Goal: Task Accomplishment & Management: Use online tool/utility

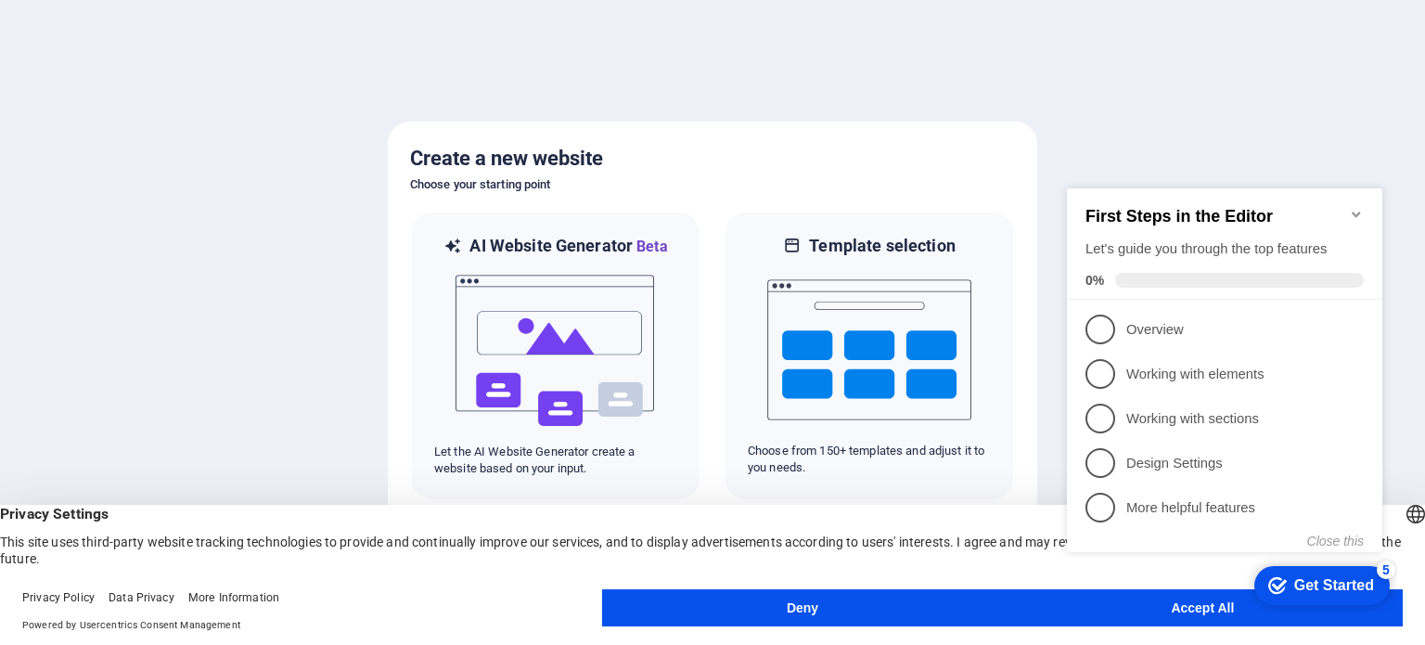
click at [1109, 595] on div "checkmark Get Started 5 First Steps in the Editor Let's guide you through the t…" at bounding box center [1228, 386] width 338 height 452
click at [1113, 601] on div "checkmark Get Started 5 First Steps in the Editor Let's guide you through the t…" at bounding box center [1228, 386] width 338 height 452
click at [1357, 210] on icon "Minimize checklist" at bounding box center [1355, 214] width 15 height 15
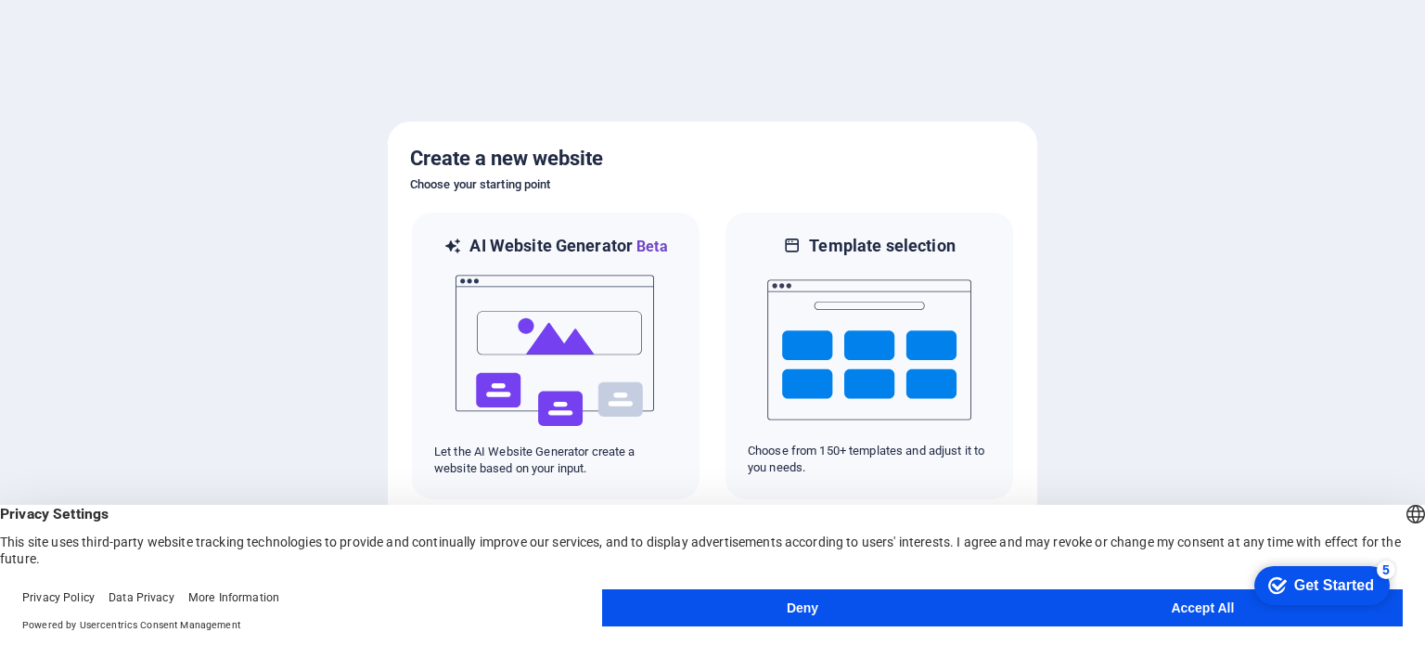
click at [1171, 597] on button "Accept All" at bounding box center [1203, 607] width 400 height 37
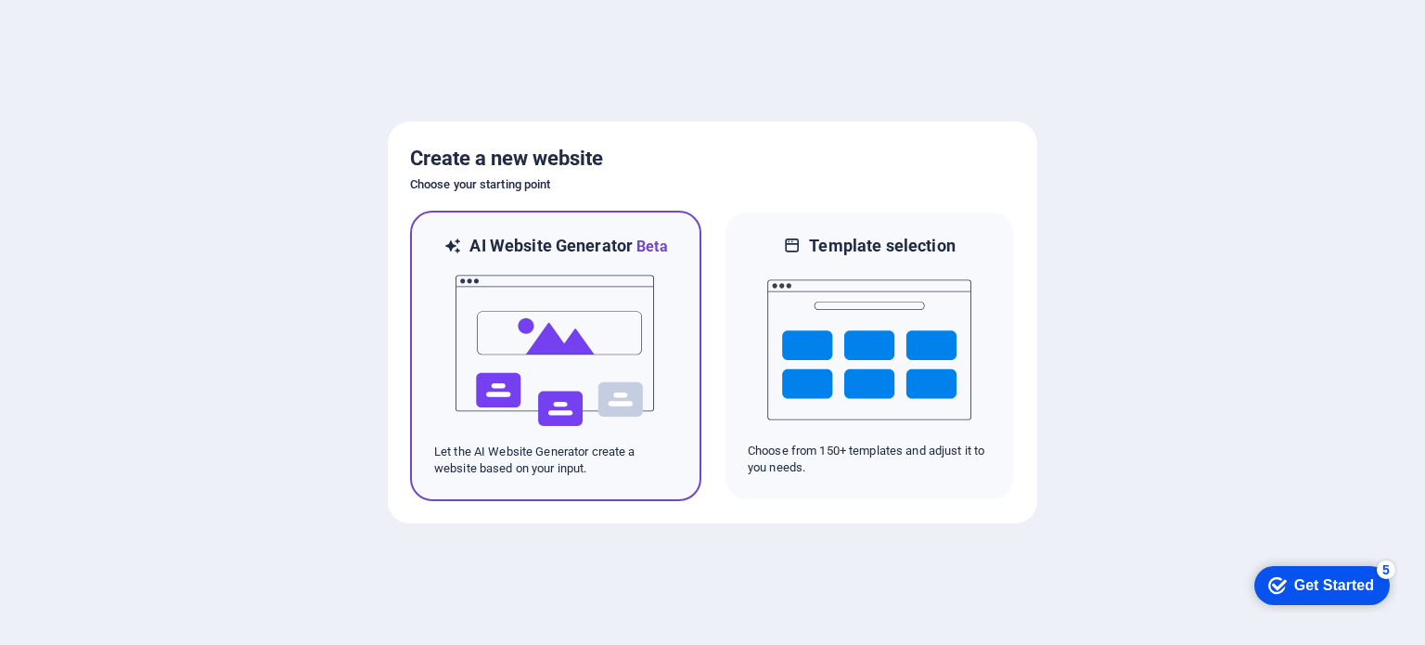
click at [538, 348] on img at bounding box center [556, 350] width 204 height 185
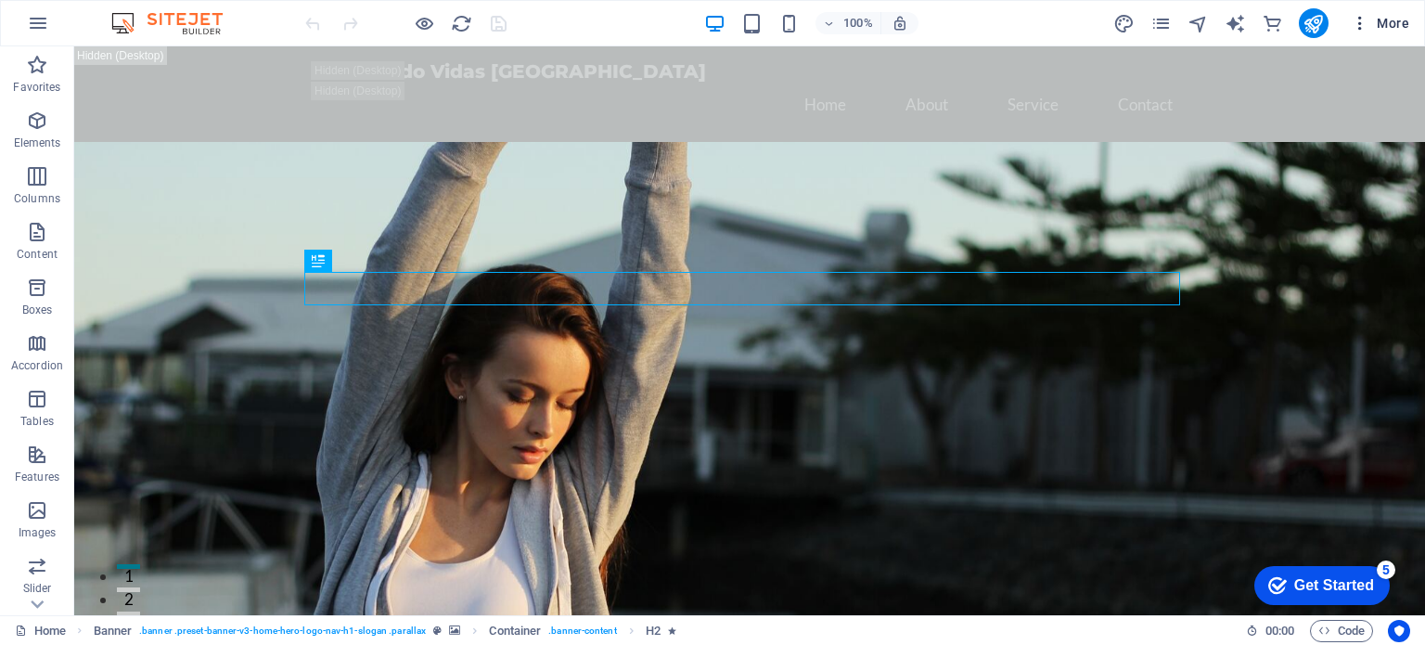
click at [0, 0] on span "More" at bounding box center [0, 0] width 0 height 0
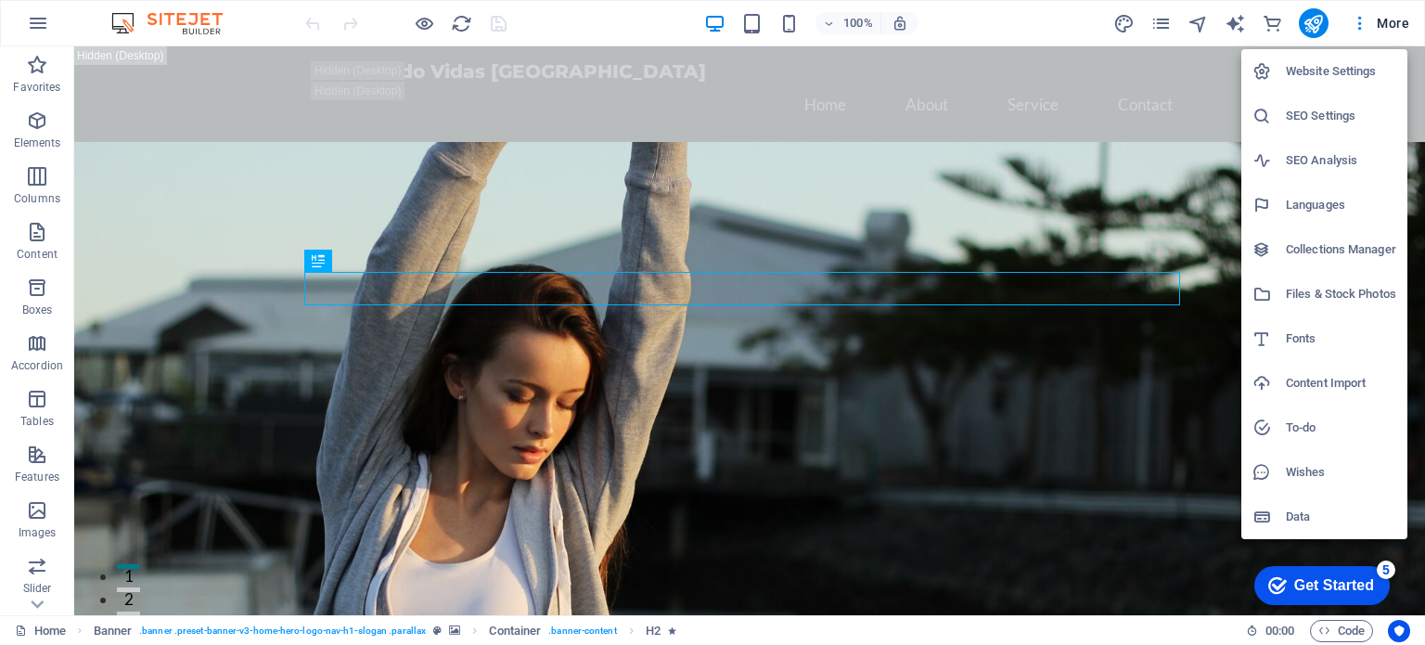
click at [1163, 31] on div at bounding box center [712, 322] width 1425 height 645
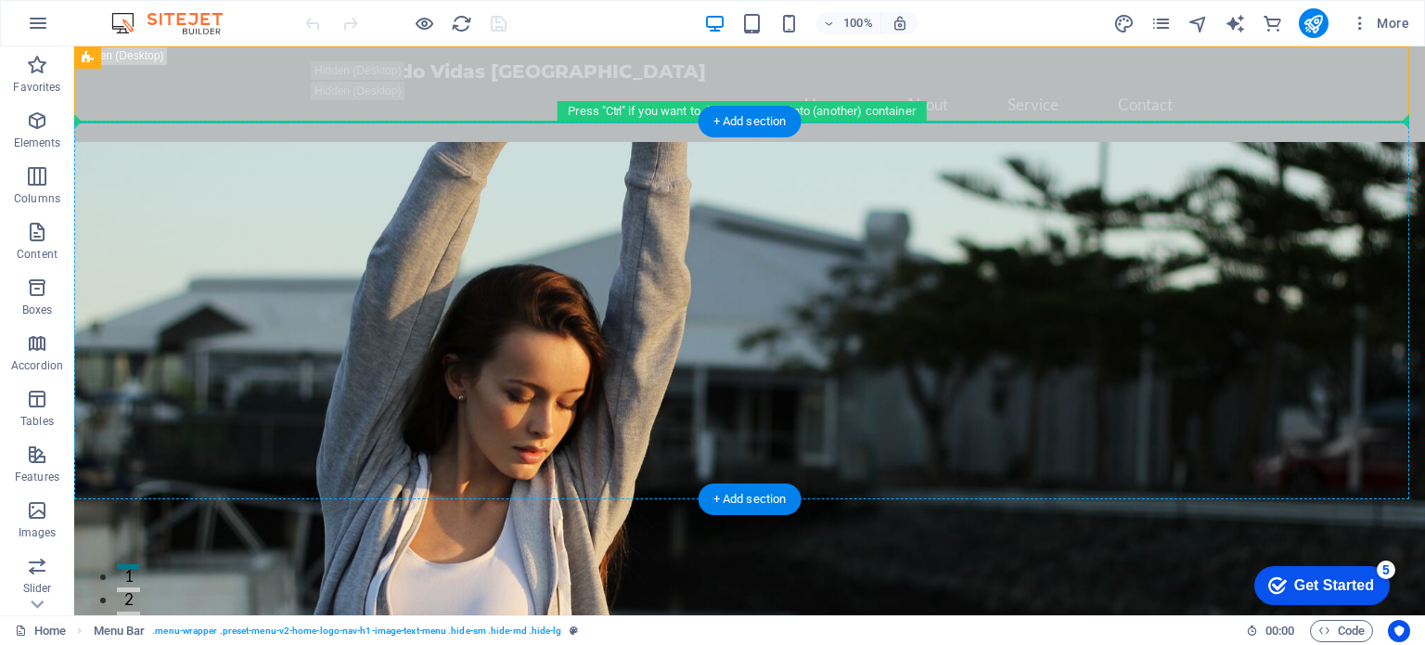
drag, startPoint x: 1297, startPoint y: 64, endPoint x: 893, endPoint y: 288, distance: 462.0
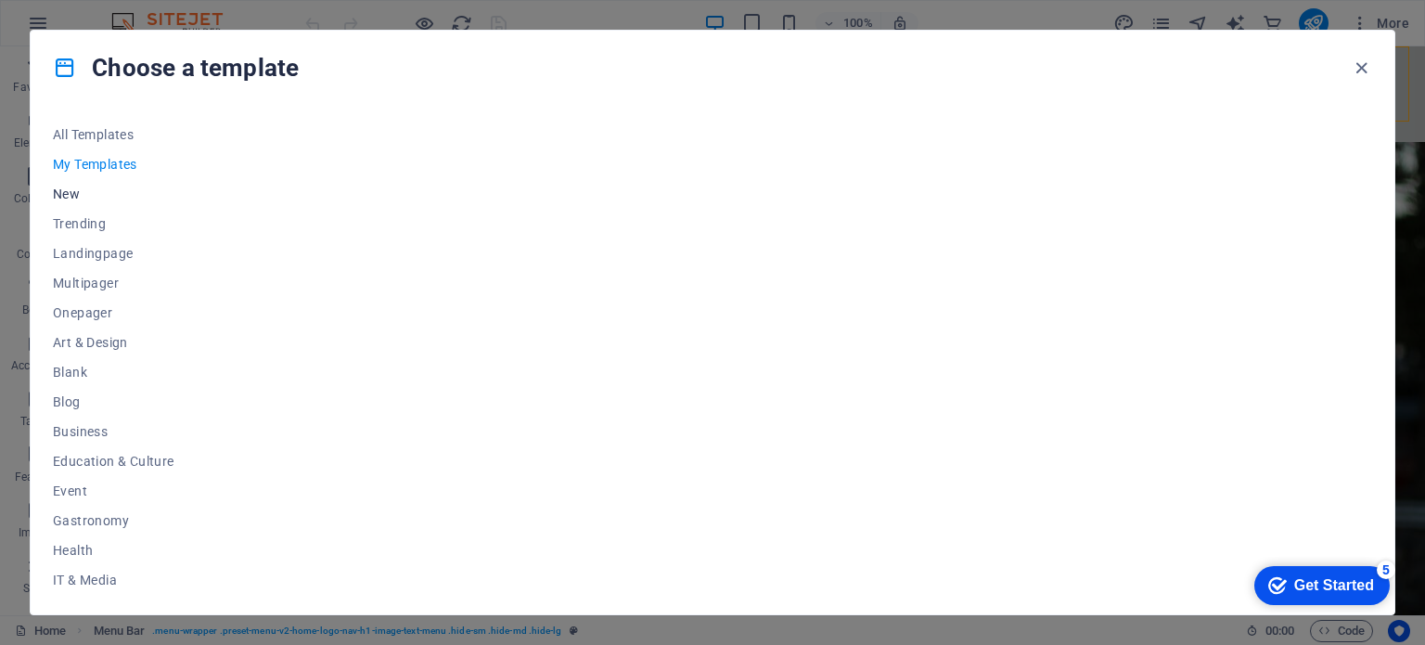
click at [54, 189] on span "New" at bounding box center [113, 193] width 121 height 15
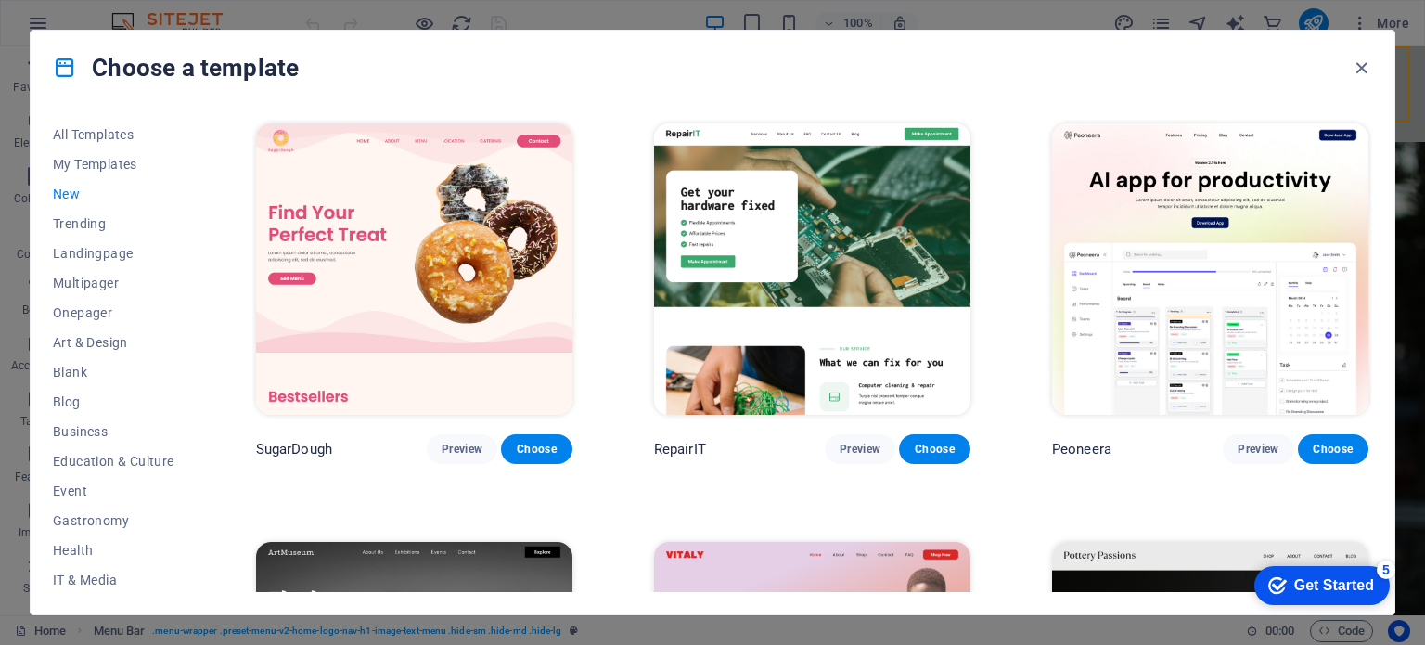
click at [57, 192] on span "New" at bounding box center [113, 193] width 121 height 15
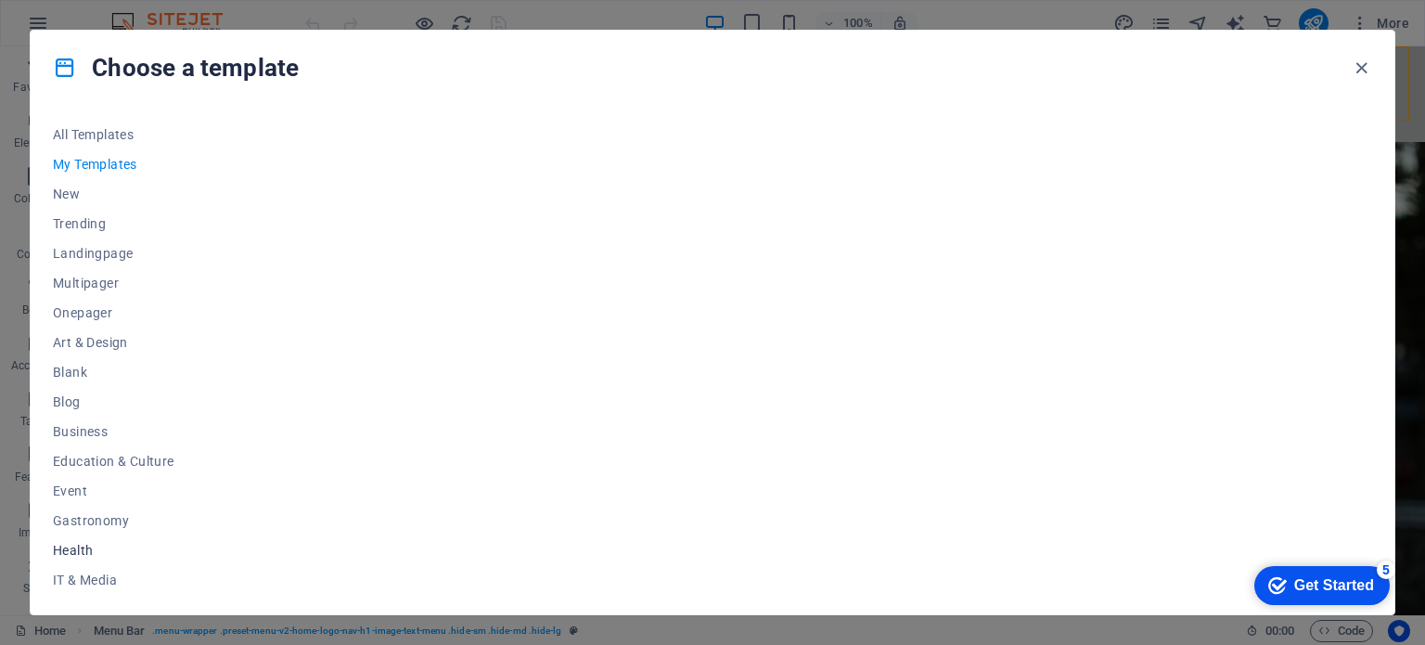
click at [67, 549] on span "Health" at bounding box center [113, 550] width 121 height 15
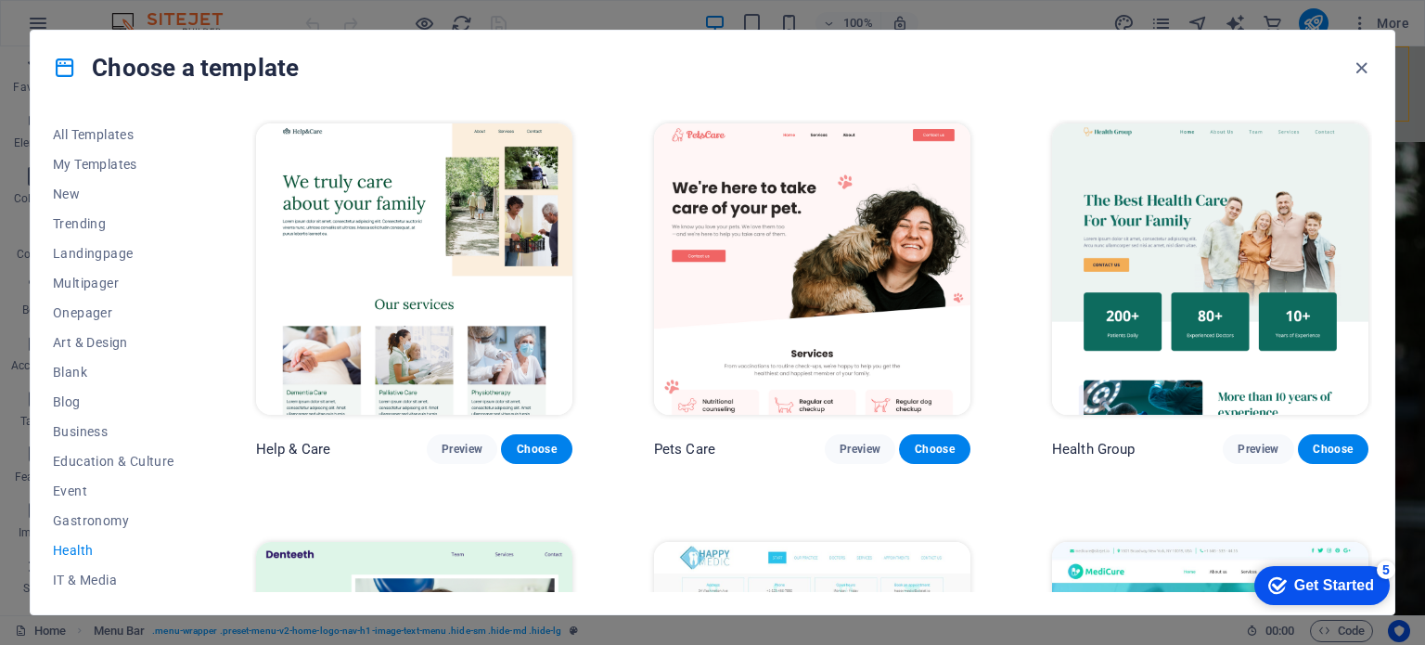
click at [1320, 583] on div "Get Started" at bounding box center [1334, 585] width 80 height 17
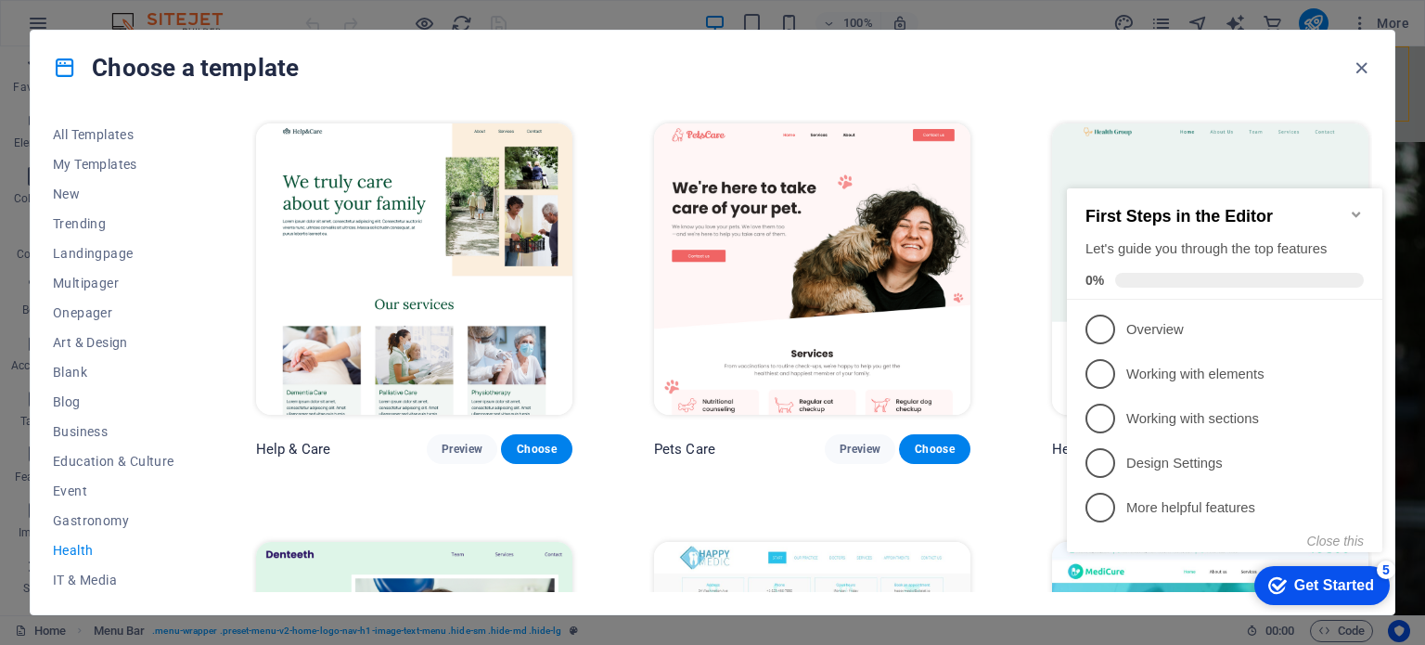
click at [1354, 207] on icon "Minimize checklist" at bounding box center [1355, 214] width 15 height 15
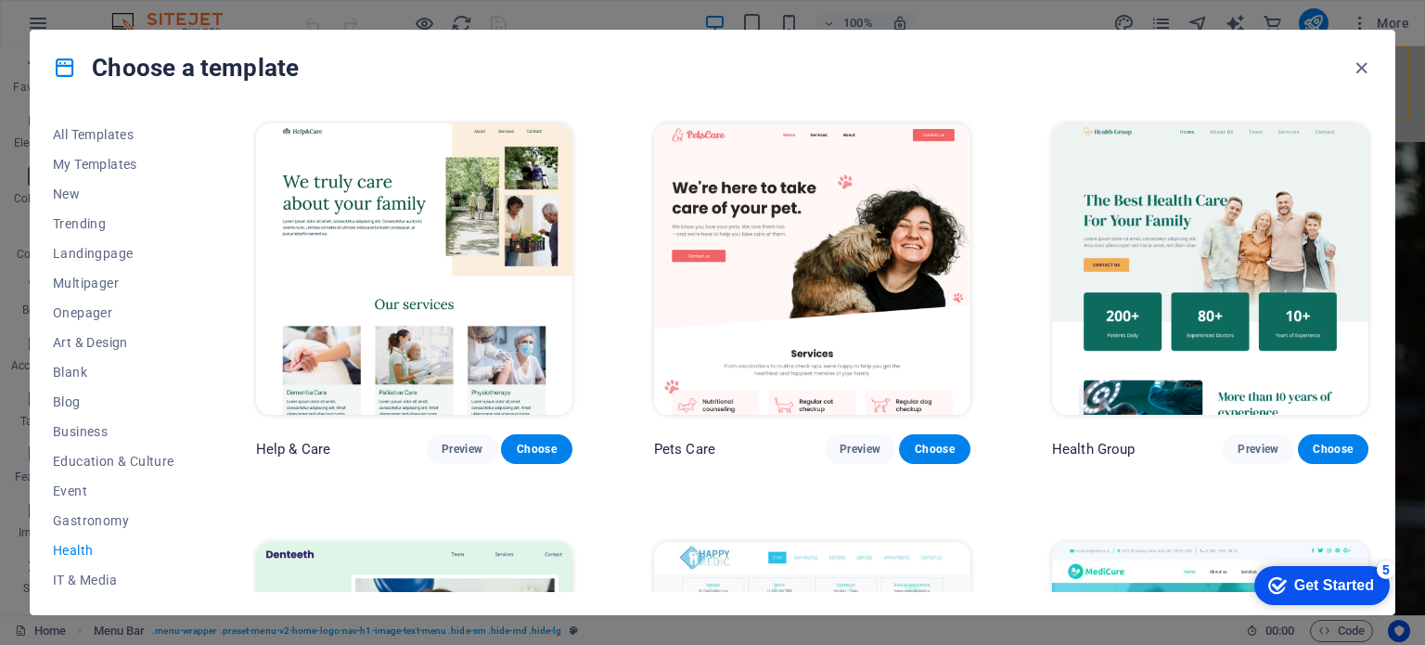
click at [1332, 599] on div "checkmark Get Started 5" at bounding box center [1321, 585] width 135 height 39
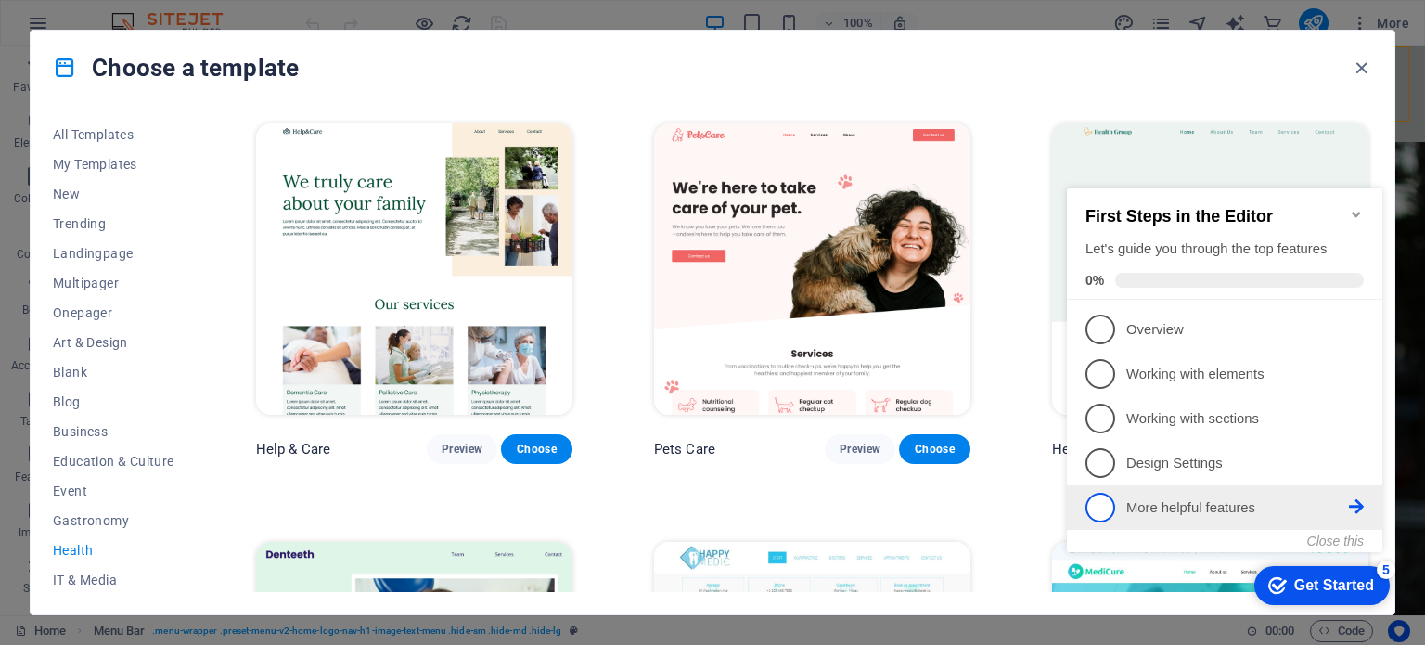
click at [1238, 511] on p "More helpful features - incomplete" at bounding box center [1237, 507] width 223 height 19
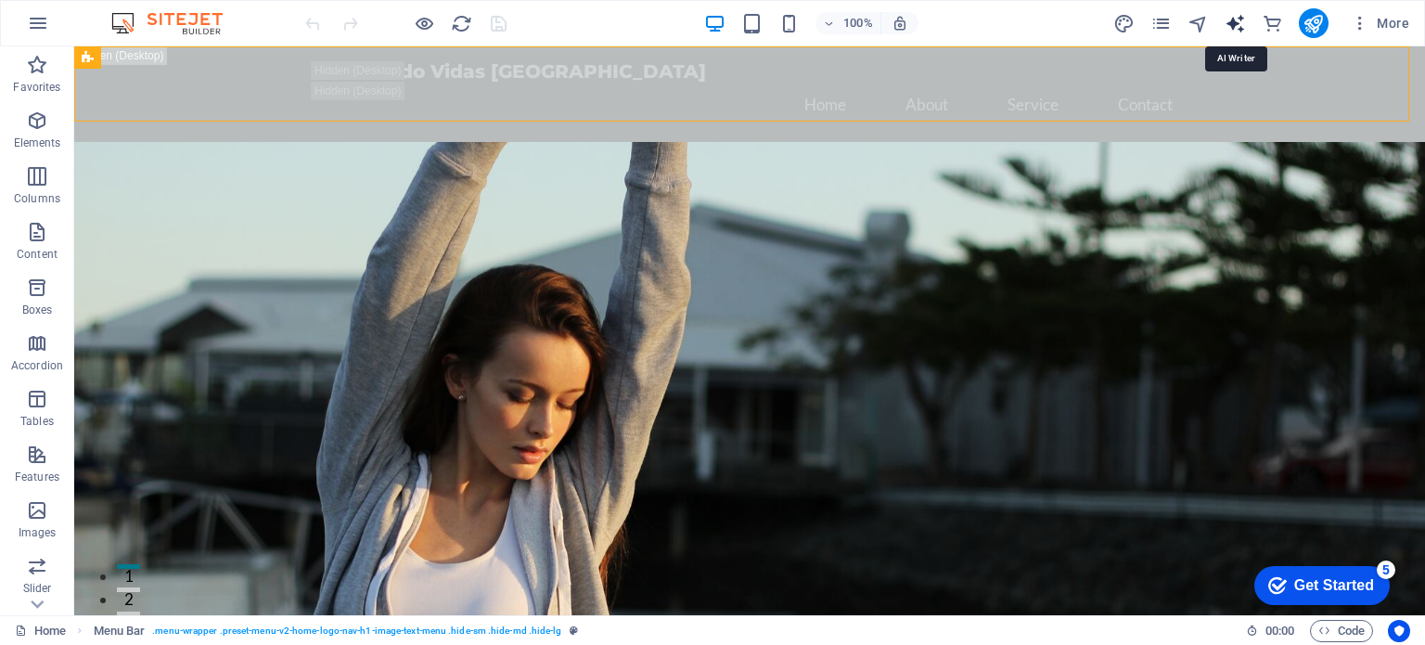
select select "English"
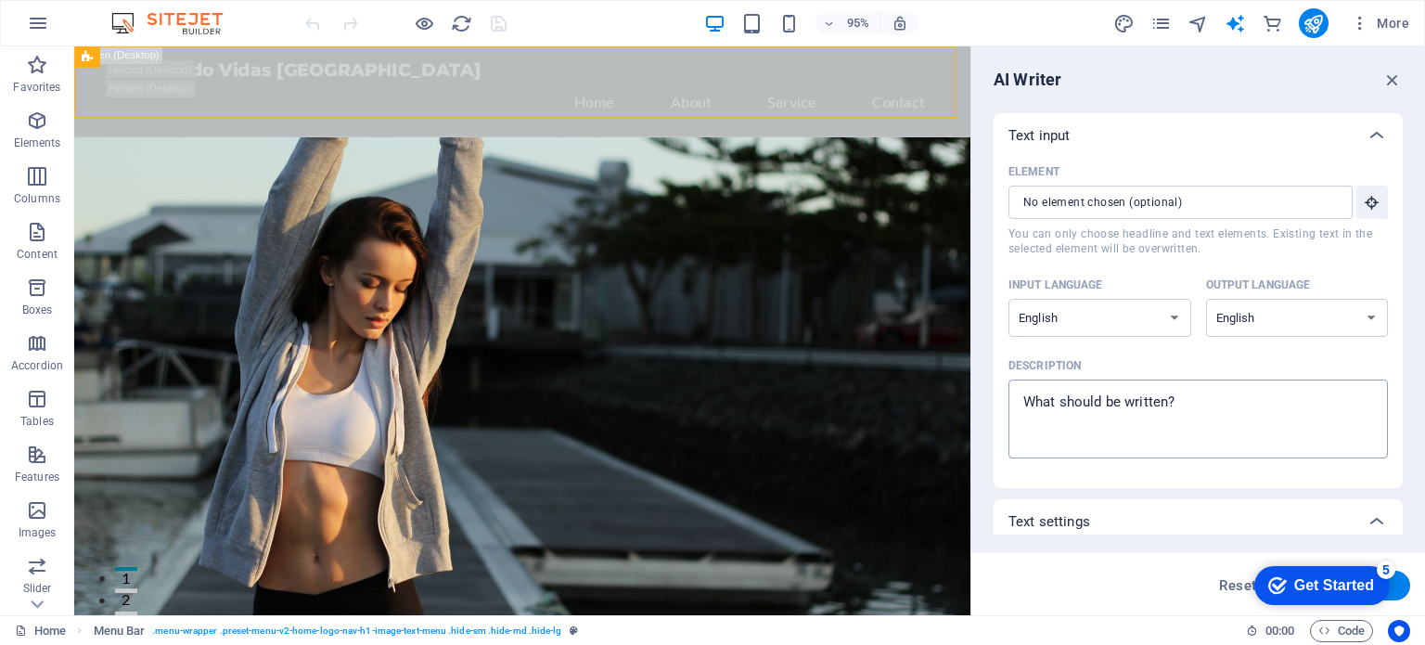
type textarea "x"
click at [1068, 425] on textarea "Description x ​" at bounding box center [1197, 419] width 361 height 60
click at [1057, 406] on textarea "Description x ​" at bounding box center [1197, 419] width 361 height 60
type textarea "s"
type textarea "x"
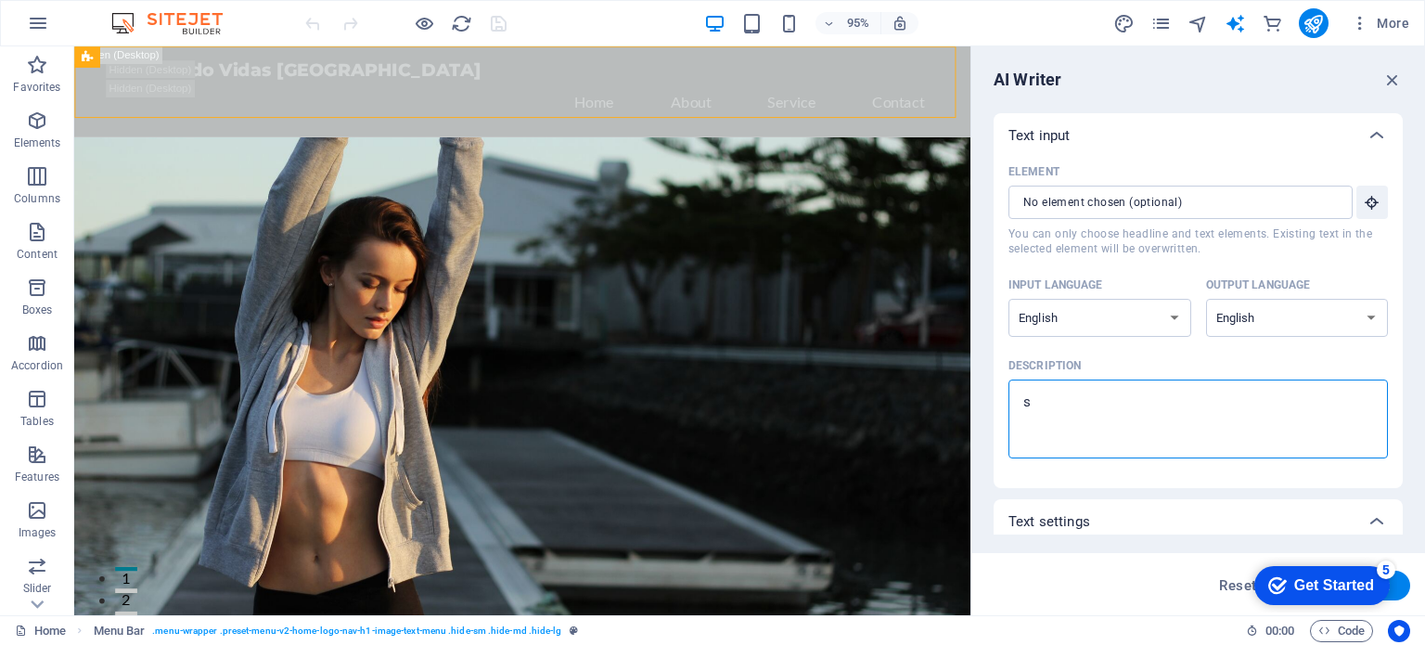
type textarea "so"
type textarea "x"
type textarea "sol"
type textarea "x"
type textarea "solo"
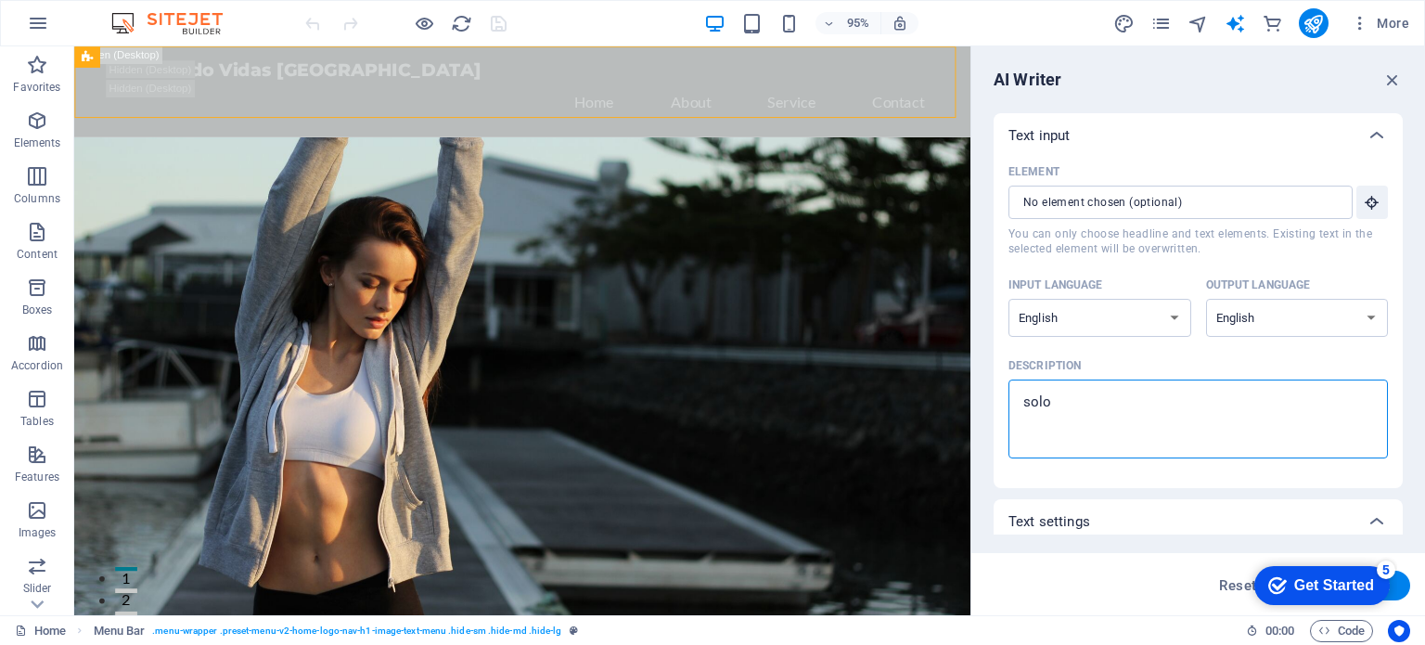
type textarea "x"
type textarea "solo"
type textarea "x"
type textarea "solo q"
type textarea "x"
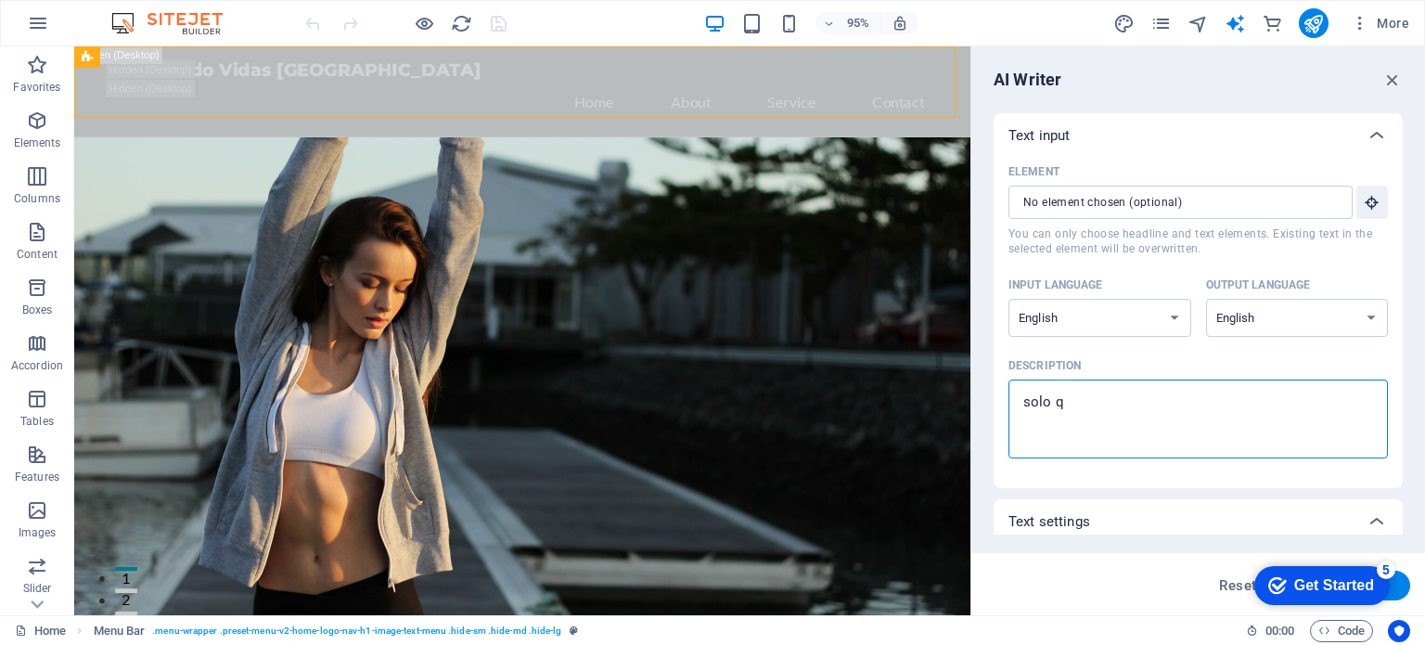
type textarea "solo qu"
type textarea "x"
type textarea "solo qui"
type textarea "x"
type textarea "solo quie"
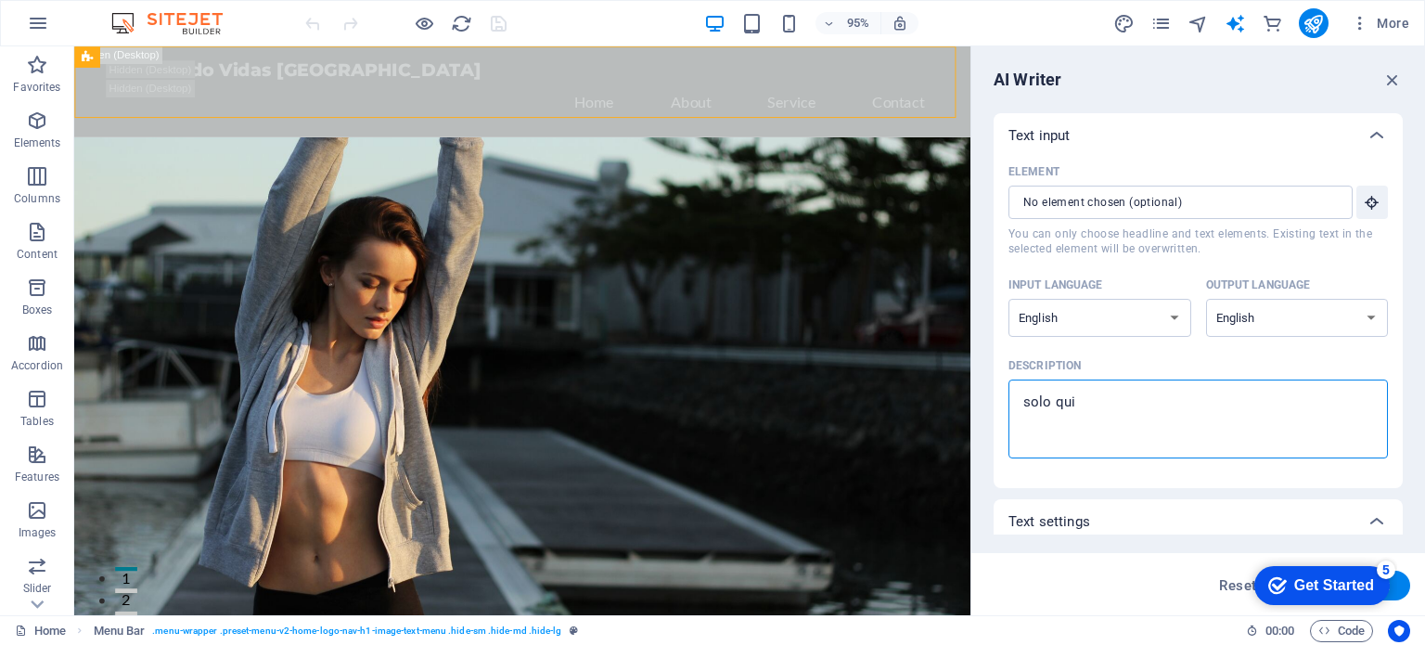
type textarea "x"
type textarea "solo quier"
type textarea "x"
type textarea "solo quiero"
type textarea "x"
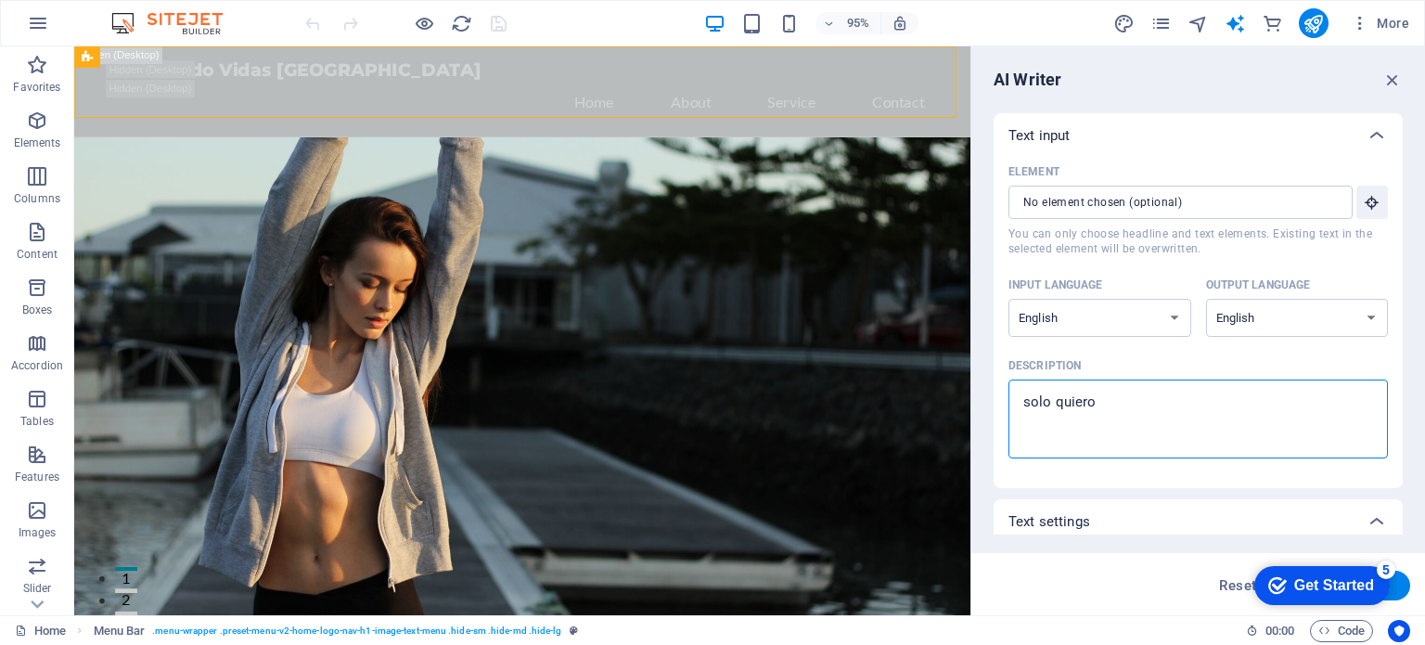
type textarea "solo quiero"
type textarea "x"
type textarea "solo quiero p"
type textarea "x"
type textarea "solo quiero po"
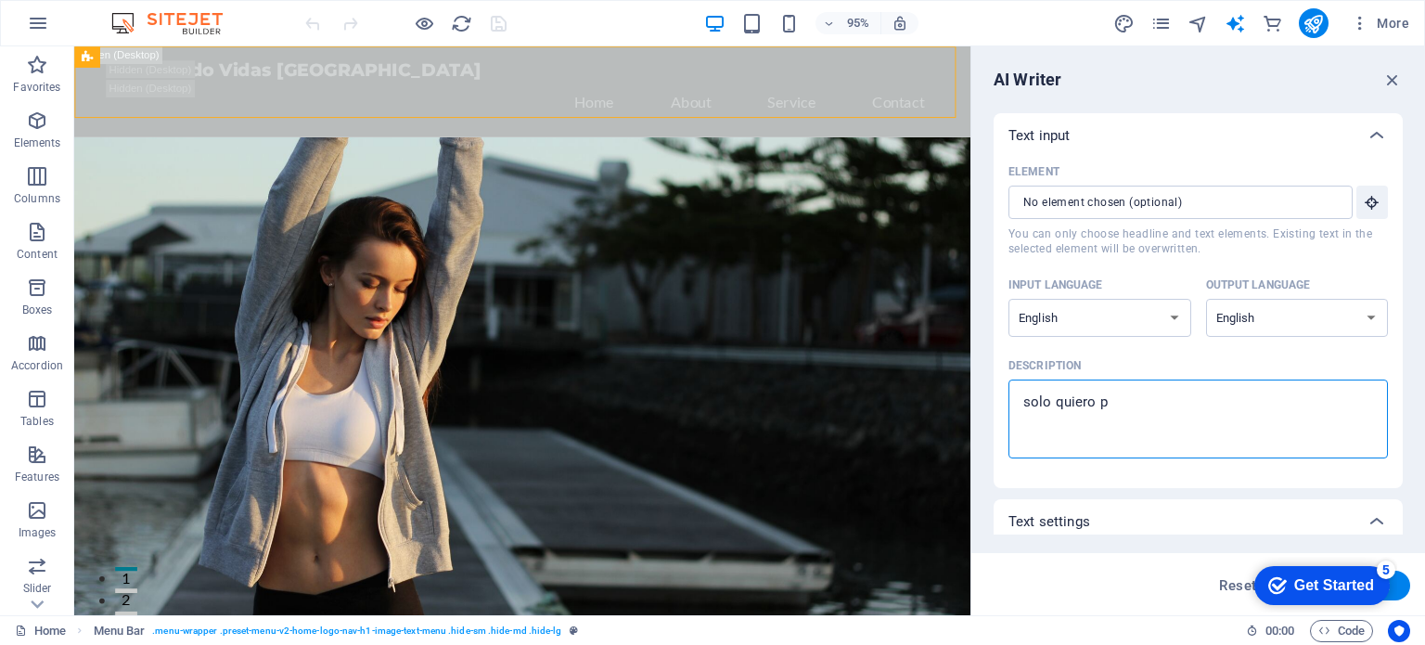
type textarea "x"
type textarea "solo quiero pon"
type textarea "x"
type textarea "solo quiero pone"
type textarea "x"
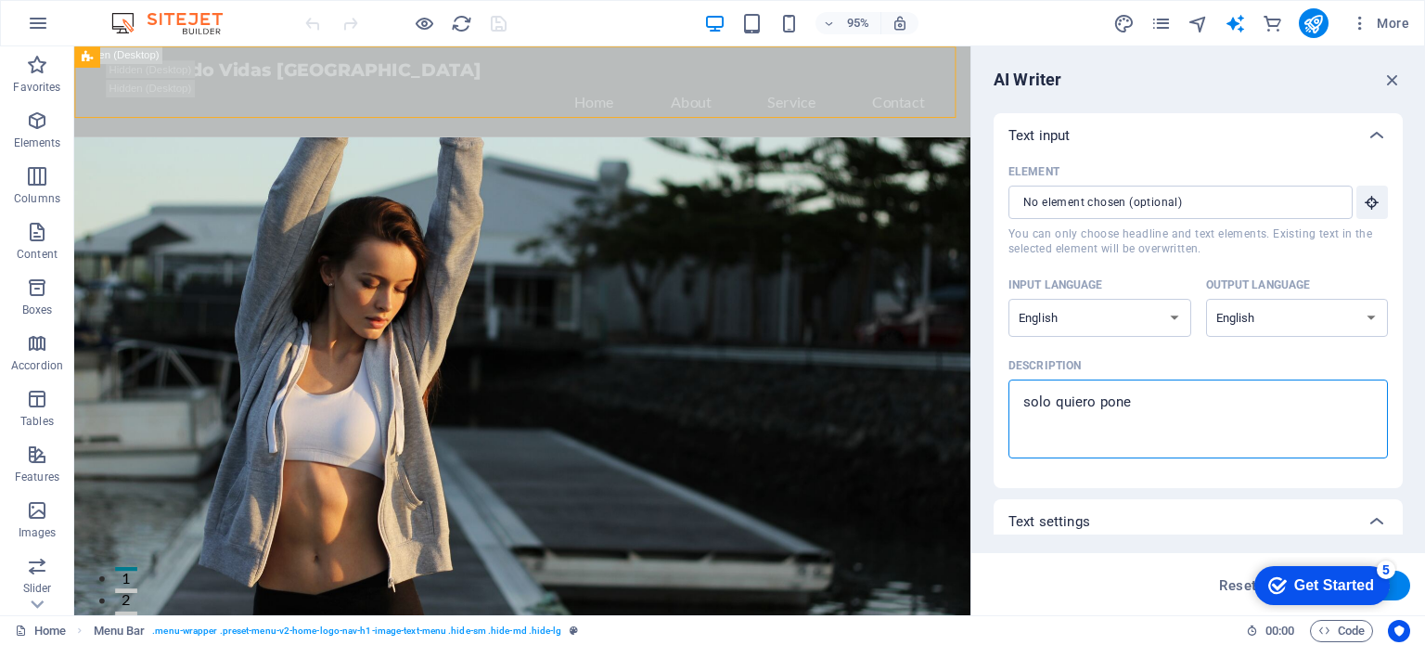
type textarea "solo quiero poner"
type textarea "x"
type textarea "solo quiero poner"
type textarea "x"
type textarea "solo quiero poner d"
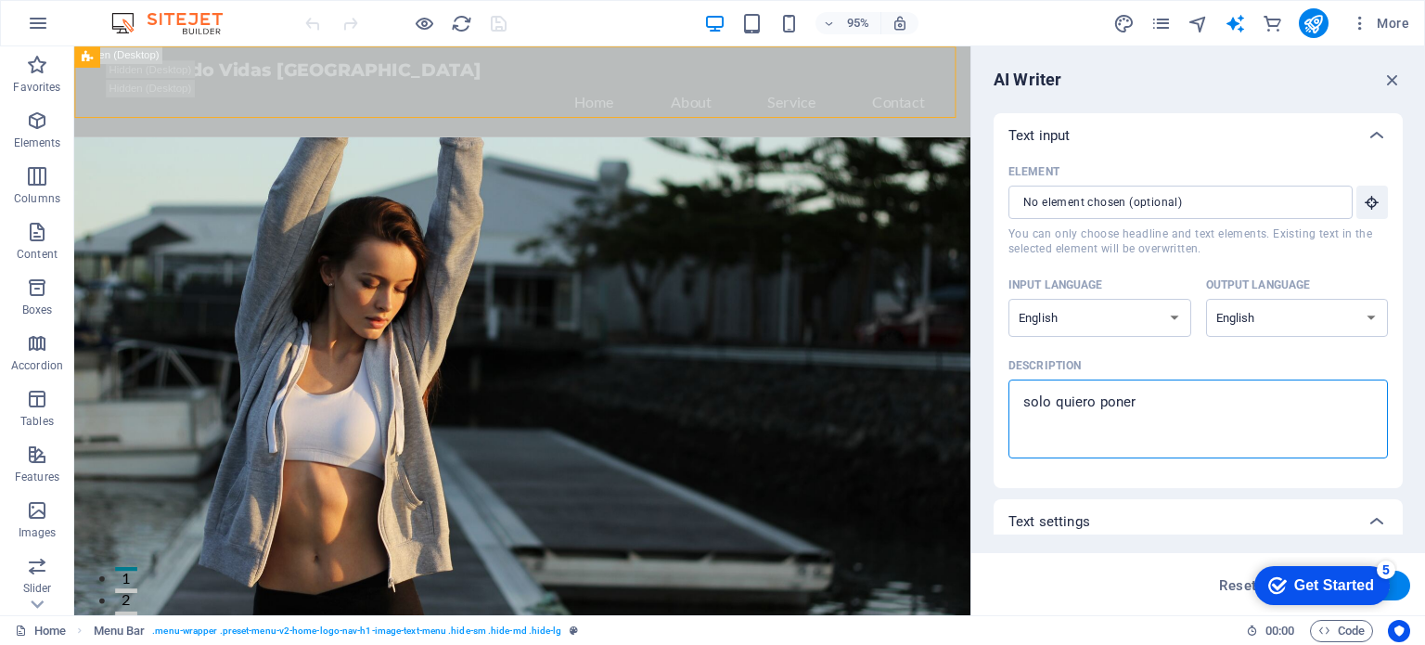
type textarea "x"
type textarea "solo quiero poner do"
type textarea "x"
type textarea "solo quiero poner dos"
type textarea "x"
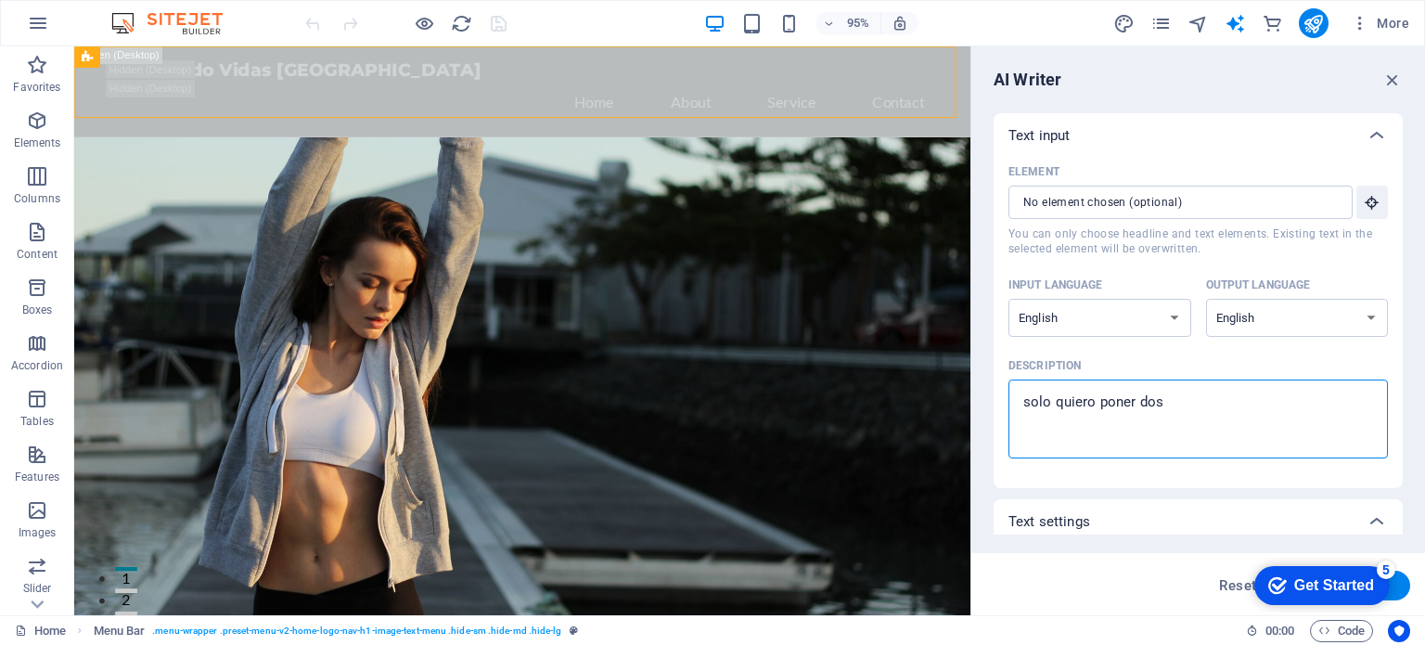
type textarea "solo quiero poner dos"
type textarea "x"
type textarea "solo quiero poner dos f"
type textarea "x"
type textarea "solo quiero poner dos fo"
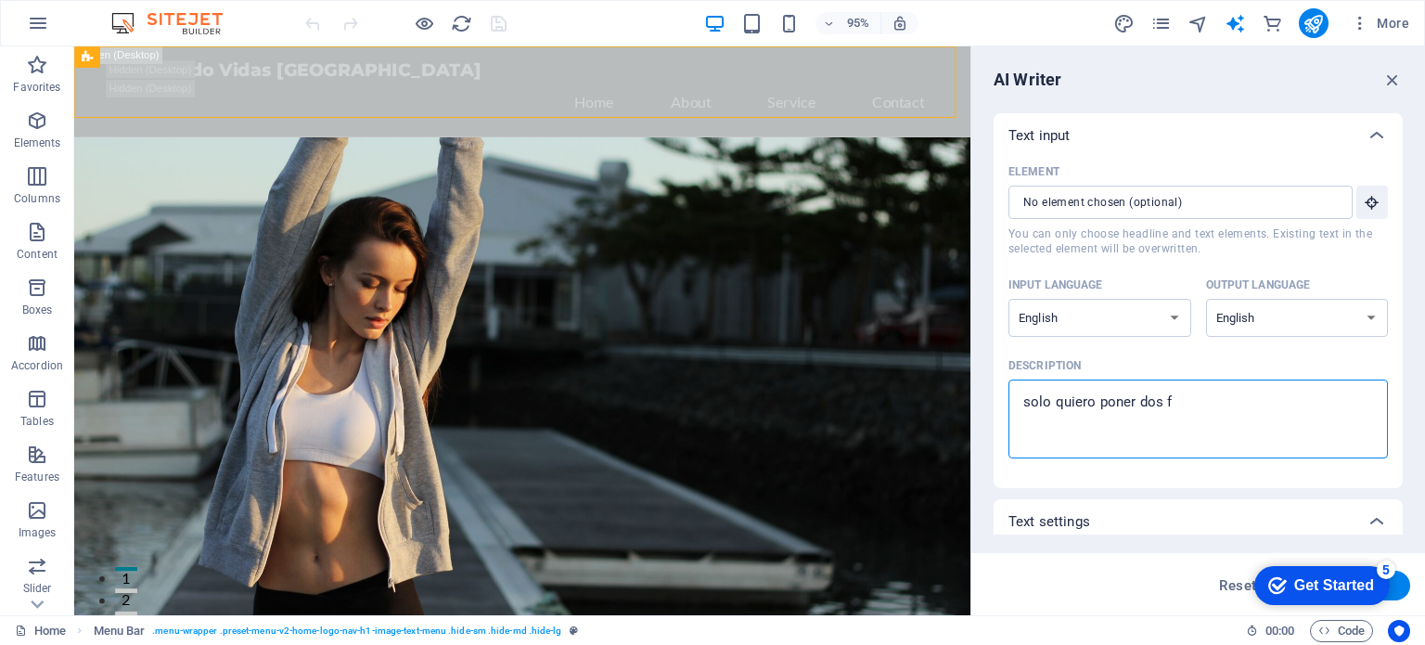
type textarea "x"
type textarea "solo quiero poner dos fot"
type textarea "x"
type textarea "solo quiero poner dos foto"
type textarea "x"
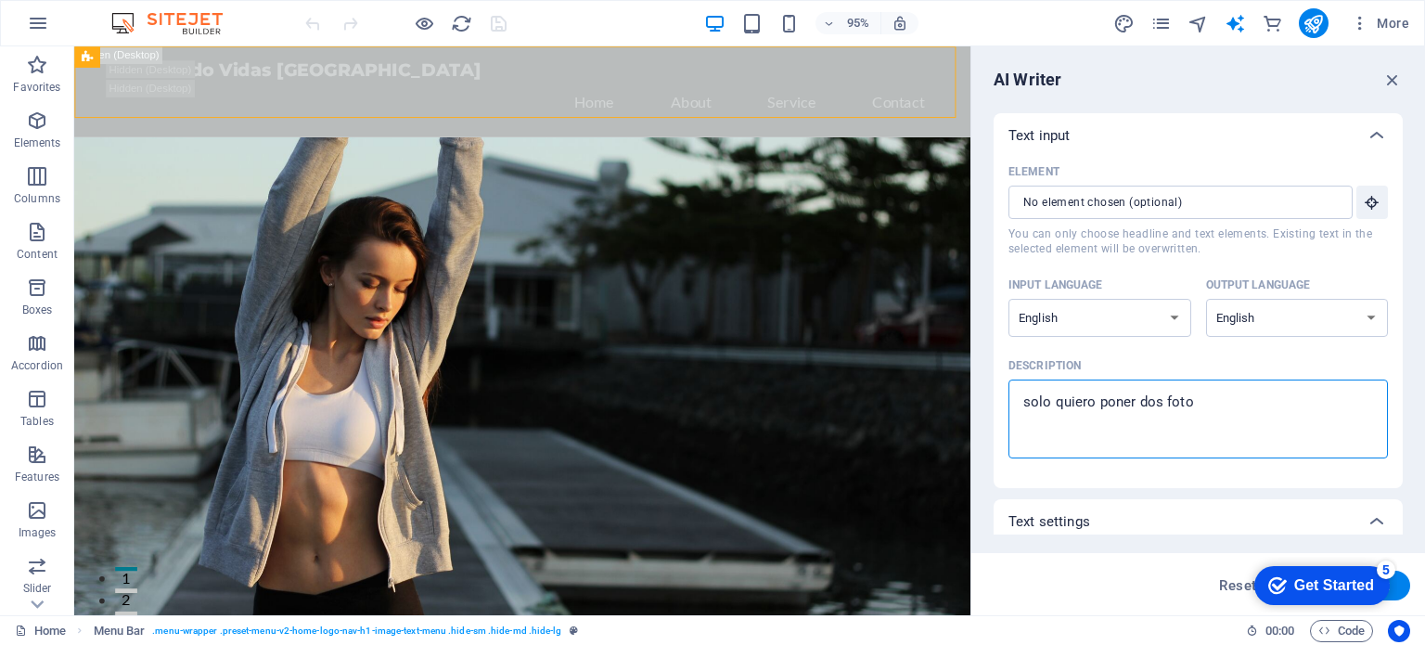
type textarea "solo quiero poner dos fotos"
type textarea "x"
type textarea "solo quiero poner dos fotos"
type textarea "x"
type textarea "solo quiero poner dos fotos d"
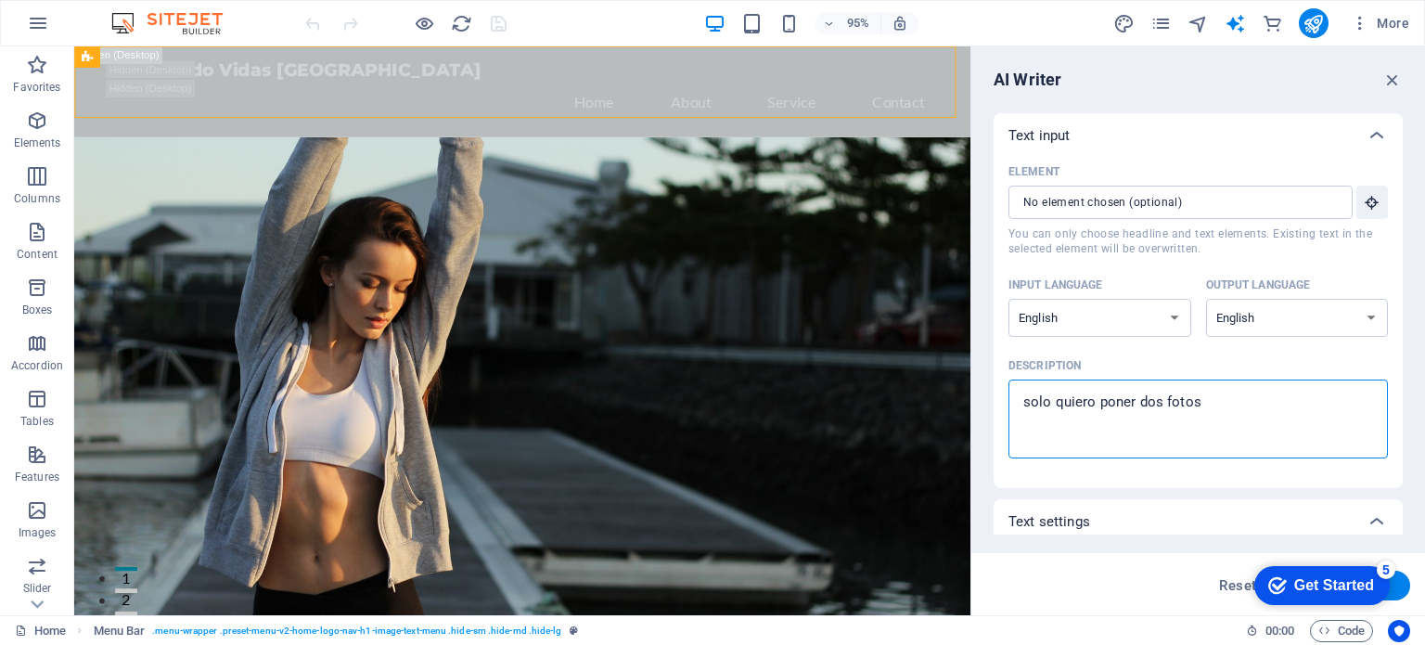
type textarea "x"
type textarea "solo quiero poner dos fotos de"
type textarea "x"
type textarea "solo quiero poner dos fotos de"
type textarea "x"
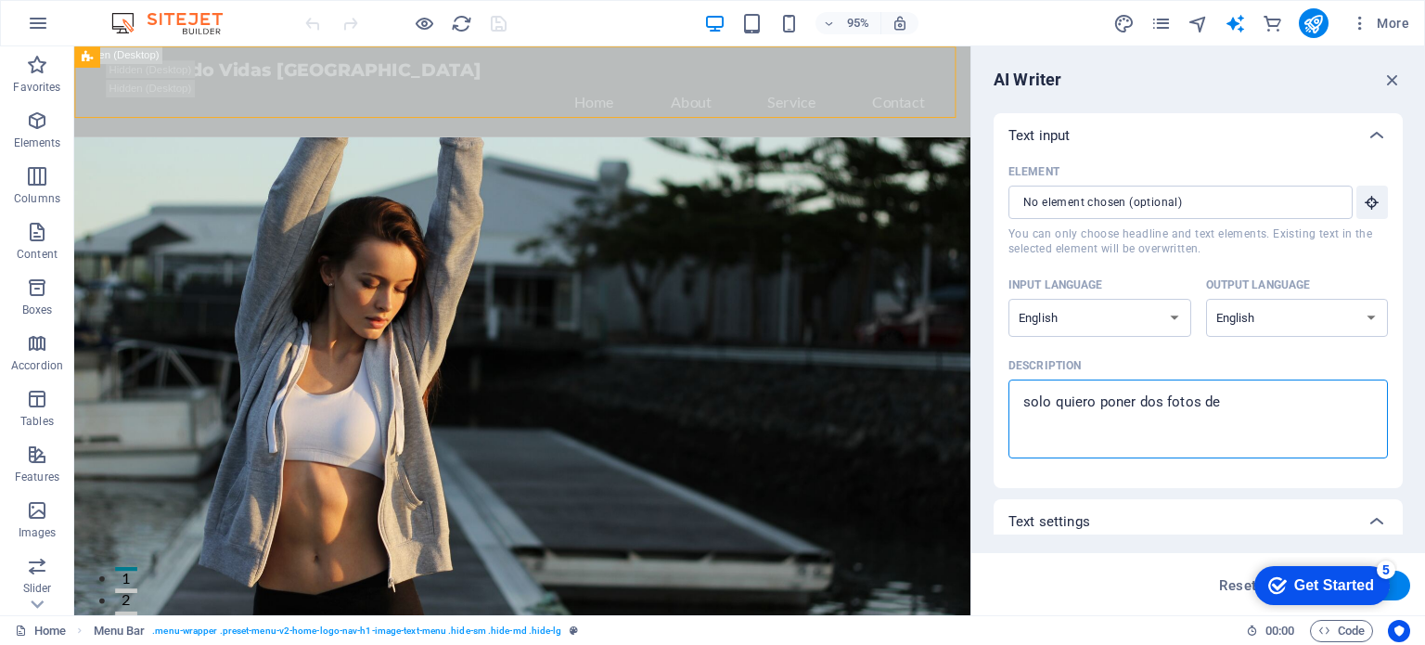
type textarea "solo quiero poner dos fotos de f"
type textarea "x"
type textarea "solo quiero poner dos fotos de fo"
type textarea "x"
type textarea "solo quiero poner dos fotos de fon"
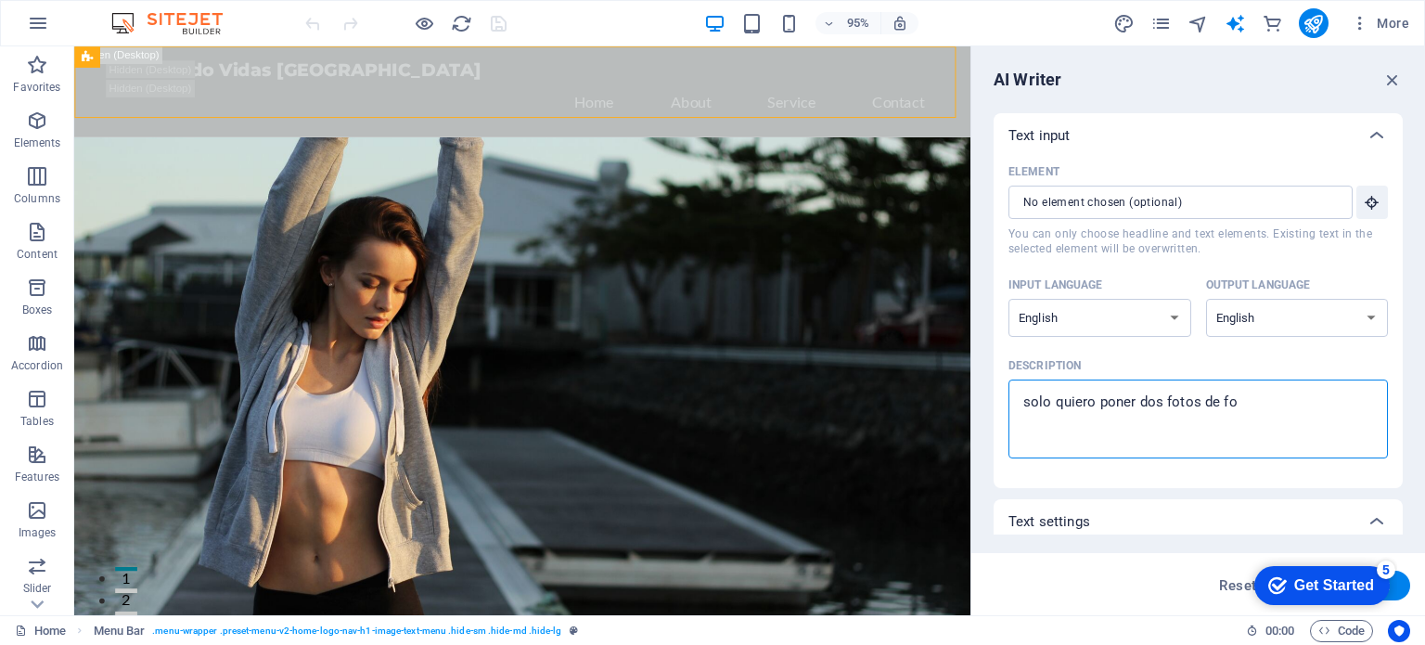
type textarea "x"
type textarea "solo quiero poner dos fotos de fond"
type textarea "x"
type textarea "solo quiero poner dos fotos de fondo"
type textarea "x"
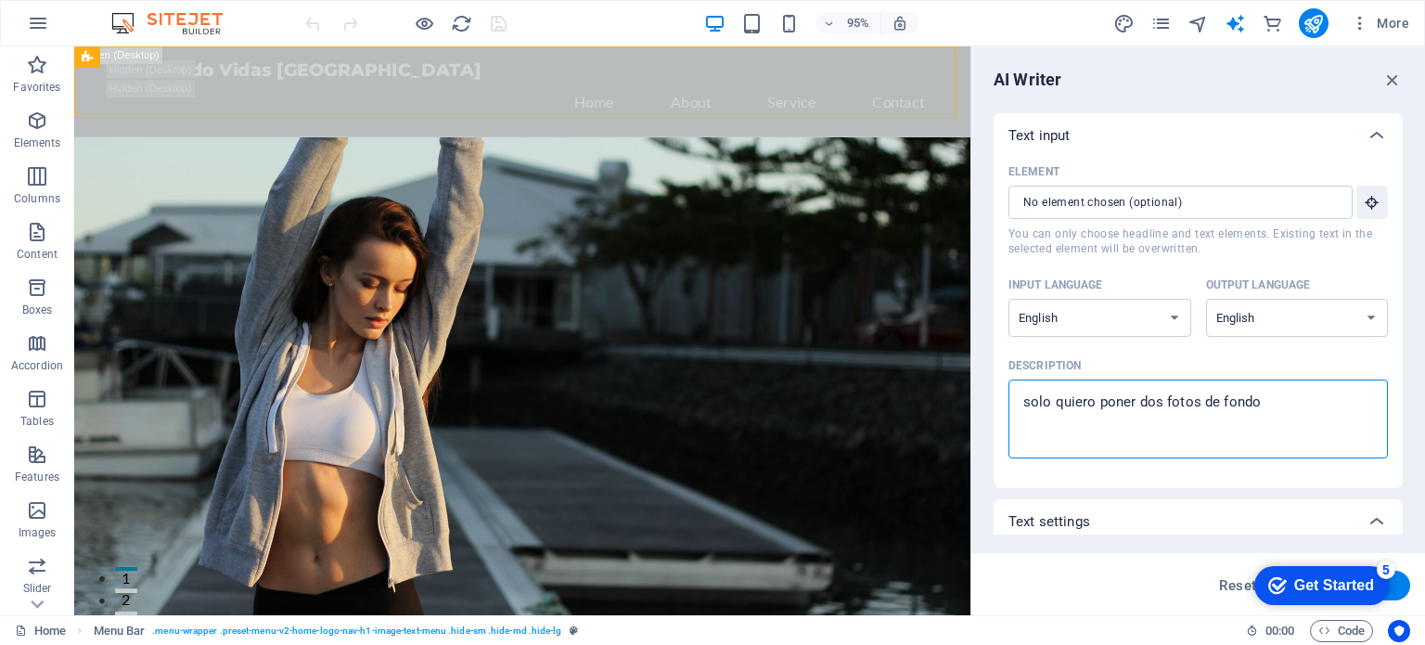
type textarea "solo quiero poner dos fotos de fondo"
type textarea "x"
type textarea "solo quiero poner dos fotos de fondo p"
type textarea "x"
type textarea "solo quiero poner dos fotos de fondo pa"
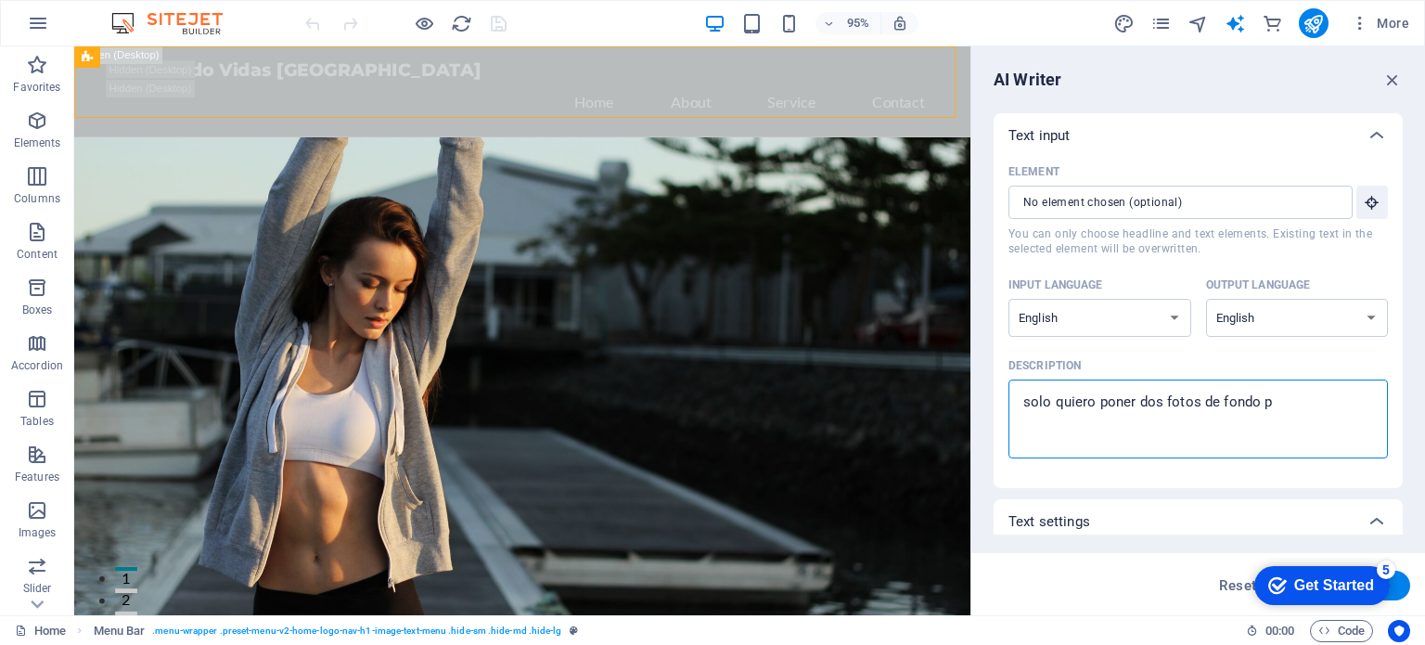
type textarea "x"
type textarea "solo quiero poner dos fotos de fondo par"
type textarea "x"
type textarea "solo quiero poner dos fotos de fondo para"
type textarea "x"
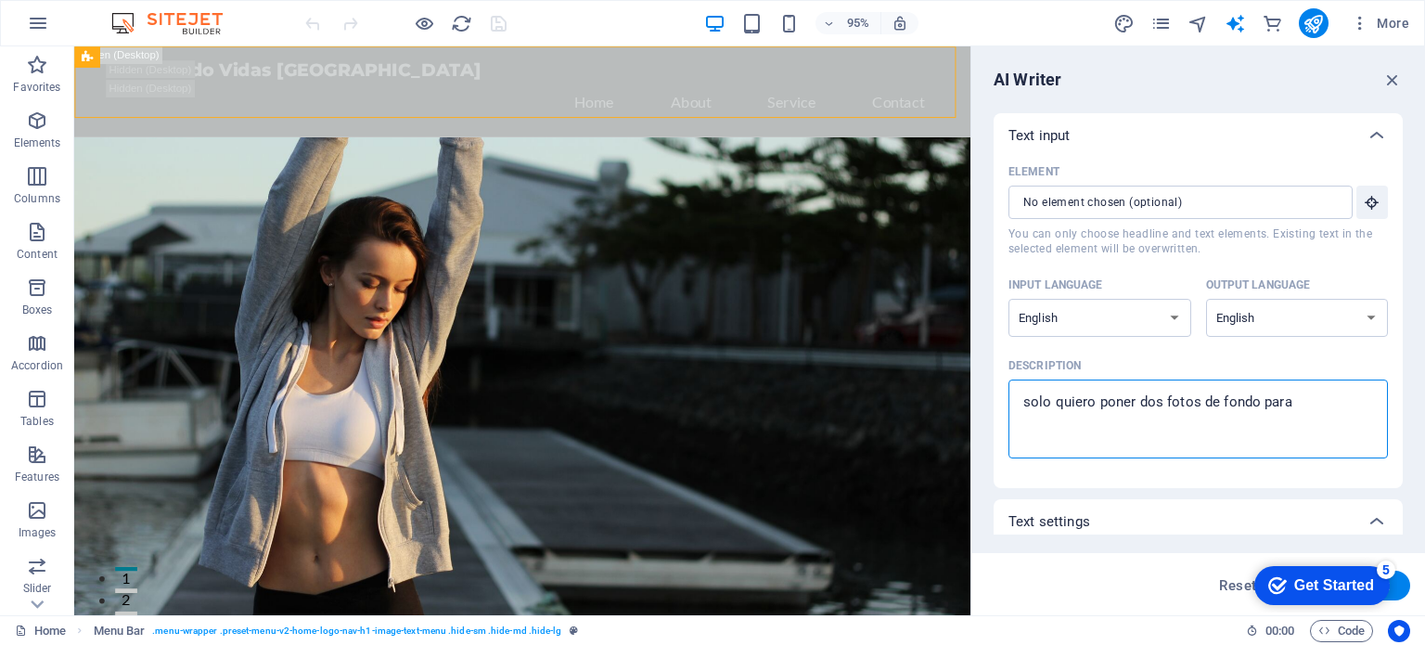
type textarea "solo quiero poner dos fotos de fondo para"
type textarea "x"
type textarea "solo quiero poner dos fotos de fondo para p"
type textarea "x"
type textarea "solo quiero poner dos fotos de fondo para po"
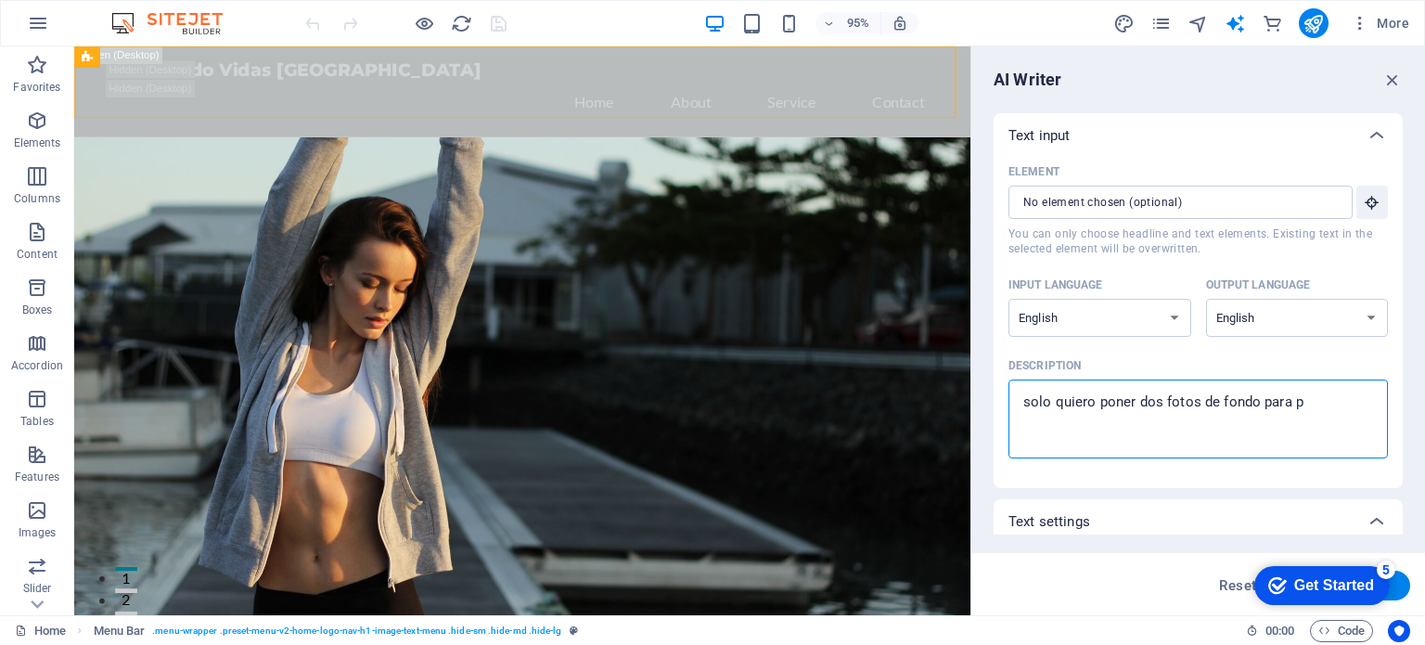
type textarea "x"
type textarea "solo quiero poner dos fotos de fondo para pon"
type textarea "x"
type textarea "solo quiero poner dos fotos de fondo para pone"
type textarea "x"
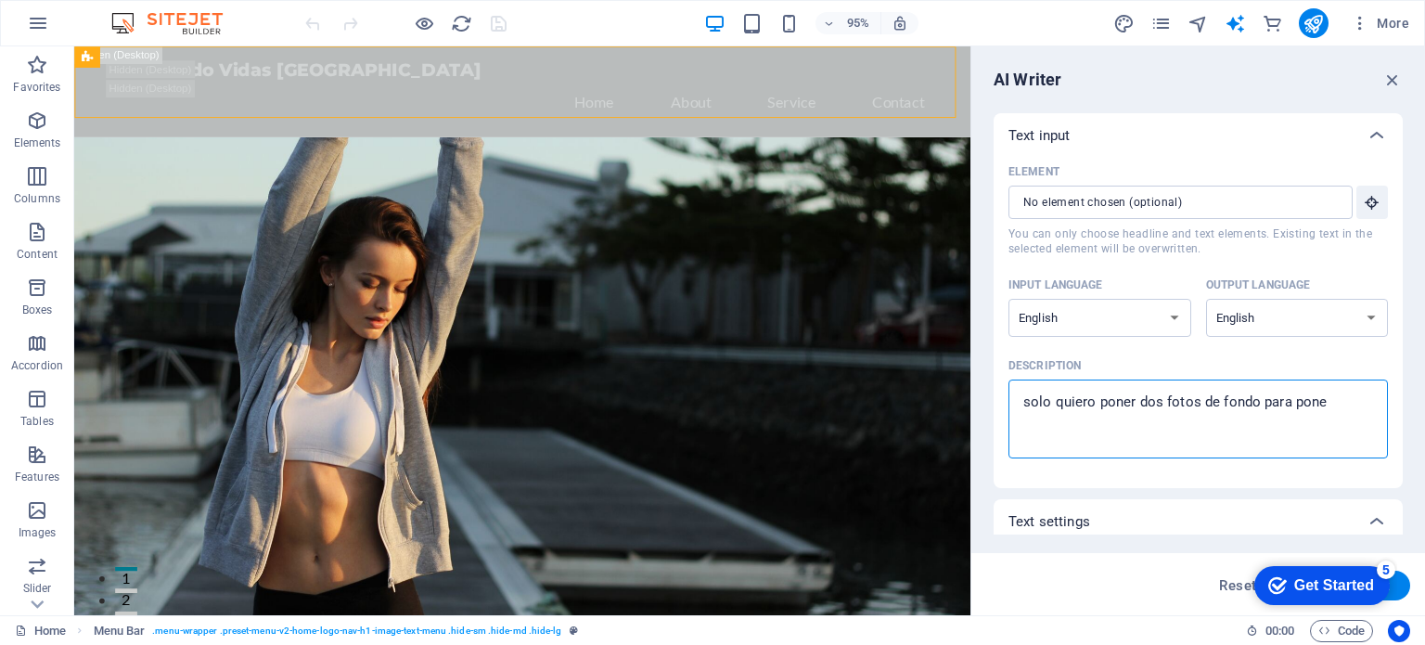
type textarea "solo quiero poner dos fotos de fondo para poner"
type textarea "x"
type textarea "solo quiero poner dos fotos de fondo para poner"
type textarea "x"
type textarea "solo quiero poner dos fotos de fondo para poner p"
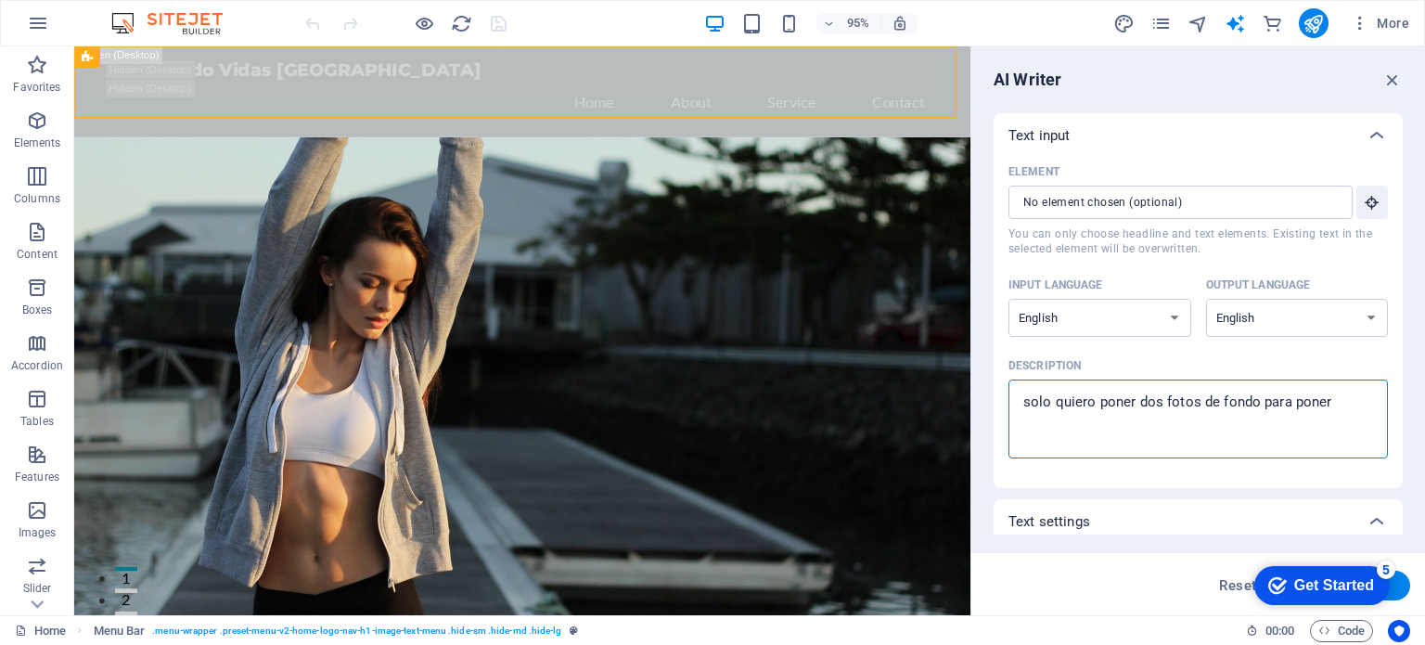
type textarea "x"
type textarea "solo quiero poner dos fotos de fondo para poner pa"
type textarea "x"
type textarea "solo quiero poner dos fotos de fondo para poner pag"
type textarea "x"
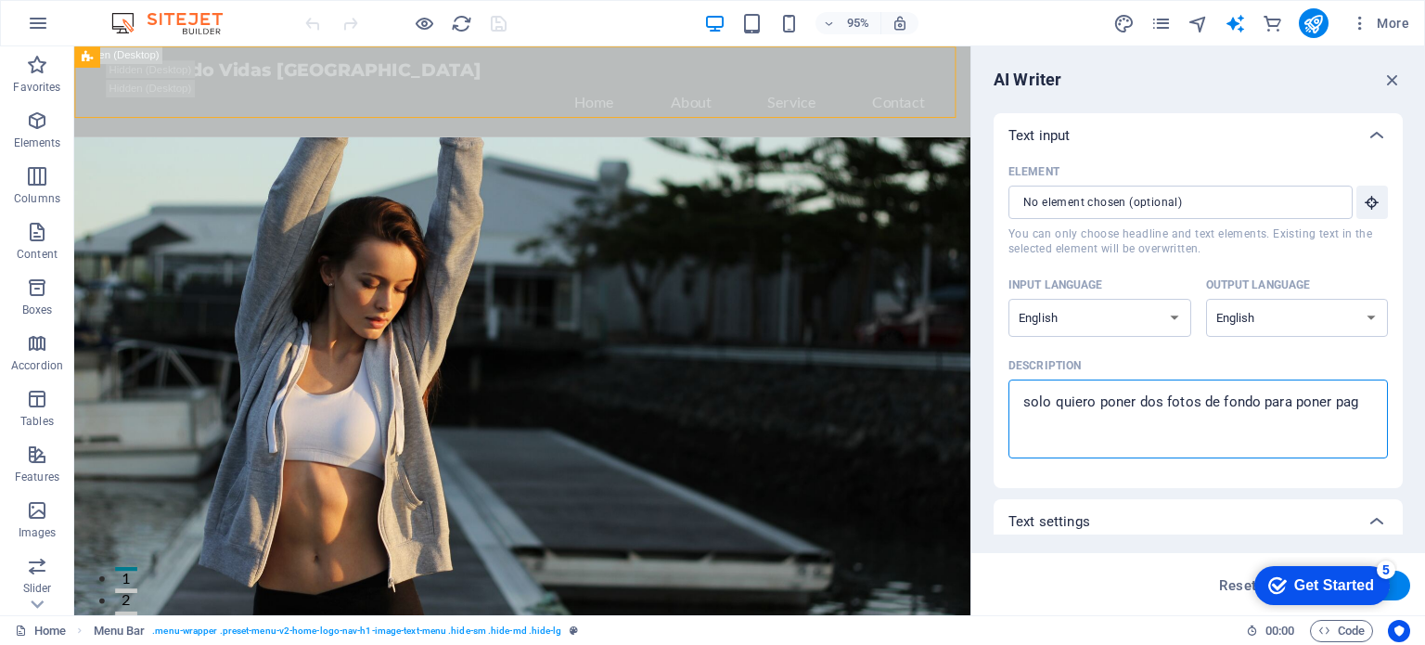
type textarea "solo quiero poner dos fotos de fondo para poner pagi"
type textarea "x"
type textarea "solo quiero poner dos fotos de fondo para poner pagin"
type textarea "x"
type textarea "solo quiero poner dos fotos de fondo para poner pagina"
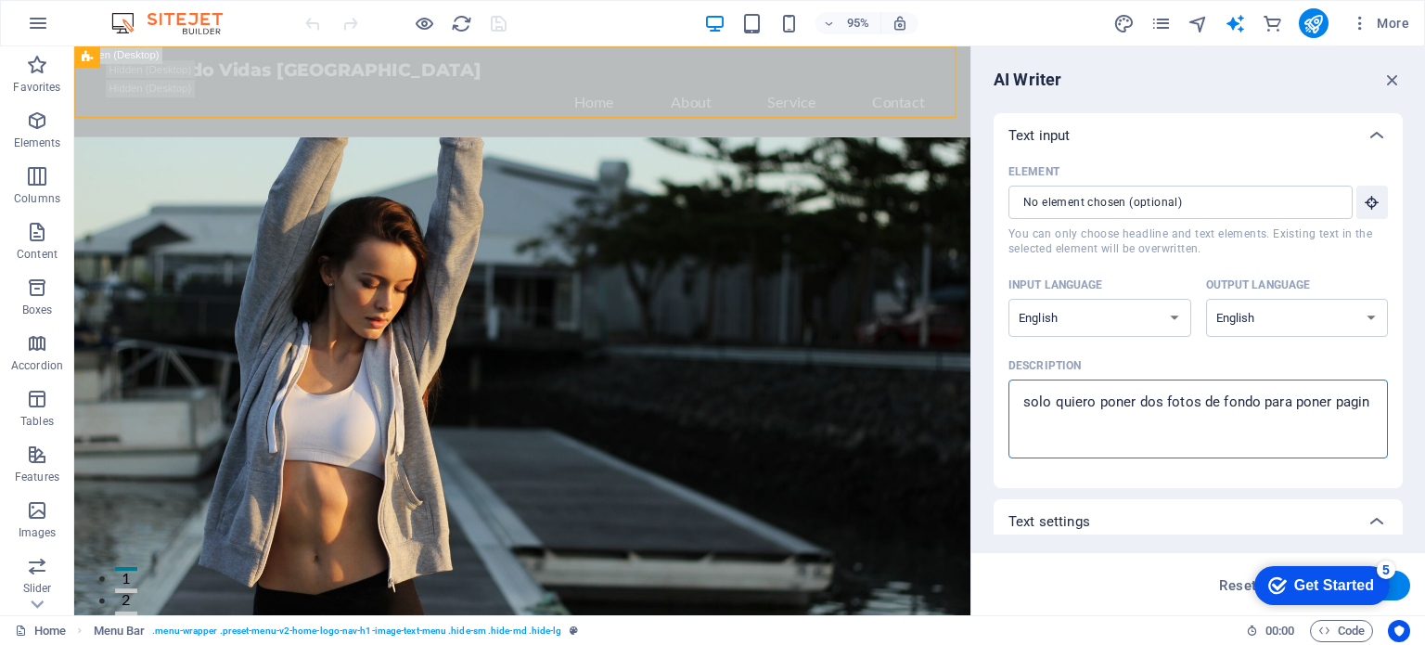
type textarea "x"
type textarea "solo quiero poner dos fotos de fondo para poner pagina"
type textarea "x"
type textarea "solo quiero poner dos fotos de fondo para poner pagina e"
type textarea "x"
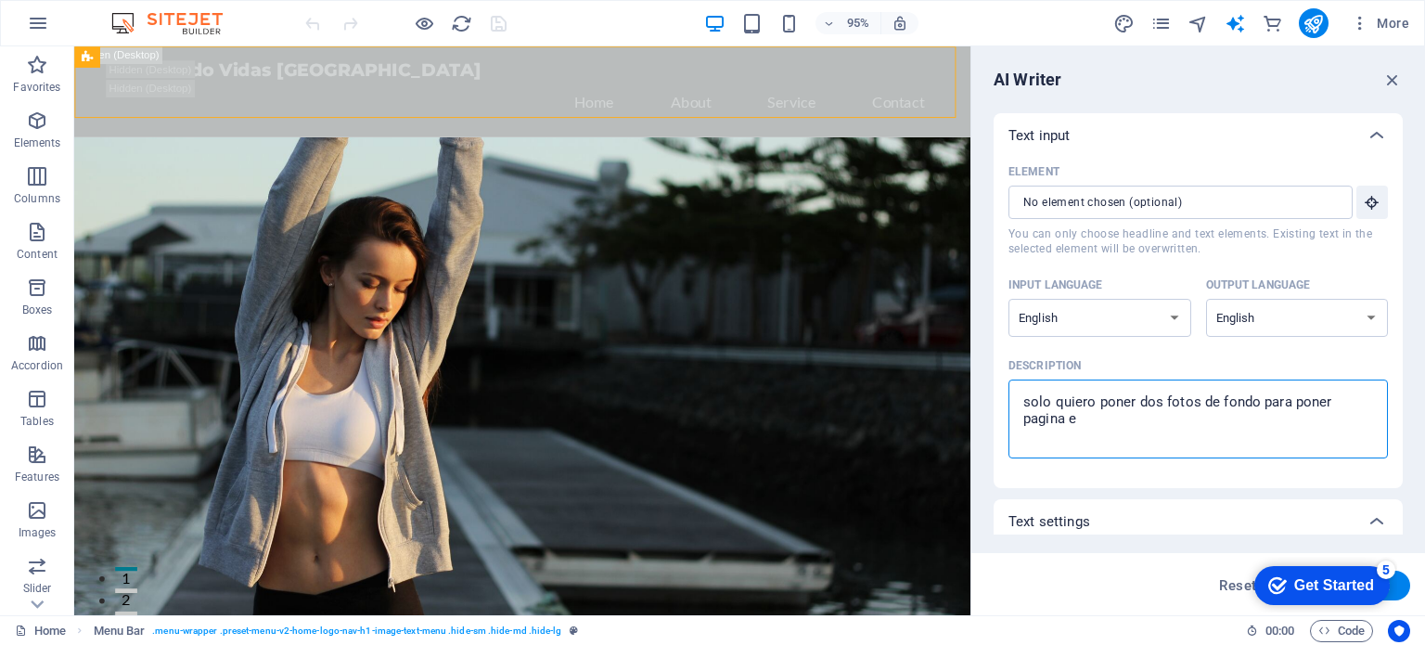
type textarea "solo quiero poner dos fotos de fondo para poner pagina en"
type textarea "x"
type textarea "solo quiero poner dos fotos de fondo para poner pagina en"
type textarea "x"
type textarea "solo quiero poner dos fotos de fondo para poner pagina en c"
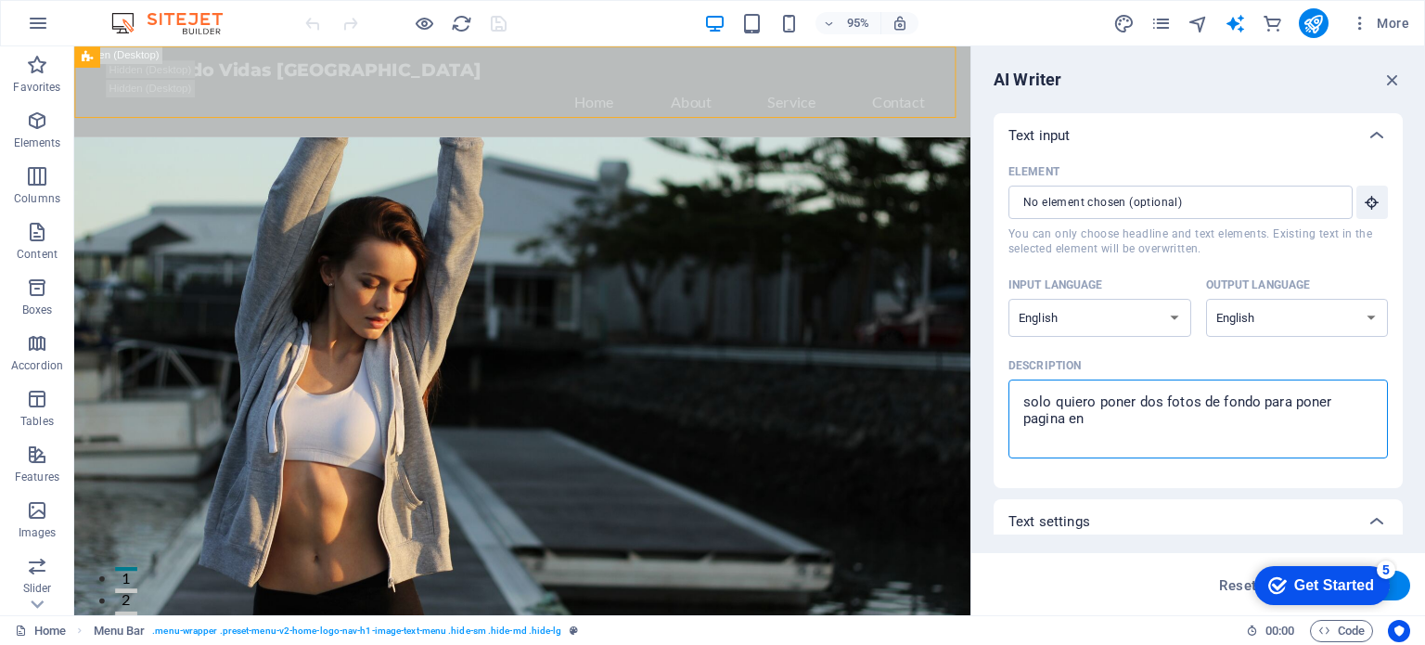
type textarea "x"
type textarea "solo quiero poner dos fotos de fondo para poner pagina en co"
type textarea "x"
type textarea "solo quiero poner dos fotos de fondo para poner pagina en con"
type textarea "x"
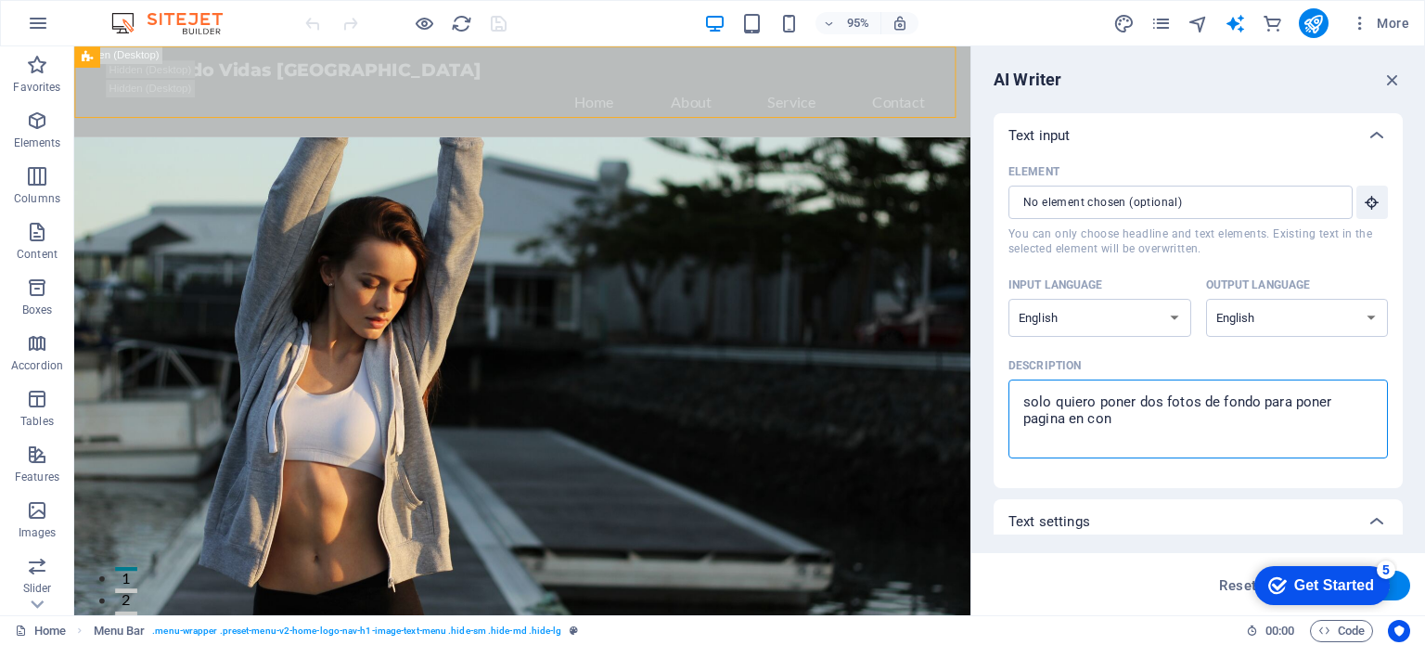
type textarea "solo quiero poner dos fotos de fondo para poner pagina en cons"
type textarea "x"
type textarea "solo quiero poner dos fotos de fondo para poner pagina en const"
type textarea "x"
type textarea "solo quiero poner dos fotos de fondo para poner pagina en constr"
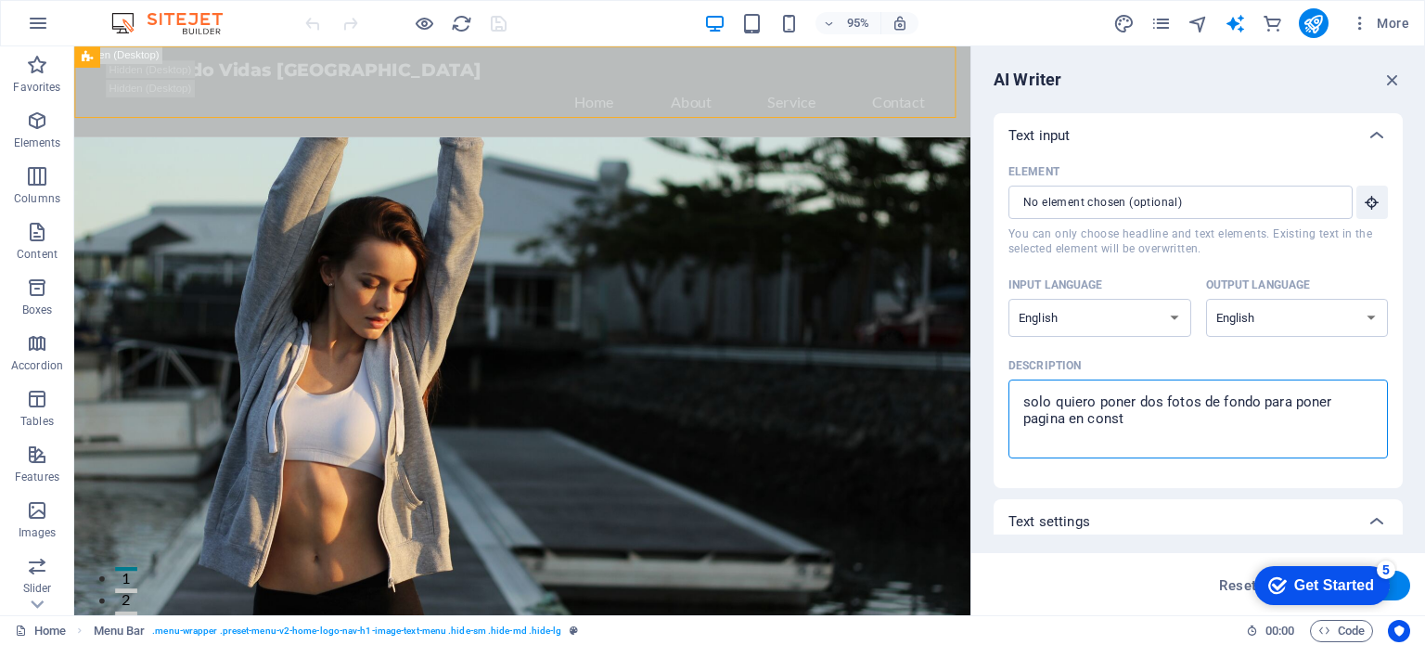
type textarea "x"
type textarea "solo quiero poner dos fotos de fondo para poner pagina en constru"
type textarea "x"
type textarea "solo quiero poner dos fotos de fondo para poner pagina en construc"
type textarea "x"
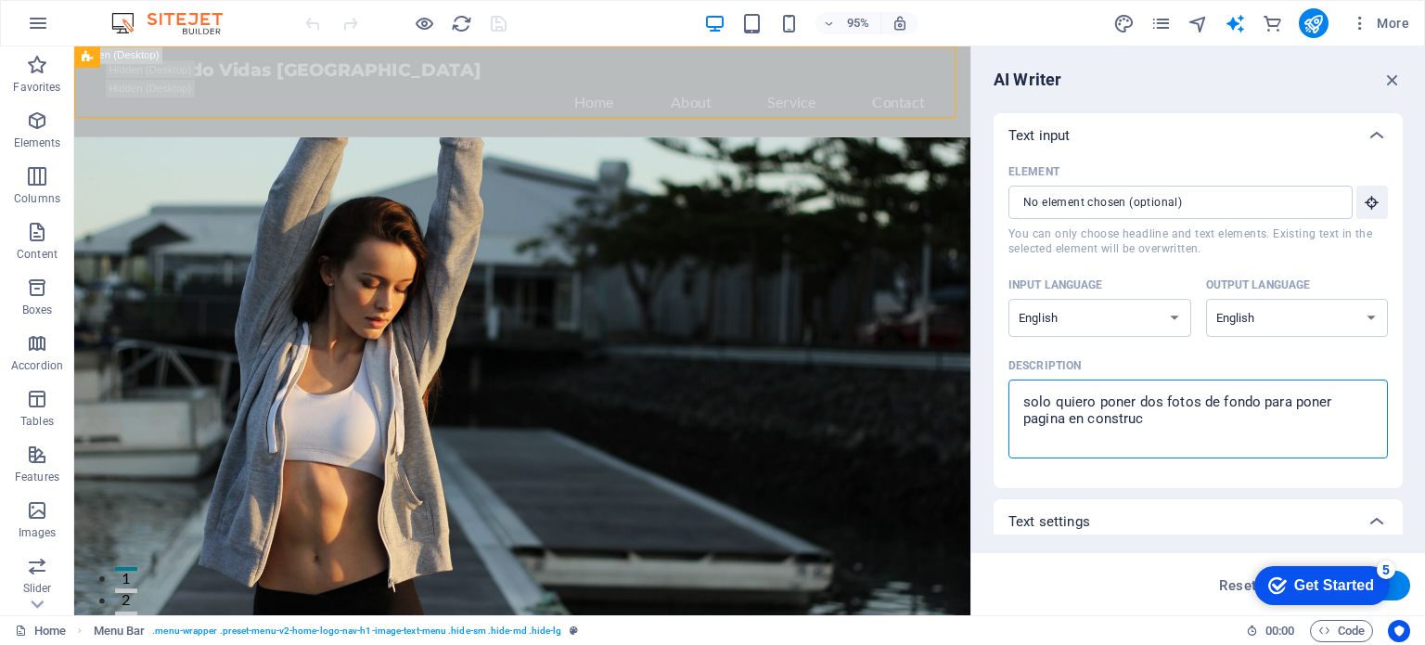
type textarea "solo quiero poner dos fotos de fondo para poner pagina en construcc"
type textarea "x"
type textarea "solo quiero poner dos fotos de fondo para poner pagina en construcci"
type textarea "x"
type textarea "solo quiero poner dos fotos de fondo para poner pagina en construcció"
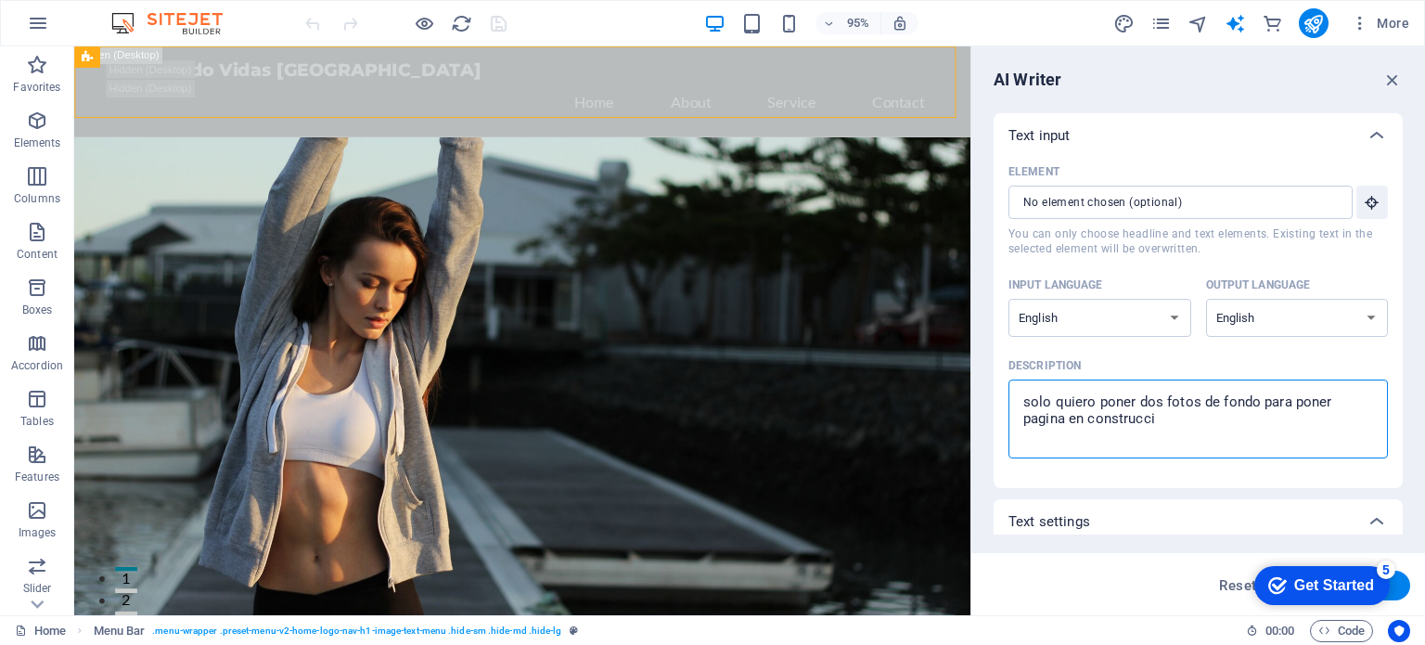
type textarea "x"
type textarea "solo quiero poner dos fotos de fondo para poner pagina en construcción"
type textarea "x"
type textarea "solo quiero poner dos fotos de fondo para poner pagina en construcción"
type textarea "x"
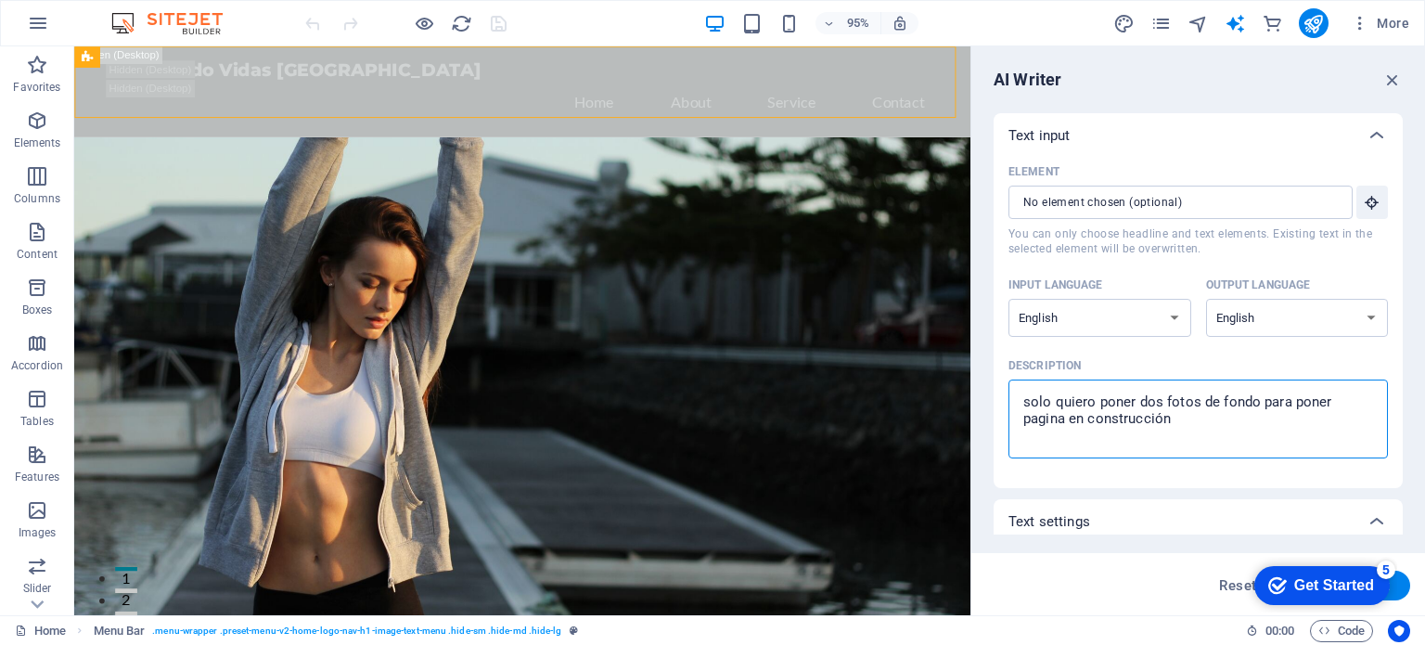
type textarea "solo quiero poner dos fotos de fondo para poner pagina en construcción"
type textarea "x"
drag, startPoint x: 1395, startPoint y: 243, endPoint x: 1399, endPoint y: 311, distance: 67.9
click at [1399, 311] on div "Text input Element ​ You can only choose headline and text elements. Existing t…" at bounding box center [1197, 323] width 409 height 421
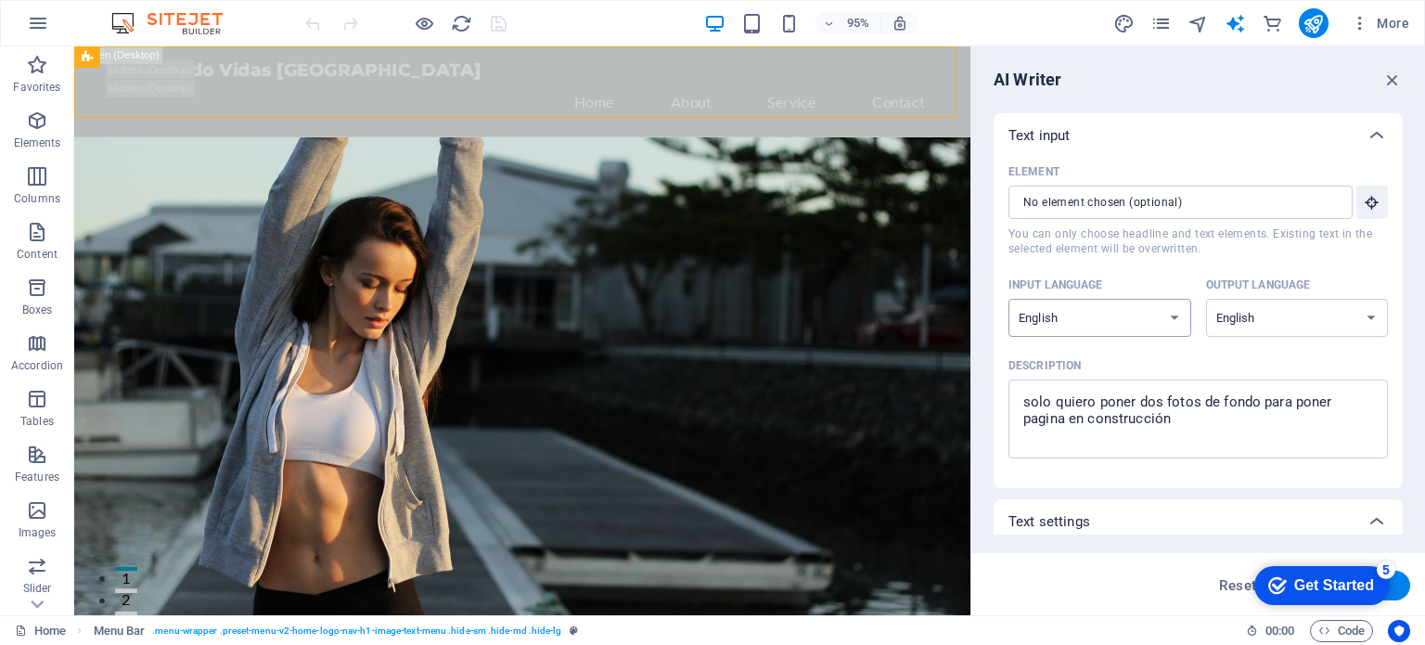
select select "Spanish"
click at [1258, 313] on select "Albanian Arabic Armenian Awadhi Azerbaijani Bashkir Basque Belarusian Bengali B…" at bounding box center [1297, 318] width 183 height 38
select select "Spanish"
click at [1206, 299] on select "Albanian Arabic Armenian Awadhi Azerbaijani Bashkir Basque Belarusian Bengali B…" at bounding box center [1297, 318] width 183 height 38
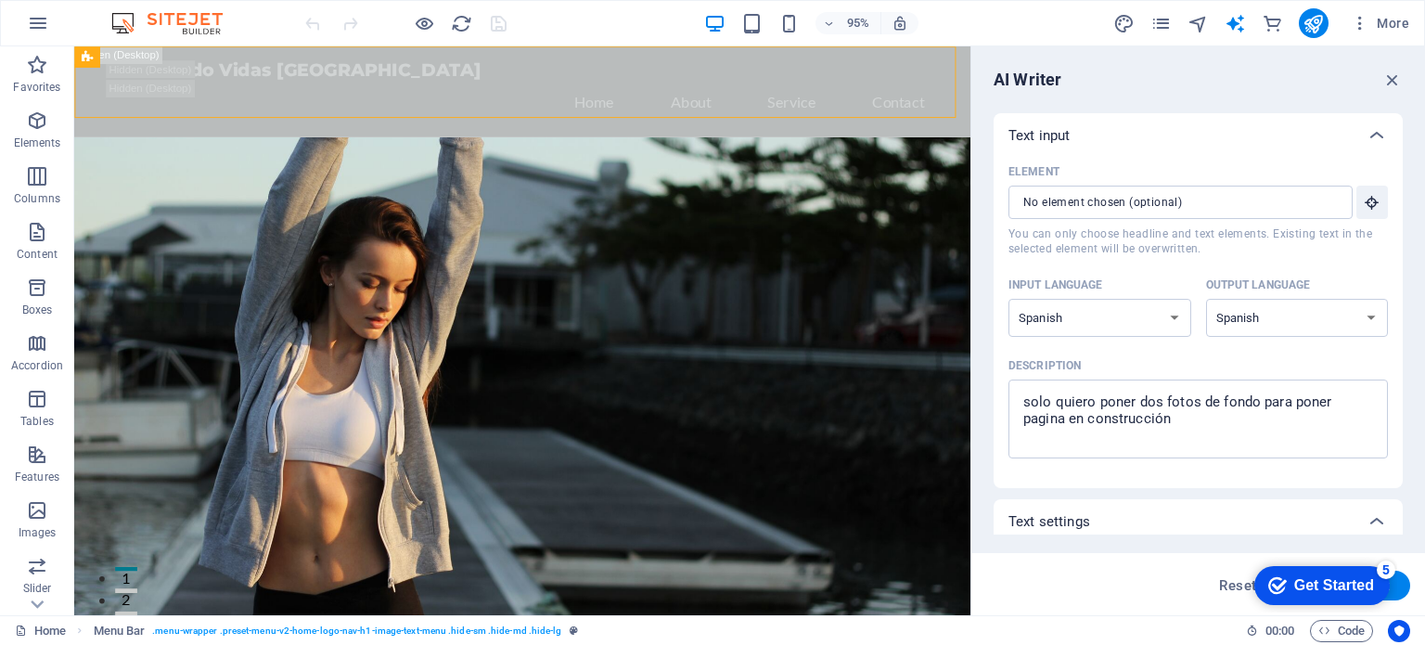
click at [1395, 266] on div "Element ​ You can only choose headline and text elements. Existing text in the …" at bounding box center [1197, 323] width 409 height 330
click at [1401, 277] on div "Text input Element ​ You can only choose headline and text elements. Existing t…" at bounding box center [1197, 323] width 409 height 421
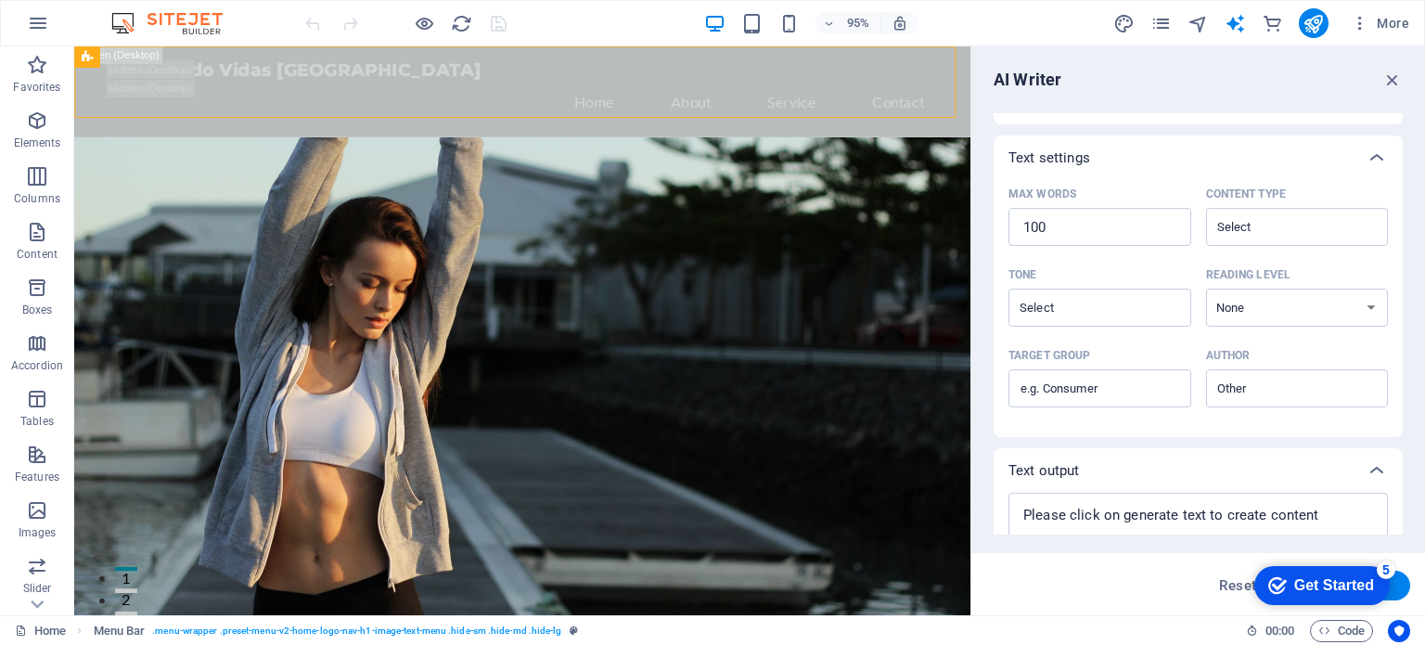
scroll to position [427, 0]
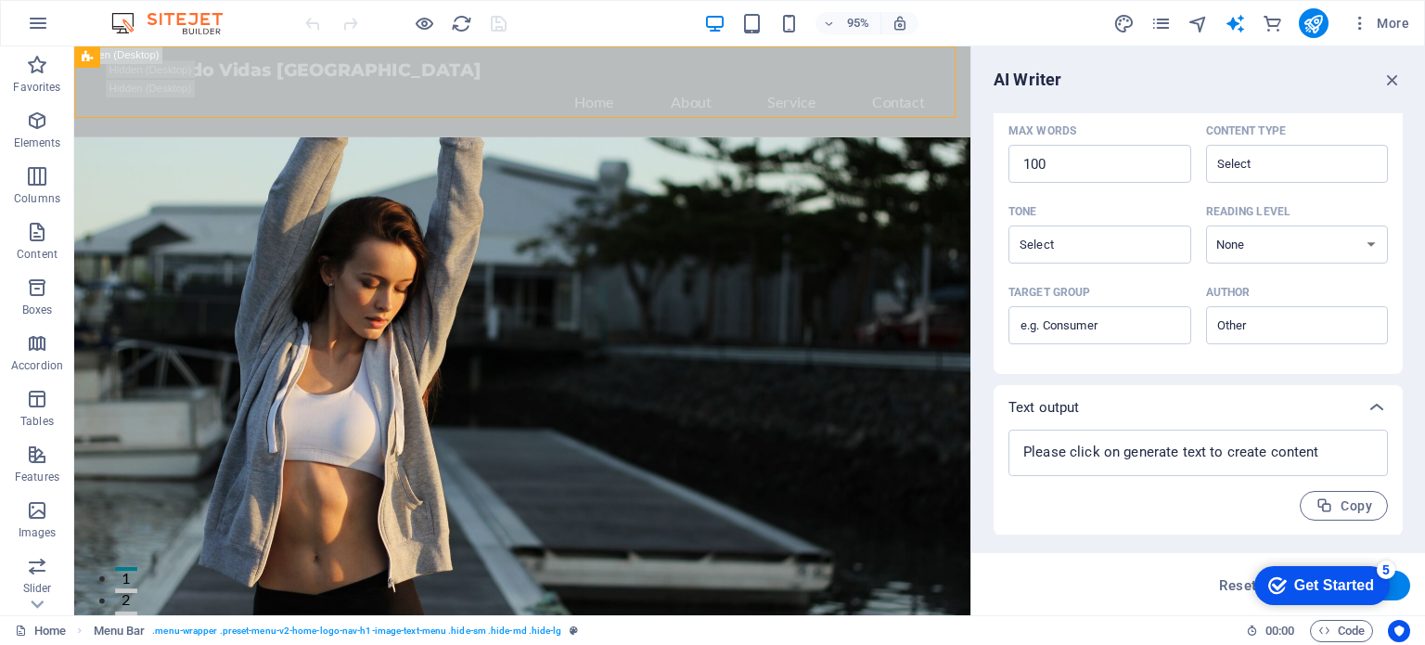
type textarea "x"
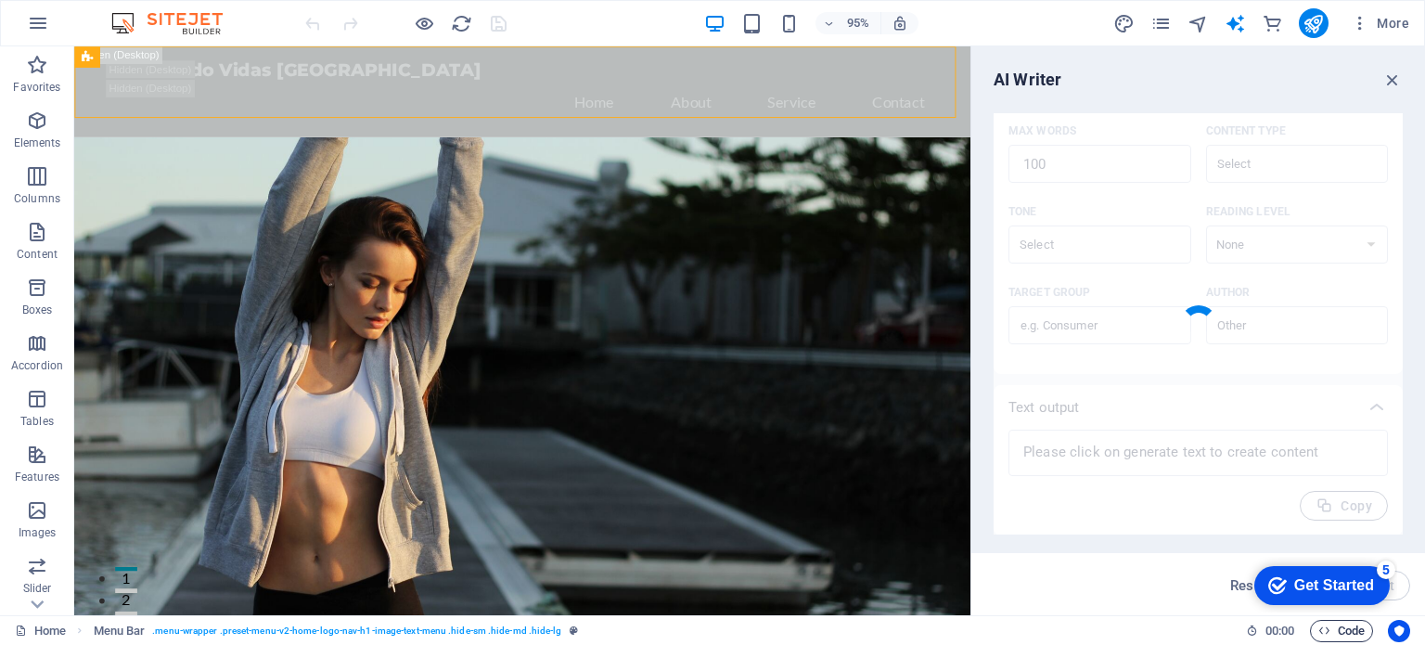
type textarea "x"
type textarea "Estamos trabajando en la mejora de nuestra página. Mientras tanto, hemos decidi…"
type textarea "x"
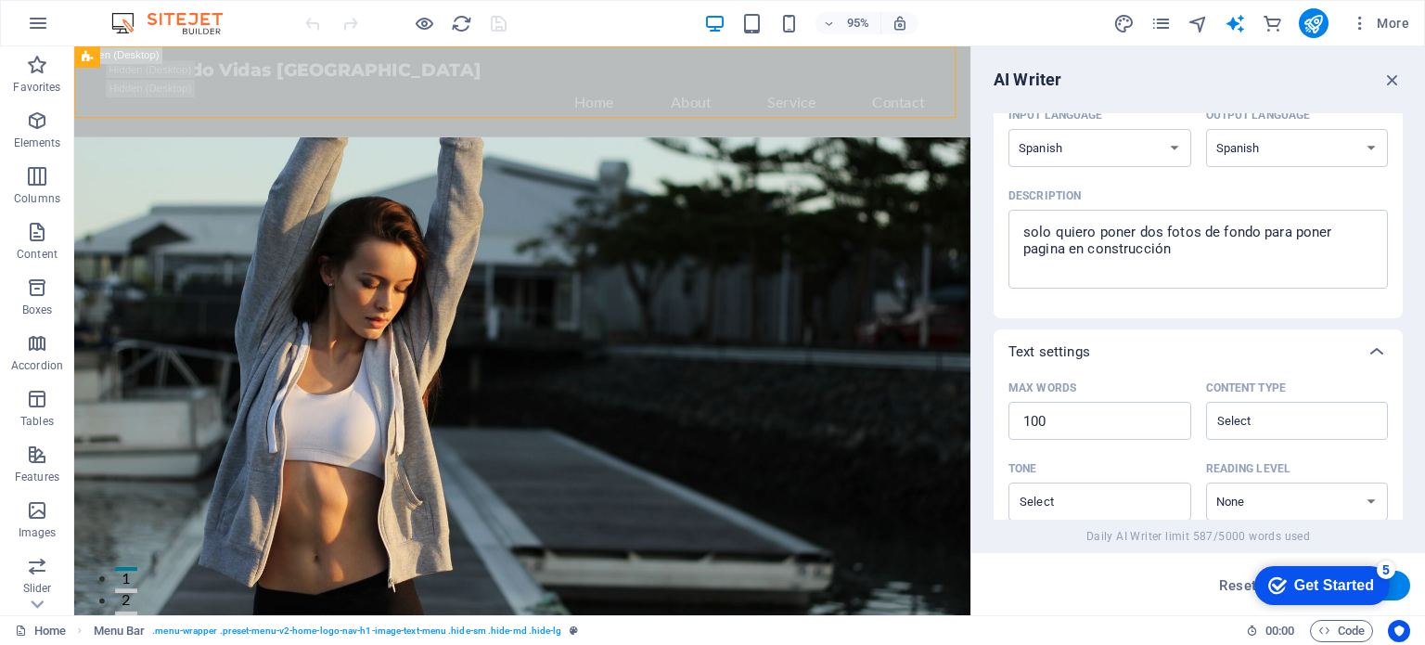
scroll to position [0, 0]
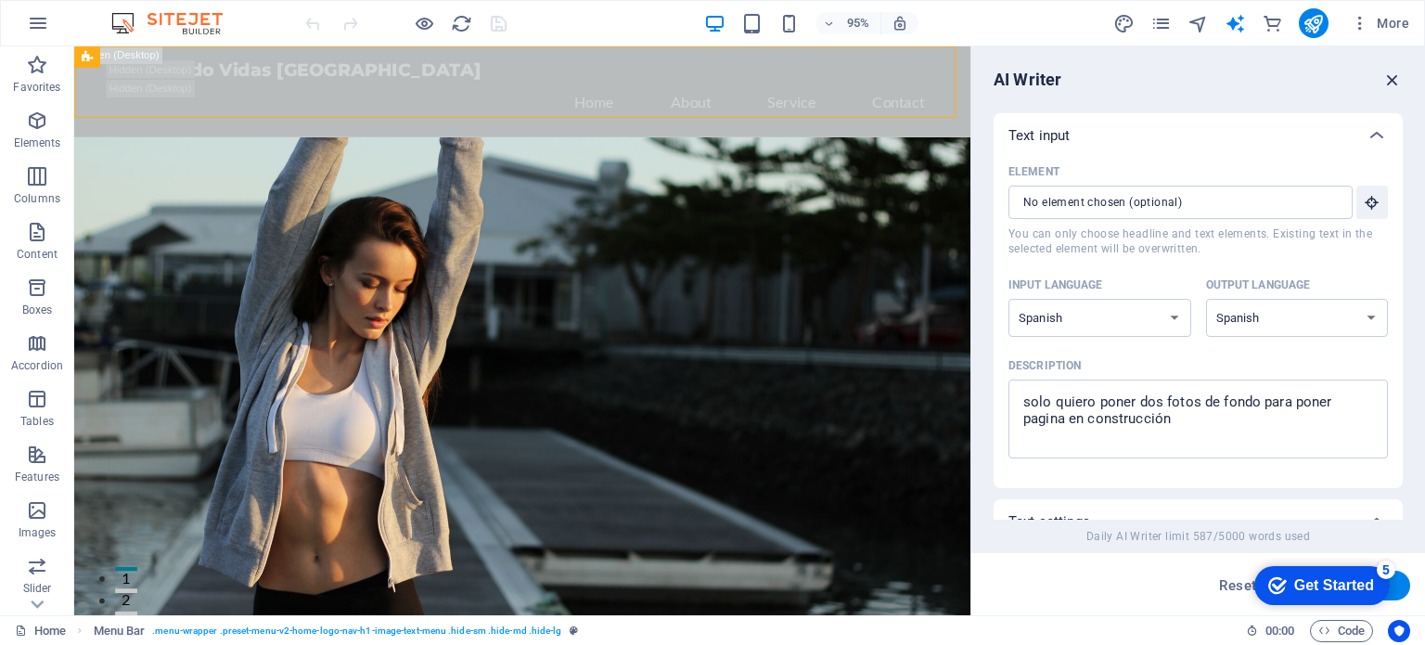
click at [0, 0] on icon "button" at bounding box center [0, 0] width 0 height 0
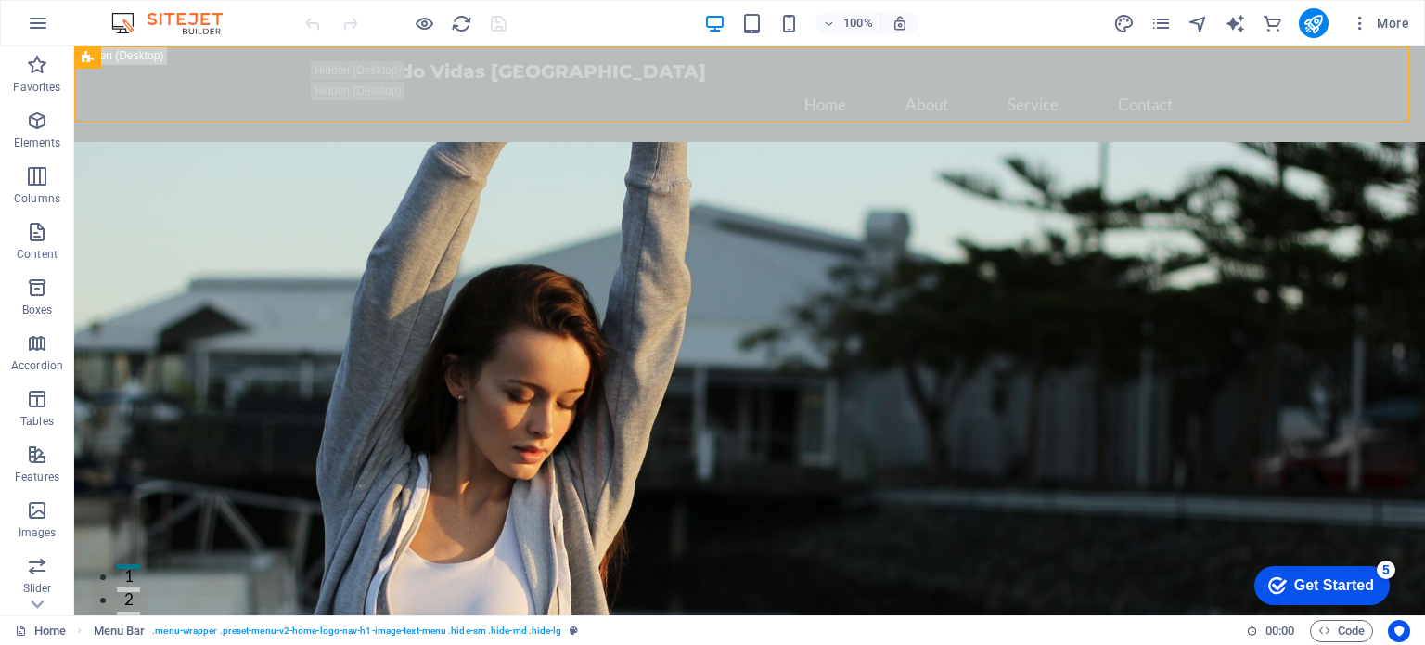
select select "px"
select select "200"
select select "px"
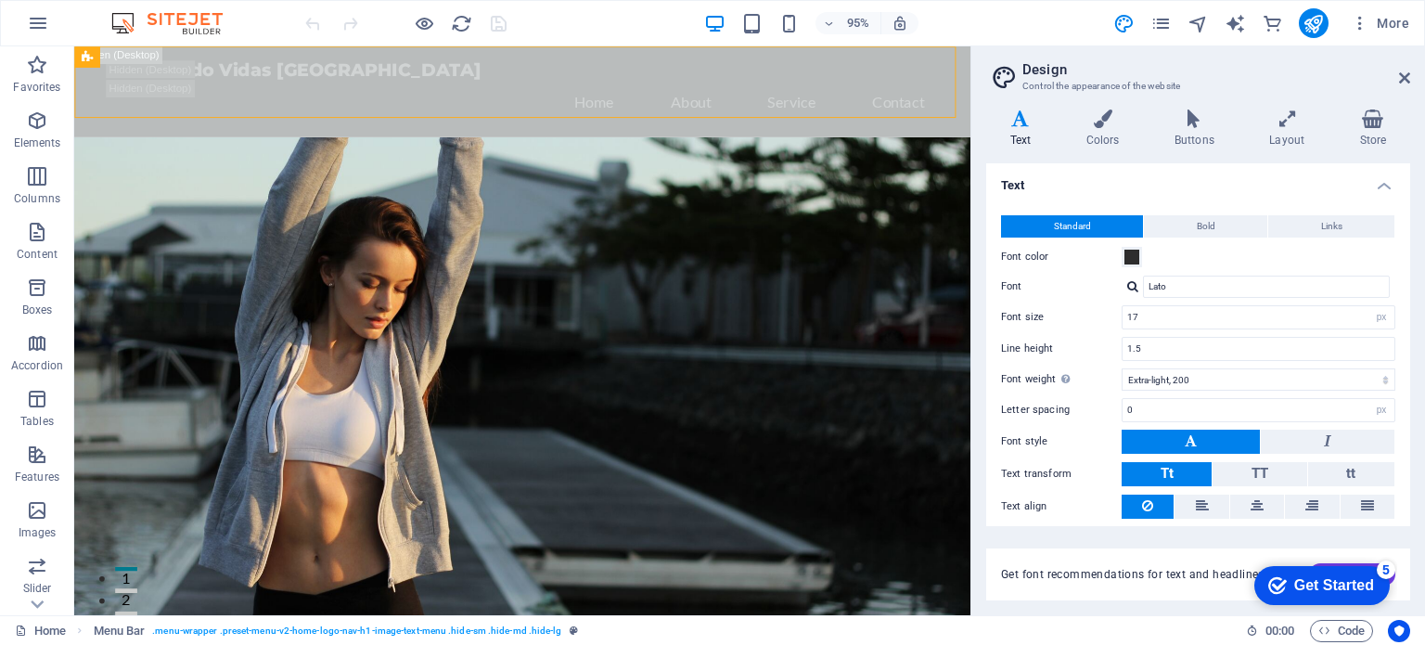
drag, startPoint x: 1404, startPoint y: 322, endPoint x: 1416, endPoint y: 455, distance: 134.1
click at [1416, 455] on div "Variants Text Colors Buttons Layout Store Text Standard Bold Links Font color F…" at bounding box center [1198, 355] width 454 height 520
drag, startPoint x: 1409, startPoint y: 452, endPoint x: 1398, endPoint y: 574, distance: 122.9
click at [1398, 574] on div "Text Standard Bold Links Font color Font Lato Font size 17 rem px Line height 1…" at bounding box center [1198, 381] width 424 height 437
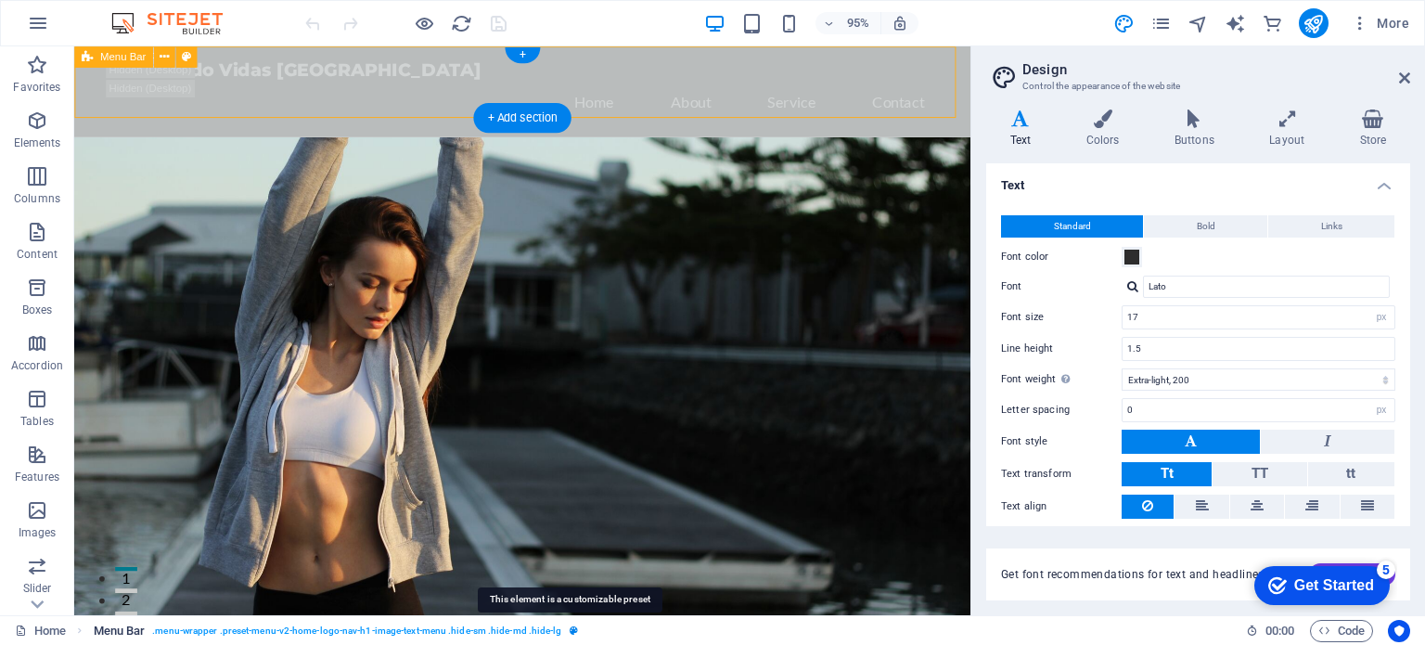
click at [571, 629] on icon "breadcrumb" at bounding box center [573, 630] width 8 height 10
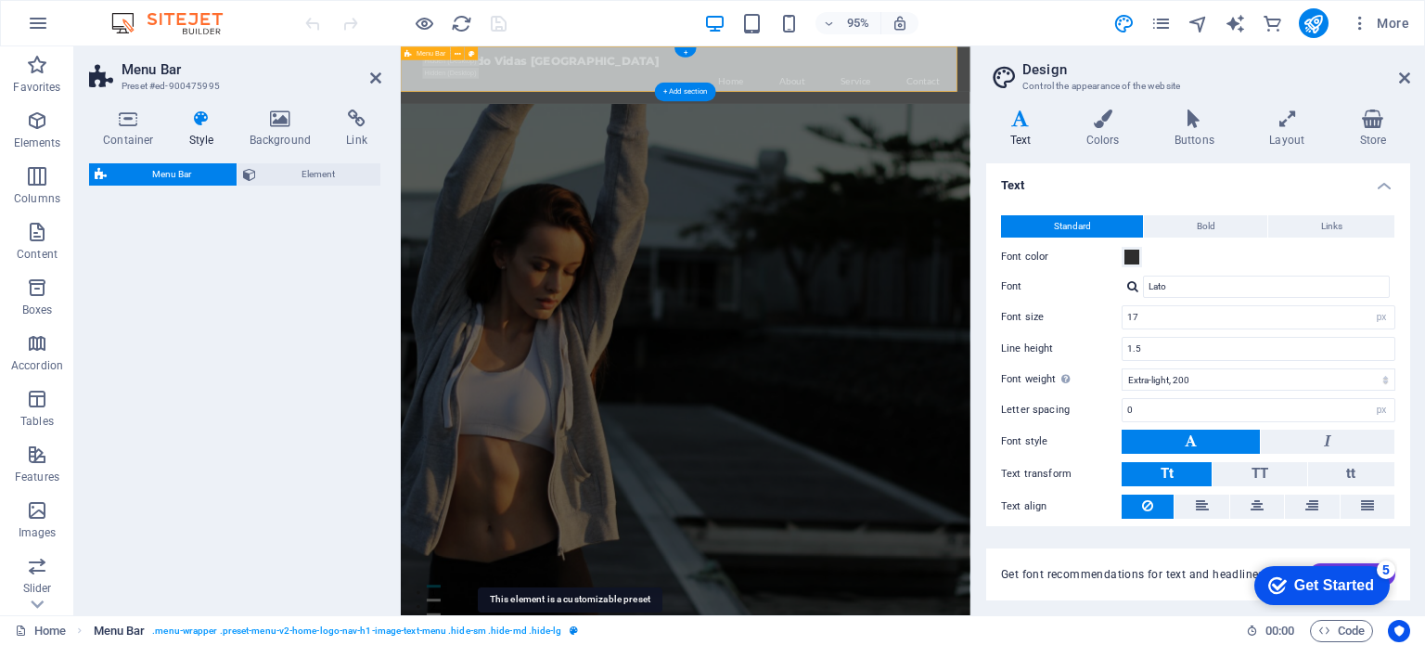
select select "rem"
select select "preset-menu-v2-home-logo-nav-h1-image-text-menu"
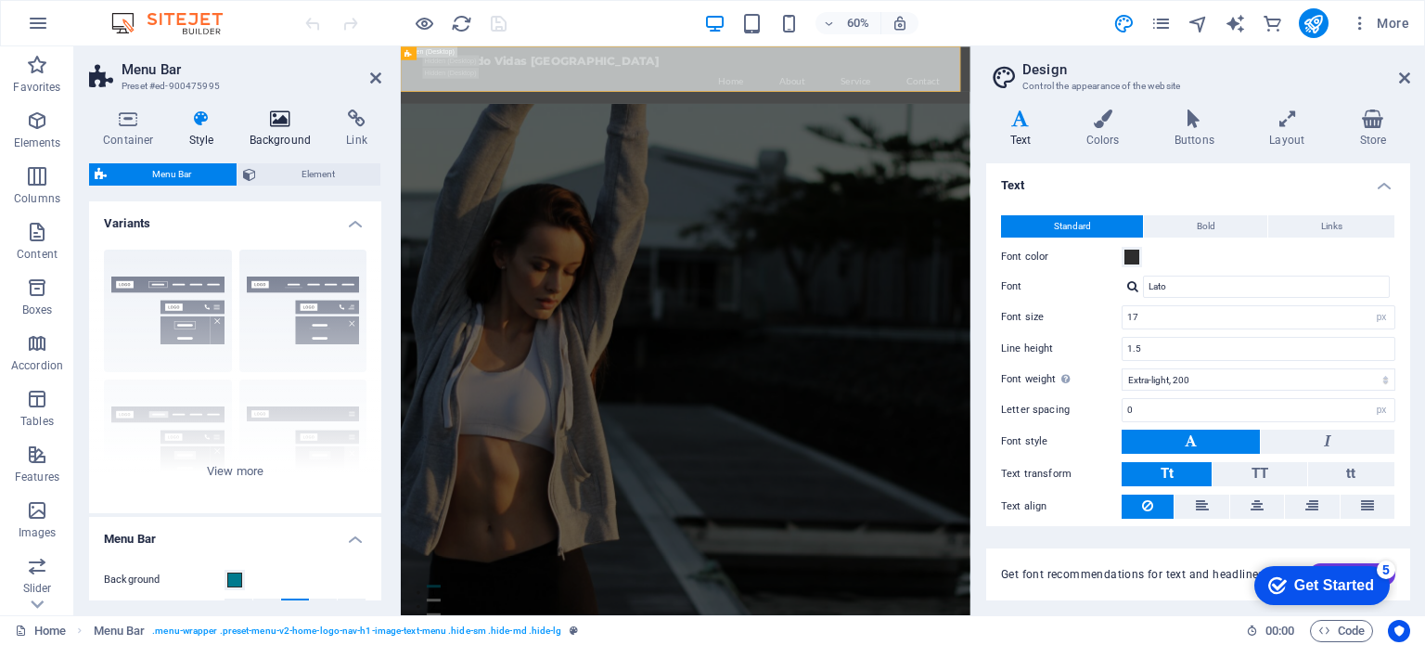
click at [294, 129] on h4 "Background" at bounding box center [284, 128] width 97 height 39
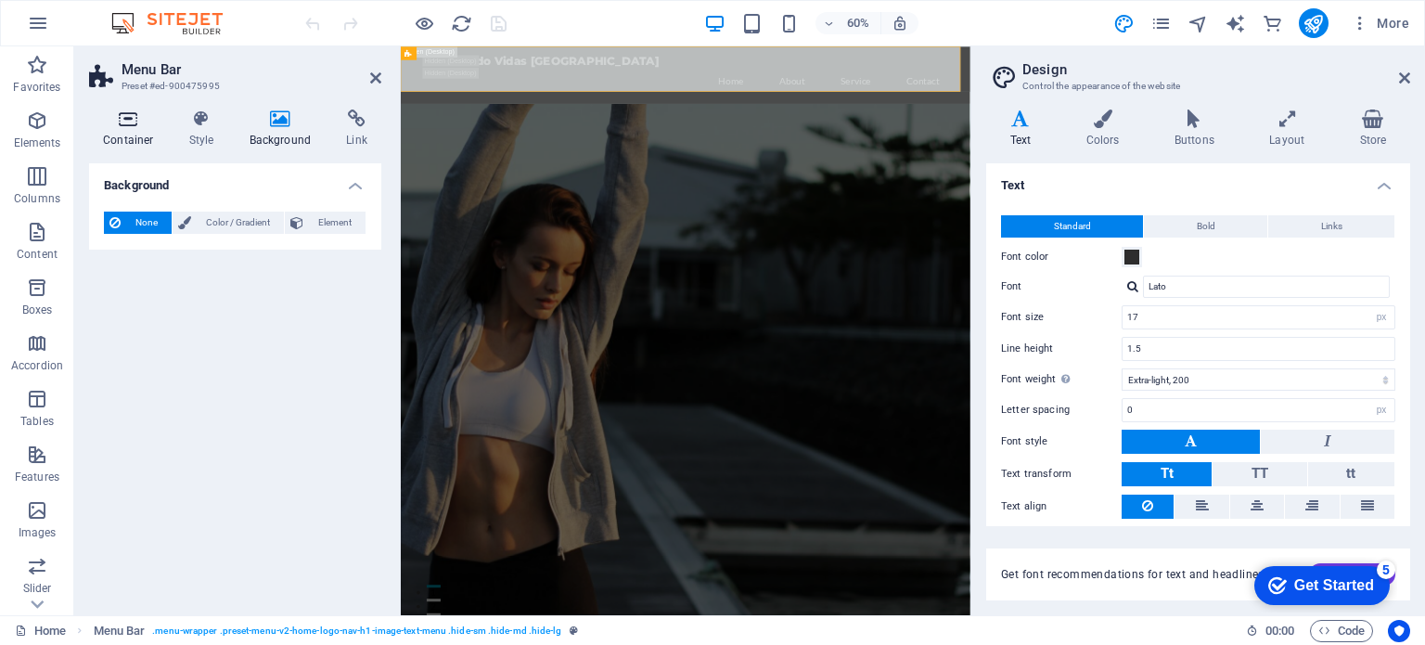
click at [130, 125] on icon at bounding box center [128, 118] width 79 height 19
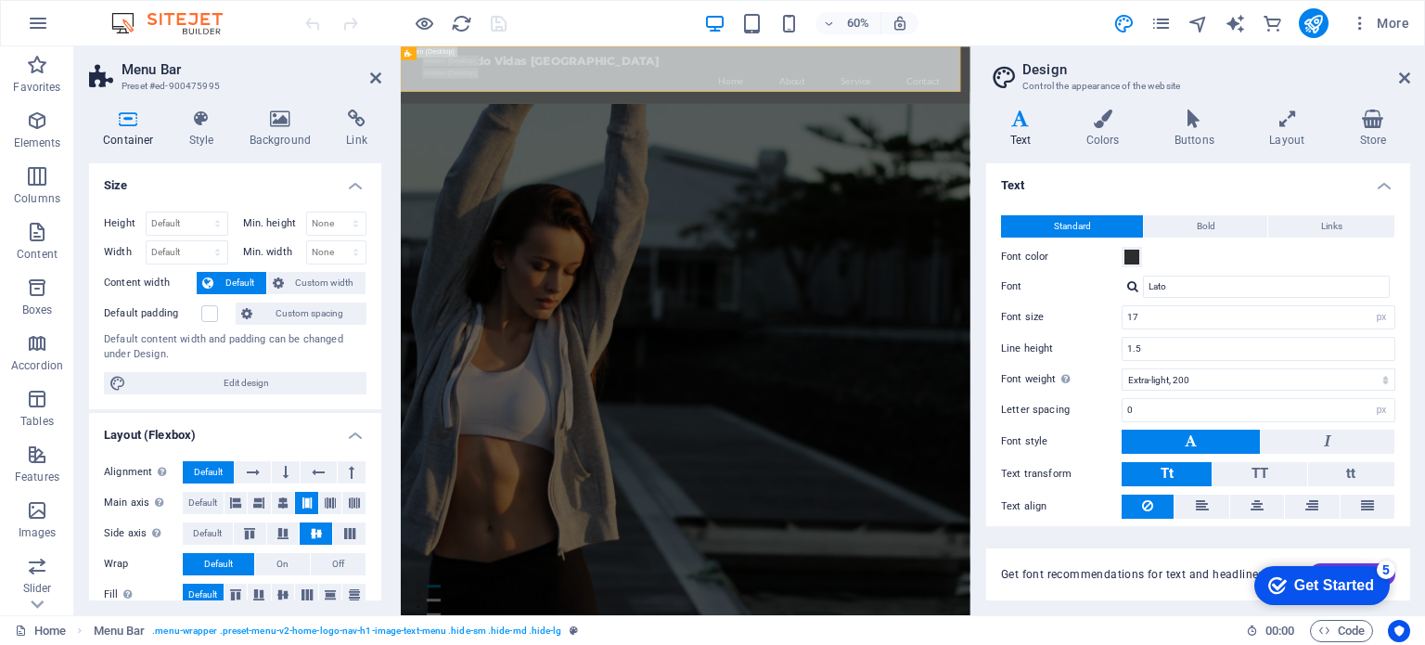
click at [281, 106] on div "Container Style Background Link Size Height Default px rem % vh vw Min. height …" at bounding box center [235, 355] width 322 height 520
click at [275, 121] on icon at bounding box center [281, 118] width 90 height 19
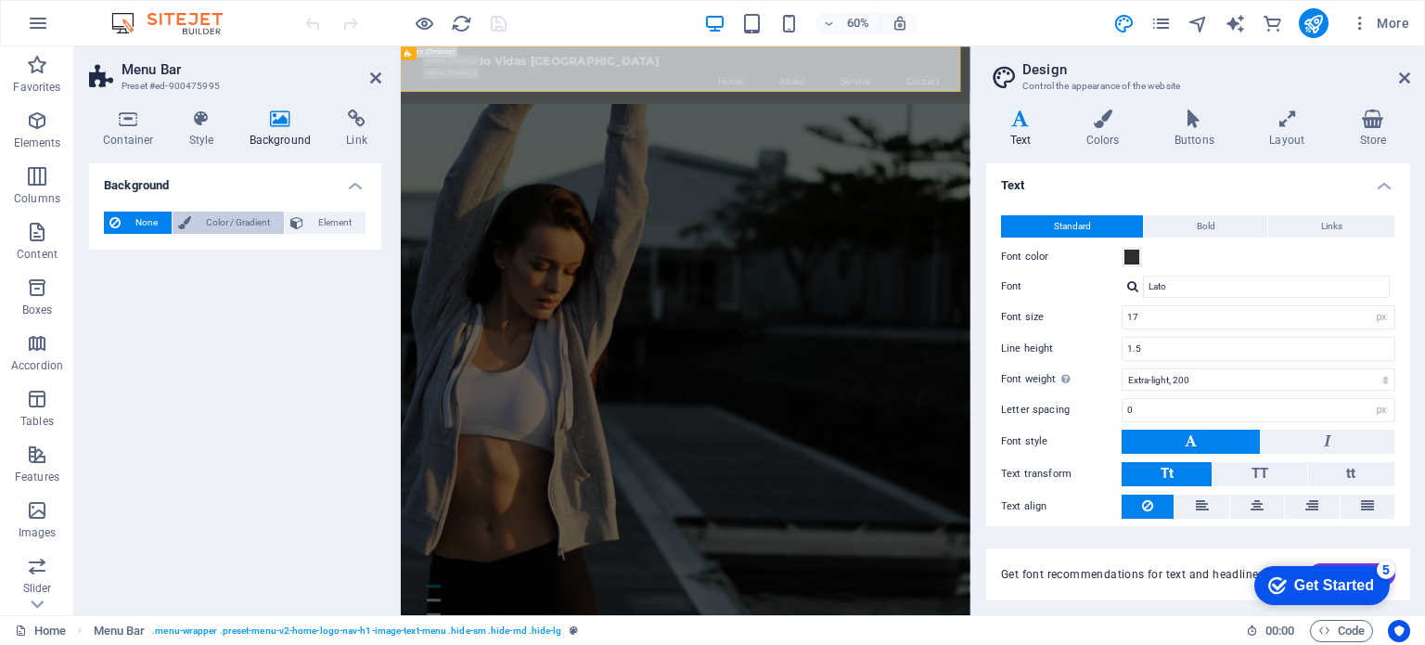
click at [229, 222] on span "Color / Gradient" at bounding box center [238, 222] width 82 height 22
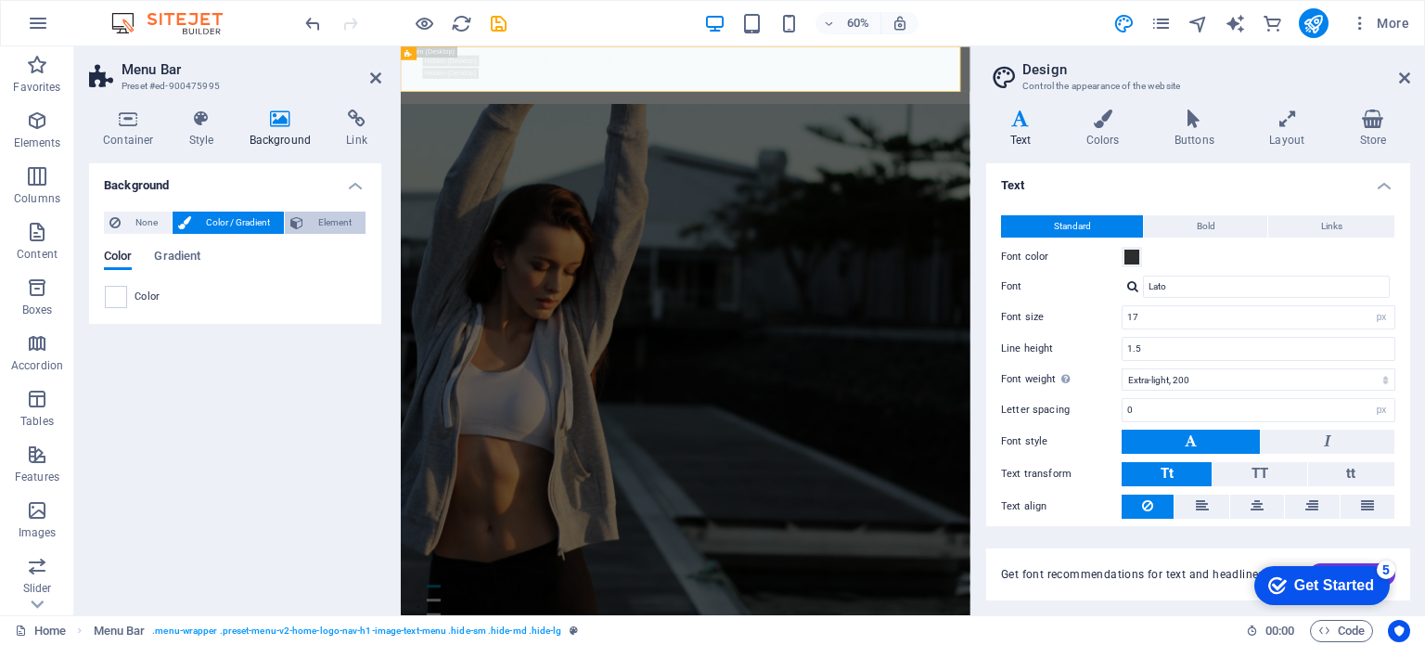
click at [311, 222] on span "Element" at bounding box center [334, 222] width 51 height 22
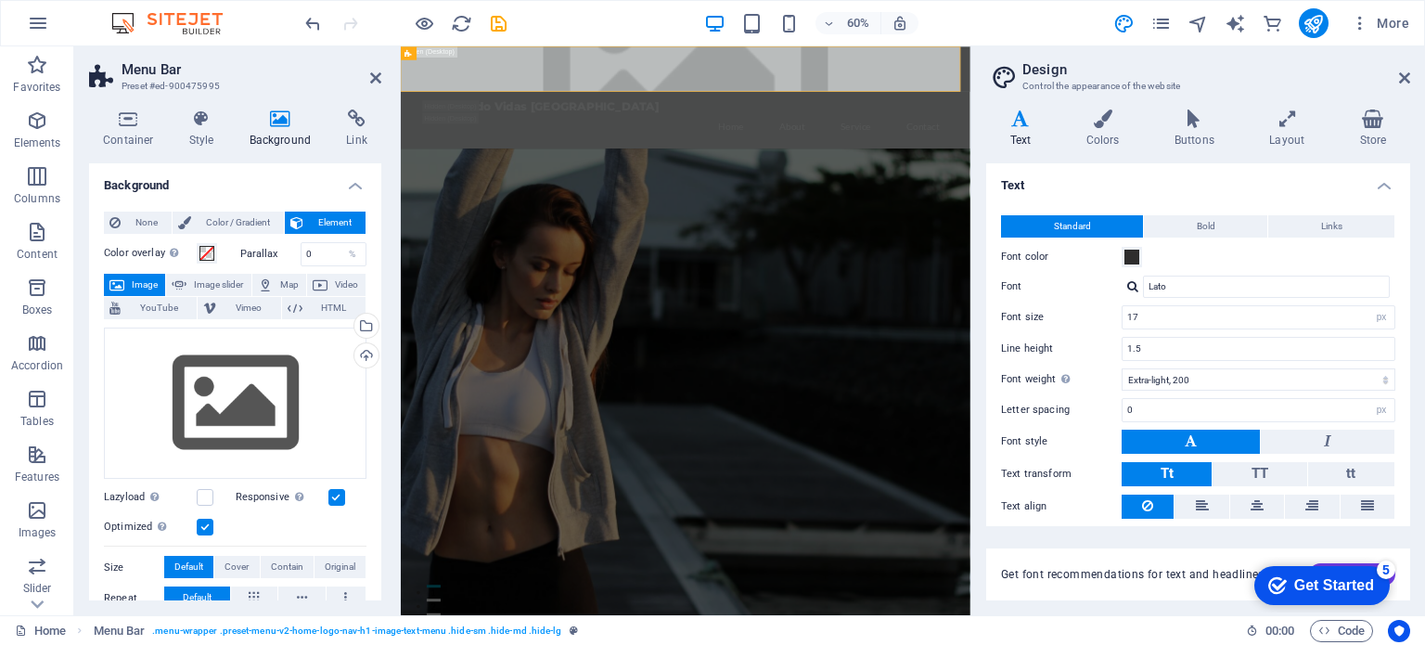
click at [138, 281] on span "Image" at bounding box center [145, 285] width 30 height 22
click at [218, 381] on div "Drag files here, click to choose files or select files from Files or our free s…" at bounding box center [235, 403] width 262 height 152
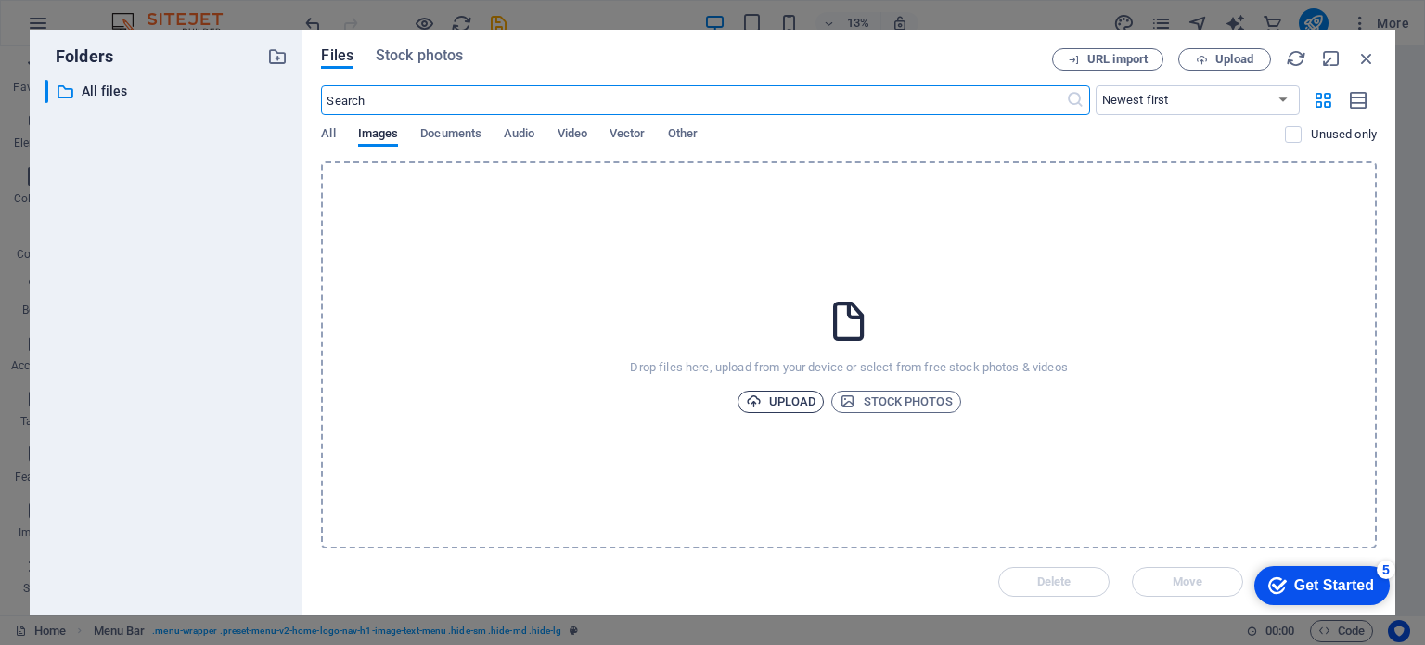
click at [794, 401] on span "Upload" at bounding box center [781, 401] width 70 height 22
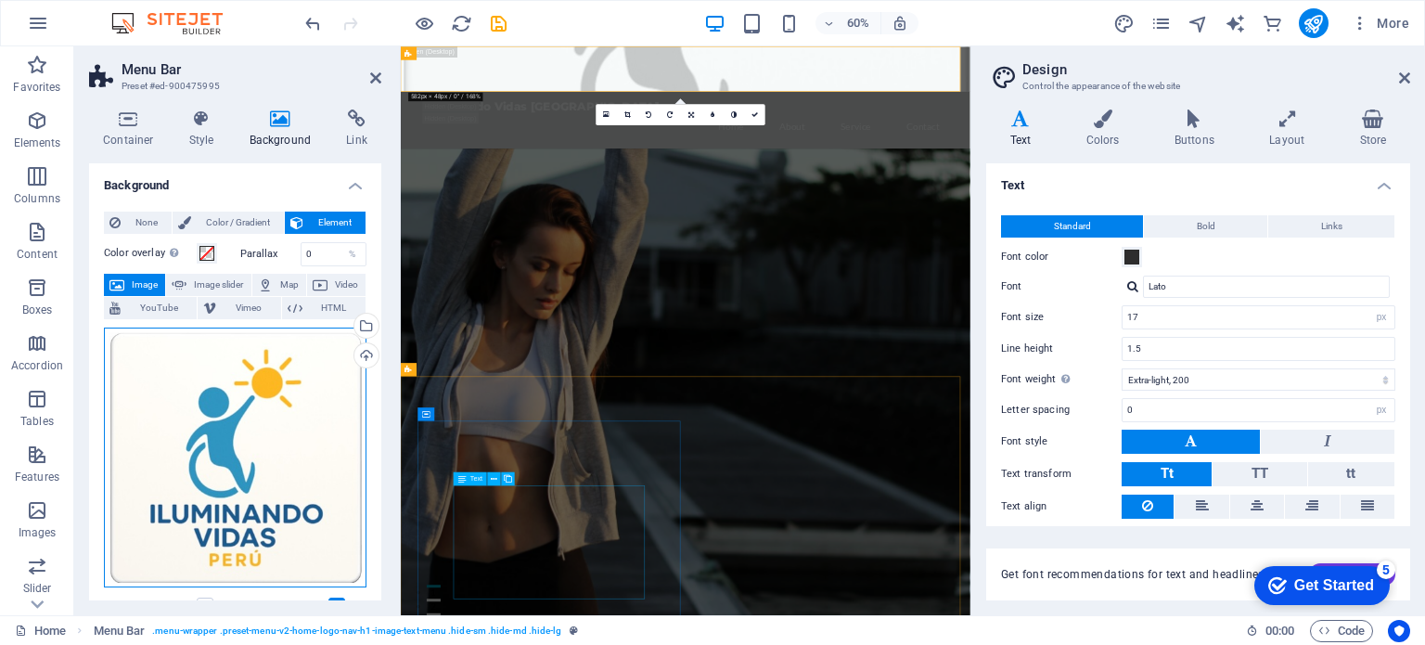
drag, startPoint x: 669, startPoint y: 536, endPoint x: 691, endPoint y: 778, distance: 243.1
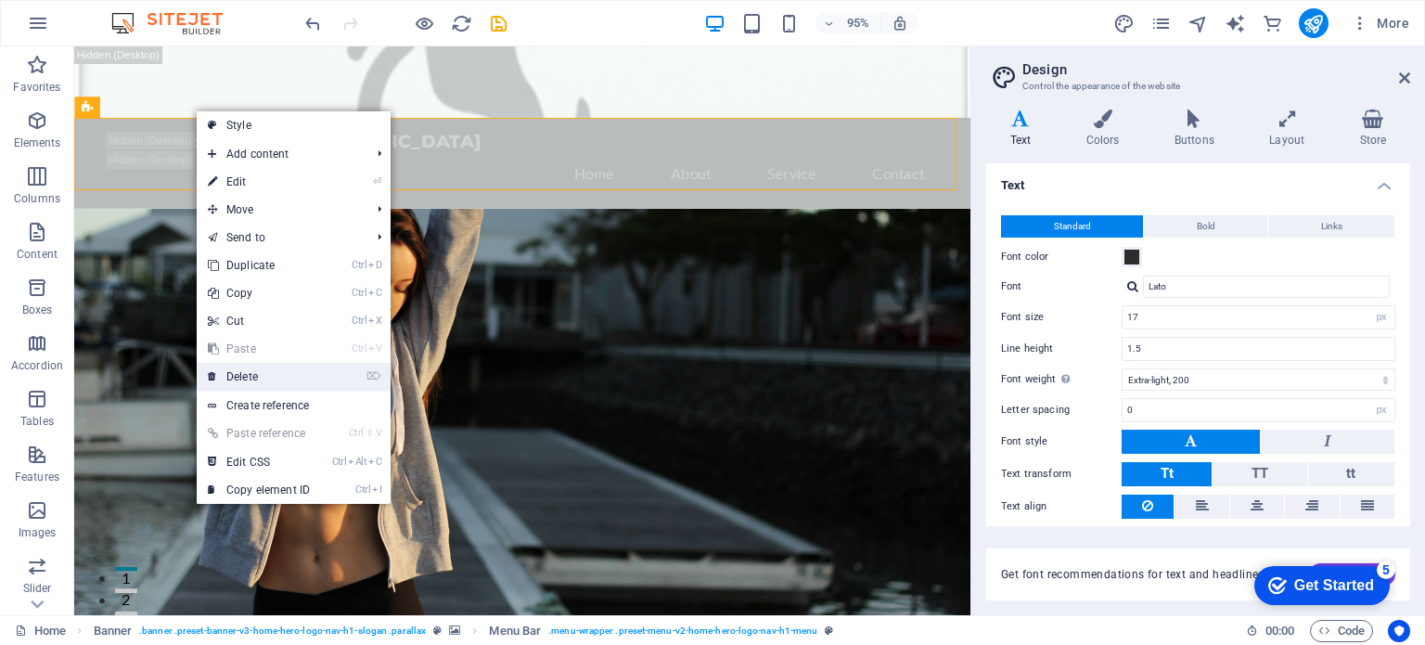
click at [282, 377] on link "⌦ Delete" at bounding box center [259, 377] width 124 height 28
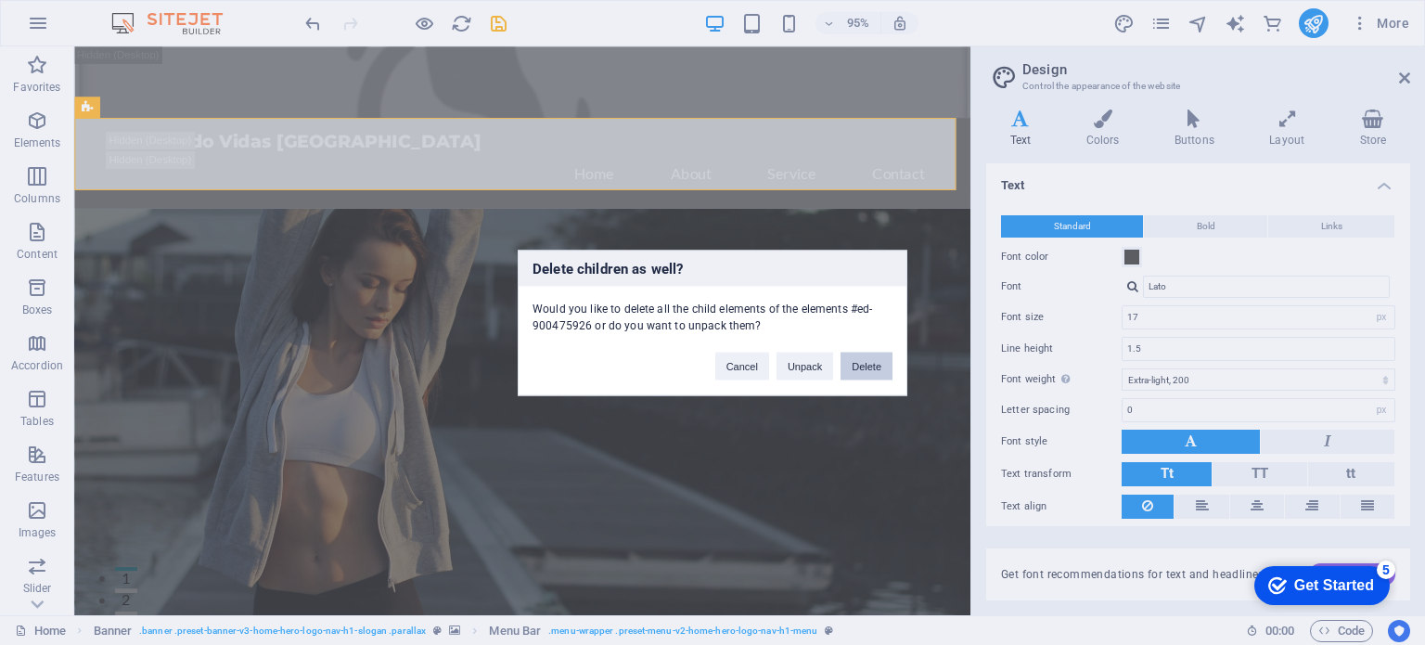
click at [858, 363] on button "Delete" at bounding box center [866, 365] width 52 height 28
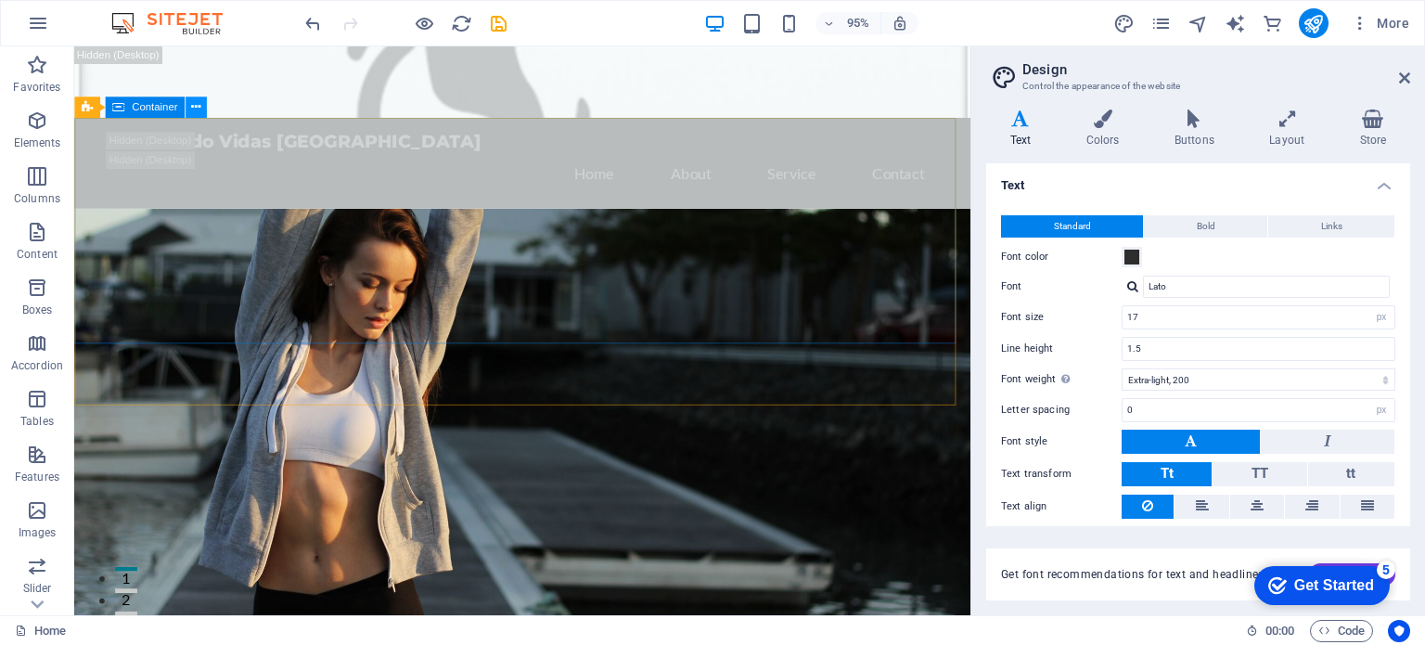
click at [0, 0] on icon at bounding box center [0, 0] width 0 height 0
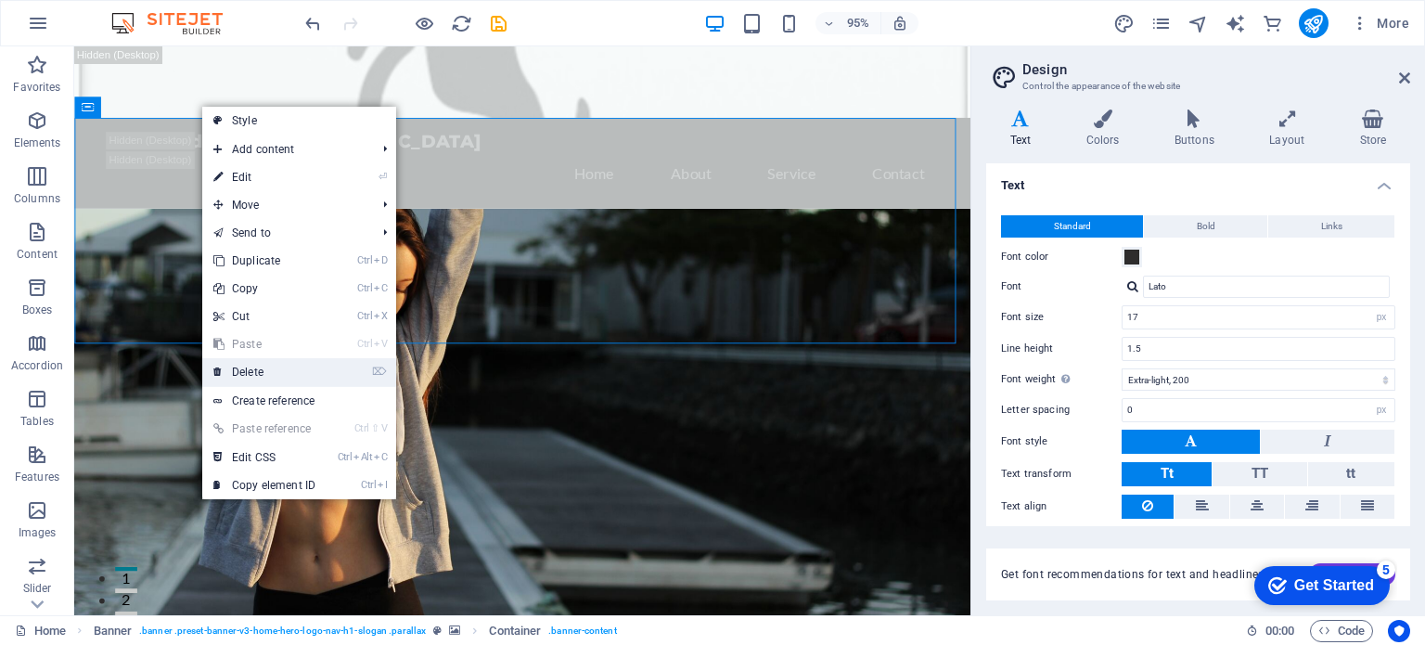
click at [264, 371] on link "⌦ Delete" at bounding box center [264, 372] width 124 height 28
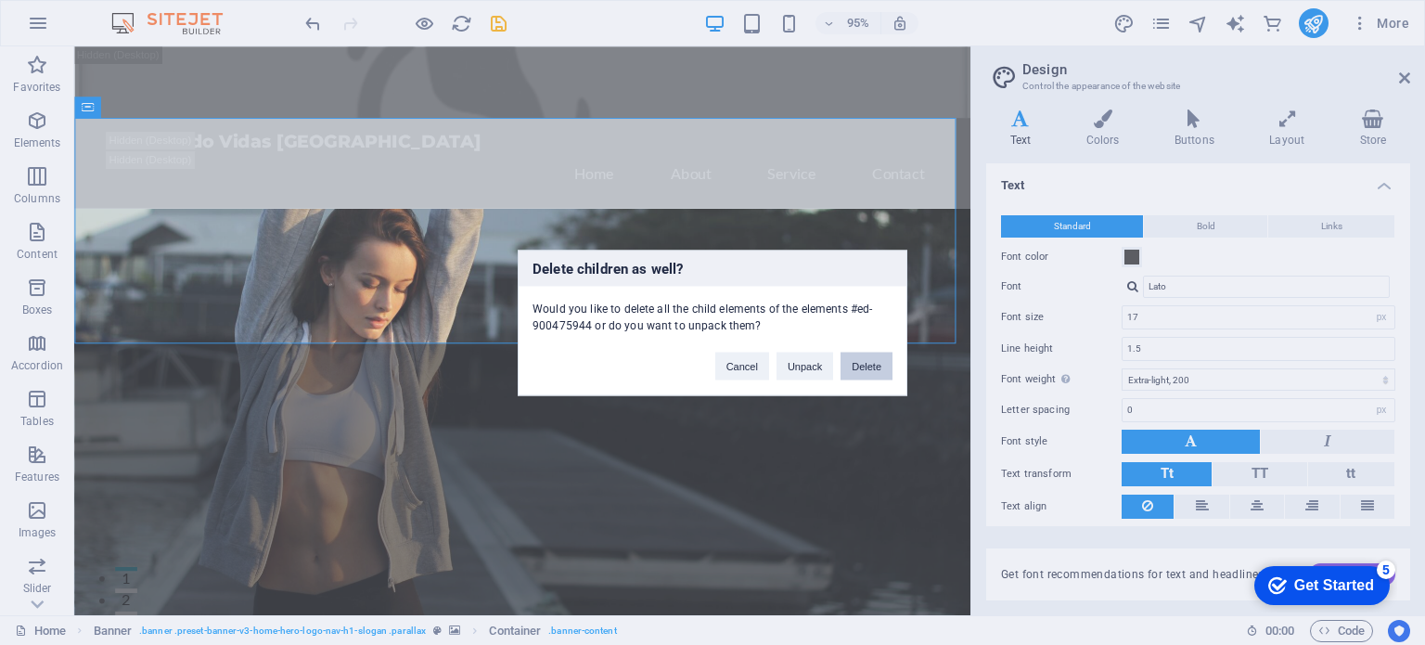
click at [854, 373] on button "Delete" at bounding box center [866, 365] width 52 height 28
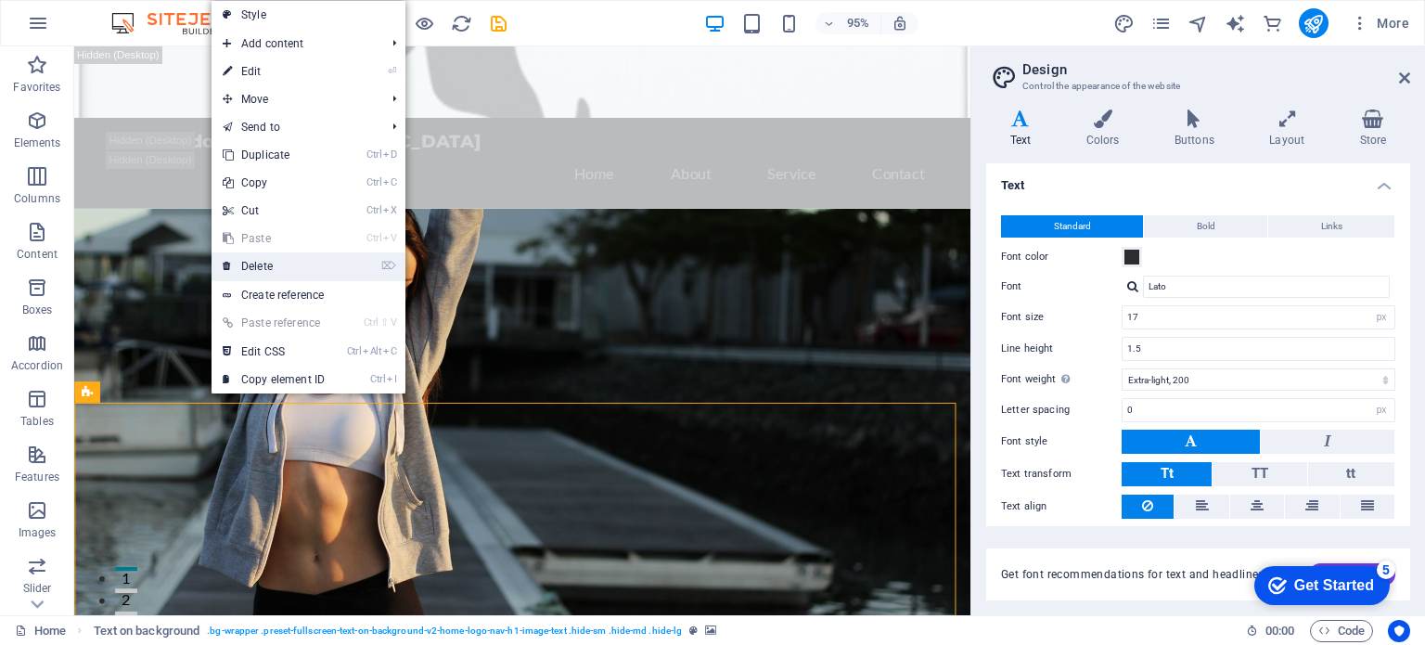
click at [277, 259] on link "⌦ Delete" at bounding box center [273, 266] width 124 height 28
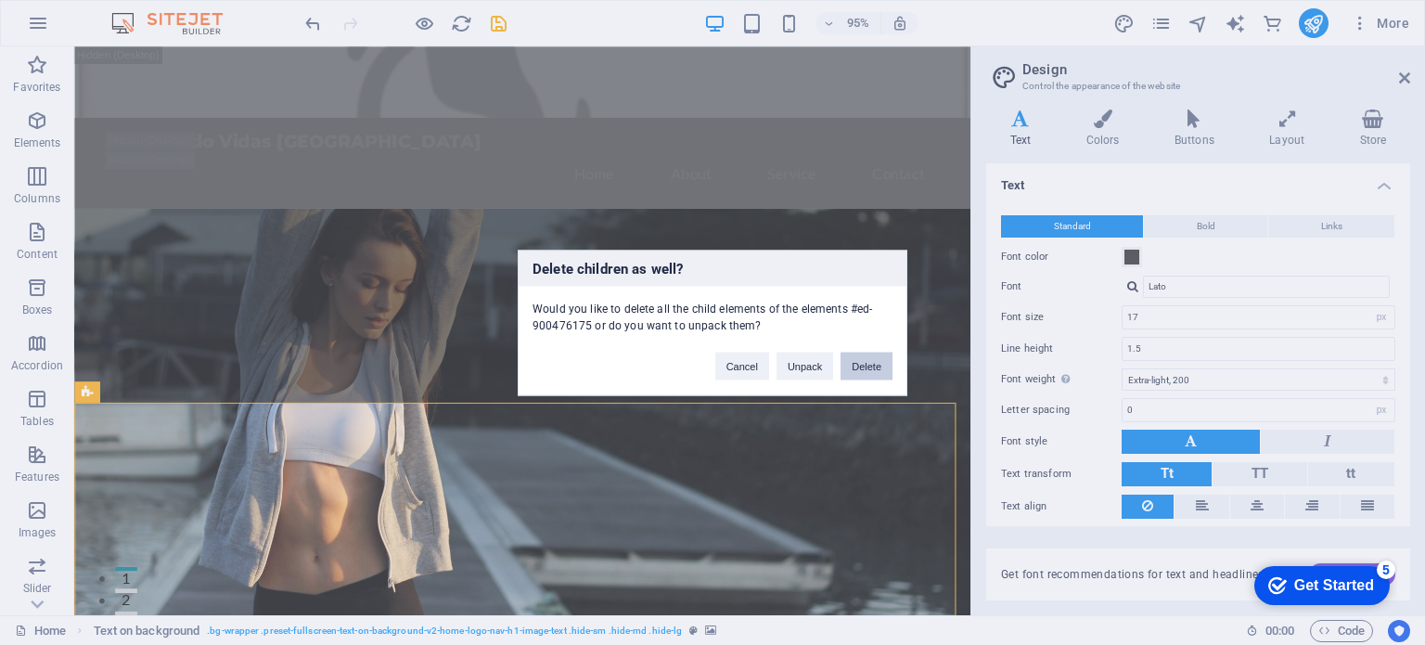
click at [865, 366] on button "Delete" at bounding box center [866, 365] width 52 height 28
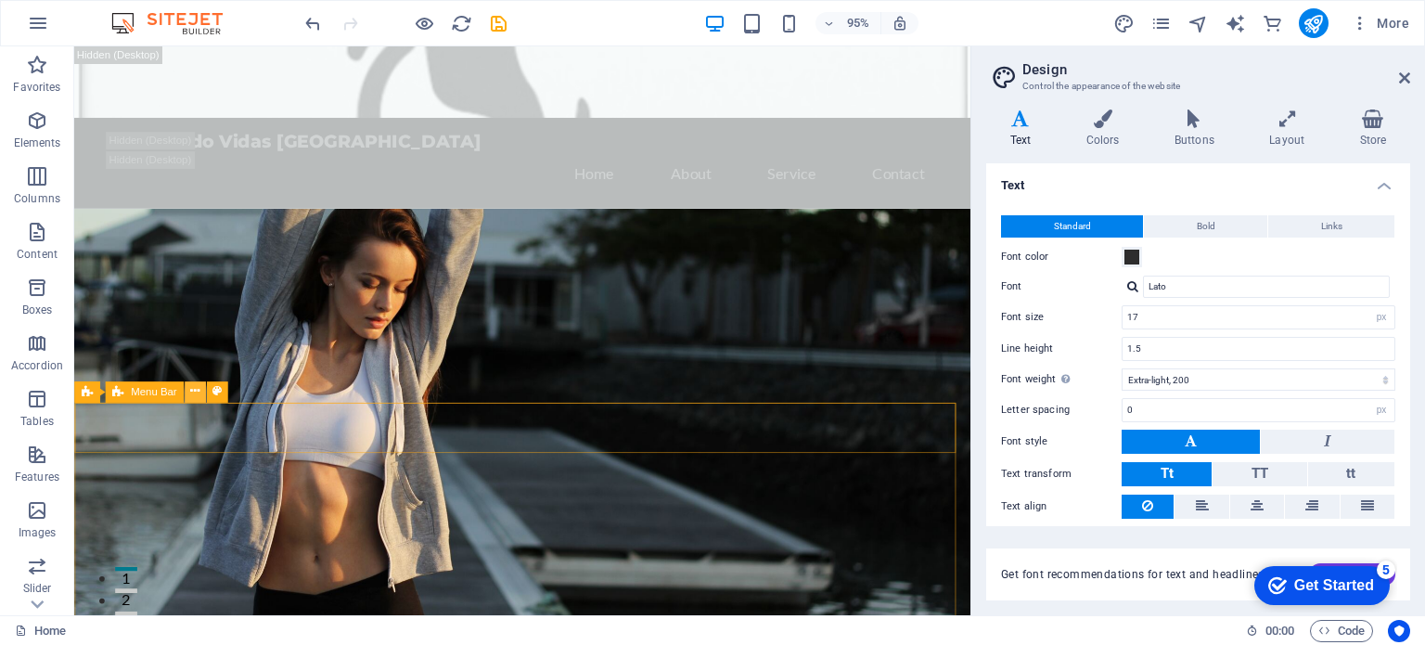
click at [193, 394] on icon at bounding box center [194, 391] width 9 height 19
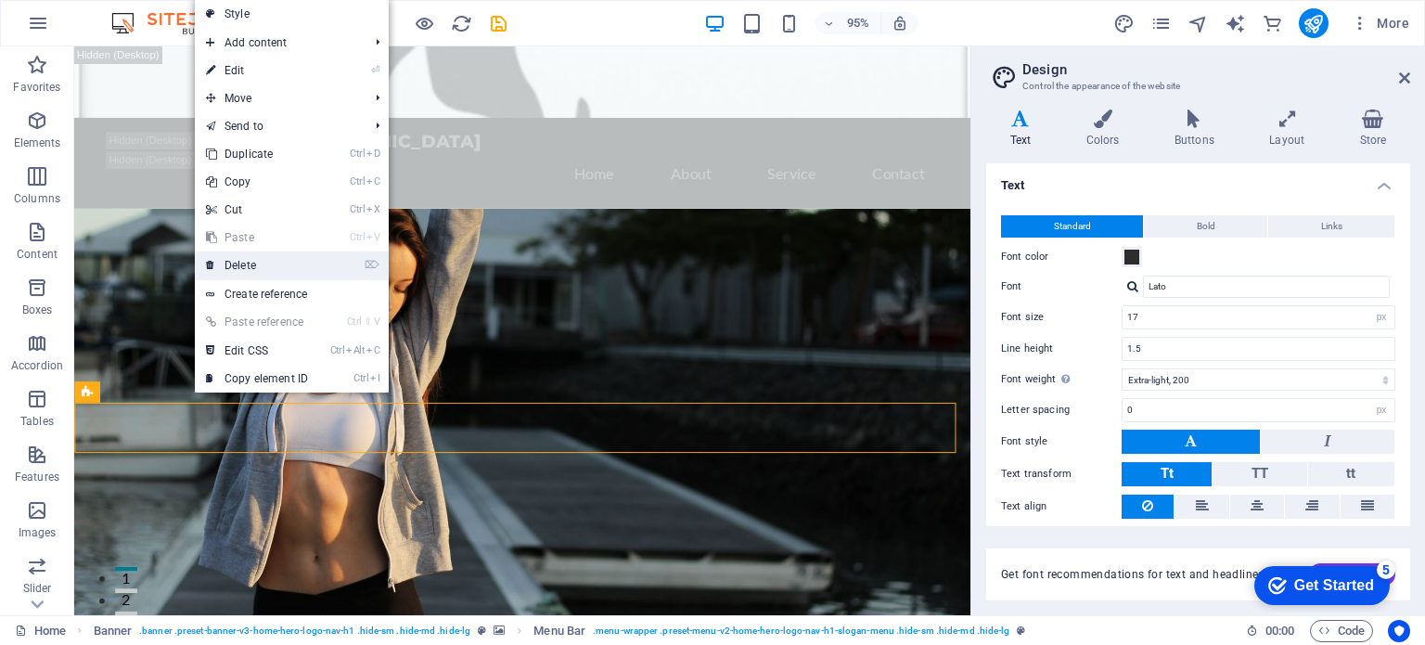
click at [283, 266] on link "⌦ Delete" at bounding box center [257, 265] width 124 height 28
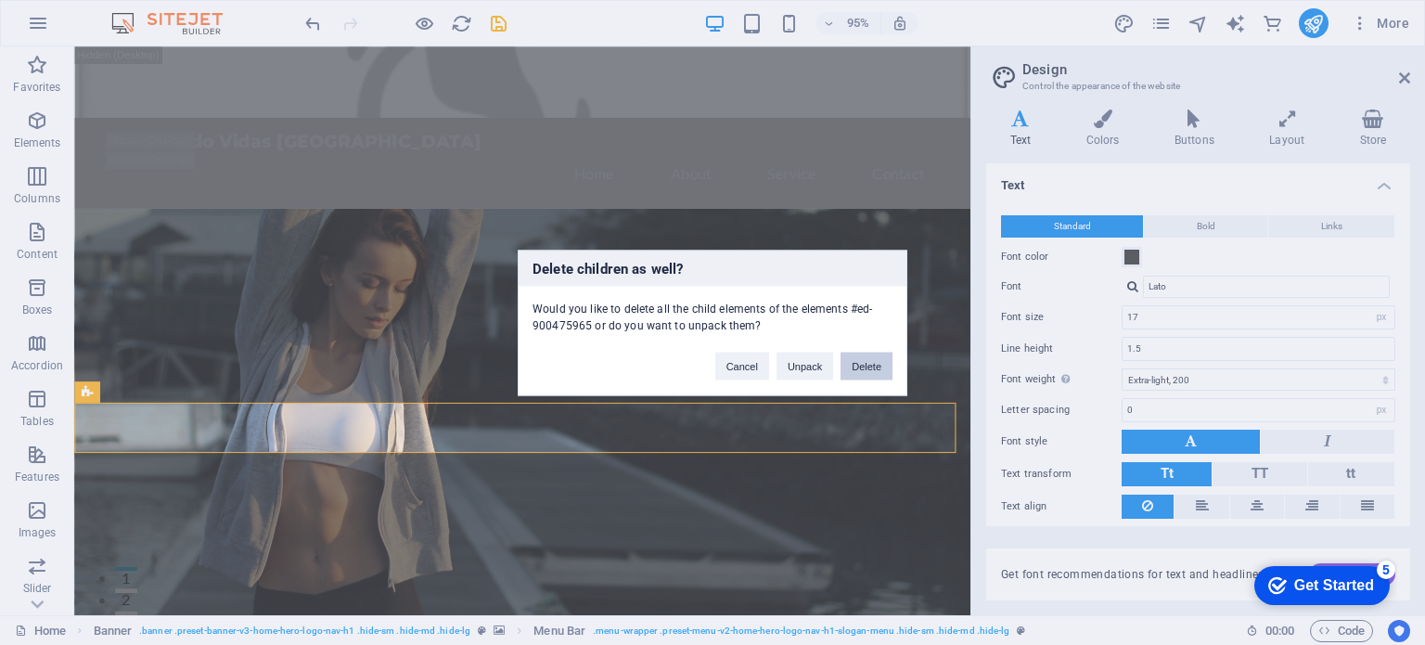
click at [863, 374] on button "Delete" at bounding box center [866, 365] width 52 height 28
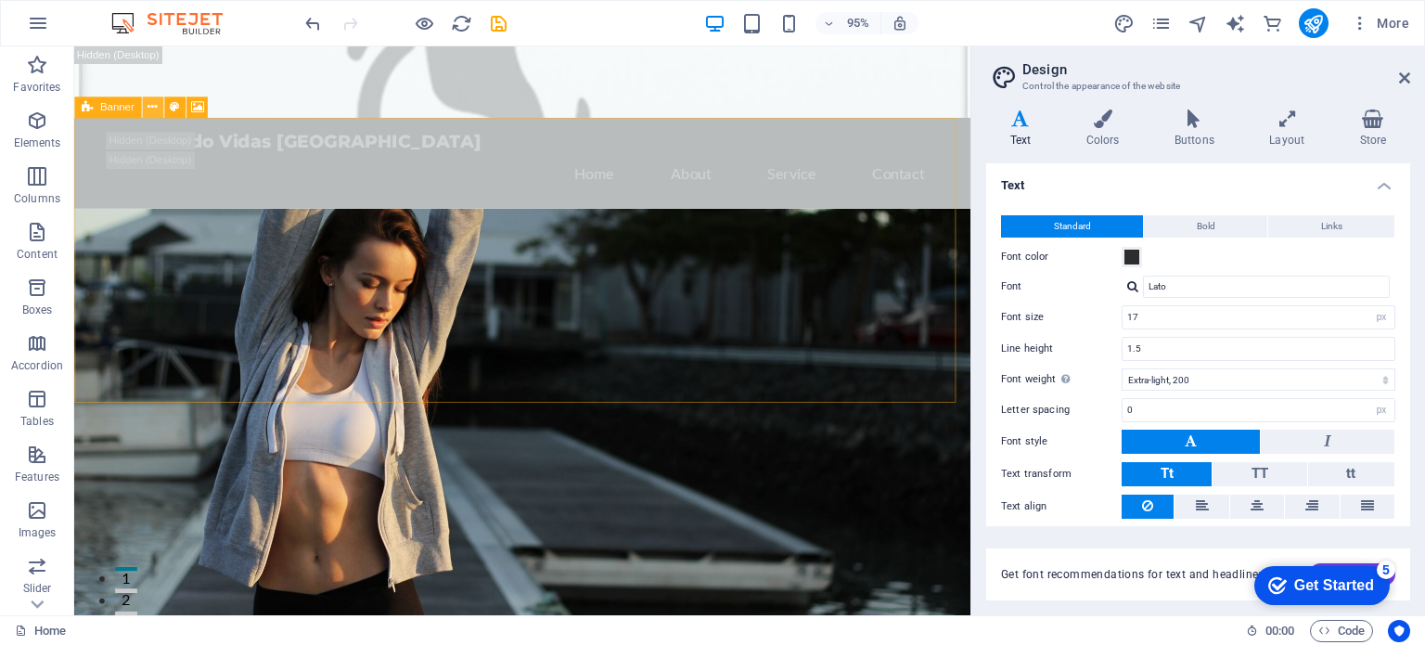
click at [154, 105] on icon at bounding box center [151, 107] width 9 height 19
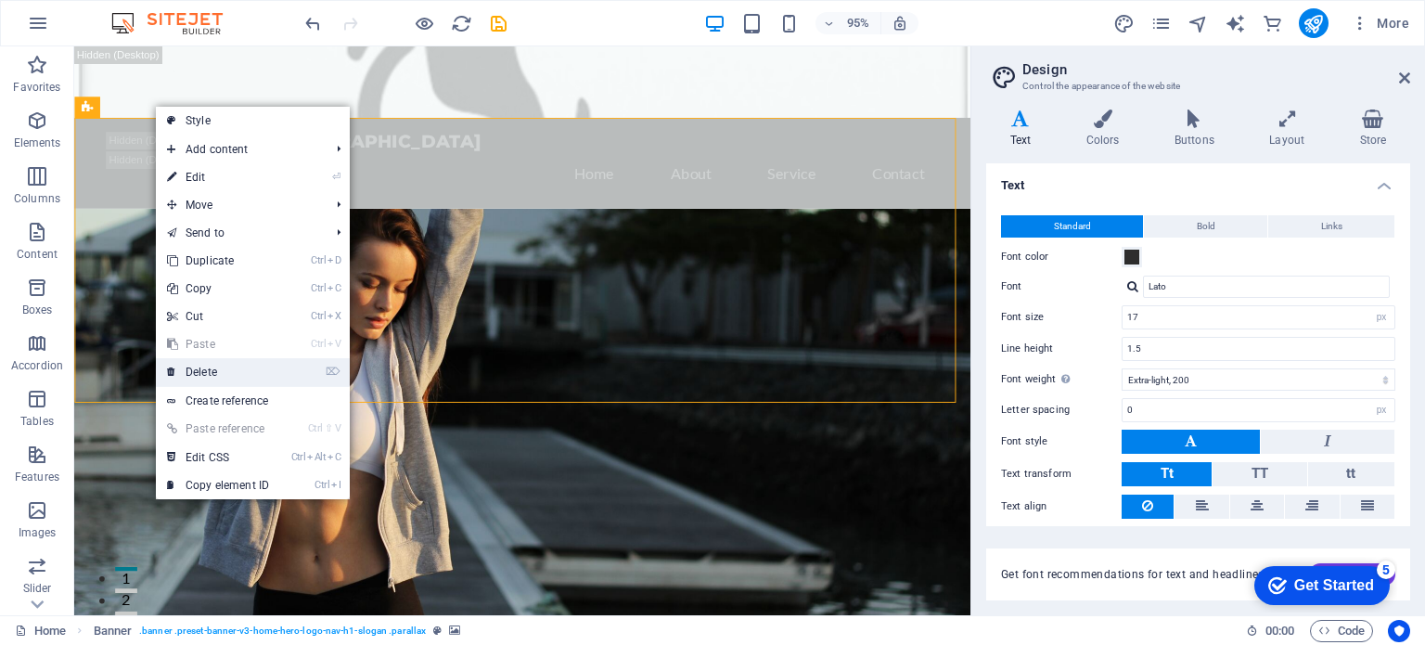
click at [236, 371] on link "⌦ Delete" at bounding box center [218, 372] width 124 height 28
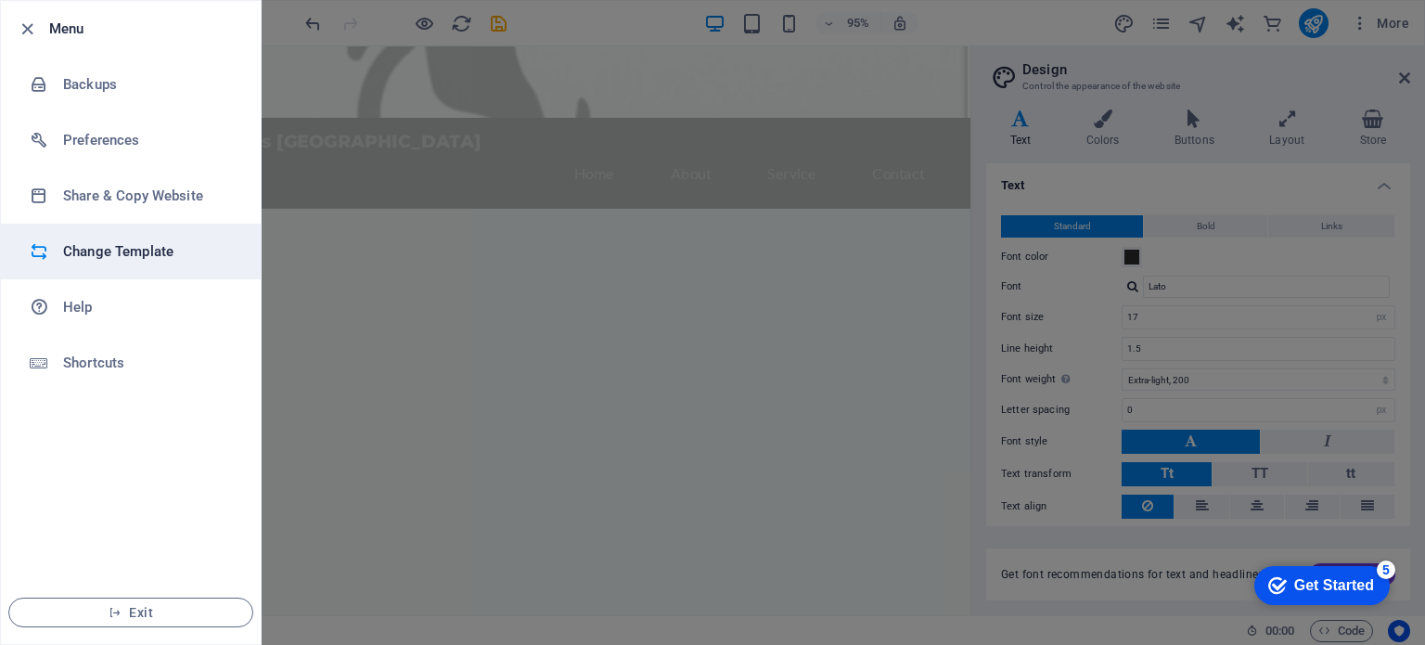
click at [99, 243] on h6 "Change Template" at bounding box center [149, 251] width 172 height 22
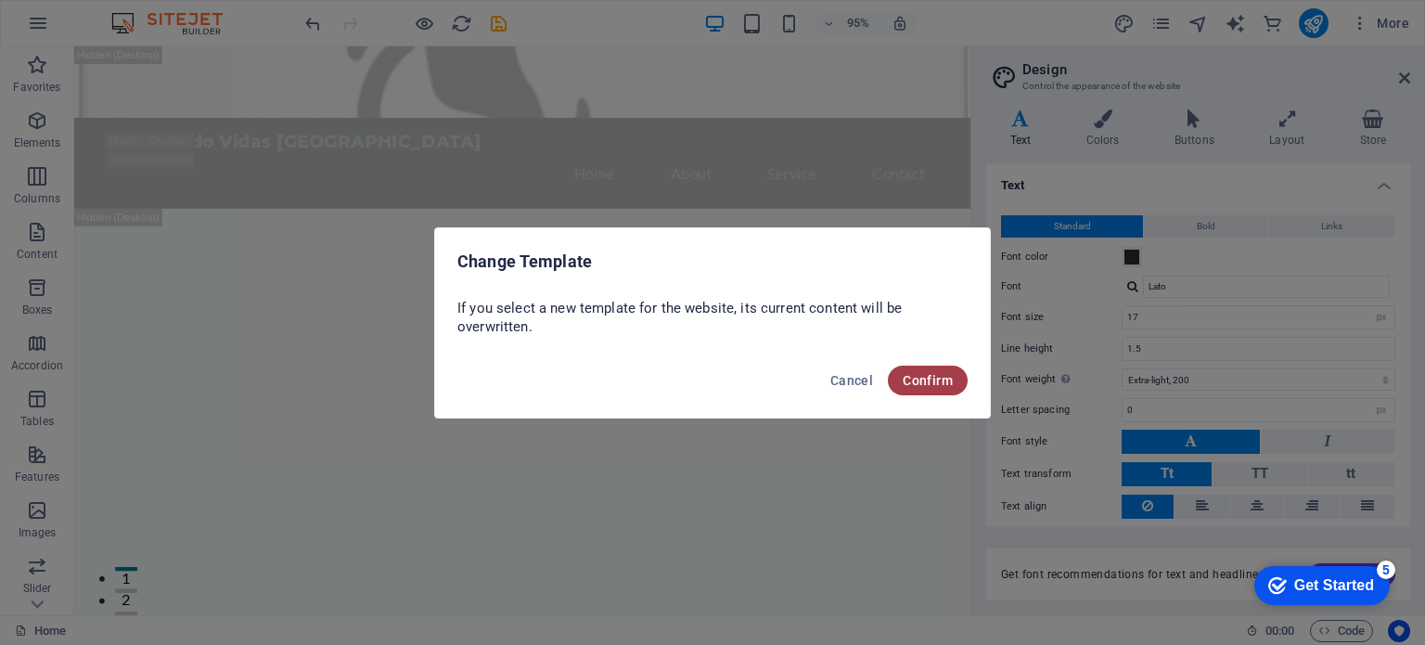
click at [904, 378] on span "Confirm" at bounding box center [927, 380] width 50 height 15
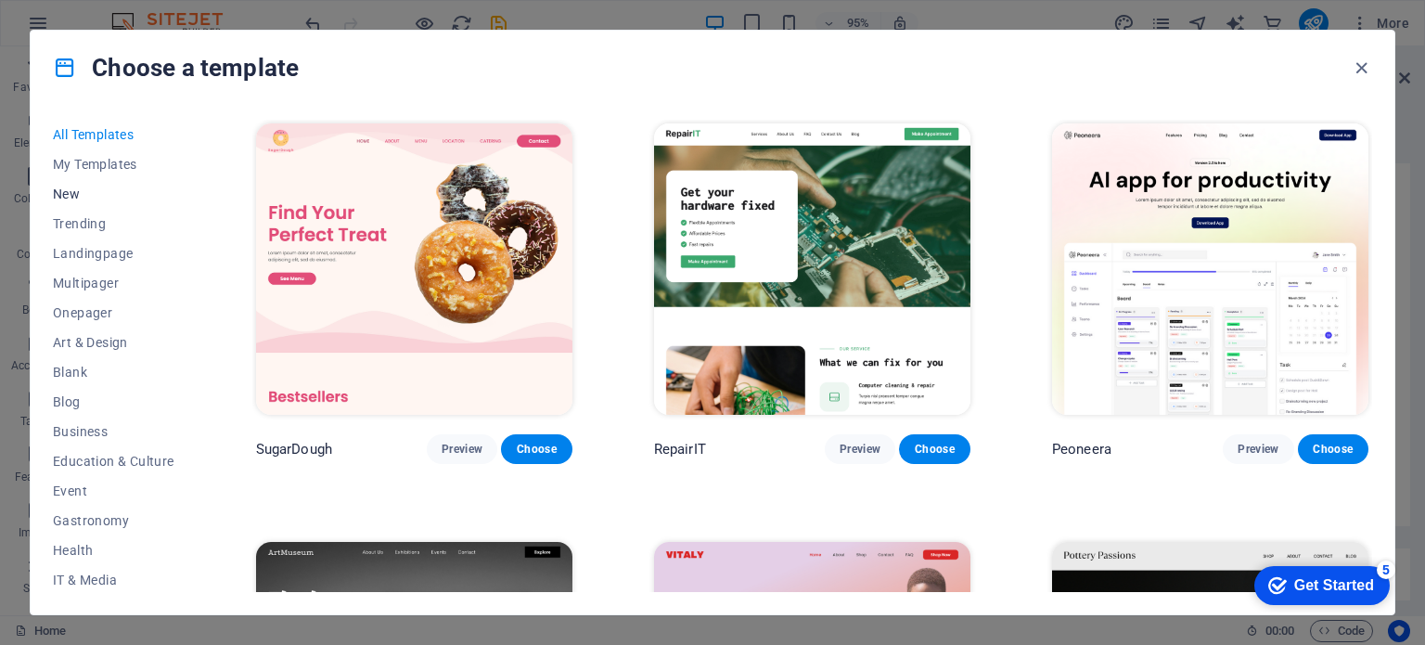
click at [127, 196] on span "New" at bounding box center [113, 193] width 121 height 15
click at [193, 325] on div "All Templates My Templates New Trending Landingpage Multipager Onepager Art & D…" at bounding box center [125, 356] width 144 height 472
click at [119, 335] on span "Art & Design" at bounding box center [113, 342] width 121 height 15
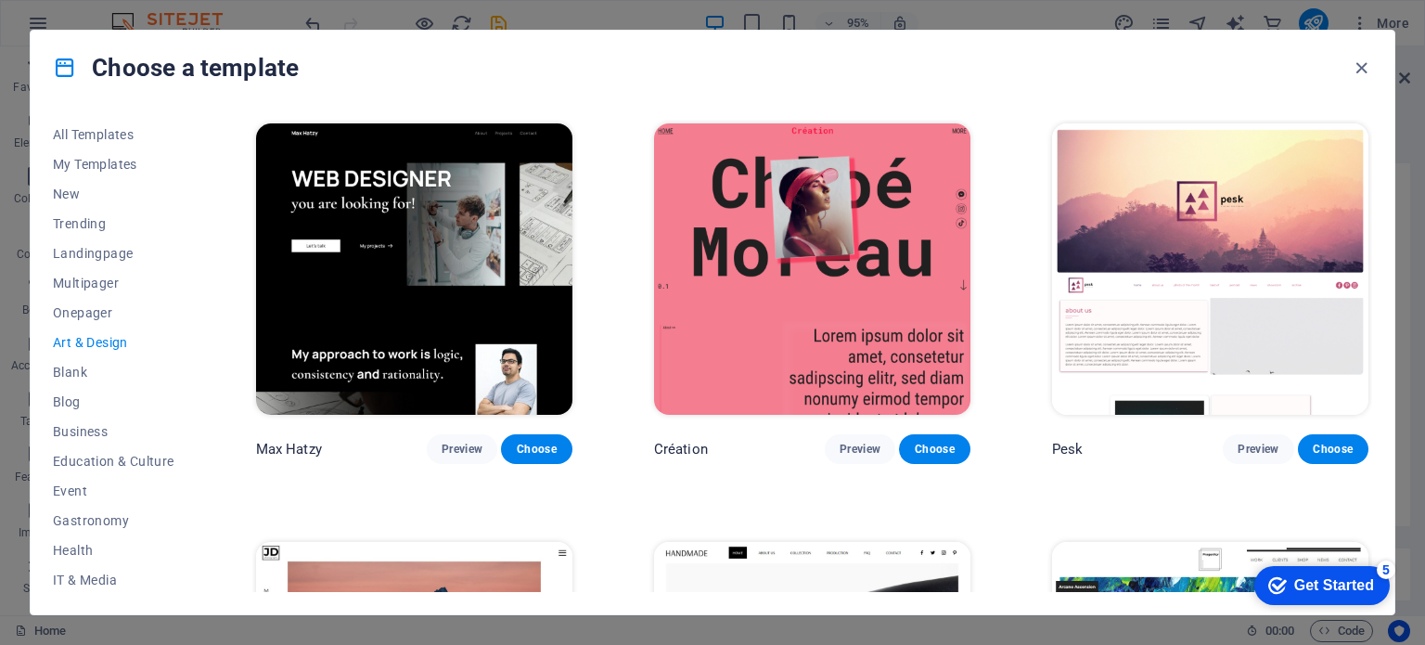
drag, startPoint x: 193, startPoint y: 355, endPoint x: 197, endPoint y: 399, distance: 43.7
click at [197, 399] on div "All Templates My Templates New Trending Landingpage Multipager Onepager Art & D…" at bounding box center [125, 356] width 144 height 472
click at [126, 424] on span "Non-Profit" at bounding box center [113, 423] width 121 height 15
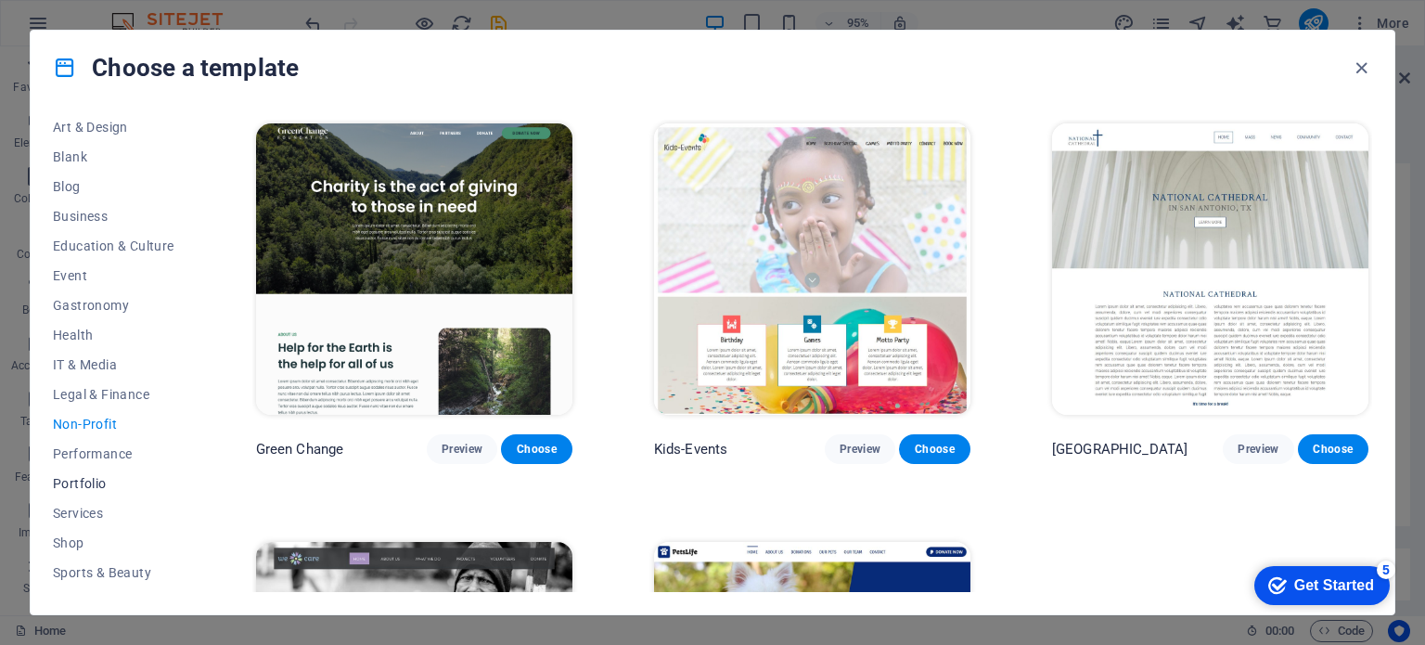
click at [101, 480] on span "Portfolio" at bounding box center [113, 483] width 121 height 15
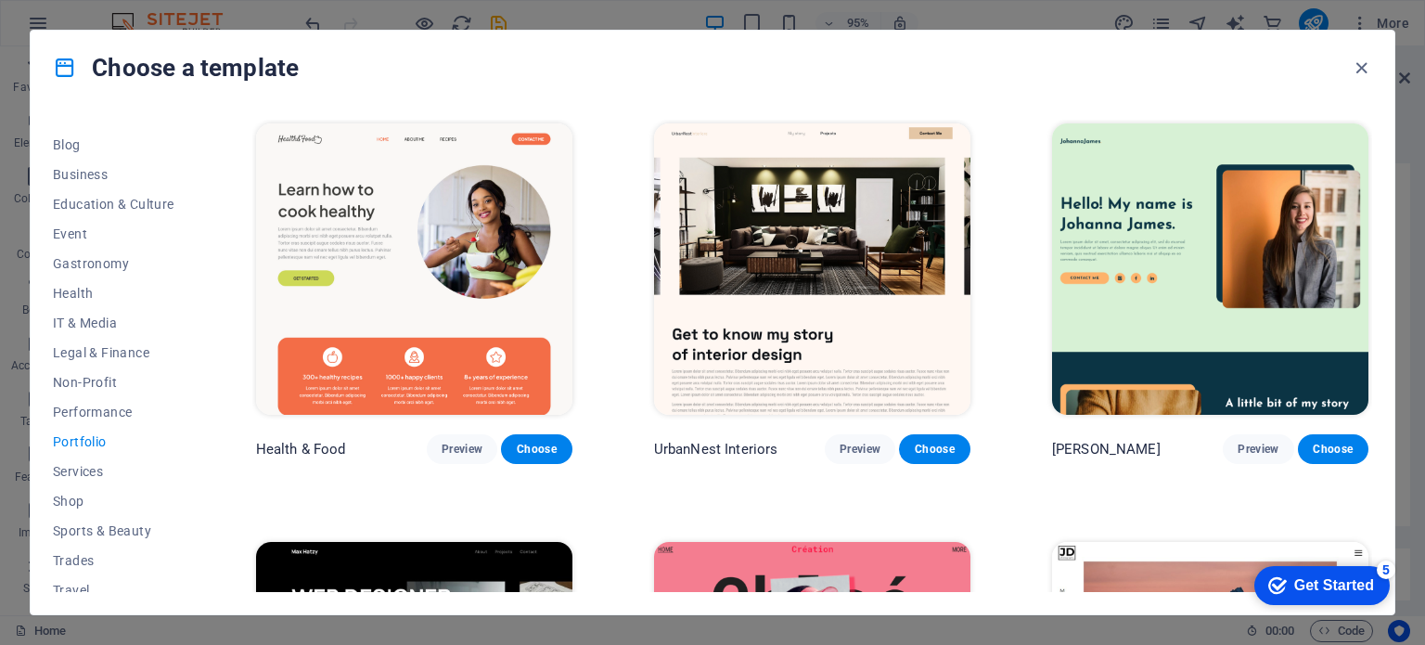
scroll to position [299, 0]
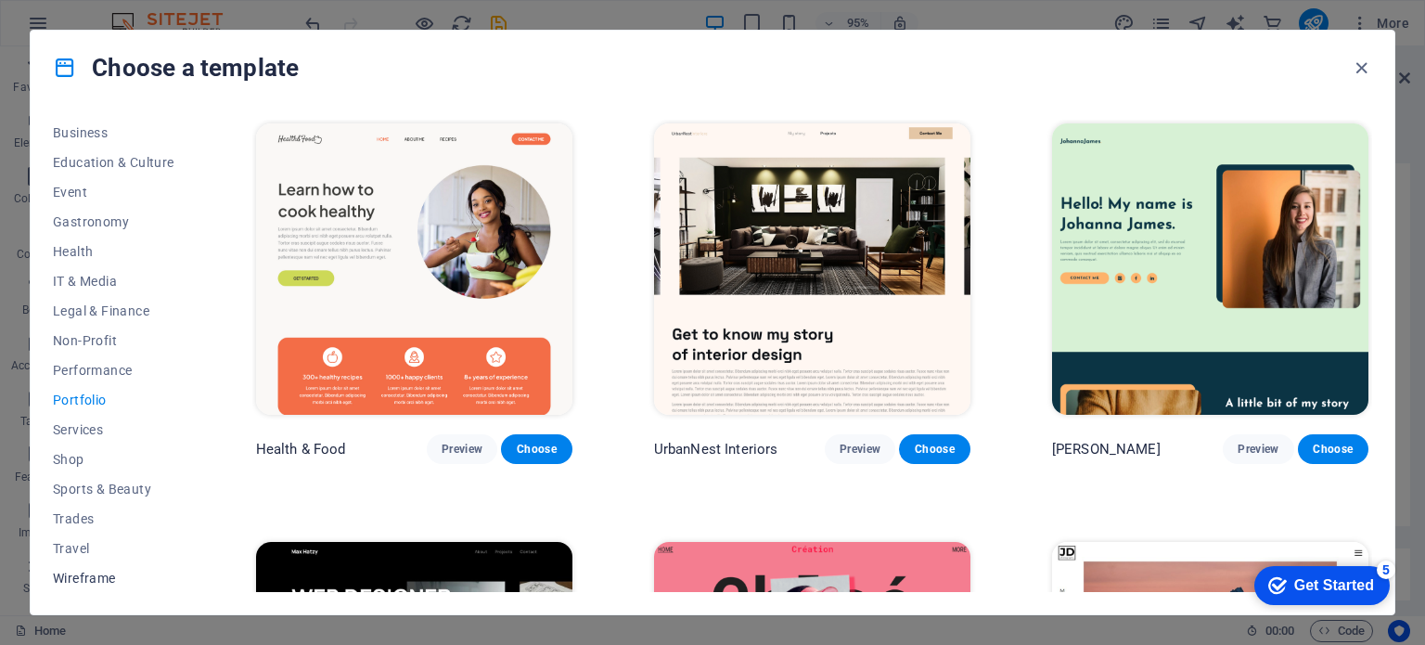
click at [85, 578] on span "Wireframe" at bounding box center [113, 577] width 121 height 15
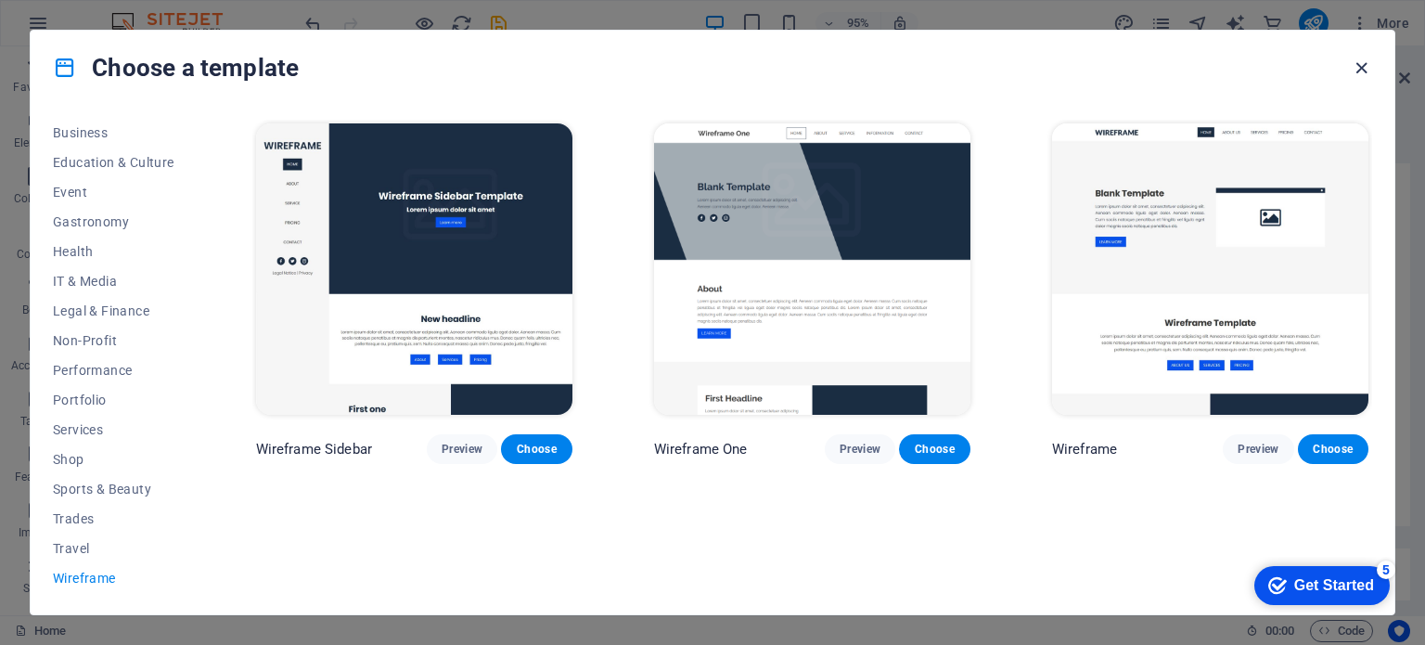
click at [1365, 70] on icon "button" at bounding box center [1360, 68] width 21 height 21
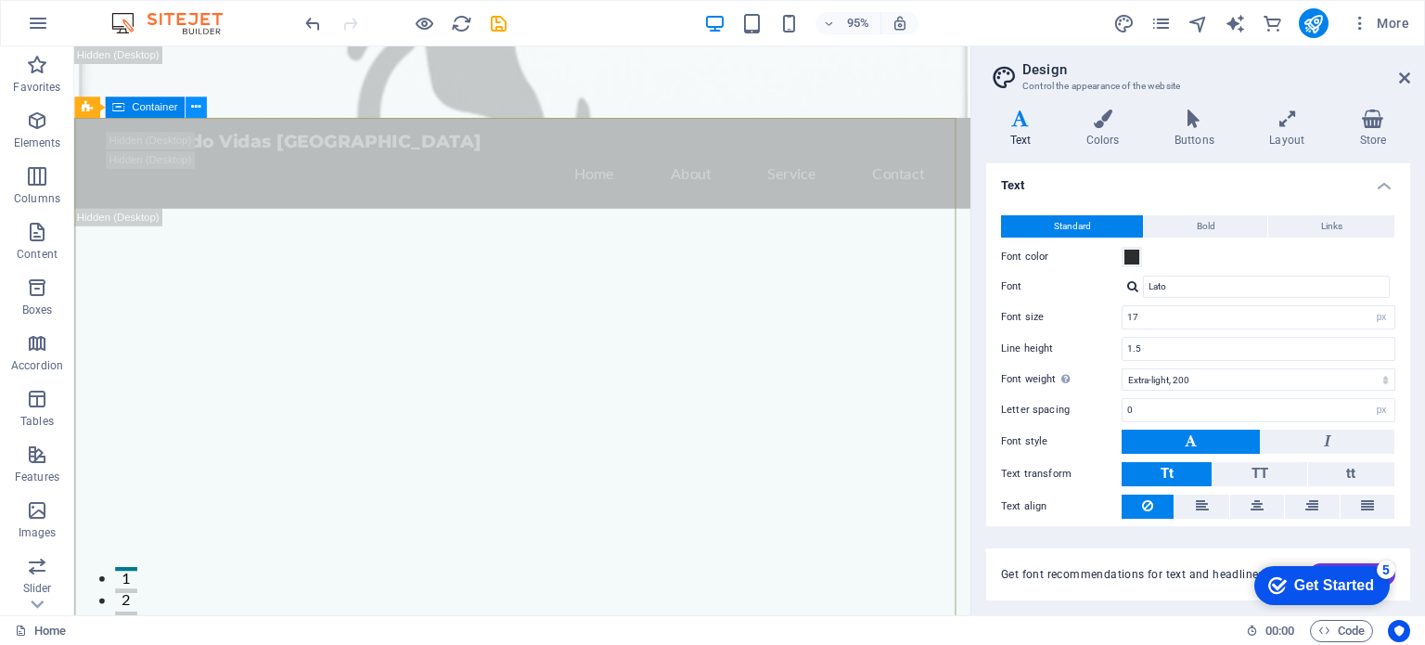
click at [191, 112] on icon at bounding box center [195, 107] width 9 height 19
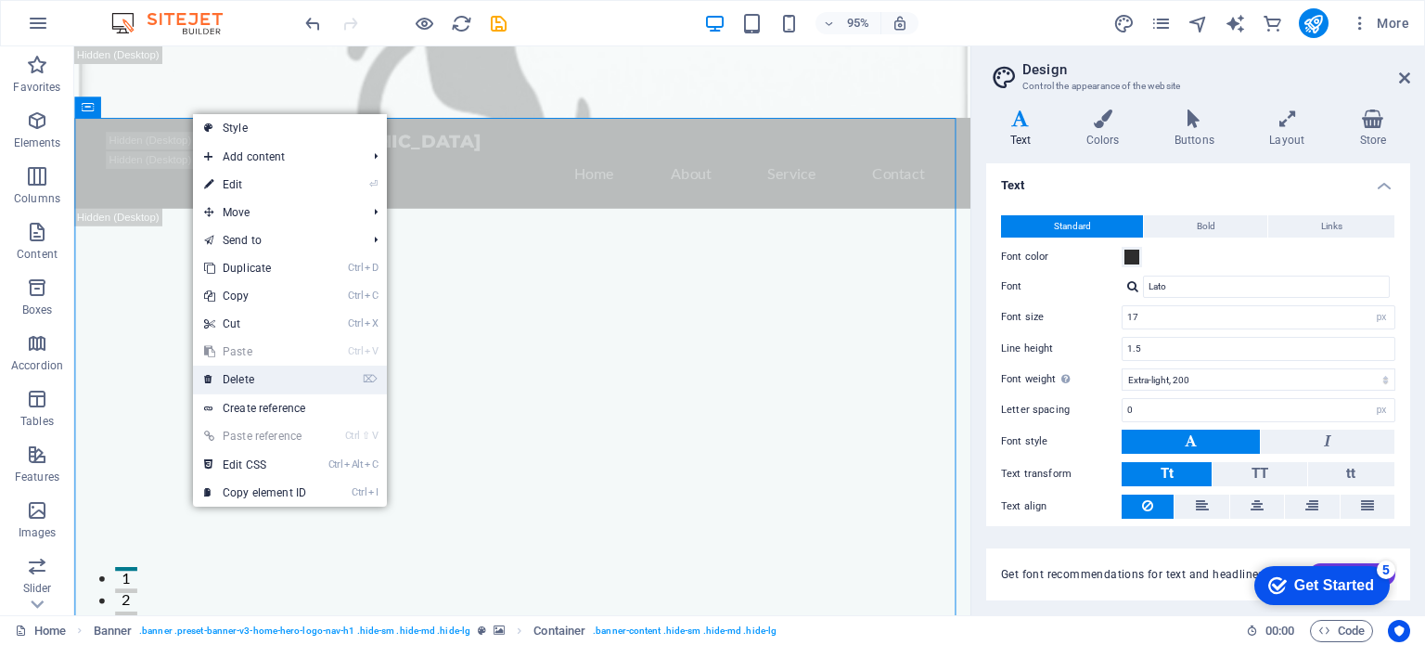
click at [259, 378] on link "⌦ Delete" at bounding box center [255, 379] width 124 height 28
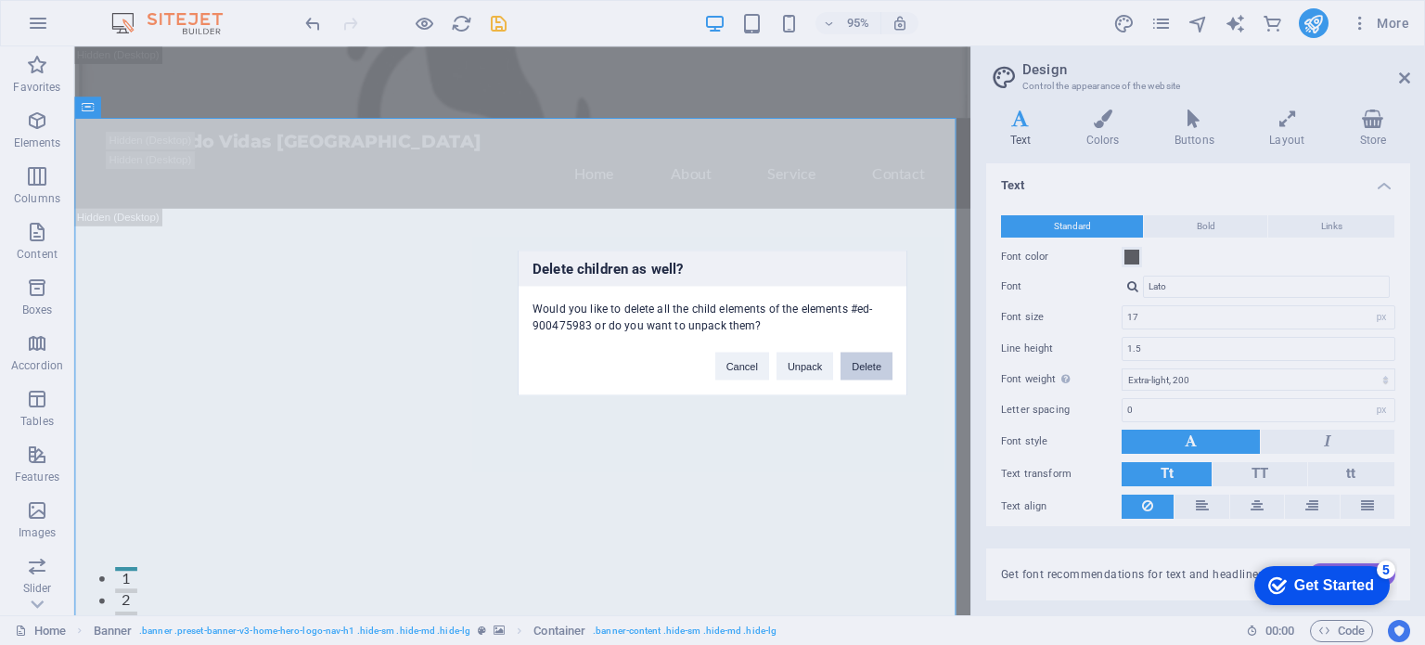
click at [851, 362] on button "Delete" at bounding box center [866, 365] width 52 height 28
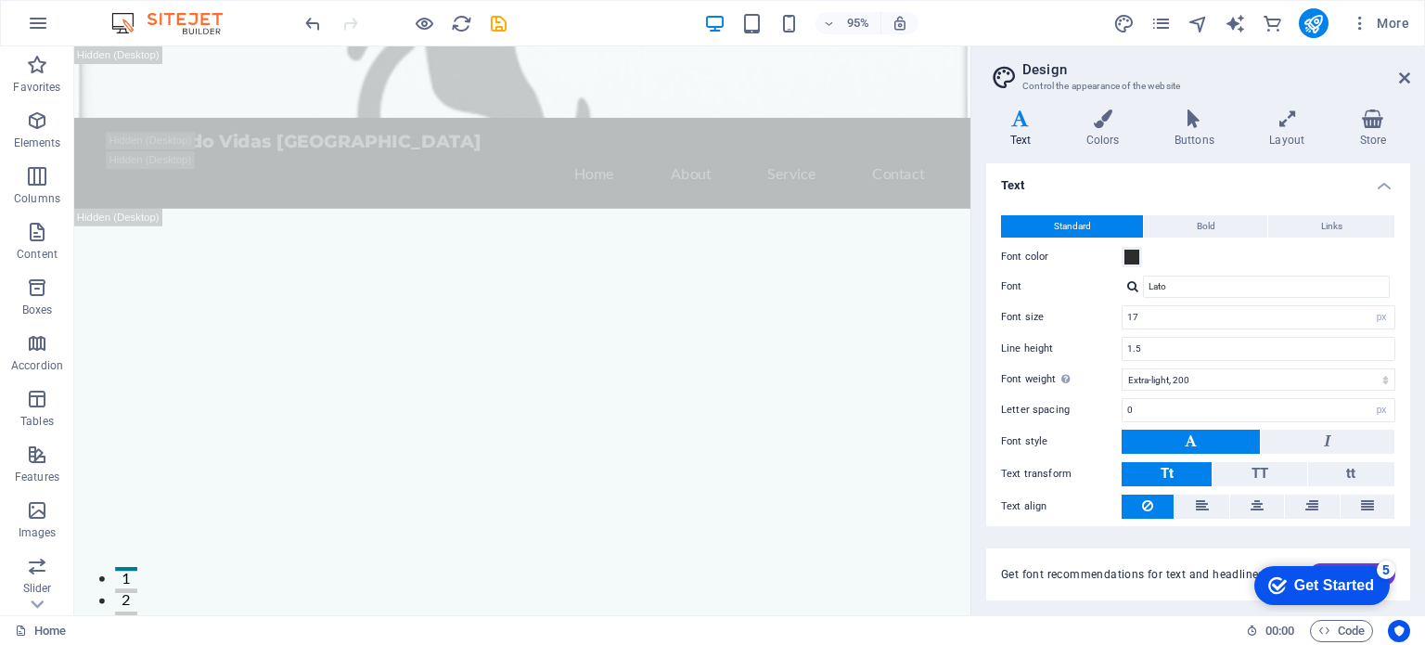
drag, startPoint x: 1003, startPoint y: 71, endPoint x: 1114, endPoint y: 299, distance: 252.6
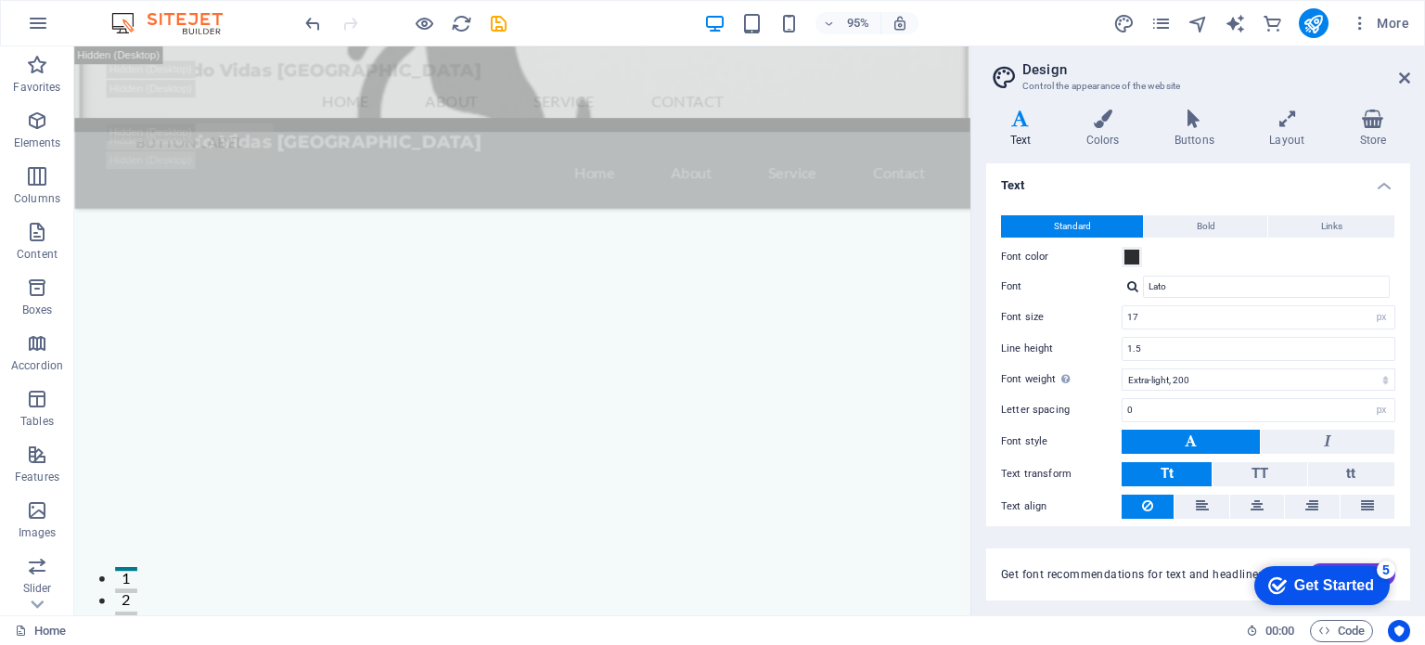
scroll to position [11239, 0]
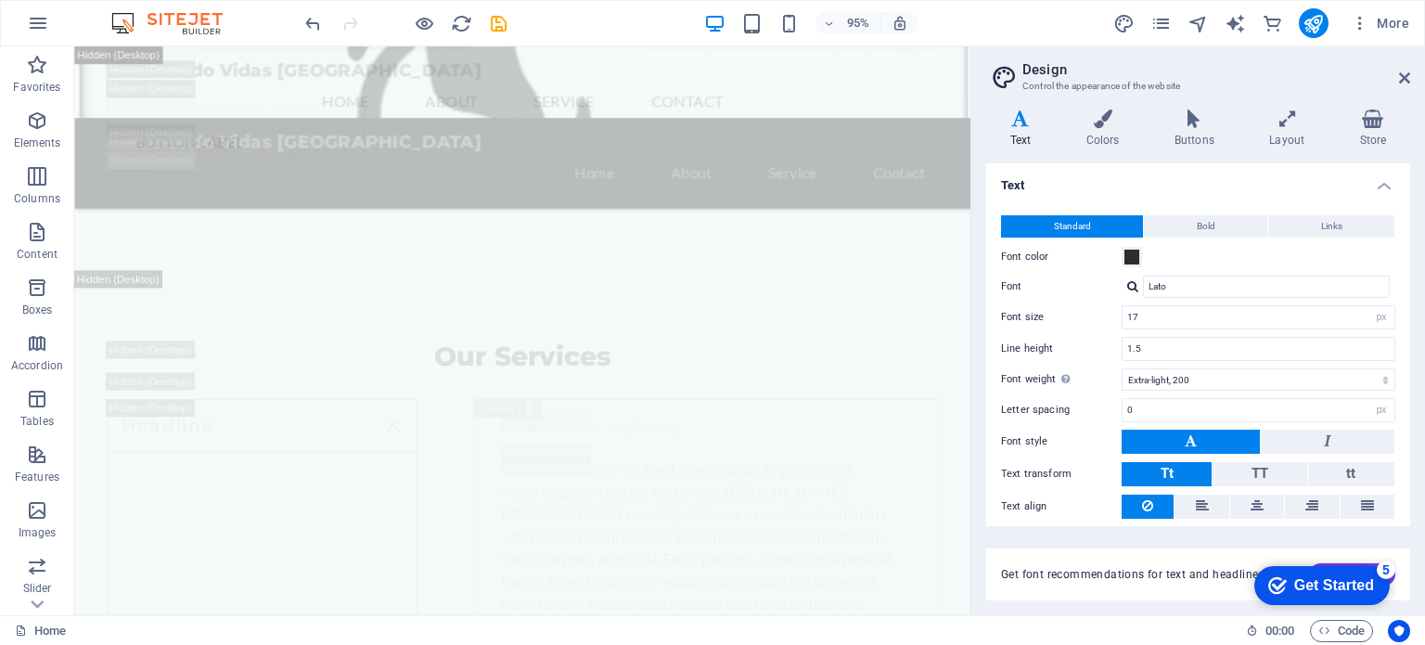
click at [1410, 75] on aside "Design Control the appearance of the website Variants Text Colors Buttons Layou…" at bounding box center [1197, 330] width 454 height 569
click at [1407, 80] on aside "Design Control the appearance of the website Variants Text Colors Buttons Layou…" at bounding box center [1197, 330] width 454 height 569
click at [388, 56] on icon at bounding box center [384, 50] width 9 height 19
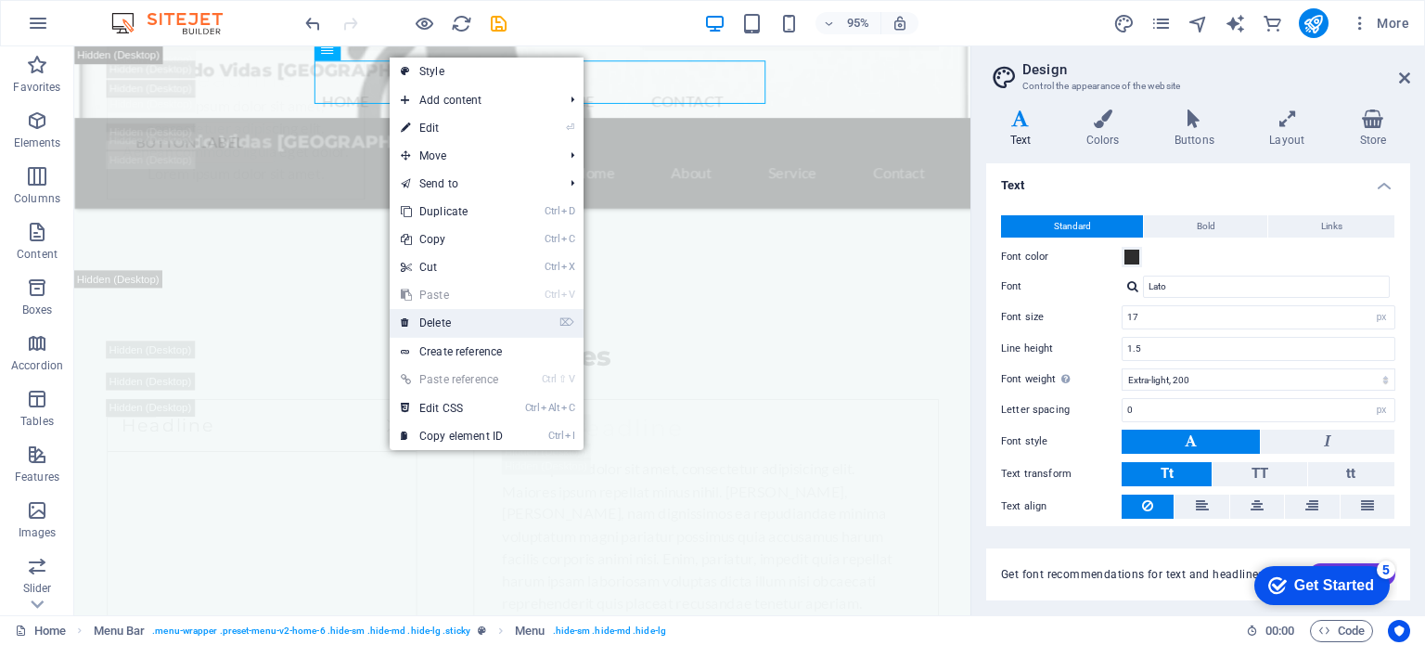
click at [466, 313] on link "⌦ Delete" at bounding box center [452, 323] width 124 height 28
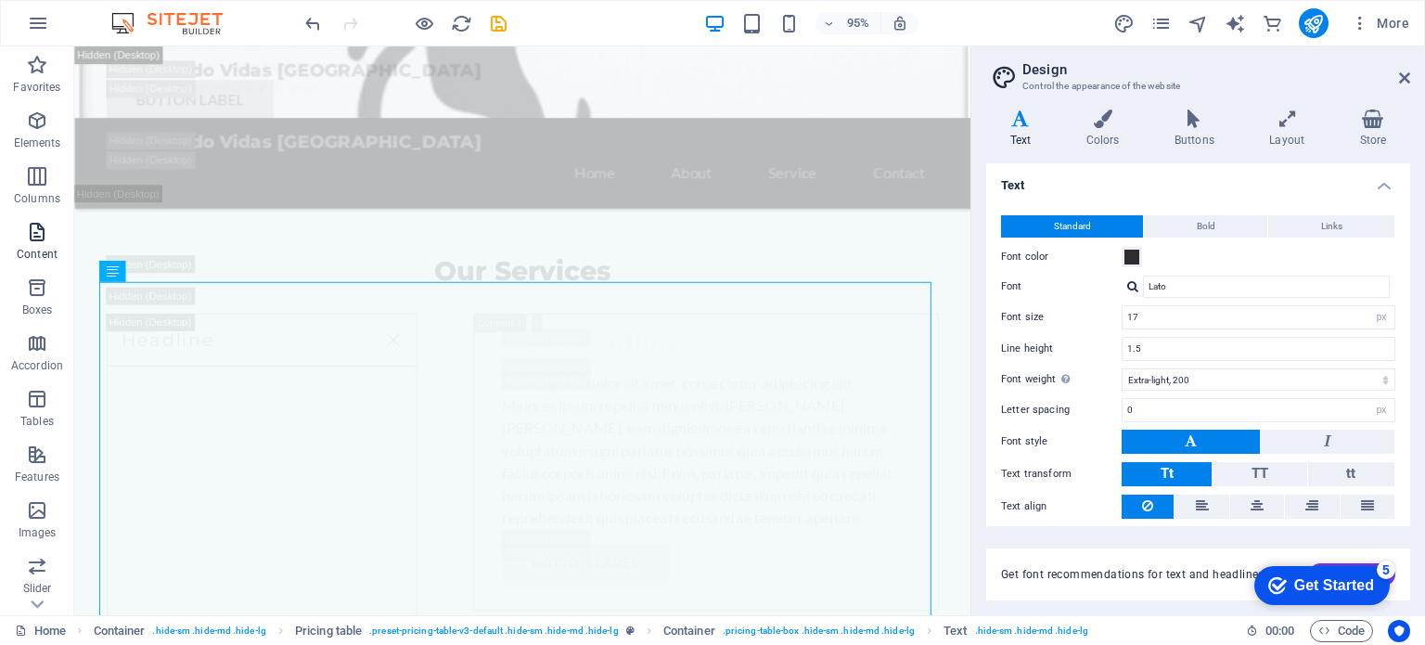
click at [26, 233] on icon "button" at bounding box center [37, 232] width 22 height 22
click at [33, 240] on icon "button" at bounding box center [37, 232] width 22 height 22
click at [39, 240] on icon "button" at bounding box center [37, 232] width 22 height 22
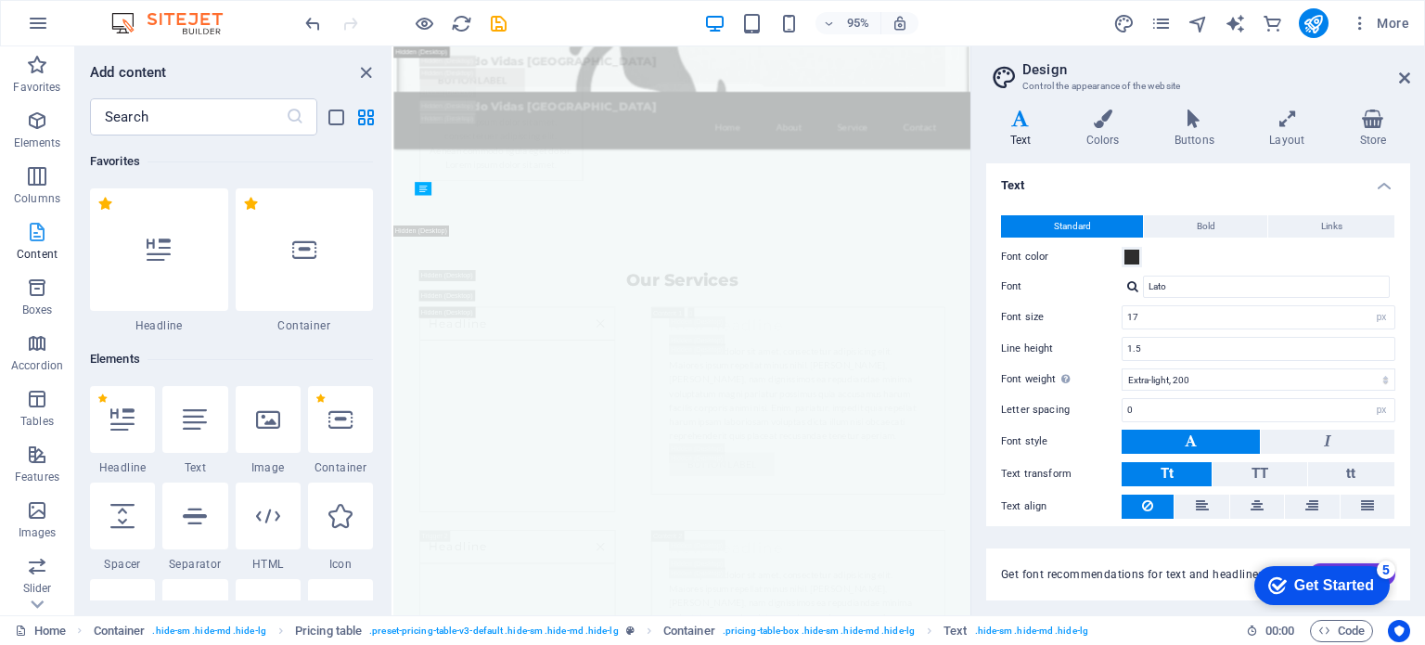
click at [39, 240] on icon "button" at bounding box center [37, 232] width 22 height 22
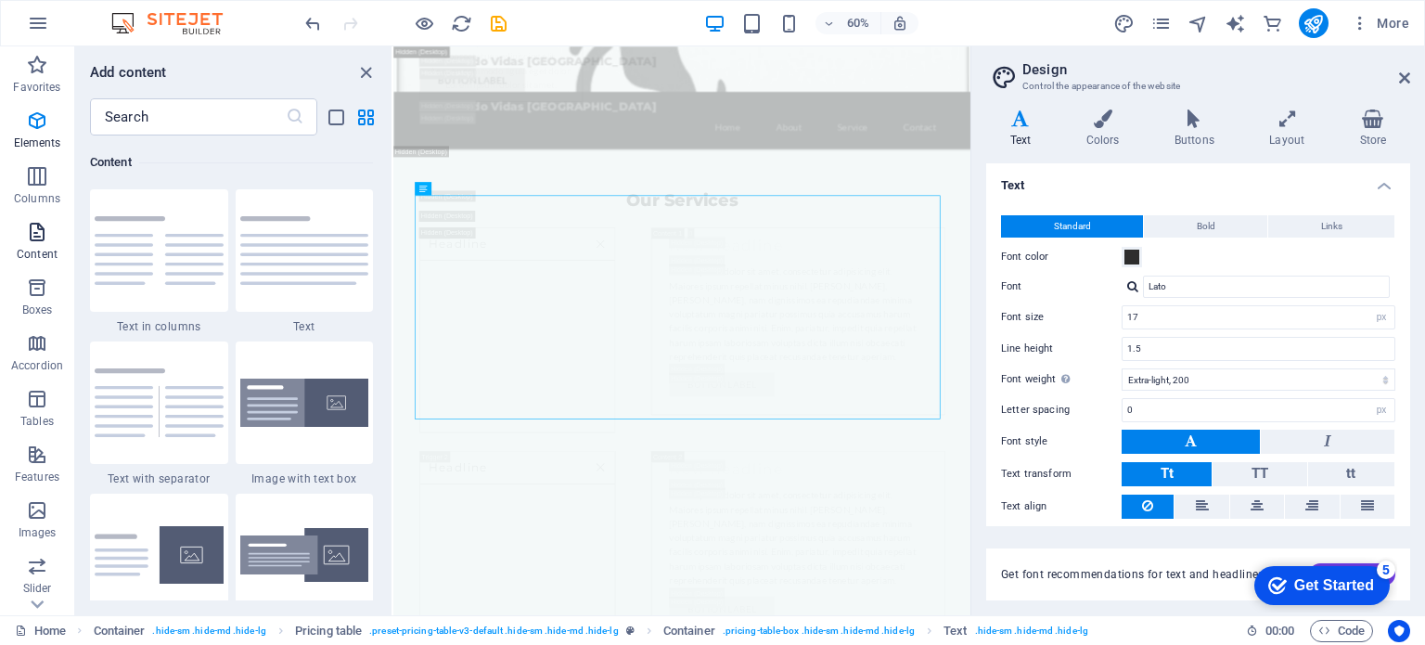
scroll to position [3244, 0]
click at [39, 240] on icon "button" at bounding box center [37, 232] width 22 height 22
click at [314, 397] on img at bounding box center [304, 402] width 129 height 49
click at [393, 397] on div "Drag here to replace the existing content. Press “Ctrl” if you want to create a…" at bounding box center [681, 330] width 577 height 569
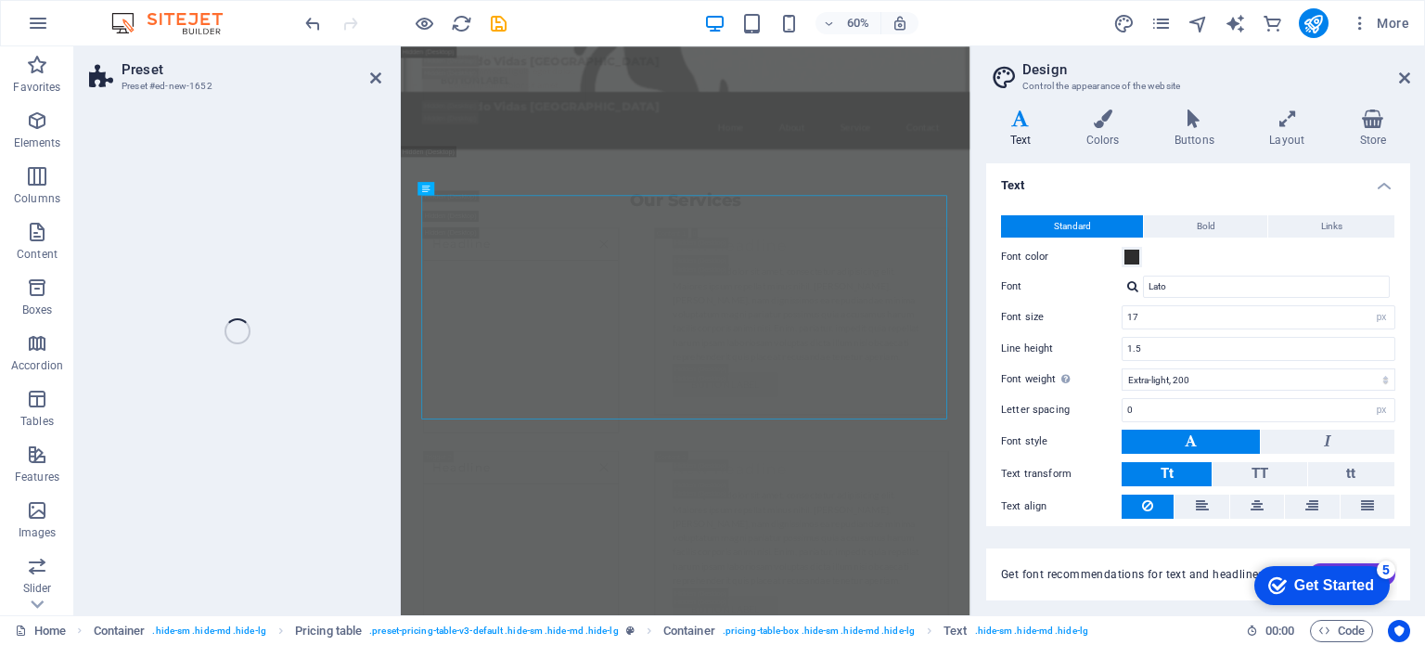
click at [296, 407] on div "Preset Preset #ed-new-1652 Drag here to replace the existing content. Press “Ct…" at bounding box center [522, 330] width 896 height 569
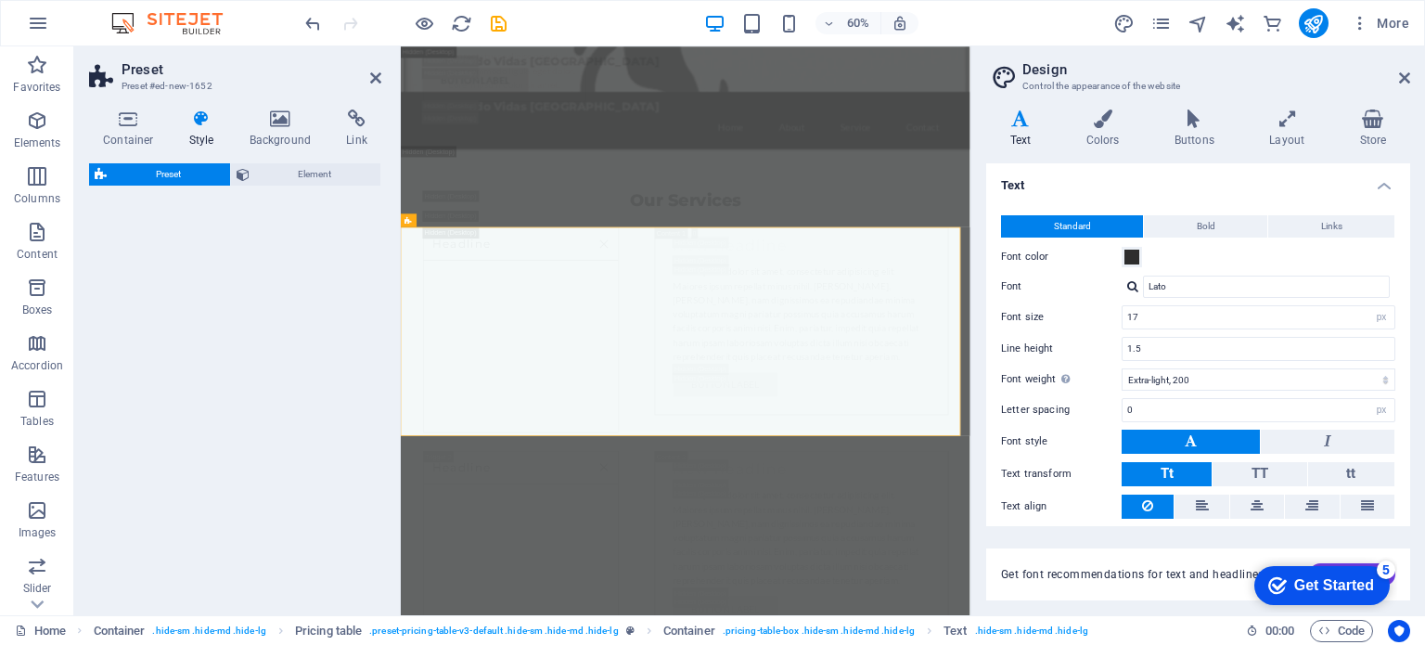
select select "rem"
select select "px"
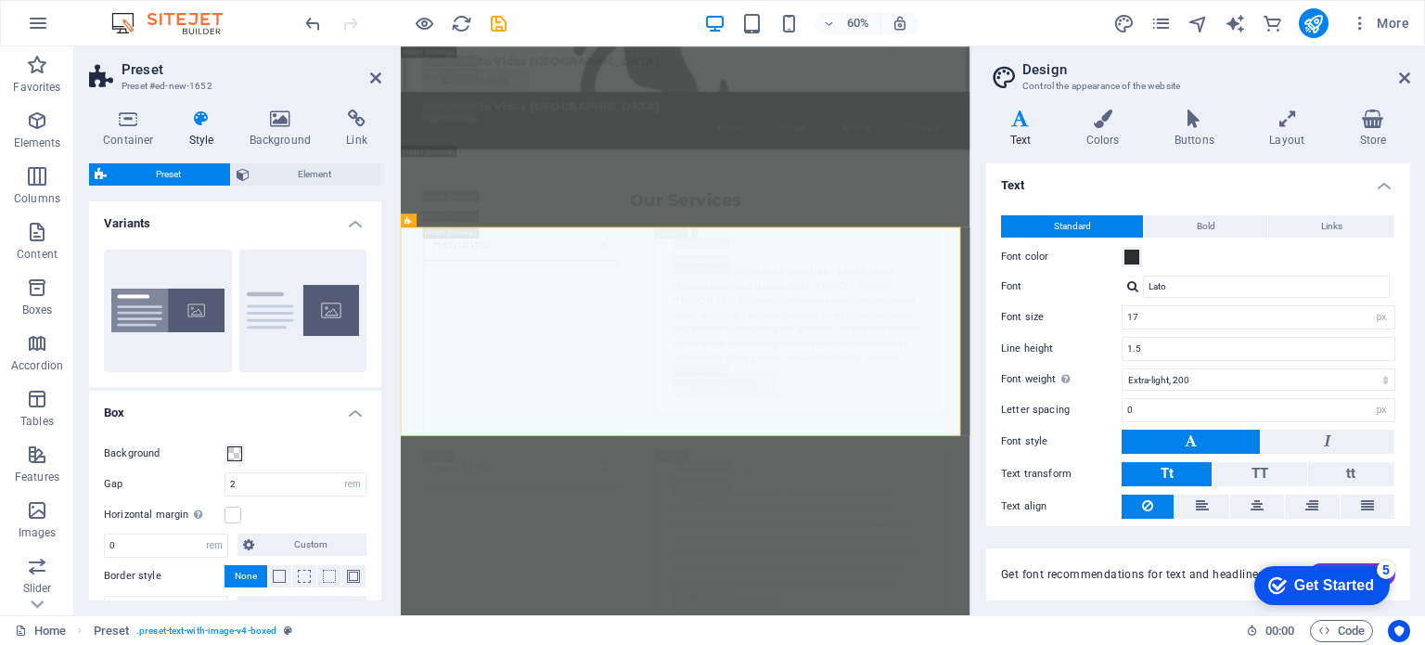
scroll to position [13043, 0]
click at [32, 604] on icon at bounding box center [37, 604] width 26 height 26
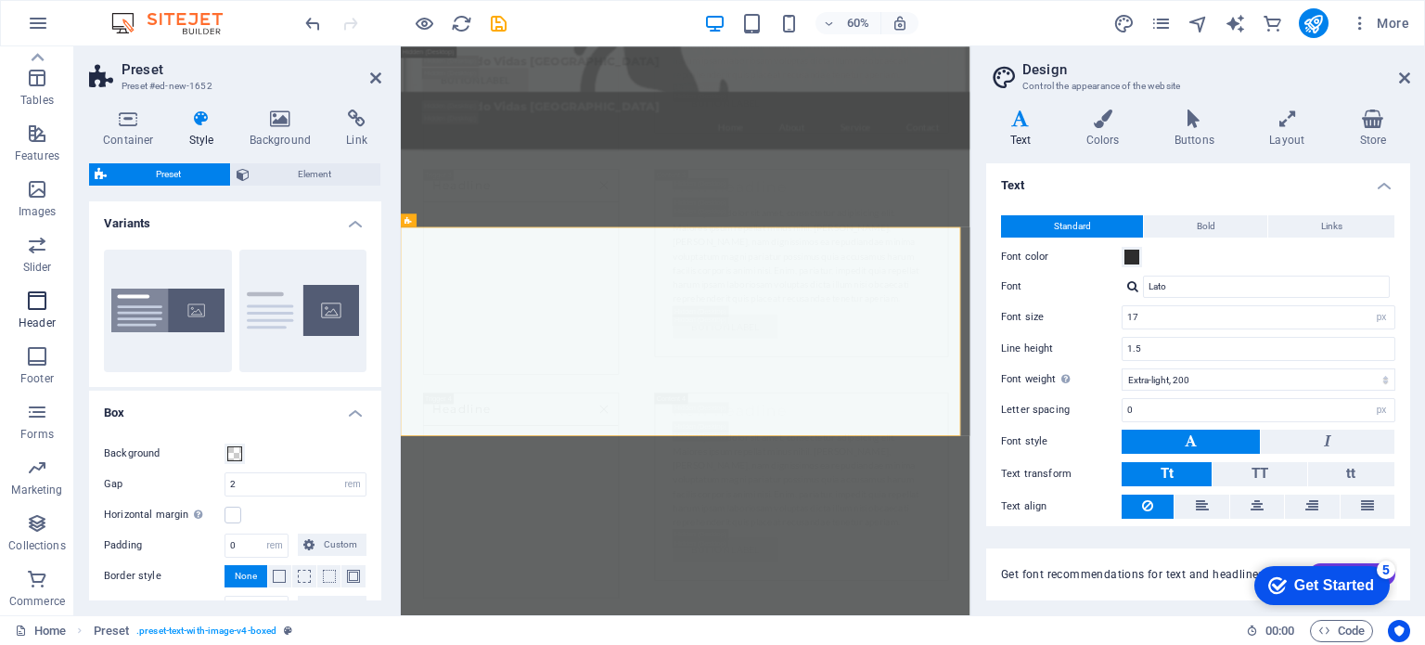
click at [32, 302] on icon "button" at bounding box center [37, 300] width 22 height 22
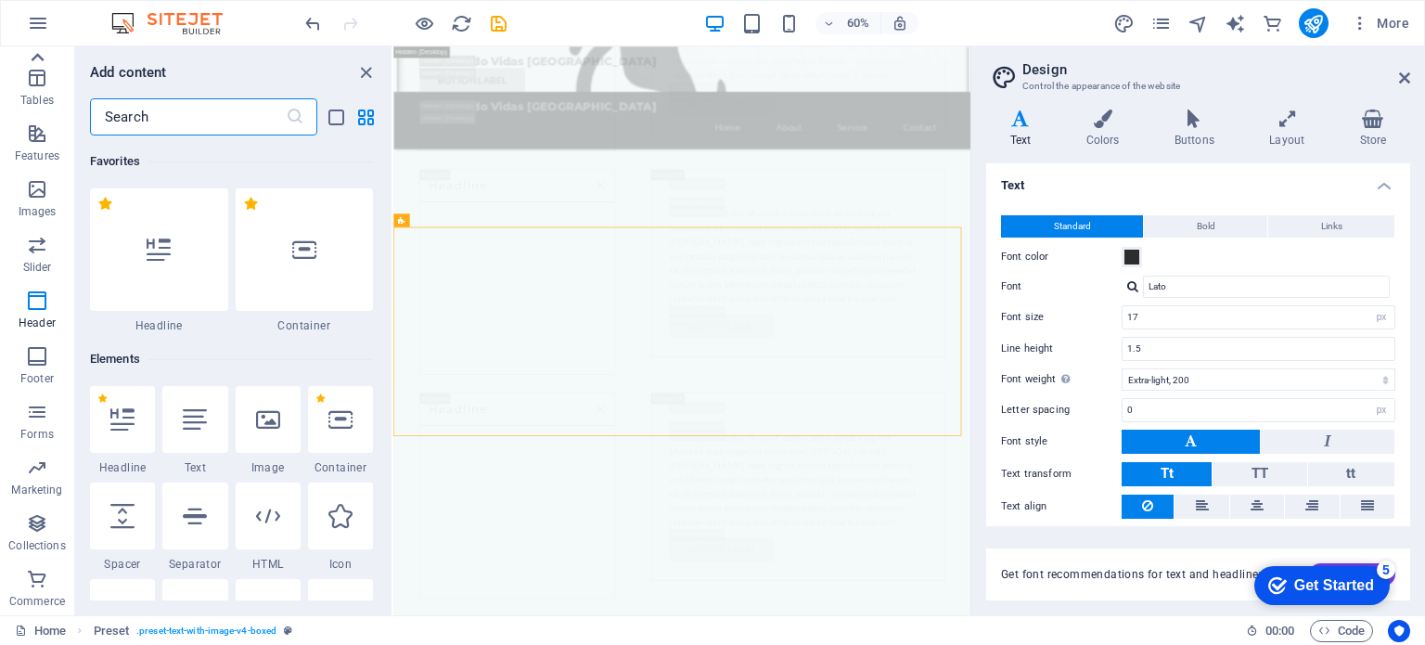
scroll to position [11167, 0]
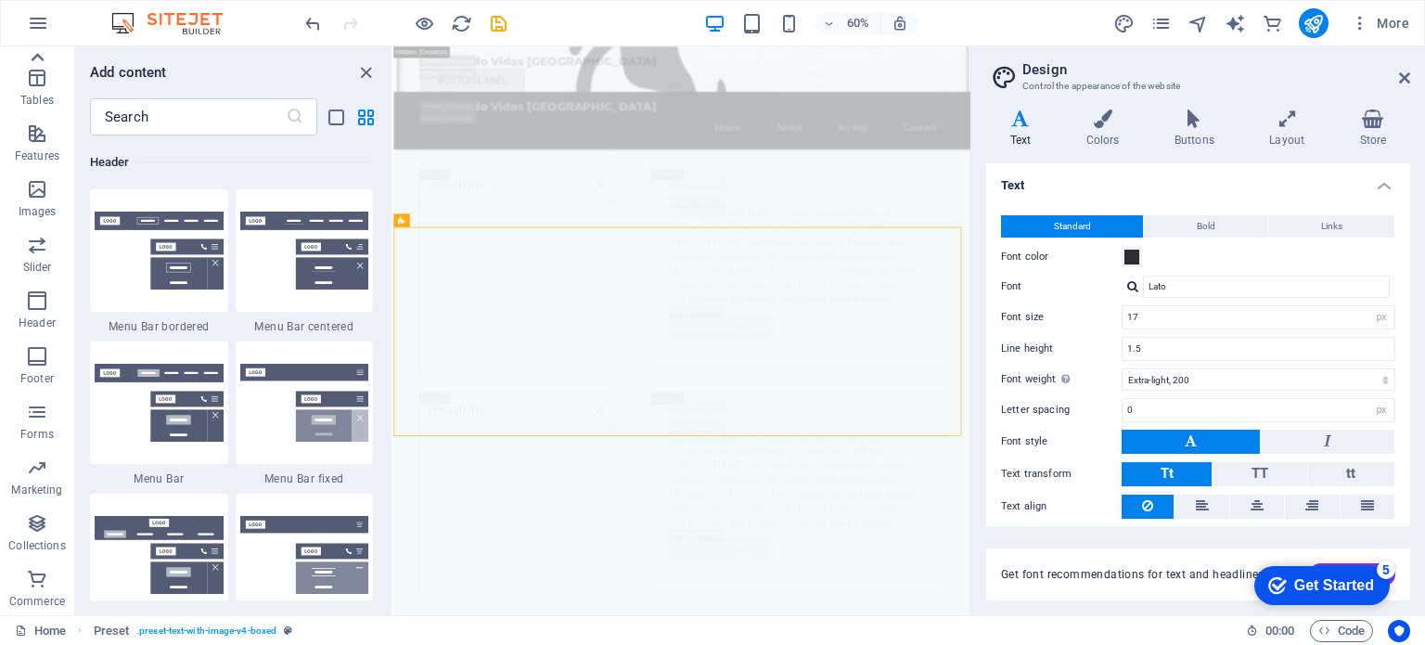
click at [39, 54] on icon at bounding box center [37, 58] width 26 height 26
click at [45, 131] on icon "button" at bounding box center [37, 120] width 22 height 22
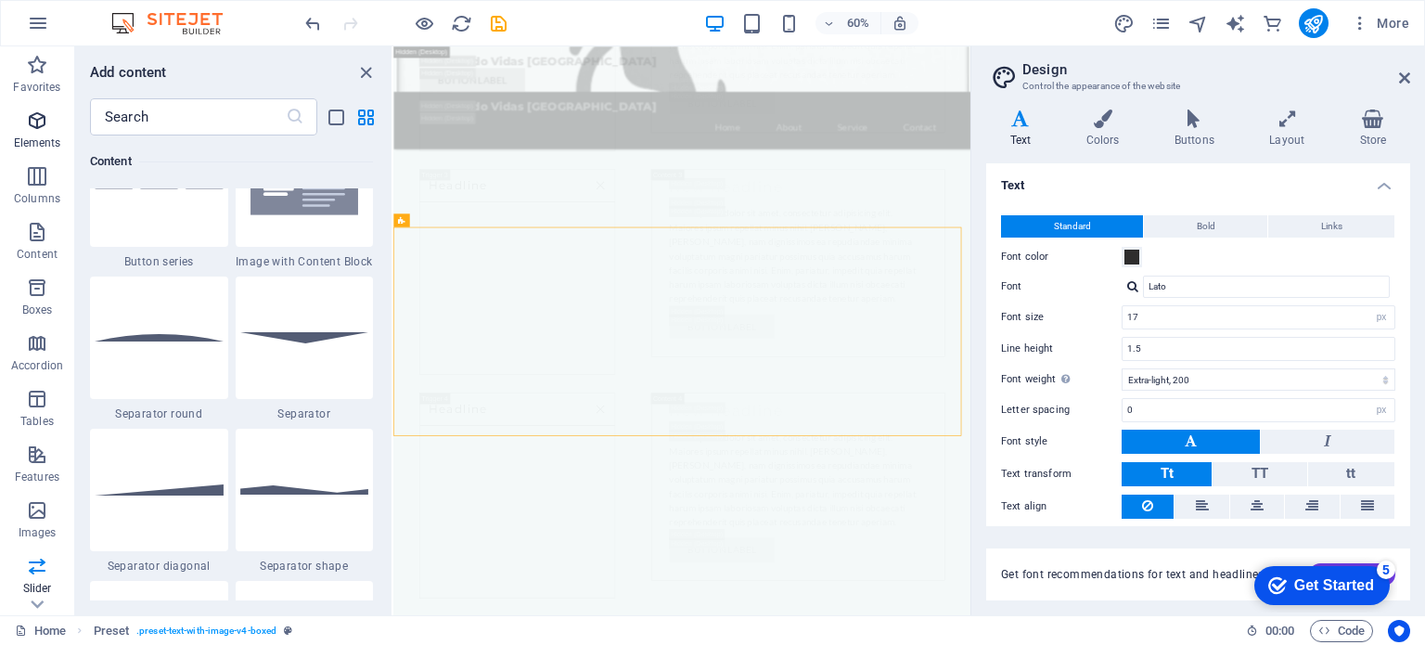
scroll to position [197, 0]
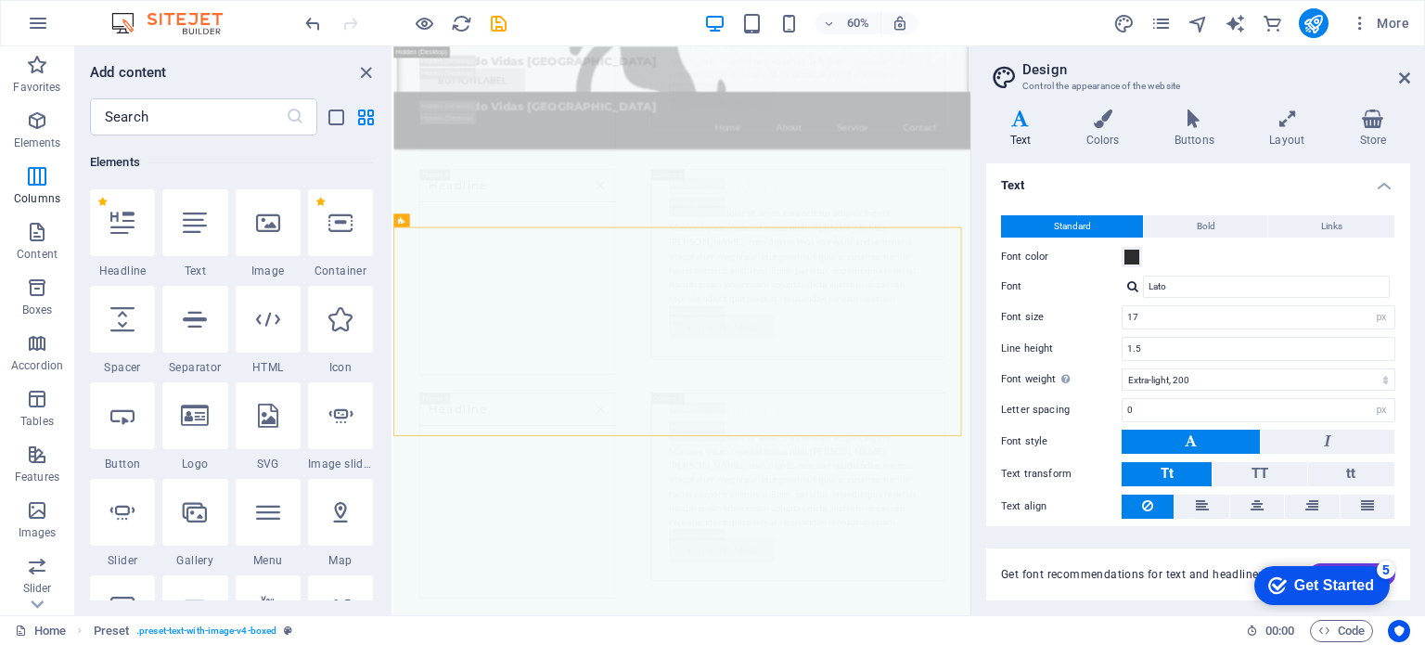
click at [263, 214] on icon at bounding box center [268, 223] width 24 height 24
click at [393, 200] on div "Drag here to replace the existing content. Press “Ctrl” if you want to create a…" at bounding box center [681, 330] width 577 height 569
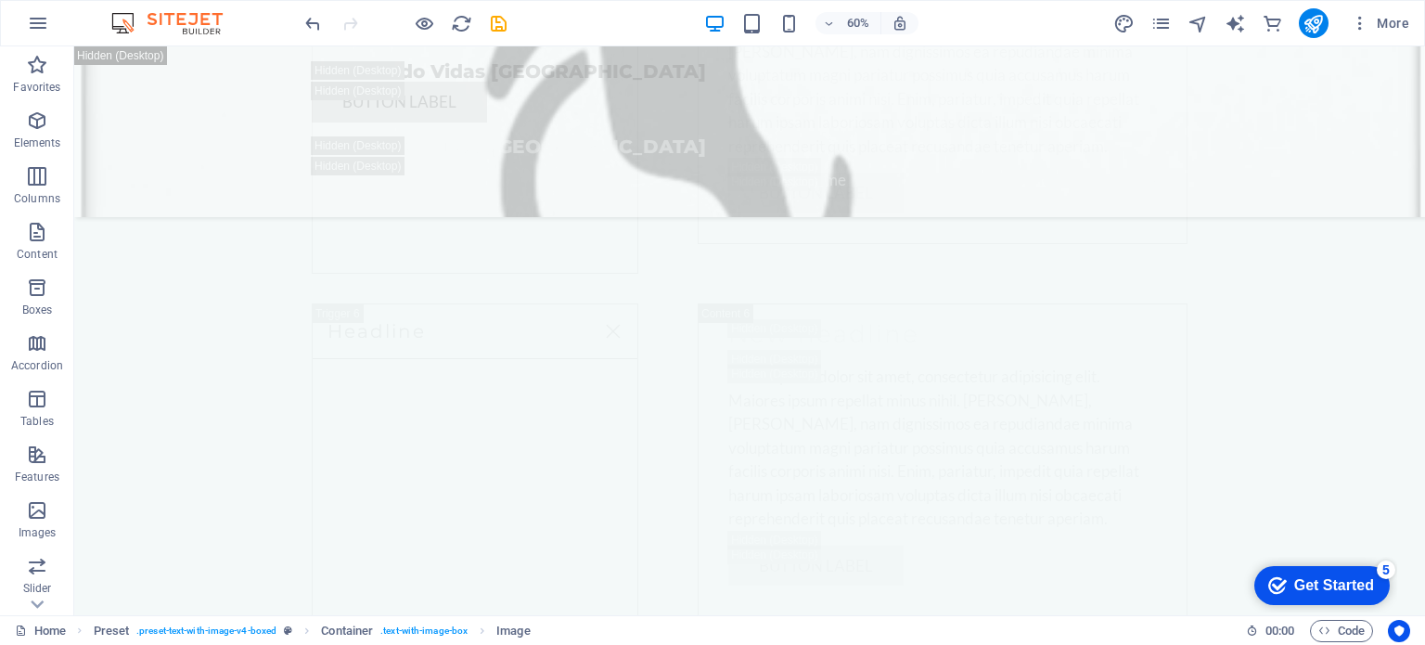
scroll to position [12001, 0]
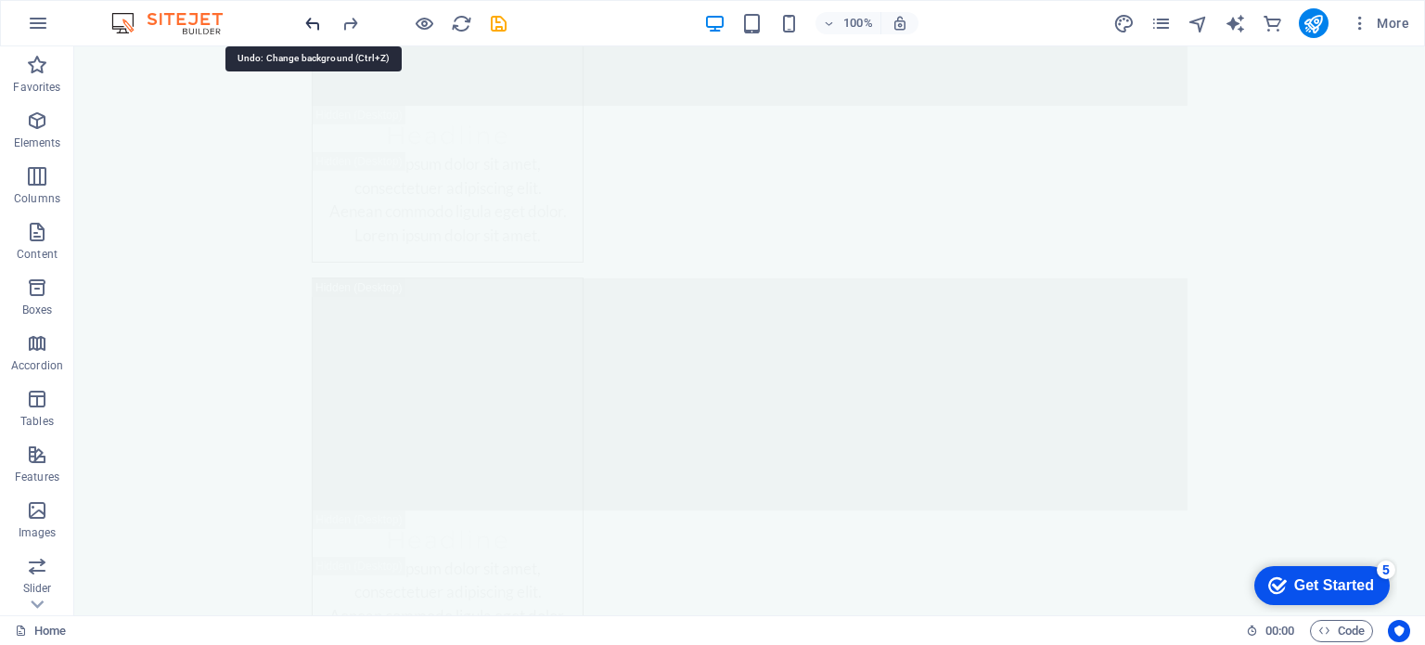
scroll to position [0, 0]
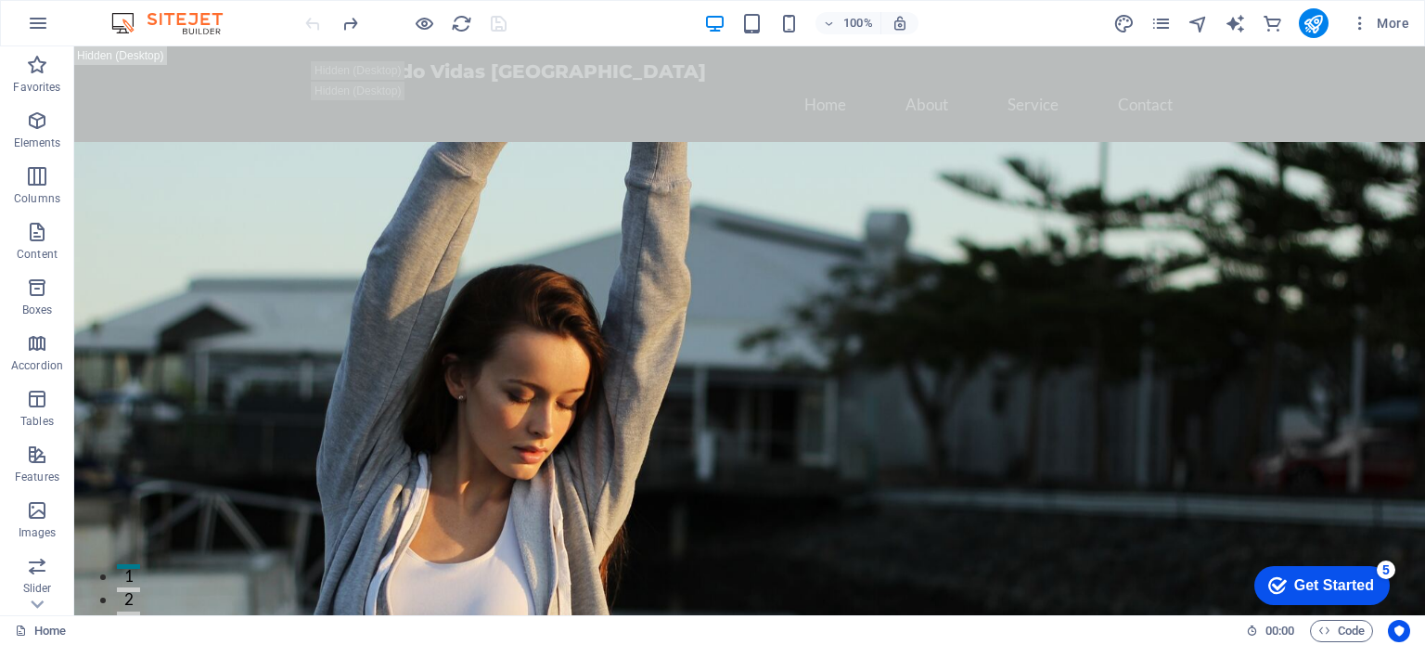
click at [199, 32] on img at bounding box center [176, 23] width 139 height 22
click at [190, 27] on img at bounding box center [176, 23] width 139 height 22
click at [0, 0] on icon "button" at bounding box center [0, 0] width 0 height 0
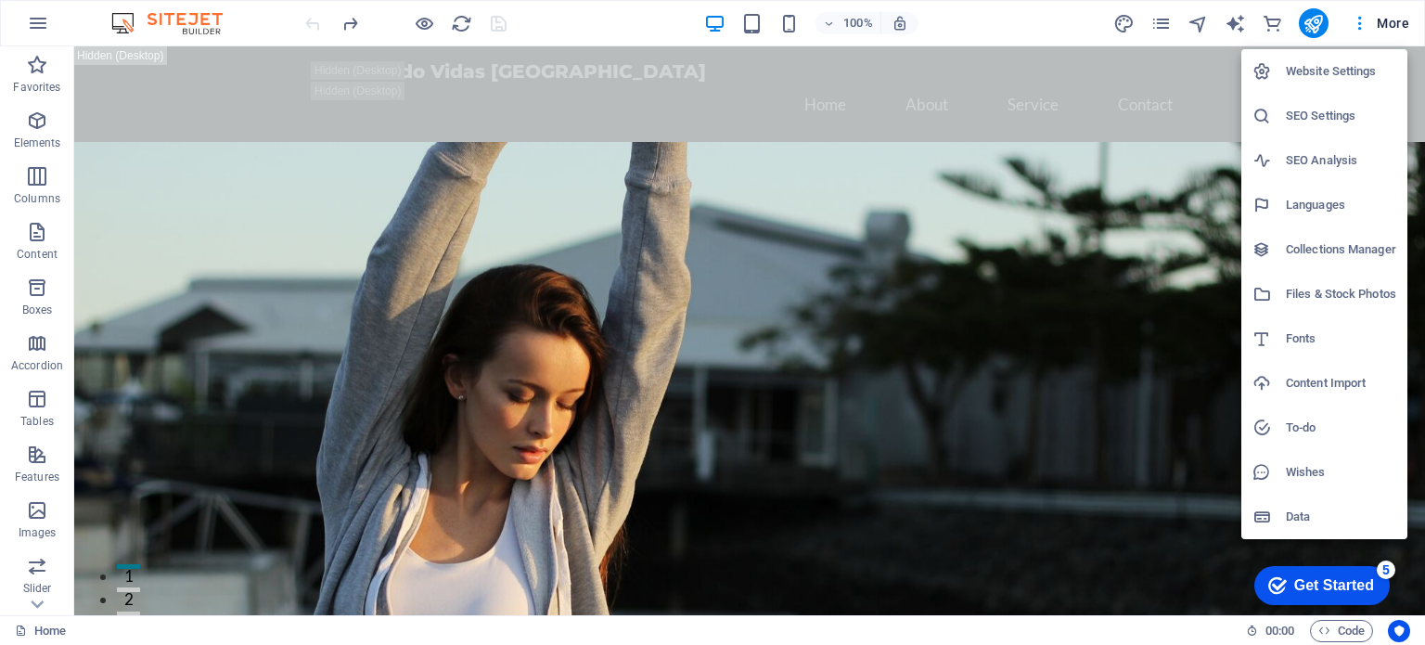
click at [31, 32] on div at bounding box center [712, 322] width 1425 height 645
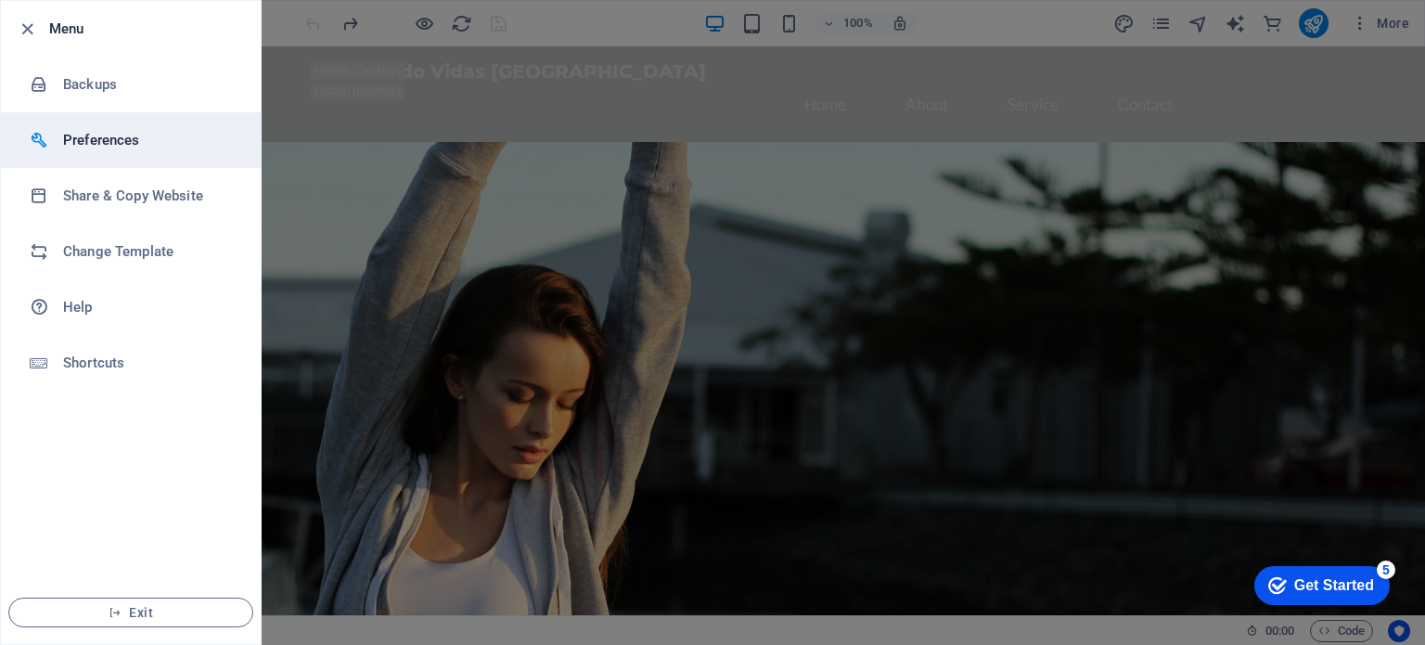
click at [100, 134] on h6 "Preferences" at bounding box center [149, 140] width 172 height 22
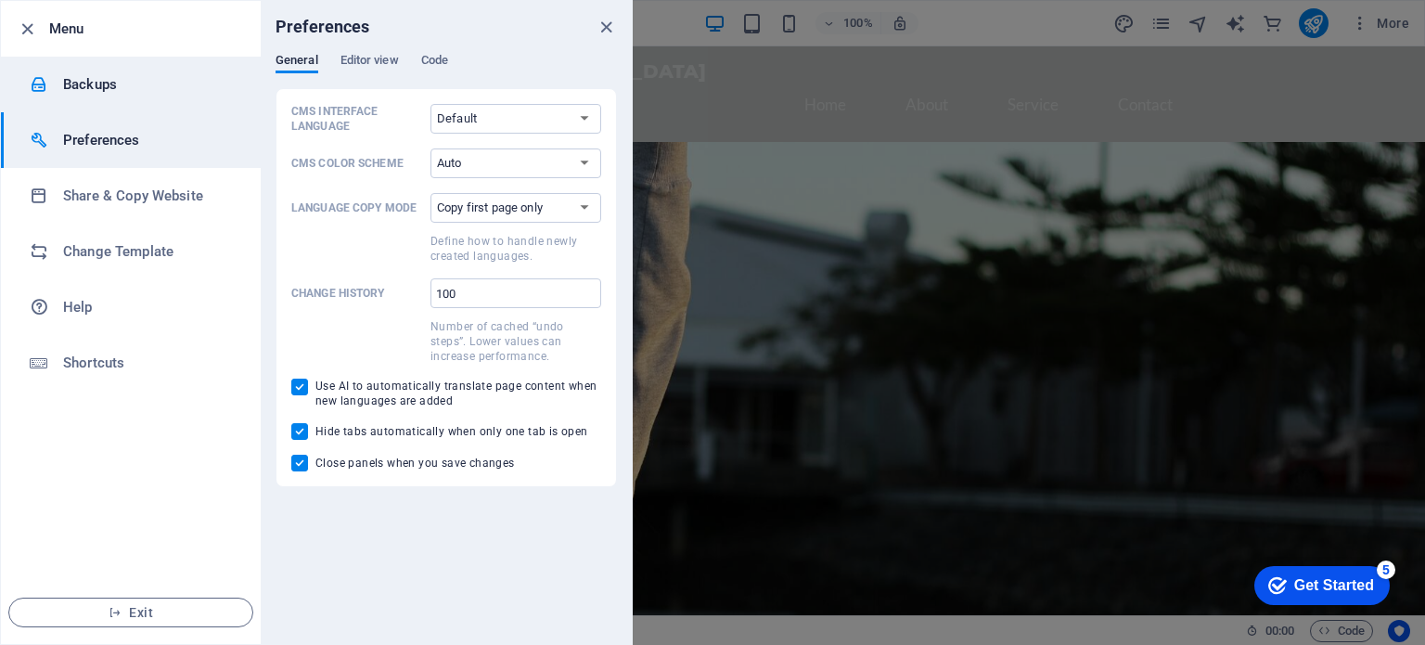
click at [89, 97] on li "Backups" at bounding box center [131, 85] width 260 height 56
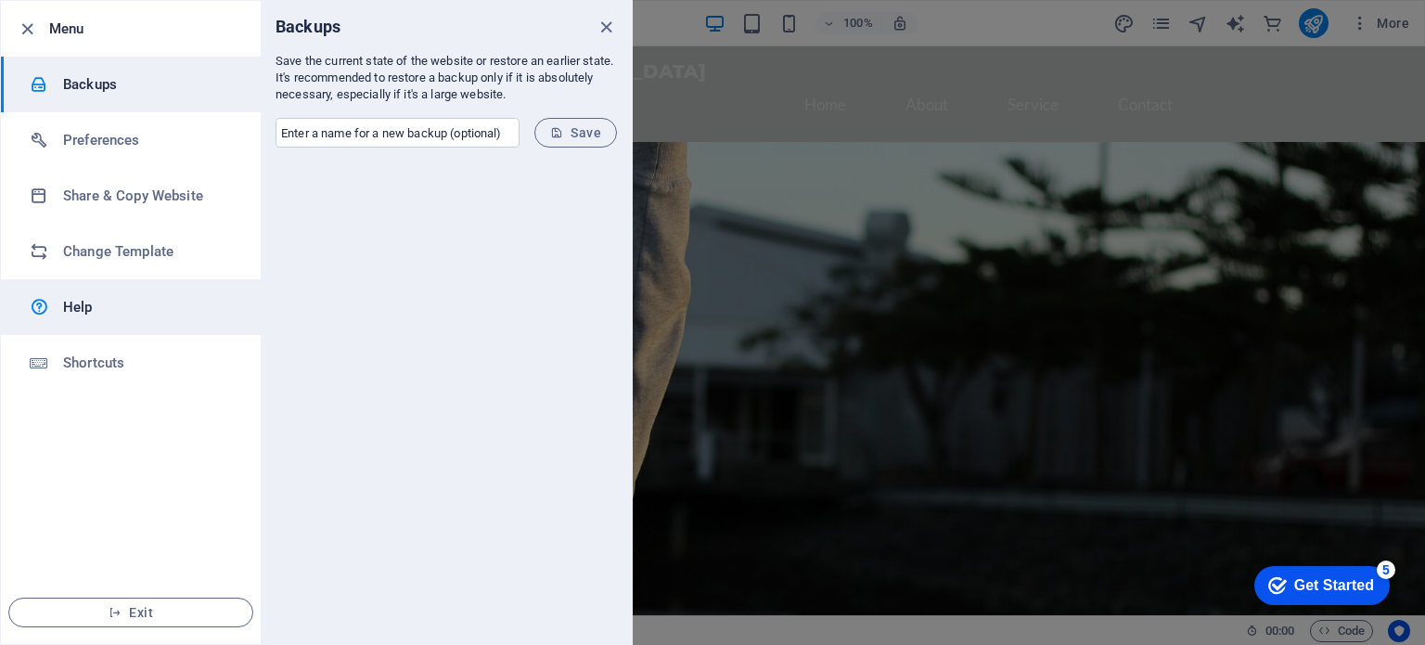
click at [70, 309] on h6 "Help" at bounding box center [149, 307] width 172 height 22
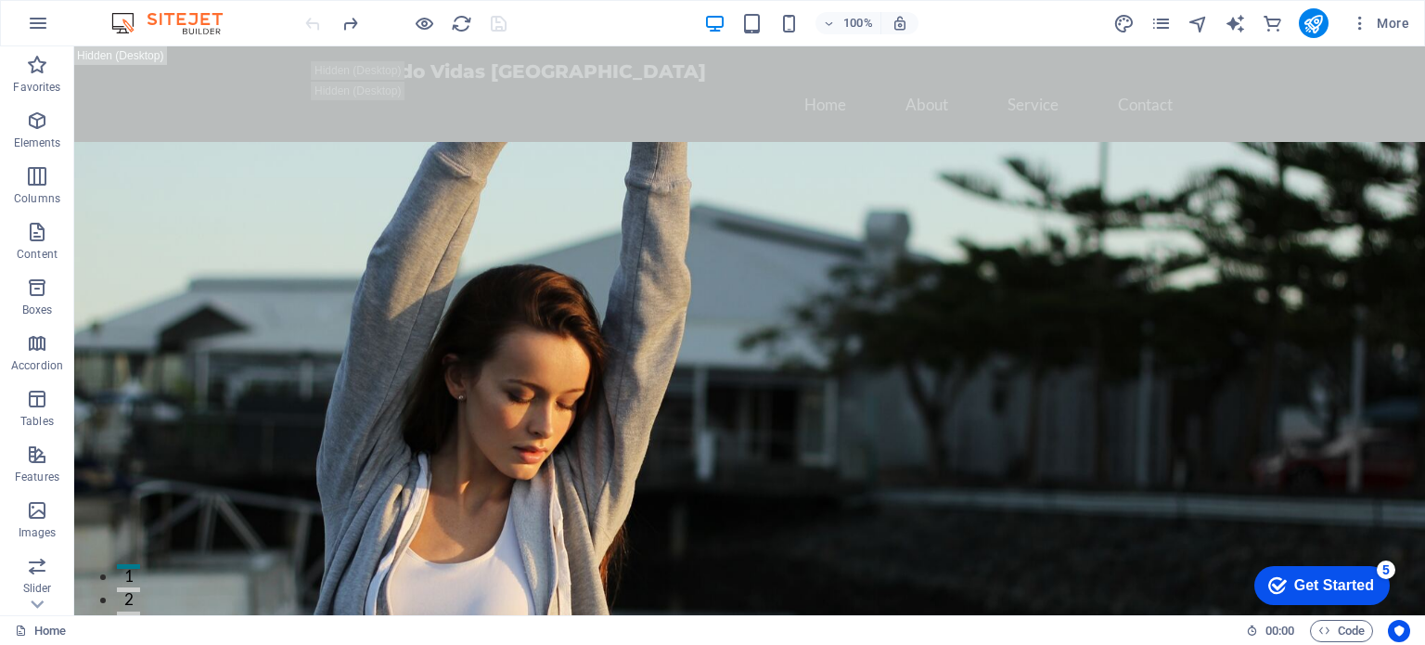
click at [197, 25] on img at bounding box center [176, 23] width 139 height 22
click at [157, 20] on img at bounding box center [176, 23] width 139 height 22
click at [141, 29] on img at bounding box center [176, 23] width 139 height 22
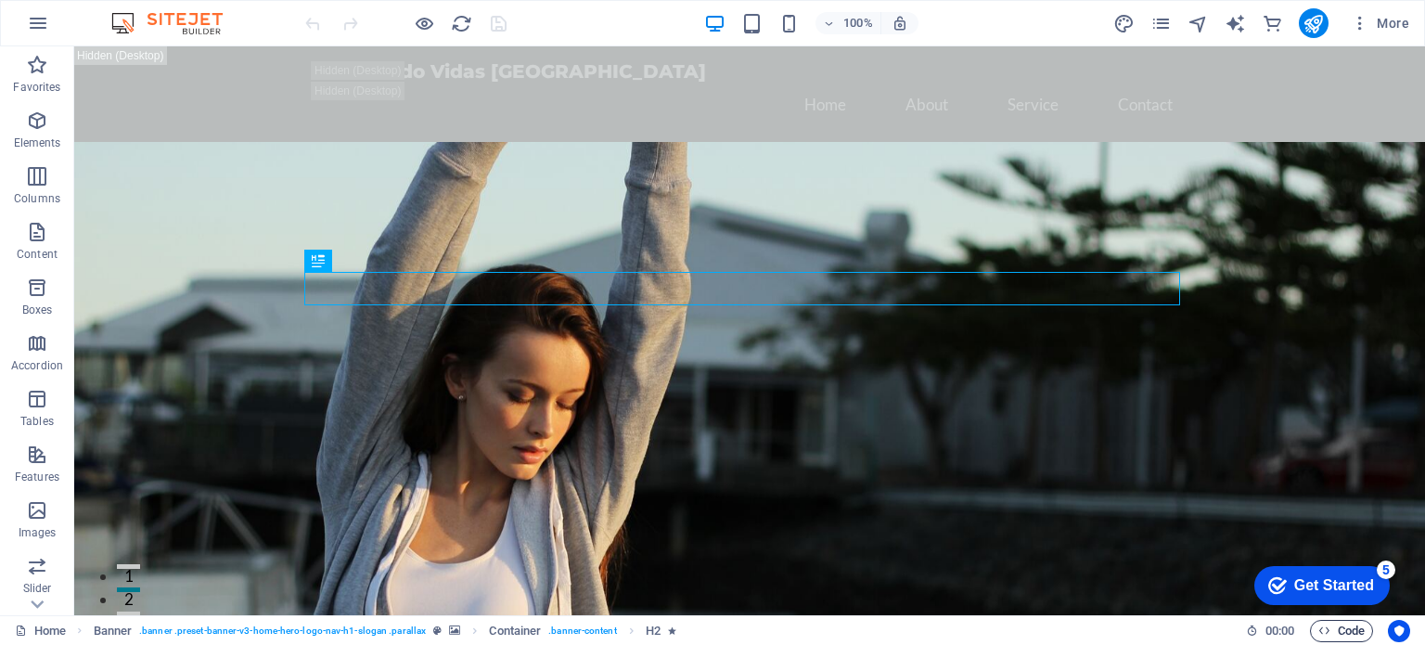
click at [0, 0] on span "Code" at bounding box center [0, 0] width 0 height 0
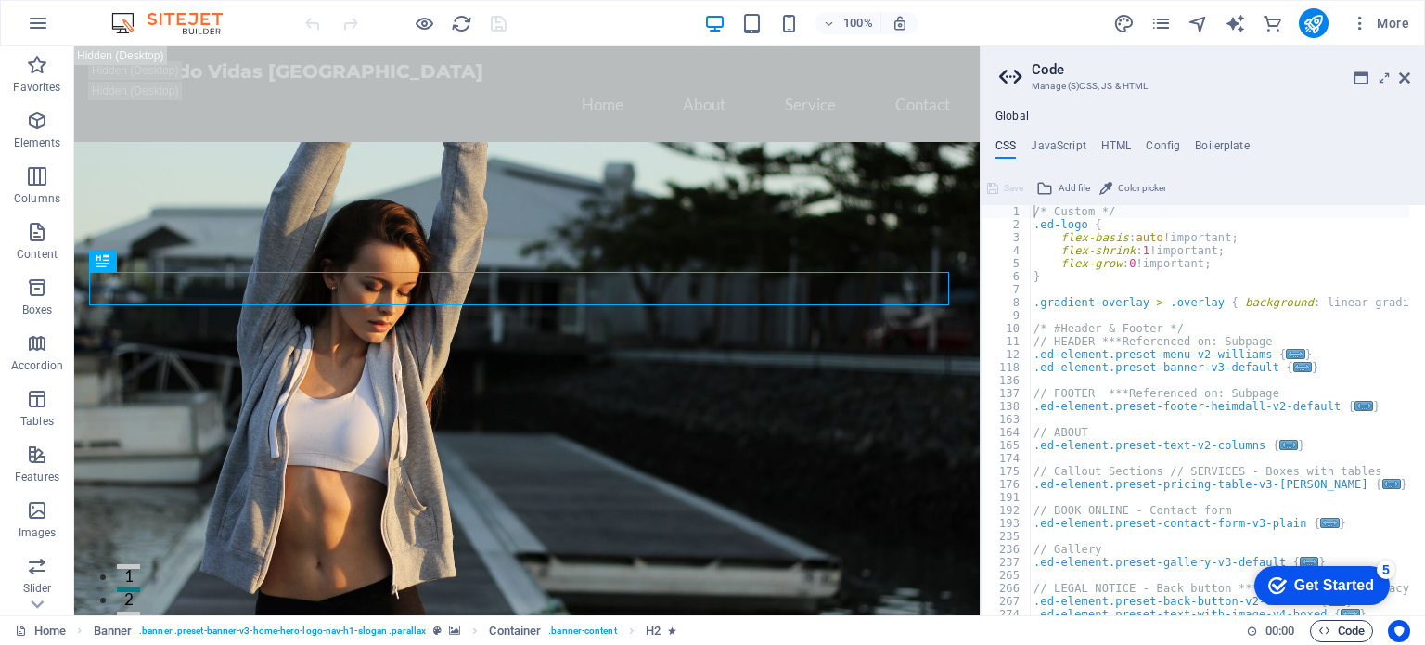
click at [0, 0] on span "Code" at bounding box center [0, 0] width 0 height 0
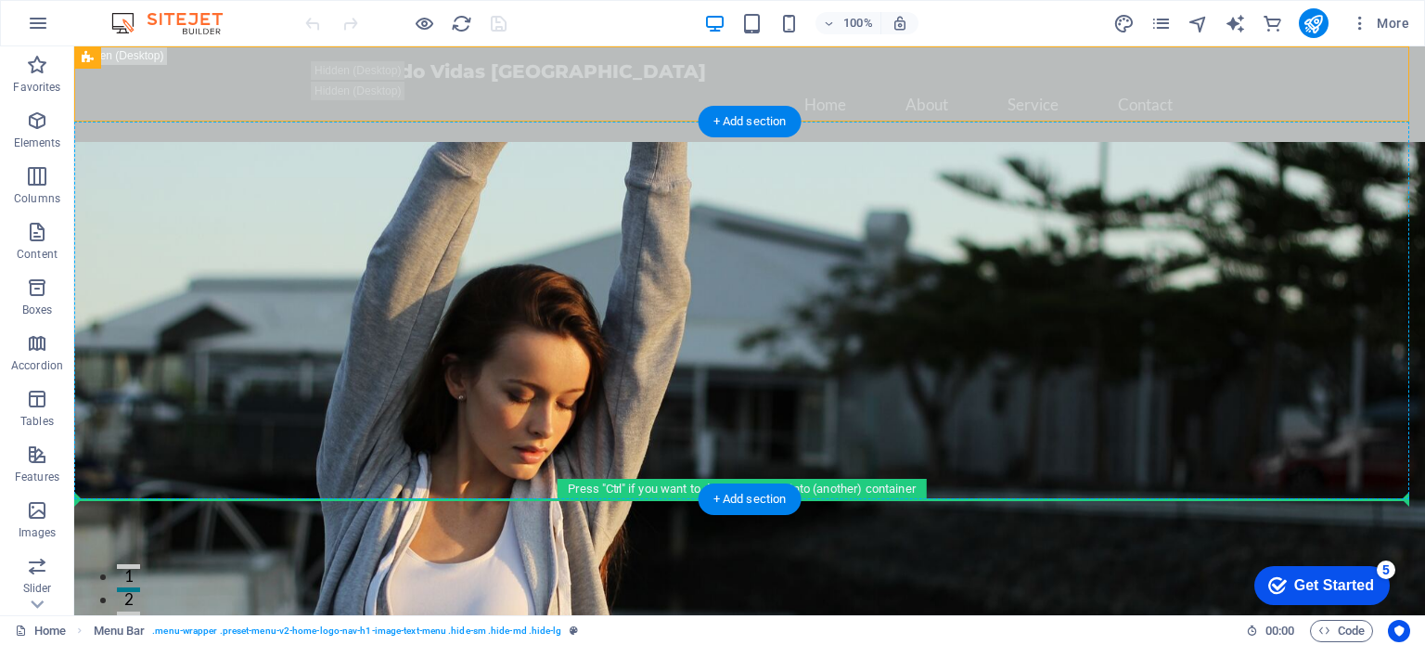
drag, startPoint x: 181, startPoint y: 77, endPoint x: 550, endPoint y: 427, distance: 508.4
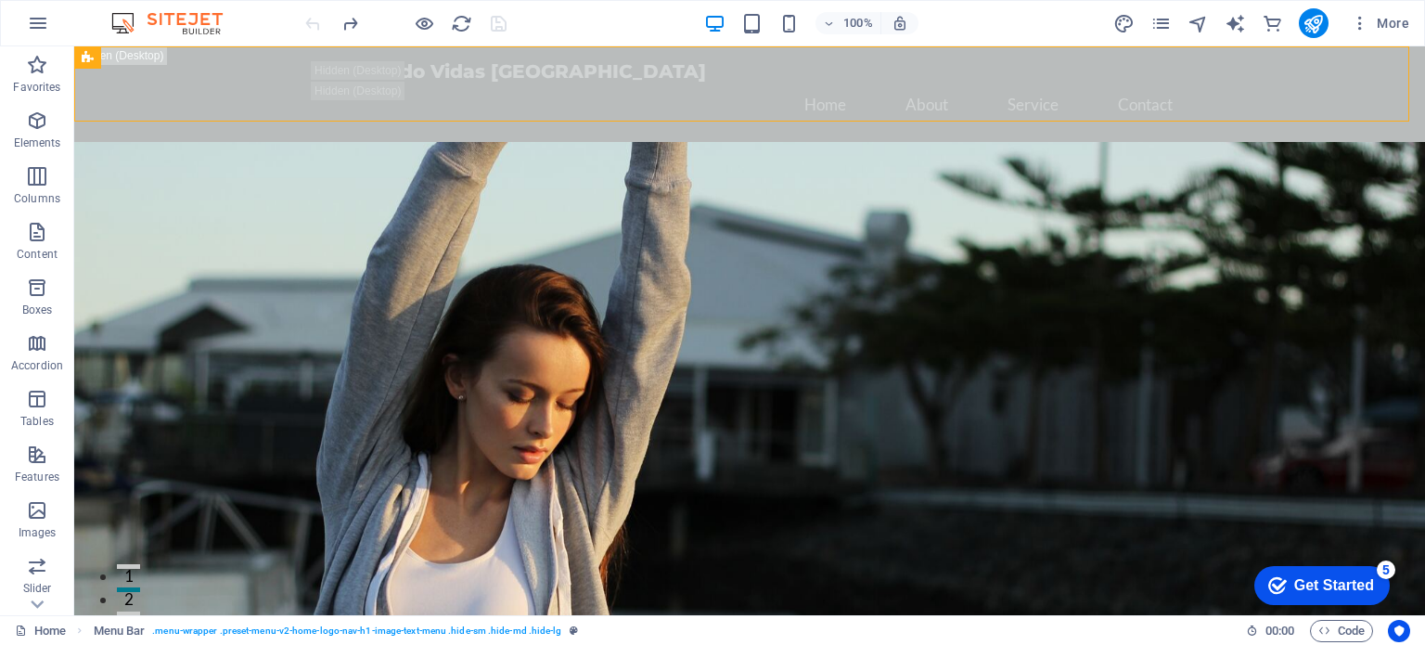
click at [166, 21] on img at bounding box center [176, 23] width 139 height 22
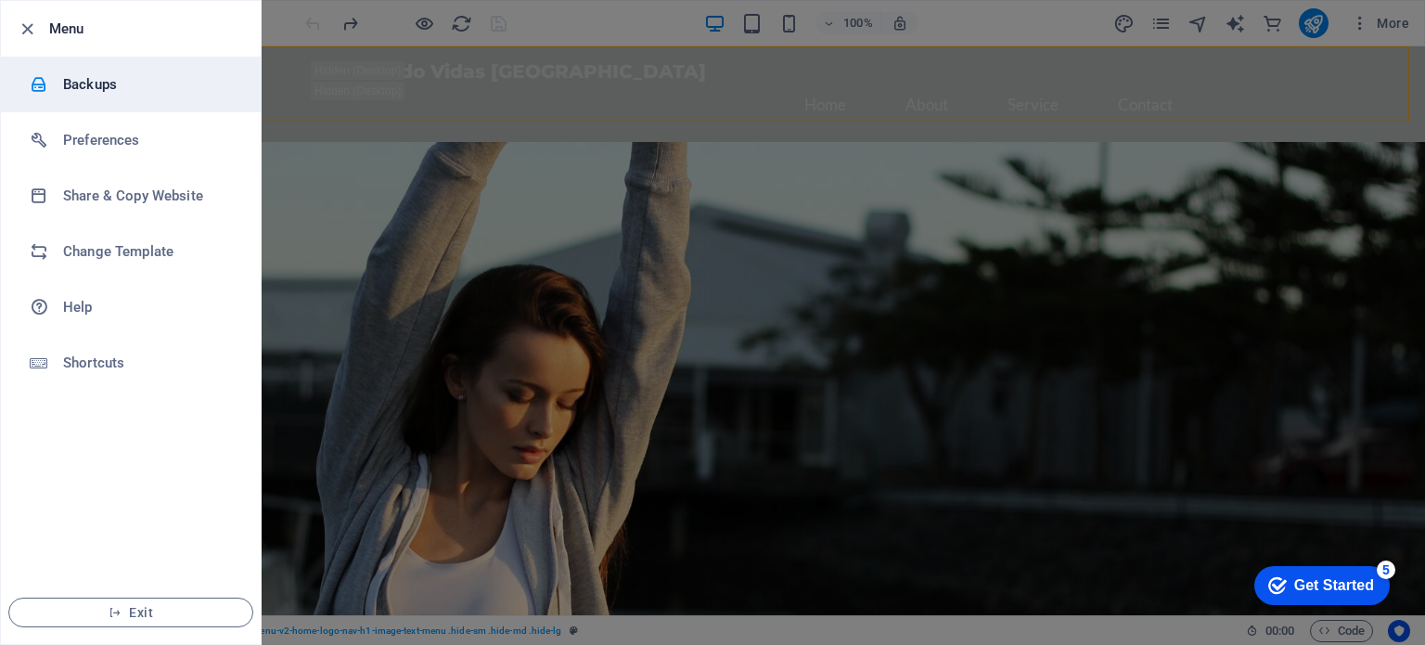
click at [74, 78] on h6 "Backups" at bounding box center [149, 84] width 172 height 22
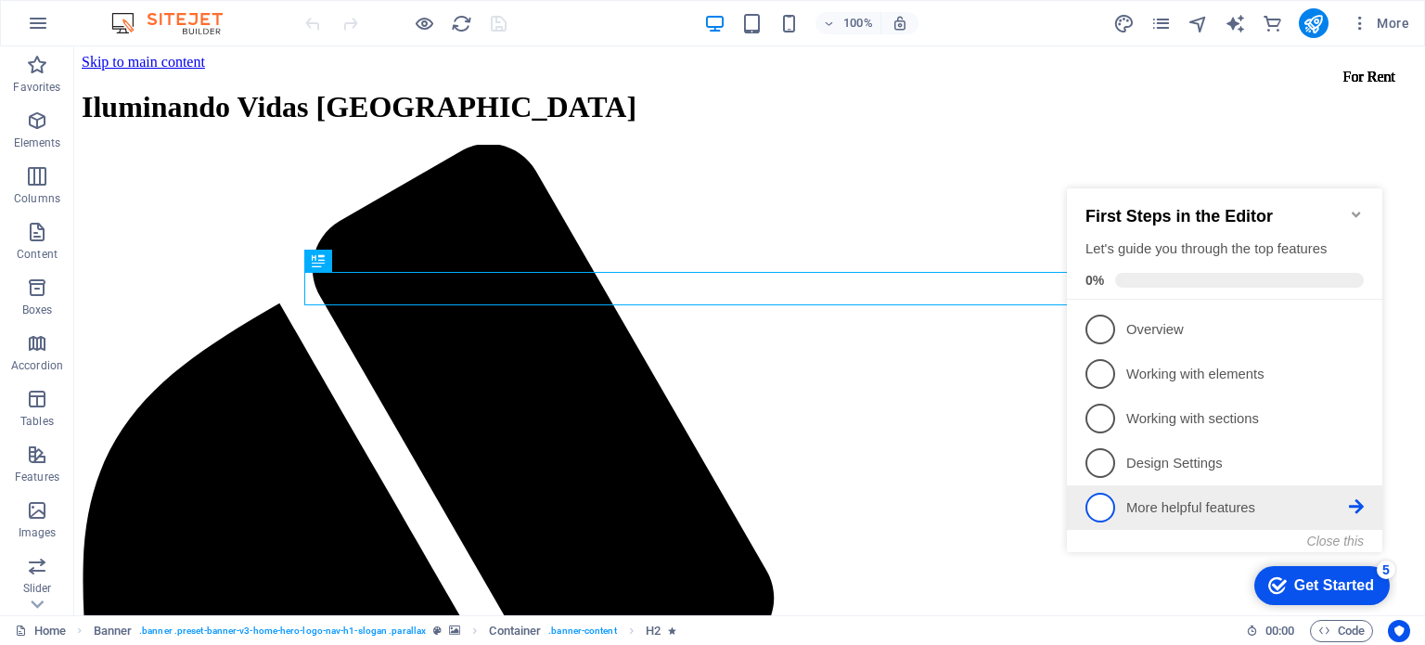
click at [1190, 504] on p "More helpful features - incomplete" at bounding box center [1237, 507] width 223 height 19
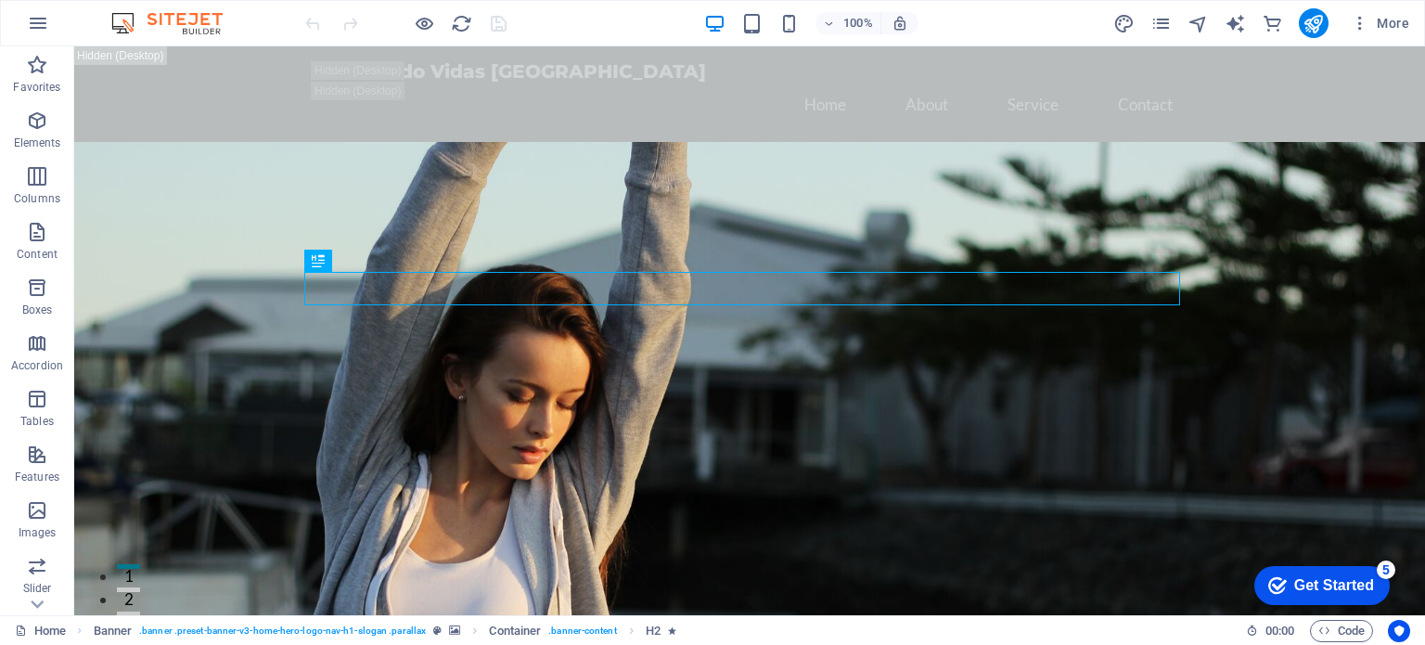
click at [1328, 587] on div "Get Started" at bounding box center [1334, 585] width 80 height 17
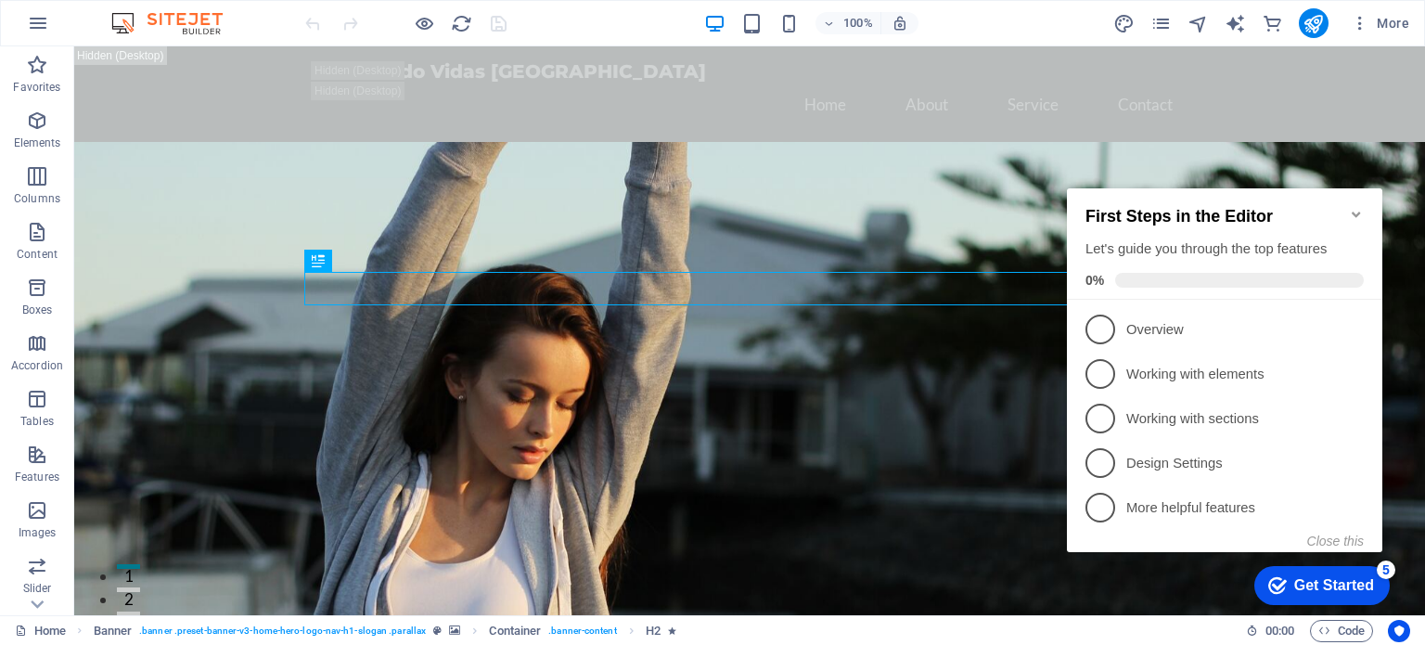
click at [1328, 587] on div "Get Started" at bounding box center [1334, 585] width 80 height 17
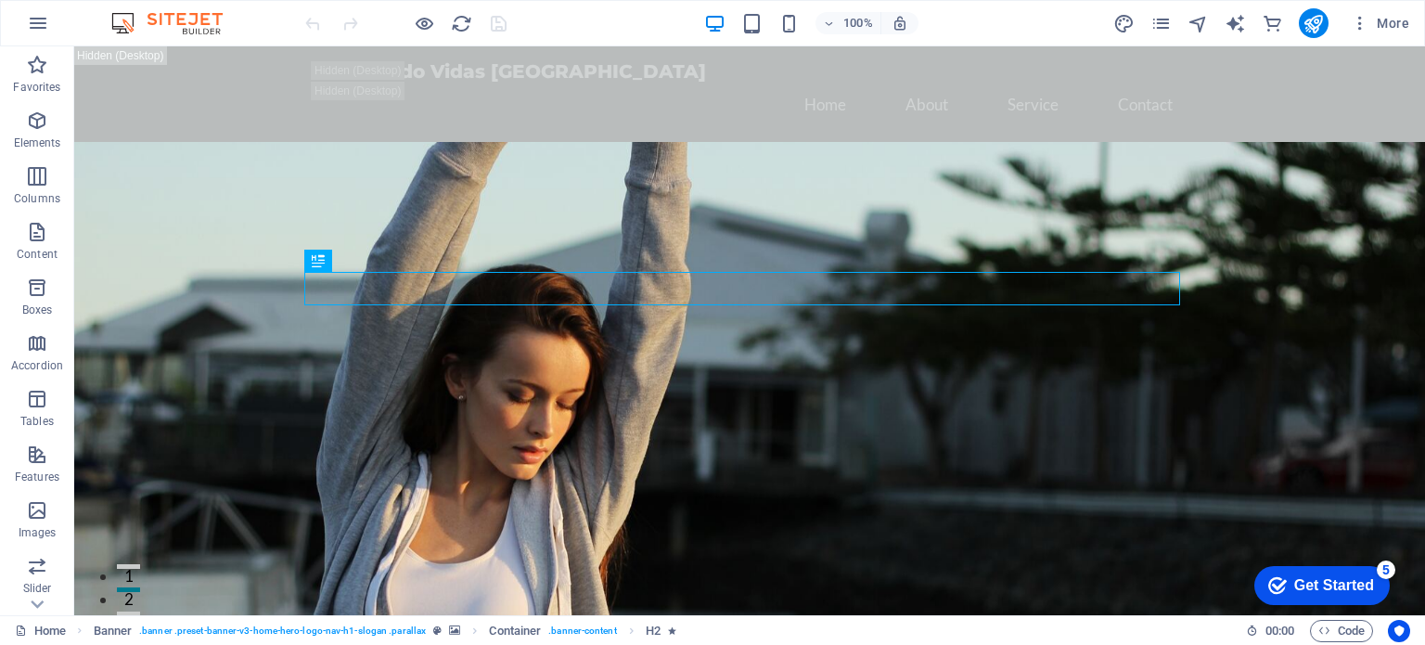
click at [1389, 605] on div "checkmark Get Started 5" at bounding box center [1321, 585] width 135 height 39
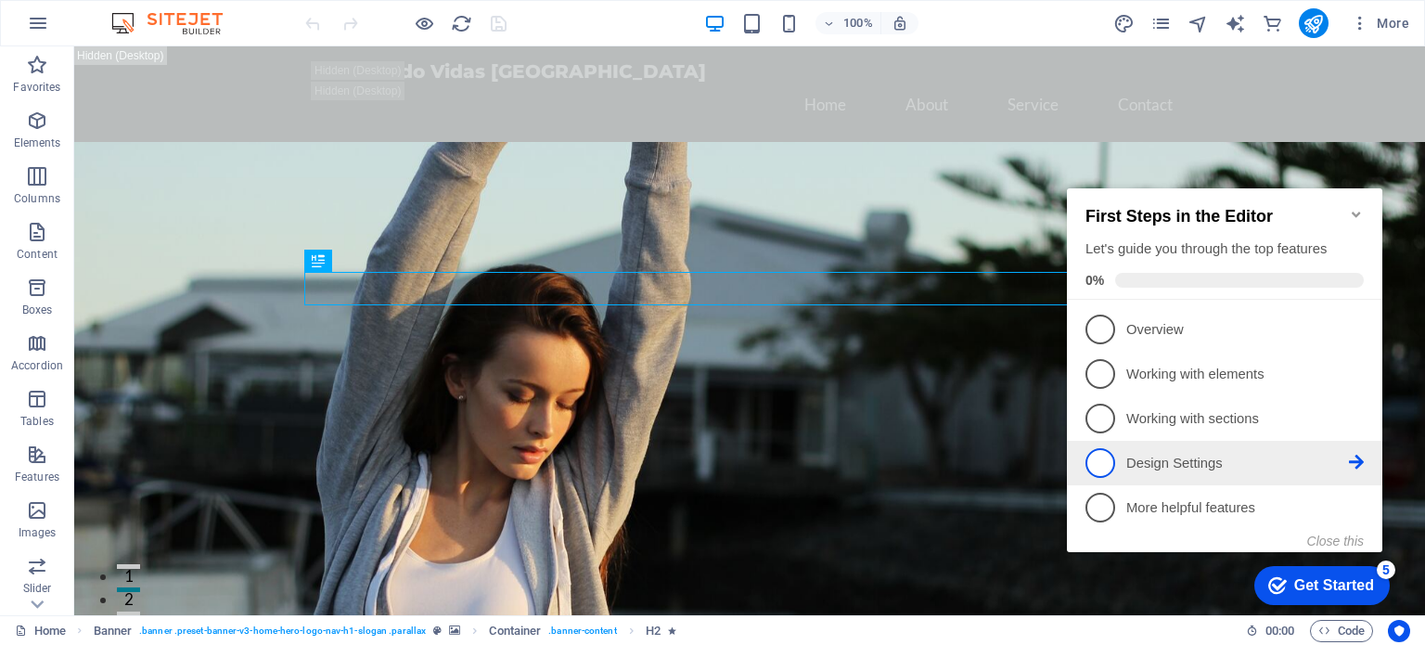
click at [1228, 471] on link "4 Design Settings - incomplete" at bounding box center [1224, 463] width 278 height 30
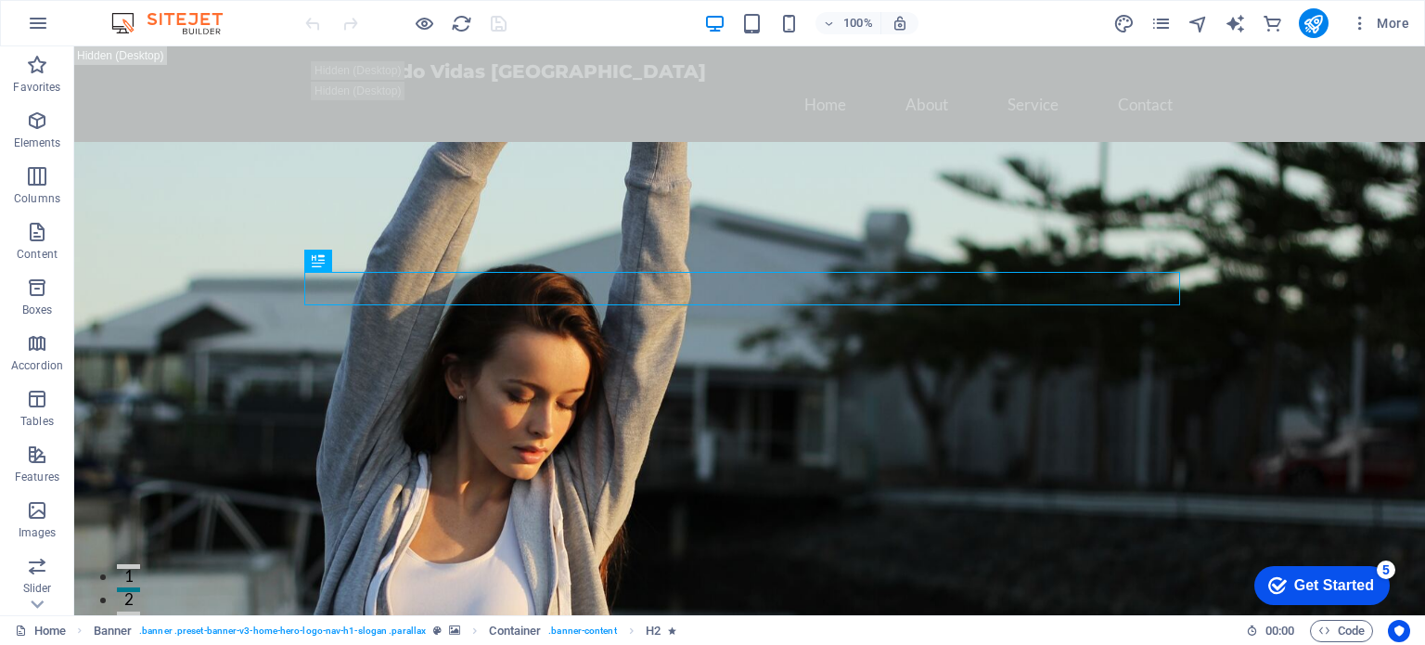
click at [1389, 605] on div "checkmark Get Started 5" at bounding box center [1321, 585] width 135 height 39
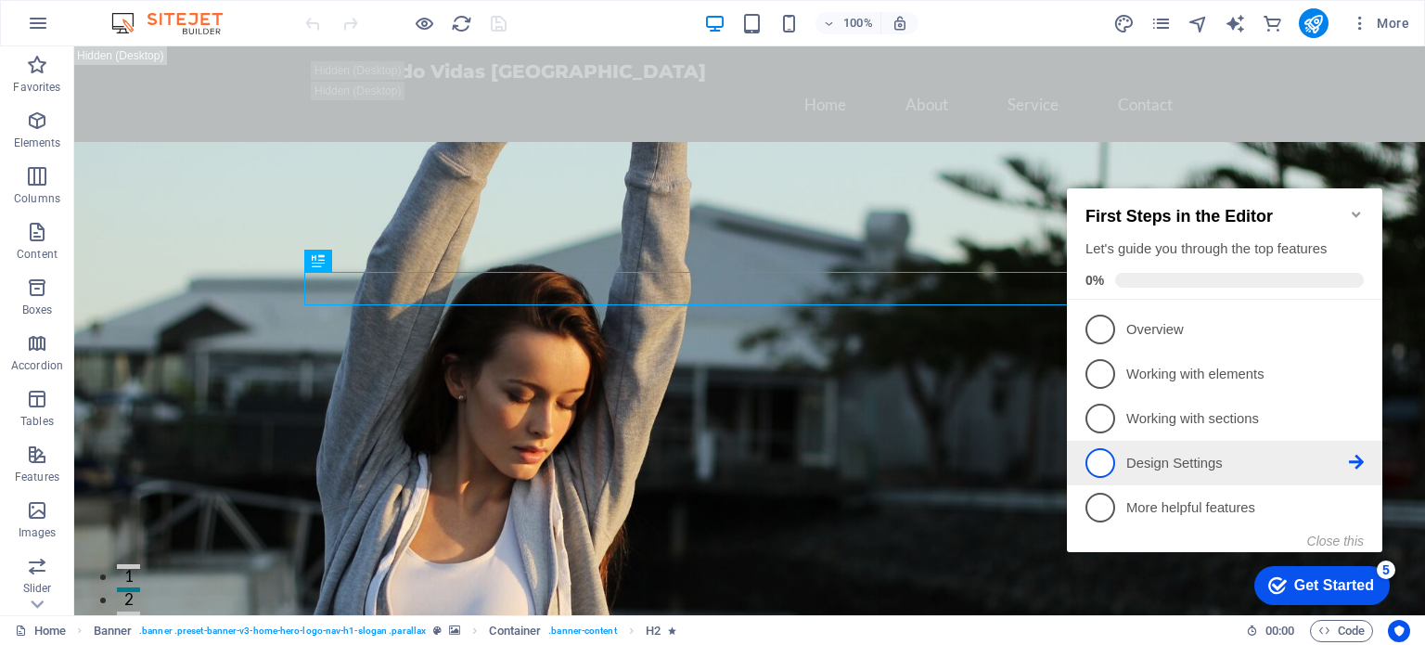
click at [1102, 462] on span "4" at bounding box center [1100, 463] width 30 height 30
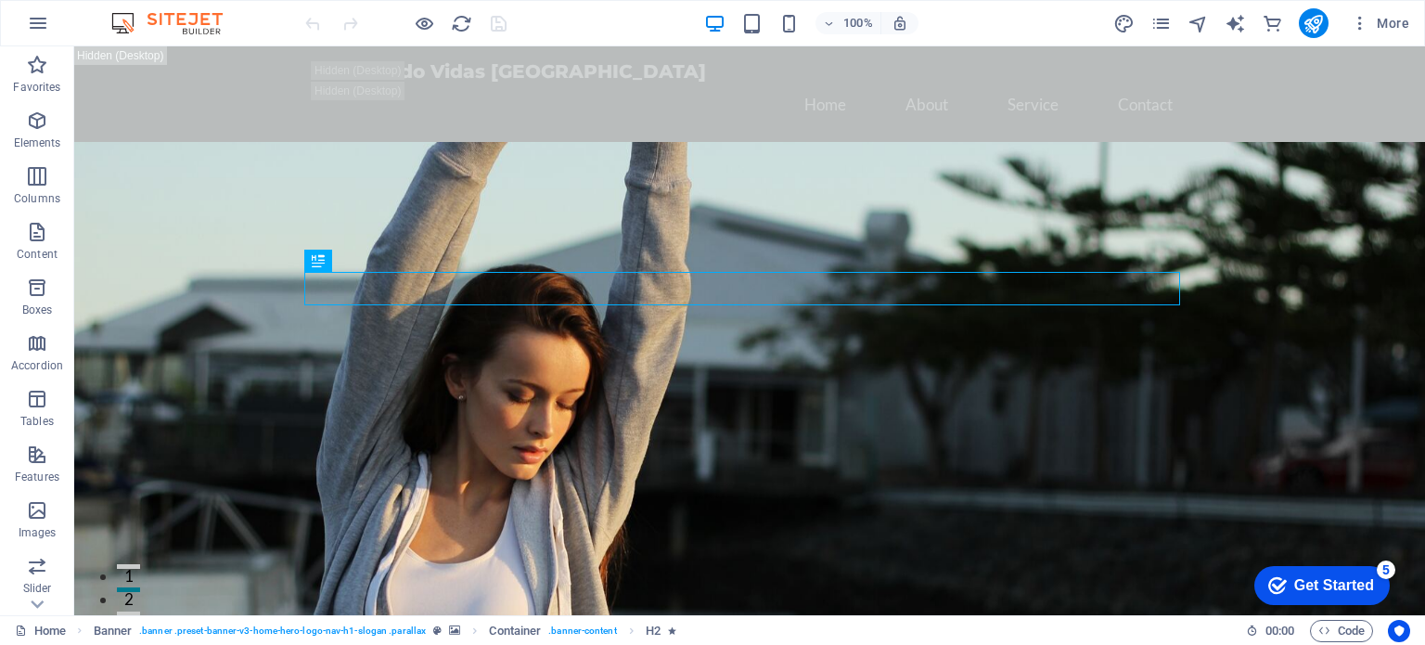
click at [1397, 612] on div "checkmark Get Started 5 First Steps in the Editor Let's guide you through the t…" at bounding box center [1318, 584] width 158 height 56
click at [1302, 579] on div "Get Started" at bounding box center [1334, 585] width 80 height 17
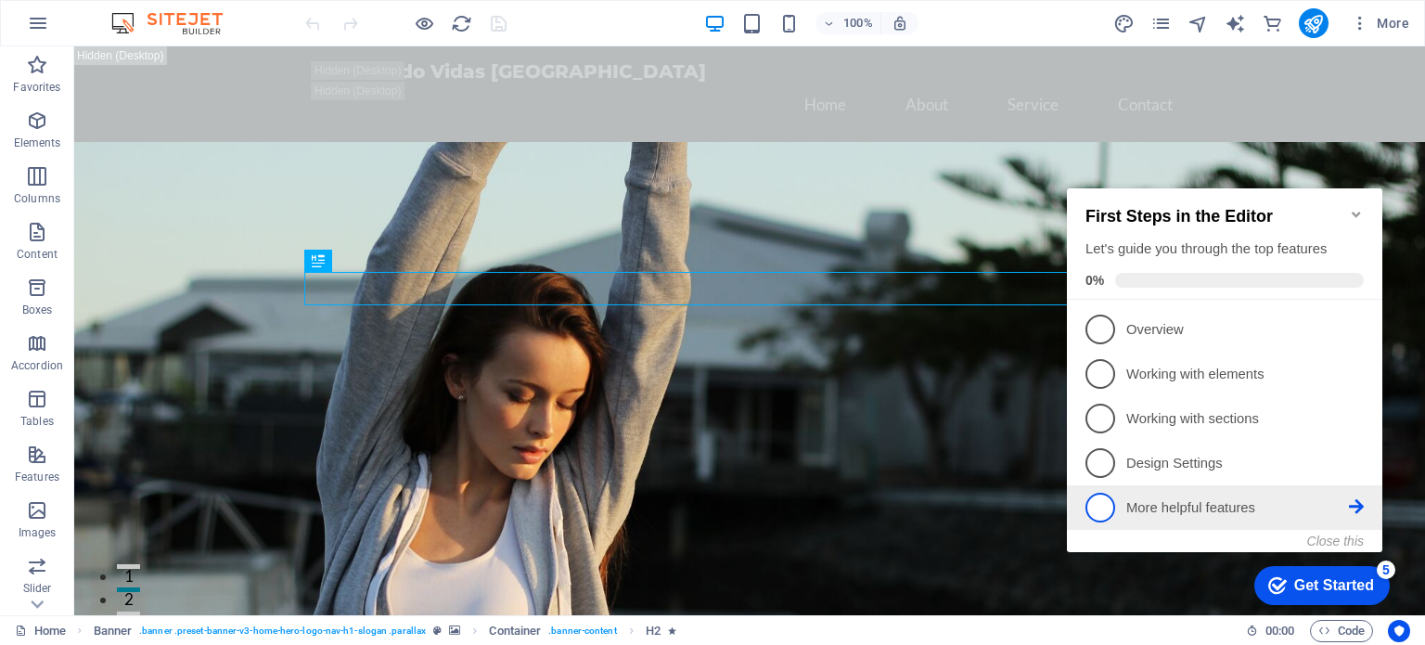
click at [1351, 502] on icon at bounding box center [1355, 506] width 15 height 15
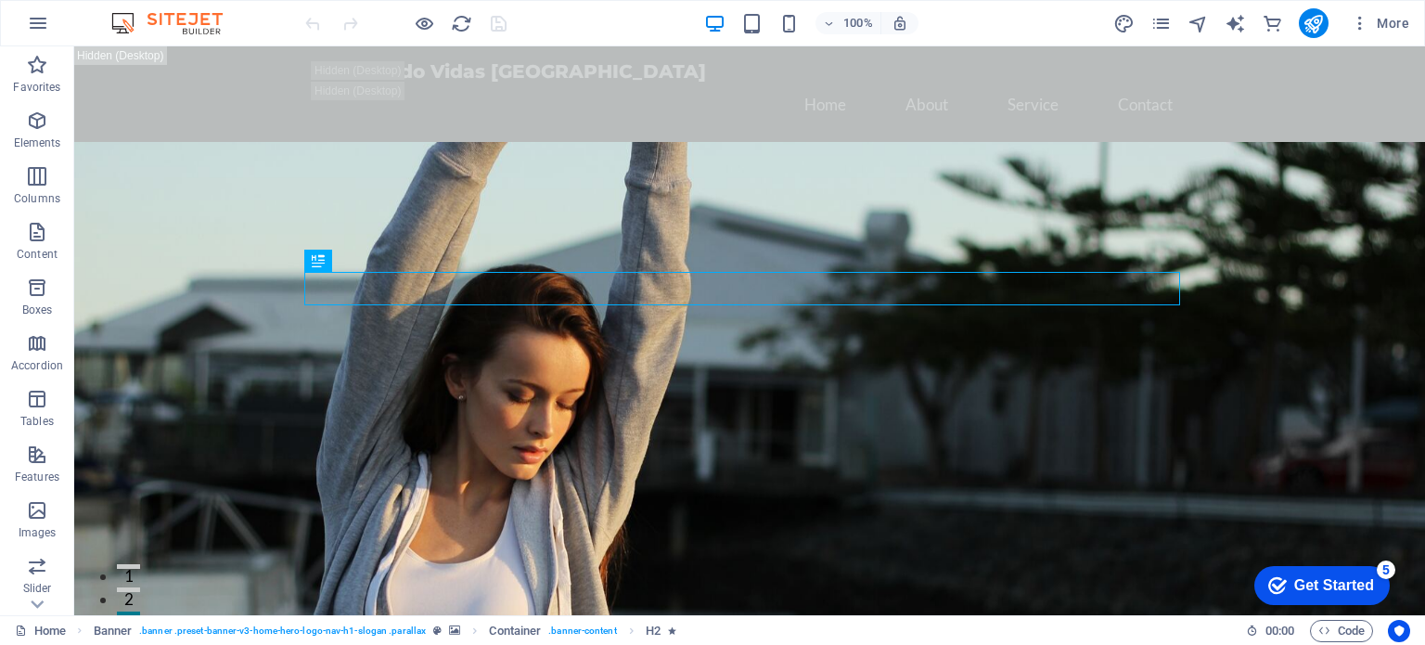
click at [1323, 579] on div "Get Started" at bounding box center [1334, 585] width 80 height 17
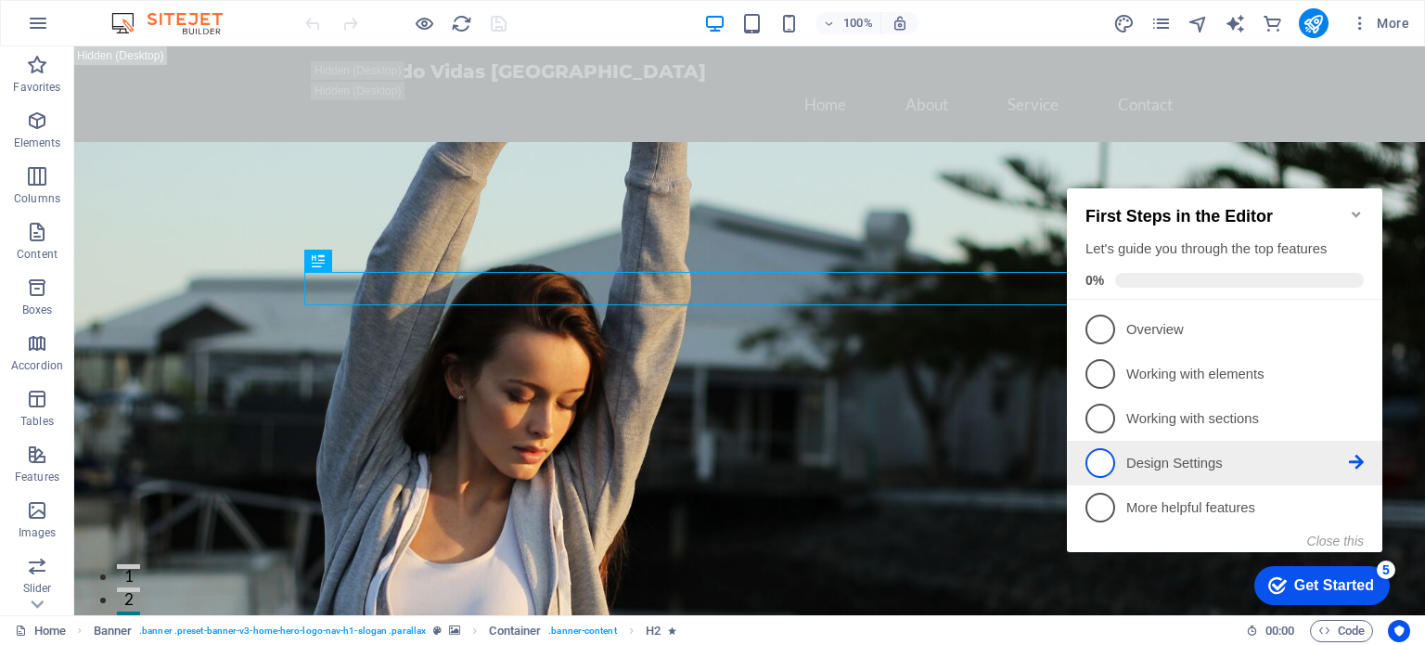
click at [1103, 458] on span "4" at bounding box center [1100, 463] width 30 height 30
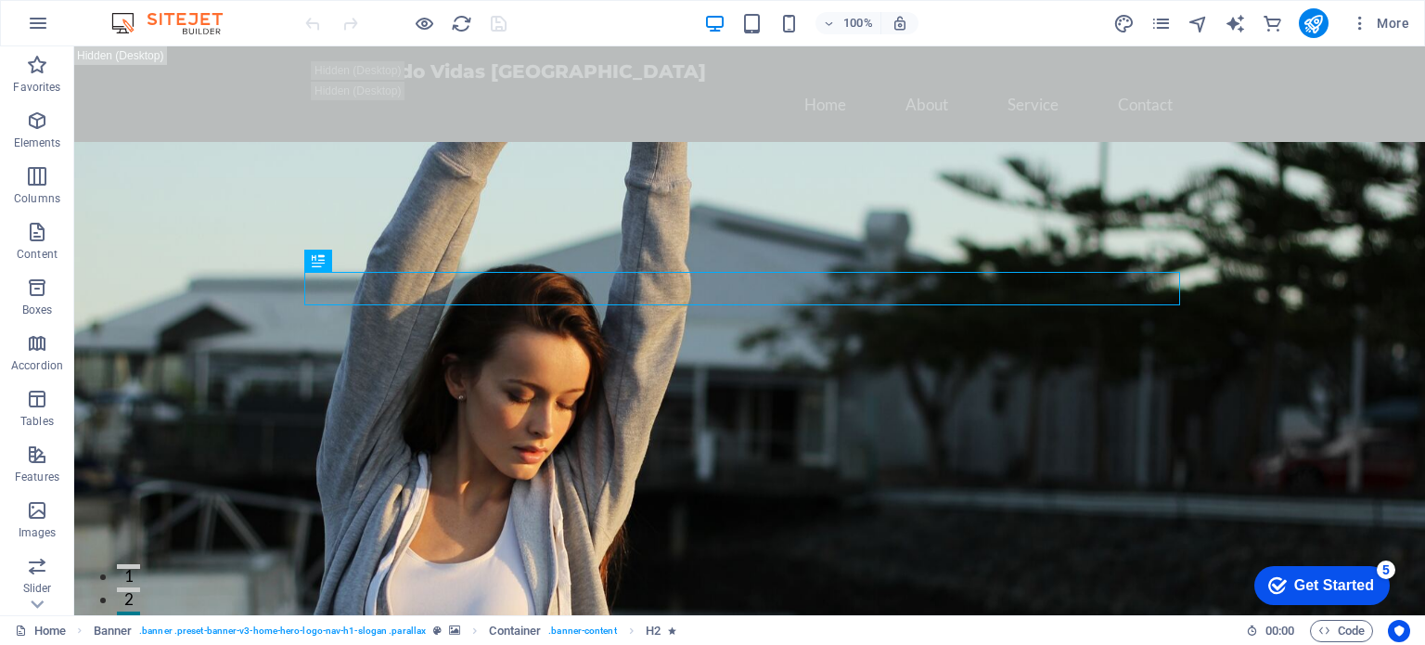
click at [1280, 570] on div "checkmark Get Started 5" at bounding box center [1321, 585] width 135 height 39
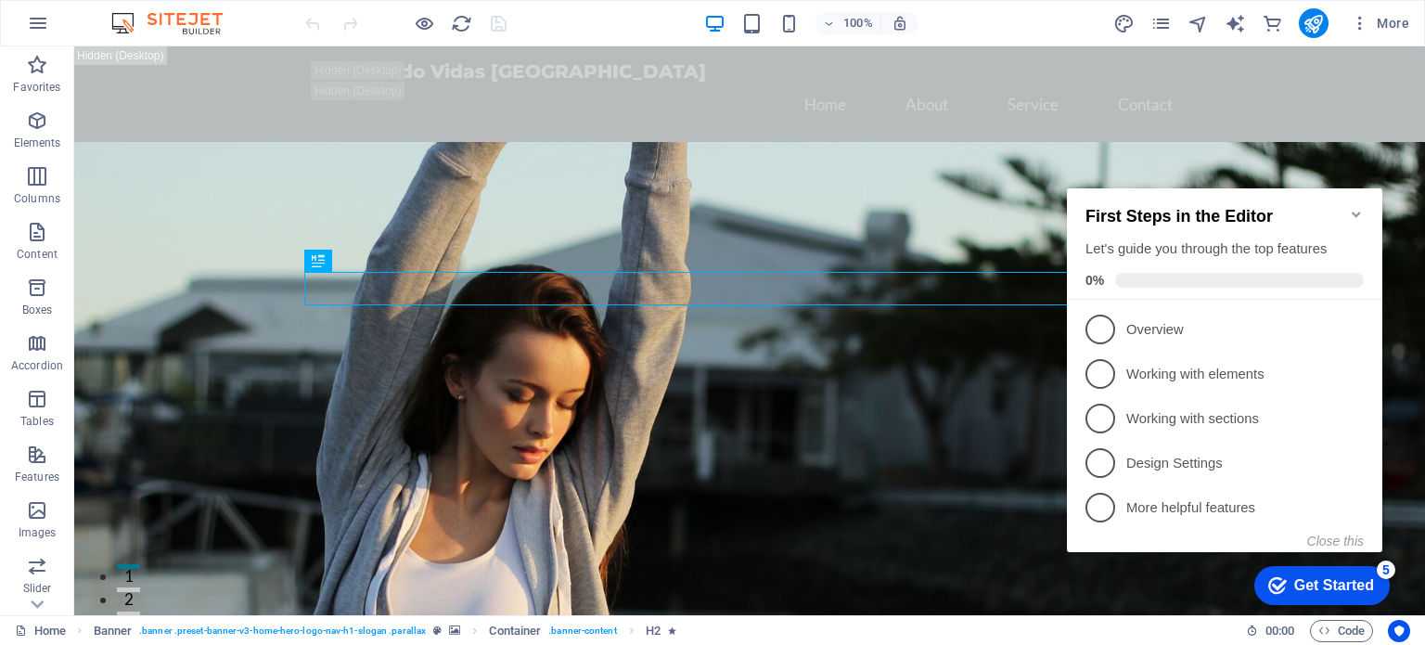
click at [1358, 207] on icon "Minimize checklist" at bounding box center [1355, 214] width 15 height 15
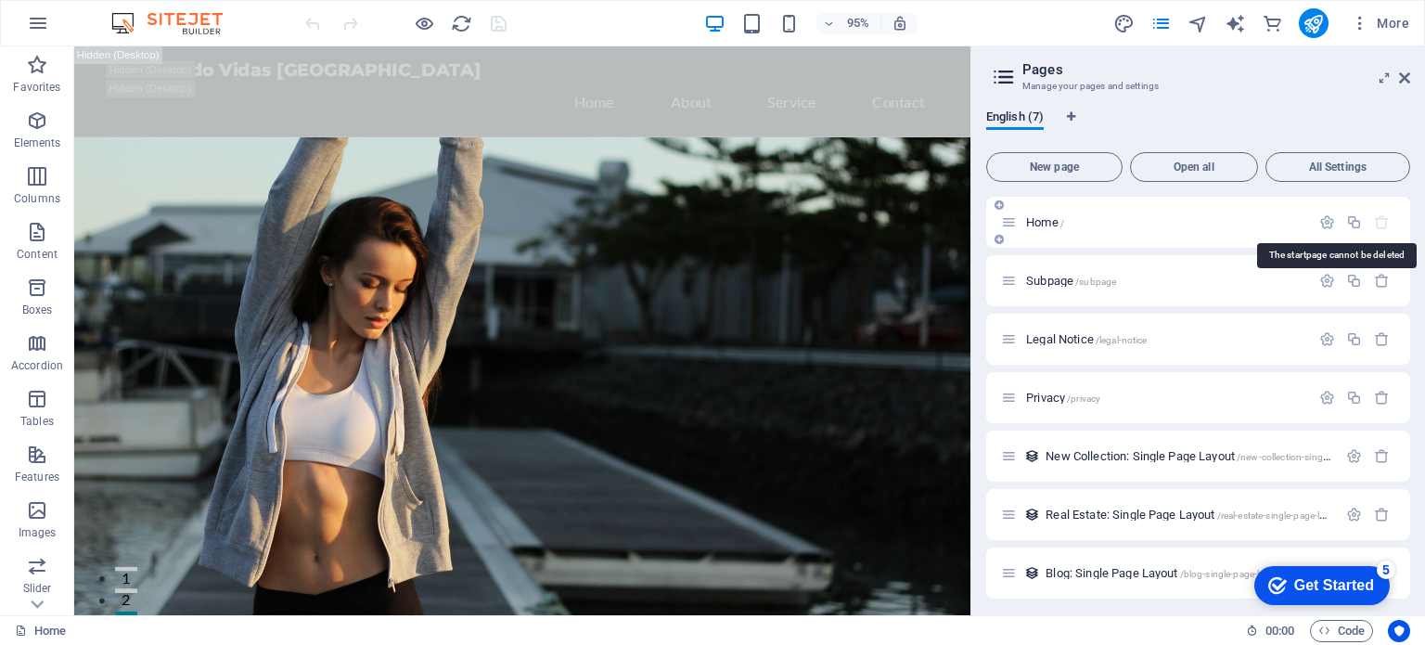
click at [1383, 225] on icon "button" at bounding box center [1382, 222] width 16 height 16
click at [1375, 283] on icon "button" at bounding box center [1382, 281] width 16 height 16
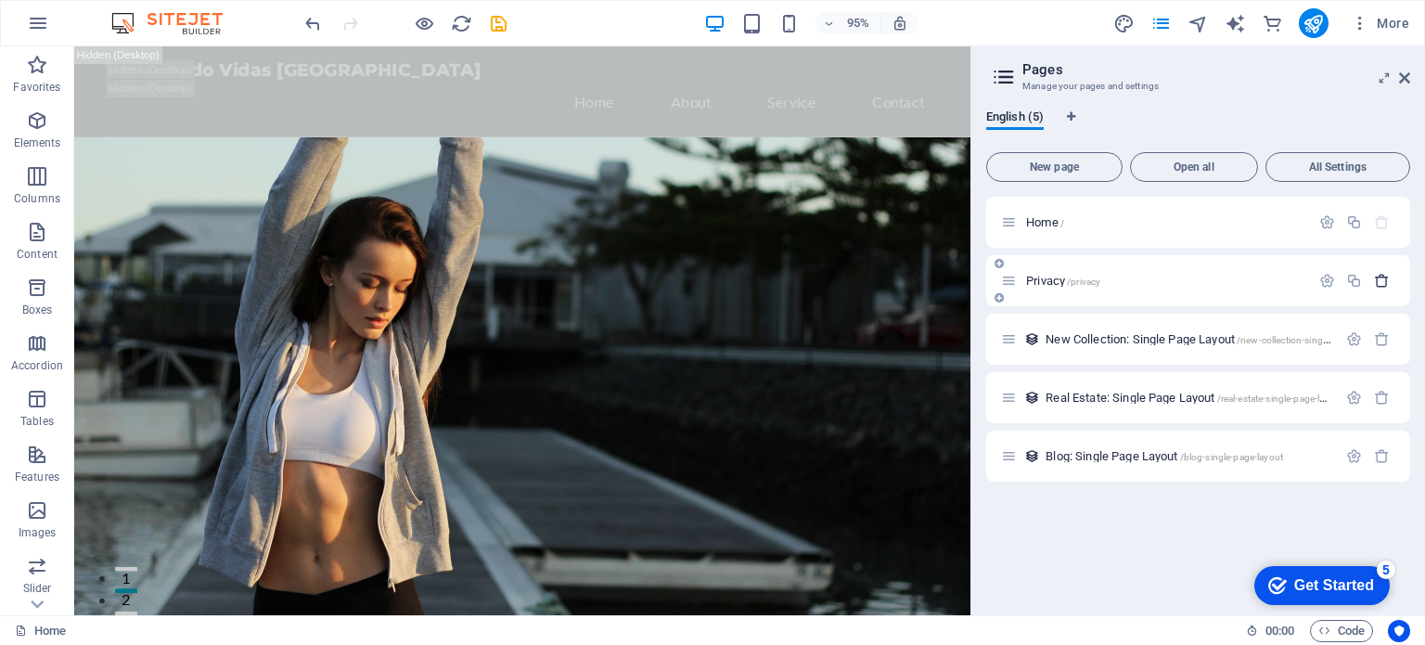
click at [0, 0] on icon "button" at bounding box center [0, 0] width 0 height 0
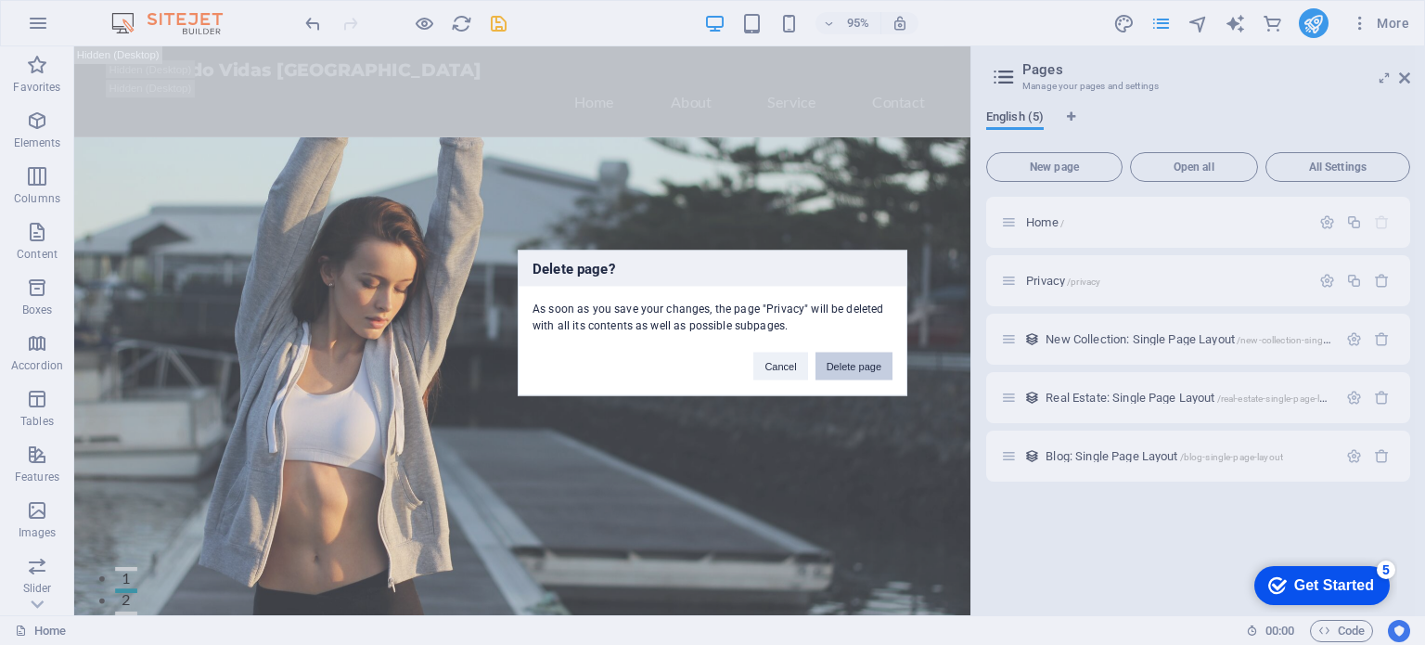
click at [850, 359] on button "Delete page" at bounding box center [853, 365] width 77 height 28
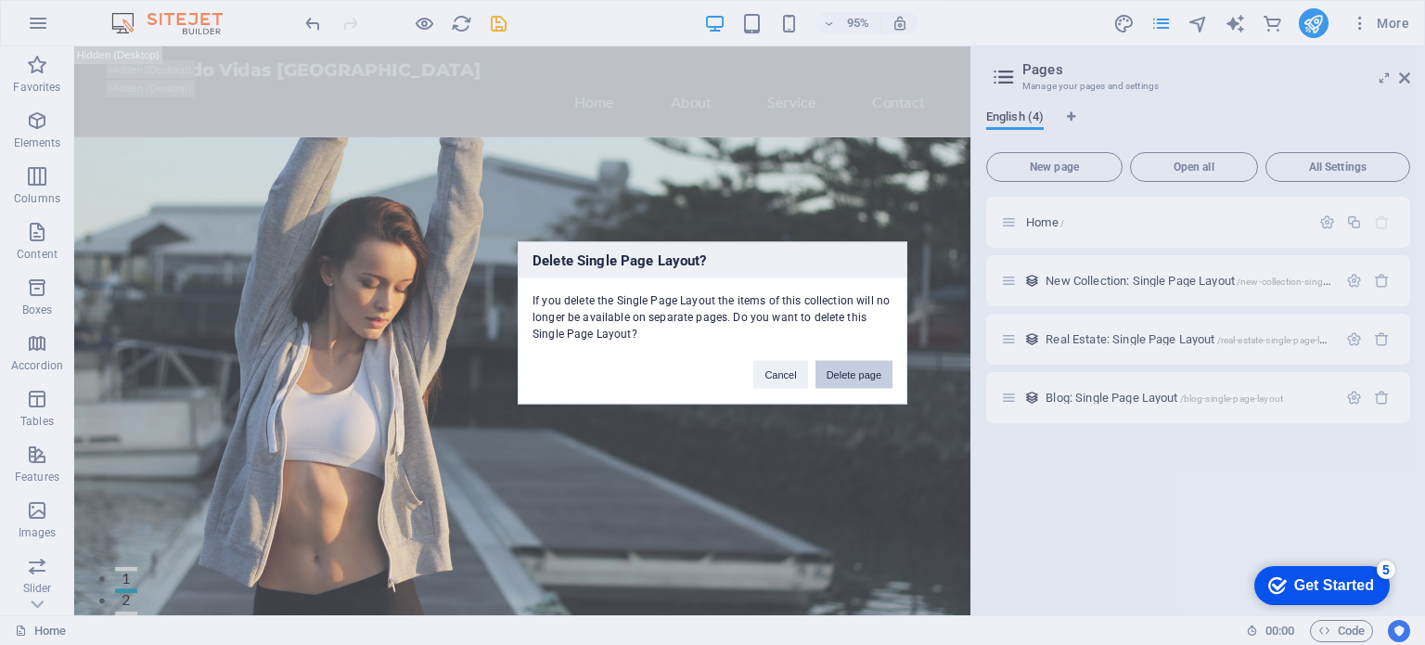
click at [0, 0] on button "Delete page" at bounding box center [0, 0] width 0 height 0
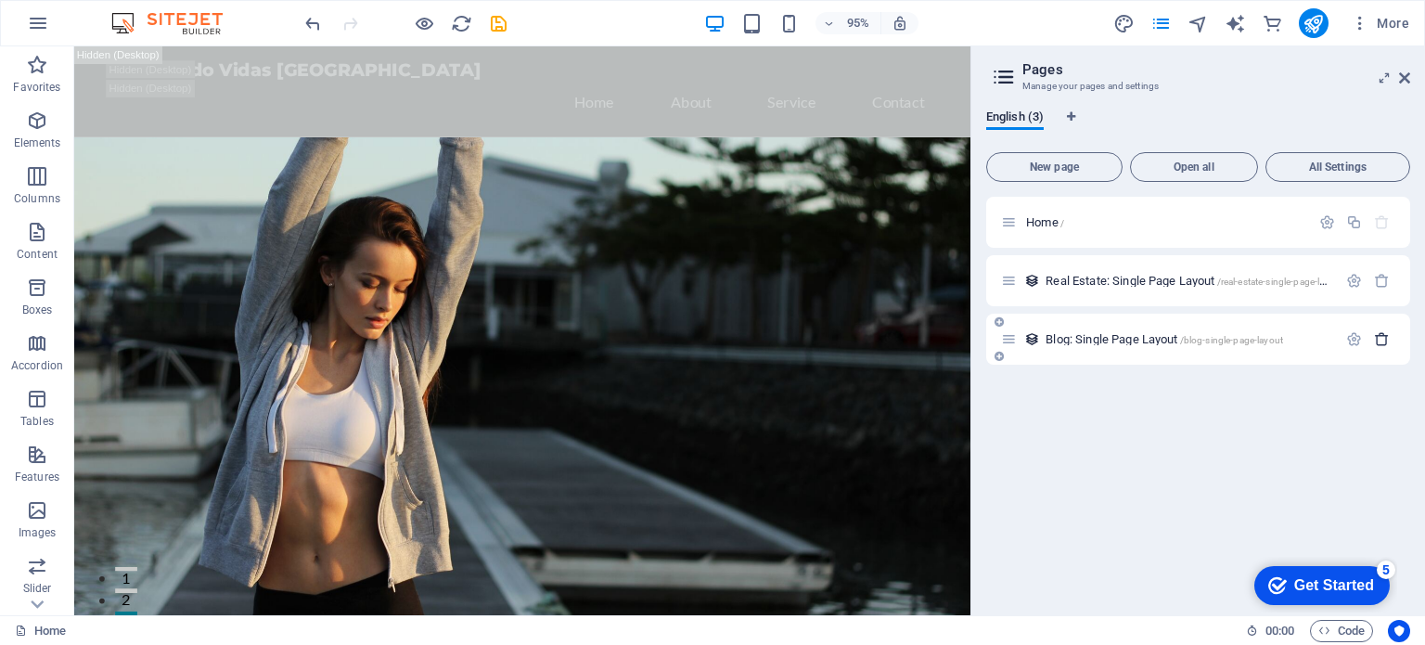
click at [1384, 337] on icon "button" at bounding box center [1382, 339] width 16 height 16
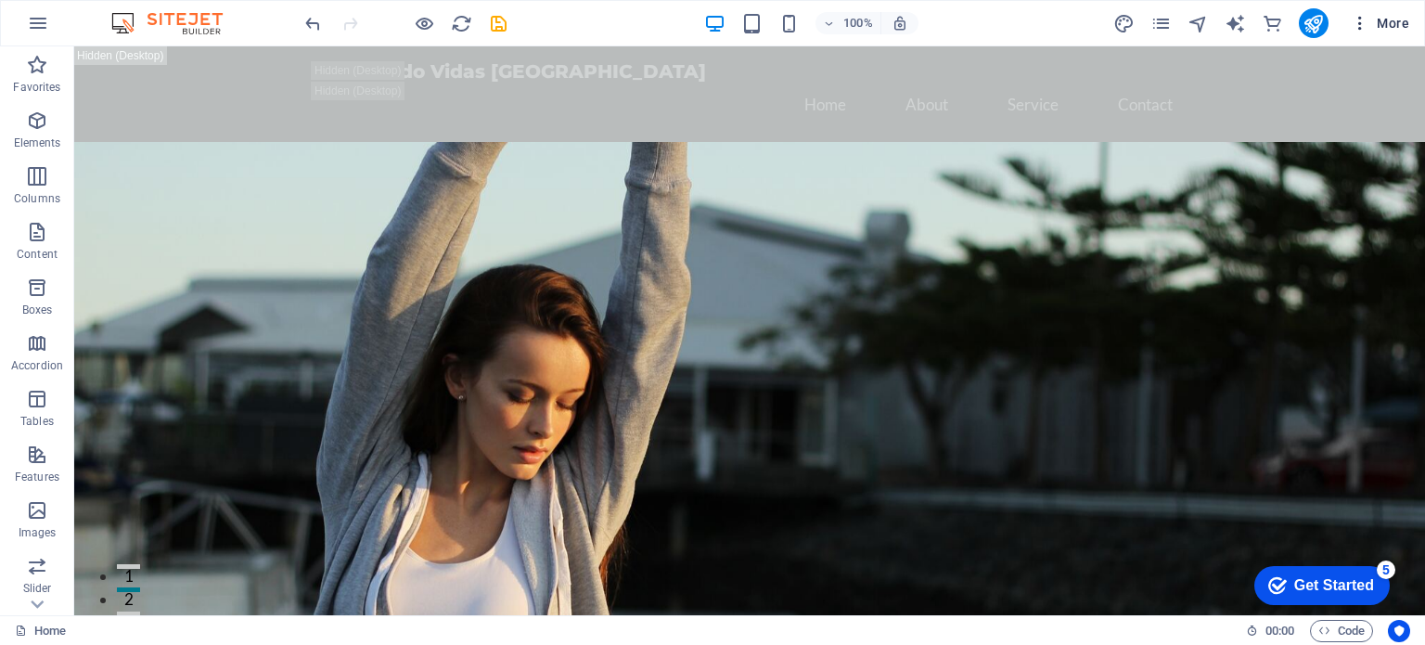
click at [1350, 25] on icon "button" at bounding box center [1359, 23] width 19 height 19
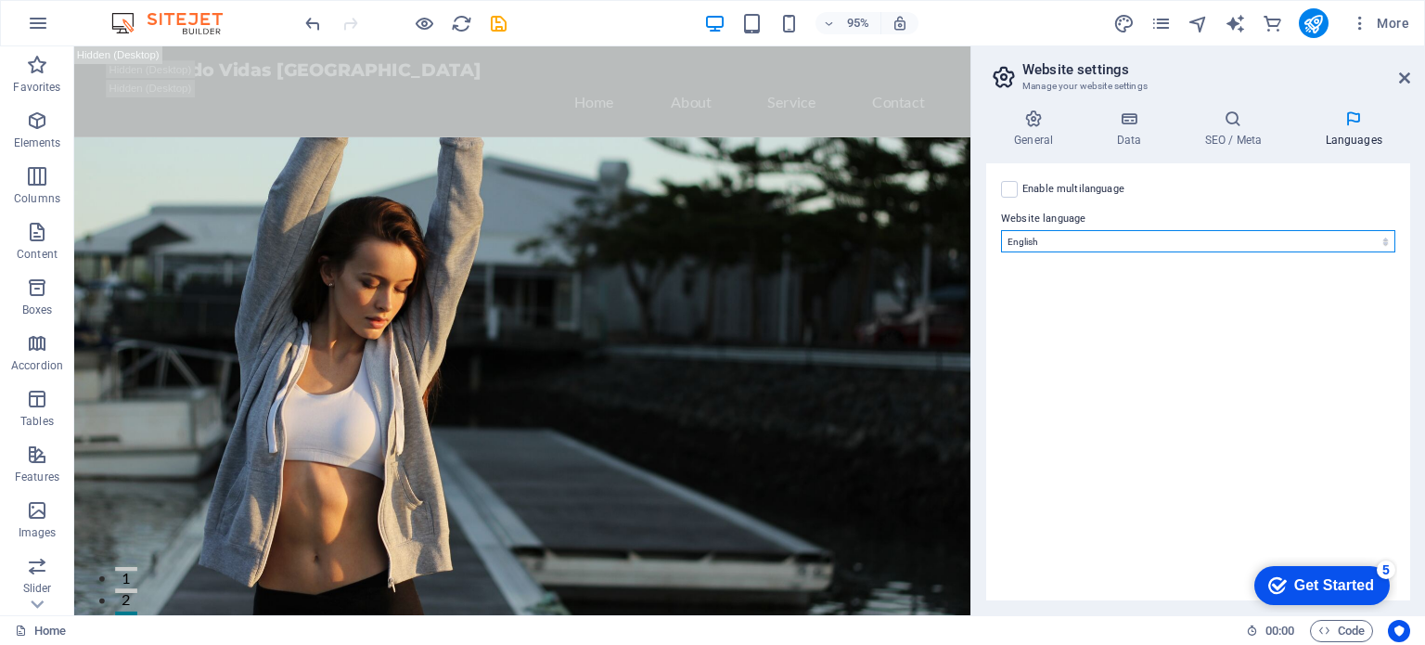
click at [0, 0] on select "Abkhazian Afar Afrikaans Akan Albanian Amharic Arabic Aragonese Armenian Assame…" at bounding box center [0, 0] width 0 height 0
select select "148"
click at [0, 0] on select "Abkhazian Afar Afrikaans Akan Albanian Amharic Arabic Aragonese Armenian Assame…" at bounding box center [0, 0] width 0 height 0
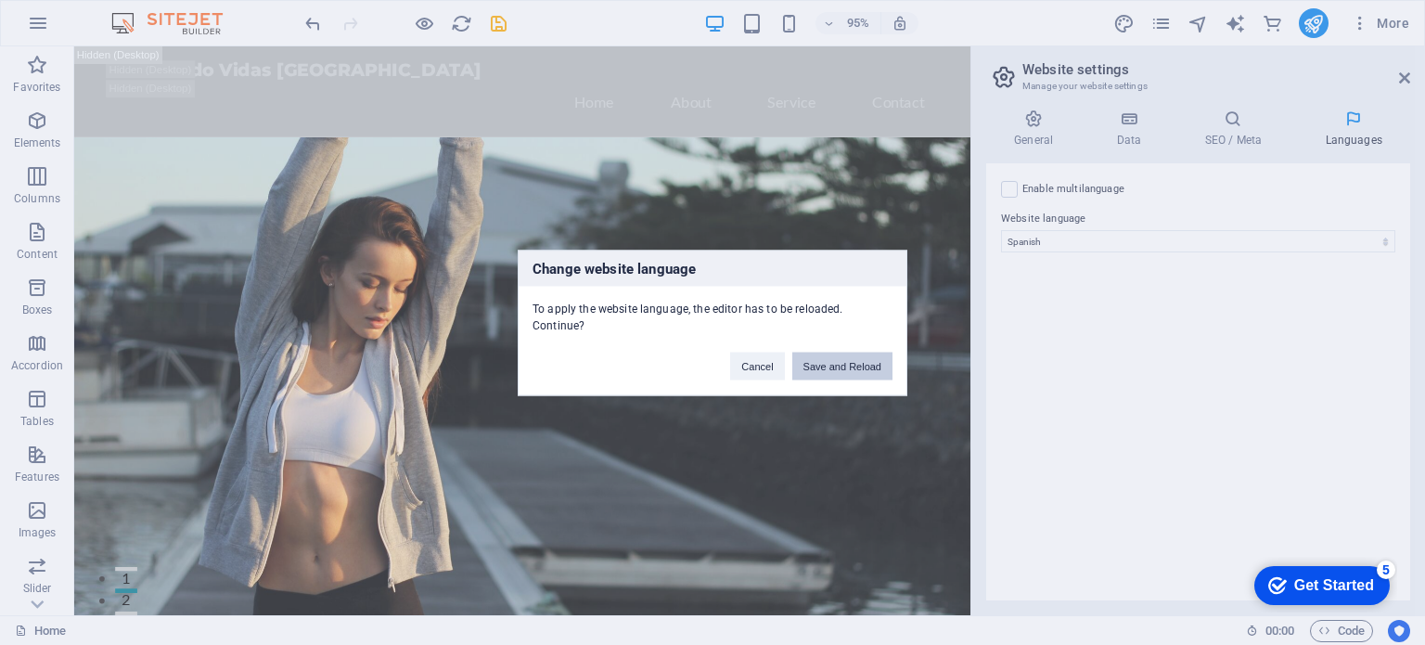
click at [0, 0] on button "Save and Reload" at bounding box center [0, 0] width 0 height 0
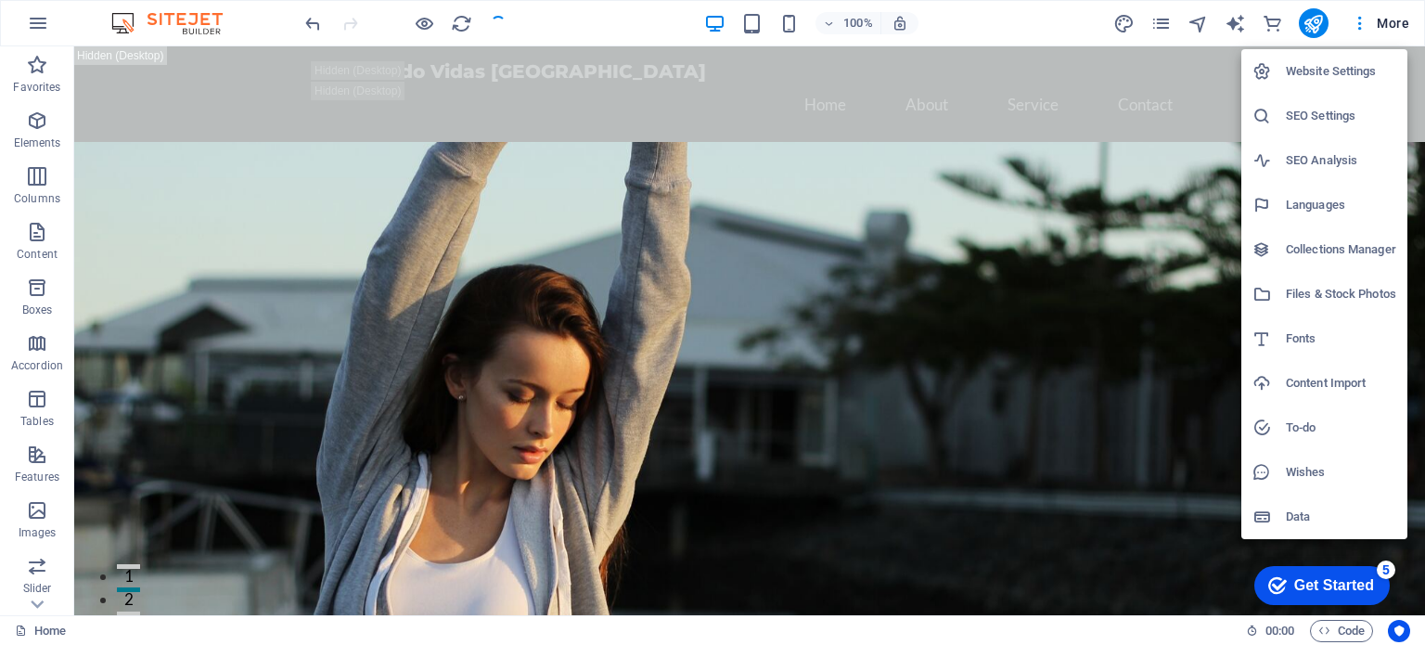
click at [0, 0] on h6 "Website Settings" at bounding box center [0, 0] width 0 height 0
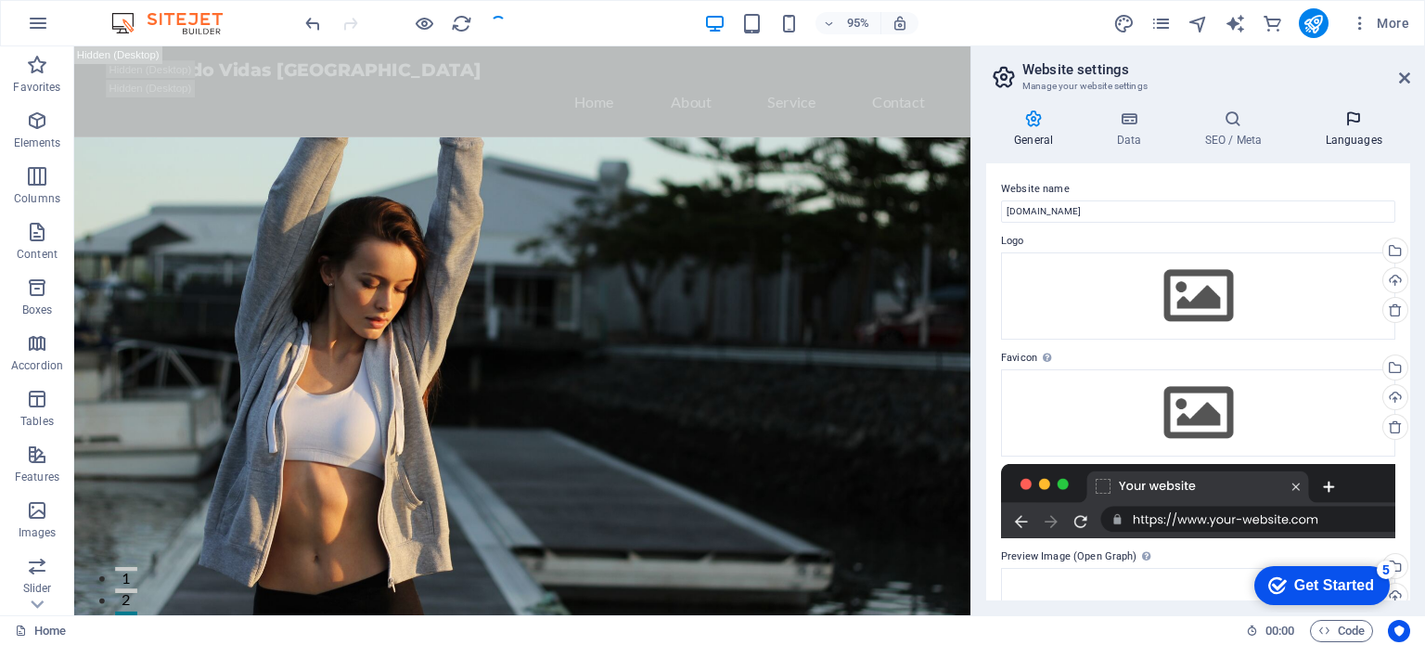
click at [1357, 137] on h4 "Languages" at bounding box center [1353, 128] width 113 height 39
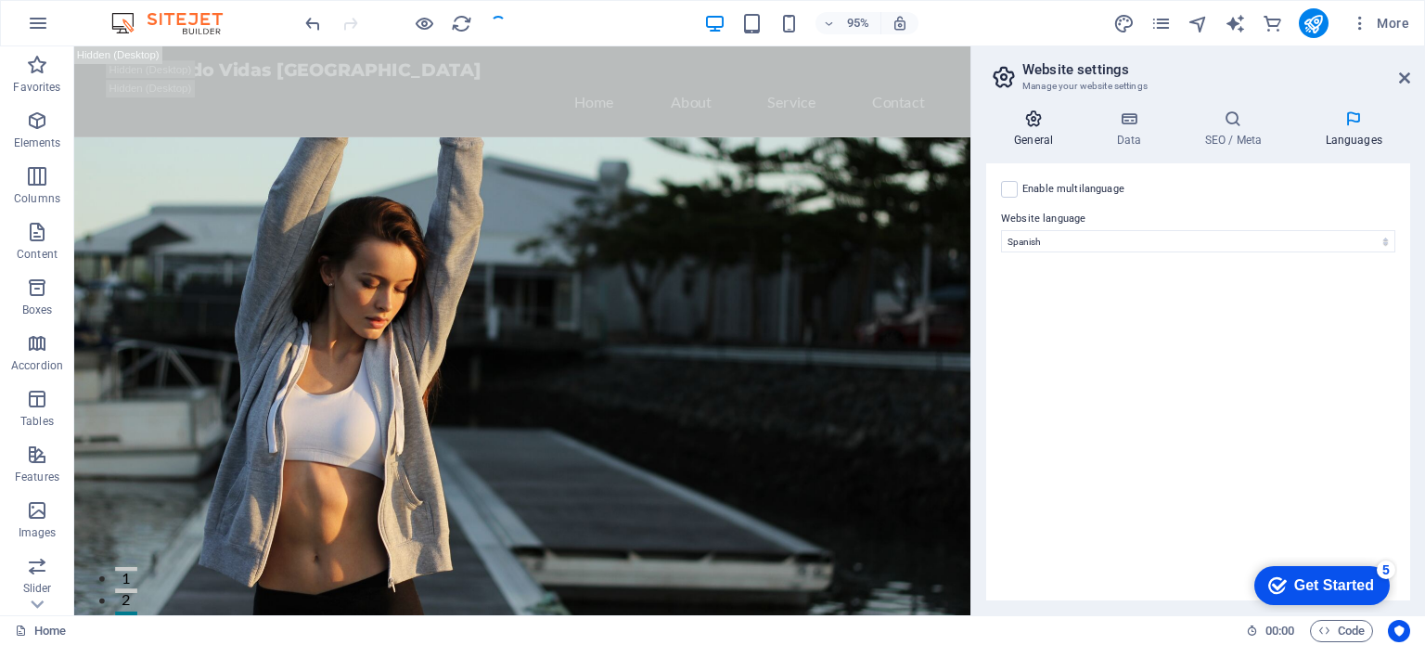
click at [1023, 132] on h4 "General" at bounding box center [1037, 128] width 102 height 39
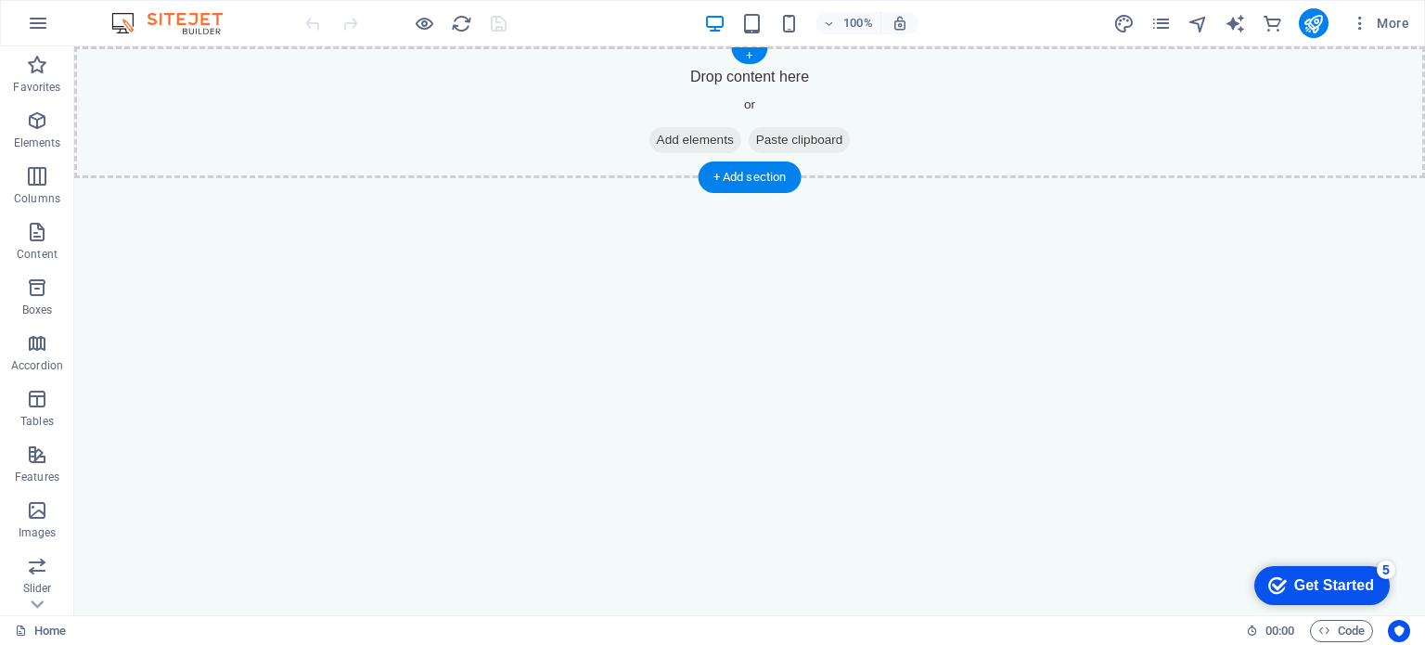
click at [679, 139] on span "Add elements" at bounding box center [695, 140] width 92 height 26
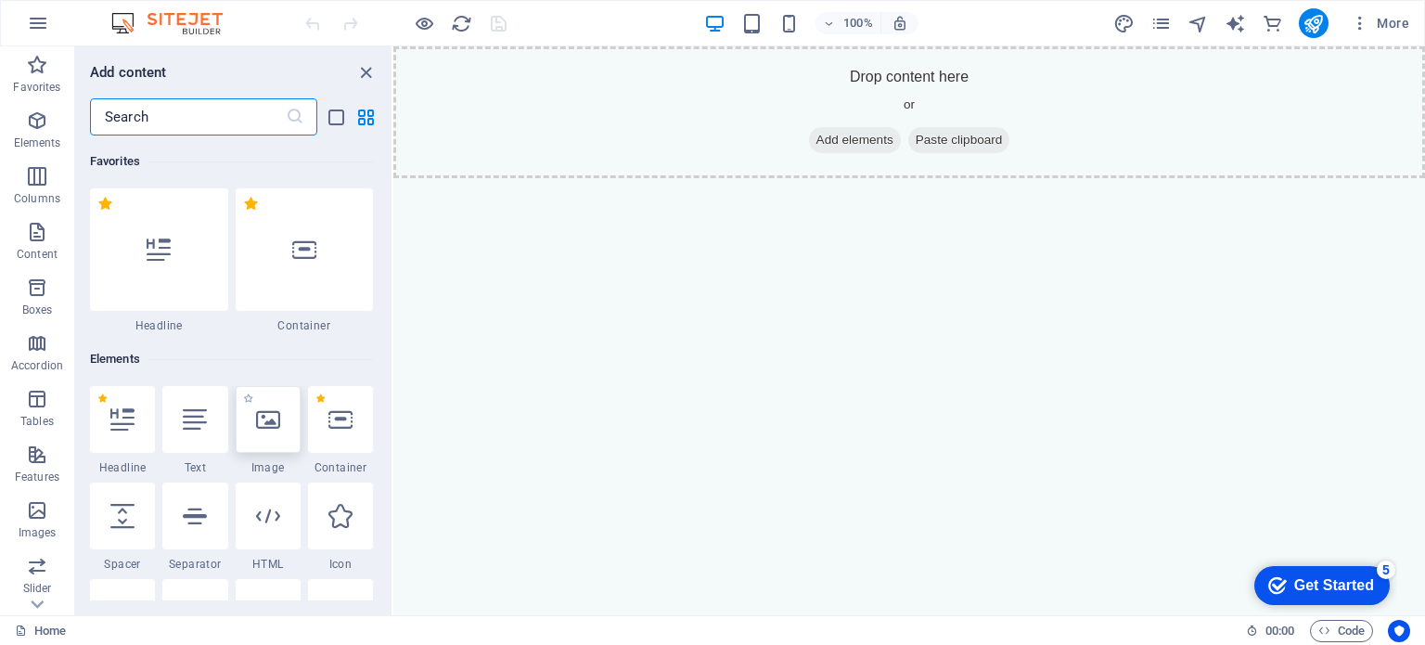
click at [256, 432] on div at bounding box center [268, 419] width 65 height 67
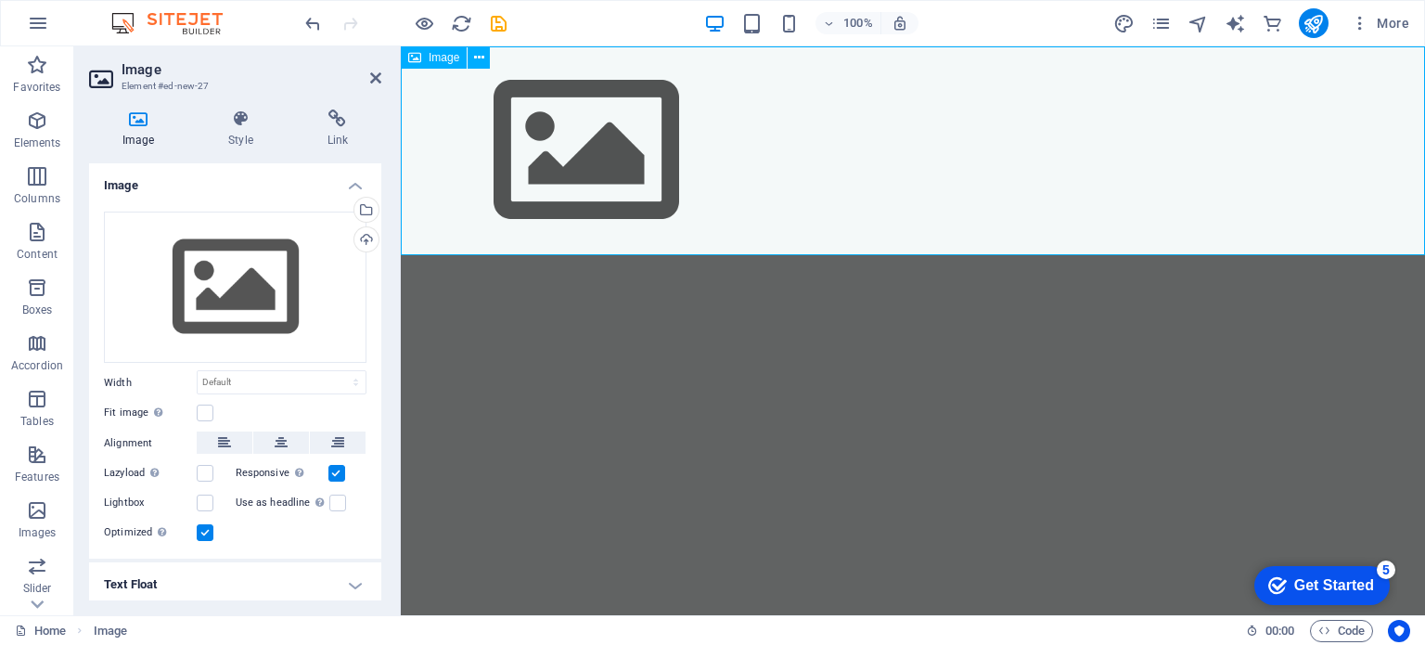
click at [578, 121] on figure at bounding box center [913, 150] width 1024 height 209
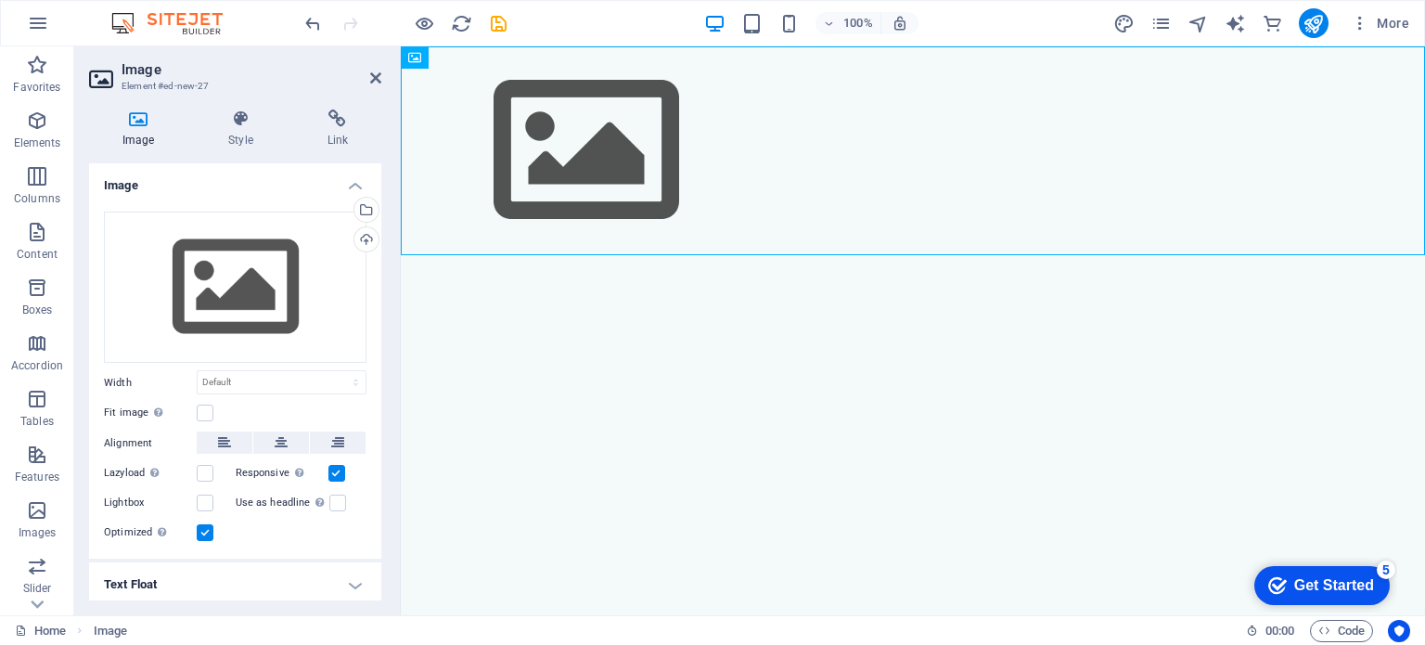
drag, startPoint x: 587, startPoint y: 123, endPoint x: 716, endPoint y: 296, distance: 215.3
click at [716, 255] on html "Skip to main content" at bounding box center [913, 150] width 1024 height 209
click at [412, 57] on icon at bounding box center [414, 57] width 13 height 22
click at [478, 55] on icon at bounding box center [479, 57] width 10 height 19
click at [950, 255] on html "Skip to main content" at bounding box center [913, 150] width 1024 height 209
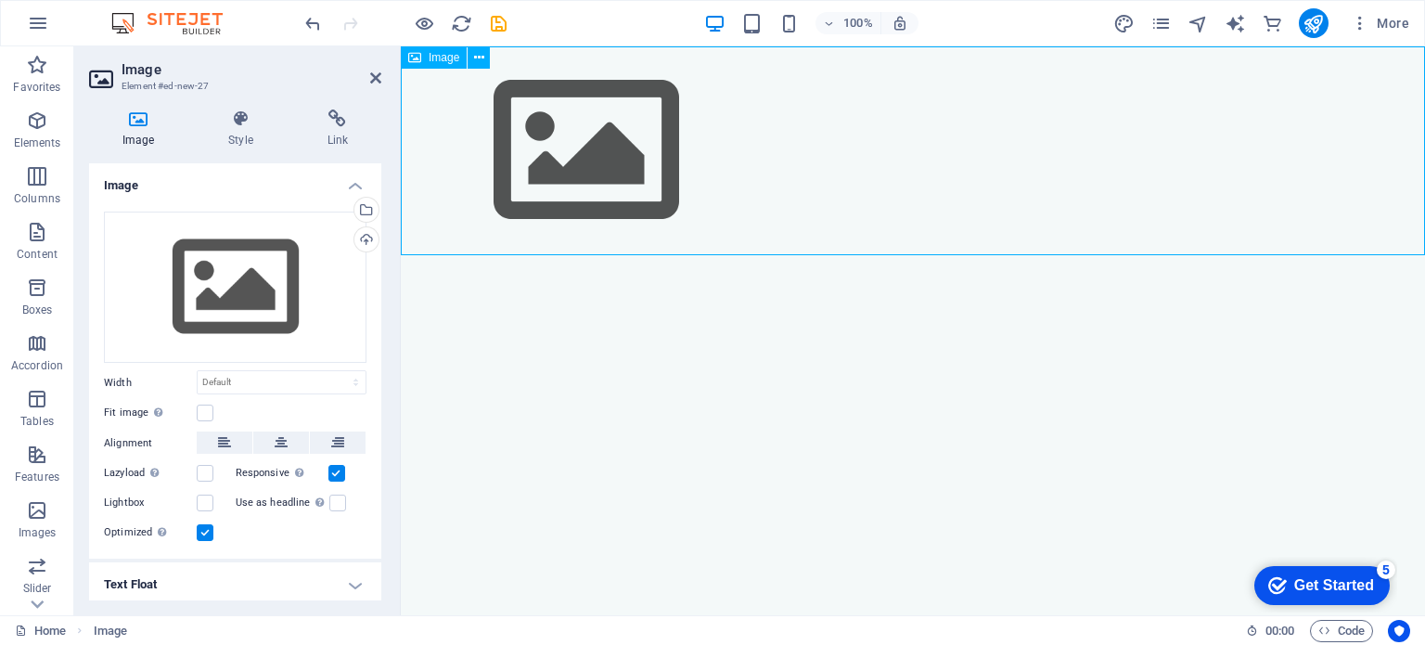
click at [839, 203] on figure at bounding box center [913, 150] width 1024 height 209
drag, startPoint x: 374, startPoint y: 292, endPoint x: 364, endPoint y: 444, distance: 152.4
click at [364, 444] on div "Drag files here, click to choose files or select files from Files or our free s…" at bounding box center [235, 378] width 292 height 363
click at [207, 530] on label at bounding box center [205, 532] width 17 height 17
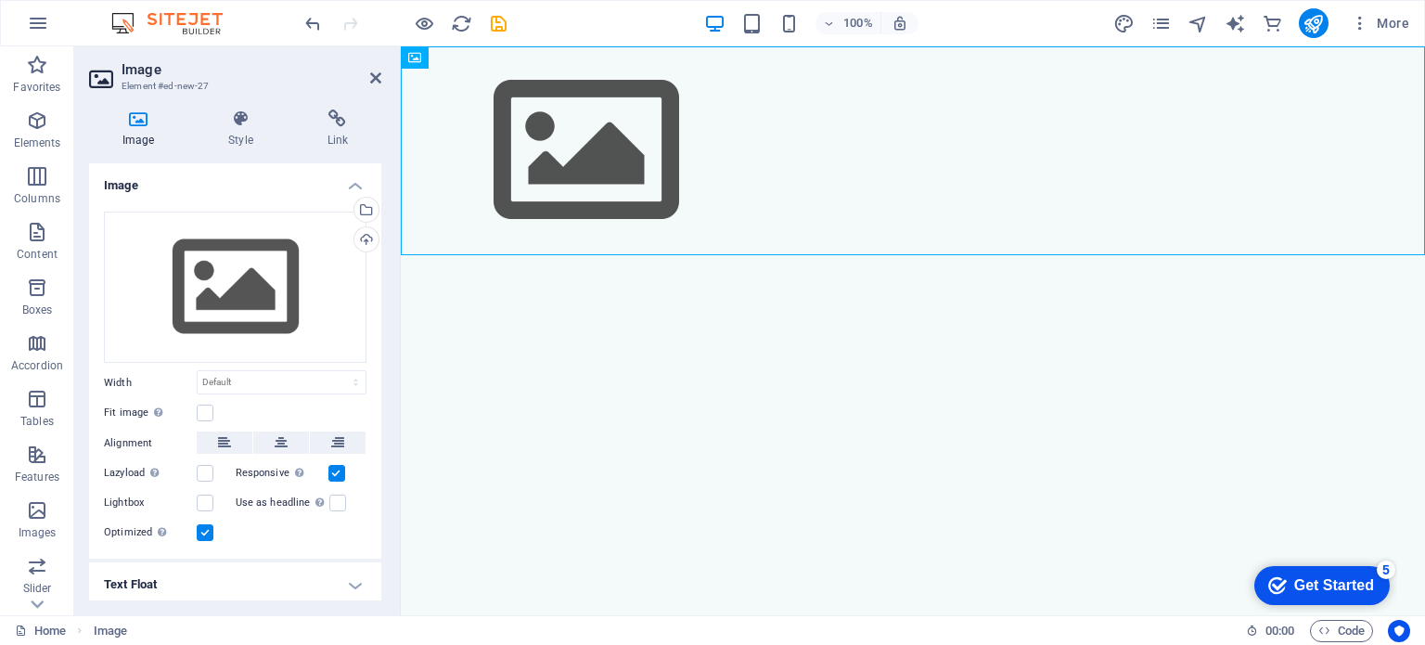
click at [0, 0] on input "Optimized Images are compressed to improve page speed." at bounding box center [0, 0] width 0 height 0
click at [206, 499] on label at bounding box center [205, 502] width 17 height 17
click at [0, 0] on input "Lightbox" at bounding box center [0, 0] width 0 height 0
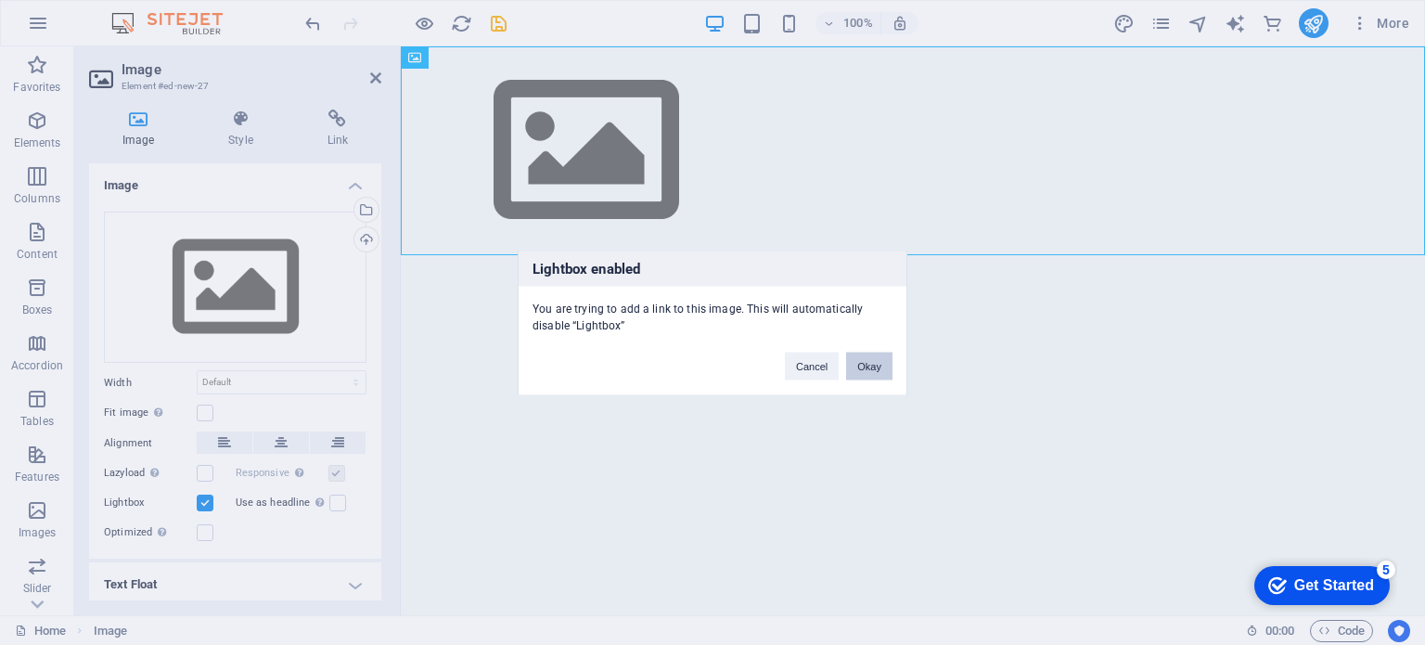
click at [888, 363] on button "Okay" at bounding box center [869, 365] width 46 height 28
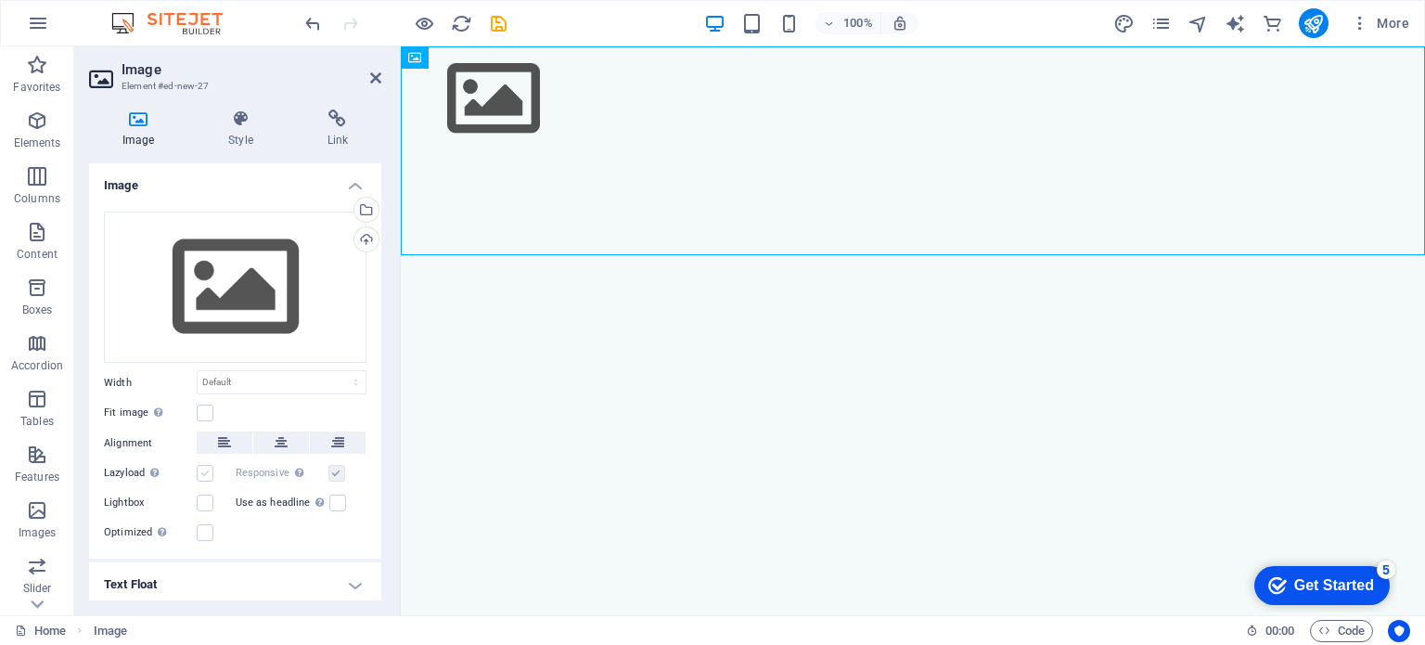
click at [200, 469] on label at bounding box center [205, 473] width 17 height 17
click at [0, 0] on input "Lazyload Loading images after the page loads improves page speed." at bounding box center [0, 0] width 0 height 0
click at [208, 404] on label at bounding box center [205, 412] width 17 height 17
click at [0, 0] on input "Fit image Automatically fit image to a fixed width and height" at bounding box center [0, 0] width 0 height 0
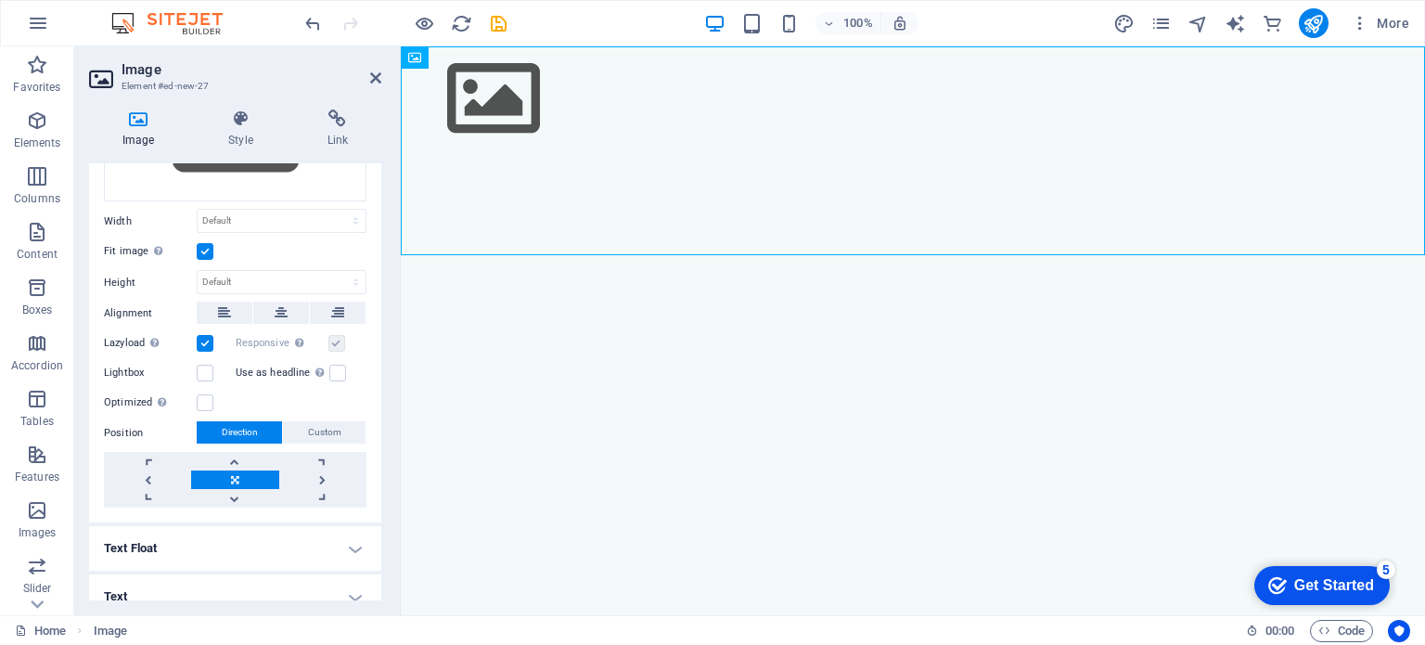
scroll to position [166, 0]
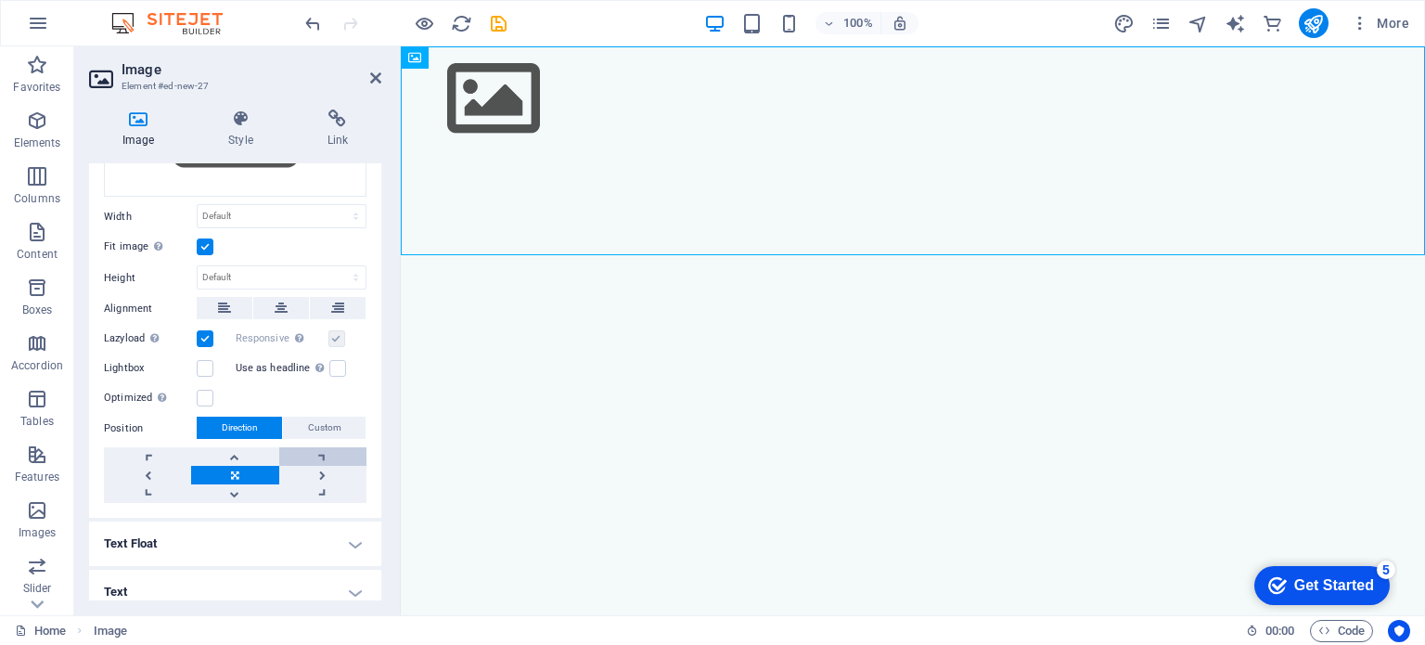
click at [294, 455] on link at bounding box center [322, 456] width 87 height 19
click at [228, 470] on link at bounding box center [234, 475] width 87 height 19
click at [203, 341] on label at bounding box center [205, 338] width 17 height 17
click at [0, 0] on input "Lazyload Loading images after the page loads improves page speed." at bounding box center [0, 0] width 0 height 0
click at [317, 423] on span "Custom" at bounding box center [324, 427] width 33 height 22
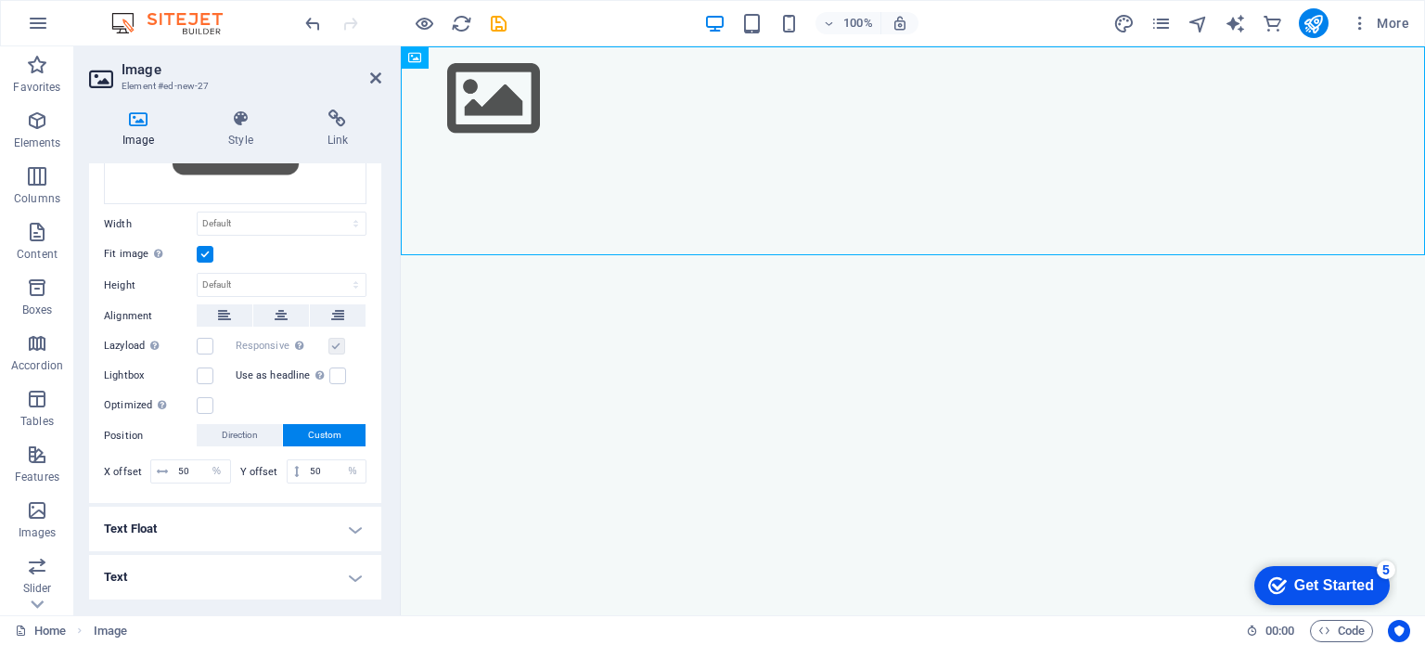
scroll to position [154, 0]
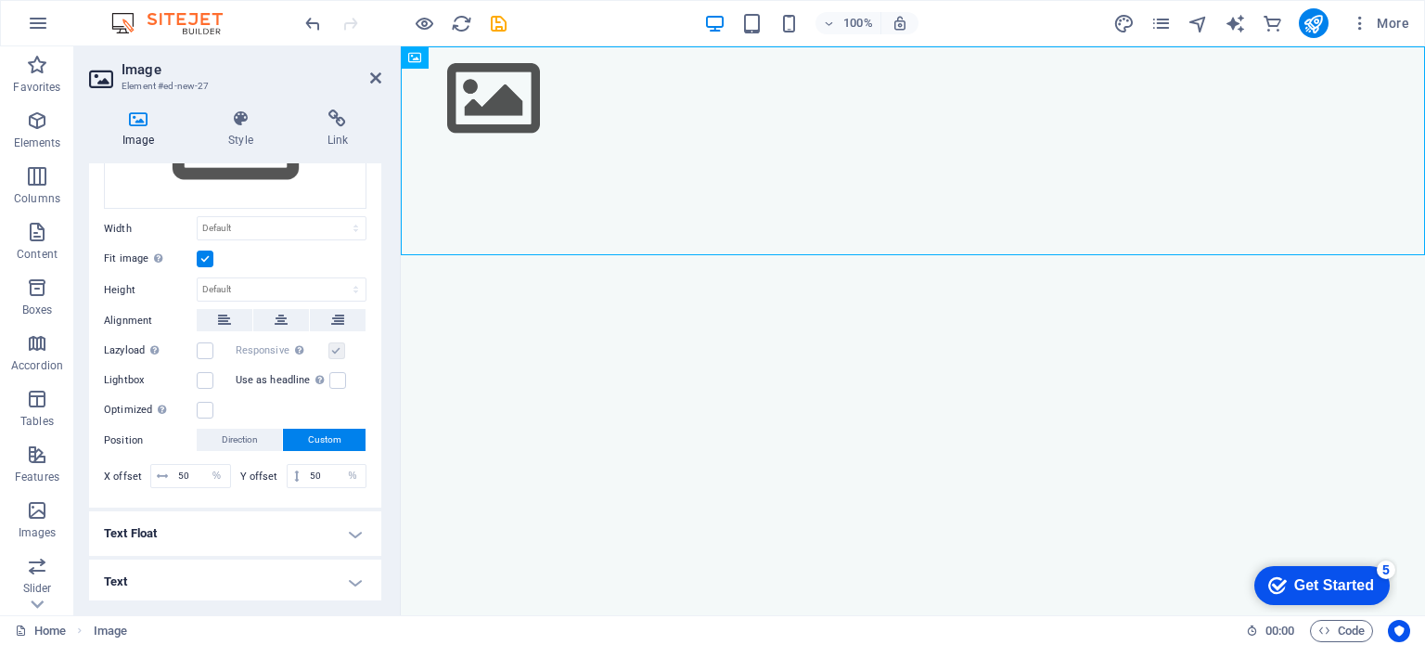
click at [375, 216] on div "Drag files here, click to choose files or select files from Files or our free s…" at bounding box center [235, 276] width 292 height 466
click at [257, 170] on div "Drag files here, click to choose files or select files from Files or our free s…" at bounding box center [235, 134] width 262 height 152
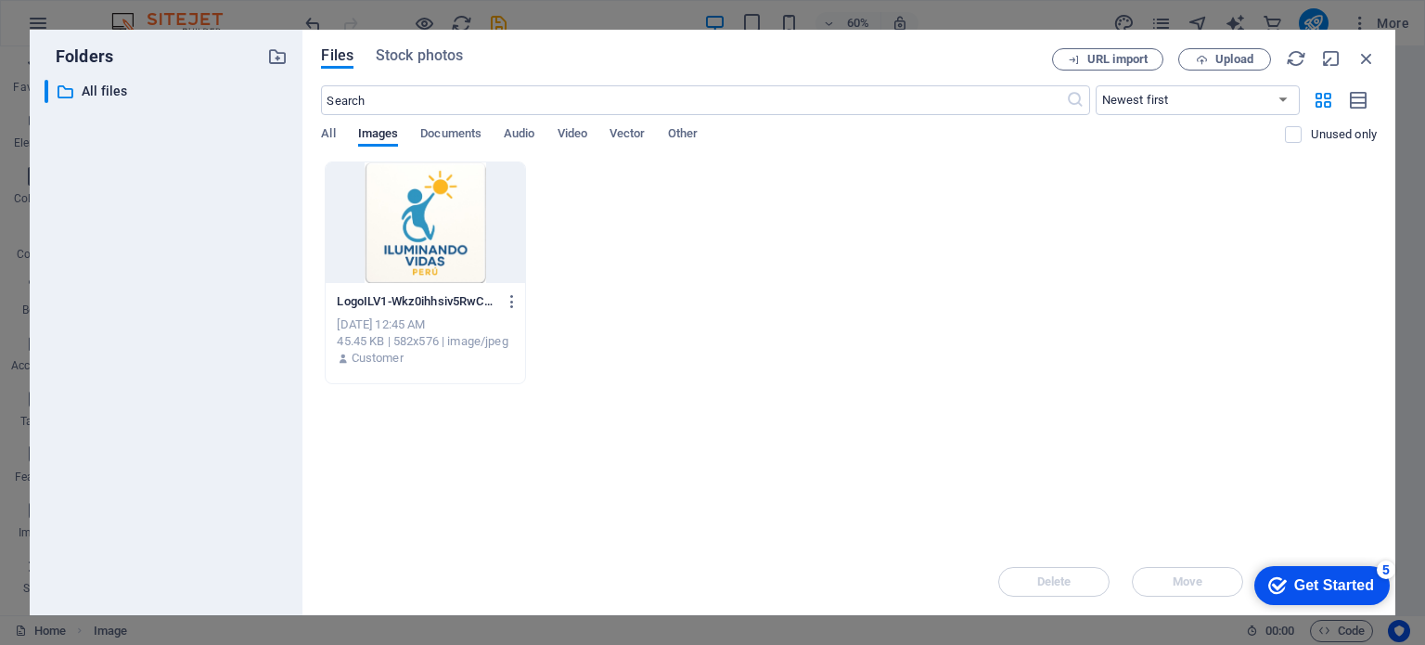
click at [400, 248] on div at bounding box center [425, 222] width 198 height 121
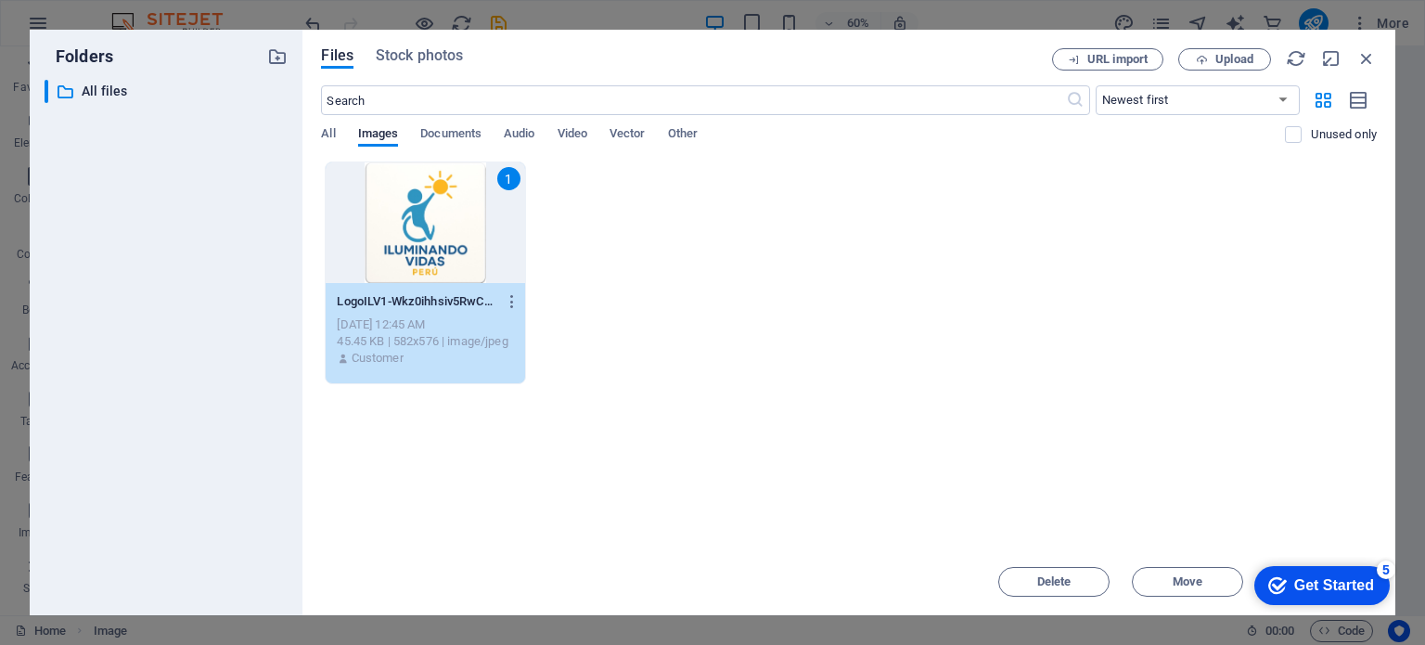
click at [400, 248] on div "1" at bounding box center [425, 222] width 198 height 121
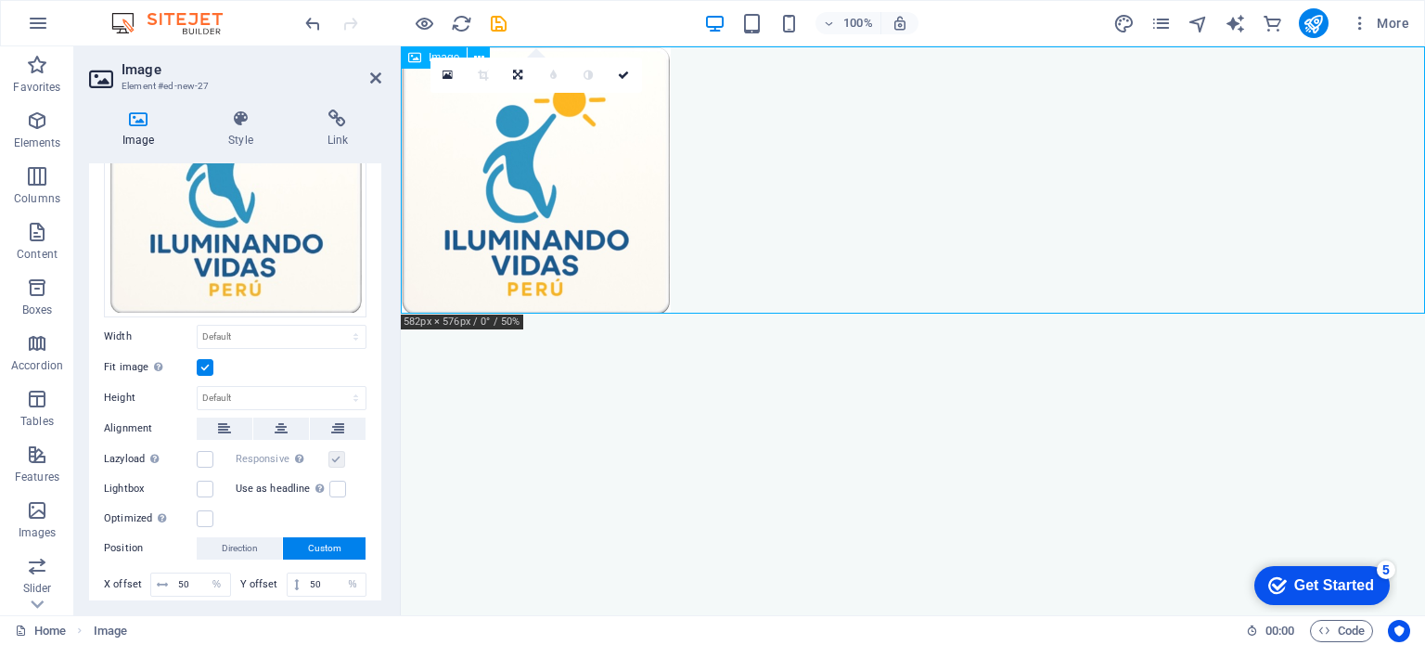
drag, startPoint x: 533, startPoint y: 166, endPoint x: 716, endPoint y: 273, distance: 211.6
click at [716, 273] on figure at bounding box center [913, 179] width 1024 height 267
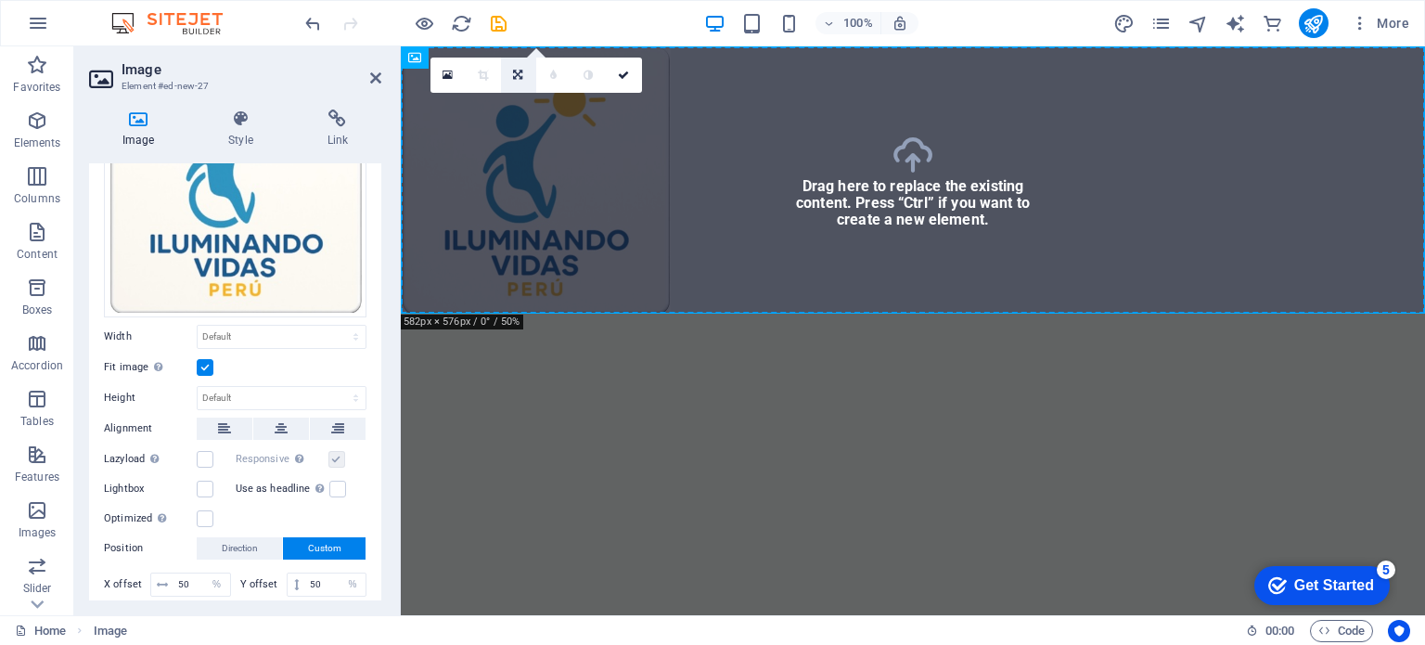
click at [517, 70] on icon at bounding box center [517, 75] width 9 height 11
click at [549, 102] on icon at bounding box center [553, 103] width 8 height 11
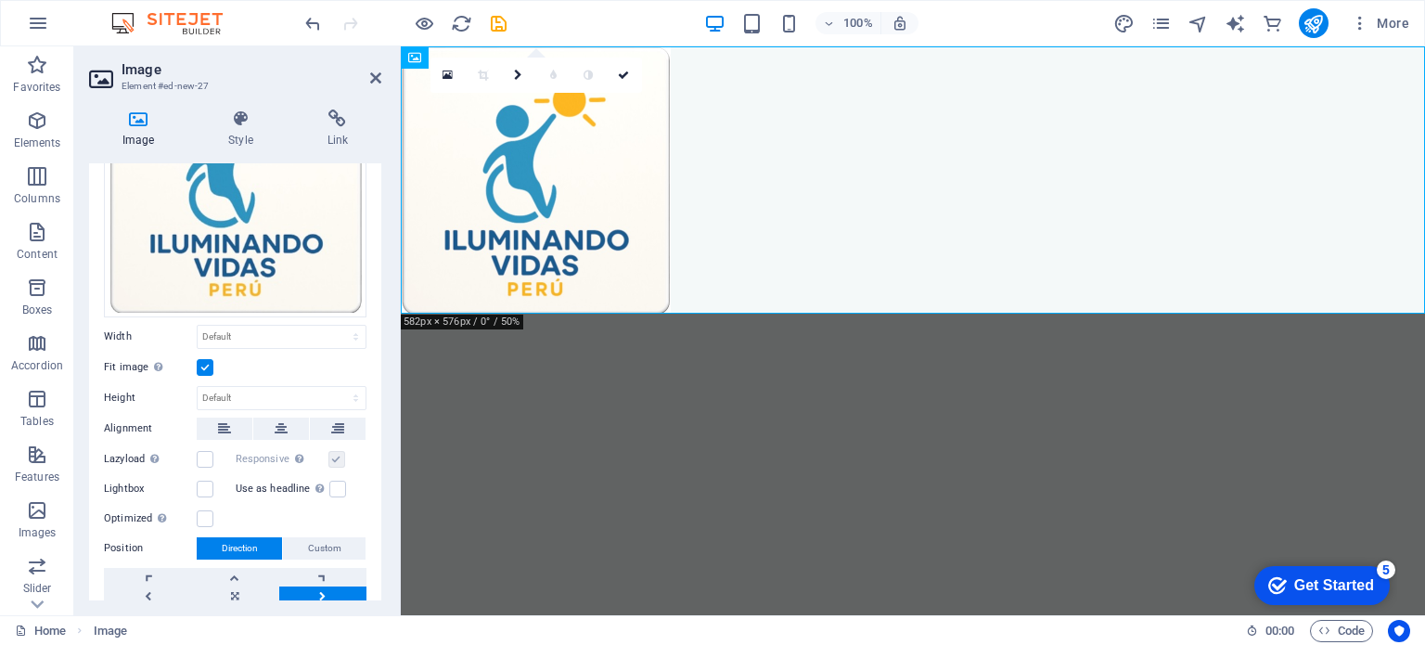
click at [549, 93] on div "0" at bounding box center [535, 75] width 211 height 35
click at [518, 73] on icon at bounding box center [518, 75] width 8 height 11
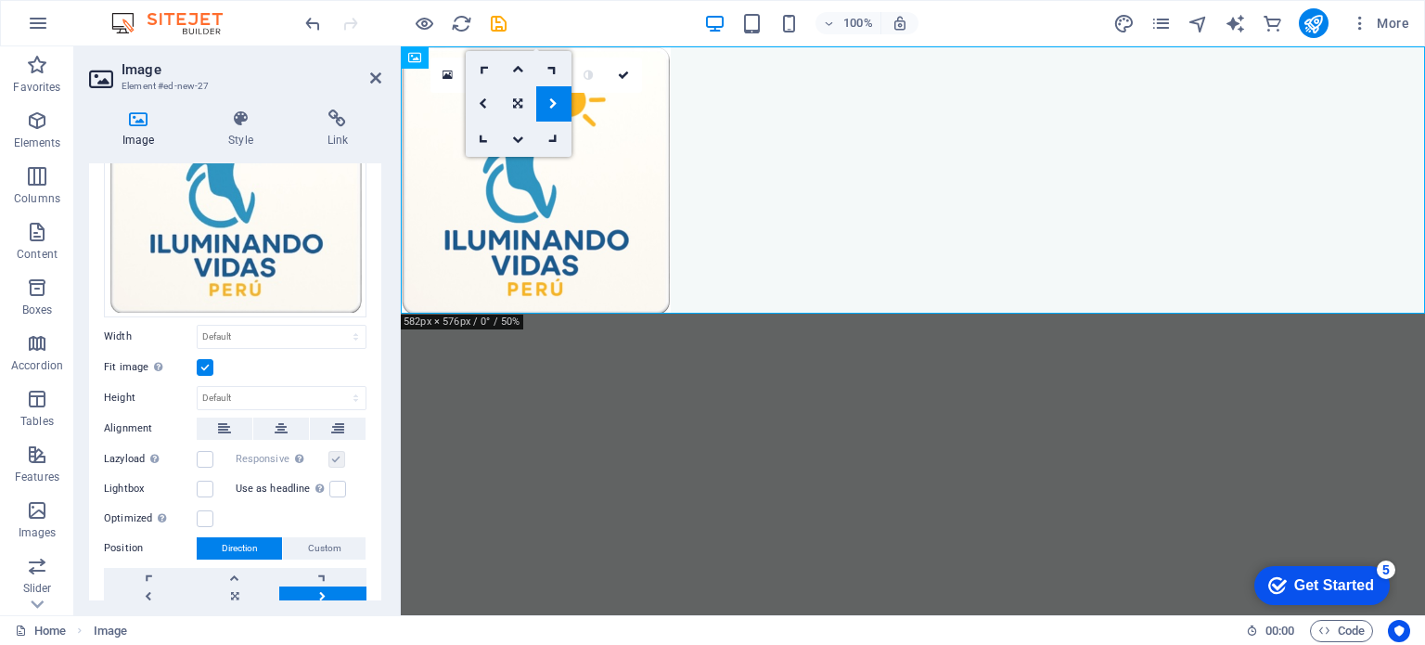
click at [551, 100] on icon at bounding box center [553, 103] width 8 height 11
click at [515, 77] on icon at bounding box center [518, 75] width 8 height 11
click at [517, 134] on icon at bounding box center [517, 139] width 11 height 11
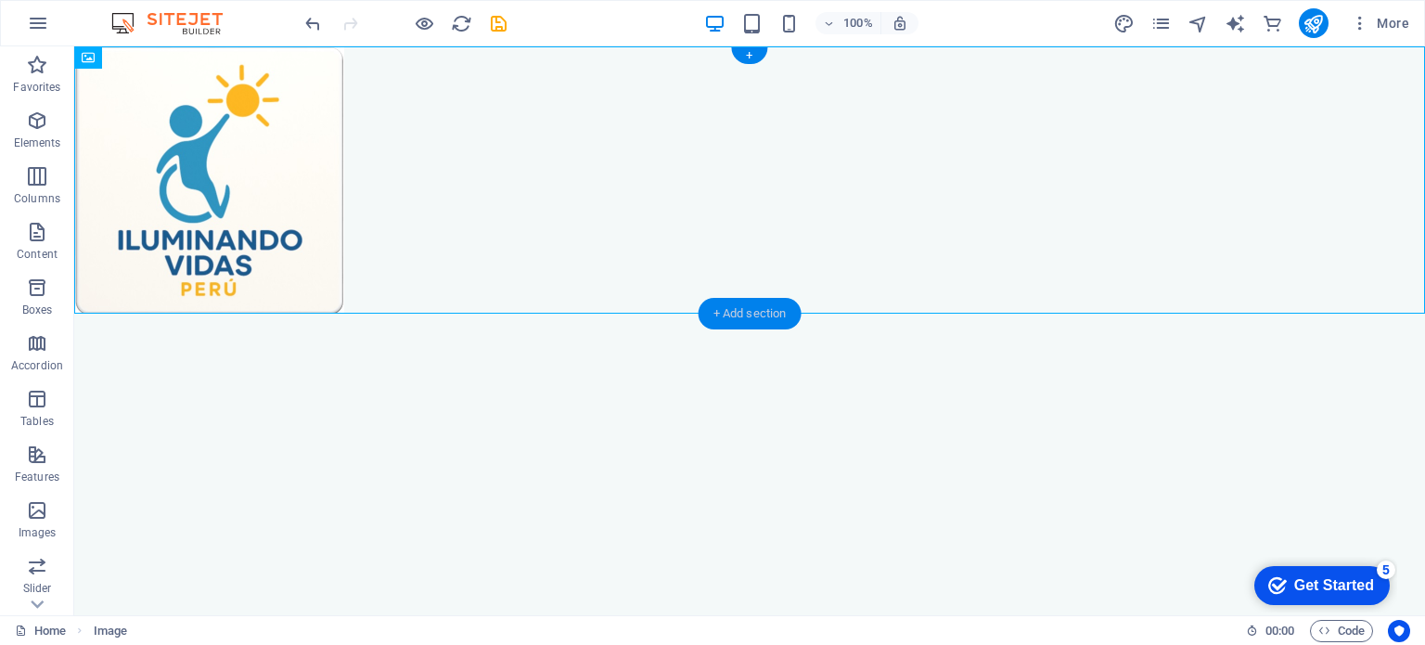
click at [749, 315] on div "+ Add section" at bounding box center [749, 314] width 103 height 32
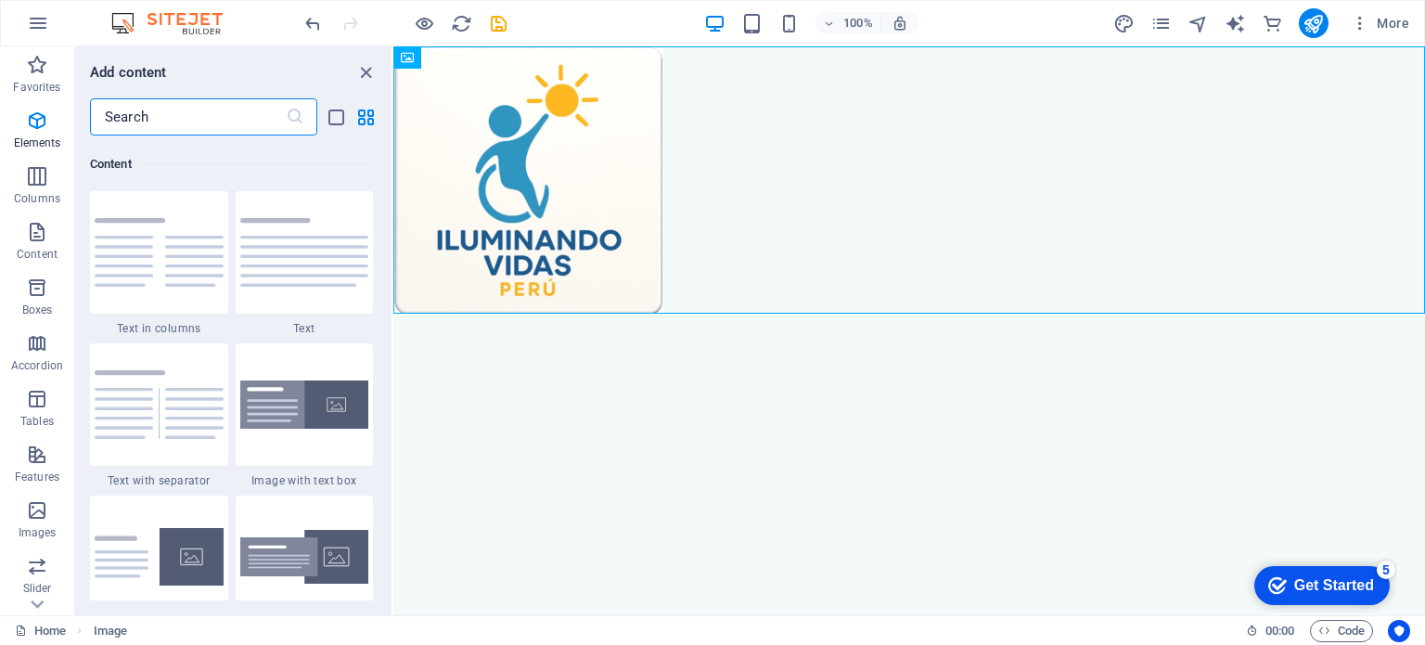
scroll to position [3244, 0]
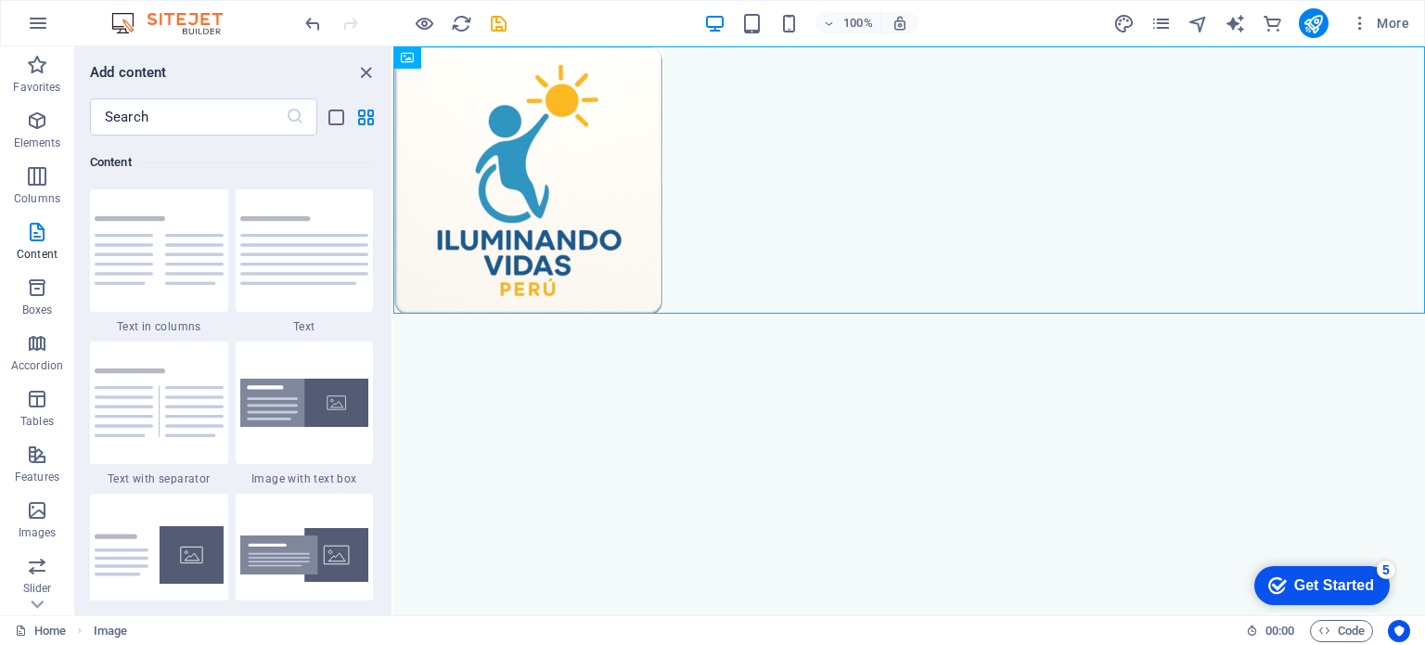
drag, startPoint x: 381, startPoint y: 231, endPoint x: 388, endPoint y: 266, distance: 35.8
click at [388, 266] on div "Favorites 1 Star Headline 1 Star Container Elements 1 Star Headline 1 Star Text…" at bounding box center [233, 367] width 316 height 465
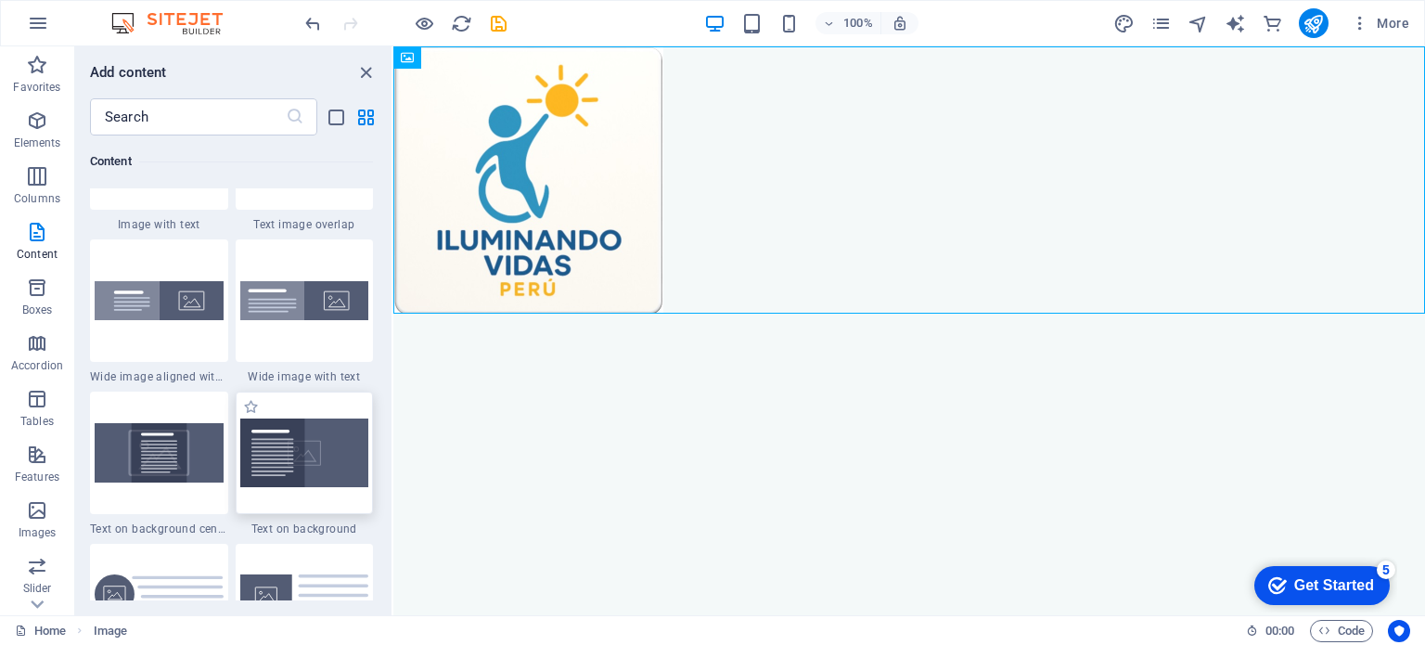
click at [349, 455] on img at bounding box center [304, 452] width 129 height 69
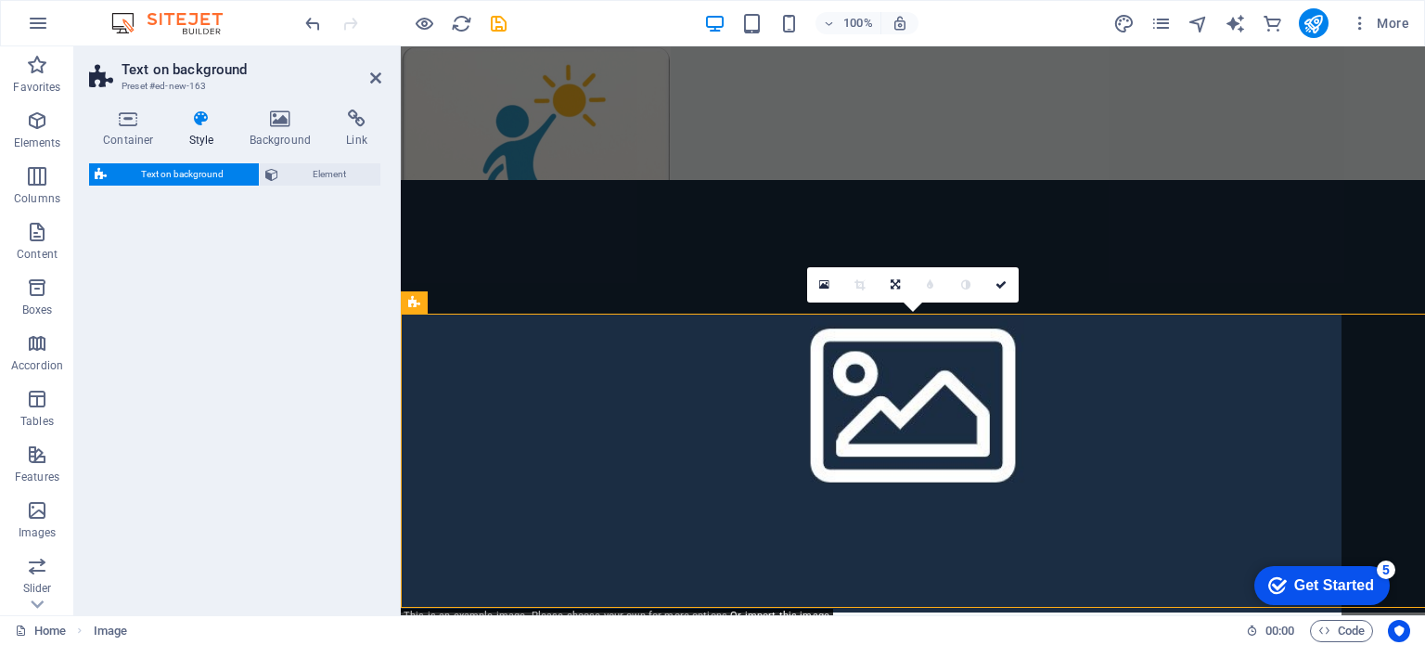
select select "%"
select select "rem"
select select "px"
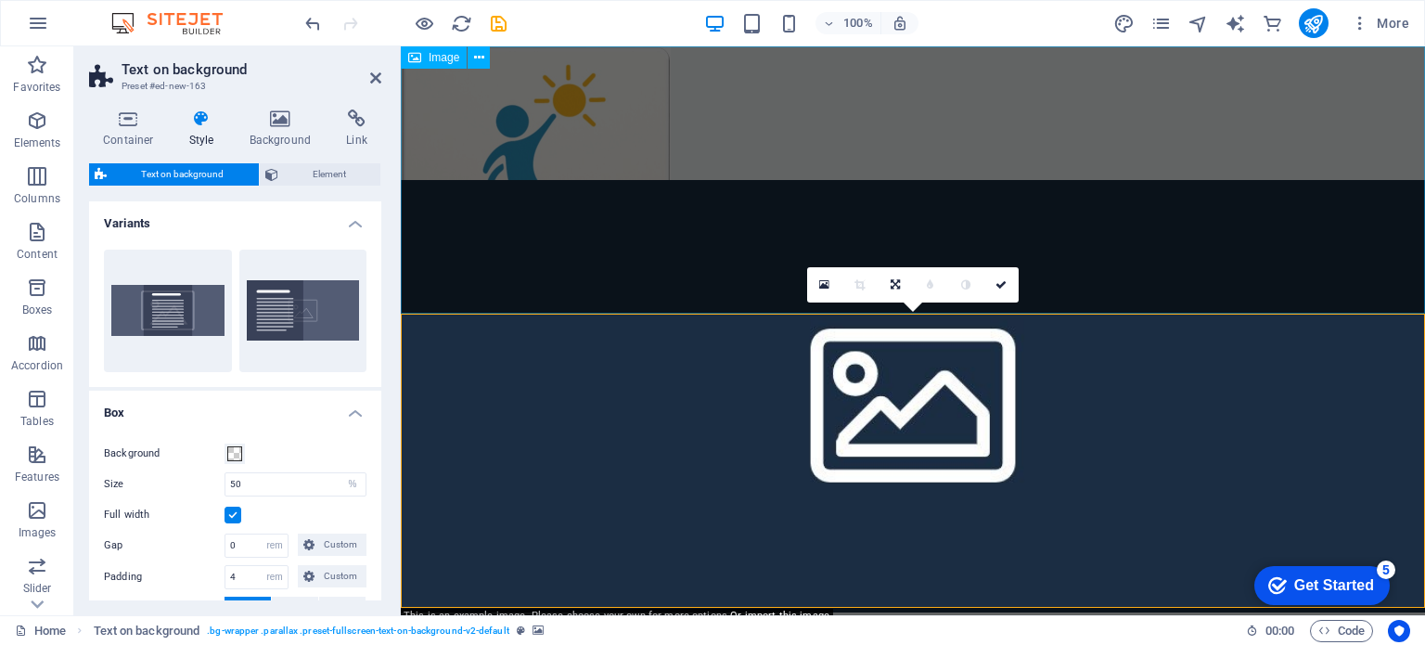
click at [624, 232] on figure at bounding box center [913, 179] width 1024 height 267
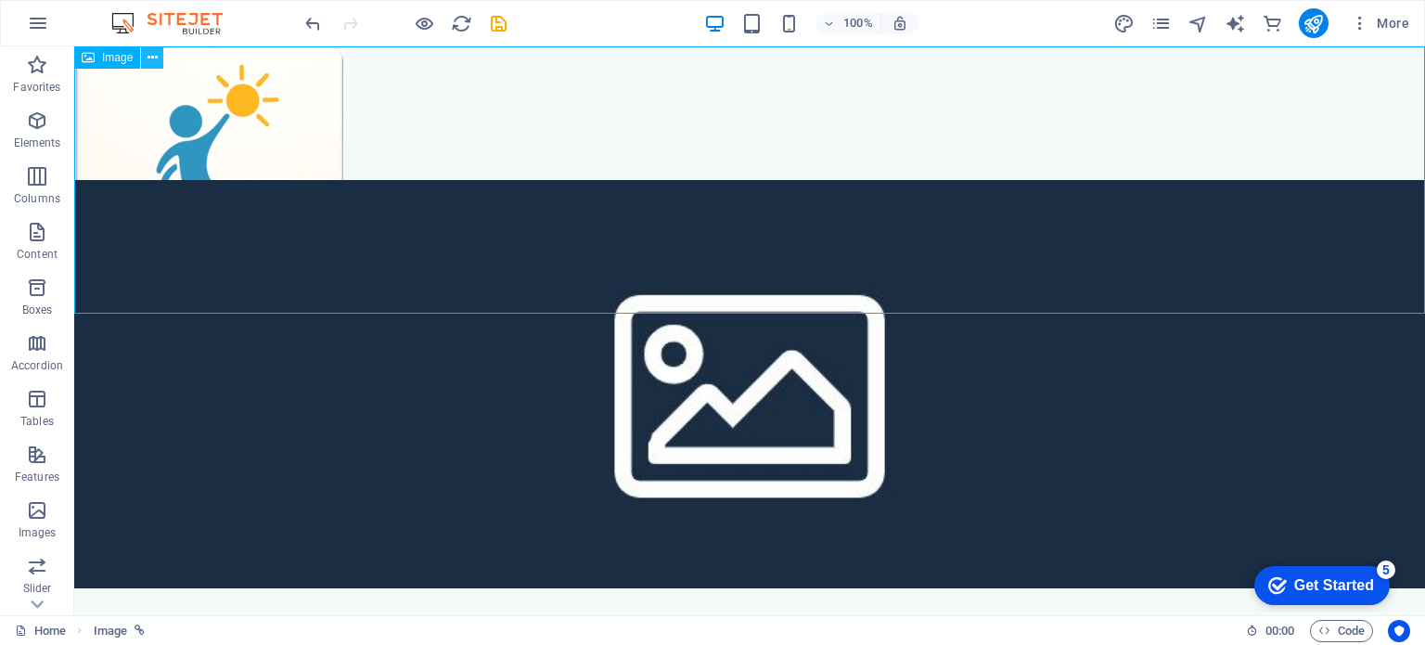
click at [152, 57] on icon at bounding box center [152, 57] width 10 height 19
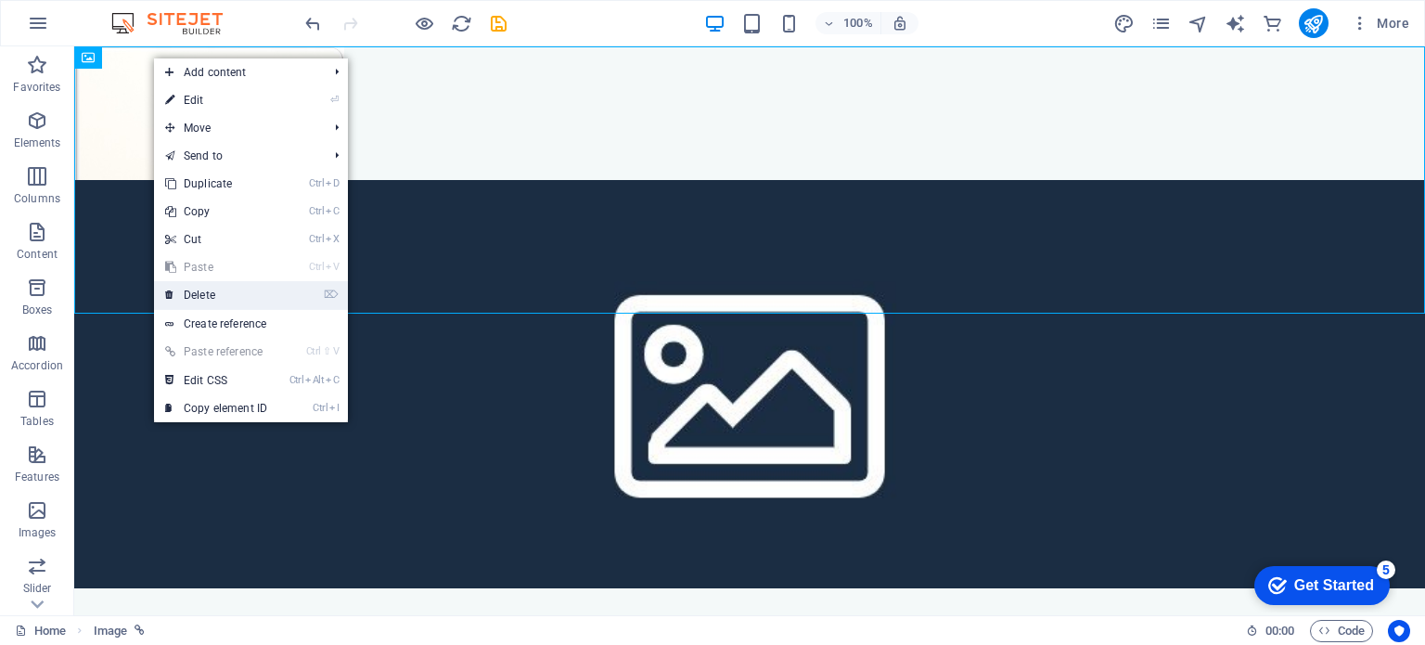
click at [218, 292] on link "⌦ Delete" at bounding box center [216, 295] width 124 height 28
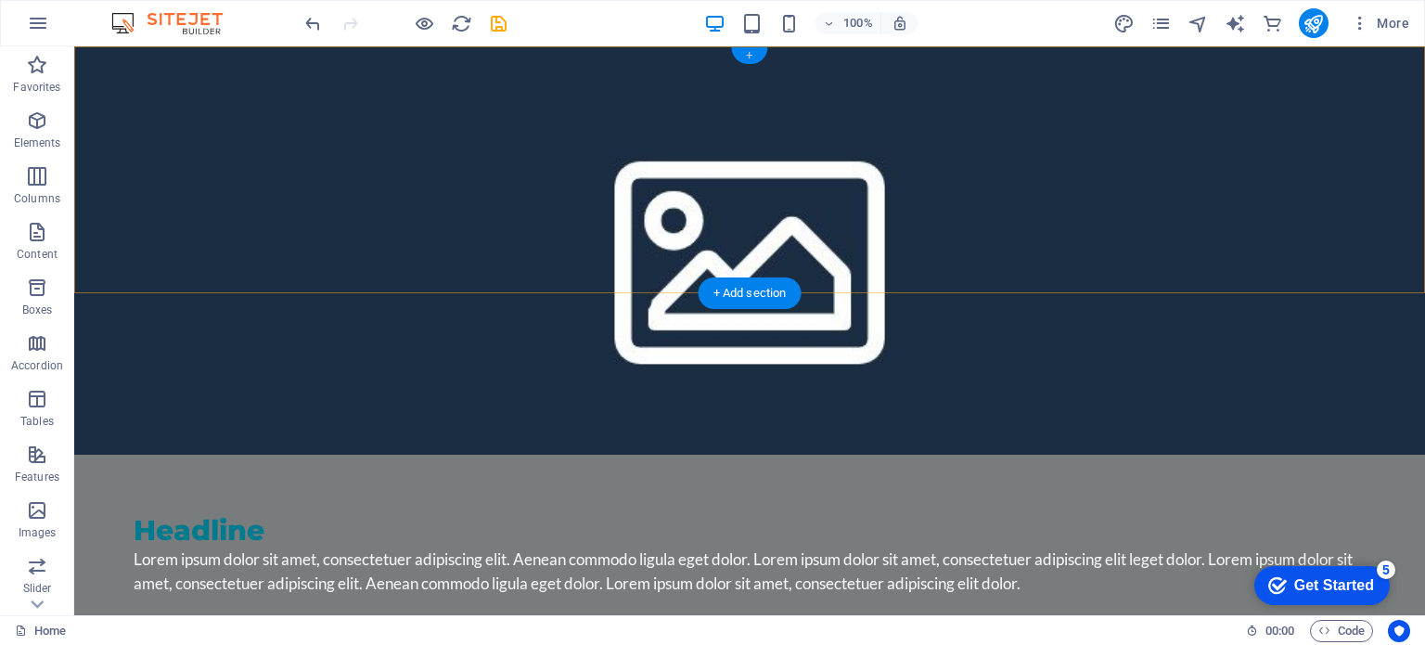
click at [746, 54] on div "+" at bounding box center [749, 55] width 36 height 17
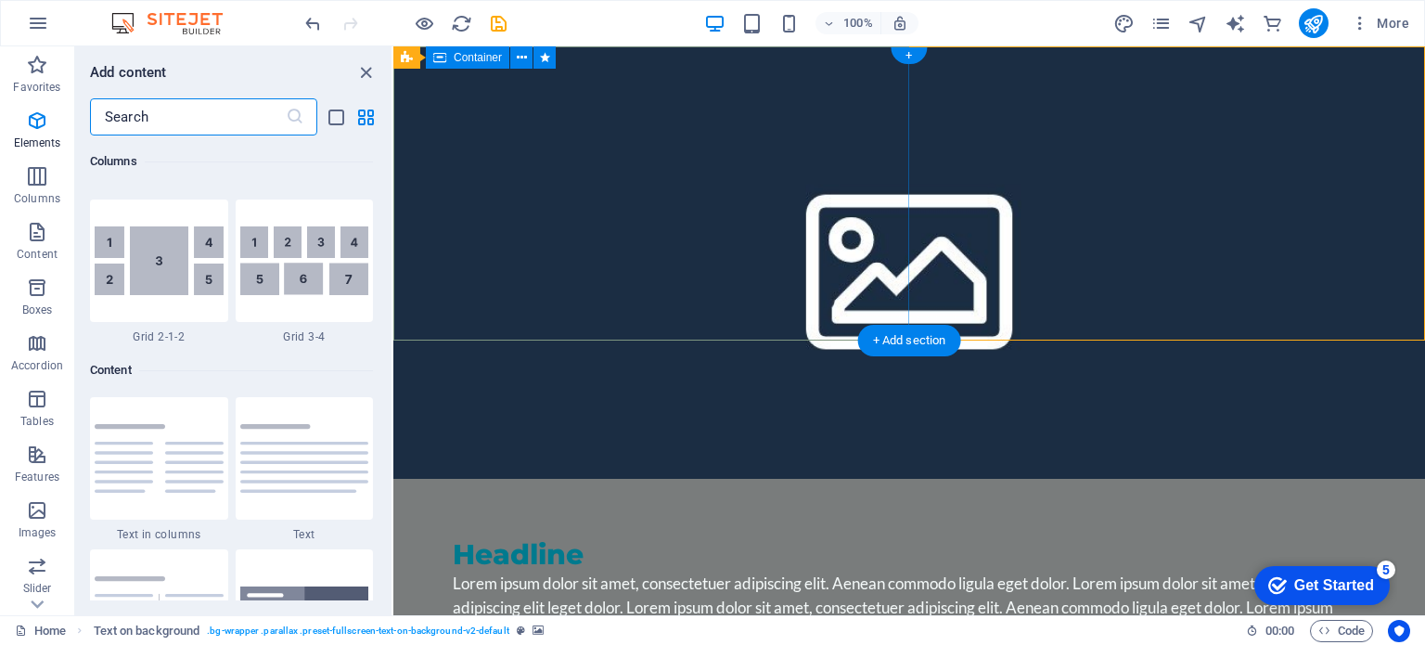
scroll to position [3244, 0]
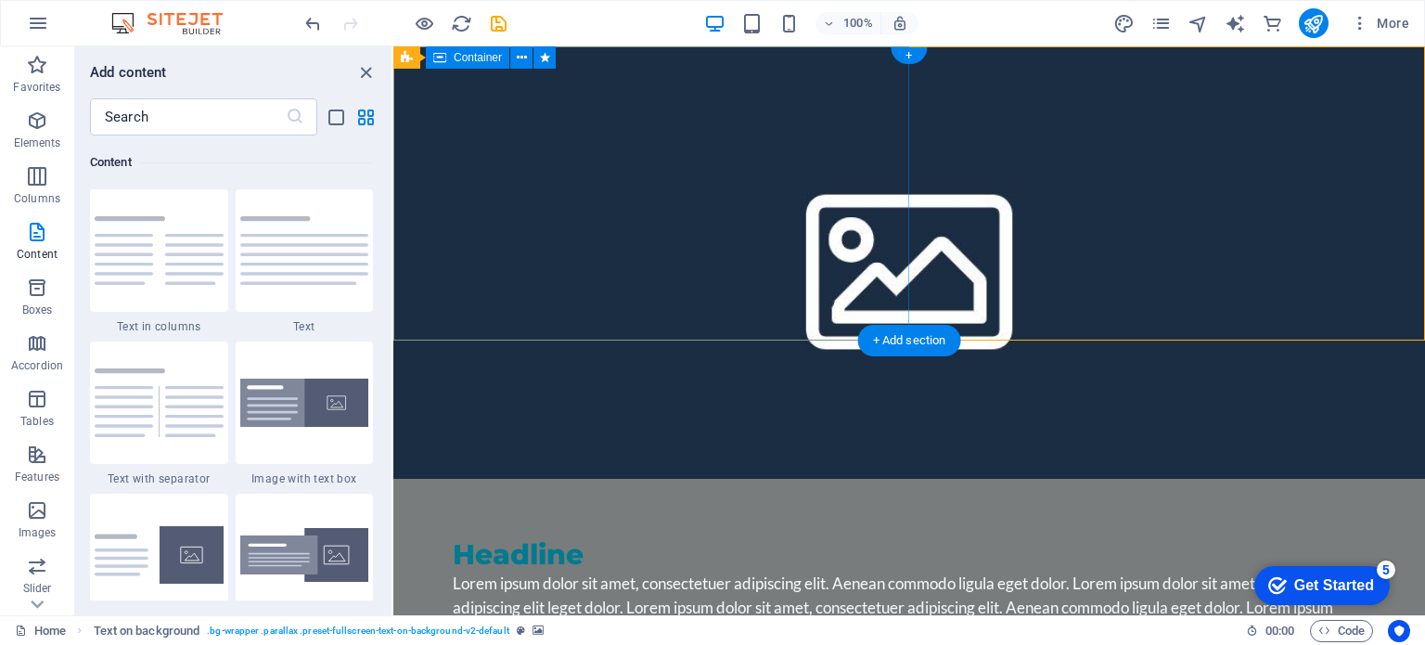
click at [393, 479] on div "Headline Lorem ipsum dolor sit amet, consectetuer adipiscing elit. Aenean commo…" at bounding box center [908, 591] width 1031 height 224
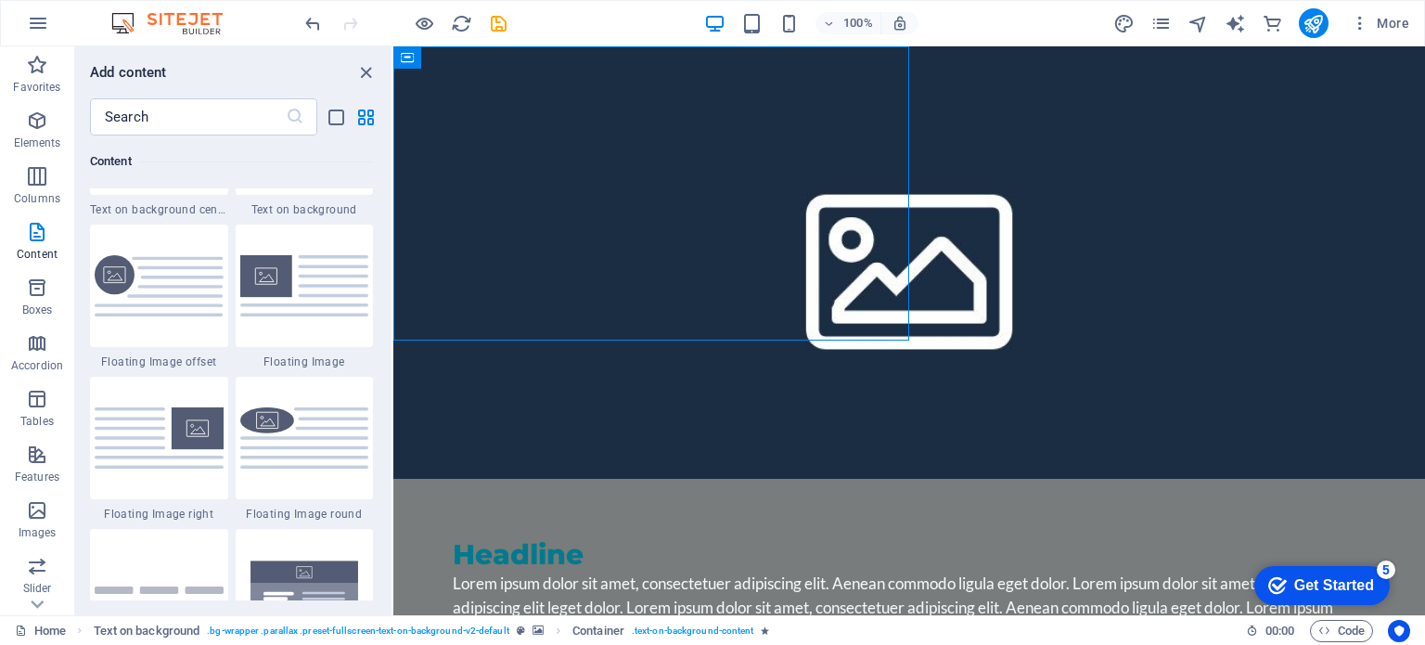
scroll to position [3880, 0]
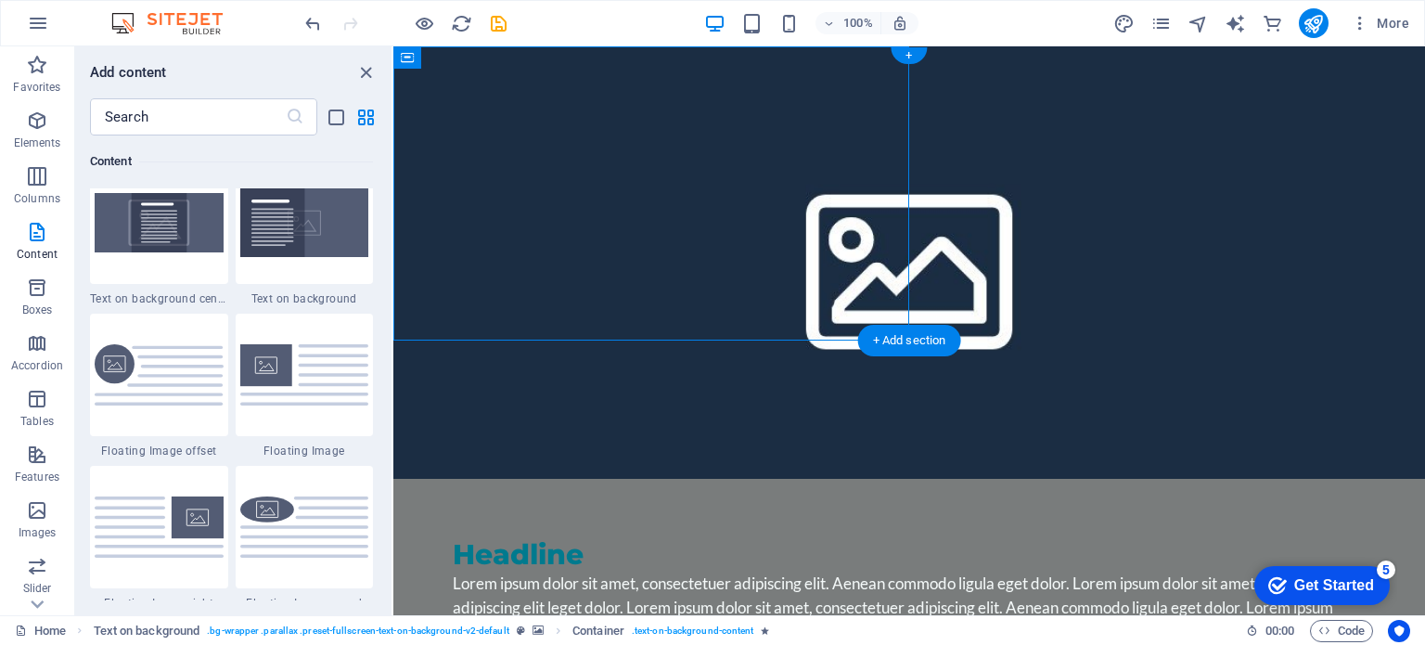
click at [1128, 213] on figure at bounding box center [908, 262] width 1031 height 432
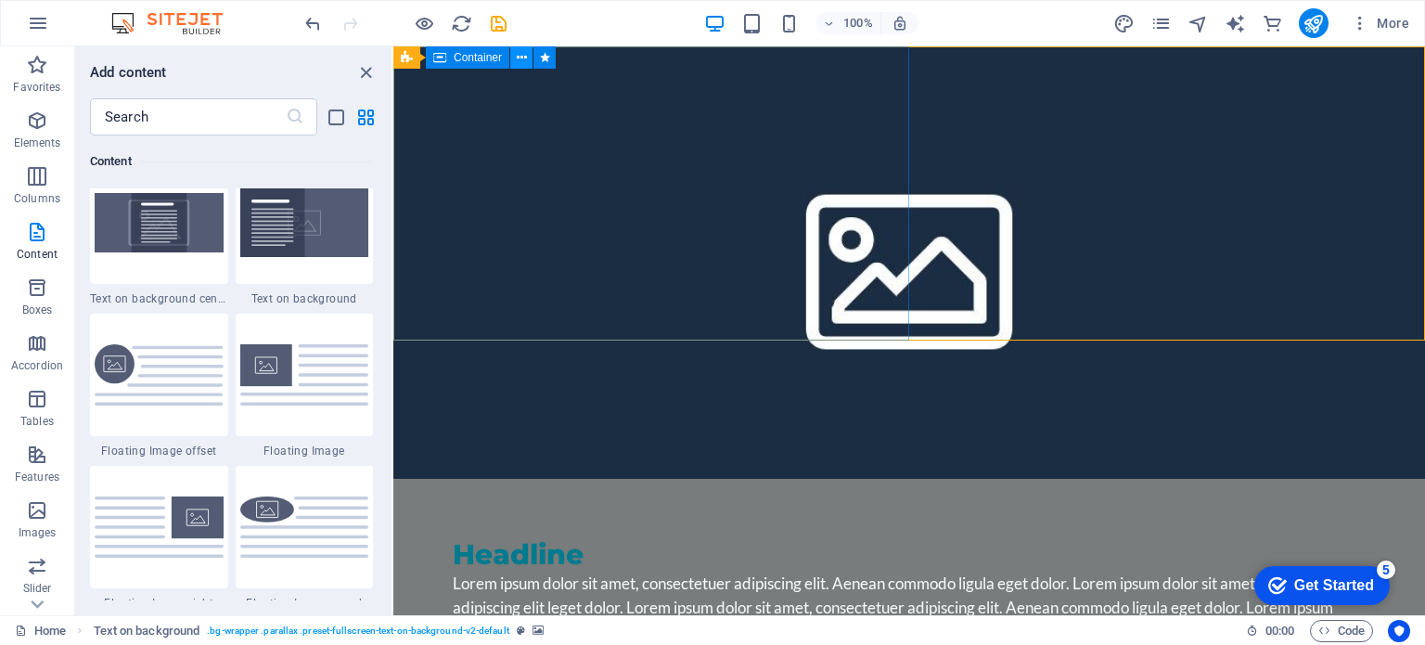
click at [518, 59] on icon at bounding box center [522, 57] width 10 height 19
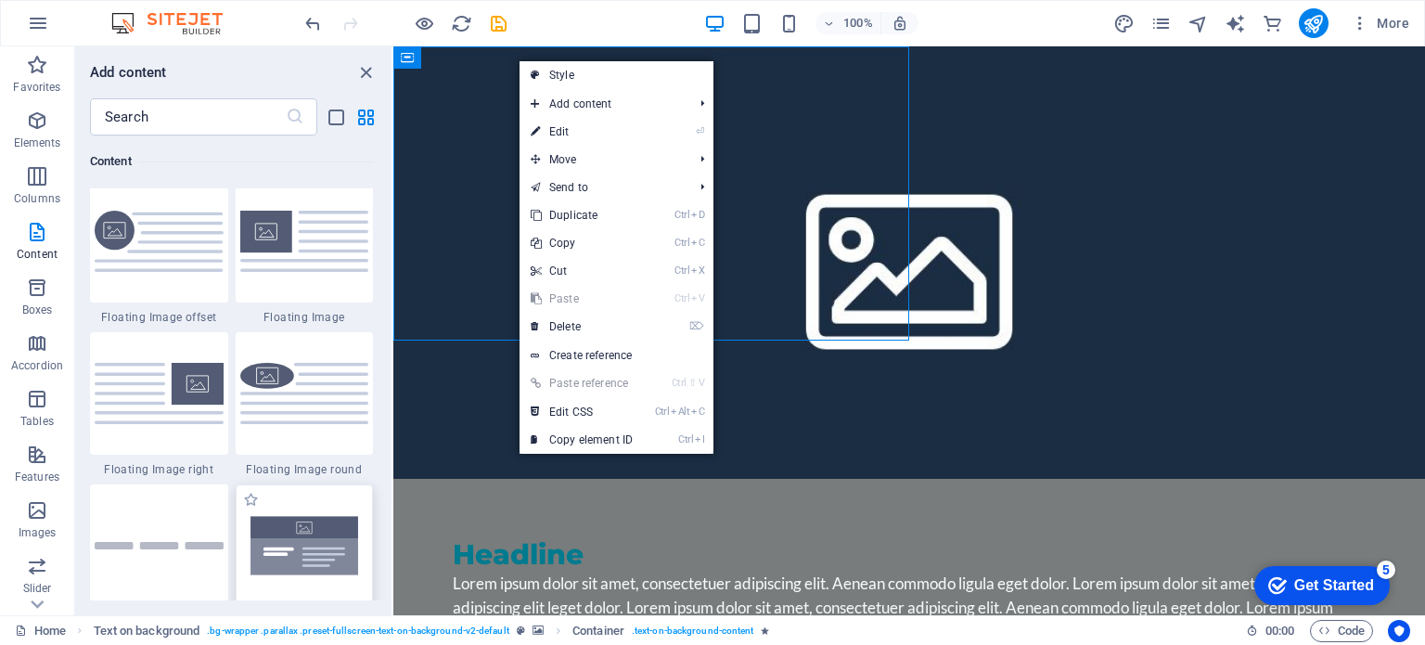
scroll to position [3788, 0]
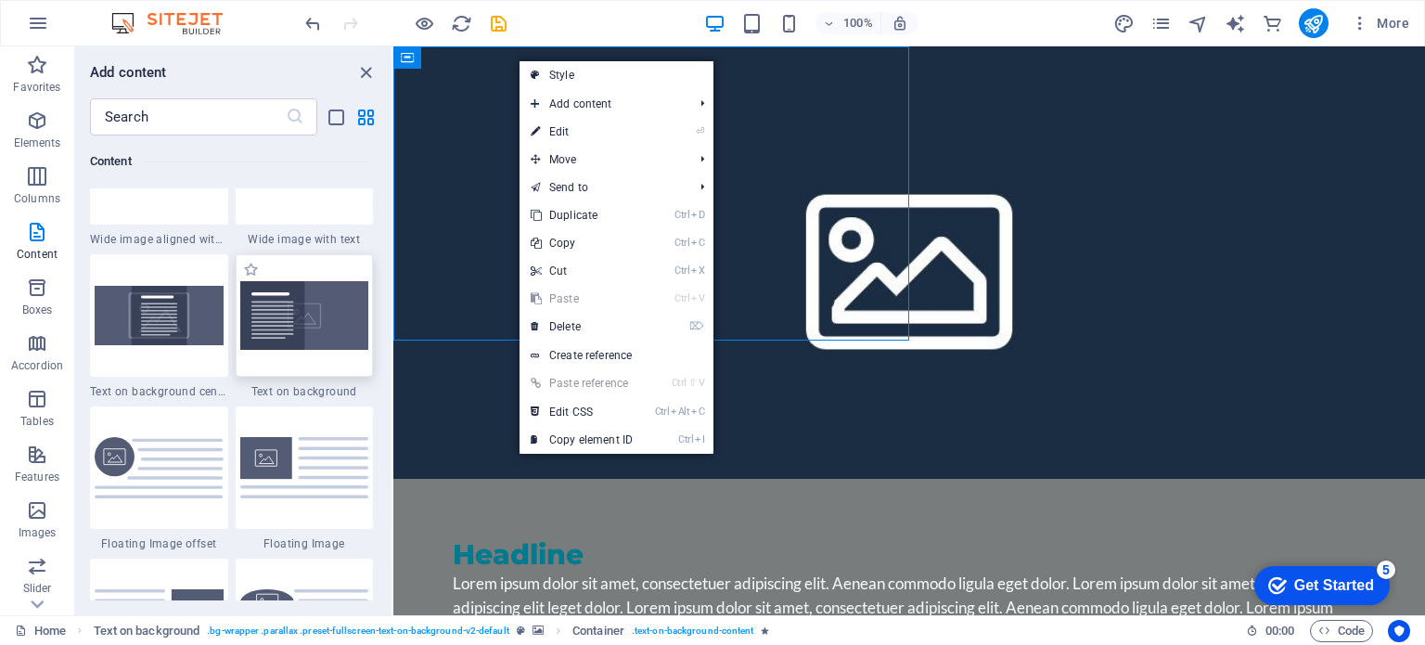
click at [333, 313] on img at bounding box center [304, 315] width 129 height 69
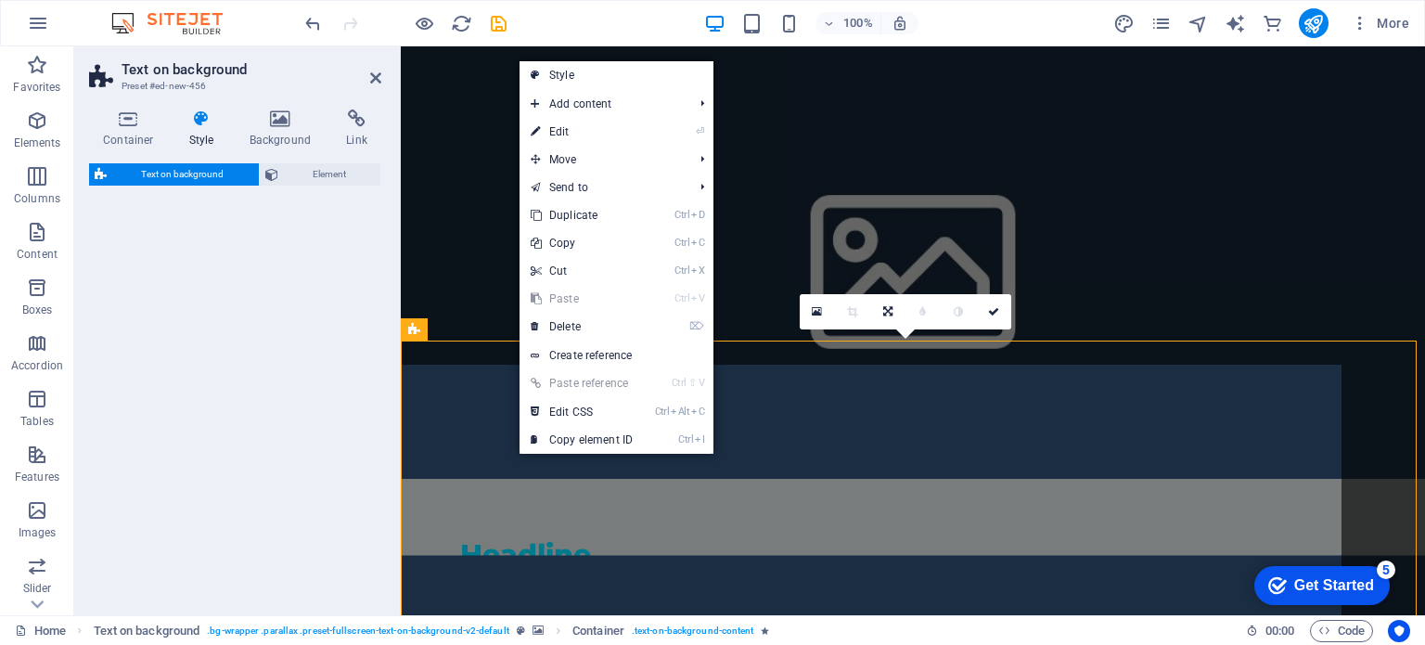
select select "%"
select select "rem"
select select "px"
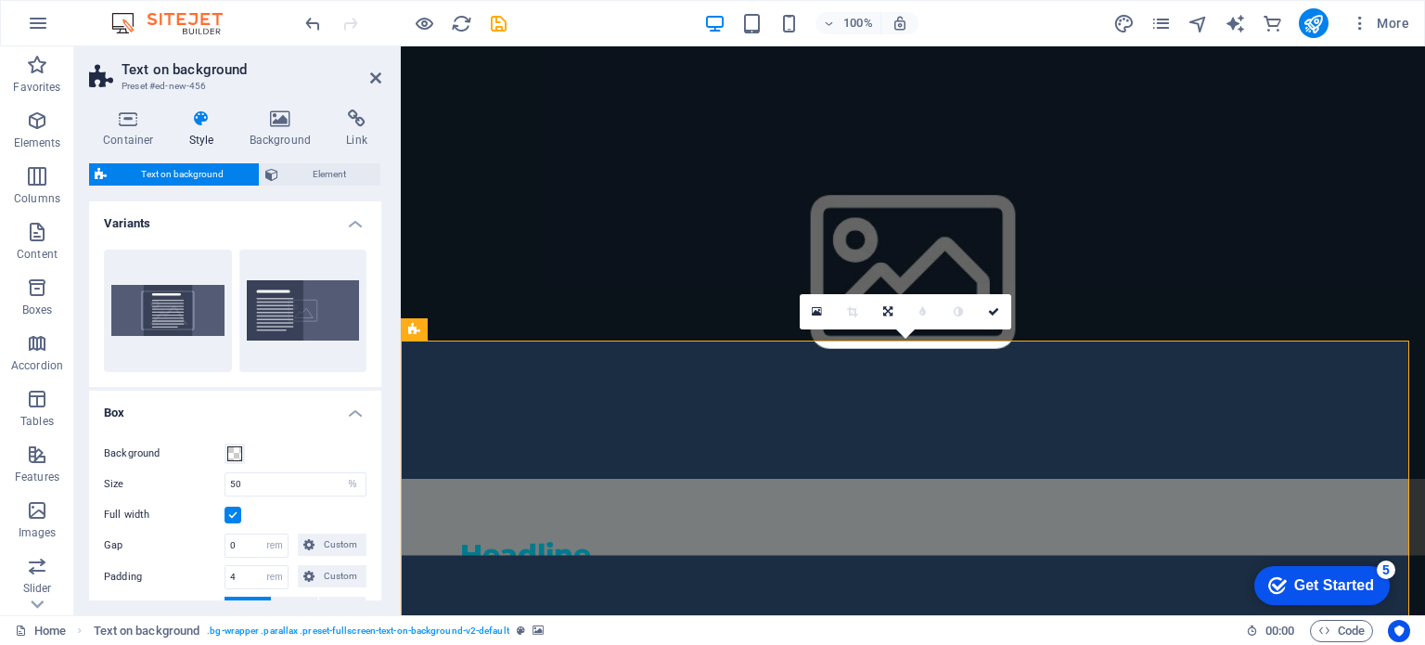
click at [1070, 236] on figure at bounding box center [913, 262] width 1024 height 432
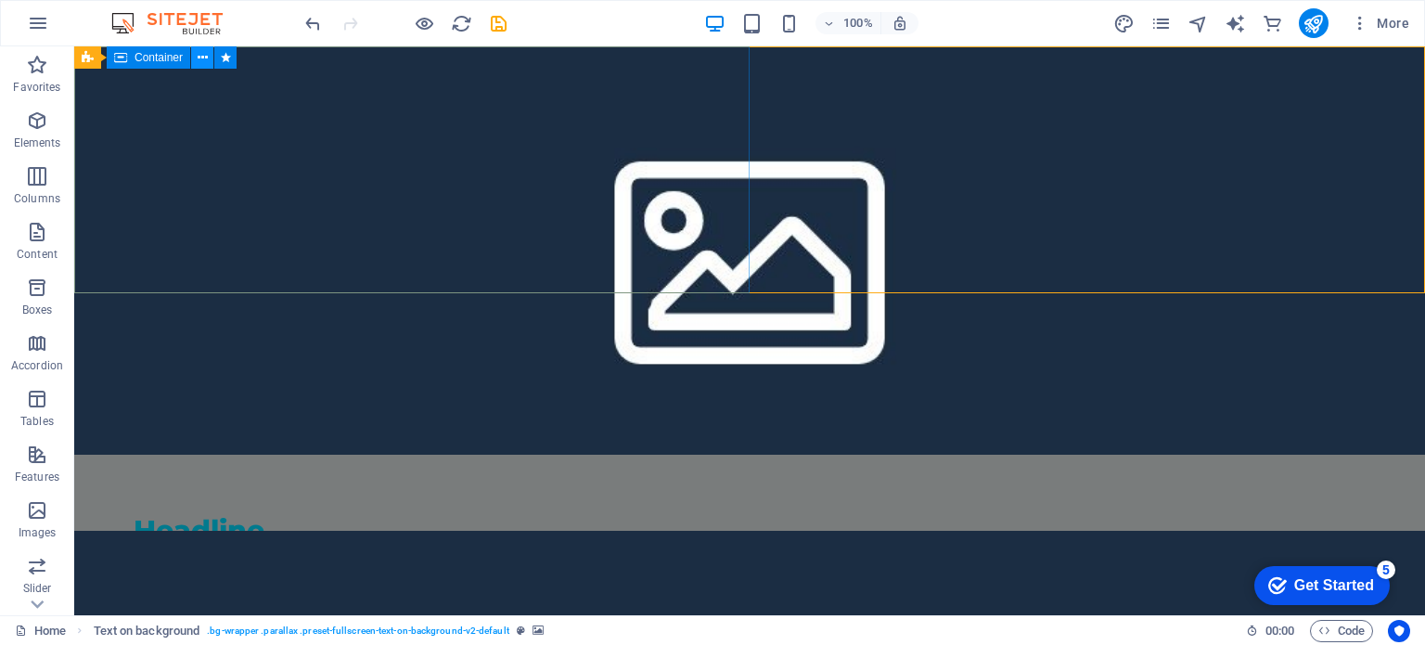
click at [199, 58] on icon at bounding box center [203, 57] width 10 height 19
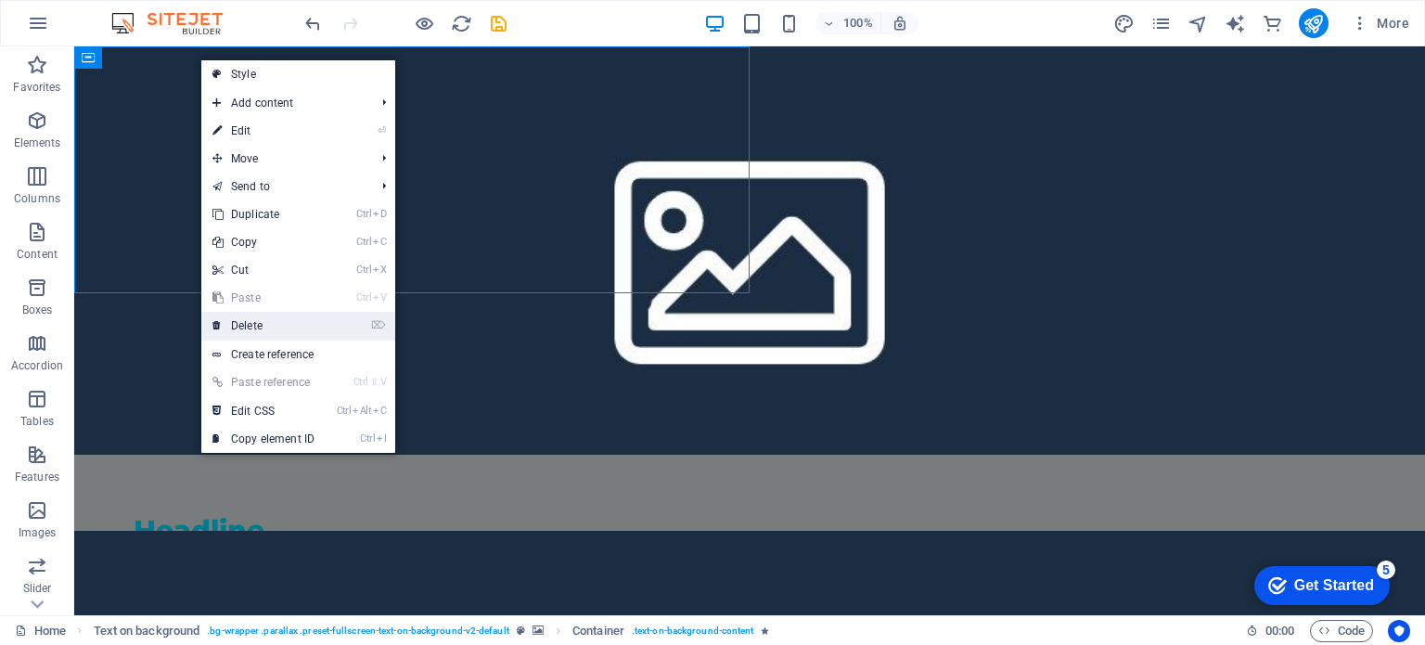
click at [276, 329] on link "⌦ Delete" at bounding box center [263, 326] width 124 height 28
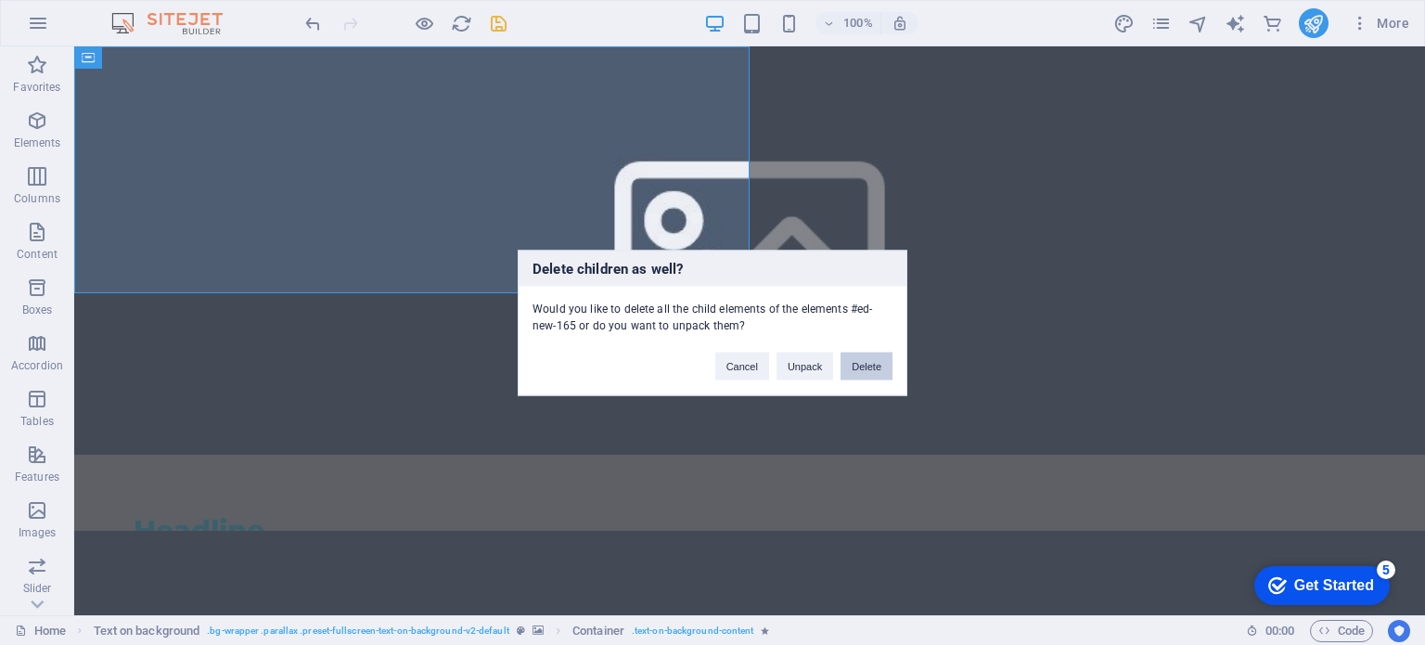
drag, startPoint x: 882, startPoint y: 358, endPoint x: 806, endPoint y: 312, distance: 89.1
click at [882, 358] on button "Delete" at bounding box center [866, 365] width 52 height 28
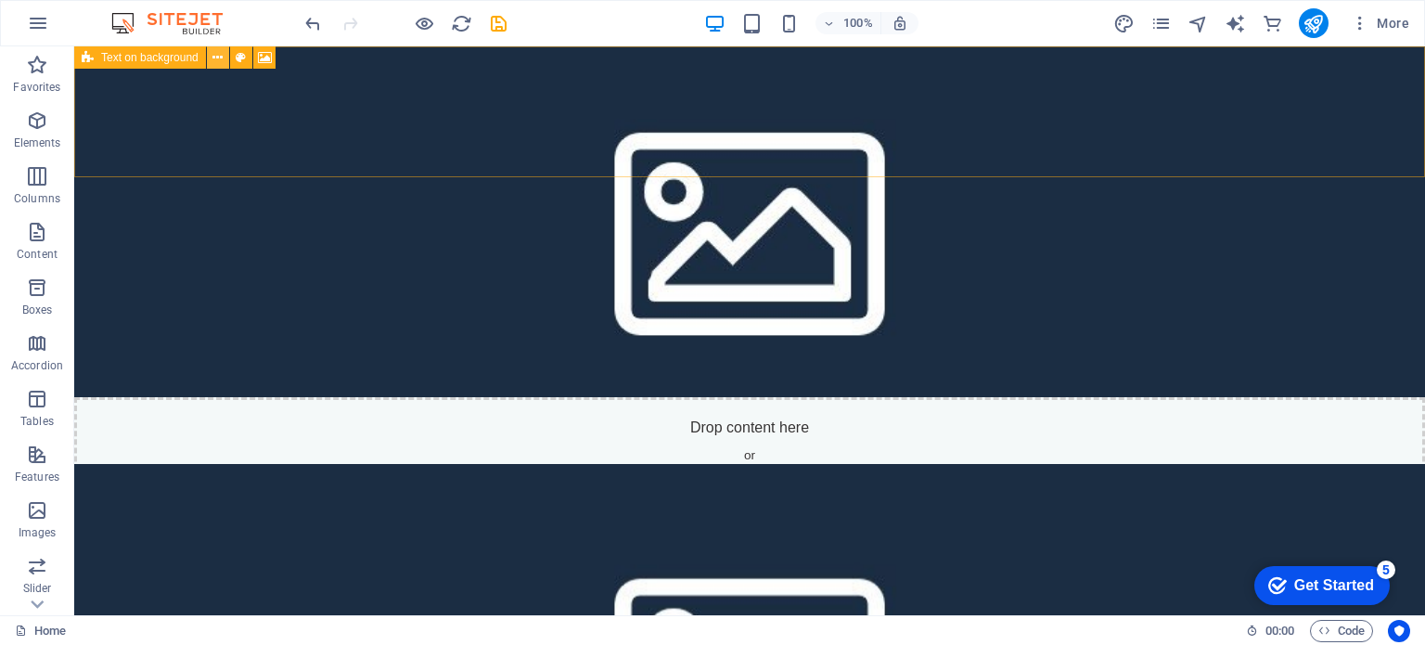
click at [219, 58] on icon at bounding box center [217, 57] width 10 height 19
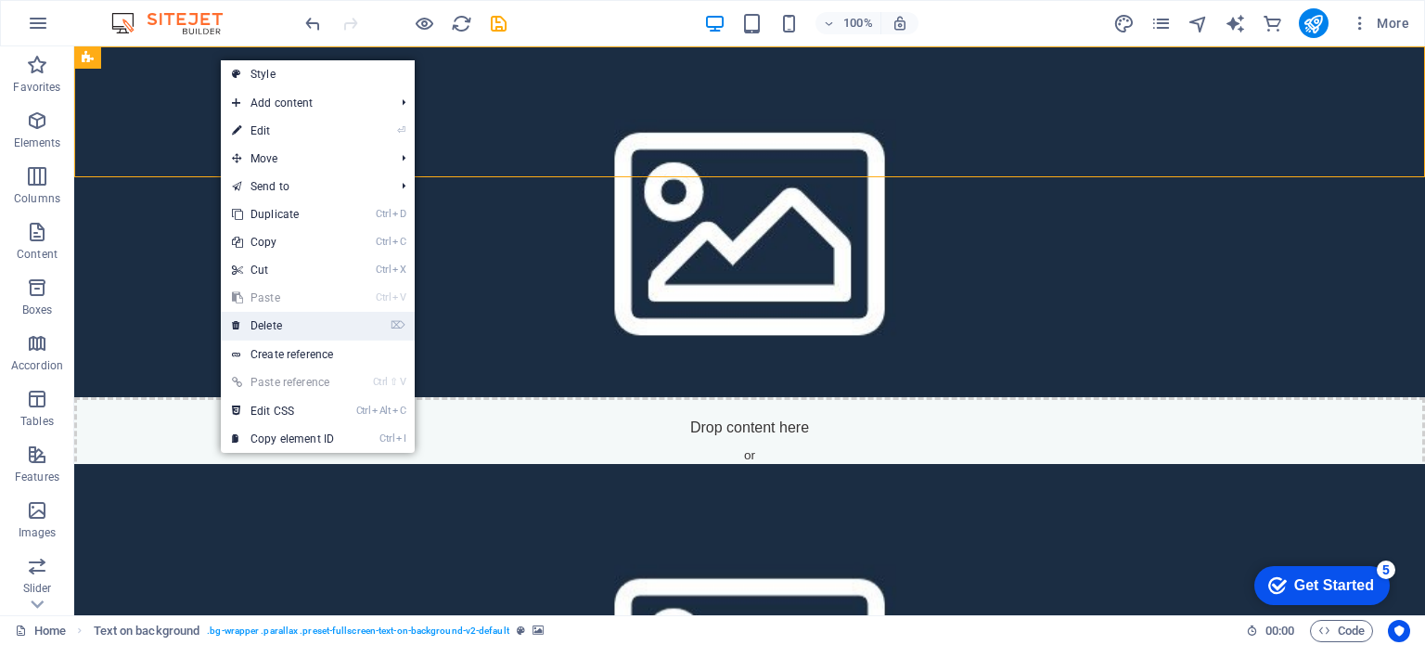
click at [301, 325] on link "⌦ Delete" at bounding box center [283, 326] width 124 height 28
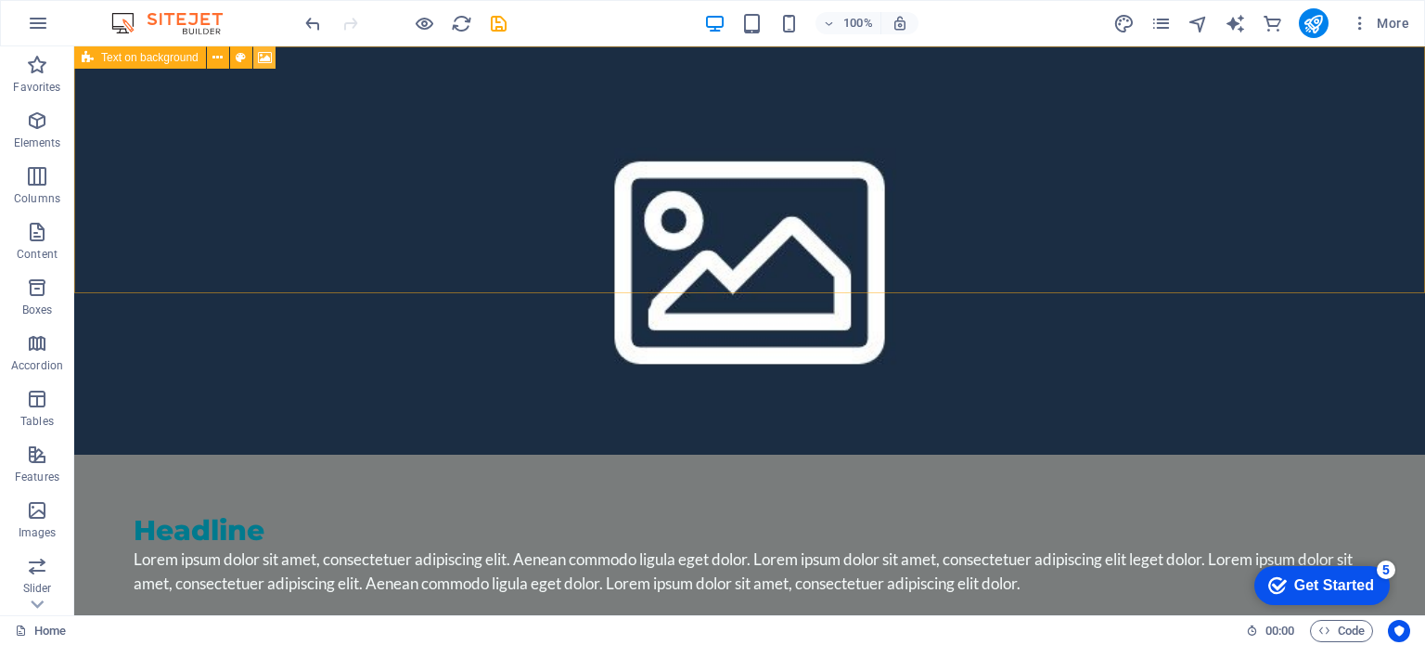
click at [258, 52] on icon at bounding box center [265, 57] width 14 height 19
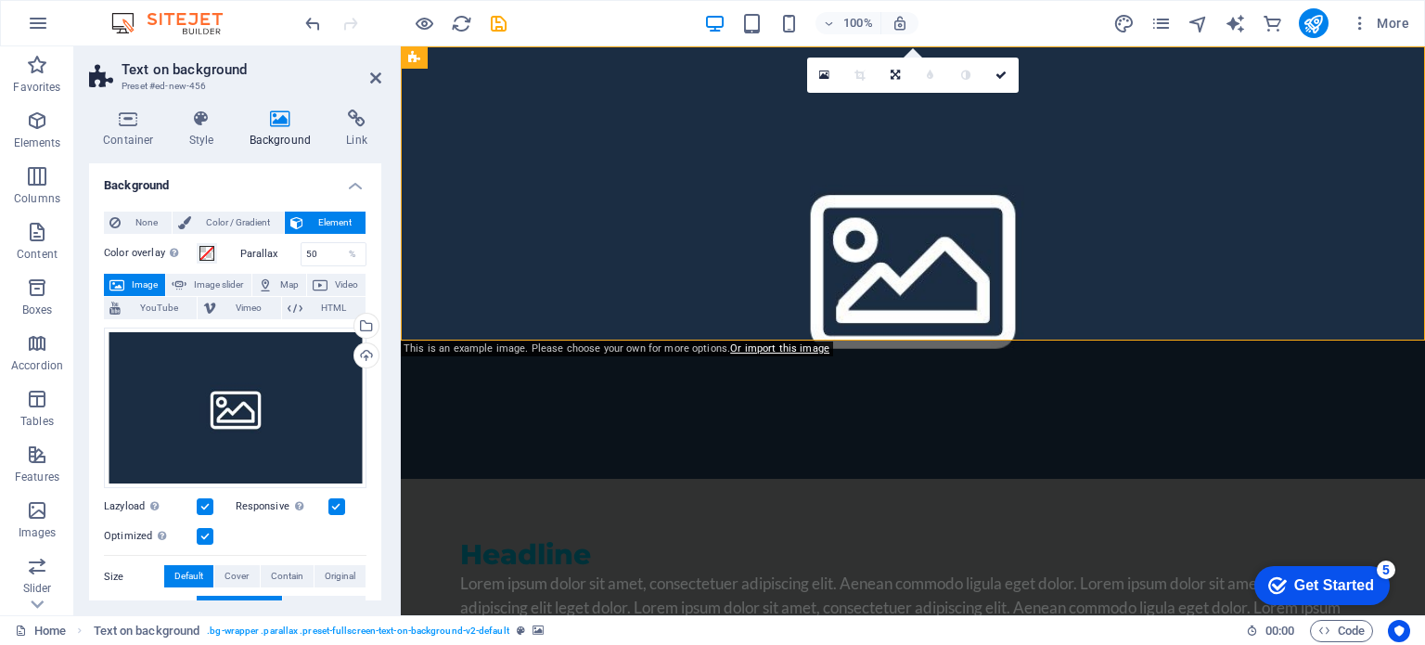
drag, startPoint x: 1125, startPoint y: 409, endPoint x: 1424, endPoint y: 536, distance: 324.5
click at [1361, 561] on html "Skip to main content Headline Lorem ipsum dolor sit amet, consectetuer adipisci…" at bounding box center [913, 374] width 1024 height 656
click at [1186, 325] on figure at bounding box center [913, 262] width 1024 height 432
click at [897, 75] on icon at bounding box center [894, 75] width 9 height 11
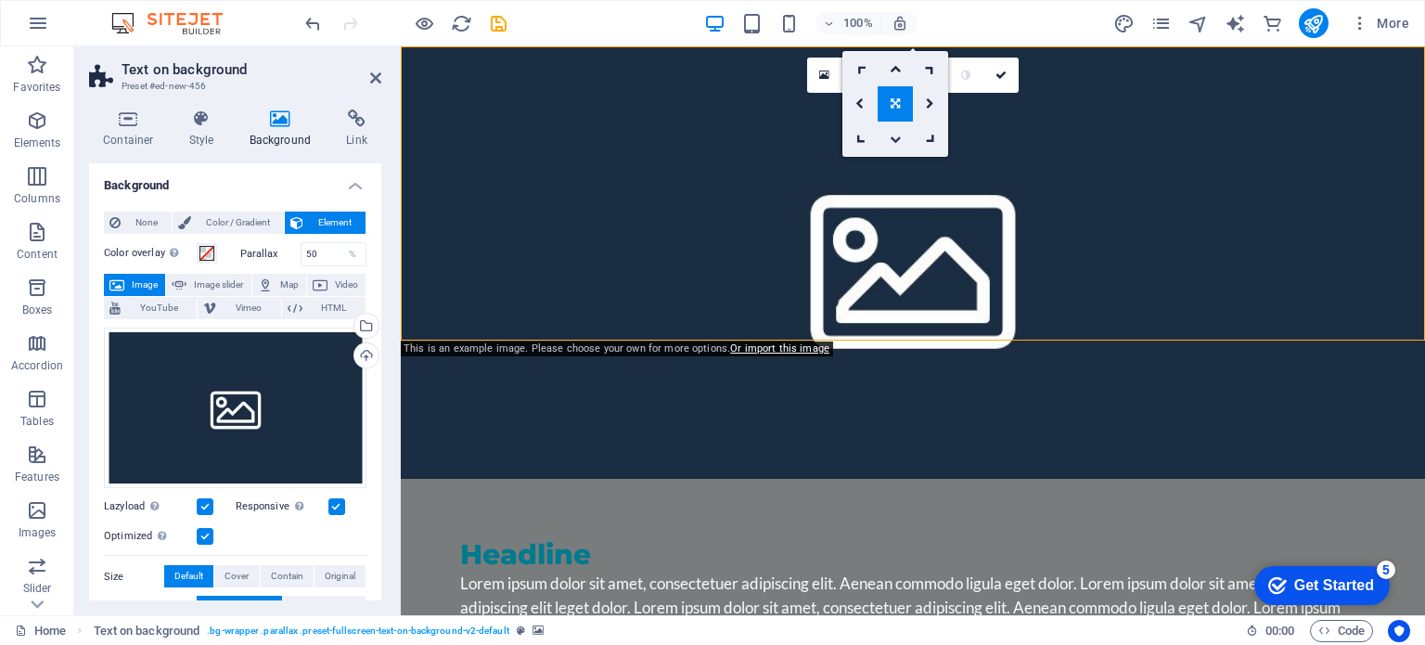
click at [894, 134] on icon at bounding box center [894, 139] width 11 height 11
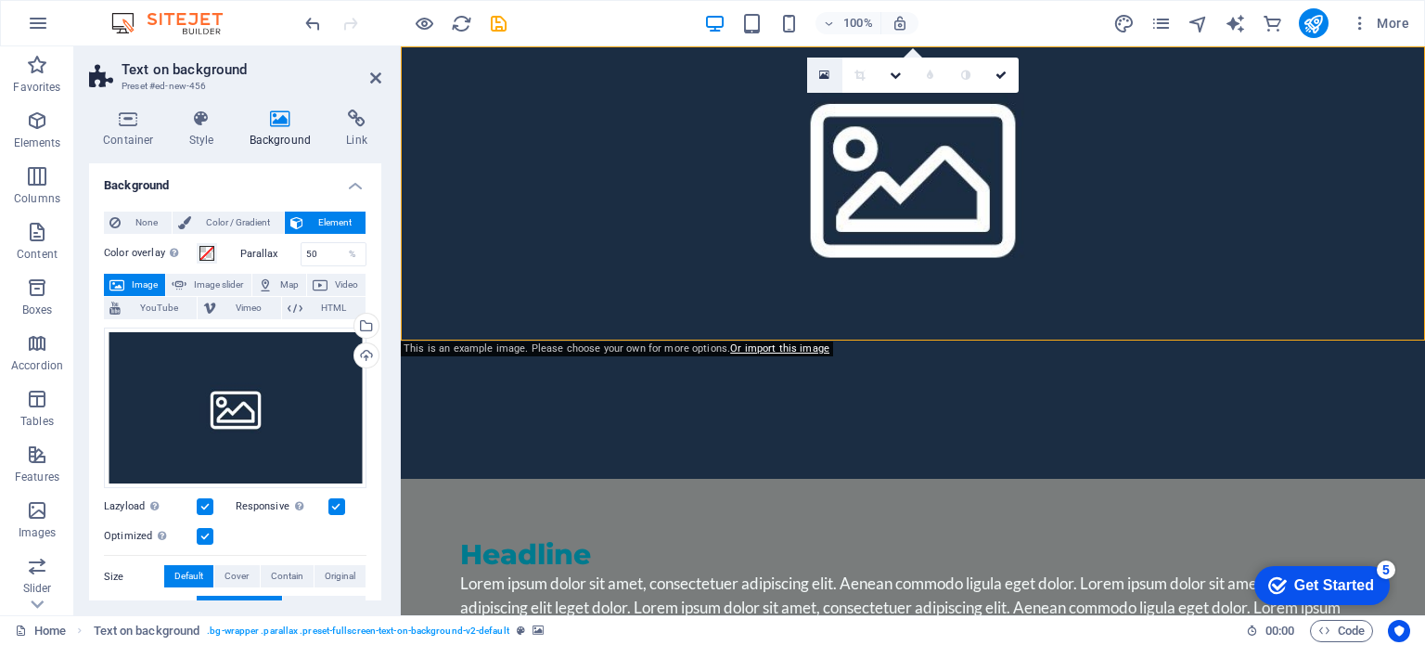
click at [827, 71] on icon at bounding box center [824, 75] width 10 height 13
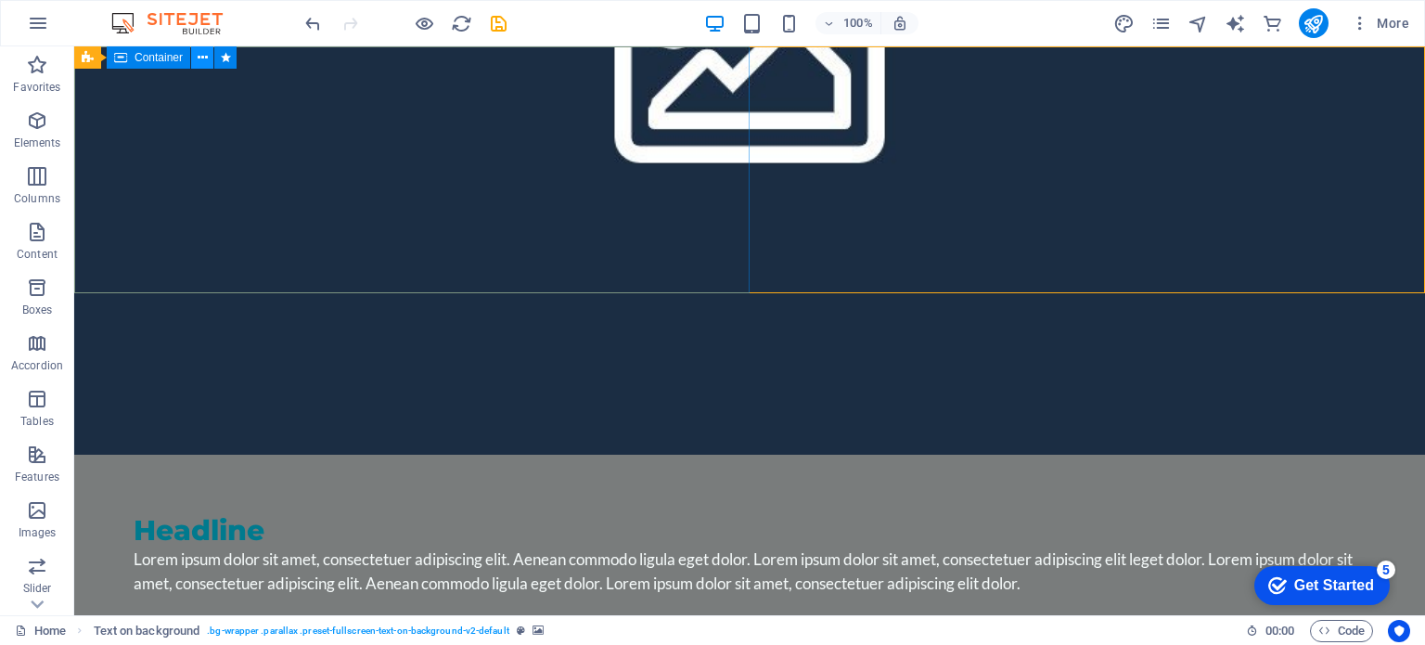
click at [206, 54] on icon at bounding box center [203, 57] width 10 height 19
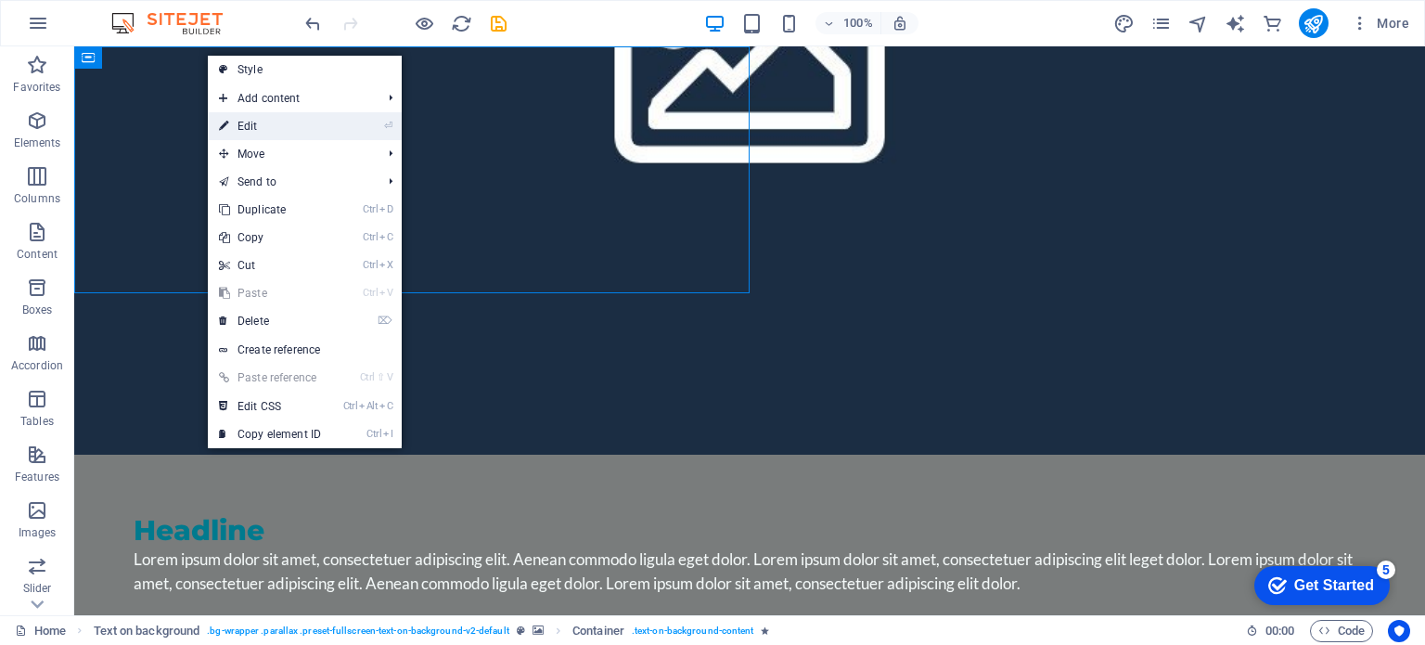
click at [255, 119] on link "⏎ Edit" at bounding box center [270, 126] width 124 height 28
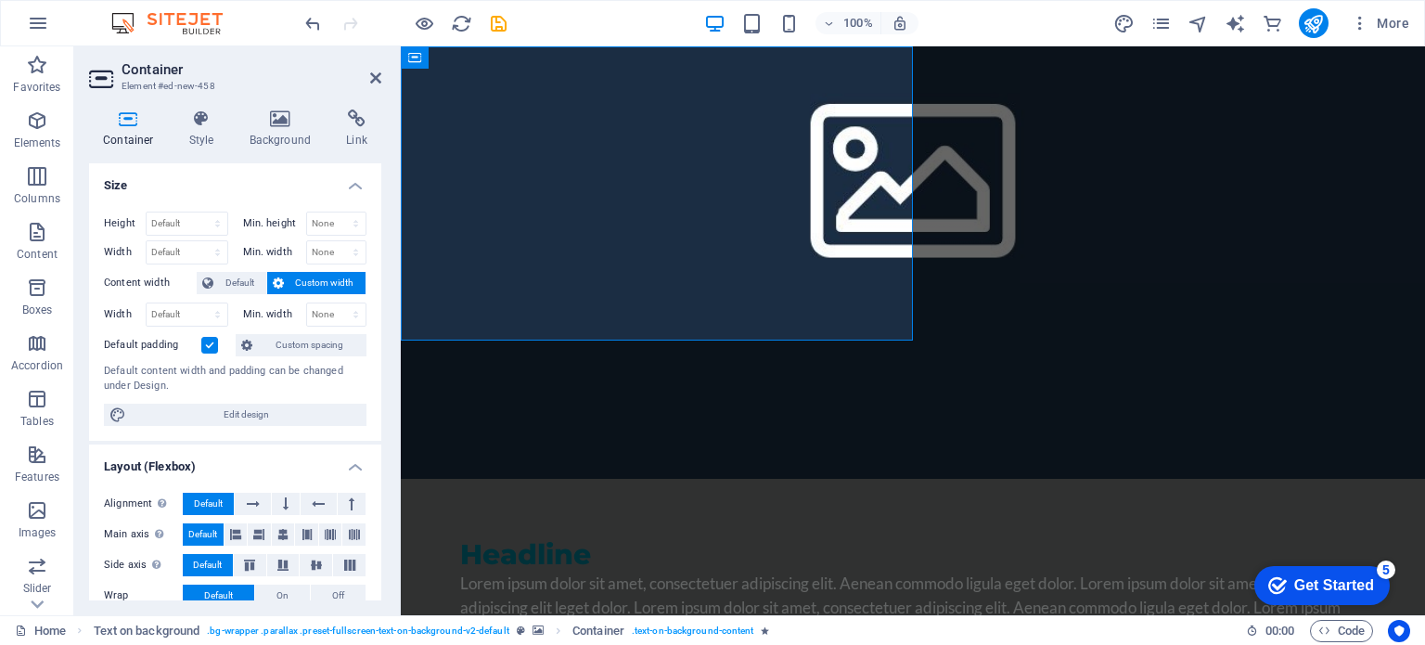
click at [238, 187] on h4 "Size" at bounding box center [235, 179] width 292 height 33
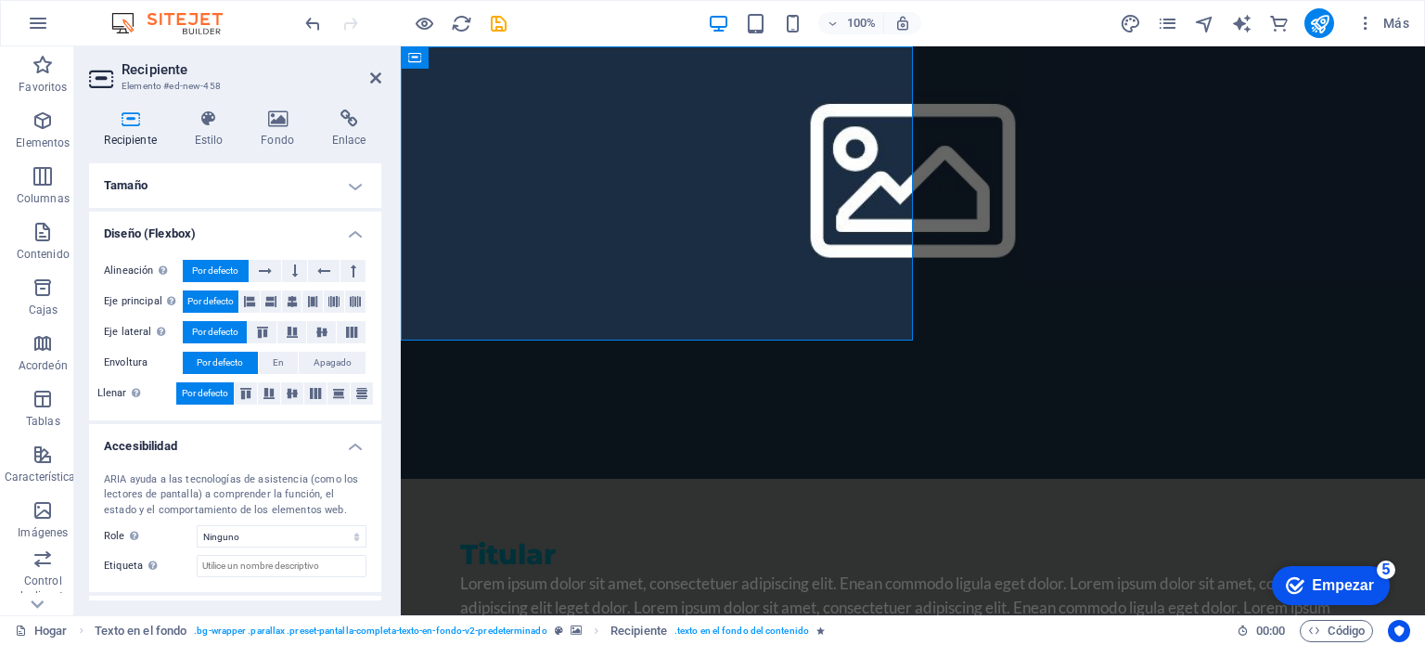
click at [350, 185] on h4 "Tamaño" at bounding box center [235, 185] width 292 height 45
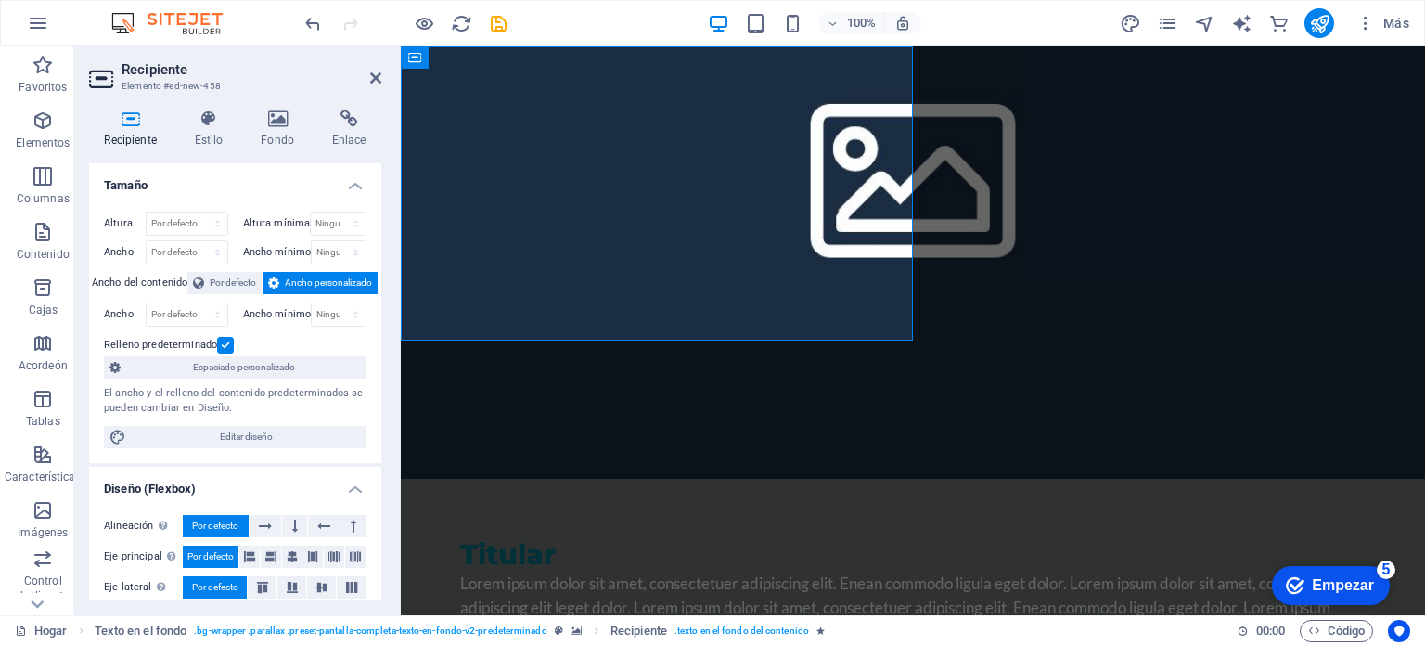
click at [225, 344] on label at bounding box center [225, 345] width 17 height 17
click at [0, 0] on input "Relleno predeterminado" at bounding box center [0, 0] width 0 height 0
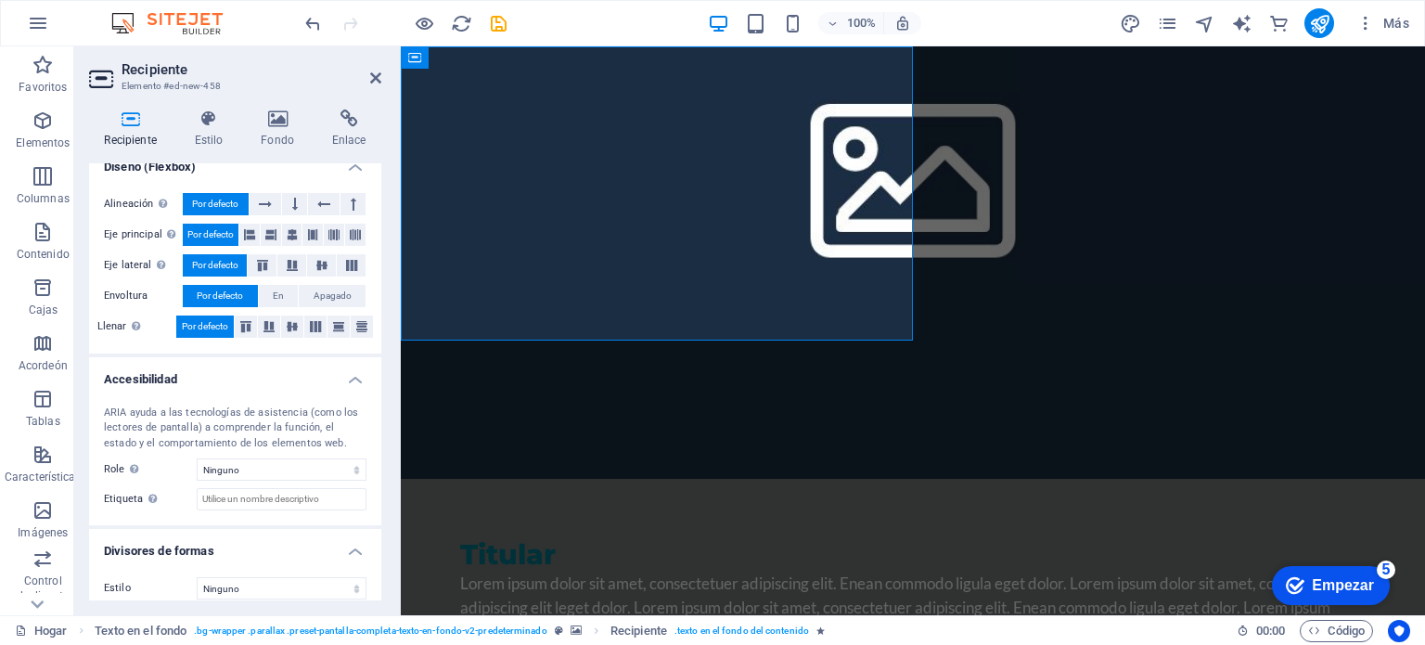
scroll to position [334, 0]
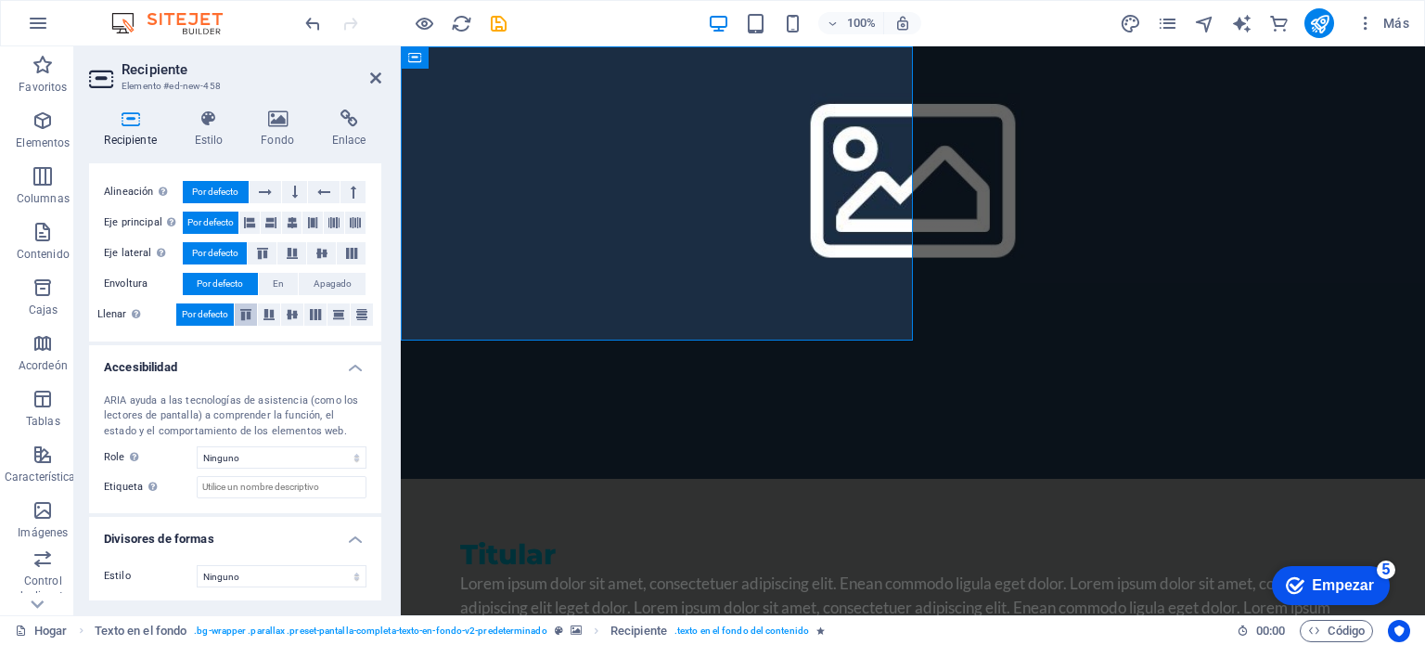
click at [245, 313] on icon at bounding box center [246, 314] width 22 height 11
click at [354, 368] on h4 "Accesibilidad" at bounding box center [235, 361] width 292 height 33
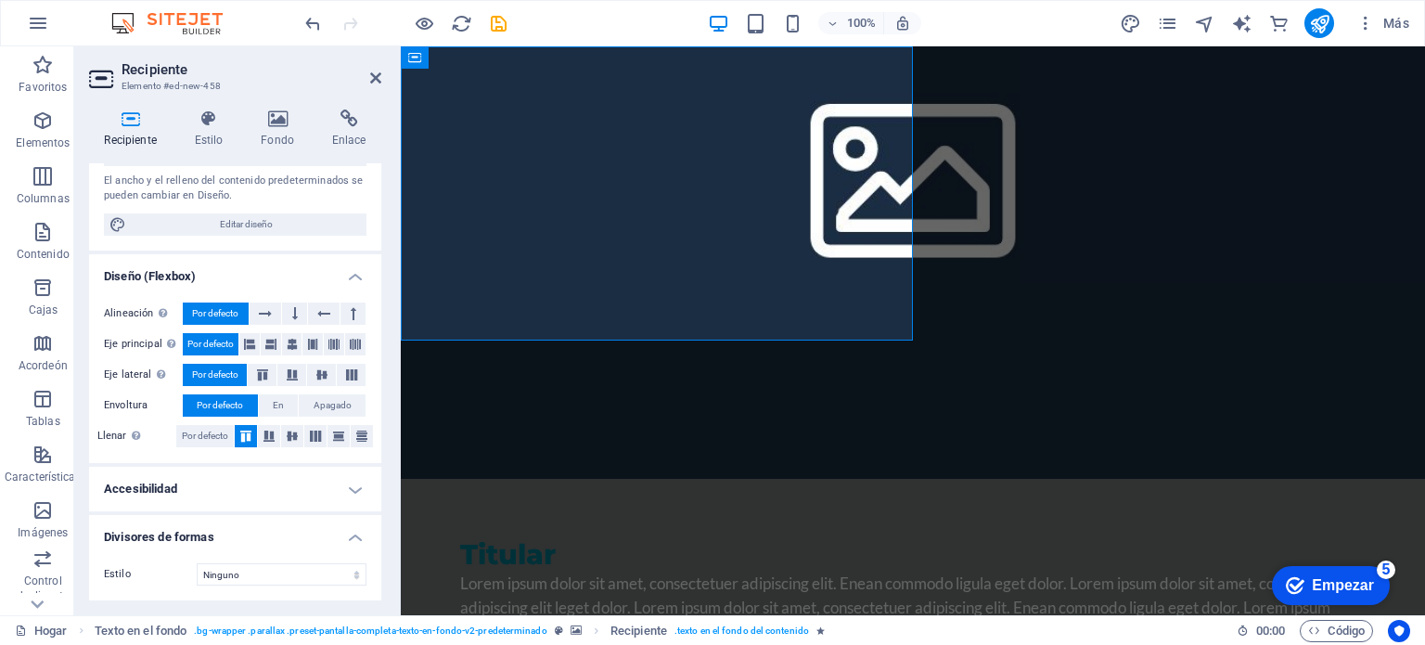
scroll to position [211, 0]
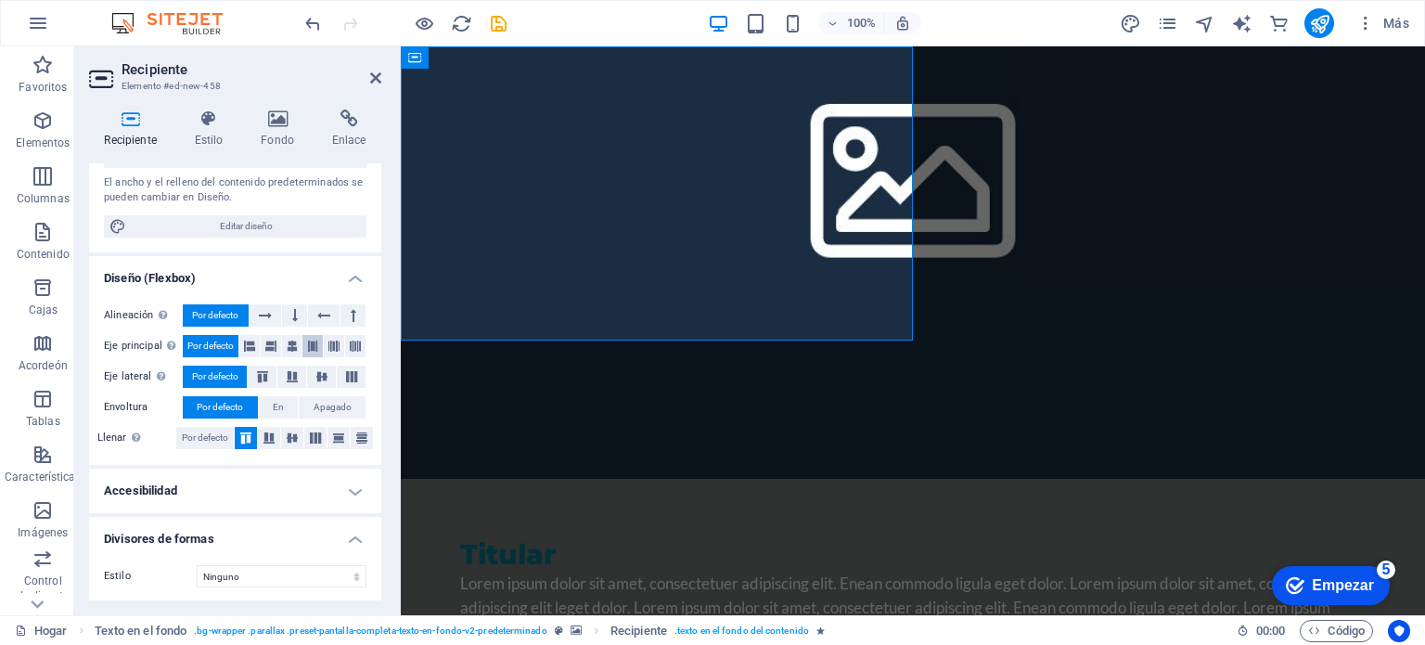
click at [302, 343] on button at bounding box center [312, 346] width 20 height 22
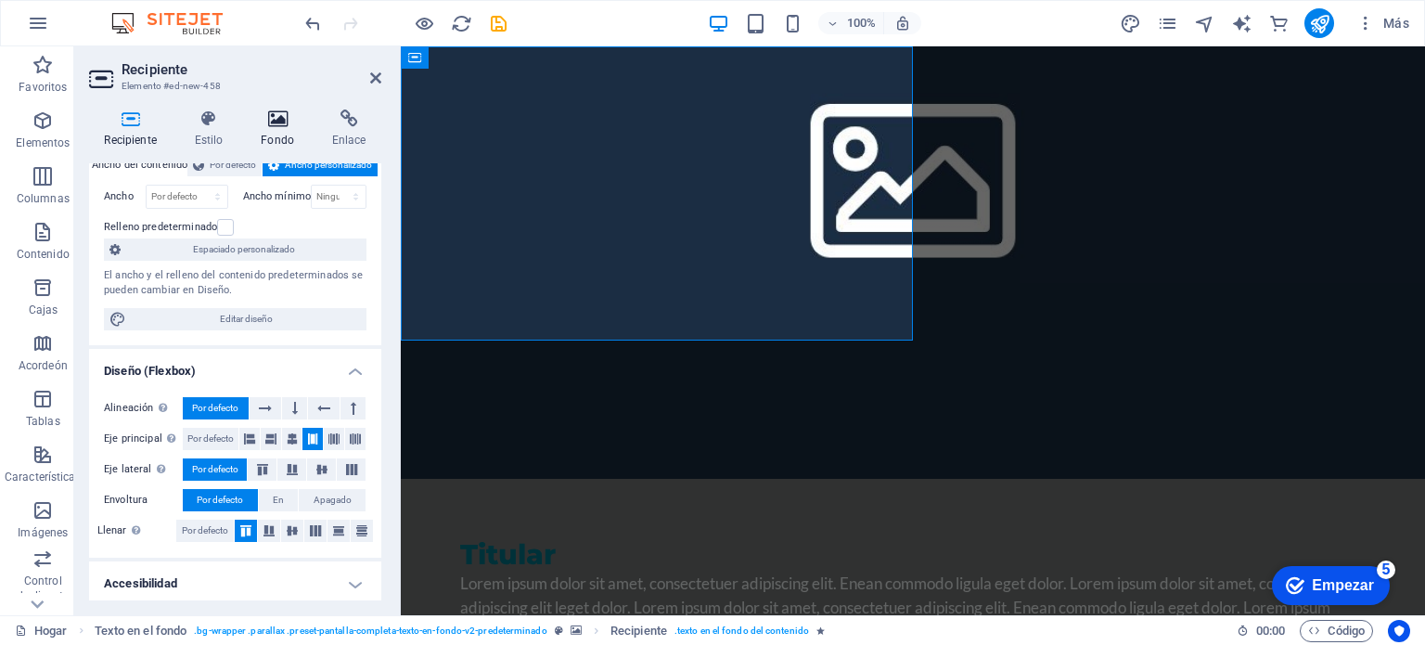
click at [284, 121] on icon at bounding box center [278, 118] width 64 height 19
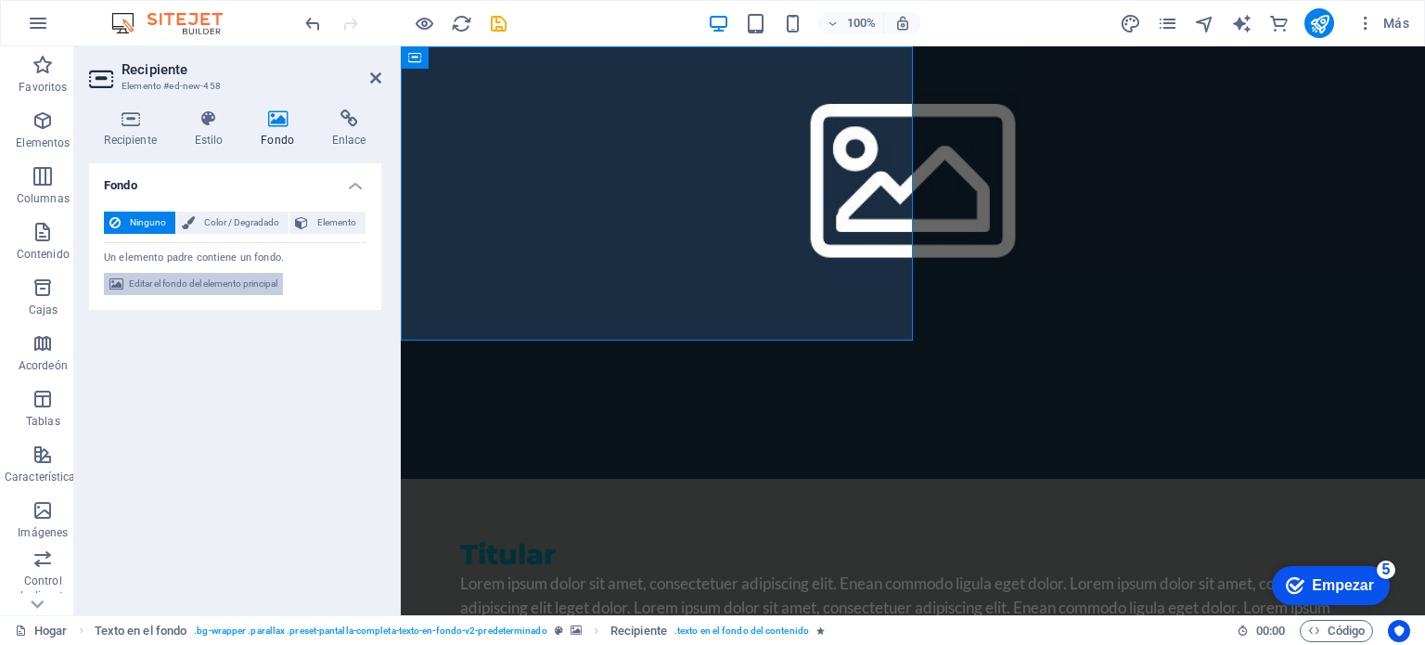
click at [262, 285] on font "Editar el fondo del elemento principal" at bounding box center [203, 283] width 148 height 10
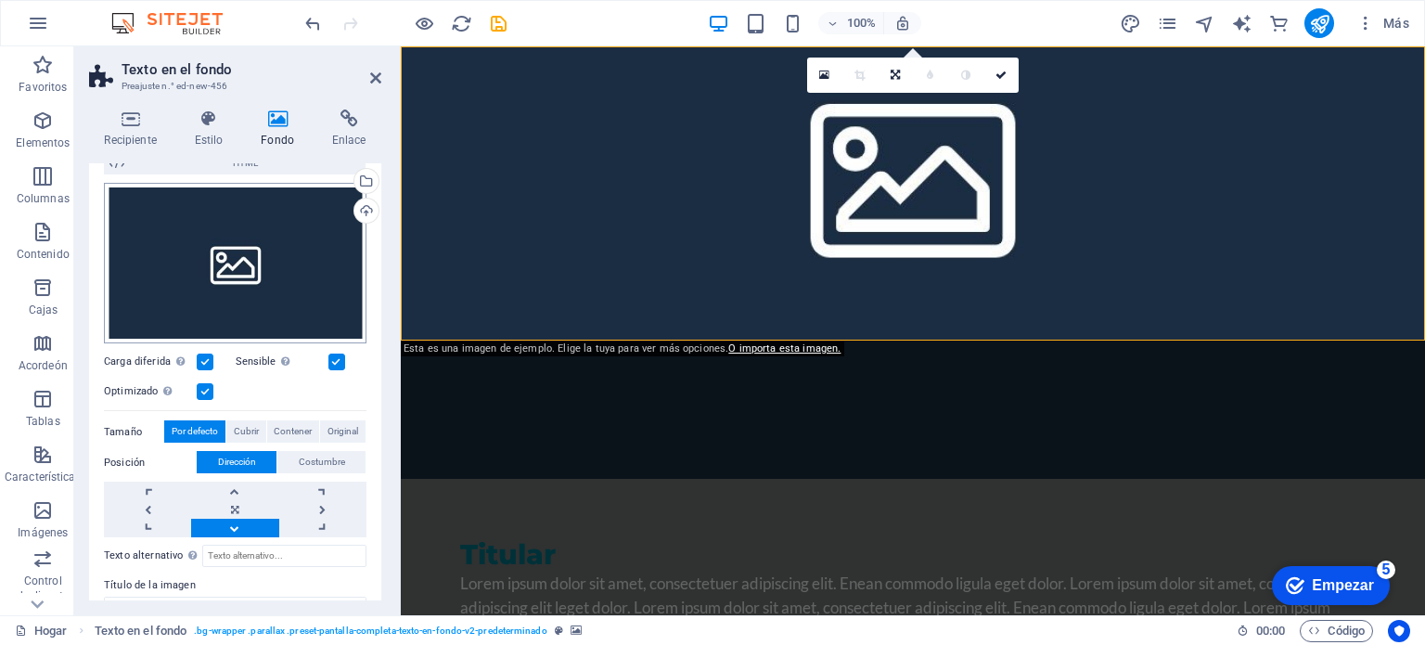
scroll to position [185, 0]
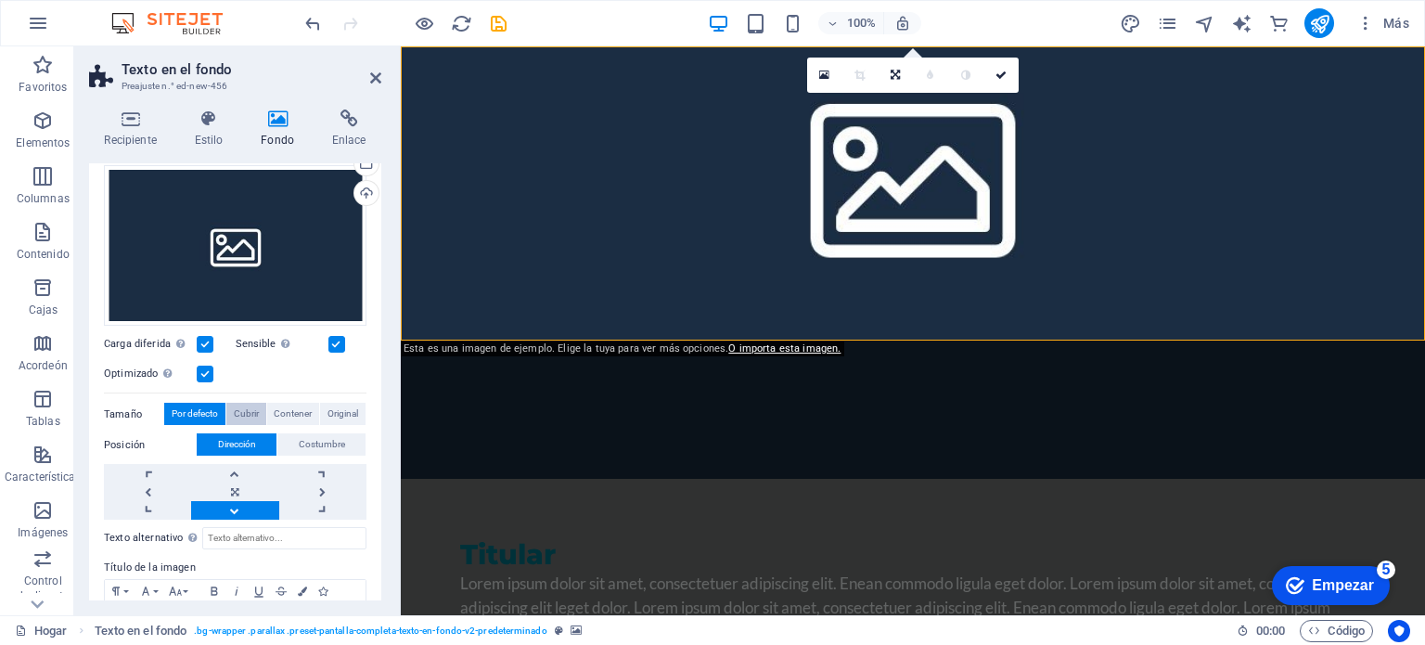
click at [246, 414] on font "Cubrir" at bounding box center [246, 413] width 25 height 10
click at [234, 489] on link at bounding box center [234, 491] width 87 height 19
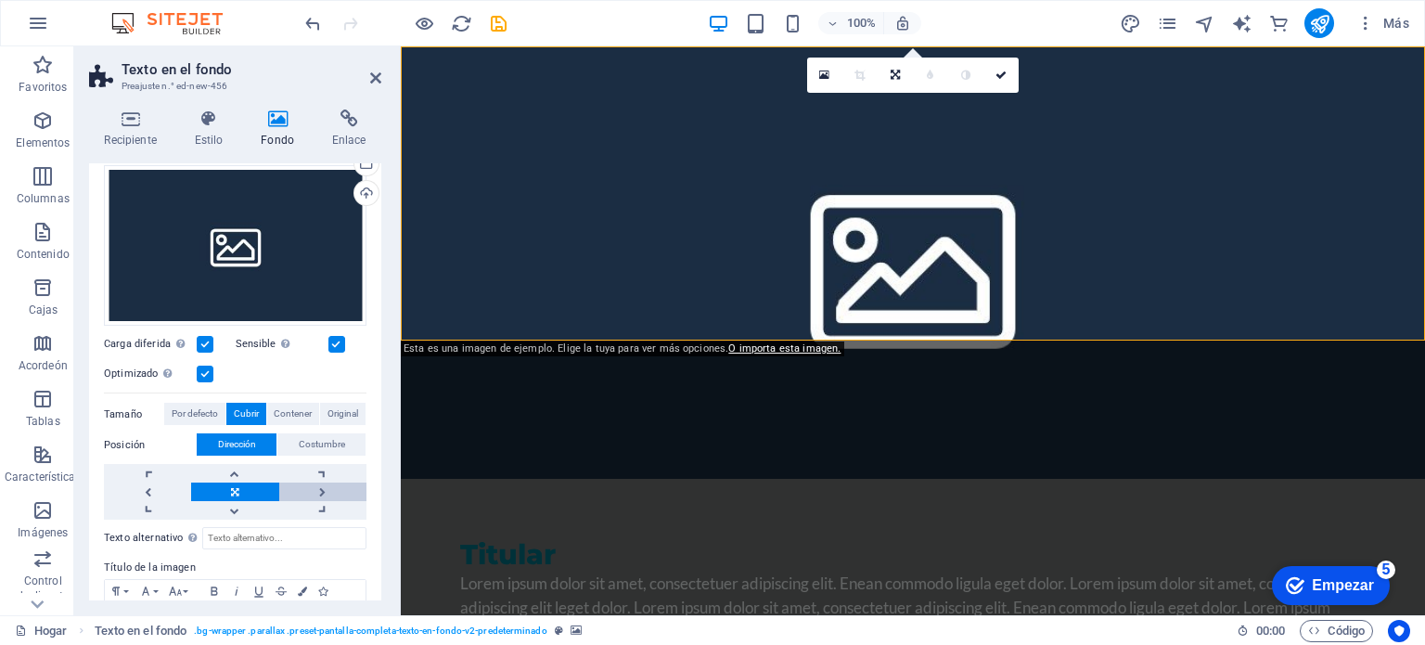
click at [316, 489] on link at bounding box center [322, 491] width 87 height 19
drag, startPoint x: 255, startPoint y: 487, endPoint x: 278, endPoint y: 480, distance: 24.1
click at [254, 487] on link at bounding box center [234, 491] width 87 height 19
click at [315, 441] on font "Costumbre" at bounding box center [322, 444] width 46 height 10
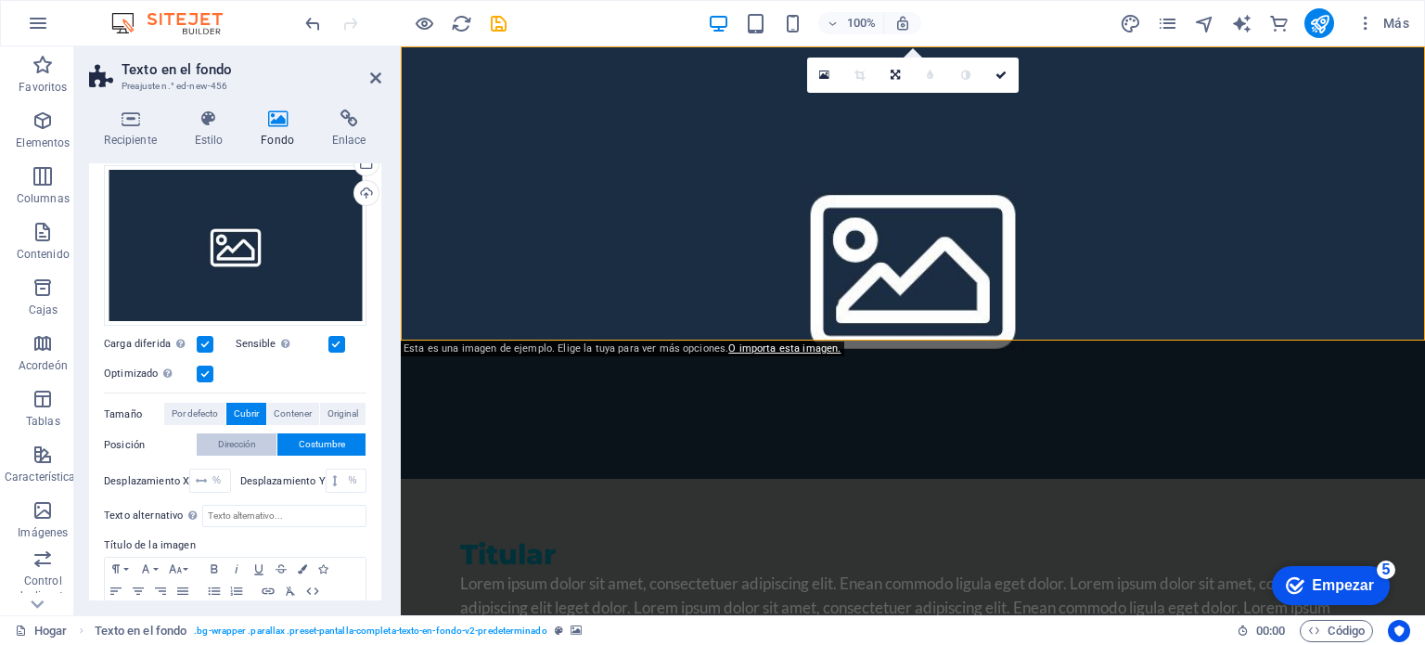
click at [251, 443] on font "Dirección" at bounding box center [237, 444] width 38 height 10
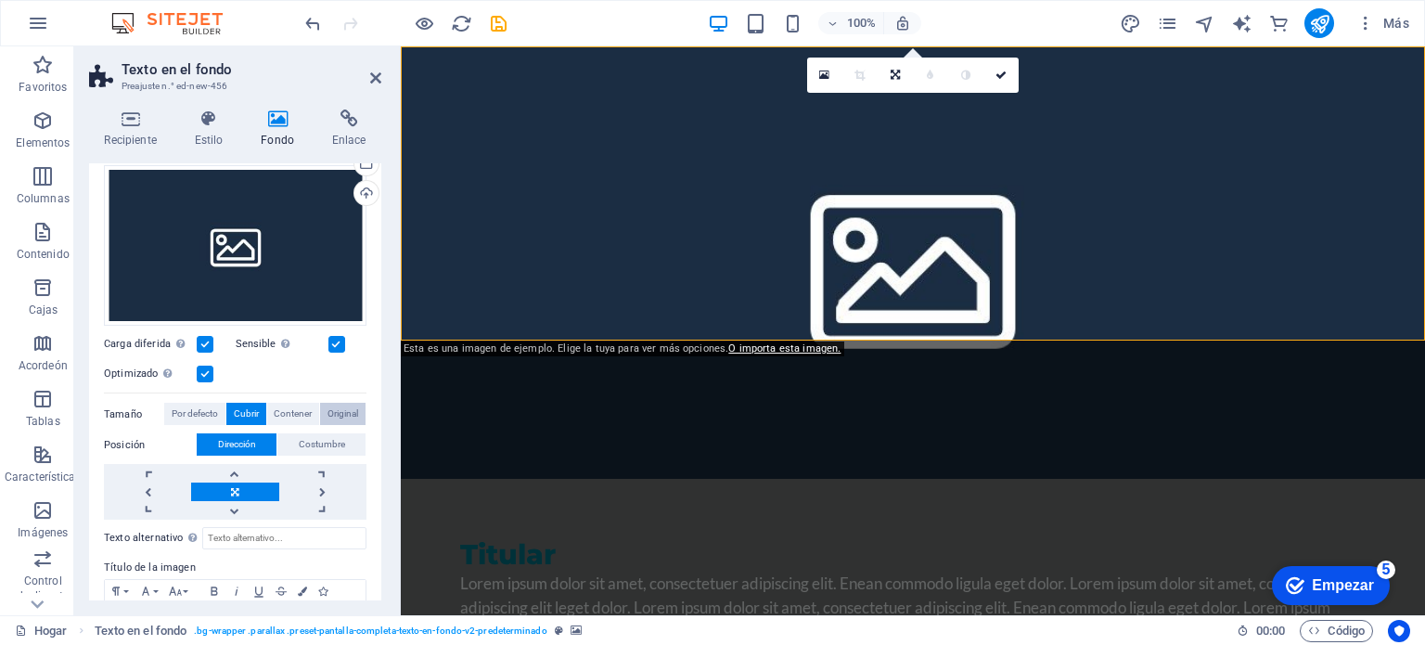
click at [340, 415] on font "Original" at bounding box center [342, 413] width 31 height 10
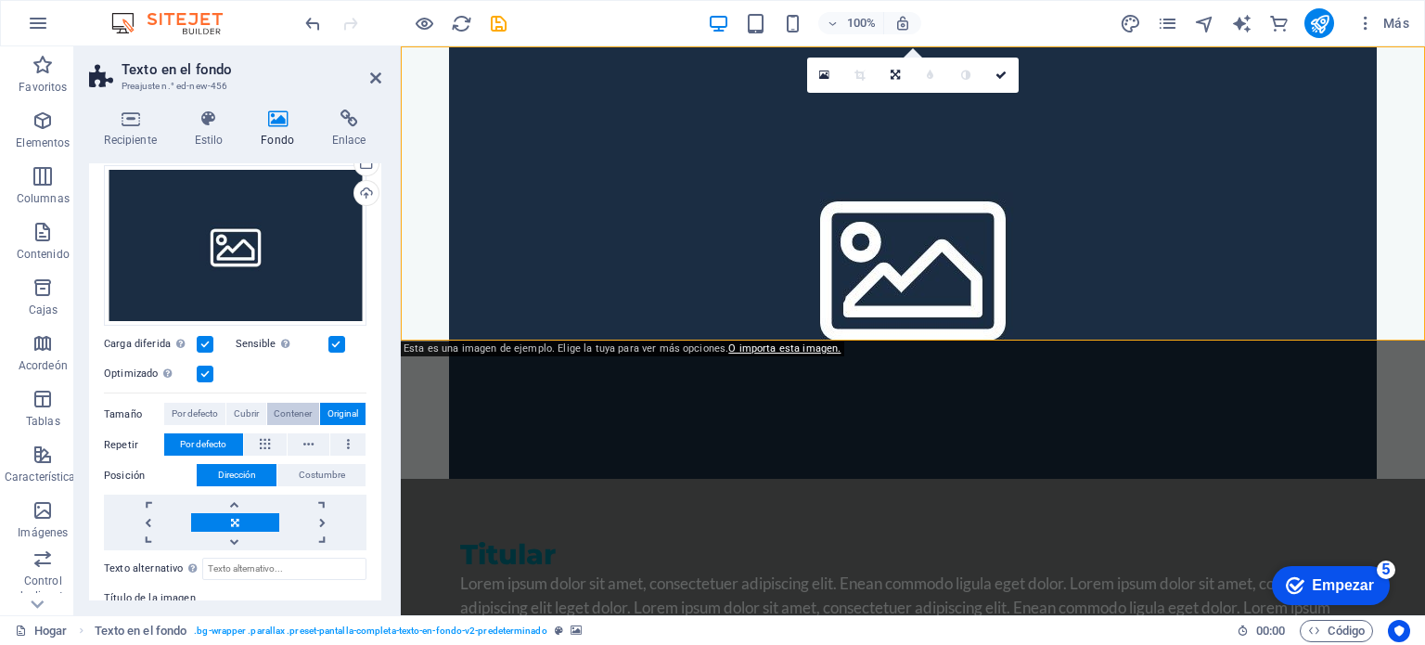
click at [288, 413] on font "Contener" at bounding box center [293, 413] width 38 height 10
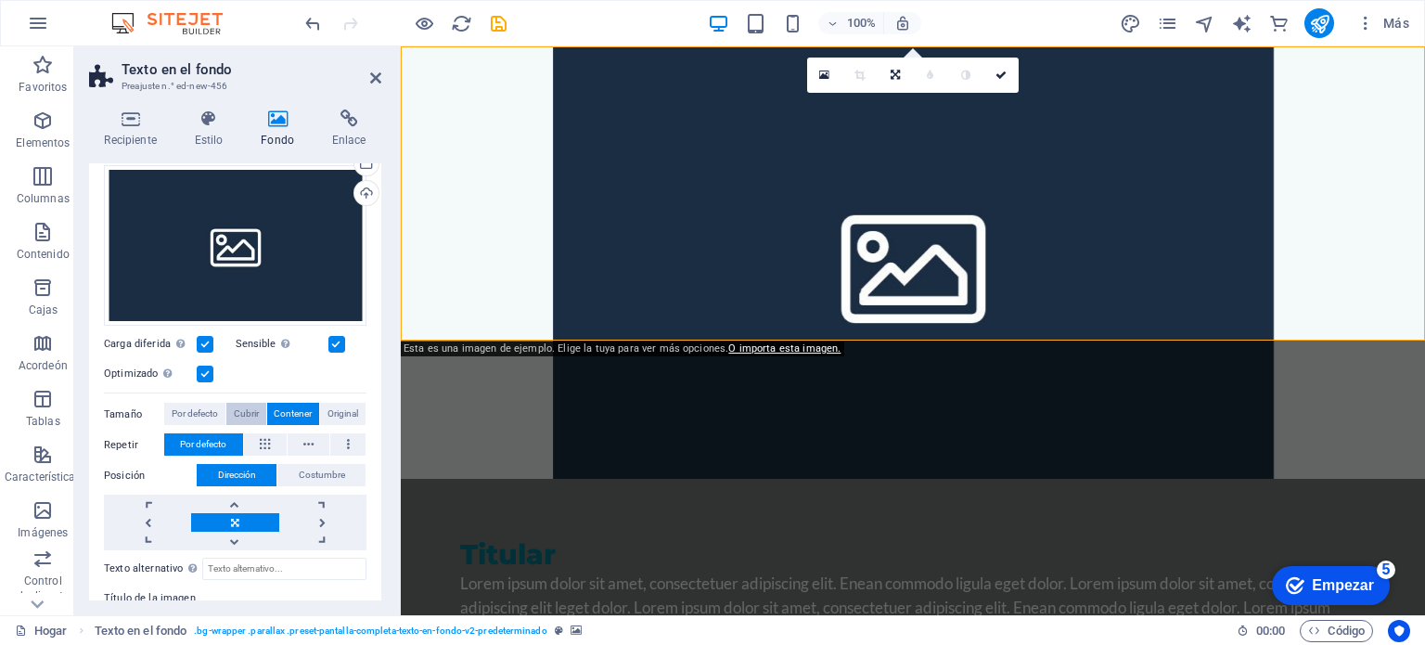
click at [251, 411] on font "Cubrir" at bounding box center [246, 413] width 25 height 10
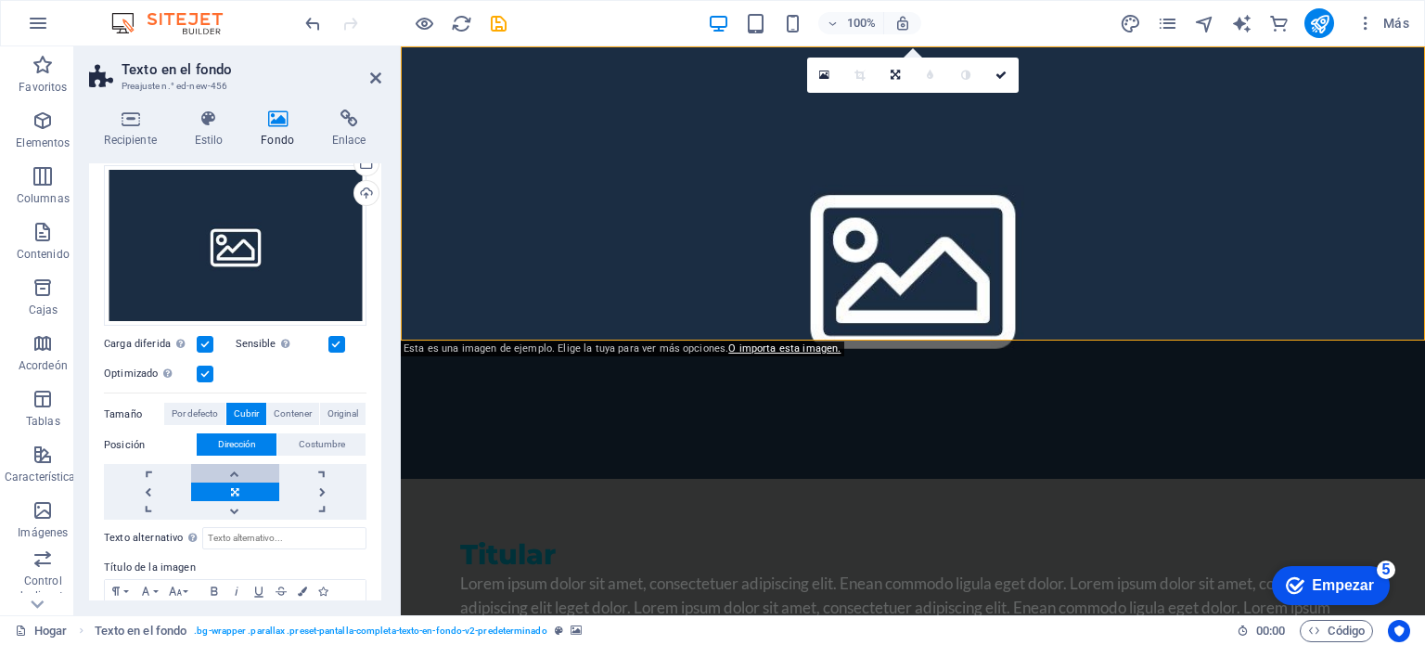
scroll to position [279, 0]
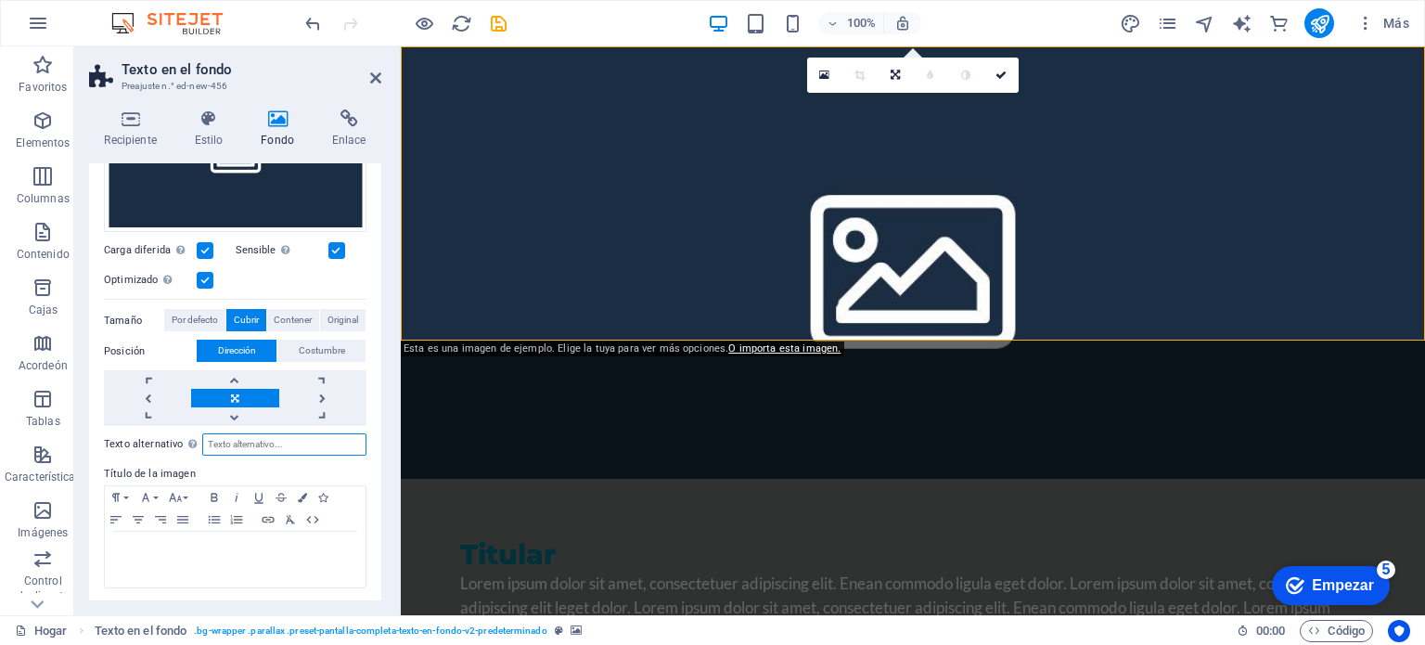
click at [236, 441] on input "Texto alternativo El texto alternativo es utilizado por dispositivos que no pue…" at bounding box center [284, 444] width 164 height 22
click at [1328, 581] on font "Empezar" at bounding box center [1342, 585] width 62 height 16
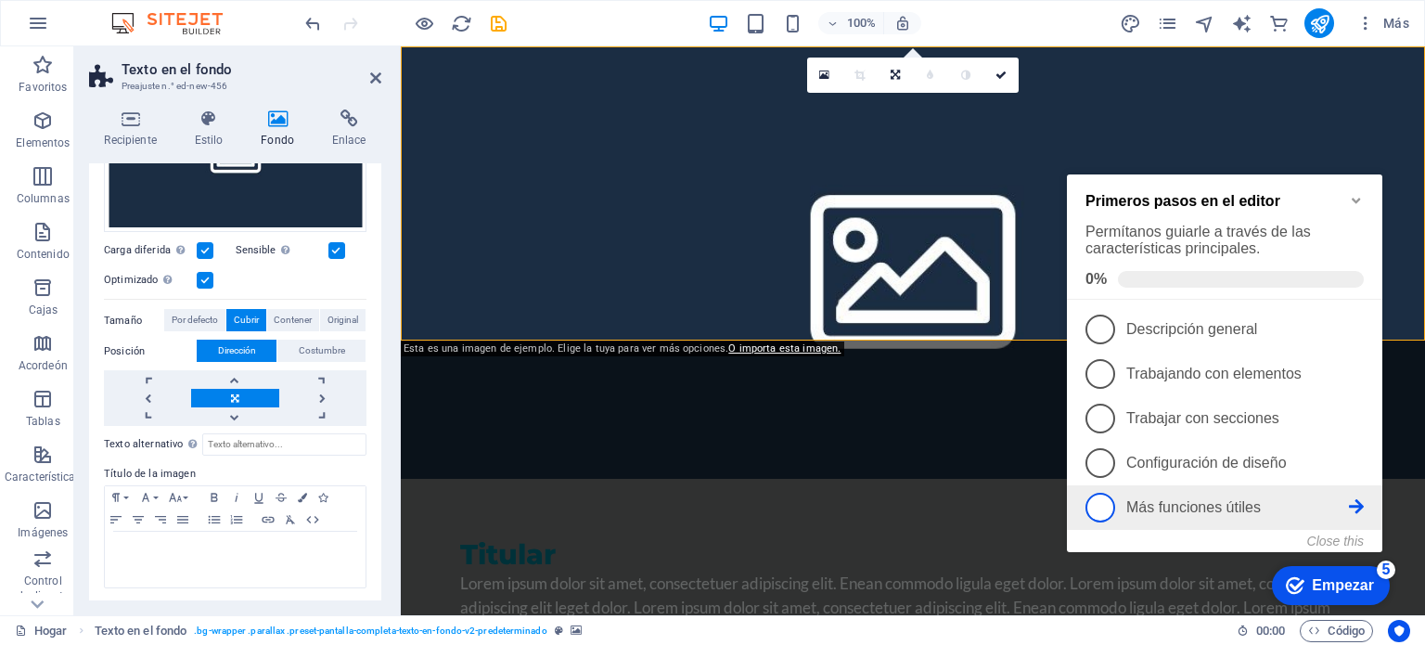
click at [1176, 514] on link "5 Más funciones útiles - incompleto" at bounding box center [1224, 507] width 278 height 30
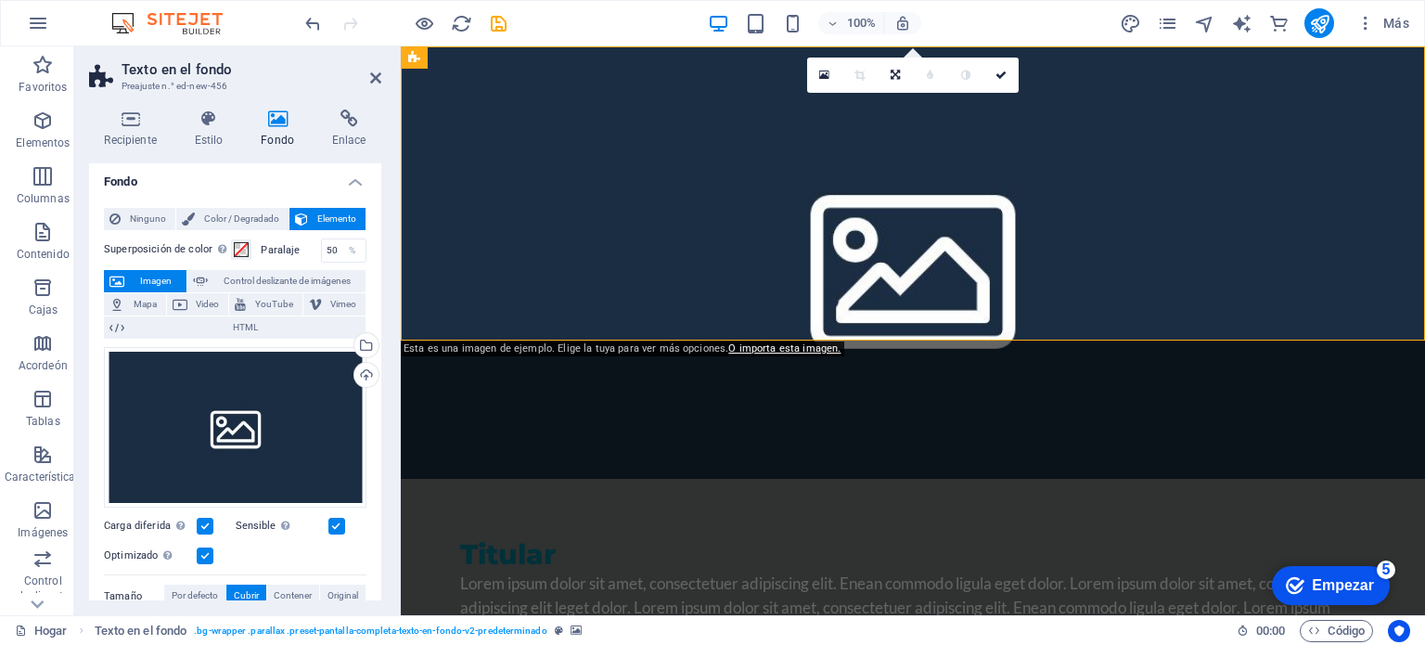
scroll to position [0, 0]
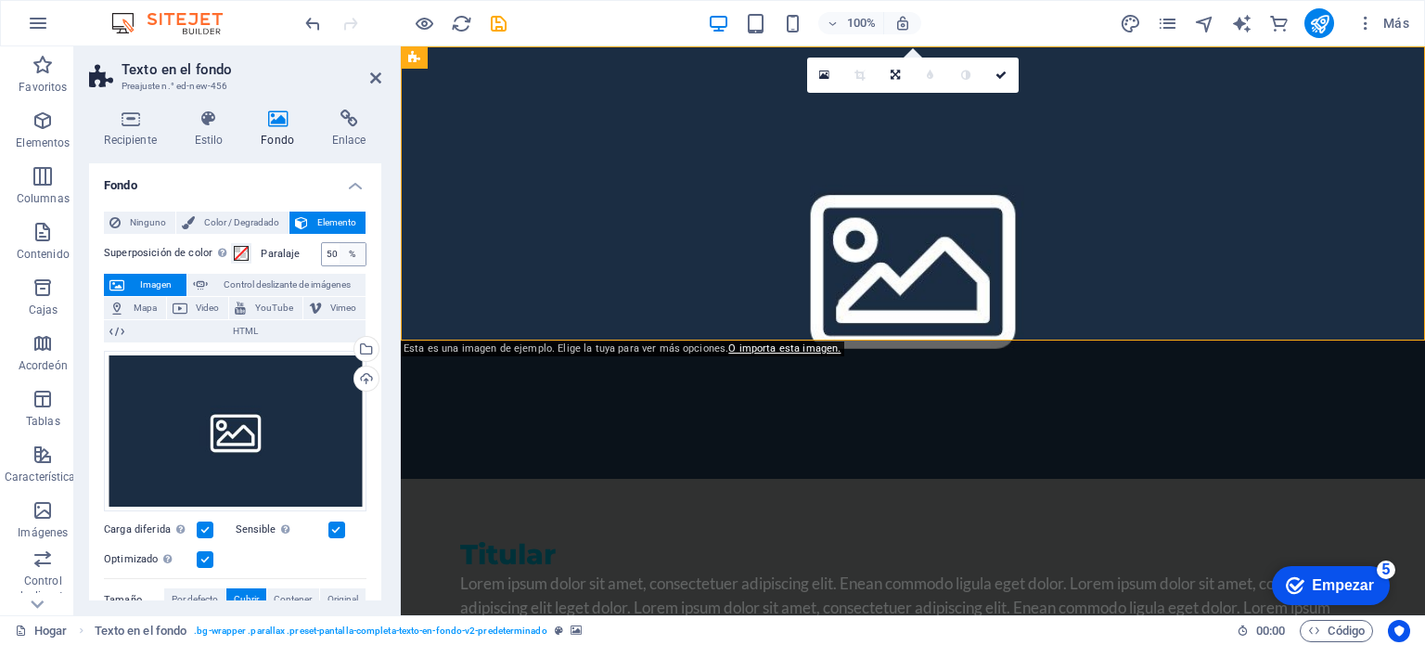
click at [349, 259] on font "%" at bounding box center [352, 254] width 6 height 22
click at [341, 252] on div "%" at bounding box center [352, 254] width 26 height 22
click at [339, 254] on div "%" at bounding box center [352, 254] width 26 height 22
click at [241, 251] on span at bounding box center [241, 253] width 15 height 15
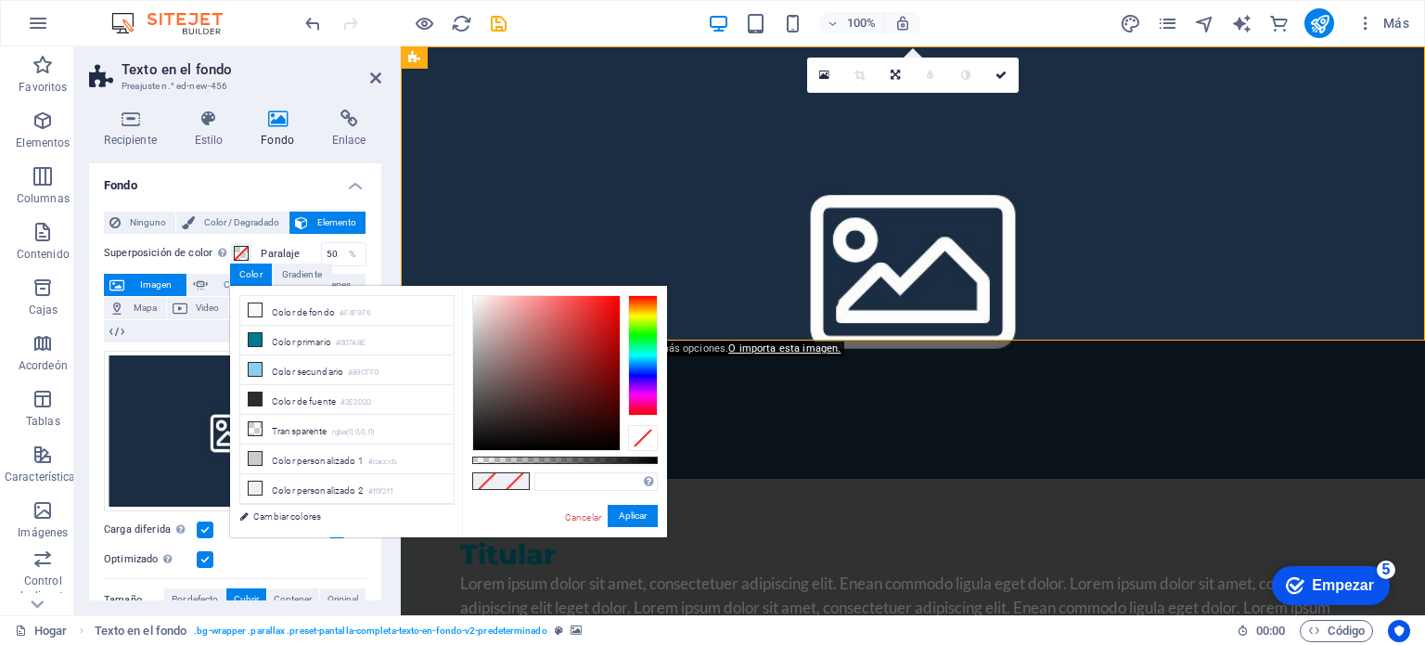
click at [79, 351] on div "Recipiente Estilo Fondo Enlace Tamaño Altura Por defecto píxeles movimiento ráp…" at bounding box center [235, 355] width 322 height 520
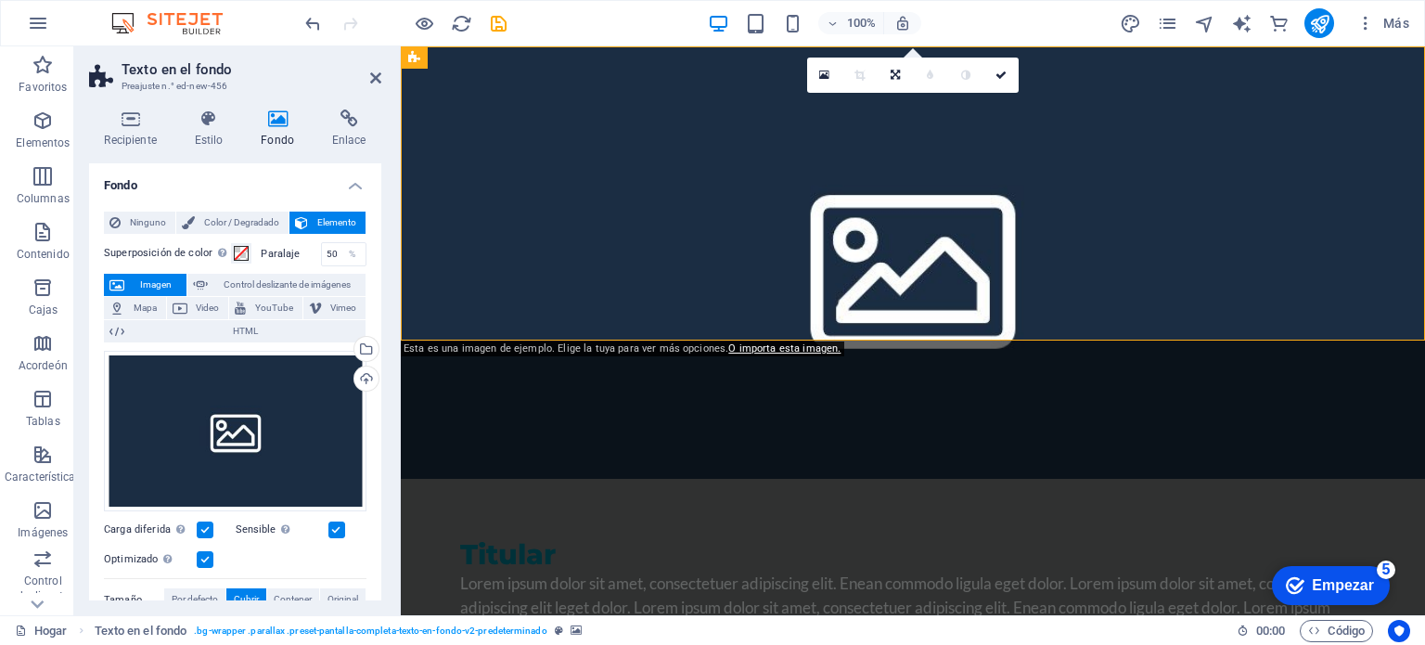
click at [208, 530] on label at bounding box center [205, 529] width 17 height 17
click at [0, 0] on input "Carga diferida Cargar imágenes después de que se cargue la página mejora la vel…" at bounding box center [0, 0] width 0 height 0
click at [203, 555] on label at bounding box center [205, 559] width 17 height 17
click at [0, 0] on input "Optimizado Las imágenes se comprimen para mejorar la velocidad de la página." at bounding box center [0, 0] width 0 height 0
click at [203, 555] on label at bounding box center [205, 559] width 17 height 17
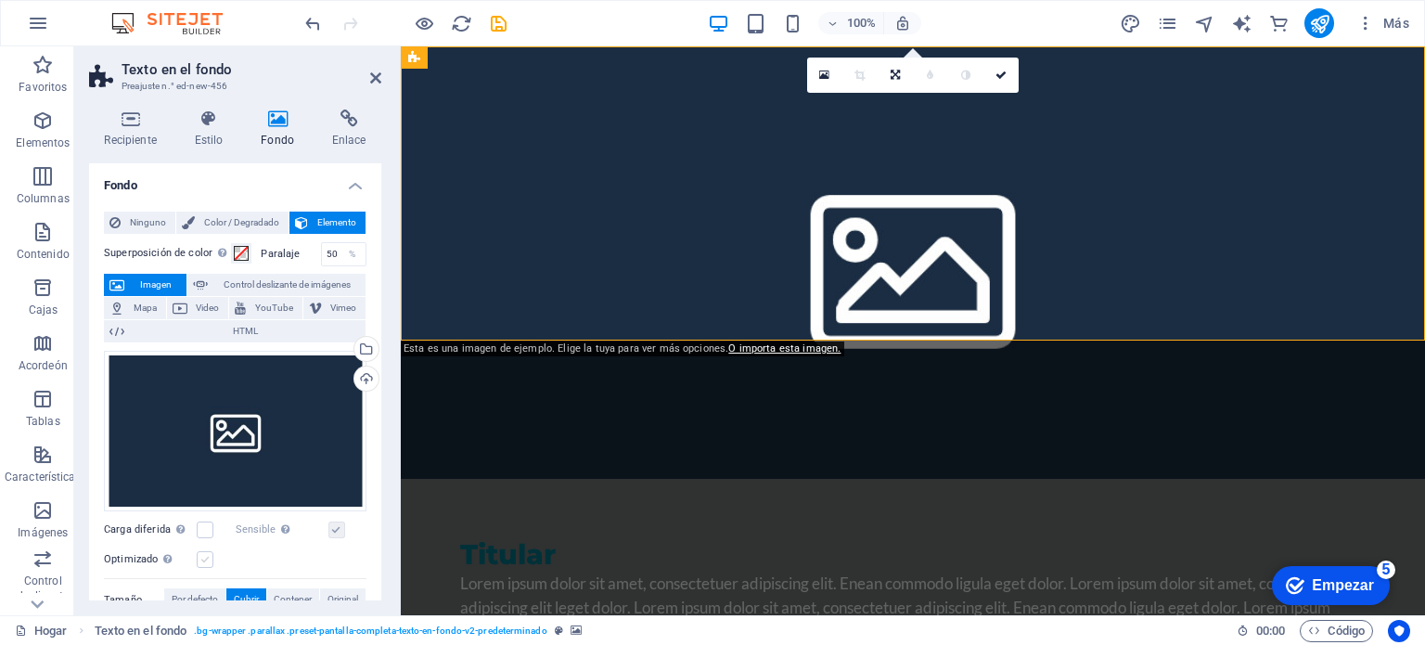
click at [0, 0] on input "Optimizado Las imágenes se comprimen para mejorar la velocidad de la página." at bounding box center [0, 0] width 0 height 0
click at [340, 528] on label at bounding box center [336, 529] width 17 height 17
click at [0, 0] on input "Sensible Cargue automáticamente imágenes de retina y tamaños optimizados para t…" at bounding box center [0, 0] width 0 height 0
click at [340, 528] on label at bounding box center [336, 529] width 17 height 17
click at [0, 0] on input "Sensible Cargue automáticamente imágenes de retina y tamaños optimizados para t…" at bounding box center [0, 0] width 0 height 0
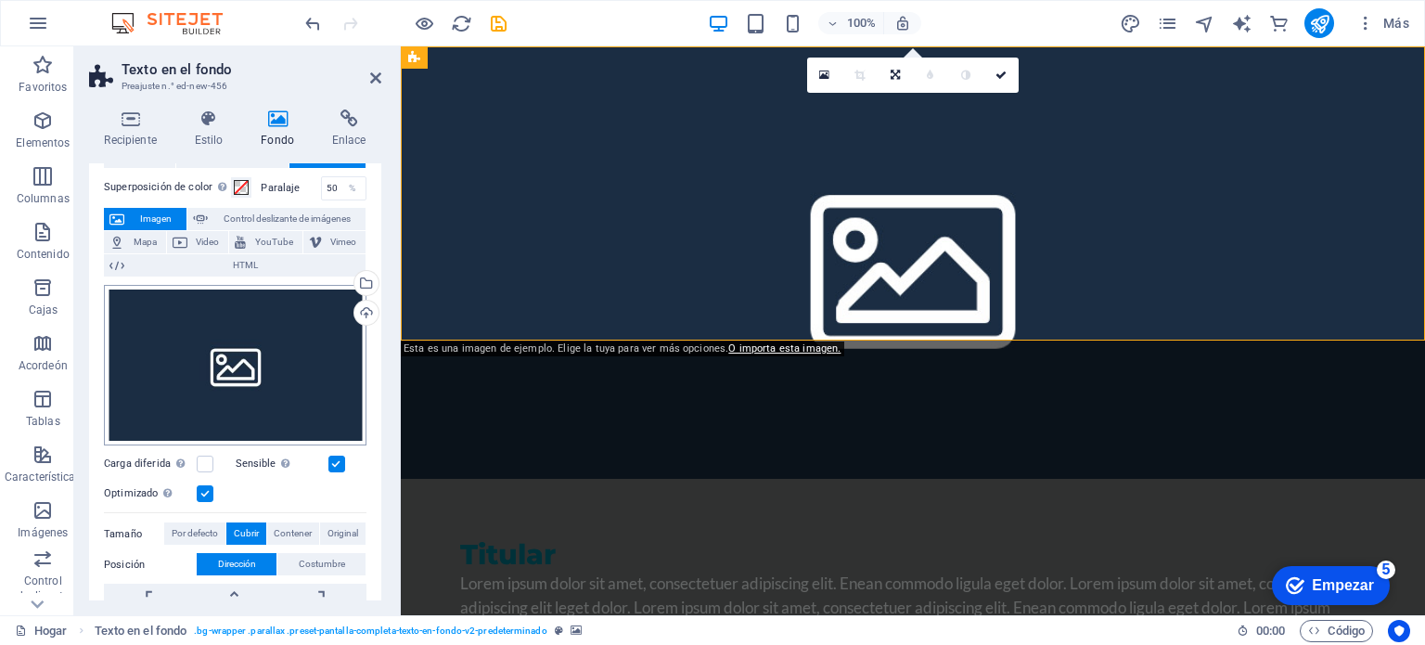
scroll to position [93, 0]
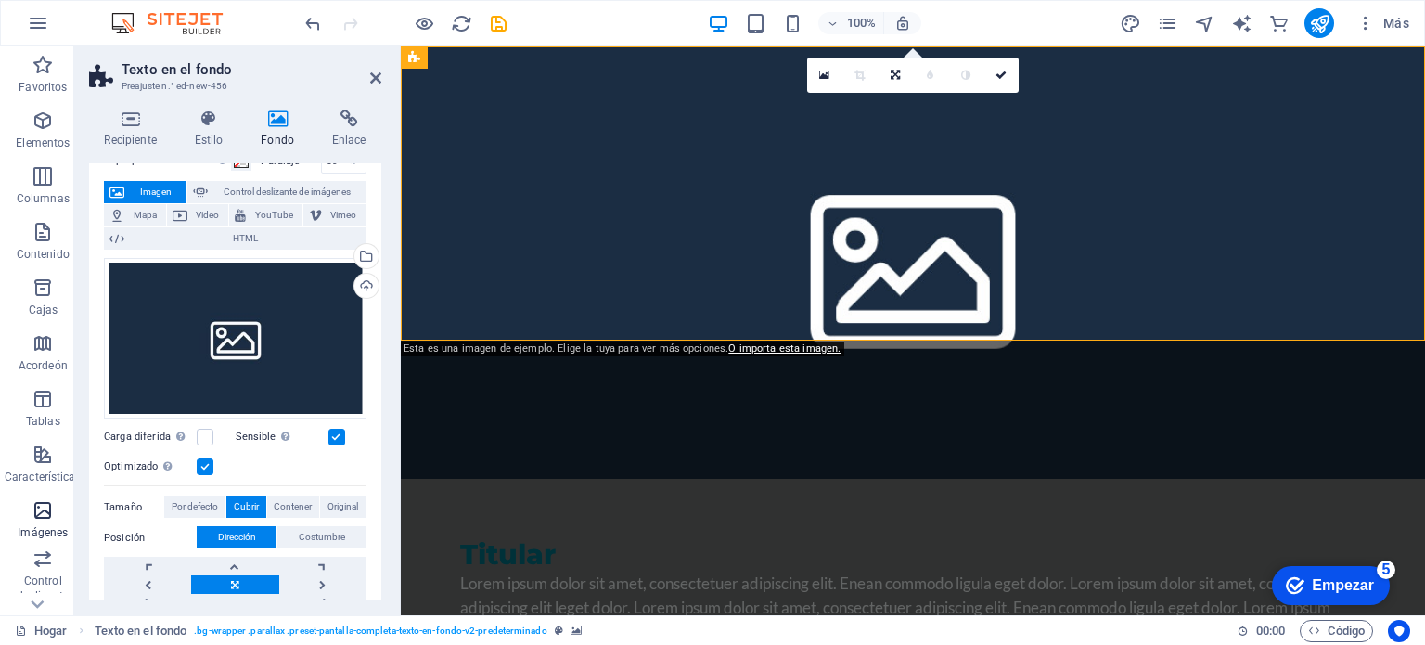
click at [51, 515] on icon "button" at bounding box center [43, 510] width 22 height 22
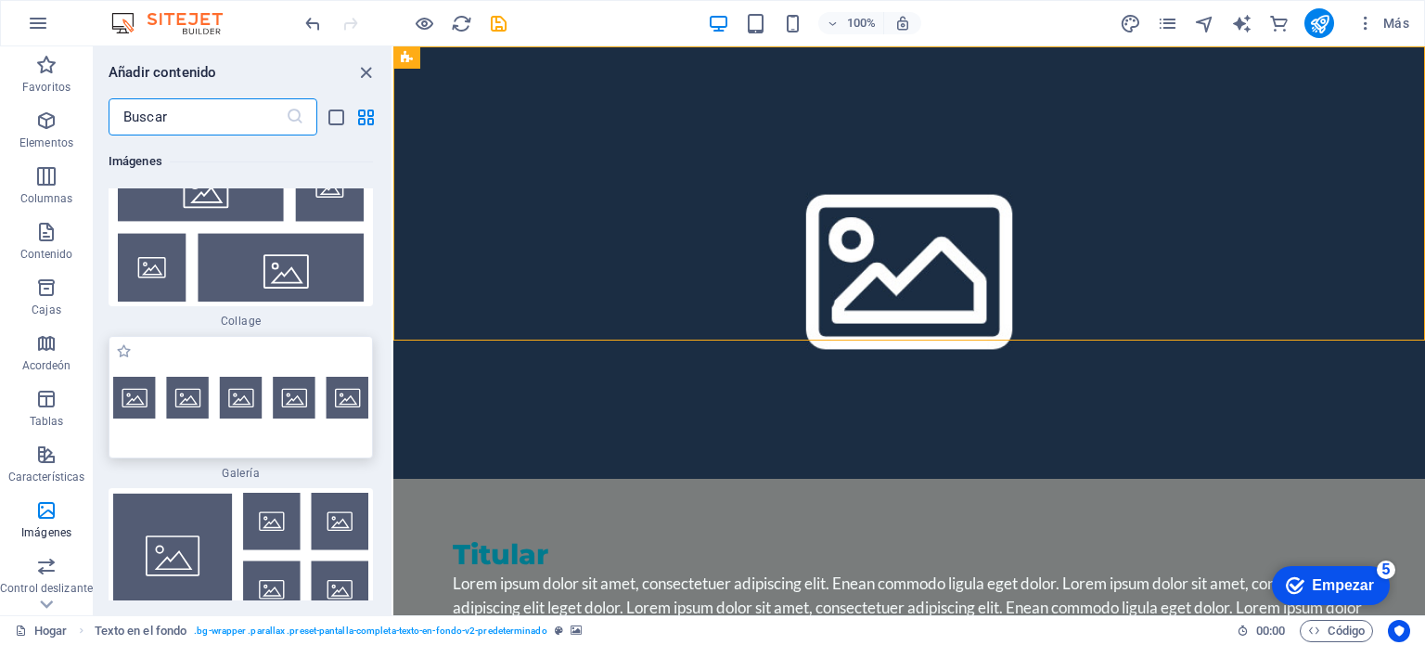
scroll to position [18968, 0]
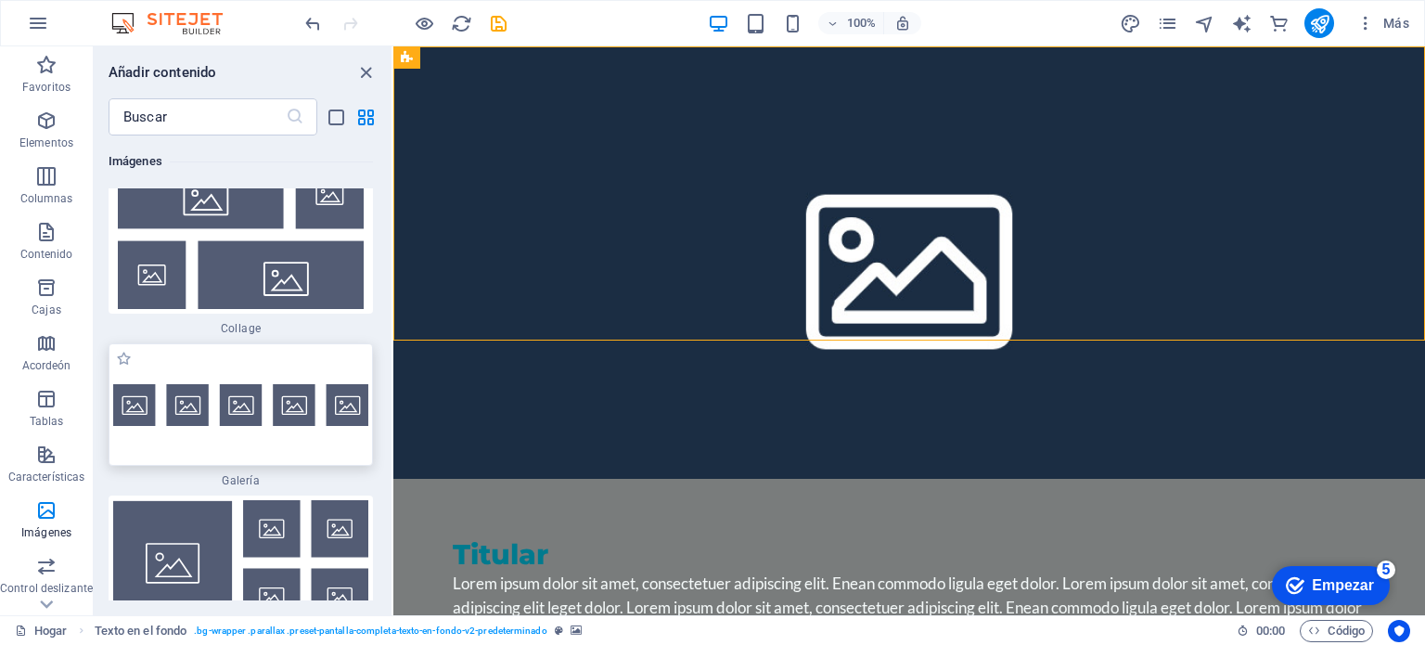
click at [260, 384] on div at bounding box center [241, 404] width 264 height 122
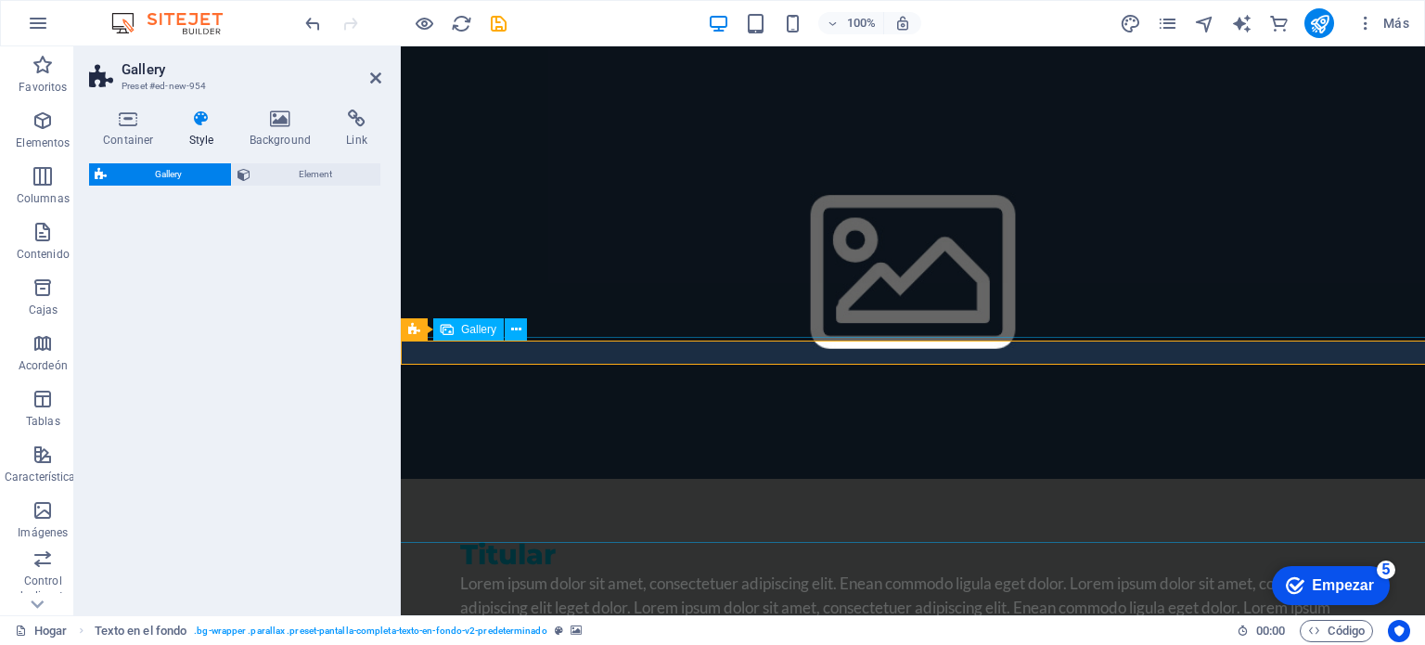
drag, startPoint x: 966, startPoint y: 435, endPoint x: 843, endPoint y: 435, distance: 123.3
select select "rem"
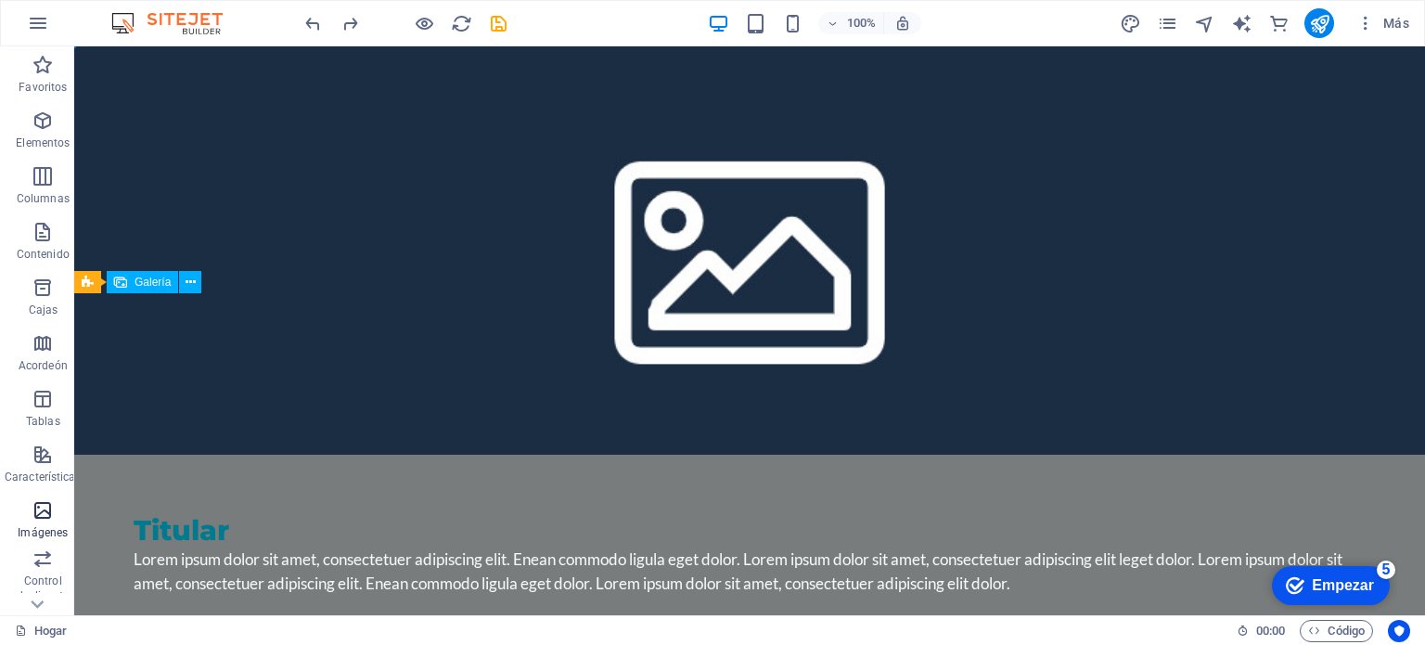
click at [38, 529] on font "Imágenes" at bounding box center [43, 532] width 50 height 13
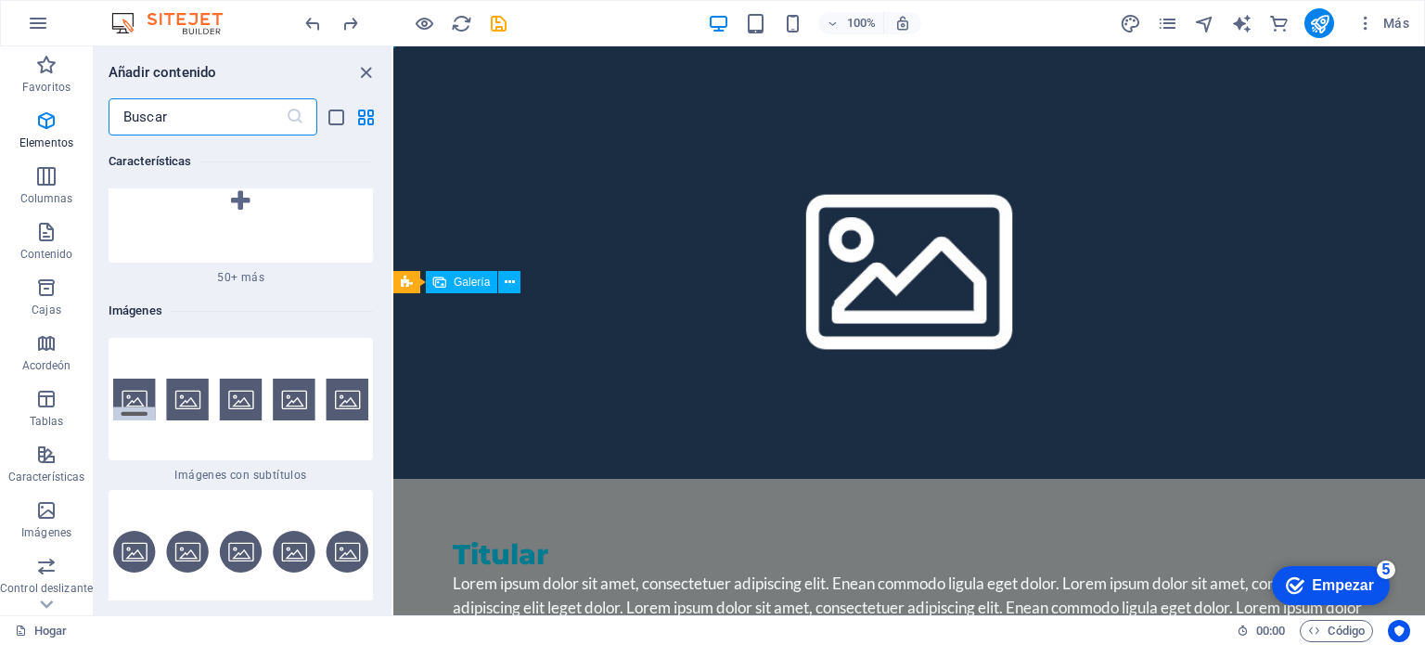
scroll to position [18597, 0]
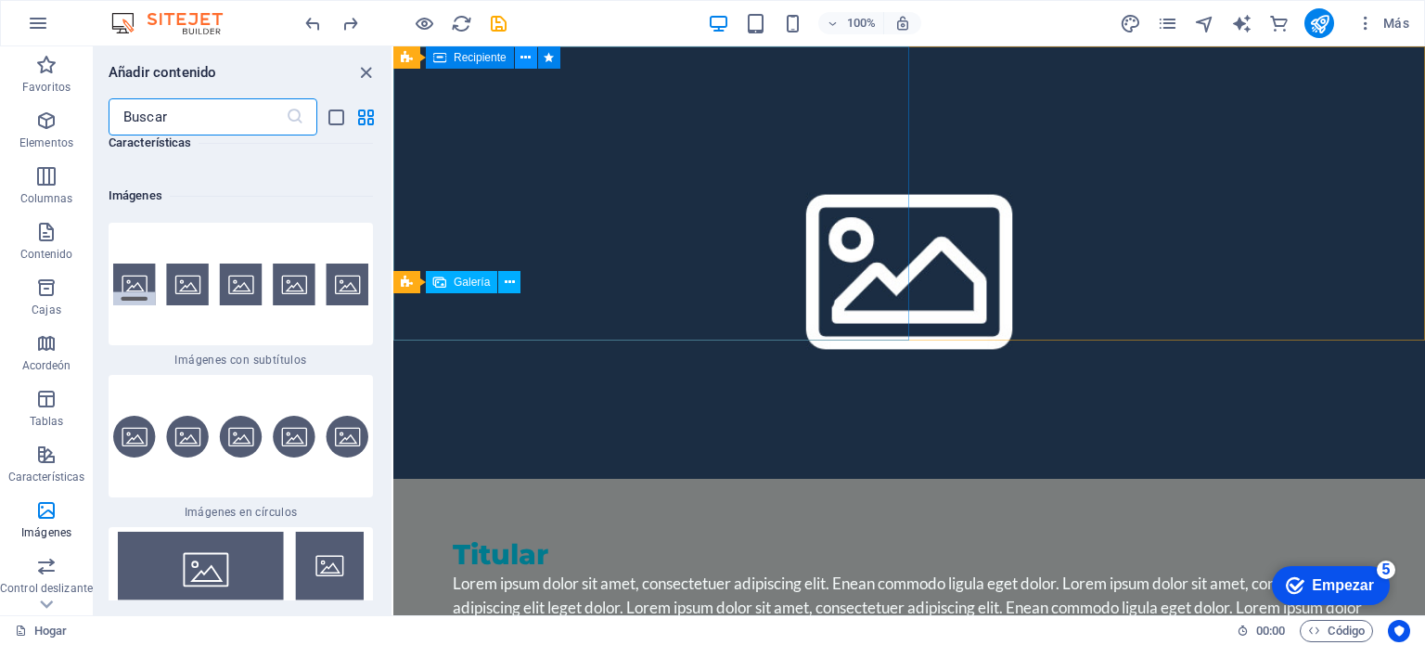
click at [528, 61] on icon at bounding box center [525, 57] width 10 height 19
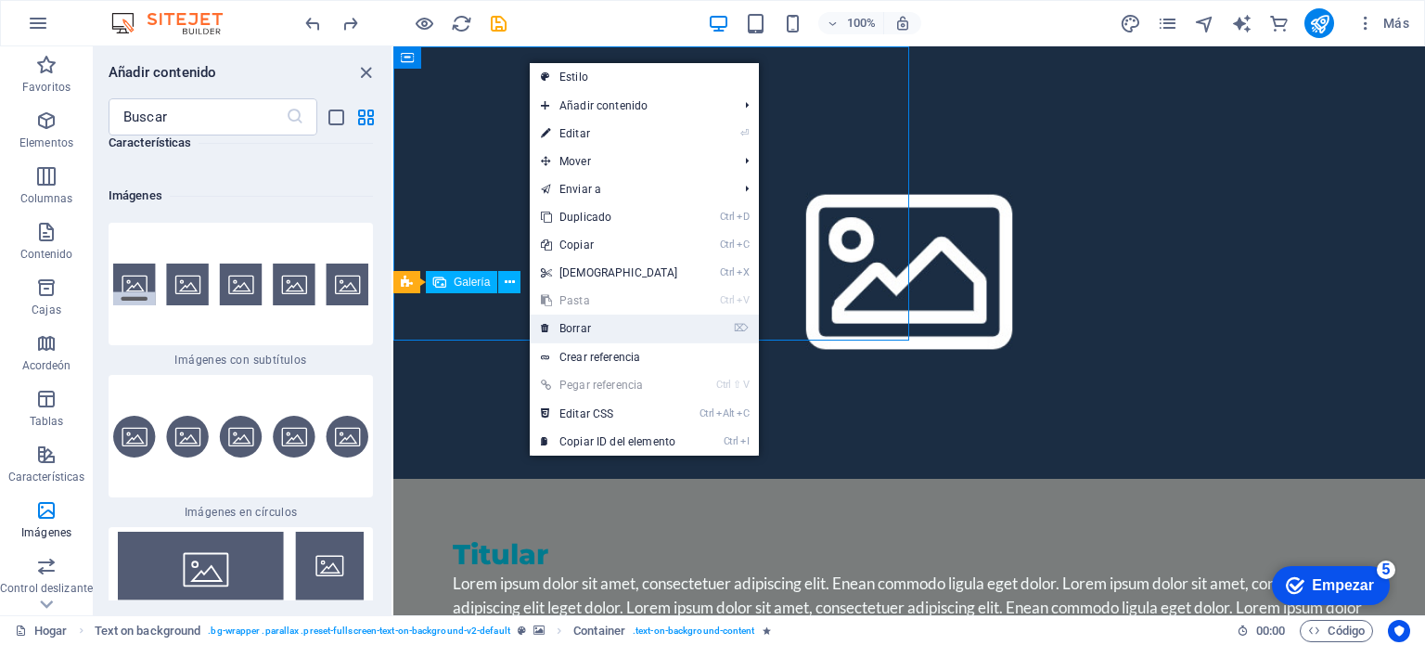
click at [612, 335] on link "⌦ Borrar" at bounding box center [610, 328] width 160 height 28
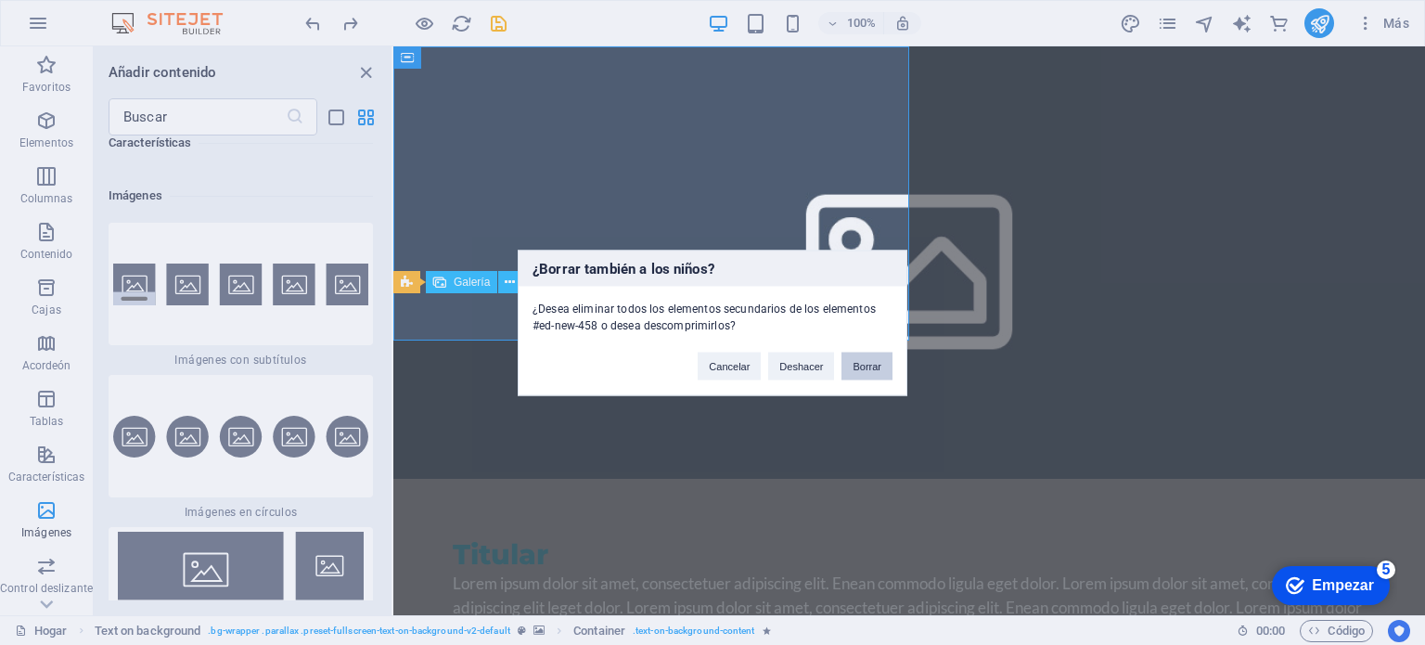
click at [864, 366] on font "Borrar" at bounding box center [866, 365] width 29 height 11
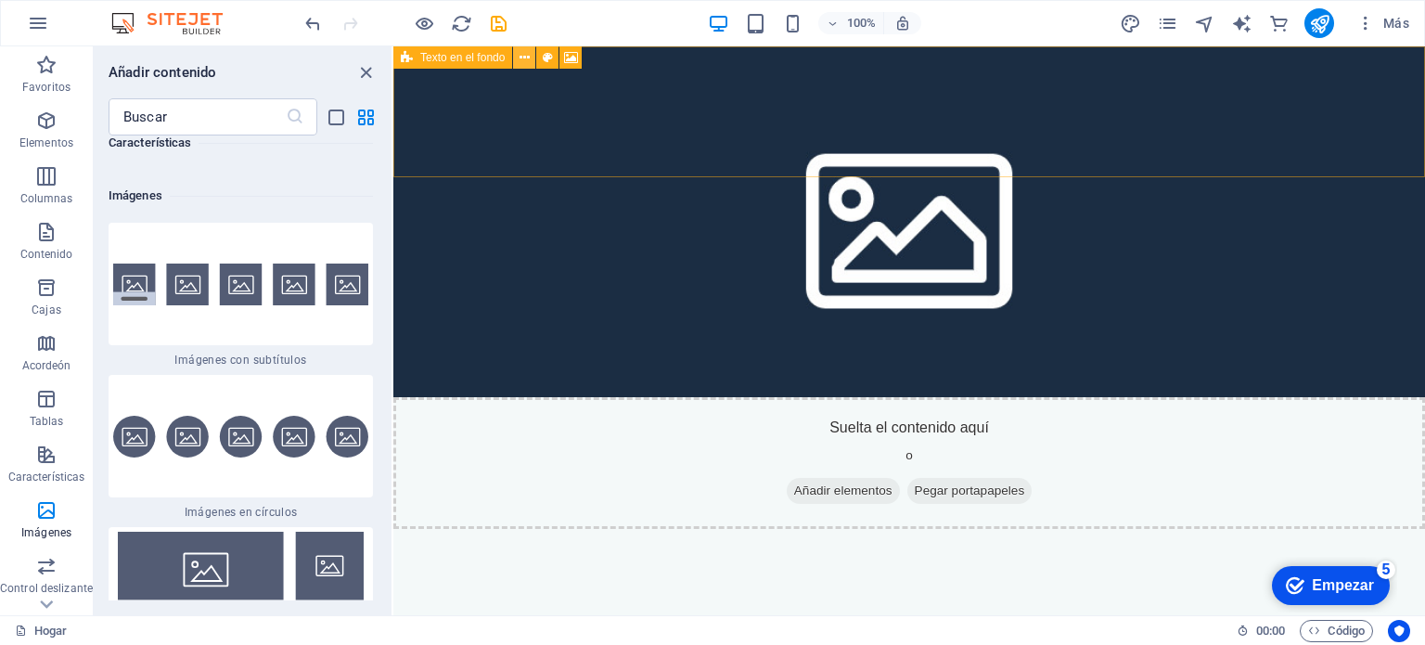
click at [518, 51] on button at bounding box center [524, 57] width 22 height 22
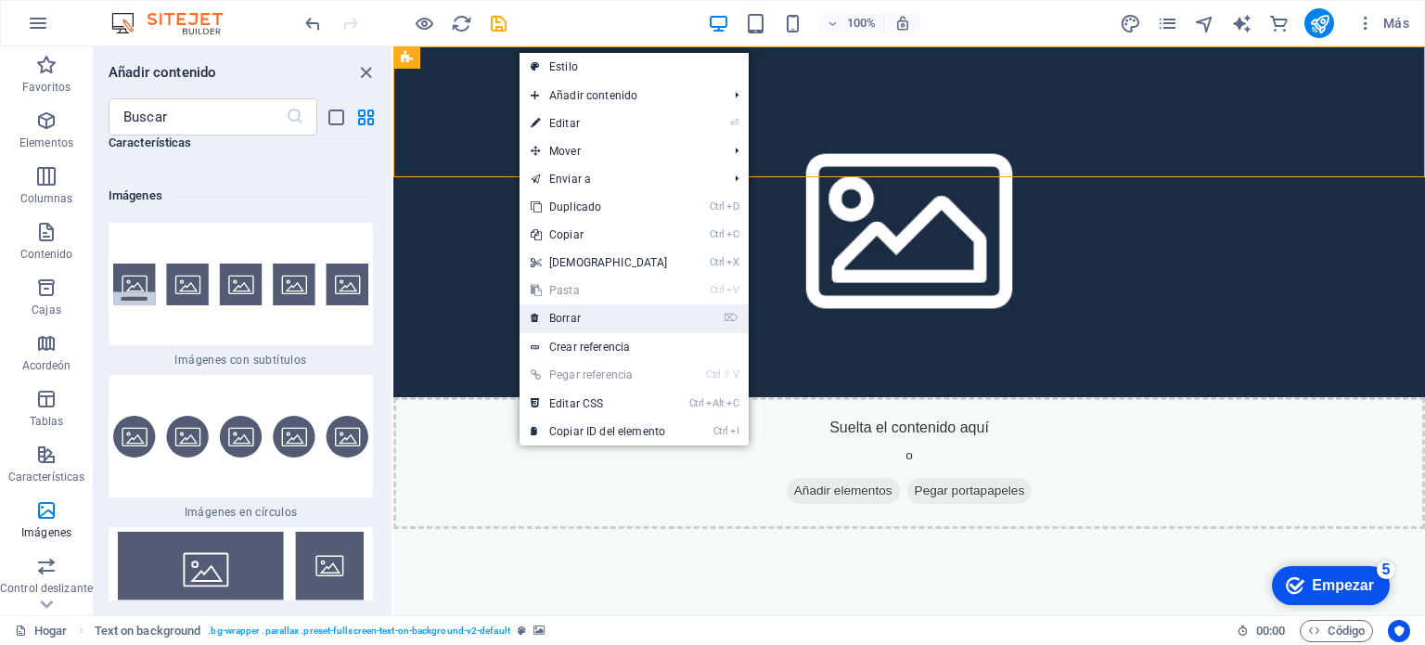
click at [571, 313] on font "Borrar" at bounding box center [565, 318] width 32 height 13
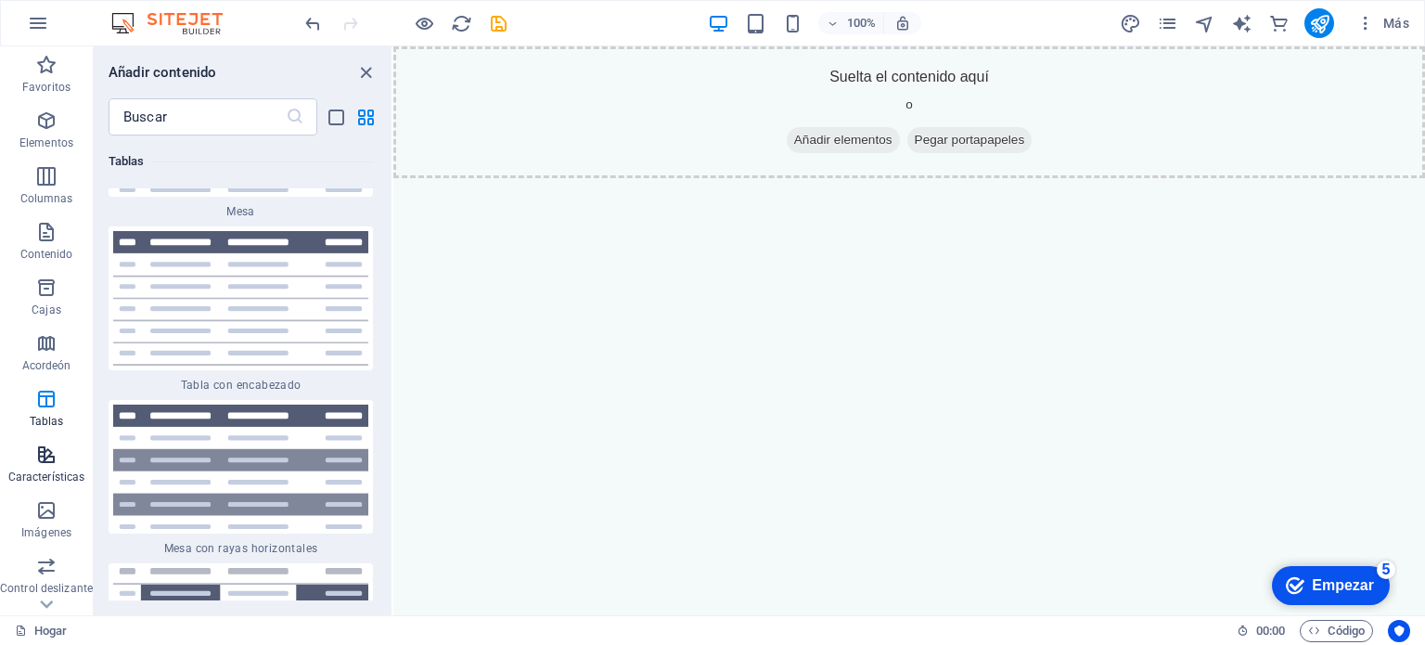
scroll to position [13496, 0]
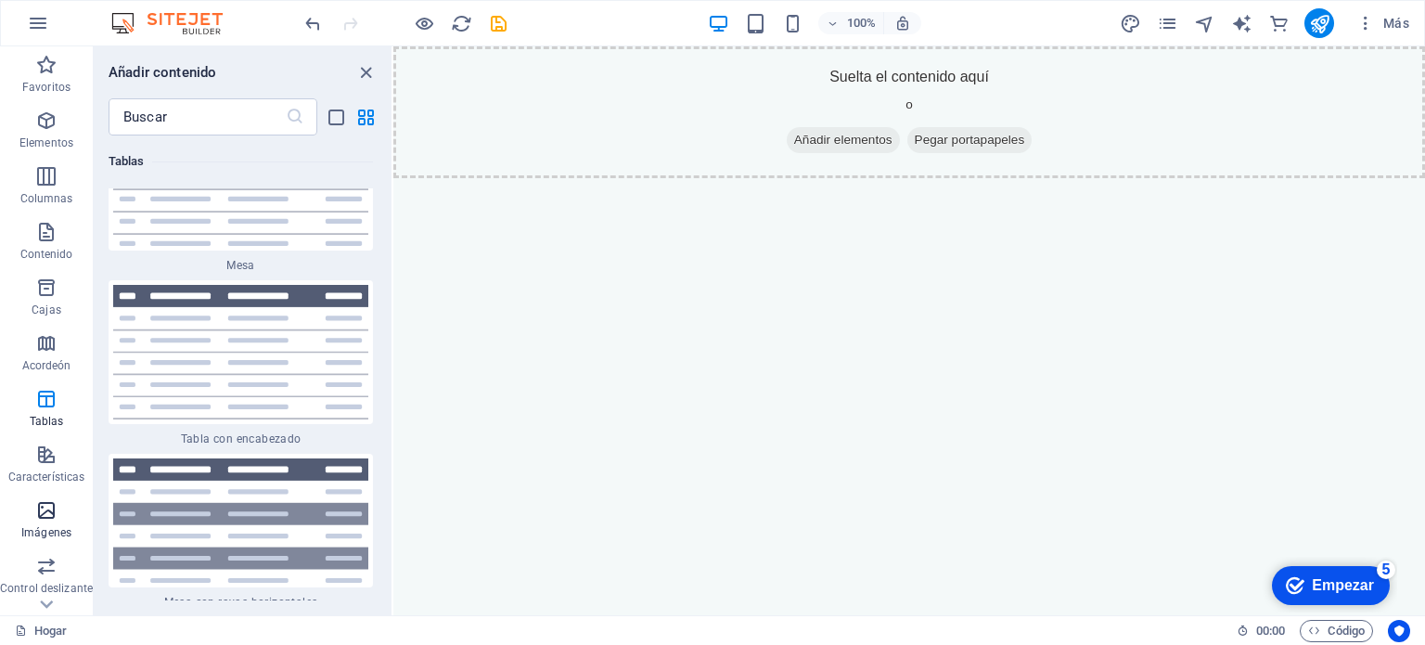
click at [44, 526] on font "Imágenes" at bounding box center [46, 532] width 50 height 13
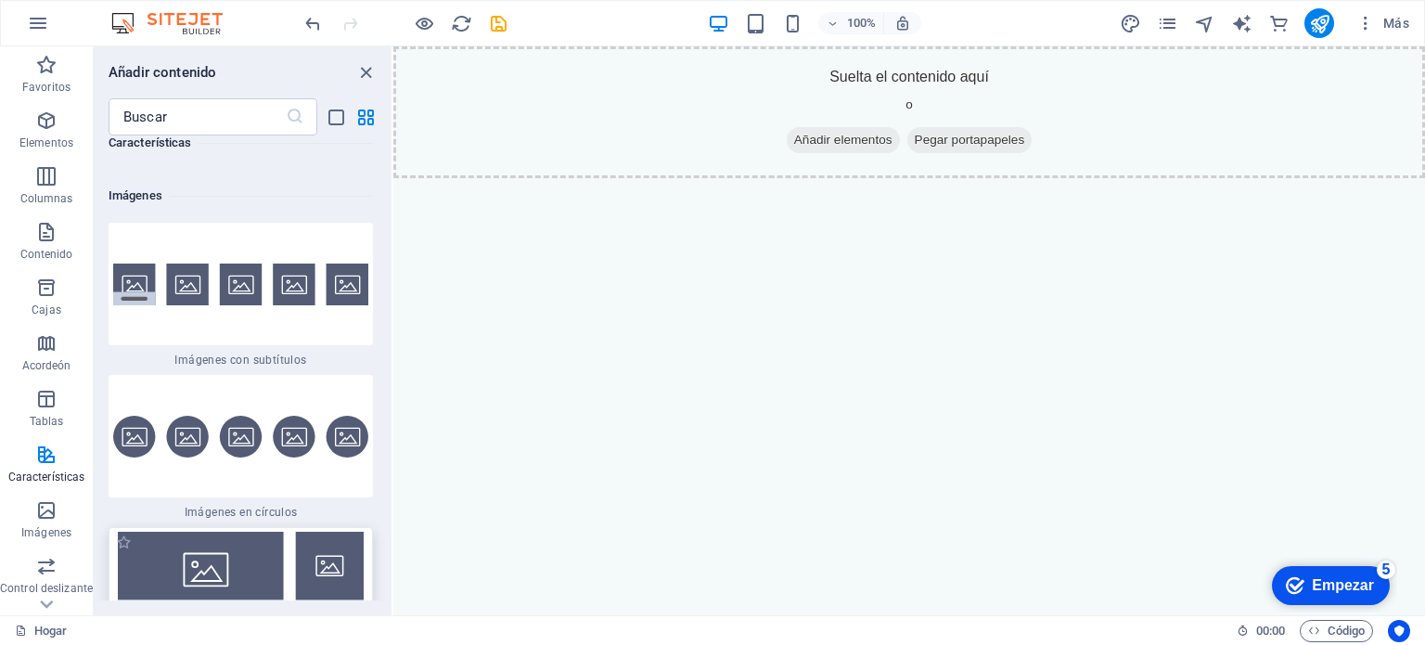
scroll to position [18411, 0]
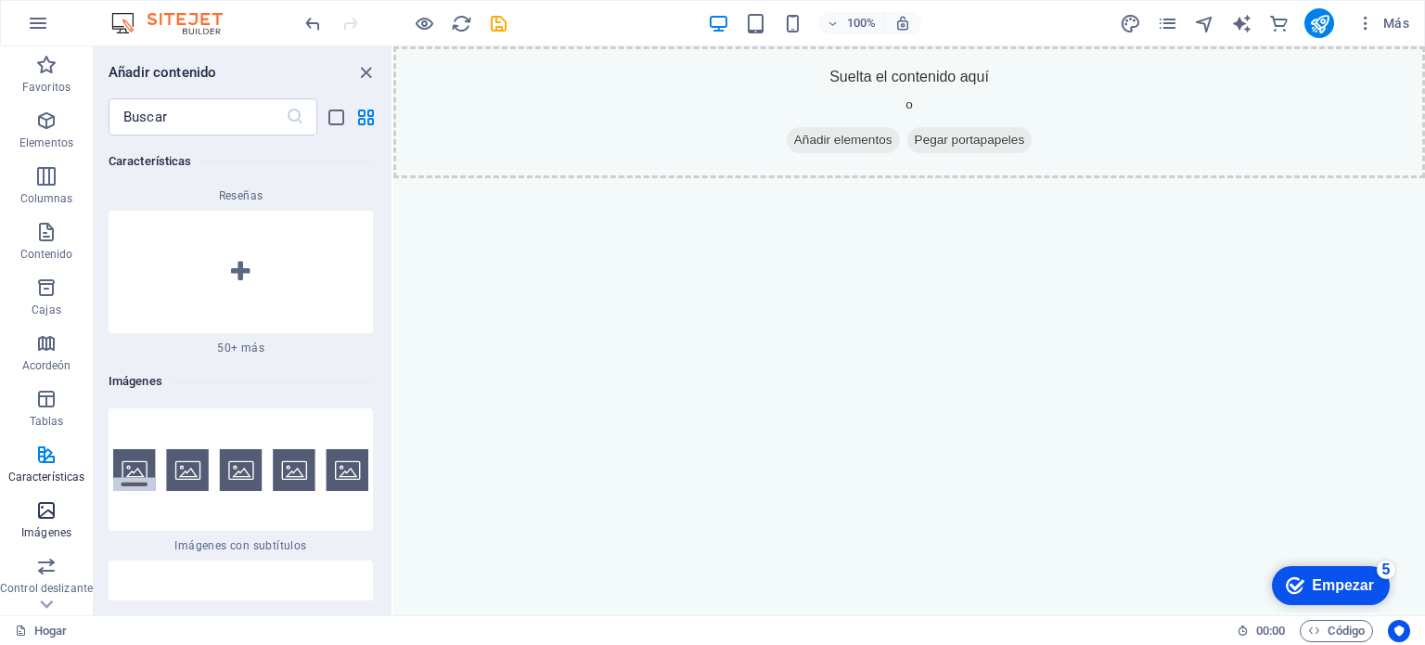
click at [55, 529] on font "Imágenes" at bounding box center [46, 532] width 50 height 13
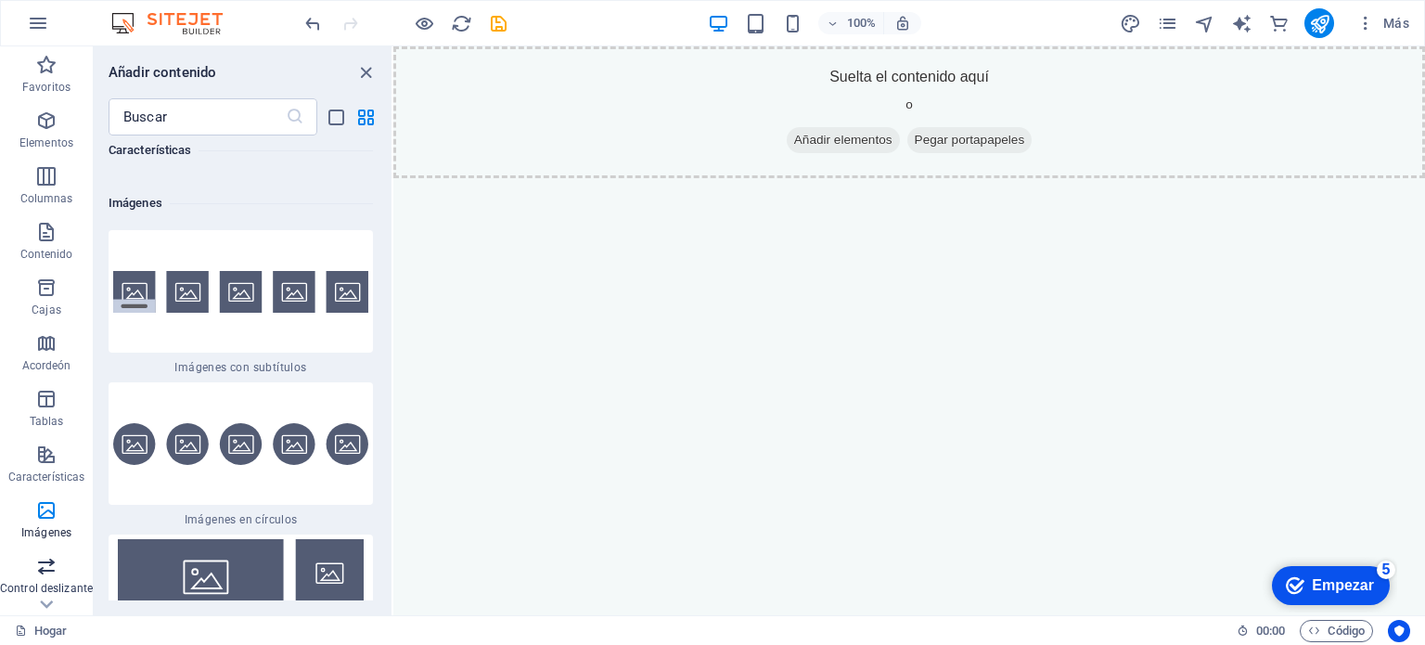
scroll to position [18597, 0]
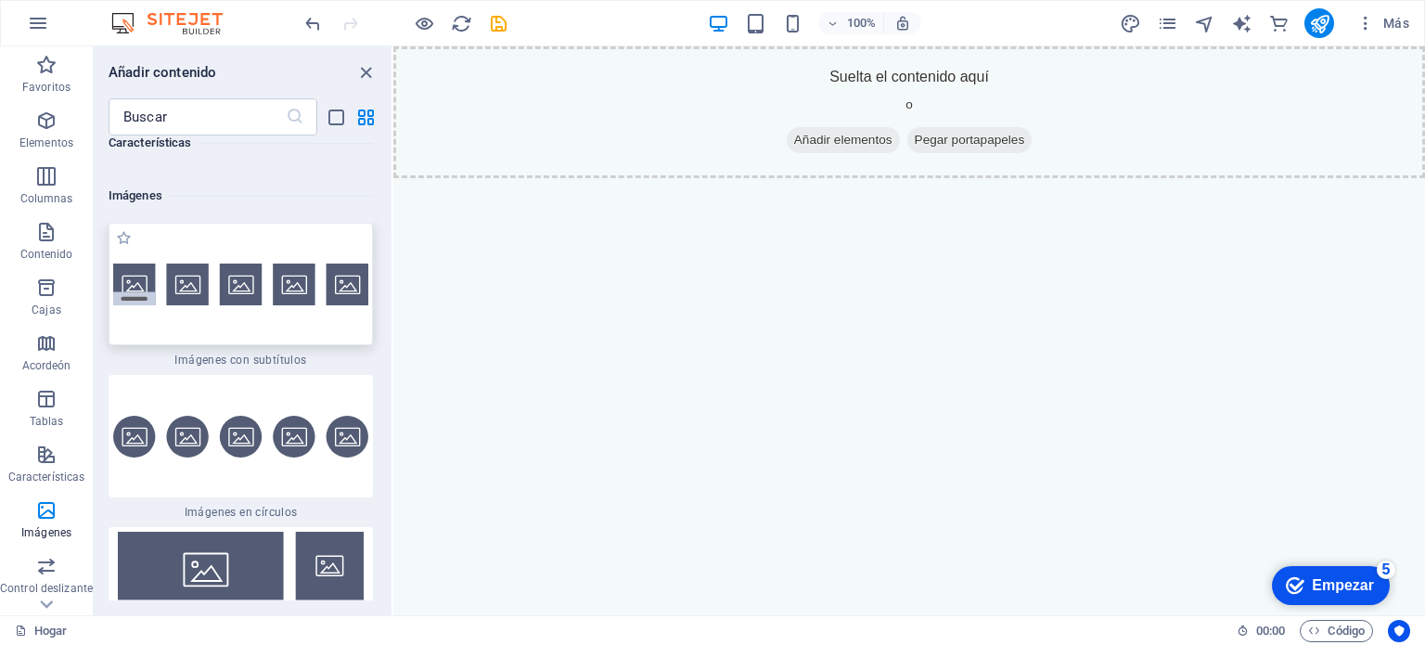
click at [169, 274] on div at bounding box center [241, 284] width 264 height 122
click at [393, 249] on div "Arrastre aquí para reemplazar el contenido existente. Presione "Ctrl" para crea…" at bounding box center [908, 330] width 1031 height 569
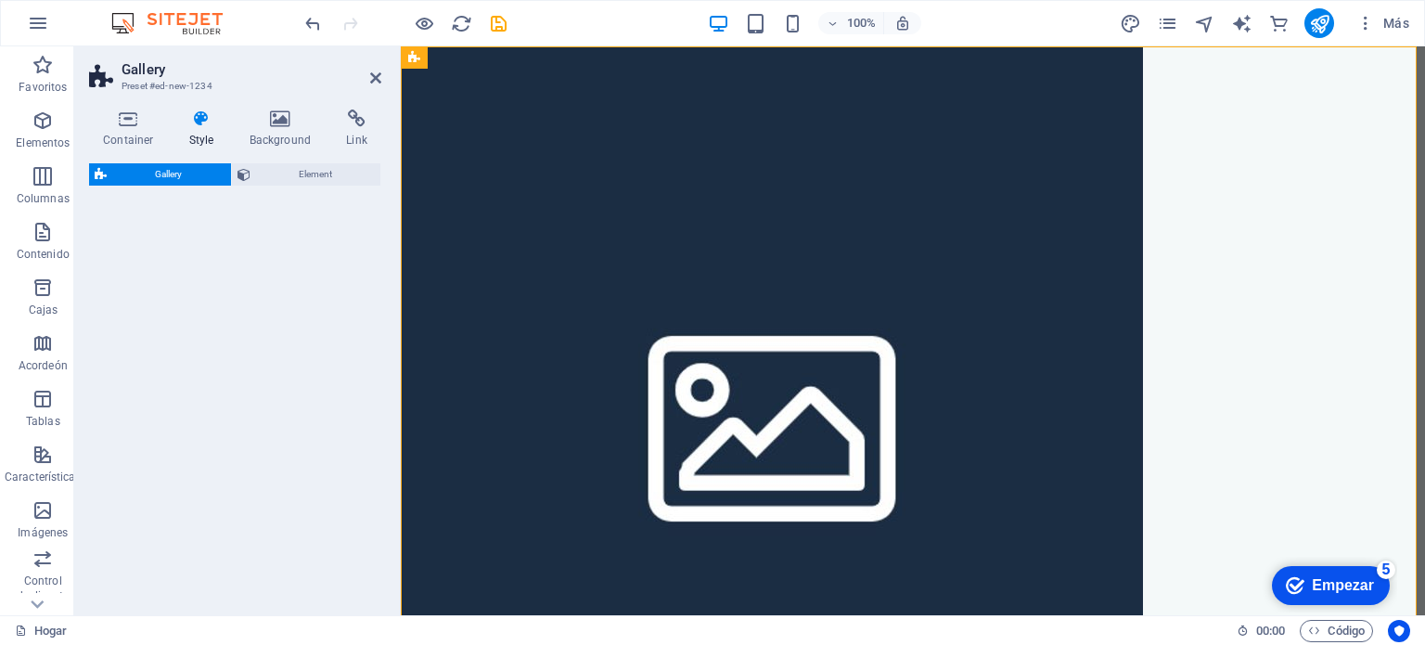
select select "rem"
select select "preset-gallery-v3-captions"
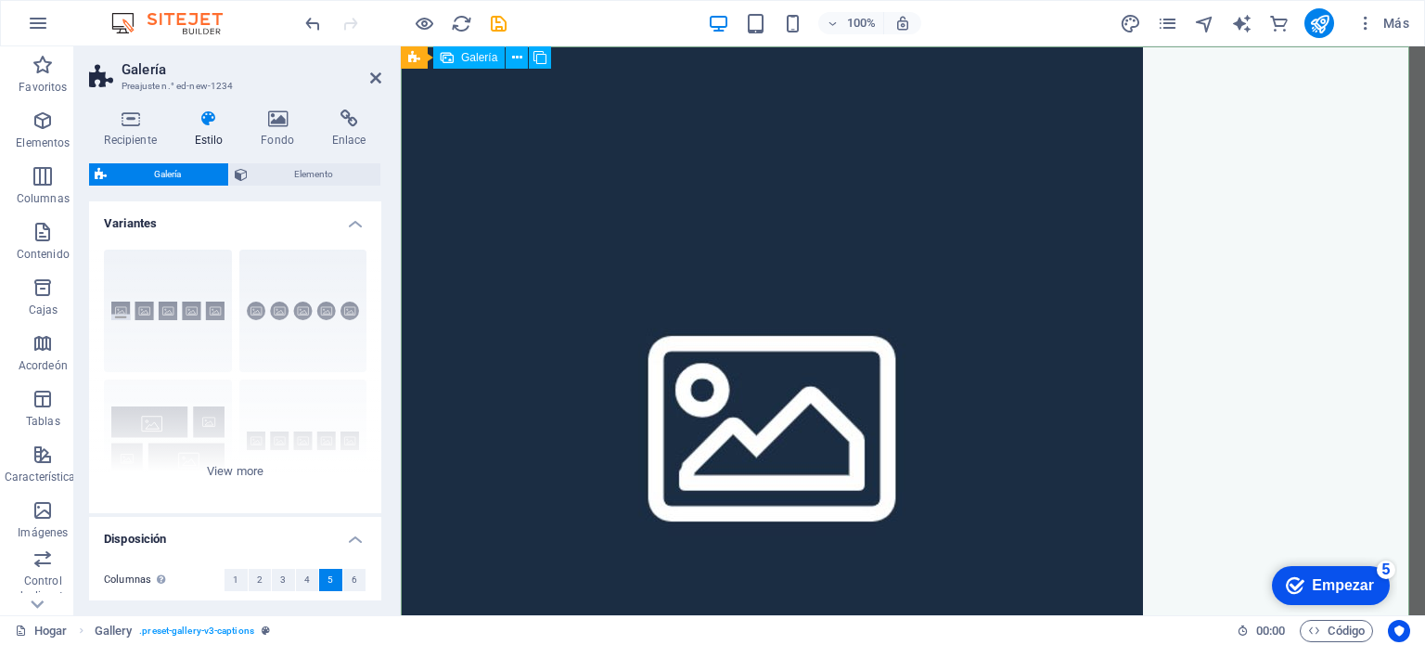
click at [966, 362] on li at bounding box center [772, 417] width 742 height 742
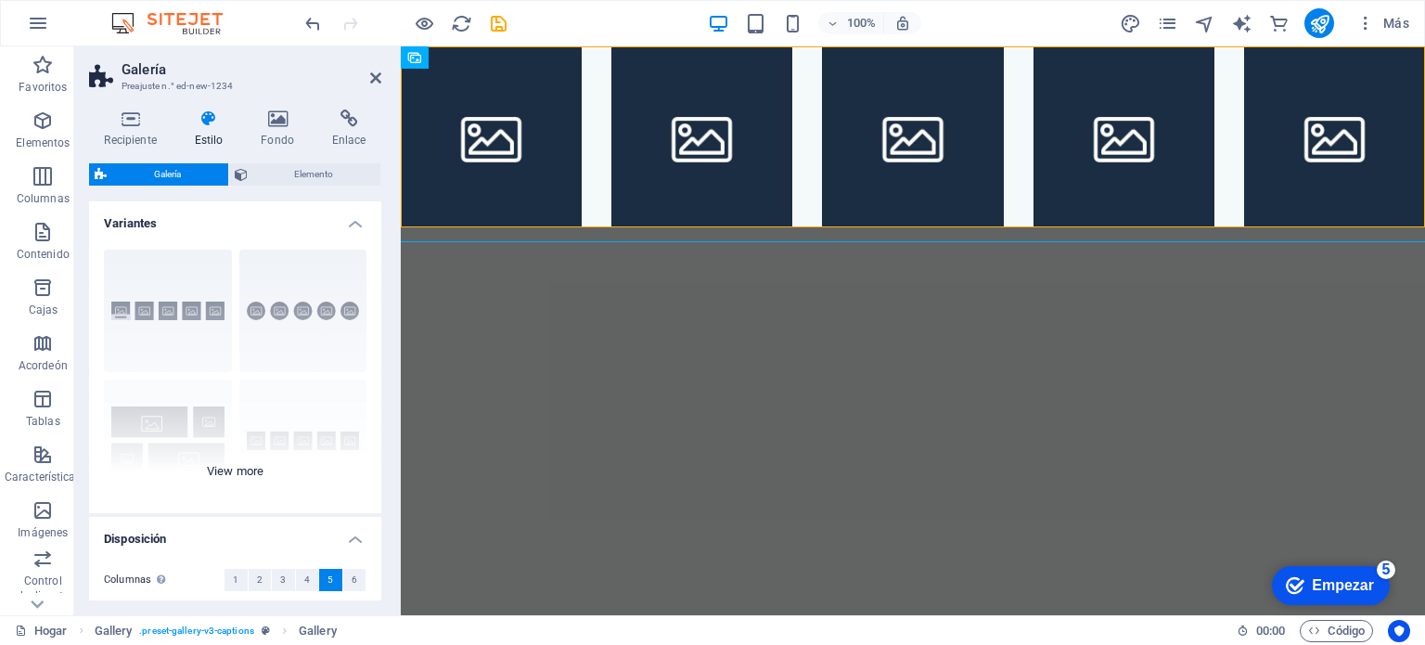
click at [180, 437] on div "Subtítulos Círculo Collage Por defecto Red Cuadrícula desplazada" at bounding box center [235, 374] width 292 height 278
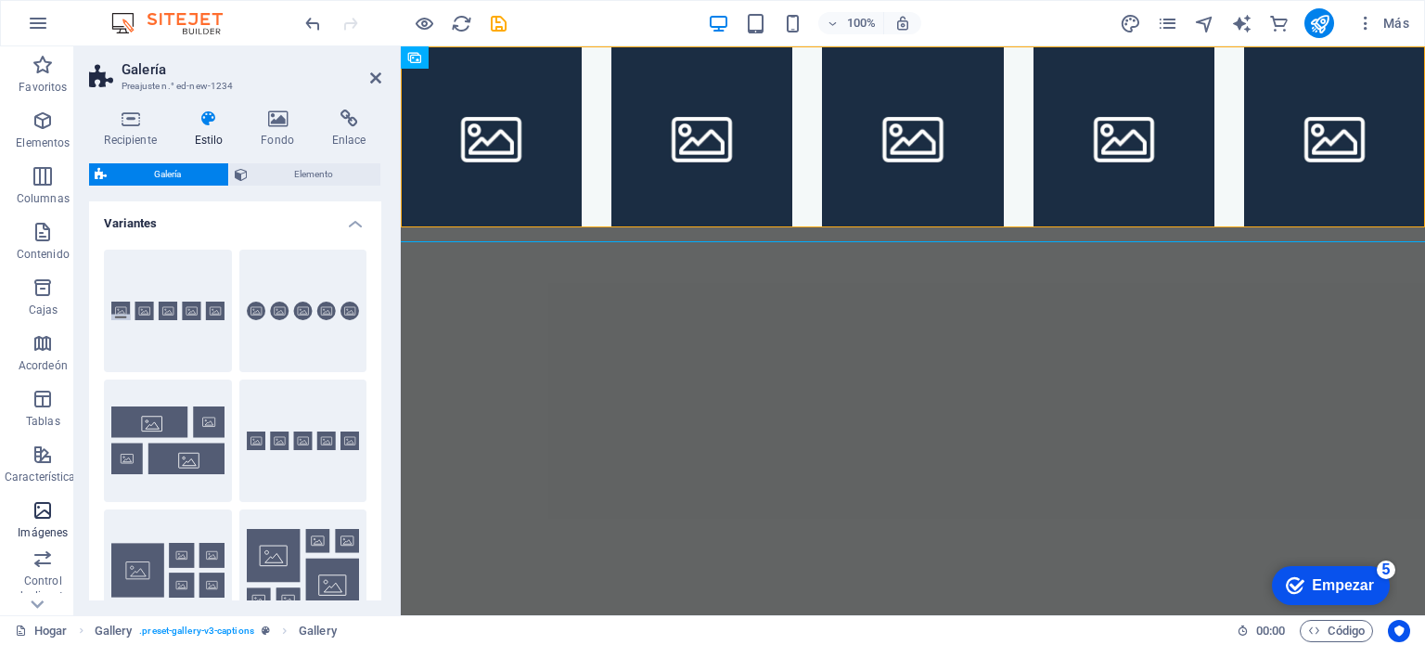
click at [41, 511] on icon "button" at bounding box center [43, 510] width 22 height 22
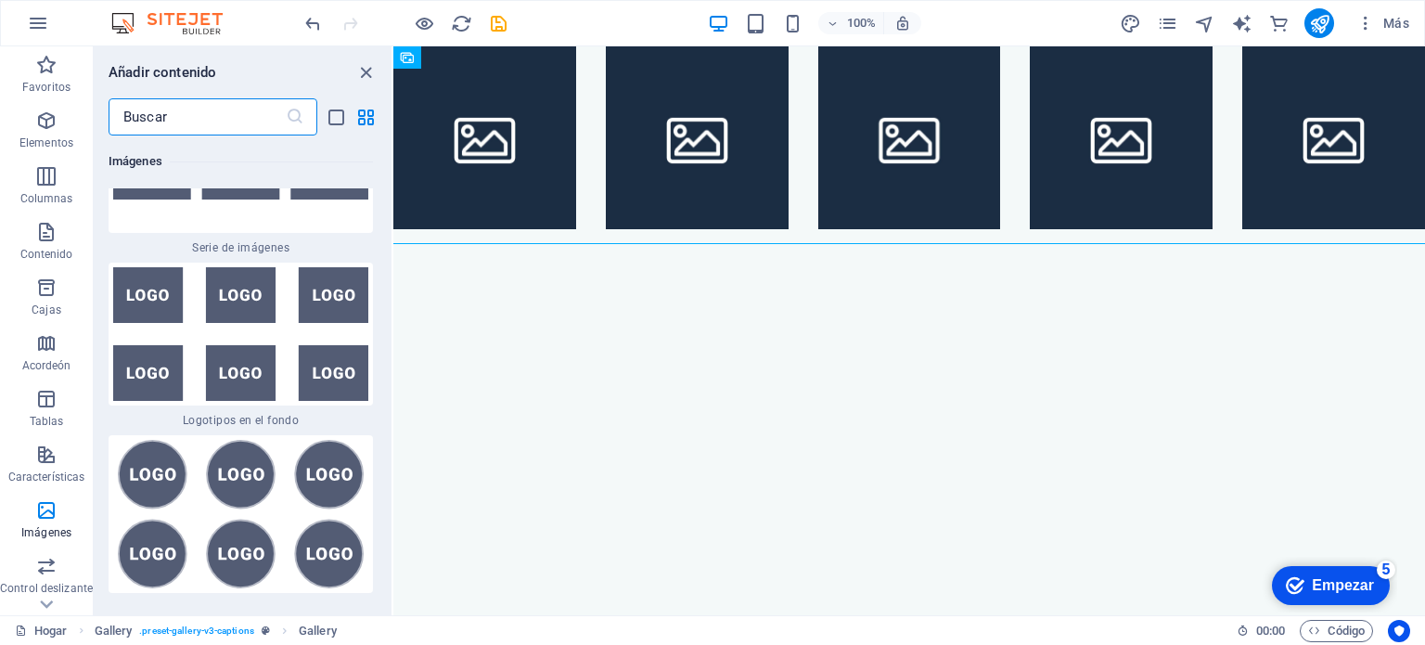
scroll to position [20359, 0]
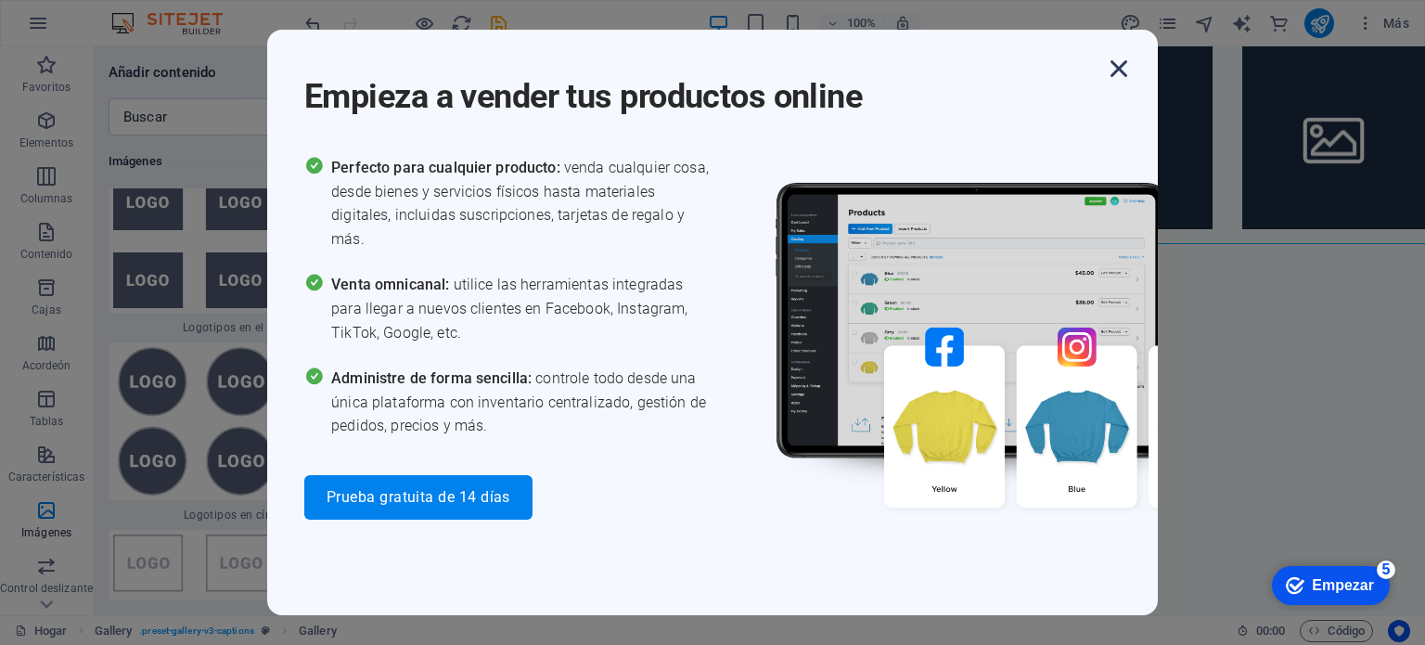
click at [1117, 71] on icon "button" at bounding box center [1118, 68] width 33 height 33
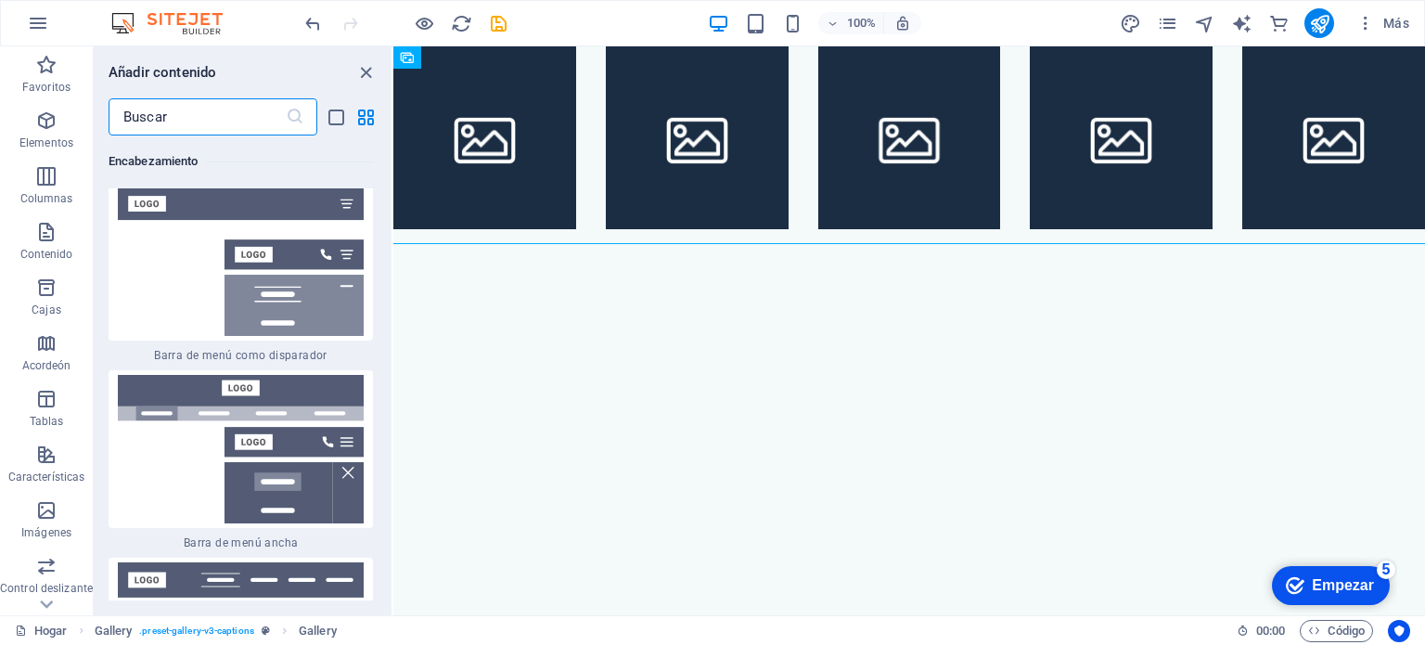
scroll to position [23327, 0]
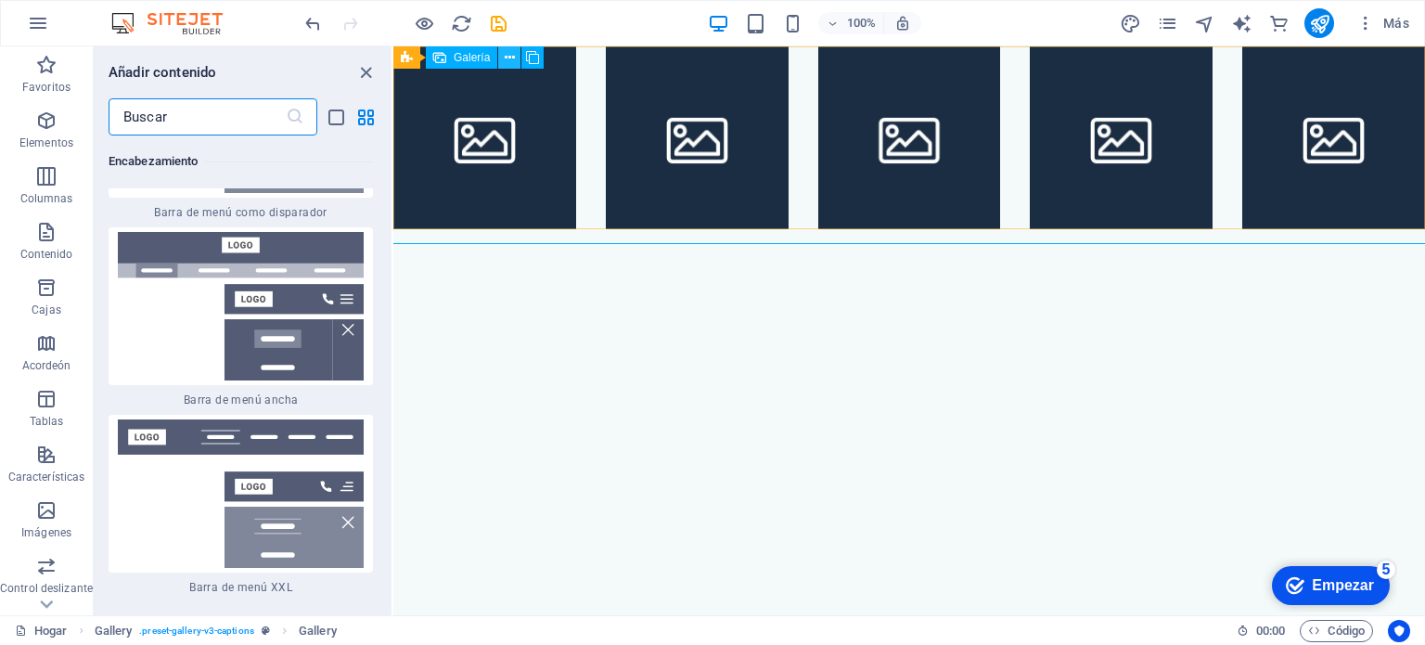
click at [510, 66] on icon at bounding box center [510, 57] width 10 height 19
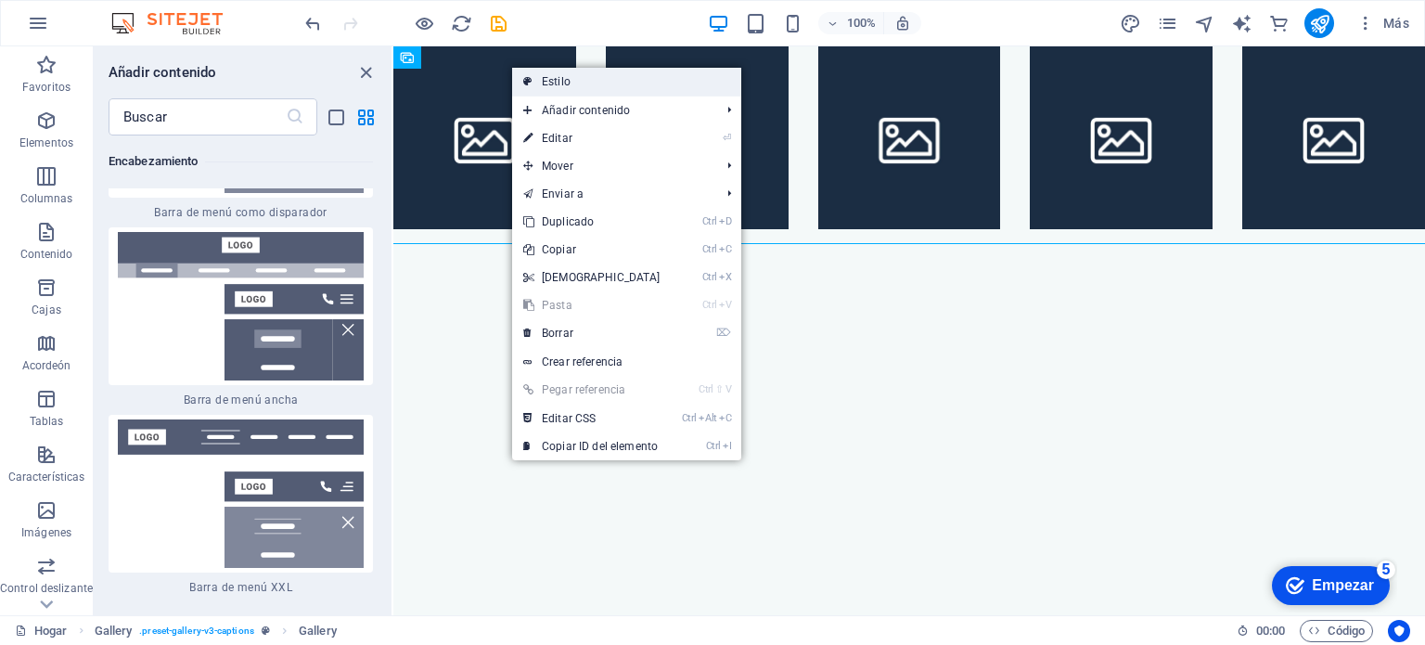
click at [534, 76] on link "Estilo" at bounding box center [626, 82] width 229 height 28
select select "rem"
select select "preset-gallery-v3-captions"
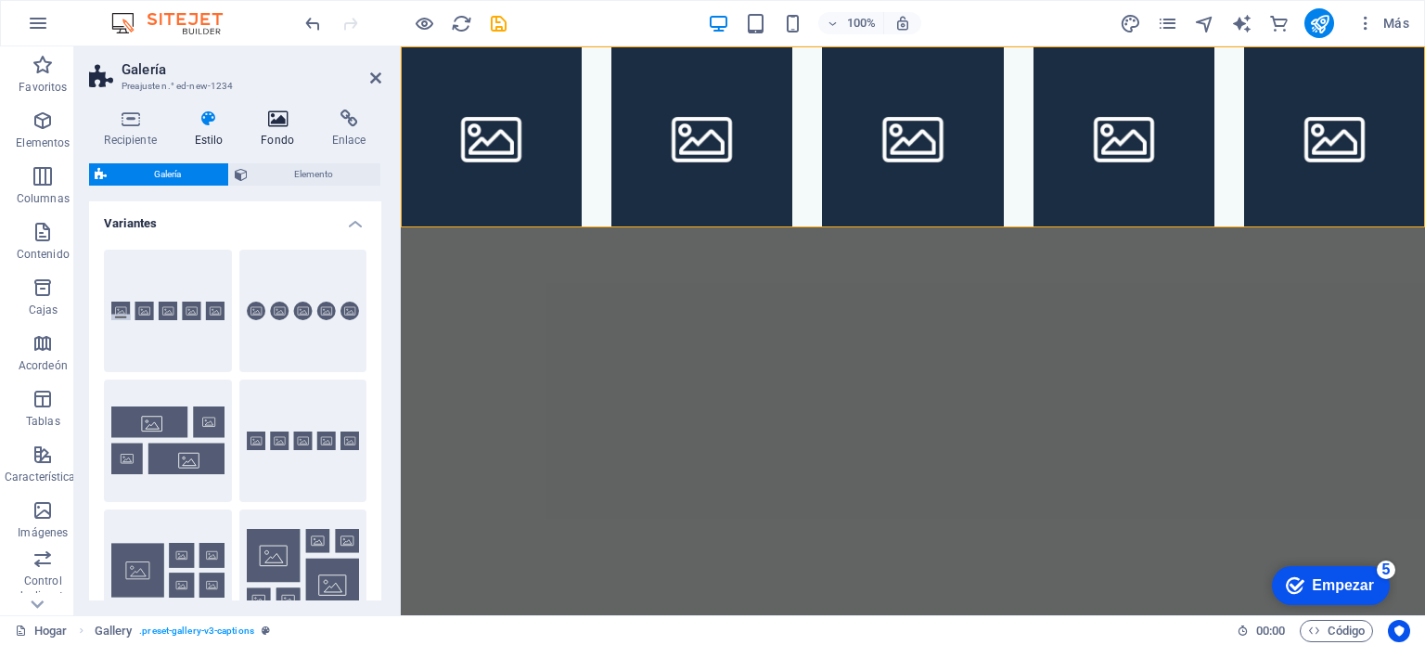
click at [269, 120] on icon at bounding box center [278, 118] width 64 height 19
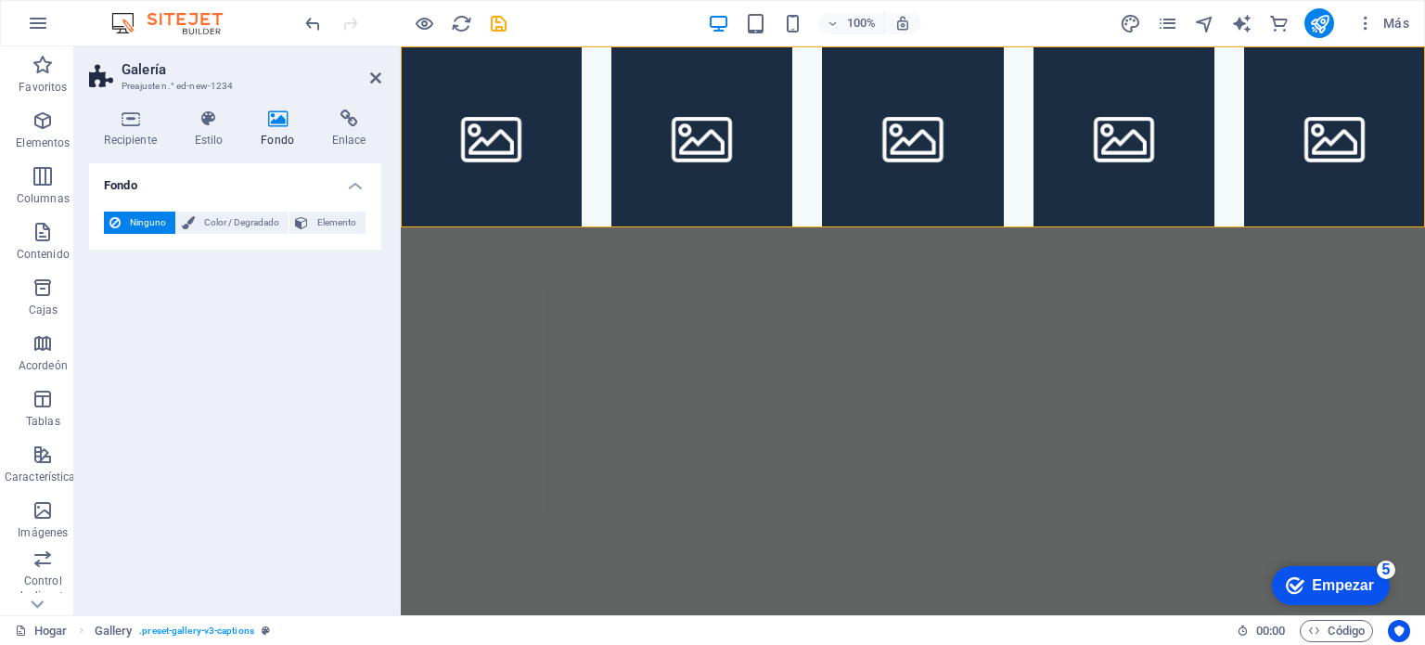
click at [355, 192] on h4 "Fondo" at bounding box center [235, 179] width 292 height 33
click at [355, 192] on h4 "Fondo" at bounding box center [235, 185] width 292 height 45
click at [41, 523] on span "Imágenes" at bounding box center [43, 521] width 86 height 45
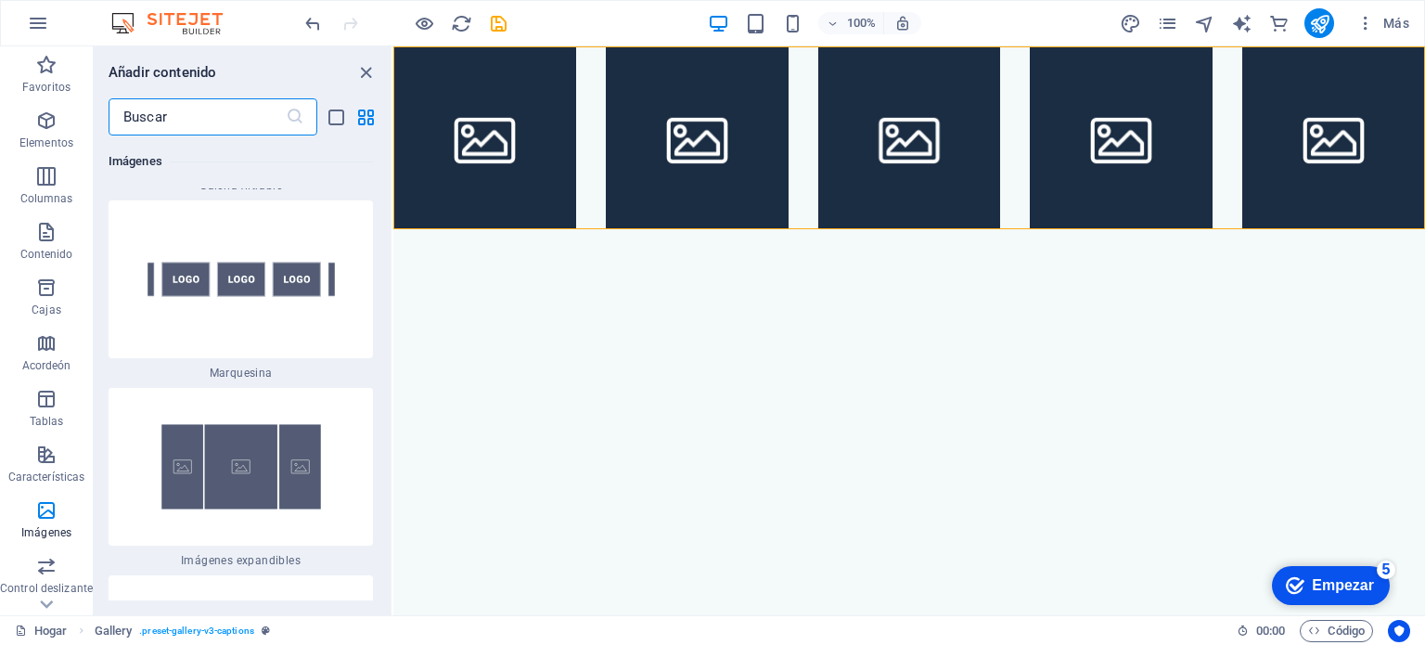
scroll to position [19802, 0]
click at [514, 57] on icon at bounding box center [510, 57] width 10 height 19
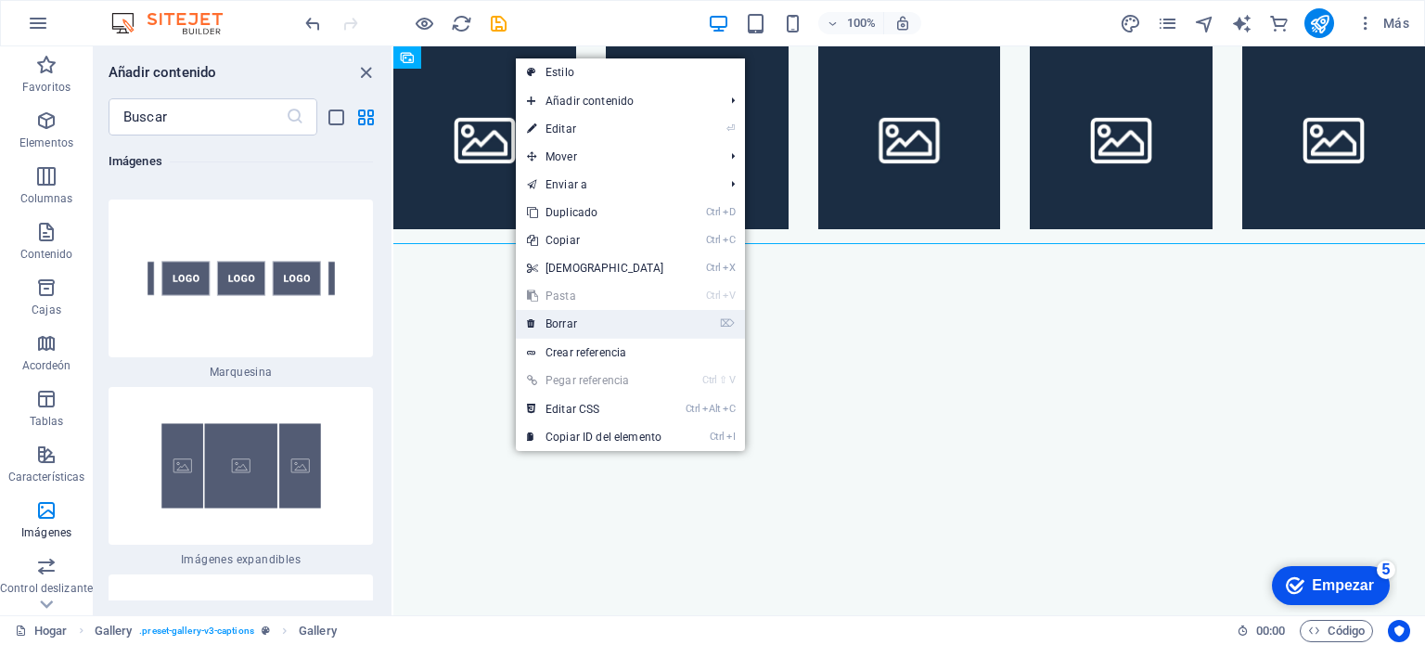
click at [619, 311] on link "⌦ Borrar" at bounding box center [596, 324] width 160 height 28
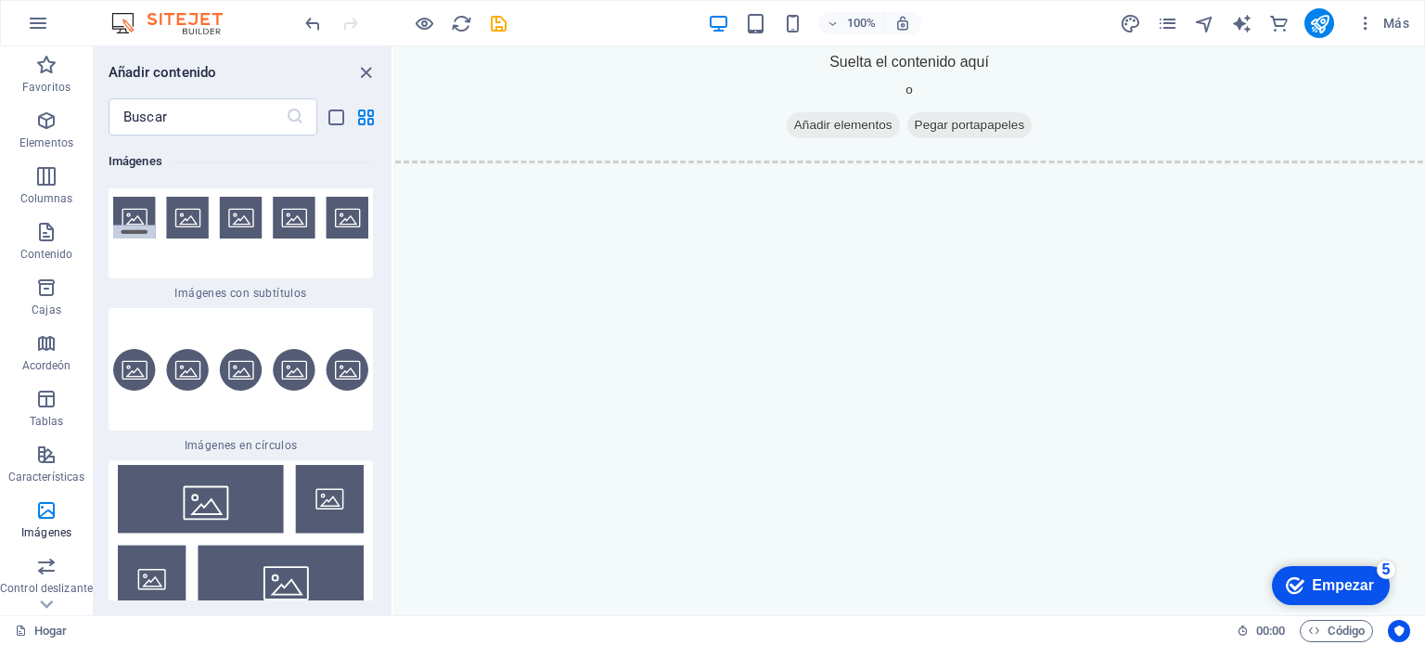
scroll to position [18690, 0]
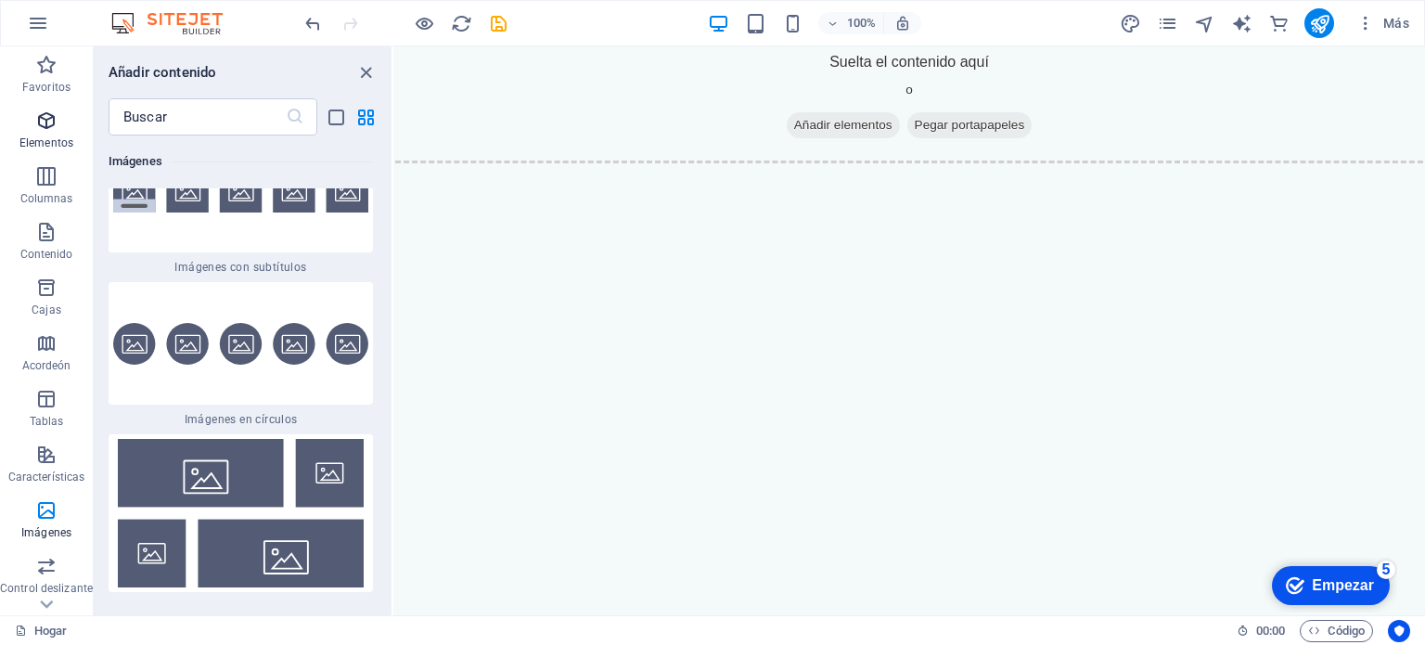
click at [41, 118] on icon "button" at bounding box center [46, 120] width 22 height 22
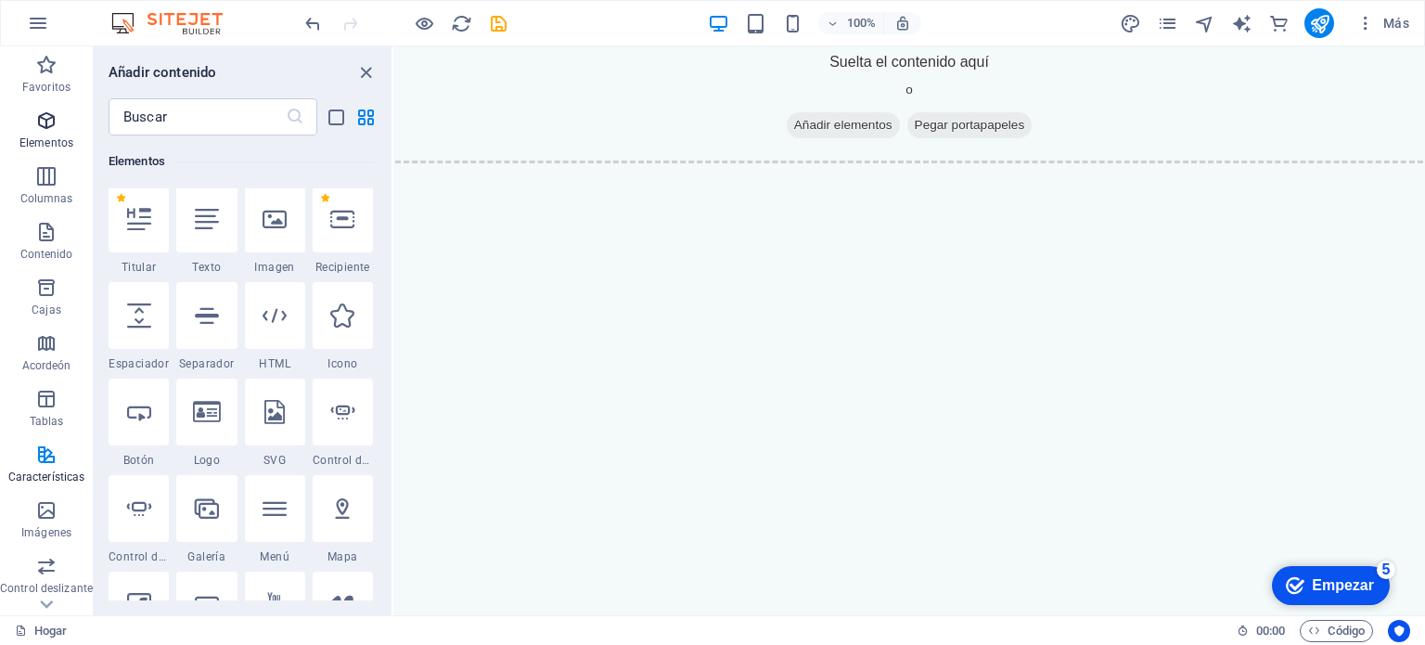
scroll to position [349, 0]
click at [258, 199] on label "1 estrella" at bounding box center [257, 202] width 10 height 10
click at [252, 214] on input "1 estrella" at bounding box center [251, 214] width 1 height 1
radio input "true"
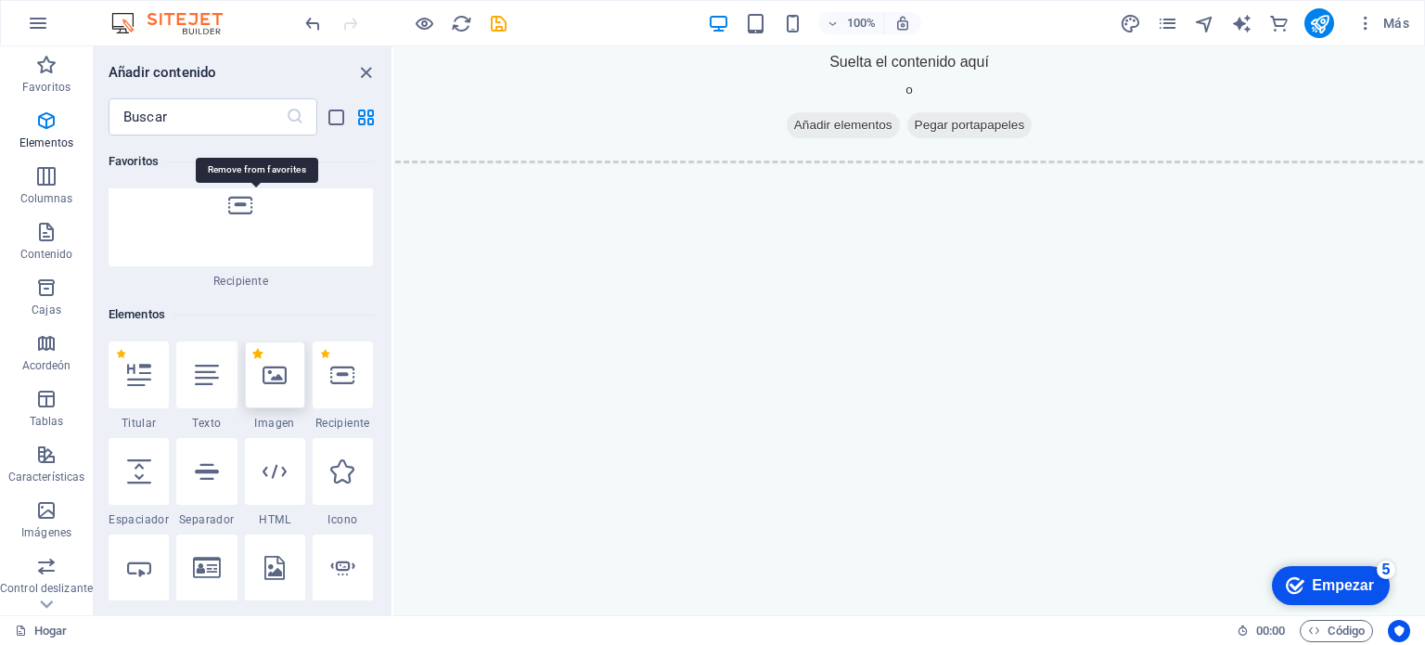
scroll to position [501, 0]
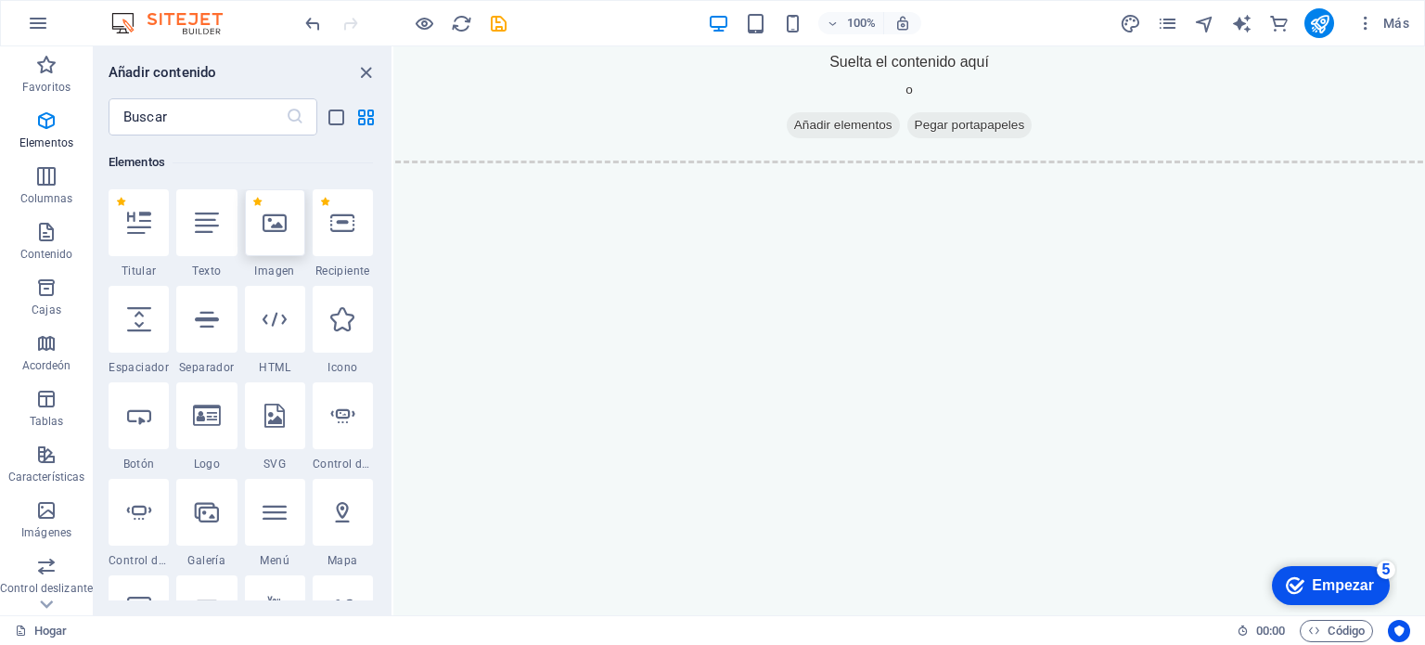
click at [276, 229] on icon at bounding box center [274, 223] width 24 height 24
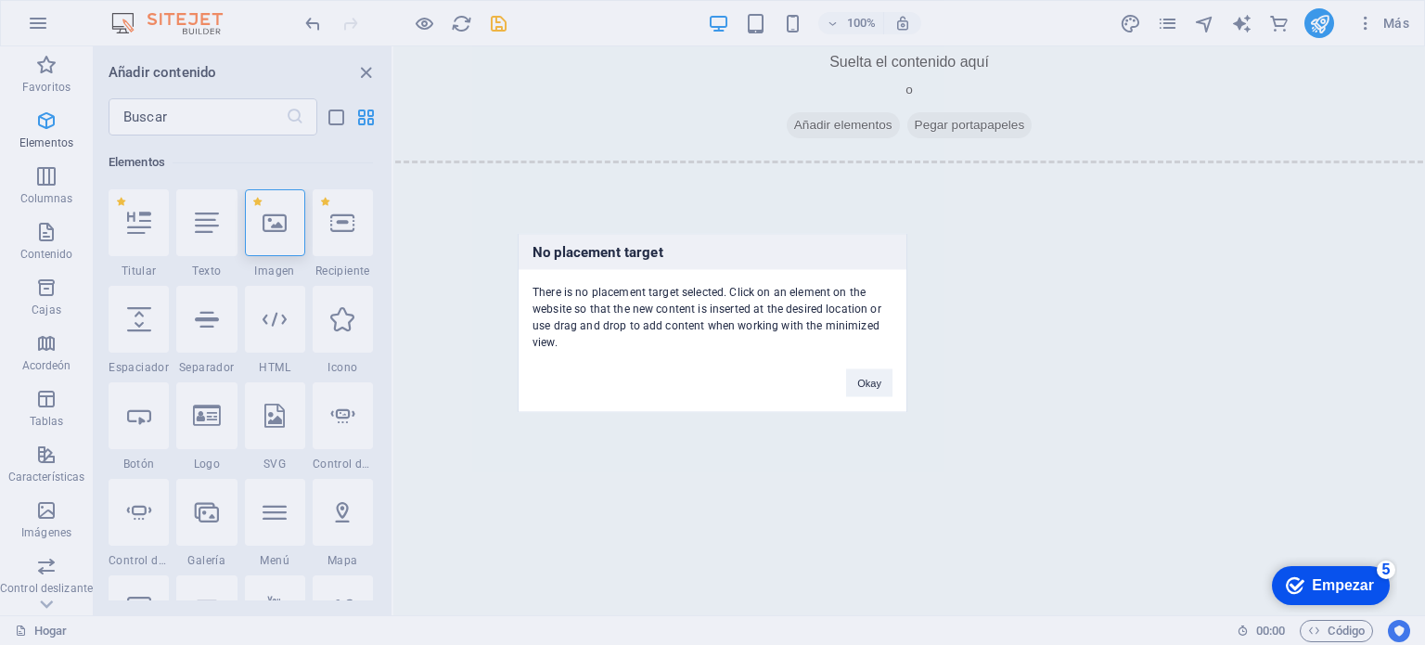
click at [276, 229] on div "No placement target There is no placement target selected. Click on an element …" at bounding box center [712, 322] width 1425 height 645
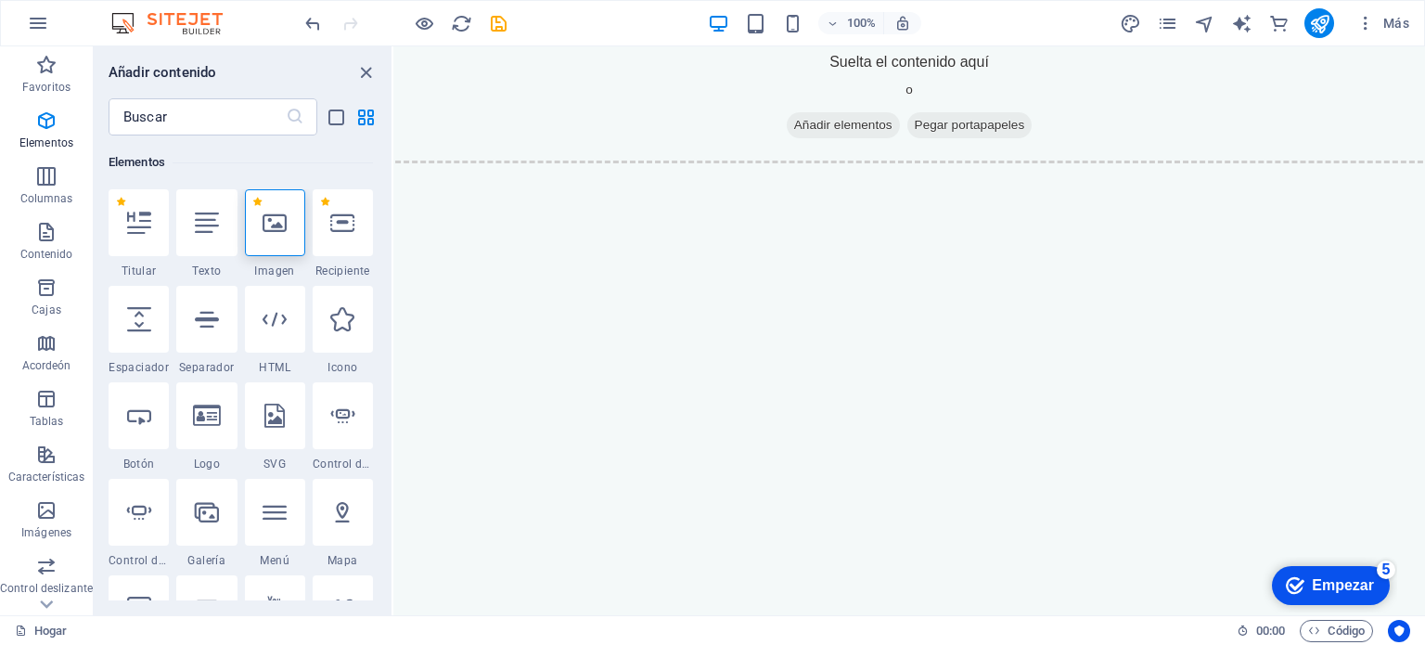
click at [276, 229] on icon at bounding box center [274, 223] width 24 height 24
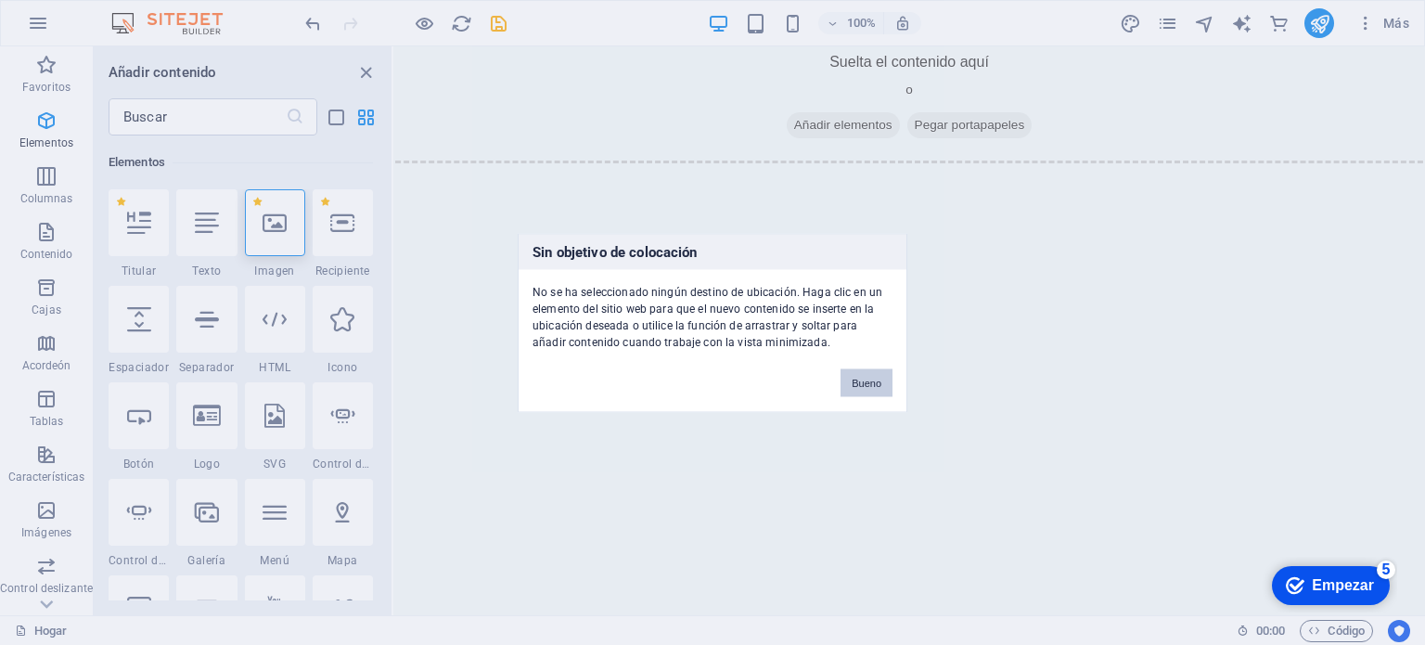
click at [872, 377] on font "Bueno" at bounding box center [866, 382] width 30 height 11
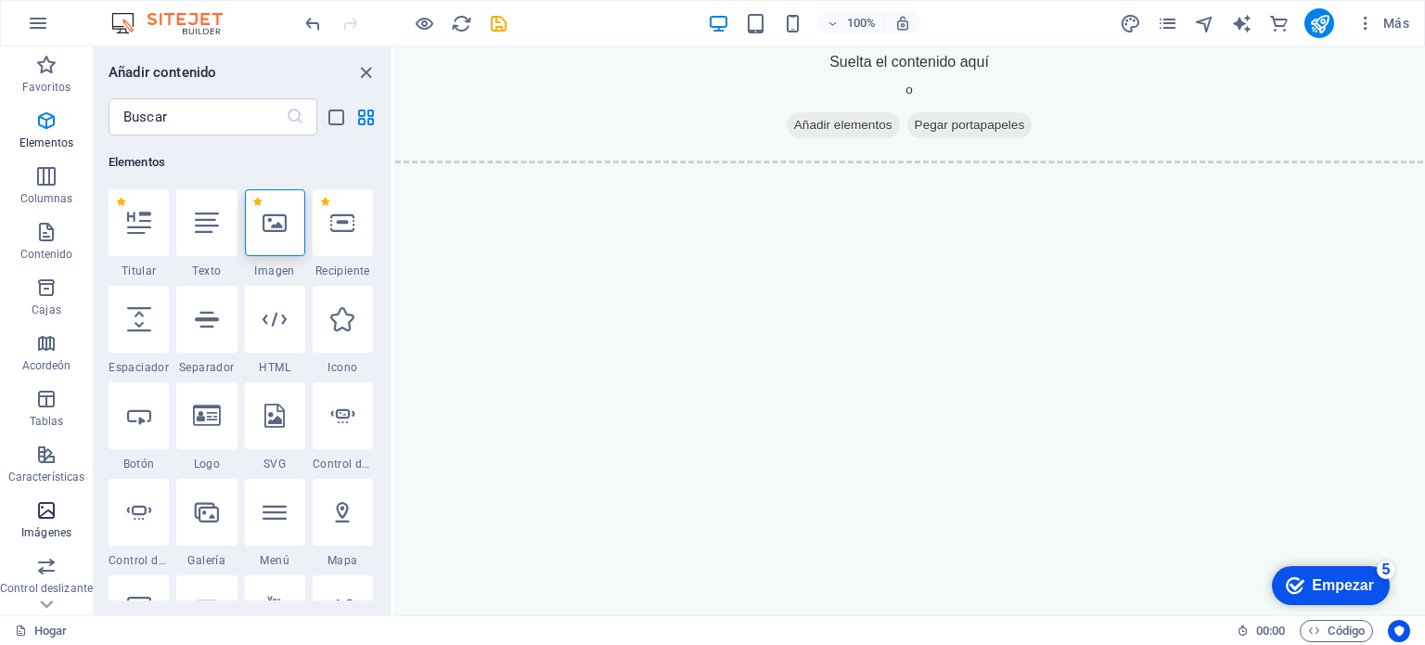
click at [60, 515] on span "Imágenes" at bounding box center [46, 521] width 93 height 45
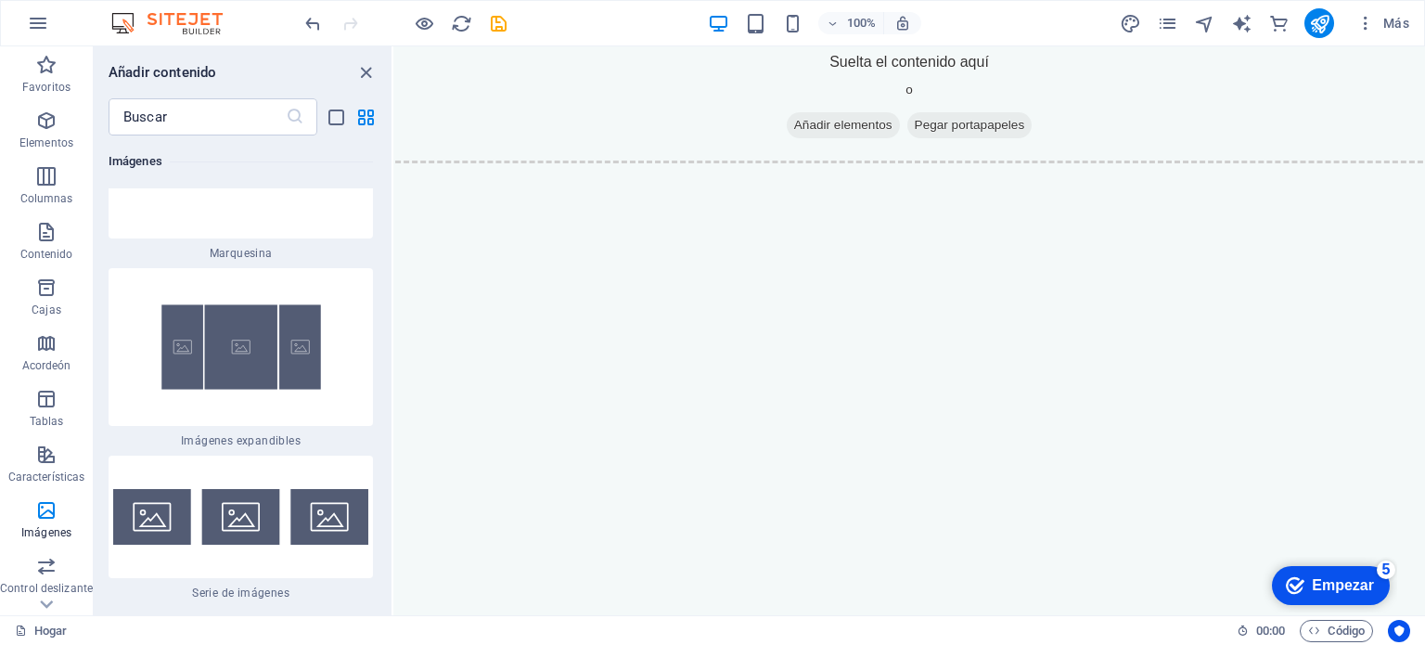
scroll to position [20046, 0]
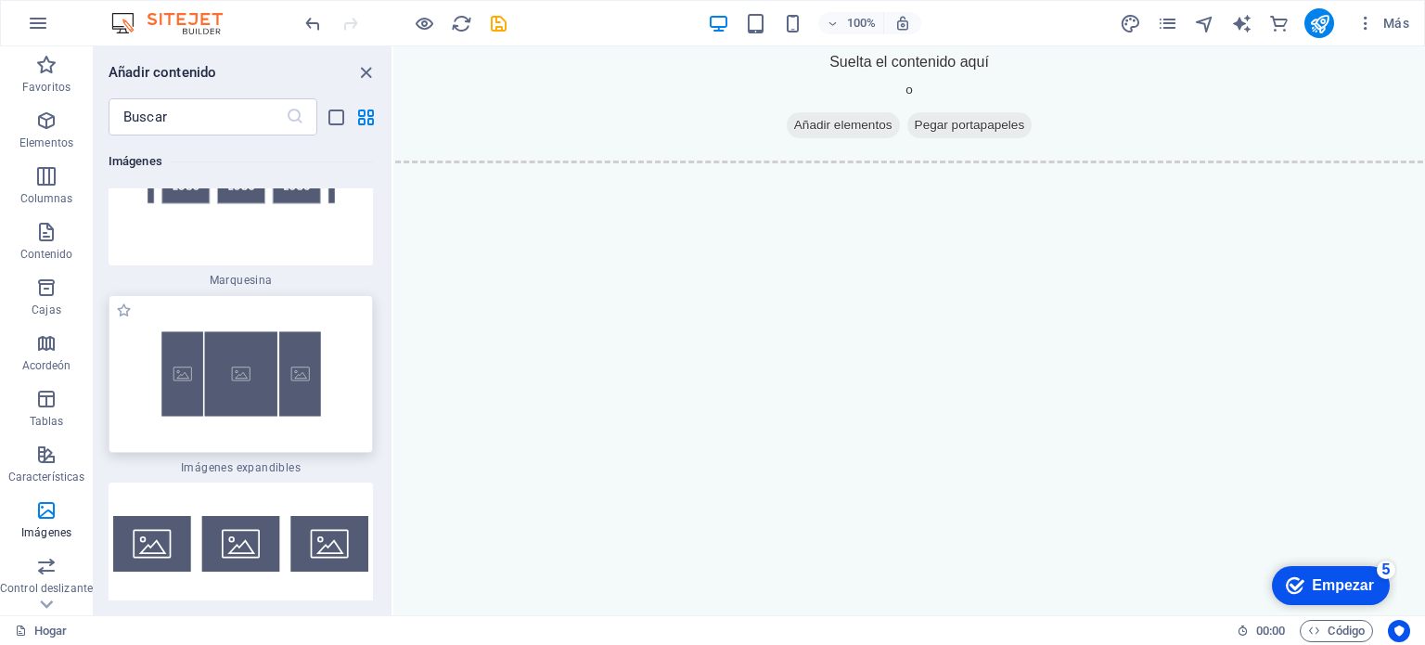
click at [250, 360] on img at bounding box center [240, 374] width 255 height 148
click at [241, 338] on img at bounding box center [240, 374] width 255 height 148
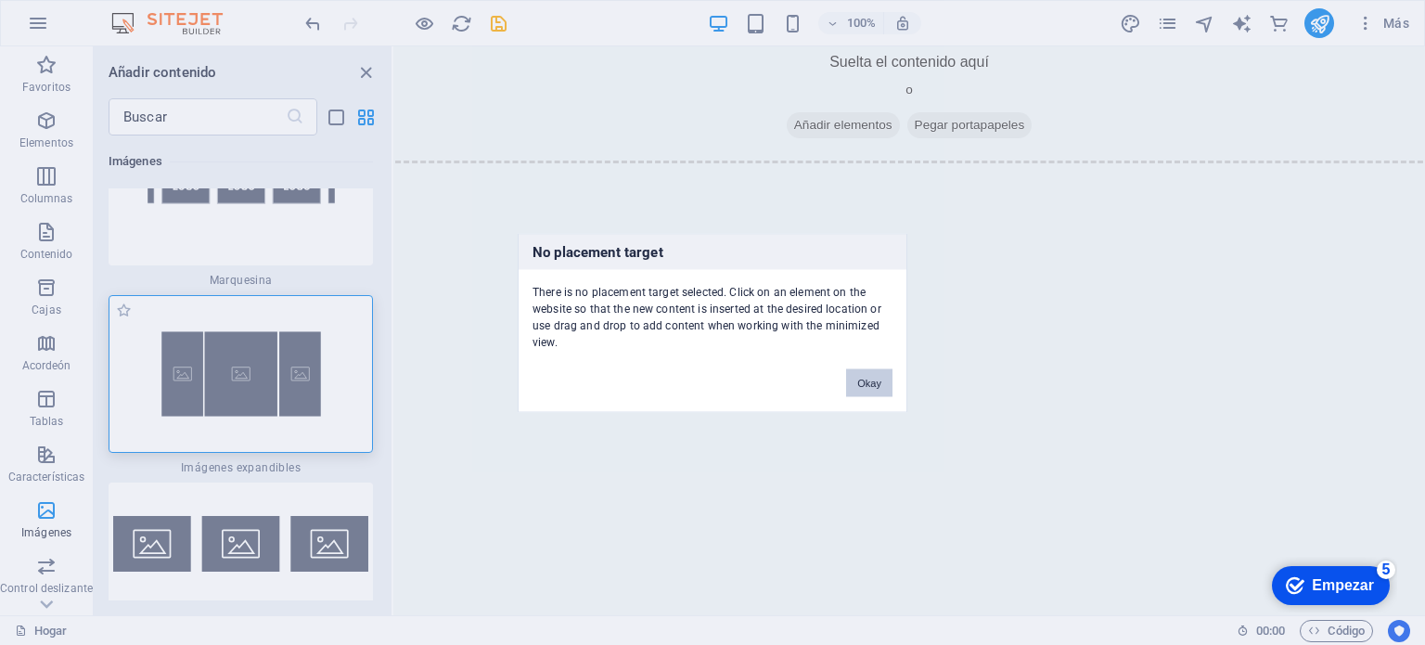
click at [796, 309] on div "No placement target There is no placement target selected. Click on an element …" at bounding box center [712, 322] width 1425 height 645
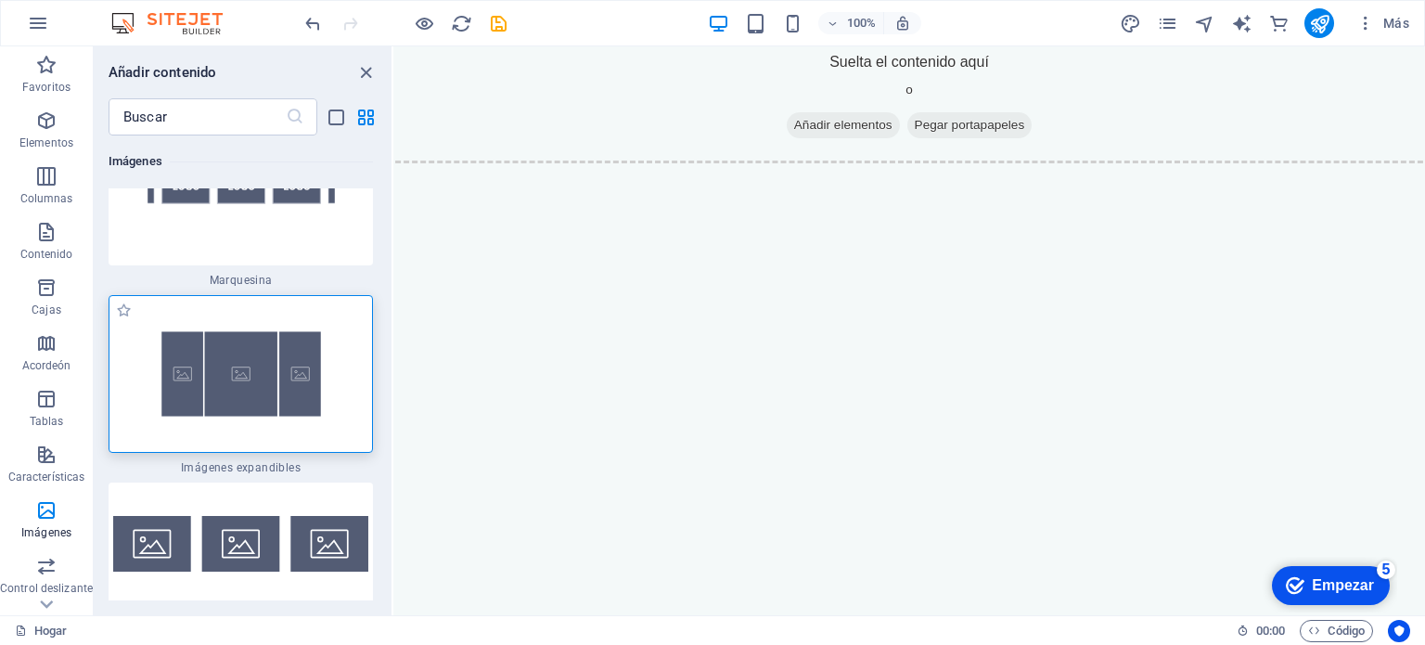
drag, startPoint x: 259, startPoint y: 313, endPoint x: 204, endPoint y: 301, distance: 56.0
click at [204, 301] on img at bounding box center [240, 374] width 255 height 148
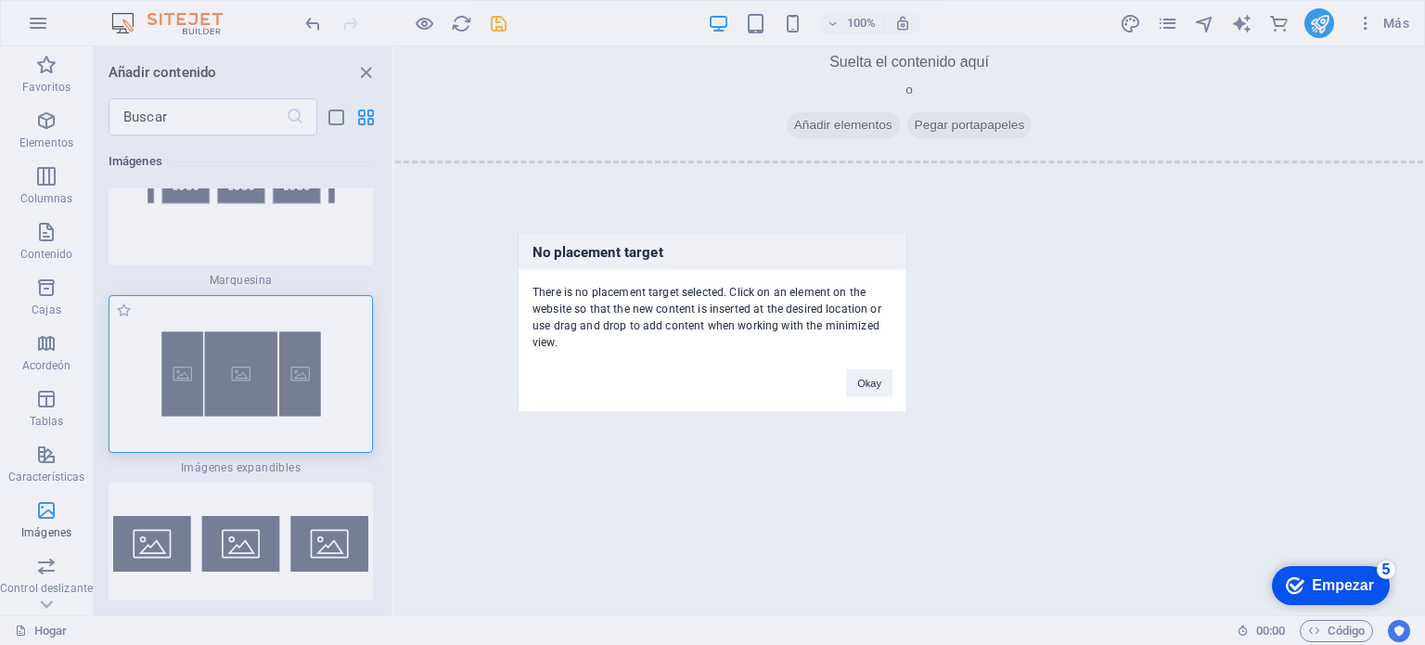
click at [211, 348] on div "No placement target There is no placement target selected. Click on an element …" at bounding box center [712, 322] width 1425 height 645
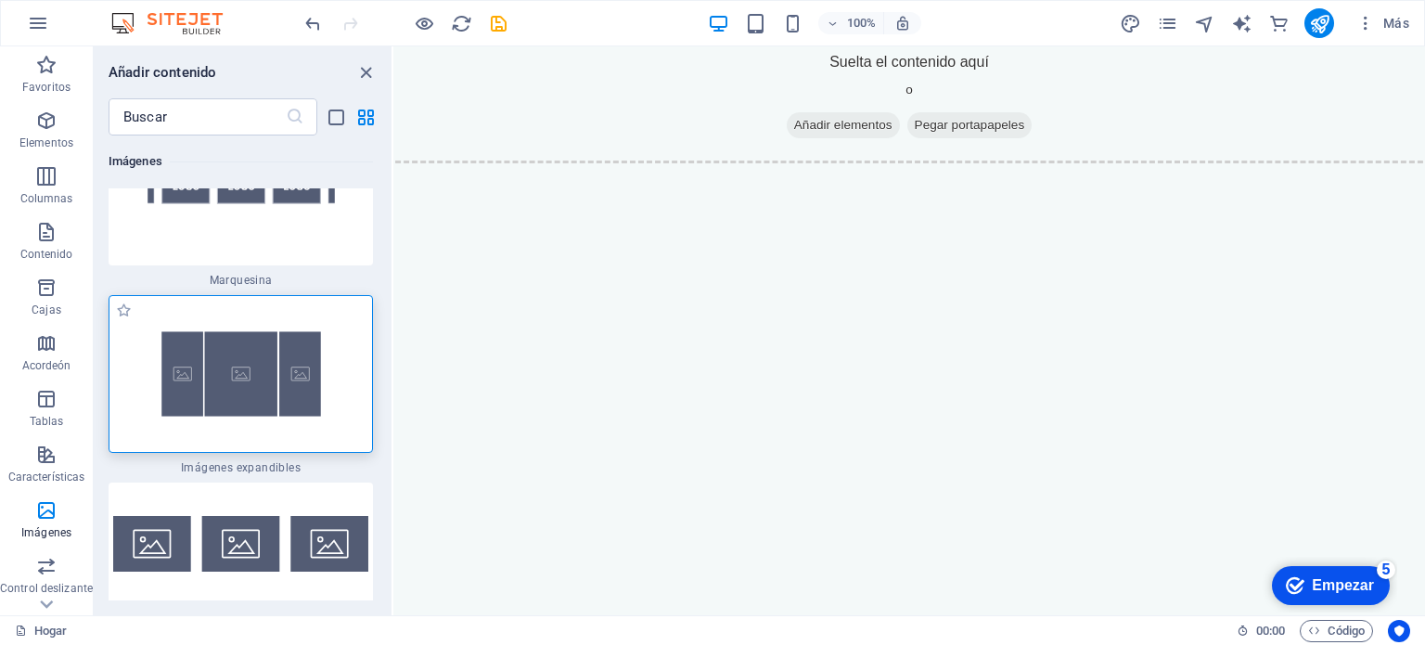
click at [211, 348] on img at bounding box center [240, 374] width 255 height 148
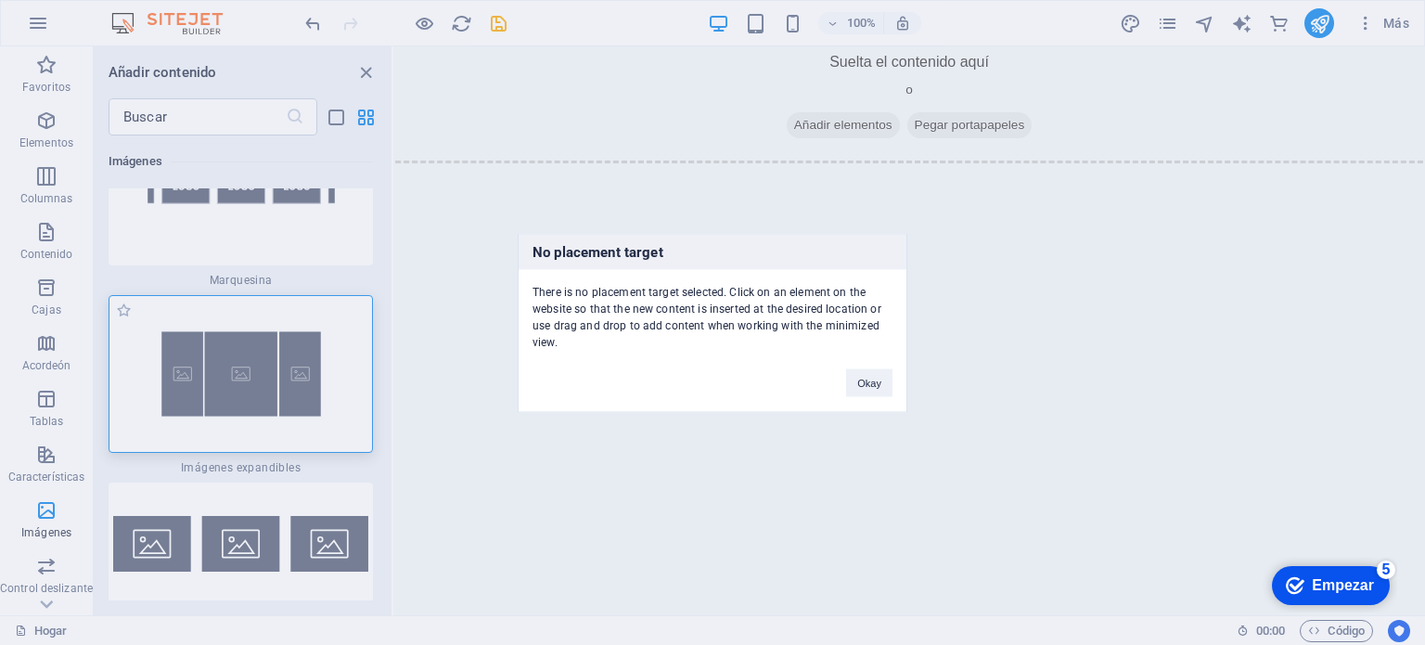
click at [211, 348] on div "No placement target There is no placement target selected. Click on an element …" at bounding box center [712, 322] width 1425 height 645
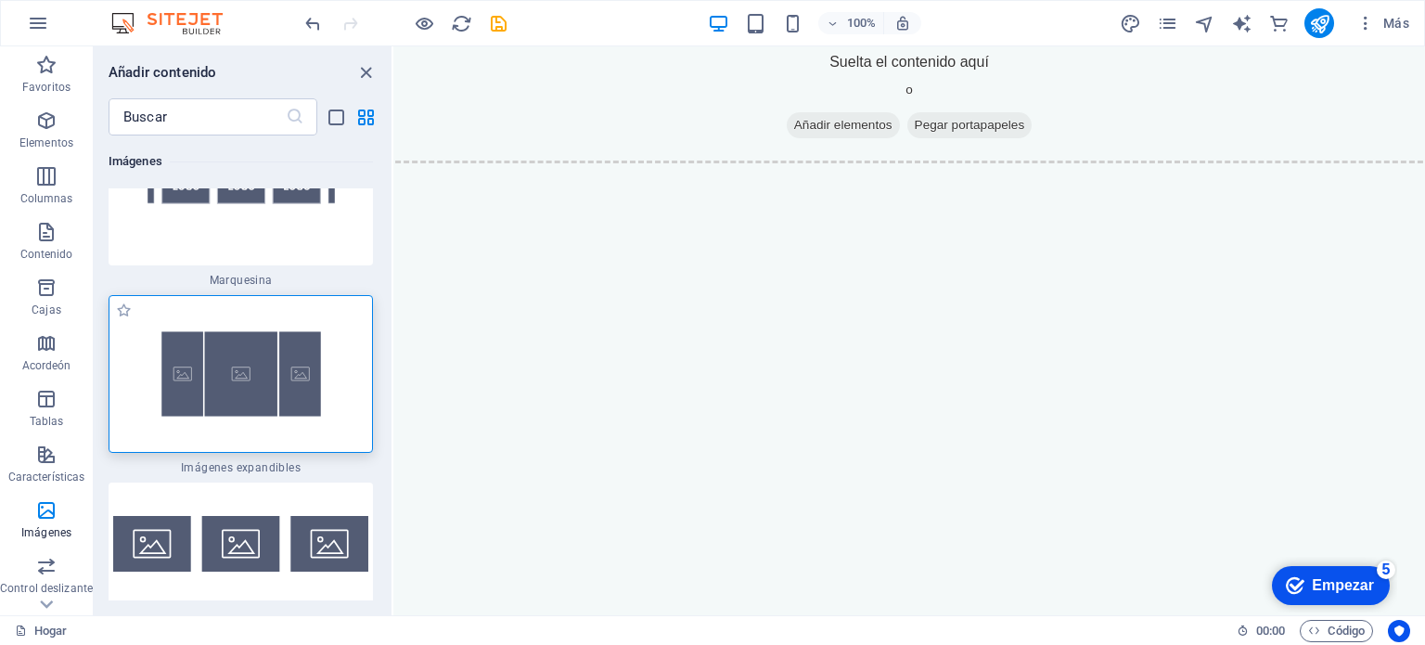
click at [211, 348] on img at bounding box center [240, 374] width 255 height 148
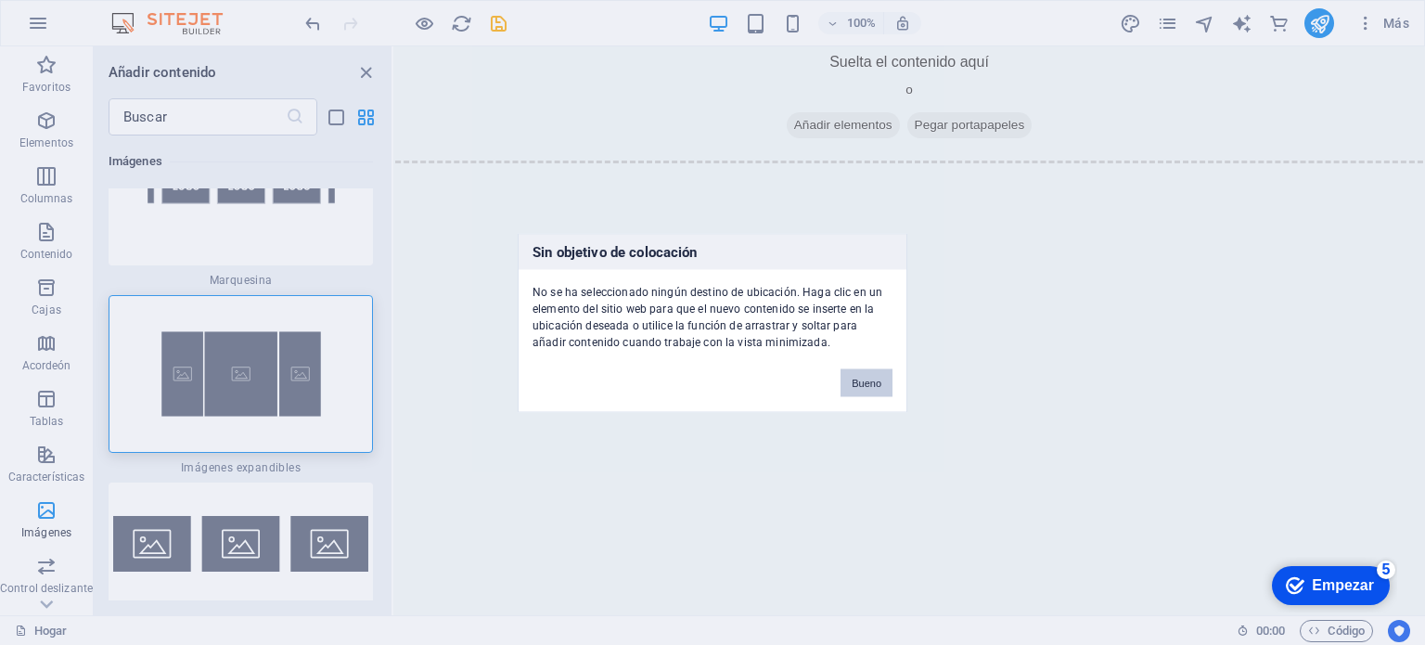
click at [864, 378] on font "Bueno" at bounding box center [866, 382] width 30 height 11
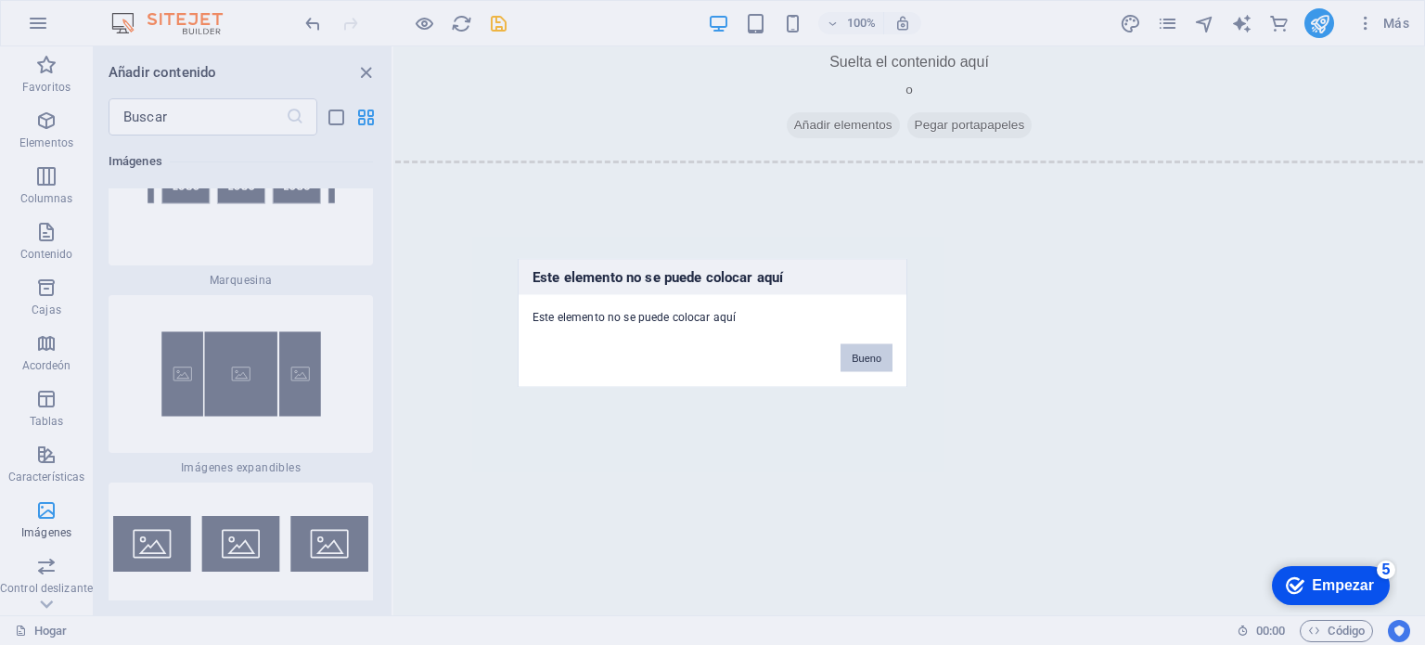
click at [864, 353] on font "Bueno" at bounding box center [866, 356] width 30 height 11
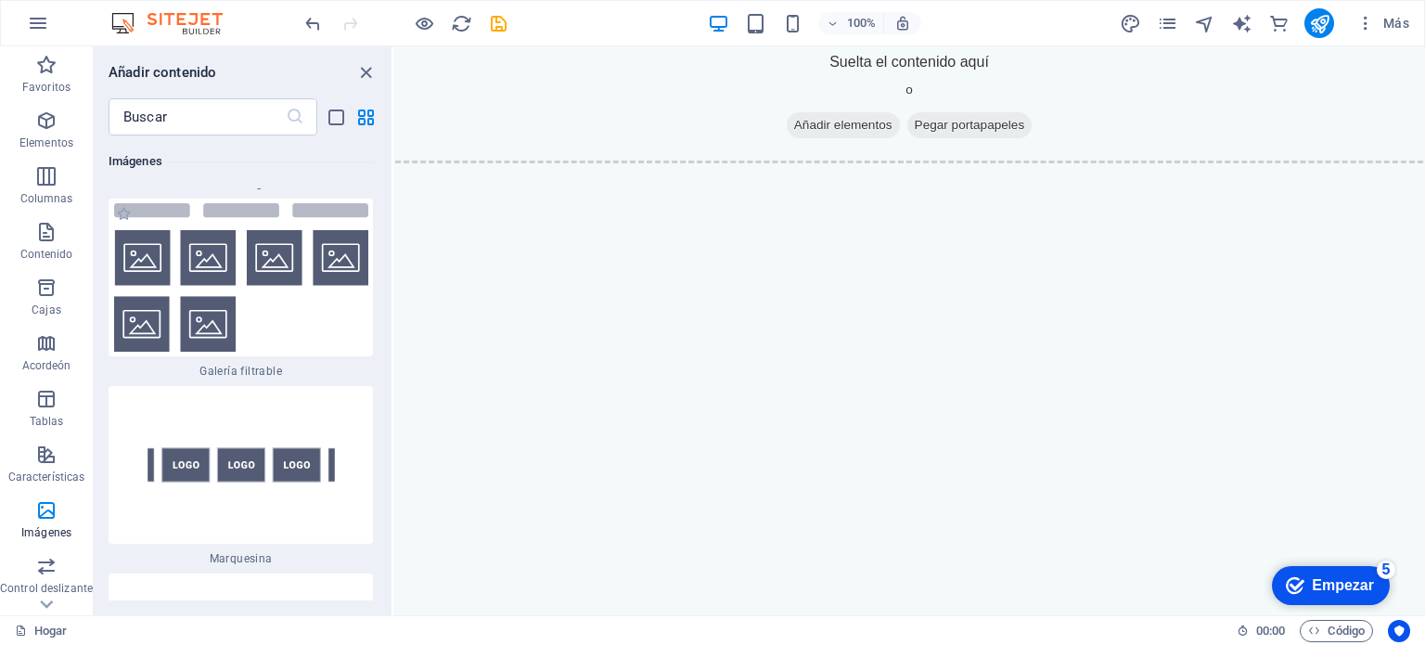
scroll to position [19212, 0]
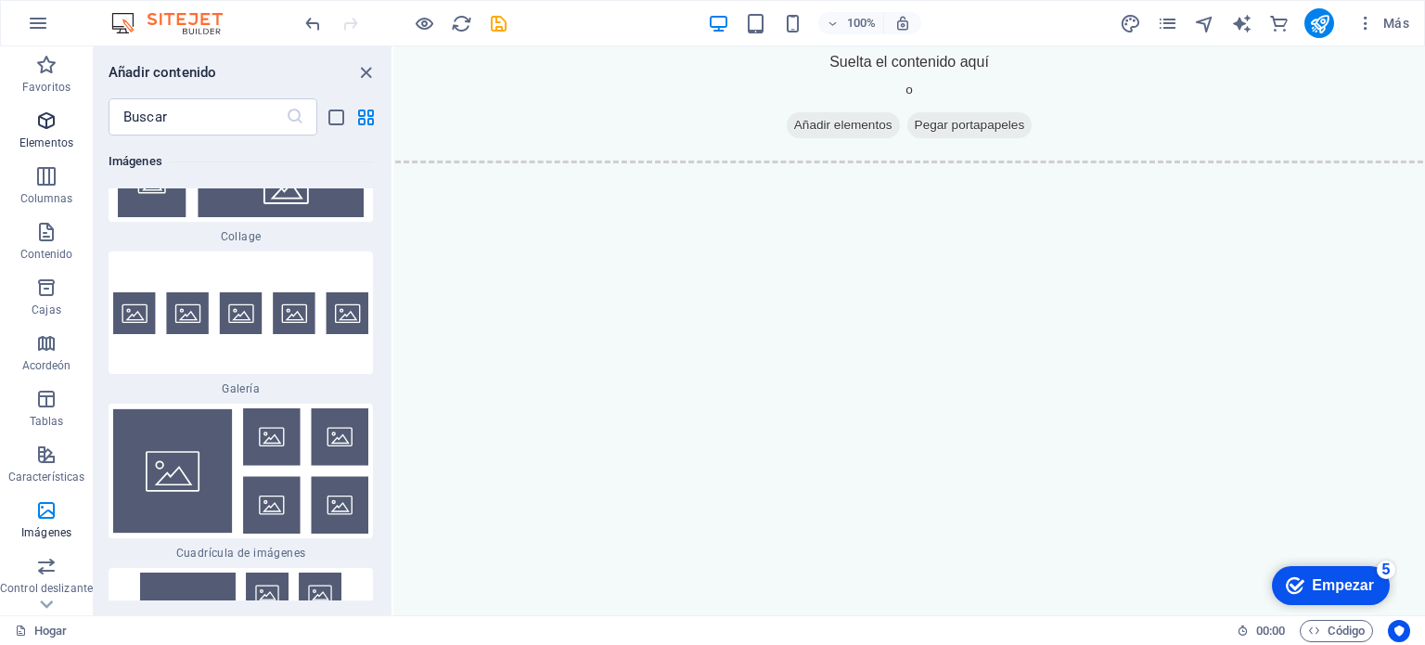
click at [52, 134] on span "Elementos" at bounding box center [46, 131] width 93 height 45
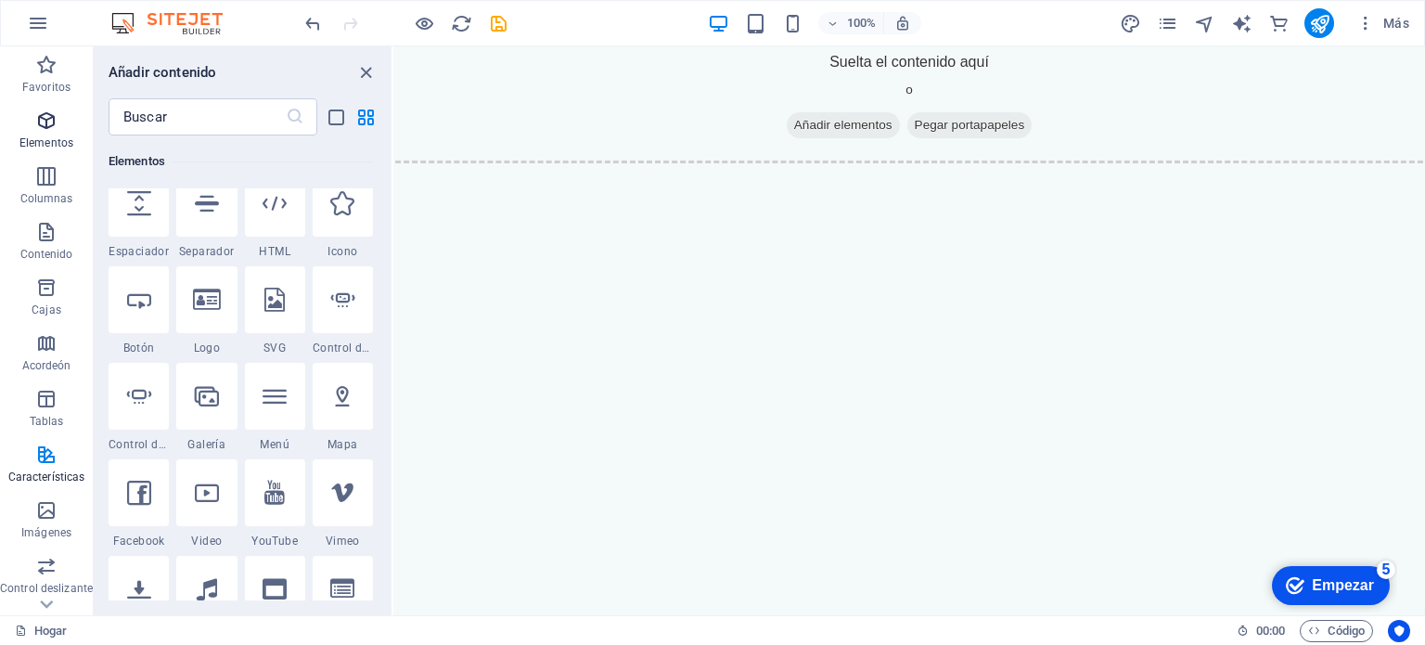
scroll to position [501, 0]
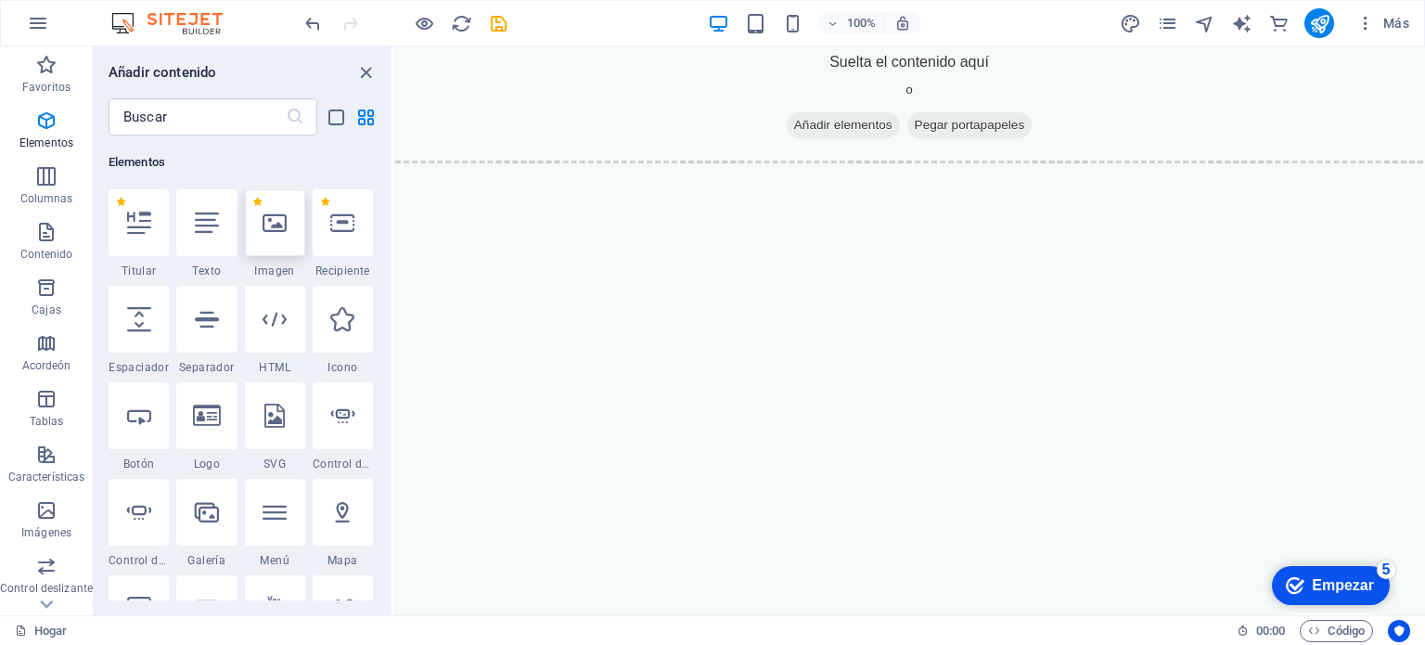
click at [279, 223] on icon at bounding box center [274, 223] width 24 height 24
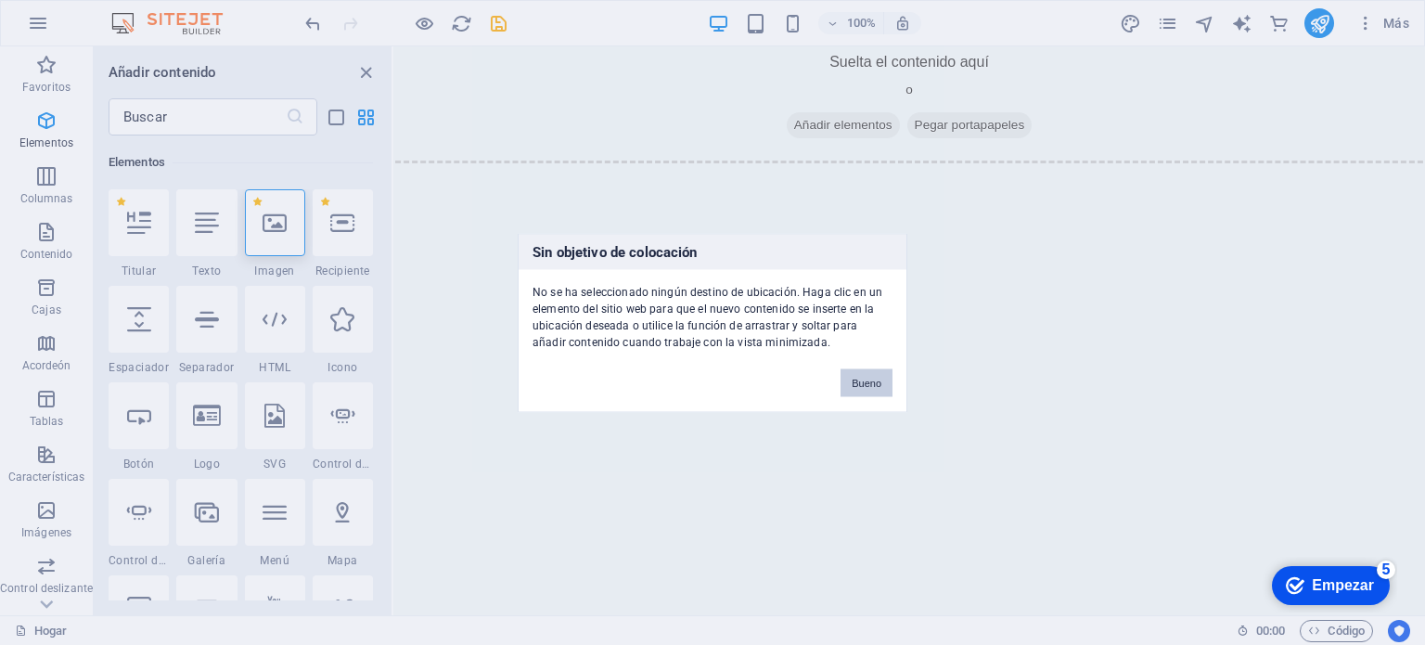
click at [854, 374] on button "Bueno" at bounding box center [866, 382] width 52 height 28
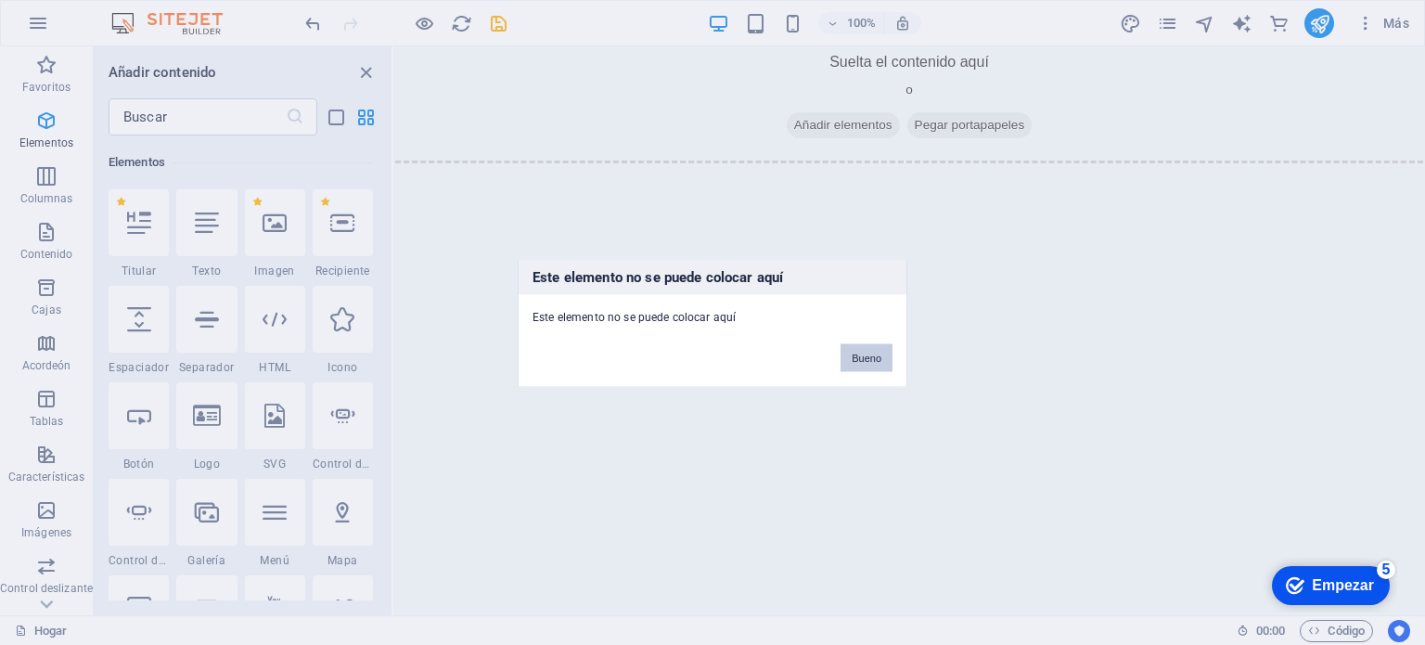
drag, startPoint x: 871, startPoint y: 361, endPoint x: 485, endPoint y: 310, distance: 389.2
click at [871, 361] on font "Bueno" at bounding box center [866, 356] width 30 height 11
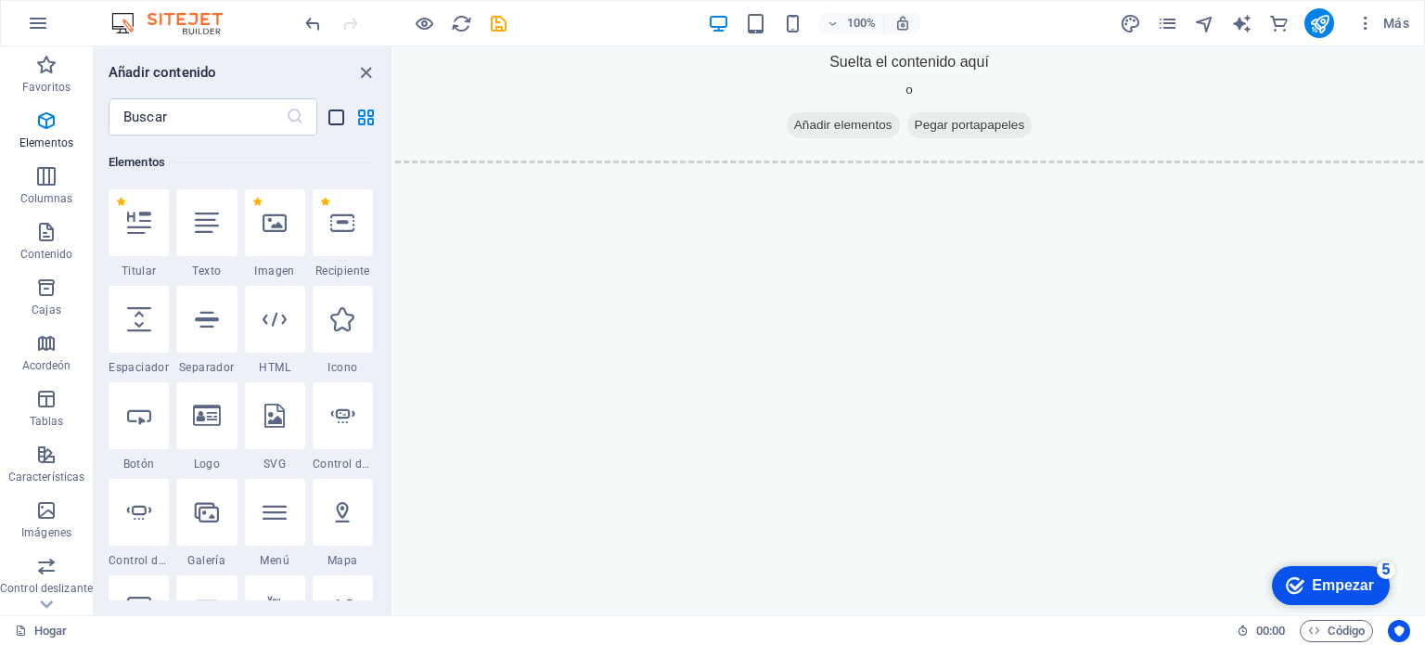
click at [333, 118] on icon "vista de lista" at bounding box center [336, 117] width 21 height 21
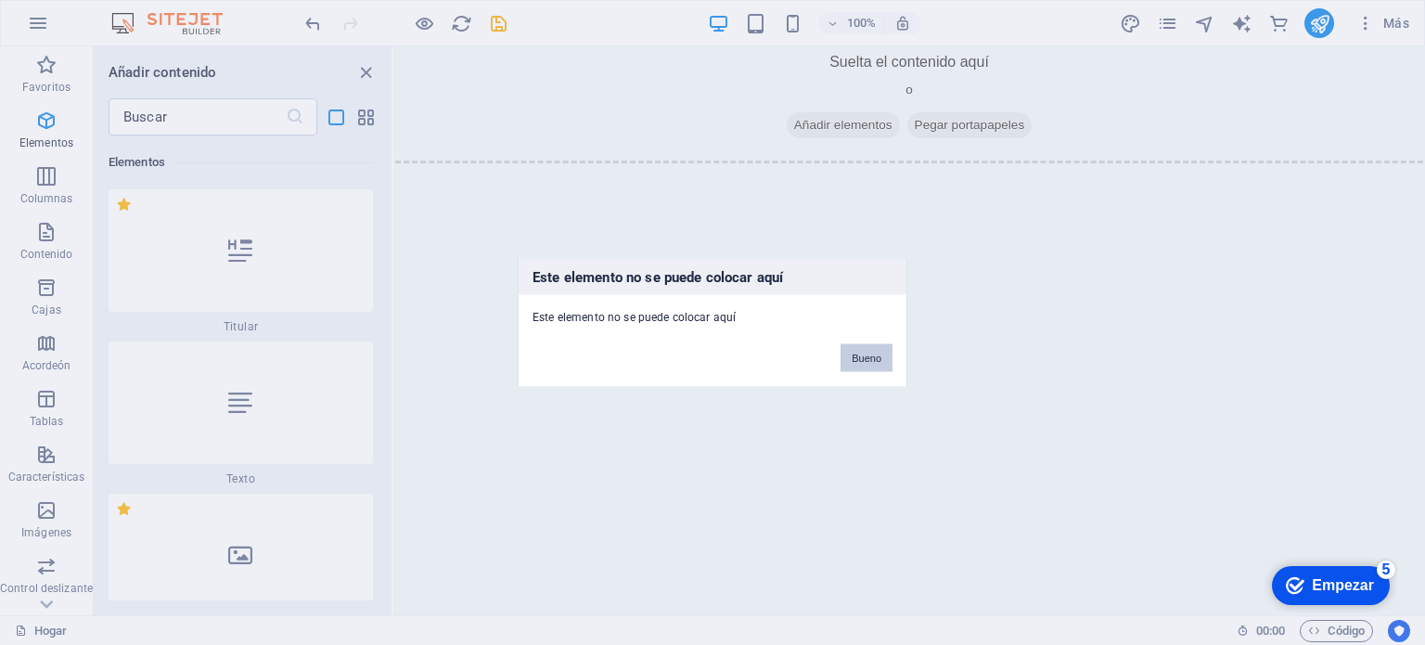
drag, startPoint x: 869, startPoint y: 365, endPoint x: 470, endPoint y: 316, distance: 401.8
click at [869, 365] on button "Bueno" at bounding box center [866, 357] width 52 height 28
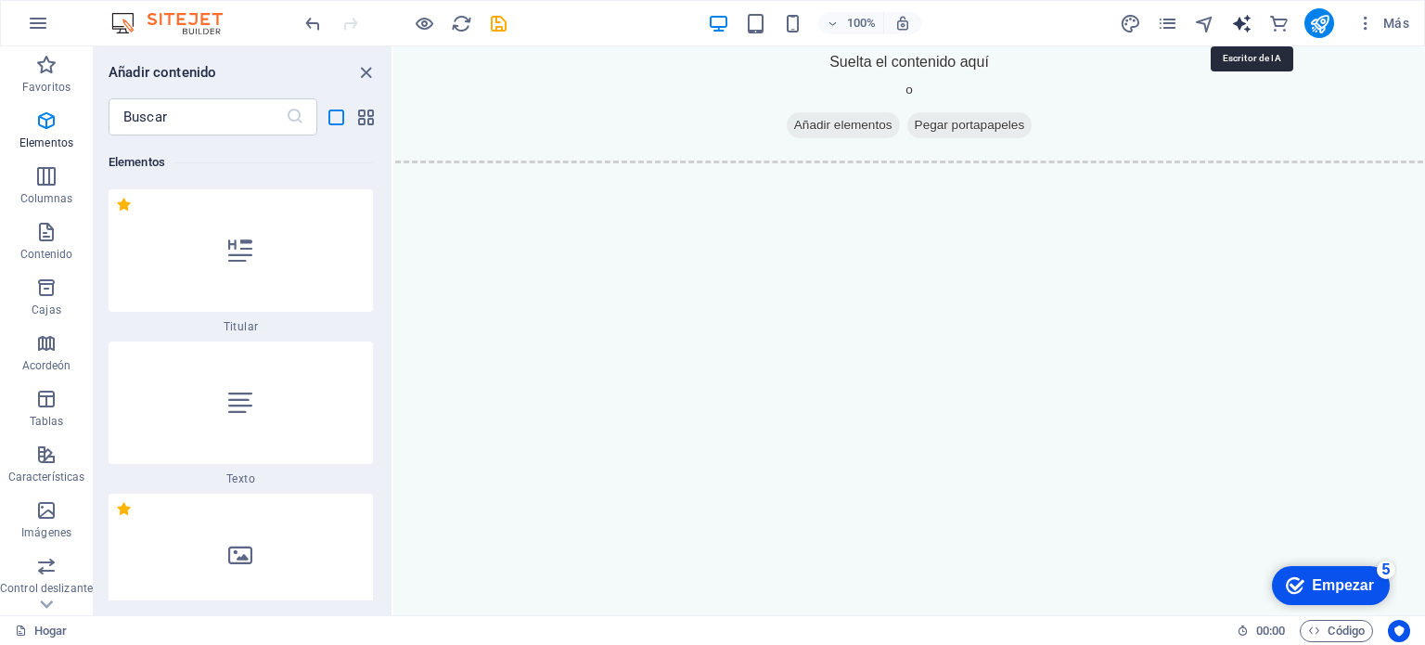
click at [1244, 30] on icon "generador de texto" at bounding box center [1241, 23] width 21 height 21
select select "English"
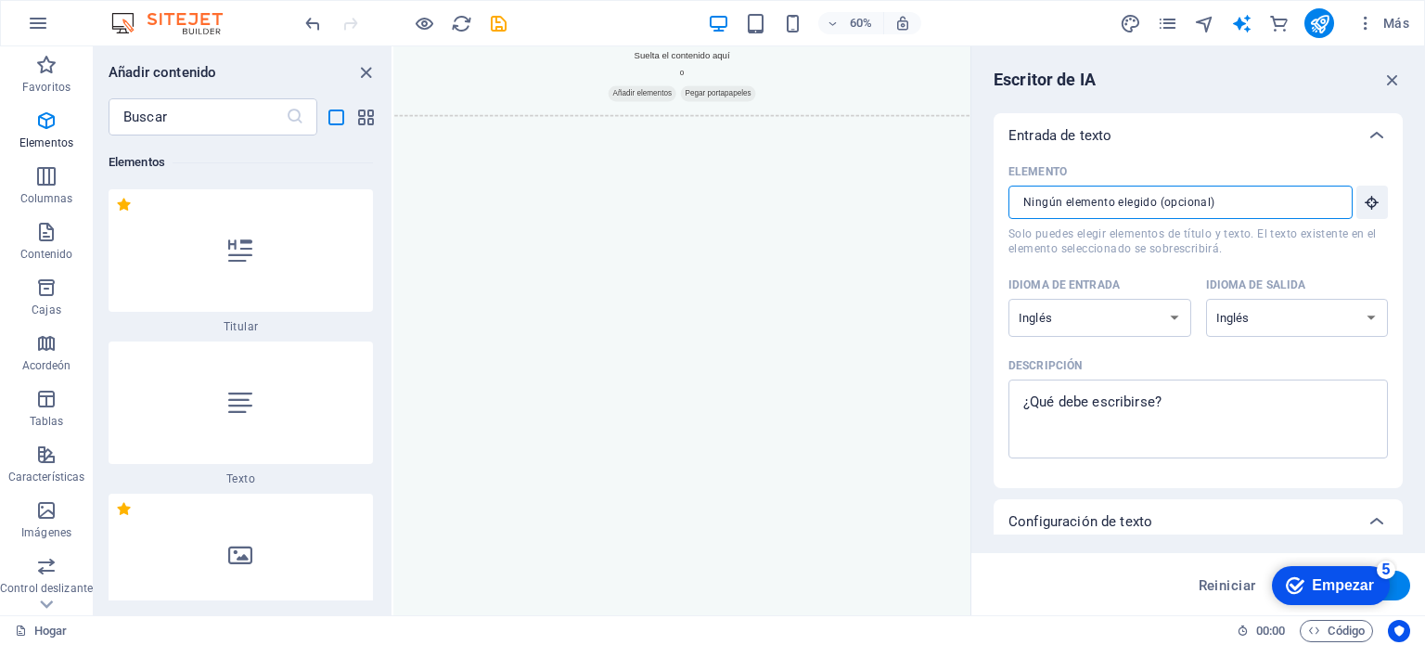
click at [1216, 198] on input "Elemento ​ Solo puedes elegir elementos de título y texto. El texto existente e…" at bounding box center [1173, 201] width 331 height 33
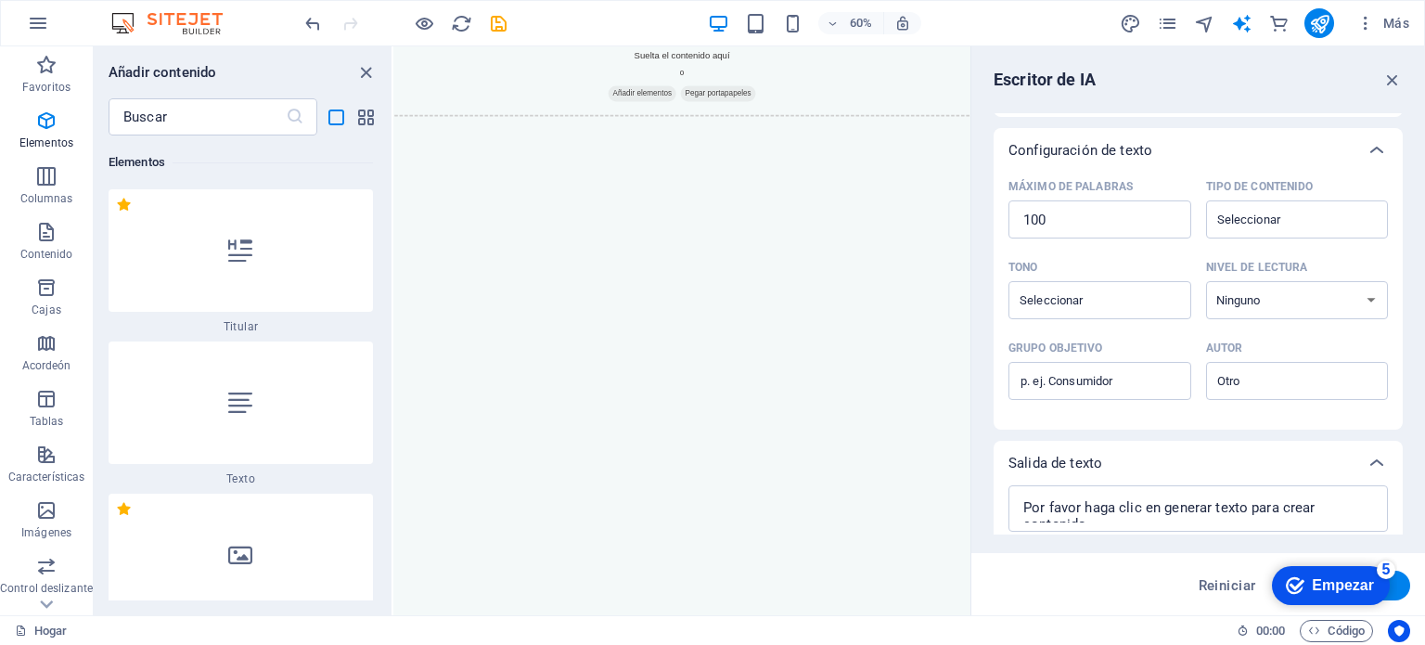
scroll to position [427, 0]
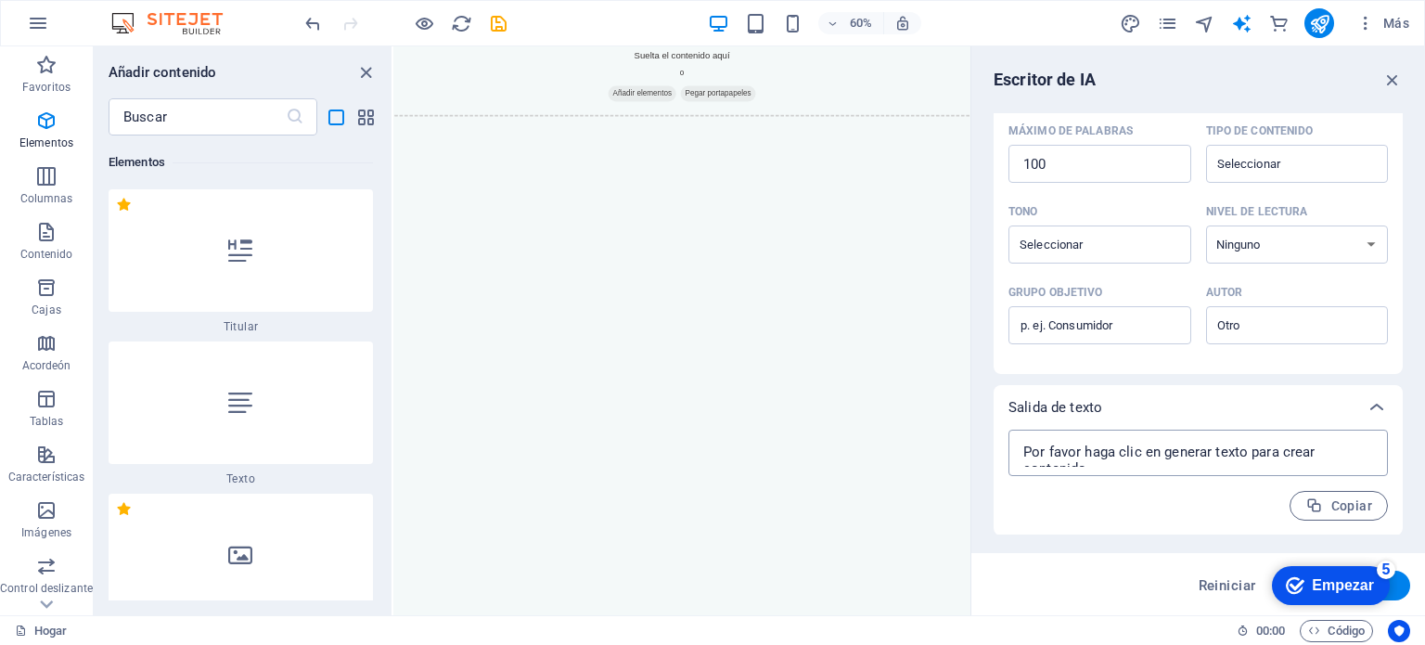
type textarea "x"
click at [1217, 454] on textarea at bounding box center [1197, 453] width 361 height 28
click at [1180, 459] on textarea at bounding box center [1197, 453] width 361 height 28
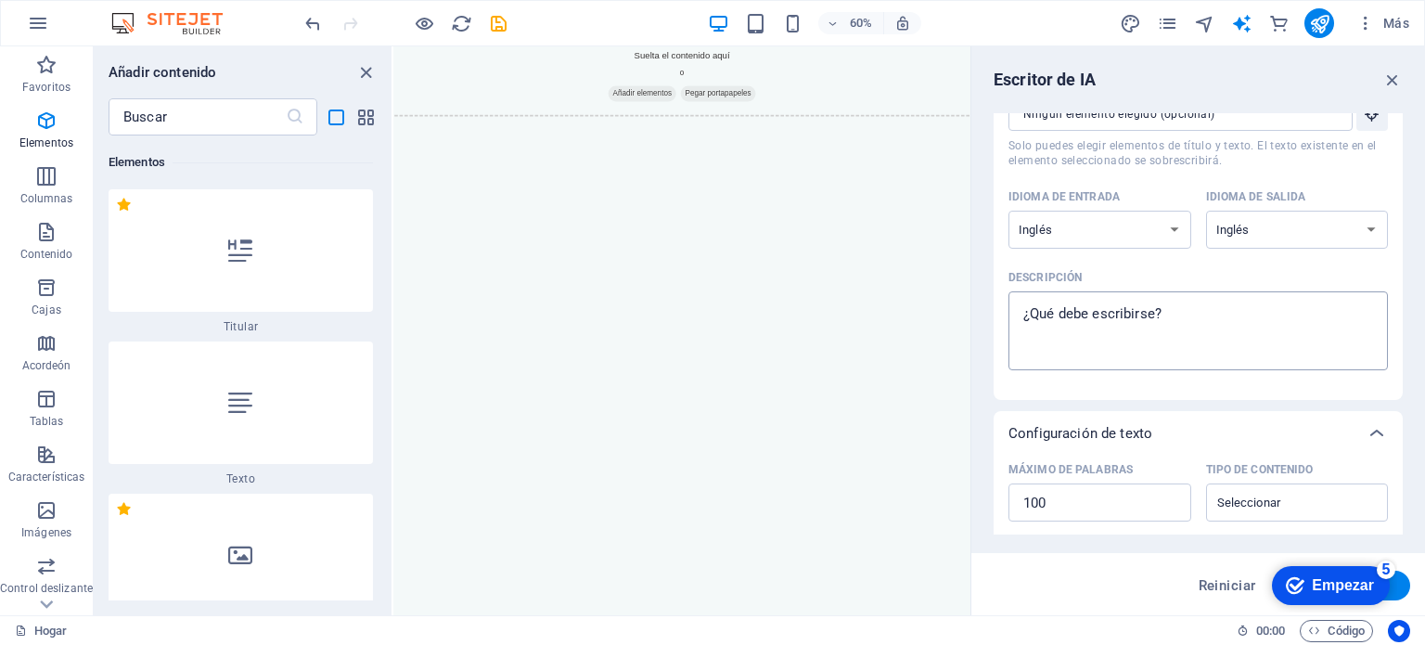
scroll to position [0, 0]
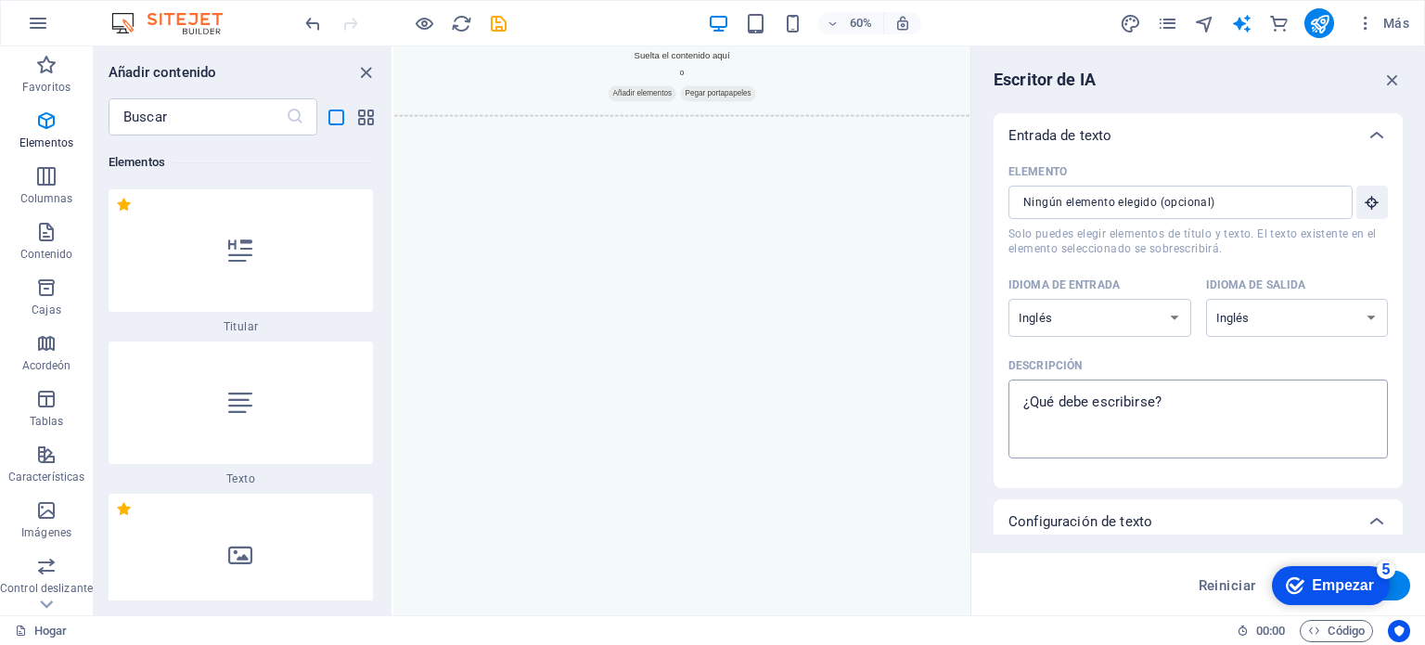
type textarea "x"
click at [1097, 396] on textarea "Descripción x ​" at bounding box center [1197, 419] width 361 height 60
type textarea "s"
type textarea "x"
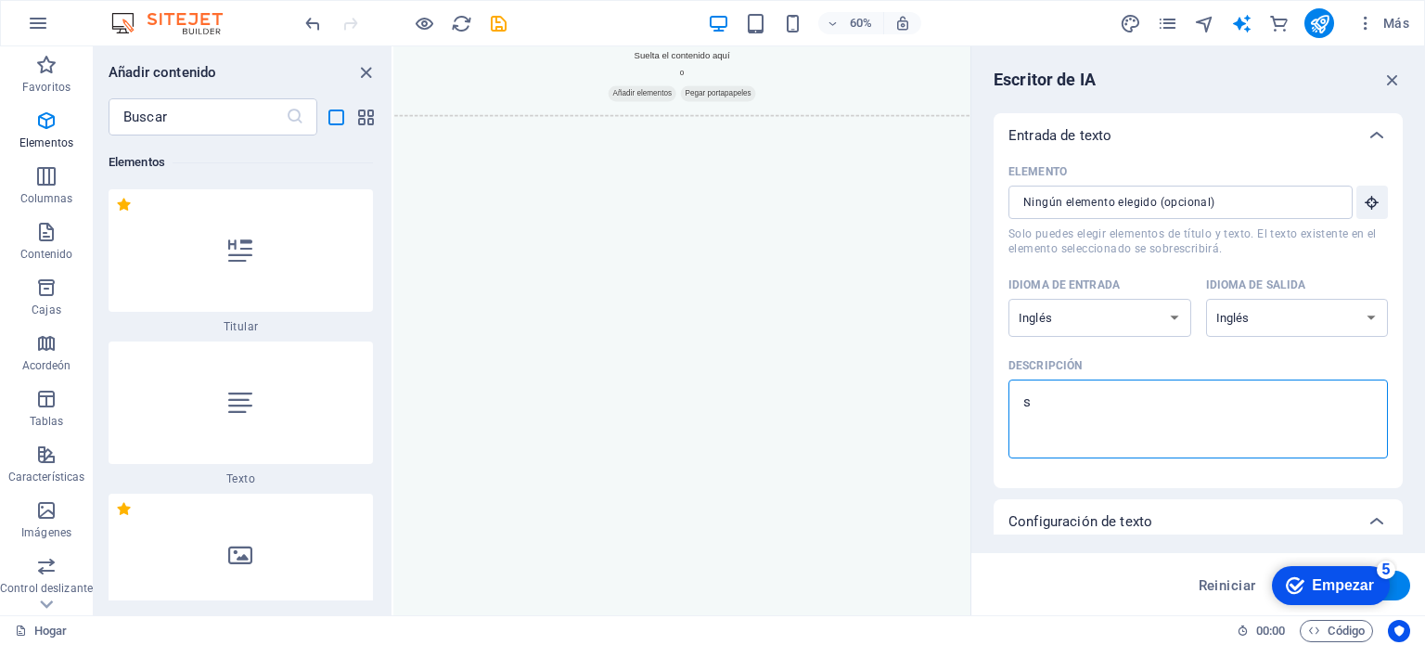
type textarea "so"
type textarea "x"
type textarea "sol"
type textarea "x"
type textarea "solo"
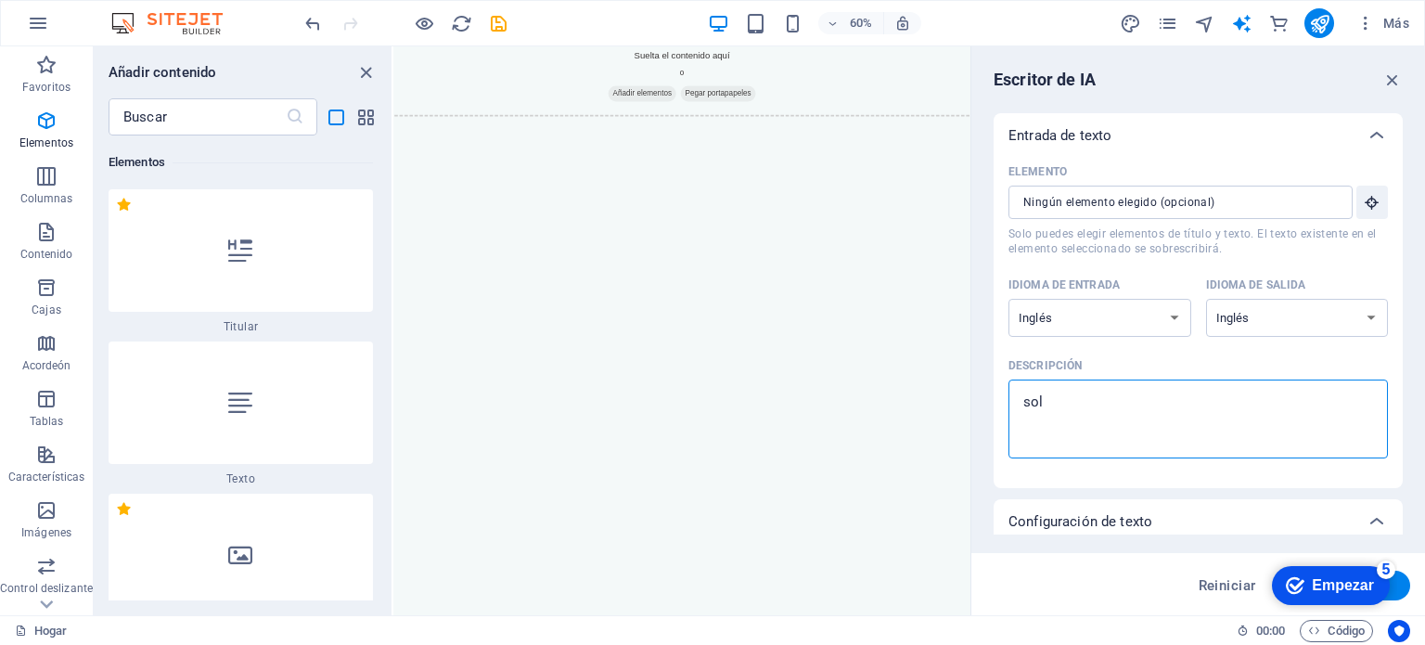
type textarea "x"
type textarea "solo"
type textarea "x"
type textarea "solo q"
type textarea "x"
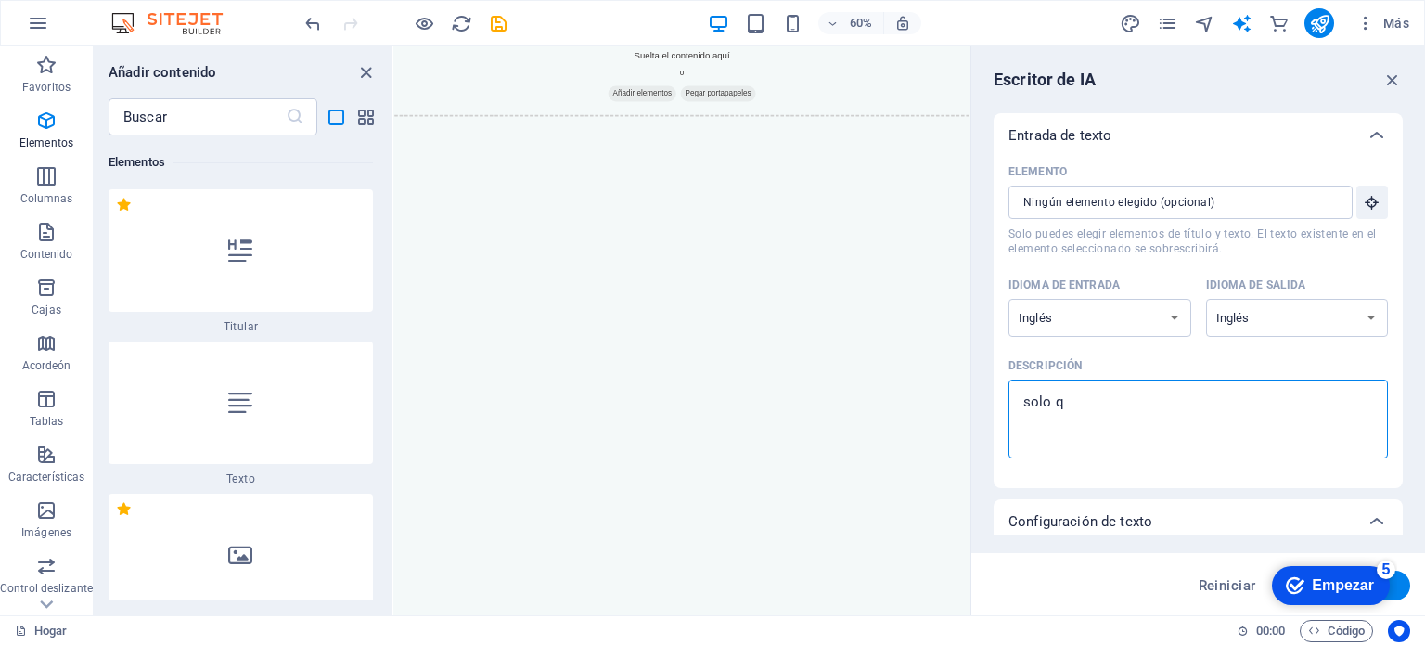
type textarea "solo qu"
type textarea "x"
type textarea "solo qui"
type textarea "x"
type textarea "solo quie"
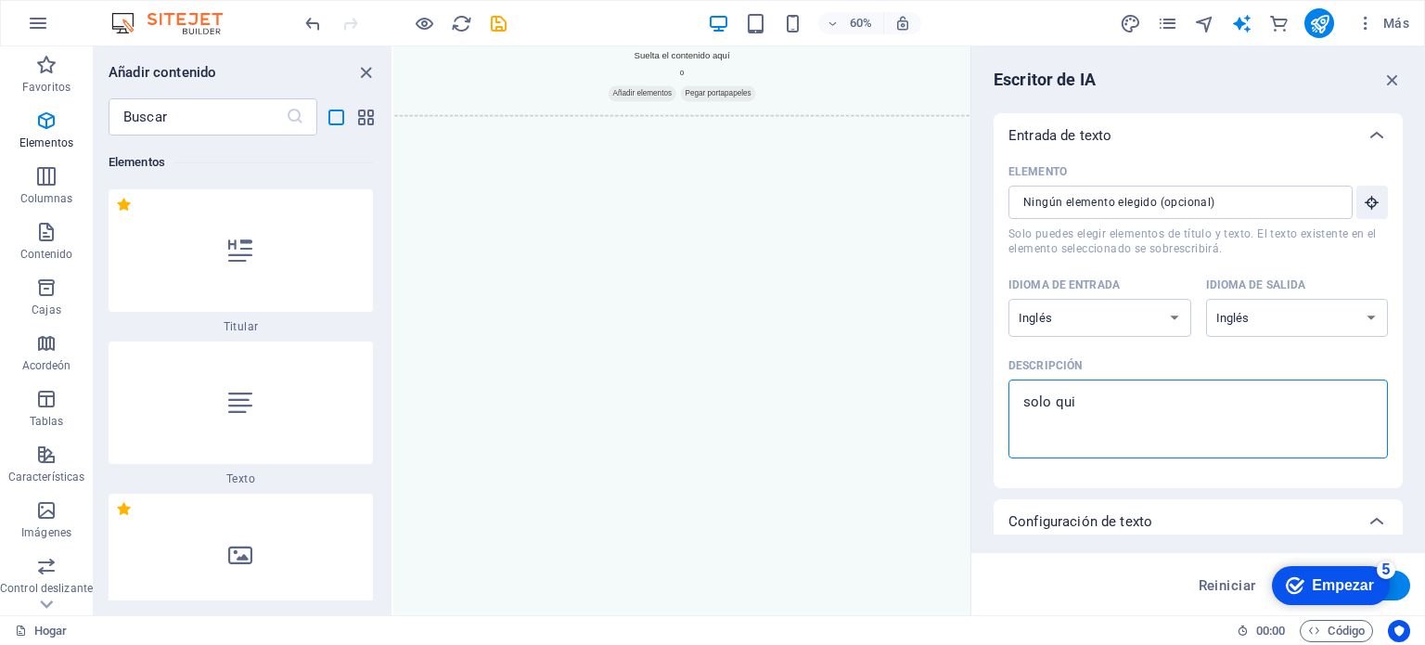
type textarea "x"
type textarea "solo quier"
type textarea "x"
type textarea "solo quiero"
type textarea "x"
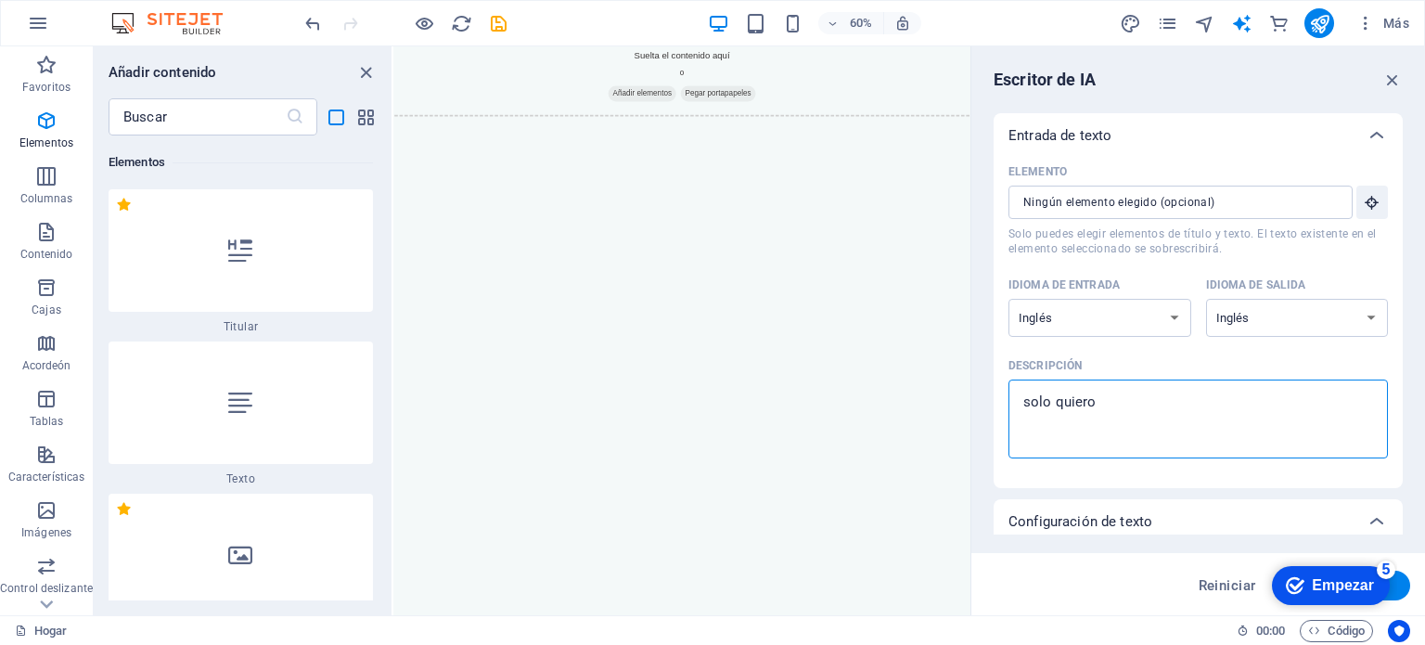
type textarea "solo quiero"
type textarea "x"
type textarea "solo quiero u"
type textarea "x"
type textarea "solo quiero un"
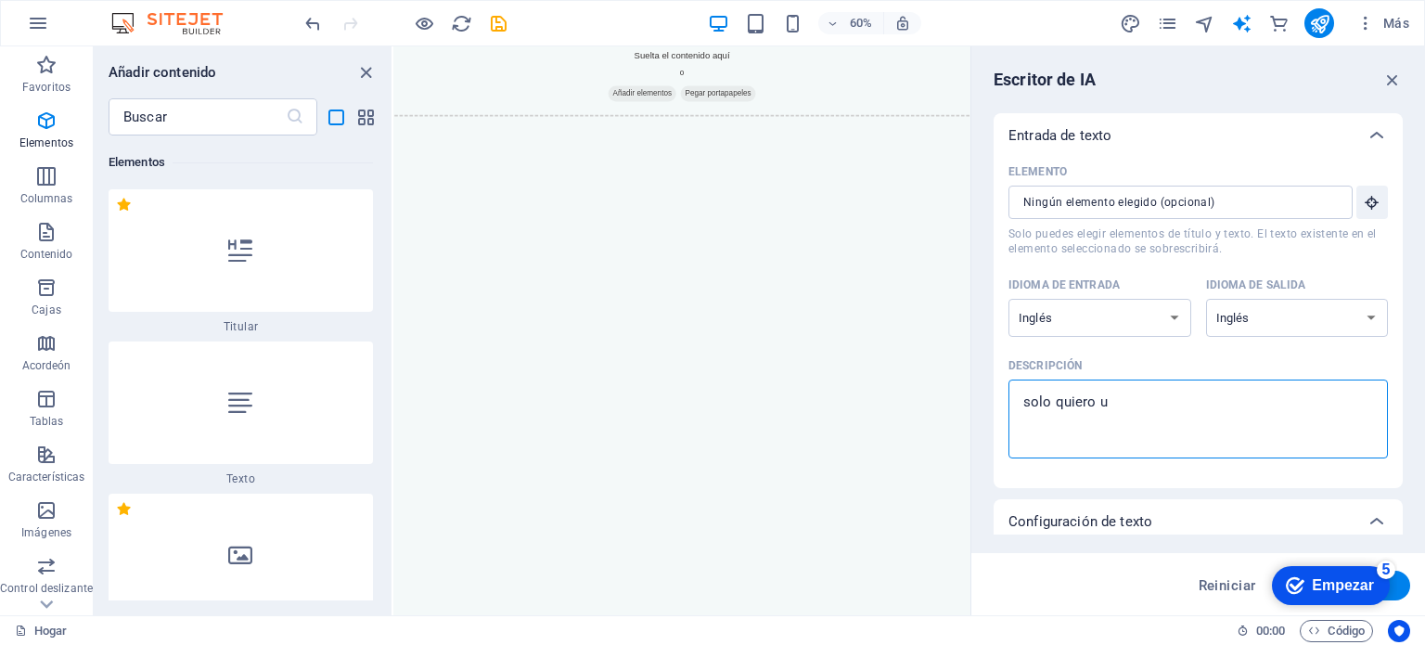
type textarea "x"
type textarea "solo quiero una"
type textarea "x"
type textarea "solo quiero una"
type textarea "x"
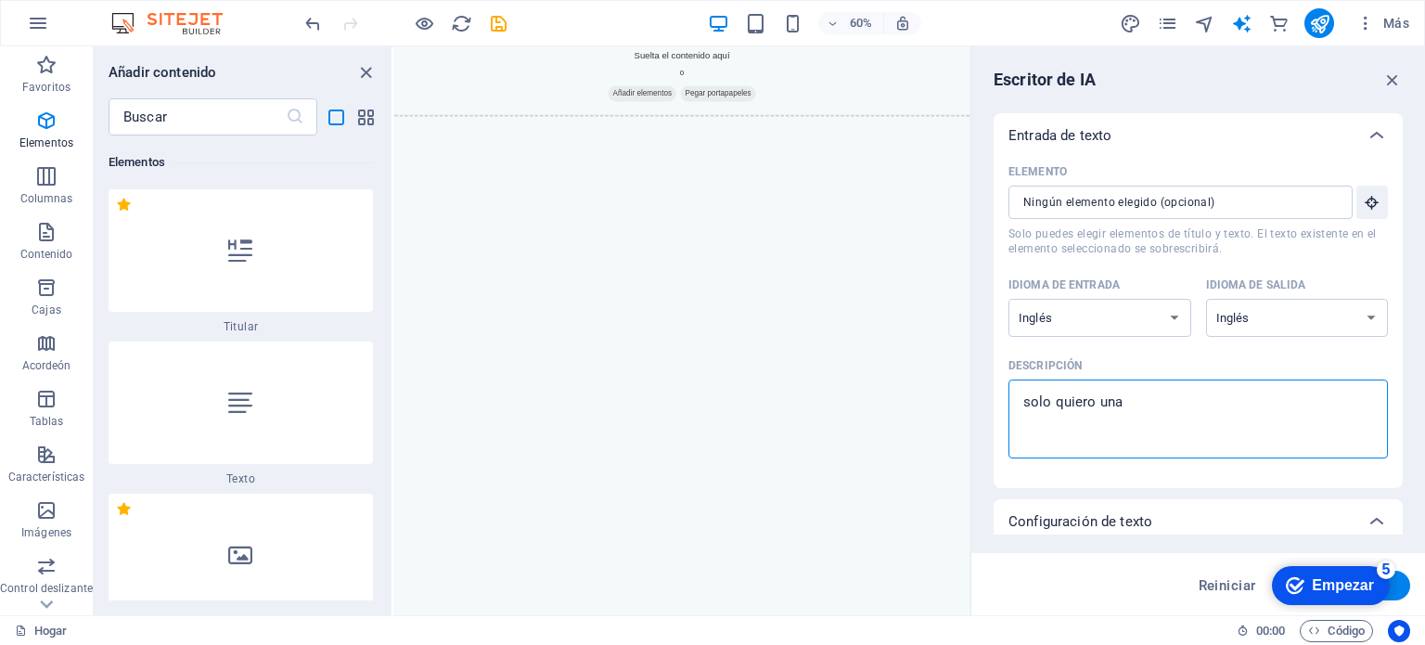
type textarea "solo quiero una i"
type textarea "x"
type textarea "solo quiero una im"
type textarea "x"
type textarea "solo quiero una ima"
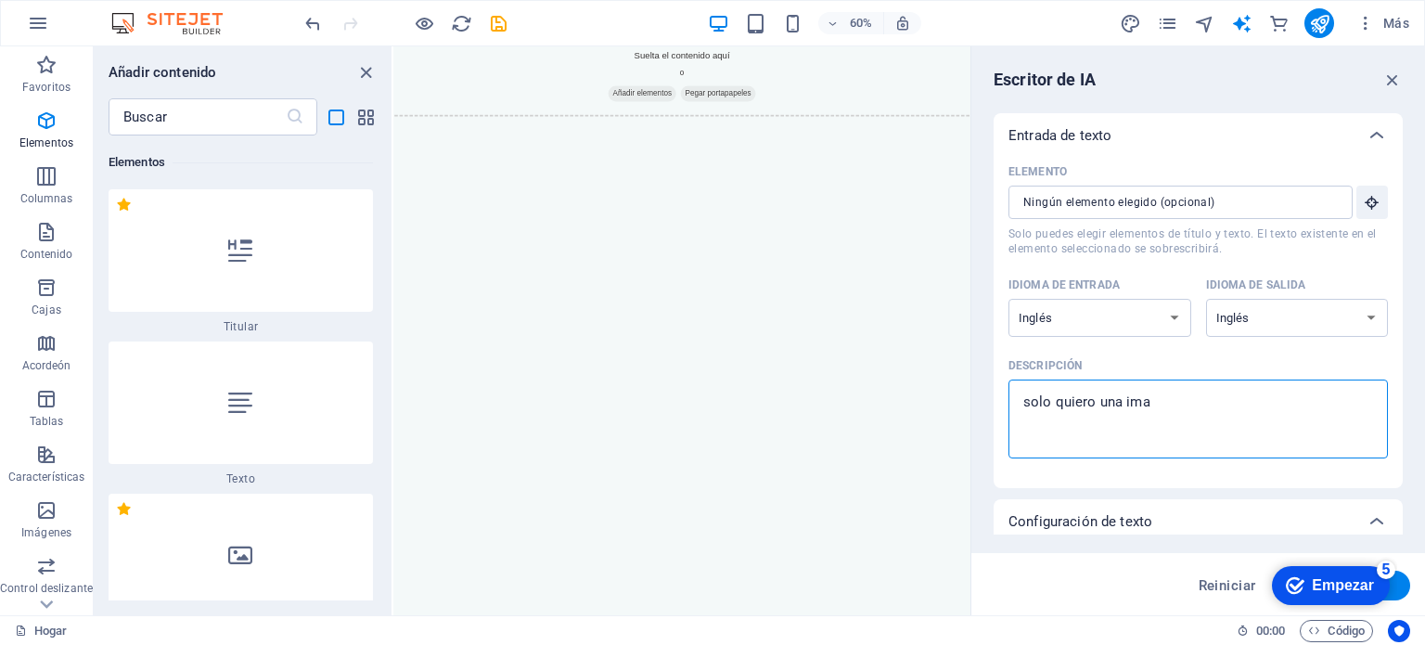
type textarea "x"
type textarea "solo quiero una imag"
type textarea "x"
type textarea "solo quiero una image"
type textarea "x"
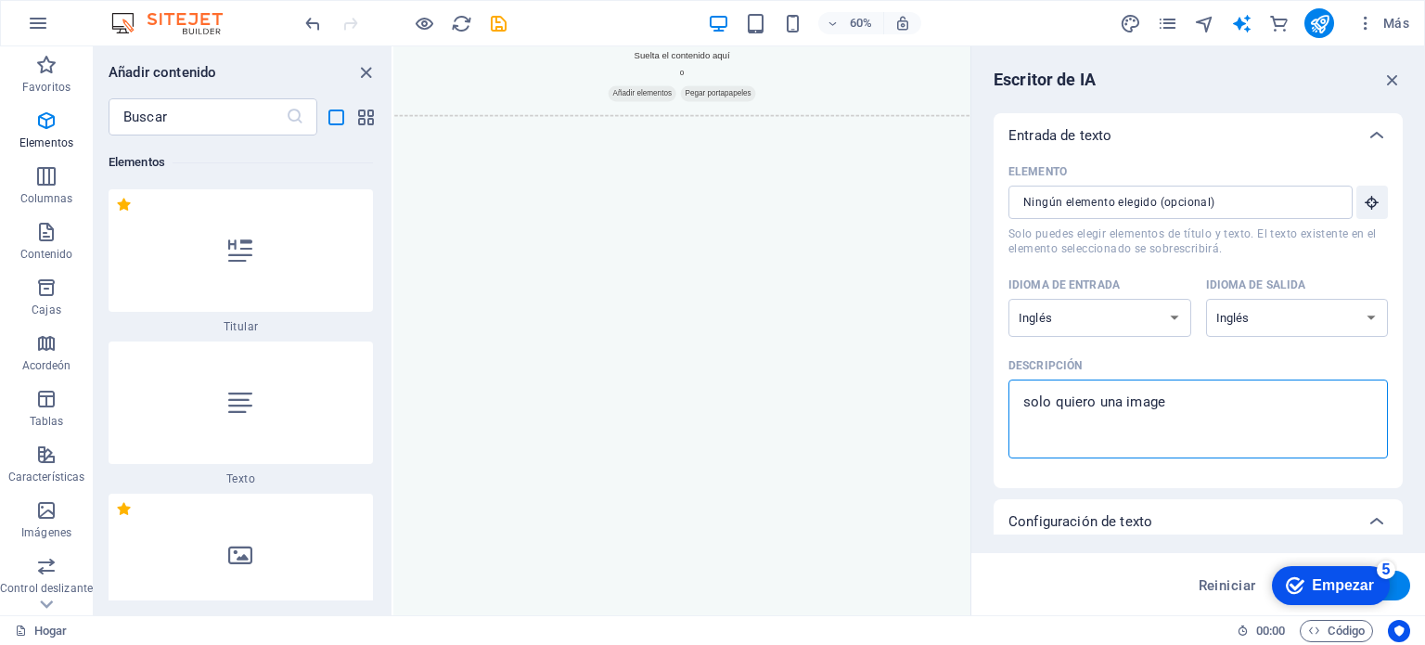
type textarea "solo quiero una imagen"
type textarea "x"
type textarea "solo quiero una imagen"
type textarea "x"
type textarea "solo quiero una imagen d"
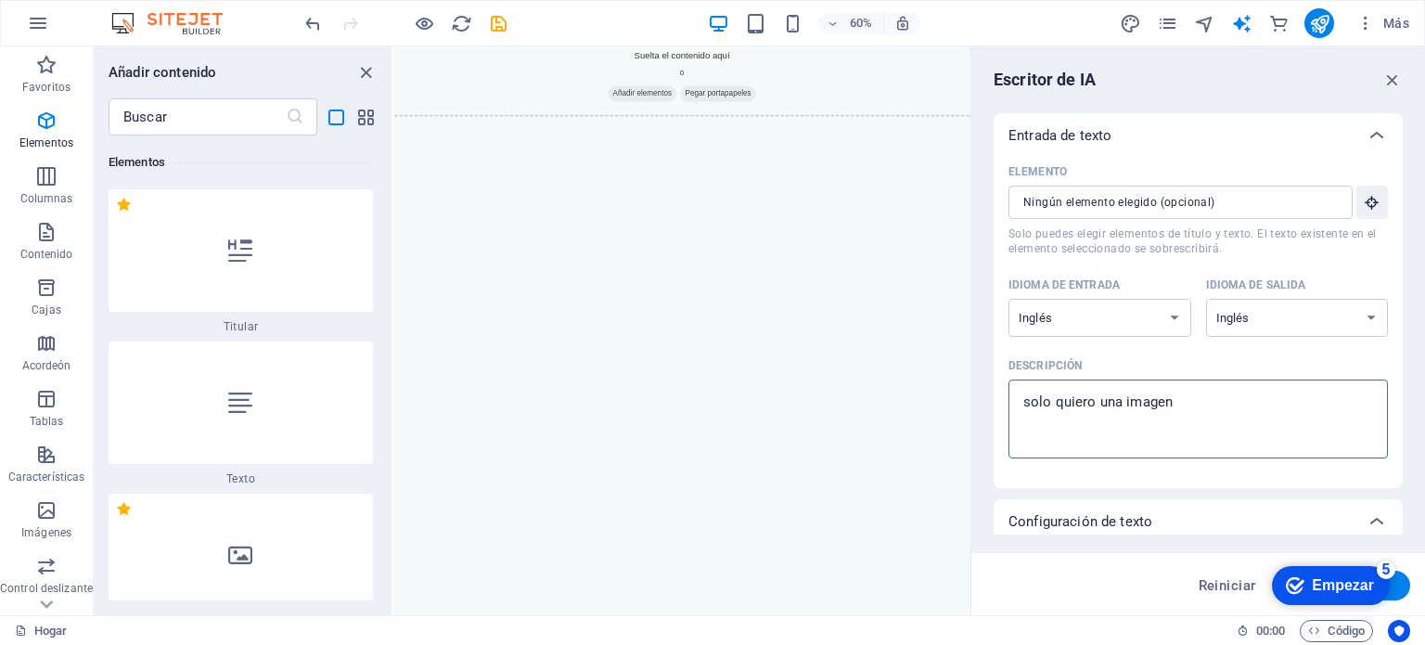
type textarea "x"
type textarea "solo quiero una imagen de"
type textarea "x"
type textarea "solo quiero una imagen de"
type textarea "x"
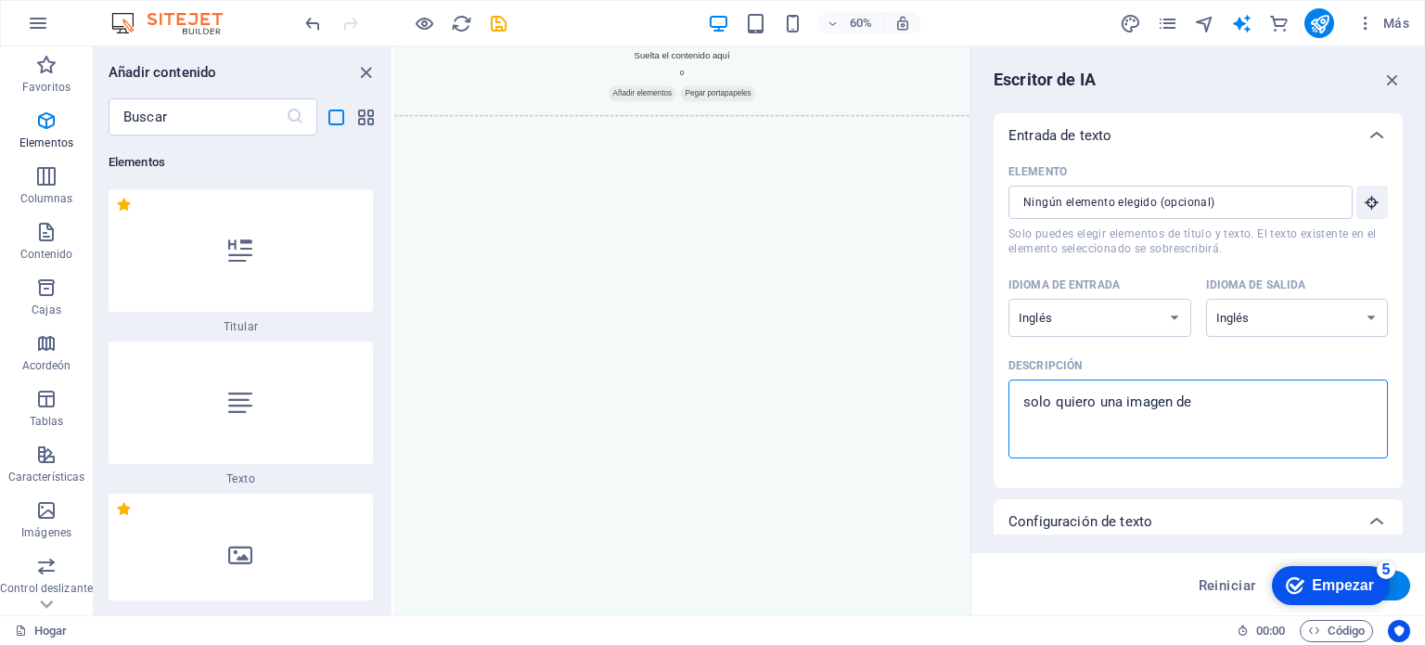
type textarea "solo quiero una imagen de f"
type textarea "x"
type textarea "solo quiero una imagen de fo"
type textarea "x"
type textarea "solo quiero una imagen de fon"
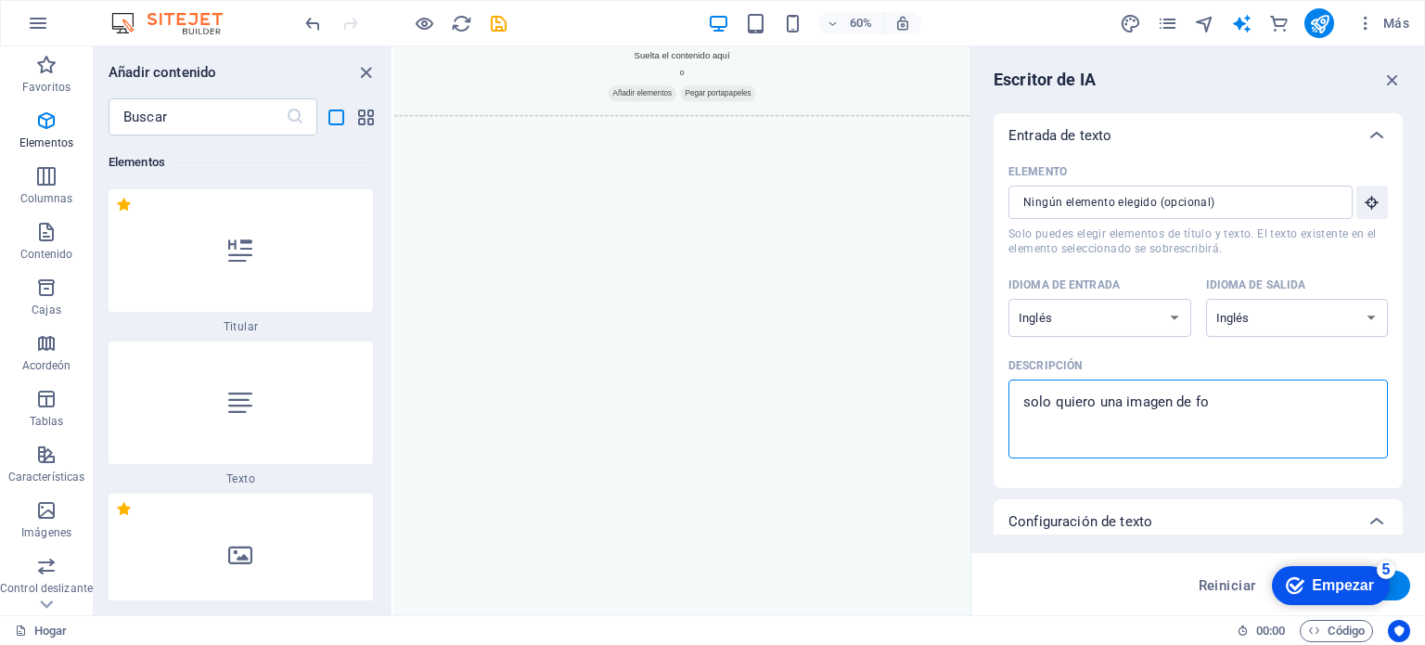
type textarea "x"
type textarea "solo quiero una imagen de fond"
type textarea "x"
type textarea "solo quiero una imagen de fondo"
type textarea "x"
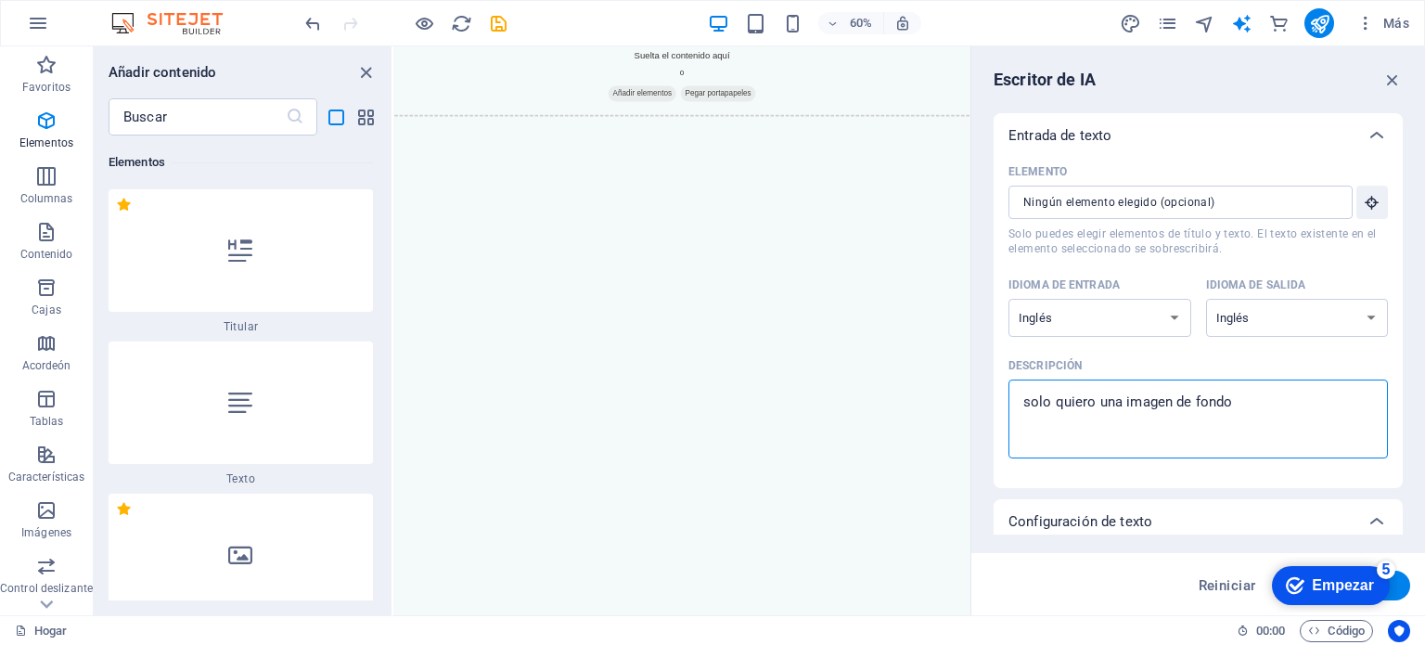
type textarea "solo quiero una imagen de fondo"
type textarea "x"
type textarea "solo quiero una imagen de fondo c"
type textarea "x"
type textarea "solo quiero una imagen de fondo co"
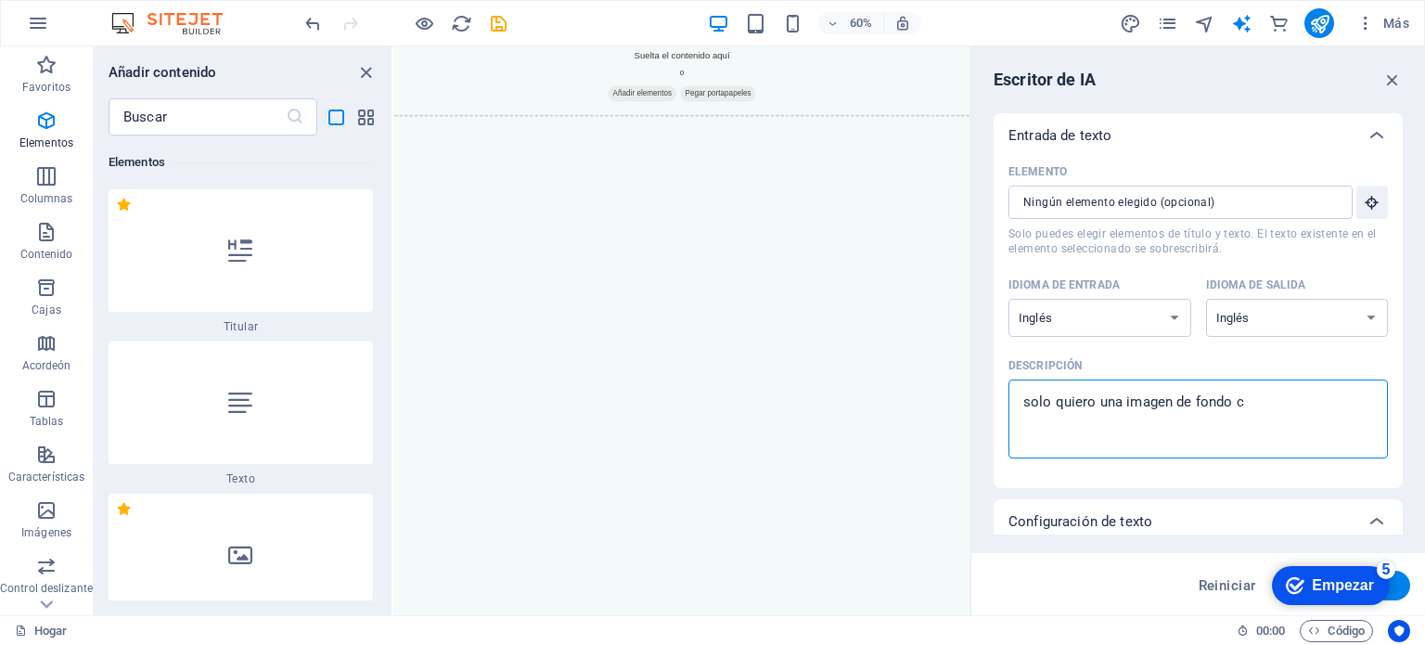
type textarea "x"
type textarea "solo quiero una imagen de fondo con"
type textarea "x"
type textarea "solo quiero una imagen de fondo con"
type textarea "x"
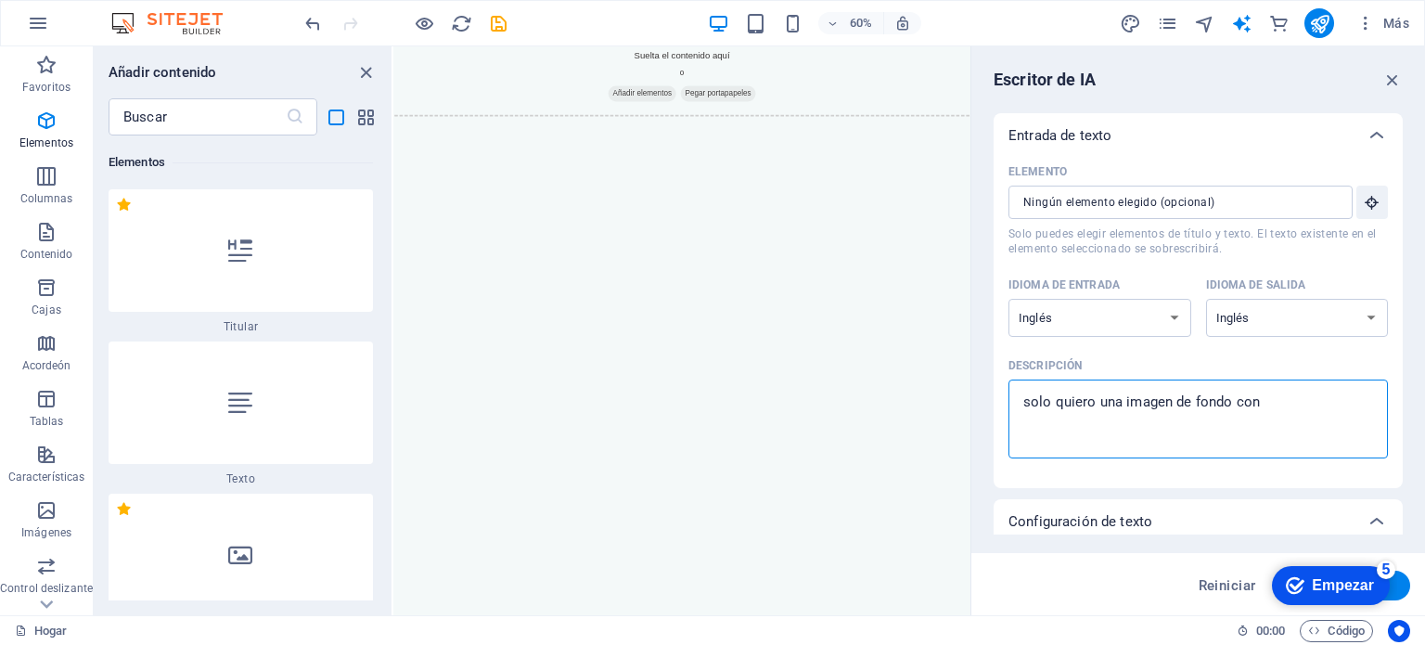
type textarea "solo quiero una imagen de fondo con u"
type textarea "x"
type textarea "solo quiero una imagen de fondo con un"
type textarea "x"
type textarea "solo quiero una imagen de fondo con un"
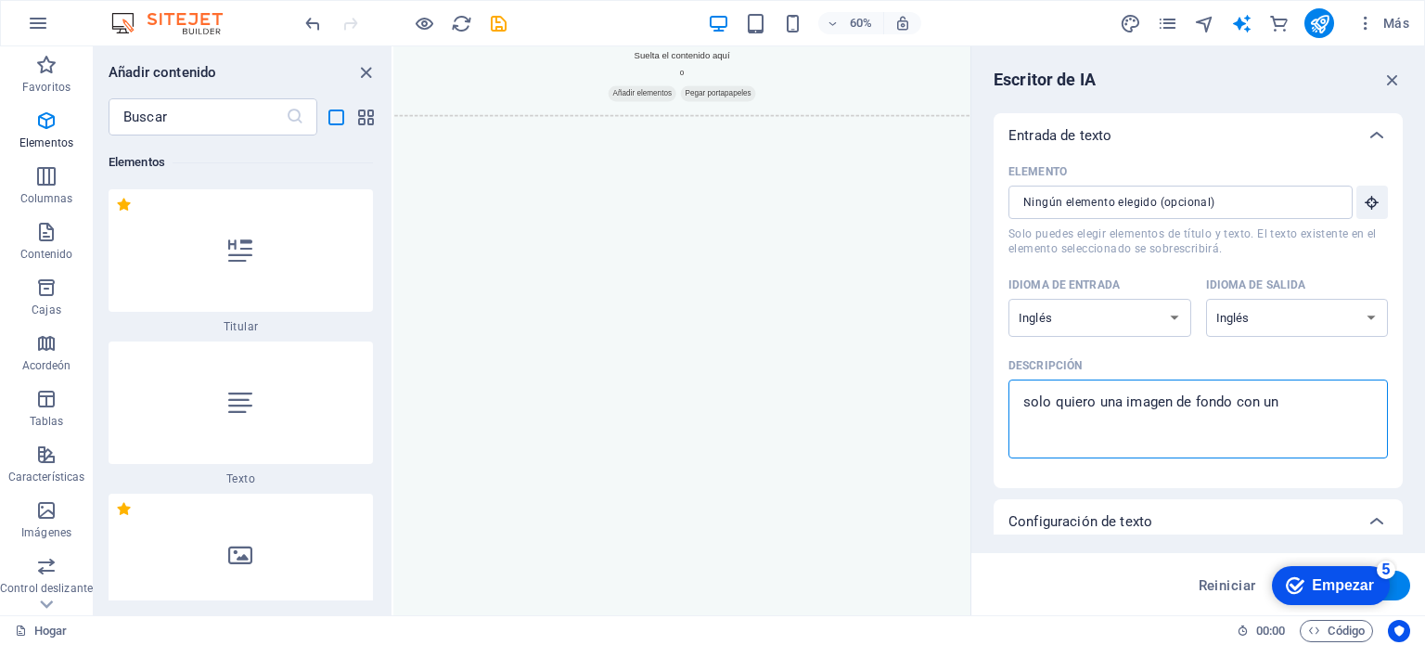
type textarea "x"
type textarea "solo quiero una imagen de fondo con un m"
type textarea "x"
type textarea "solo quiero una imagen de fondo con un me"
type textarea "x"
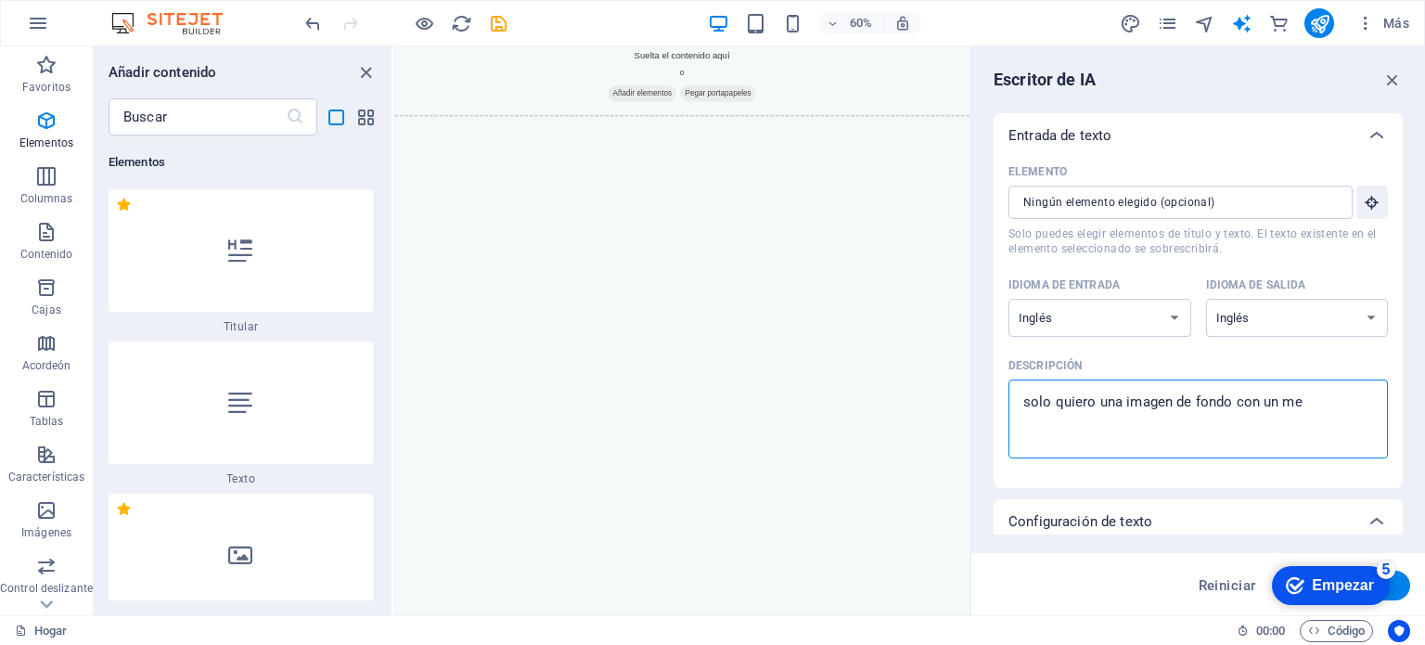
type textarea "solo quiero una imagen de fondo con un men"
type textarea "x"
type textarea "solo quiero una imagen de fondo con un mens"
type textarea "x"
type textarea "solo quiero una imagen de fondo con un menss"
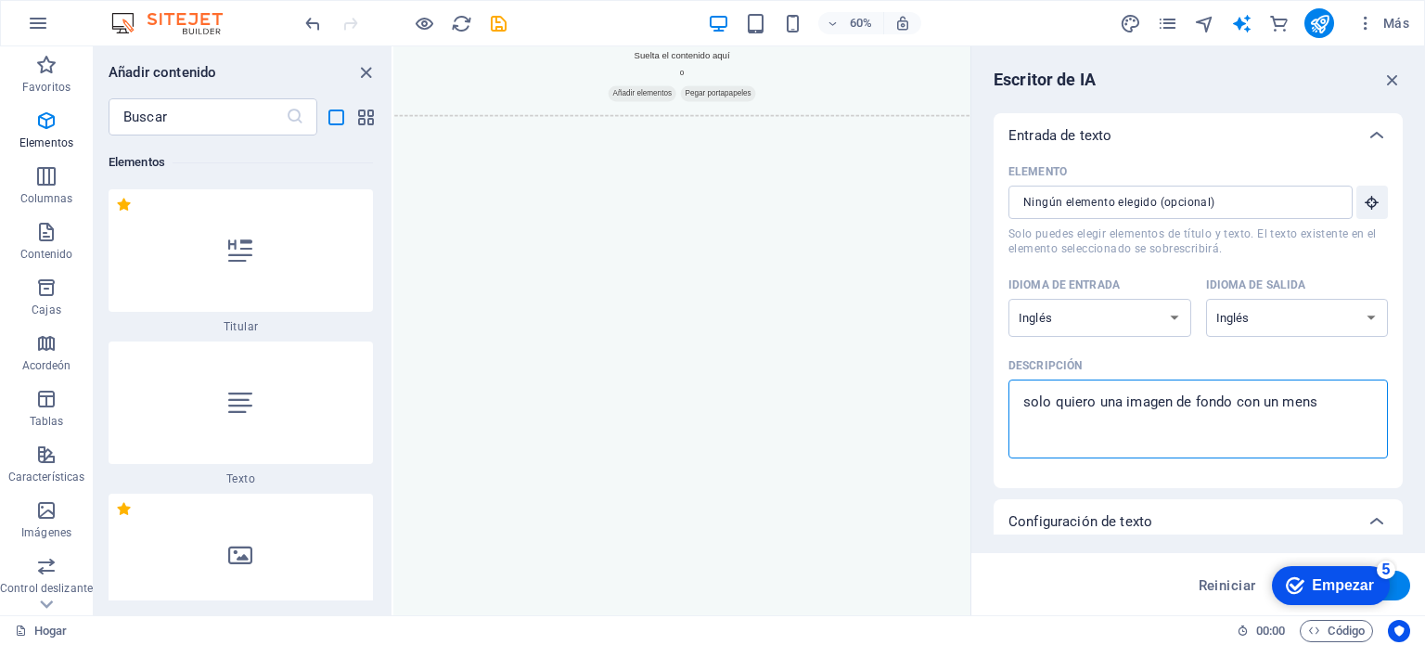
type textarea "x"
type textarea "solo quiero una imagen de fondo con un menssa"
type textarea "x"
type textarea "solo quiero una imagen de fondo con un menssaj"
type textarea "x"
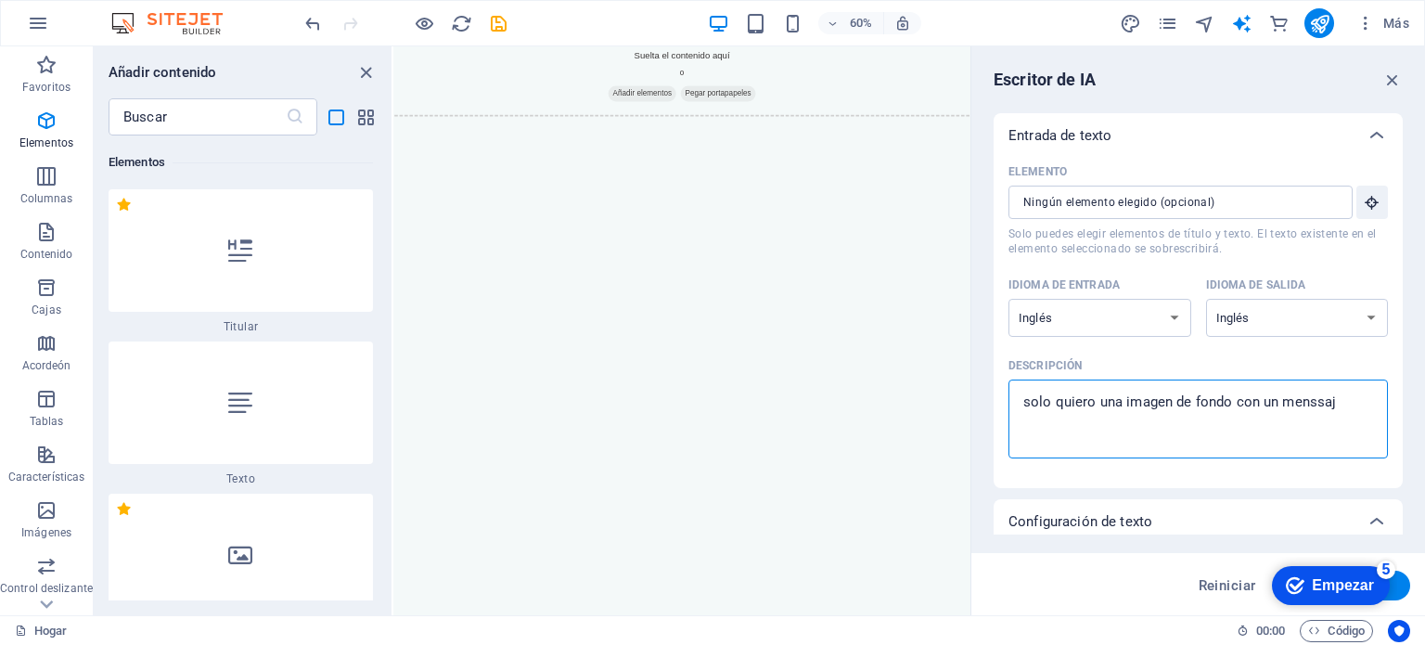
type textarea "solo quiero una imagen de fondo con un menssa"
type textarea "x"
type textarea "solo quiero una imagen de fondo con un menss"
type textarea "x"
type textarea "solo quiero una imagen de fondo con un mens"
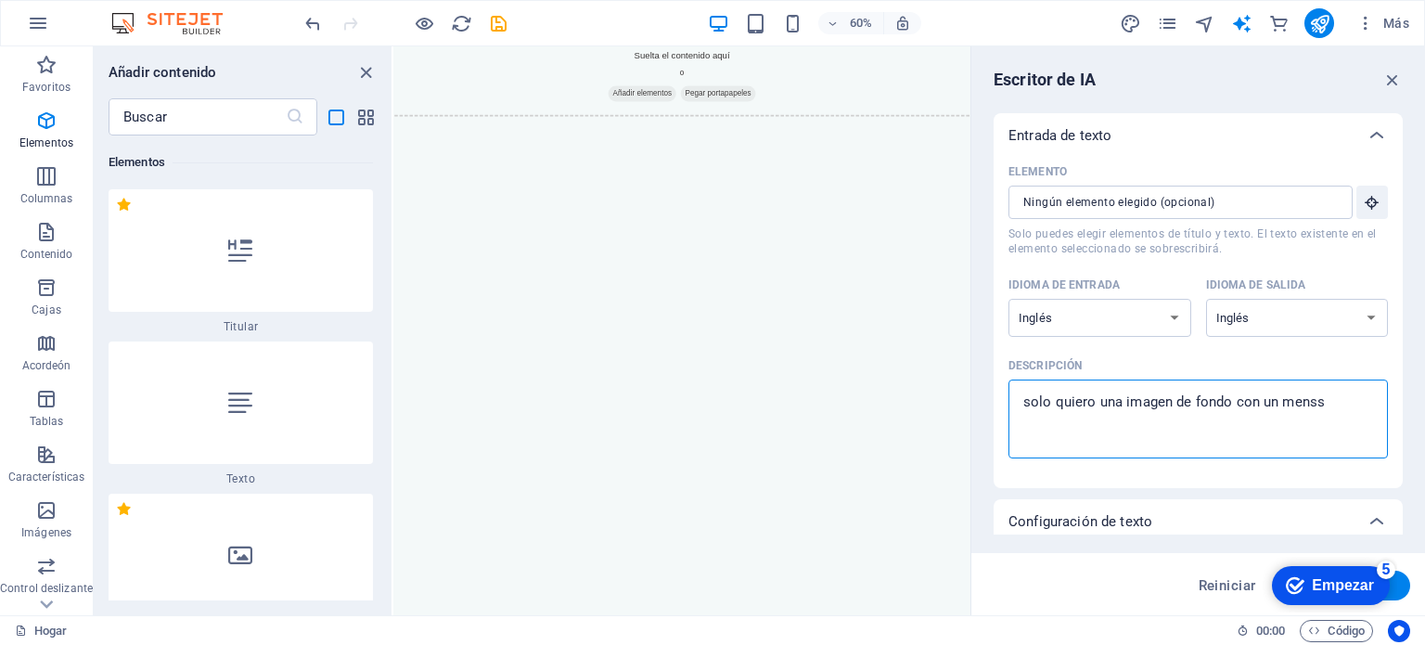
type textarea "x"
type textarea "solo quiero una imagen de fondo con un mensa"
type textarea "x"
type textarea "solo quiero una imagen de fondo con un mensaj"
type textarea "x"
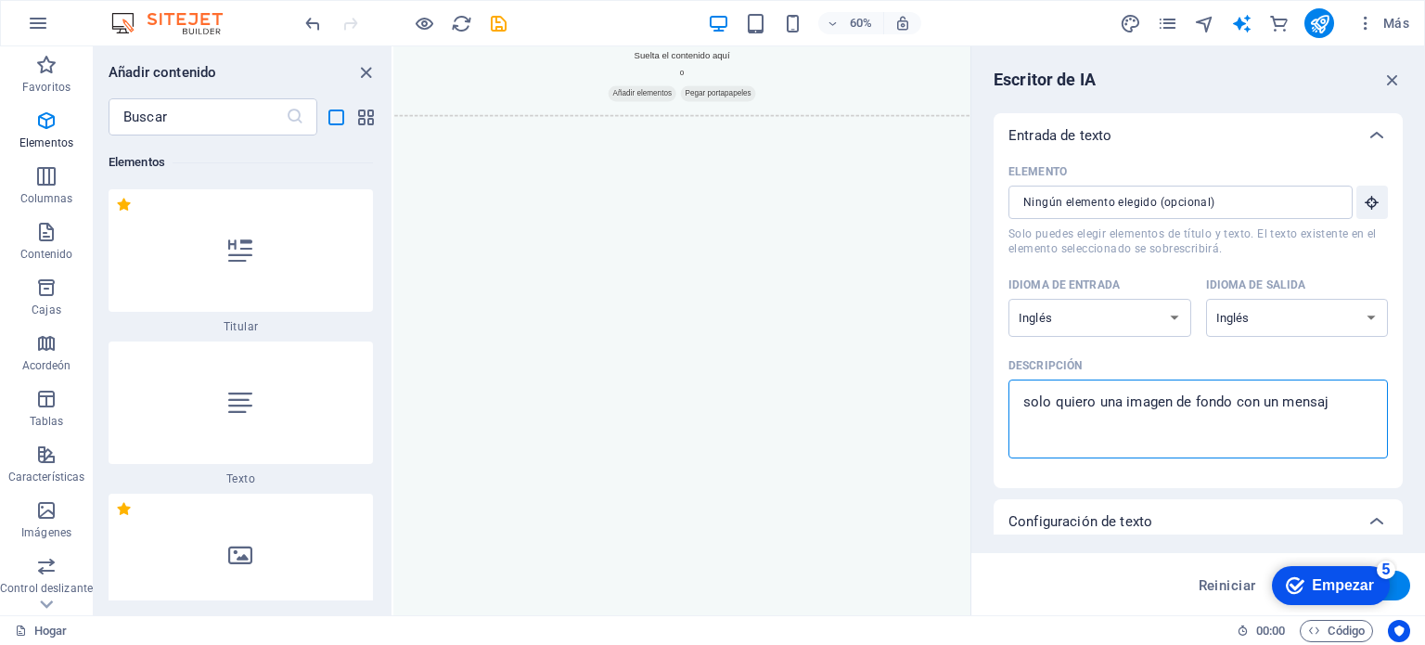
type textarea "solo quiero una imagen de fondo con un mensaje"
type textarea "x"
type textarea "solo quiero una imagen de fondo con un mensaje"
type textarea "x"
type textarea "solo quiero una imagen de fondo con un mensaje"
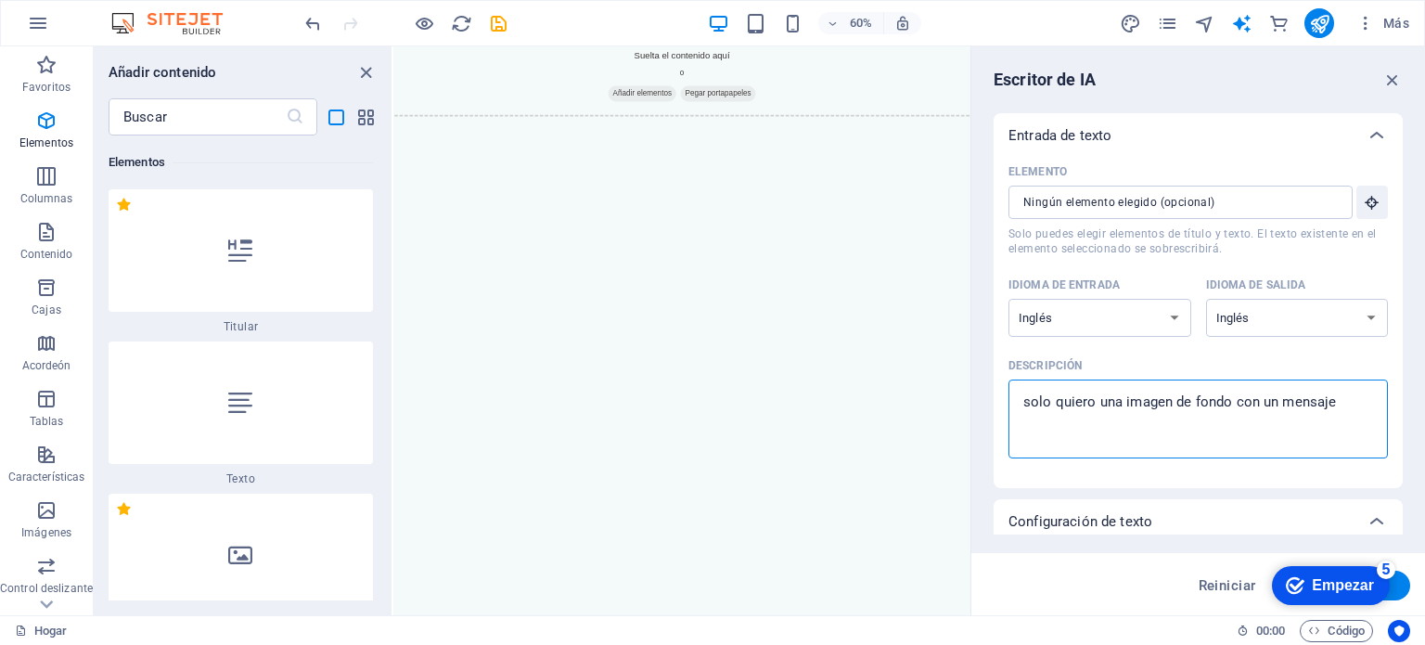
click at [1394, 578] on div "checkmark Empezar 5 Primeros pasos en el editor Permítanos guiarle a través de …" at bounding box center [1329, 584] width 134 height 56
click at [1360, 587] on font "Empezar" at bounding box center [1342, 585] width 62 height 16
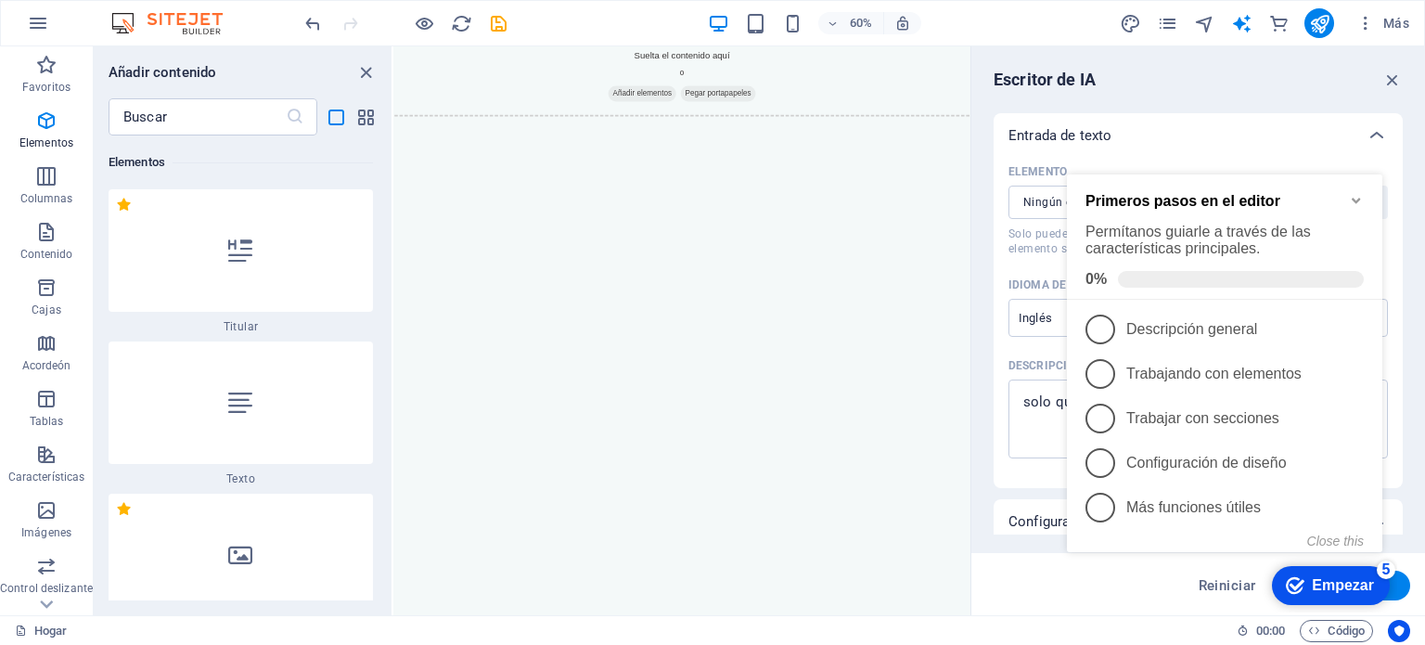
click at [1390, 590] on div "checkmark Empezar 5 Primeros pasos en el editor Permítanos guiarle a través de …" at bounding box center [1228, 382] width 338 height 460
click at [1396, 585] on div "checkmark Empezar 5 Primeros pasos en el editor Permítanos guiarle a través de …" at bounding box center [1228, 382] width 338 height 460
click at [1405, 580] on button "Generar texto" at bounding box center [1345, 585] width 130 height 30
type textarea "x"
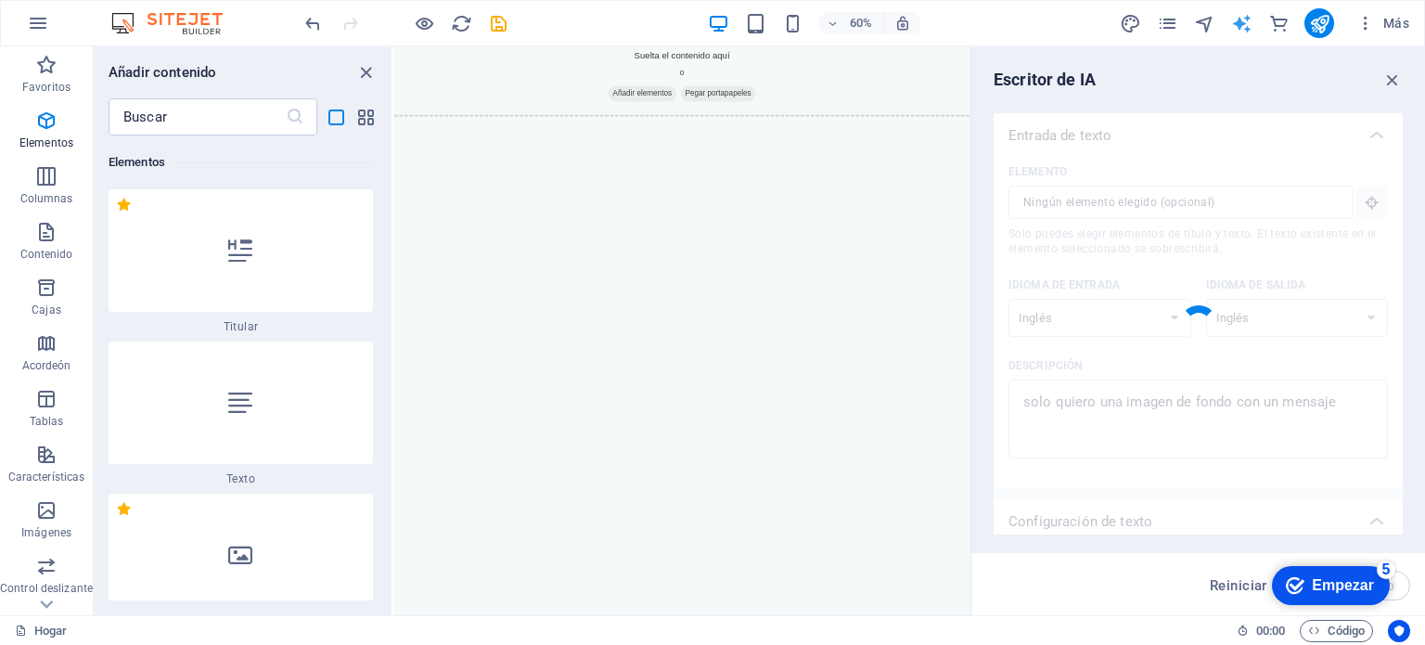
type textarea "x"
type textarea "I’m looking for a captivating background image that features an inspiring messa…"
type textarea "x"
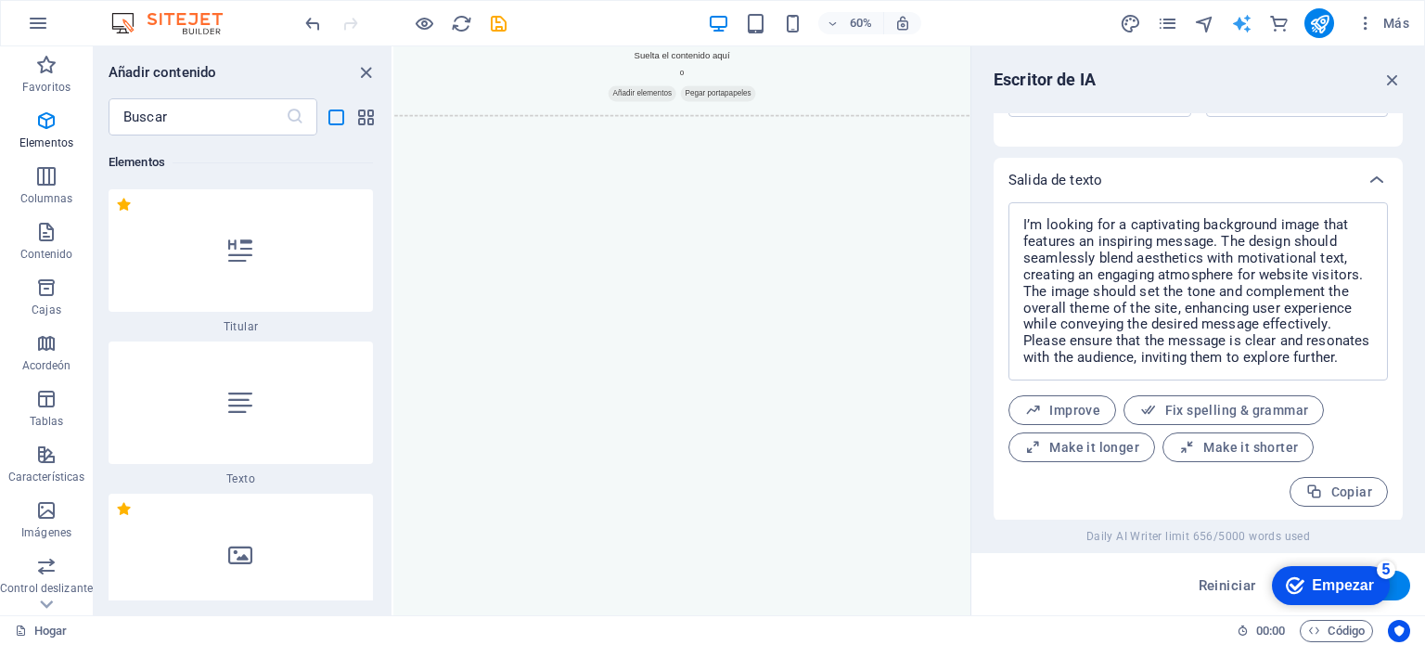
scroll to position [655, 0]
click at [1332, 590] on font "Empezar" at bounding box center [1342, 585] width 62 height 16
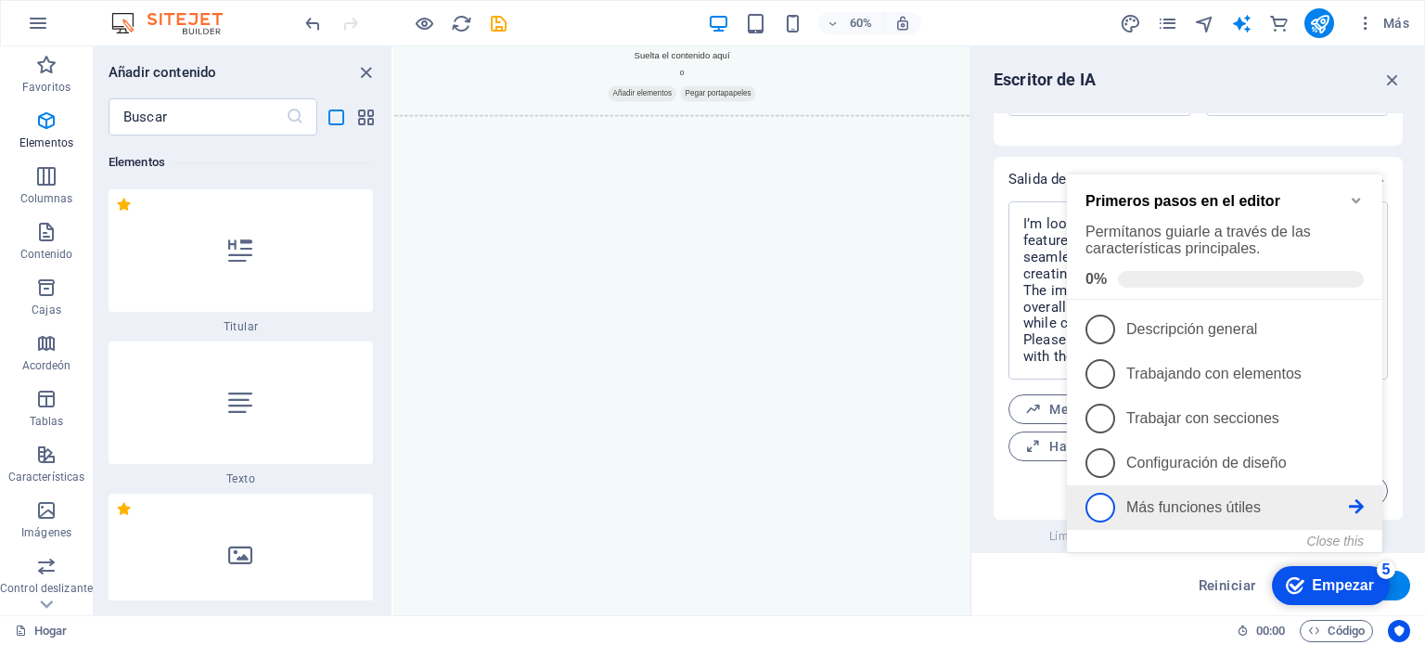
click at [1355, 500] on icon at bounding box center [1355, 506] width 15 height 15
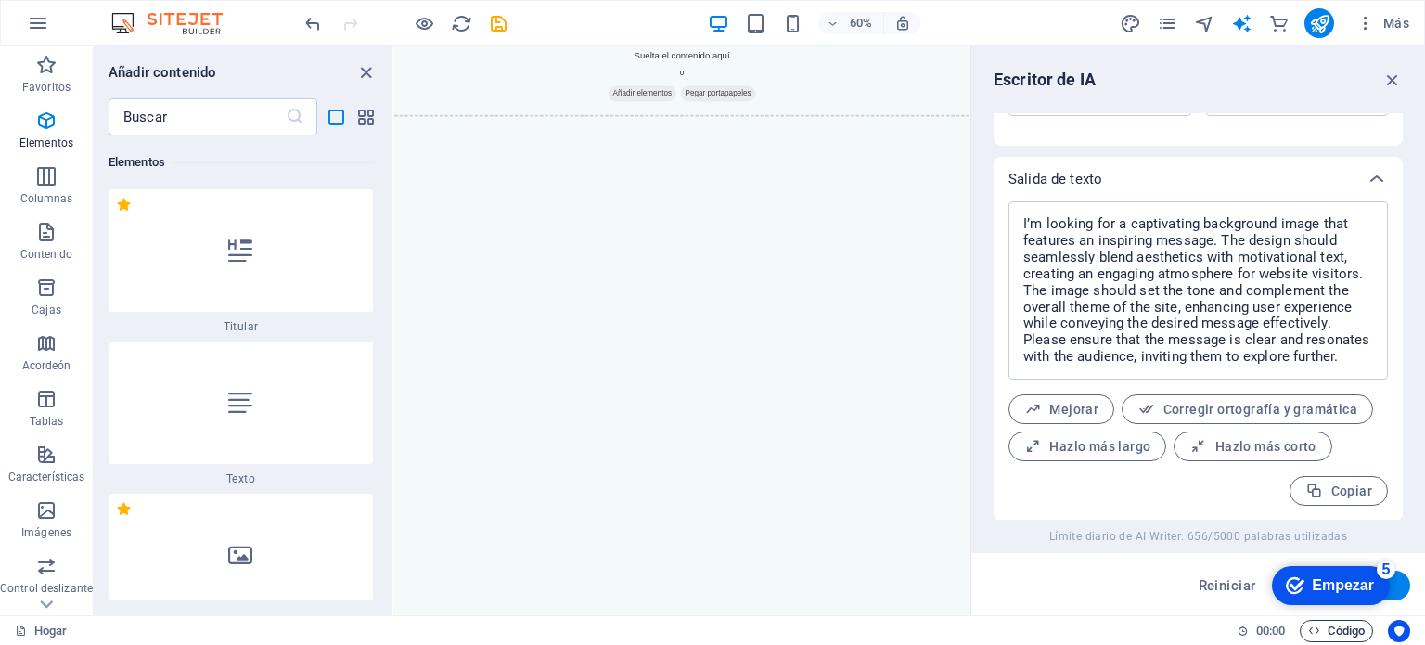
click at [1312, 630] on icon "button" at bounding box center [1314, 630] width 12 height 12
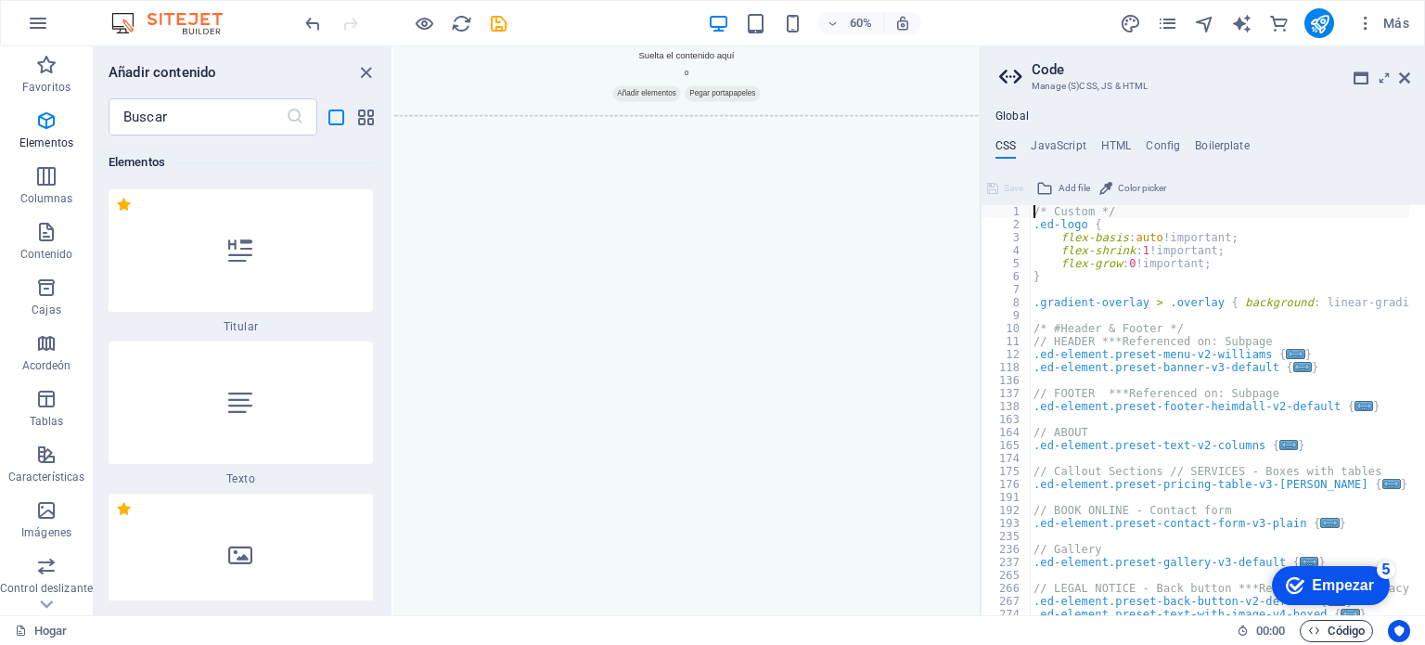
click at [1312, 629] on icon "button" at bounding box center [1314, 630] width 12 height 12
click at [1340, 630] on font "Código" at bounding box center [1345, 630] width 37 height 14
click at [1319, 622] on span "Código" at bounding box center [1336, 631] width 57 height 22
click at [1295, 633] on div "Hogar 00:00 ​ ​ Código" at bounding box center [712, 630] width 1425 height 30
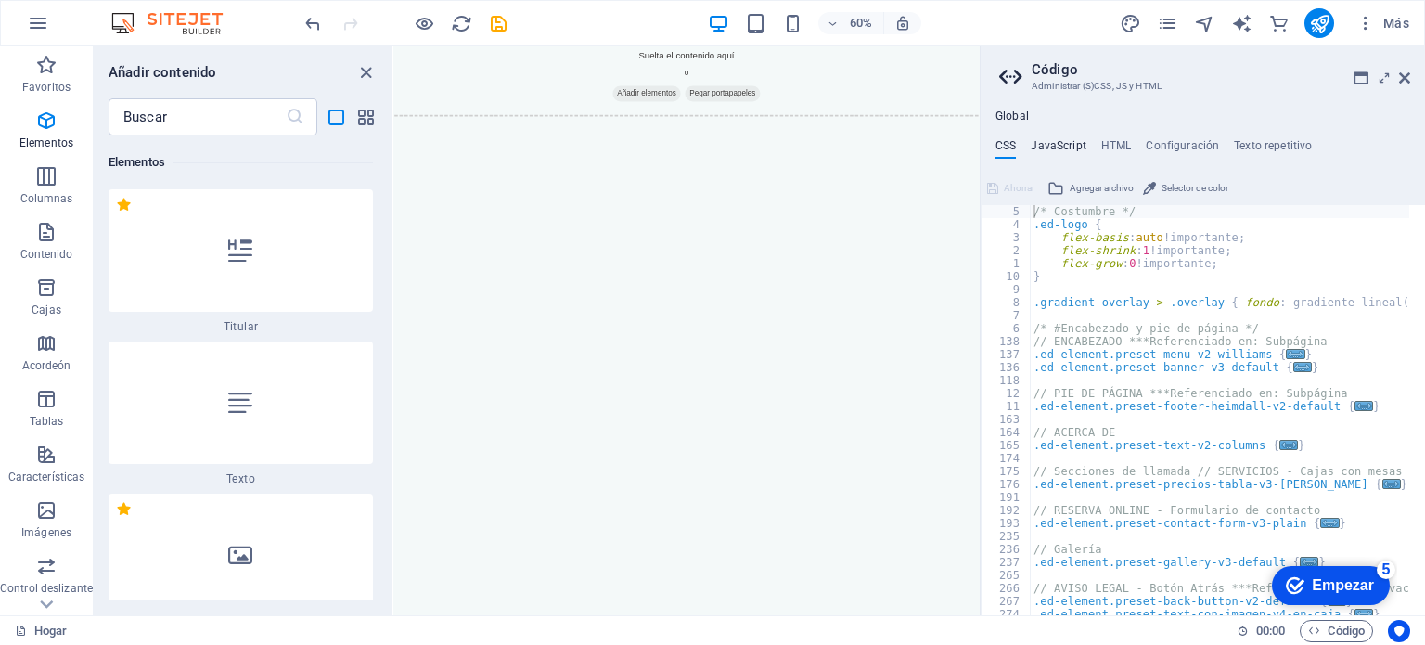
click at [1066, 144] on font "JavaScript" at bounding box center [1057, 145] width 55 height 13
type textarea "/* JS for preset "Menu V2" */"
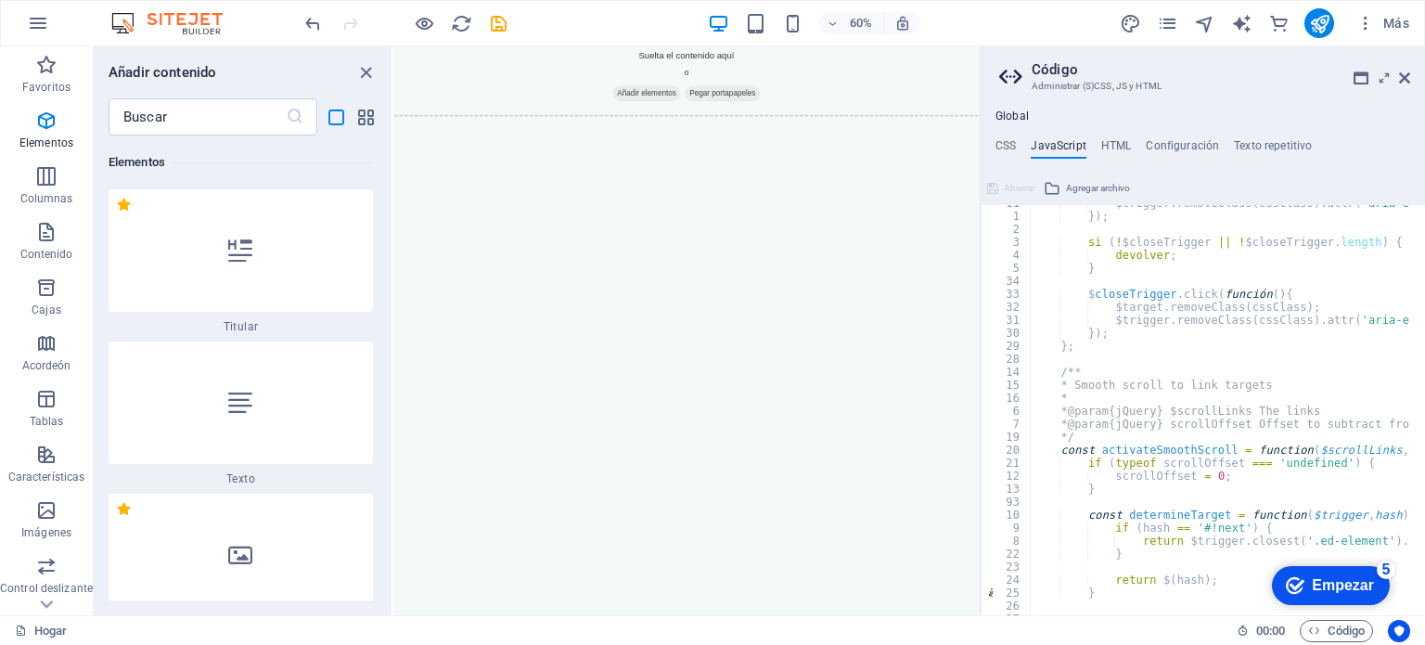
scroll to position [903, 0]
click at [1191, 141] on font "Configuración" at bounding box center [1181, 145] width 73 height 13
type textarea "$color-background: #F4F9F9;"
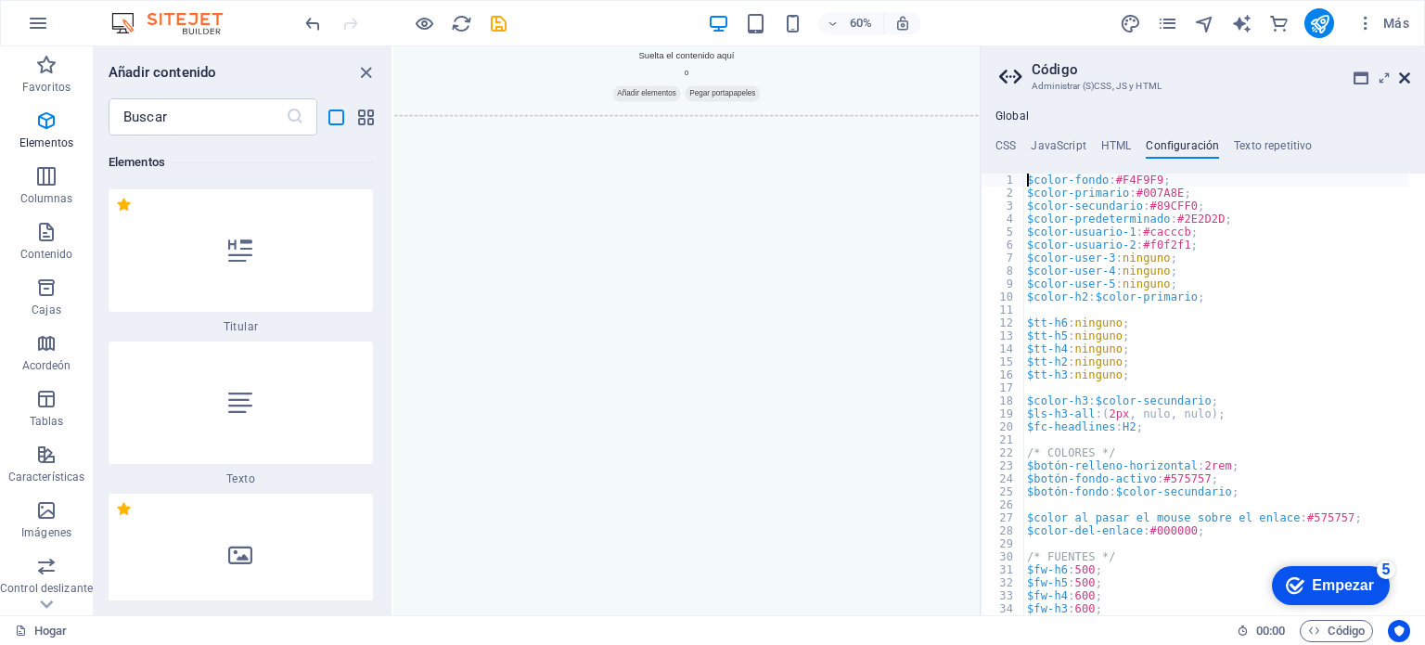
click at [1409, 78] on icon at bounding box center [1404, 77] width 11 height 15
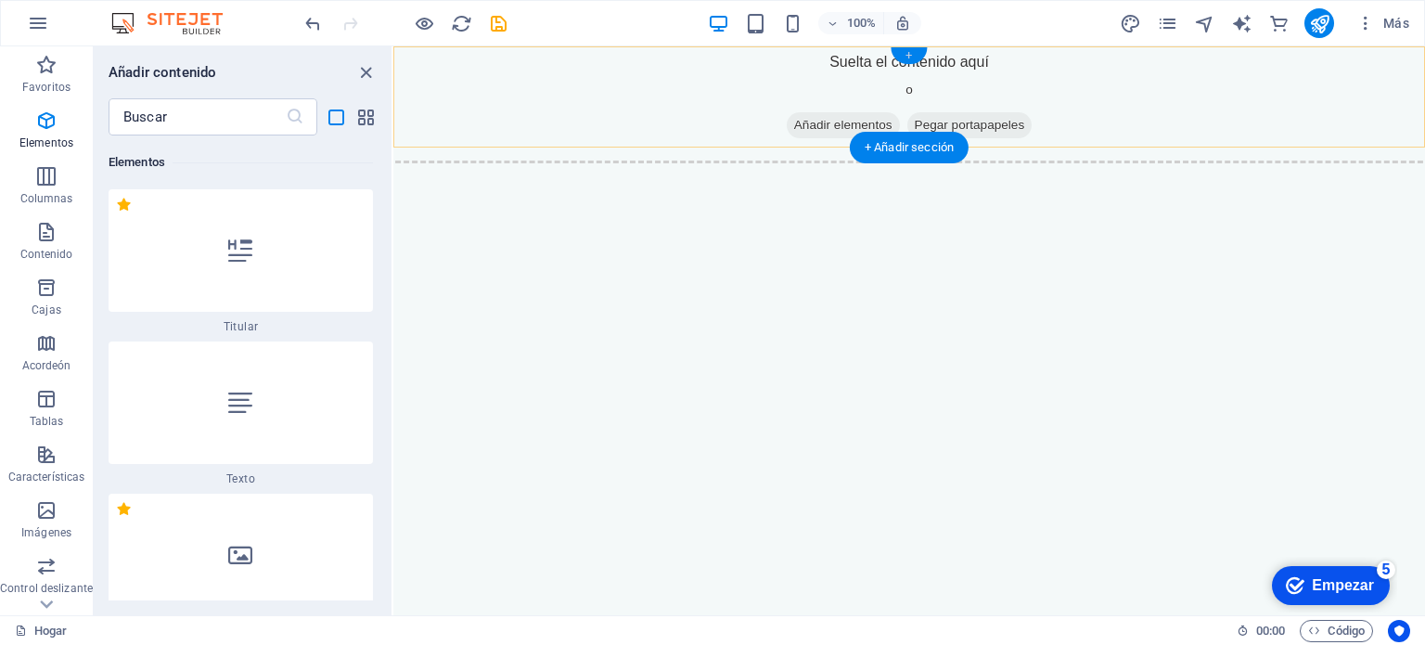
click at [906, 55] on font "+" at bounding box center [908, 55] width 6 height 14
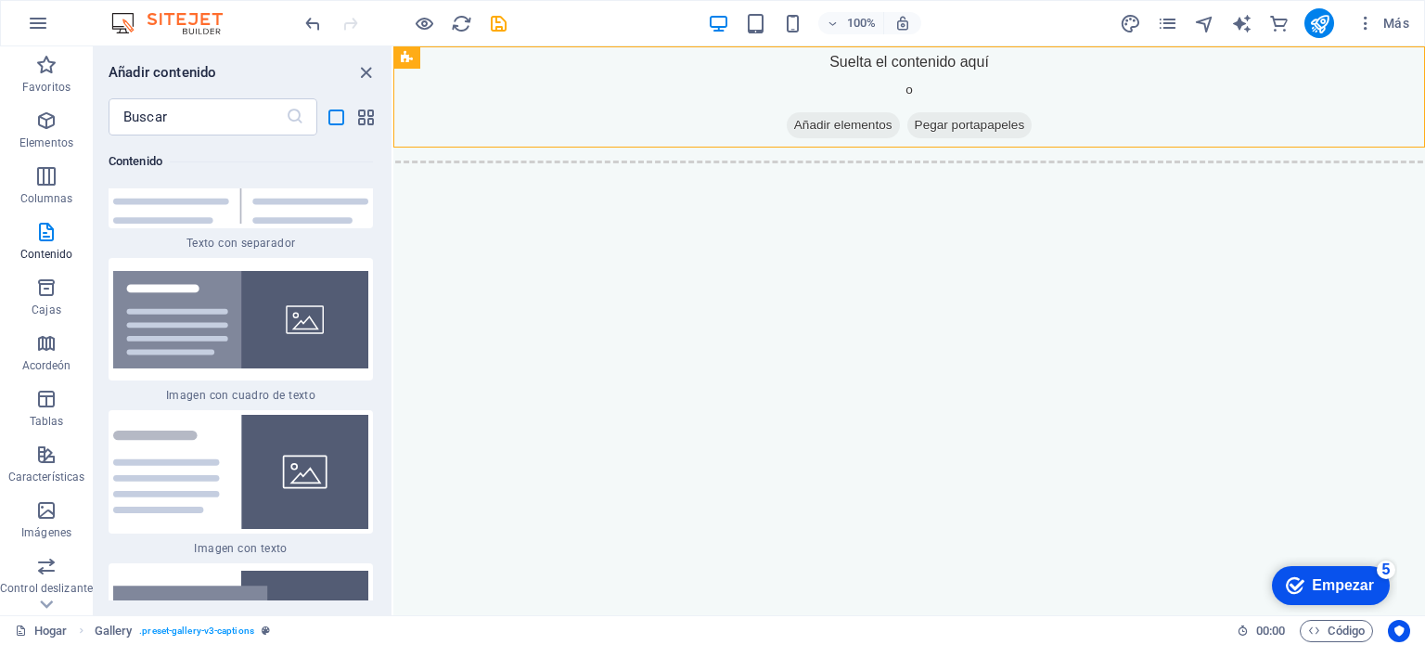
scroll to position [10027, 0]
click at [333, 312] on img at bounding box center [240, 319] width 255 height 97
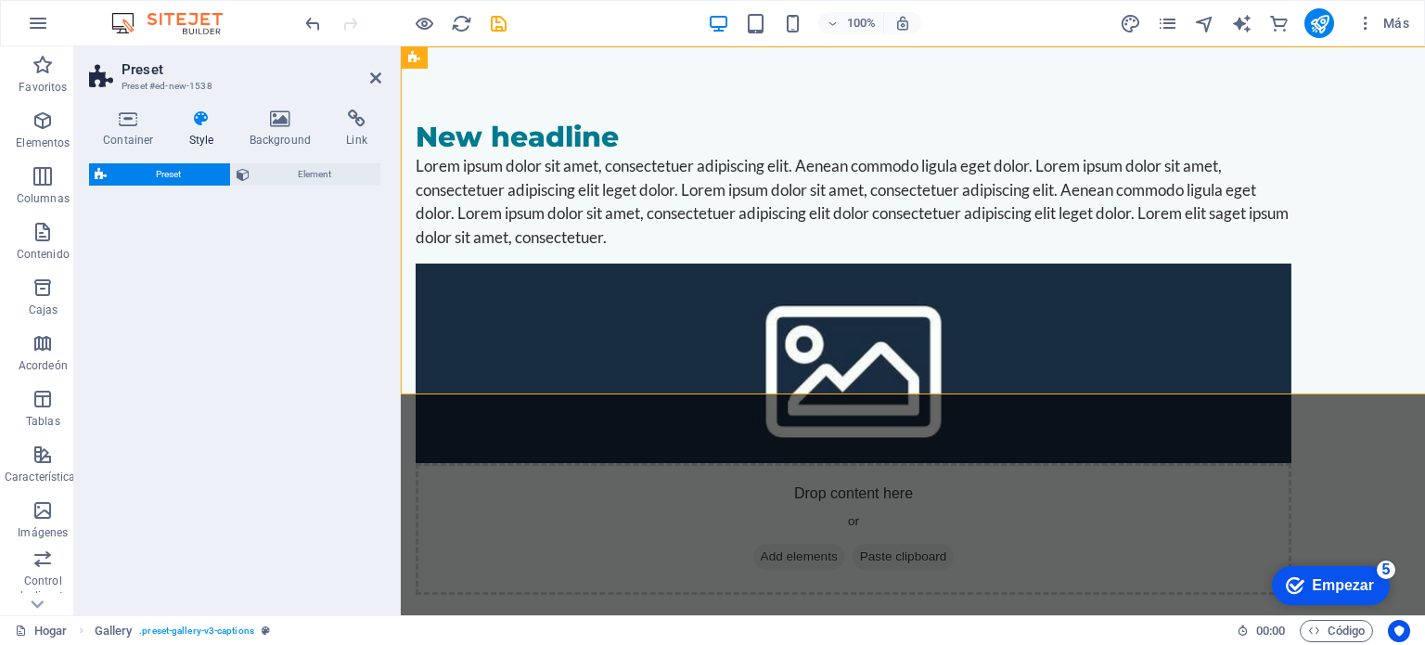
click at [293, 311] on div "Preset Element" at bounding box center [235, 381] width 292 height 437
select select "rem"
select select "px"
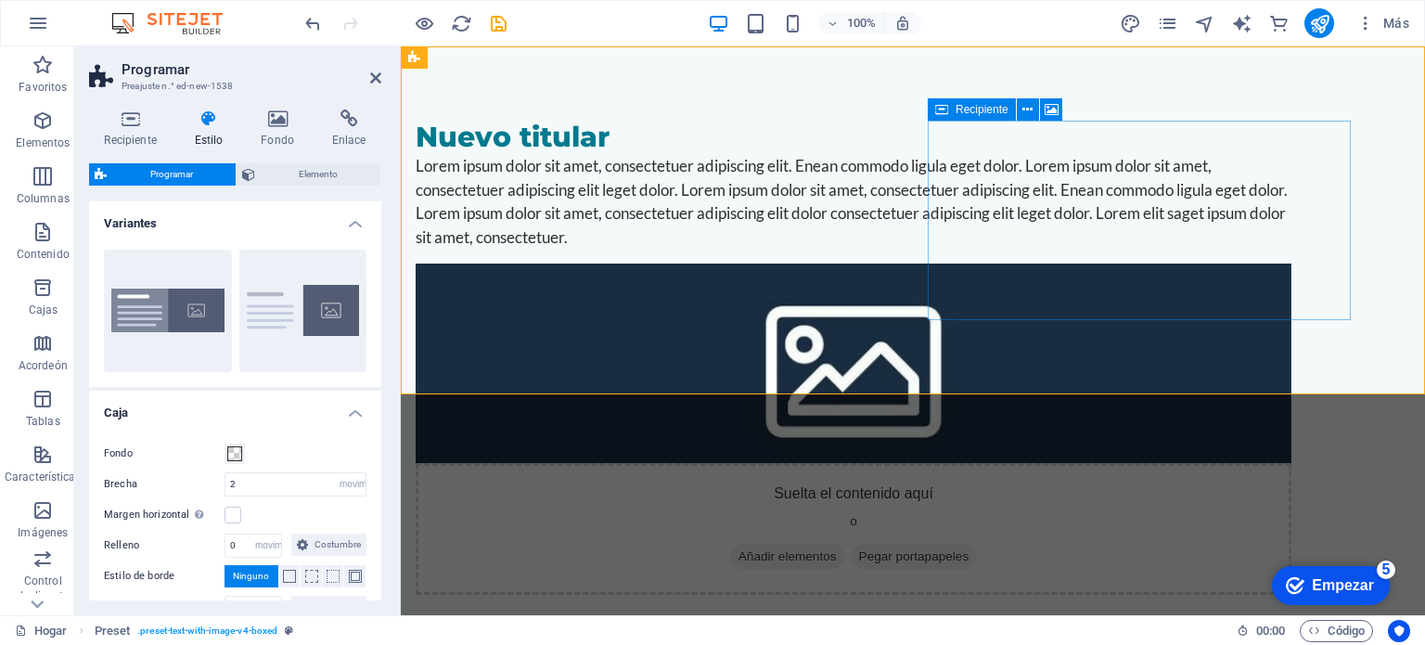
click at [837, 549] on font "Añadir elementos" at bounding box center [787, 556] width 98 height 14
click at [1032, 108] on button at bounding box center [1027, 109] width 22 height 22
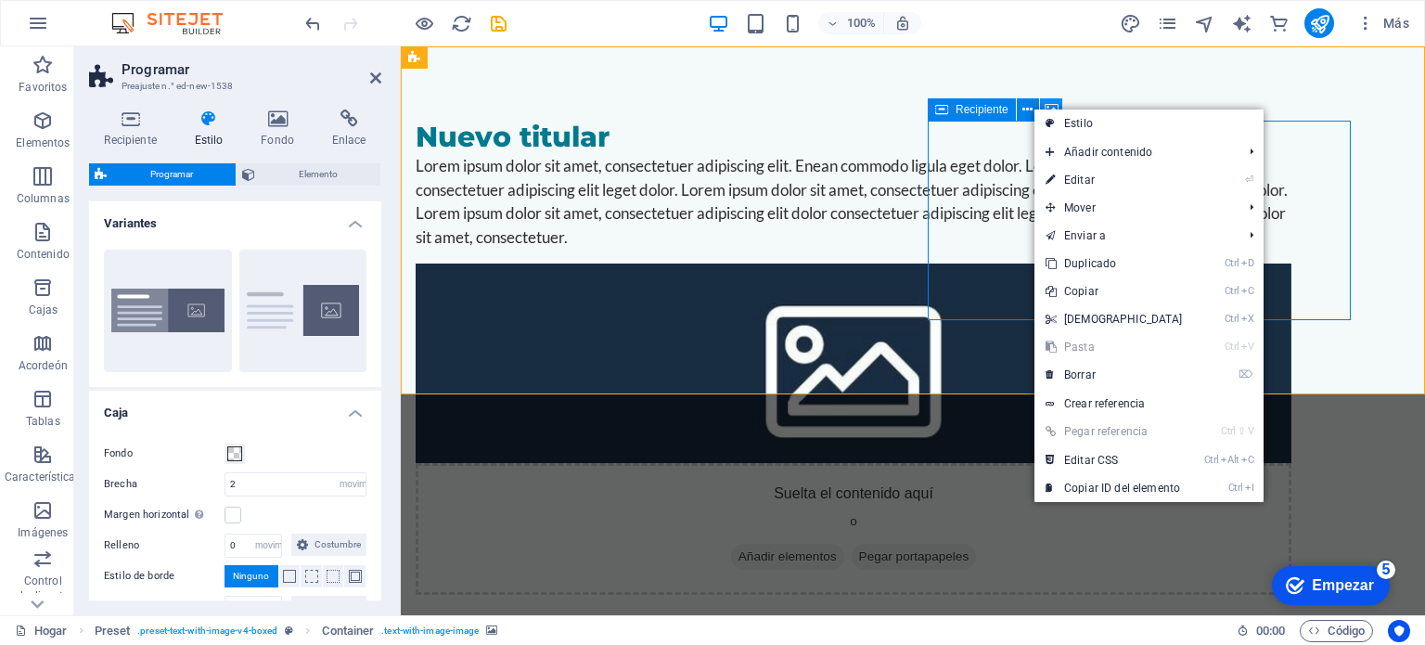
click at [1049, 103] on icon at bounding box center [1051, 109] width 14 height 19
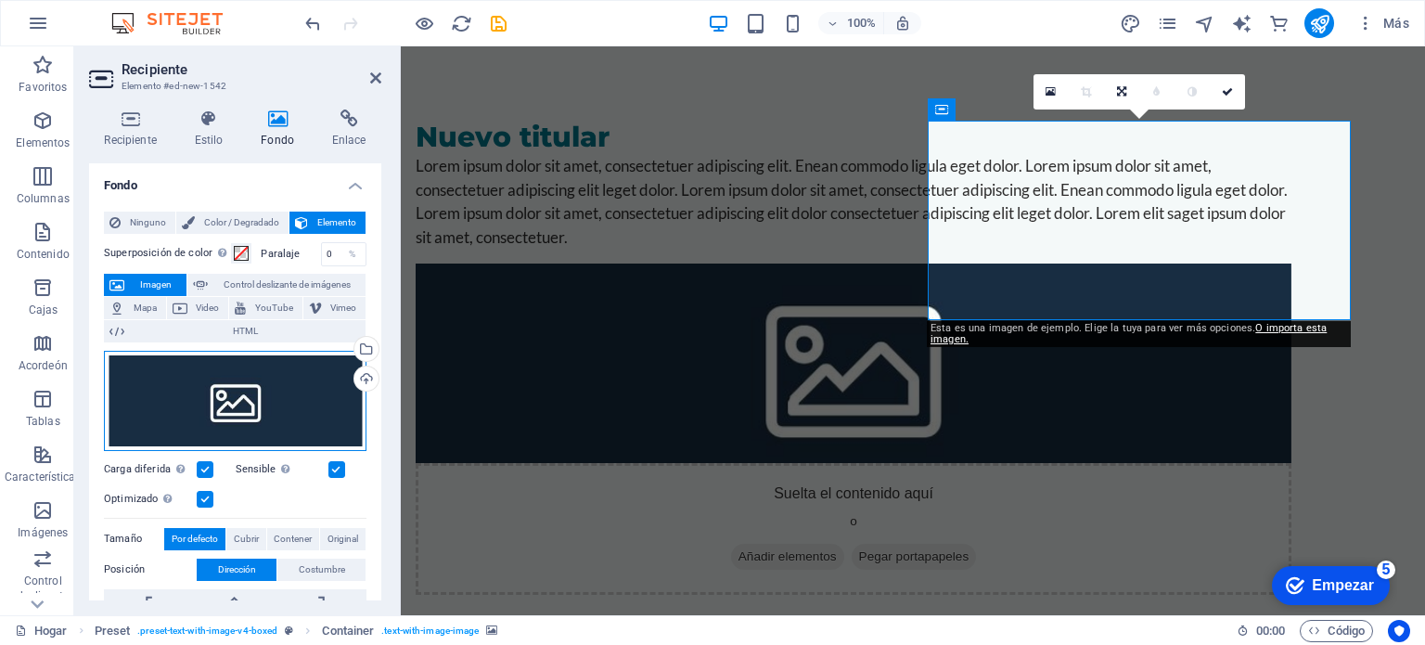
click at [273, 384] on div "Arrastre los archivos aquí, haga clic para elegir archivos o seleccione archivo…" at bounding box center [235, 401] width 262 height 100
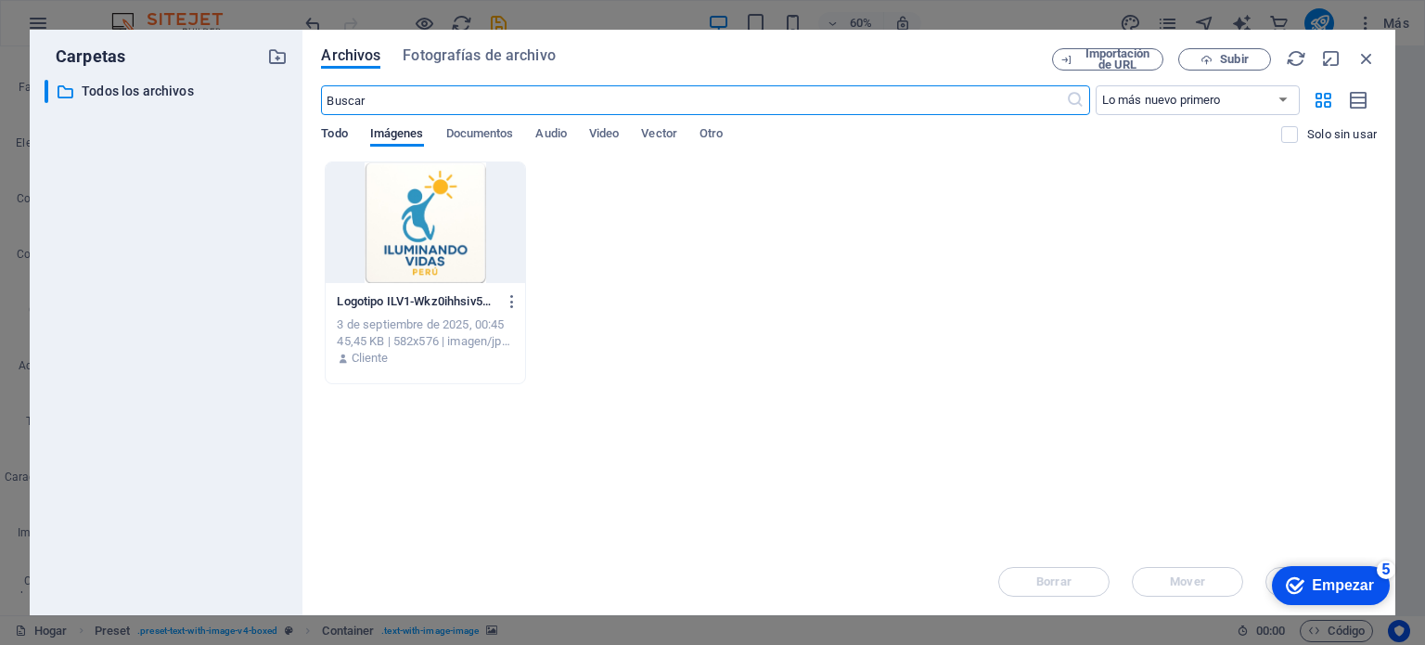
click at [340, 134] on font "Todo" at bounding box center [334, 133] width 26 height 14
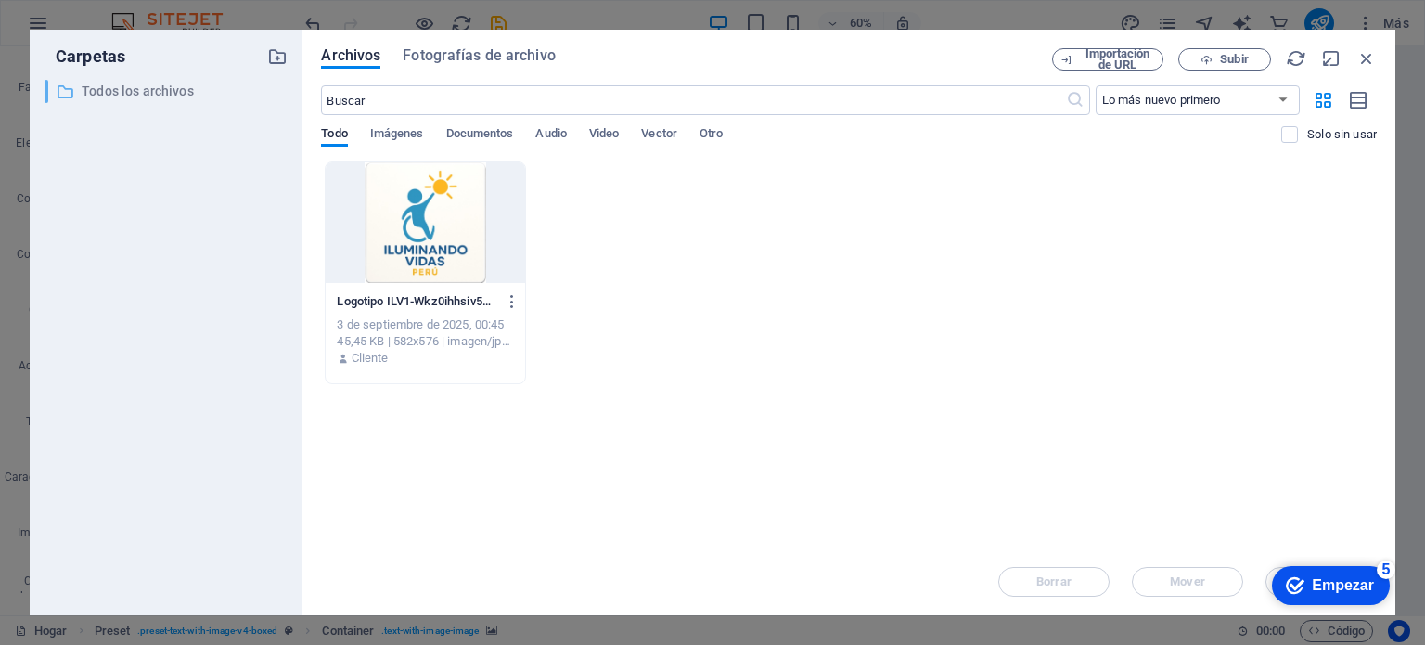
click at [166, 84] on font "Todos los archivos" at bounding box center [138, 90] width 112 height 15
click at [278, 55] on icon "button" at bounding box center [277, 56] width 20 height 20
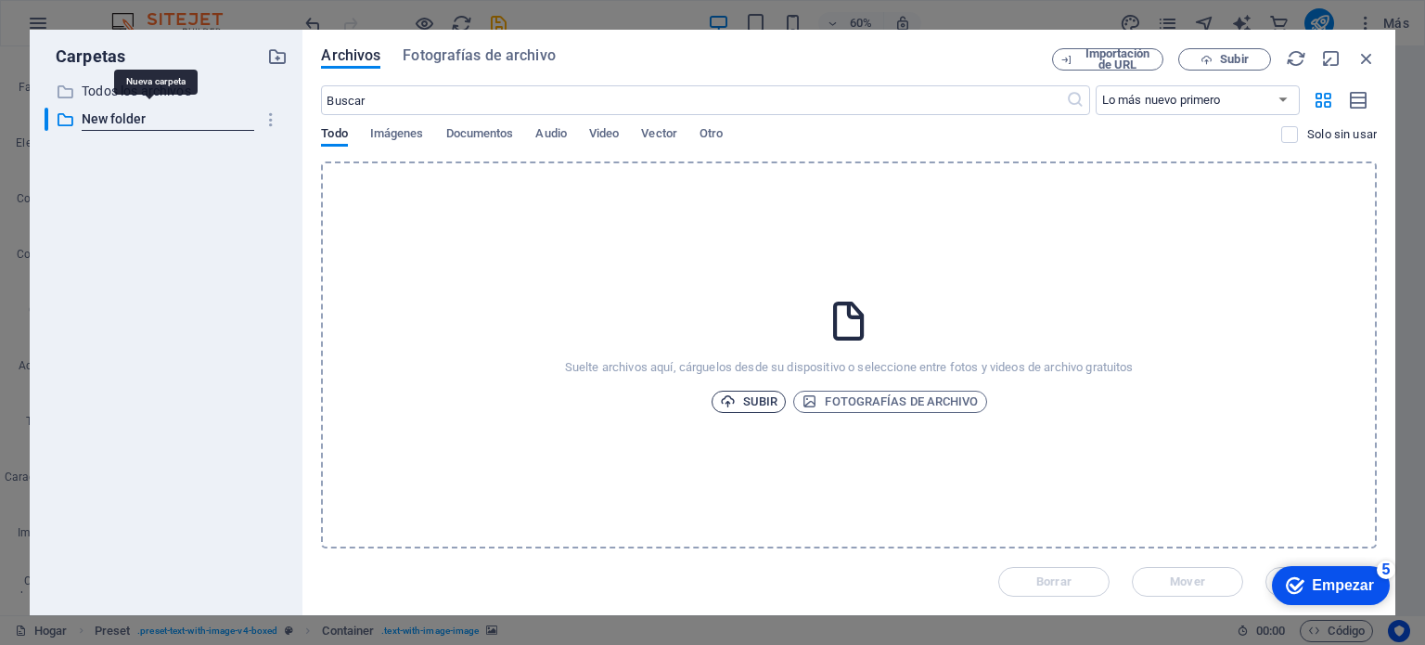
click at [741, 400] on span "Subir" at bounding box center [749, 401] width 58 height 22
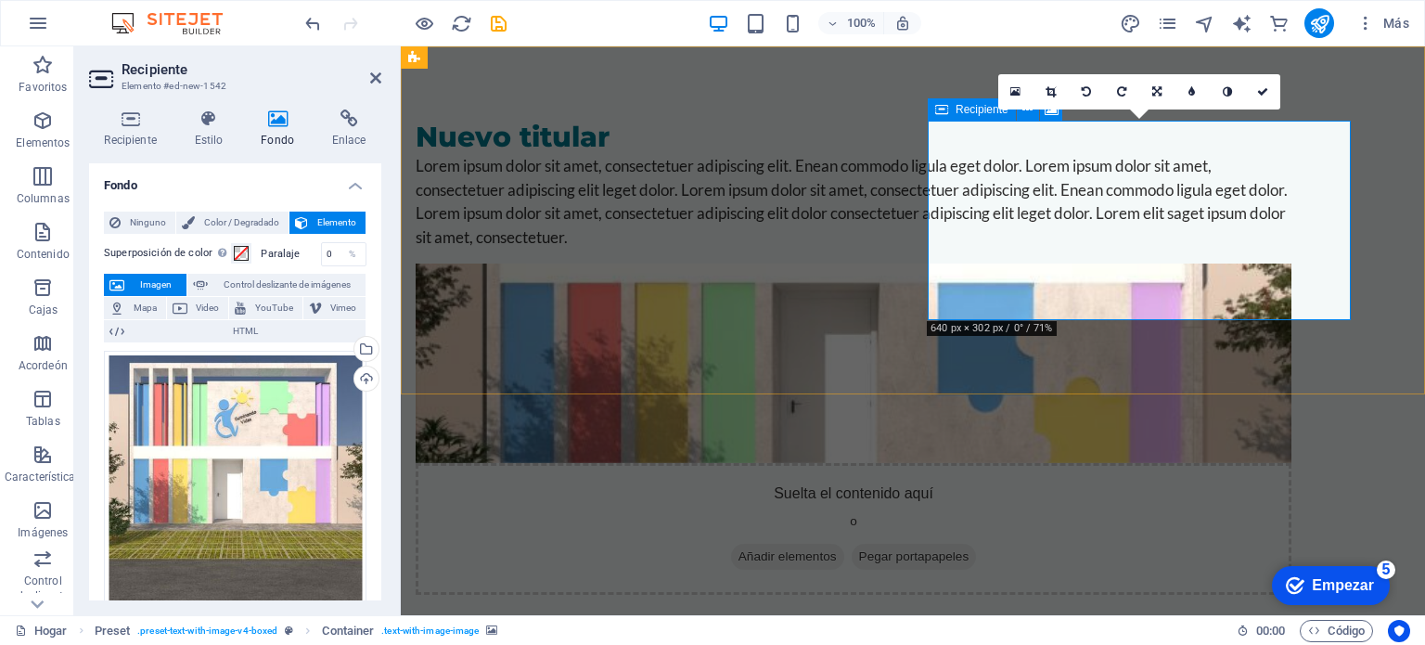
click at [942, 109] on icon at bounding box center [941, 109] width 13 height 22
click at [1152, 92] on icon at bounding box center [1156, 91] width 9 height 11
click at [1291, 463] on div "Suelta el contenido aquí o Añadir elementos Pegar portapapeles" at bounding box center [852, 529] width 875 height 132
click at [1360, 354] on div "Nuevo titular Lorem ipsum dolor sit amet, consectetuer adipiscing elit. Enean c…" at bounding box center [913, 357] width 1024 height 622
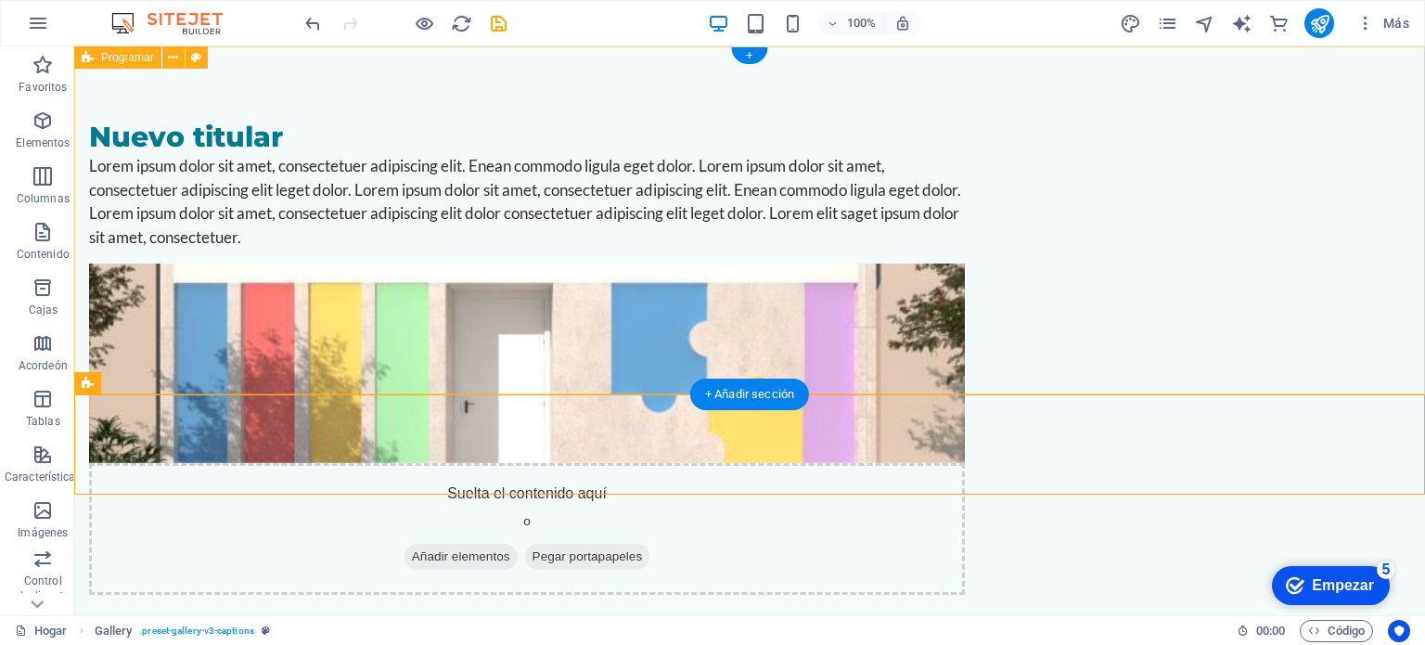
click at [965, 263] on figure at bounding box center [526, 362] width 875 height 199
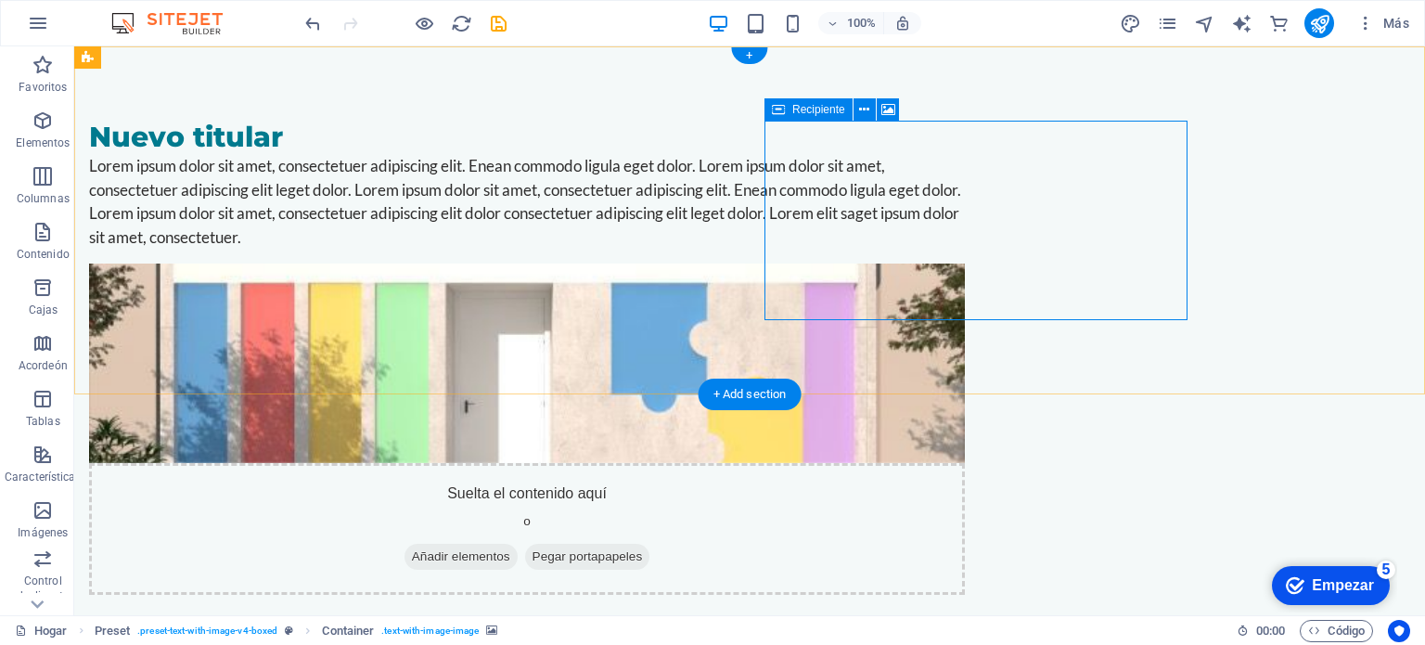
click at [965, 463] on div "Suelta el contenido aquí o Añadir elementos Pegar portapapeles" at bounding box center [526, 529] width 875 height 132
click at [790, 107] on div "Recipiente" at bounding box center [808, 109] width 88 height 22
click at [882, 109] on icon at bounding box center [888, 109] width 14 height 19
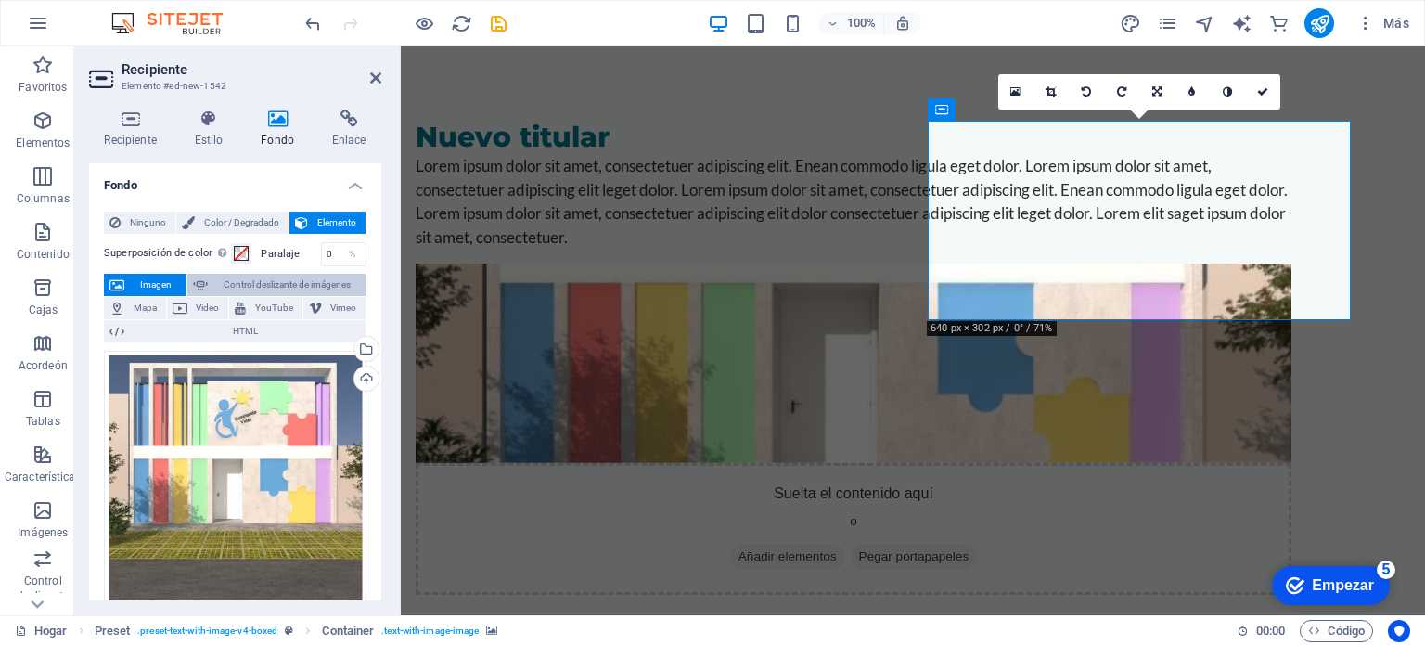
click at [242, 288] on font "Control deslizante de imágenes" at bounding box center [287, 284] width 127 height 10
select select "ms"
select select "s"
select select "progressive"
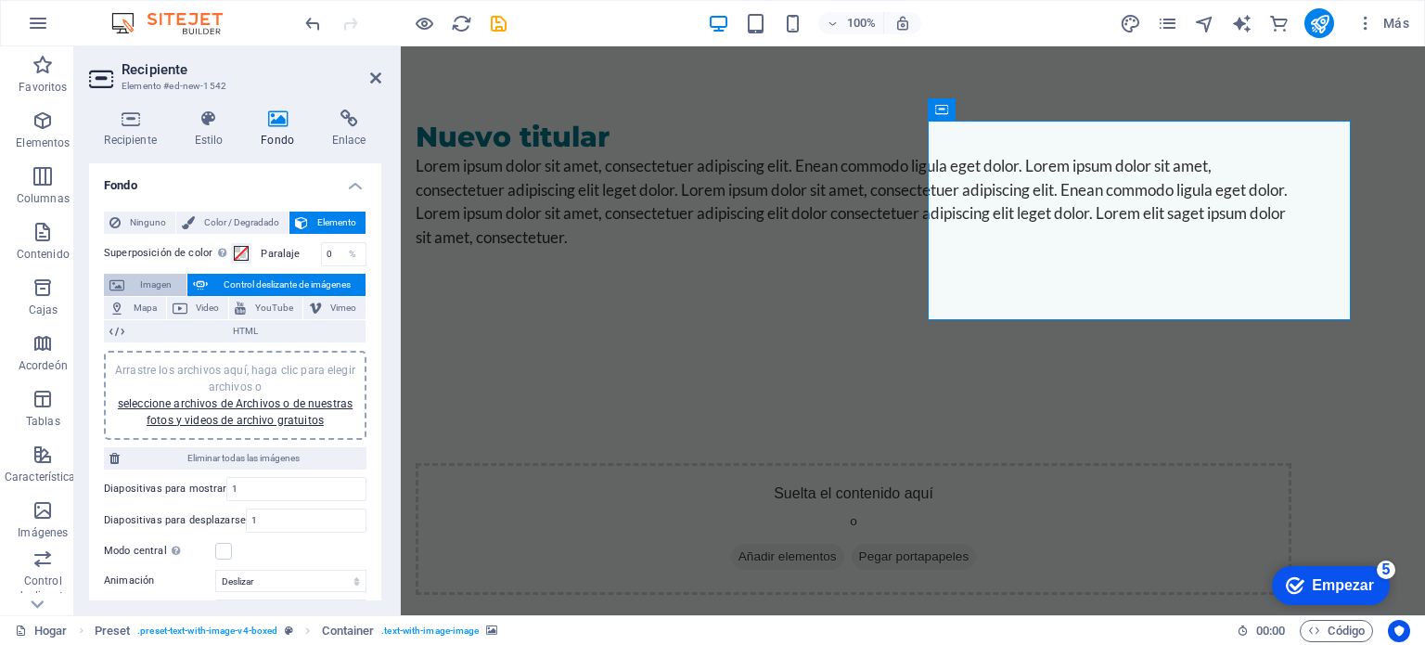
click at [142, 285] on font "Imagen" at bounding box center [156, 284] width 32 height 10
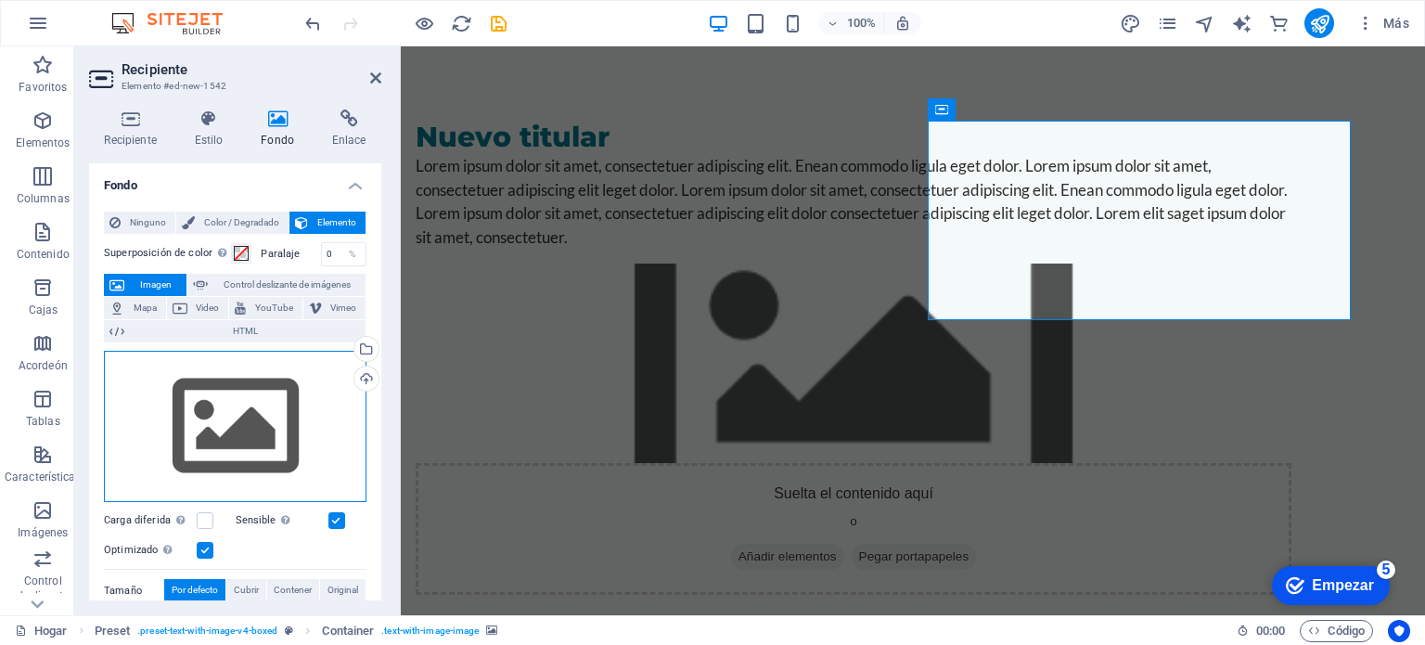
click at [188, 396] on div "Arrastre los archivos aquí, haga clic para elegir archivos o seleccione archivo…" at bounding box center [235, 427] width 262 height 152
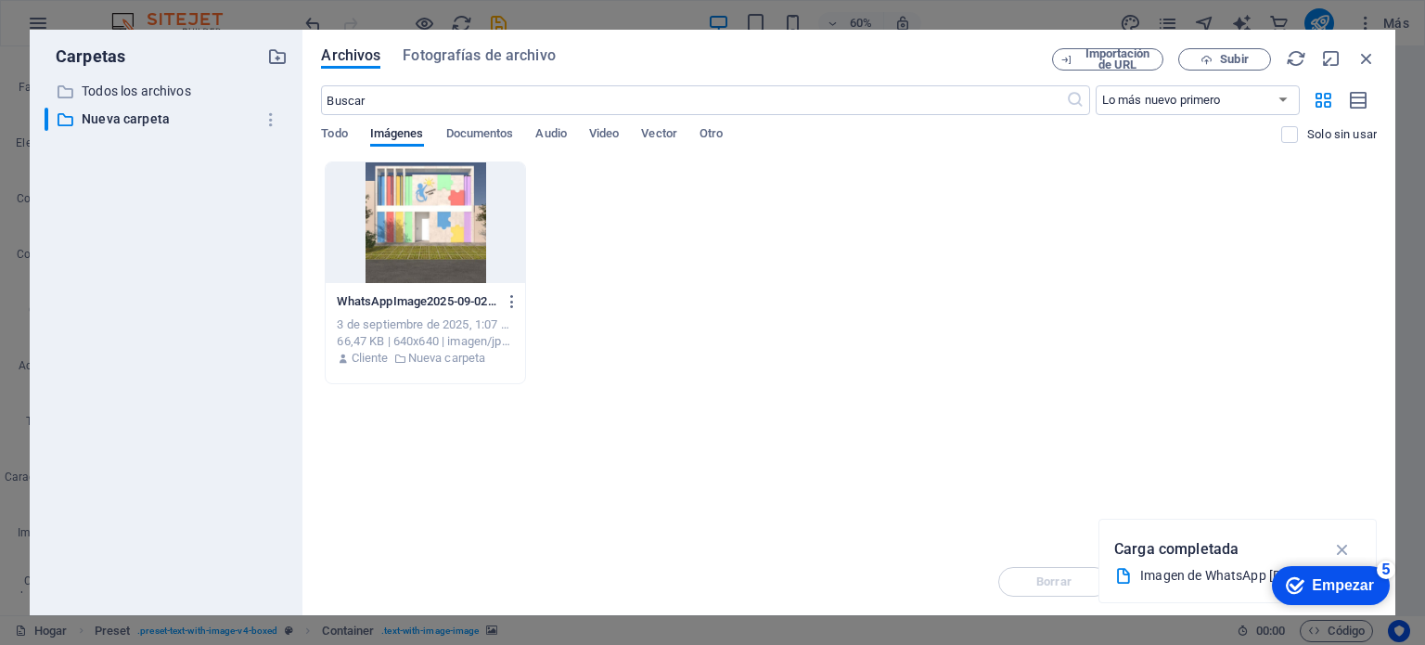
click at [410, 222] on div at bounding box center [425, 222] width 198 height 121
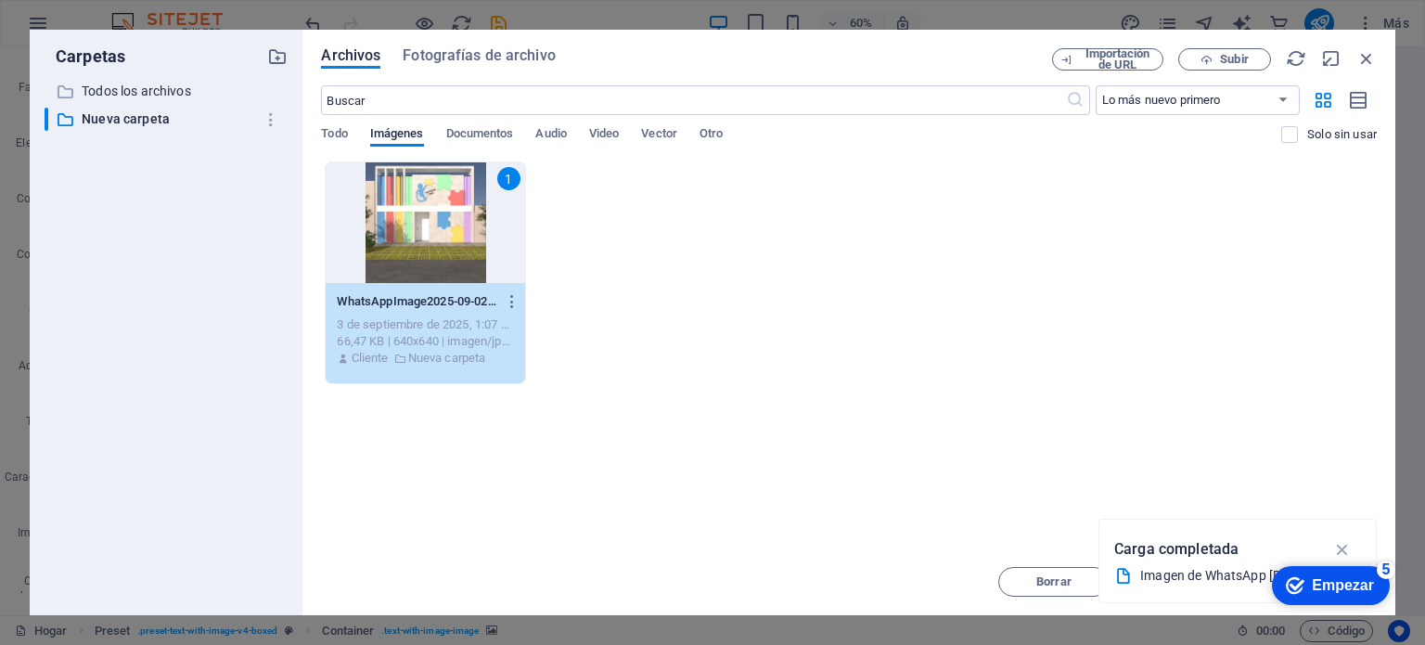
click at [410, 222] on div "1" at bounding box center [425, 222] width 198 height 121
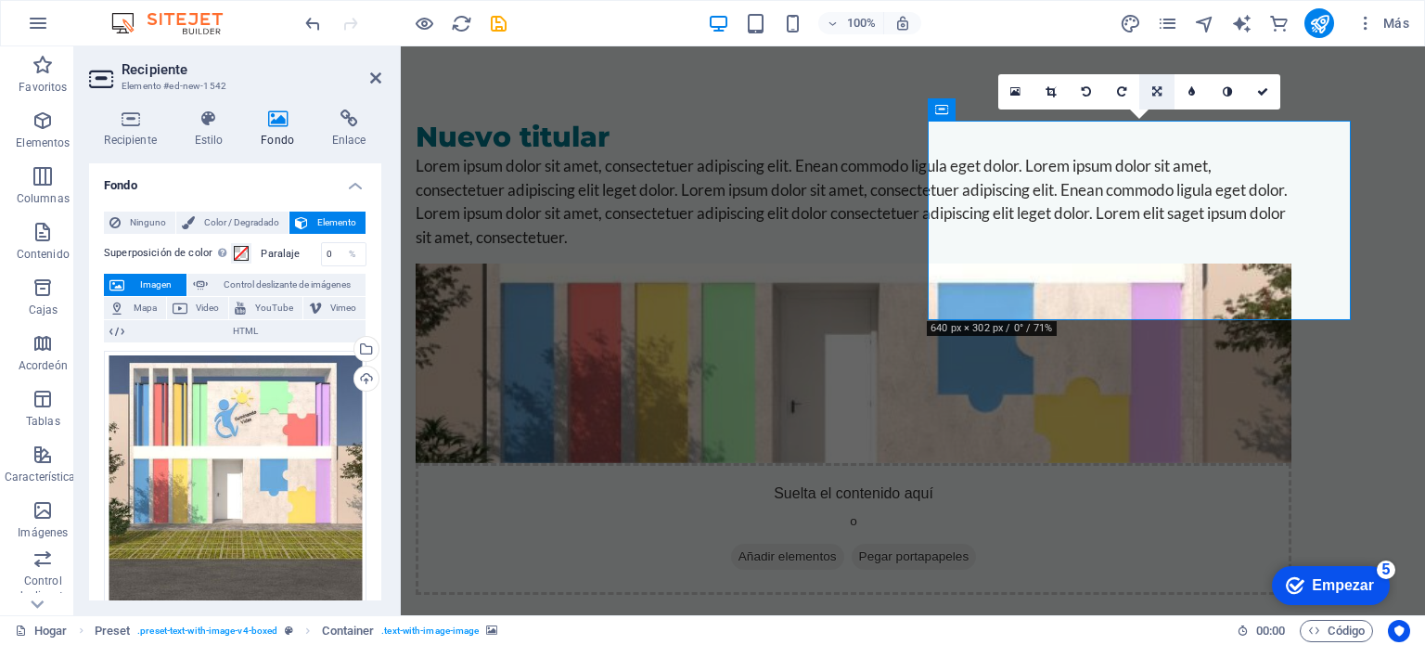
click at [1161, 91] on icon at bounding box center [1156, 91] width 9 height 11
click at [1157, 57] on icon at bounding box center [1156, 56] width 11 height 11
drag, startPoint x: 1154, startPoint y: 250, endPoint x: 1165, endPoint y: 329, distance: 79.6
click at [1165, 329] on div "Nuevo titular Lorem ipsum dolor sit amet, consectetuer adipiscing elit. Enean c…" at bounding box center [913, 357] width 1024 height 622
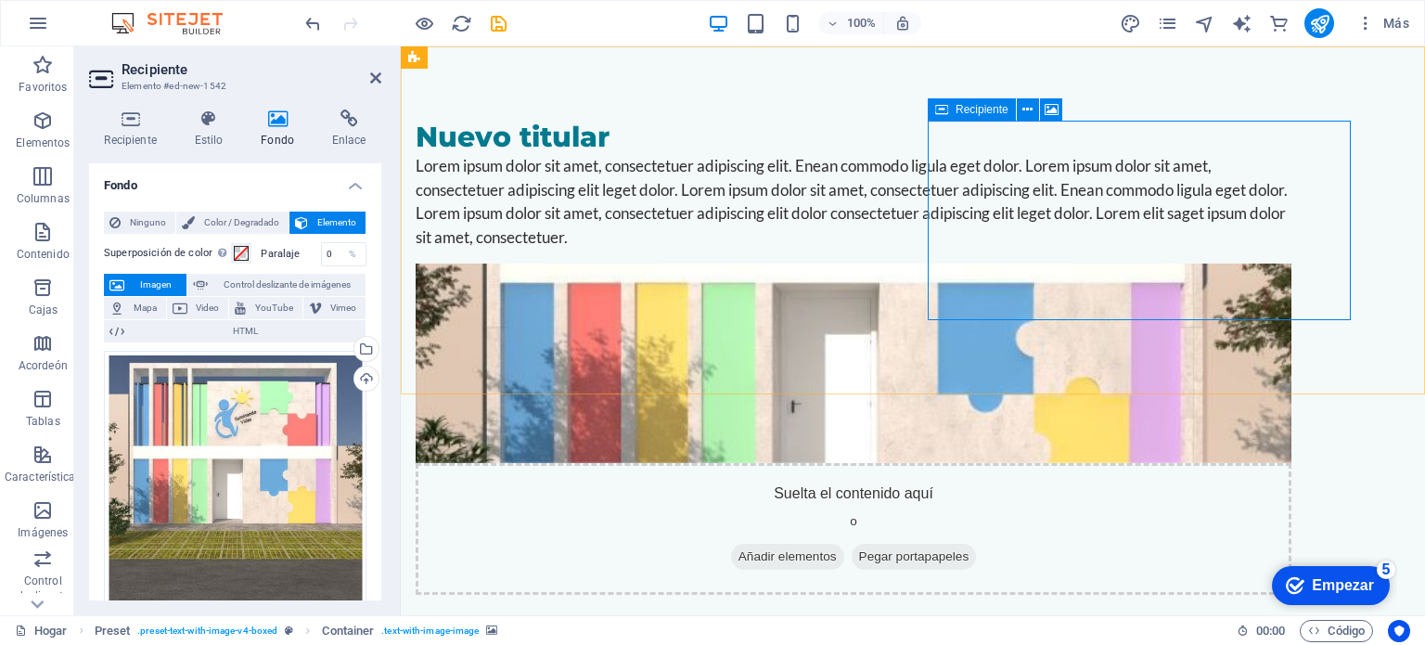
drag, startPoint x: 1147, startPoint y: 259, endPoint x: 1120, endPoint y: 173, distance: 89.5
click at [1120, 263] on div "Suelta el contenido aquí o Añadir elementos Pegar portapapeles" at bounding box center [852, 428] width 875 height 331
click at [1094, 463] on div "Suelta el contenido aquí o Añadir elementos Pegar portapapeles" at bounding box center [852, 529] width 875 height 132
drag, startPoint x: 1094, startPoint y: 240, endPoint x: 1090, endPoint y: 249, distance: 10.4
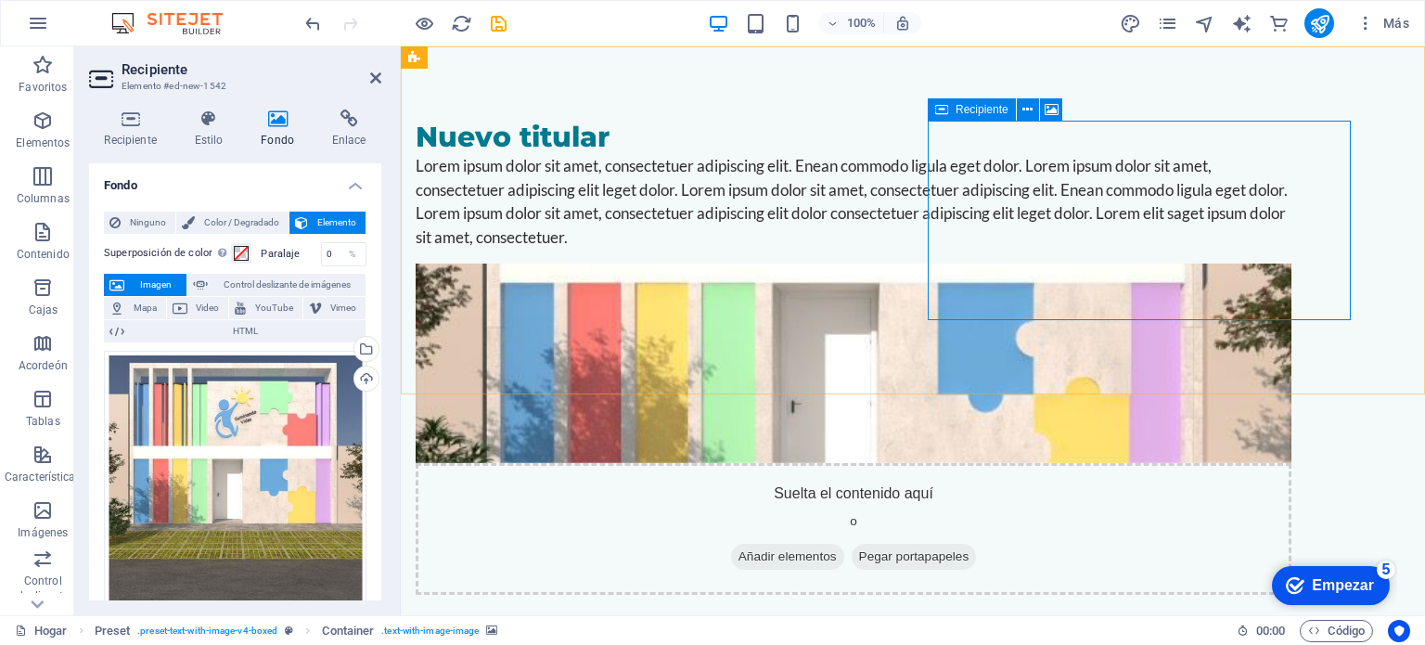
click at [1094, 463] on div "Suelta el contenido aquí o Añadir elementos Pegar portapapeles" at bounding box center [852, 529] width 875 height 132
drag, startPoint x: 1067, startPoint y: 296, endPoint x: 1076, endPoint y: 322, distance: 27.6
click at [1076, 322] on div "Nuevo titular Lorem ipsum dolor sit amet, consectetuer adipiscing elit. Enean c…" at bounding box center [913, 357] width 1024 height 622
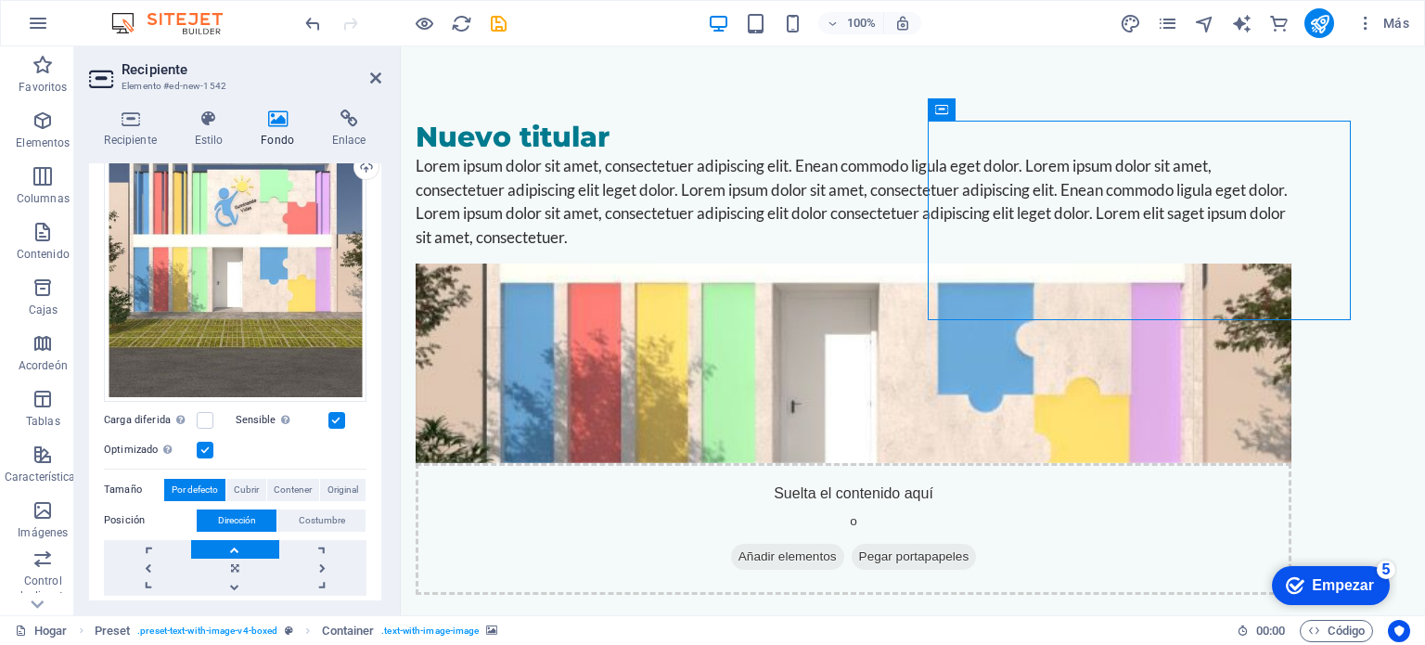
scroll to position [278, 0]
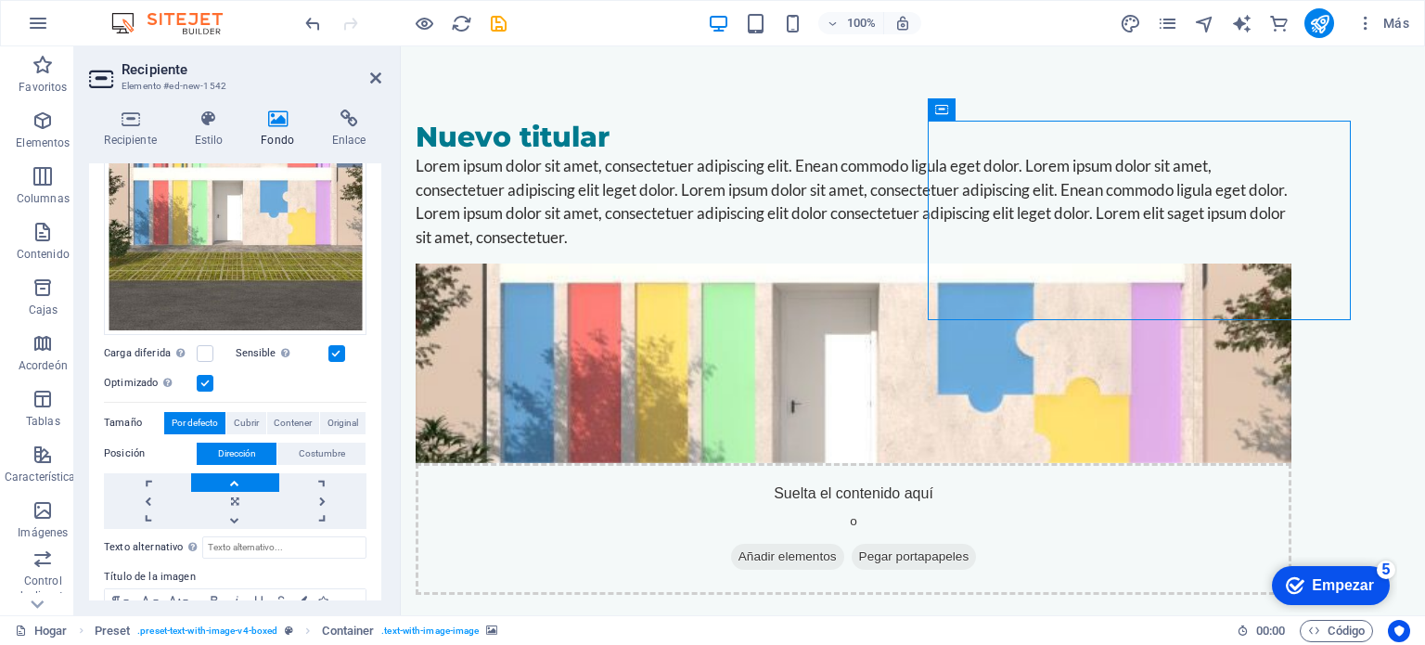
click at [330, 351] on label at bounding box center [336, 353] width 17 height 17
click at [0, 0] on input "Sensible Cargue automáticamente imágenes de retina y tamaños optimizados para t…" at bounding box center [0, 0] width 0 height 0
click at [204, 351] on label at bounding box center [205, 353] width 17 height 17
click at [0, 0] on input "Carga diferida Cargar imágenes después de que se cargue la página mejora la vel…" at bounding box center [0, 0] width 0 height 0
click at [208, 377] on label at bounding box center [205, 383] width 17 height 17
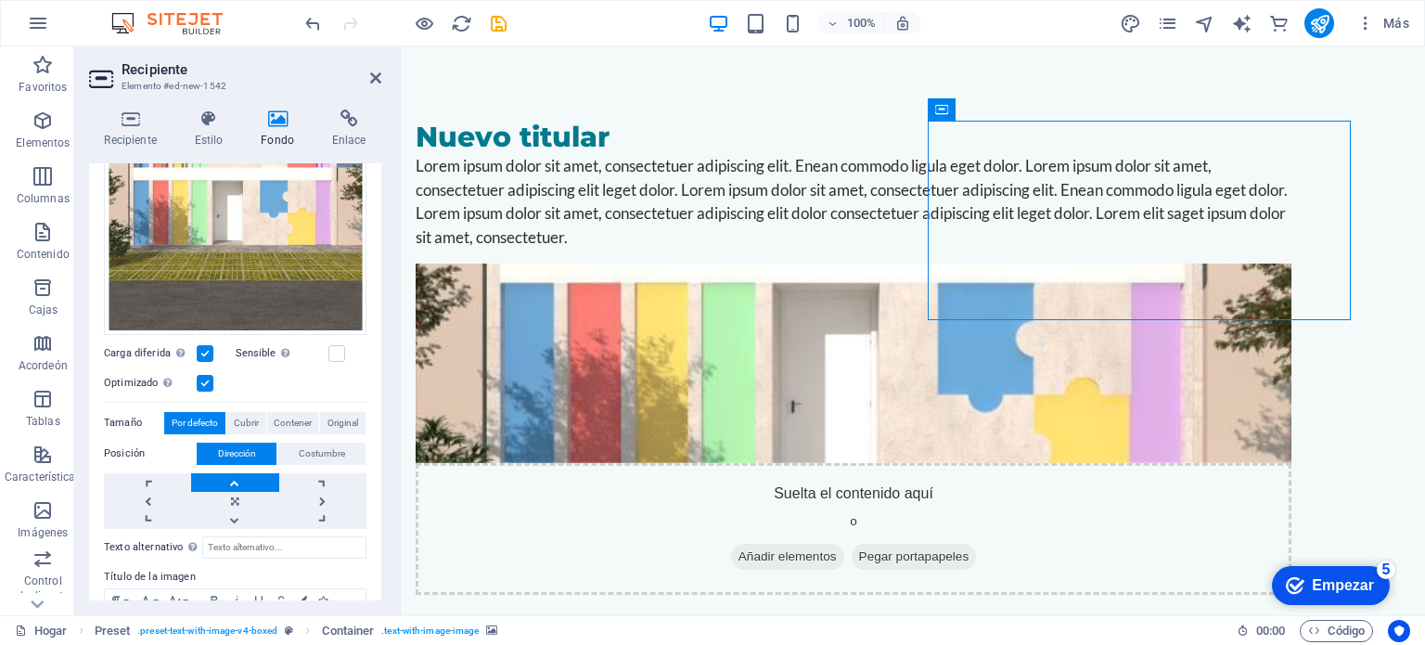
click at [0, 0] on input "Optimizado Las imágenes se comprimen para mejorar la velocidad de la página." at bounding box center [0, 0] width 0 height 0
click at [208, 377] on label at bounding box center [205, 383] width 17 height 17
click at [0, 0] on input "Optimizado Las imágenes se comprimen para mejorar la velocidad de la página." at bounding box center [0, 0] width 0 height 0
click at [249, 418] on font "Cubrir" at bounding box center [246, 422] width 25 height 10
click at [242, 500] on link at bounding box center [234, 501] width 87 height 19
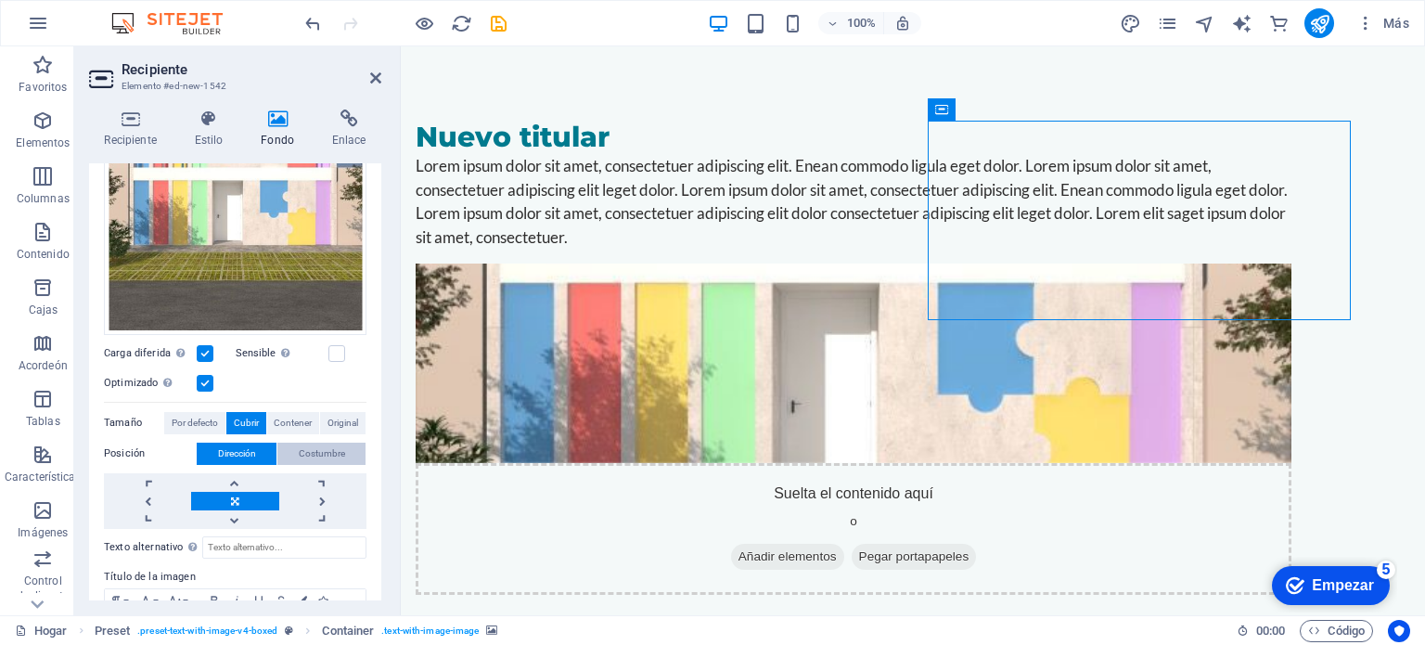
click at [333, 449] on font "Costumbre" at bounding box center [322, 453] width 46 height 10
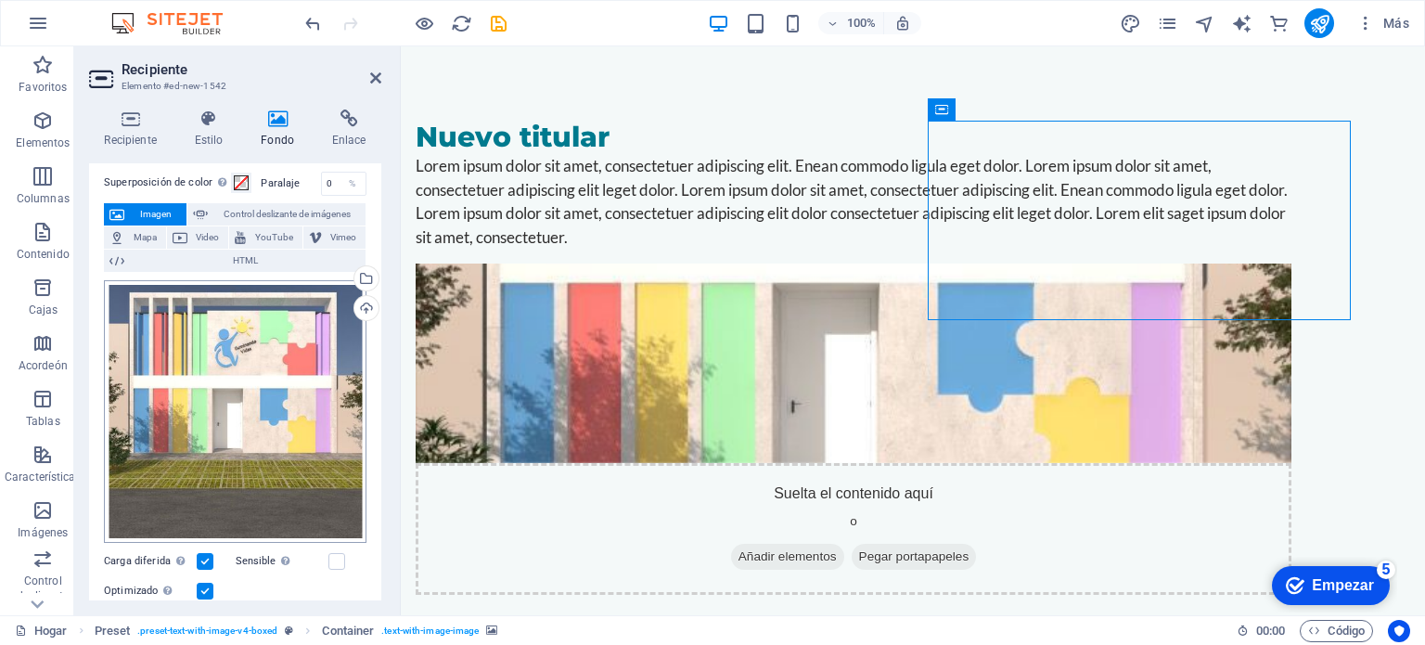
scroll to position [0, 0]
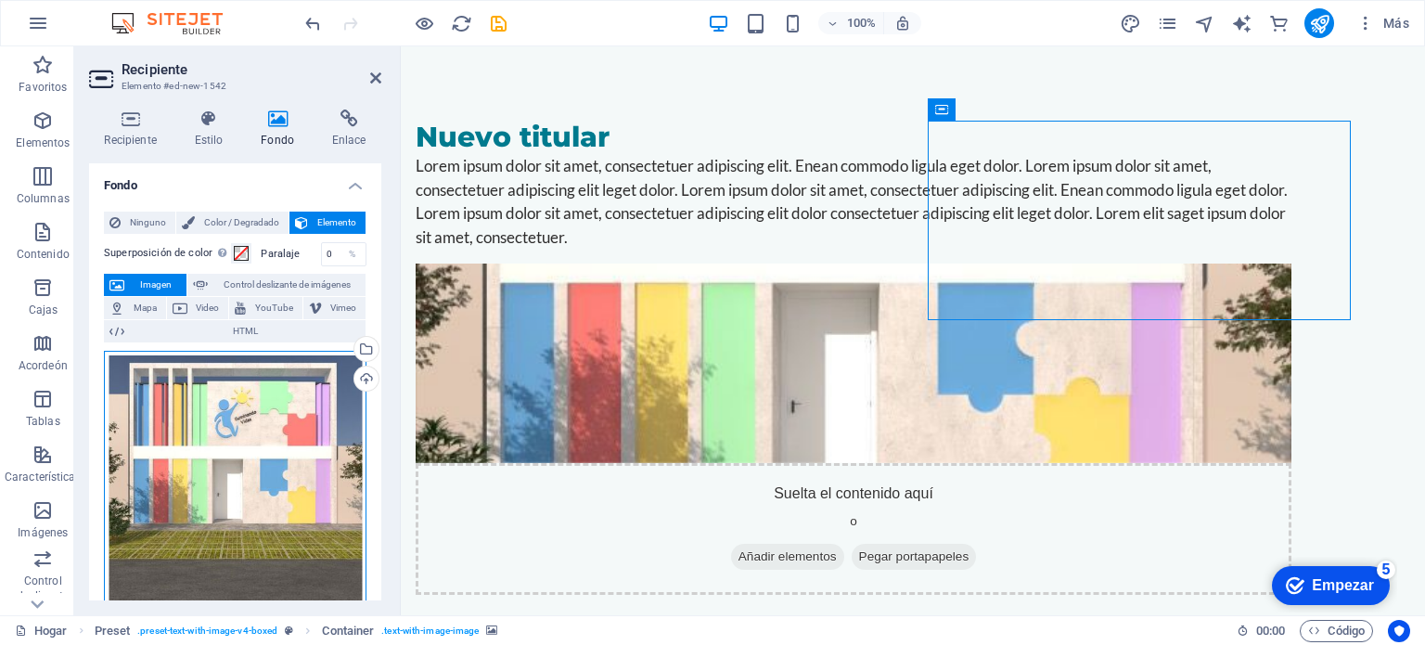
click at [265, 452] on div "Arrastre los archivos aquí, haga clic para elegir archivos o seleccione archivo…" at bounding box center [235, 482] width 262 height 262
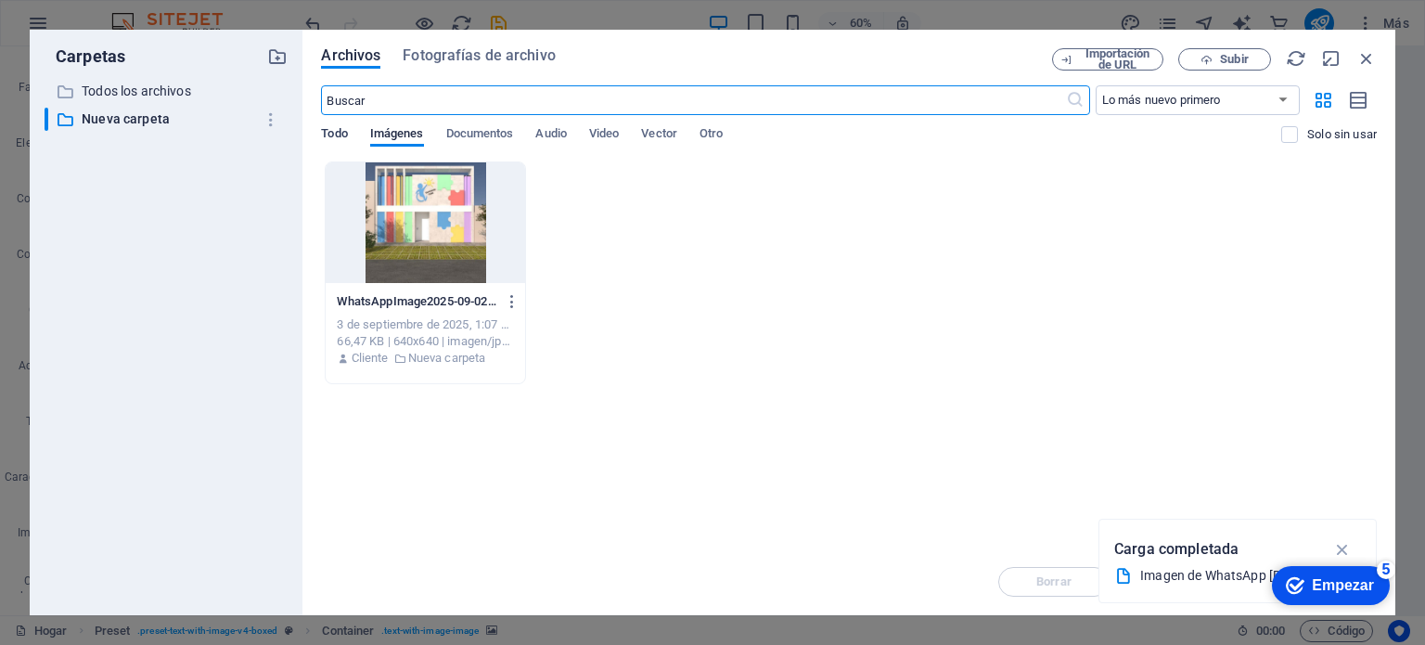
click at [336, 139] on font "Todo" at bounding box center [334, 133] width 26 height 14
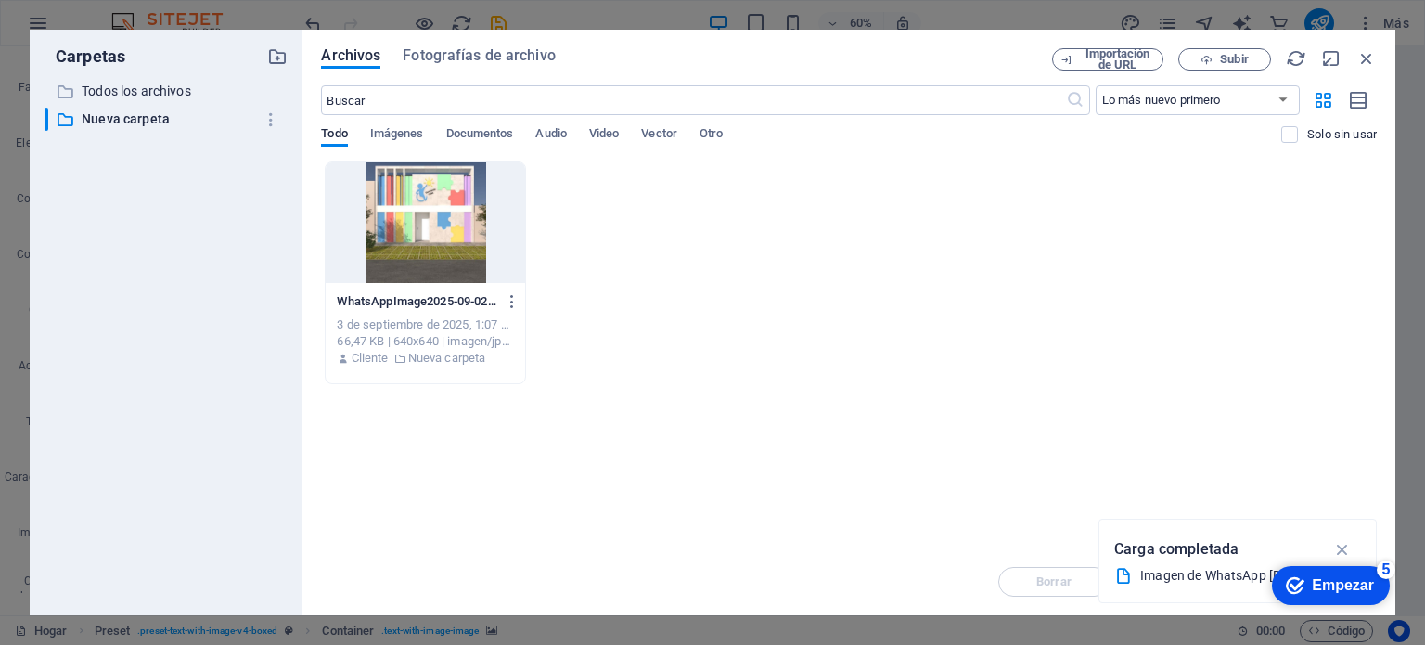
click at [136, 103] on div "​ All files Todos los archivos ​ New folder Nueva carpeta" at bounding box center [166, 340] width 243 height 520
click at [145, 90] on font "Todos los archivos" at bounding box center [136, 90] width 109 height 15
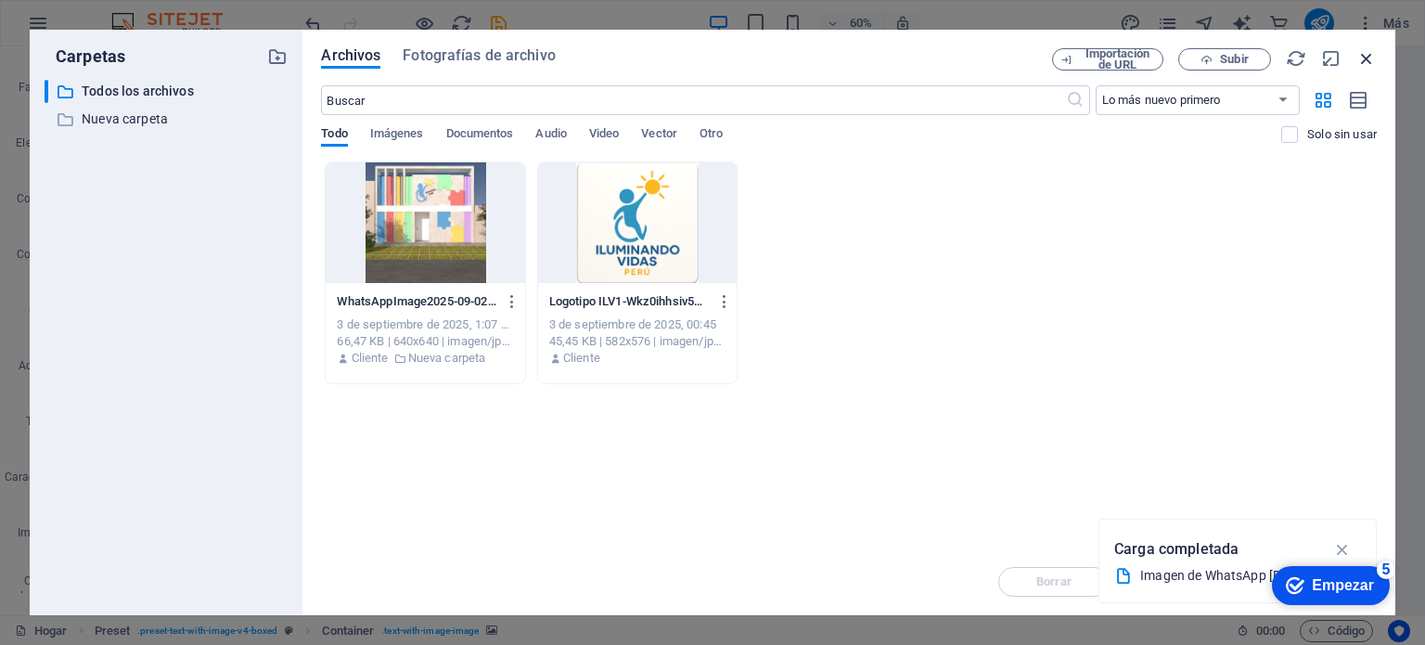
click at [1362, 57] on icon "button" at bounding box center [1366, 58] width 20 height 20
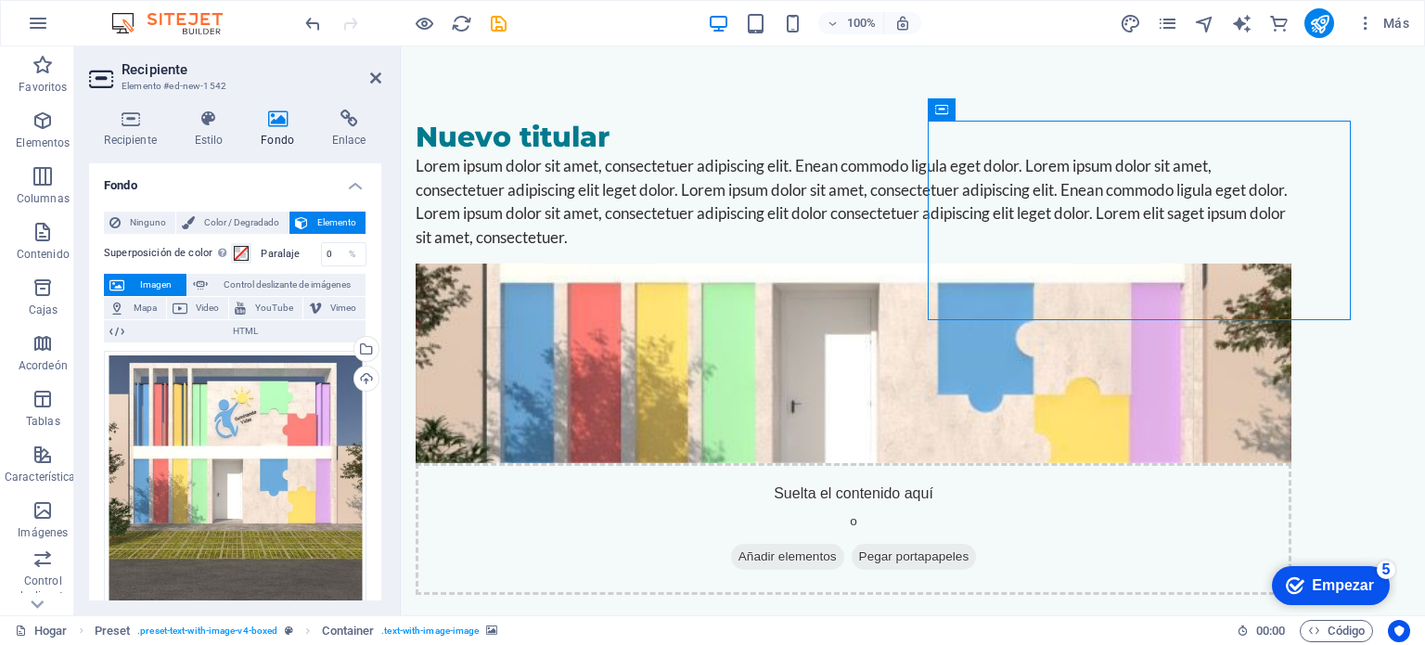
click at [141, 284] on font "Imagen" at bounding box center [156, 284] width 32 height 10
click at [378, 78] on icon at bounding box center [375, 77] width 11 height 15
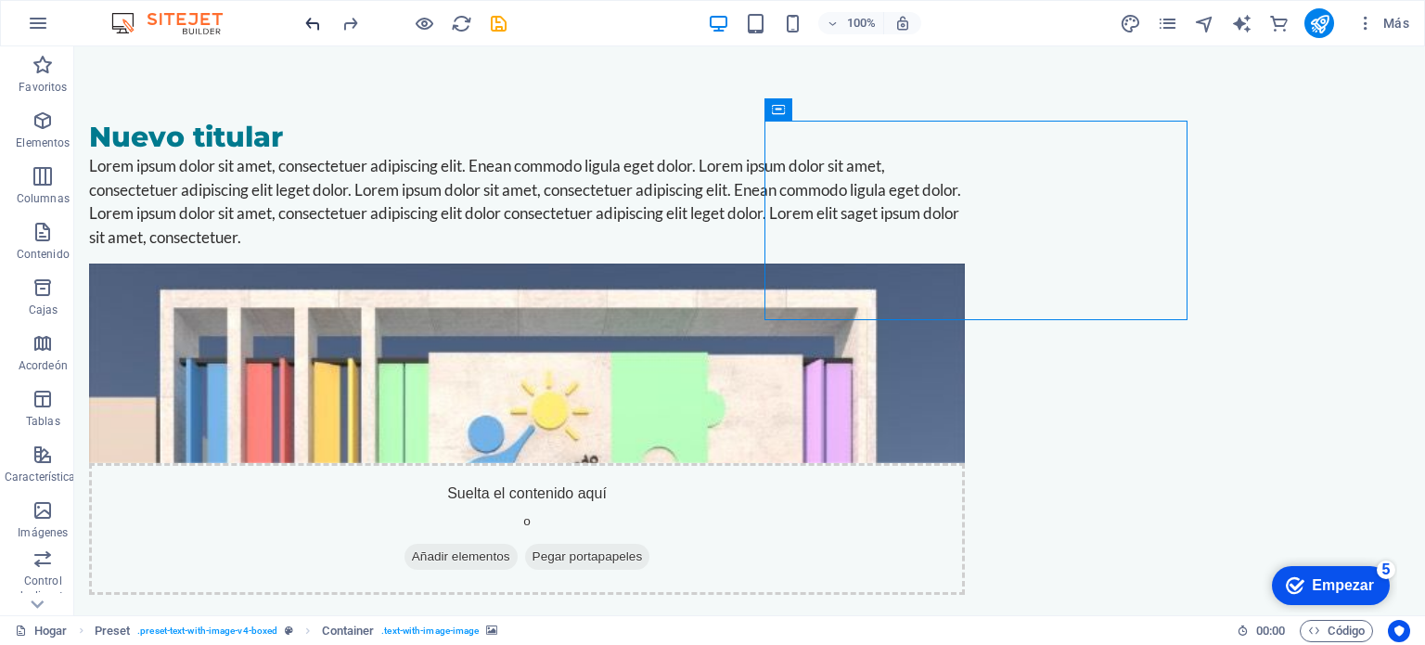
click at [314, 23] on icon "deshacer" at bounding box center [312, 23] width 21 height 21
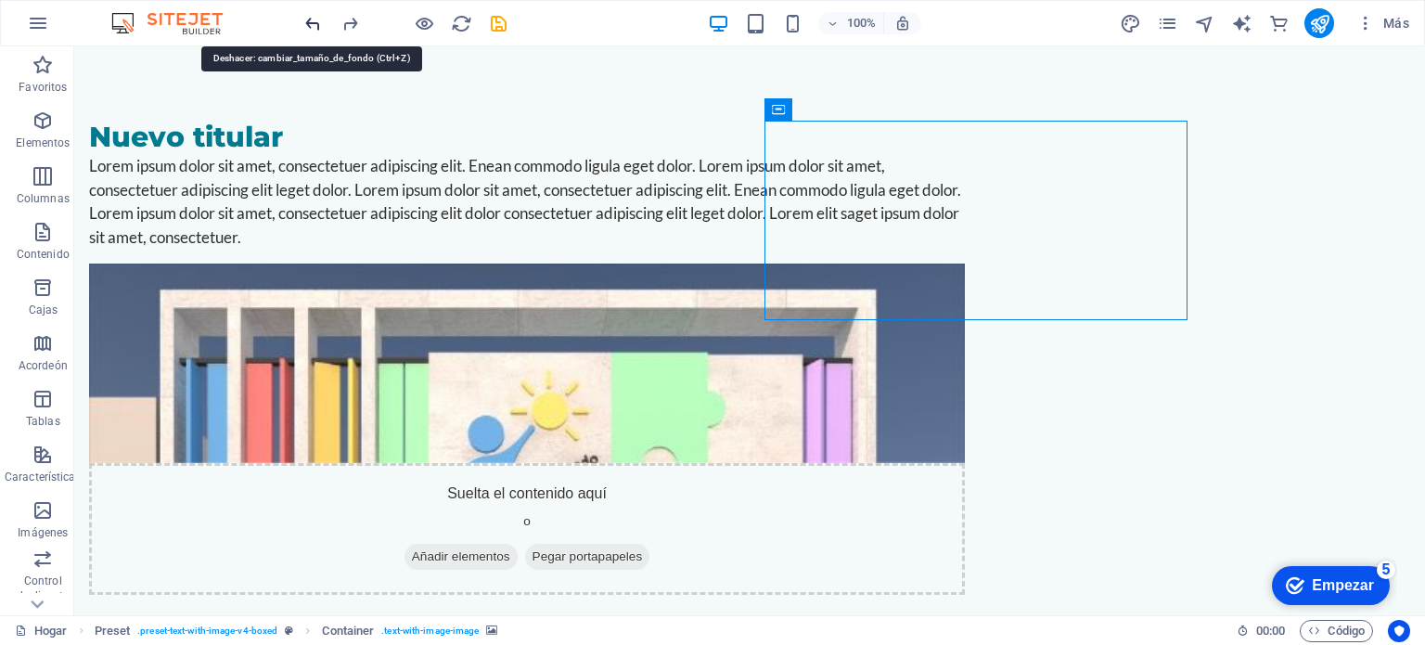
click at [314, 23] on icon "deshacer" at bounding box center [312, 23] width 21 height 21
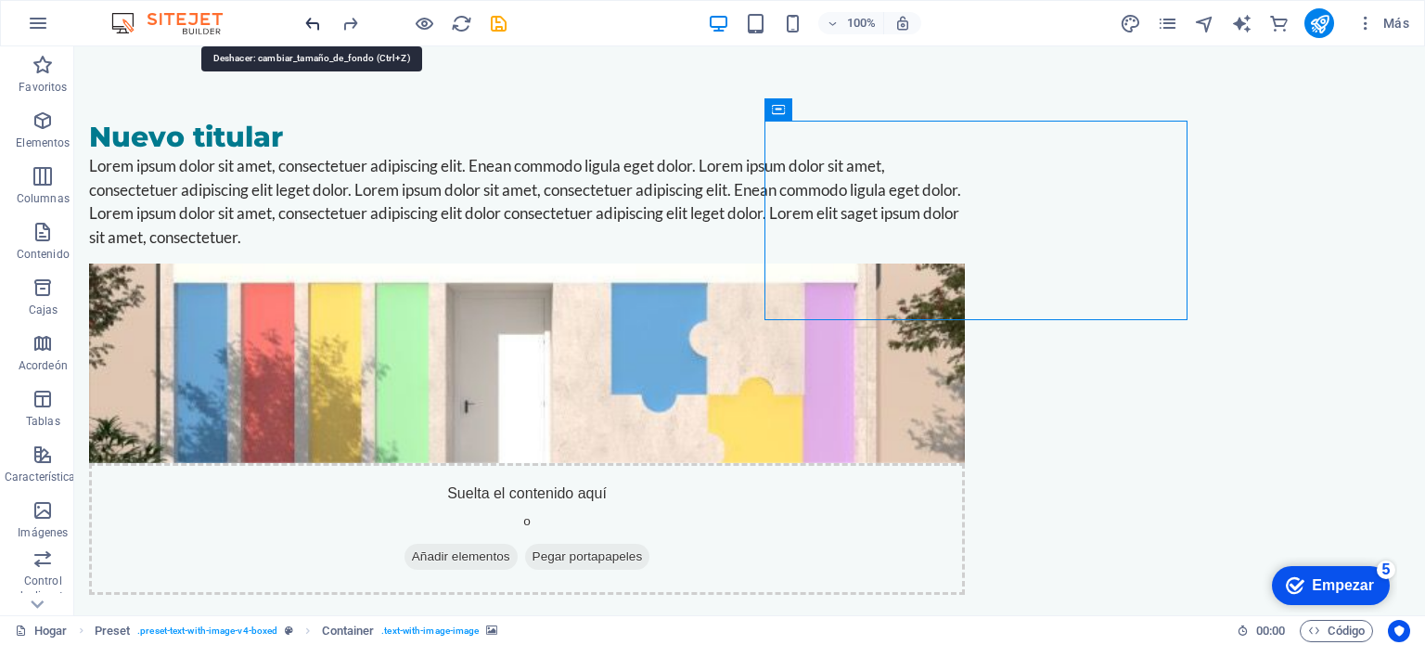
click at [314, 23] on icon "deshacer" at bounding box center [312, 23] width 21 height 21
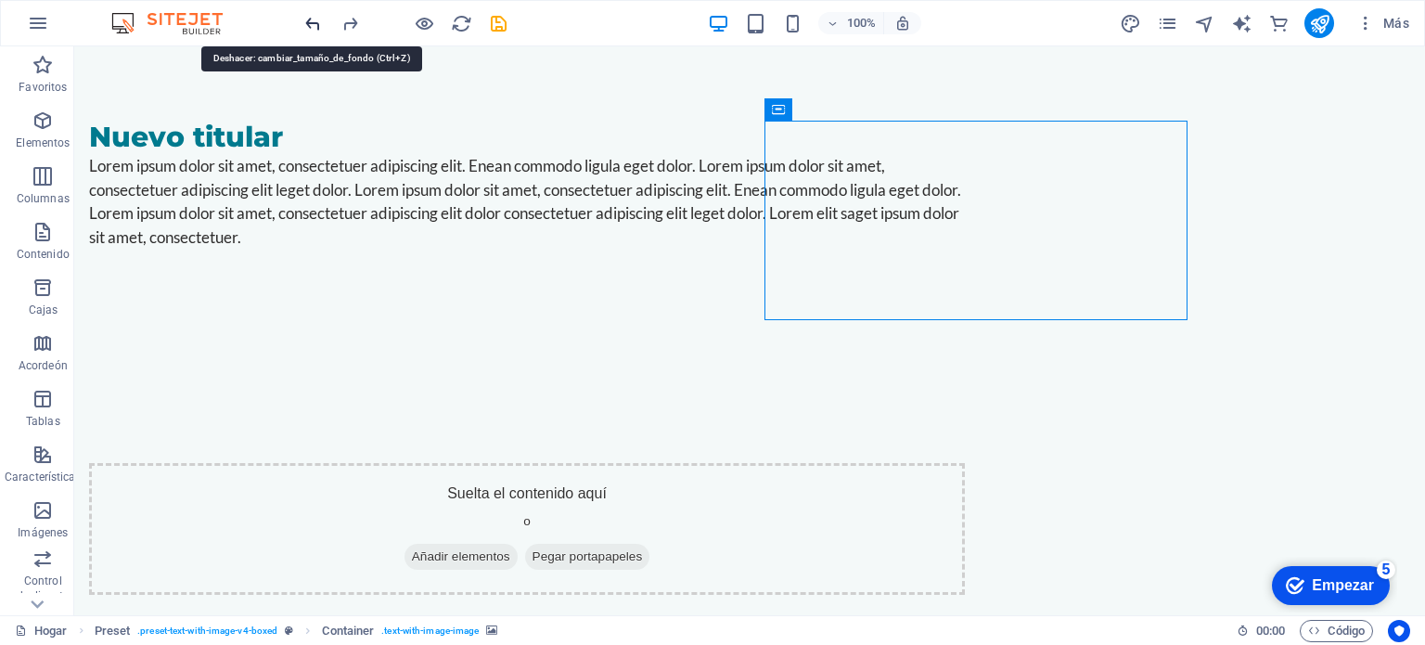
click at [314, 23] on icon "deshacer" at bounding box center [312, 23] width 21 height 21
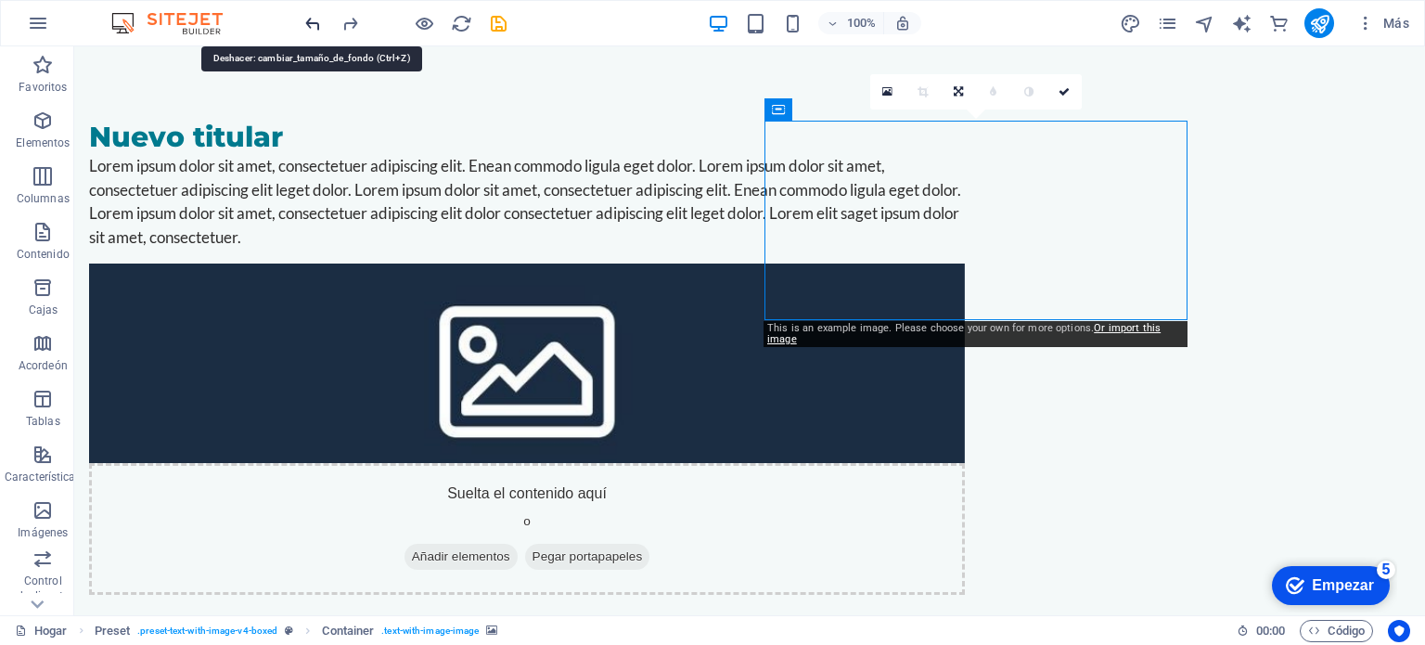
click at [314, 23] on icon "deshacer" at bounding box center [312, 23] width 21 height 21
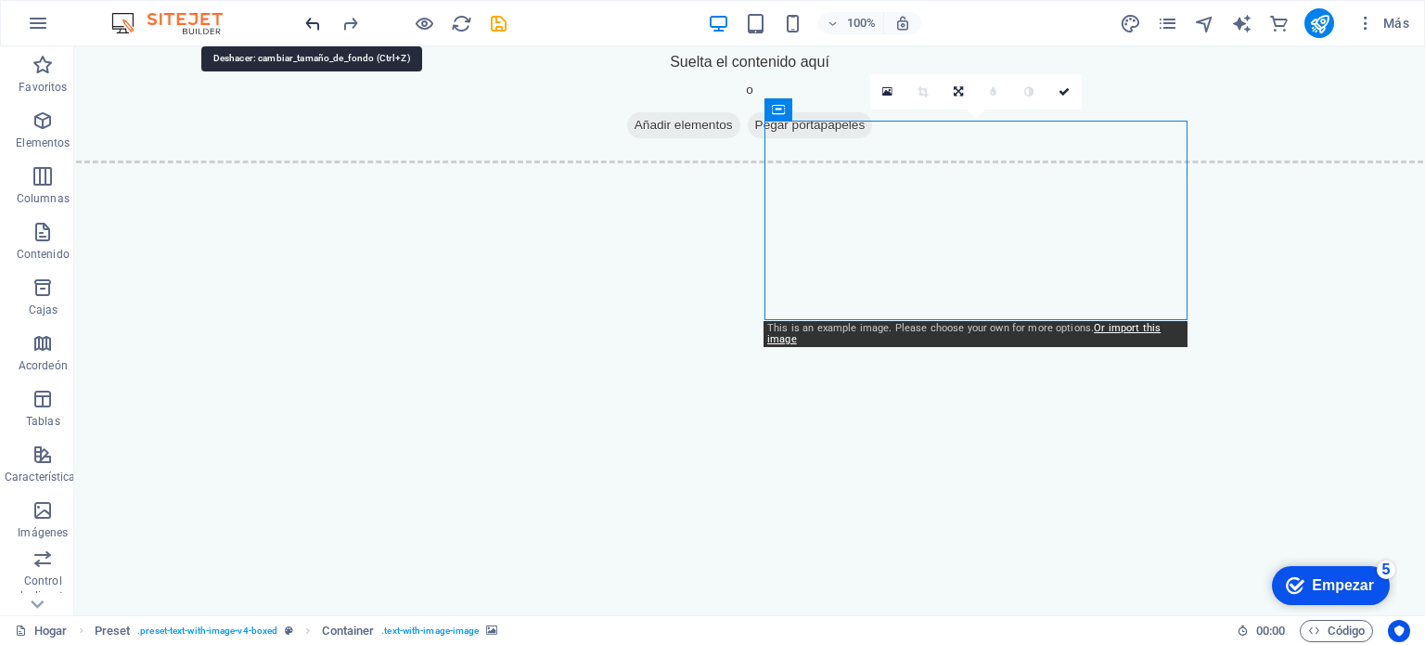
click at [314, 23] on icon "deshacer" at bounding box center [312, 23] width 21 height 21
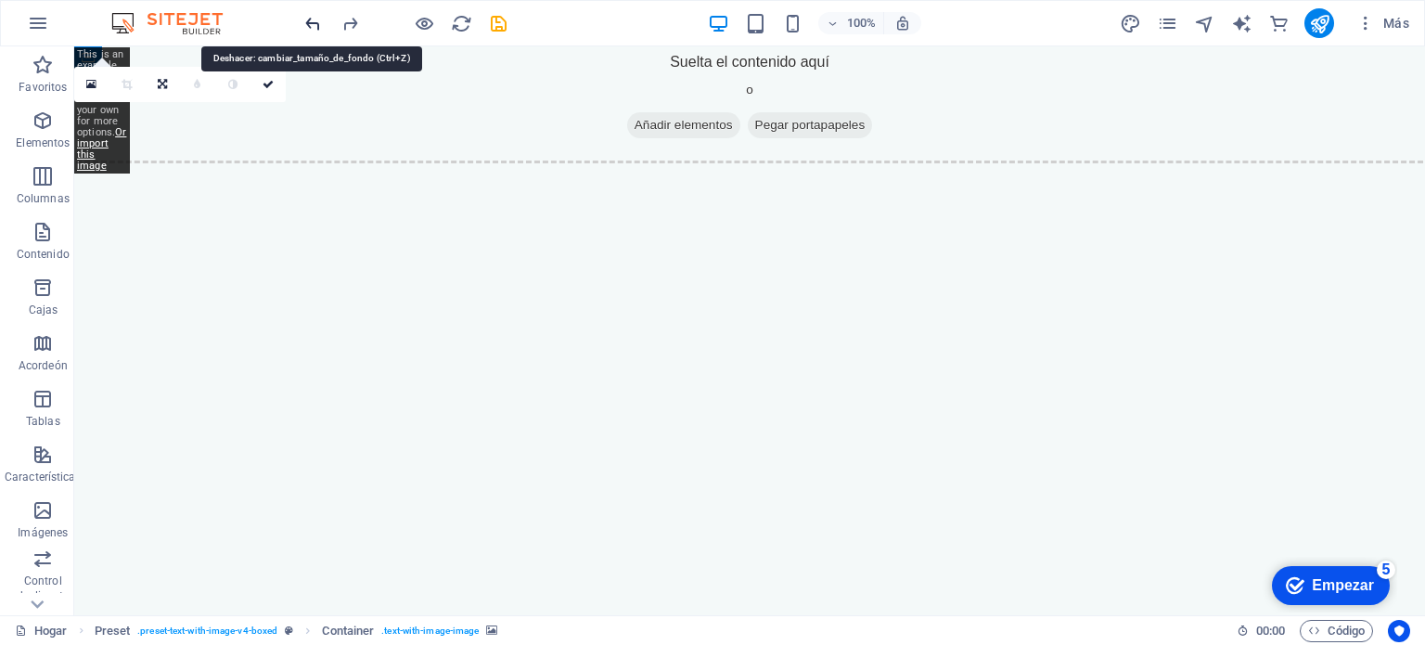
click at [314, 23] on icon "deshacer" at bounding box center [312, 23] width 21 height 21
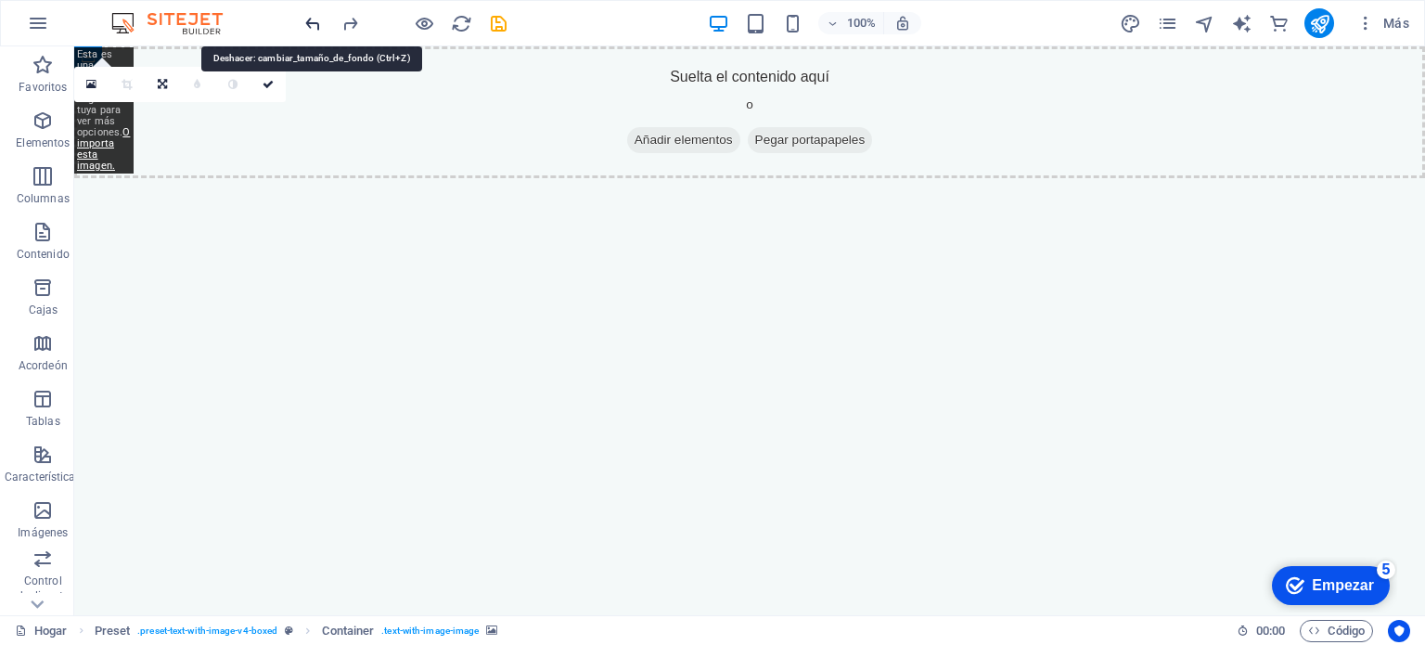
click at [314, 23] on icon "deshacer" at bounding box center [312, 23] width 21 height 21
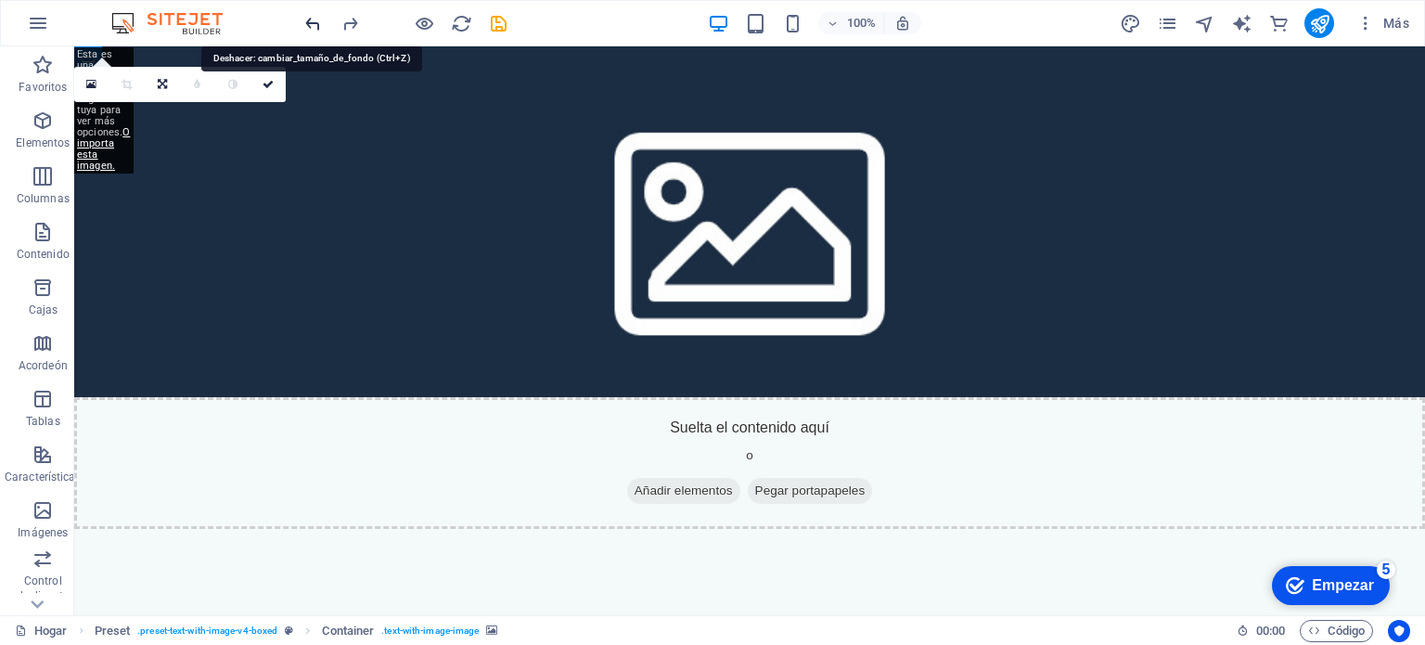
click at [314, 23] on icon "deshacer" at bounding box center [312, 23] width 21 height 21
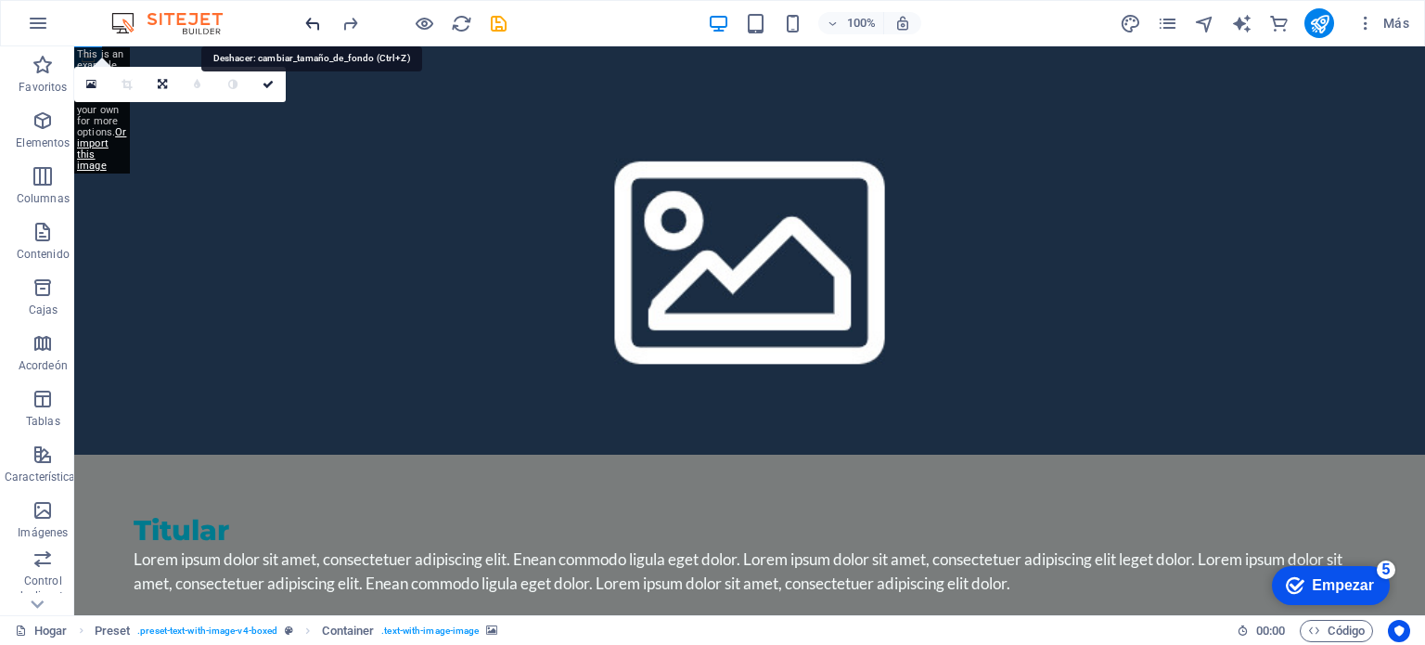
click at [314, 23] on icon "deshacer" at bounding box center [312, 23] width 21 height 21
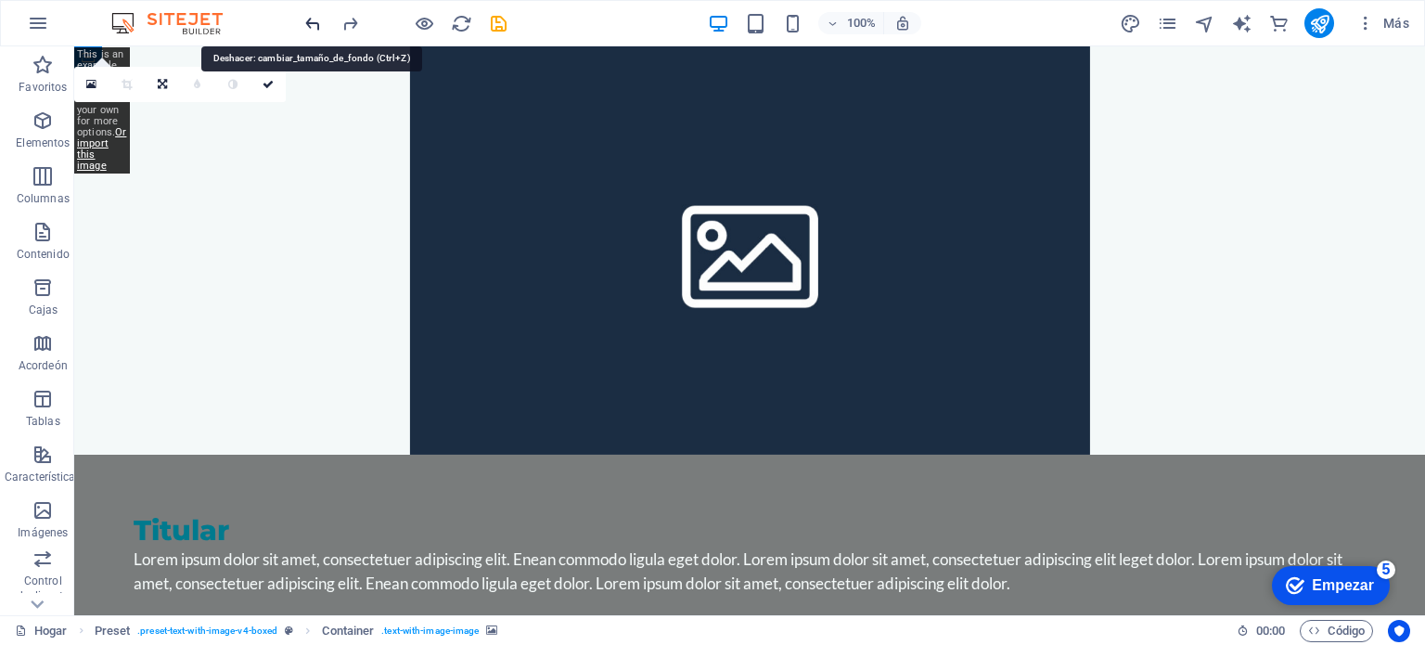
click at [314, 23] on icon "deshacer" at bounding box center [312, 23] width 21 height 21
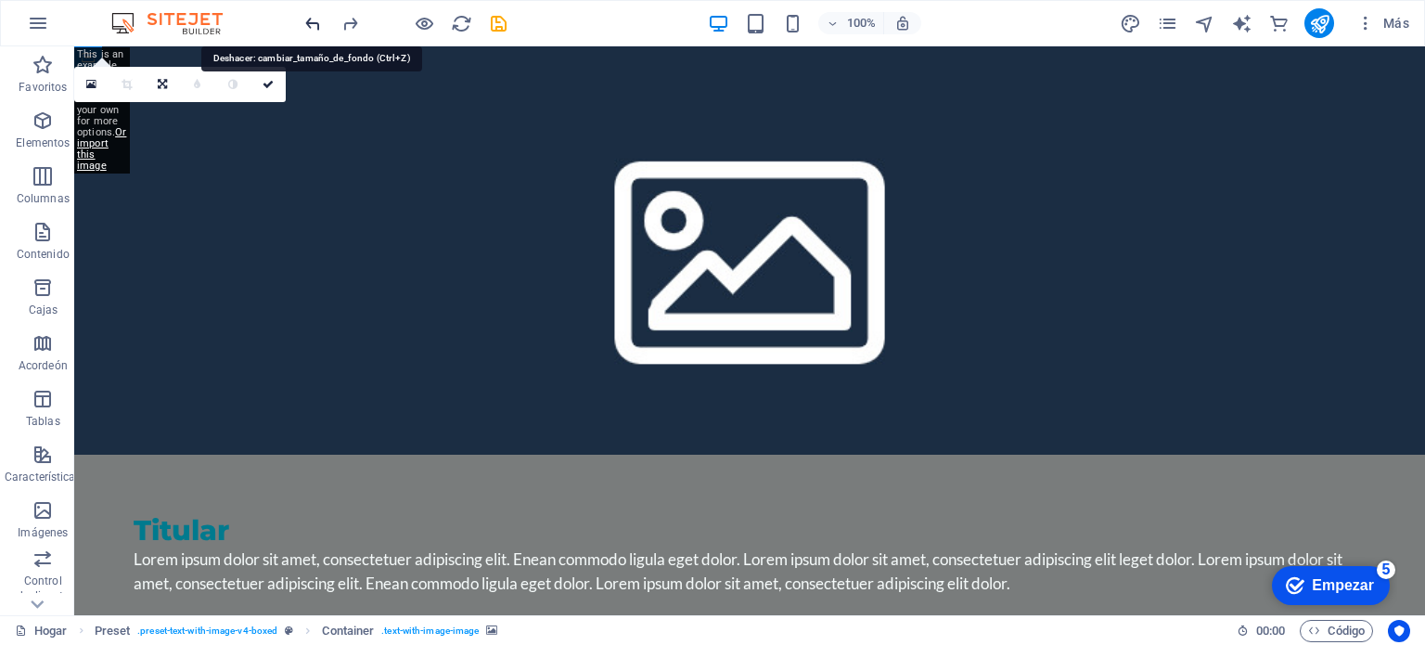
click at [314, 23] on icon "deshacer" at bounding box center [312, 23] width 21 height 21
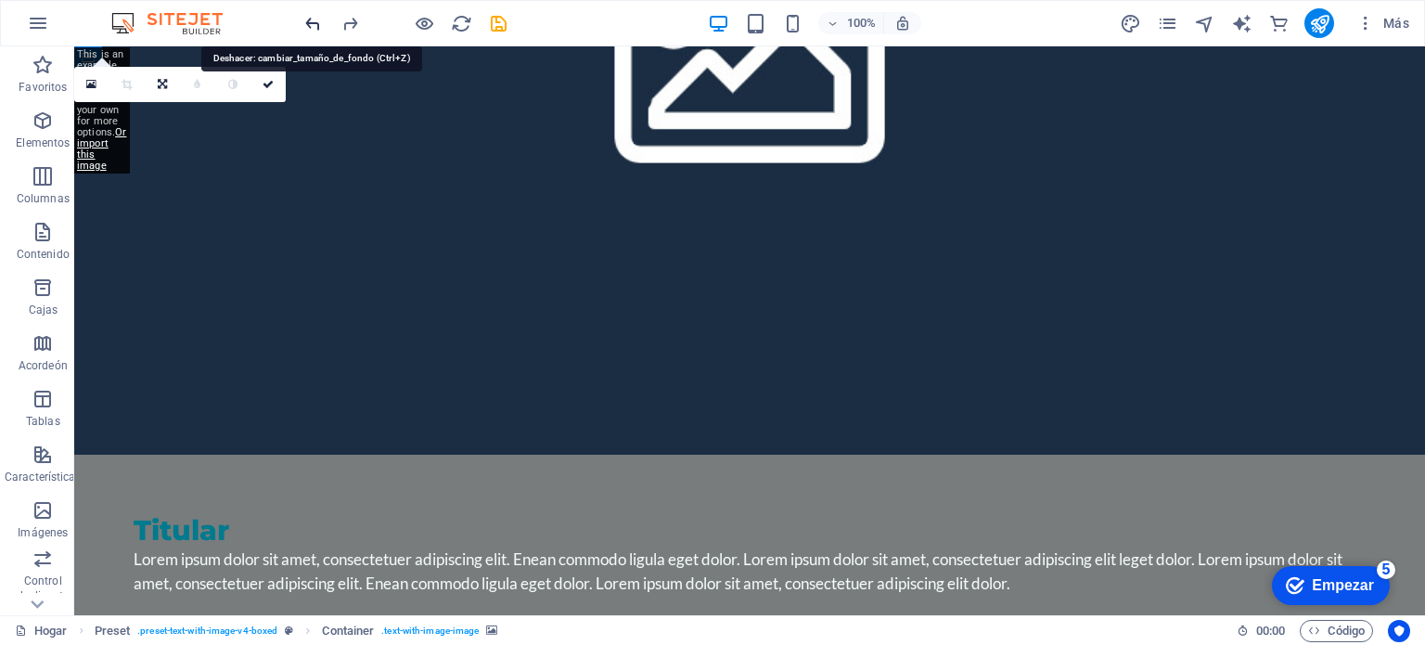
click at [314, 23] on icon "deshacer" at bounding box center [312, 23] width 21 height 21
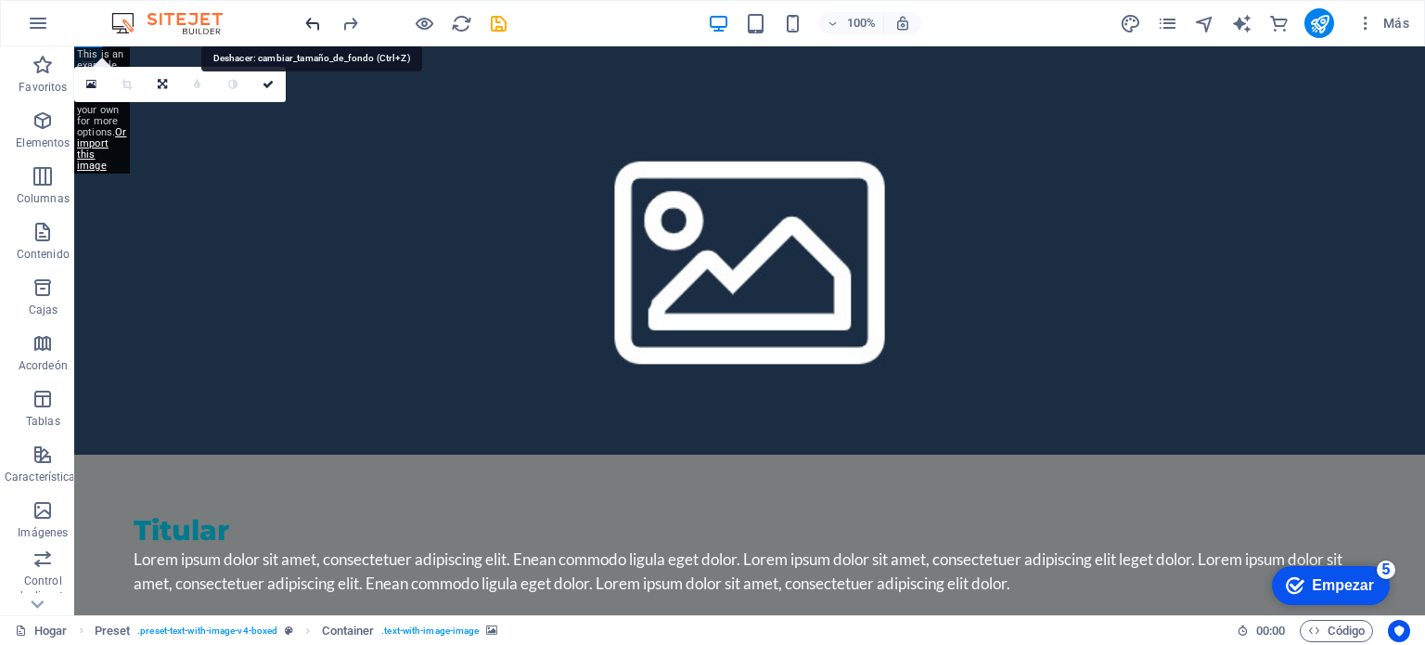
click at [314, 24] on icon "deshacer" at bounding box center [312, 23] width 21 height 21
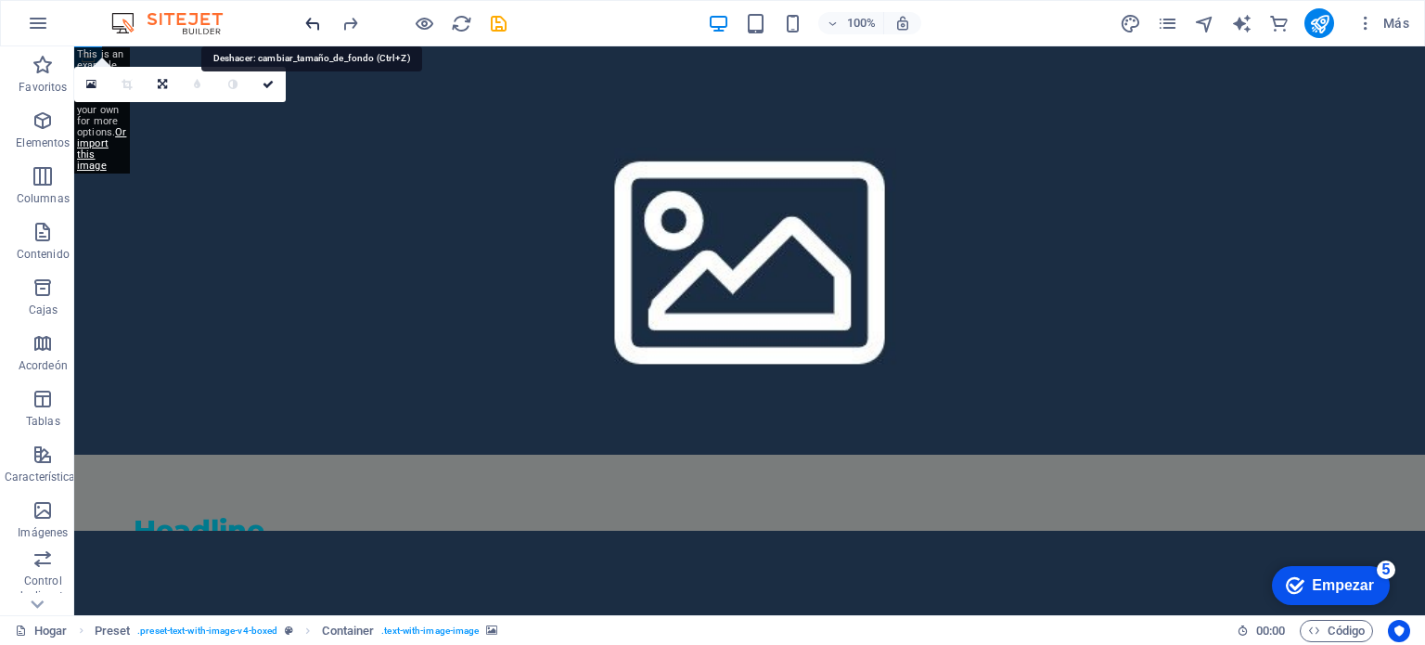
click at [314, 24] on icon "deshacer" at bounding box center [312, 23] width 21 height 21
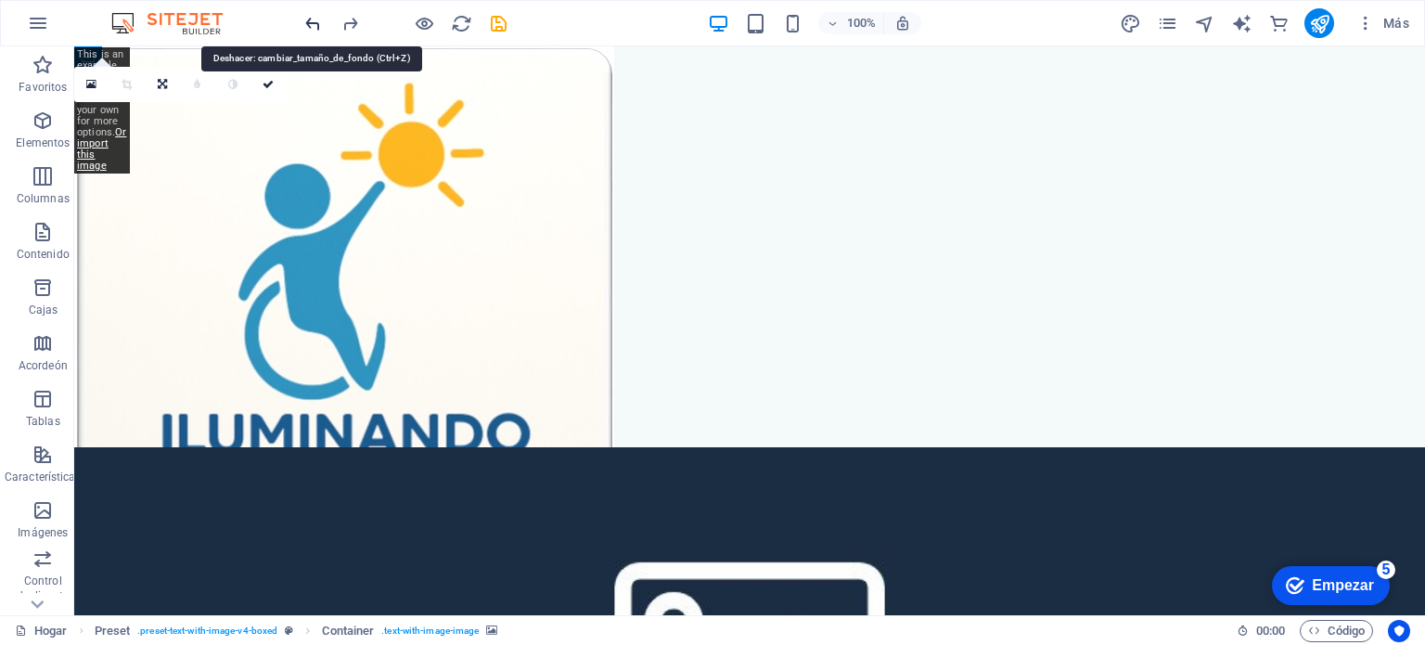
click at [315, 25] on icon "deshacer" at bounding box center [312, 23] width 21 height 21
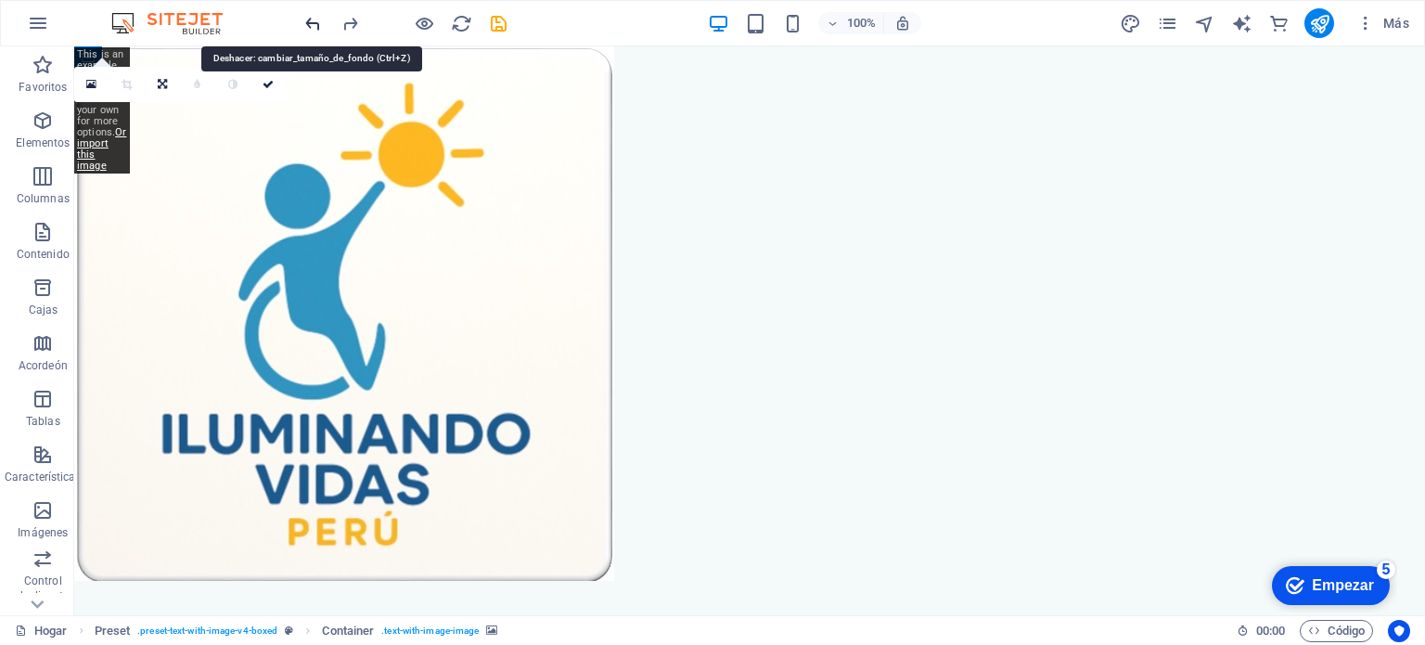
click at [315, 25] on icon "deshacer" at bounding box center [312, 23] width 21 height 21
click at [316, 25] on icon "deshacer" at bounding box center [312, 23] width 21 height 21
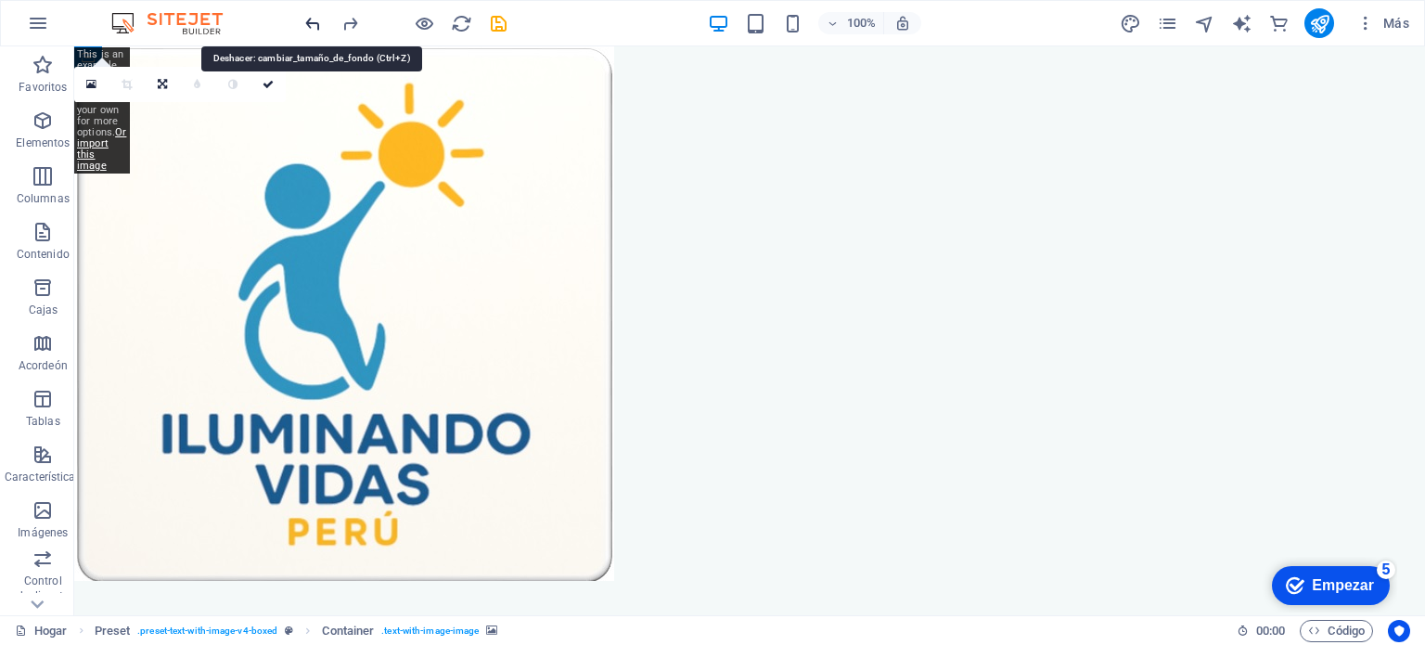
click at [316, 25] on icon "deshacer" at bounding box center [312, 23] width 21 height 21
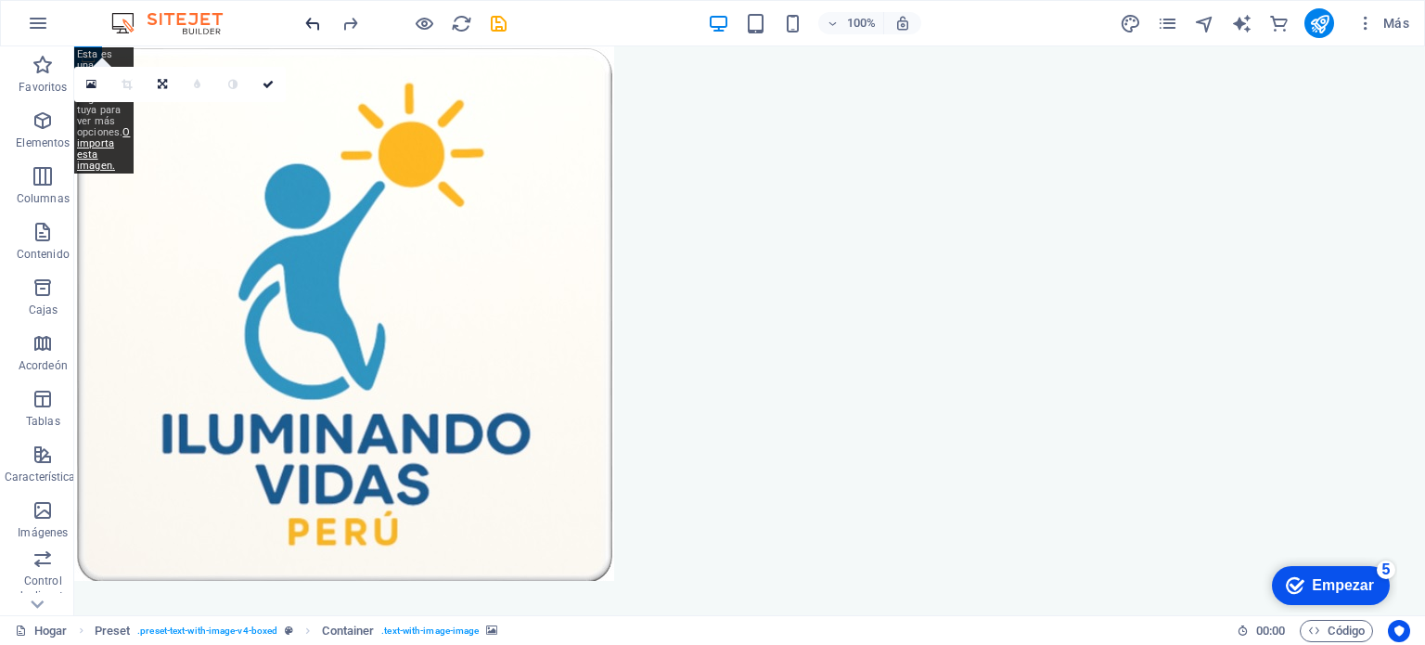
click at [318, 32] on icon "deshacer" at bounding box center [312, 23] width 21 height 21
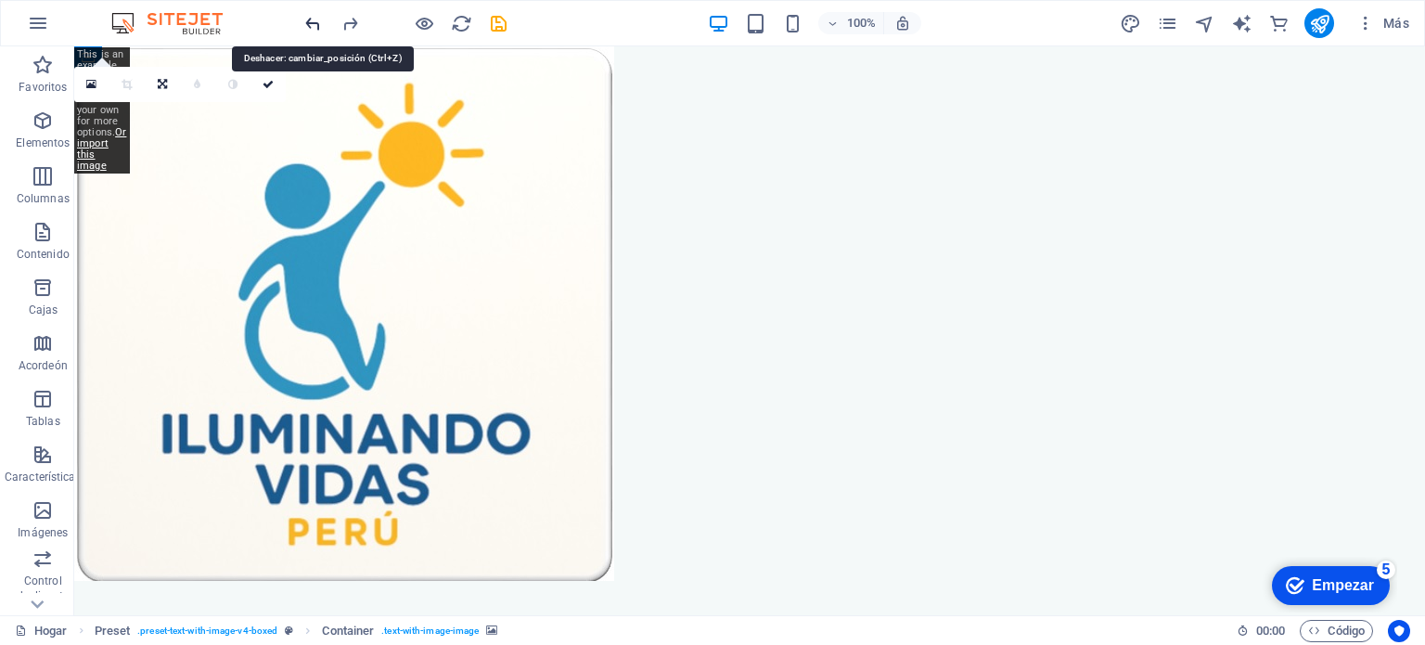
click at [318, 32] on icon "deshacer" at bounding box center [312, 23] width 21 height 21
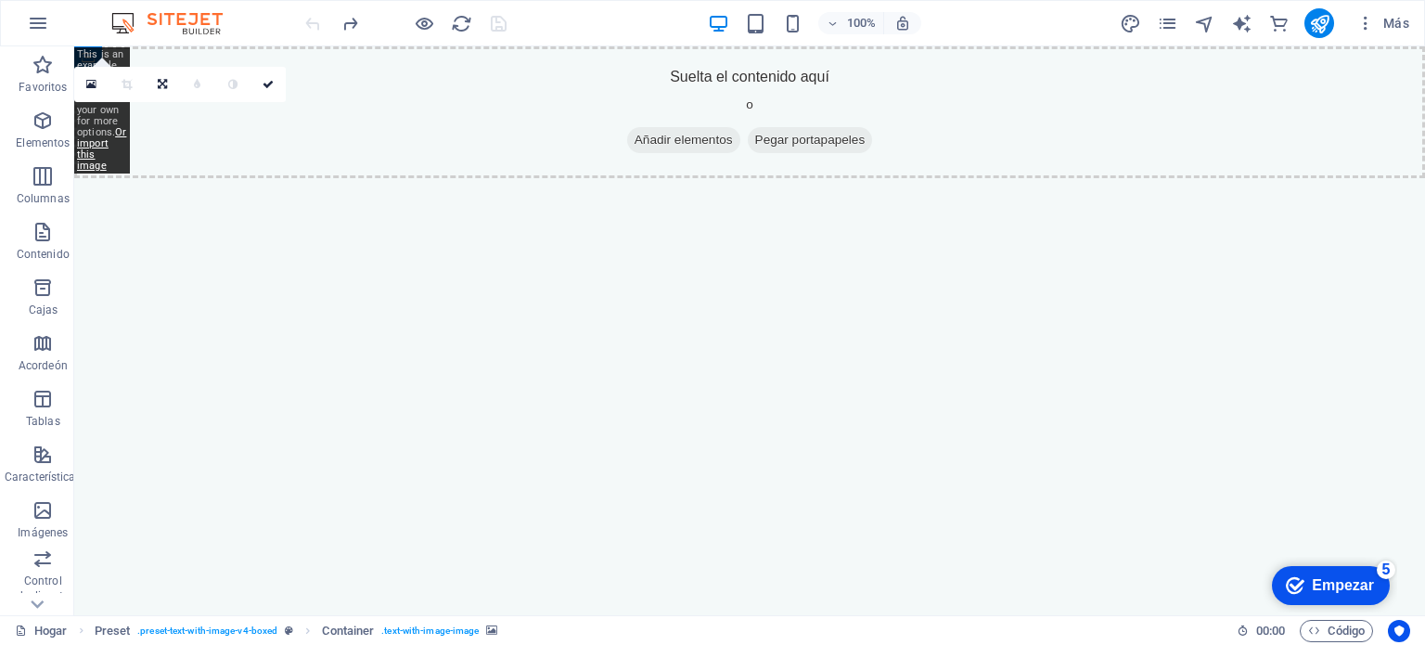
click at [318, 32] on div at bounding box center [405, 23] width 208 height 30
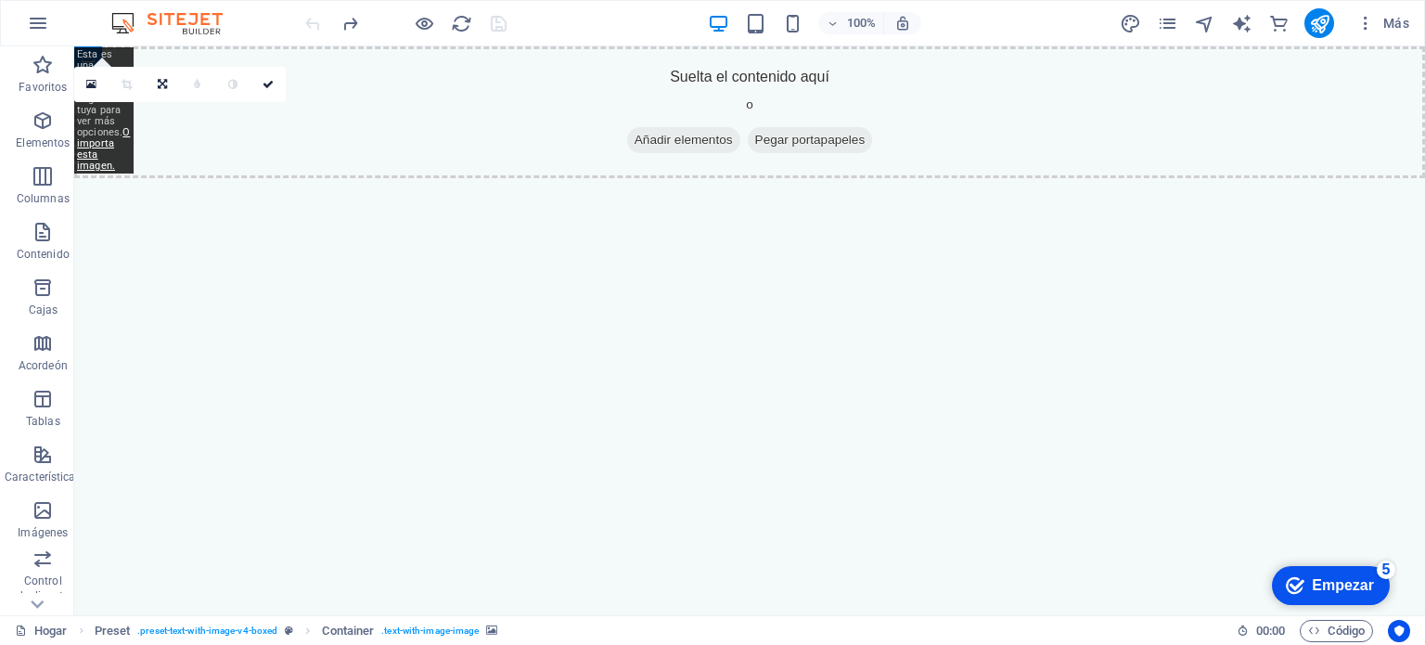
click at [266, 178] on html "Saltar al contenido principal Suelta el contenido aquí o Añadir elementos Pegar…" at bounding box center [749, 112] width 1350 height 132
click at [348, 178] on html "Saltar al contenido principal Suelta el contenido aquí o Añadir elementos Pegar…" at bounding box center [749, 112] width 1350 height 132
click at [829, 178] on html "Saltar al contenido principal Suelta el contenido aquí o Añadir elementos Pegar…" at bounding box center [749, 112] width 1350 height 132
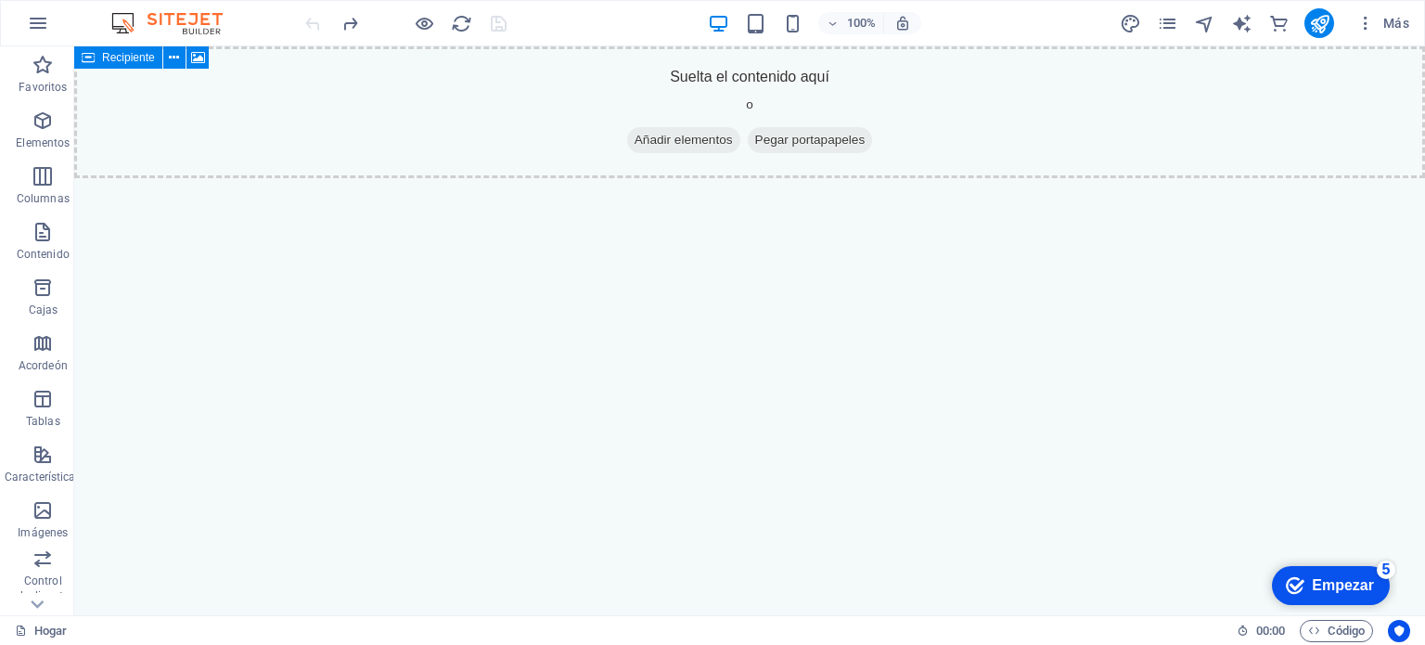
click at [104, 61] on font "Recipiente" at bounding box center [128, 57] width 53 height 13
click at [180, 57] on button at bounding box center [174, 57] width 22 height 22
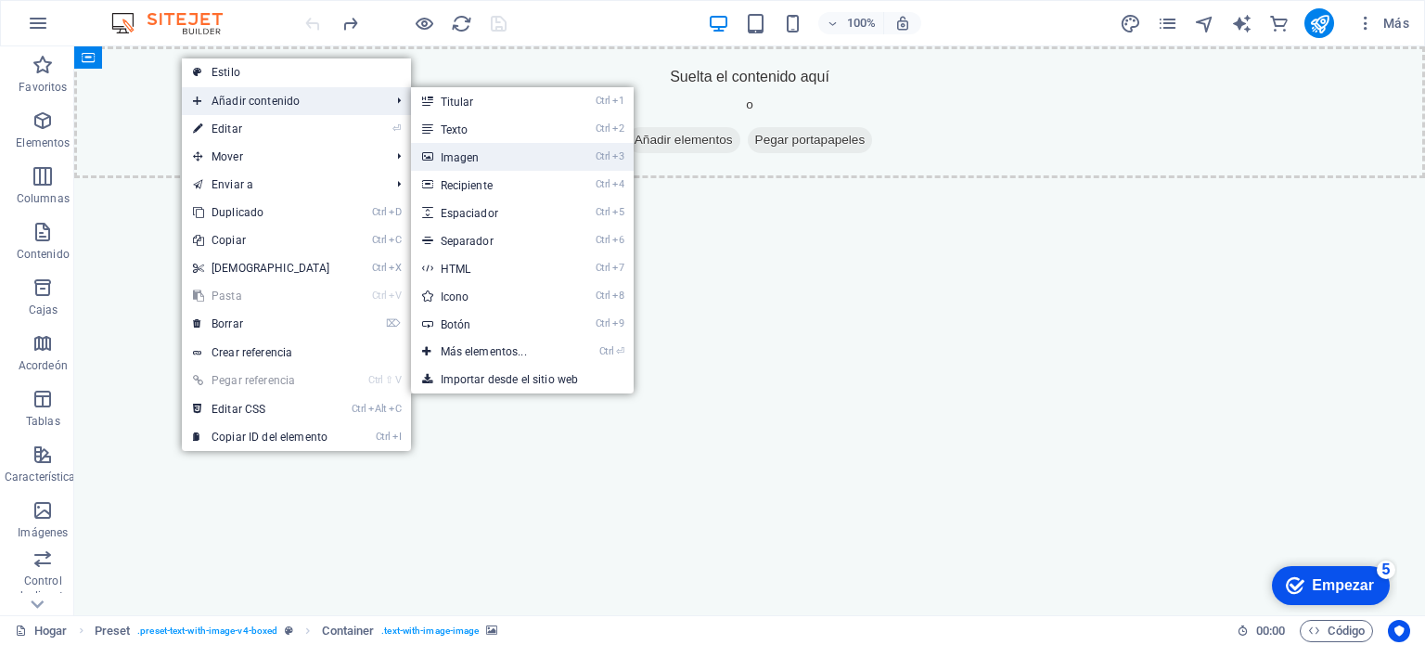
click at [479, 147] on link "Ctrl 3 Imagen" at bounding box center [487, 157] width 153 height 28
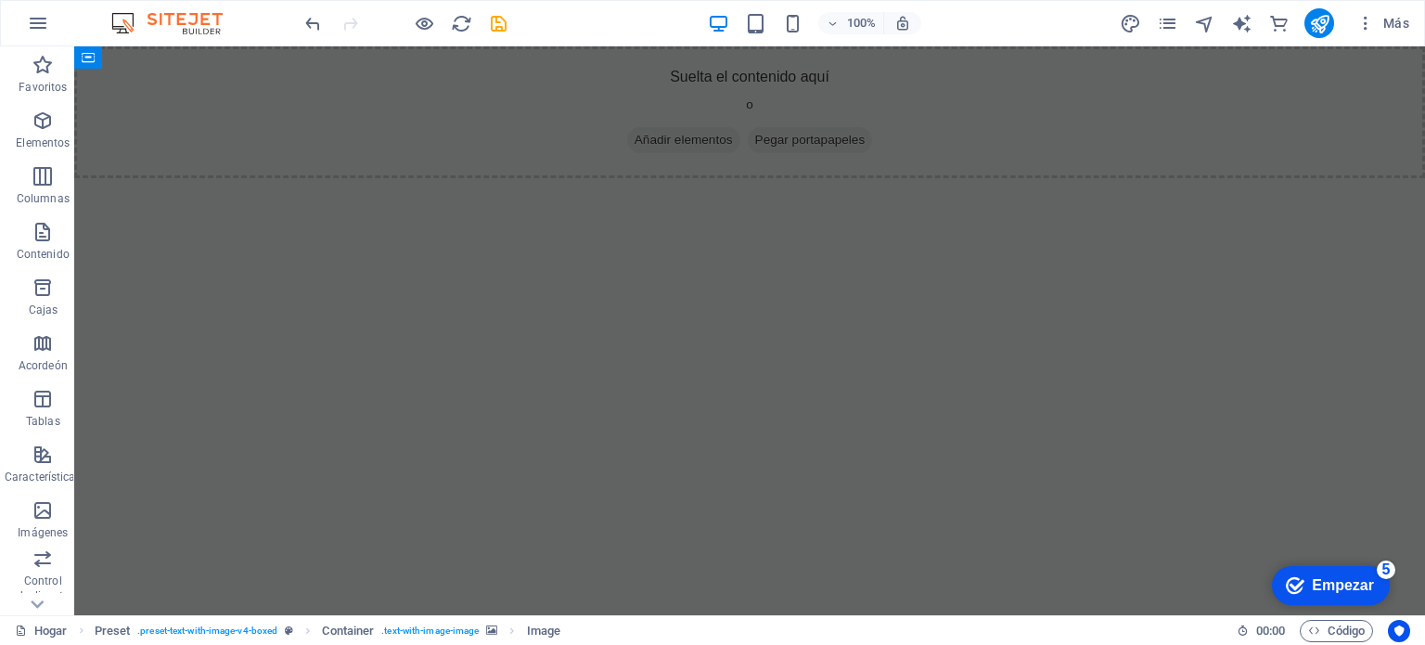
click at [212, 178] on html "Saltar al contenido principal Suelta el contenido aquí o Añadir elementos Pegar…" at bounding box center [749, 112] width 1350 height 132
drag, startPoint x: 519, startPoint y: 229, endPoint x: 378, endPoint y: 176, distance: 150.6
click at [389, 178] on html "Saltar al contenido principal Suelta el contenido aquí o Añadir elementos Pegar…" at bounding box center [749, 112] width 1350 height 132
click at [378, 176] on div "Suelta el contenido aquí o Añadir elementos Pegar portapapeles" at bounding box center [749, 112] width 1350 height 132
click at [731, 91] on div "Suelta el contenido aquí o Añadir elementos Pegar portapapeles" at bounding box center [749, 112] width 1350 height 132
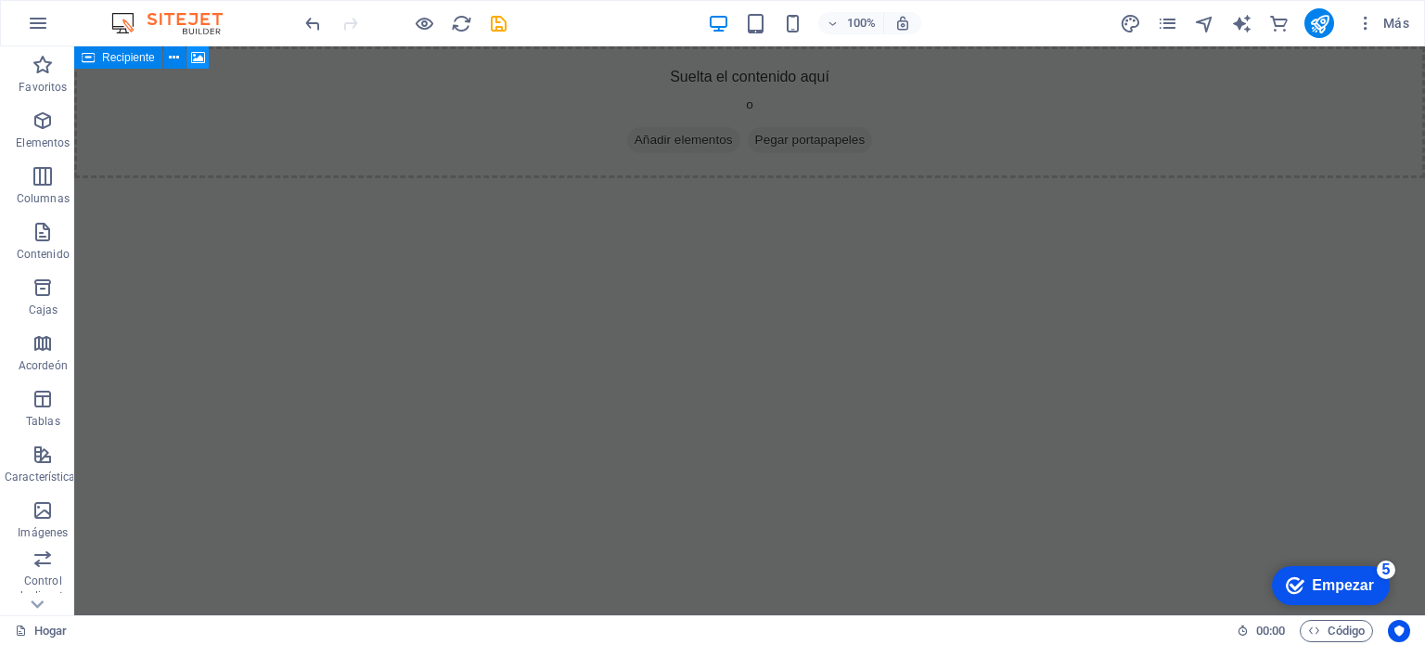
click at [197, 54] on icon at bounding box center [198, 57] width 14 height 19
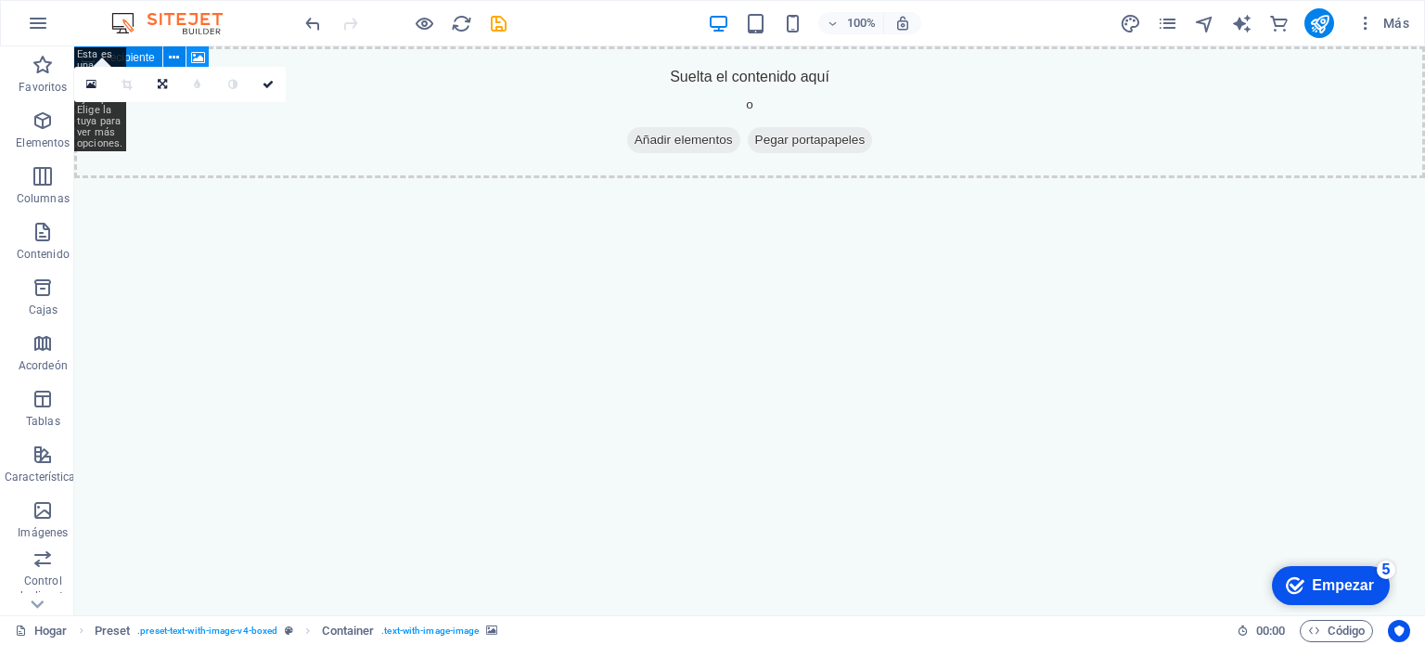
click at [204, 55] on icon at bounding box center [198, 57] width 14 height 19
click at [226, 178] on html "Saltar al contenido principal Suelta el contenido aquí o Añadir elementos Pegar…" at bounding box center [749, 112] width 1350 height 132
drag, startPoint x: 223, startPoint y: 172, endPoint x: 233, endPoint y: 199, distance: 29.6
click at [229, 178] on html "Saltar al contenido principal Suelta el contenido aquí o Añadir elementos Pegar…" at bounding box center [749, 112] width 1350 height 132
click at [162, 79] on icon at bounding box center [162, 84] width 9 height 11
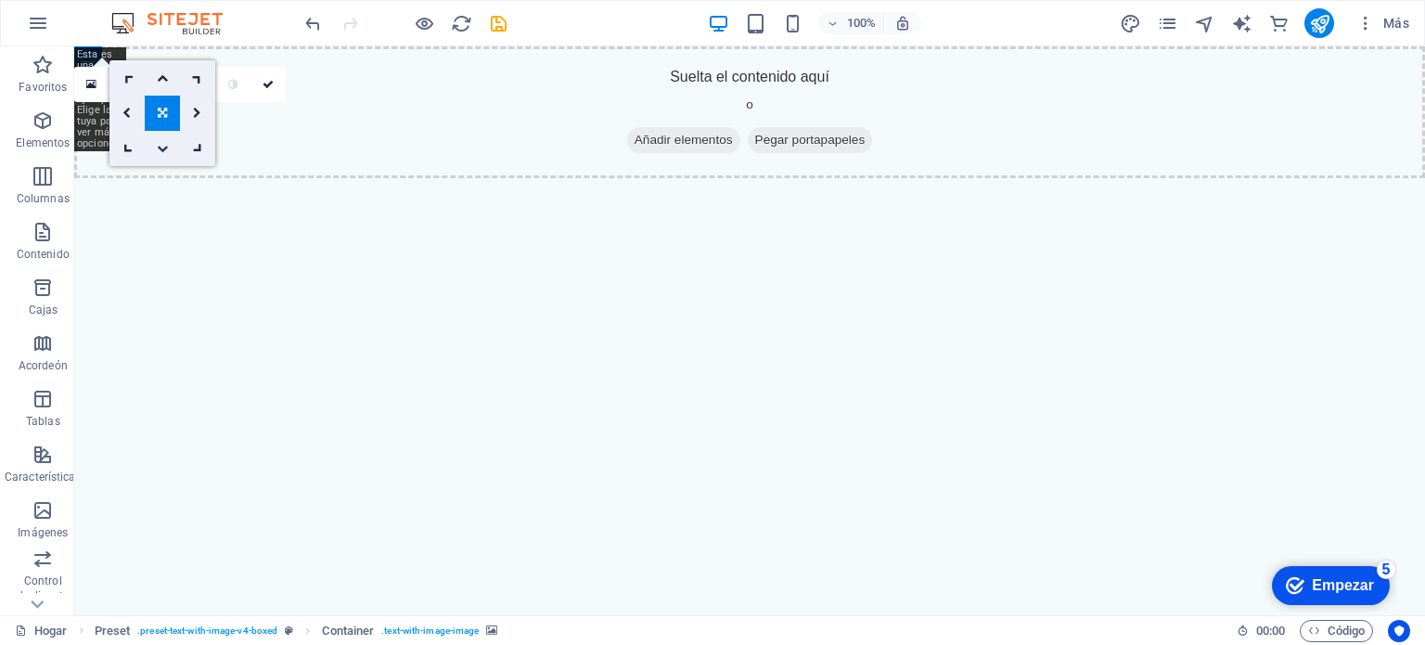
click at [162, 147] on icon at bounding box center [162, 148] width 11 height 11
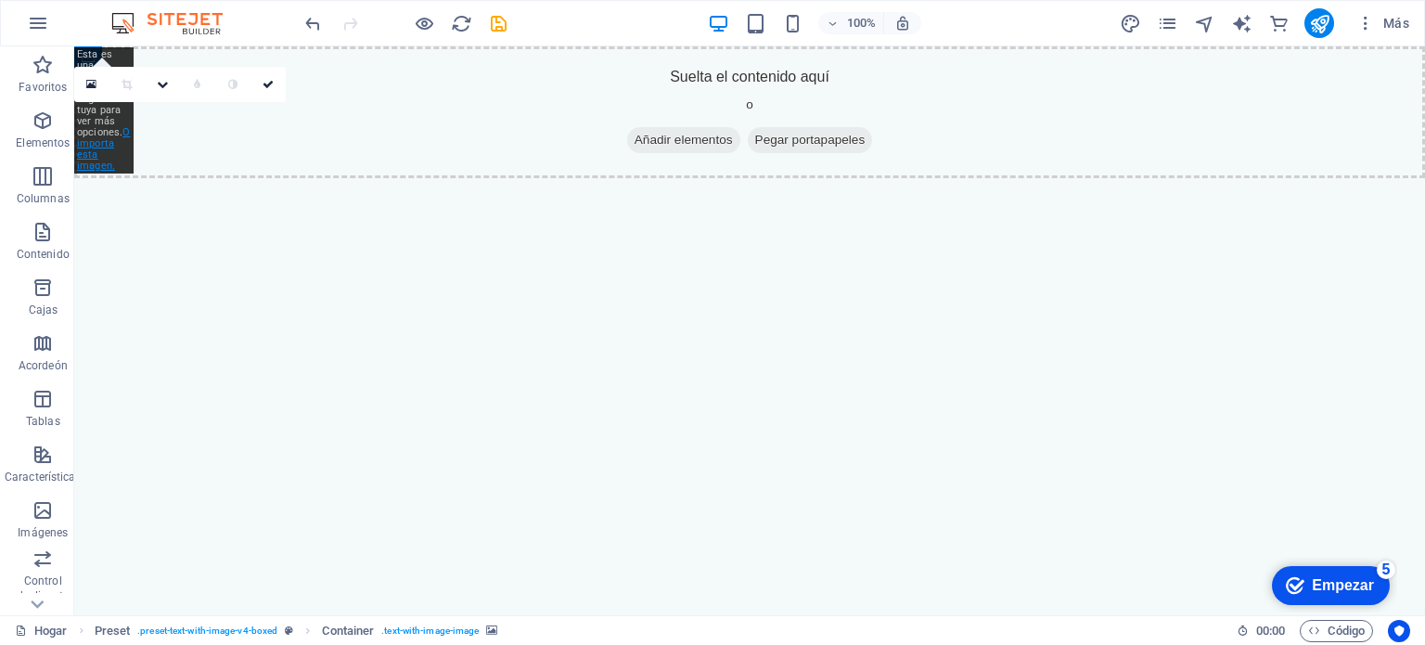
click at [81, 171] on font "O importa esta imagen." at bounding box center [103, 148] width 53 height 45
click at [98, 83] on link at bounding box center [91, 84] width 35 height 35
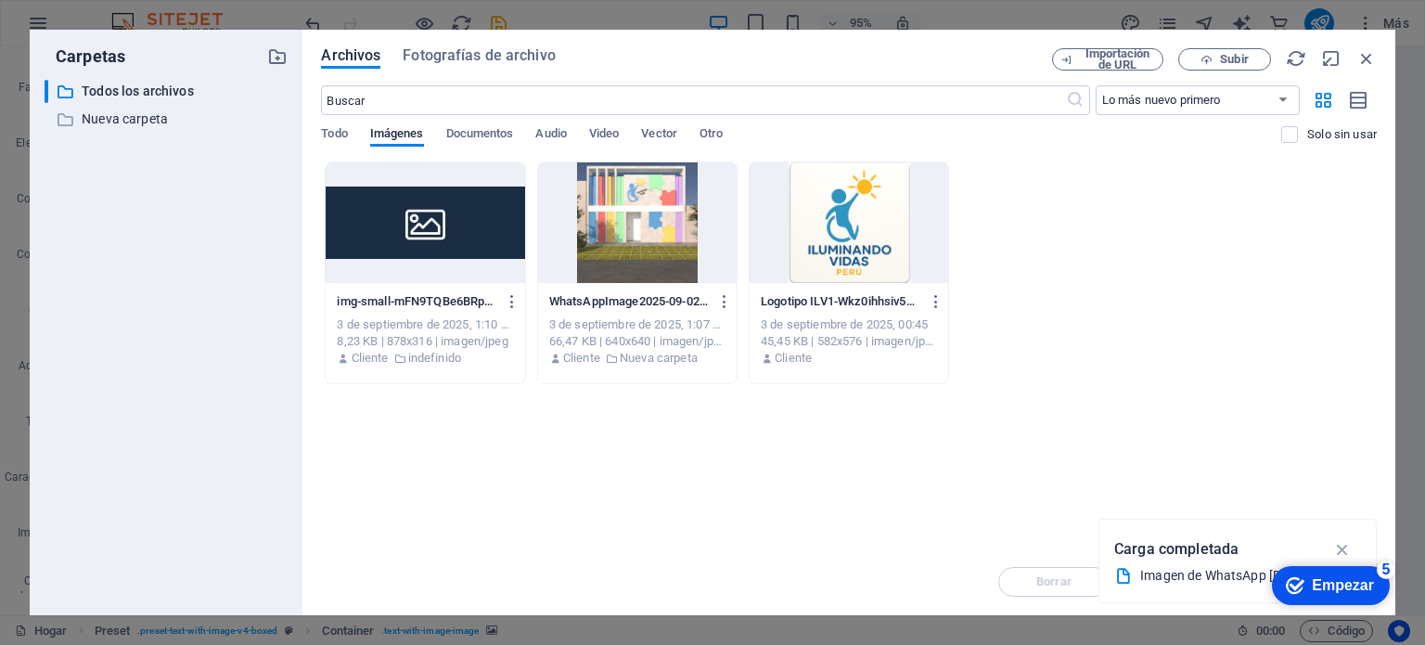
click at [616, 229] on div at bounding box center [637, 222] width 198 height 121
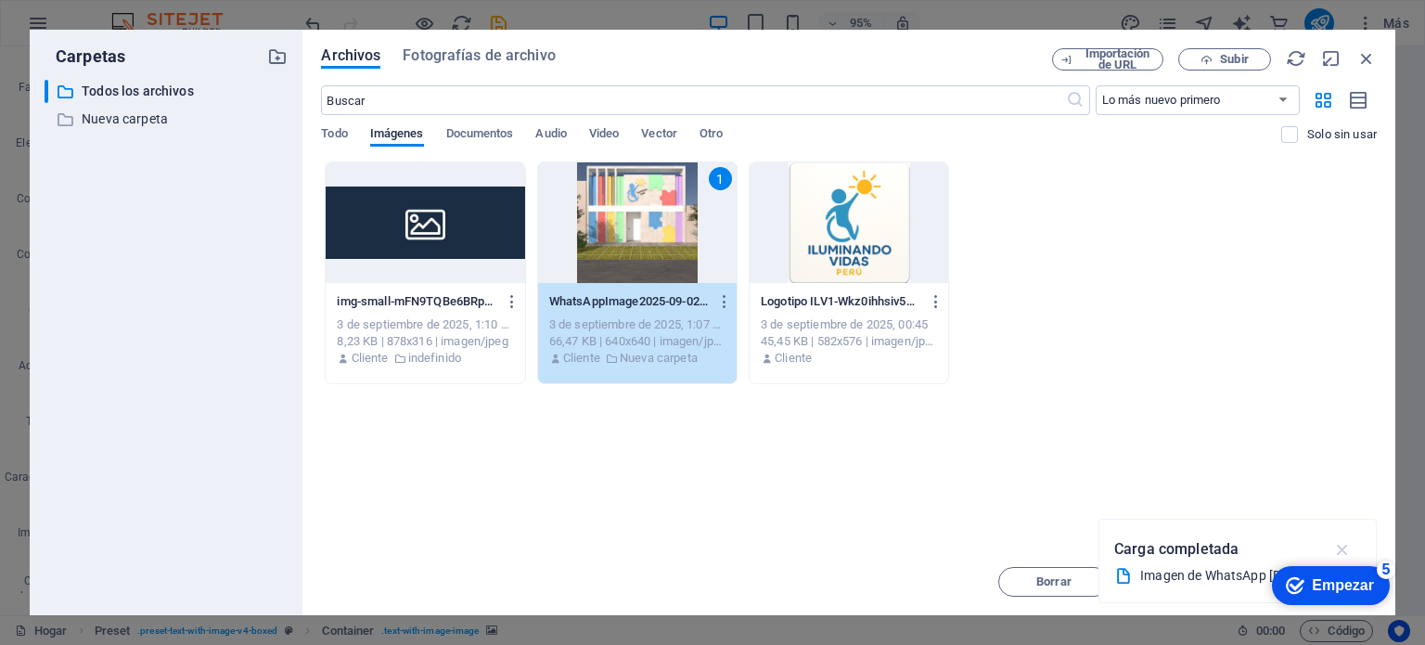
click at [1341, 549] on icon "button" at bounding box center [1342, 549] width 21 height 20
click at [1270, 581] on div "checkmark Empezar 5 Primeros pasos en el editor Permítanos guiarle a través de …" at bounding box center [1329, 584] width 134 height 56
click at [1353, 593] on font "Empezar" at bounding box center [1342, 585] width 62 height 16
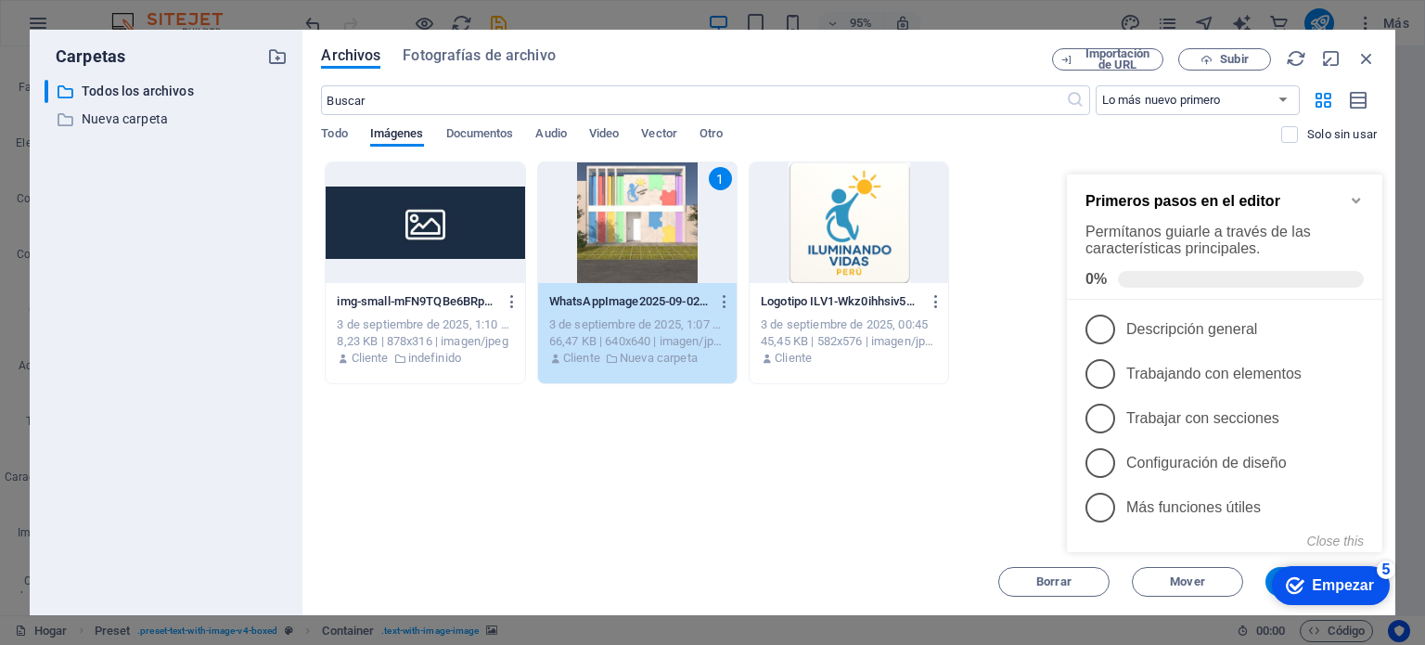
click at [1357, 199] on icon "Minimize checklist" at bounding box center [1355, 200] width 15 height 15
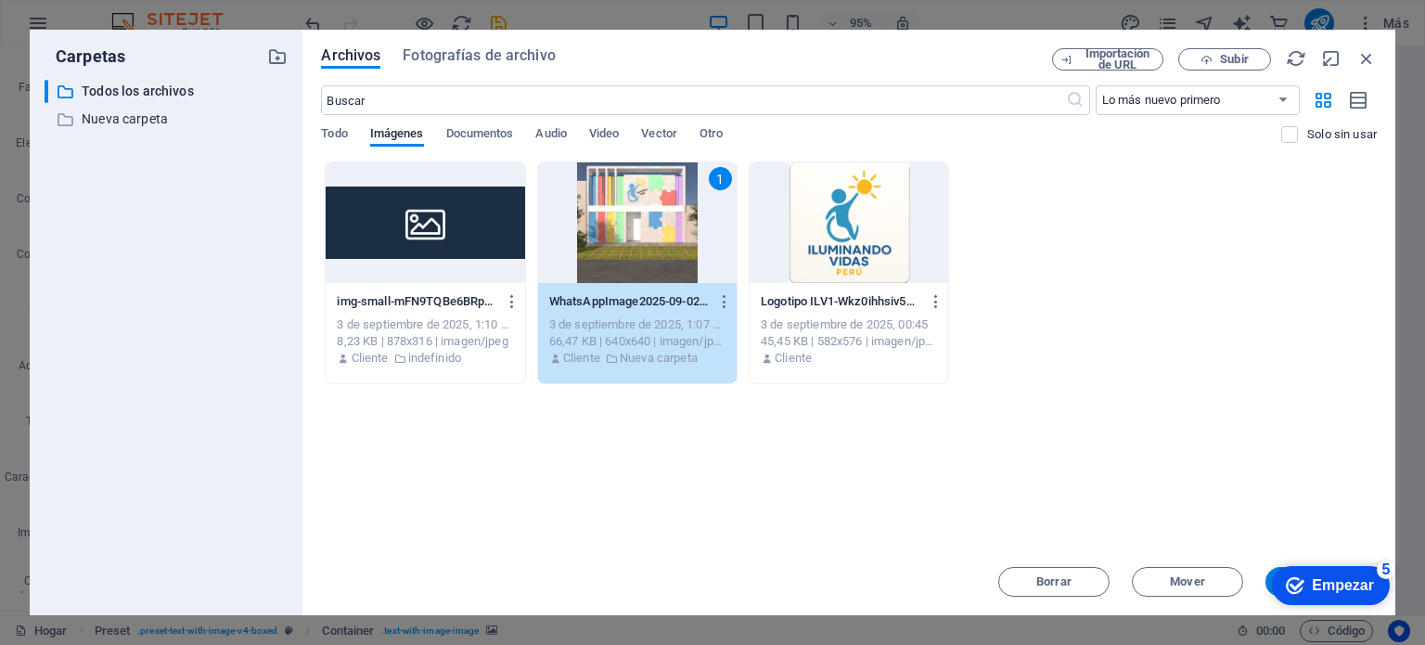
click at [1271, 580] on div "checkmark Empezar 5 Primeros pasos en el editor Permítanos guiarle a través de …" at bounding box center [1329, 584] width 134 height 56
click at [1269, 580] on div "checkmark Empezar 5 Primeros pasos en el editor Permítanos guiarle a través de …" at bounding box center [1329, 584] width 134 height 56
drag, startPoint x: 897, startPoint y: 60, endPoint x: 545, endPoint y: -52, distance: 369.0
click at [545, 0] on html "Iluminando Vidas Perú Hogar Favoritos Elementos Columnas Contenido Cajas Acorde…" at bounding box center [712, 322] width 1425 height 645
click at [1349, 99] on icon "button" at bounding box center [1358, 100] width 20 height 21
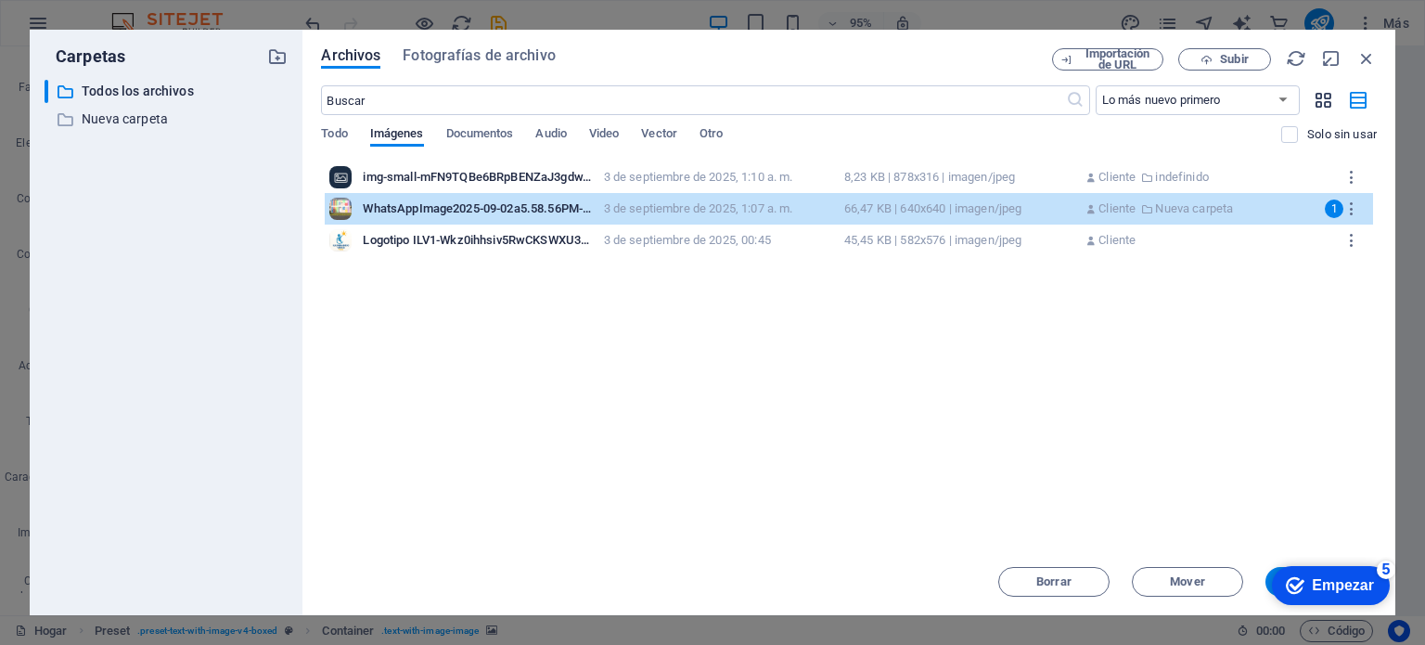
click at [1331, 99] on icon "button" at bounding box center [1322, 100] width 21 height 20
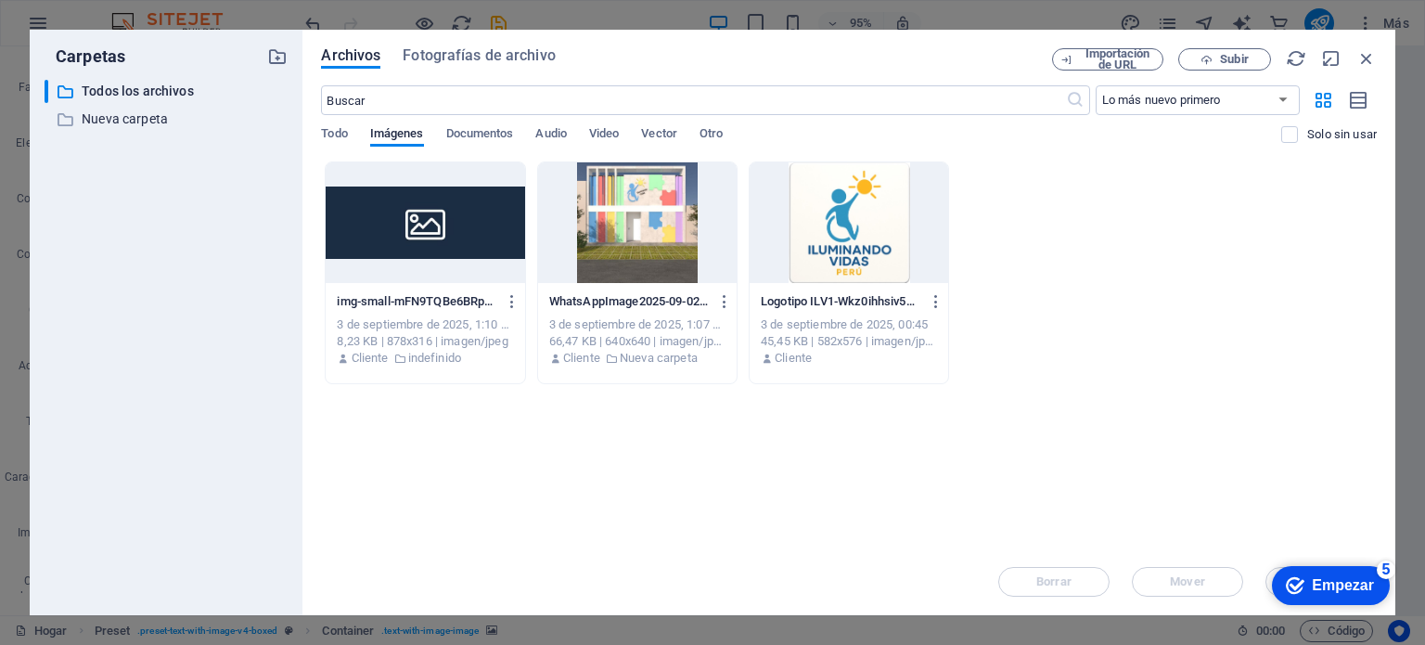
click at [471, 44] on div "Archivos Fotografías de archivo Importación de URL Subir ​ Lo más nuevo primero…" at bounding box center [848, 322] width 1093 height 585
click at [473, 47] on div "Archivos Fotografías de archivo Importación de URL Subir ​ Lo más nuevo primero…" at bounding box center [848, 322] width 1093 height 585
click at [466, 56] on font "Fotografías de archivo" at bounding box center [479, 55] width 153 height 18
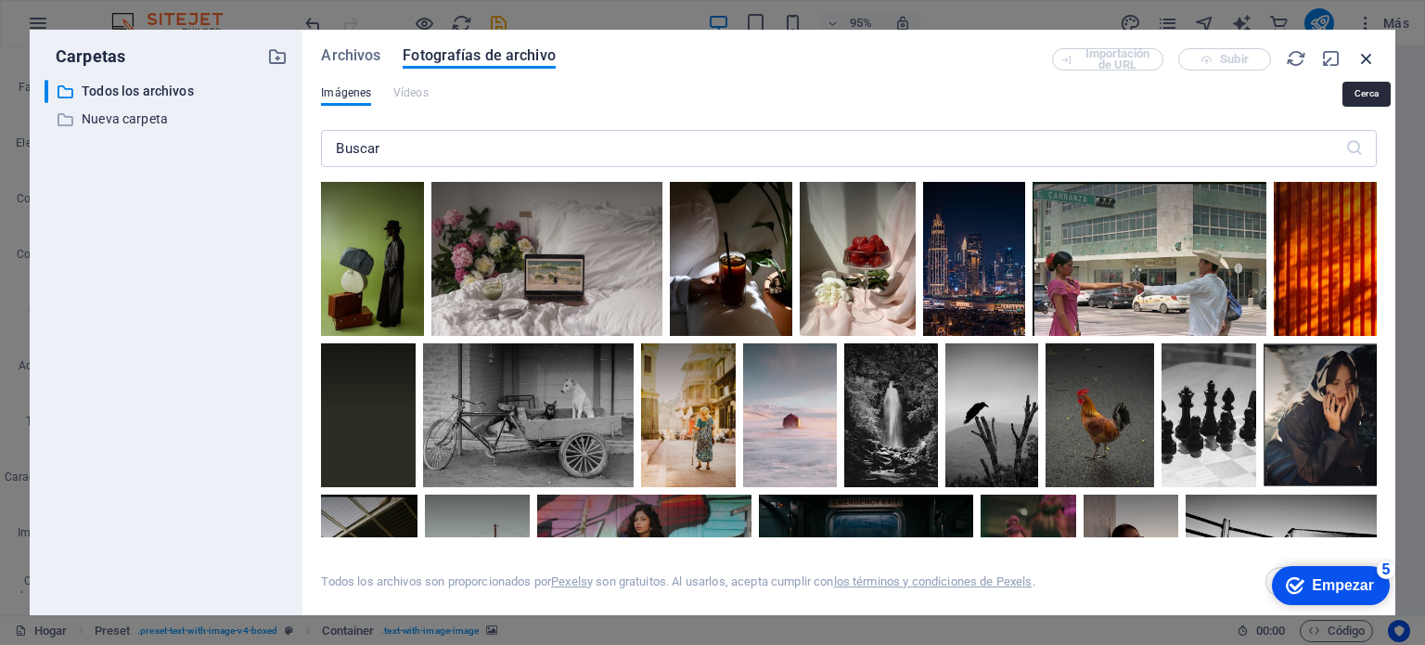
click at [1361, 57] on icon "button" at bounding box center [1366, 58] width 20 height 20
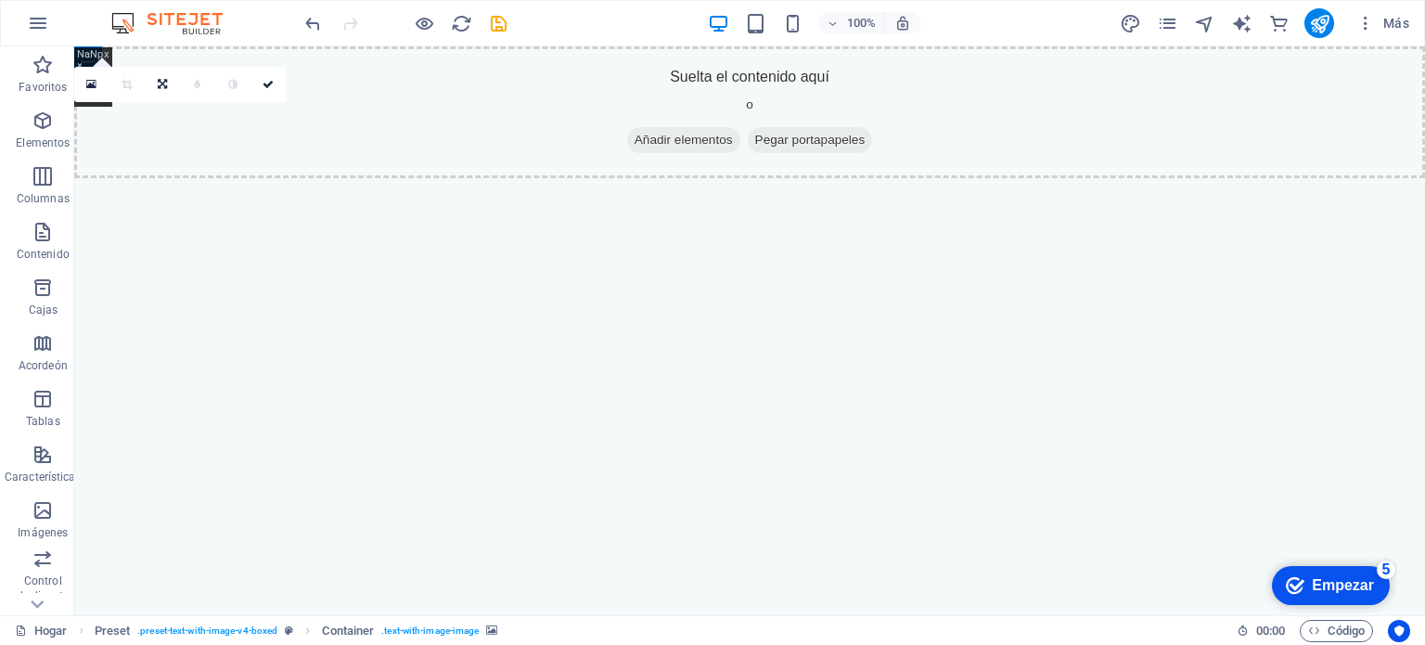
drag, startPoint x: 1246, startPoint y: 536, endPoint x: 1399, endPoint y: 661, distance: 197.0
click at [1399, 178] on html "Saltar al contenido principal Suelta el contenido aquí o Añadir elementos Pegar…" at bounding box center [749, 112] width 1350 height 132
click at [1323, 580] on font "Empezar" at bounding box center [1342, 585] width 62 height 16
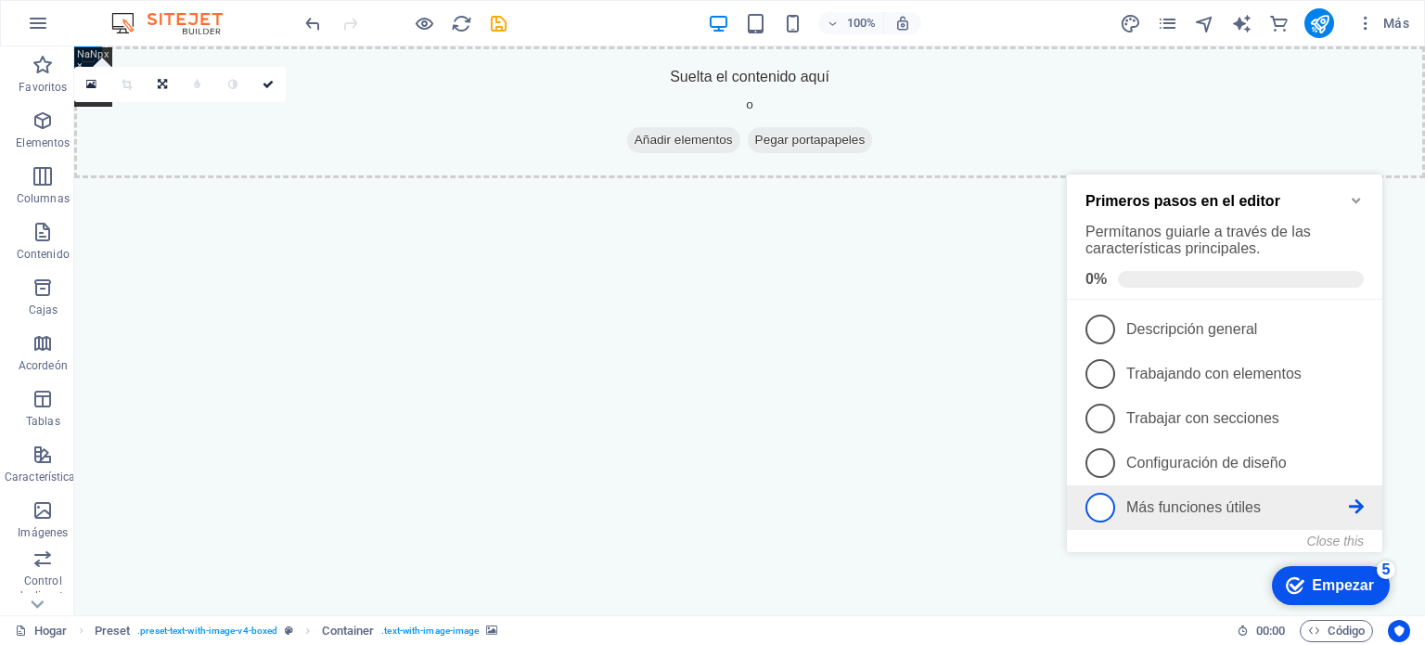
click at [1188, 509] on font "Más funciones útiles" at bounding box center [1193, 507] width 134 height 16
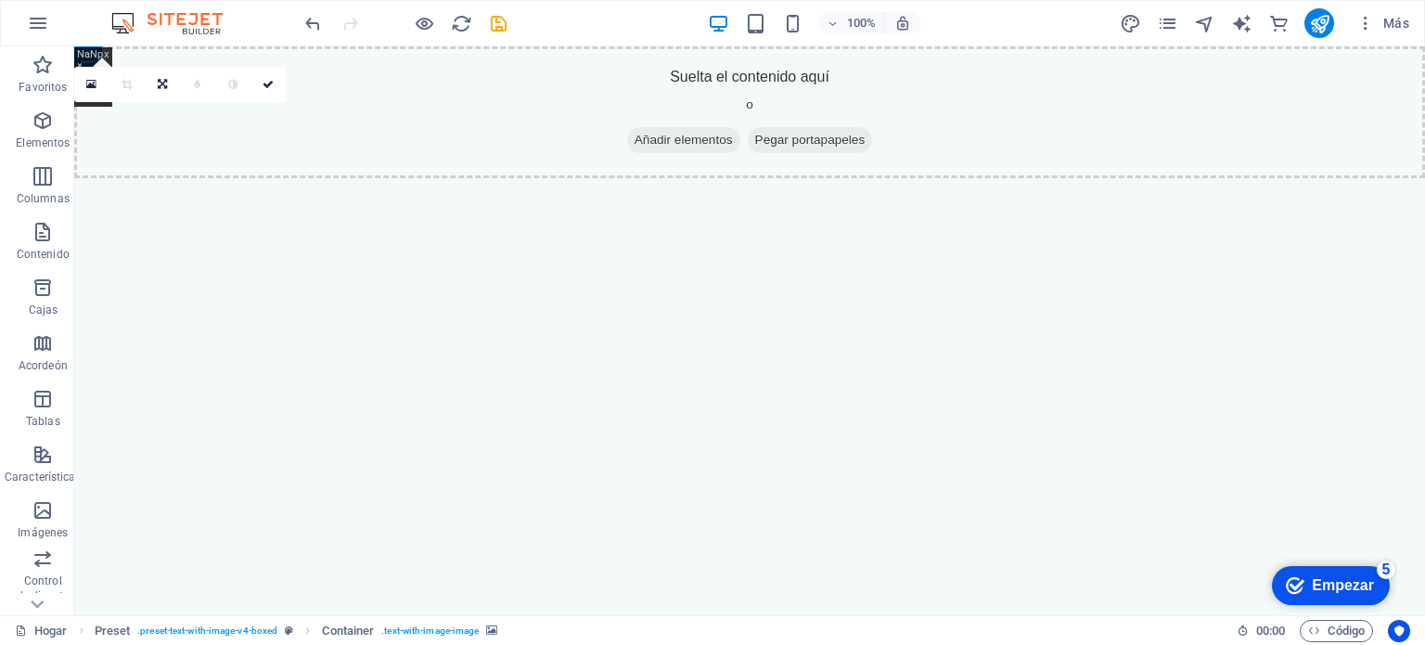
click at [1397, 612] on div "checkmark Empezar 5 Primeros pasos en el editor Permítanos guiarle a través de …" at bounding box center [1329, 584] width 134 height 56
click at [1321, 581] on font "Empezar" at bounding box center [1342, 585] width 62 height 16
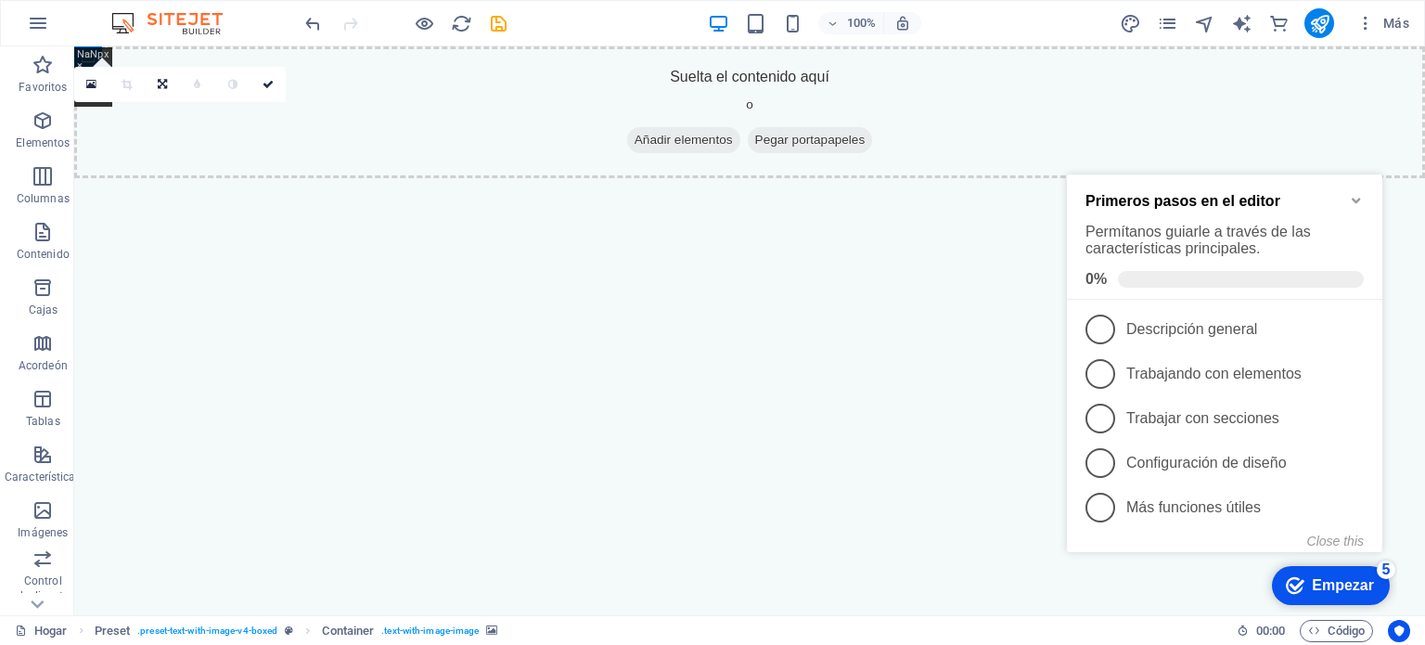
click at [591, 178] on html "Saltar al contenido principal Suelta el contenido aquí o Añadir elementos Pegar…" at bounding box center [749, 112] width 1350 height 132
click at [444, 622] on span ". text-with-image-image" at bounding box center [429, 631] width 97 height 22
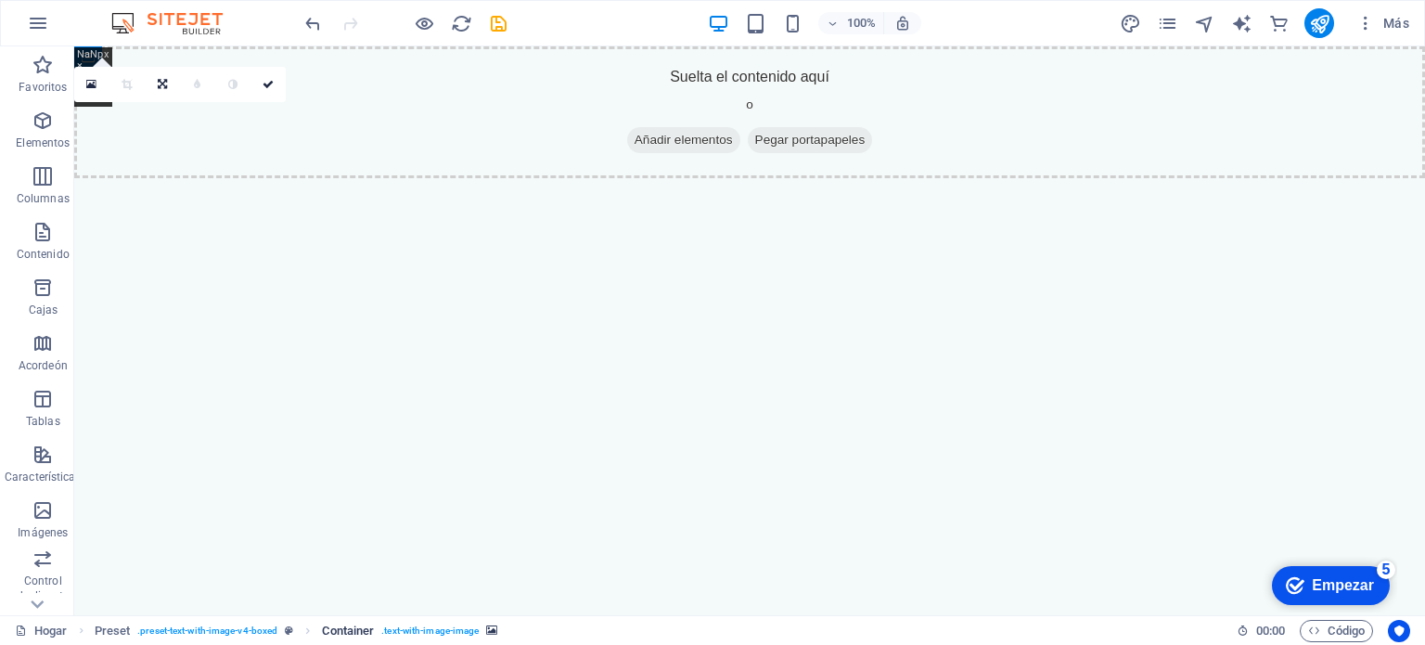
click at [443, 626] on span ". text-with-image-image" at bounding box center [429, 631] width 97 height 22
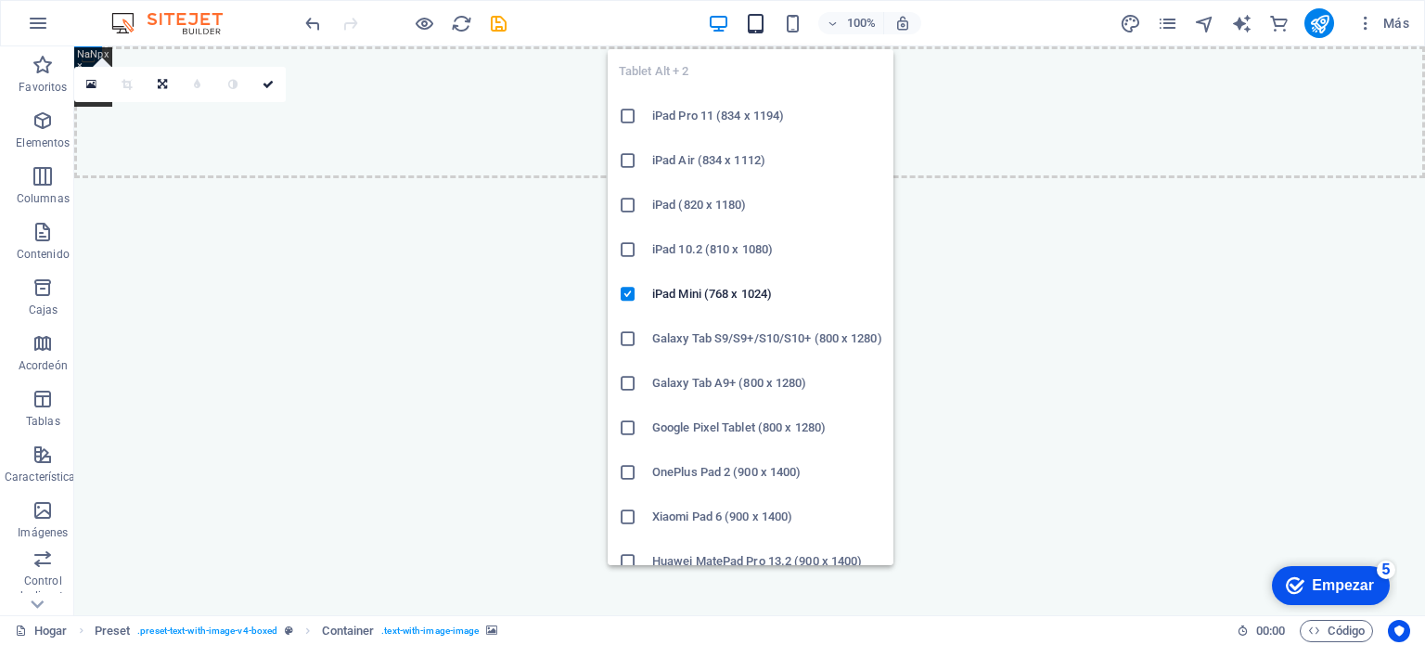
click at [749, 17] on icon "button" at bounding box center [755, 23] width 21 height 21
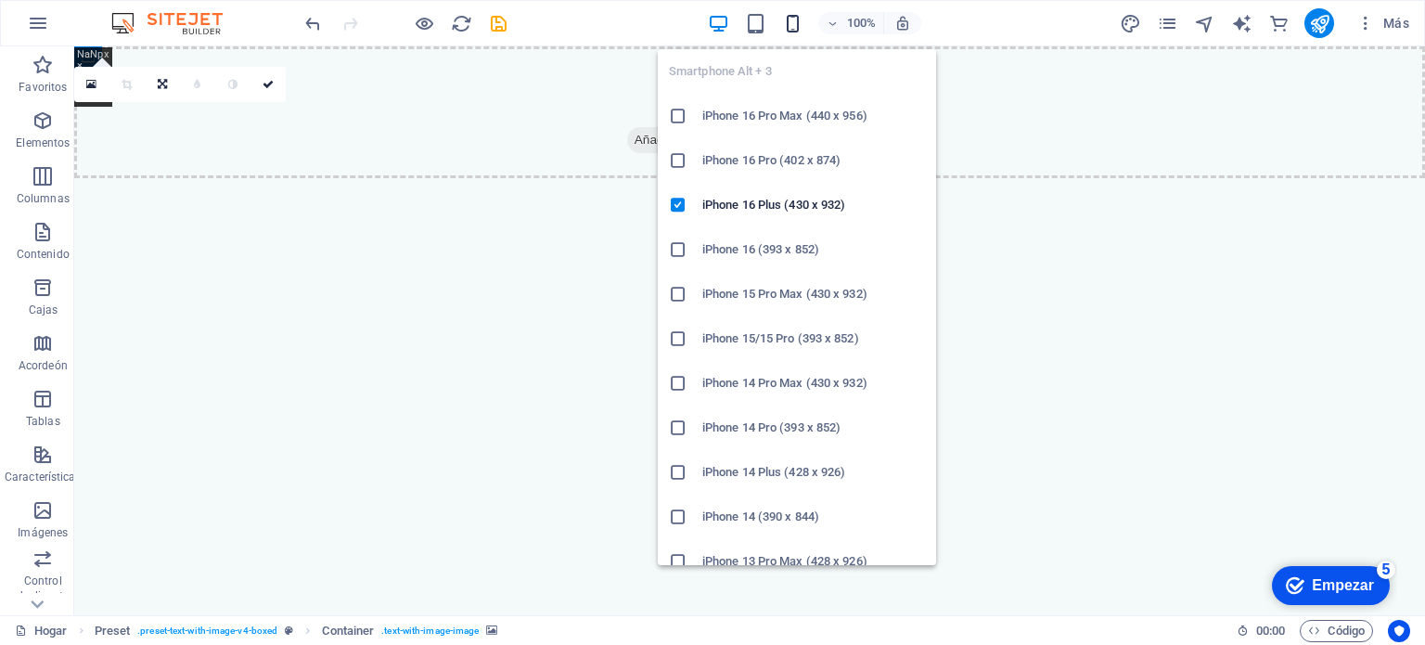
click at [794, 32] on icon "button" at bounding box center [792, 23] width 21 height 21
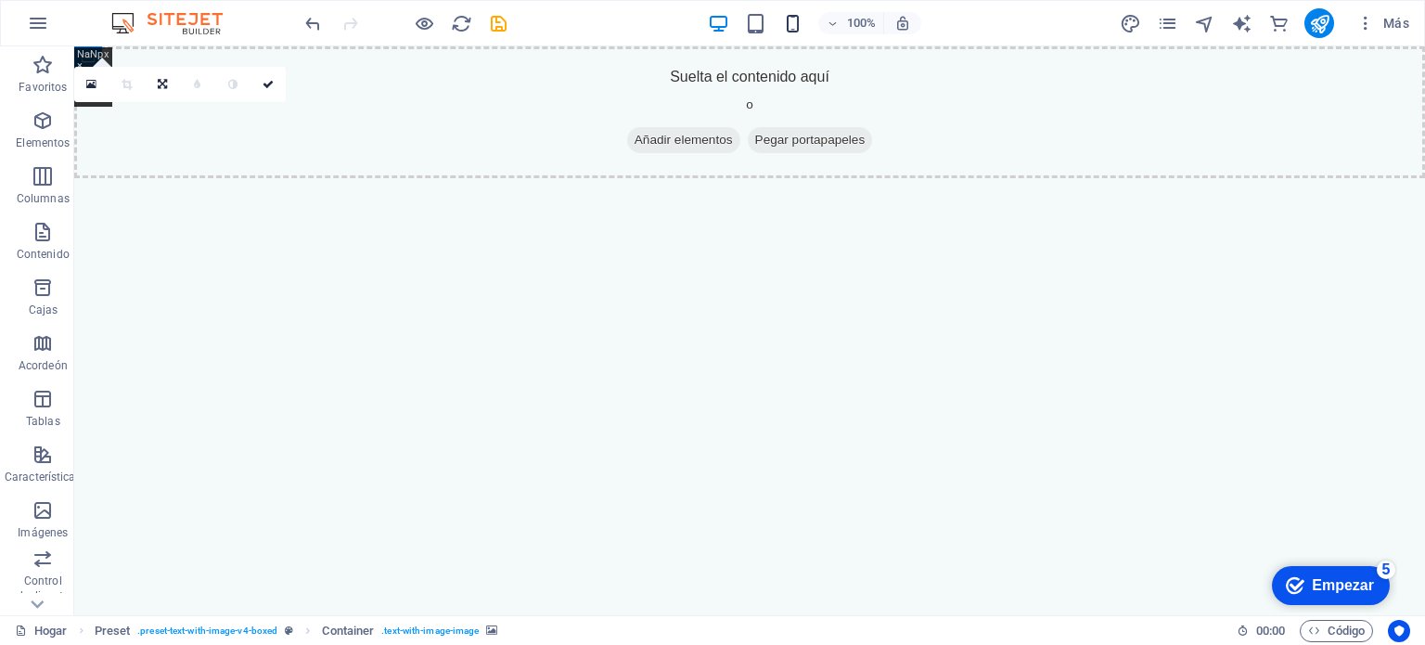
click at [782, 25] on icon "button" at bounding box center [792, 23] width 21 height 21
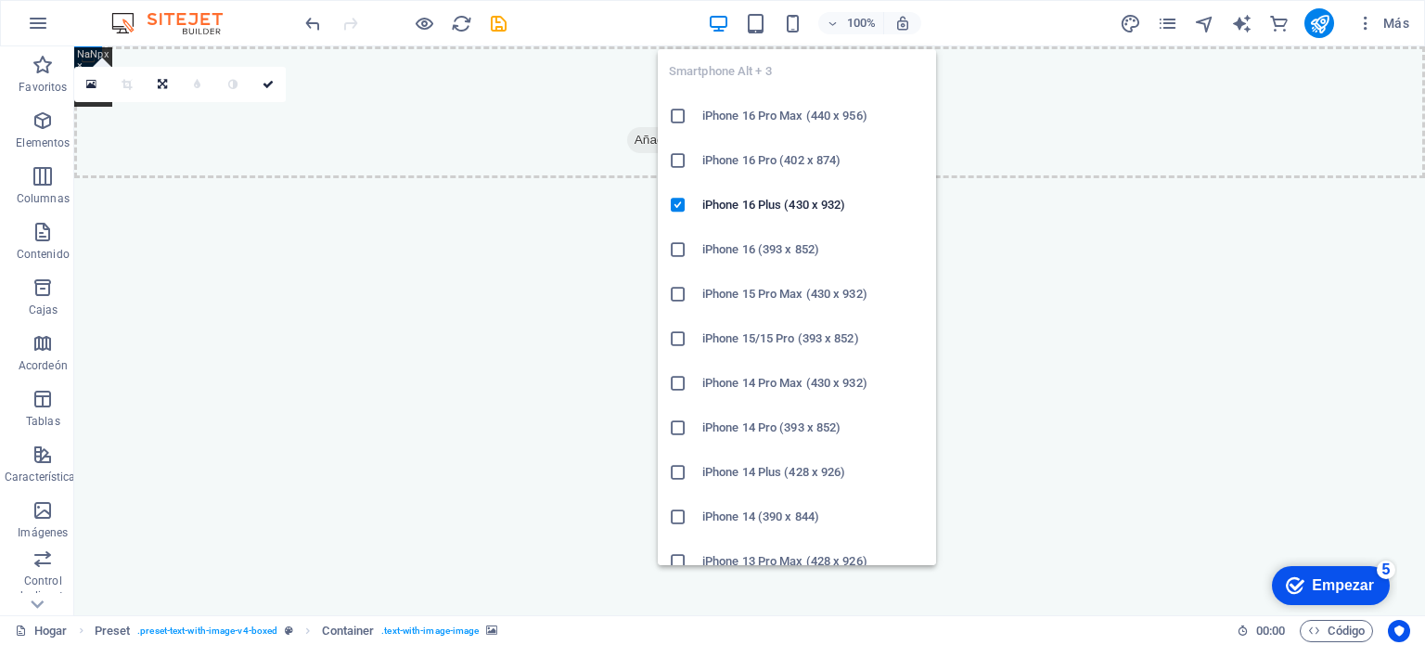
click at [809, 18] on div "100%" at bounding box center [814, 23] width 214 height 30
click at [794, 23] on icon "button" at bounding box center [792, 23] width 21 height 21
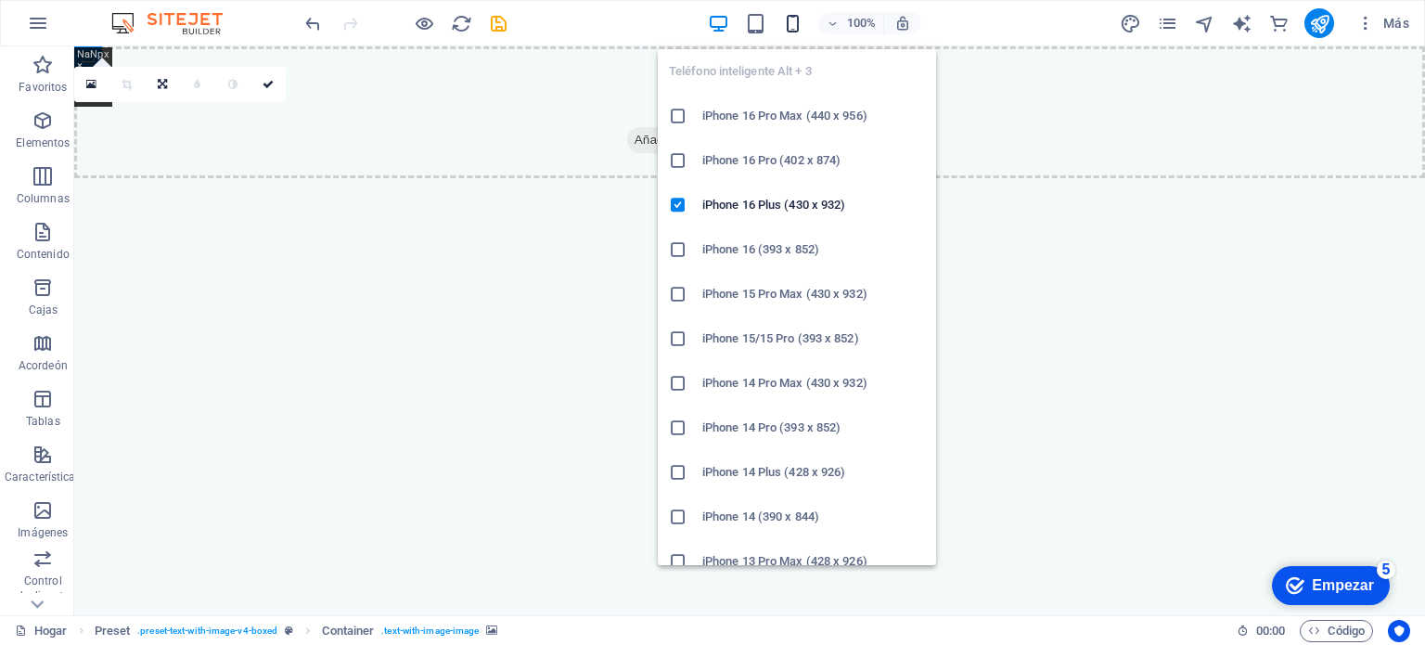
click at [794, 23] on icon "button" at bounding box center [792, 23] width 21 height 21
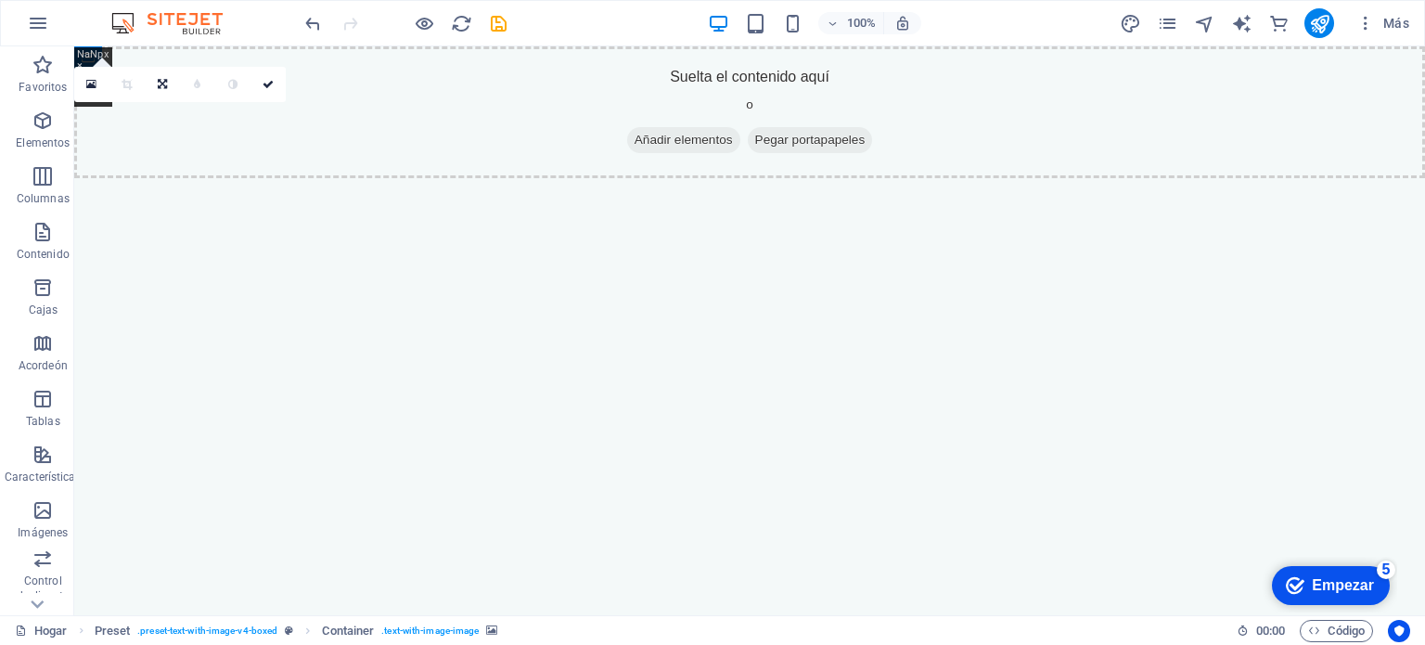
click at [738, 29] on div "100%" at bounding box center [814, 23] width 214 height 30
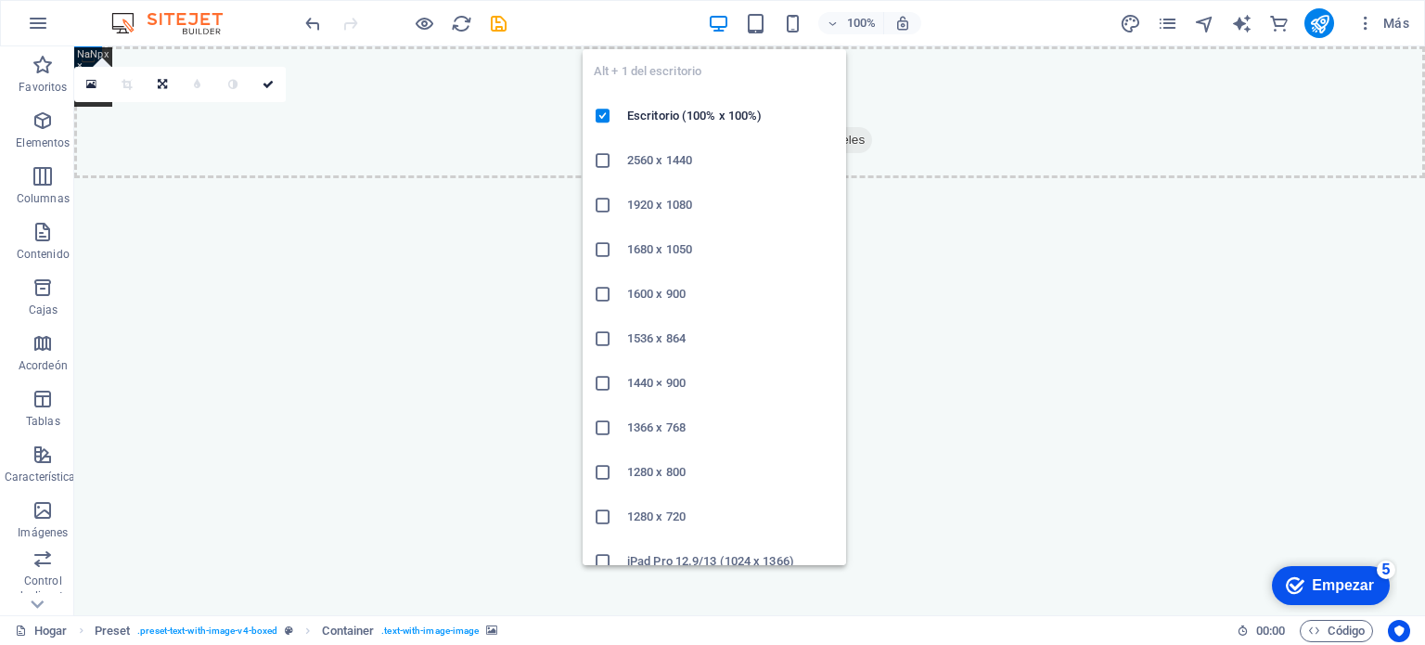
click at [722, 28] on icon "button" at bounding box center [718, 23] width 21 height 21
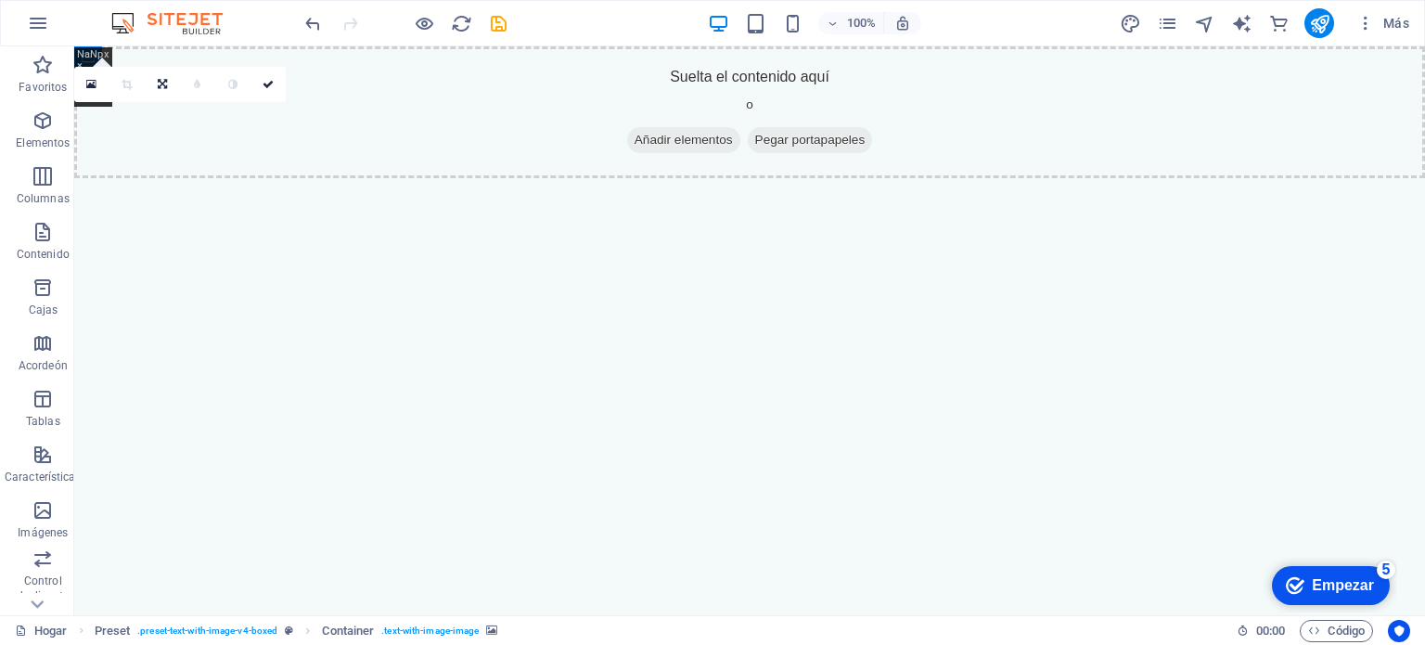
click at [431, 178] on html "Saltar al contenido principal Suelta el contenido aquí o Añadir elementos Pegar…" at bounding box center [749, 112] width 1350 height 132
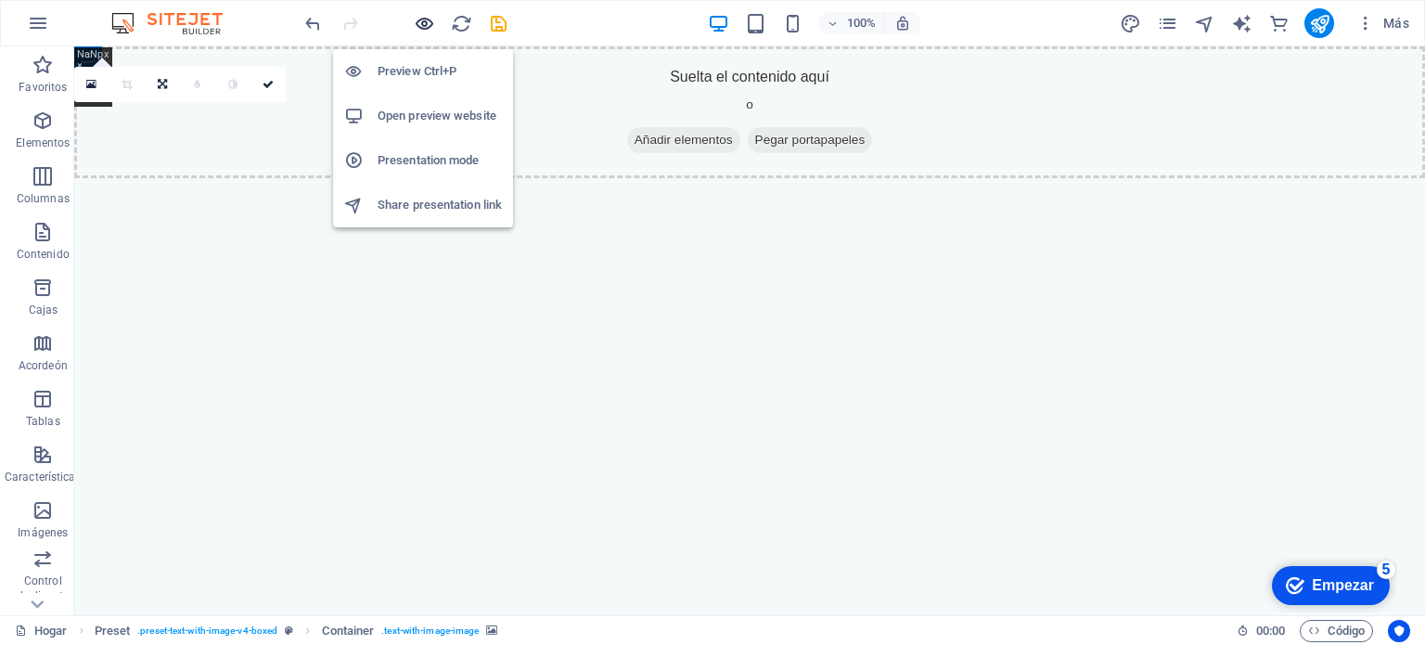
click at [423, 21] on icon "button" at bounding box center [424, 23] width 21 height 21
click at [424, 69] on font "Vista previa Ctrl+P" at bounding box center [426, 71] width 99 height 14
click at [429, 156] on font "Modo de presentación" at bounding box center [437, 160] width 120 height 14
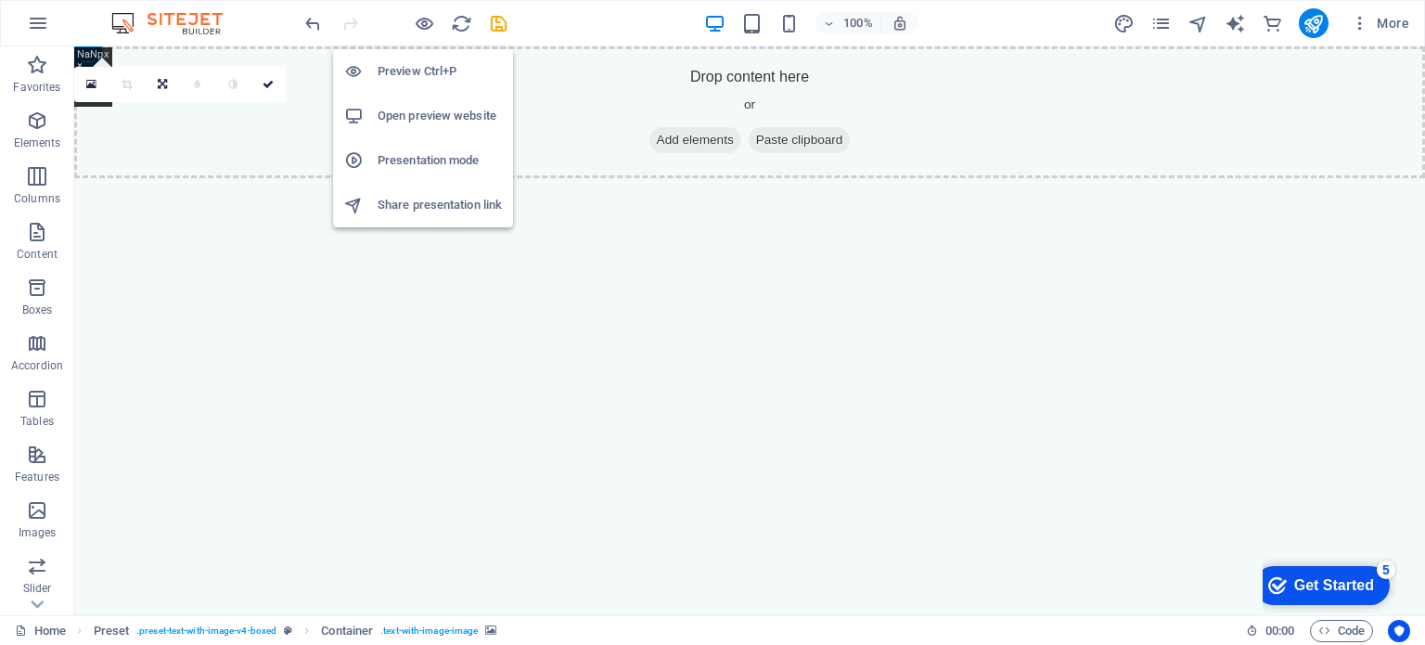
click at [419, 70] on h6 "Preview Ctrl+P" at bounding box center [439, 71] width 124 height 22
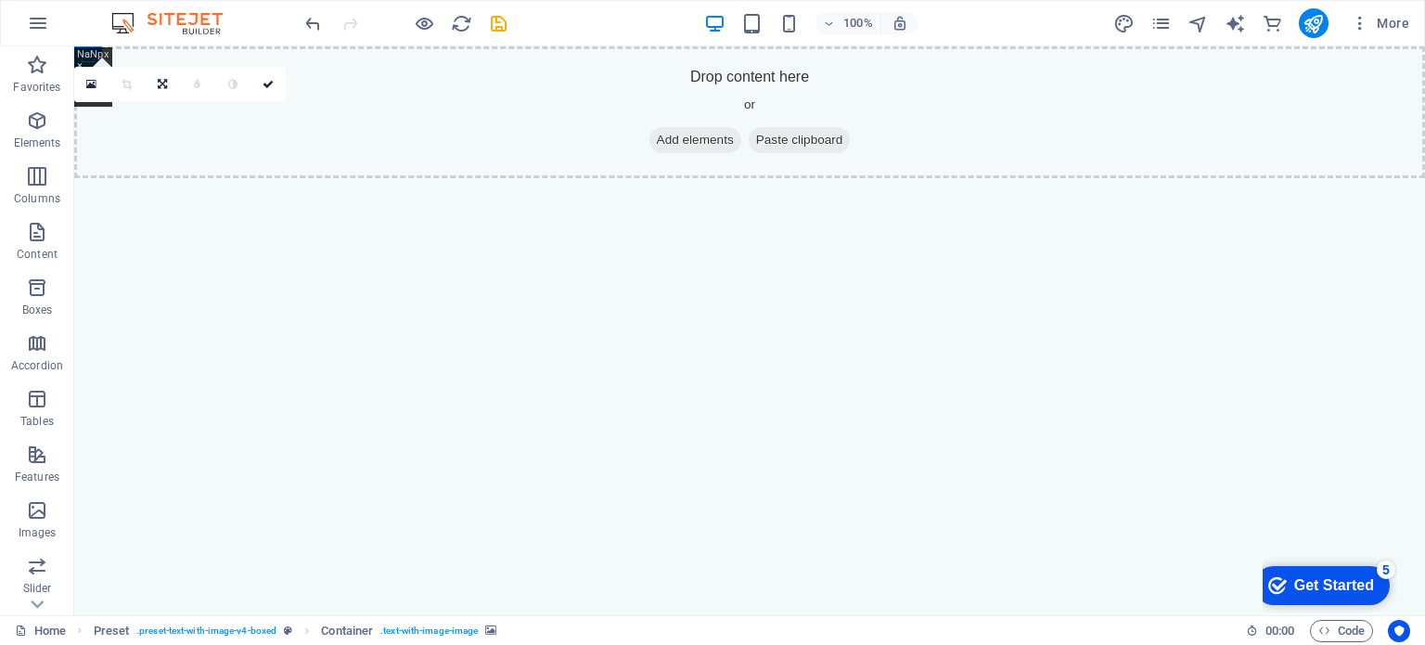
click at [426, 132] on div "Drop content here or Add elements Paste clipboard" at bounding box center [749, 112] width 1350 height 132
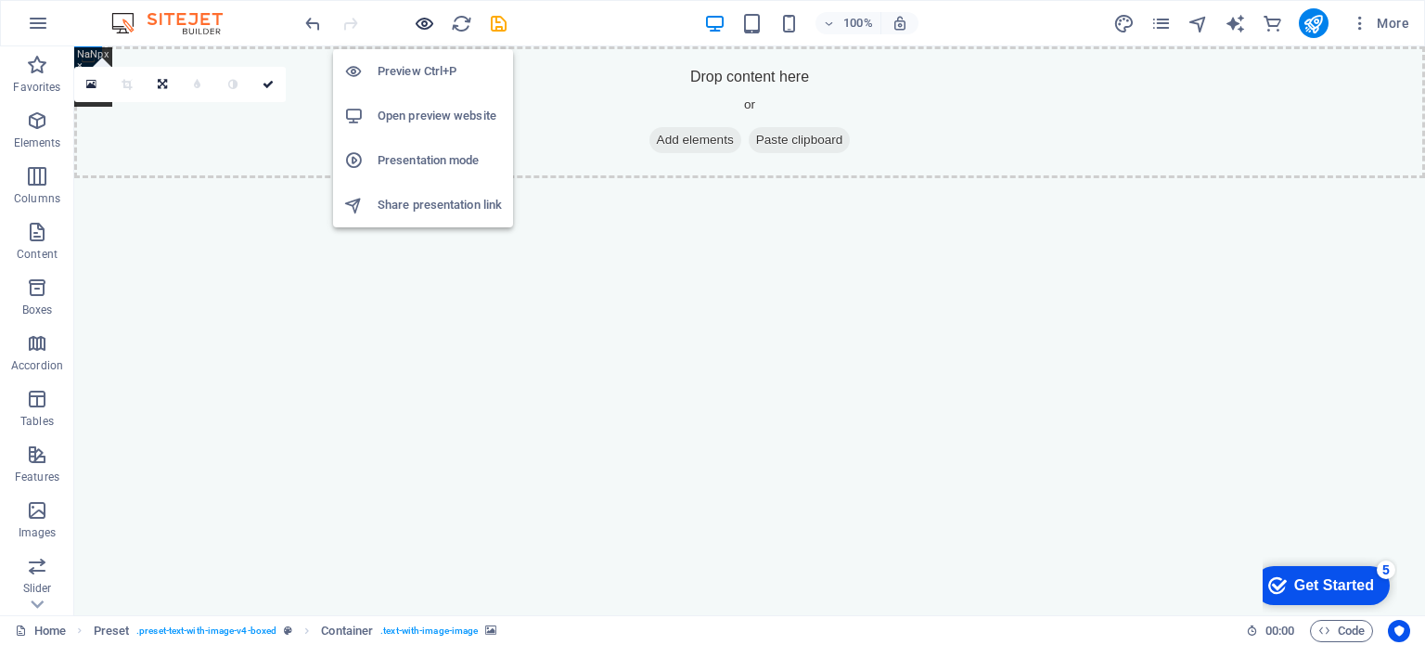
click at [423, 20] on icon "button" at bounding box center [424, 23] width 21 height 21
click at [415, 116] on h6 "Open preview website" at bounding box center [439, 116] width 124 height 22
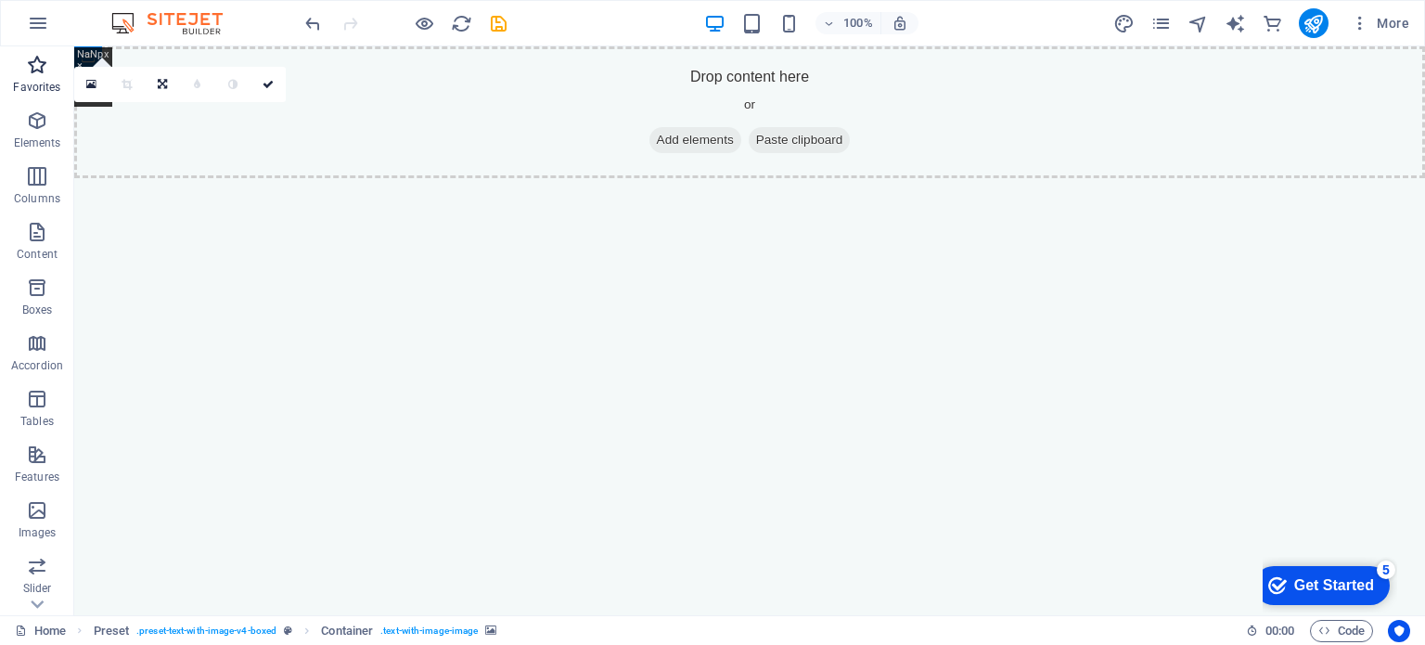
click at [45, 78] on span "Favorites" at bounding box center [37, 76] width 74 height 45
click at [32, 82] on p "Favorites" at bounding box center [36, 87] width 47 height 15
click at [584, 178] on html "Skip to main content Drop content here or Add elements Paste clipboard" at bounding box center [749, 112] width 1350 height 132
click at [35, 148] on p "Elements" at bounding box center [37, 142] width 47 height 15
click at [36, 131] on icon "button" at bounding box center [37, 120] width 22 height 22
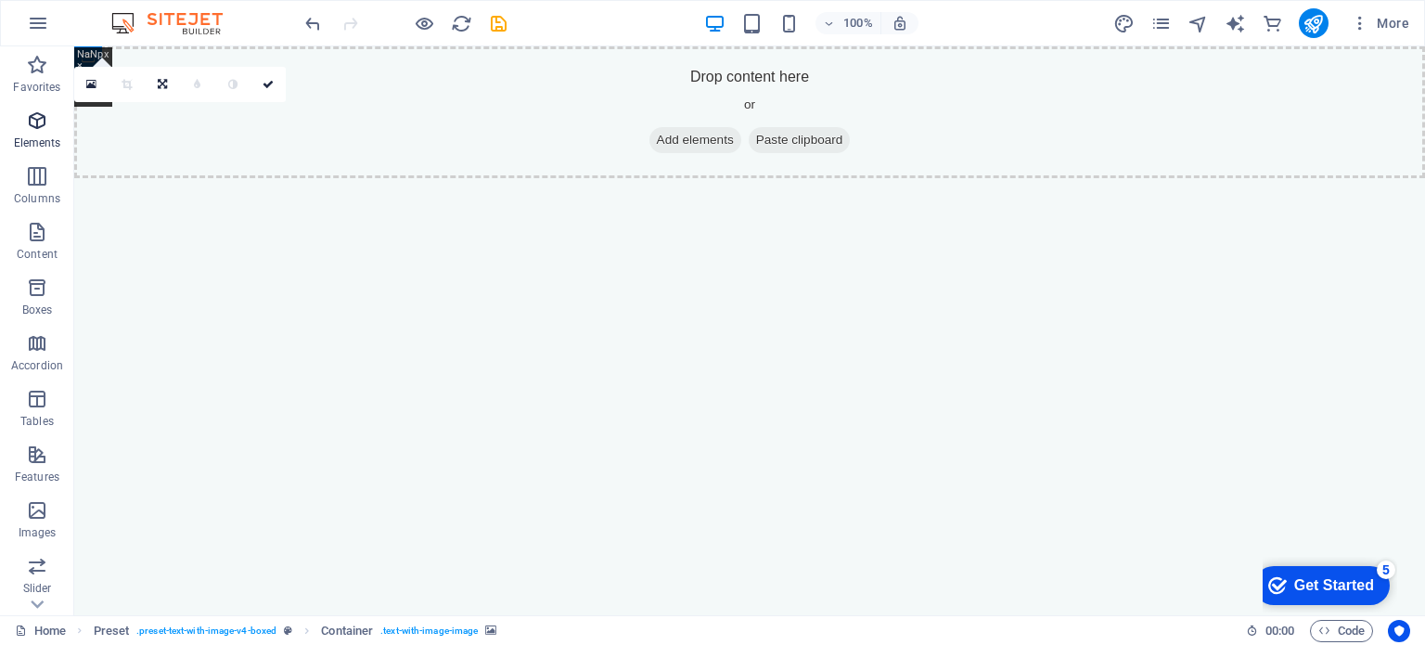
click at [36, 125] on icon "button" at bounding box center [37, 120] width 22 height 22
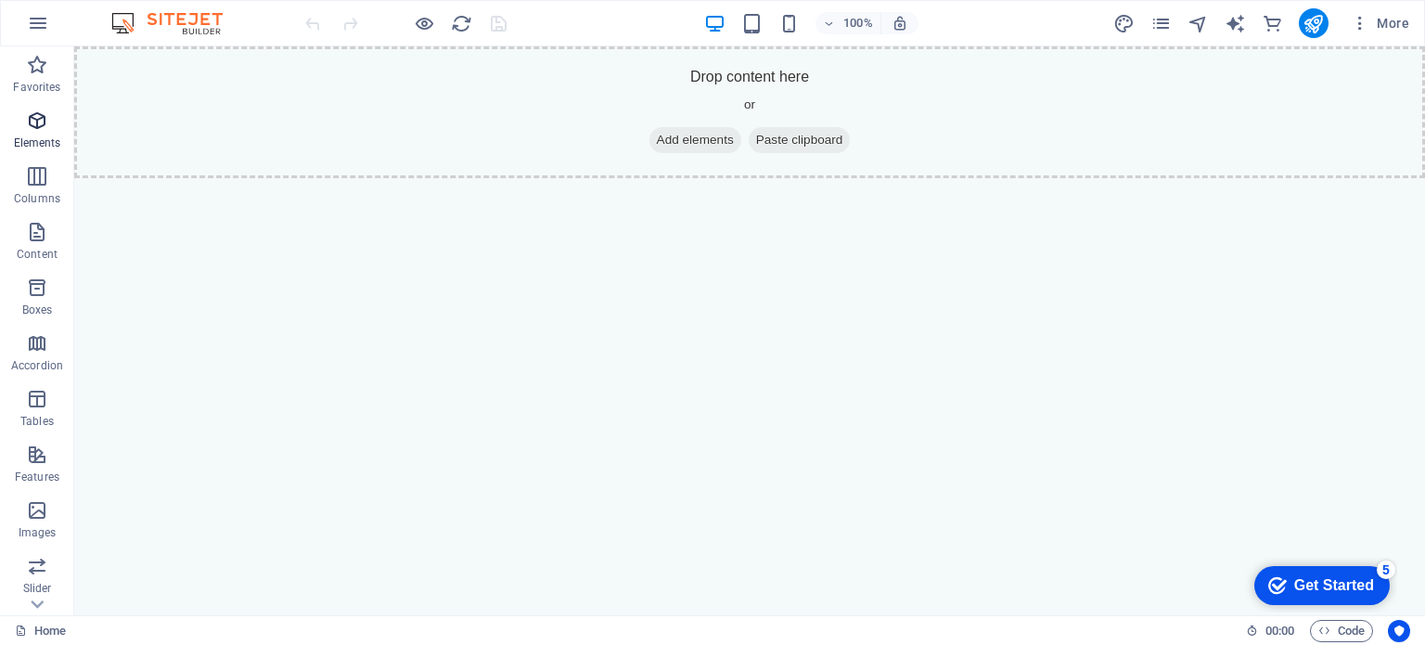
click at [32, 129] on icon "button" at bounding box center [37, 120] width 22 height 22
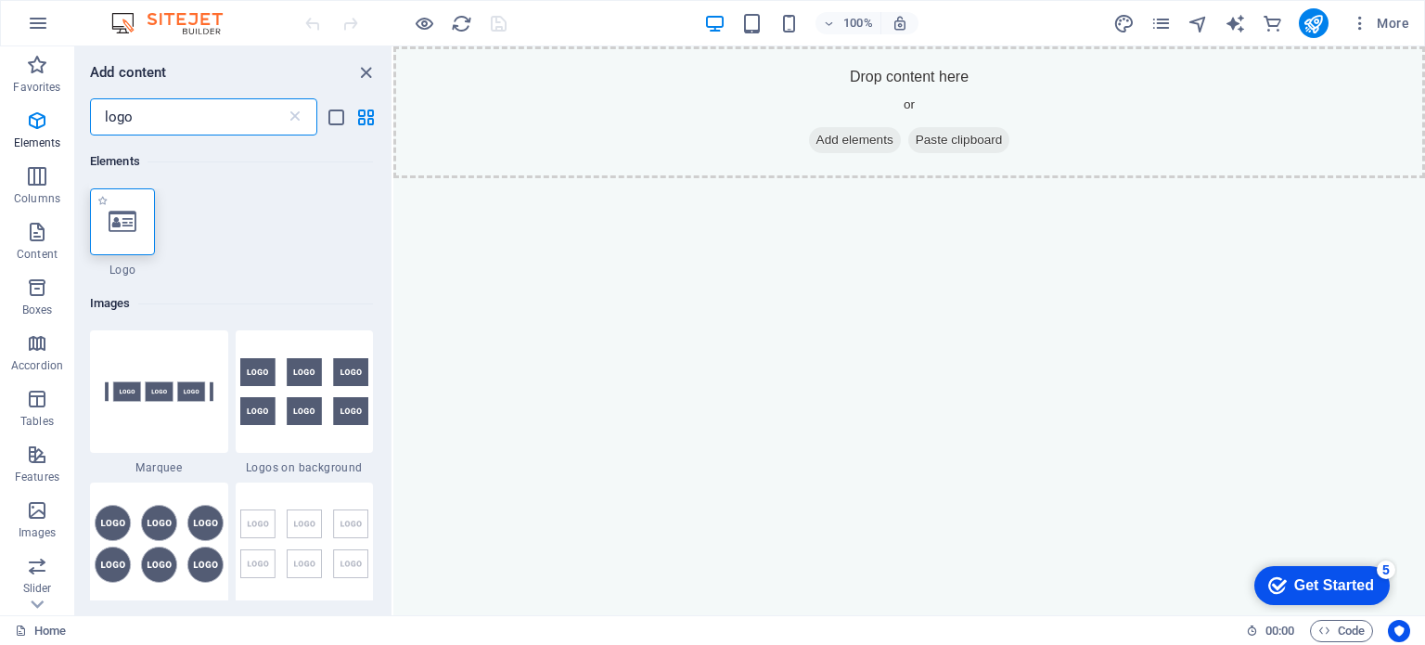
type input "logo"
click at [133, 199] on div at bounding box center [122, 221] width 65 height 67
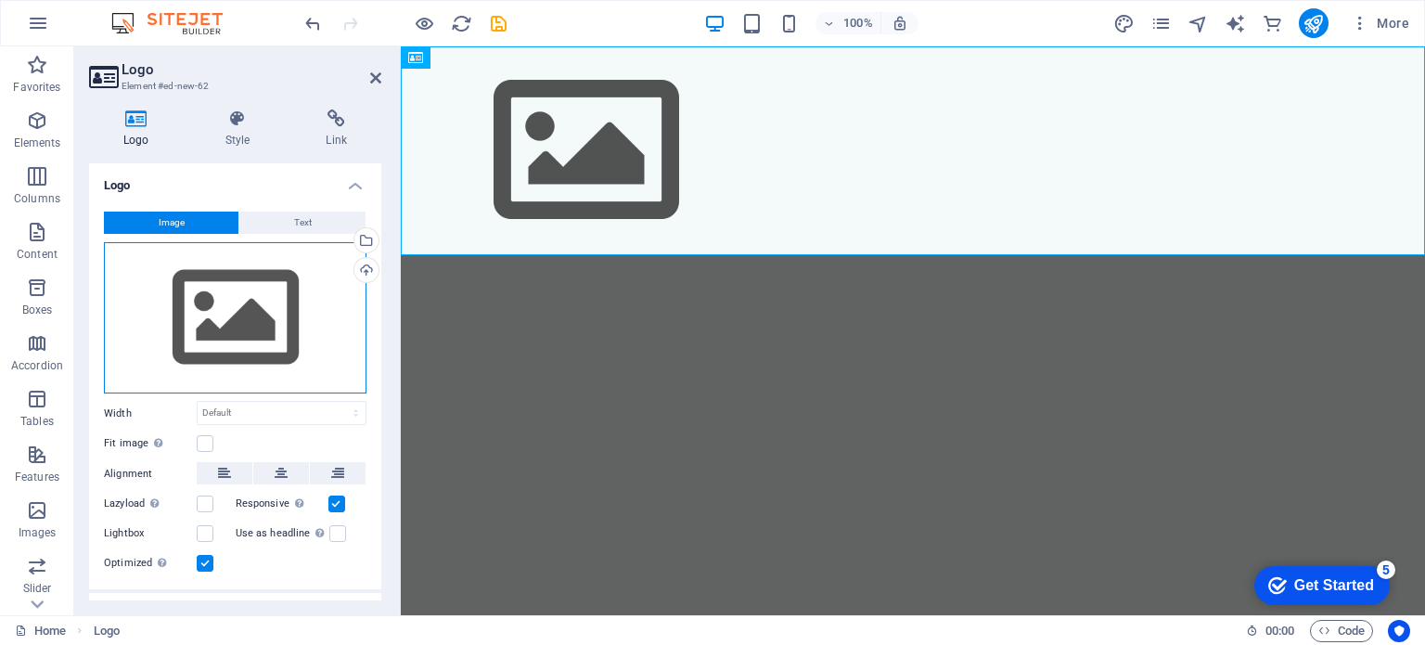
click at [259, 302] on div "Drag files here, click to choose files or select files from Files or our free s…" at bounding box center [235, 318] width 262 height 152
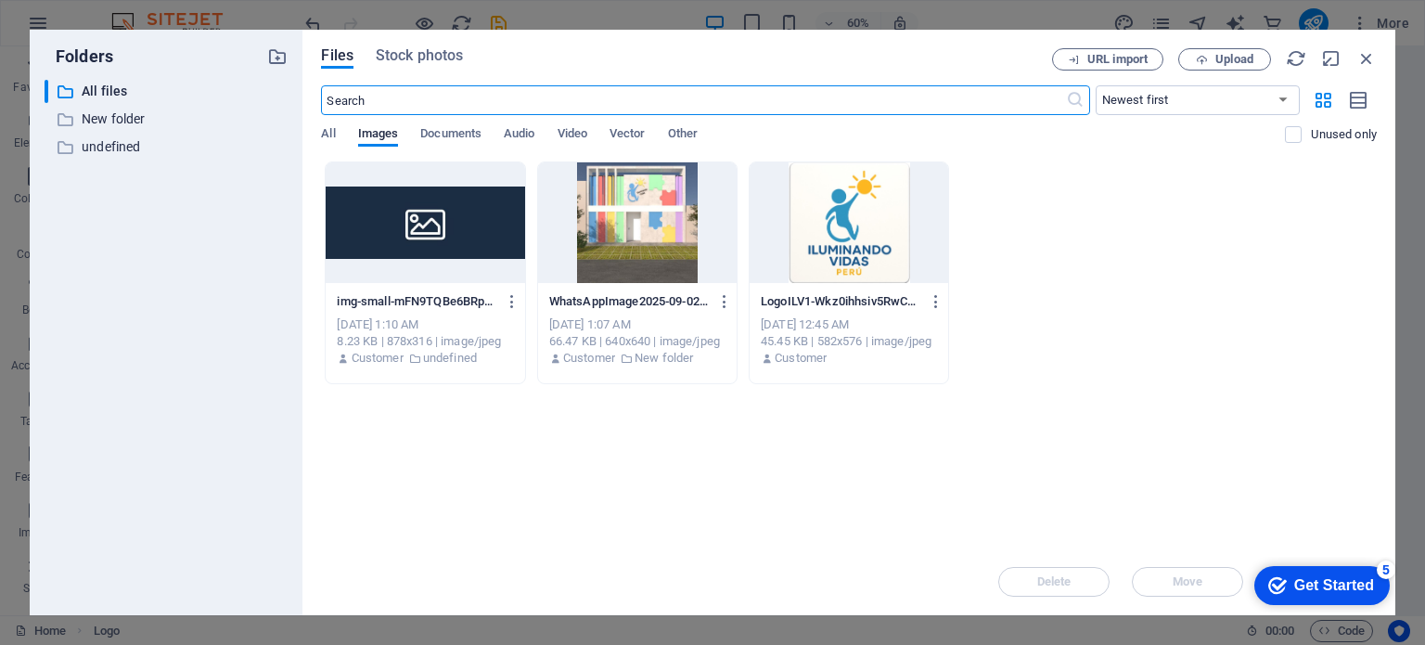
click at [860, 225] on div at bounding box center [848, 222] width 198 height 121
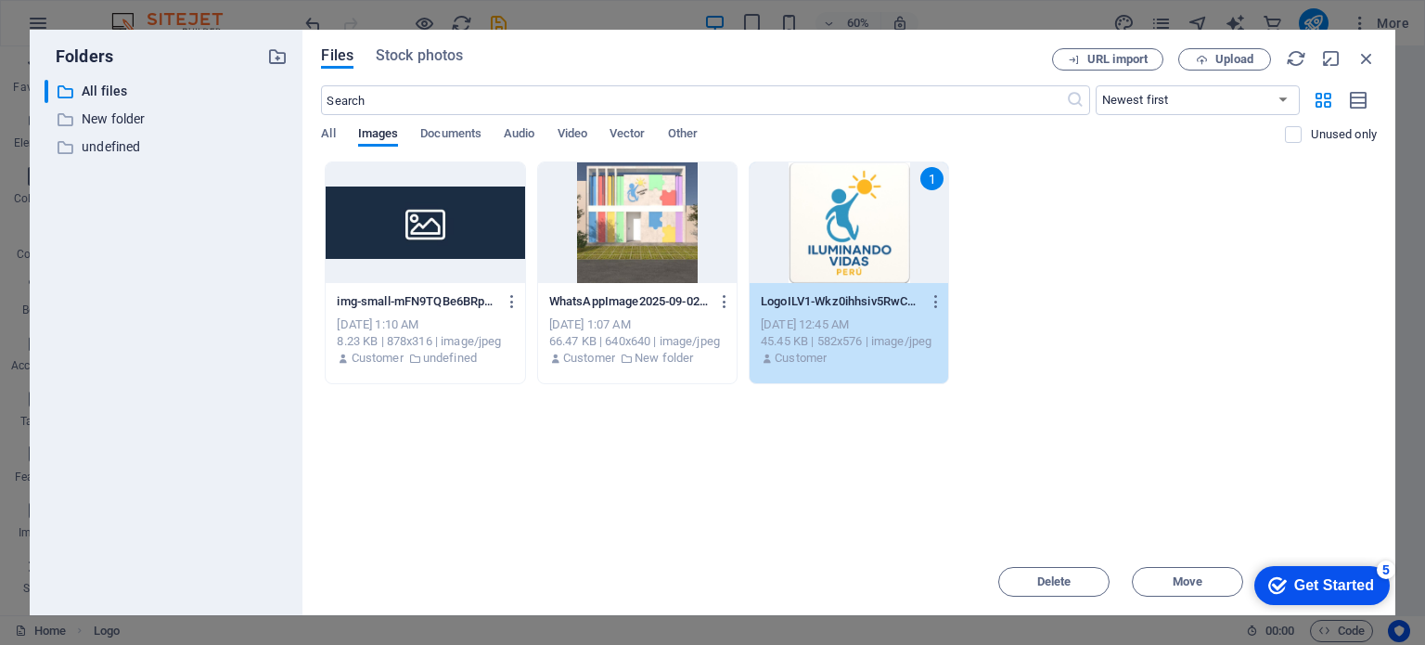
click at [860, 225] on div "1" at bounding box center [848, 222] width 198 height 121
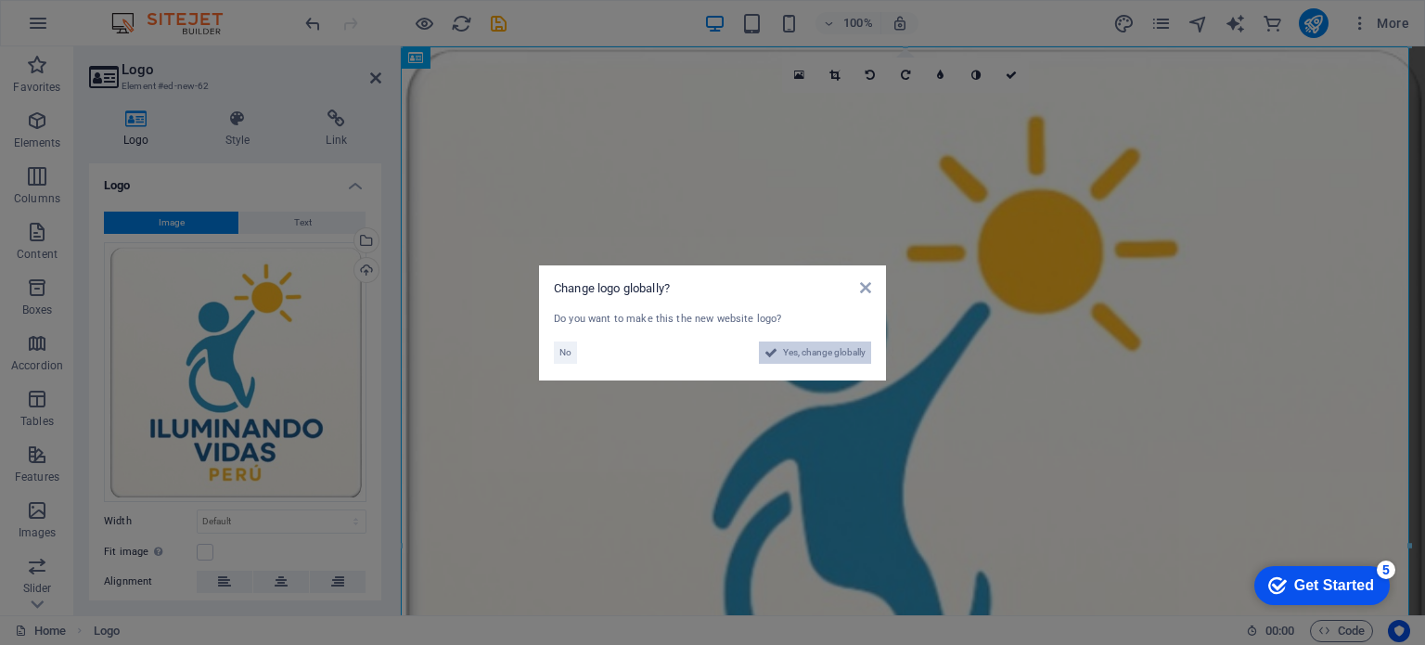
click at [846, 352] on span "Yes, change globally" at bounding box center [824, 352] width 83 height 22
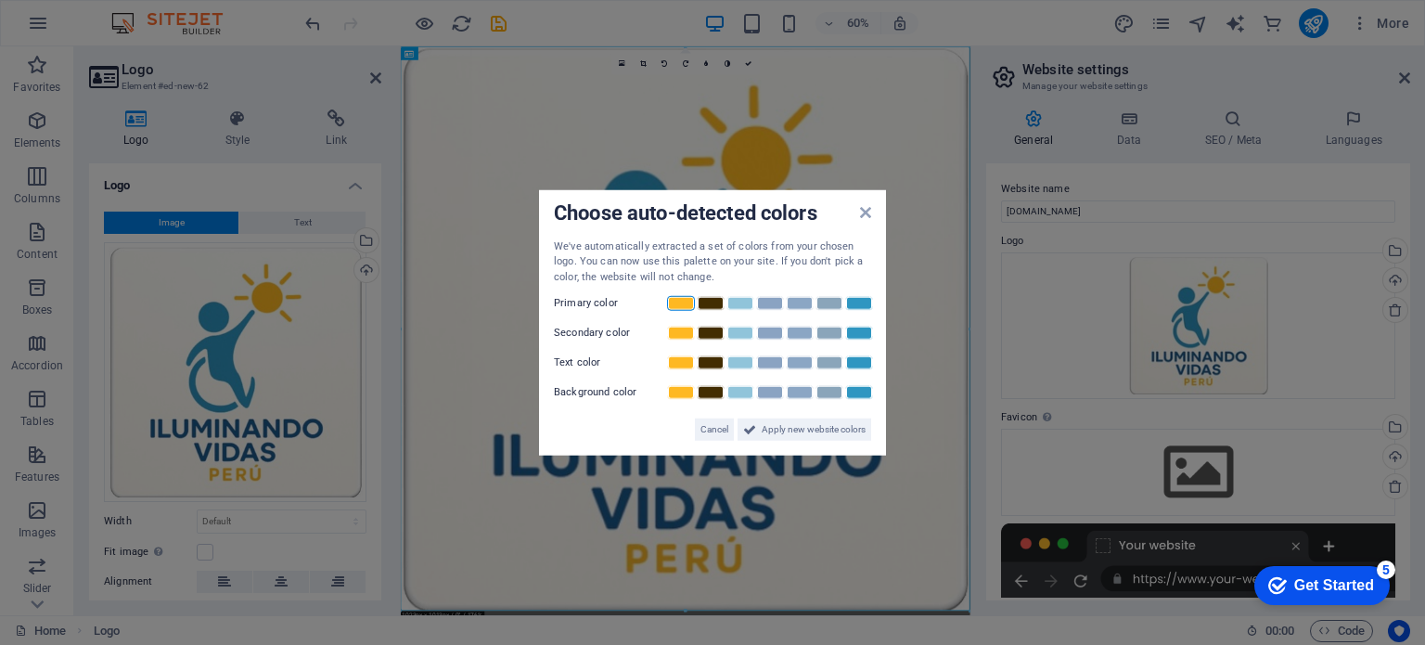
click at [686, 309] on link at bounding box center [681, 303] width 28 height 15
click at [848, 337] on link at bounding box center [859, 333] width 28 height 15
click at [856, 364] on link at bounding box center [859, 362] width 28 height 15
click at [683, 393] on link at bounding box center [681, 392] width 28 height 15
click at [784, 423] on span "Apply new website colors" at bounding box center [813, 429] width 104 height 22
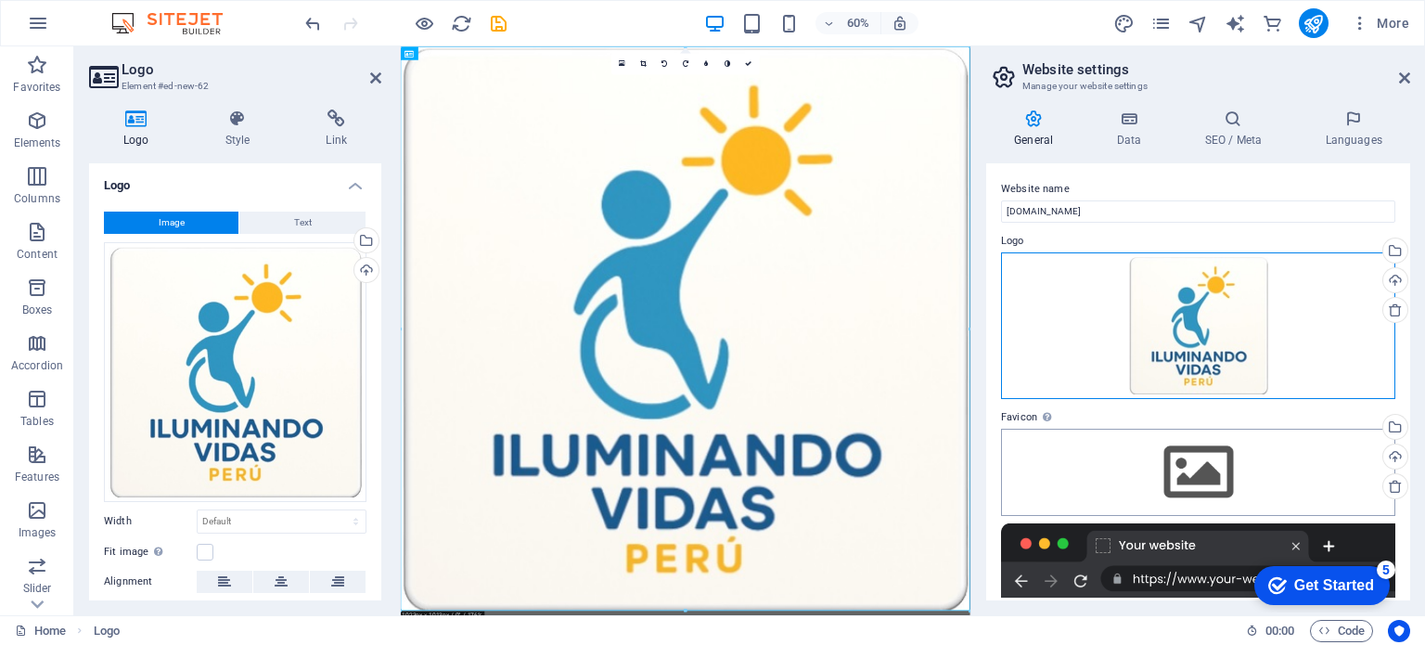
drag, startPoint x: 1195, startPoint y: 329, endPoint x: 1219, endPoint y: 461, distance: 133.9
click at [1208, 472] on div "Website name ilvperu.org Logo Drag files here, click to choose files or select …" at bounding box center [1198, 381] width 424 height 437
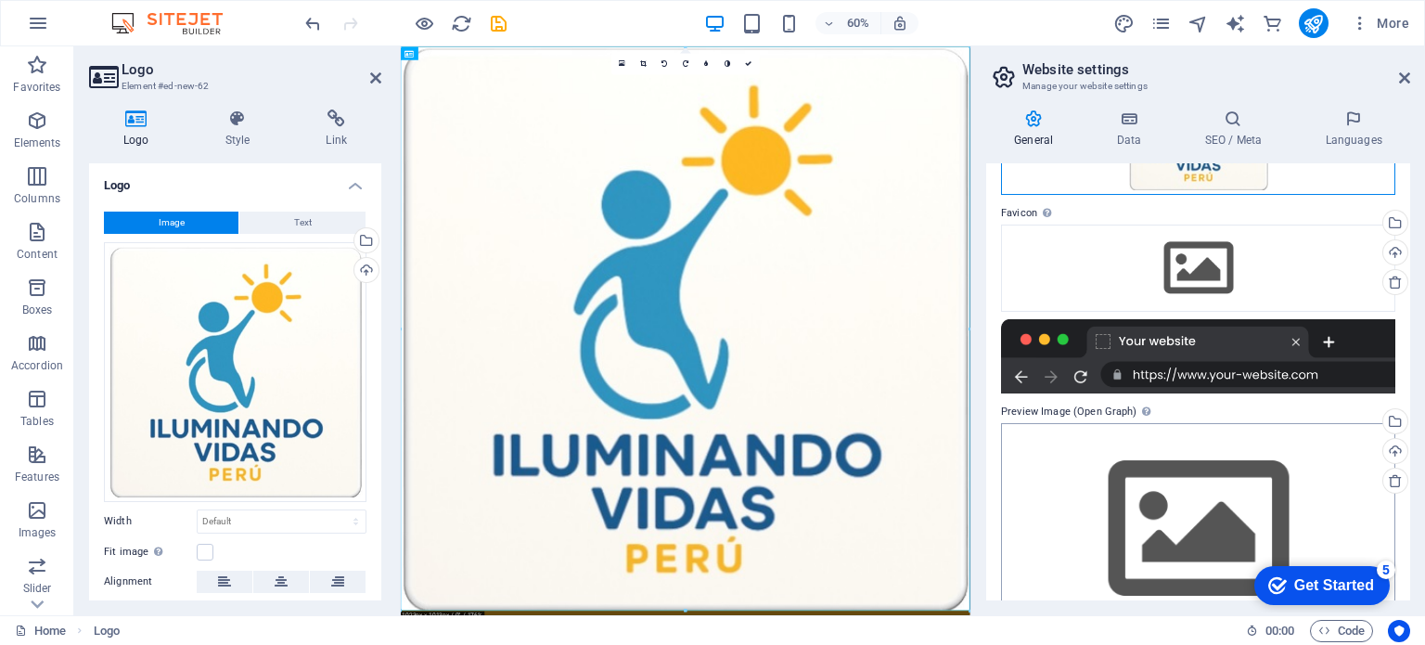
scroll to position [253, 0]
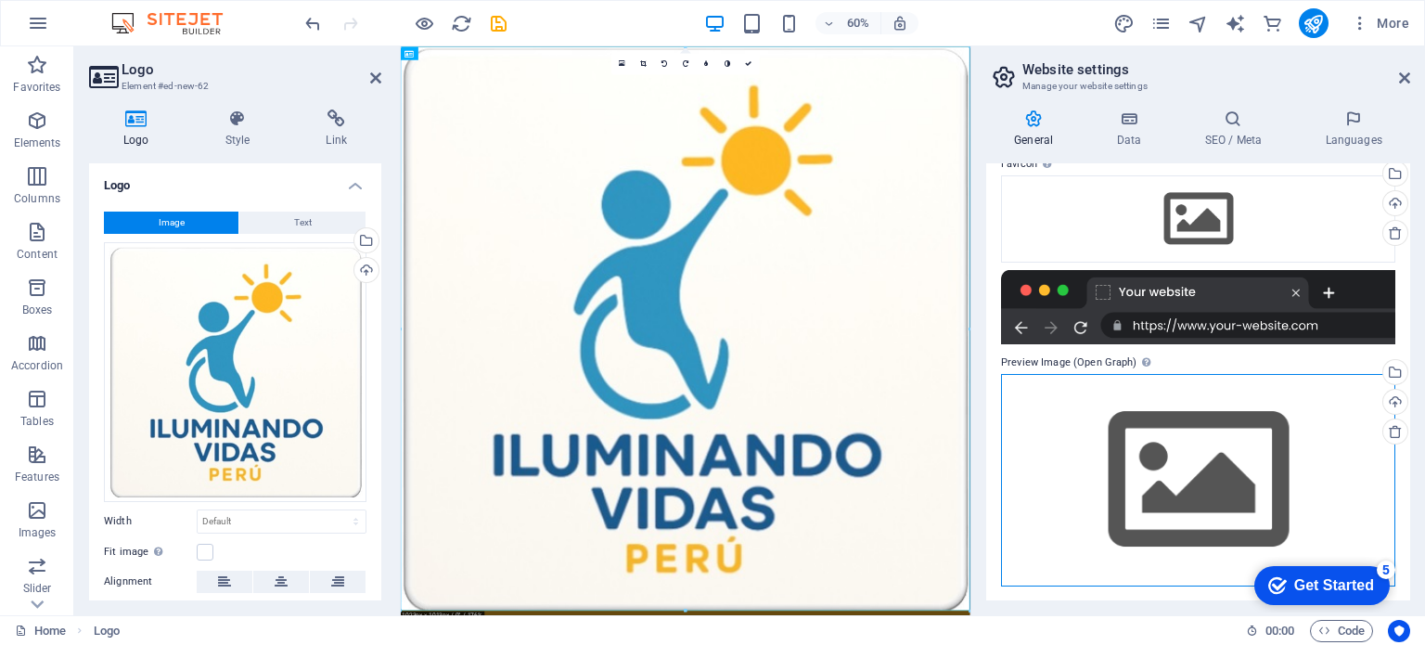
click at [1200, 466] on div "Drag files here, click to choose files or select files from Files or our free s…" at bounding box center [1198, 480] width 394 height 212
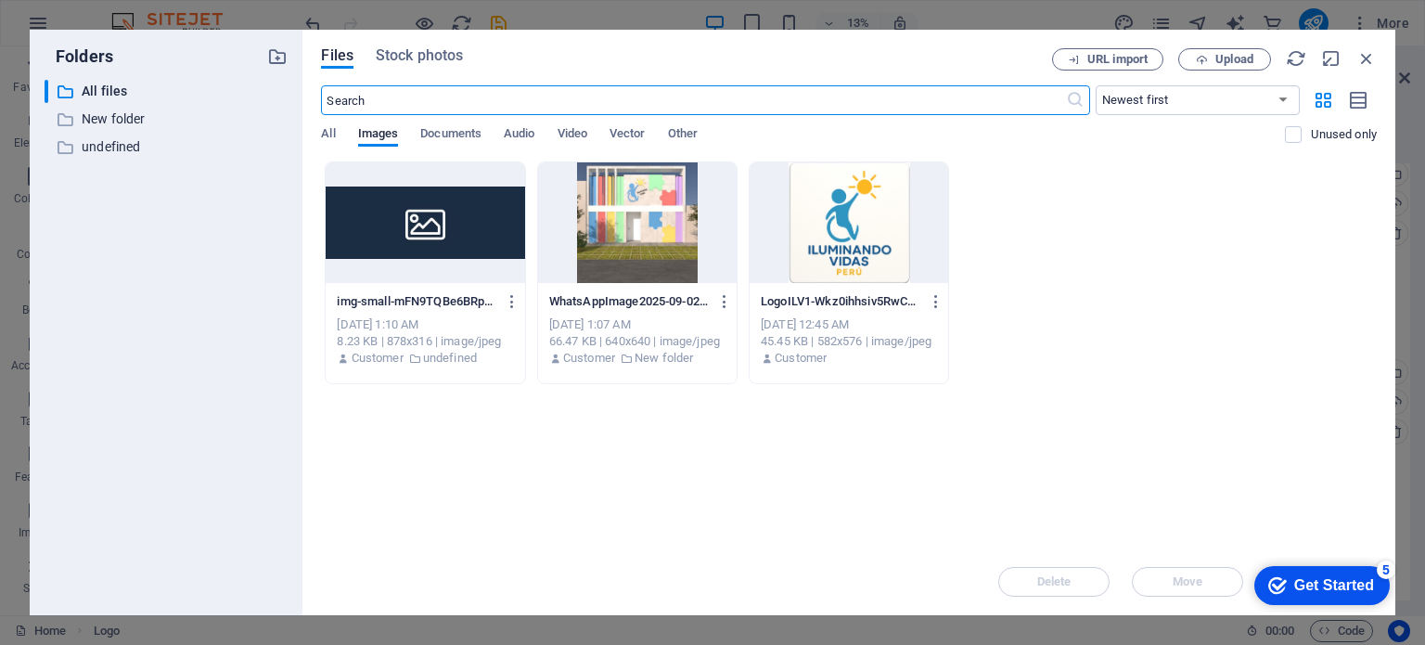
click at [849, 216] on div at bounding box center [848, 222] width 198 height 121
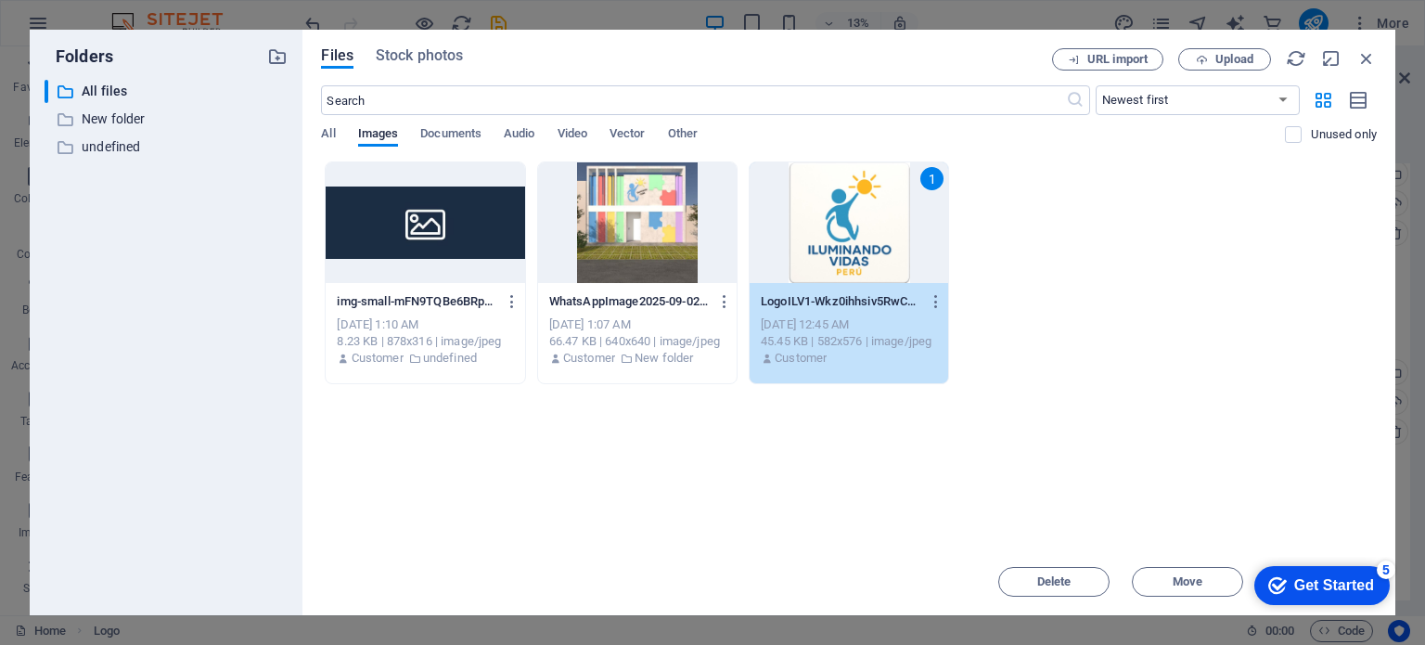
click at [849, 216] on div "1" at bounding box center [848, 222] width 198 height 121
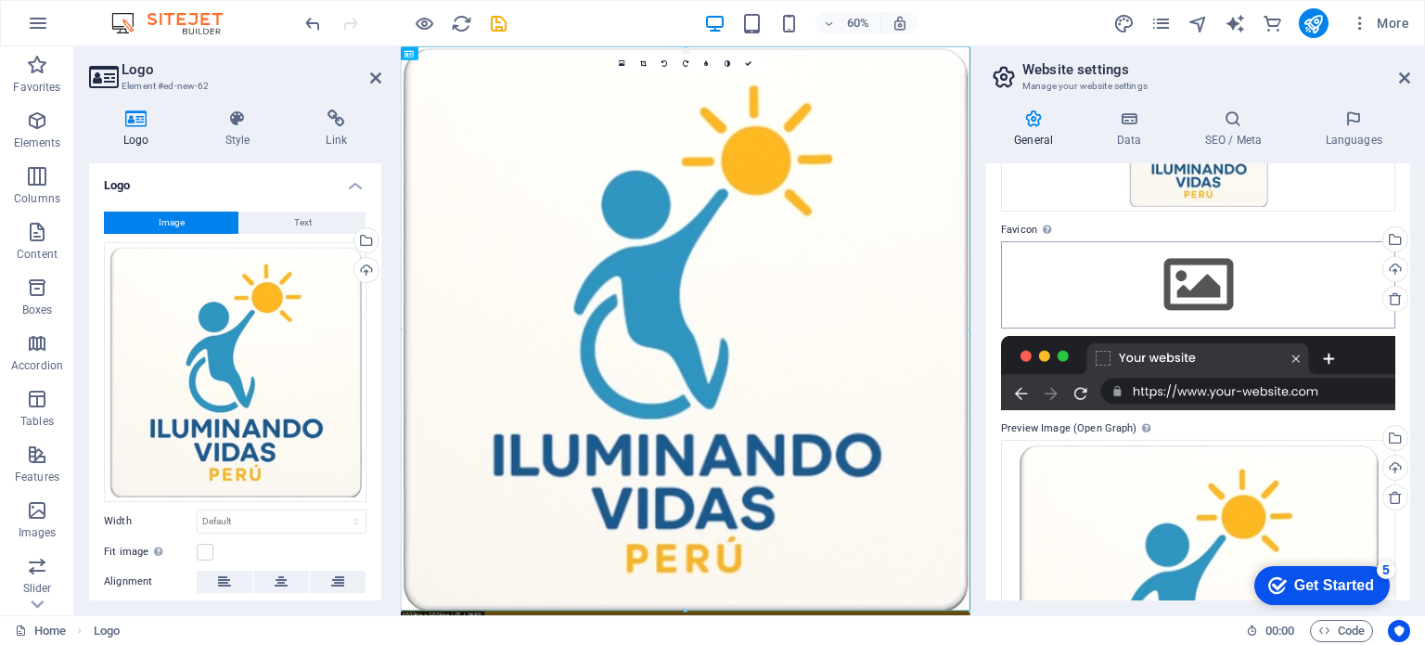
scroll to position [160, 0]
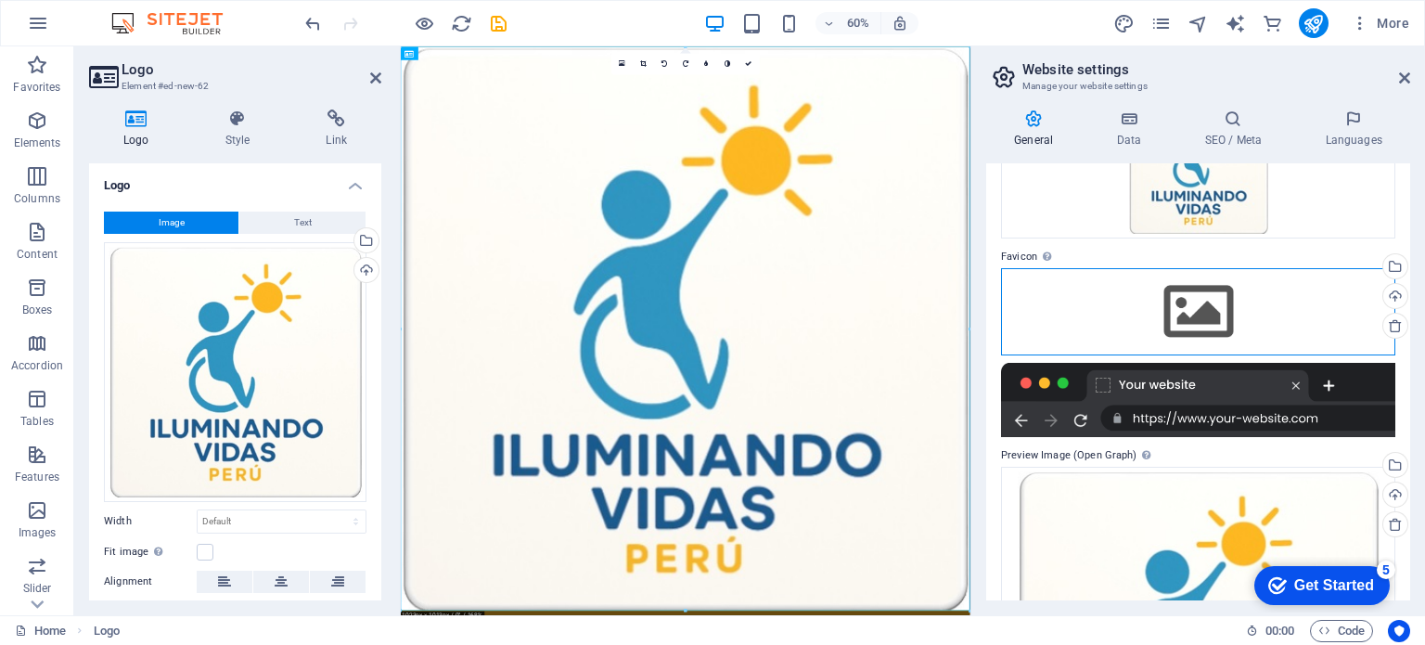
click at [1195, 304] on div "Drag files here, click to choose files or select files from Files or our free s…" at bounding box center [1198, 311] width 394 height 87
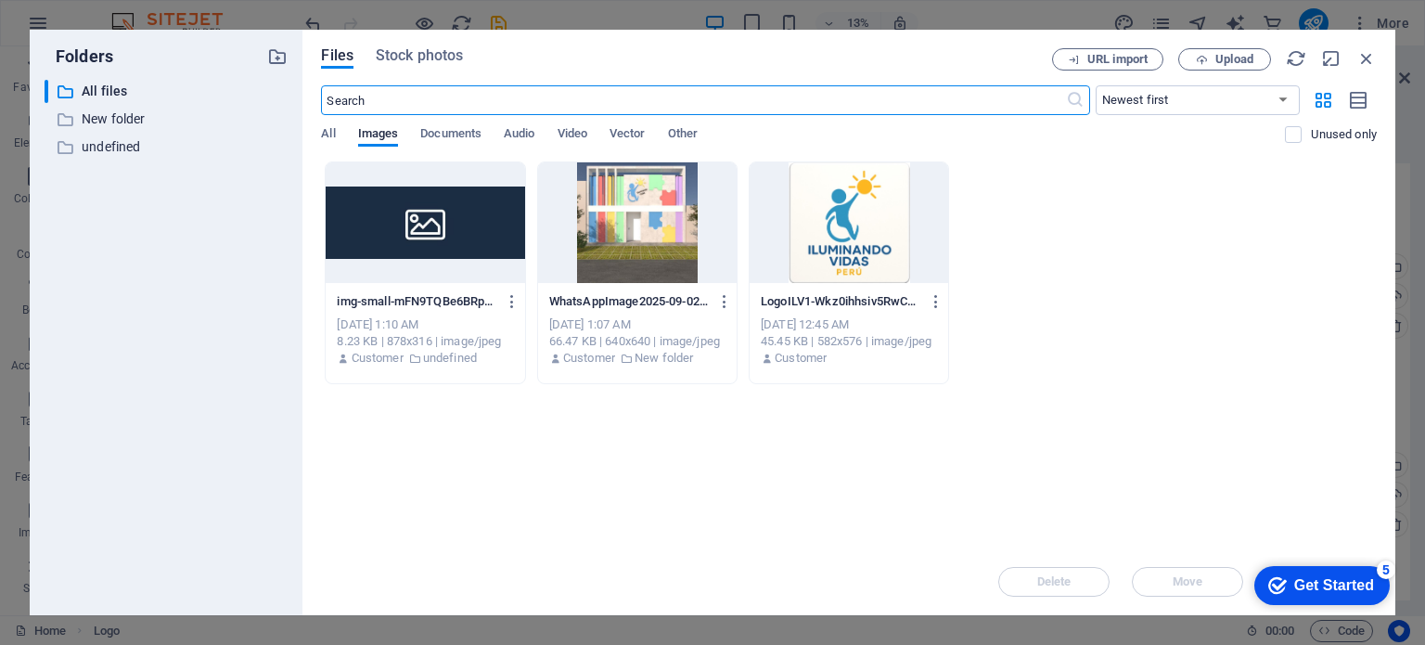
click at [811, 211] on div at bounding box center [848, 222] width 198 height 121
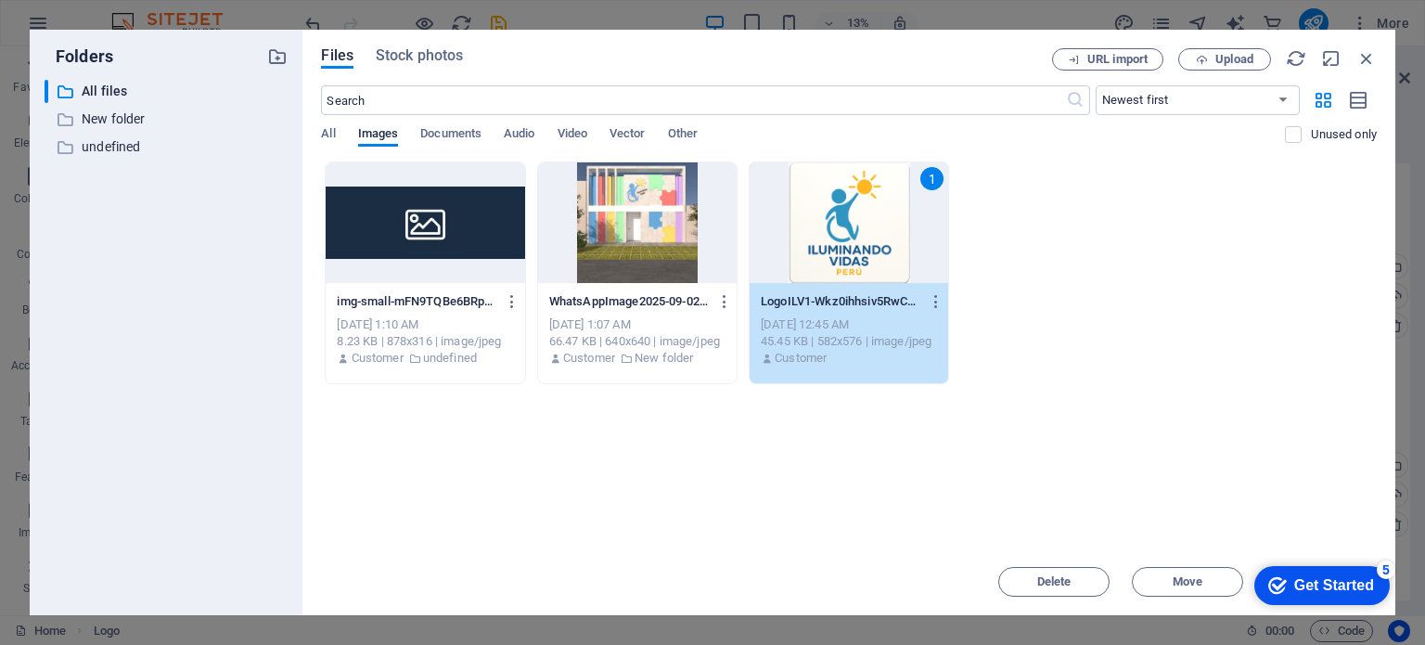
click at [811, 211] on div "1" at bounding box center [848, 222] width 198 height 121
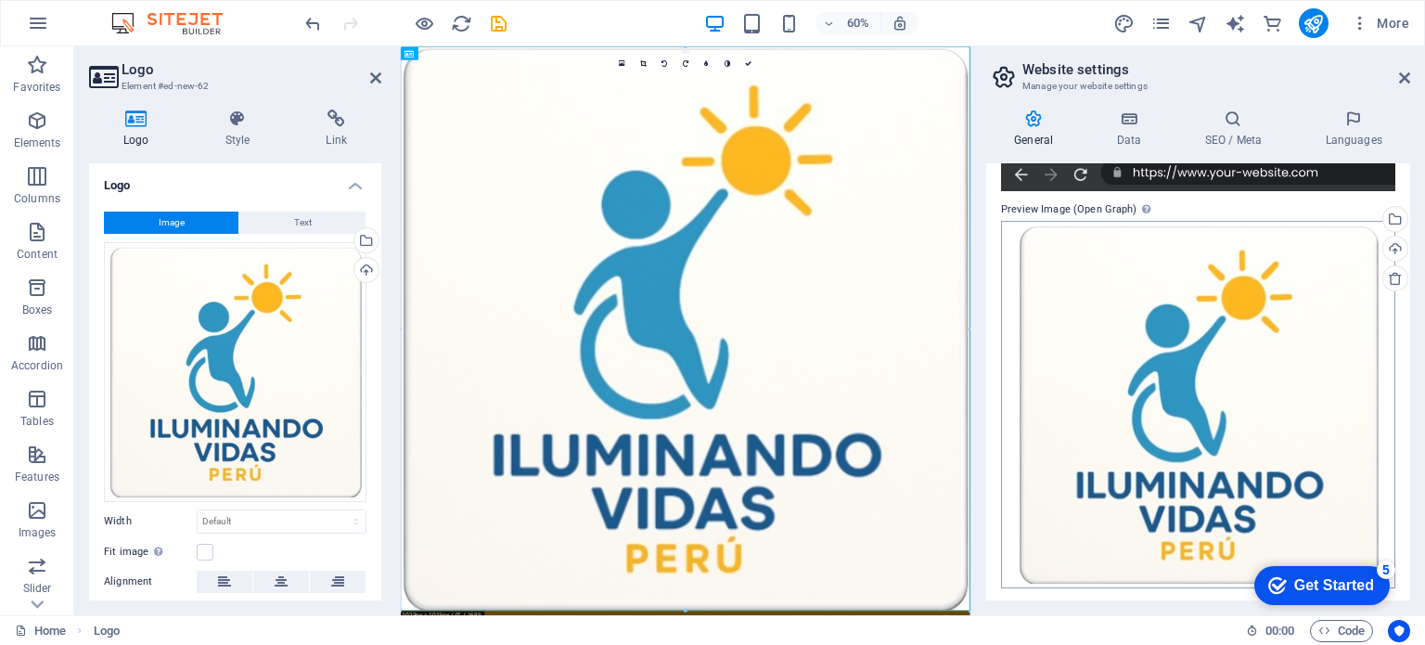
scroll to position [469, 0]
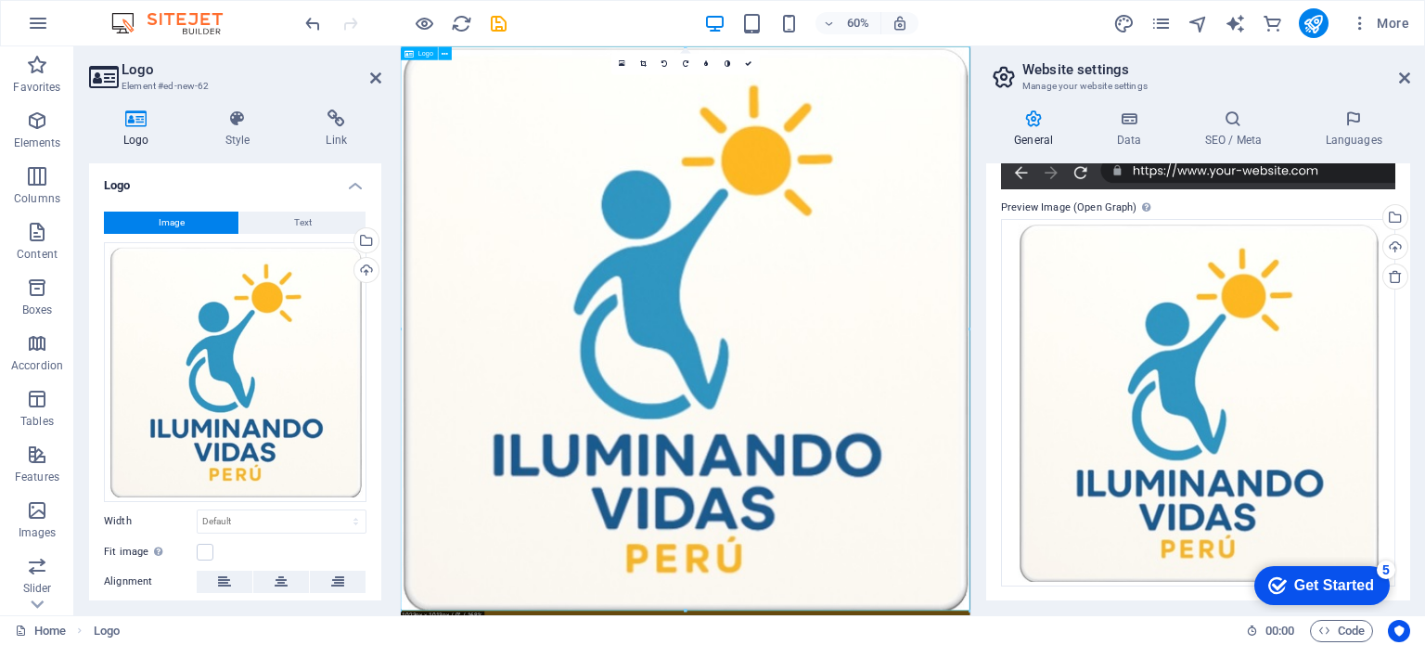
click at [841, 644] on div at bounding box center [875, 515] width 949 height 939
click at [747, 66] on link at bounding box center [748, 63] width 21 height 21
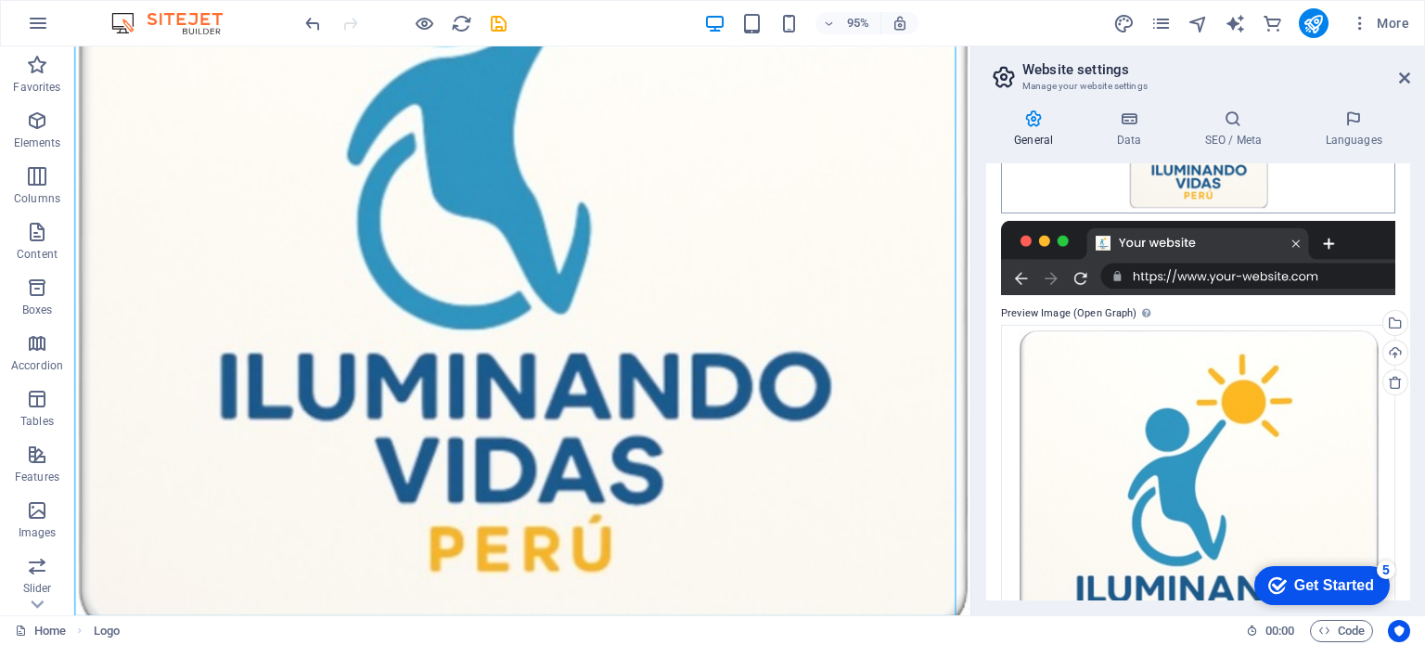
scroll to position [377, 0]
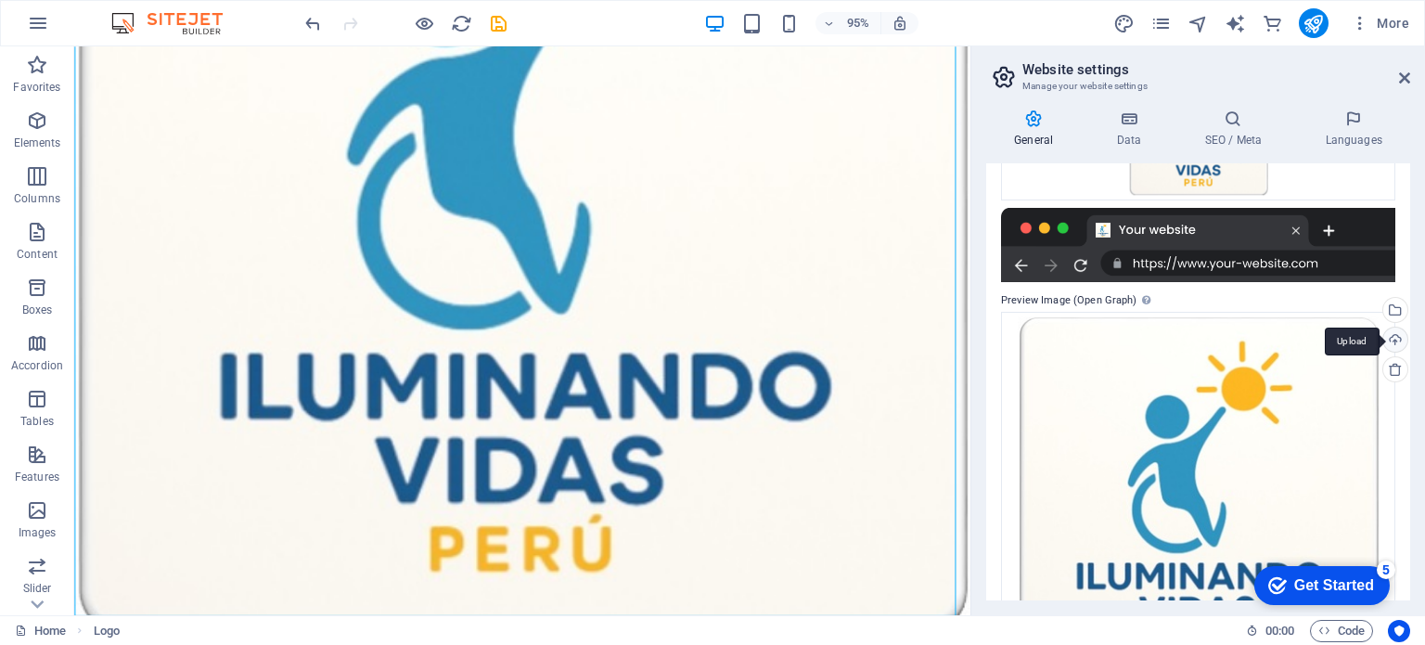
click at [1395, 337] on div "Upload" at bounding box center [1393, 341] width 28 height 28
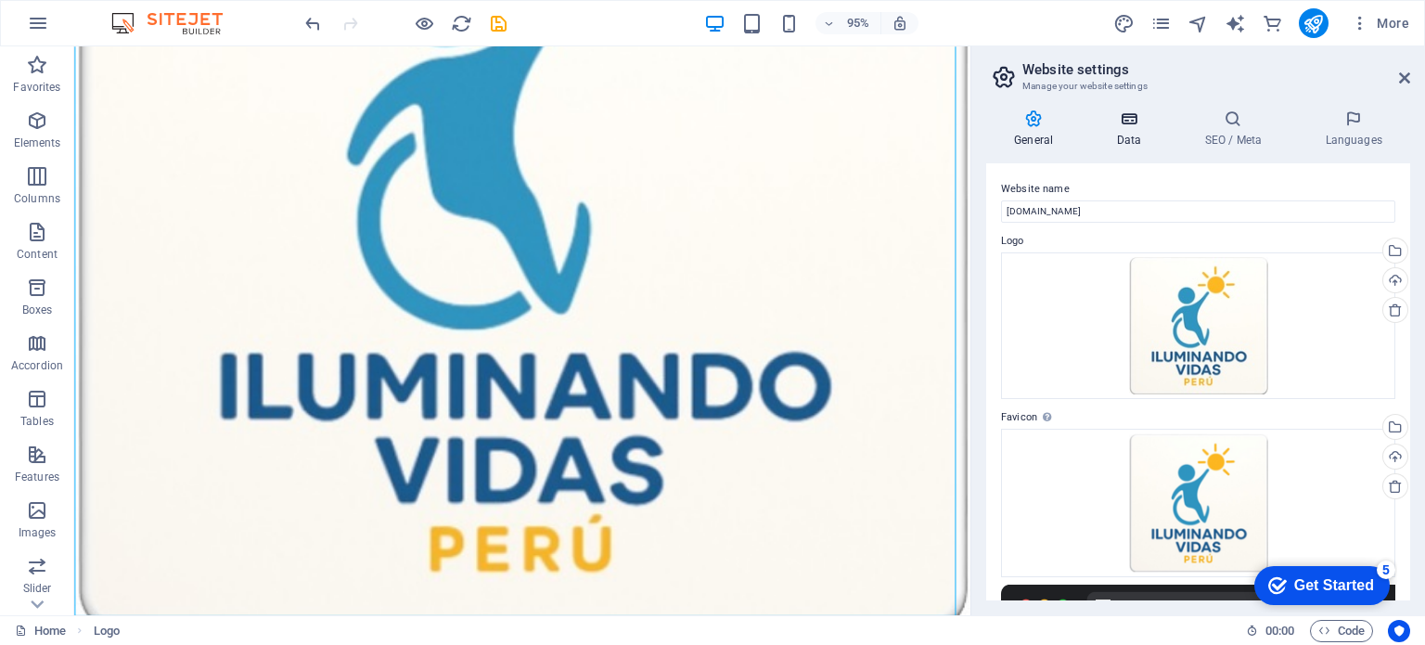
click at [1141, 117] on icon at bounding box center [1128, 118] width 81 height 19
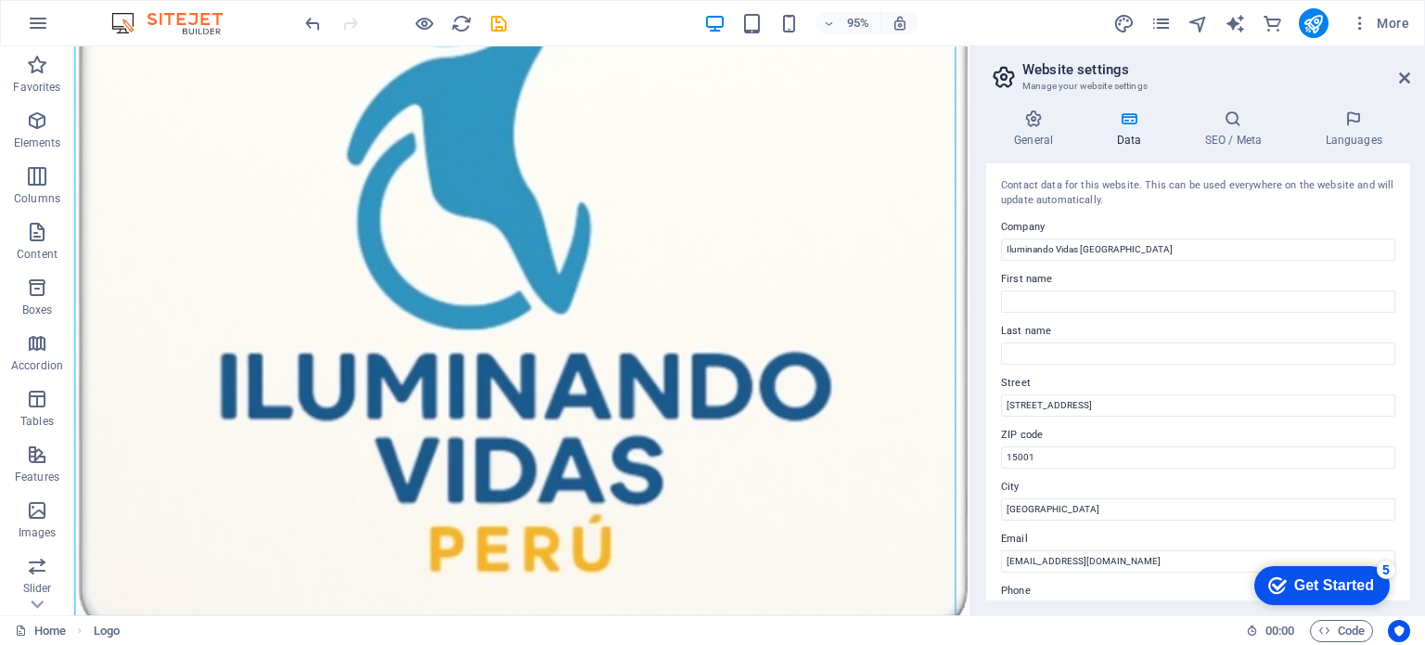
scroll to position [453, 0]
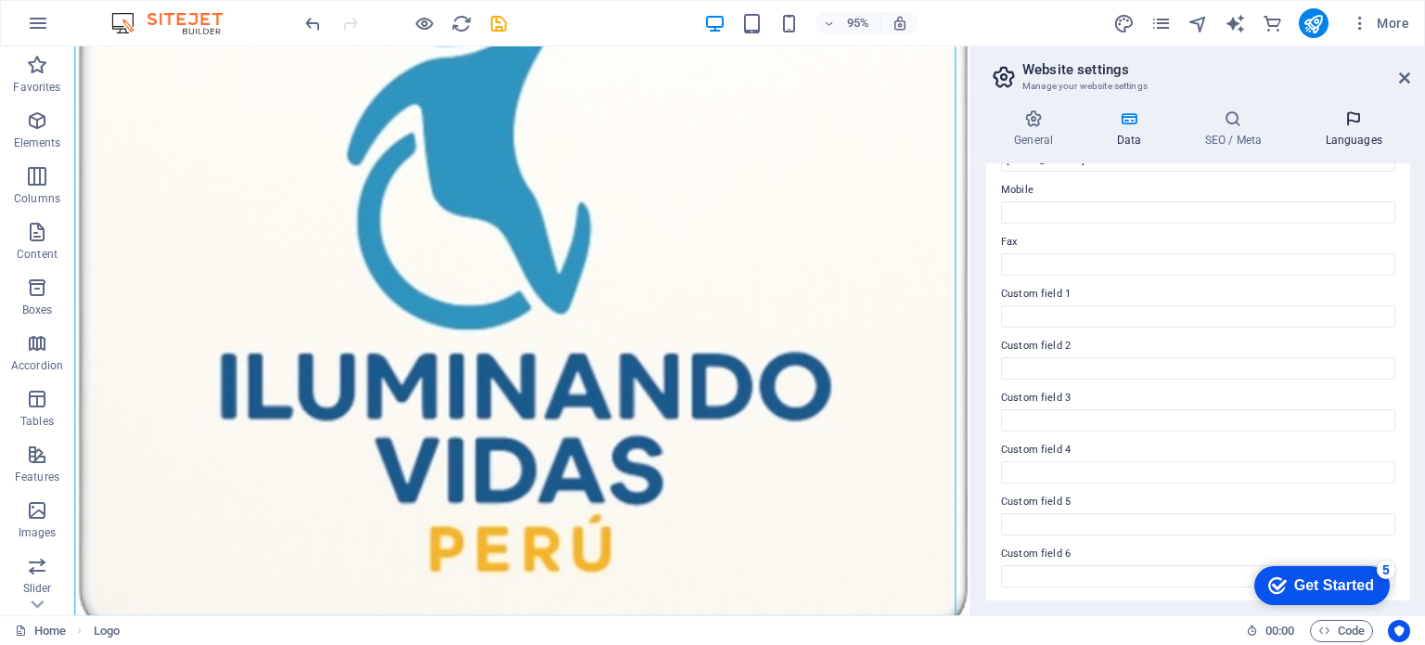
click at [1341, 121] on icon at bounding box center [1353, 118] width 113 height 19
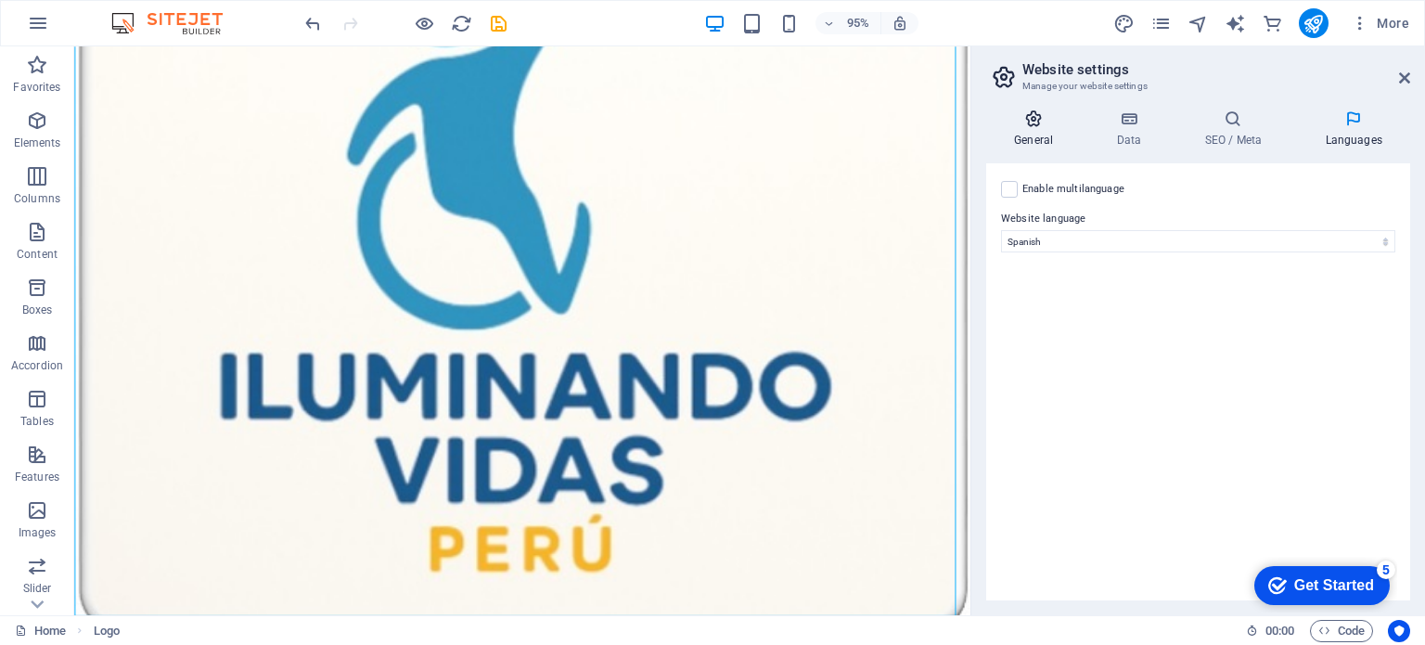
click at [1042, 124] on icon at bounding box center [1033, 118] width 95 height 19
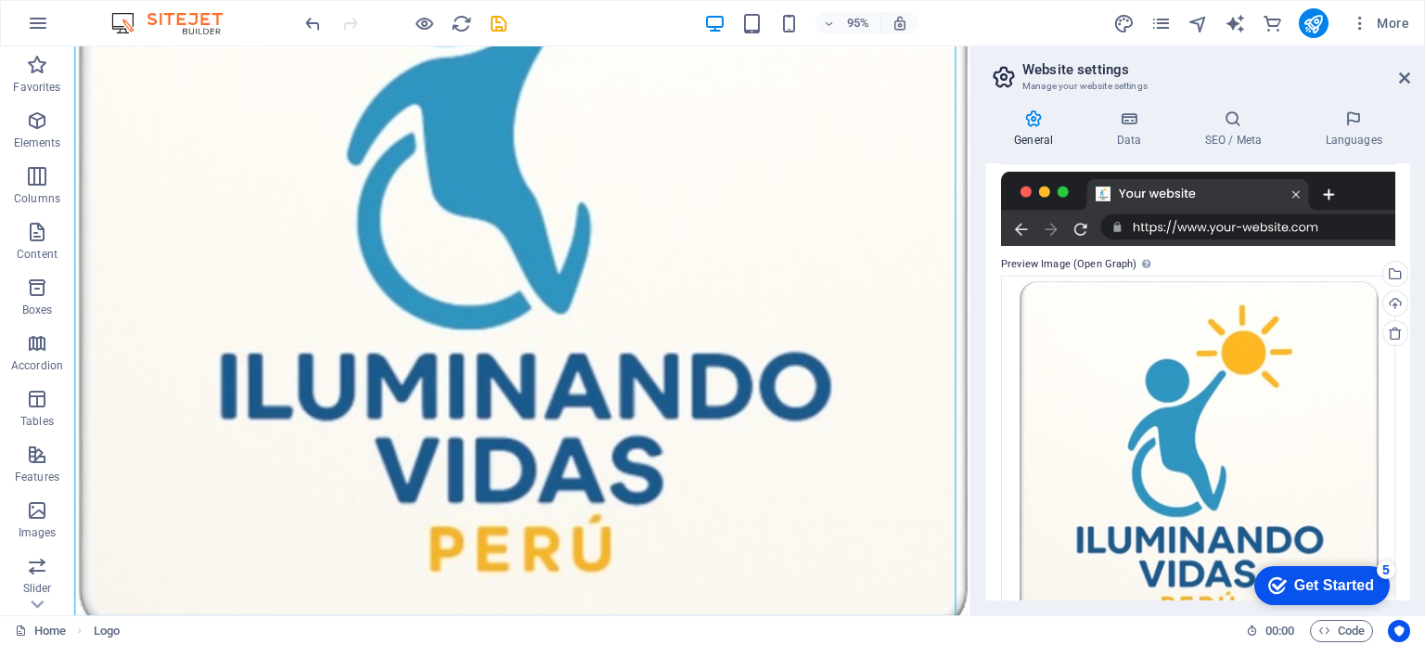
scroll to position [469, 0]
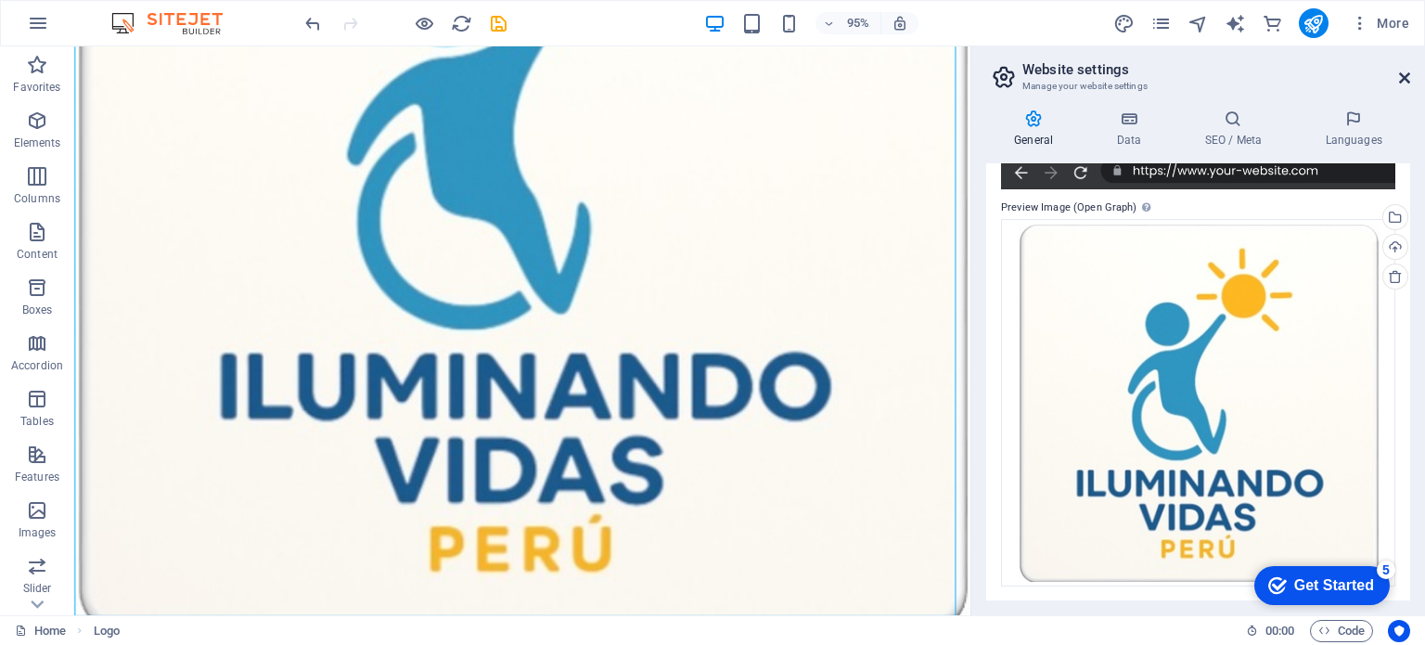
click at [1399, 75] on icon at bounding box center [1404, 77] width 11 height 15
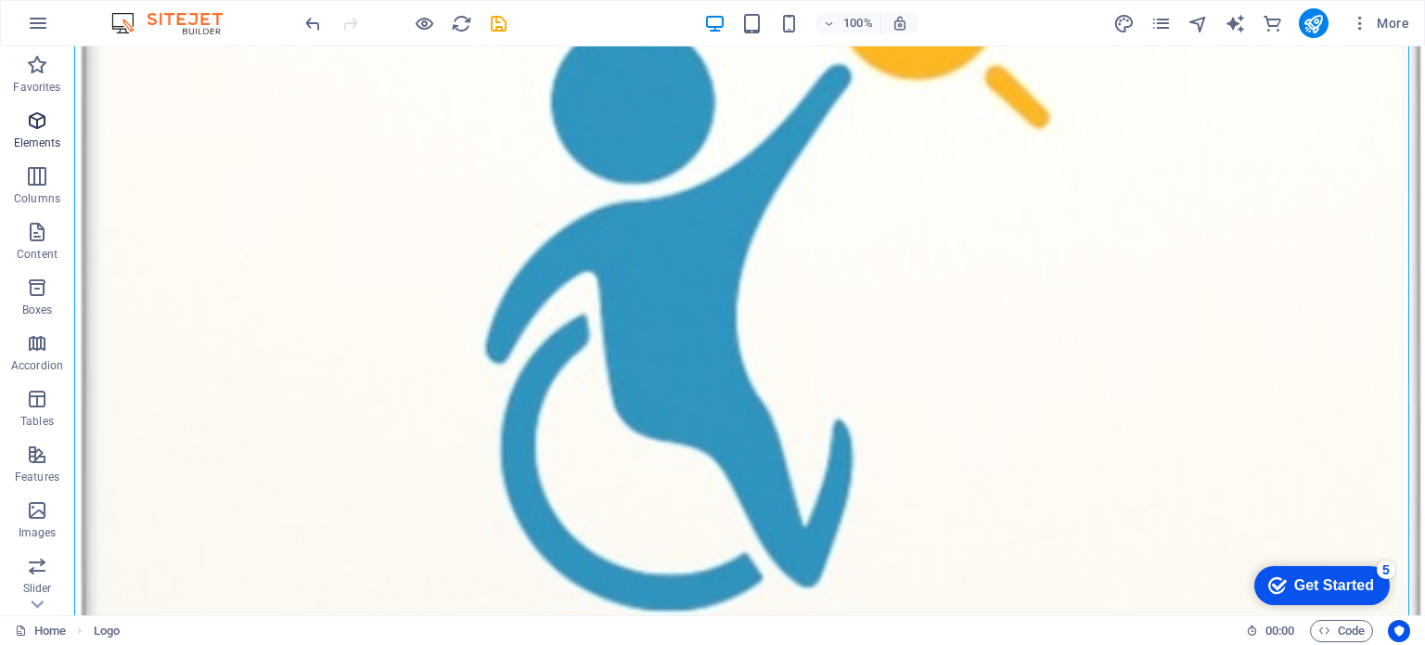
click at [45, 124] on icon "button" at bounding box center [37, 120] width 22 height 22
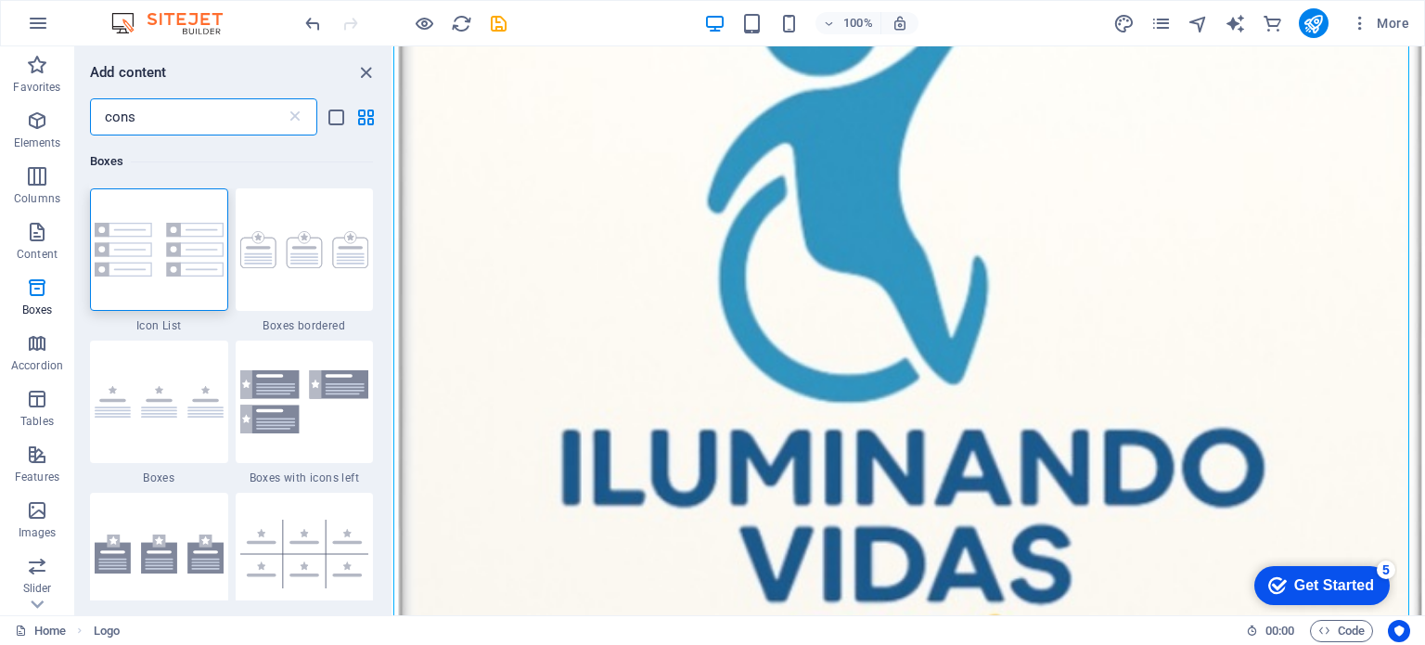
scroll to position [0, 0]
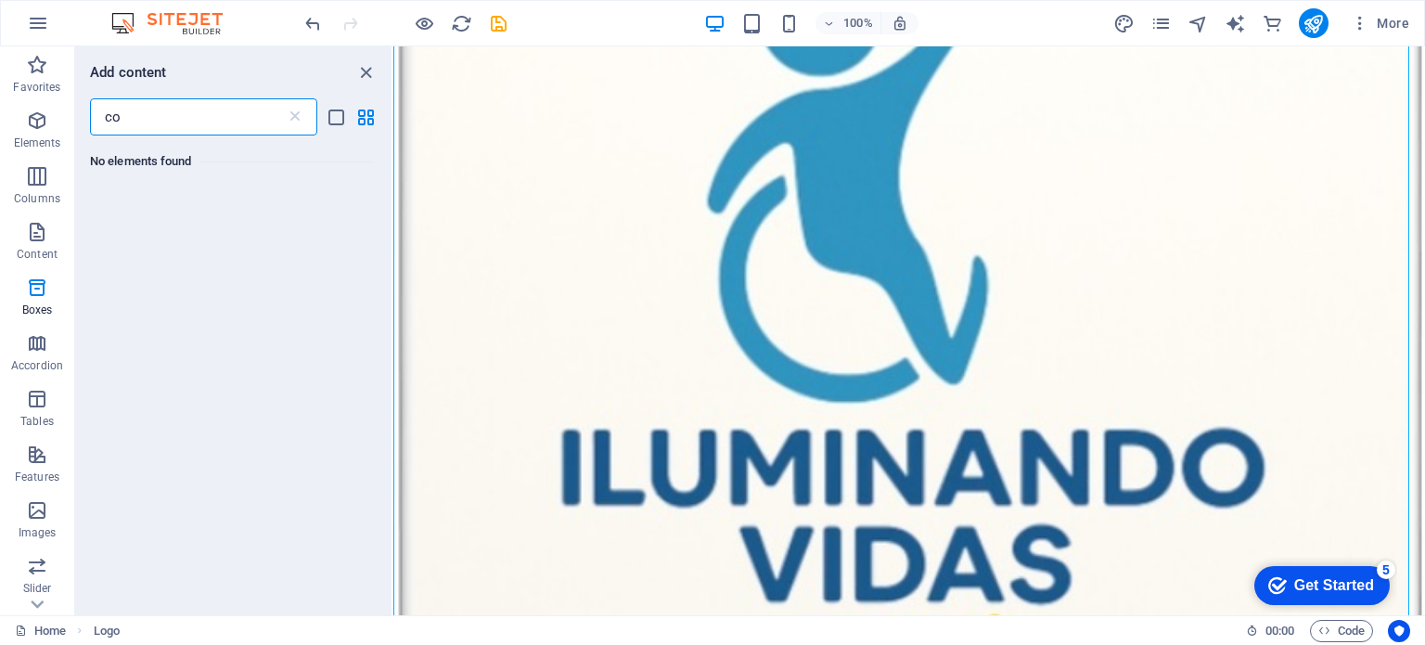
type input "c"
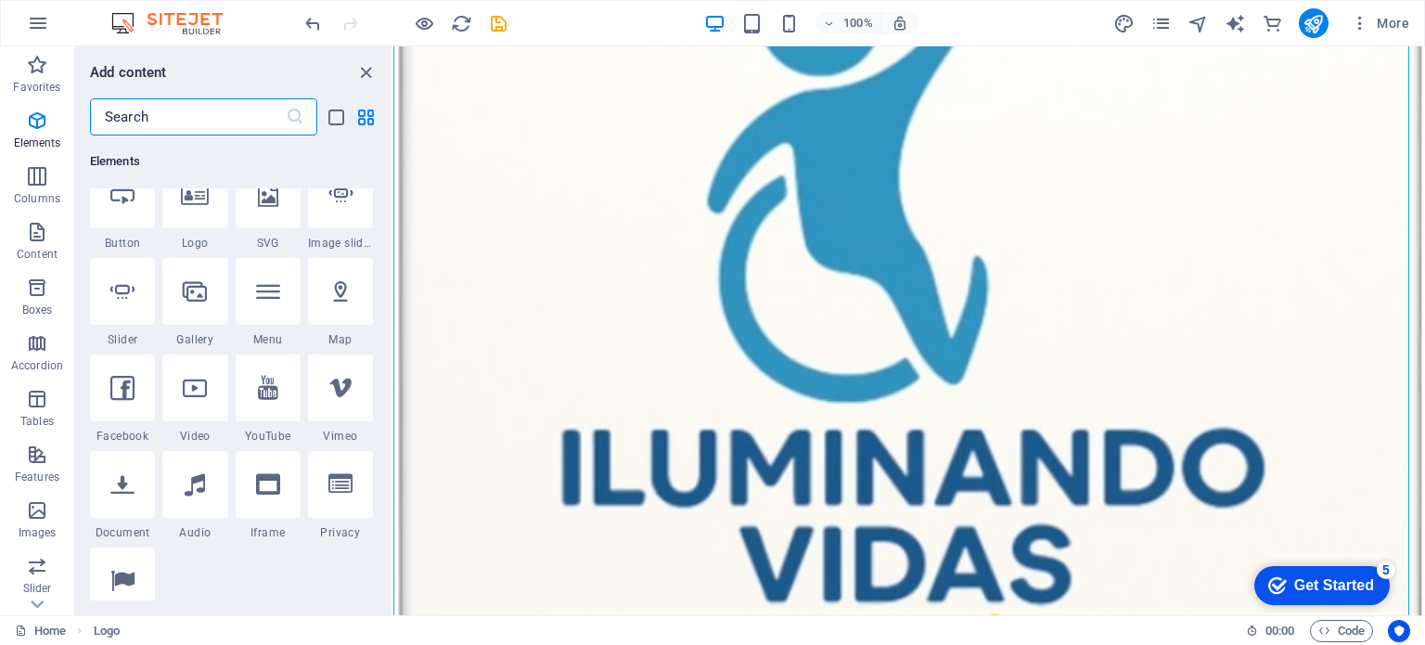
scroll to position [649, 0]
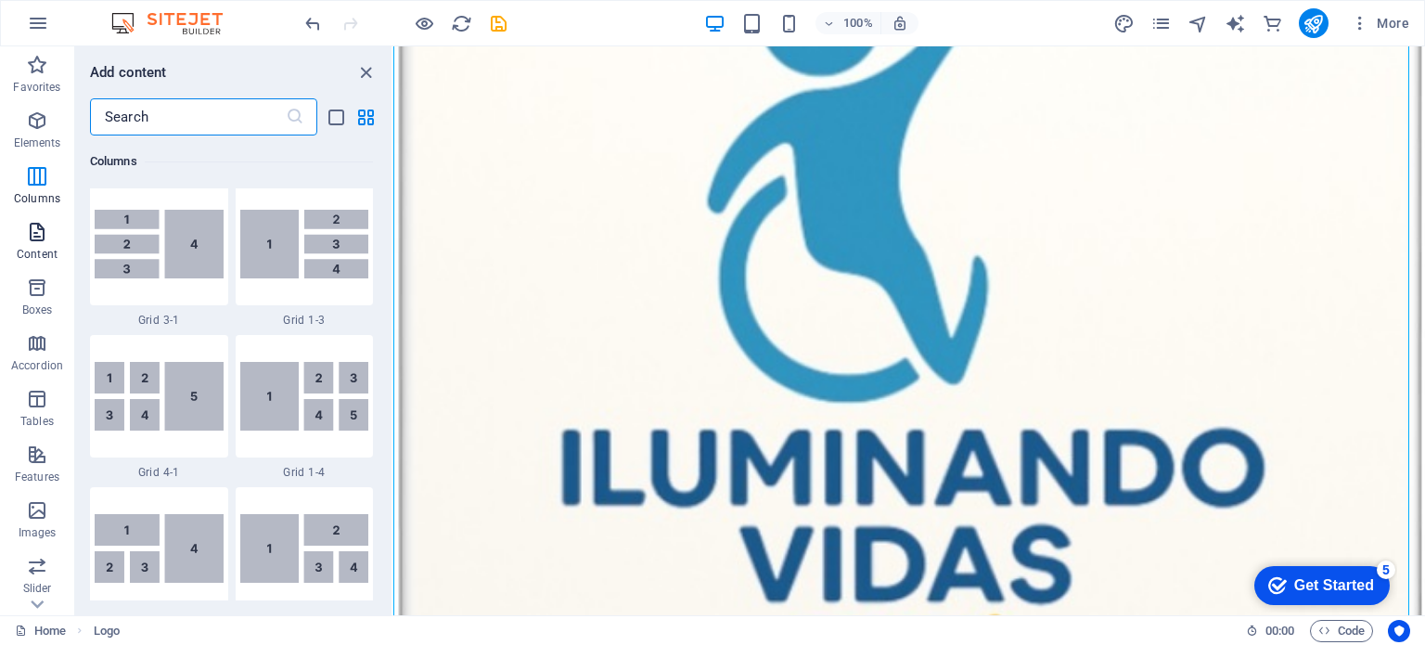
click at [54, 261] on span "Content" at bounding box center [37, 243] width 74 height 45
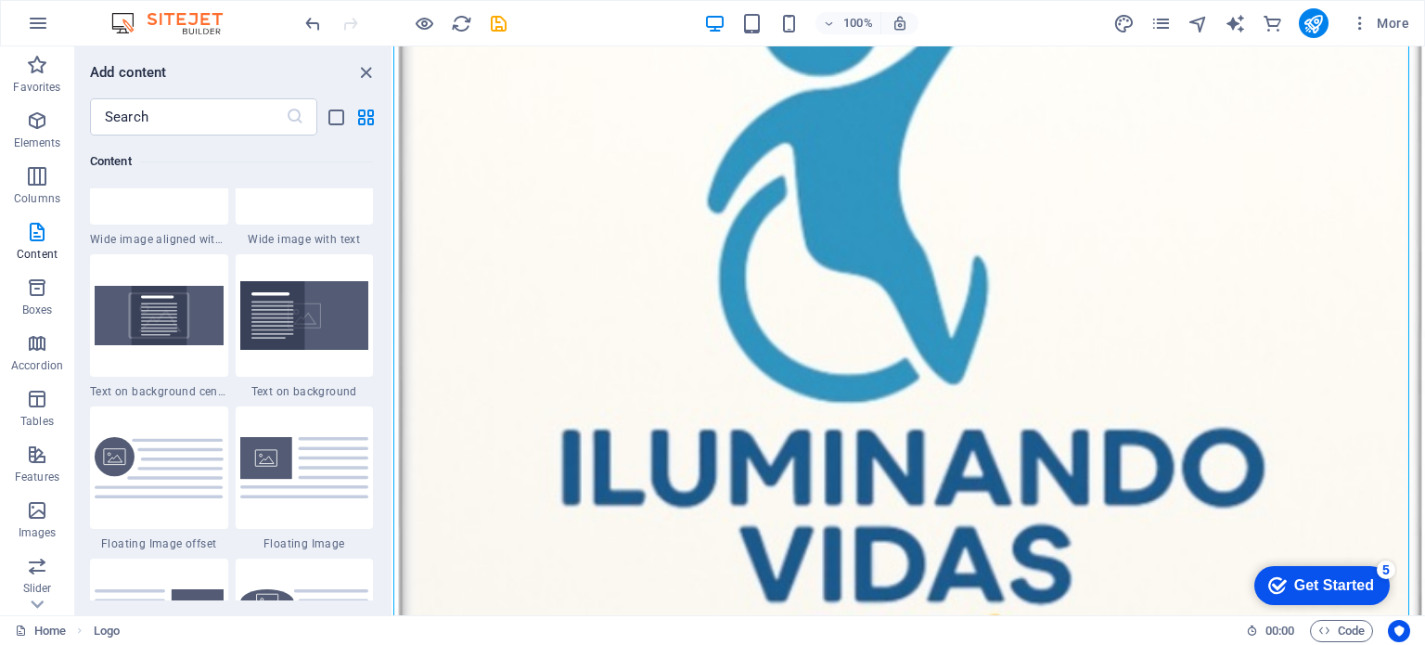
scroll to position [3953, 0]
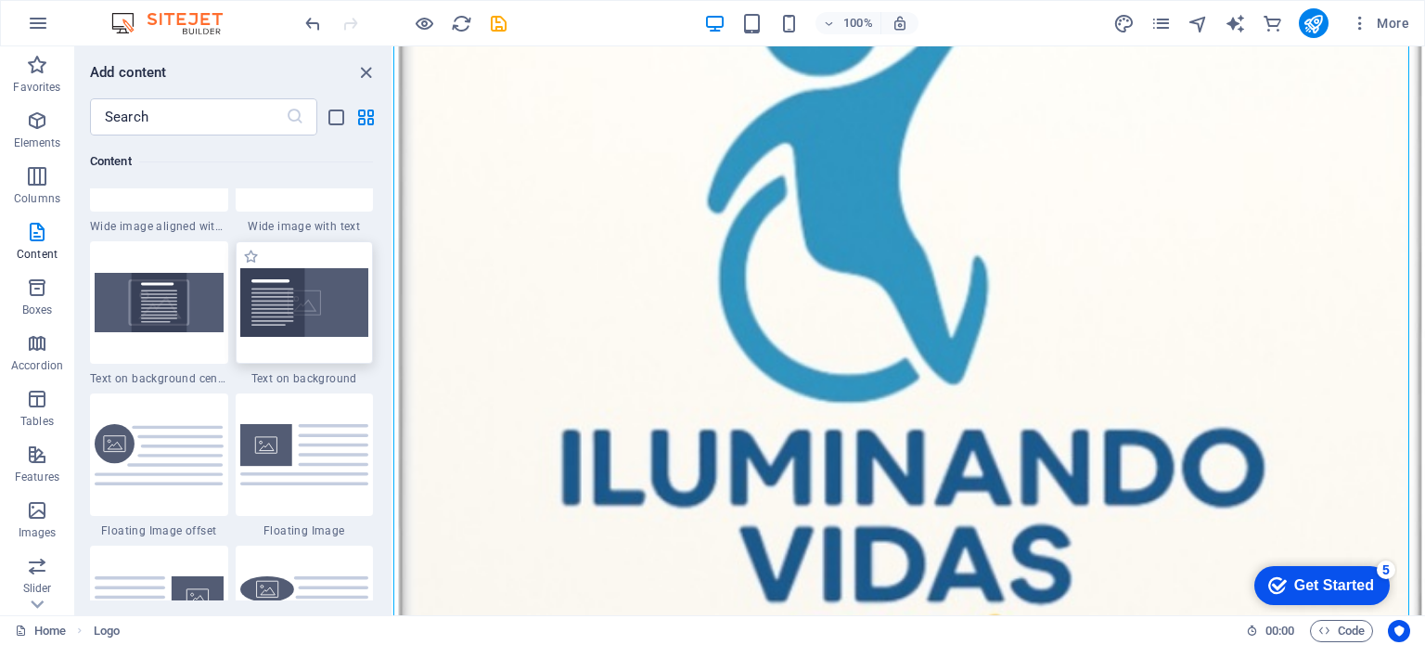
click at [346, 311] on img at bounding box center [304, 302] width 129 height 69
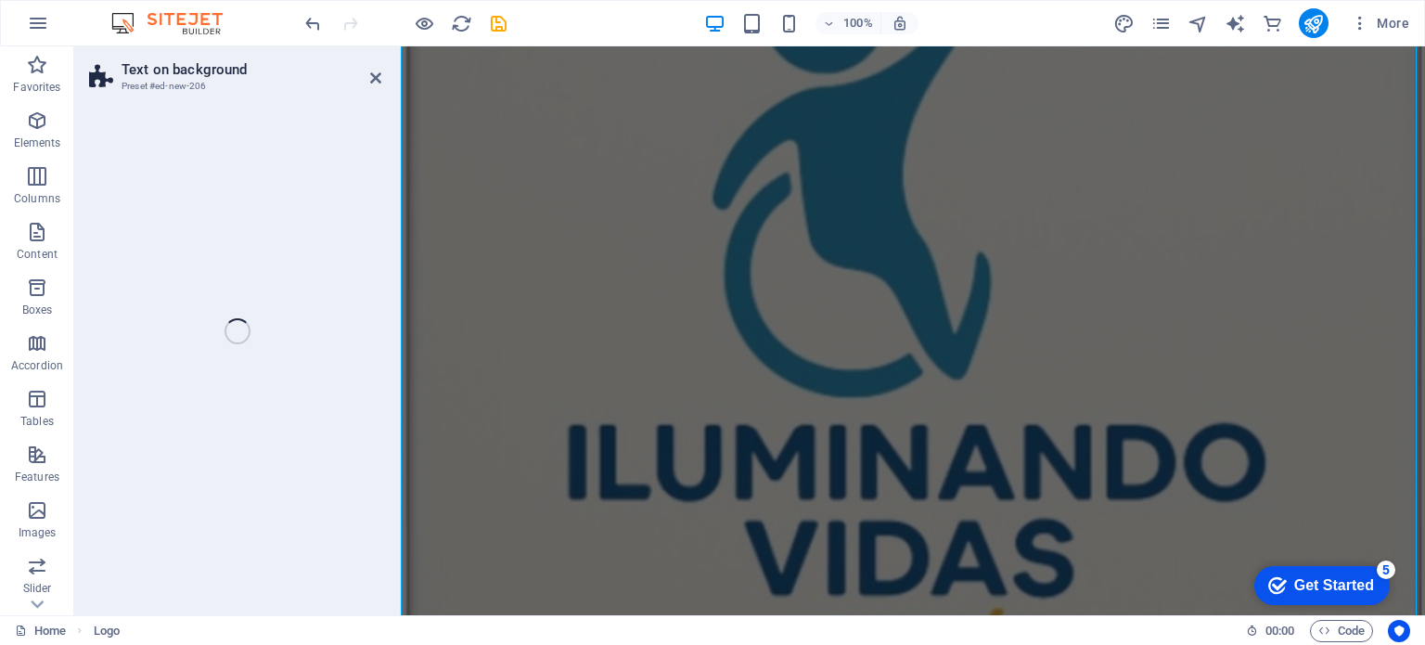
click at [326, 304] on div "Text on background Preset #ed-new-206 Drag here to replace the existing content…" at bounding box center [749, 330] width 1350 height 569
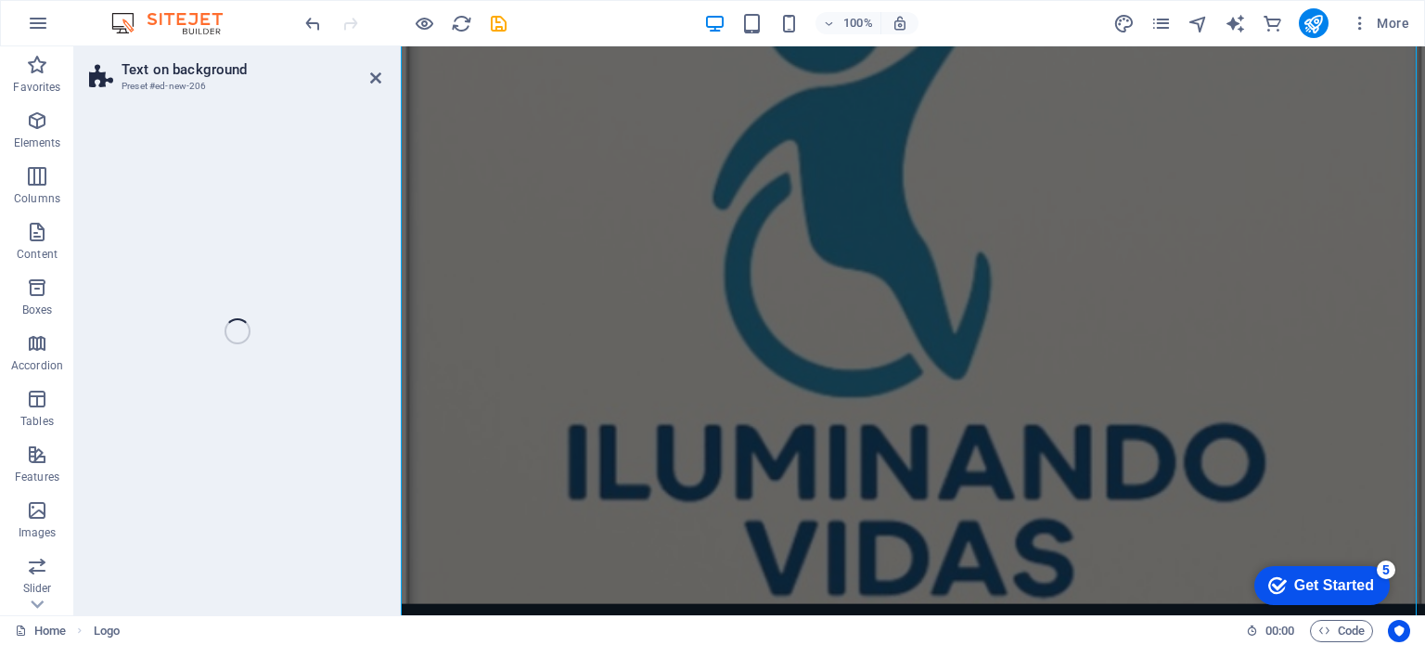
select select "%"
select select "rem"
select select "px"
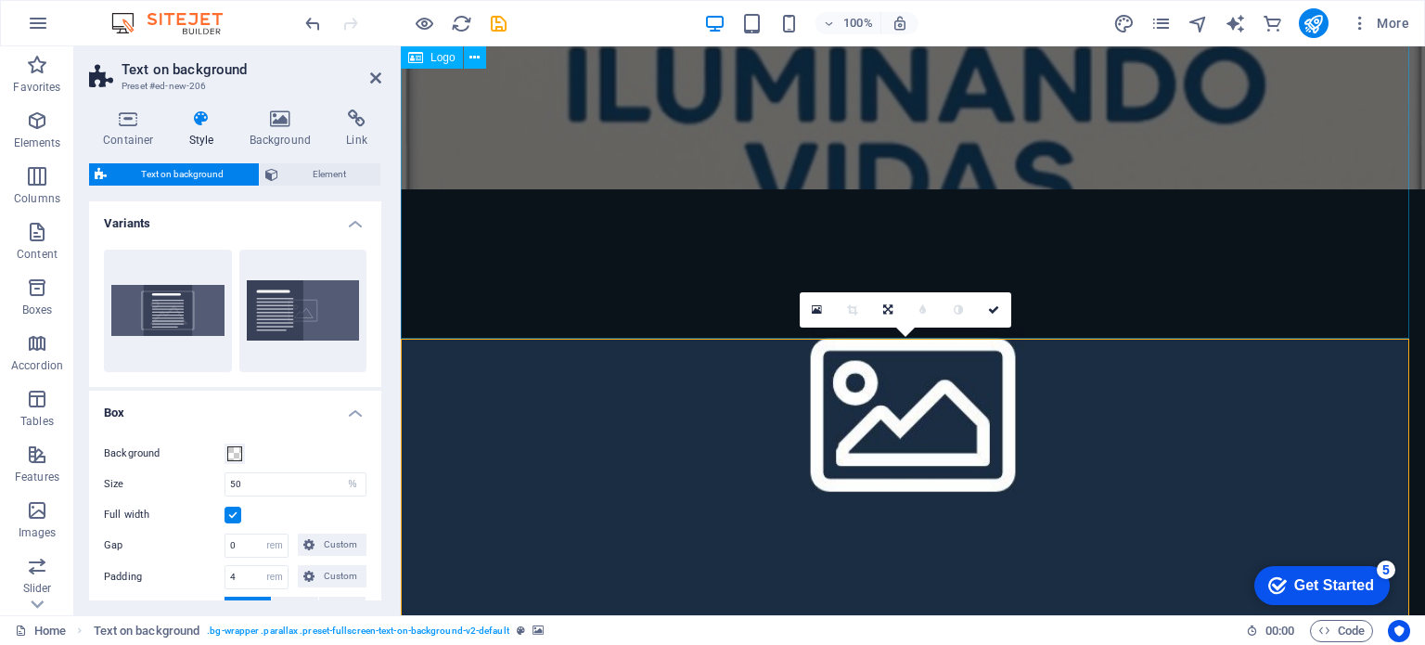
scroll to position [722, 0]
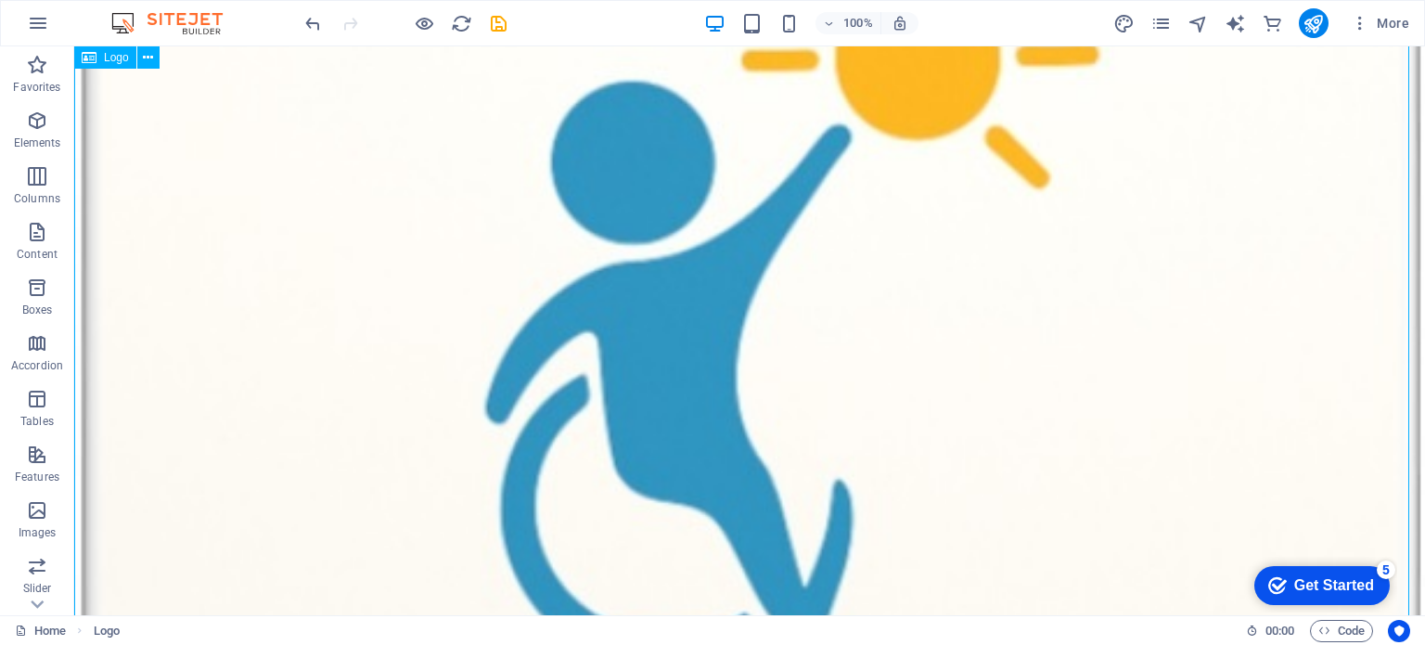
scroll to position [0, 0]
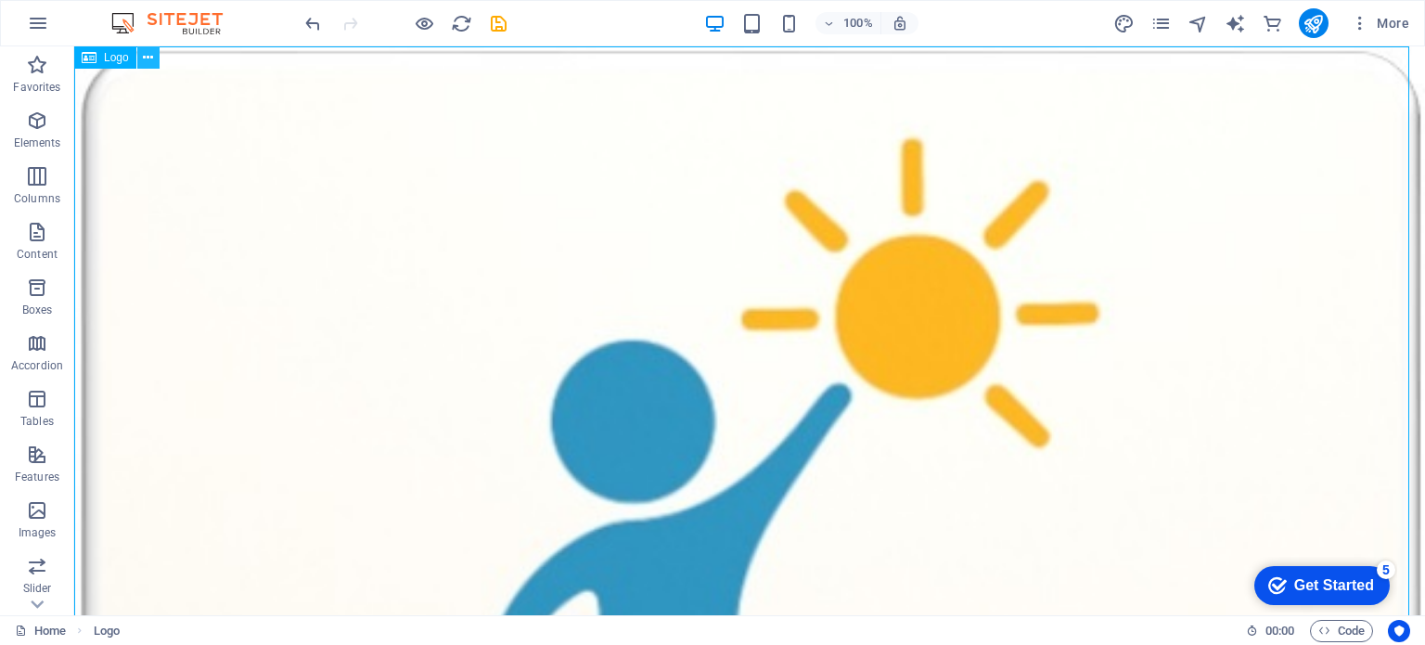
click at [140, 62] on button at bounding box center [148, 57] width 22 height 22
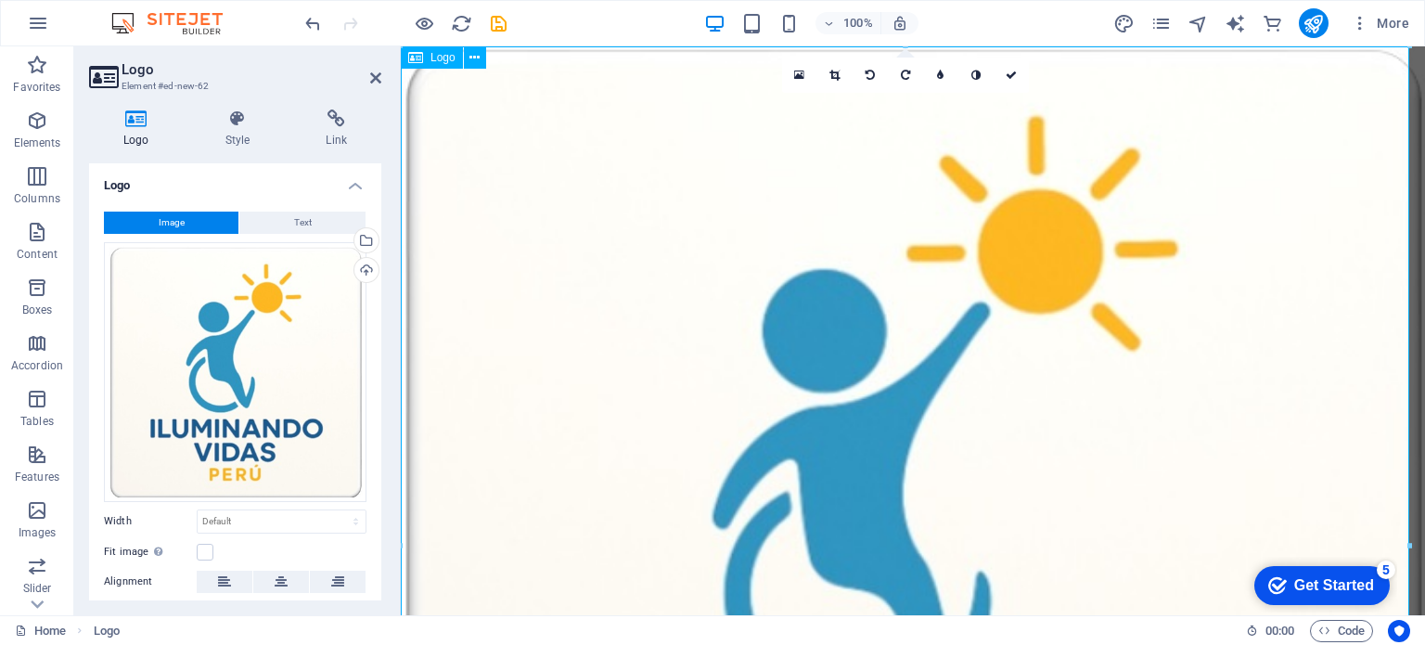
click at [439, 60] on span "Logo" at bounding box center [442, 57] width 25 height 11
click at [471, 58] on icon at bounding box center [474, 57] width 10 height 19
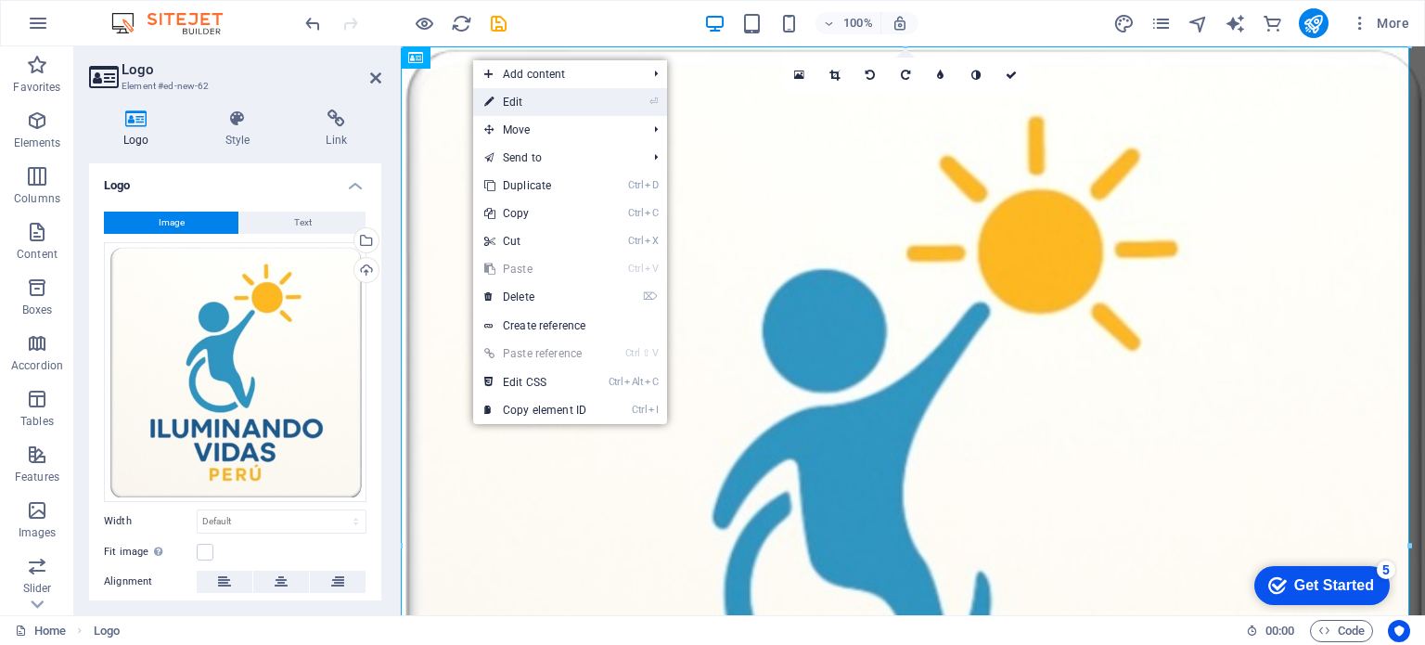
drag, startPoint x: 556, startPoint y: 95, endPoint x: 156, endPoint y: 49, distance: 403.2
click at [556, 95] on link "⏎ Edit" at bounding box center [535, 102] width 124 height 28
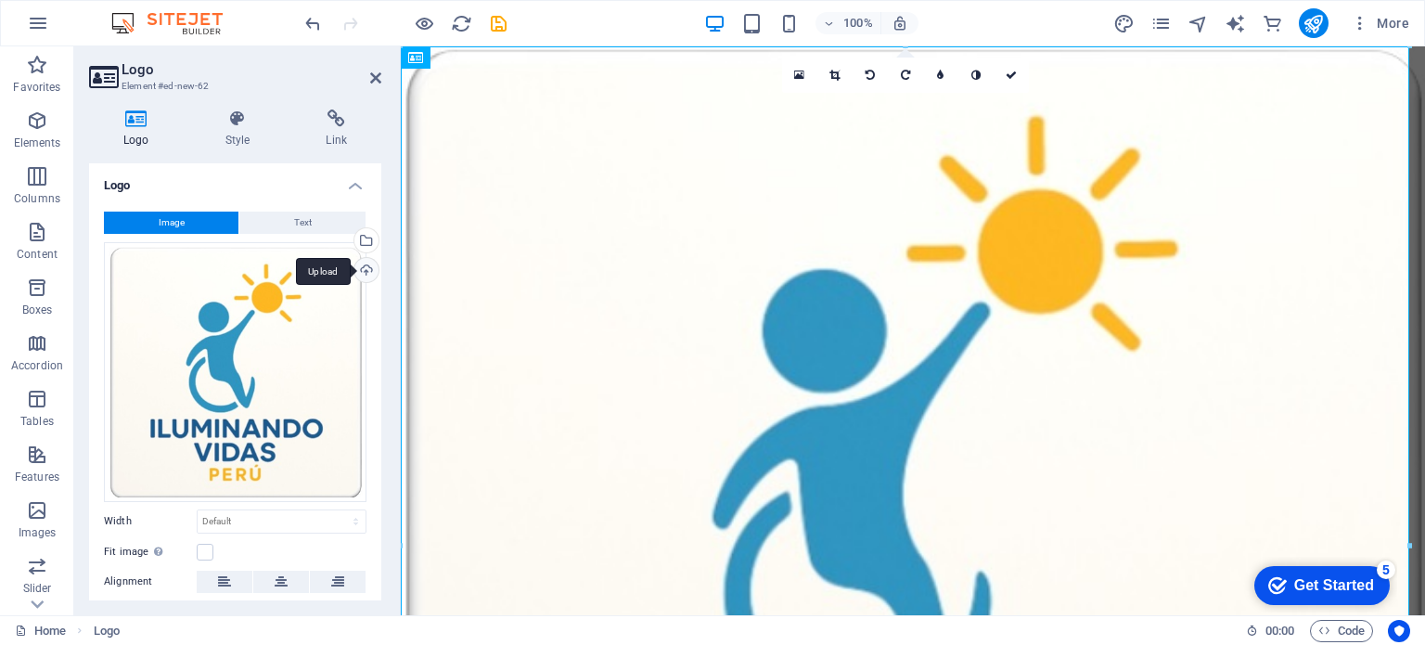
click at [368, 270] on div "Upload" at bounding box center [365, 272] width 28 height 28
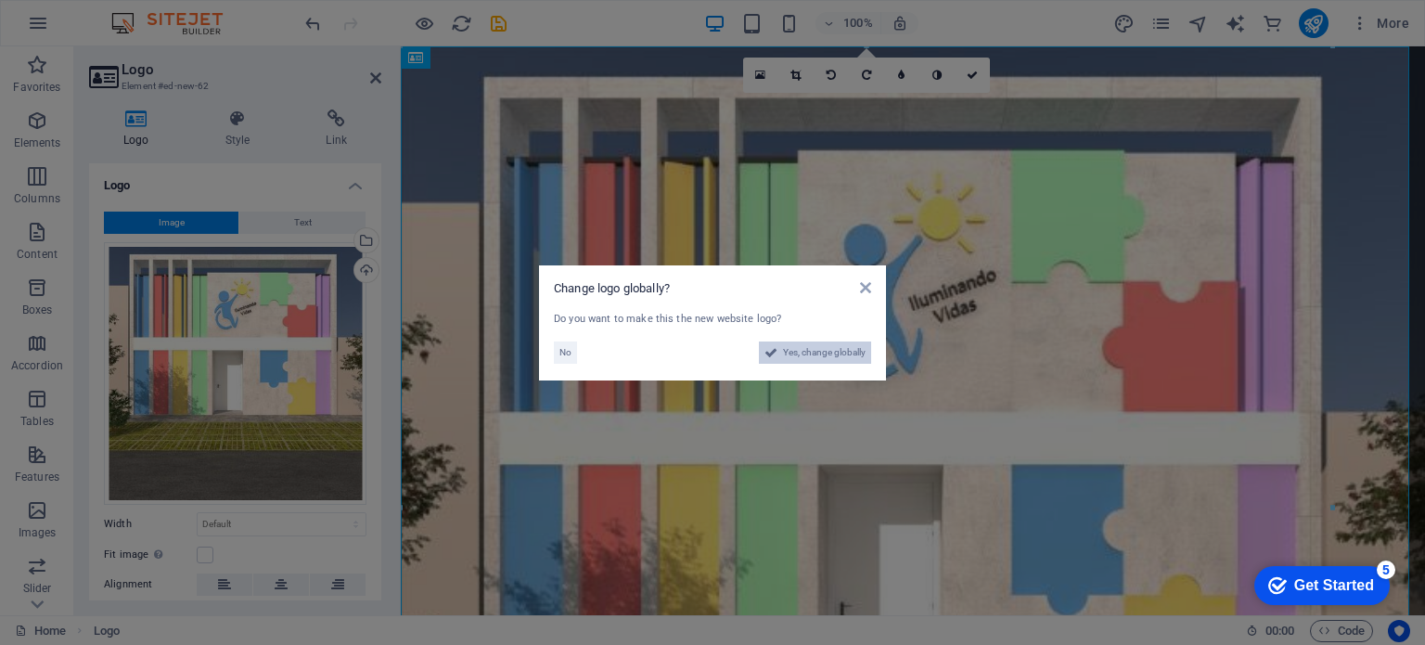
click at [799, 351] on span "Yes, change globally" at bounding box center [824, 352] width 83 height 22
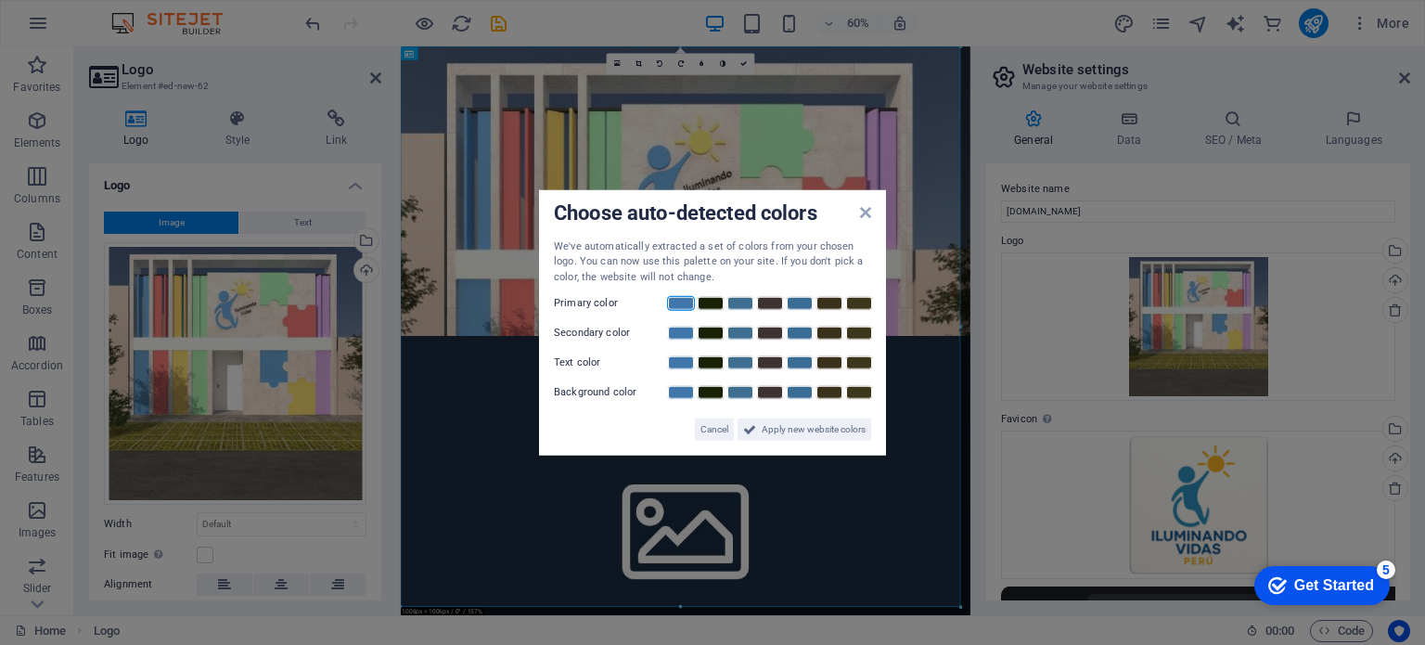
click at [687, 300] on link at bounding box center [681, 303] width 28 height 15
click at [795, 339] on link at bounding box center [800, 333] width 28 height 15
click at [839, 364] on link at bounding box center [829, 362] width 28 height 15
click at [716, 392] on link at bounding box center [710, 392] width 28 height 15
click at [770, 423] on span "Apply new website colors" at bounding box center [813, 429] width 104 height 22
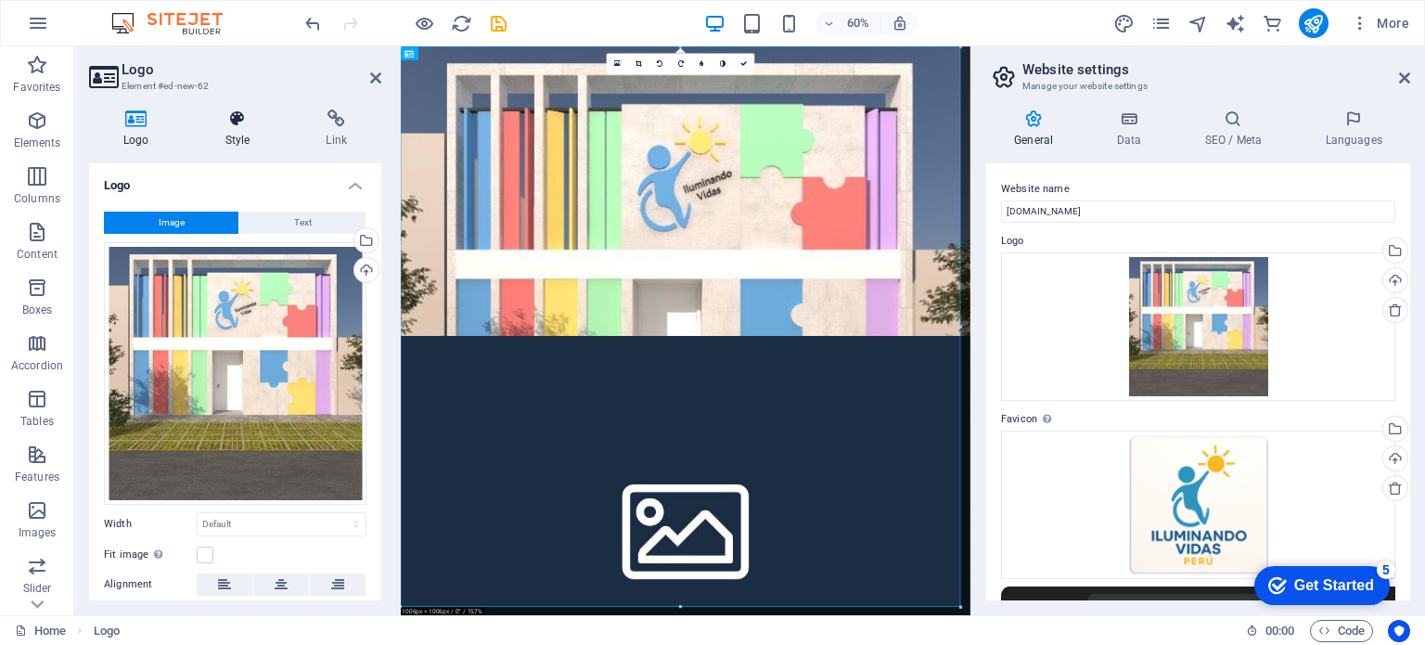
click at [236, 121] on icon at bounding box center [238, 118] width 94 height 19
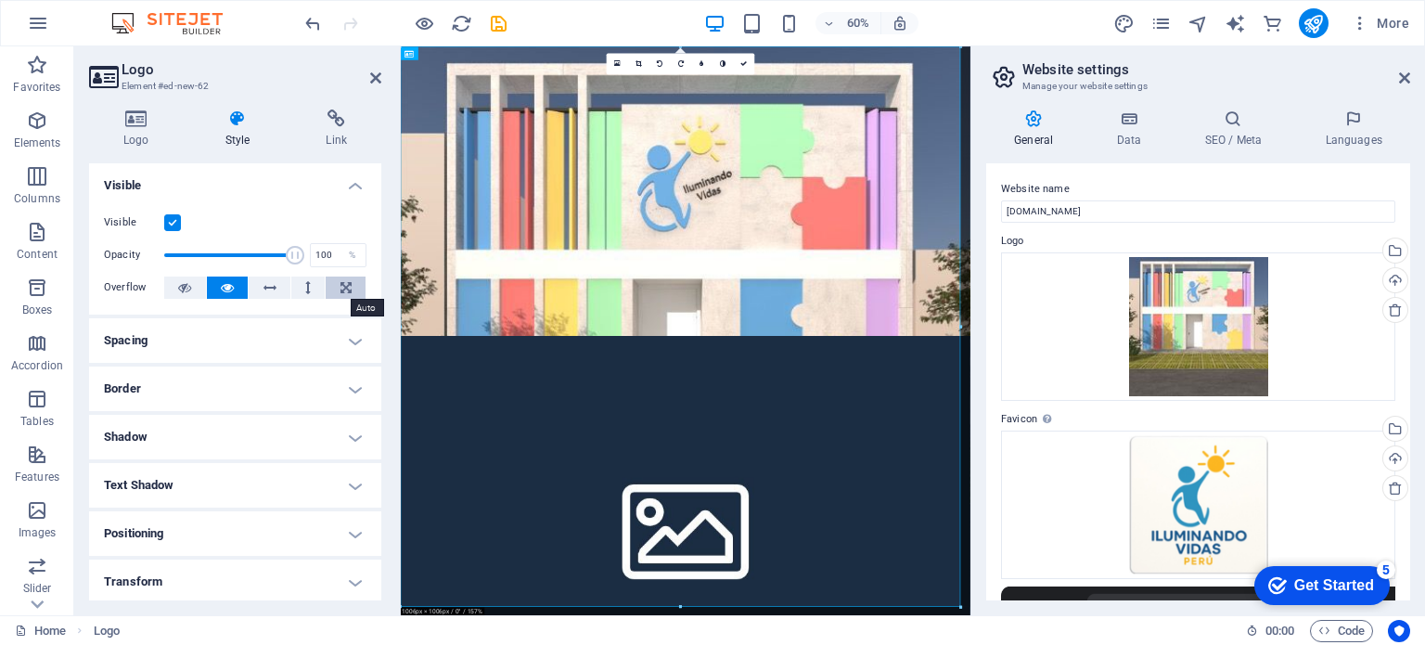
click at [340, 277] on icon at bounding box center [345, 287] width 11 height 22
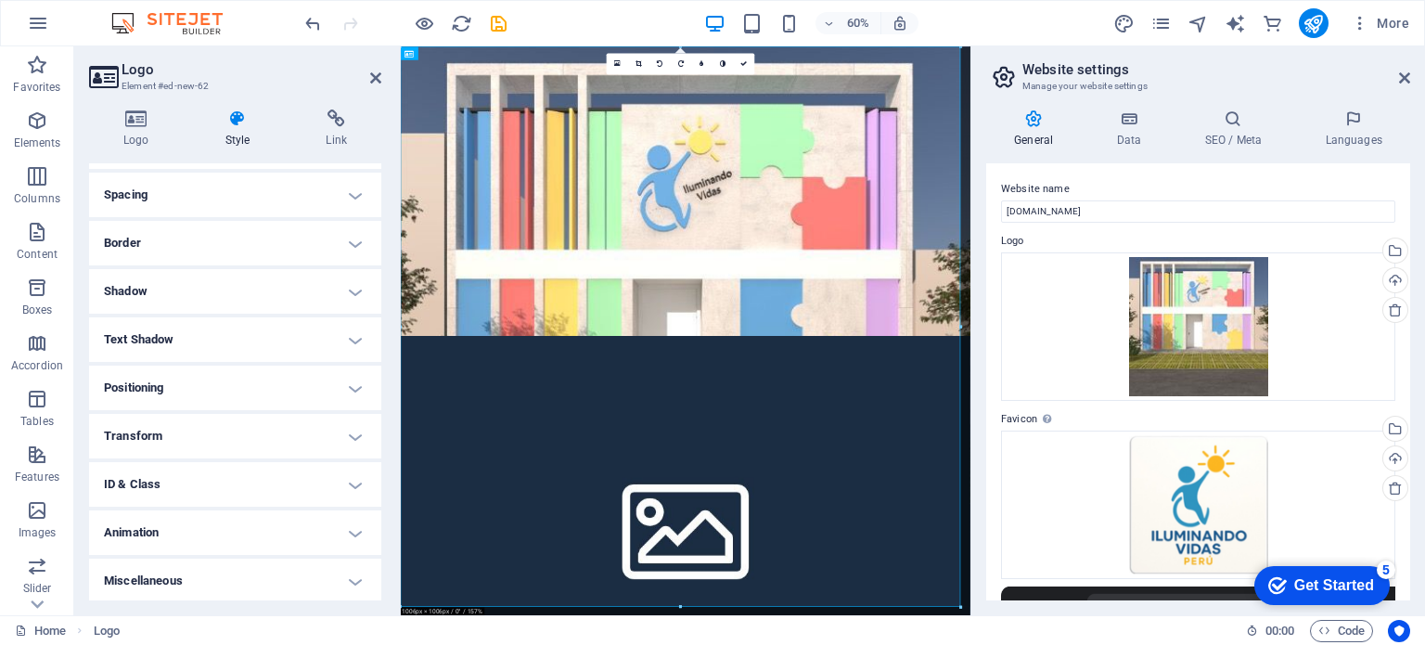
scroll to position [147, 0]
click at [1235, 133] on h4 "SEO / Meta" at bounding box center [1236, 128] width 121 height 39
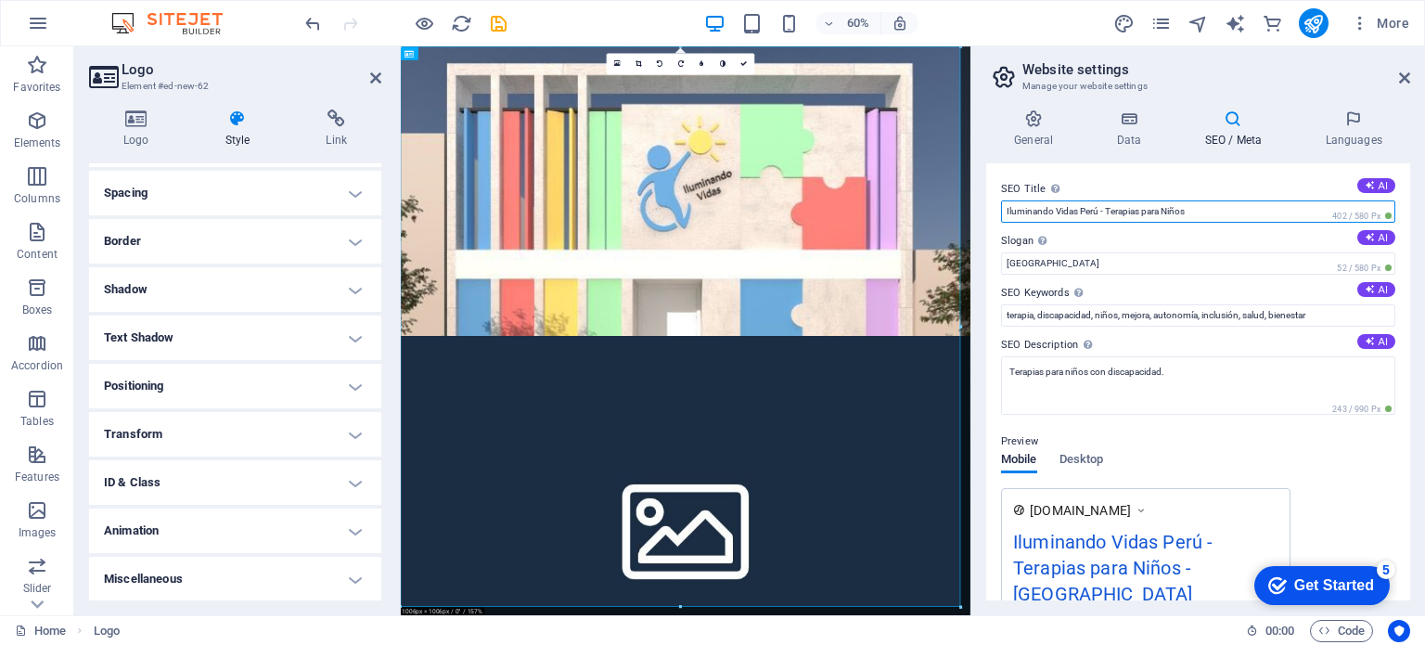
click at [1202, 214] on input "Iluminando Vidas Perú - Terapias para Niños" at bounding box center [1198, 211] width 394 height 22
click at [1120, 211] on input "Iluminando Vidas Perú - Terapias para Niños - discapacidad - TEA" at bounding box center [1198, 211] width 394 height 22
click at [1161, 216] on input "Iluminando Vidas Perú - Terapias para Niños - discapacidad - TEA" at bounding box center [1198, 211] width 394 height 22
drag, startPoint x: 1188, startPoint y: 211, endPoint x: 1139, endPoint y: 218, distance: 49.7
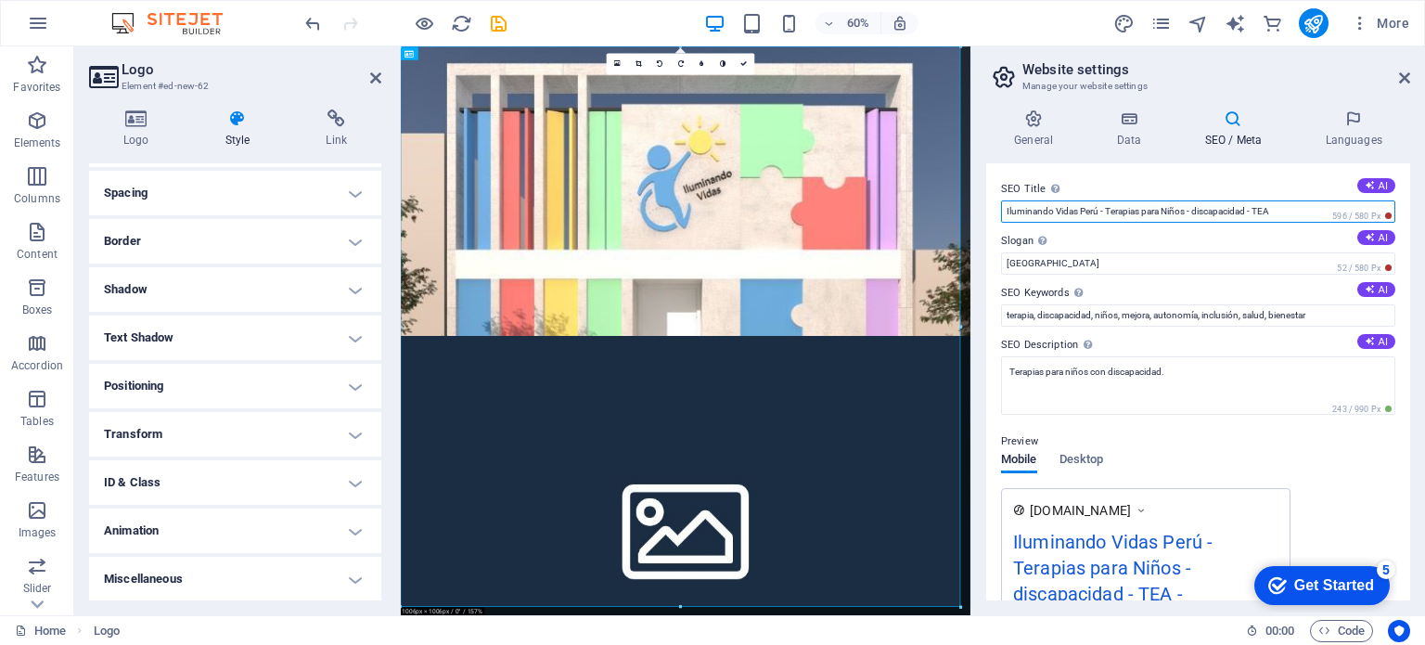
click at [1139, 218] on input "Iluminando Vidas Perú - Terapias para Niños - discapacidad - TEA" at bounding box center [1198, 211] width 394 height 22
click at [1233, 212] on input "Iluminando Vidas Perú - Terapias - discapacidad - TEA" at bounding box center [1198, 211] width 394 height 22
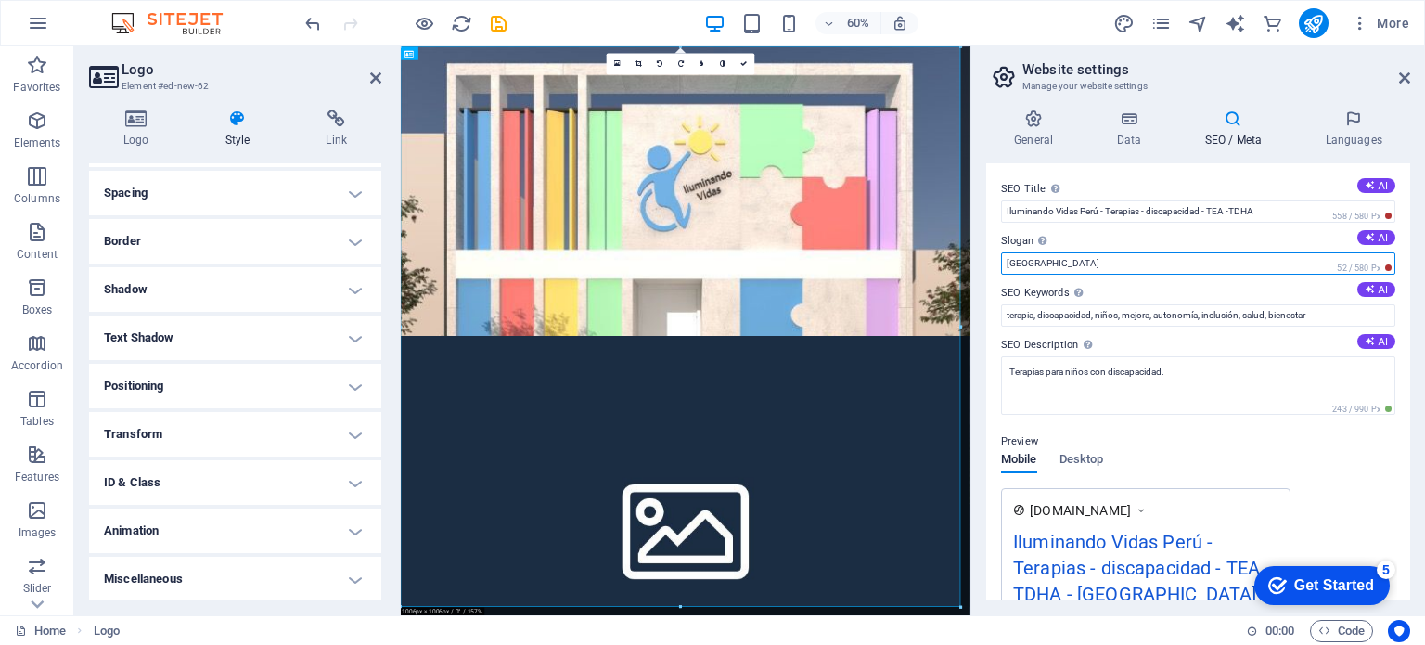
click at [1102, 262] on input "Berlin" at bounding box center [1198, 263] width 394 height 22
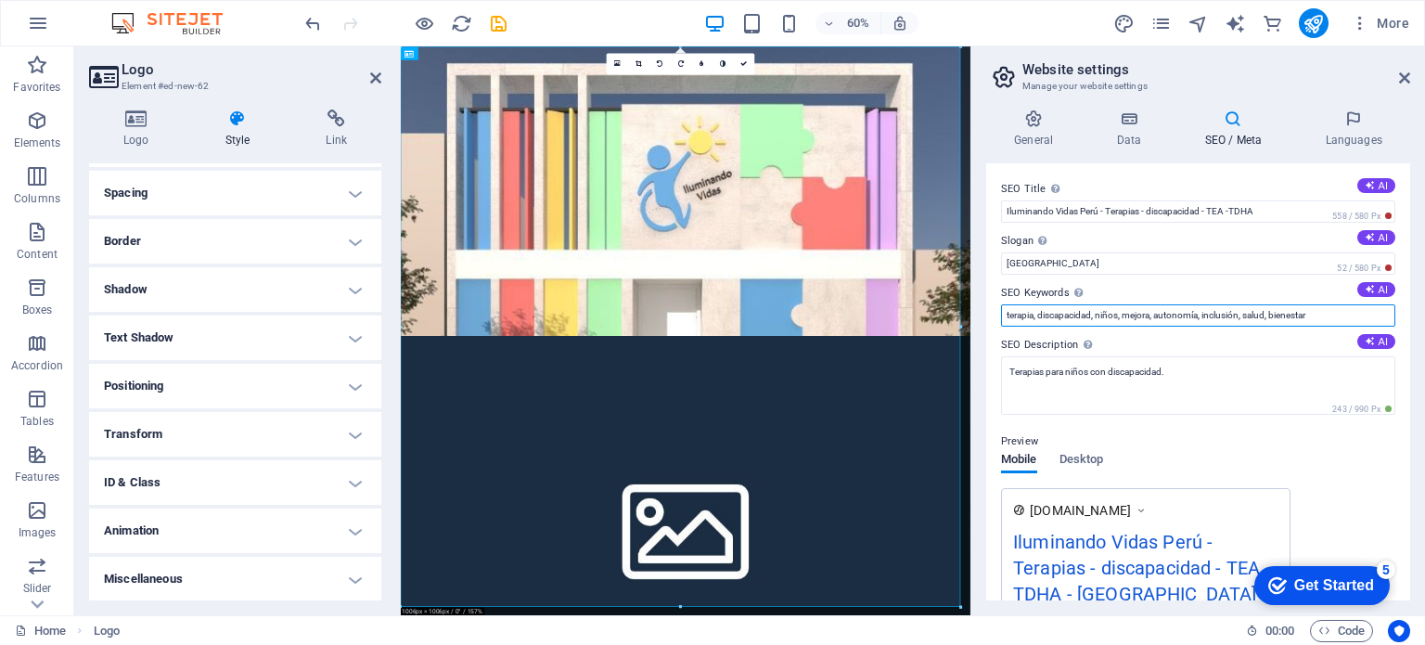
click at [1261, 317] on input "terapia, discapacidad, niños, mejora, autonomía, inclusión, salud, bienestar" at bounding box center [1198, 315] width 394 height 22
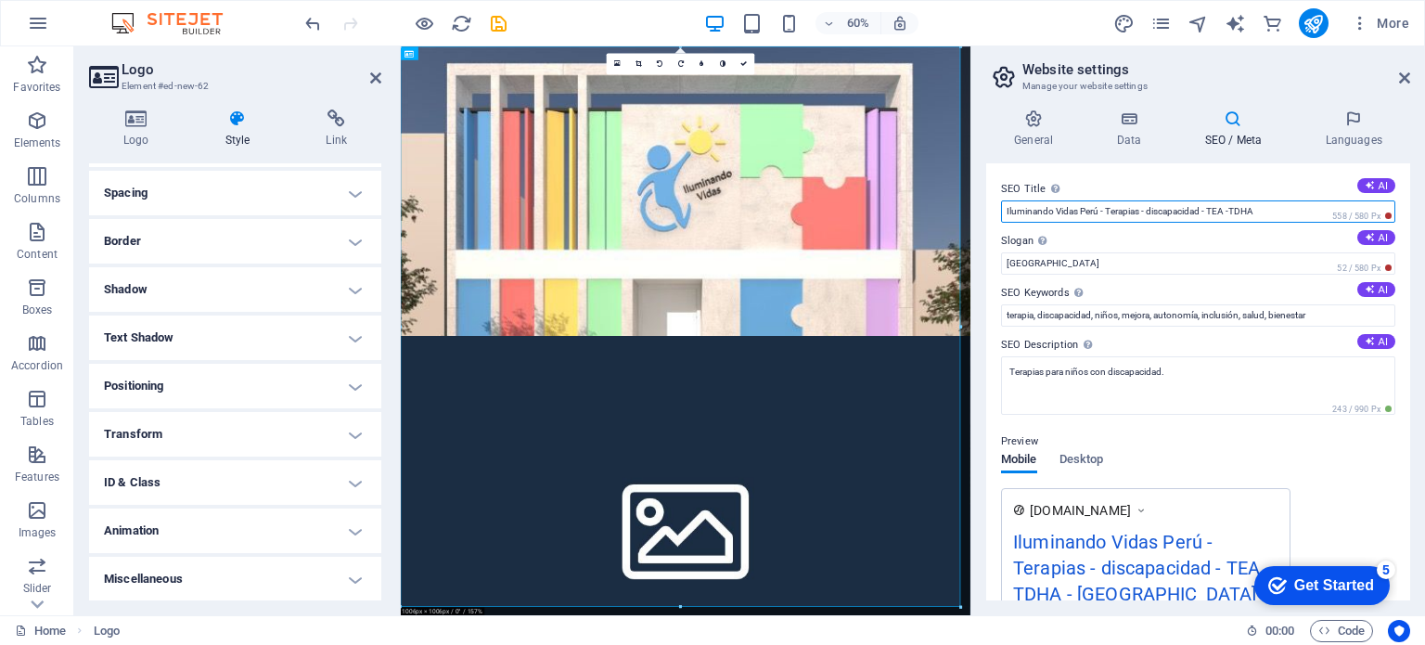
click at [1240, 211] on input "Iluminando Vidas Perú - Terapias - discapacidad - TEA -TDHA" at bounding box center [1198, 211] width 394 height 22
type input "Iluminando Vidas Perú - Terapias - discapacidad - TEA -"
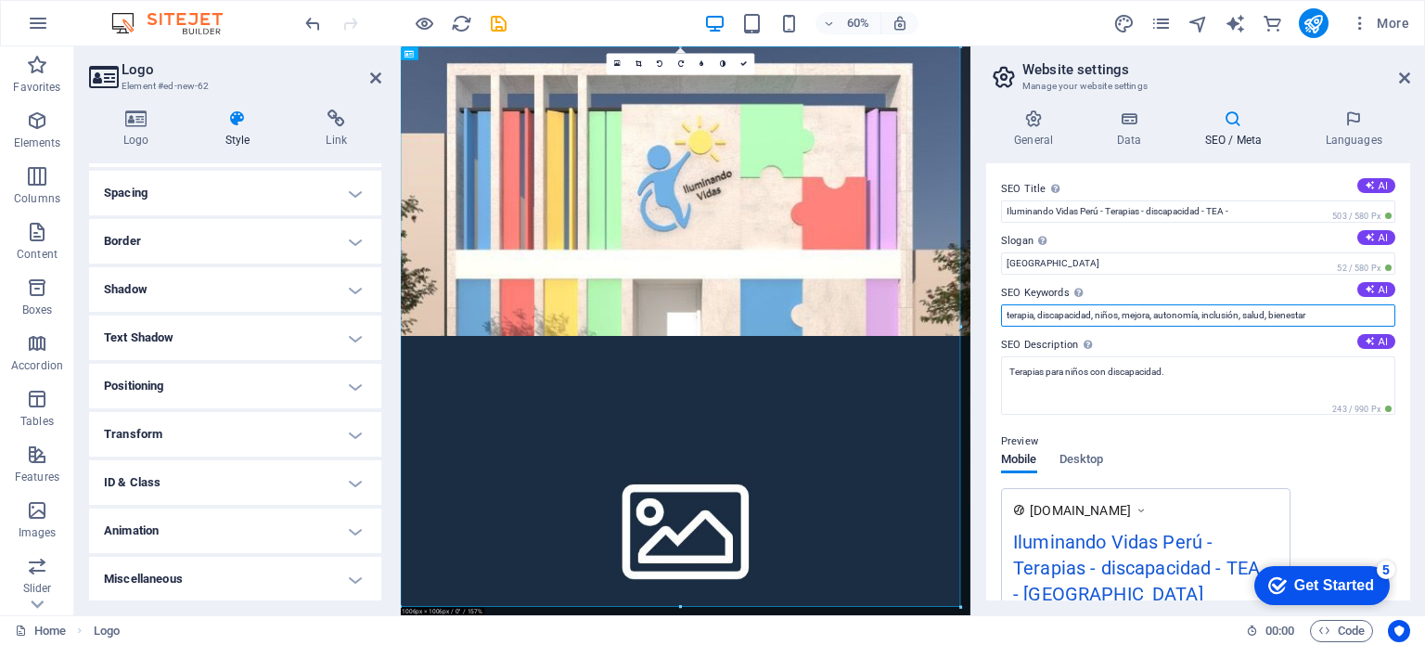
click at [1254, 313] on input "terapia, discapacidad, niños, mejora, autonomía, inclusión, salud, bienestar" at bounding box center [1198, 315] width 394 height 22
paste input "TDHA"
type input "terapia, discapacidad, niños, mejora, autonomía, inclusión, TDHA, bienestar"
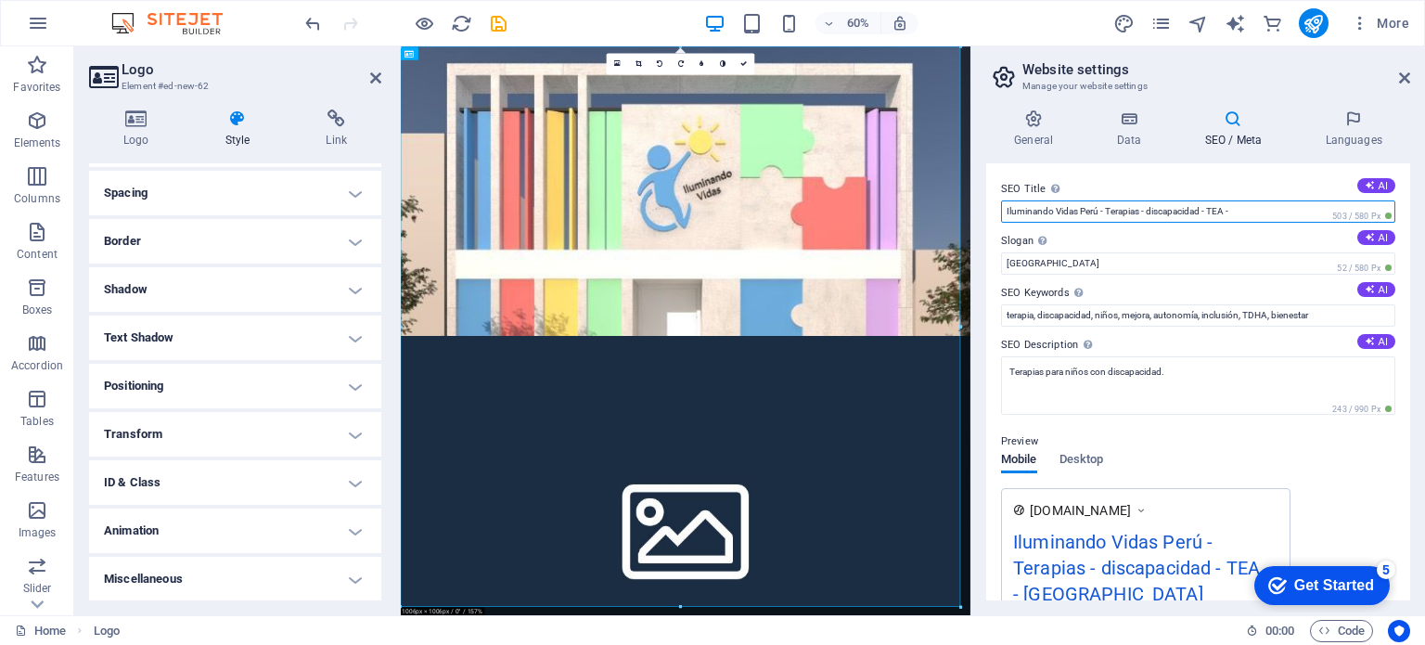
click at [1210, 211] on input "Iluminando Vidas Perú - Terapias - discapacidad - TEA -" at bounding box center [1198, 211] width 394 height 22
click at [1213, 211] on input "Iluminando Vidas Perú - Terapias - discapacidad - TEA -" at bounding box center [1198, 211] width 394 height 22
type input "Iluminando Vidas Perú - Terapias - discapacidad - -"
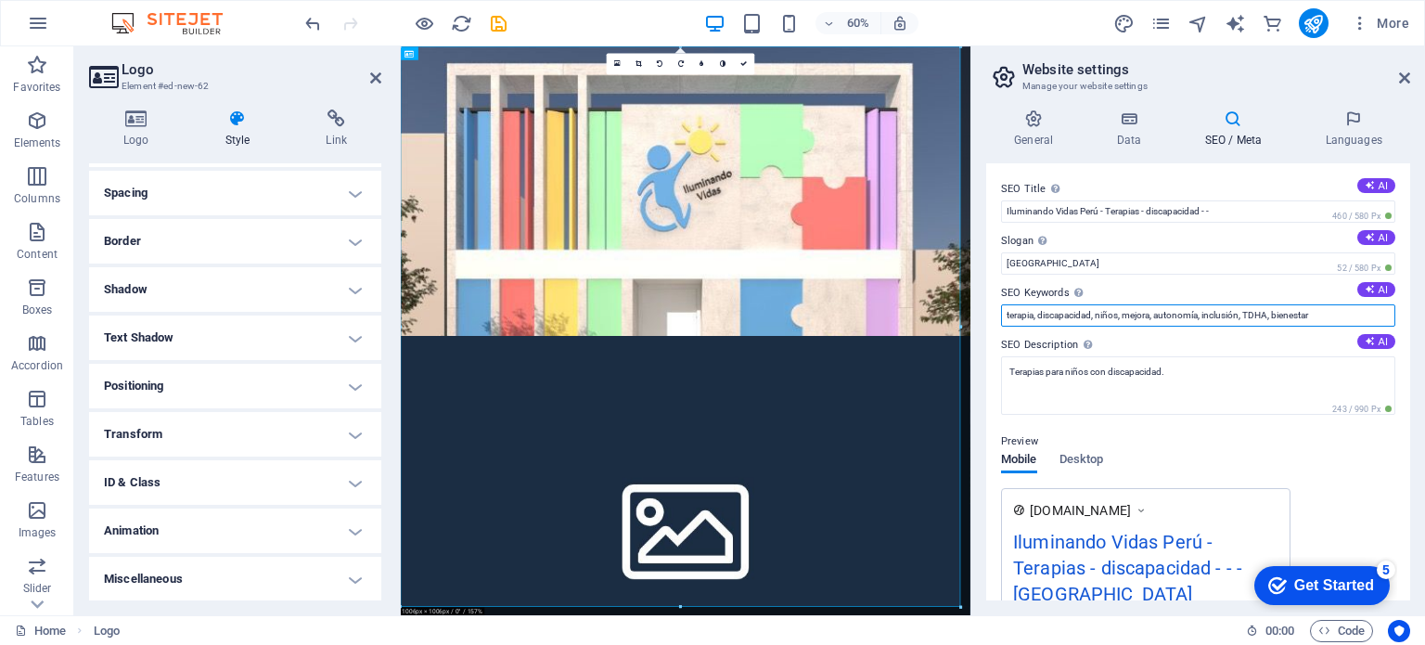
click at [1220, 317] on input "terapia, discapacidad, niños, mejora, autonomía, inclusión, TDHA, bienestar" at bounding box center [1198, 315] width 394 height 22
paste input "TEA"
drag, startPoint x: 1297, startPoint y: 317, endPoint x: 1257, endPoint y: 318, distance: 40.8
click at [1257, 318] on input "terapia, discapacidad, niños, mejora, autonomía, TEA , TDHA, bienestar" at bounding box center [1198, 315] width 394 height 22
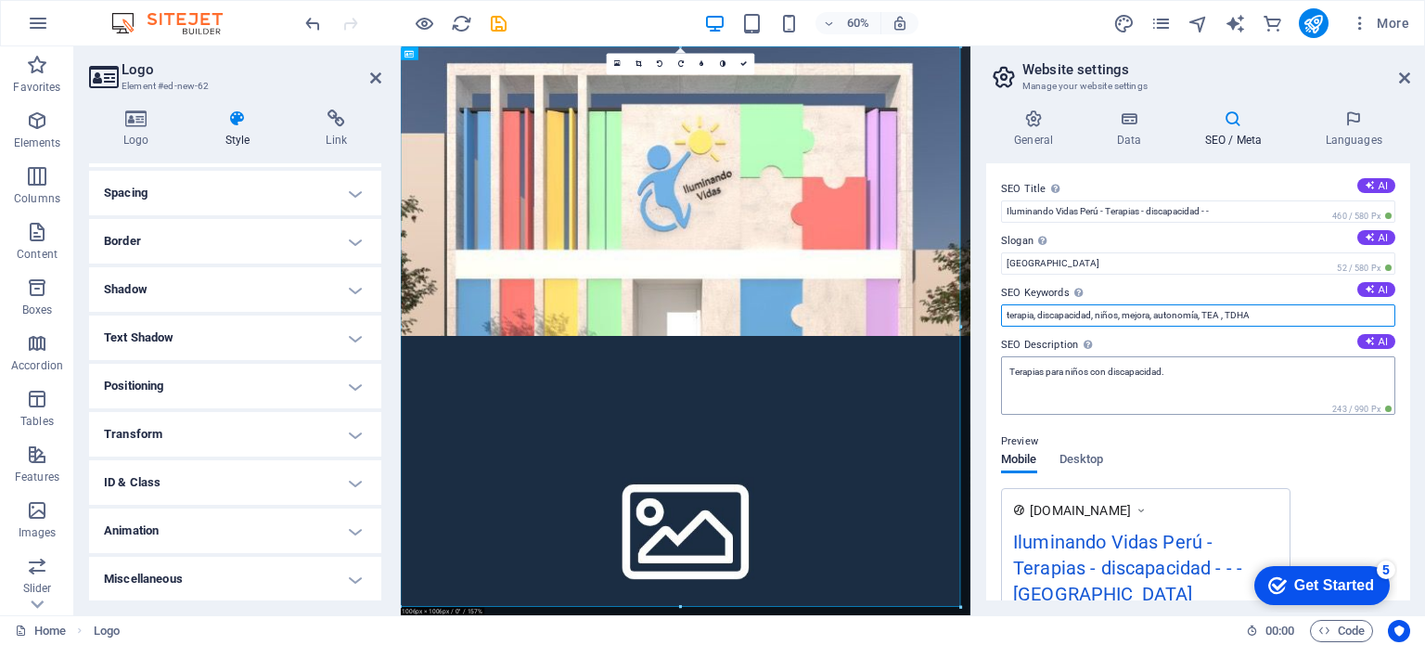
type input "terapia, discapacidad, niños, mejora, autonomía, TEA , TDHA"
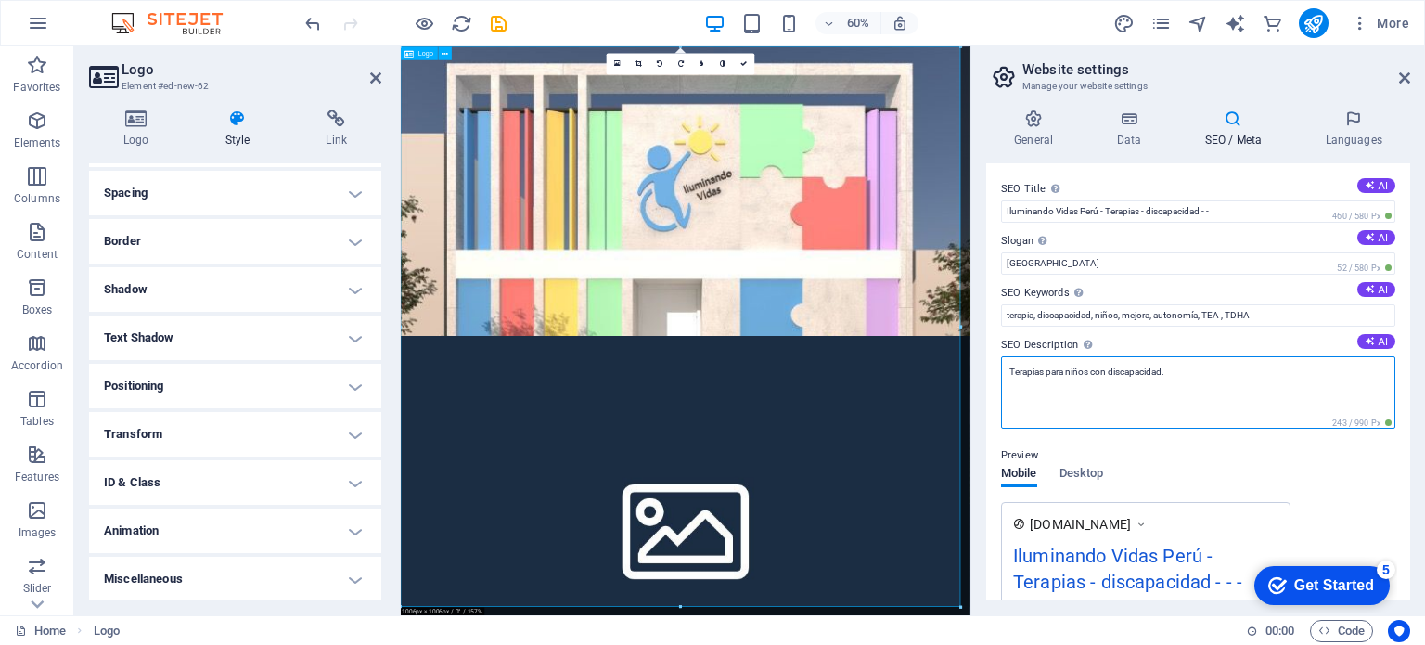
drag, startPoint x: 1604, startPoint y: 419, endPoint x: 1153, endPoint y: 596, distance: 484.3
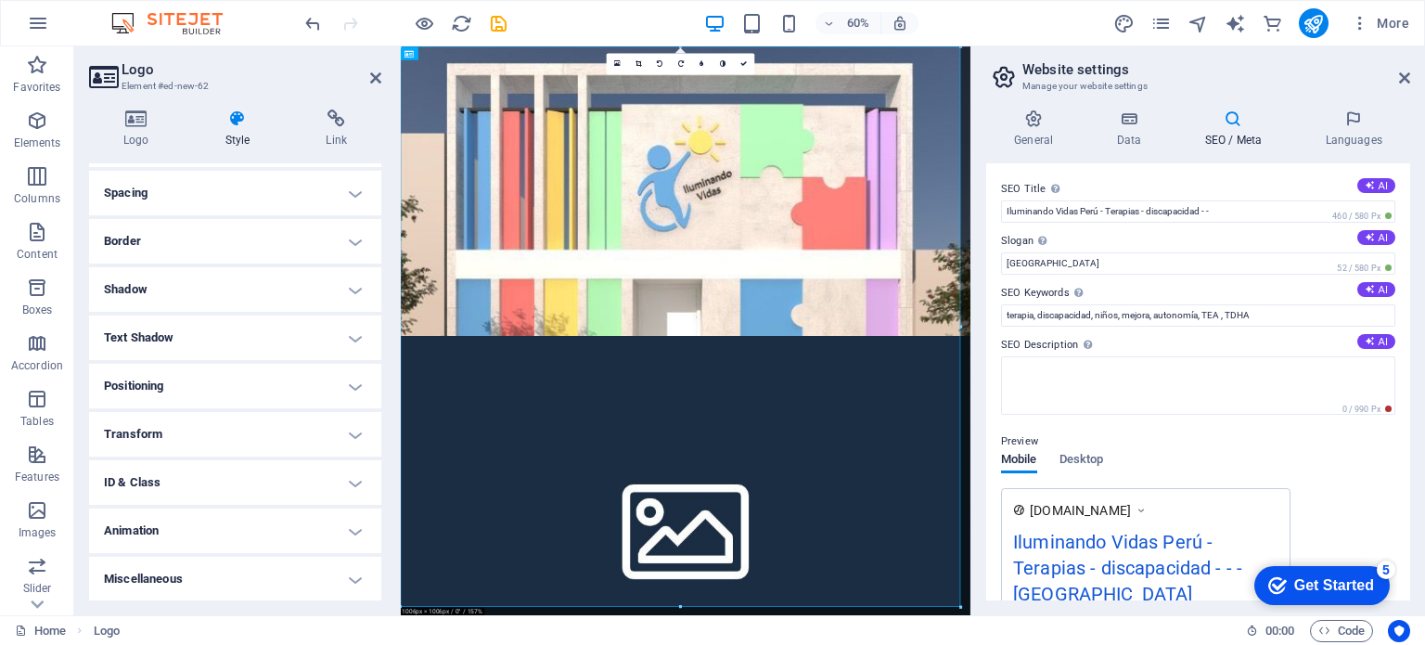
click at [1228, 461] on div "Preview Mobile Desktop www.example.com Iluminando Vidas Perú - Terapias - disca…" at bounding box center [1198, 530] width 394 height 230
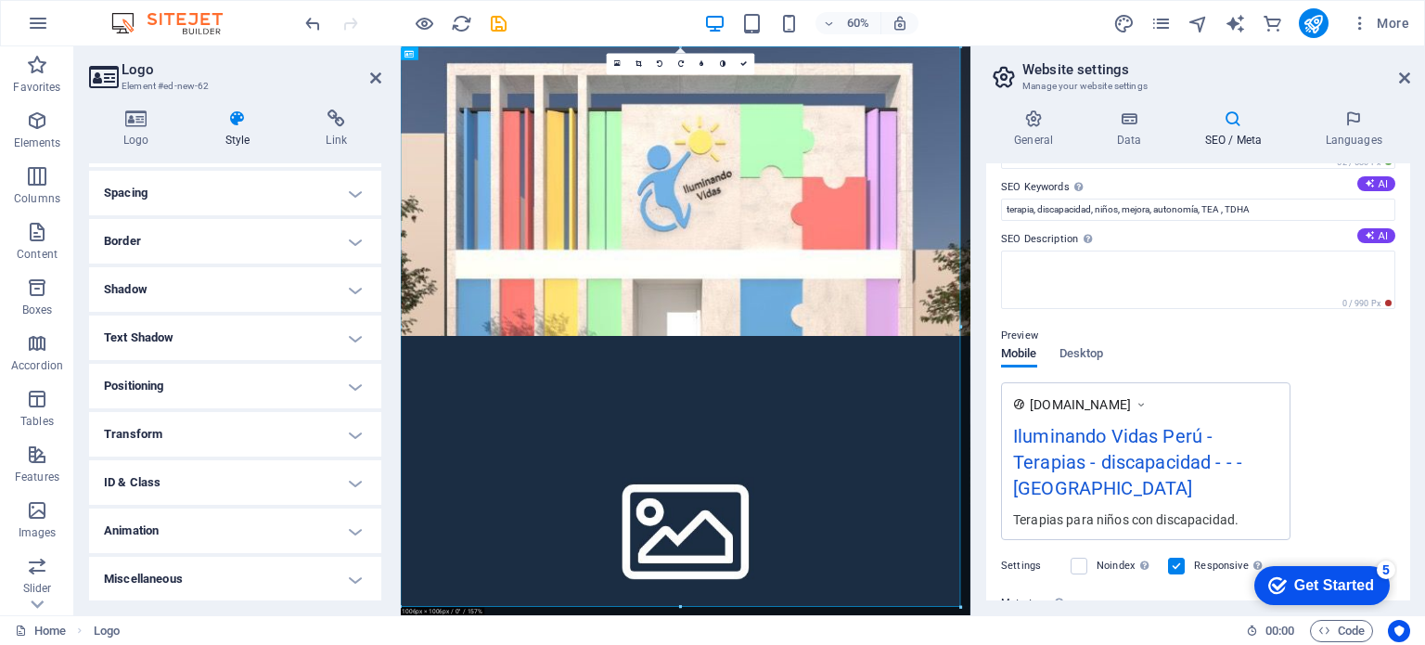
scroll to position [0, 0]
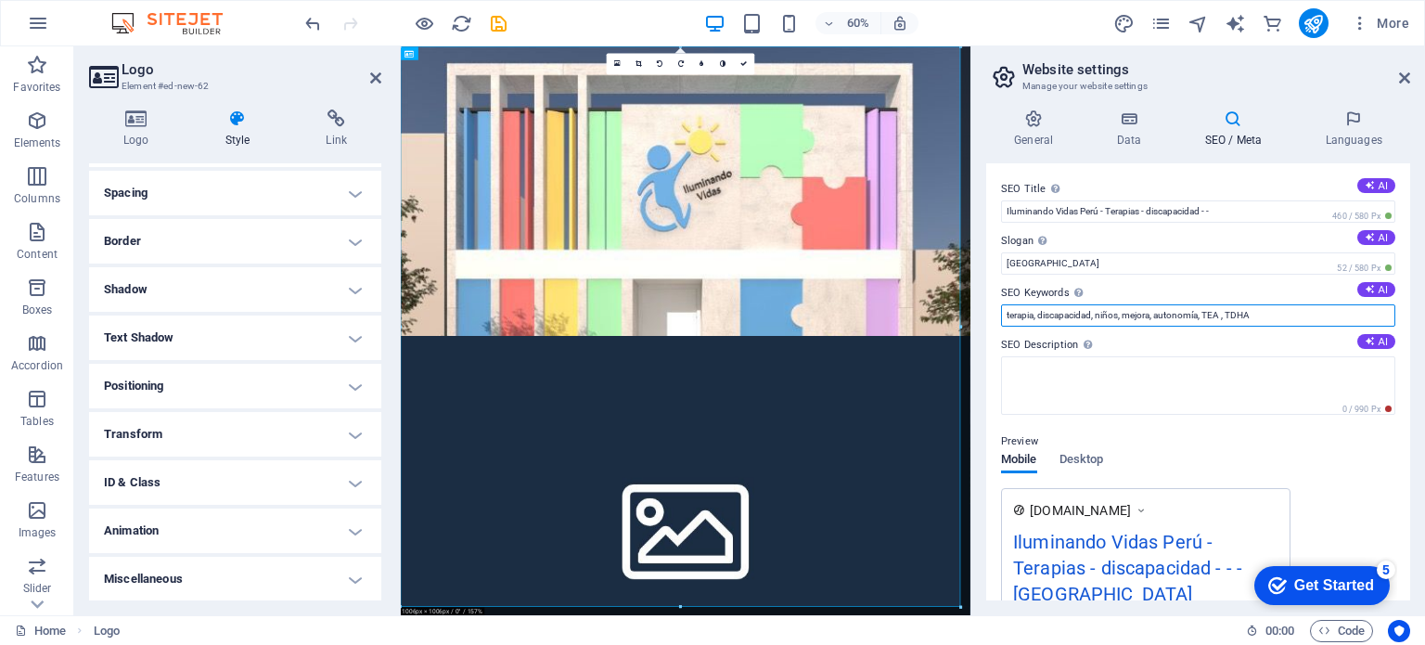
drag, startPoint x: 1285, startPoint y: 314, endPoint x: 1230, endPoint y: 309, distance: 55.9
click at [1230, 309] on input "terapia, discapacidad, niños, mejora, autonomía, TEA , TDHA" at bounding box center [1198, 315] width 394 height 22
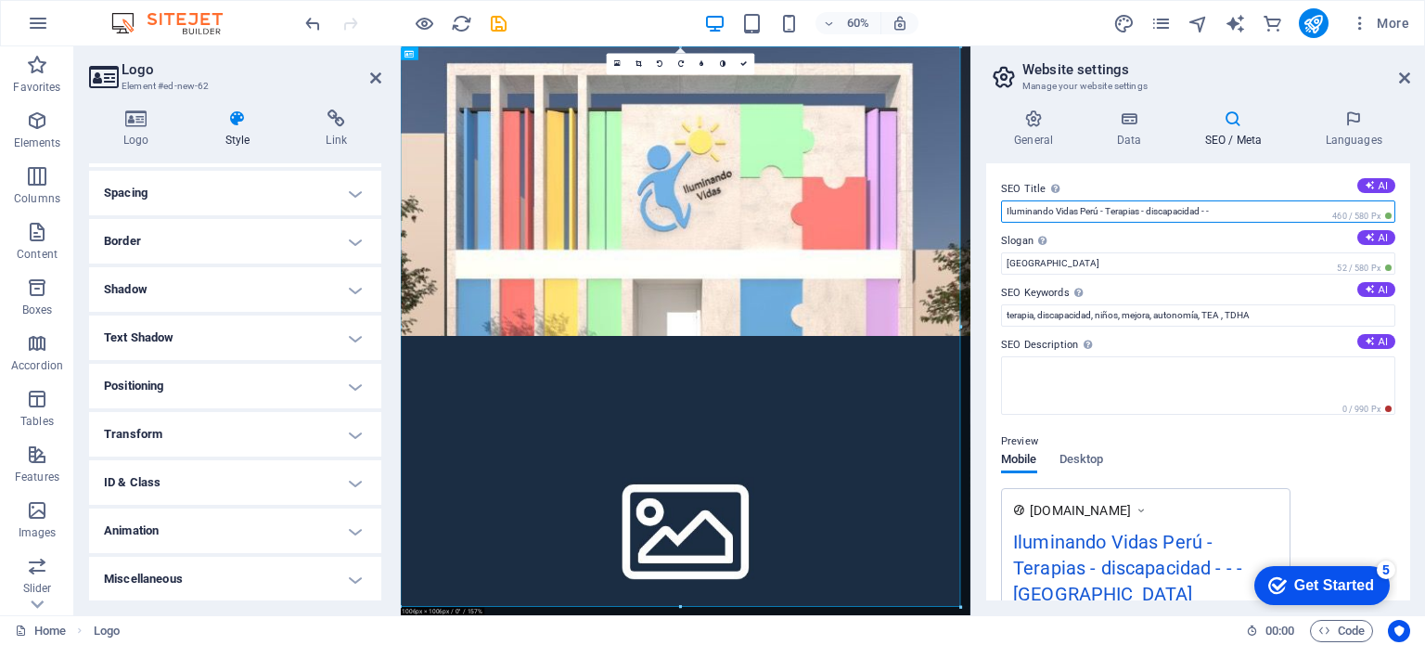
drag, startPoint x: 1217, startPoint y: 207, endPoint x: 1100, endPoint y: 222, distance: 117.8
click at [1100, 222] on input "Iluminando Vidas Perú - Terapias - discapacidad - -" at bounding box center [1198, 211] width 394 height 22
type input "Iluminando Vidas [GEOGRAPHIC_DATA]"
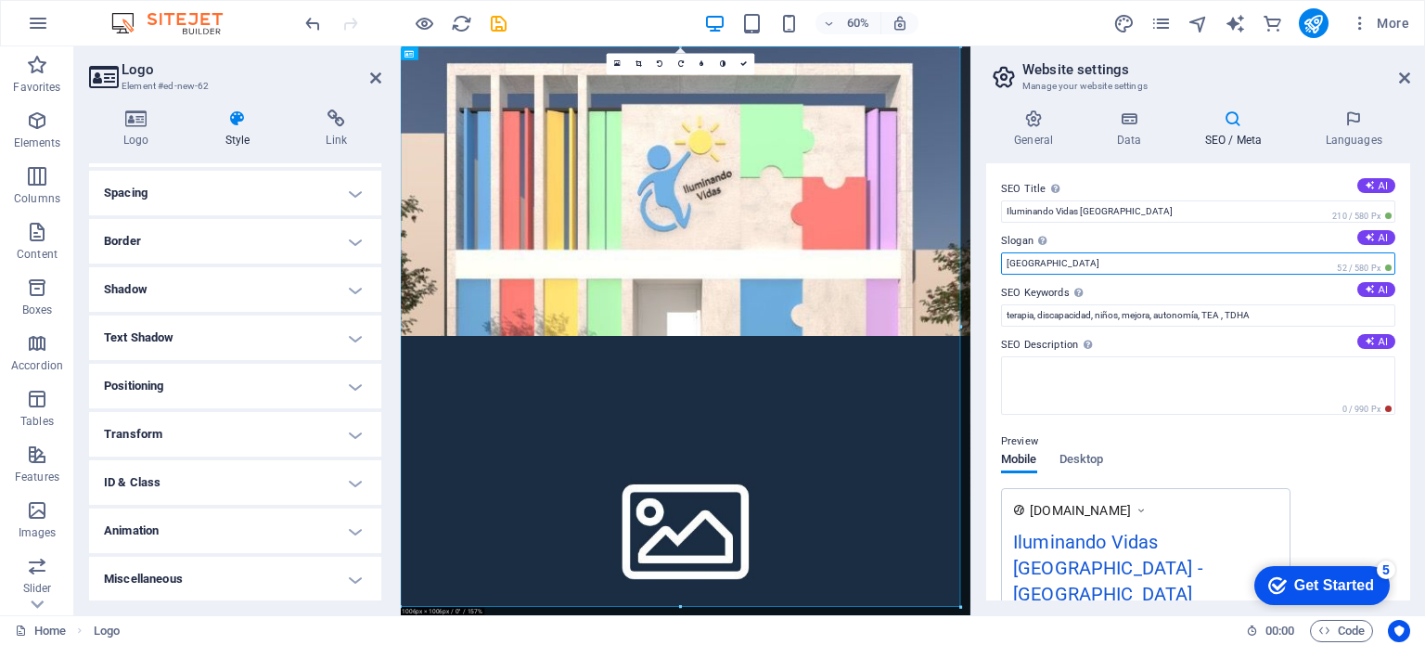
drag, startPoint x: 1447, startPoint y: 313, endPoint x: 1303, endPoint y: 413, distance: 175.2
type input "B"
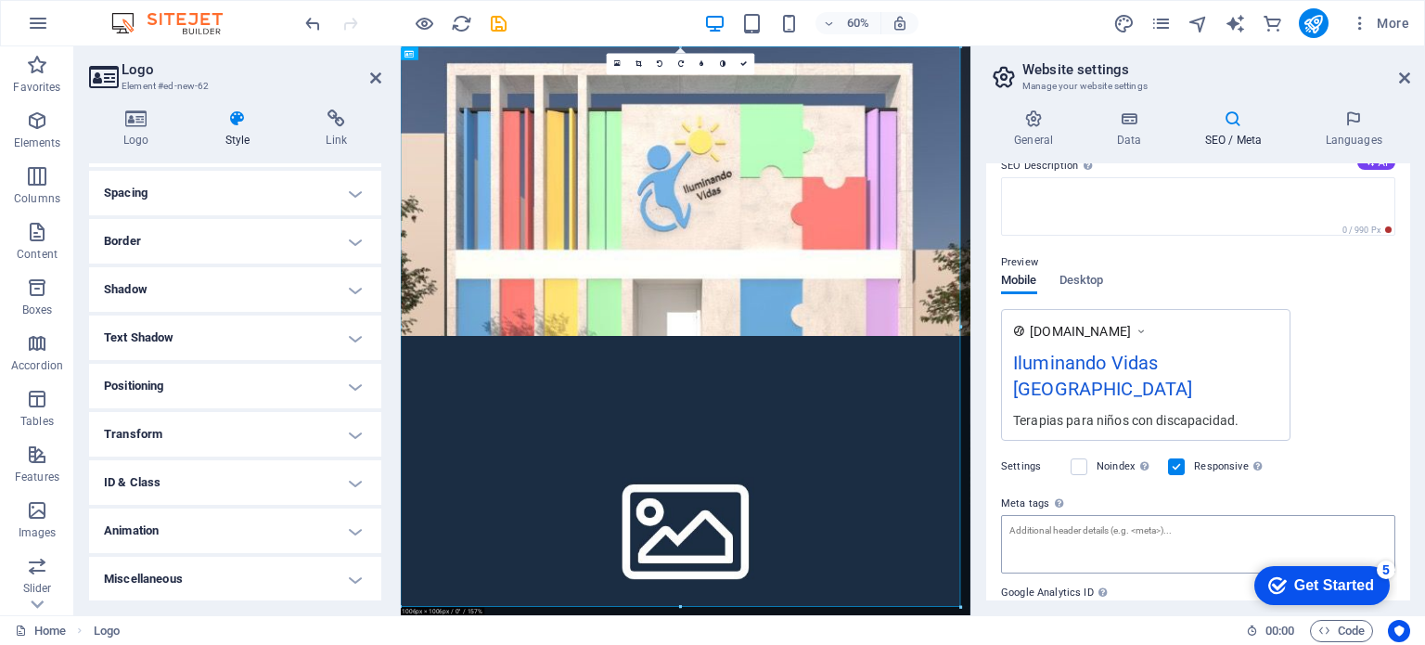
scroll to position [151, 0]
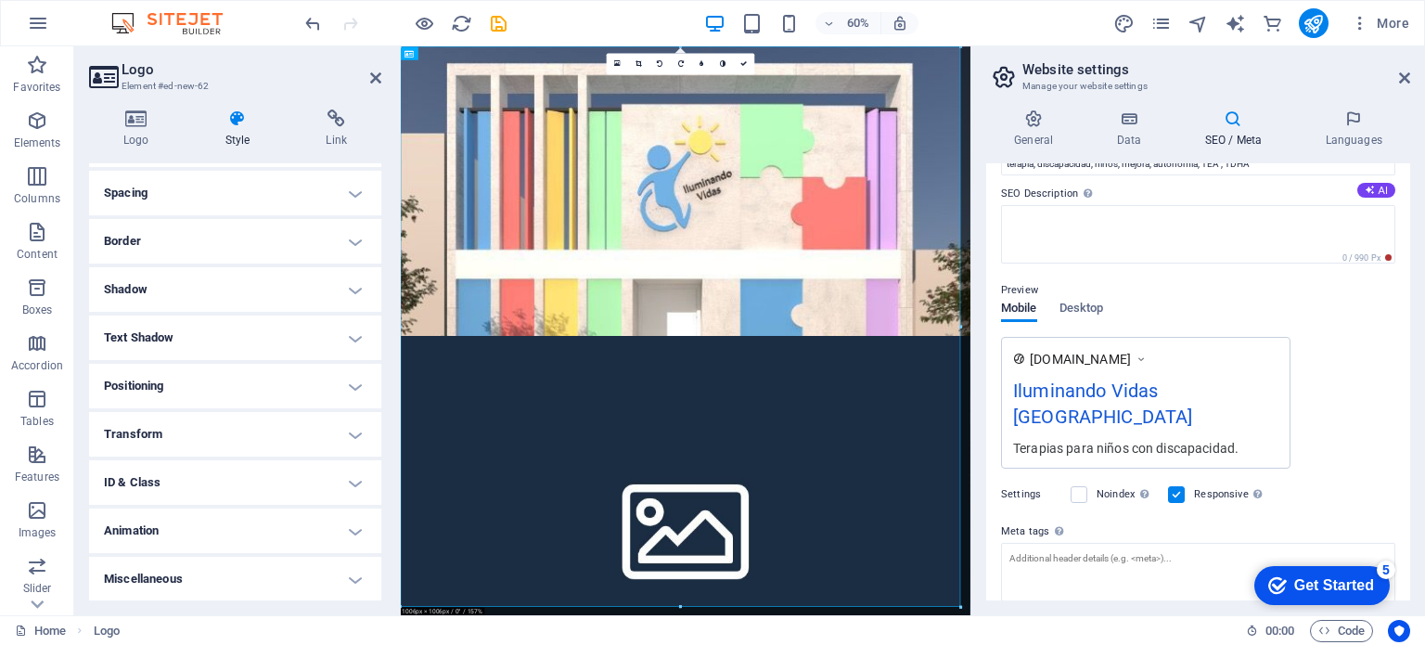
click at [1332, 581] on div "Get Started" at bounding box center [1334, 585] width 80 height 17
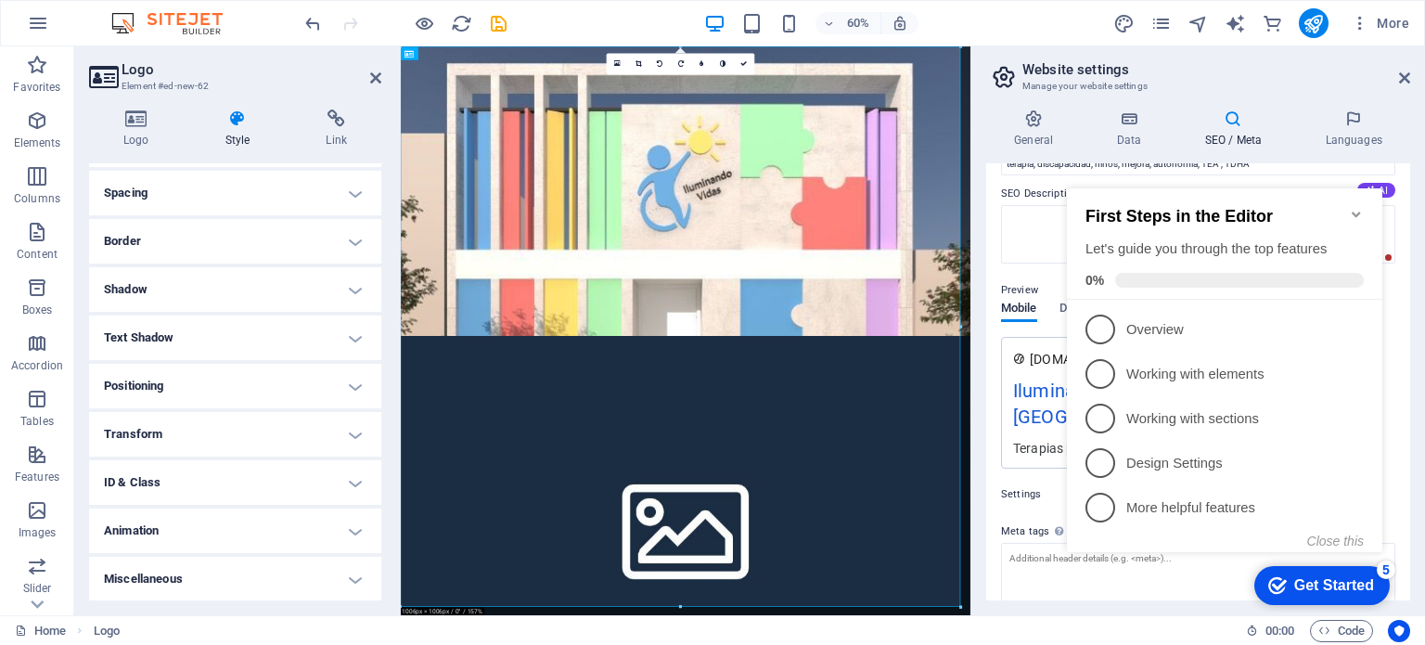
click at [1179, 275] on span at bounding box center [1239, 280] width 249 height 15
click at [1351, 207] on icon "Minimize checklist" at bounding box center [1355, 214] width 15 height 15
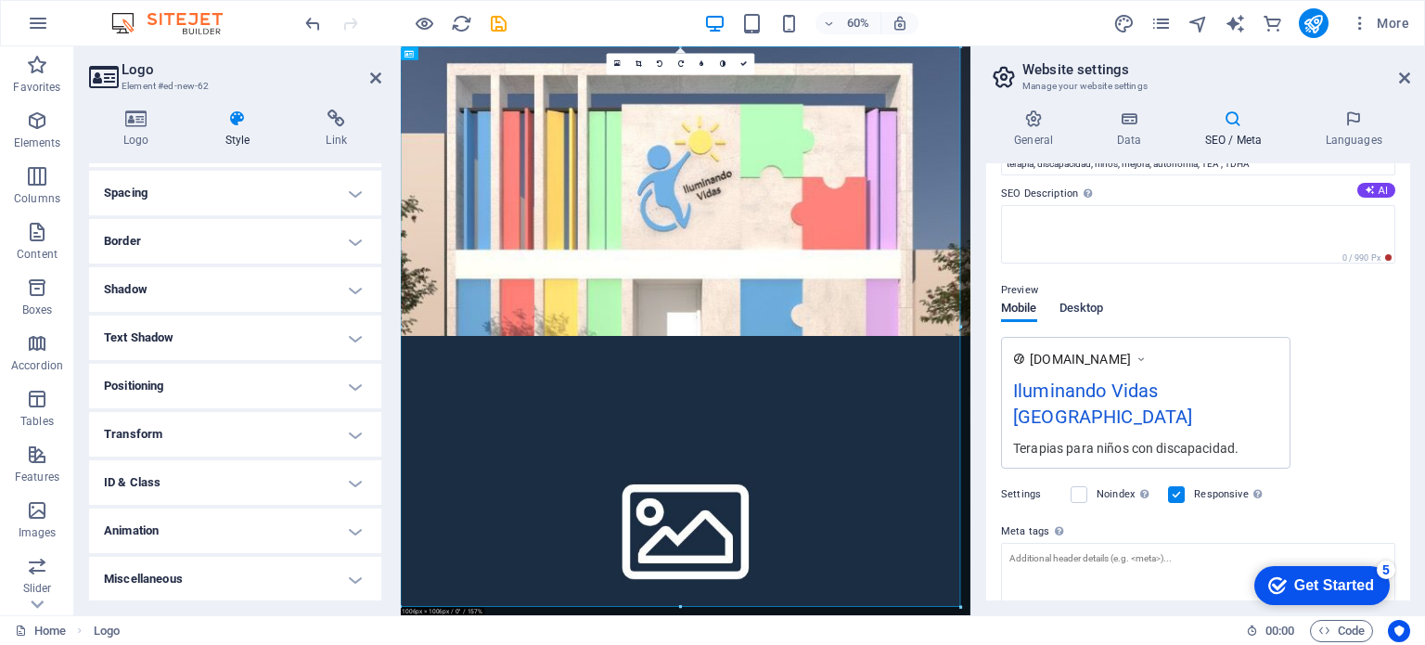
click at [1098, 314] on span "Desktop" at bounding box center [1081, 310] width 45 height 26
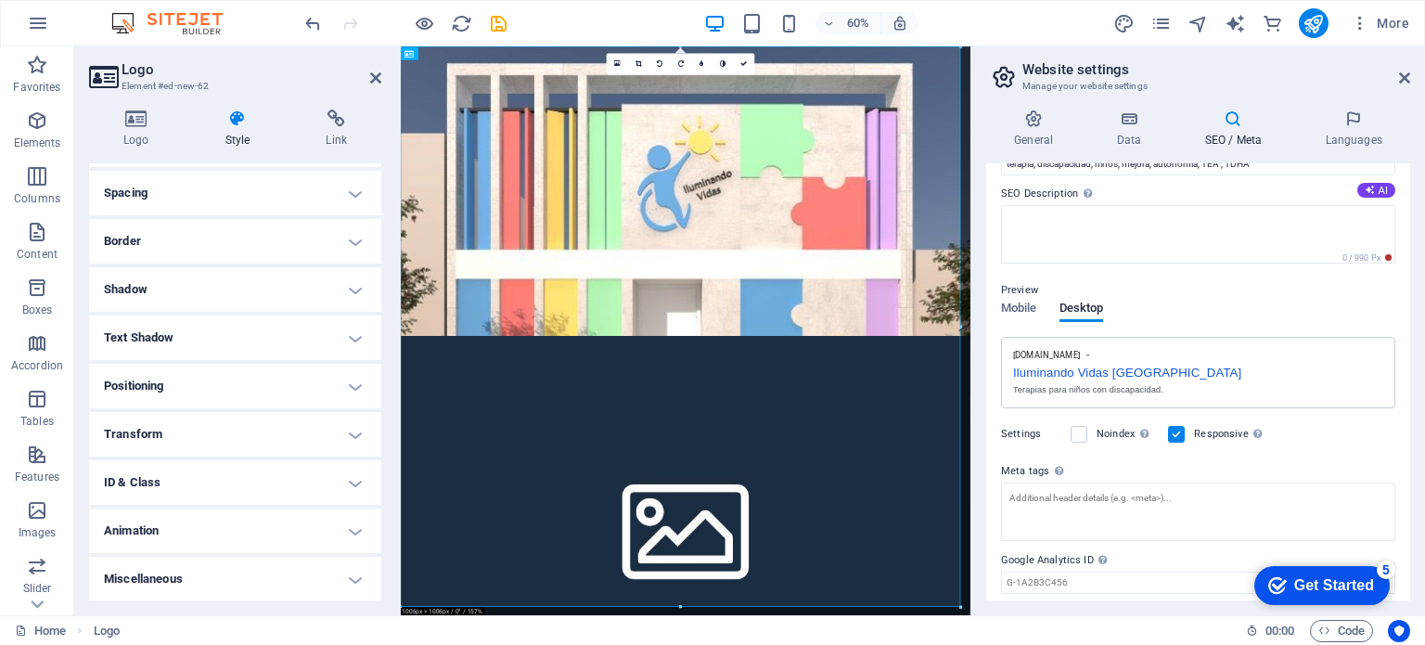
click at [1087, 432] on div "Noindex Instruct search engines to exclude this website from search results." at bounding box center [1111, 434] width 83 height 22
click at [1079, 432] on label at bounding box center [1078, 434] width 17 height 17
click at [0, 0] on input "Noindex Instruct search engines to exclude this website from search results." at bounding box center [0, 0] width 0 height 0
click at [1080, 436] on label at bounding box center [1078, 434] width 17 height 17
click at [0, 0] on input "Noindex Instruct search engines to exclude this website from search results." at bounding box center [0, 0] width 0 height 0
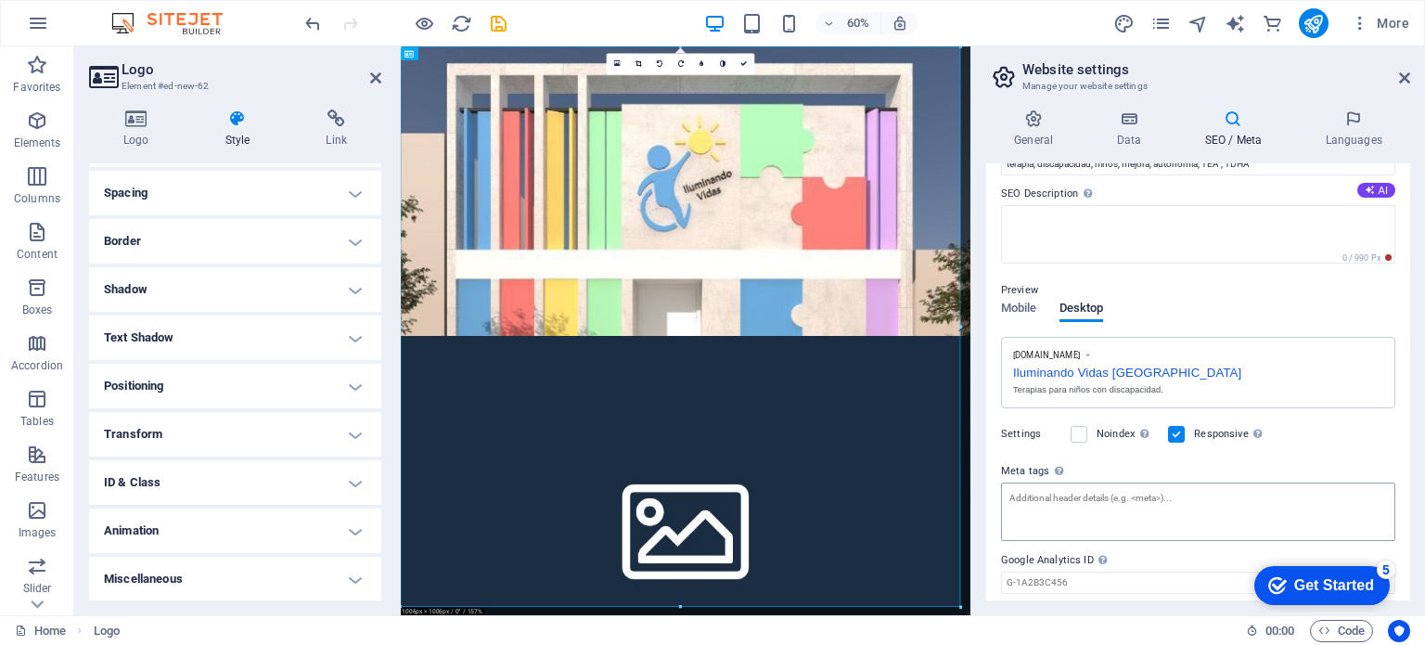
scroll to position [210, 0]
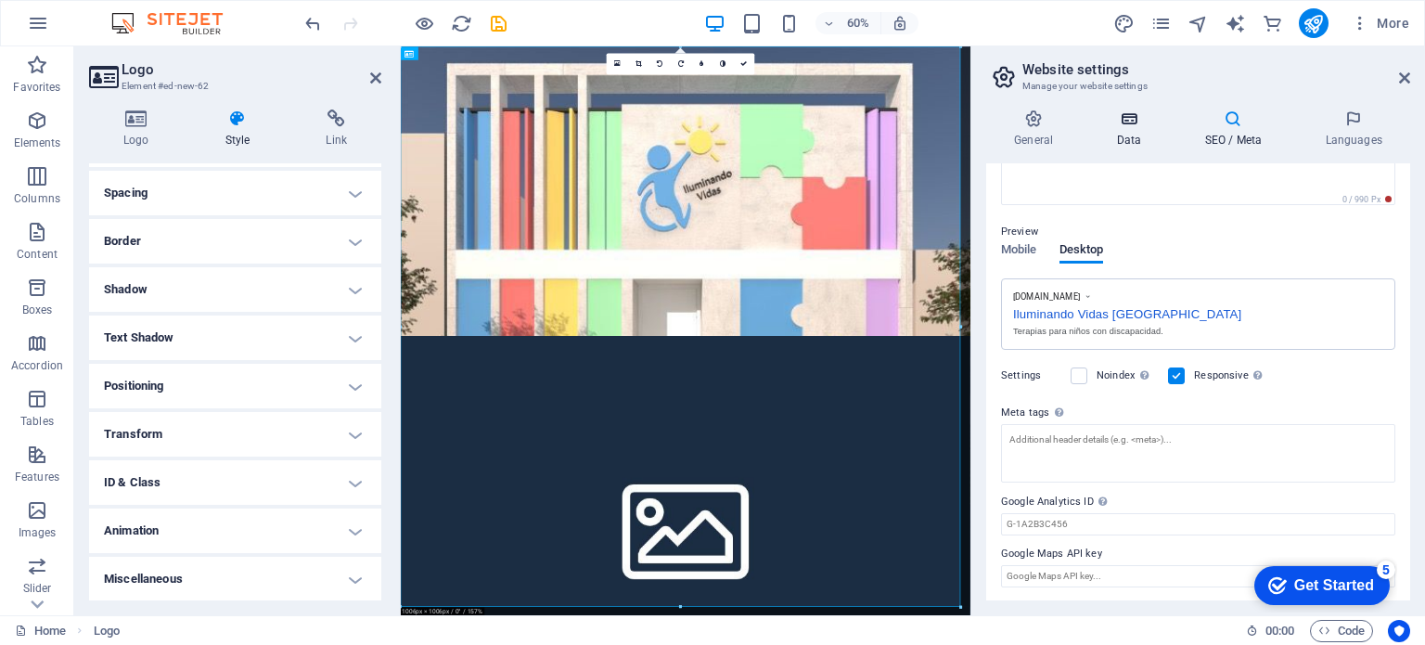
click at [1138, 135] on h4 "Data" at bounding box center [1132, 128] width 88 height 39
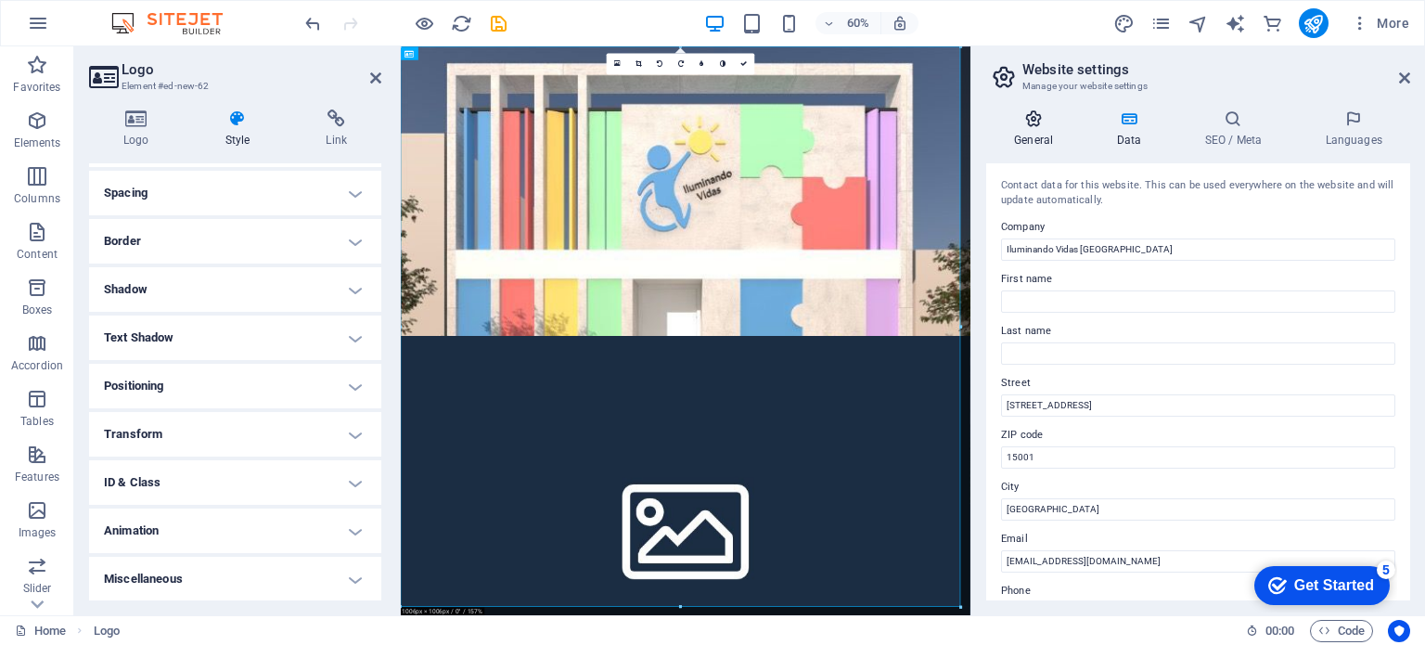
click at [1034, 133] on h4 "General" at bounding box center [1037, 128] width 102 height 39
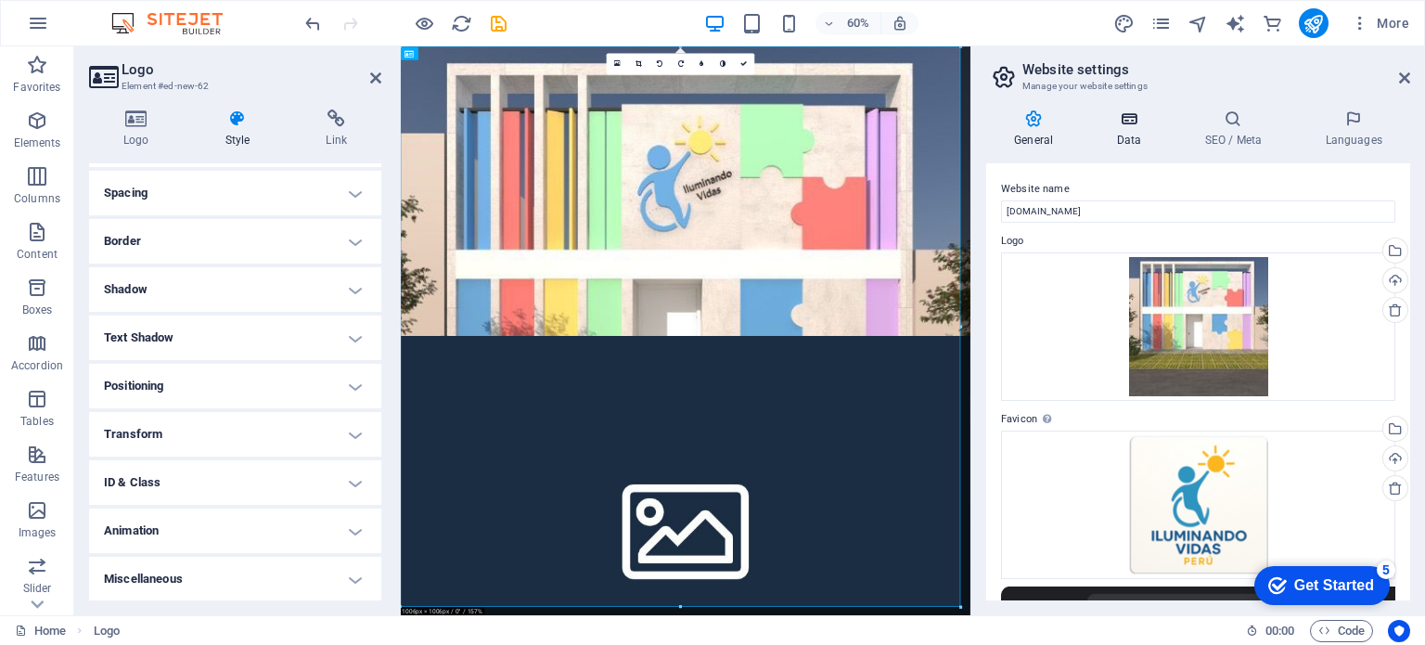
click at [1125, 139] on h4 "Data" at bounding box center [1132, 128] width 88 height 39
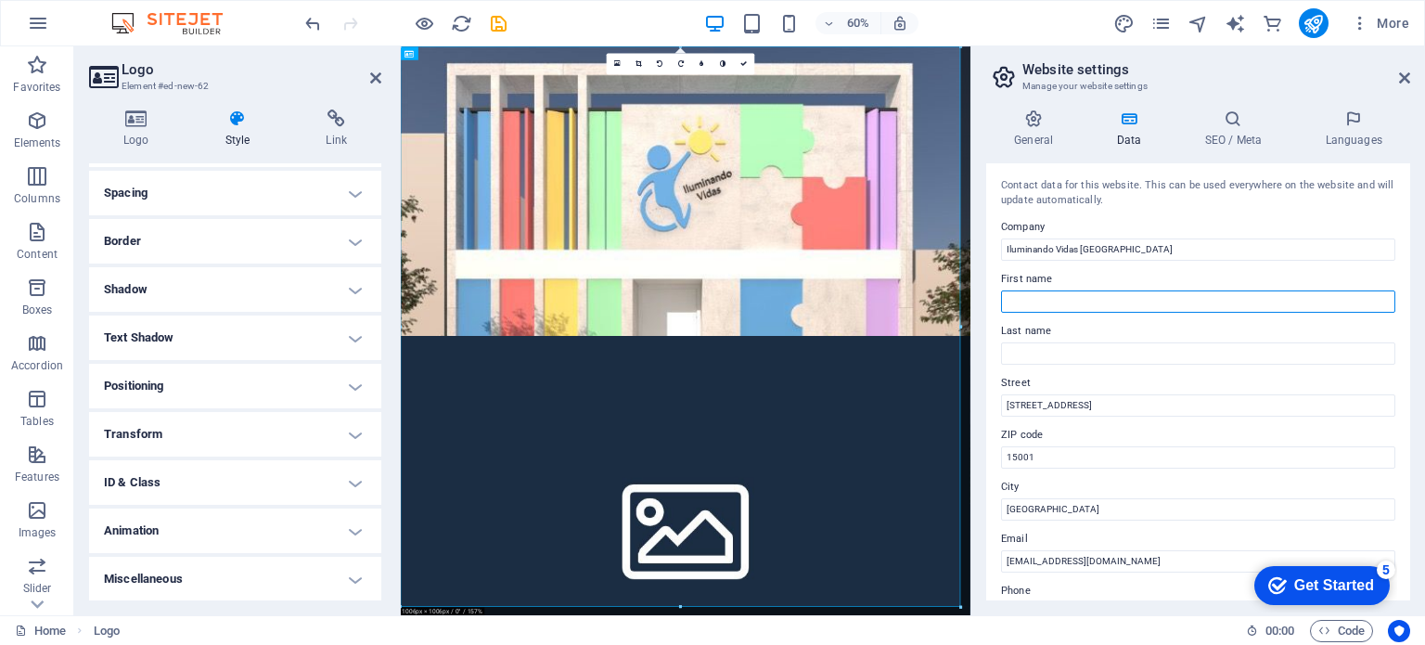
click at [1083, 305] on input "First name" at bounding box center [1198, 301] width 394 height 22
type input "o"
type input "ONG"
click at [1049, 128] on h4 "General" at bounding box center [1037, 128] width 102 height 39
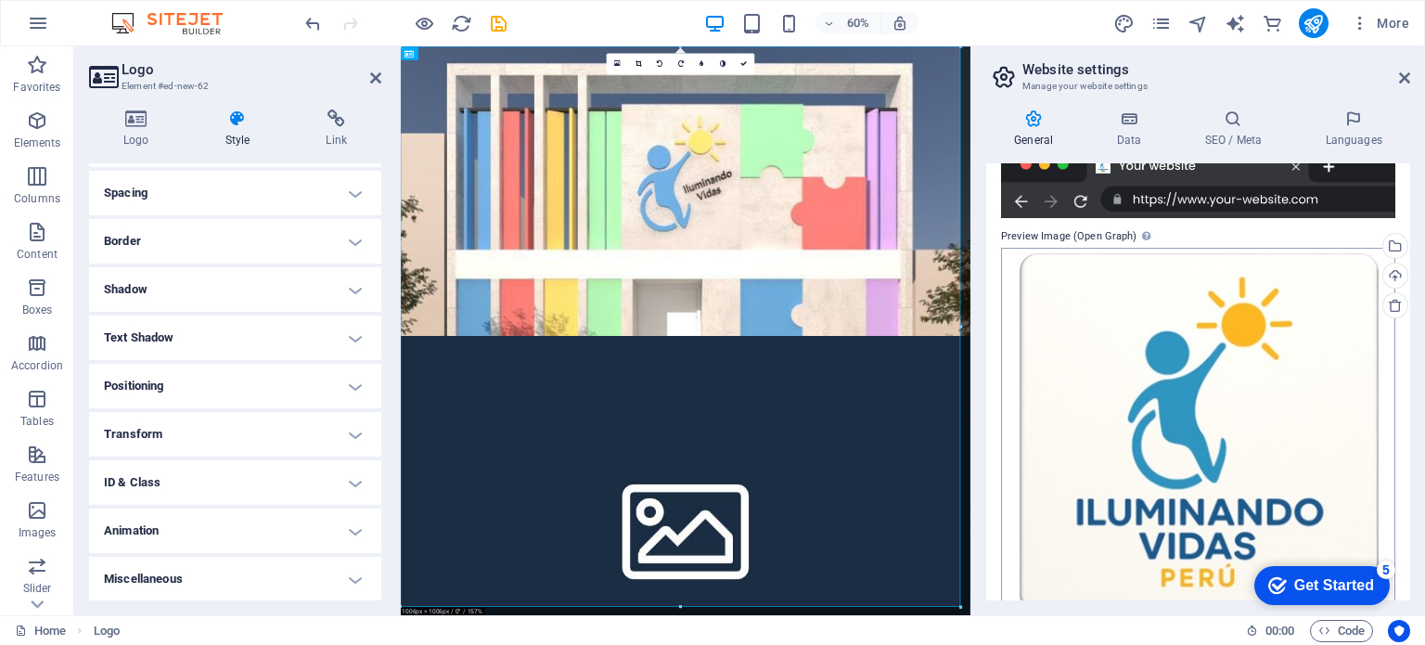
scroll to position [471, 0]
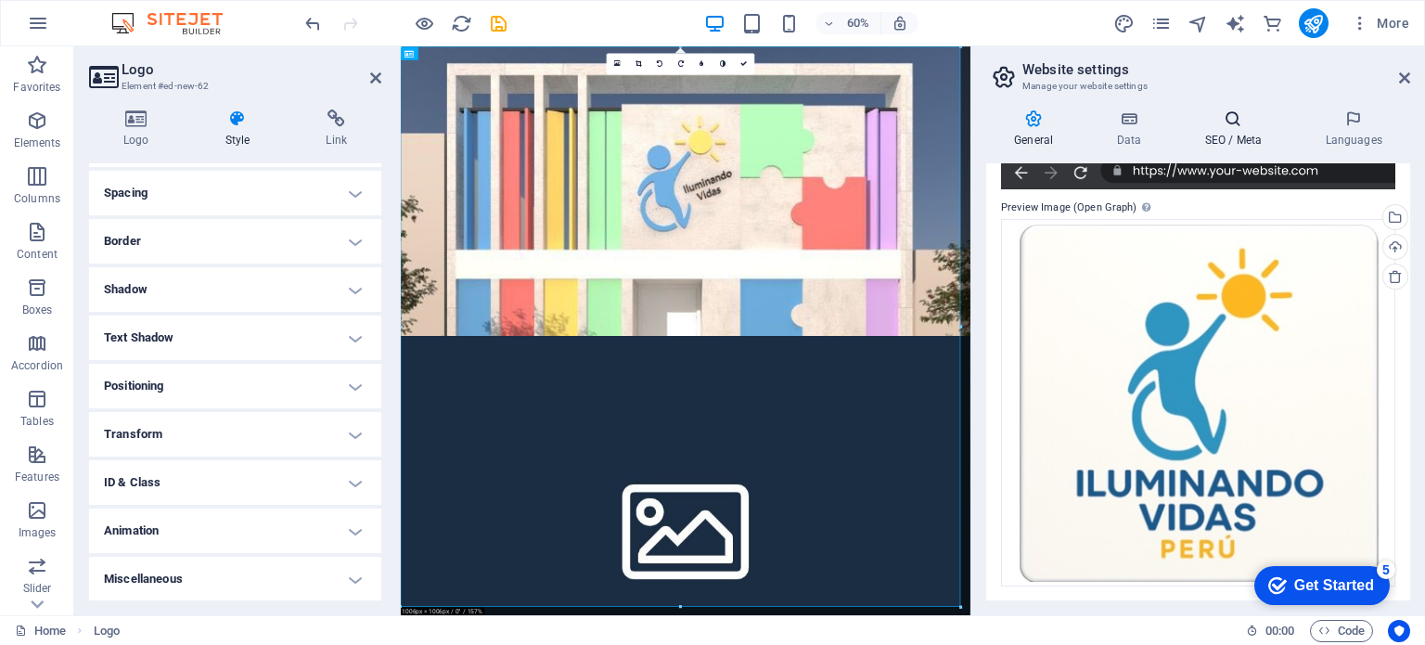
click at [1247, 132] on h4 "SEO / Meta" at bounding box center [1236, 128] width 121 height 39
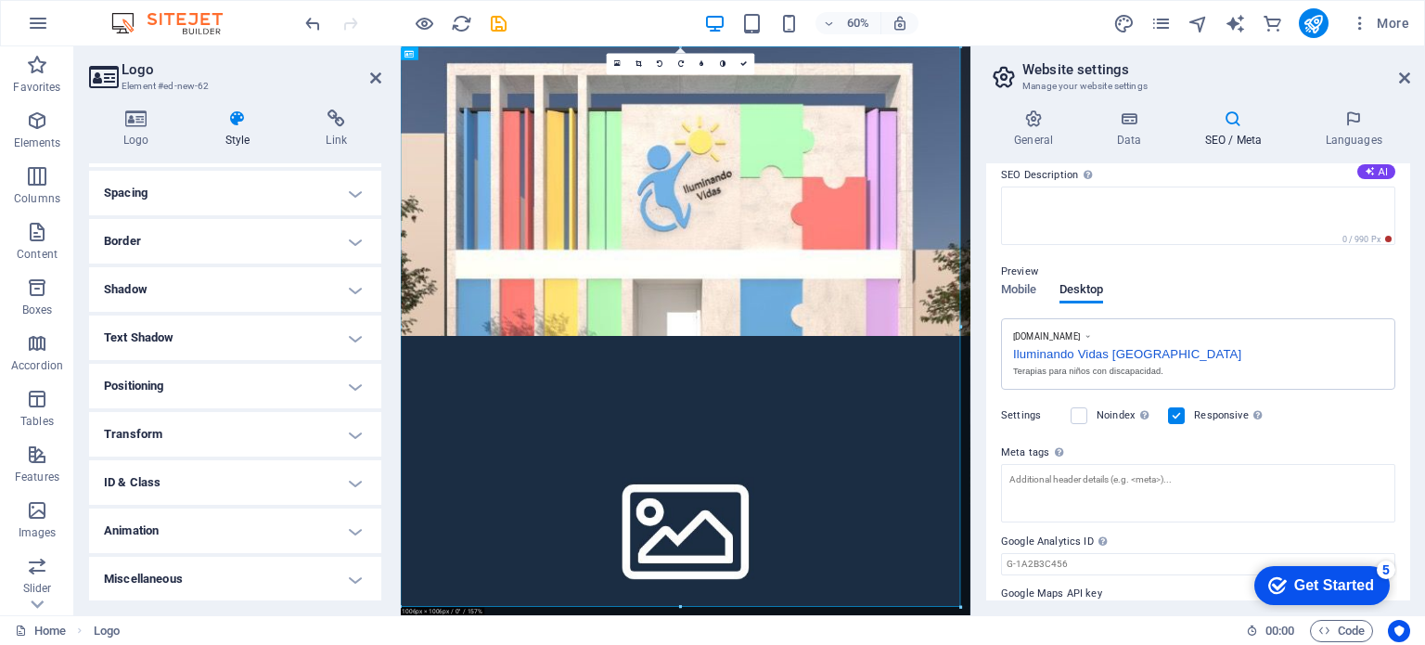
scroll to position [0, 0]
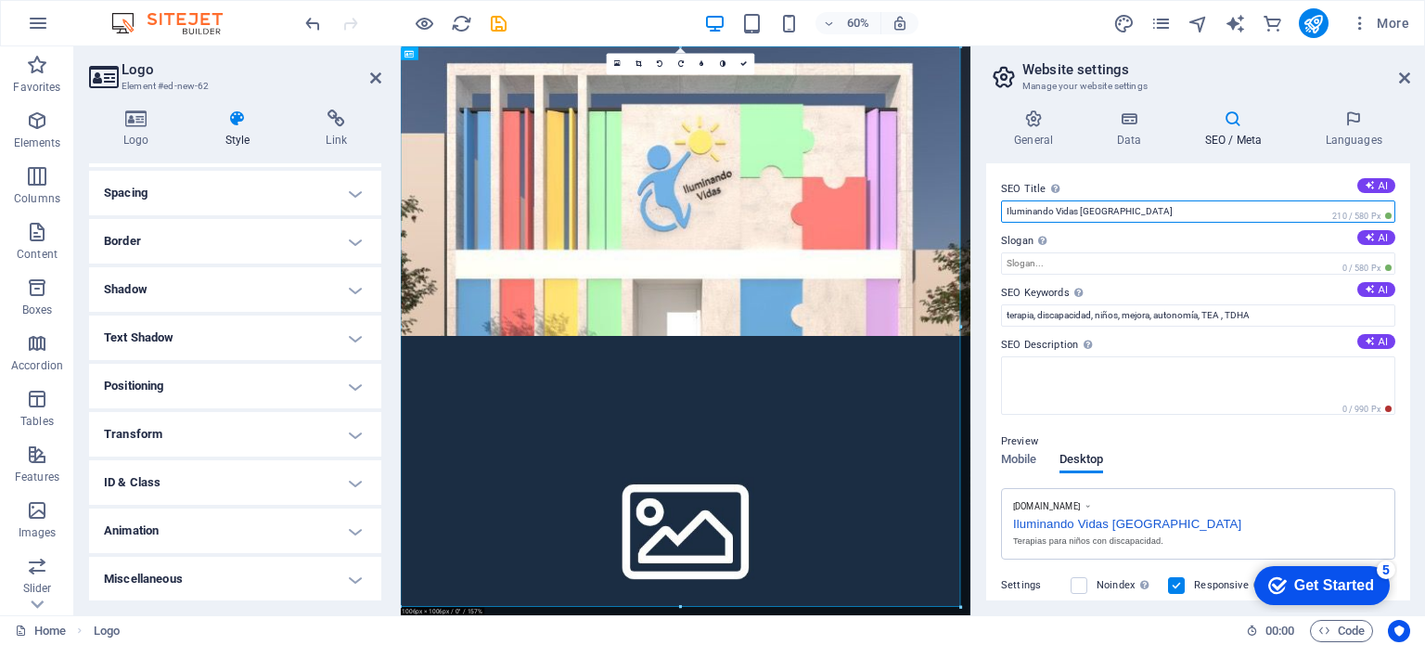
click at [1008, 210] on input "Iluminando Vidas [GEOGRAPHIC_DATA]" at bounding box center [1198, 211] width 394 height 22
type input "ONG Iluminando Vidas [GEOGRAPHIC_DATA]"
click at [989, 300] on div "SEO Title The title of your website - make it something that stands out in sear…" at bounding box center [1198, 381] width 424 height 437
click at [145, 128] on h4 "Logo" at bounding box center [140, 128] width 102 height 39
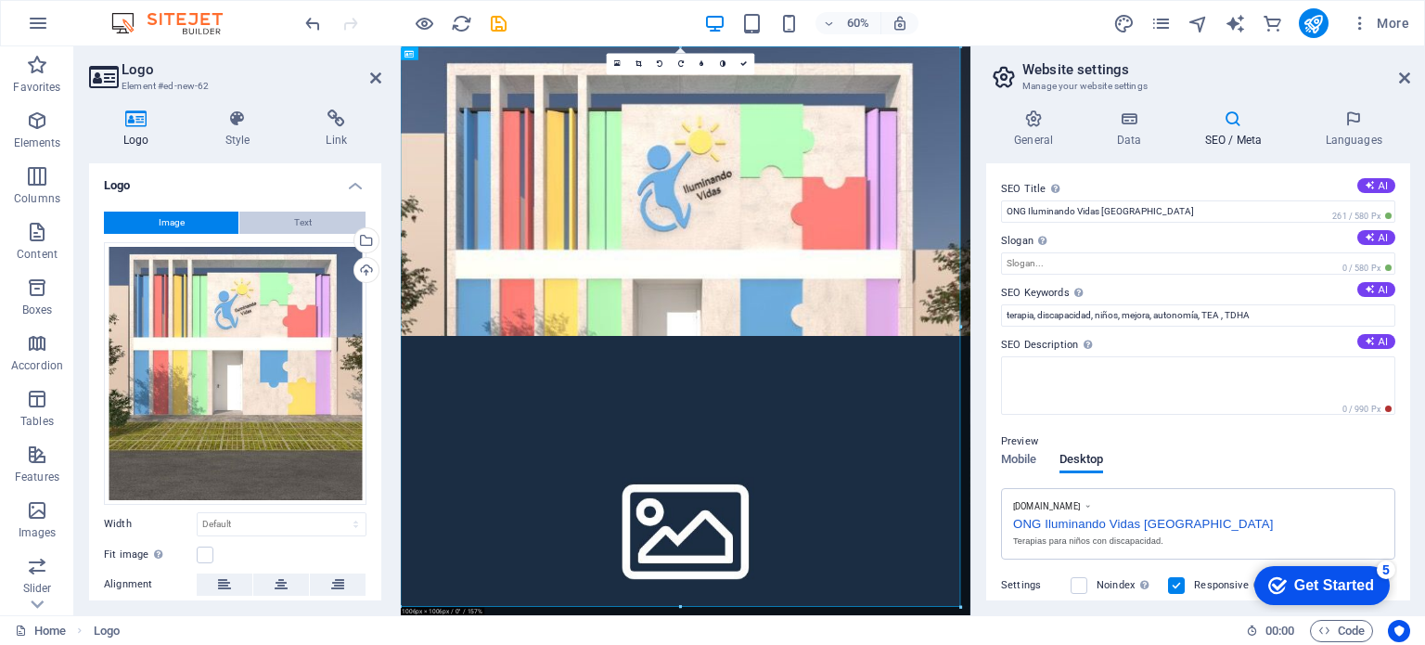
click at [307, 211] on span "Text" at bounding box center [303, 222] width 18 height 22
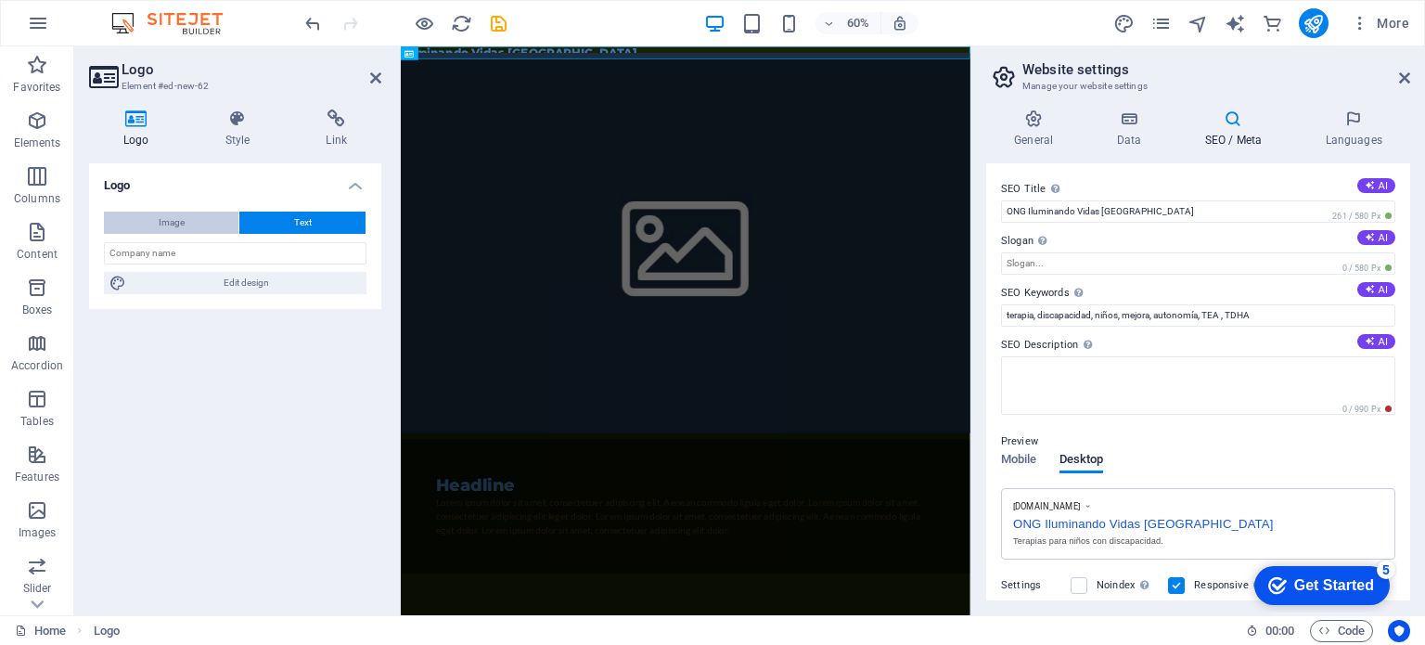
click at [195, 214] on button "Image" at bounding box center [171, 222] width 134 height 22
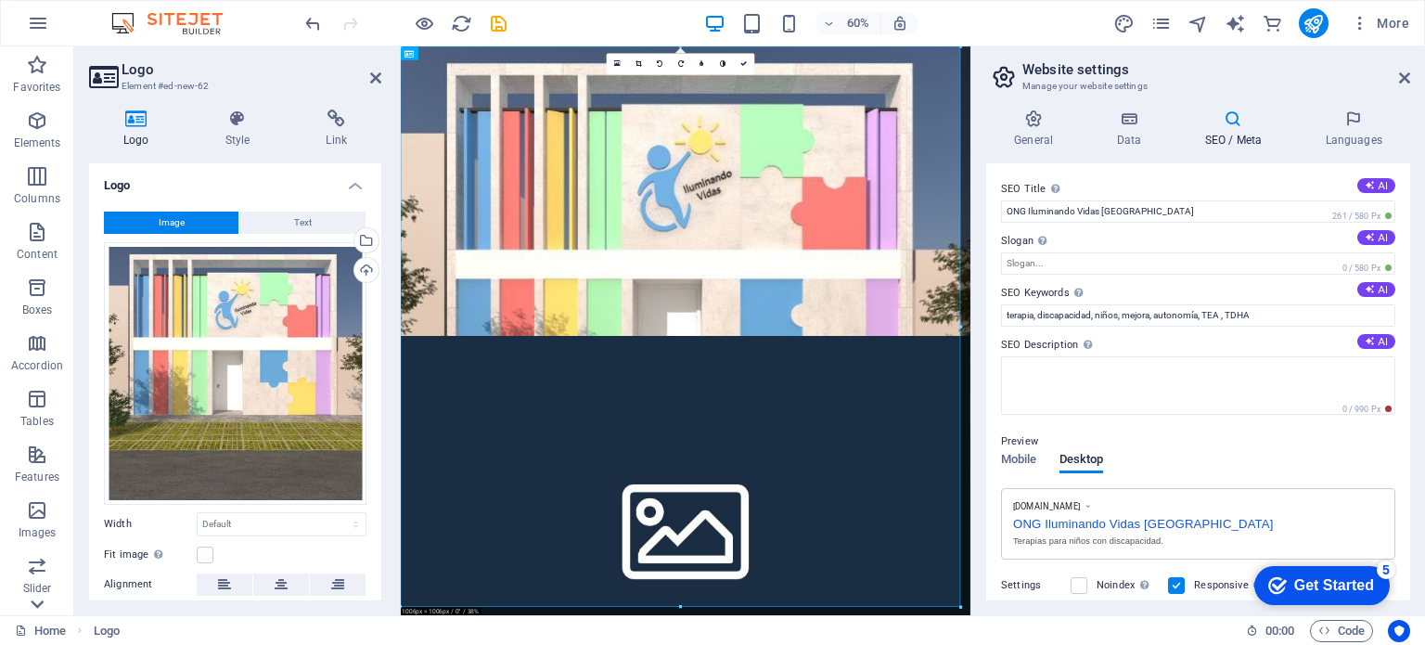
click at [38, 597] on icon at bounding box center [37, 604] width 26 height 26
click at [45, 309] on icon "button" at bounding box center [37, 300] width 22 height 22
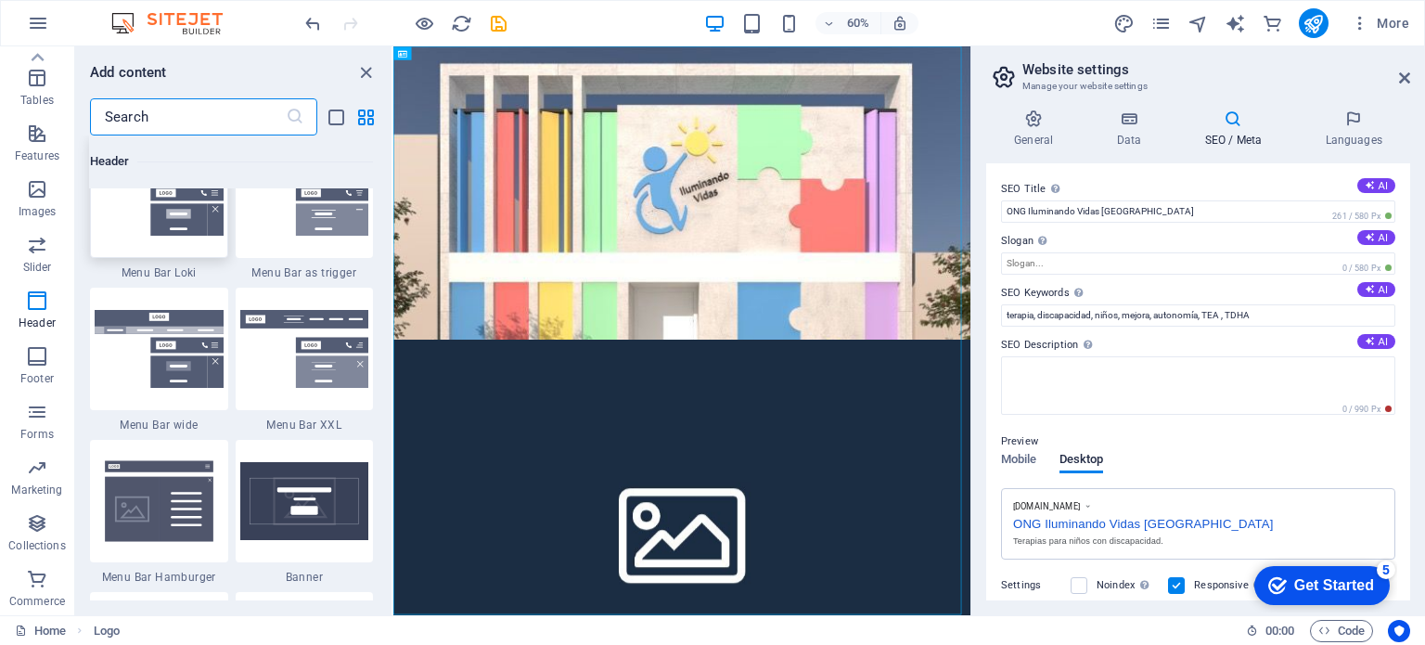
scroll to position [11690, 0]
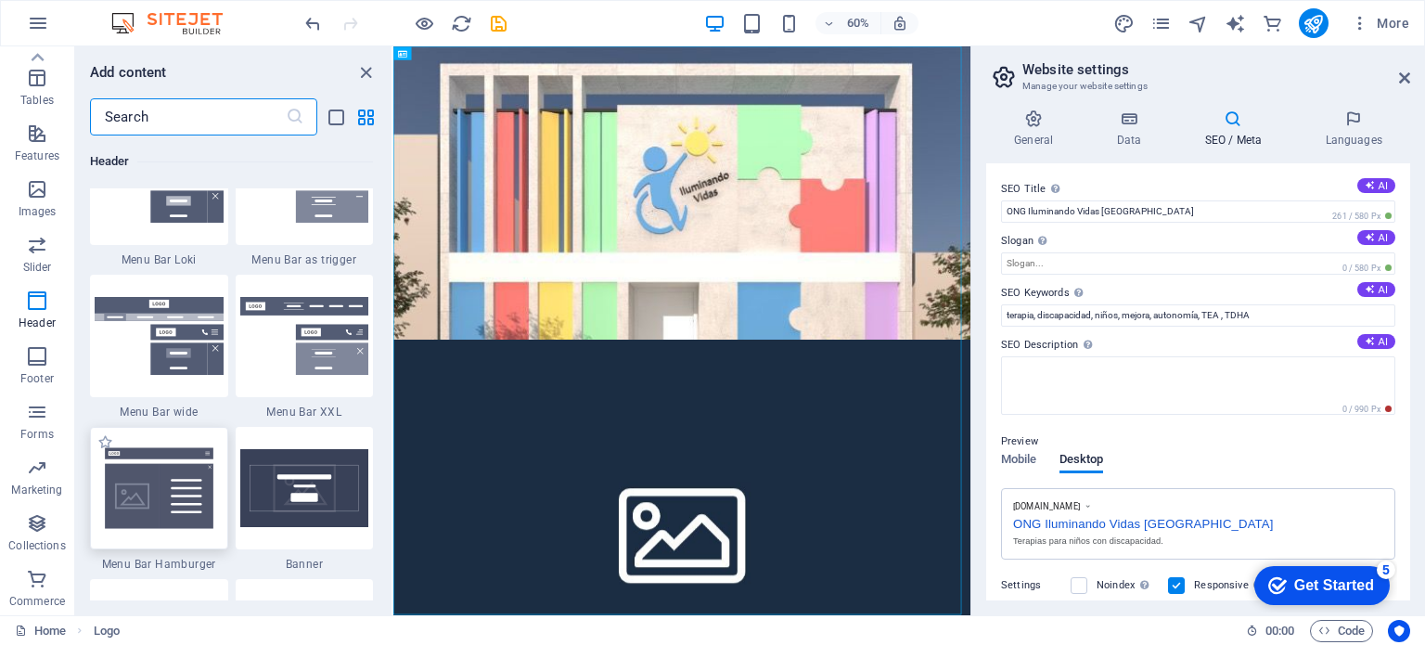
click at [145, 500] on img at bounding box center [159, 487] width 129 height 85
click at [393, 500] on div "Drag here to replace the existing content. Press “Ctrl” if you want to create a…" at bounding box center [681, 330] width 577 height 569
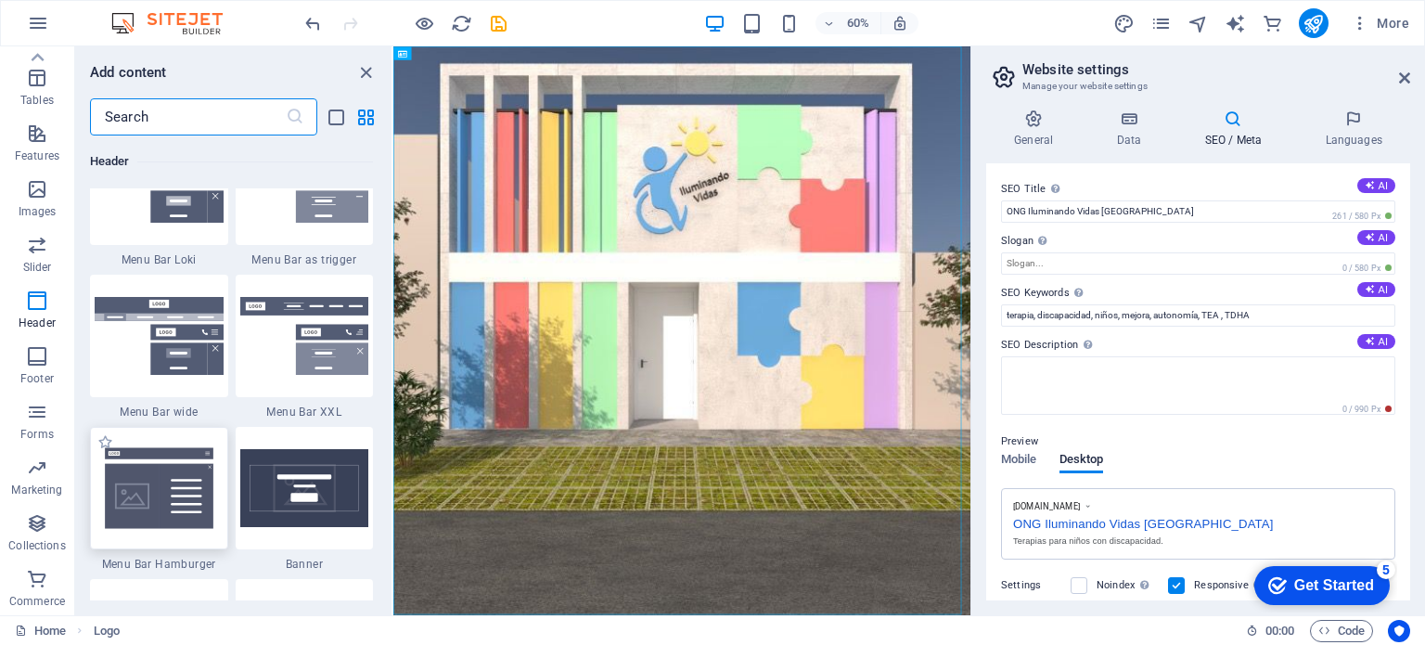
click at [393, 500] on div "Drag here to replace the existing content. Press “Ctrl” if you want to create a…" at bounding box center [681, 330] width 577 height 569
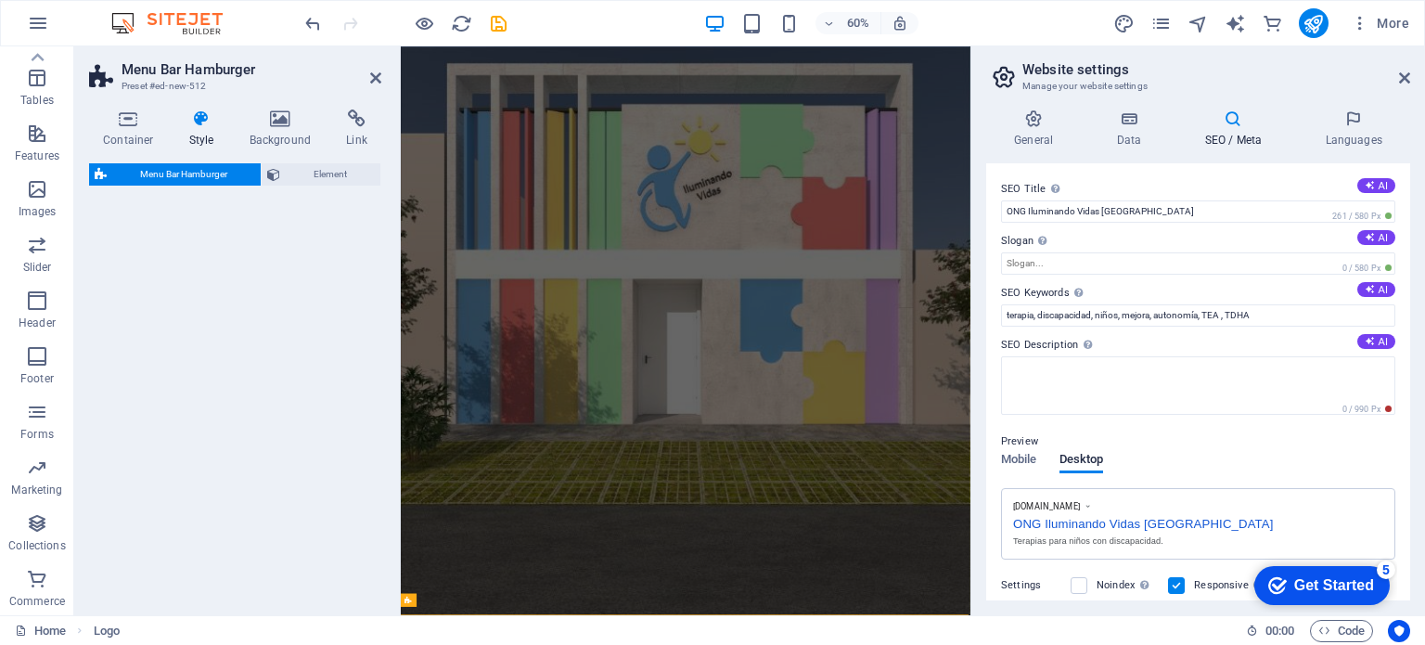
select select "rem"
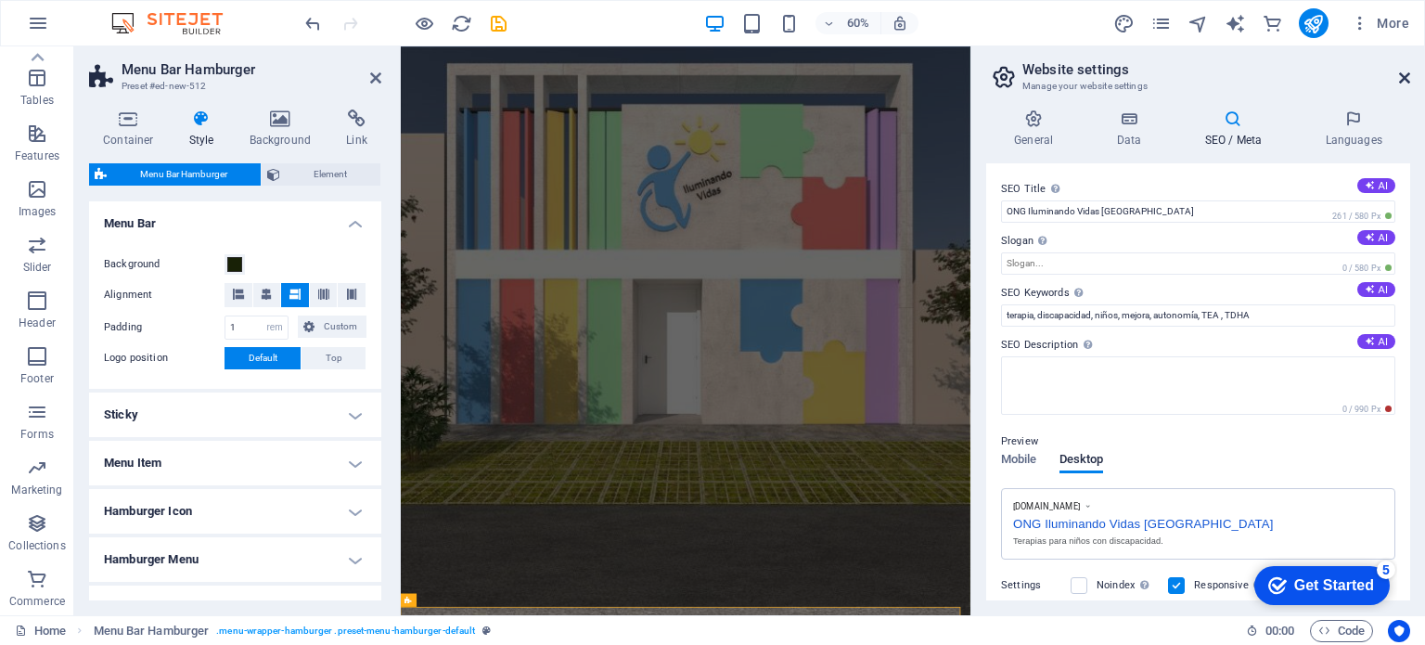
click at [1405, 73] on icon at bounding box center [1404, 77] width 11 height 15
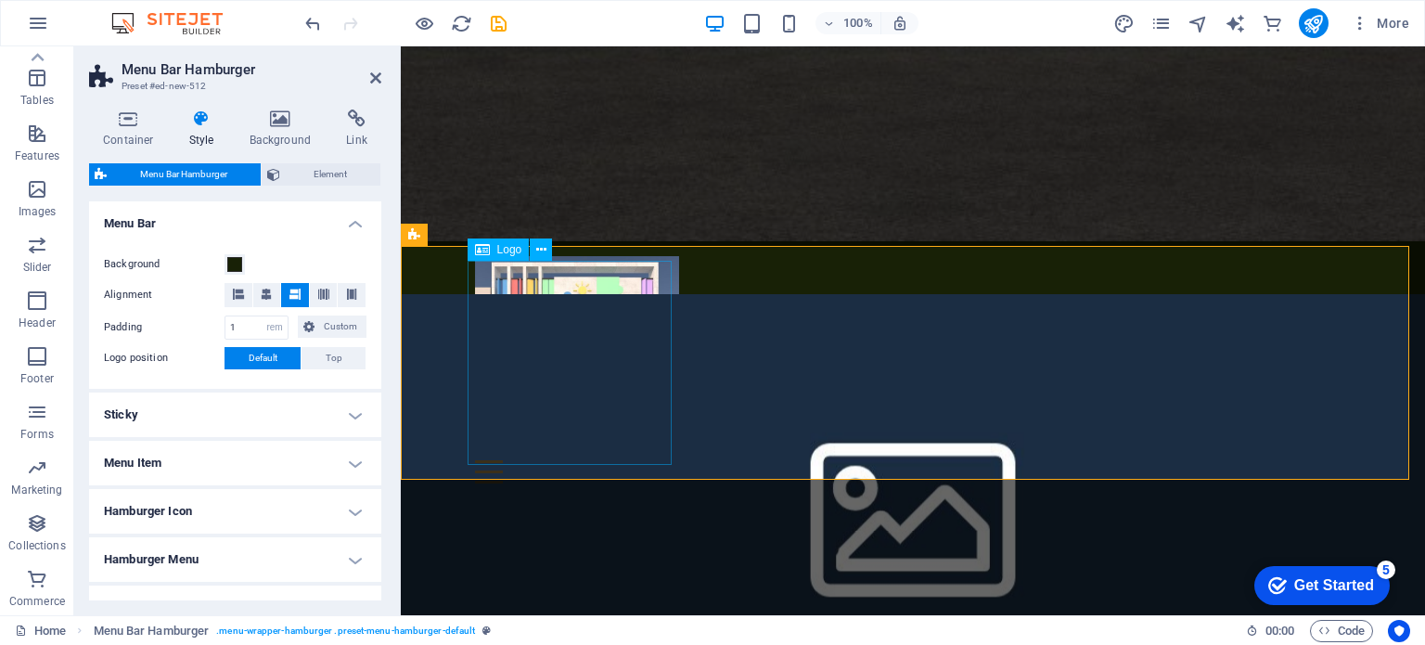
scroll to position [835, 0]
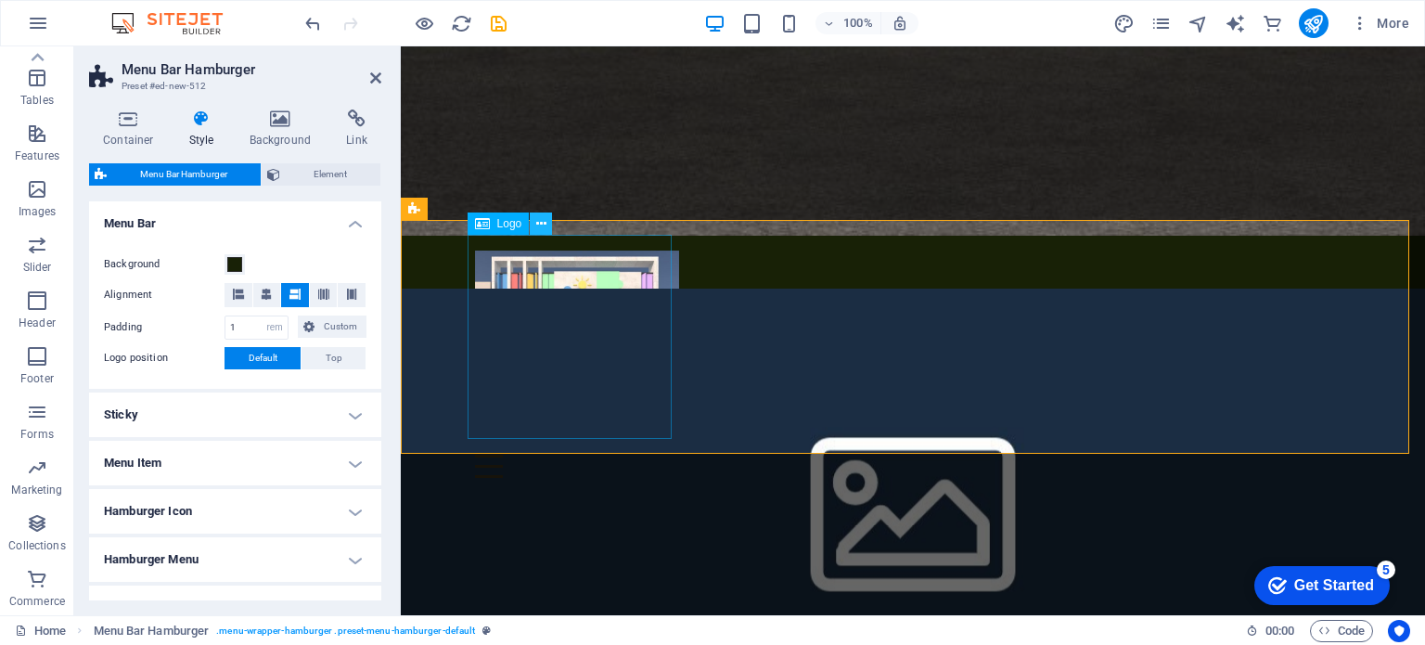
click at [538, 227] on icon at bounding box center [541, 223] width 10 height 19
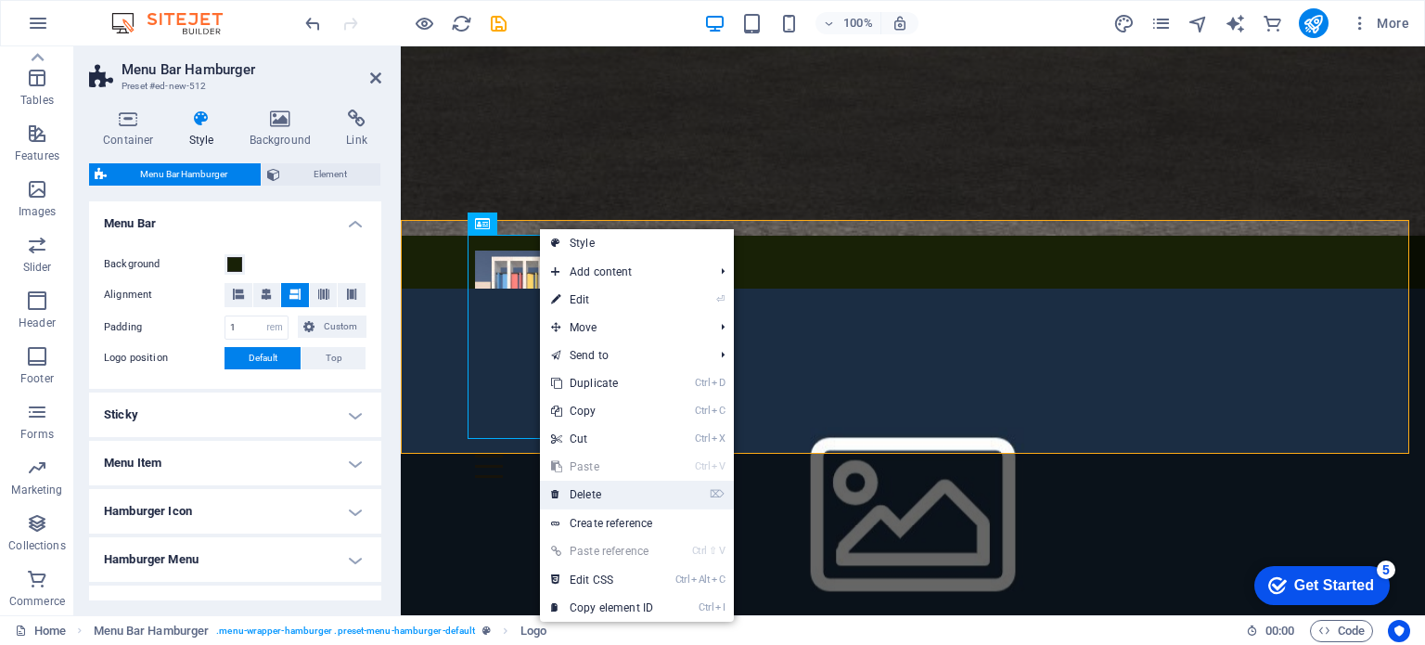
click at [614, 486] on link "⌦ Delete" at bounding box center [602, 494] width 124 height 28
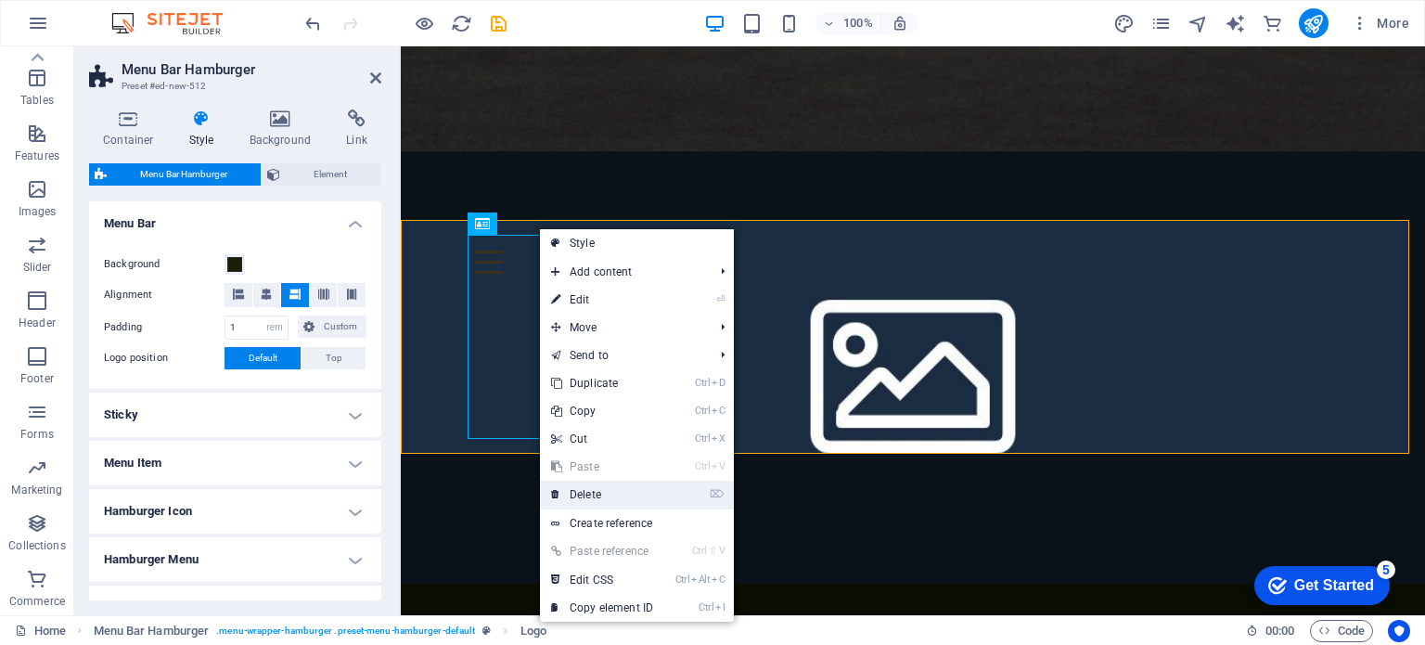
scroll to position [786, 0]
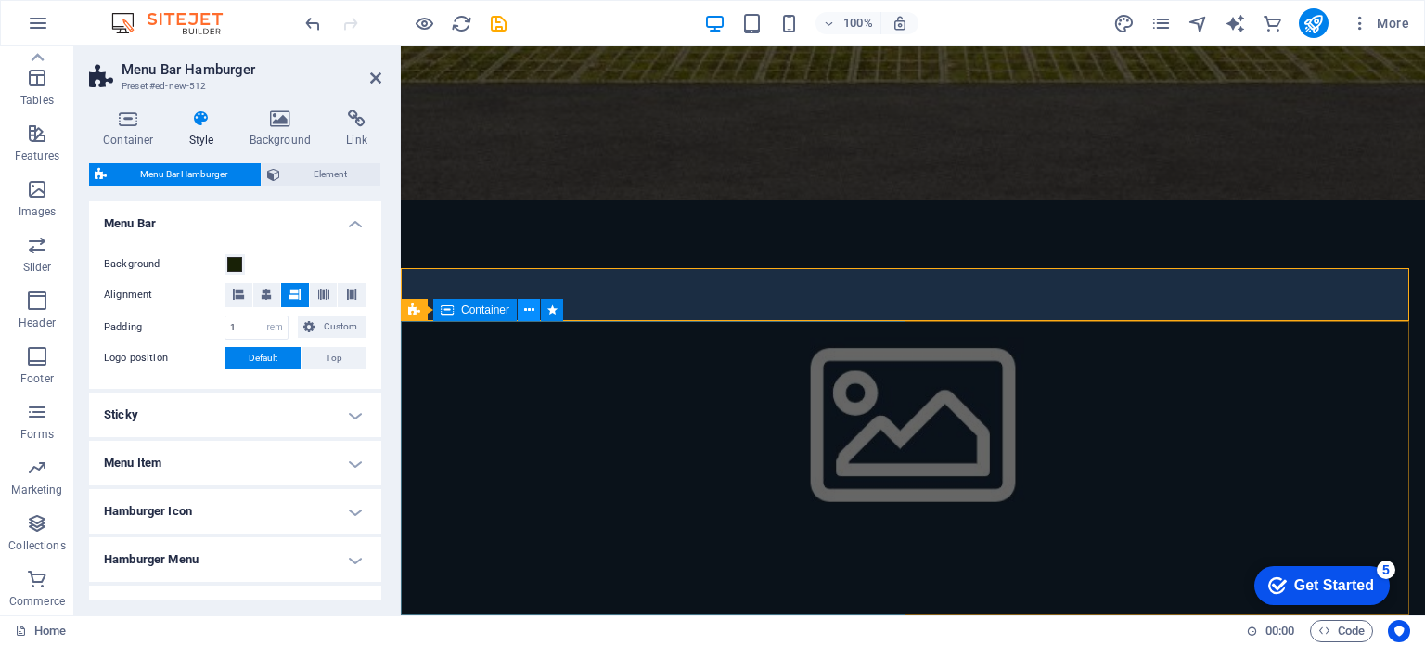
click at [529, 308] on icon at bounding box center [529, 309] width 10 height 19
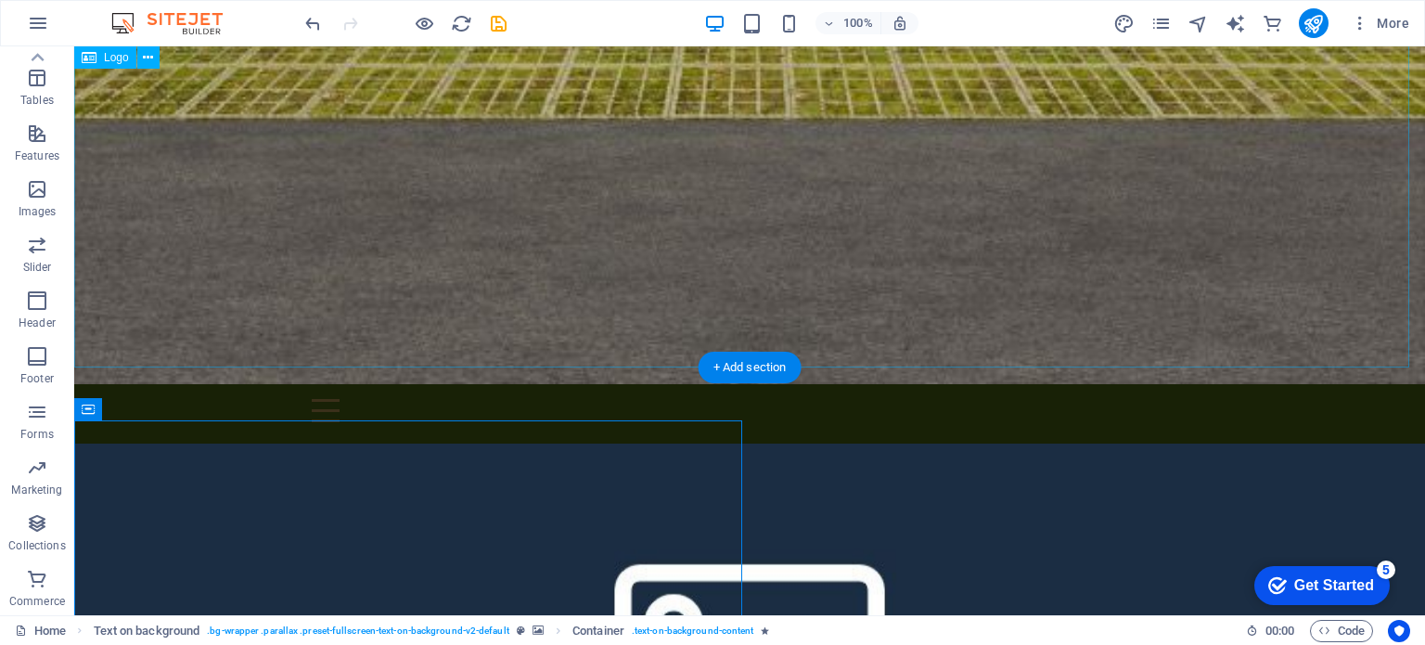
scroll to position [1089, 0]
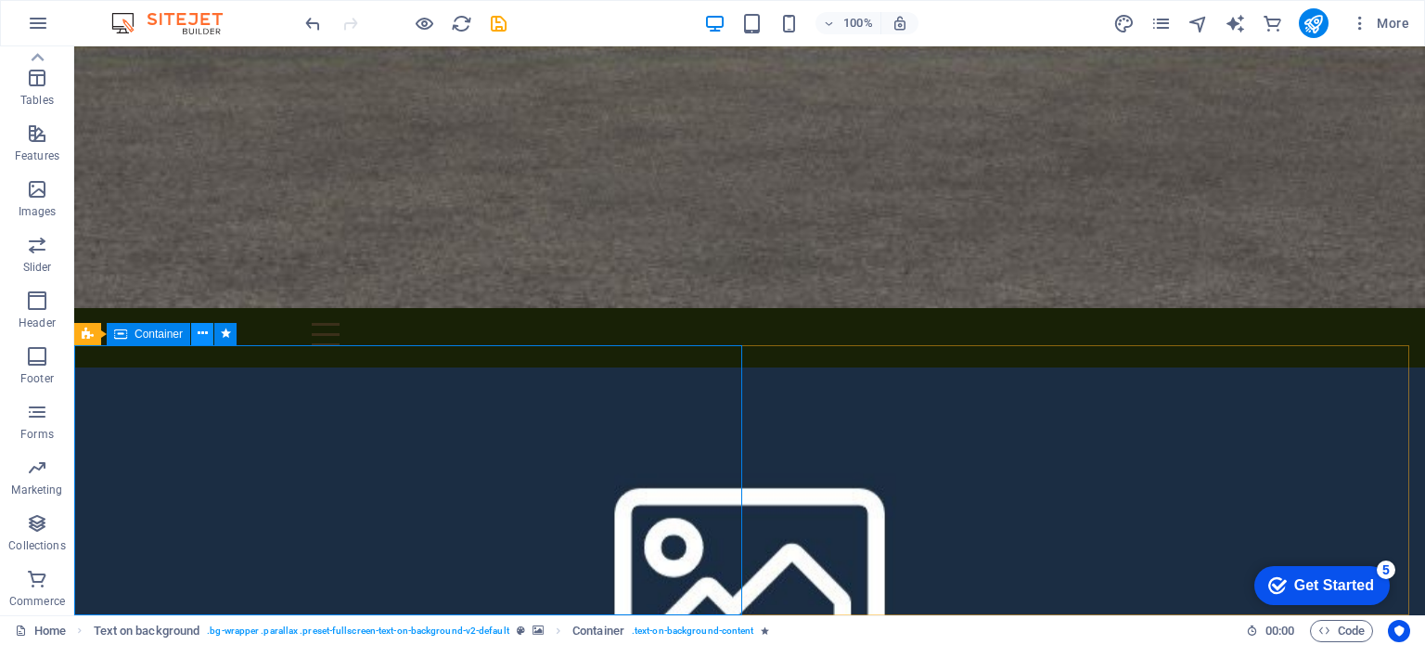
click at [198, 336] on icon at bounding box center [203, 333] width 10 height 19
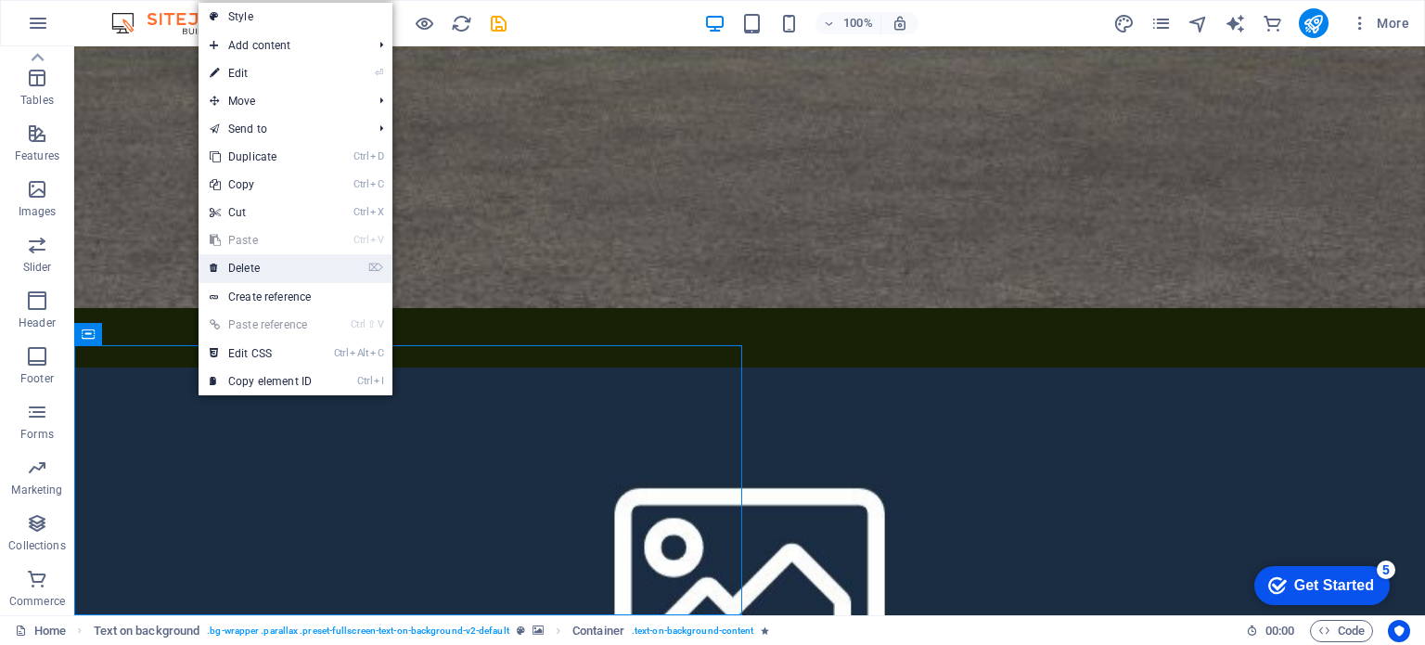
click at [279, 260] on link "⌦ Delete" at bounding box center [260, 268] width 124 height 28
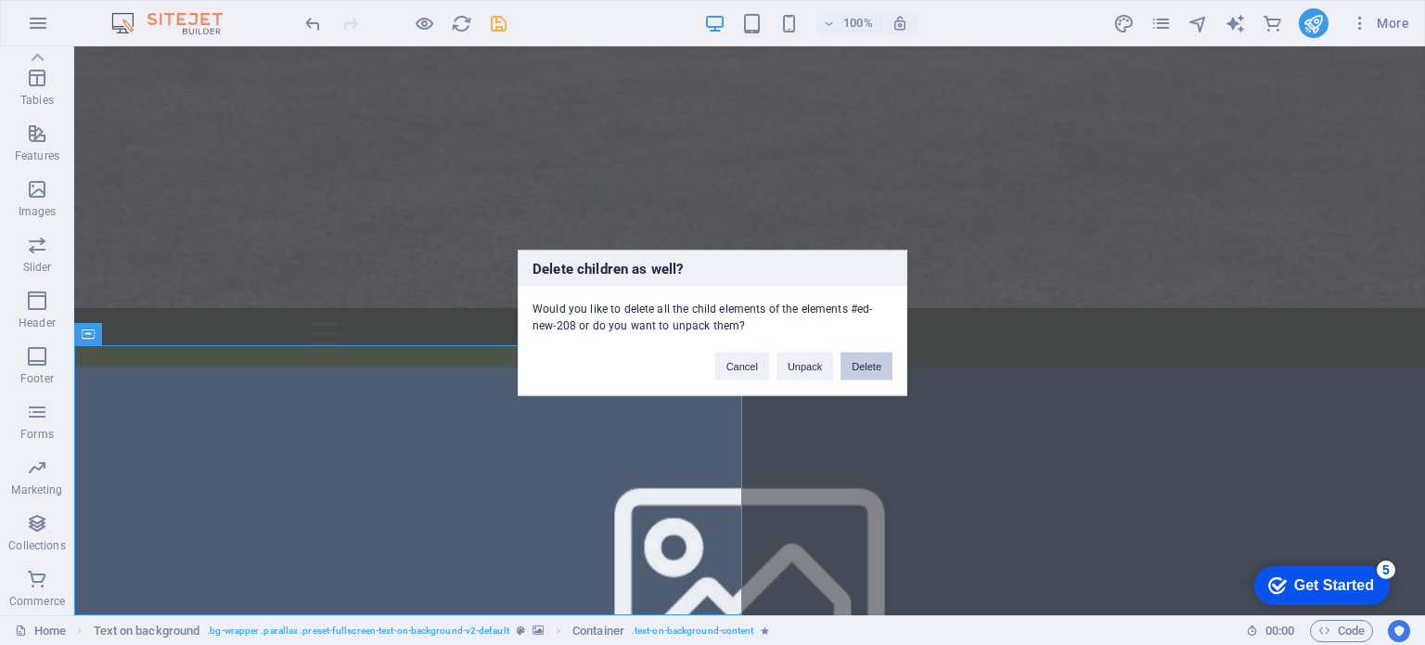
click at [865, 364] on button "Delete" at bounding box center [866, 365] width 52 height 28
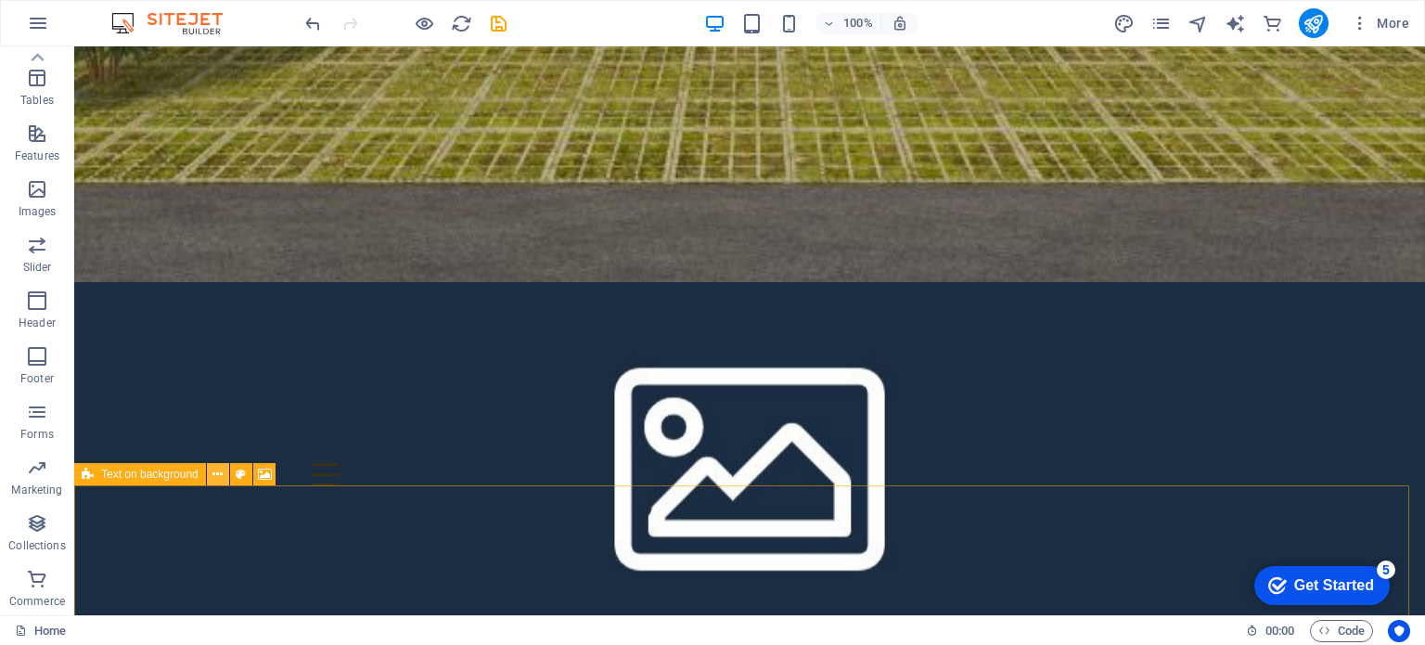
click at [218, 476] on icon at bounding box center [217, 474] width 10 height 19
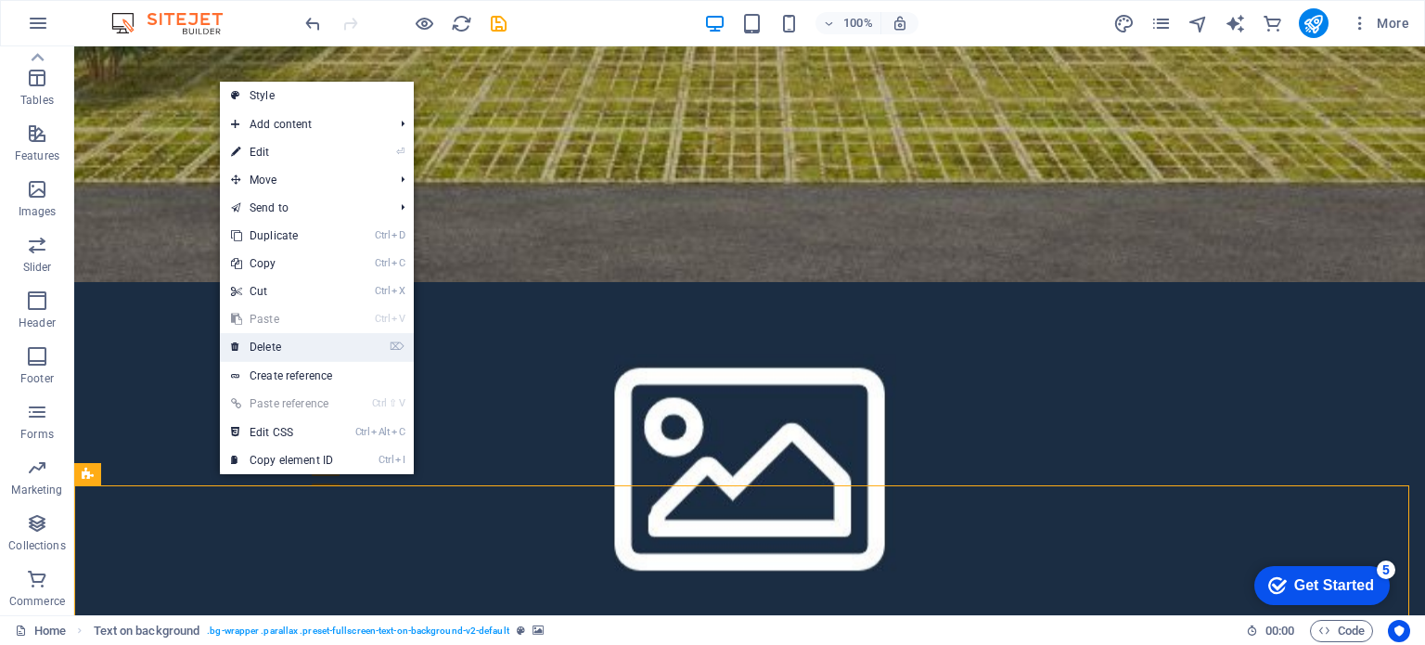
click at [275, 348] on link "⌦ Delete" at bounding box center [282, 347] width 124 height 28
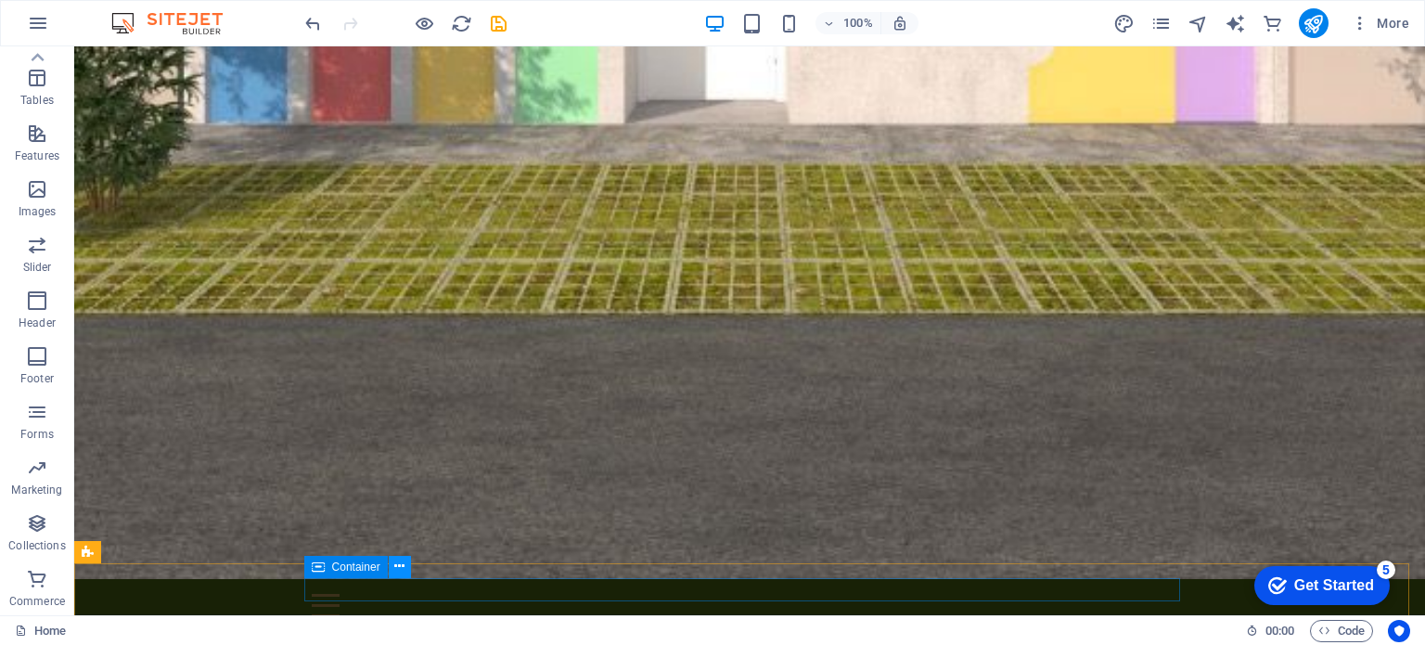
click at [401, 569] on icon at bounding box center [399, 565] width 10 height 19
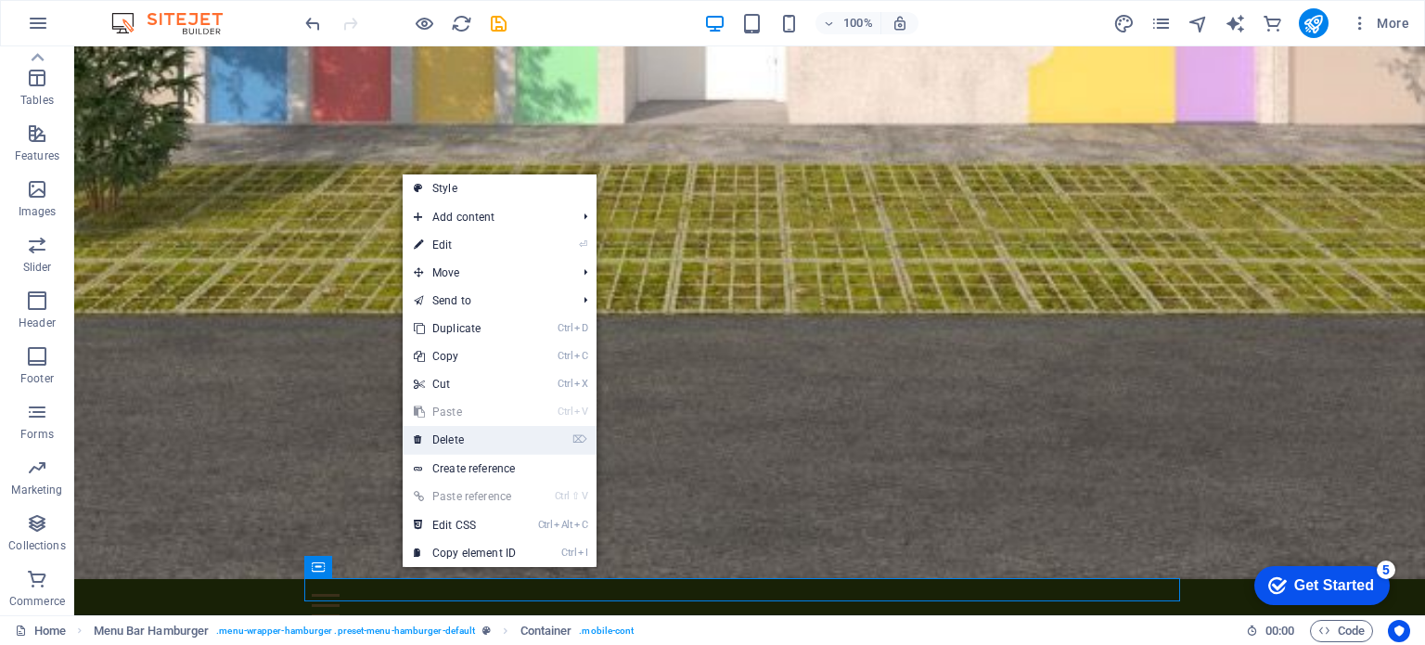
click at [466, 431] on link "⌦ Delete" at bounding box center [465, 440] width 124 height 28
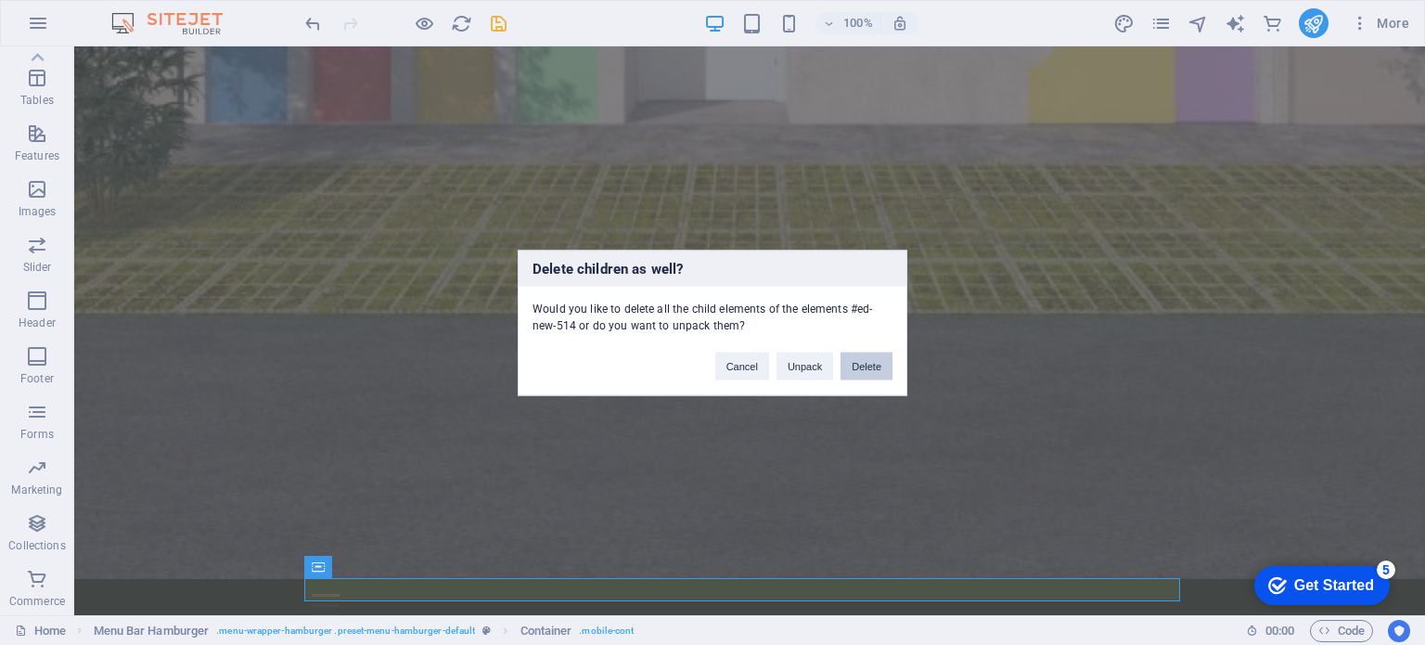
drag, startPoint x: 863, startPoint y: 360, endPoint x: 996, endPoint y: 359, distance: 132.6
click at [863, 360] on button "Delete" at bounding box center [866, 365] width 52 height 28
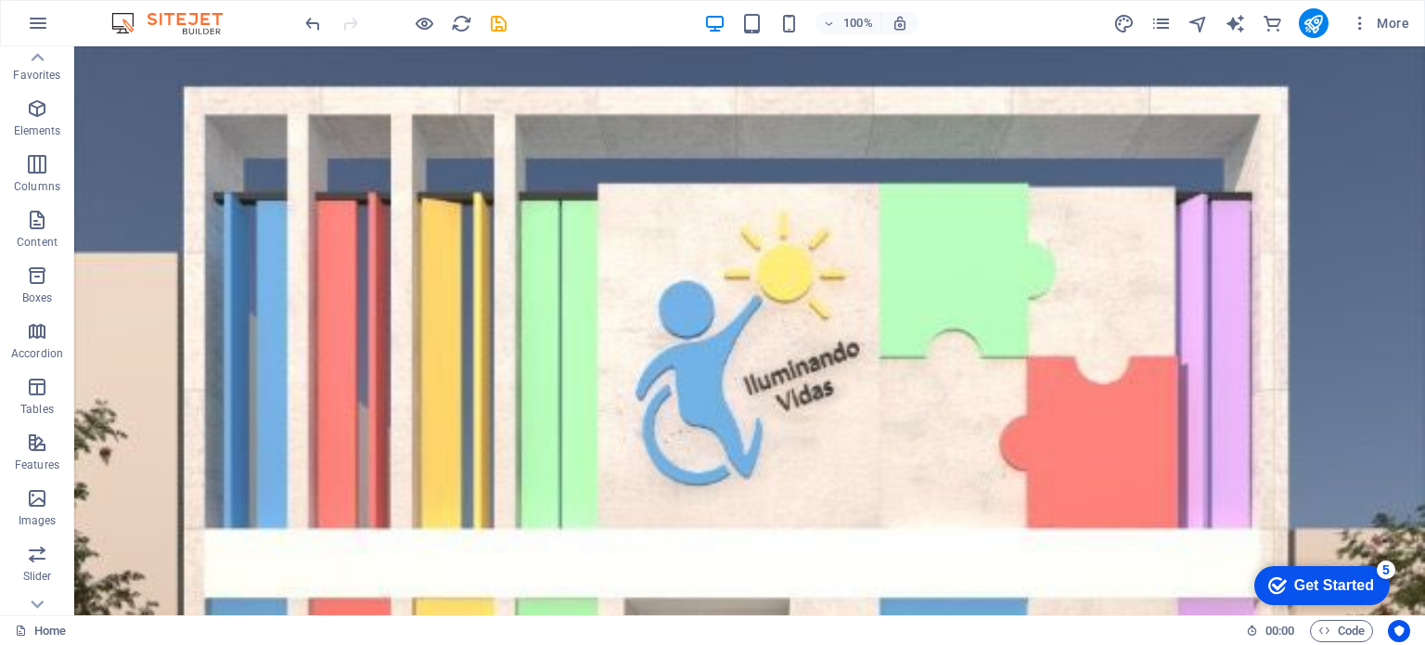
scroll to position [0, 0]
click at [40, 115] on icon "button" at bounding box center [37, 120] width 22 height 22
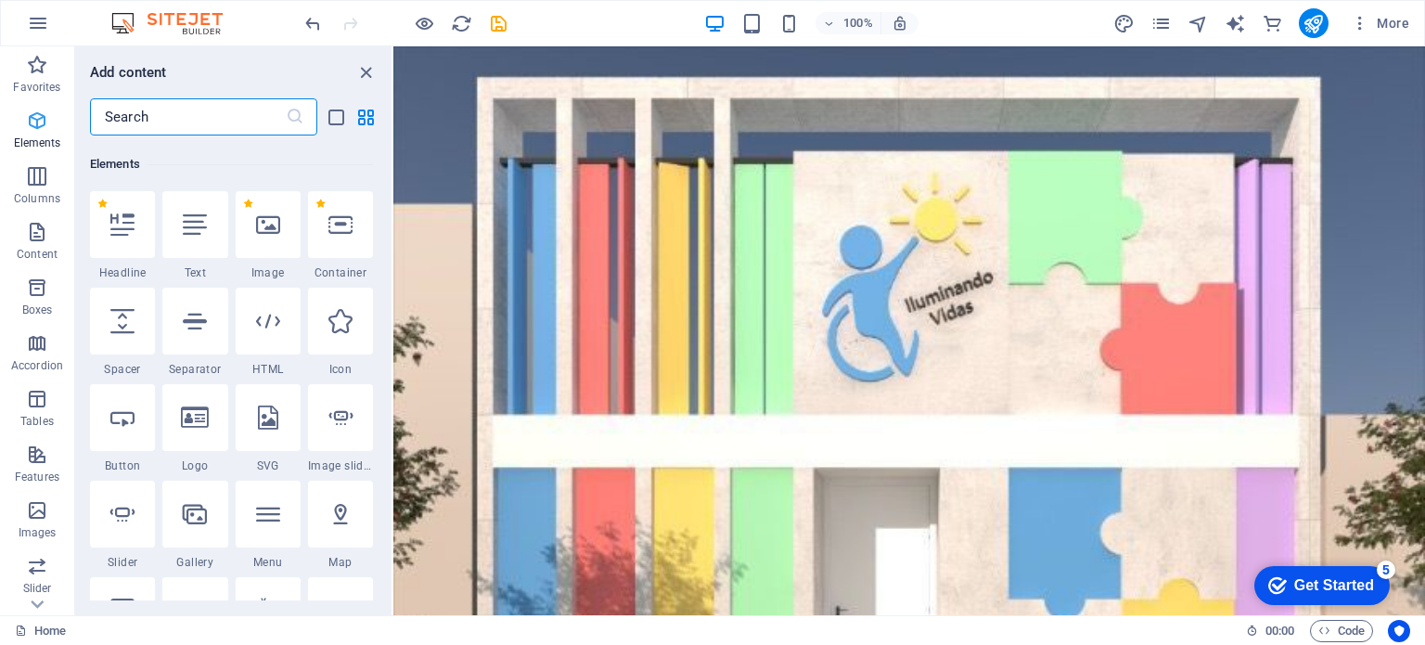
scroll to position [349, 0]
click at [208, 236] on div at bounding box center [194, 222] width 65 height 67
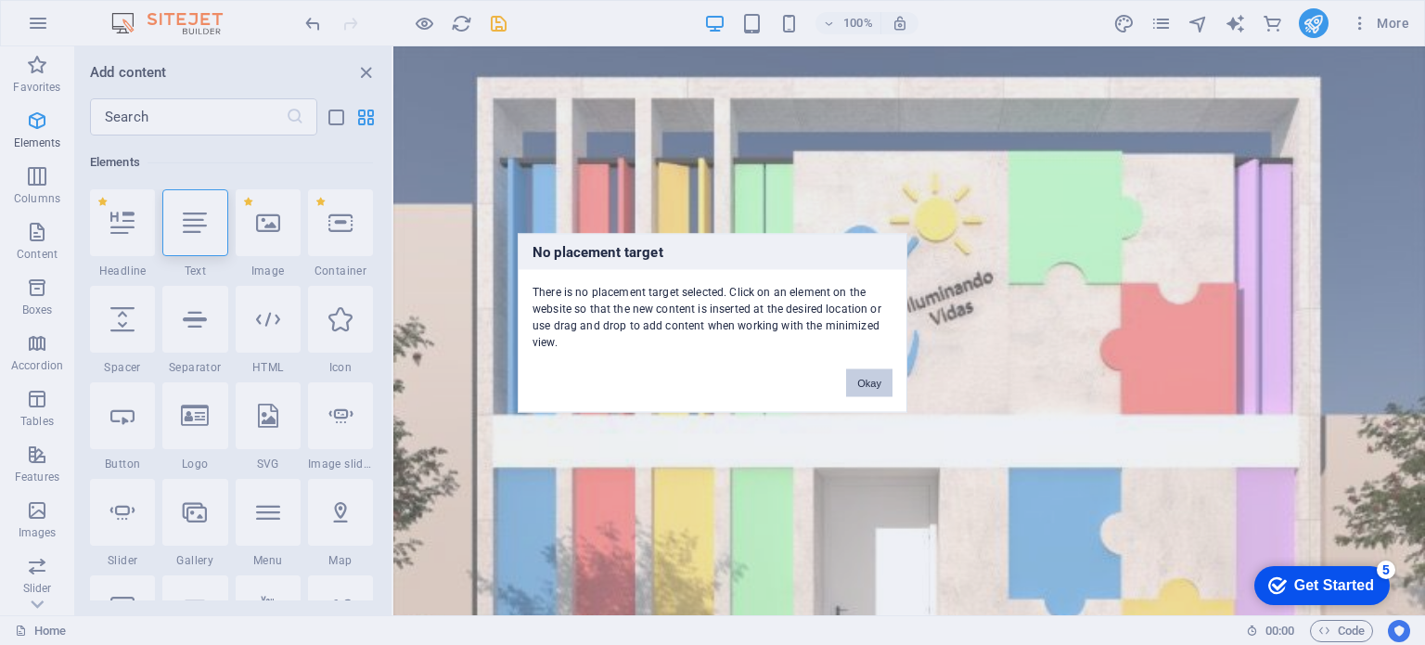
click at [866, 368] on button "Okay" at bounding box center [869, 382] width 46 height 28
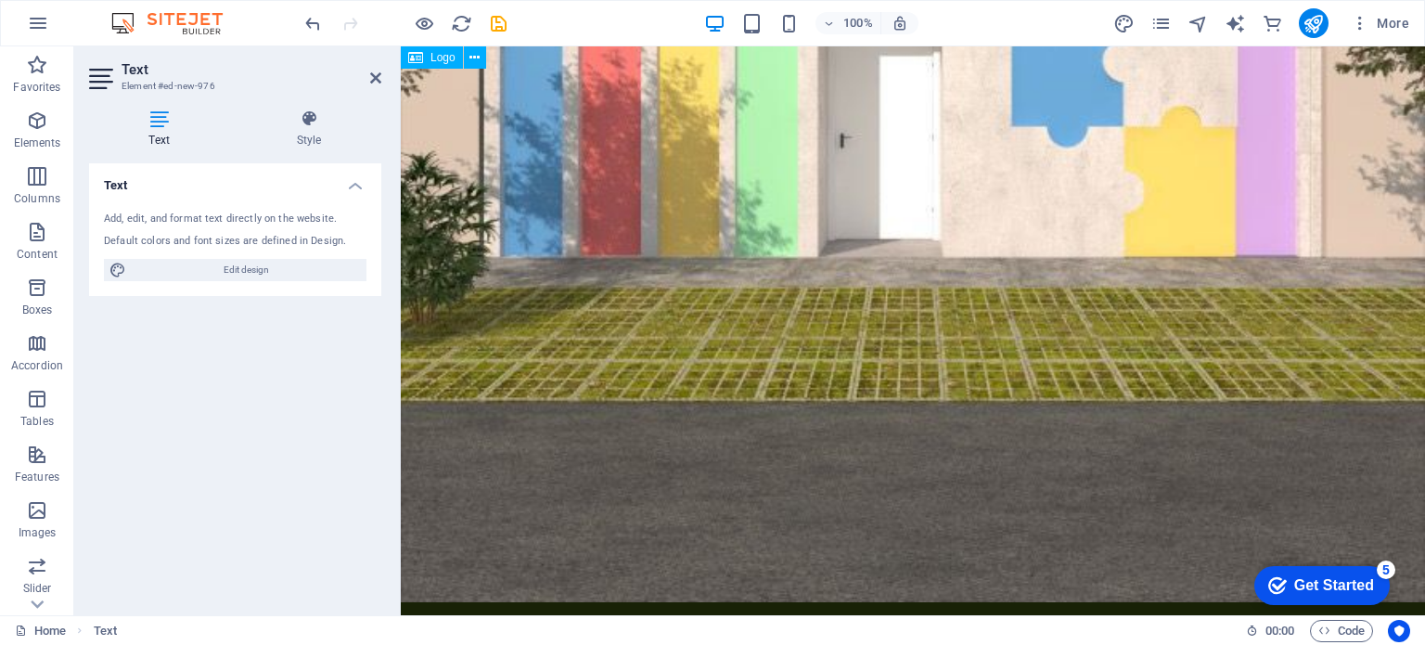
scroll to position [0, 0]
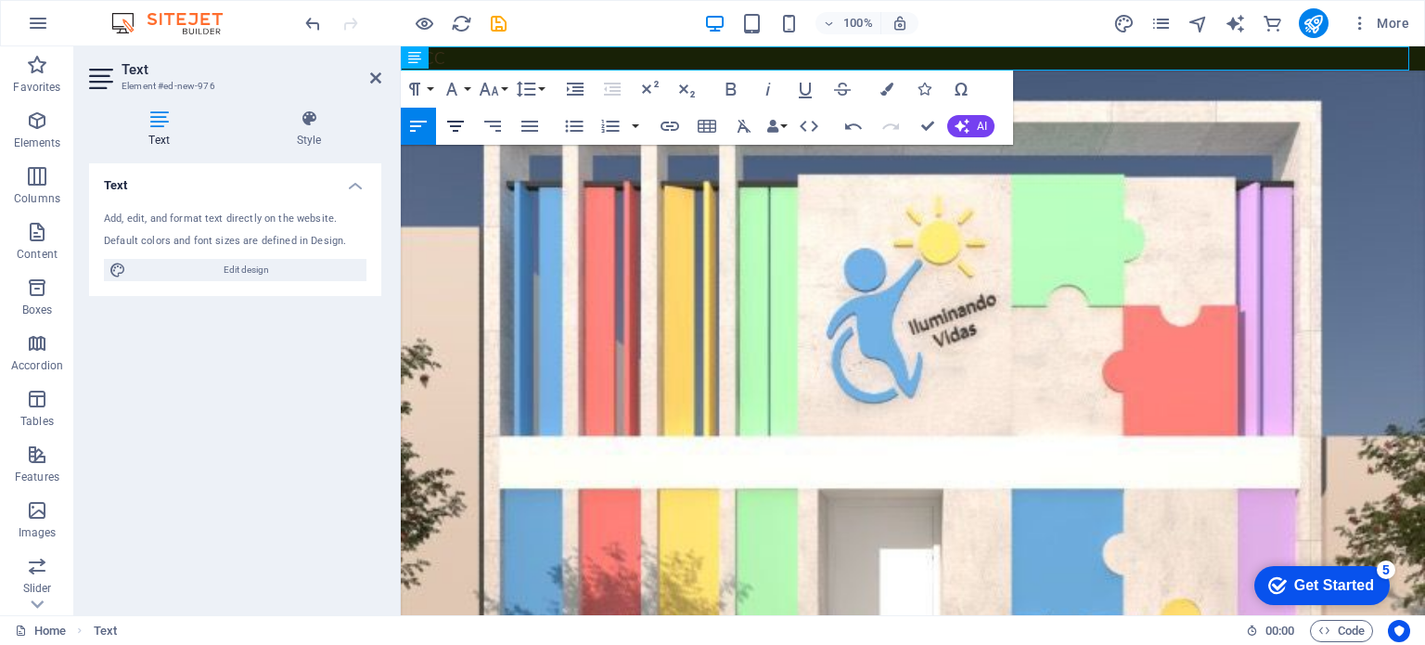
click at [458, 125] on icon "button" at bounding box center [455, 126] width 17 height 11
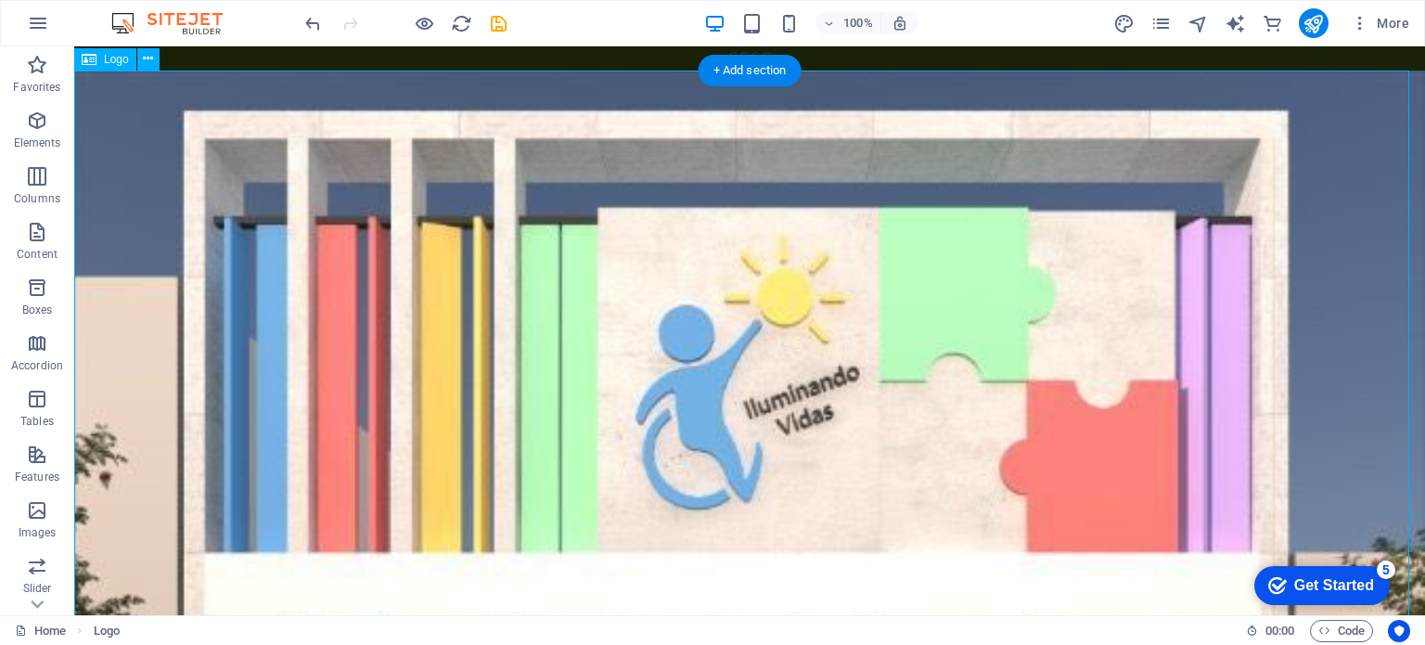
drag, startPoint x: 771, startPoint y: 224, endPoint x: 761, endPoint y: 144, distance: 80.3
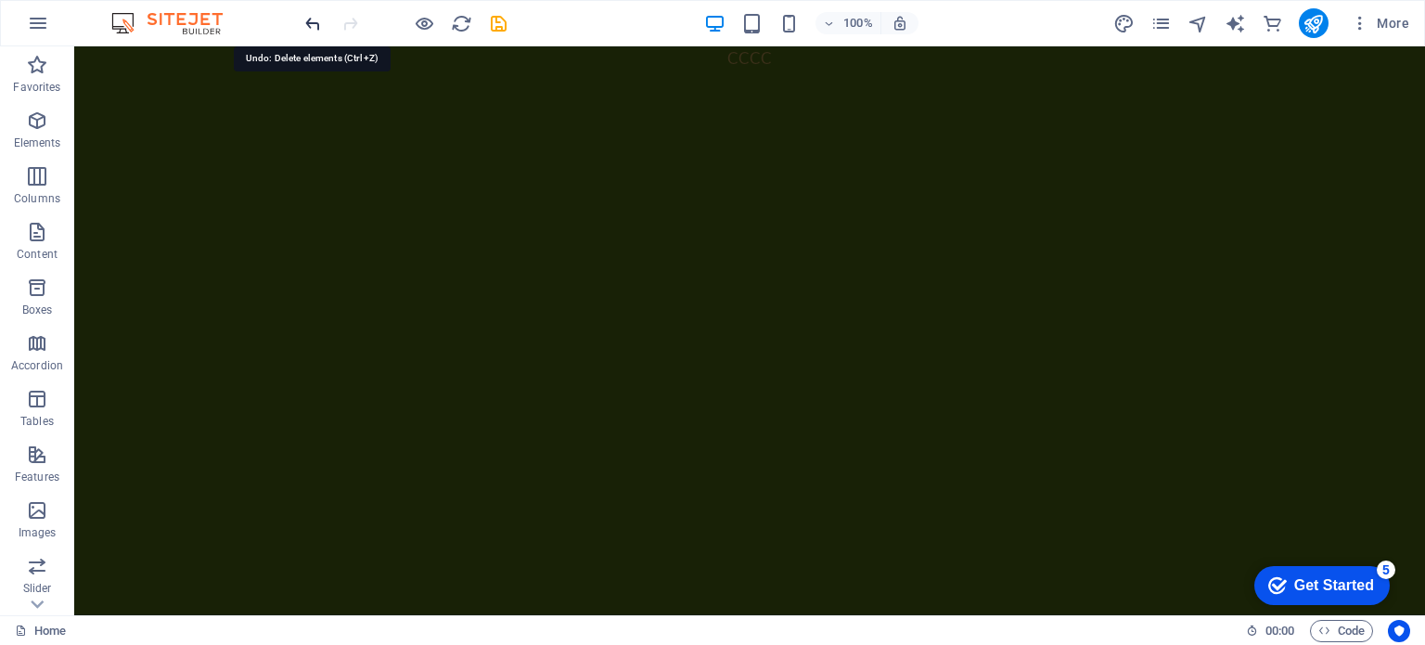
click at [308, 21] on icon "undo" at bounding box center [312, 23] width 21 height 21
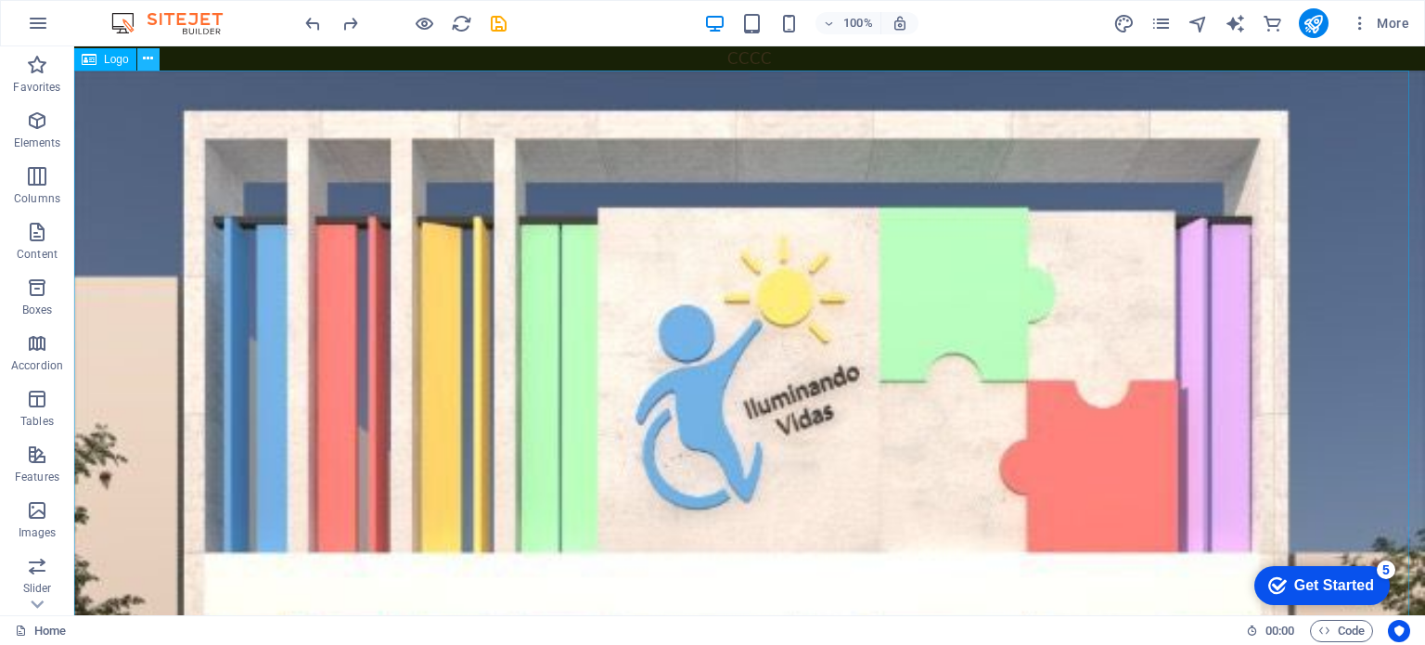
click at [140, 58] on button at bounding box center [148, 59] width 22 height 22
click at [741, 76] on div "+ Add section" at bounding box center [749, 71] width 103 height 32
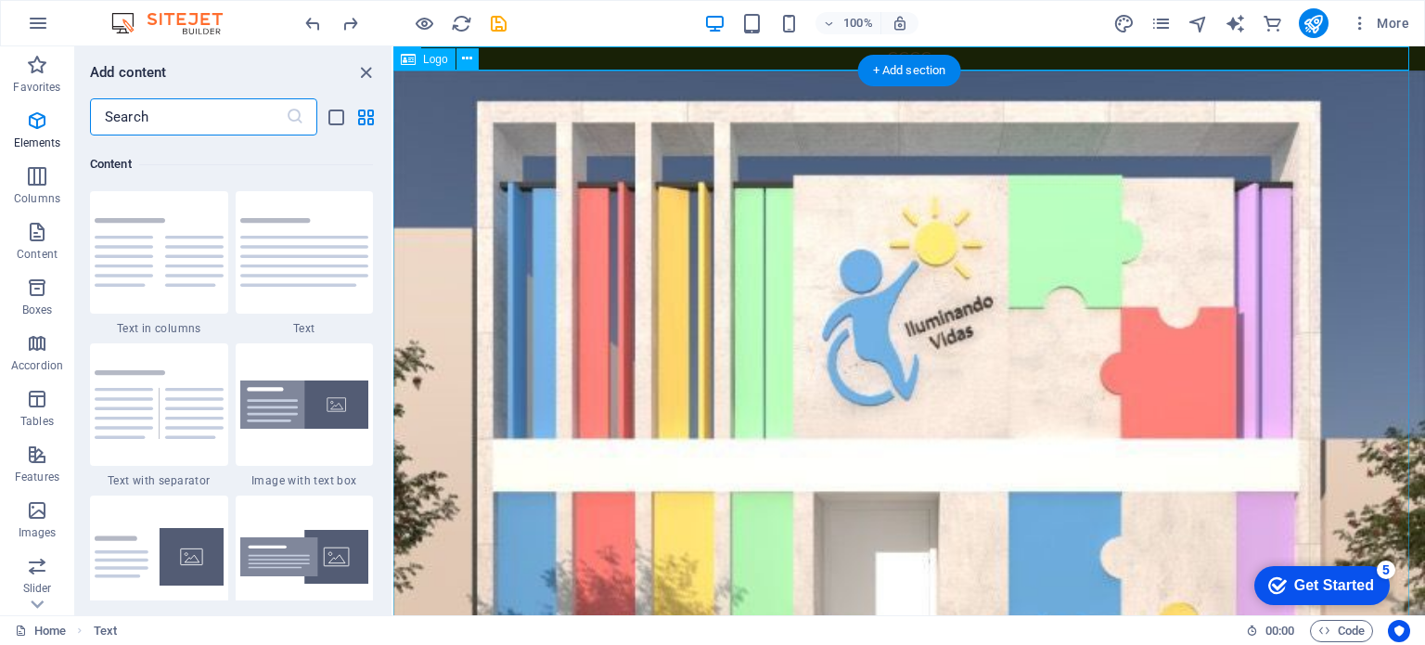
scroll to position [3396, 0]
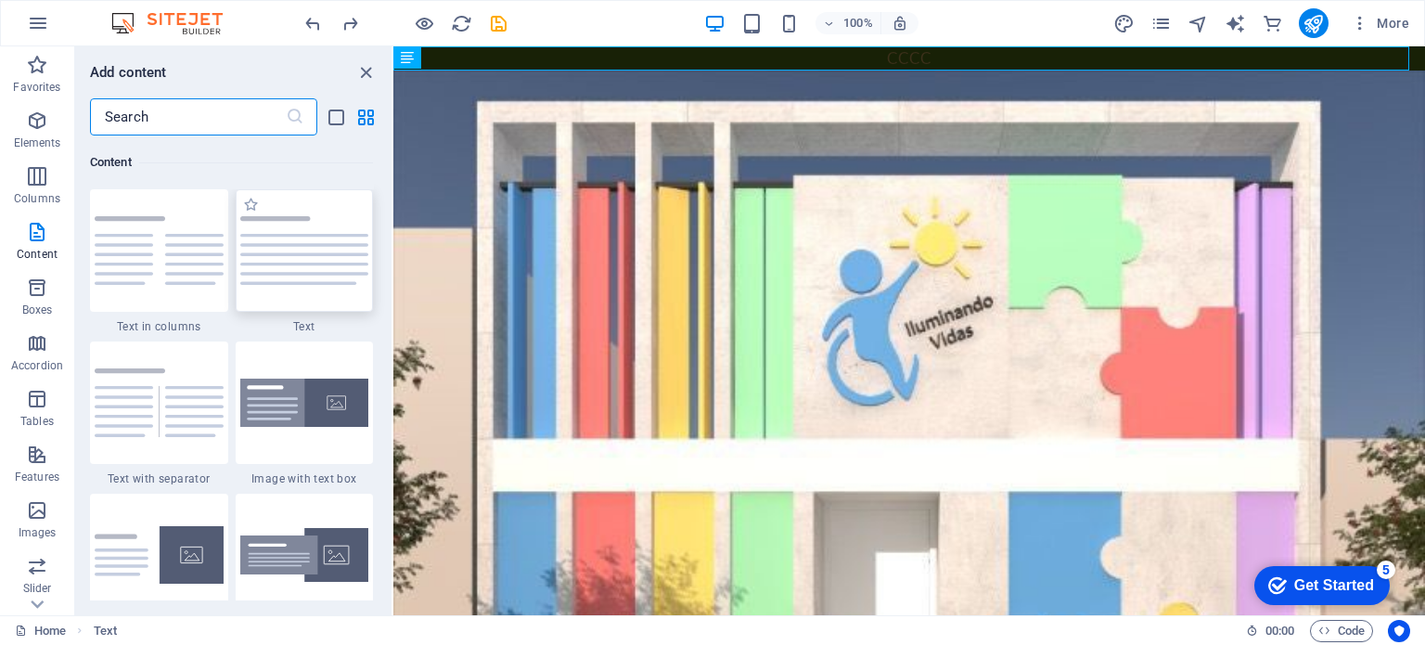
click at [323, 292] on div at bounding box center [305, 250] width 138 height 122
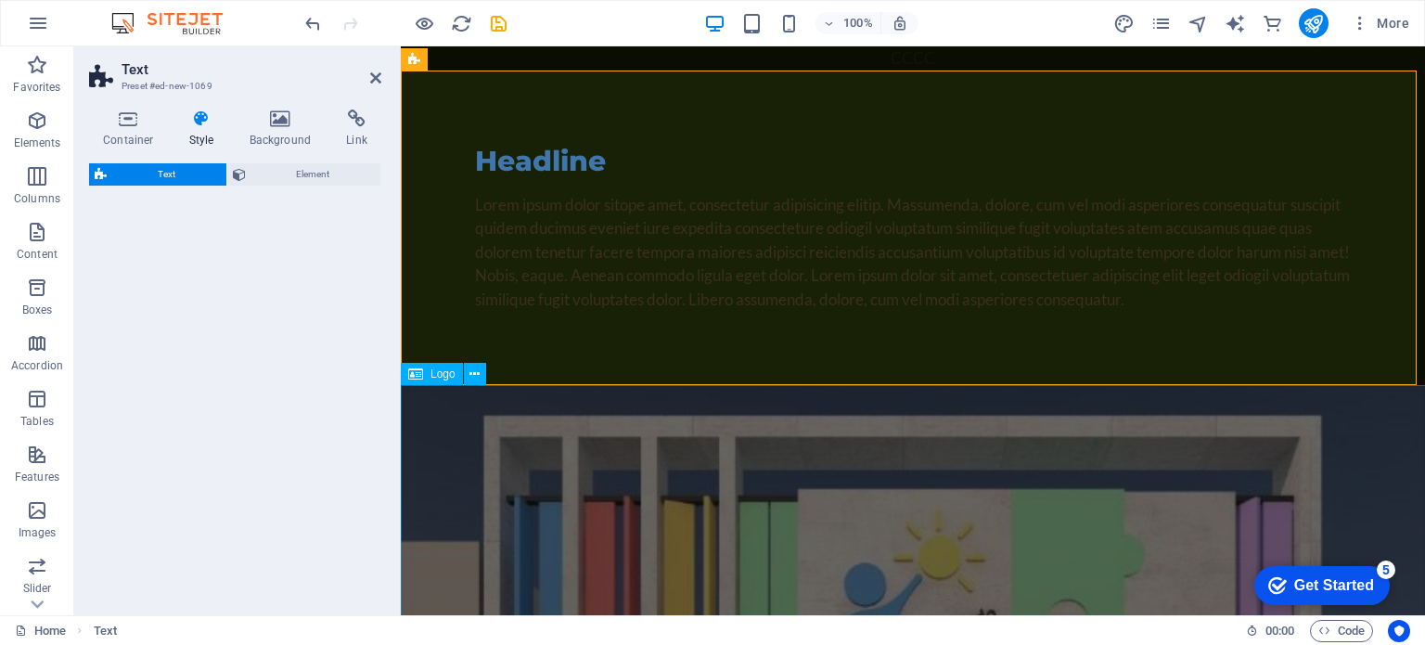
select select "preset-text-v2-default"
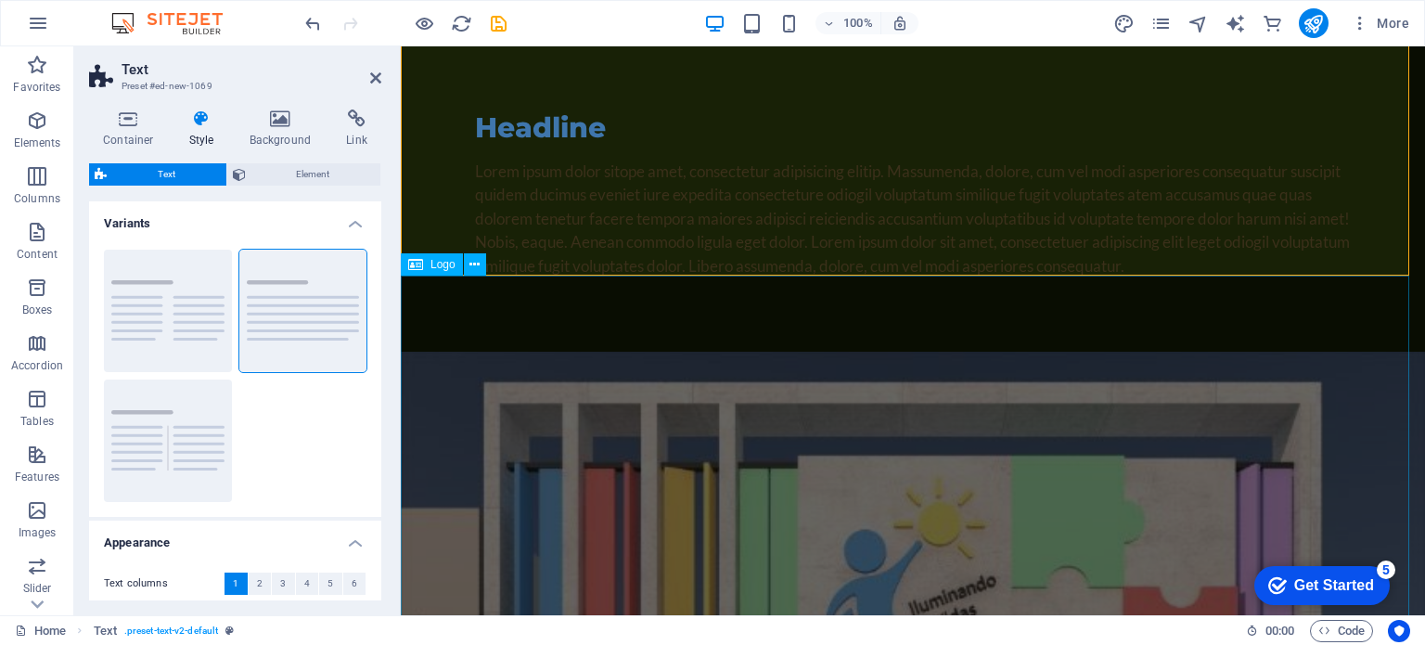
scroll to position [0, 0]
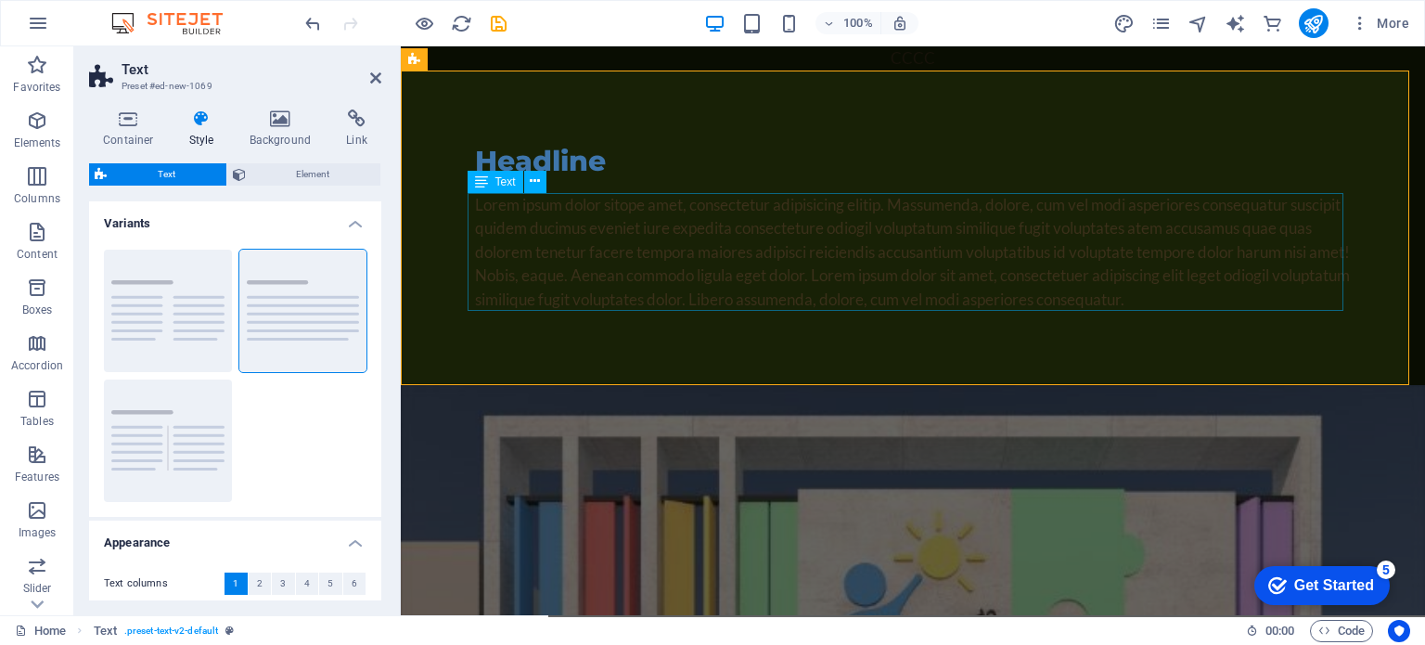
click at [562, 253] on div "Lorem ipsum dolor sitope amet, consectetur adipisicing elitip. Massumenda, dolo…" at bounding box center [912, 252] width 875 height 119
click at [552, 160] on div "Headline" at bounding box center [912, 161] width 875 height 33
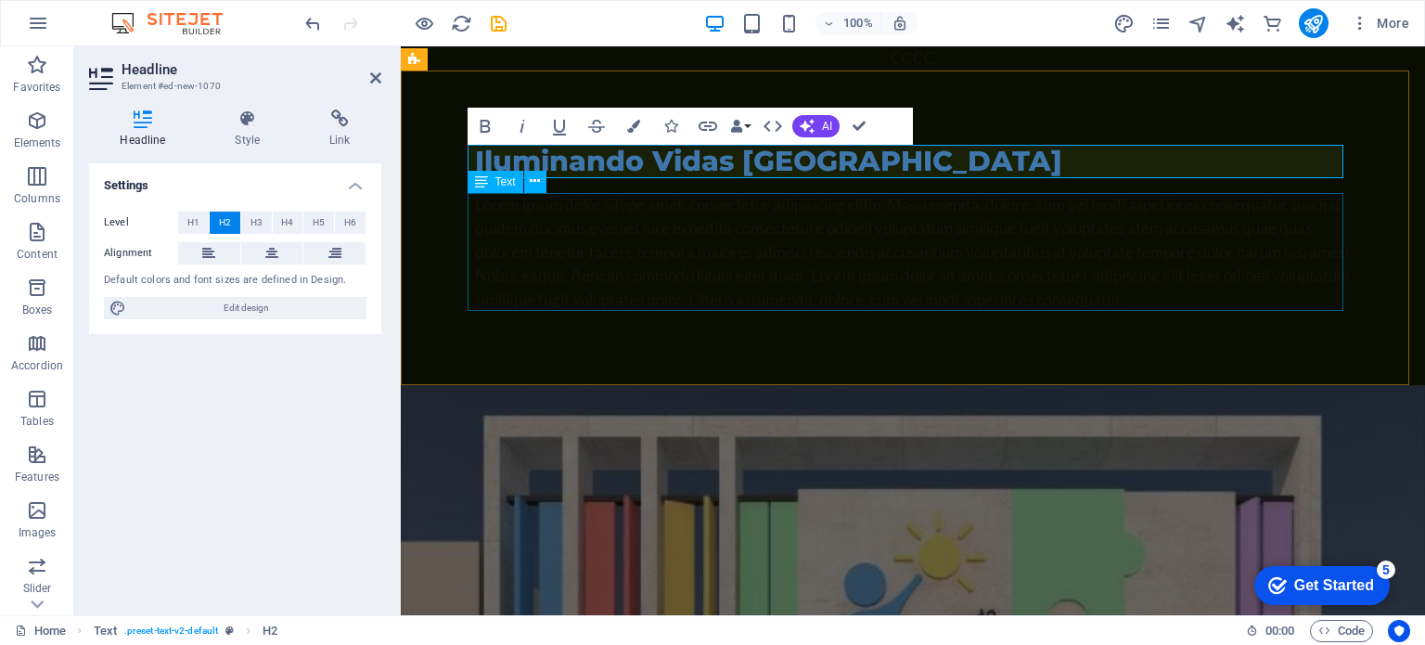
click at [684, 240] on div "Lorem ipsum dolor sitope amet, consectetur adipisicing elitip. Massumenda, dolo…" at bounding box center [912, 252] width 875 height 119
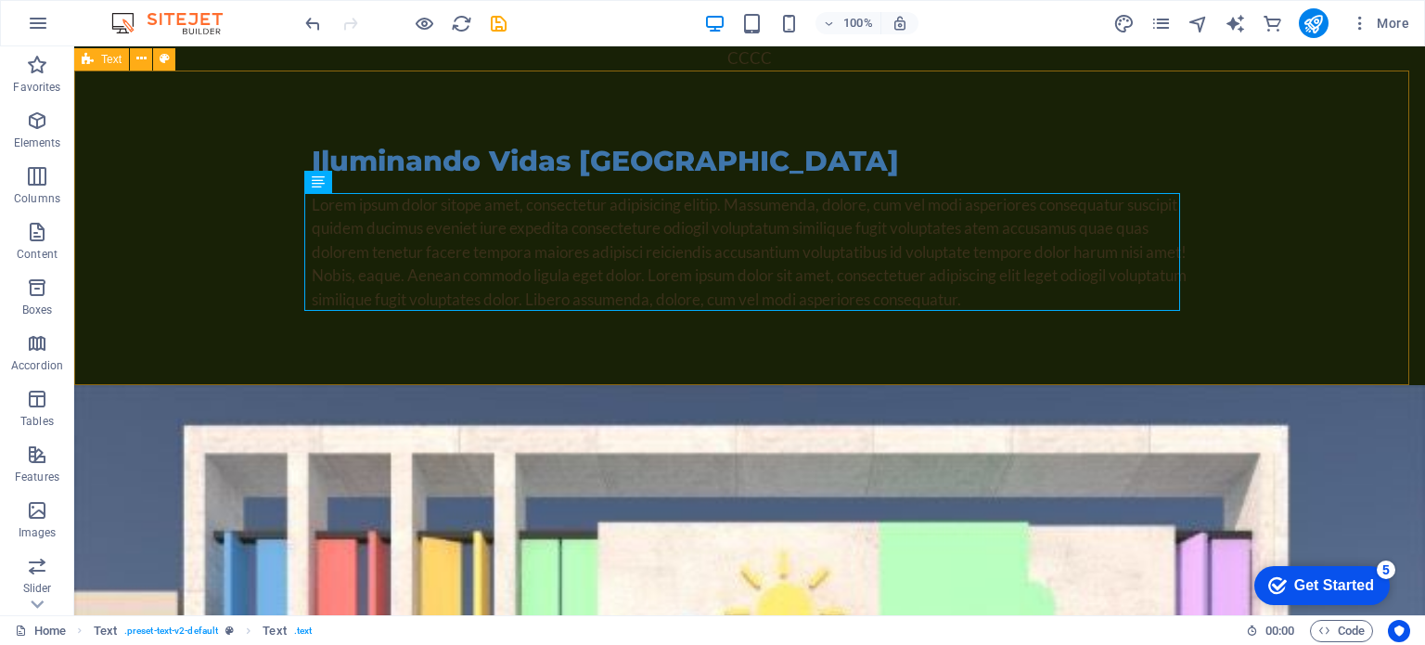
click at [105, 63] on span "Text" at bounding box center [111, 59] width 20 height 11
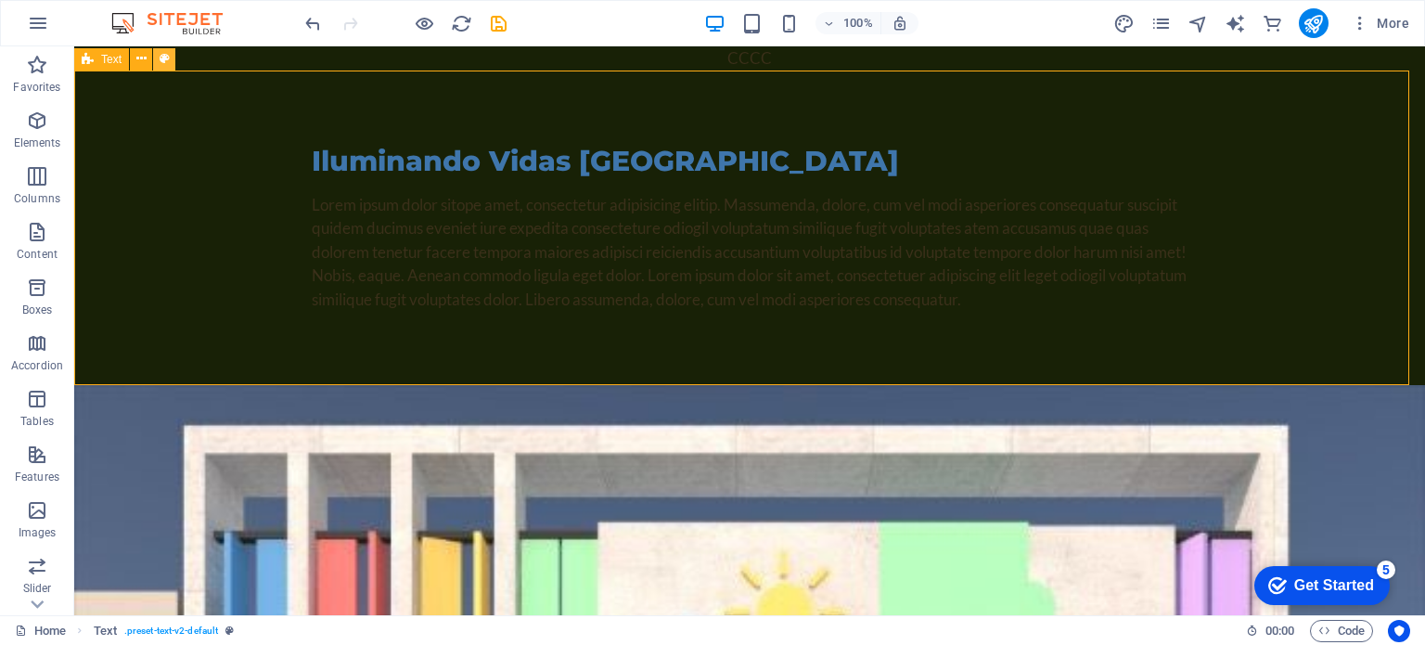
click at [171, 55] on button at bounding box center [164, 59] width 22 height 22
select select "preset-text-v2-default"
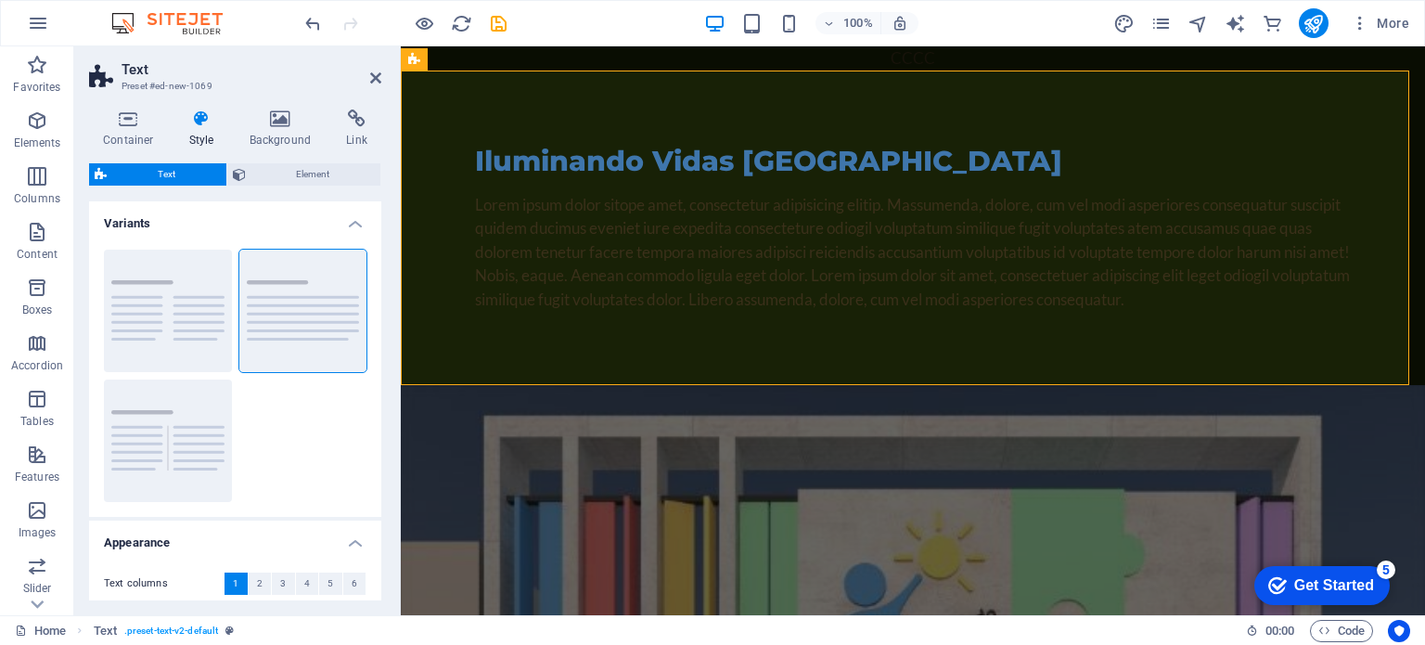
click at [211, 124] on icon at bounding box center [201, 118] width 53 height 19
drag, startPoint x: 259, startPoint y: 160, endPoint x: 263, endPoint y: 170, distance: 10.4
click at [262, 168] on div "Container Style Background Link Size Height Default px rem % vh vw Min. height …" at bounding box center [235, 354] width 292 height 491
click at [263, 170] on span "Element" at bounding box center [313, 174] width 124 height 22
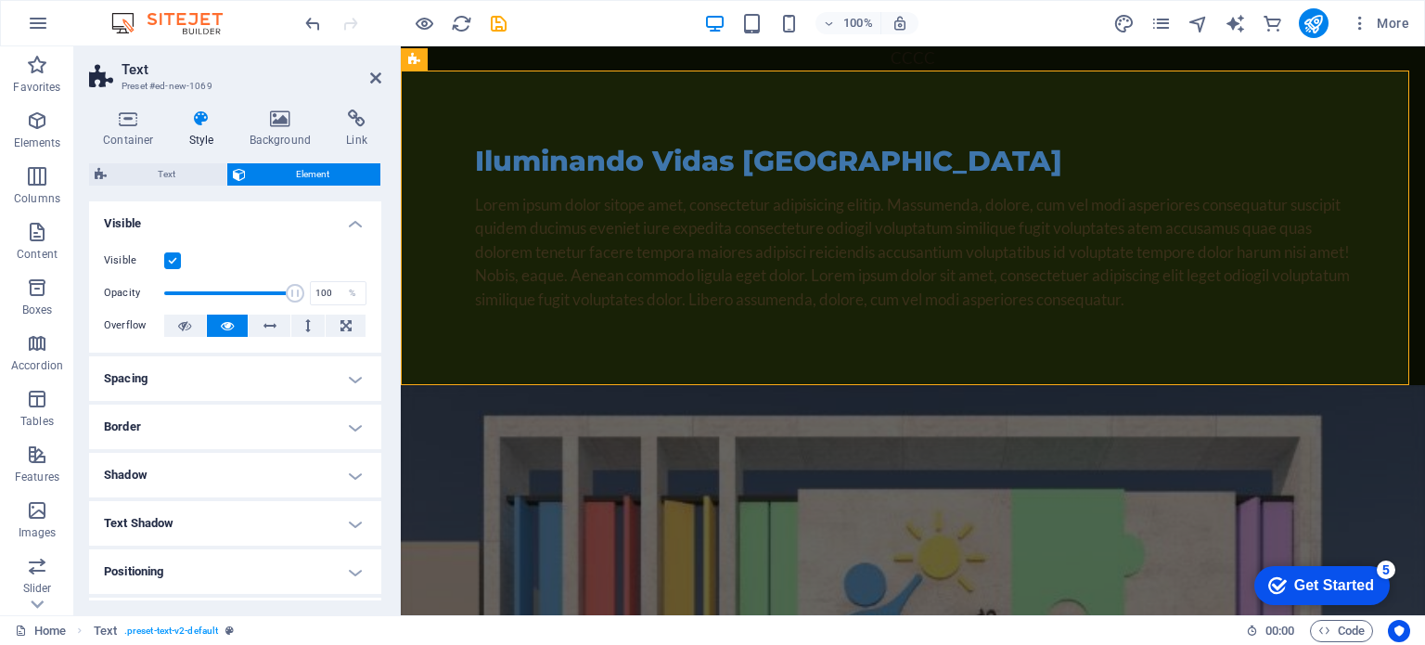
click at [330, 370] on h4 "Spacing" at bounding box center [235, 378] width 292 height 45
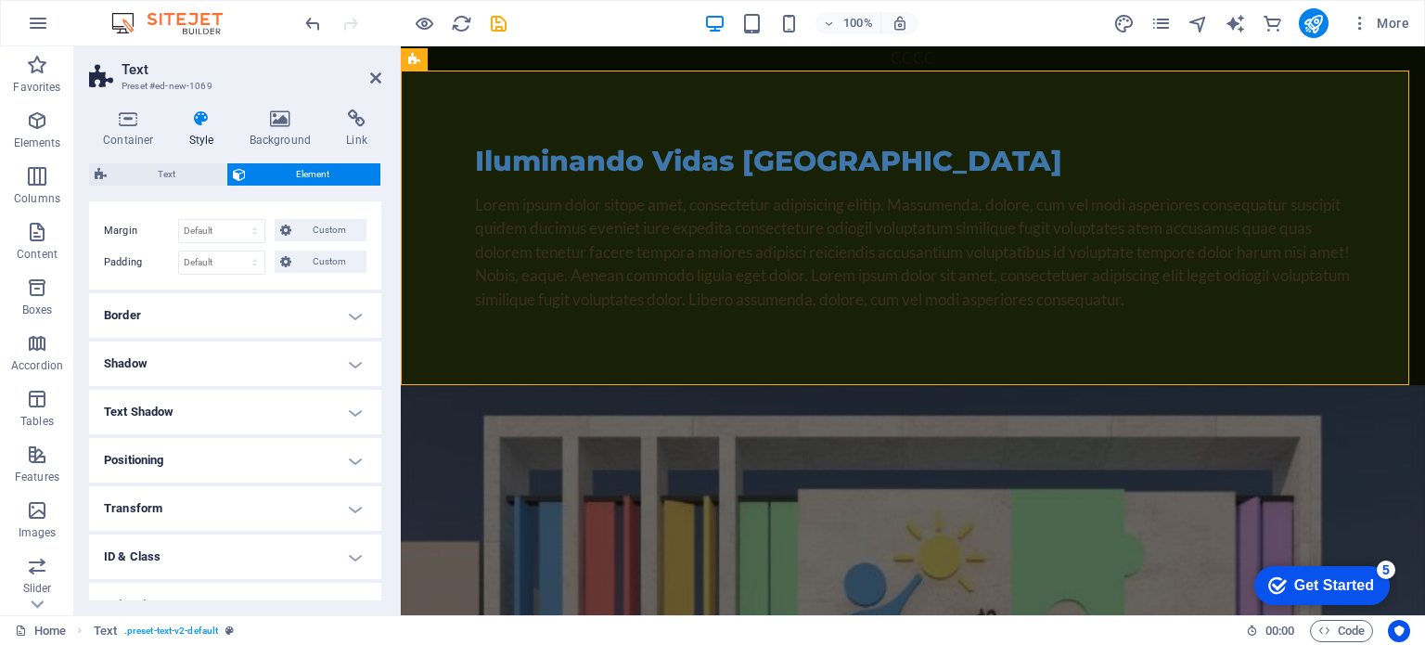
click at [306, 311] on h4 "Border" at bounding box center [235, 315] width 292 height 45
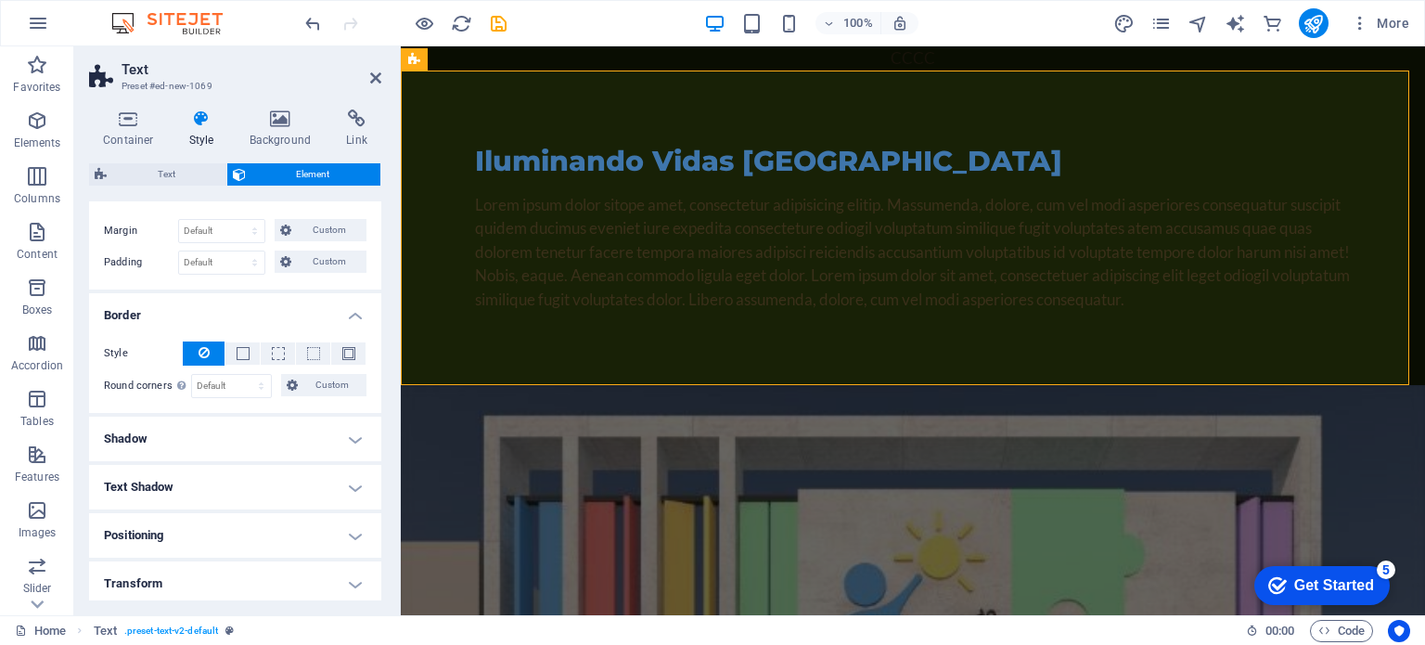
scroll to position [334, 0]
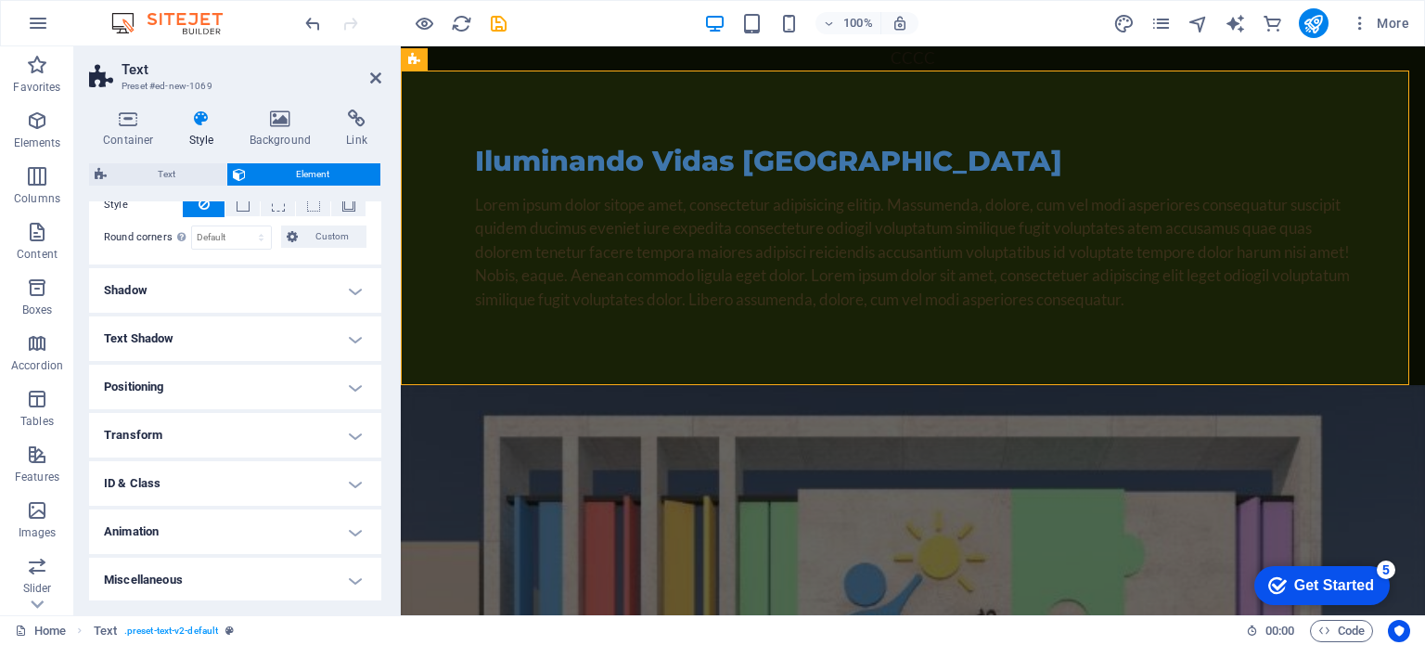
click at [299, 294] on h4 "Shadow" at bounding box center [235, 290] width 292 height 45
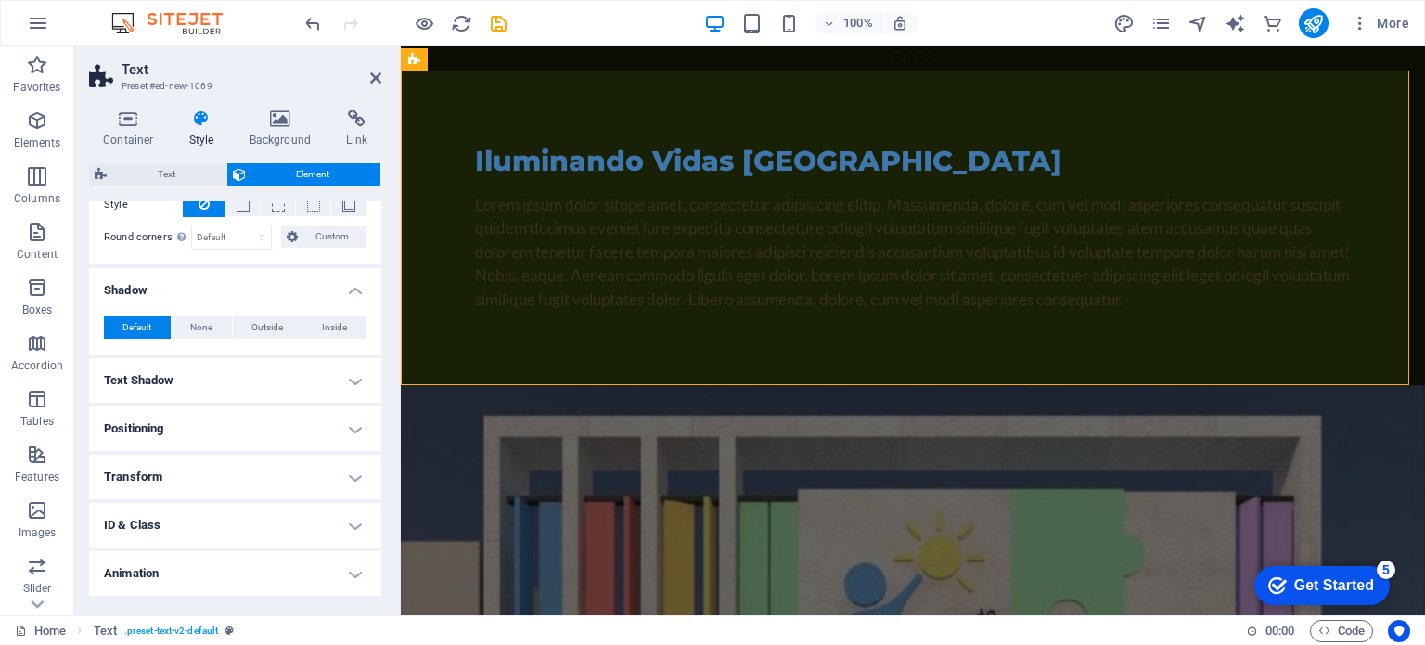
click at [300, 369] on h4 "Text Shadow" at bounding box center [235, 380] width 292 height 45
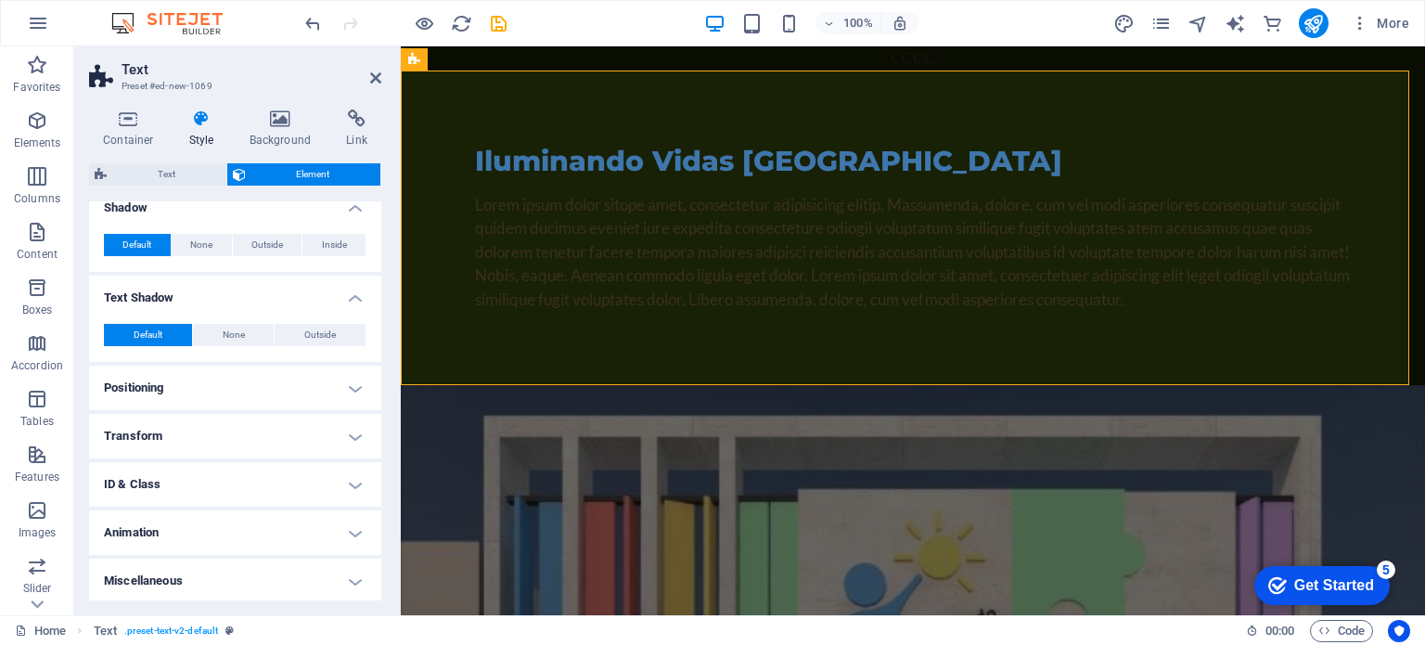
click at [300, 376] on h4 "Positioning" at bounding box center [235, 387] width 292 height 45
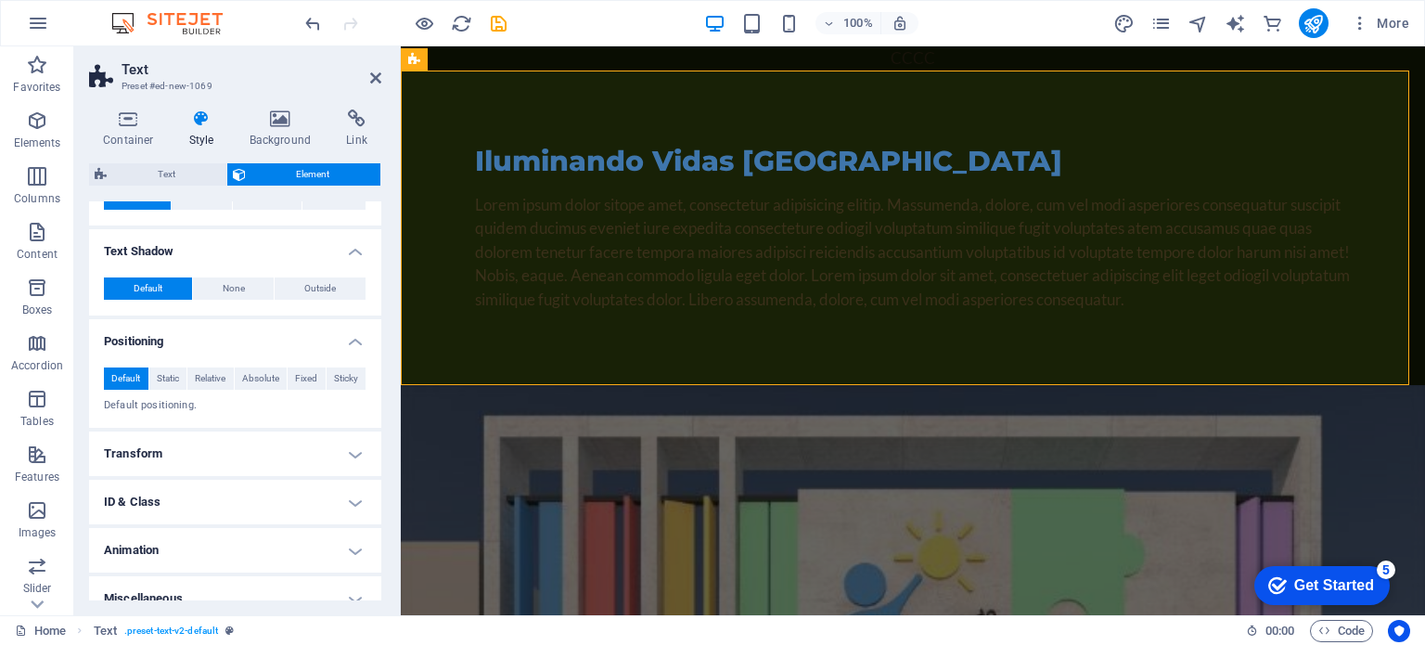
scroll to position [481, 0]
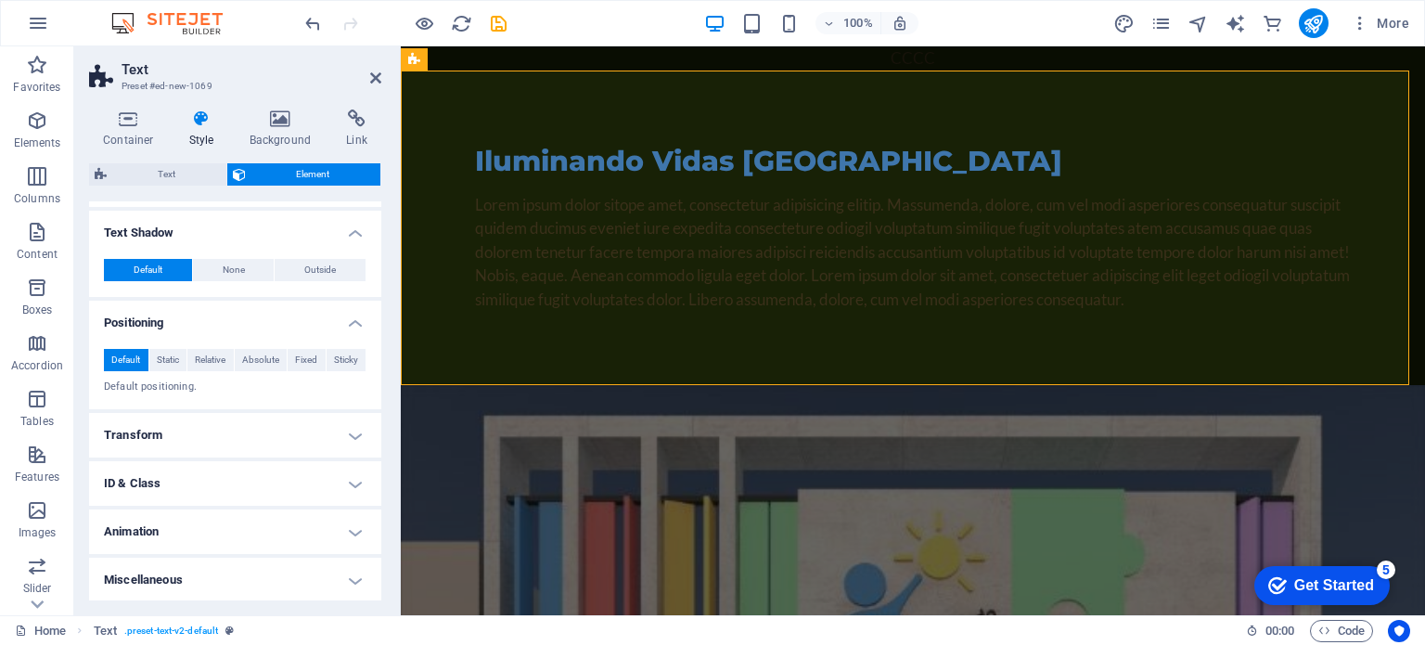
click at [310, 441] on h4 "Transform" at bounding box center [235, 435] width 292 height 45
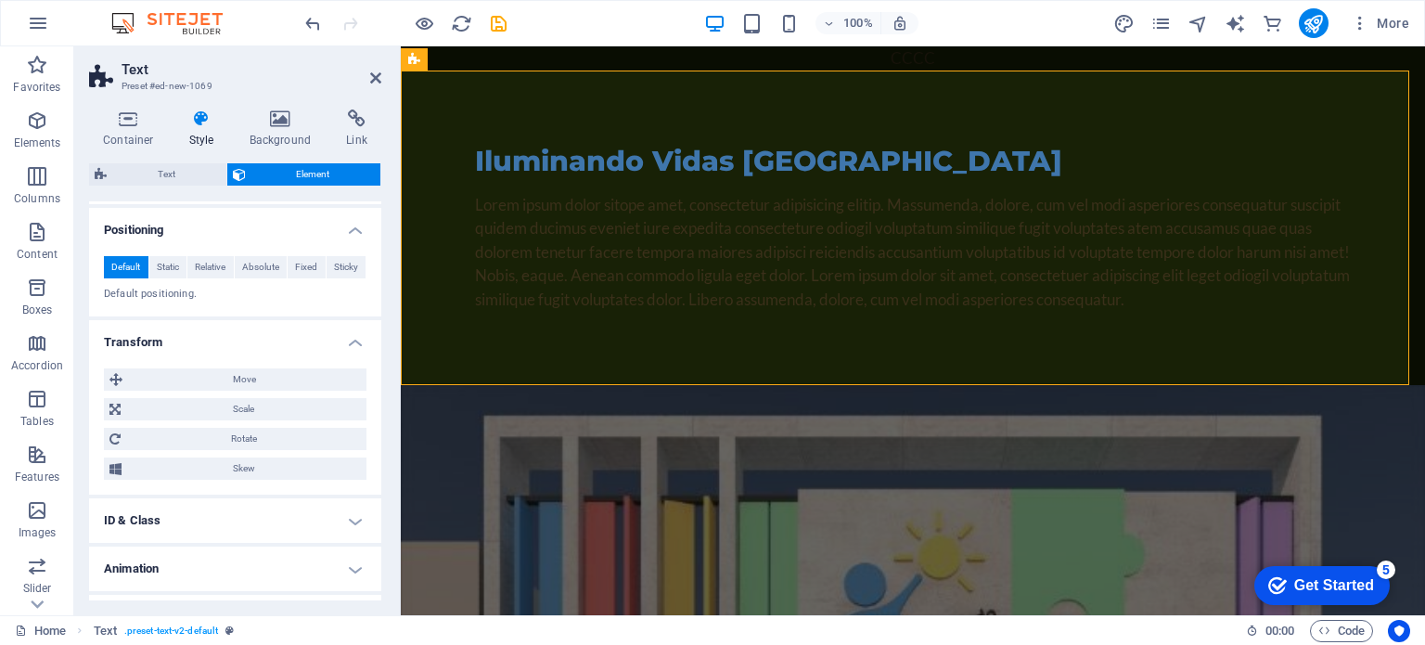
click at [357, 333] on h4 "Transform" at bounding box center [235, 336] width 292 height 33
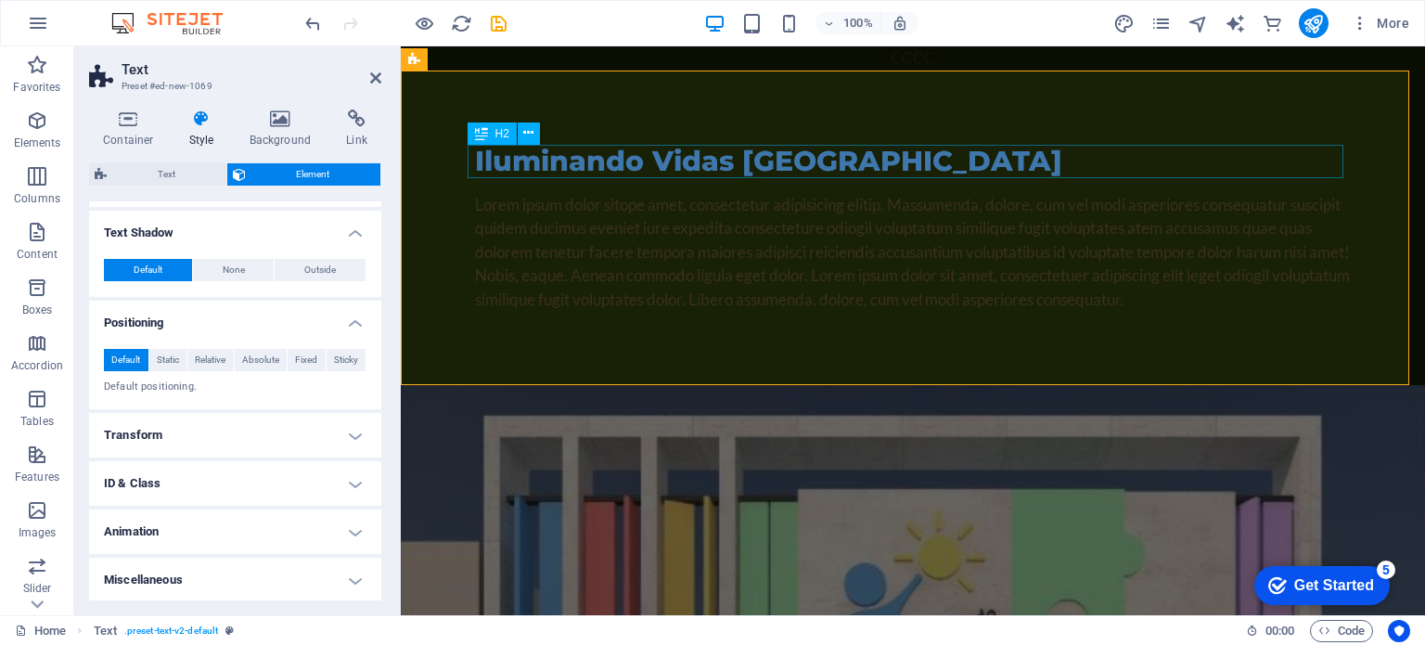
click at [1041, 137] on div "Iluminando Vidas Perú Lorem ipsum dolor sitope amet, consectetur adipisicing el…" at bounding box center [913, 227] width 1024 height 315
click at [497, 59] on button at bounding box center [490, 59] width 22 height 22
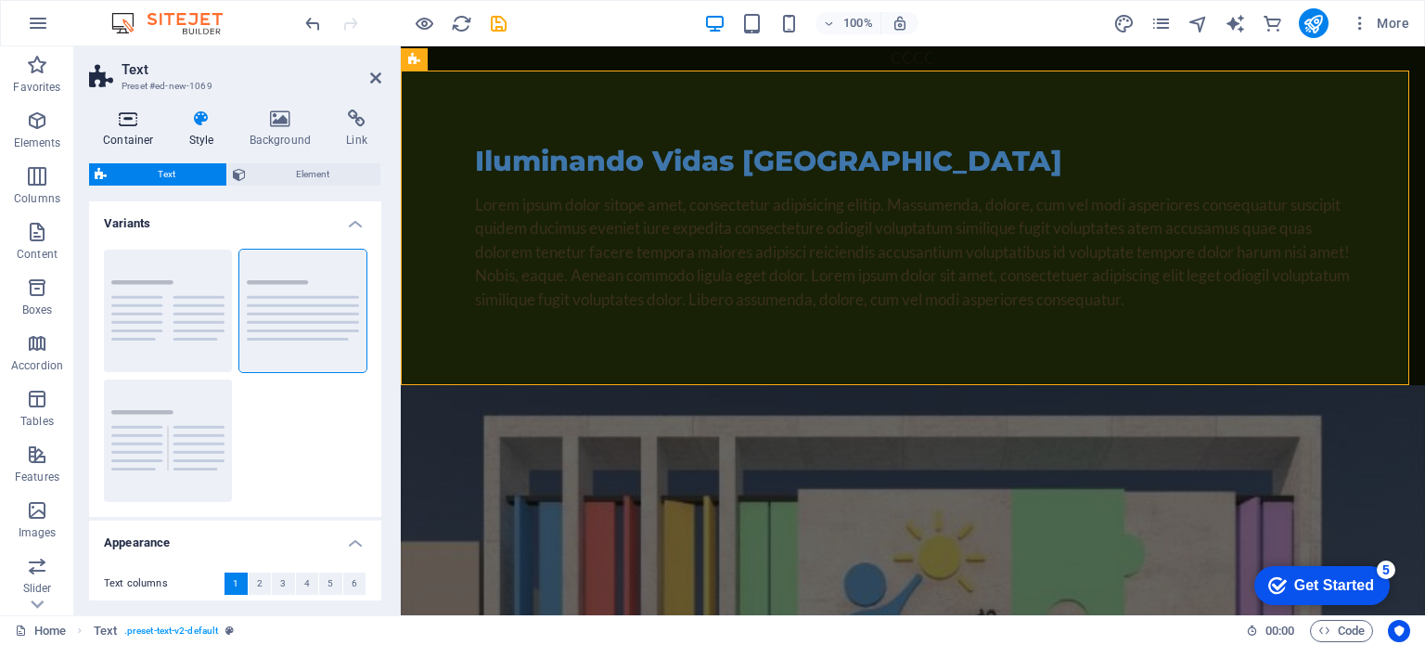
click at [130, 123] on icon at bounding box center [128, 118] width 79 height 19
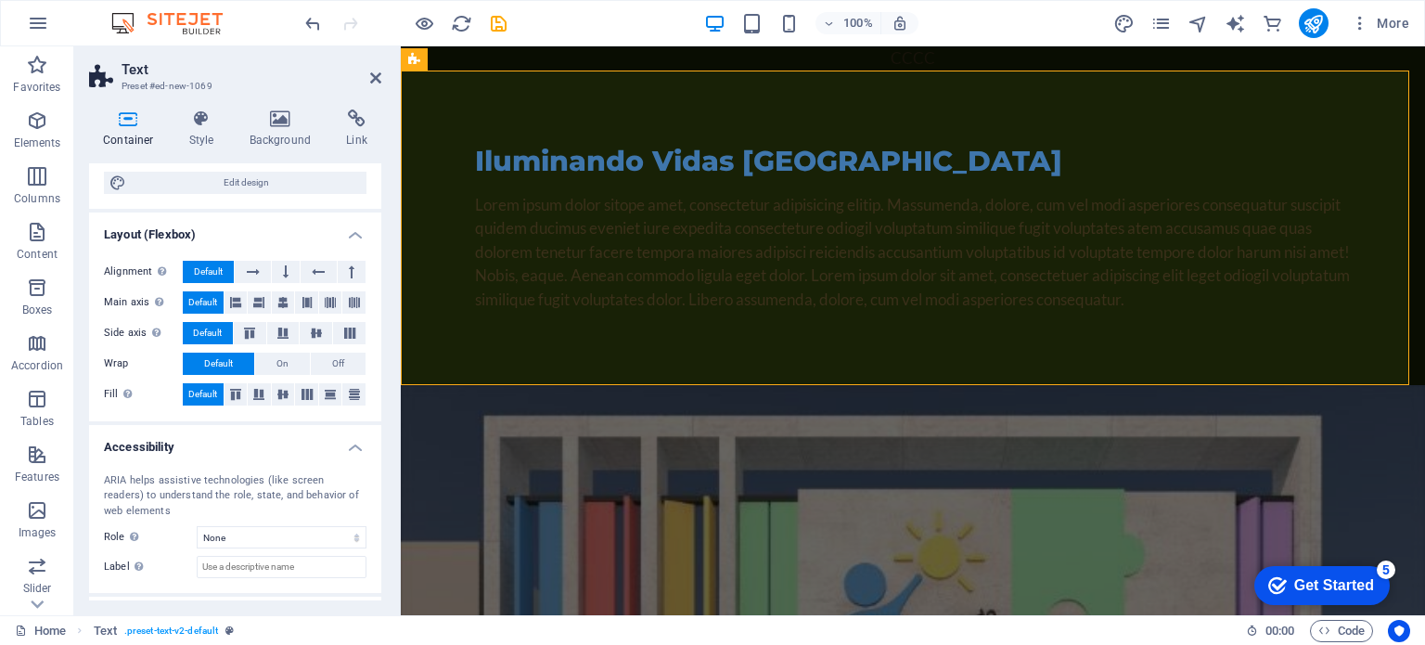
scroll to position [280, 0]
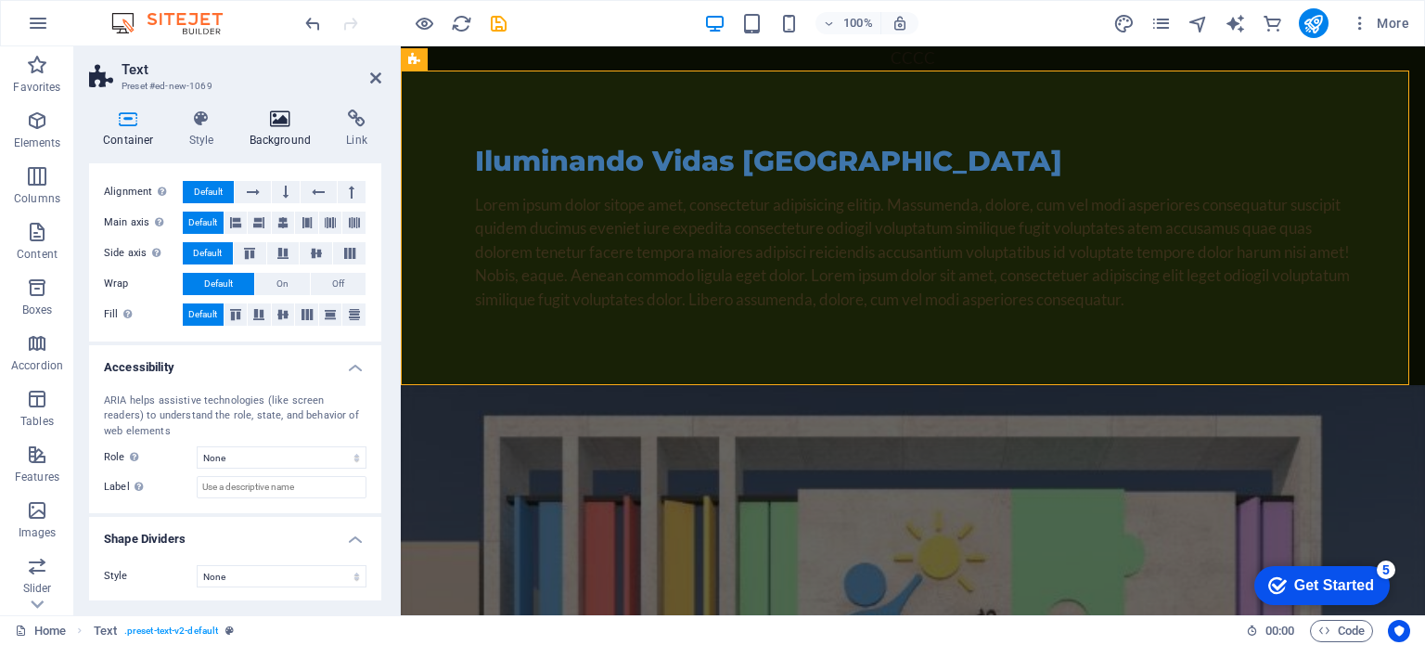
click at [294, 122] on icon at bounding box center [281, 118] width 90 height 19
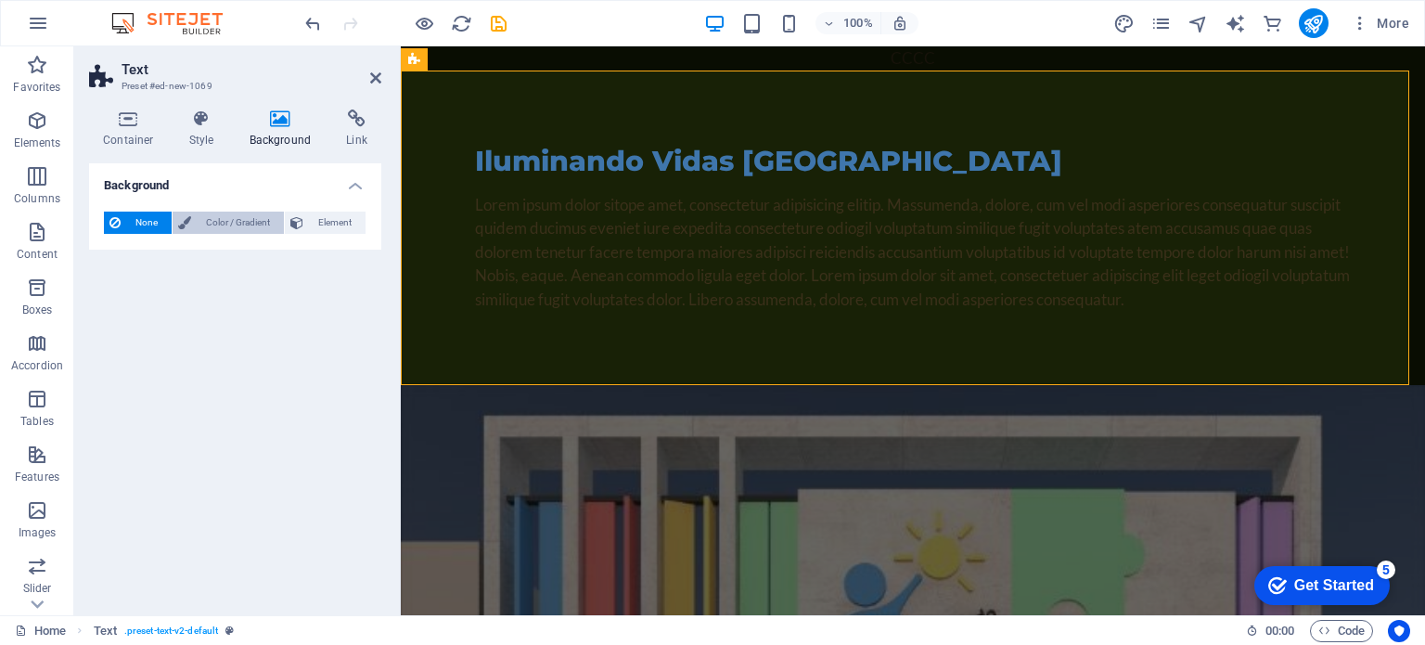
click at [246, 226] on span "Color / Gradient" at bounding box center [238, 222] width 82 height 22
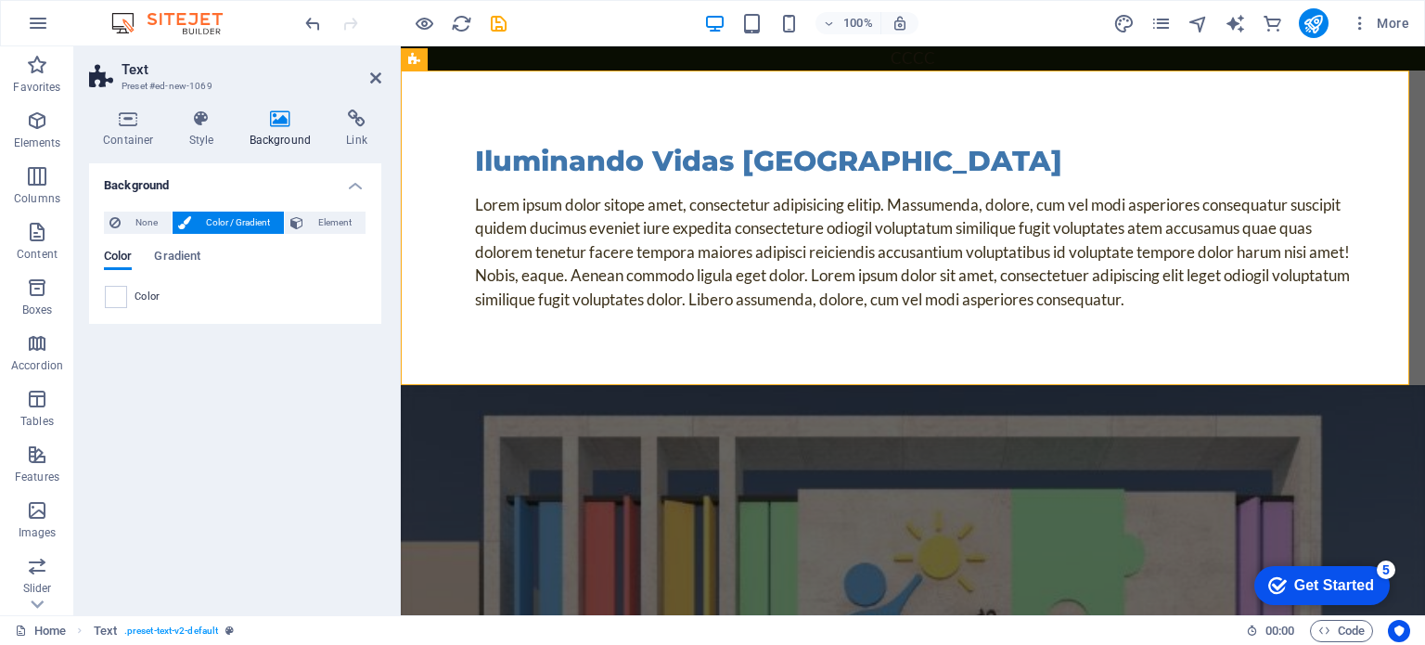
click at [206, 255] on div "Color Gradient" at bounding box center [235, 266] width 262 height 35
click at [174, 260] on span "Gradient" at bounding box center [177, 258] width 46 height 26
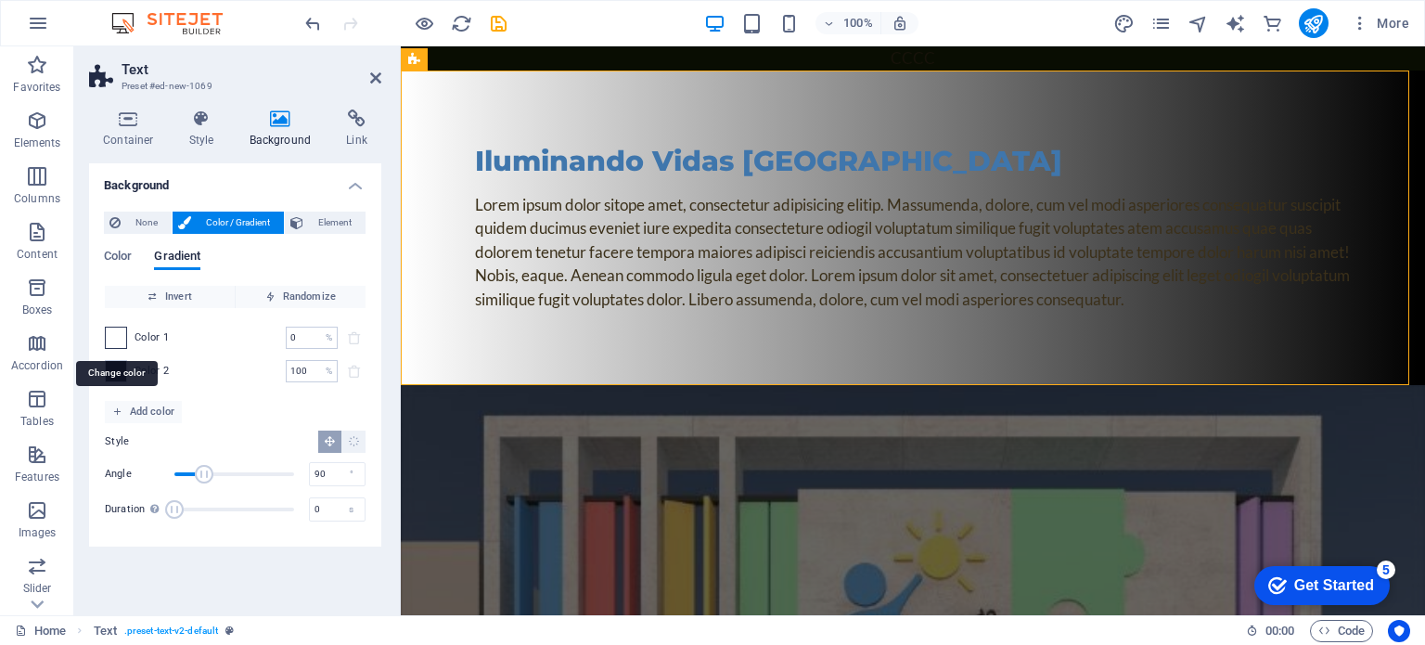
click at [118, 341] on span at bounding box center [116, 337] width 20 height 20
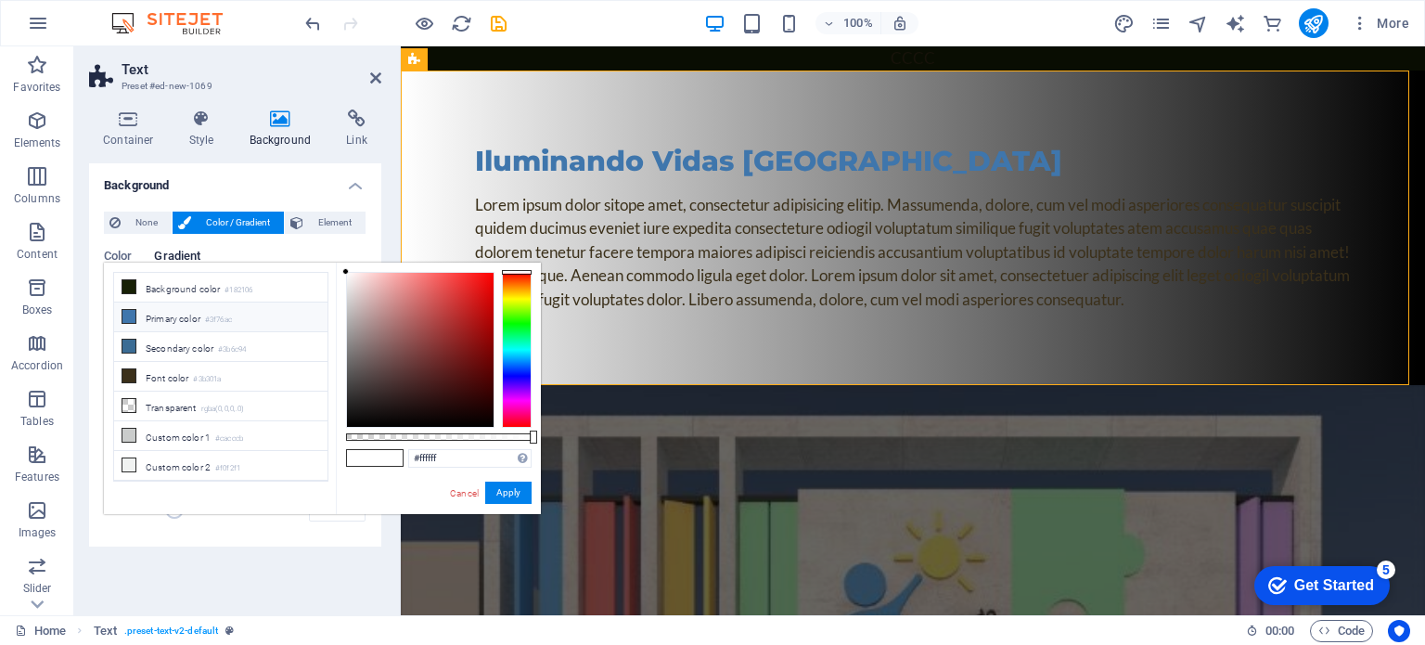
click at [165, 319] on li "Primary color #3f76ac" at bounding box center [220, 317] width 213 height 30
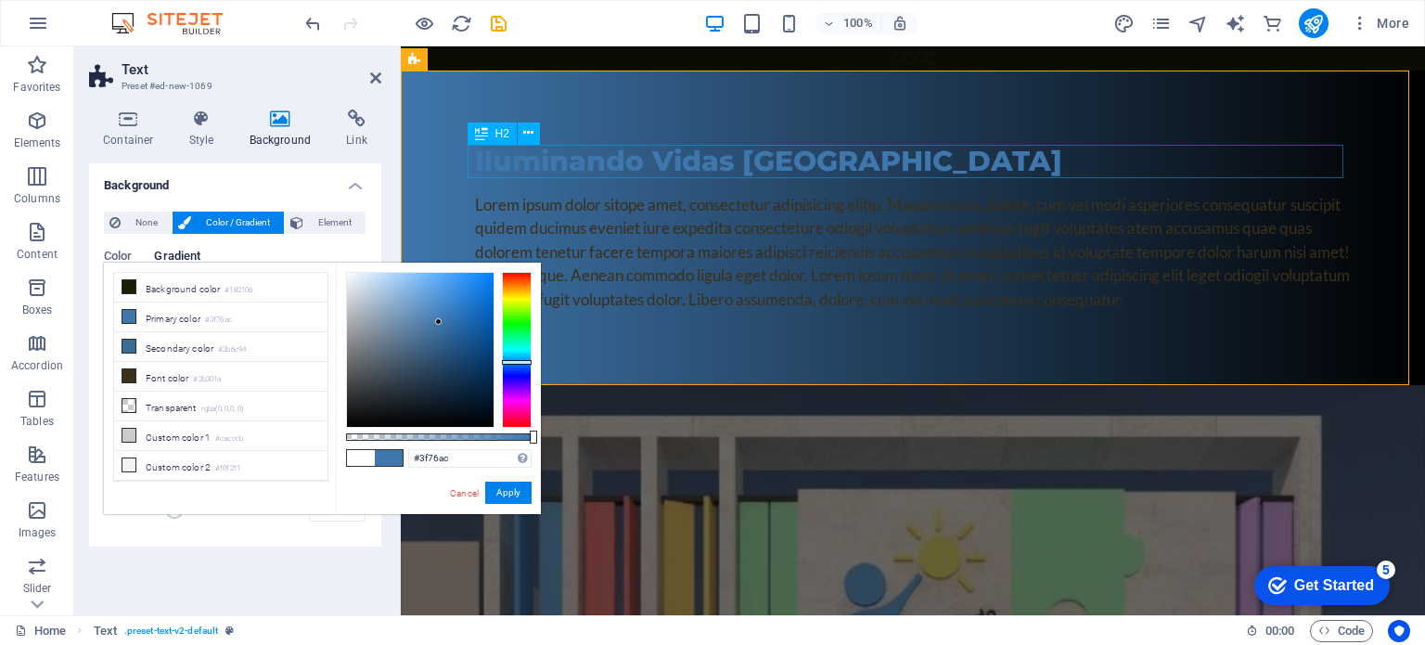
click at [713, 161] on div "Iluminando Vidas [GEOGRAPHIC_DATA]" at bounding box center [912, 161] width 875 height 33
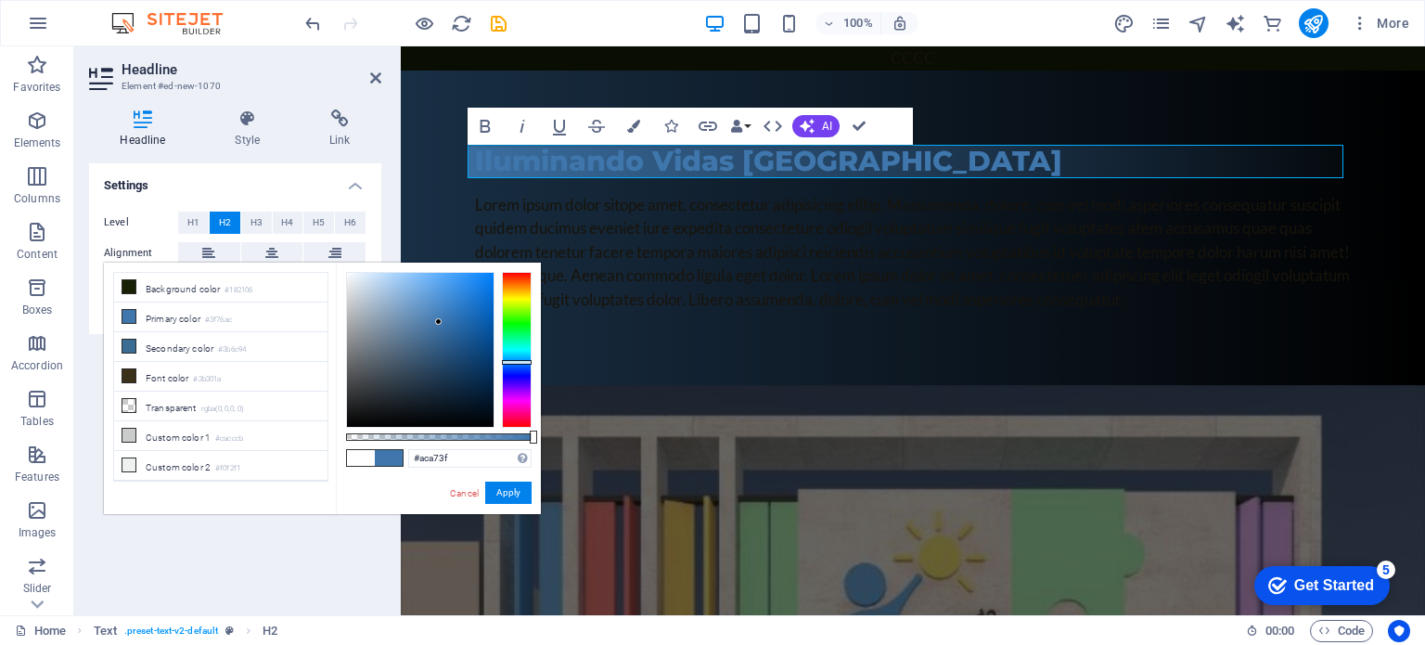
click at [517, 296] on div at bounding box center [517, 350] width 30 height 156
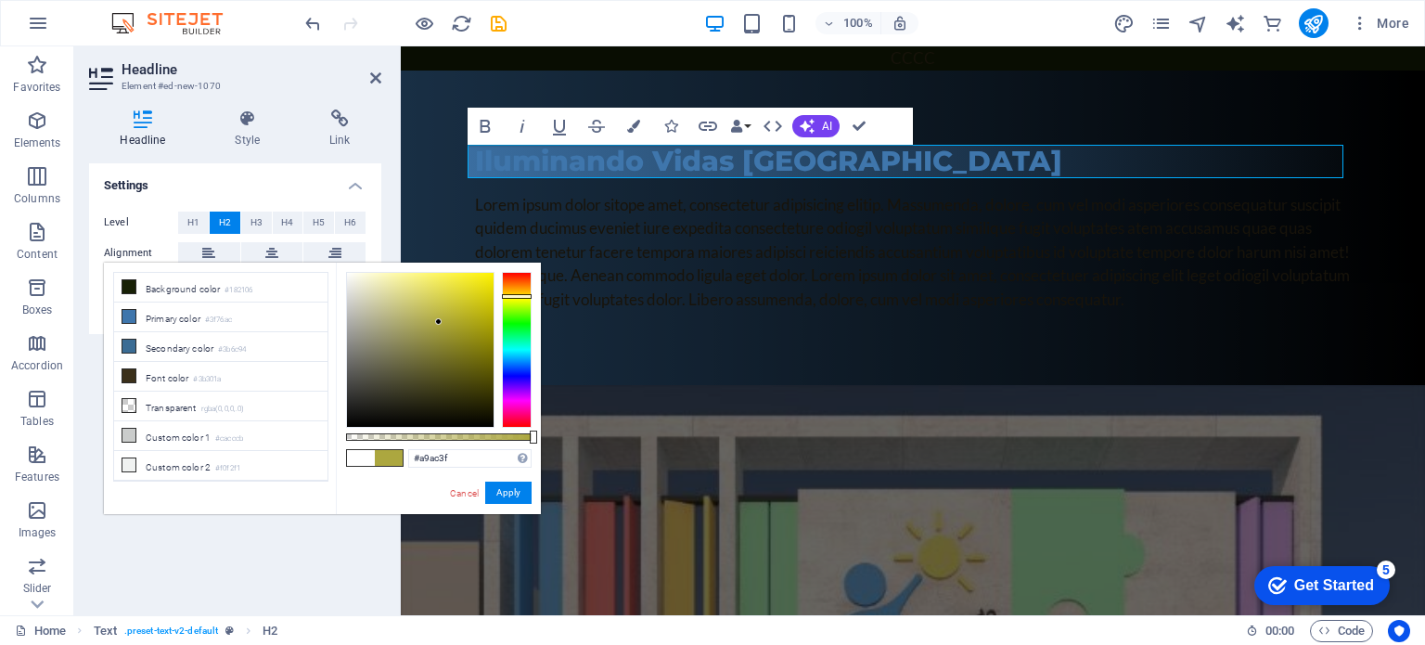
click at [517, 298] on div at bounding box center [517, 350] width 30 height 156
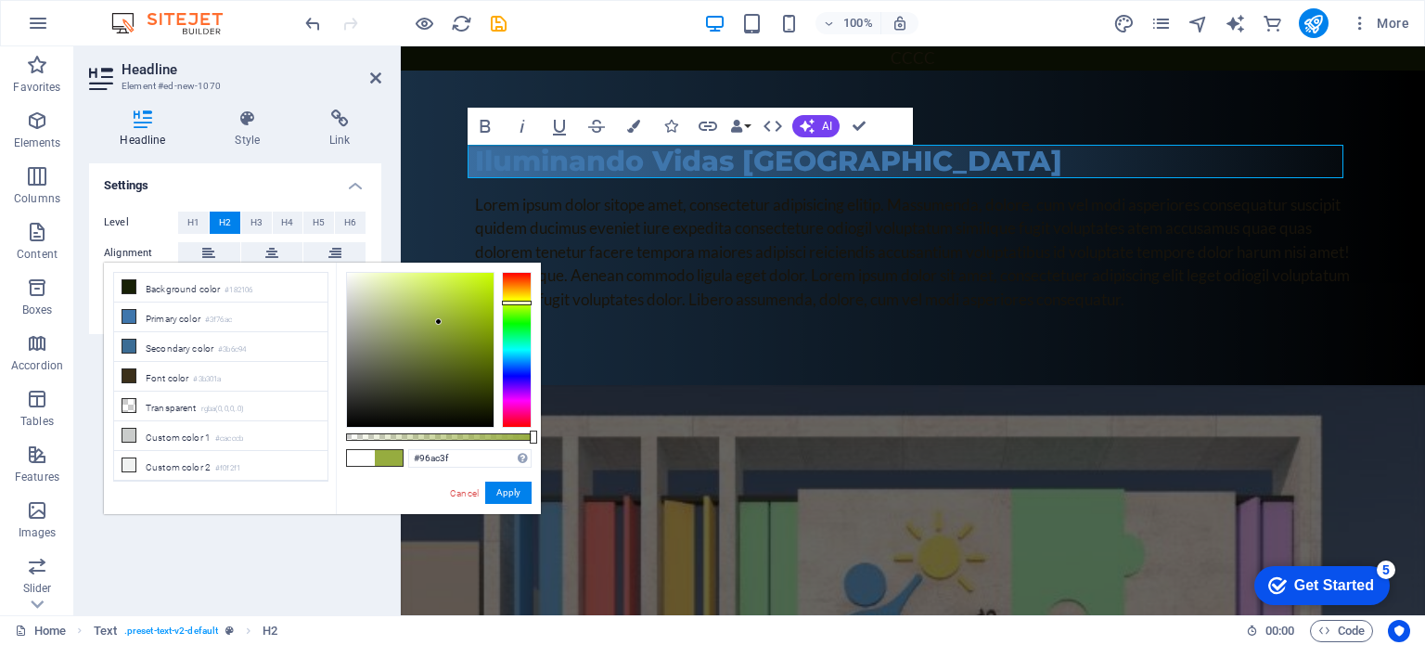
click at [518, 302] on div at bounding box center [517, 350] width 30 height 156
drag, startPoint x: 518, startPoint y: 303, endPoint x: 521, endPoint y: 288, distance: 15.1
click at [520, 296] on div at bounding box center [517, 298] width 30 height 5
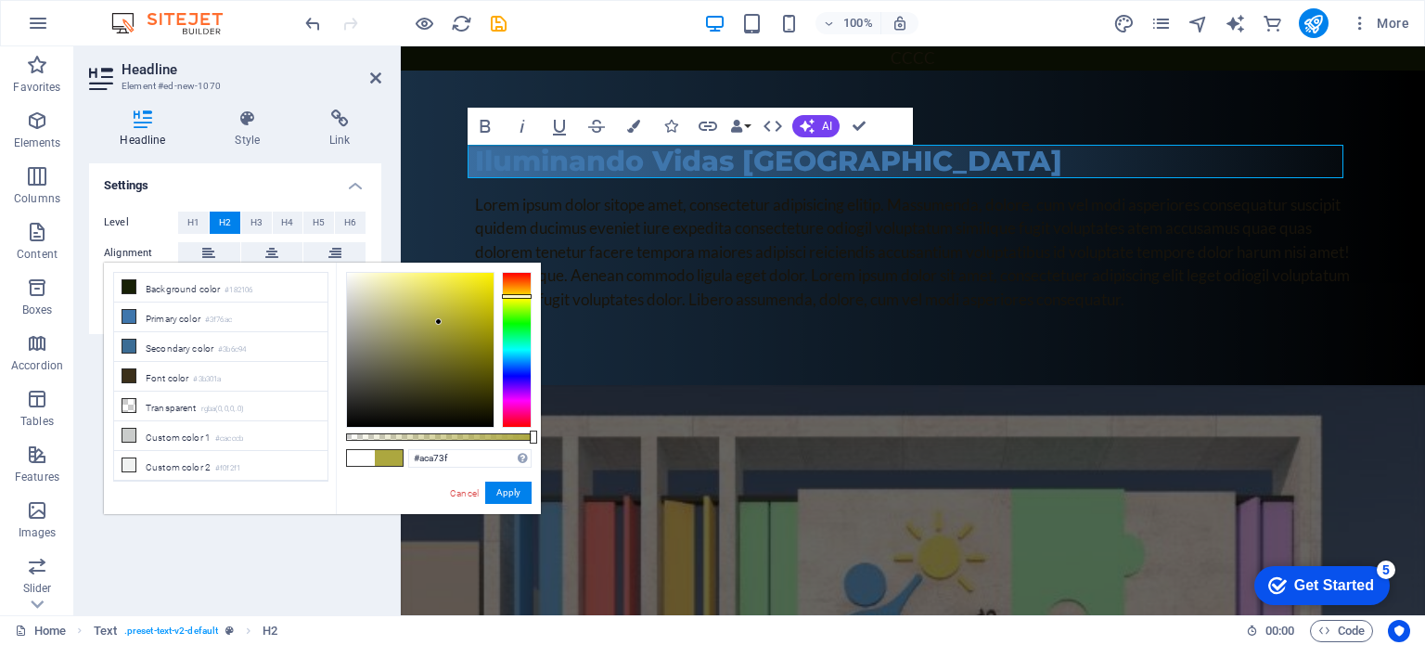
click at [522, 296] on div at bounding box center [517, 350] width 30 height 156
drag, startPoint x: 522, startPoint y: 300, endPoint x: 534, endPoint y: 296, distance: 12.6
click at [534, 296] on div "#aca73f Supported formats #0852ed rgb(8, 82, 237) rgba(8, 82, 237, 90%) hsv(221…" at bounding box center [438, 522] width 205 height 520
click at [521, 298] on div at bounding box center [517, 350] width 30 height 156
type input "#eaef0c"
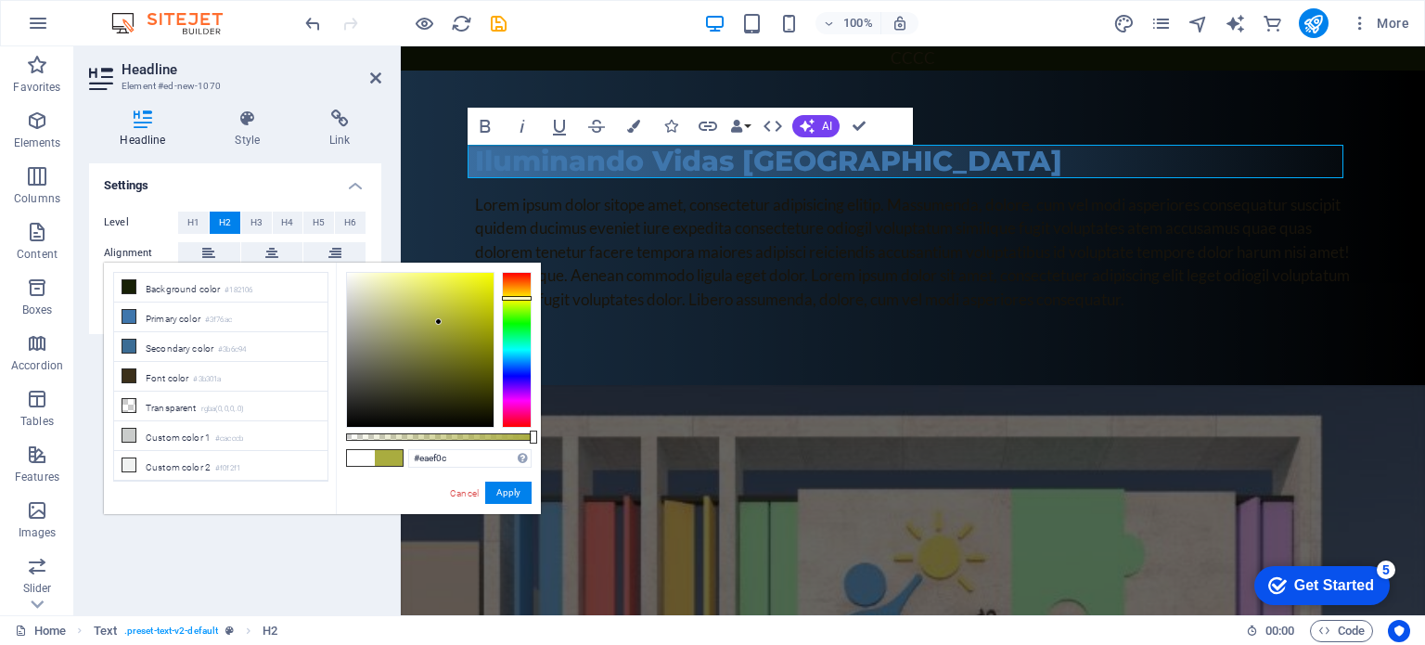
click at [485, 281] on div at bounding box center [420, 350] width 147 height 154
click at [512, 491] on button "Apply" at bounding box center [508, 492] width 46 height 22
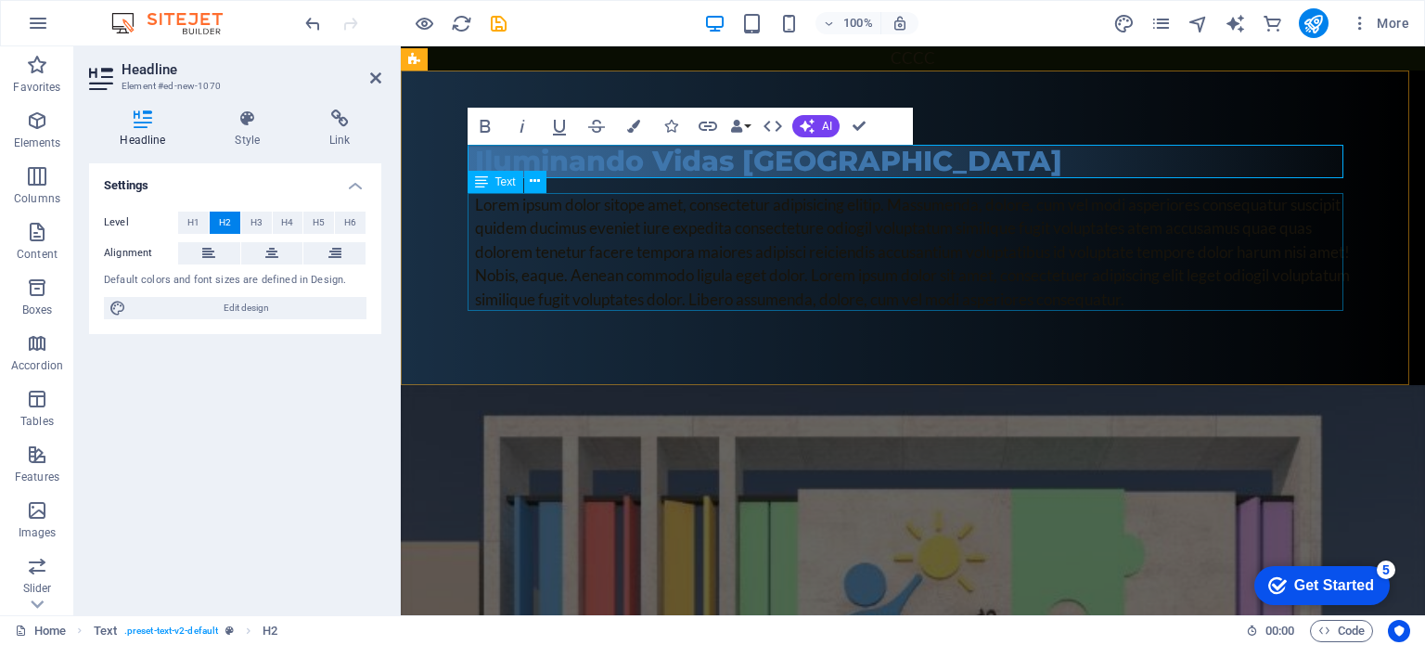
click at [627, 309] on div "Lorem ipsum dolor sitope amet, consectetur adipisicing elitip. Massumenda, dolo…" at bounding box center [912, 252] width 875 height 119
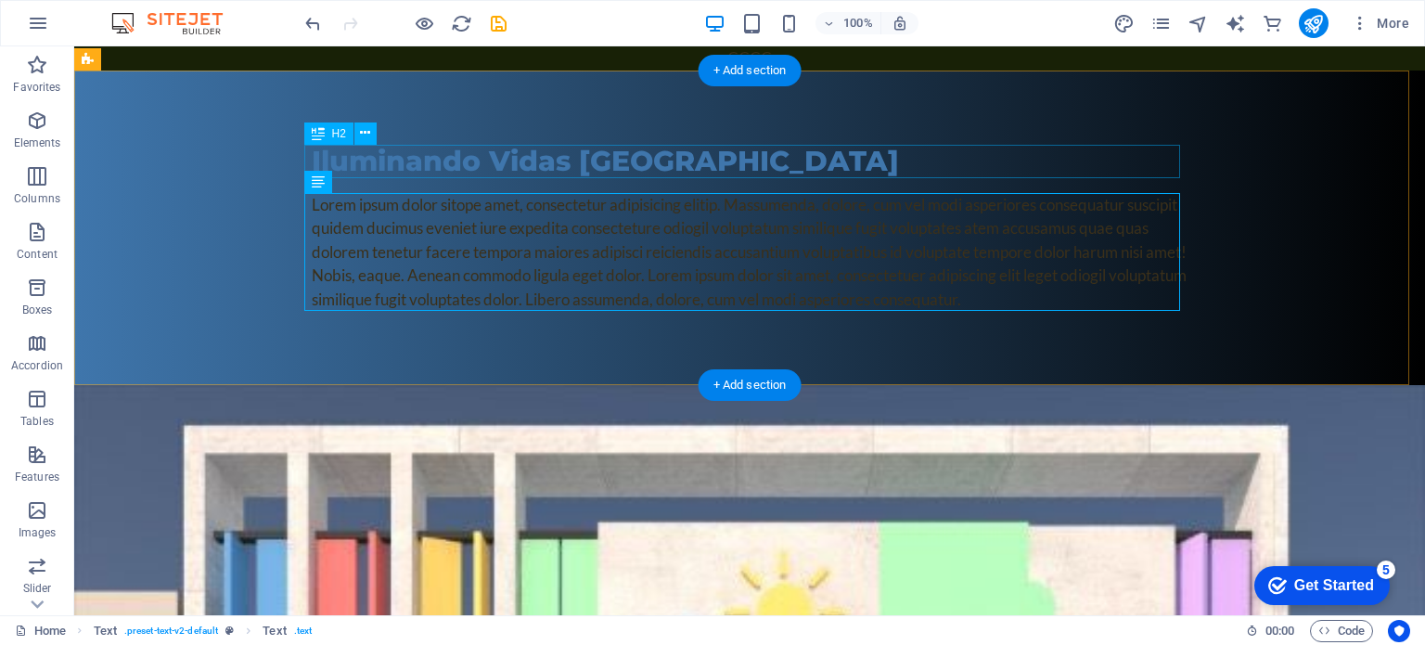
click at [359, 161] on div "Iluminando Vidas [GEOGRAPHIC_DATA]" at bounding box center [749, 161] width 875 height 33
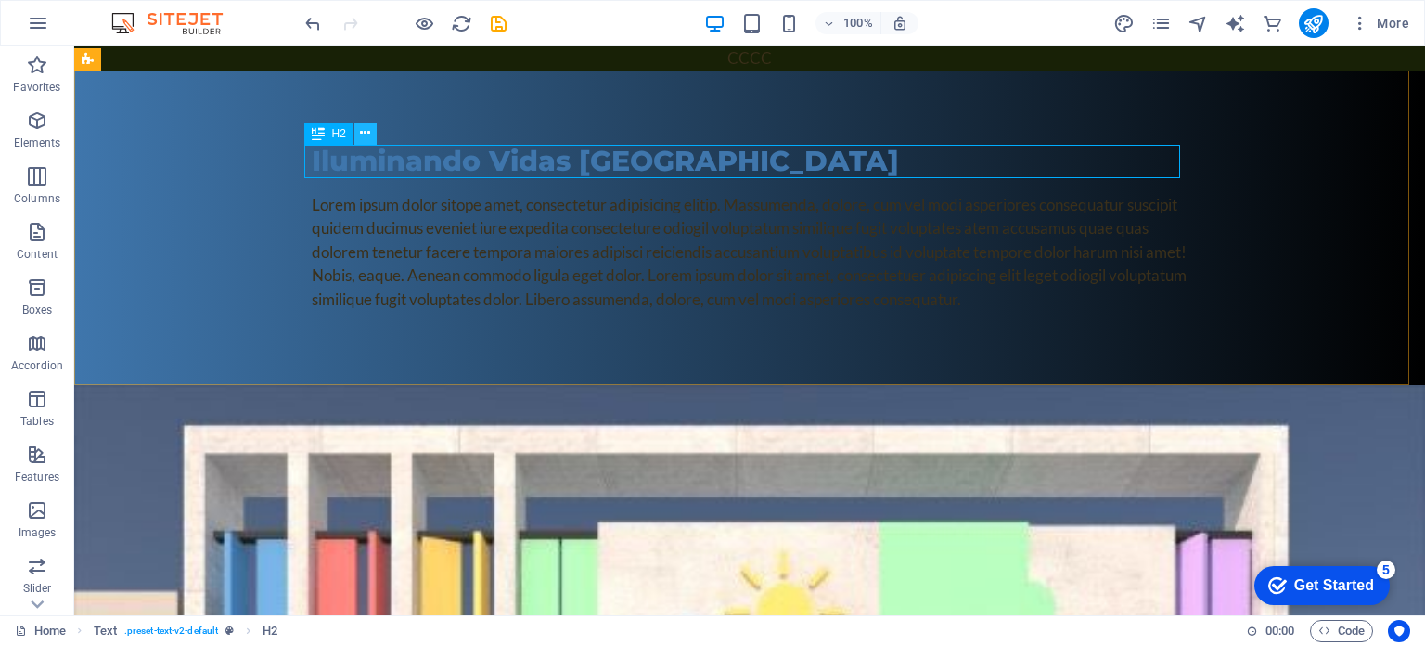
click at [364, 128] on icon at bounding box center [365, 132] width 10 height 19
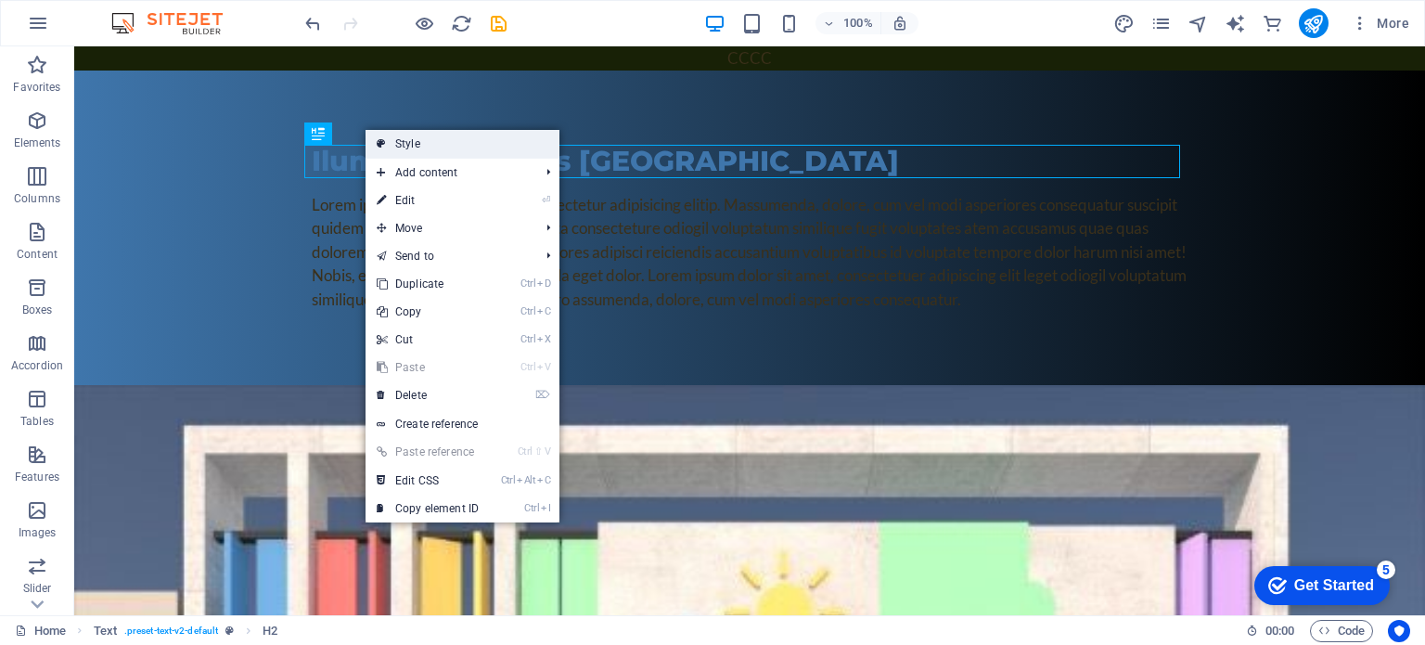
click at [395, 146] on link "Style" at bounding box center [462, 144] width 194 height 28
select select "preset-text-v2-default"
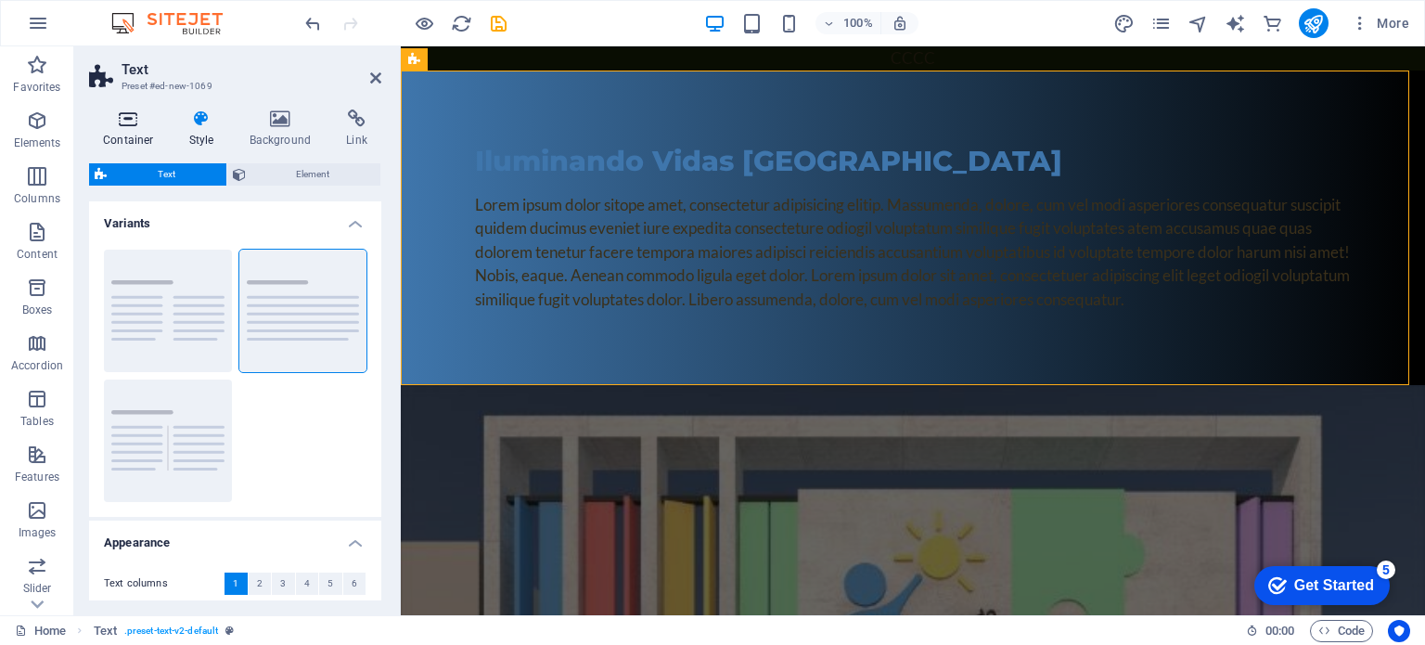
click at [116, 118] on icon at bounding box center [128, 118] width 79 height 19
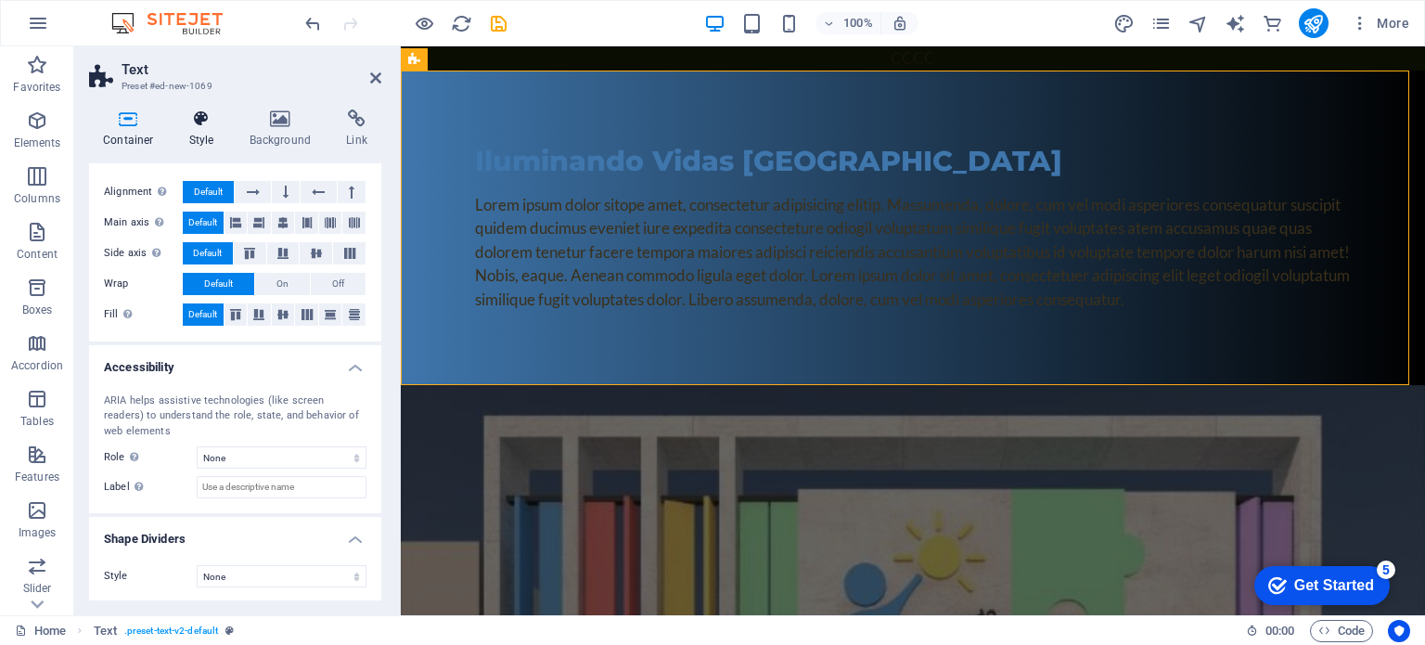
click at [200, 128] on h4 "Style" at bounding box center [205, 128] width 60 height 39
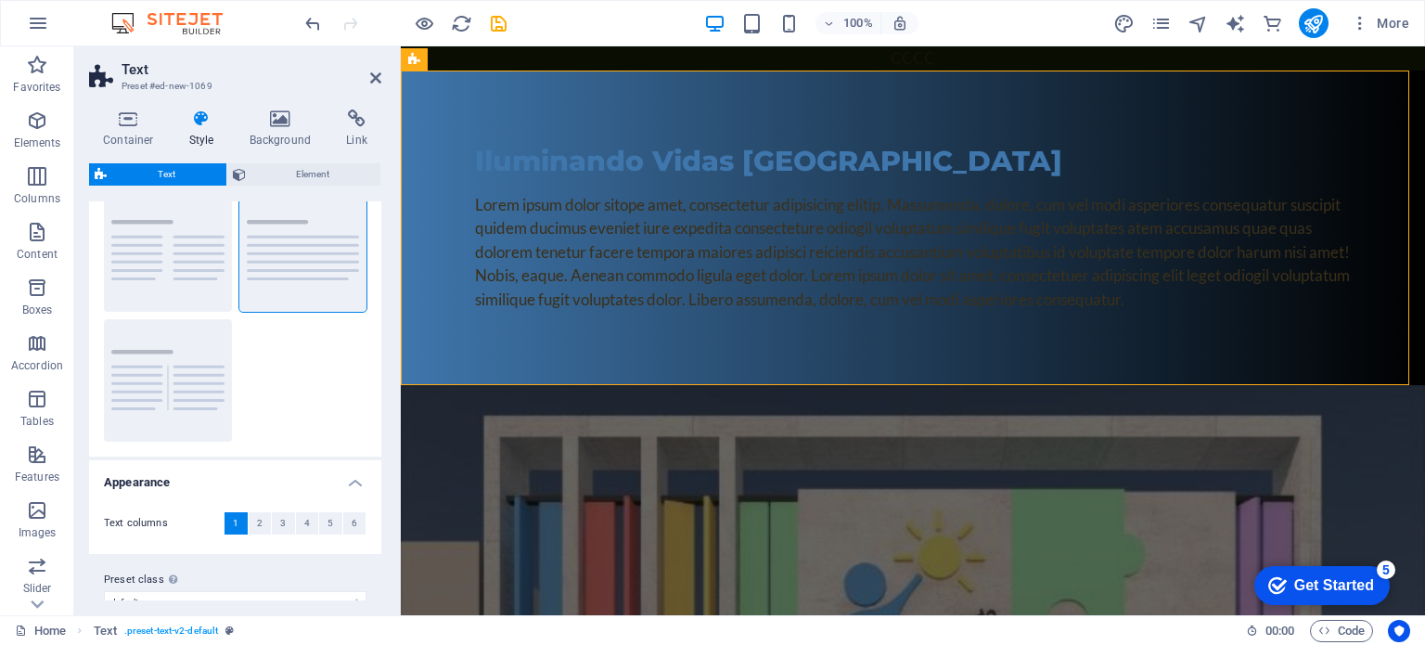
scroll to position [87, 0]
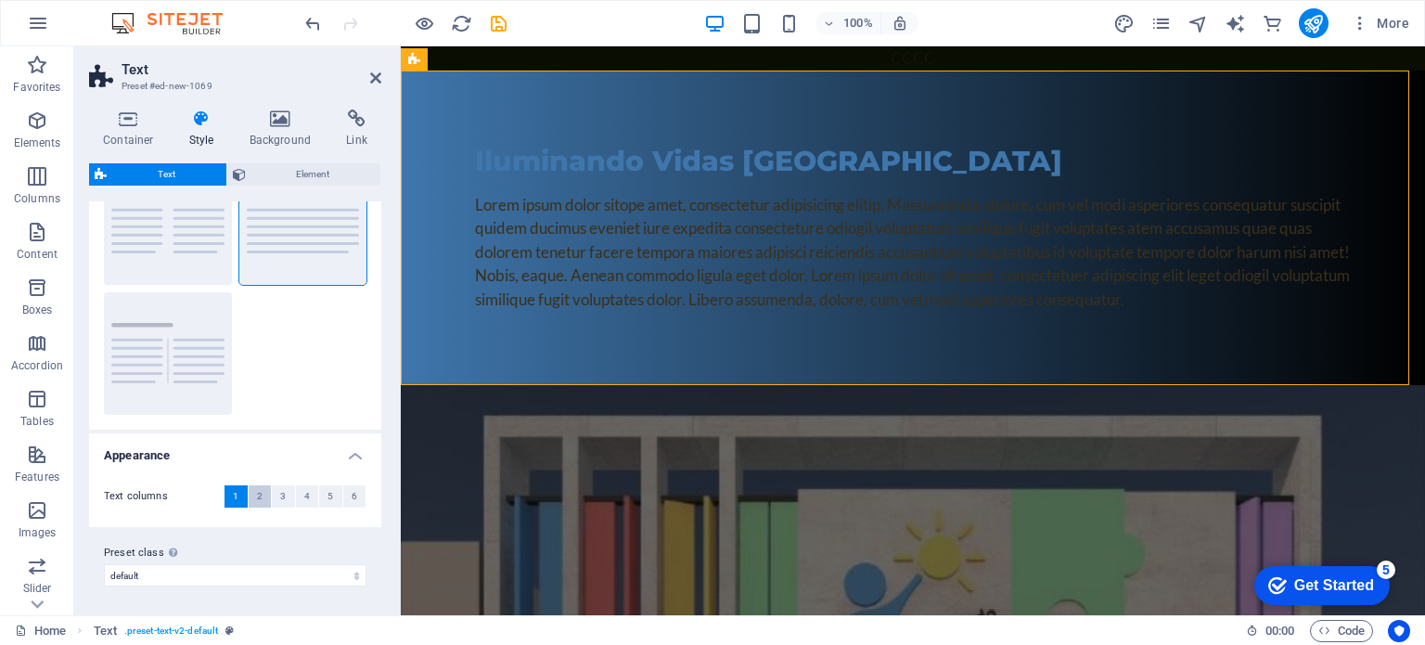
click at [258, 496] on span "2" at bounding box center [260, 496] width 6 height 22
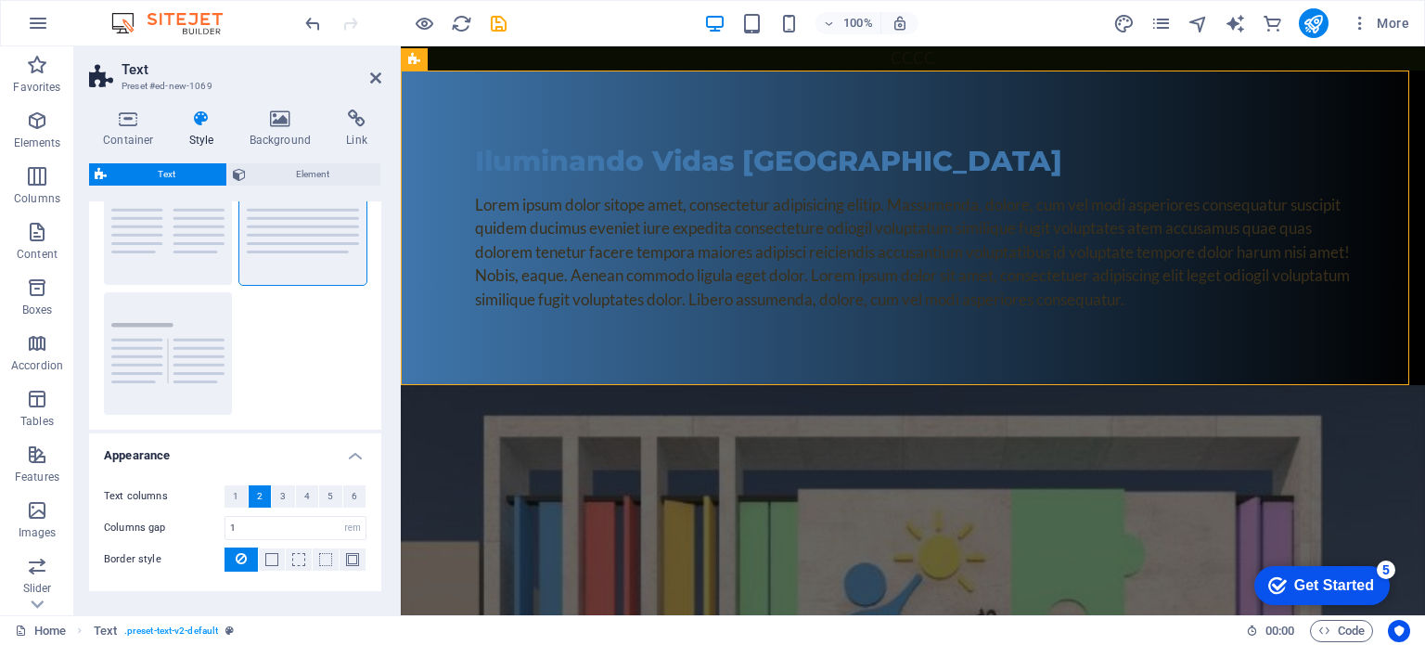
click at [249, 493] on button "2" at bounding box center [260, 496] width 23 height 22
click at [243, 494] on button "1" at bounding box center [235, 496] width 23 height 22
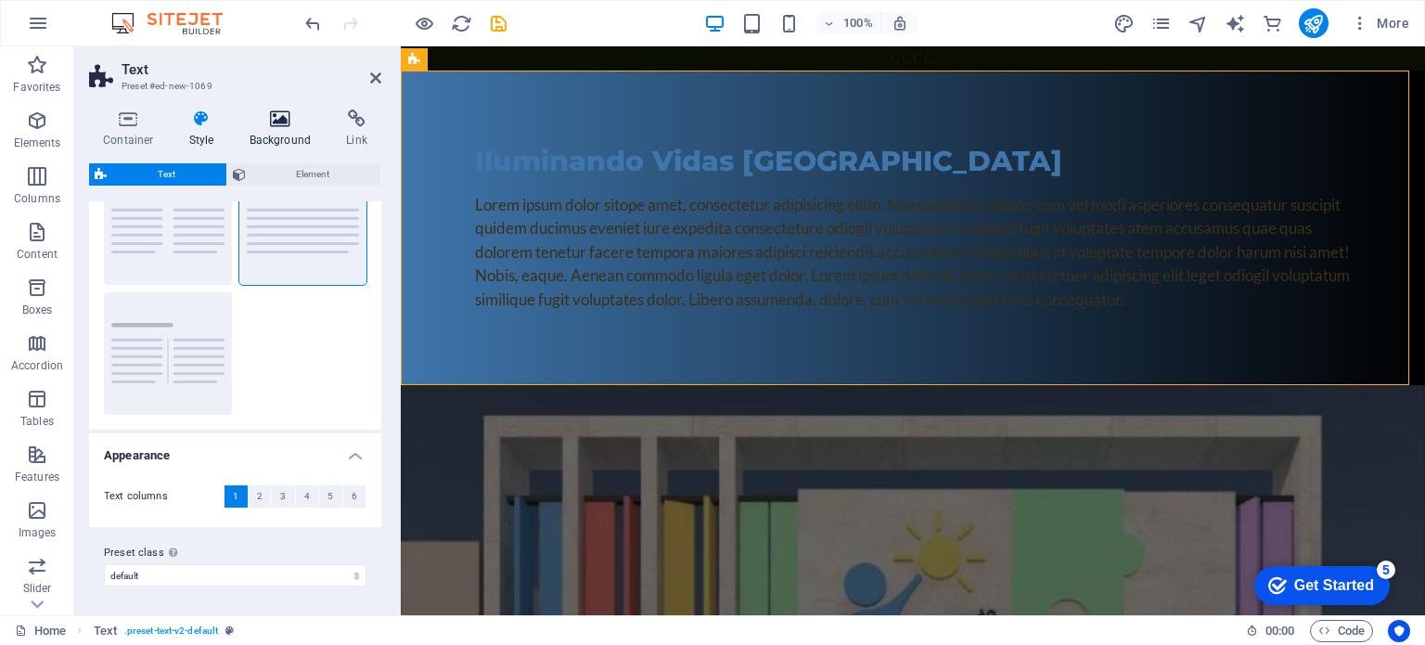
click at [295, 136] on h4 "Background" at bounding box center [284, 128] width 97 height 39
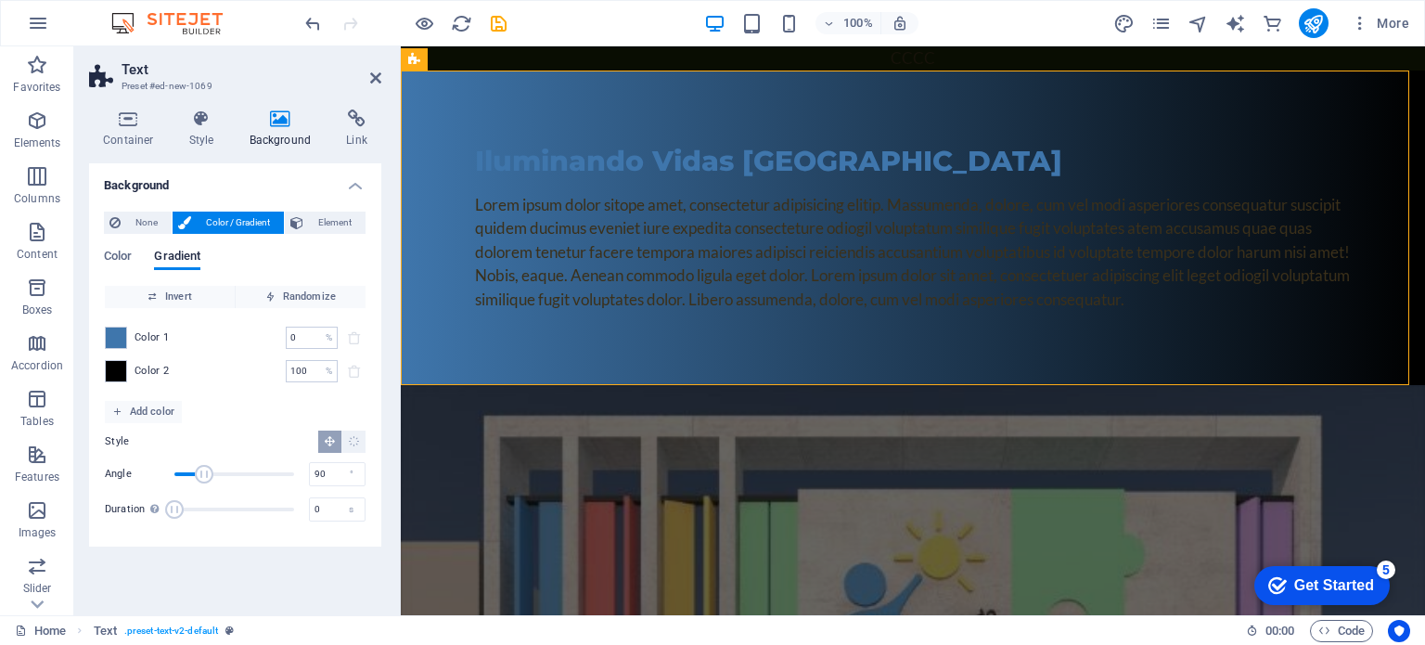
click at [237, 223] on span "Color / Gradient" at bounding box center [238, 222] width 82 height 22
click at [151, 337] on span "Color 1" at bounding box center [151, 337] width 35 height 15
click at [117, 339] on span at bounding box center [116, 337] width 20 height 20
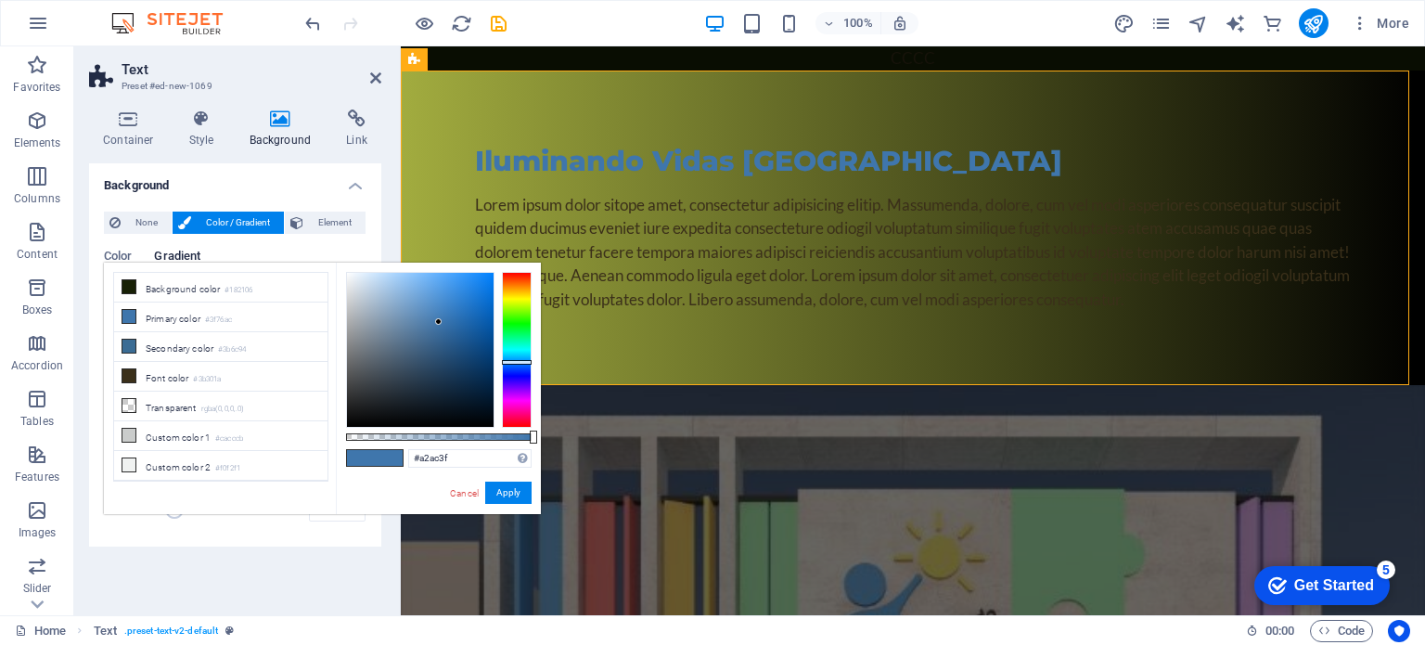
click at [514, 300] on div at bounding box center [517, 350] width 30 height 156
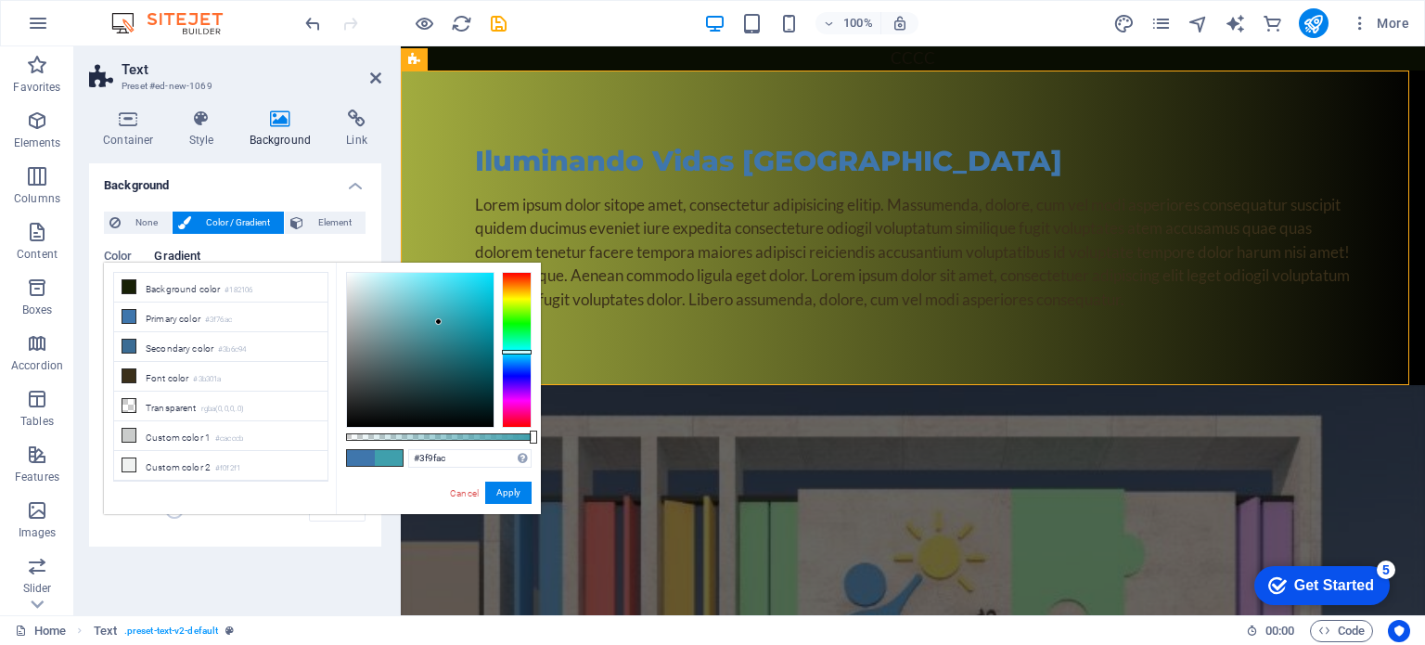
click at [516, 351] on div at bounding box center [517, 350] width 30 height 156
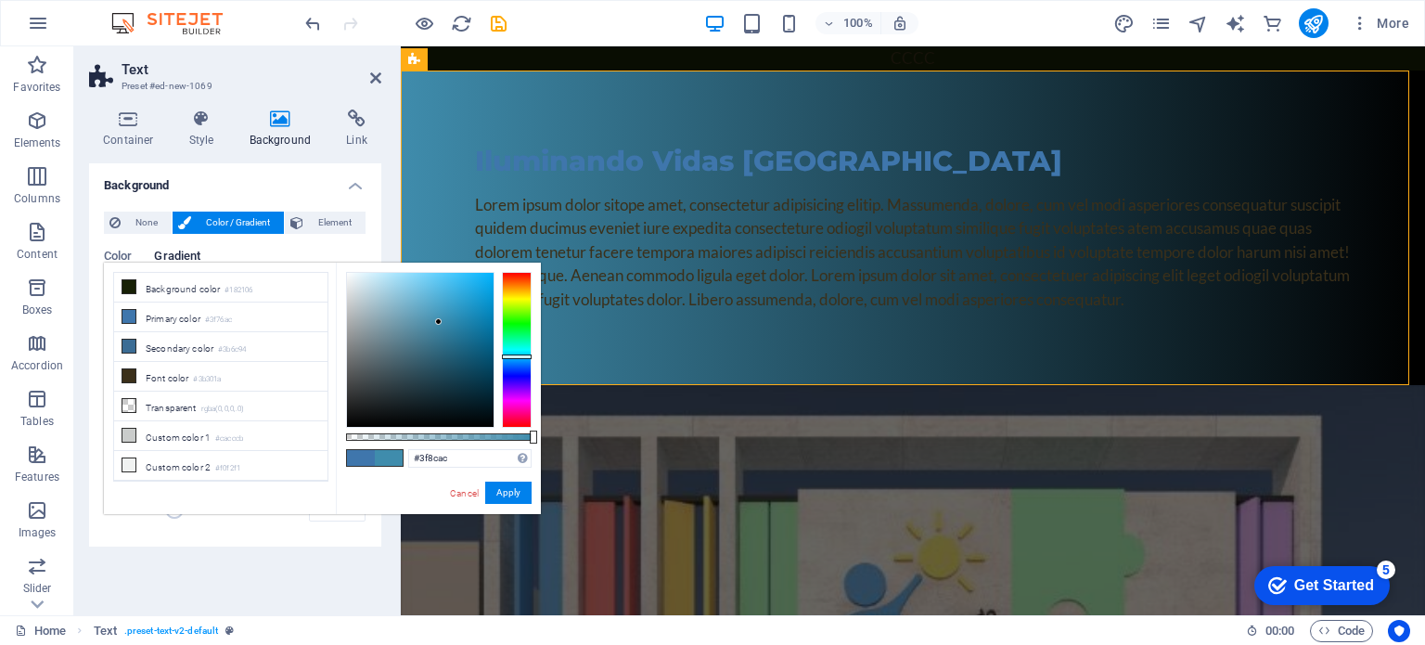
click at [522, 356] on div at bounding box center [517, 356] width 30 height 5
click at [209, 323] on li "Primary color #3f76ac" at bounding box center [220, 317] width 213 height 30
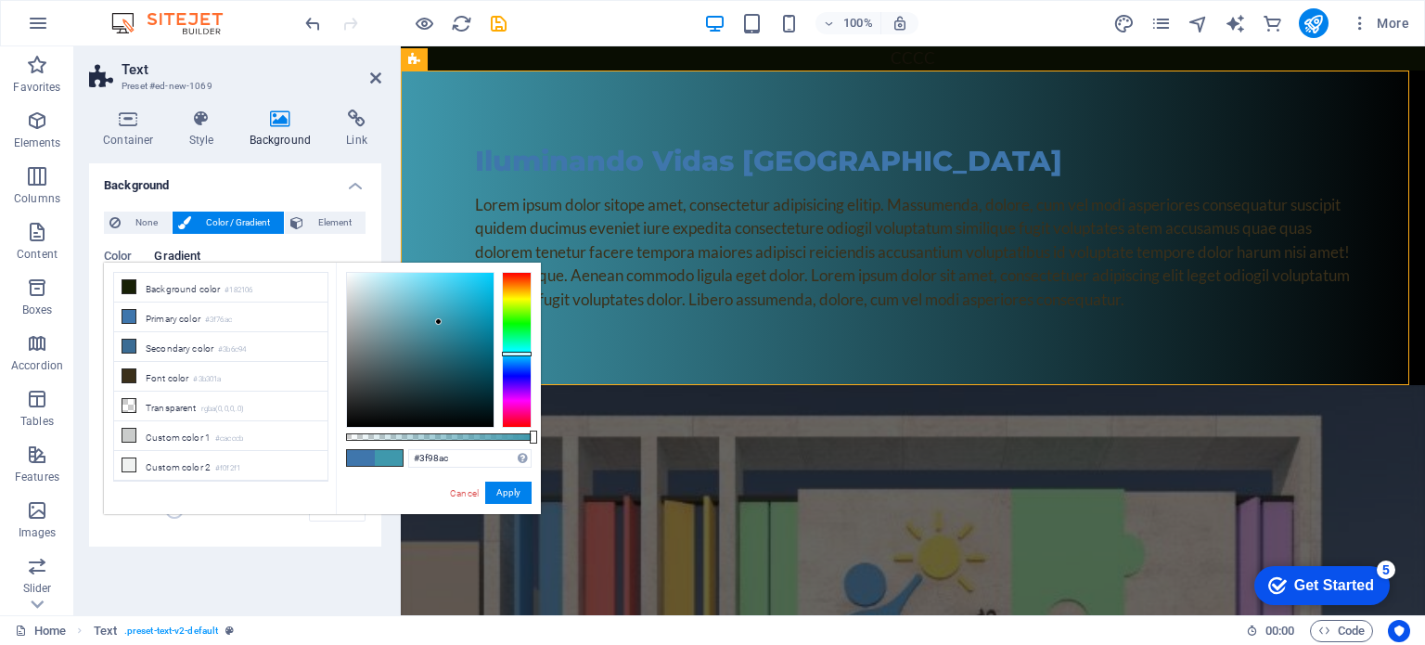
click at [521, 353] on div at bounding box center [517, 350] width 30 height 156
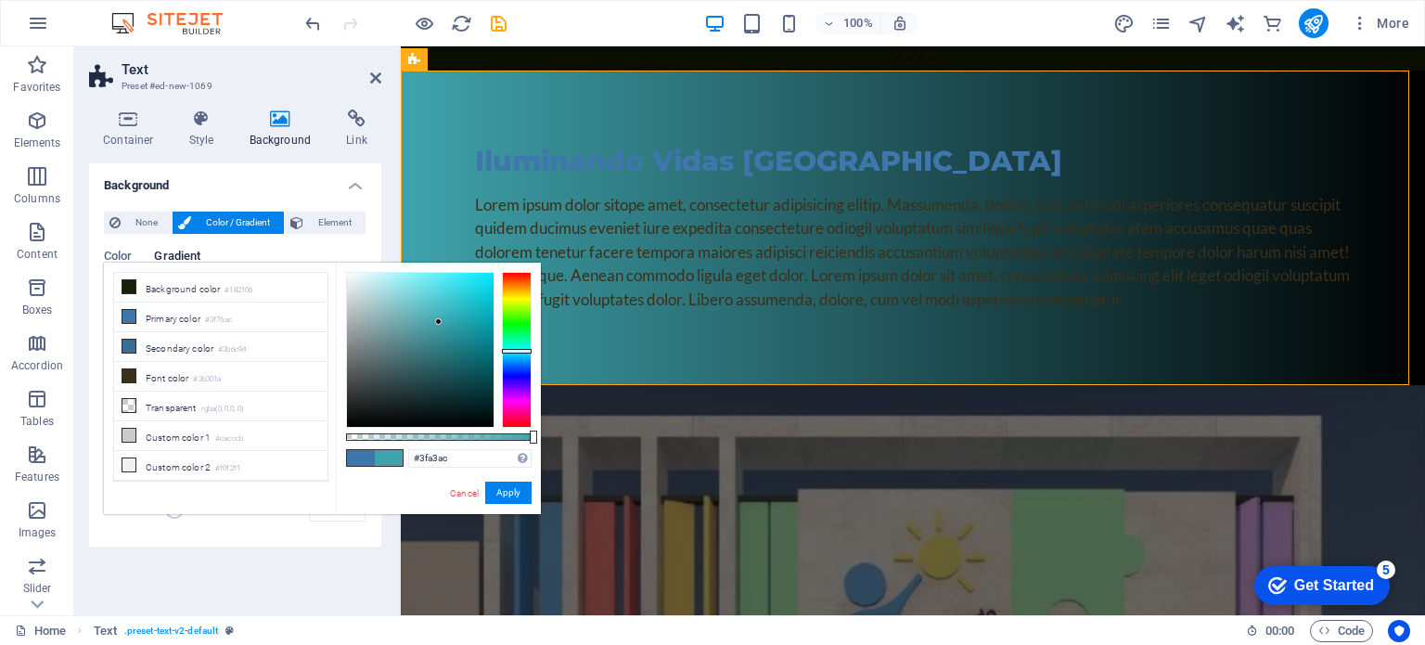
click at [529, 351] on div at bounding box center [517, 351] width 30 height 5
click at [395, 458] on span at bounding box center [389, 458] width 28 height 16
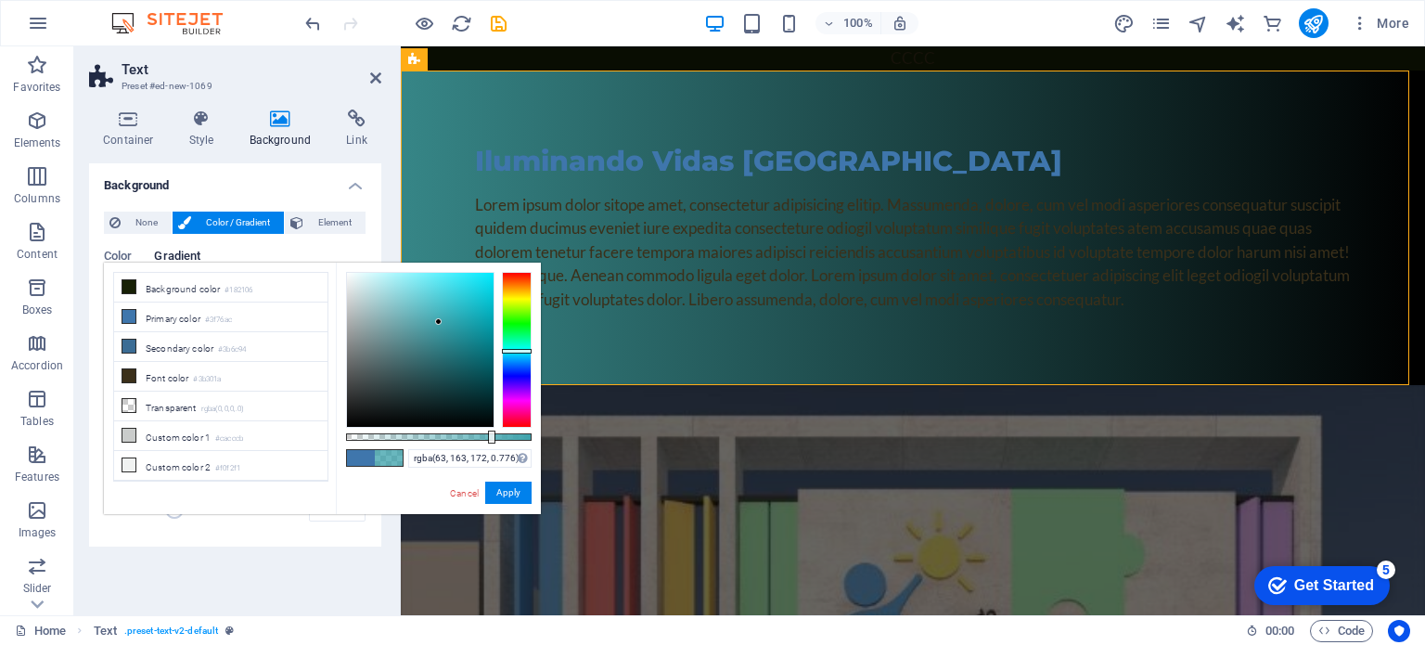
click at [490, 433] on div at bounding box center [438, 436] width 185 height 7
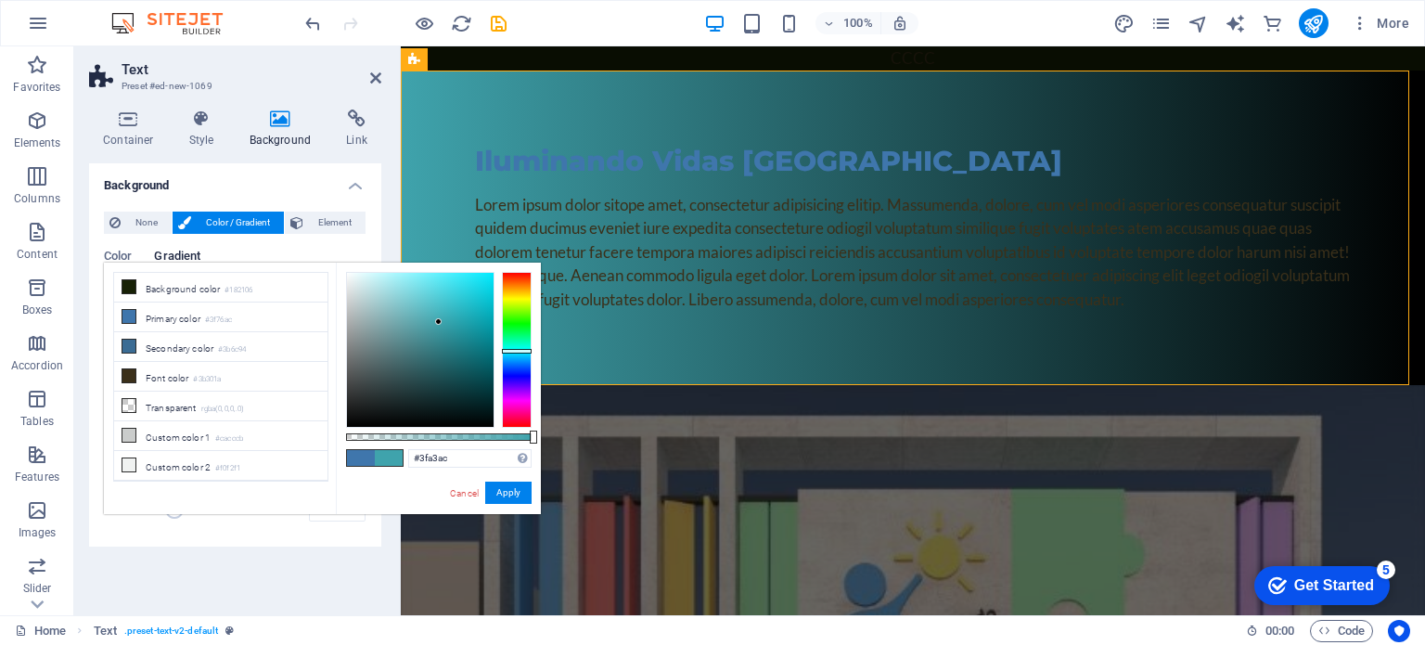
drag, startPoint x: 490, startPoint y: 437, endPoint x: 147, endPoint y: 390, distance: 345.3
click at [601, 433] on body "Iluminando Vidas Perú Home Favorites Elements Columns Content Boxes Accordion T…" at bounding box center [712, 322] width 1425 height 645
click at [185, 318] on li "Primary color #3f76ac" at bounding box center [220, 317] width 213 height 30
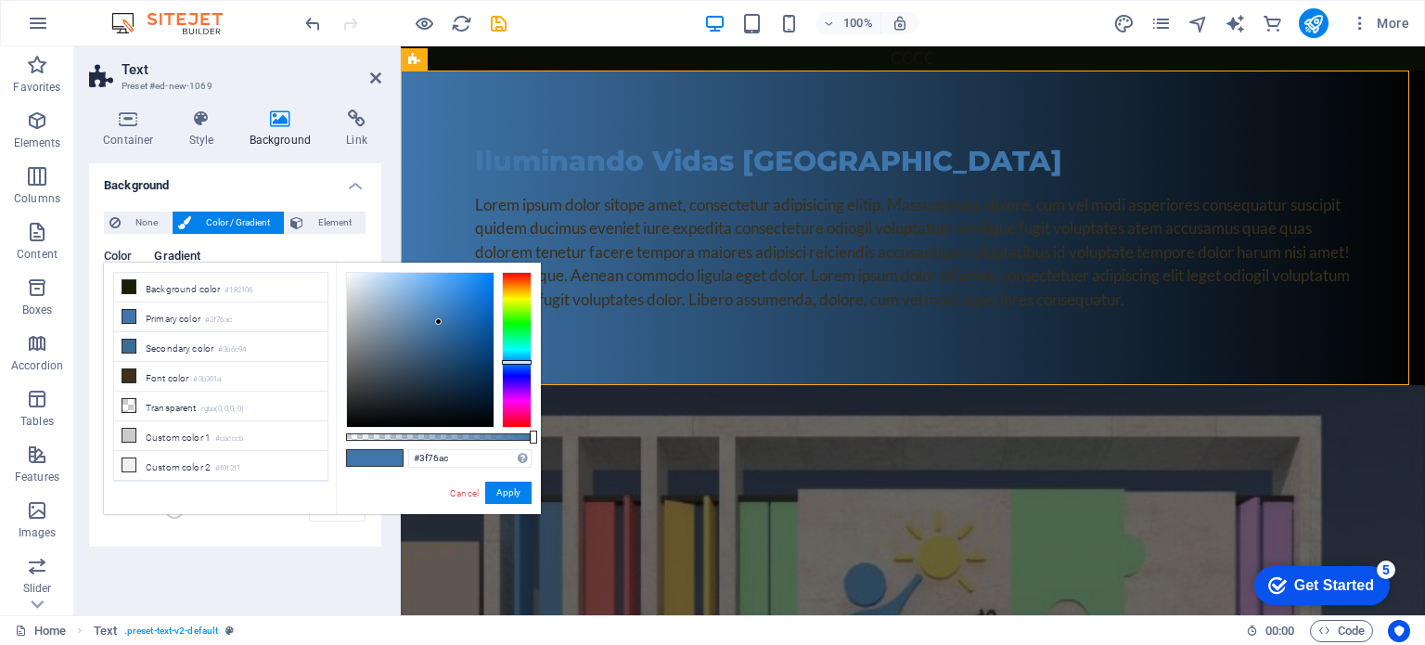
click at [132, 255] on span "Color" at bounding box center [118, 258] width 28 height 26
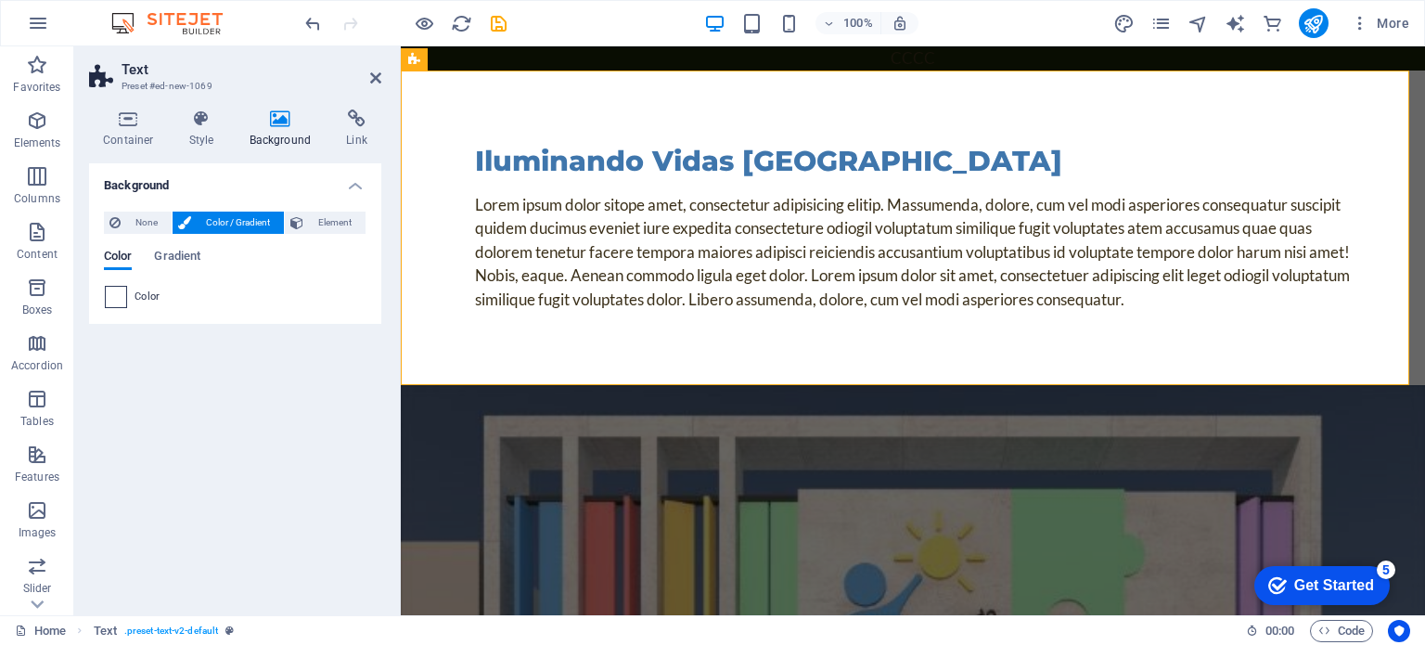
click at [115, 288] on span at bounding box center [116, 297] width 20 height 20
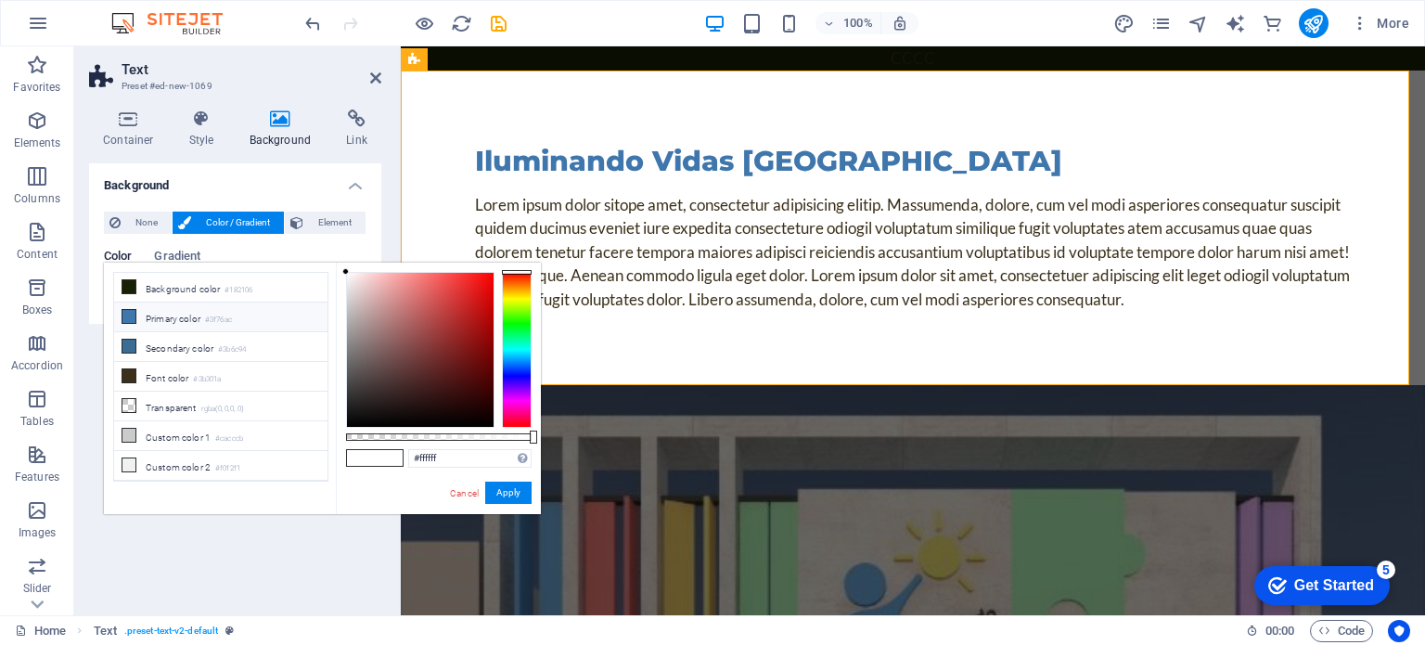
click at [134, 316] on icon at bounding box center [128, 316] width 13 height 13
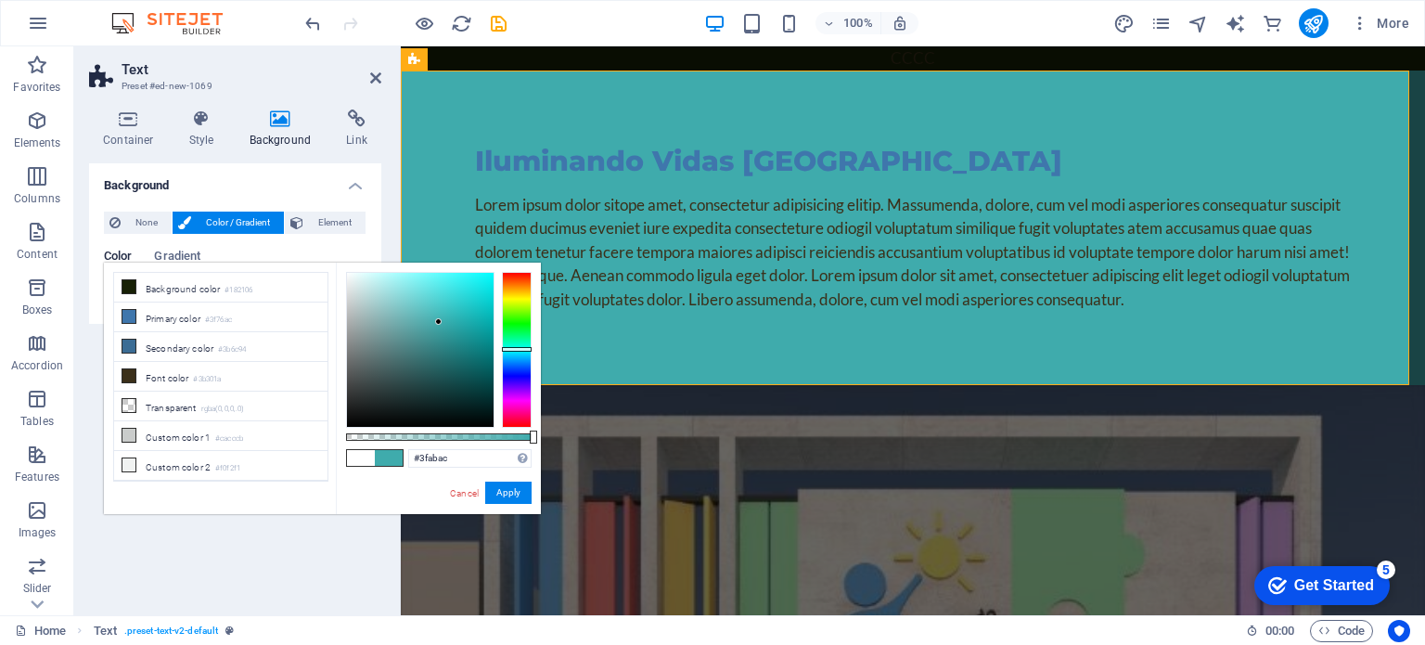
drag, startPoint x: 517, startPoint y: 359, endPoint x: 526, endPoint y: 349, distance: 13.8
click at [526, 349] on div at bounding box center [517, 349] width 30 height 5
type input "#1af1f2"
click at [477, 279] on div at bounding box center [420, 350] width 147 height 154
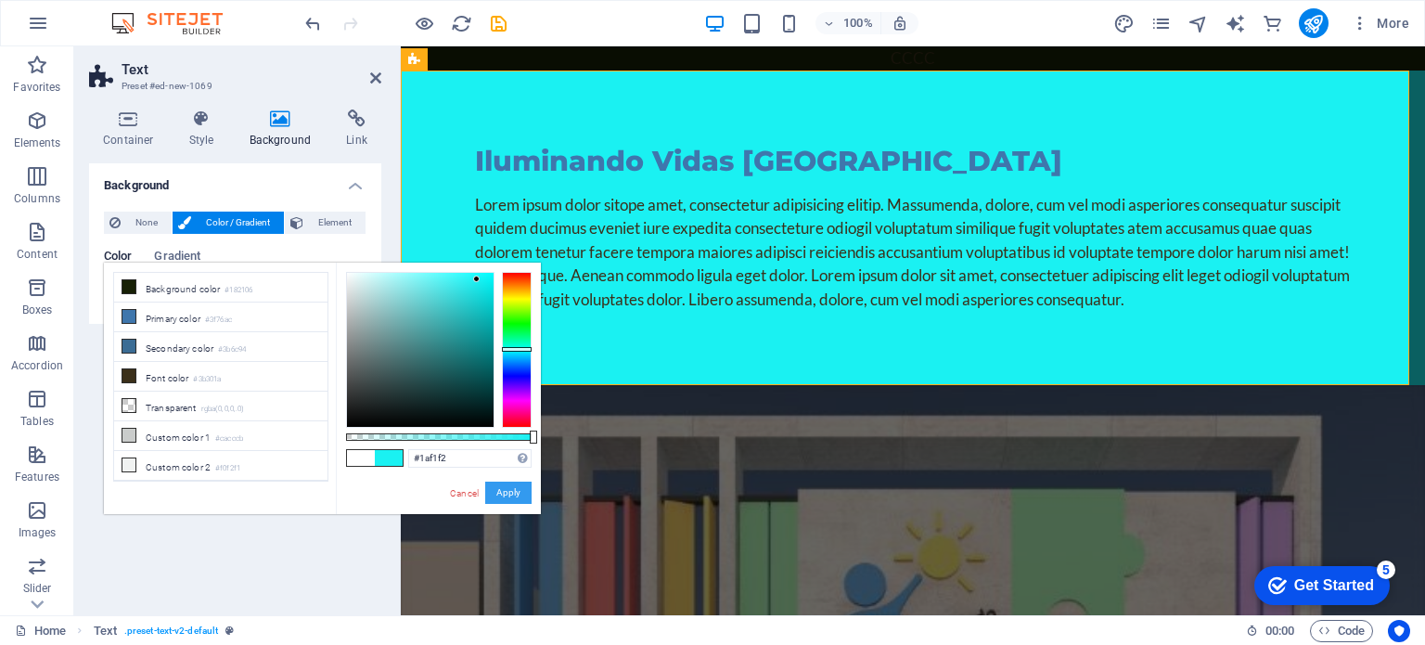
click at [505, 495] on button "Apply" at bounding box center [508, 492] width 46 height 22
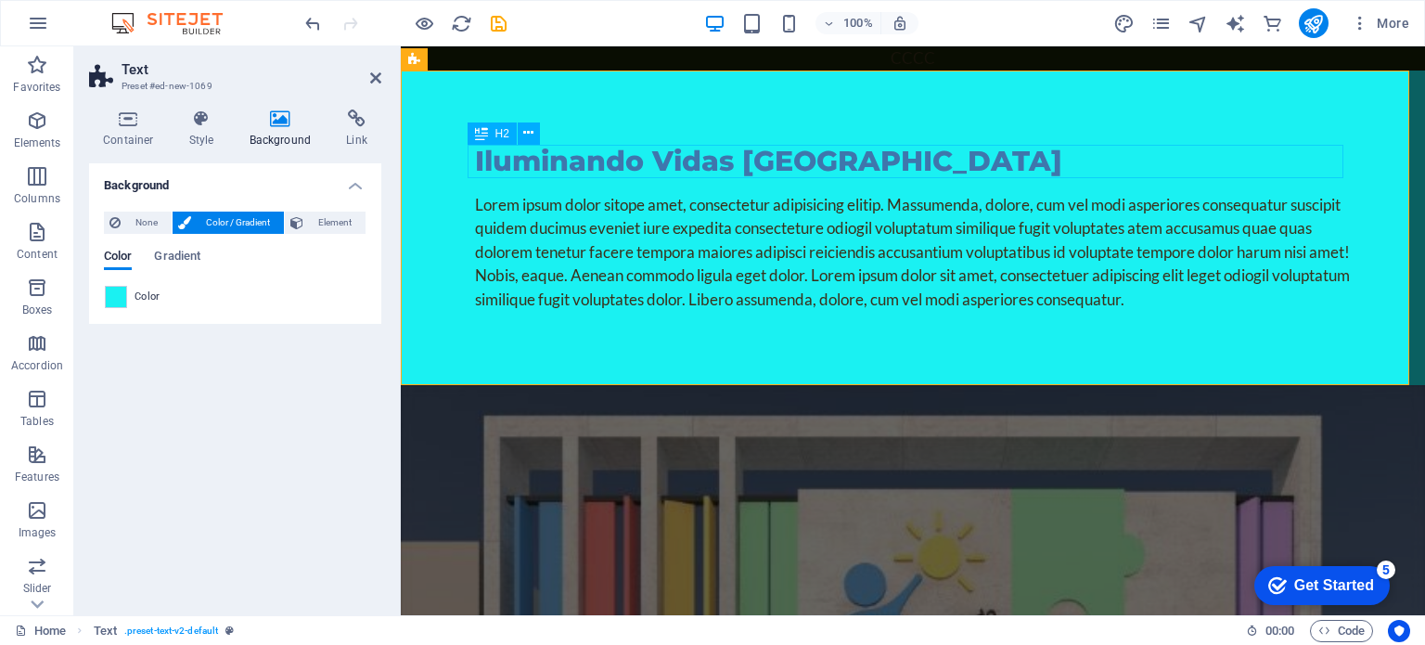
click at [637, 162] on div "Iluminando Vidas [GEOGRAPHIC_DATA]" at bounding box center [912, 161] width 875 height 33
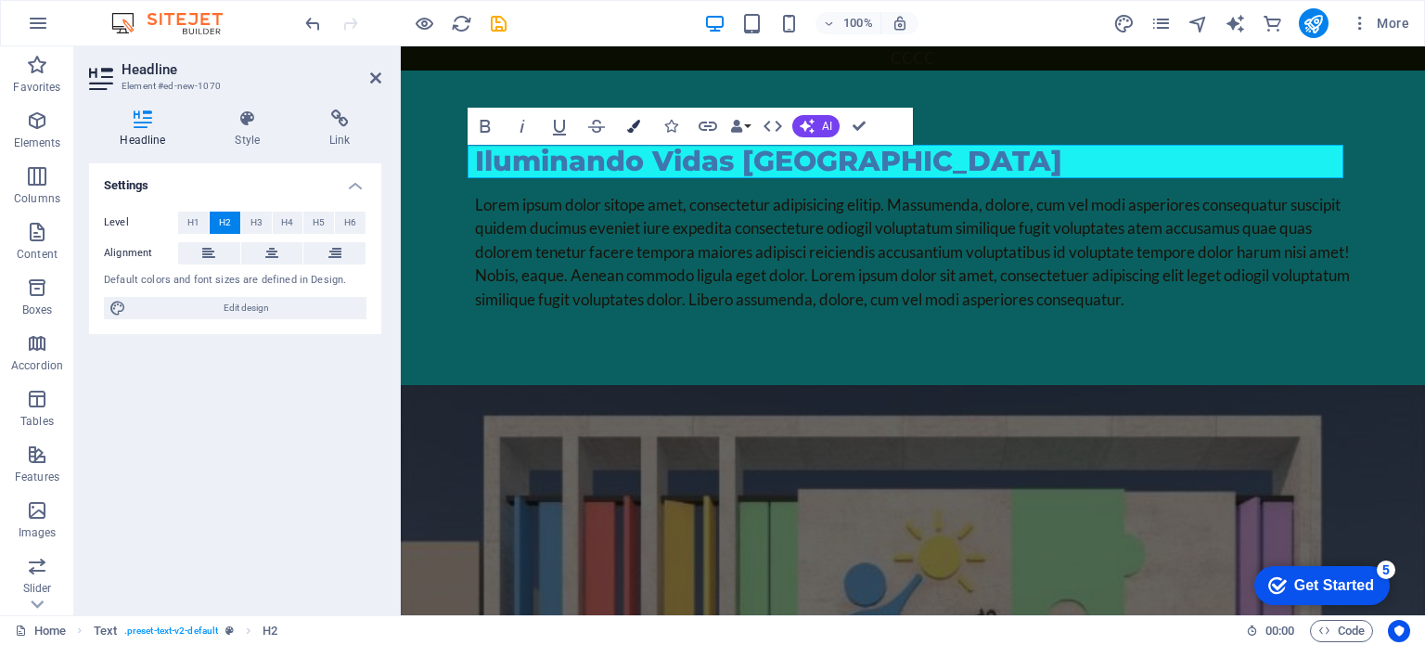
click at [631, 126] on icon "button" at bounding box center [633, 126] width 13 height 13
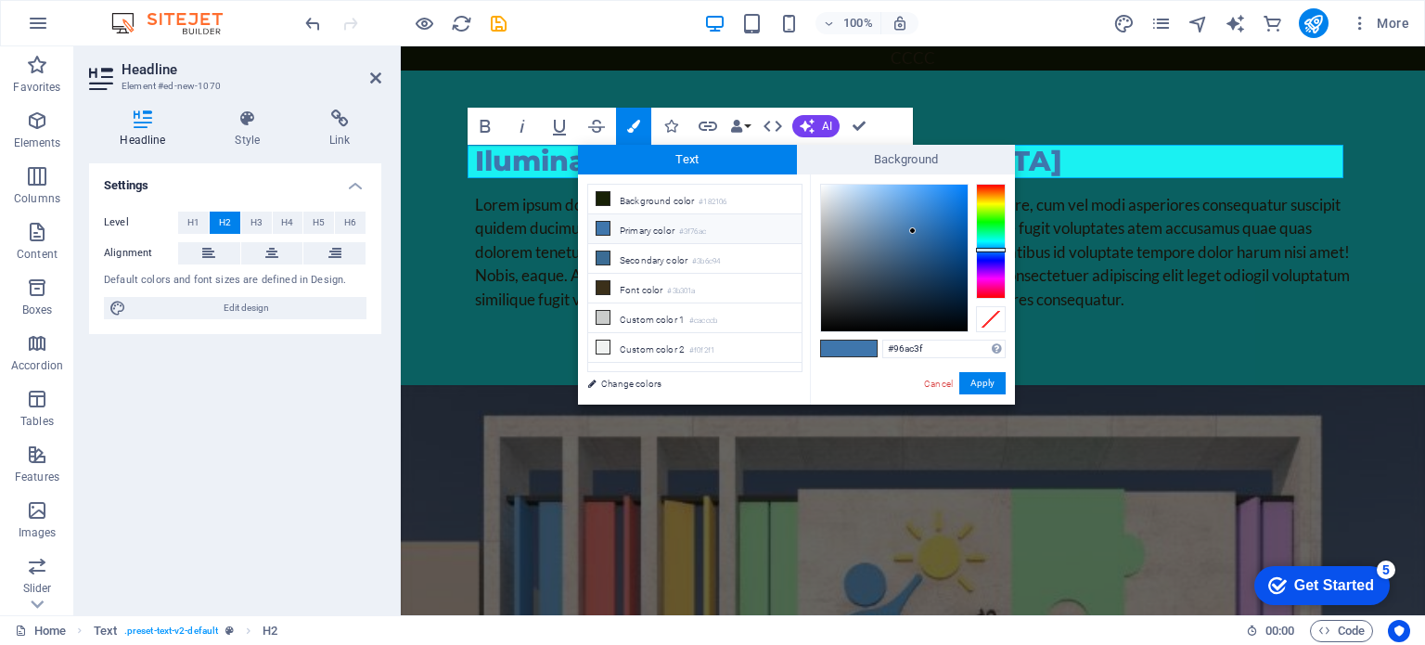
click at [993, 206] on div at bounding box center [991, 241] width 30 height 115
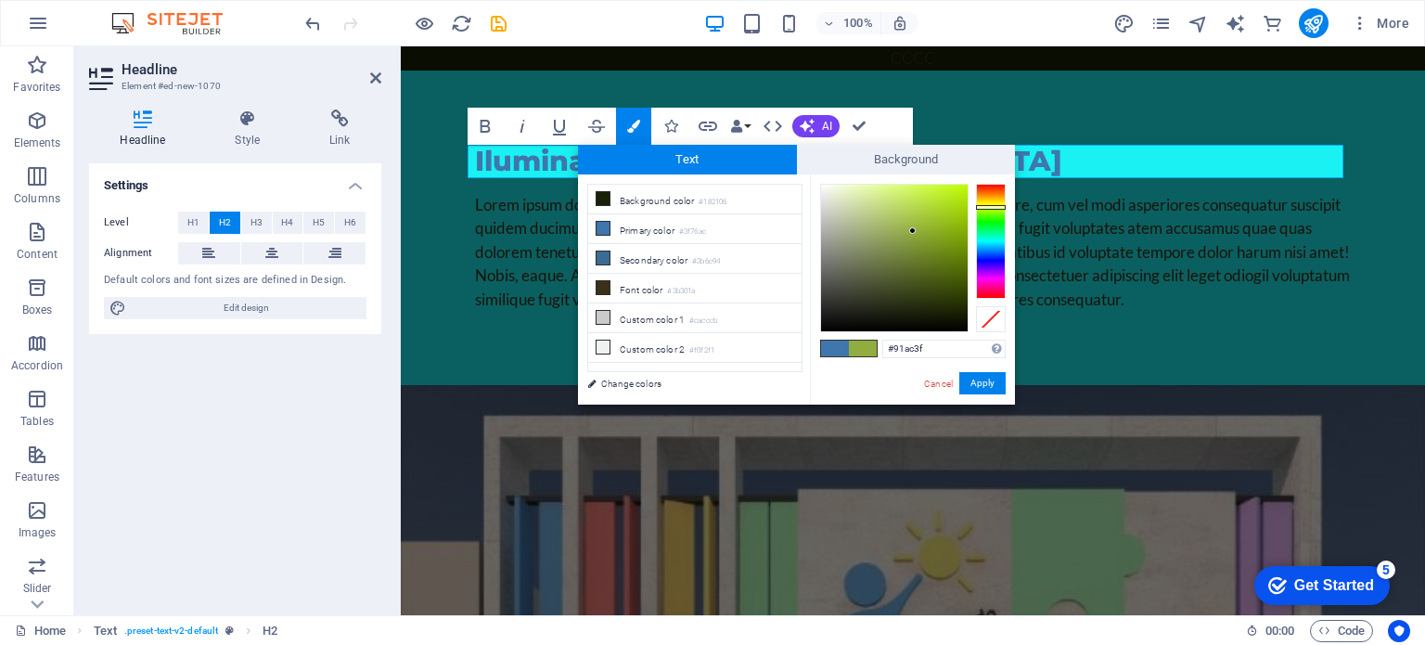
click at [991, 207] on div at bounding box center [991, 207] width 30 height 5
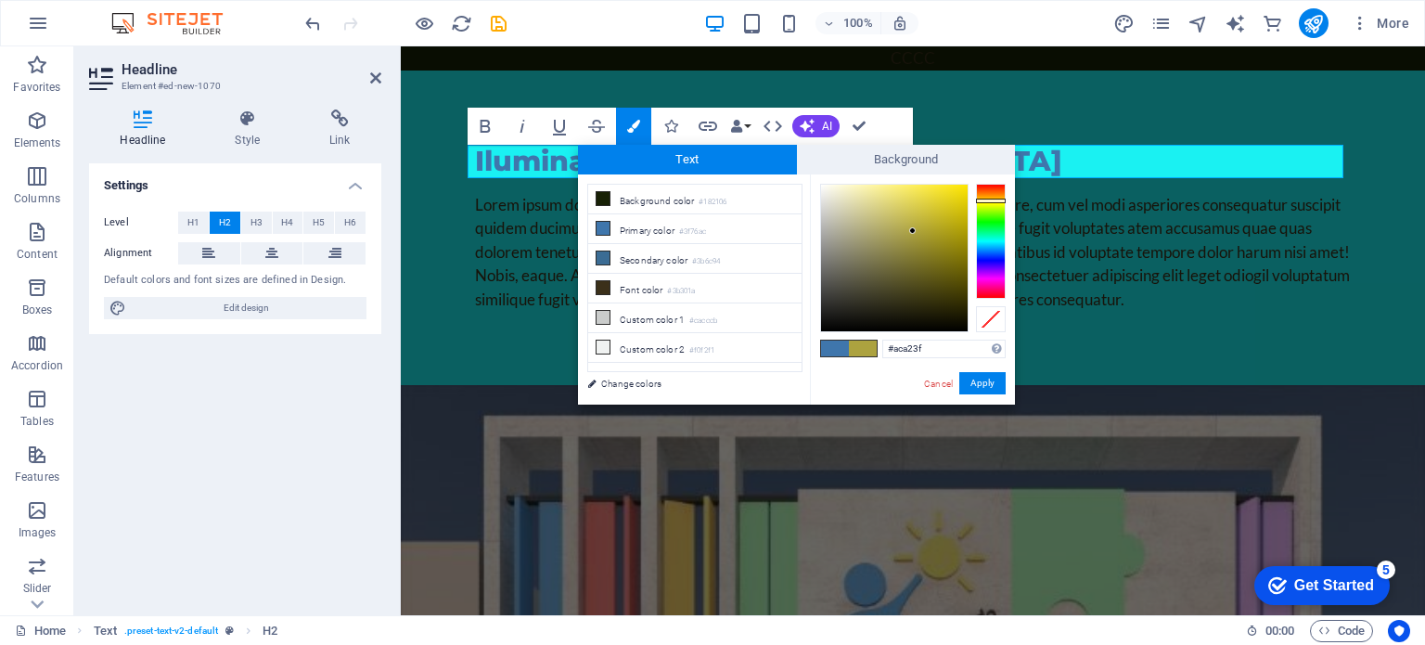
click at [995, 200] on div at bounding box center [991, 200] width 30 height 5
click at [986, 198] on div at bounding box center [991, 198] width 30 height 5
click at [990, 204] on div at bounding box center [991, 241] width 30 height 115
click at [997, 200] on div at bounding box center [991, 200] width 30 height 5
type input "#f1dc10"
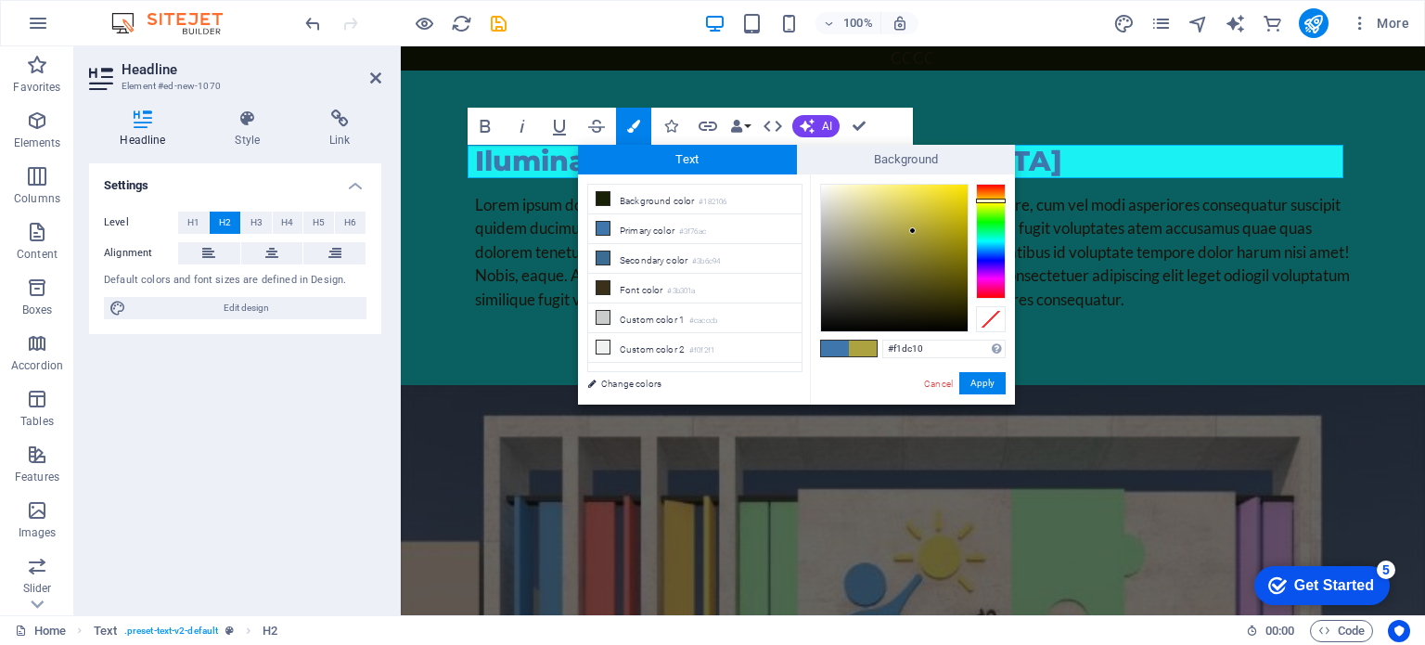
click at [957, 191] on div at bounding box center [894, 258] width 147 height 147
click at [983, 373] on button "Apply" at bounding box center [982, 383] width 46 height 22
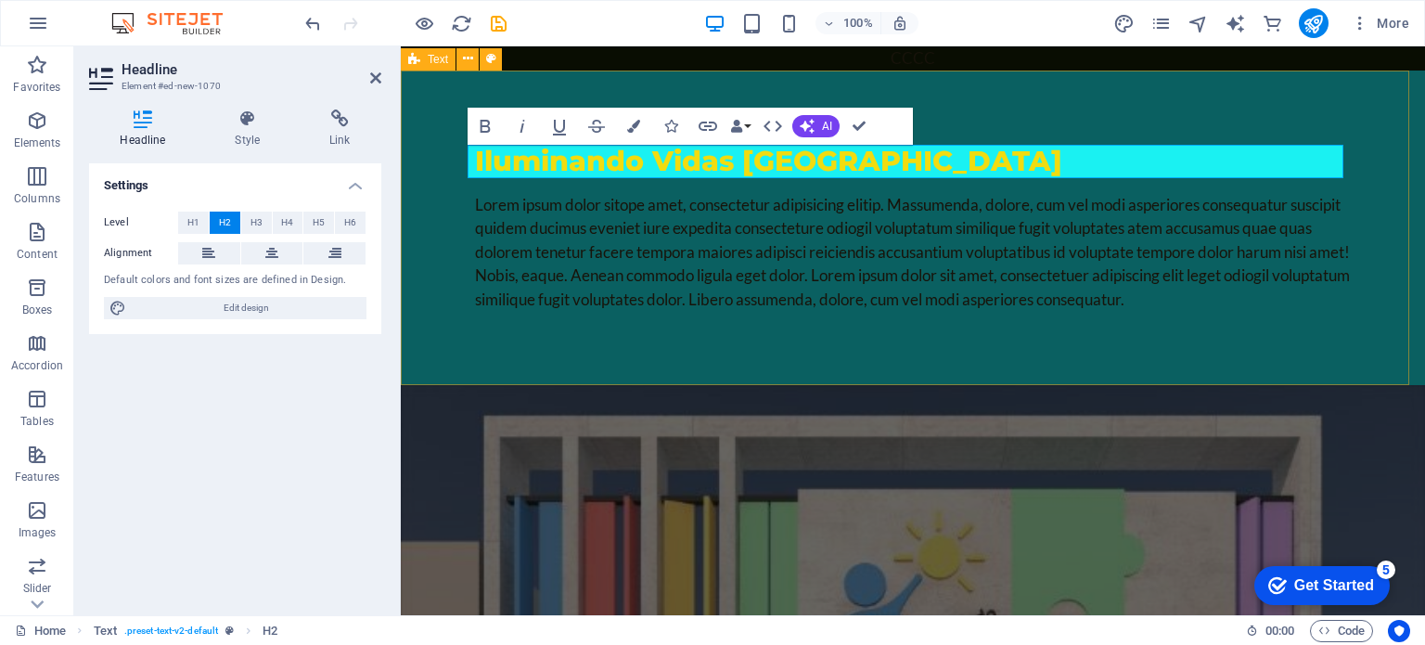
click at [863, 342] on div "Iluminando Vidas Perú Lorem ipsum dolor sitope amet, consectetur adipisicing el…" at bounding box center [913, 227] width 1024 height 315
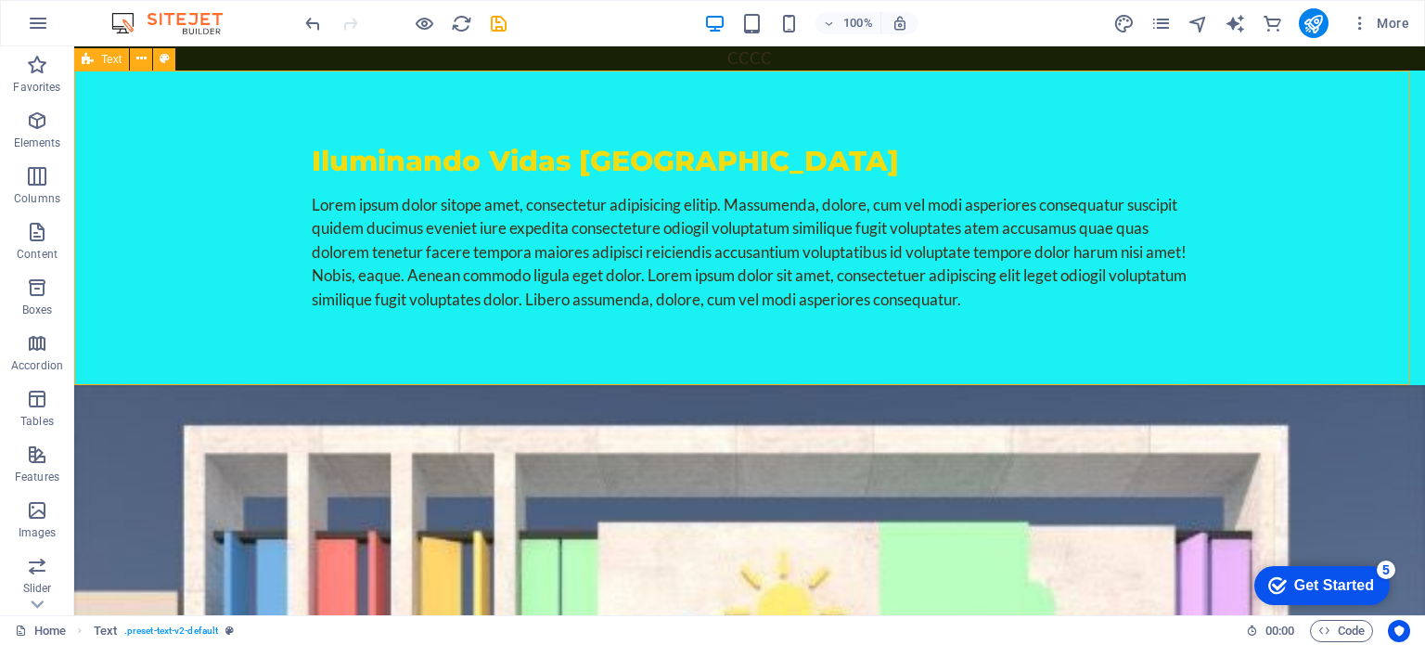
click at [850, 372] on div "Iluminando Vidas Perú Lorem ipsum dolor sitope amet, consectetur adipisicing el…" at bounding box center [749, 227] width 1350 height 315
click at [921, 109] on div "Iluminando Vidas Perú Lorem ipsum dolor sitope amet, consectetur adipisicing el…" at bounding box center [749, 227] width 1350 height 315
click at [1335, 280] on div "Iluminando Vidas Perú Lorem ipsum dolor sitope amet, consectetur adipisicing el…" at bounding box center [749, 227] width 1350 height 315
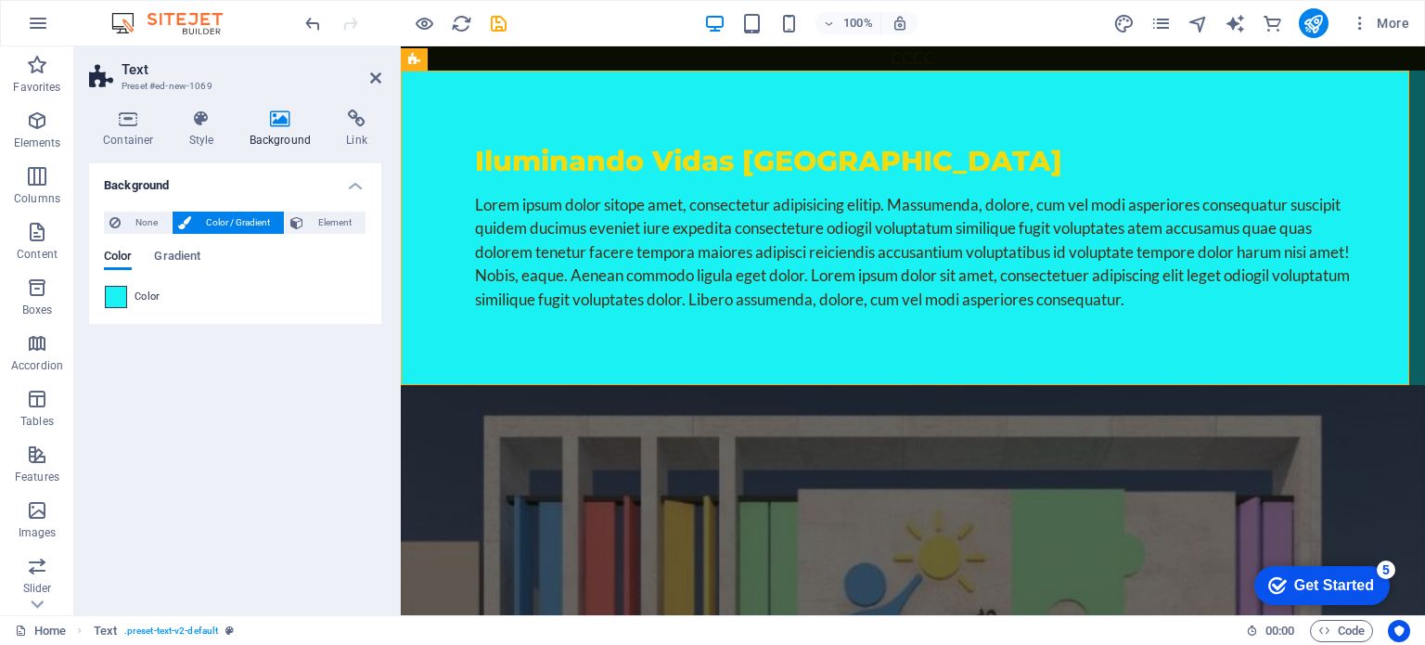
click at [124, 298] on div "Color" at bounding box center [235, 297] width 261 height 22
click at [122, 298] on span at bounding box center [116, 297] width 20 height 20
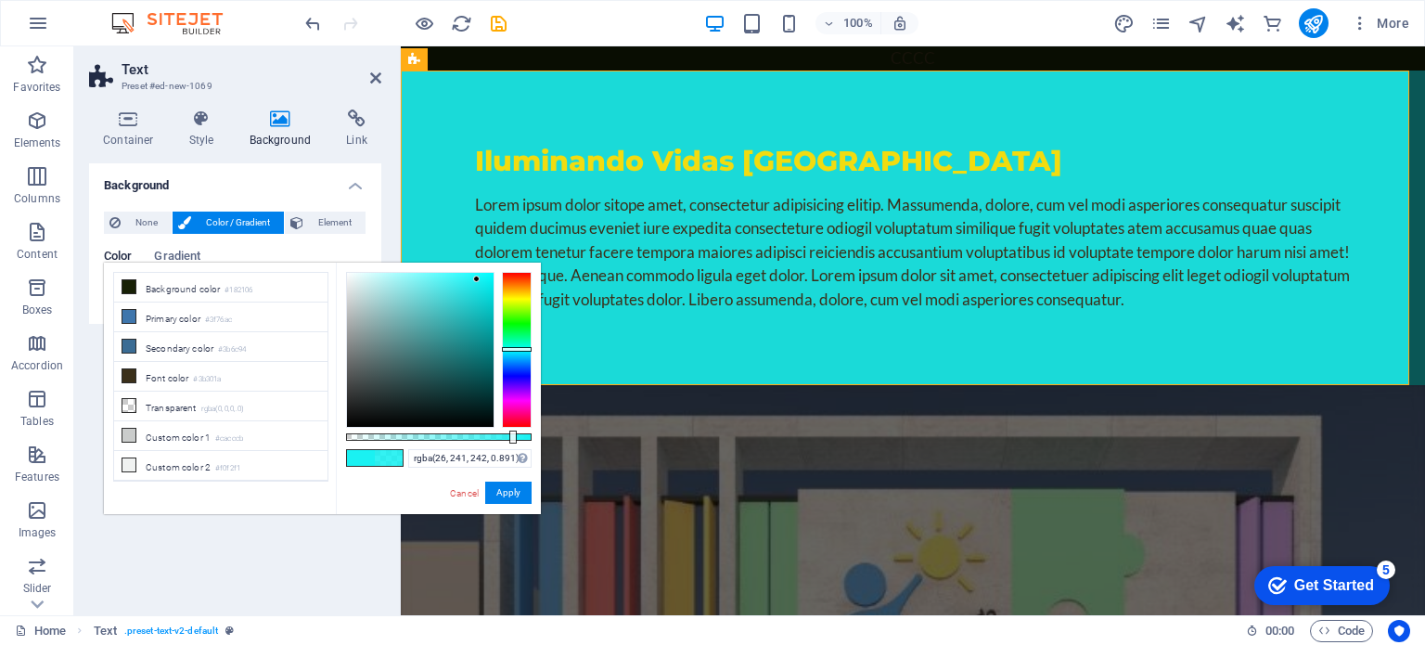
drag, startPoint x: 530, startPoint y: 437, endPoint x: 511, endPoint y: 434, distance: 18.8
click at [511, 434] on div at bounding box center [512, 436] width 7 height 13
click at [561, 159] on div "Iluminando Vidas [GEOGRAPHIC_DATA]" at bounding box center [912, 161] width 875 height 33
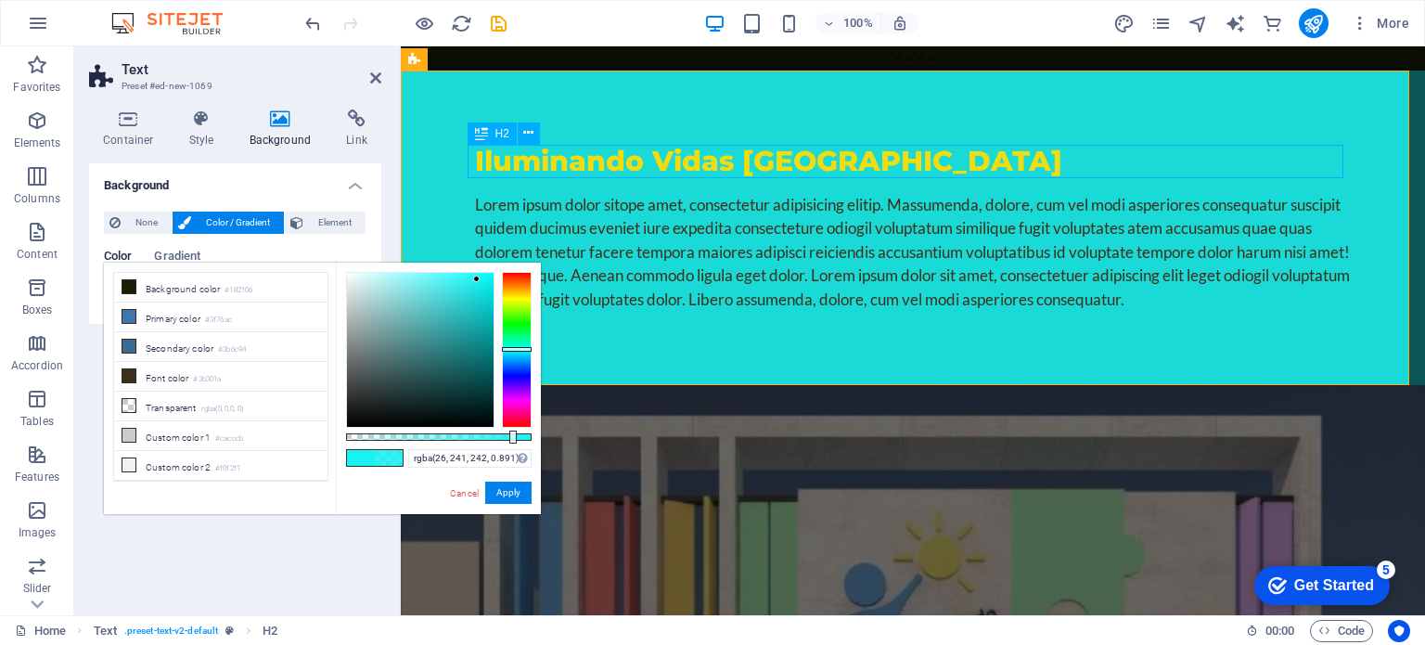
click at [561, 159] on div "Iluminando Vidas [GEOGRAPHIC_DATA]" at bounding box center [912, 161] width 875 height 33
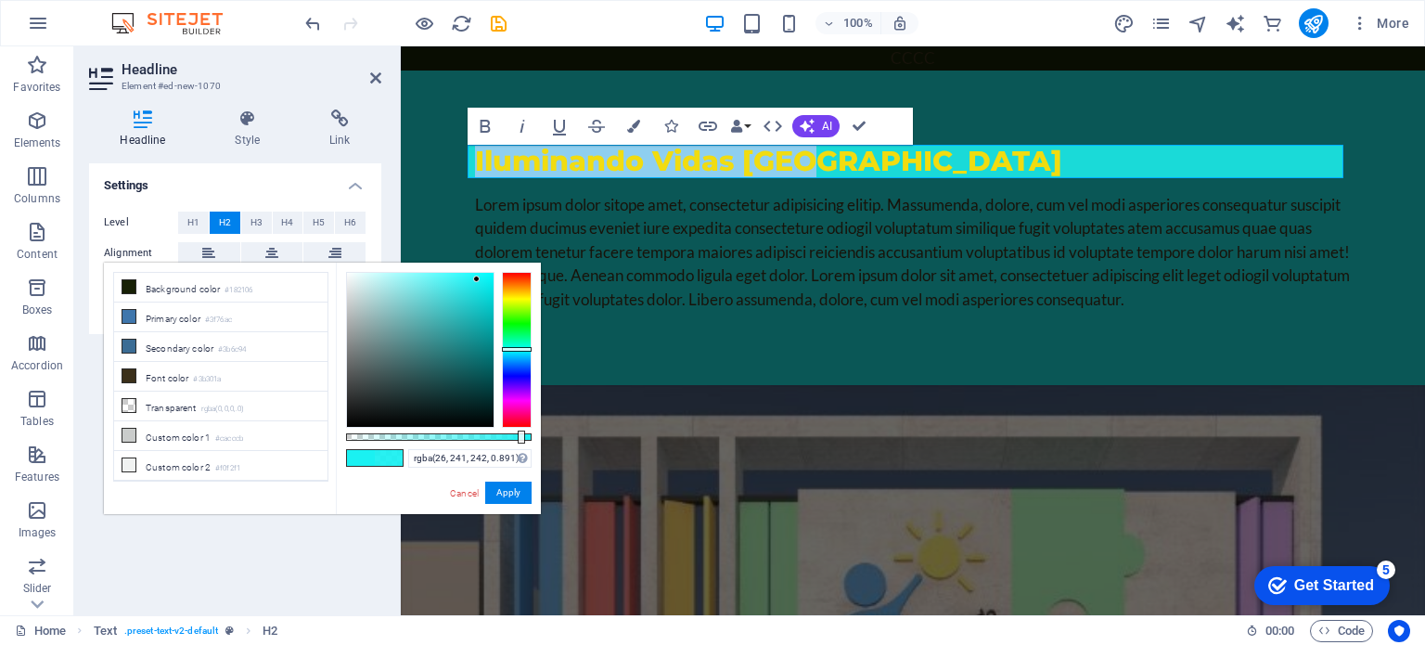
type input "rgba(26, 241, 242, 0.886)"
click at [510, 439] on div at bounding box center [511, 436] width 7 height 13
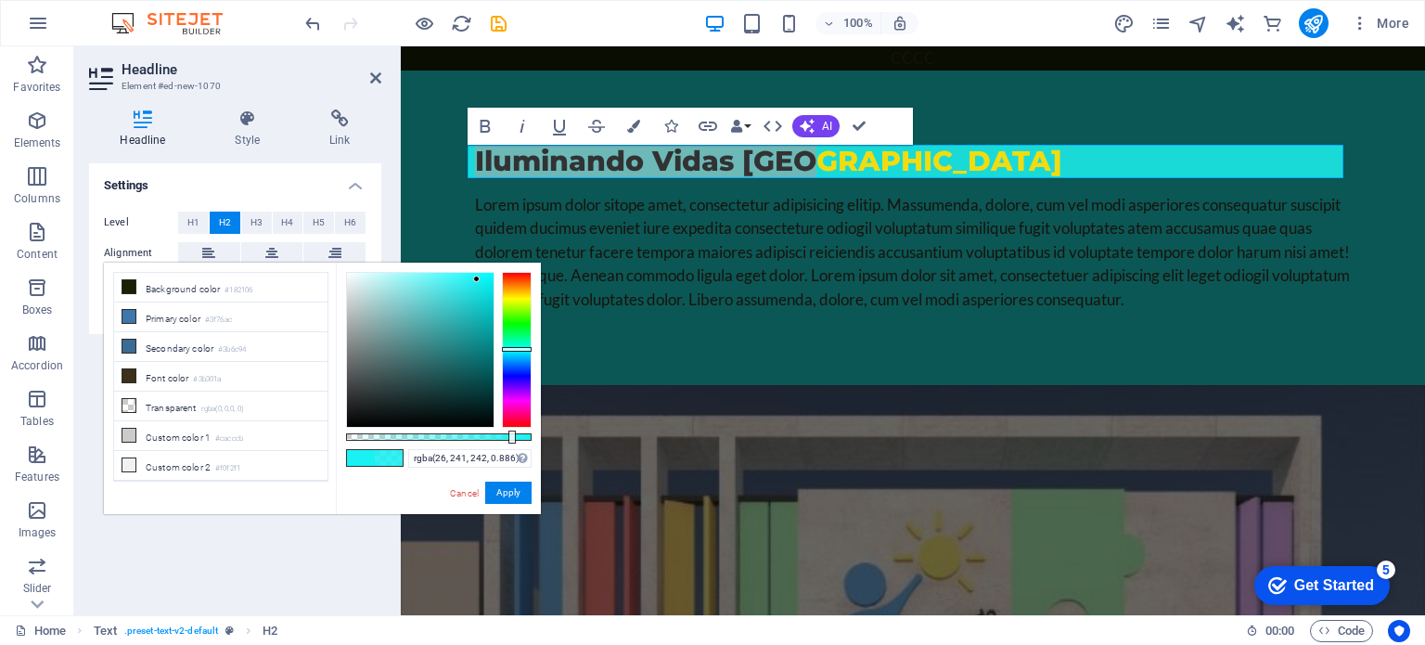
drag, startPoint x: 249, startPoint y: 185, endPoint x: 198, endPoint y: 211, distance: 56.8
click at [245, 185] on h4 "Settings" at bounding box center [235, 179] width 292 height 33
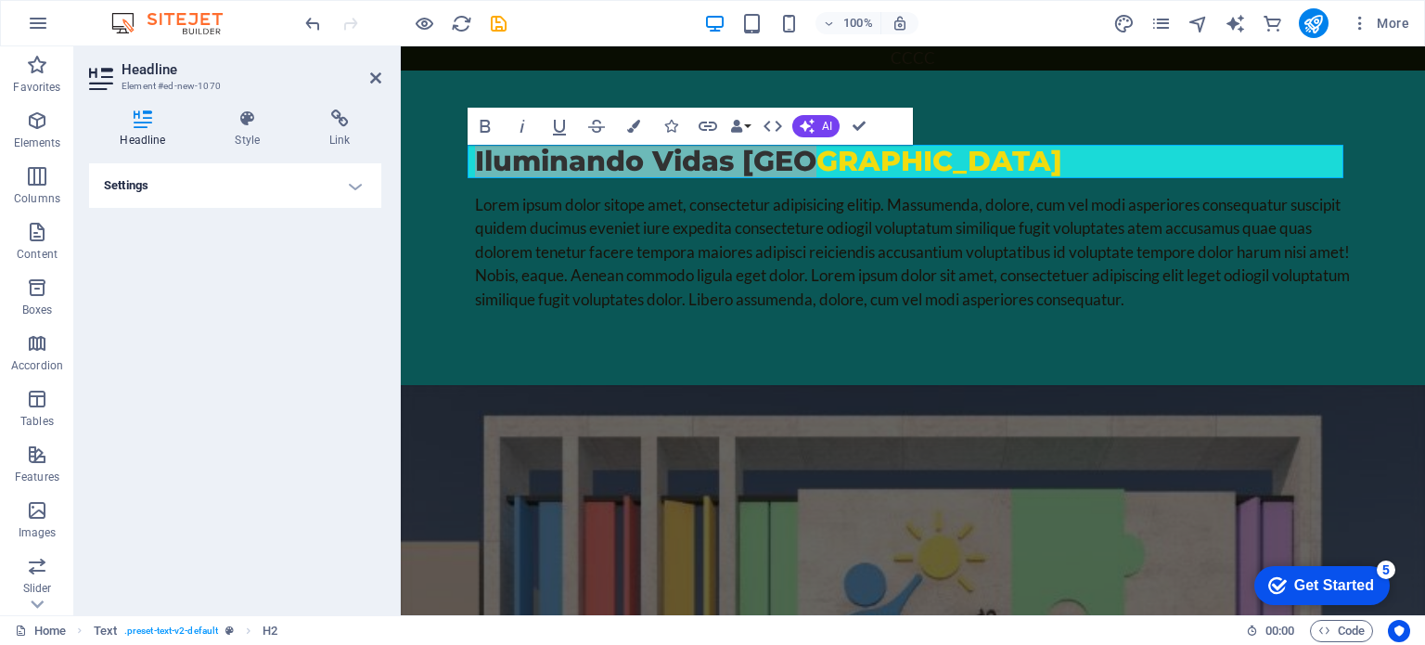
click at [319, 196] on h4 "Settings" at bounding box center [235, 185] width 292 height 45
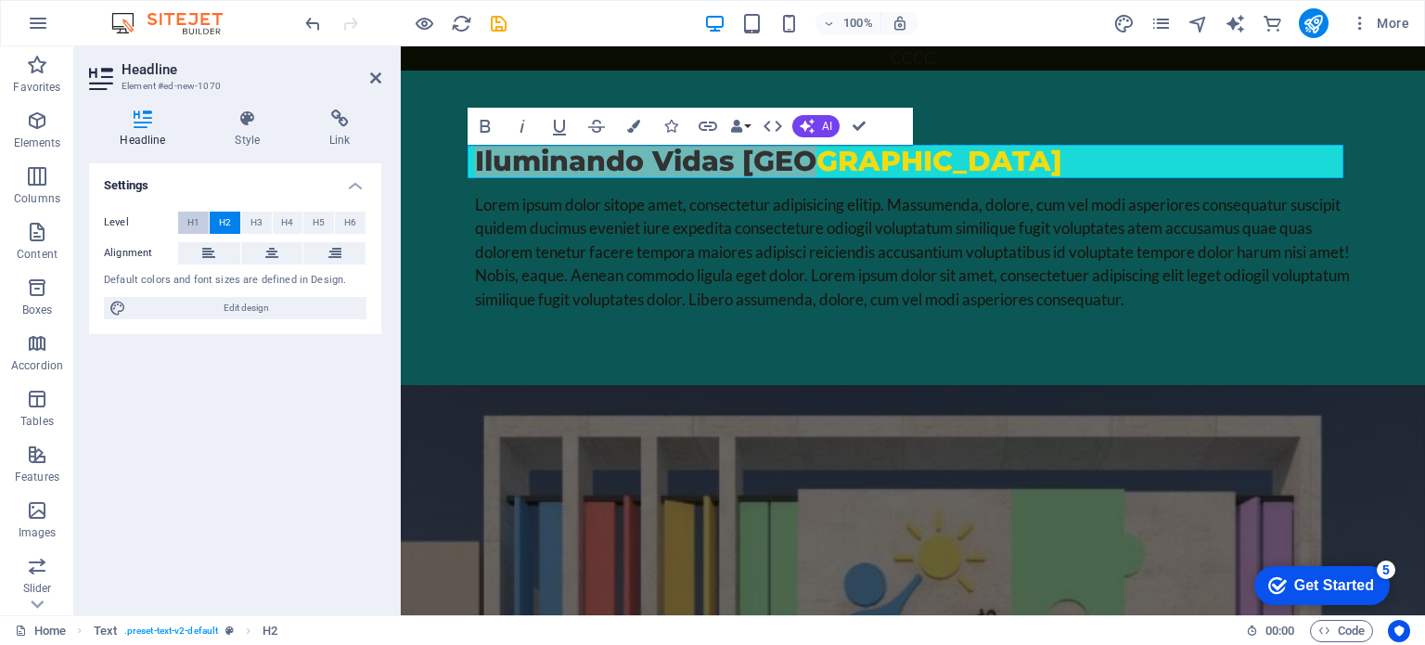
click at [200, 224] on button "H1" at bounding box center [193, 222] width 31 height 22
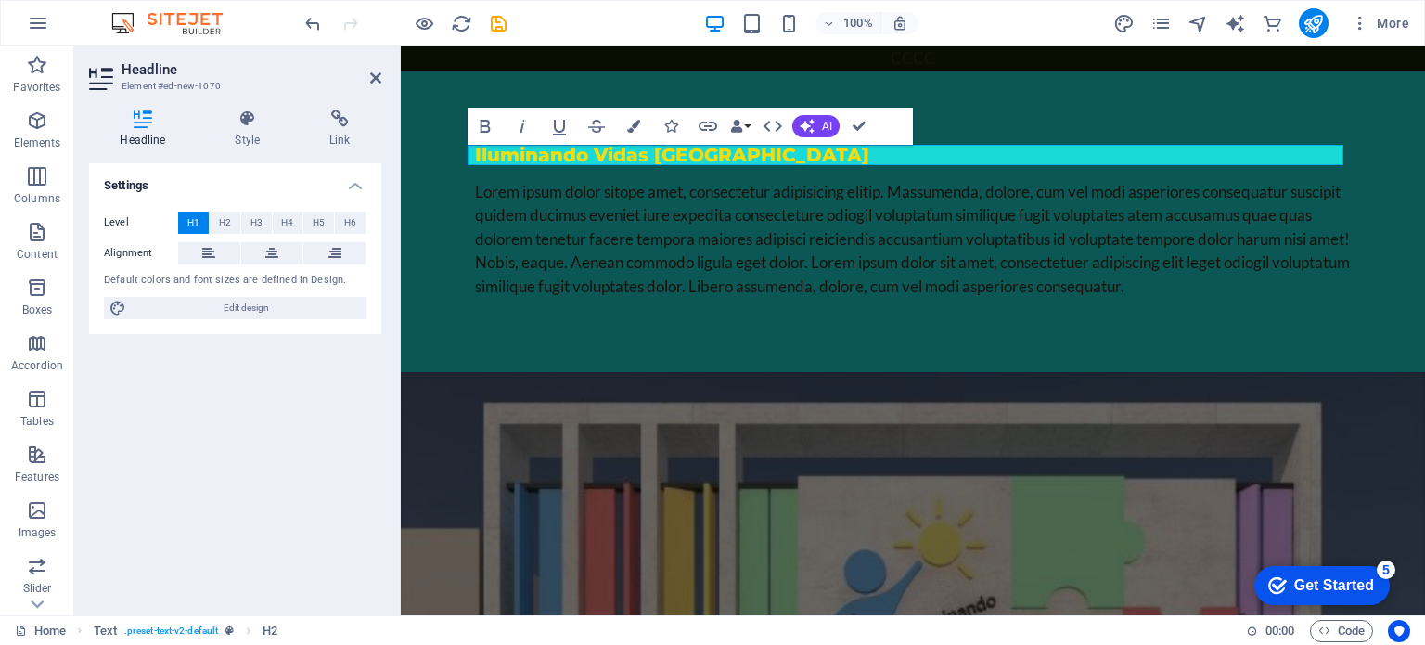
click at [199, 224] on button "H1" at bounding box center [193, 222] width 31 height 22
click at [215, 221] on button "H2" at bounding box center [225, 222] width 31 height 22
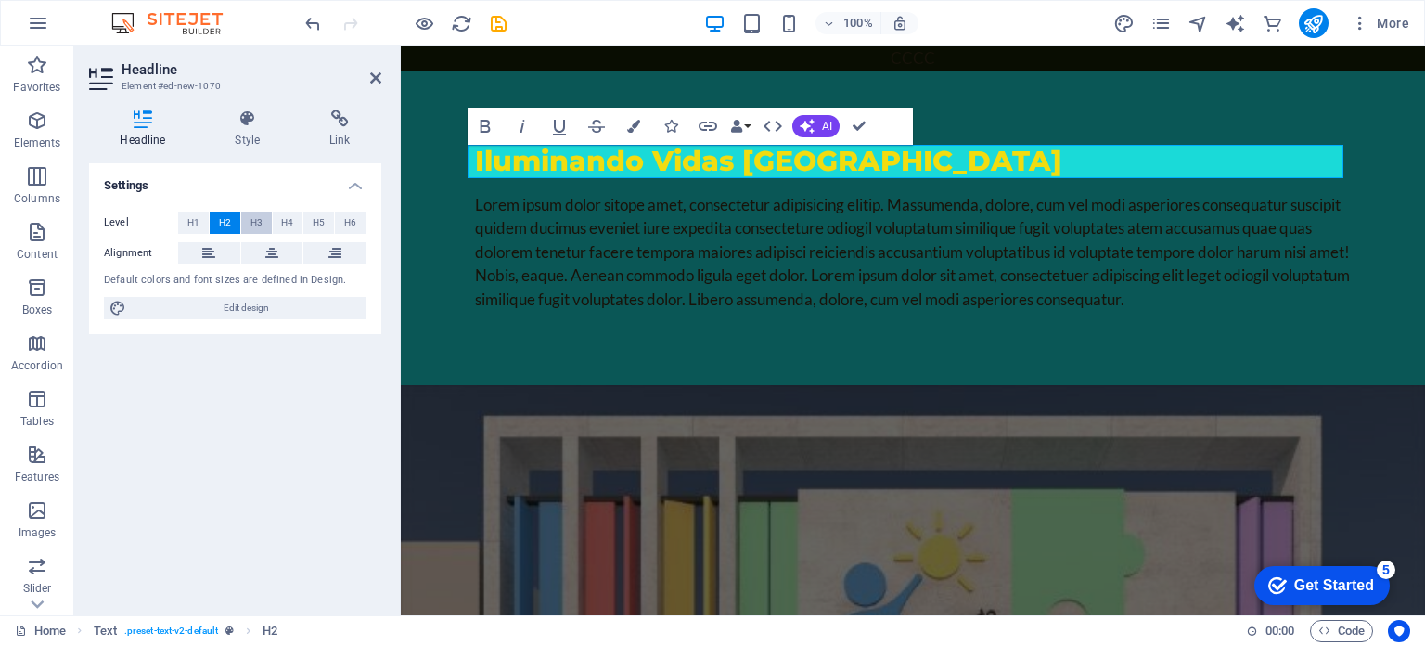
click at [260, 222] on span "H3" at bounding box center [256, 222] width 12 height 22
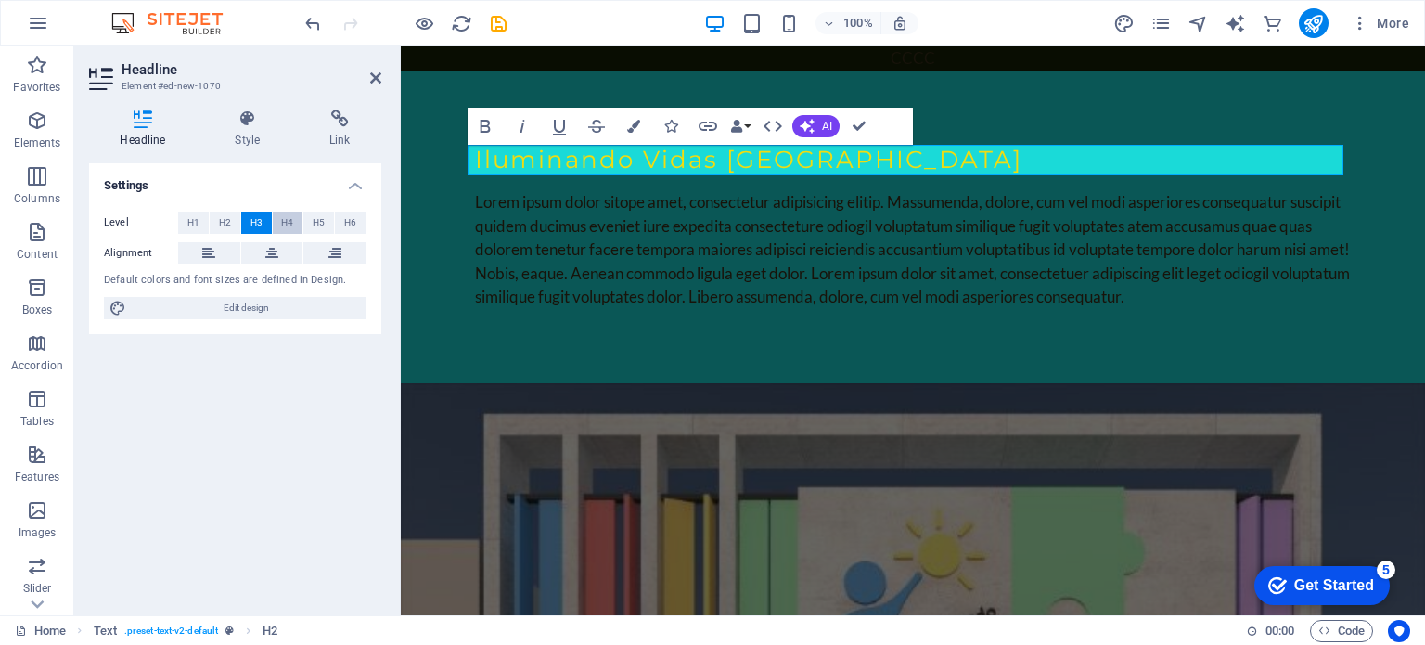
click at [289, 225] on span "H4" at bounding box center [287, 222] width 12 height 22
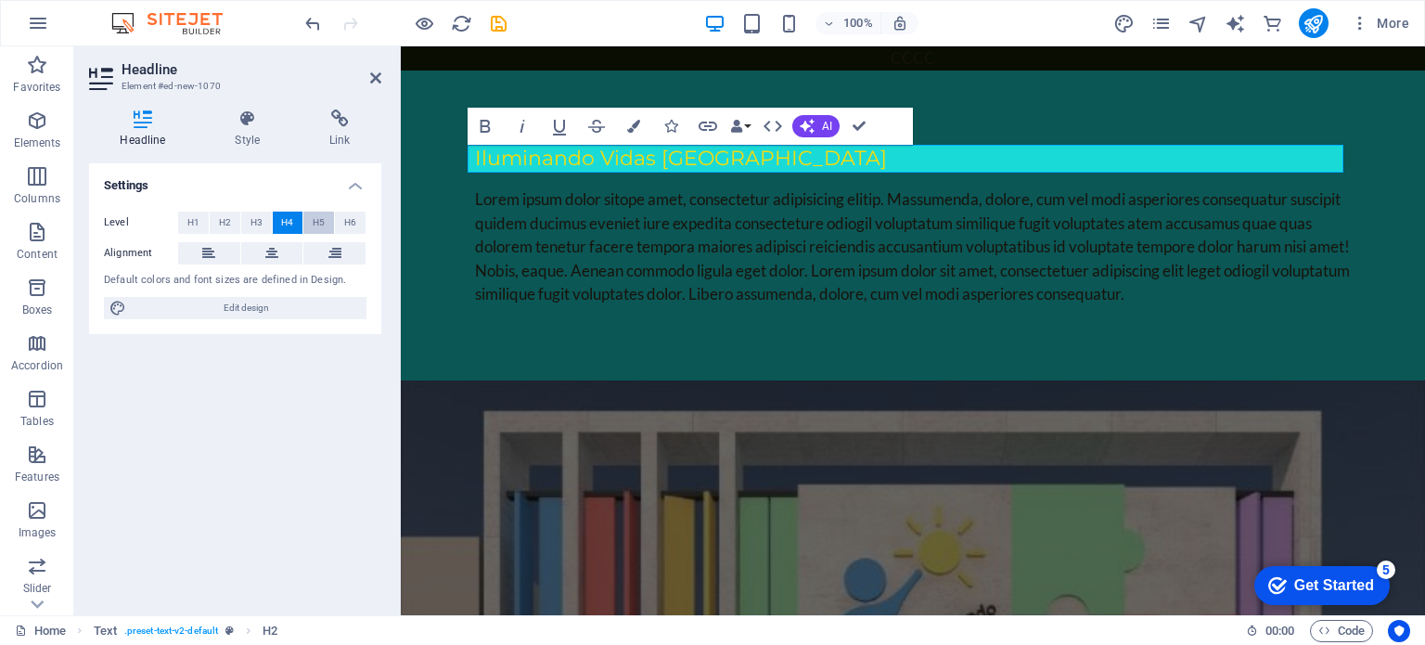
click at [317, 222] on span "H5" at bounding box center [319, 222] width 12 height 22
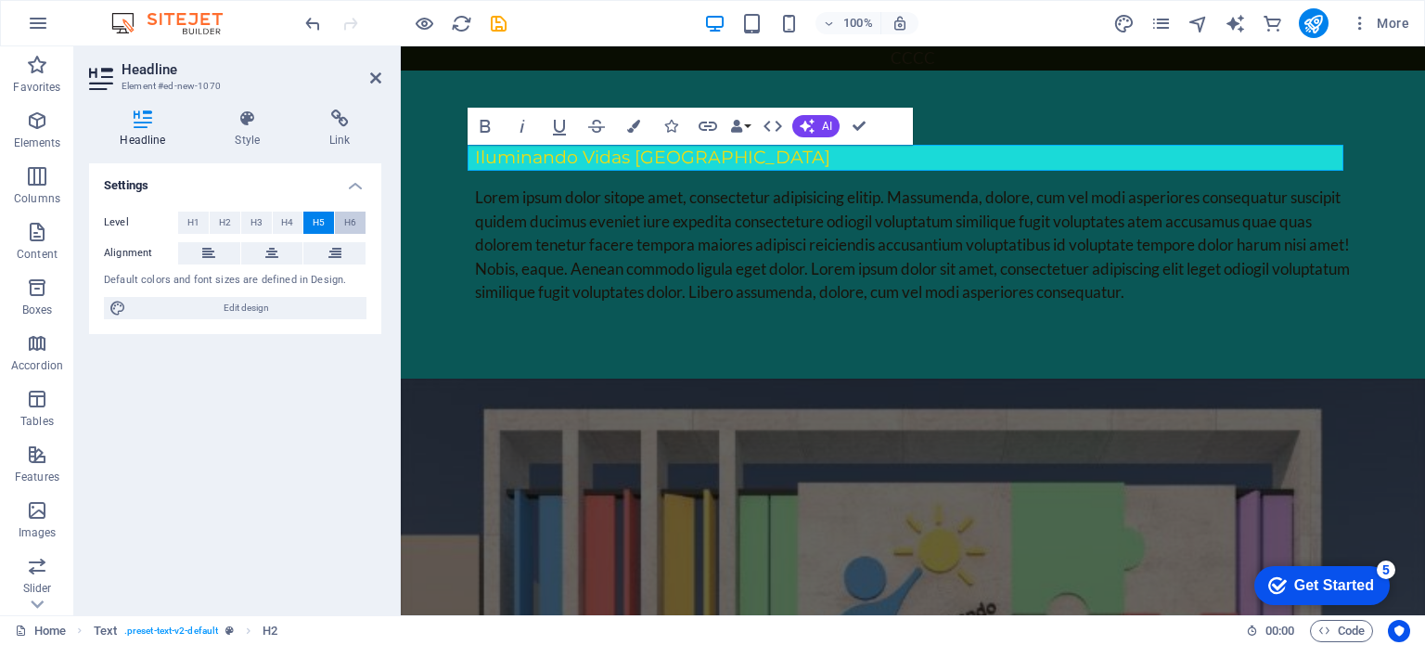
click at [364, 222] on button "H6" at bounding box center [350, 222] width 31 height 22
click at [215, 220] on button "H2" at bounding box center [225, 222] width 31 height 22
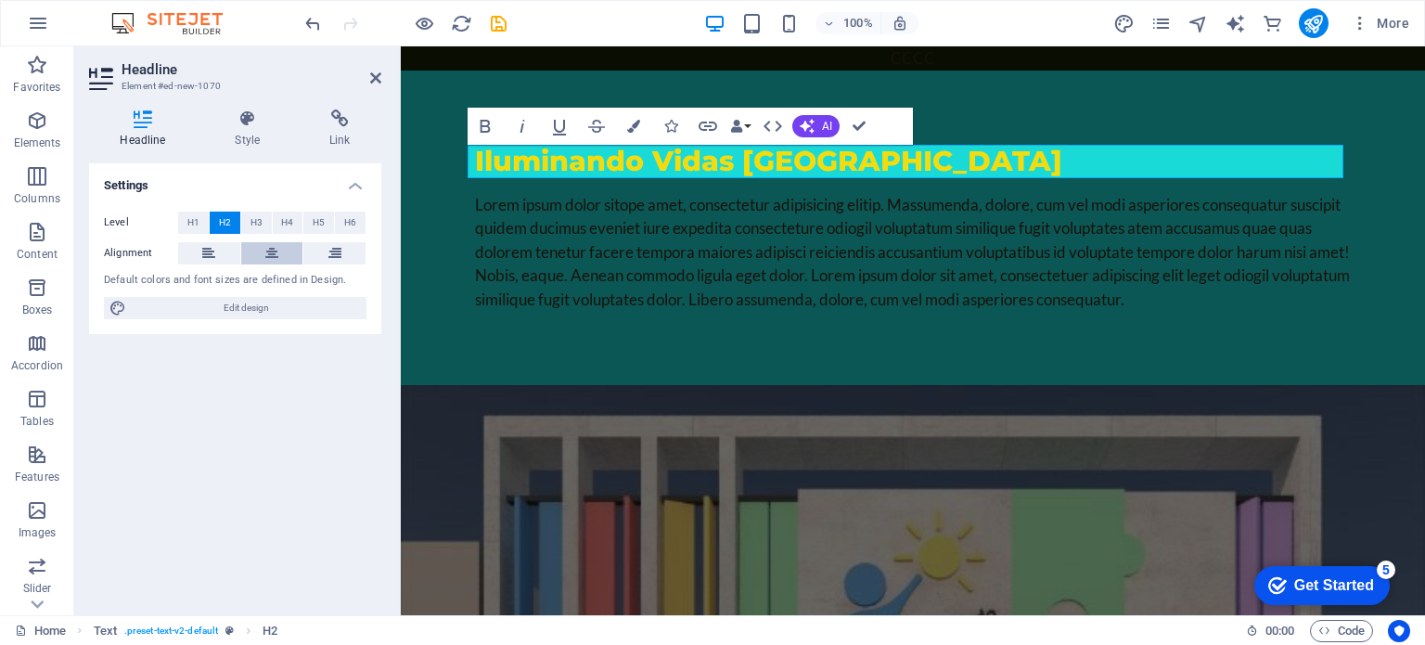
click at [269, 255] on icon at bounding box center [271, 253] width 13 height 22
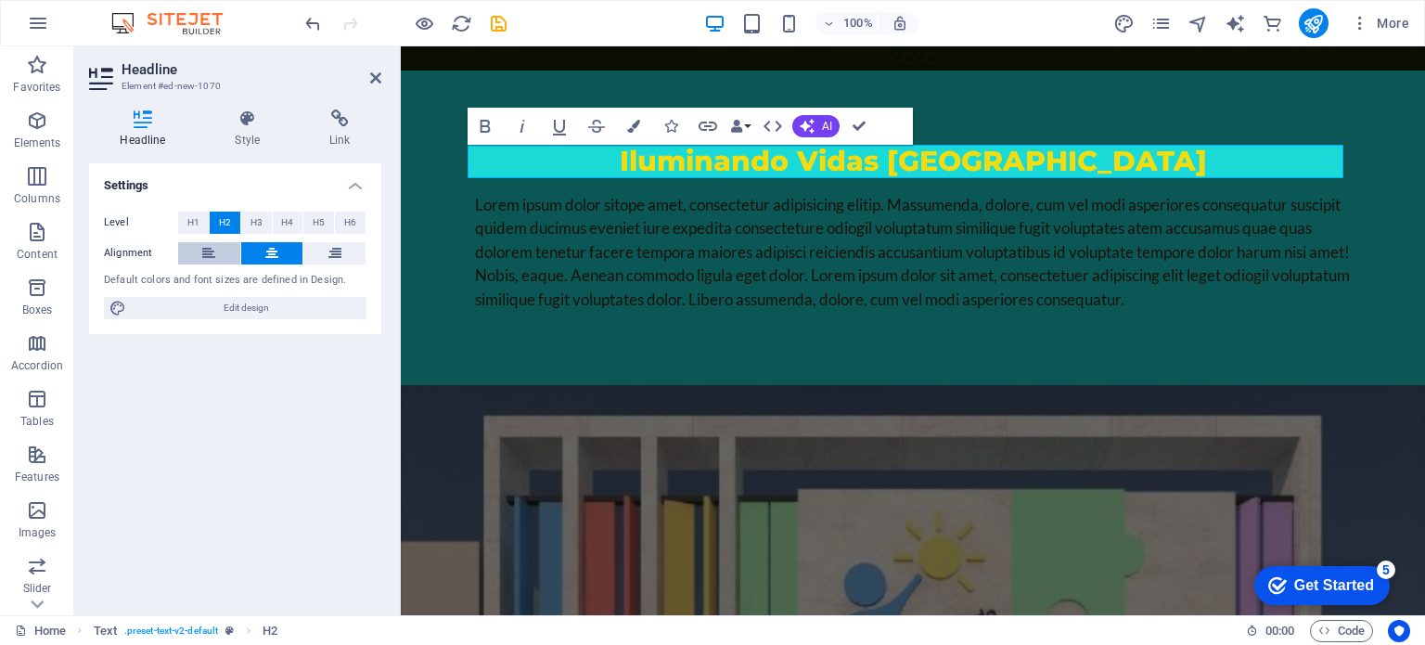
click at [213, 250] on icon at bounding box center [208, 253] width 13 height 22
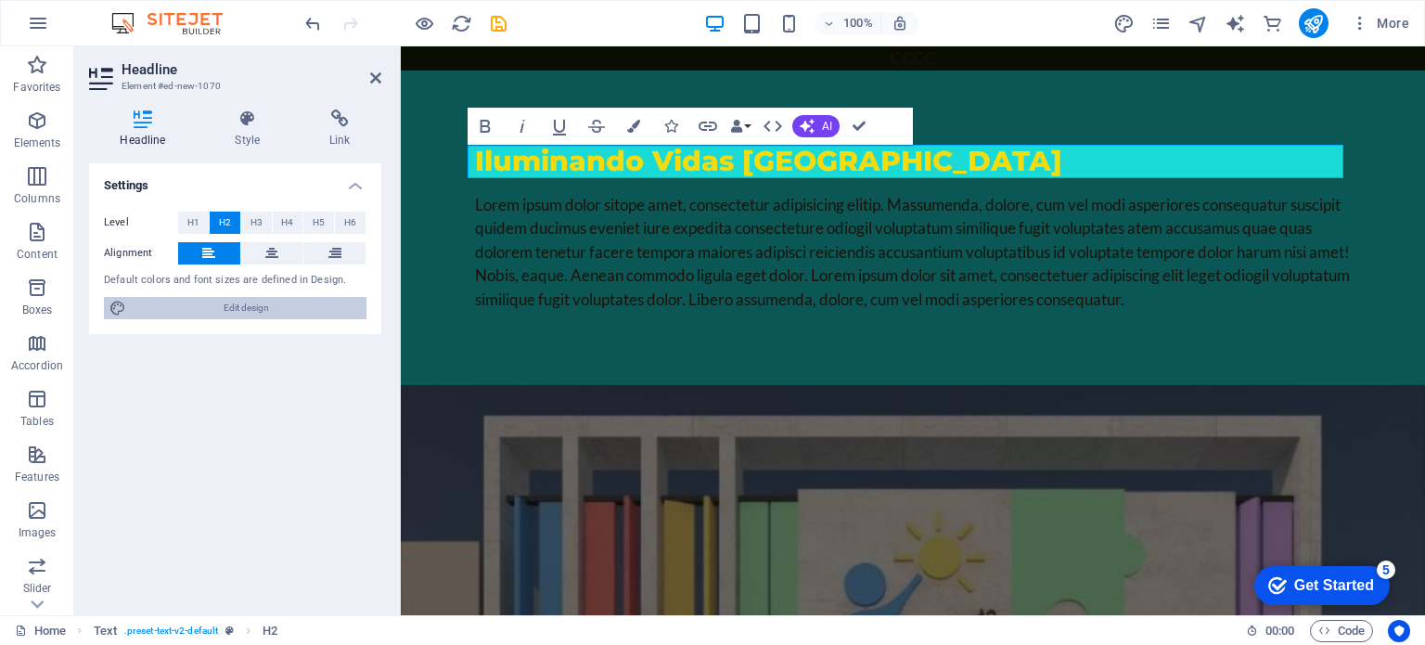
click at [252, 311] on span "Edit design" at bounding box center [246, 308] width 229 height 22
select select "px"
select select "200"
select select "px"
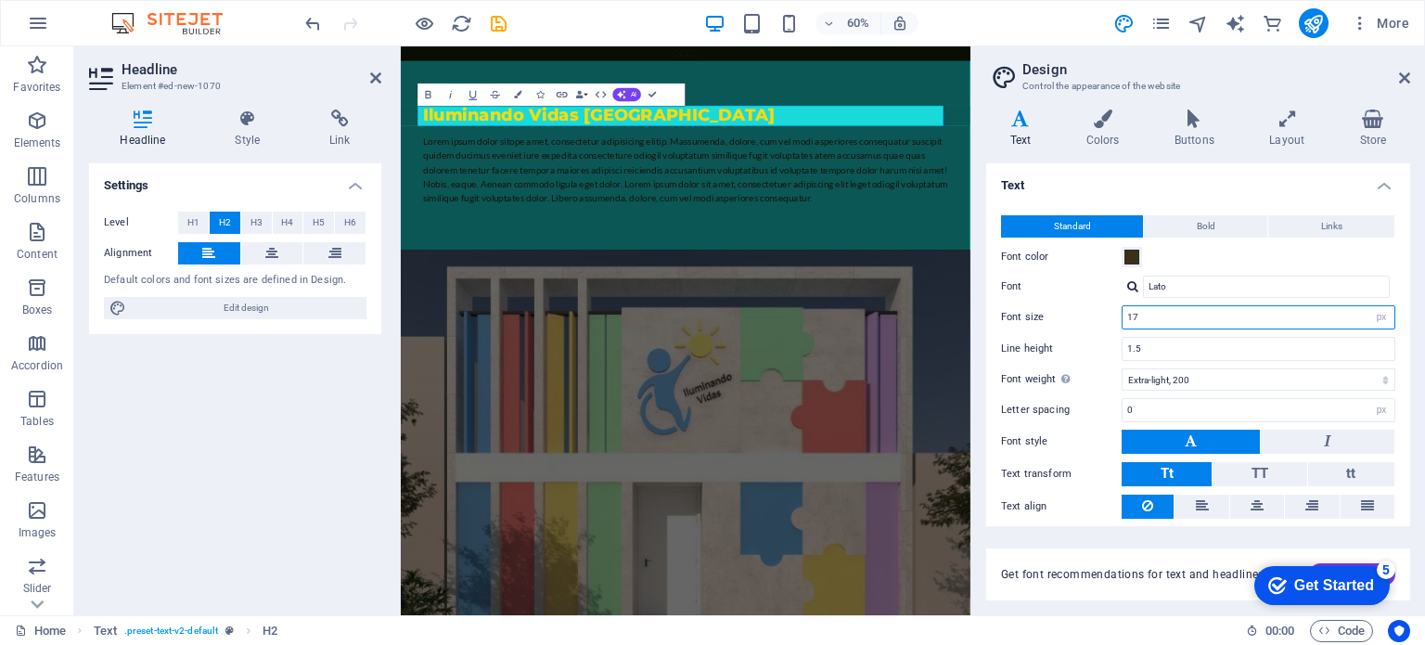
click at [1284, 313] on input "17" at bounding box center [1258, 317] width 272 height 22
drag, startPoint x: 1284, startPoint y: 313, endPoint x: 1035, endPoint y: 333, distance: 250.3
click at [1035, 333] on div "Standard Bold Links Font color Font Lato Font size 17 rem px Line height 1.5 Fo…" at bounding box center [1197, 367] width 431 height 341
type input "30"
click at [1035, 333] on div "Standard Bold Links Font color Font Lato Font size 30 rem px Line height 1.5 Fo…" at bounding box center [1197, 367] width 431 height 341
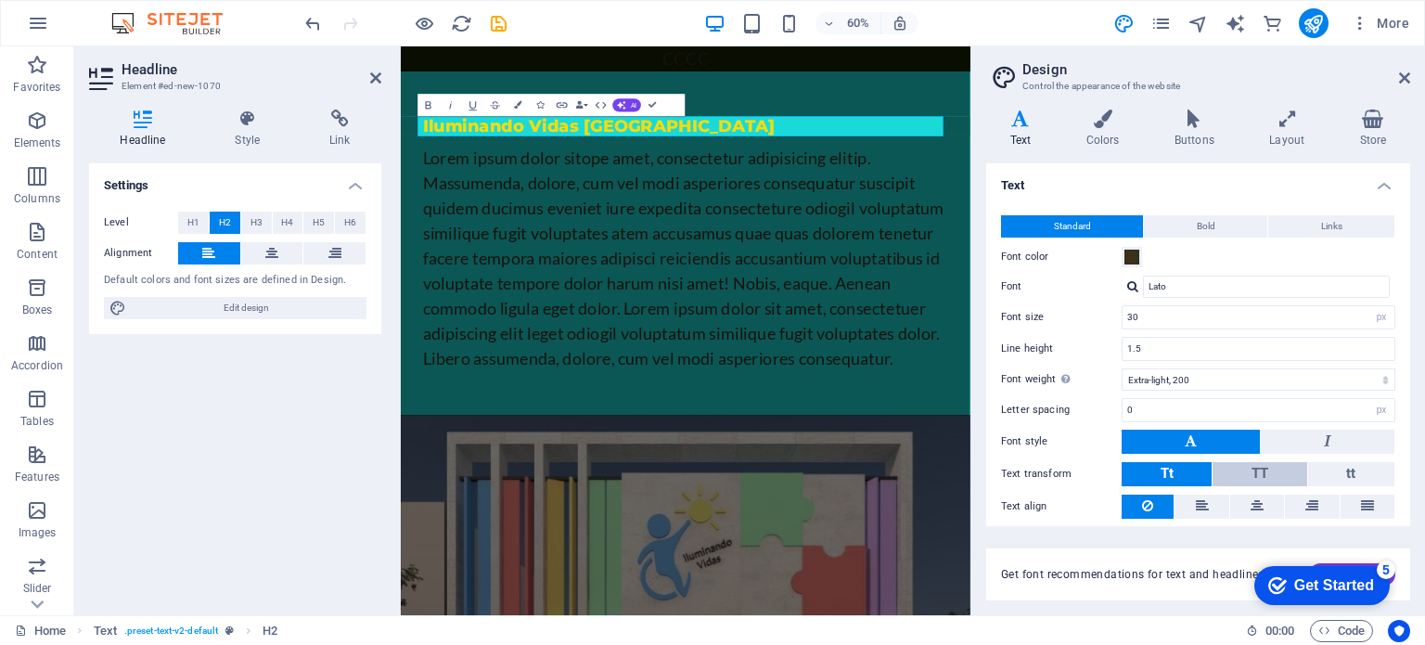
click at [1286, 467] on button "TT" at bounding box center [1259, 474] width 94 height 24
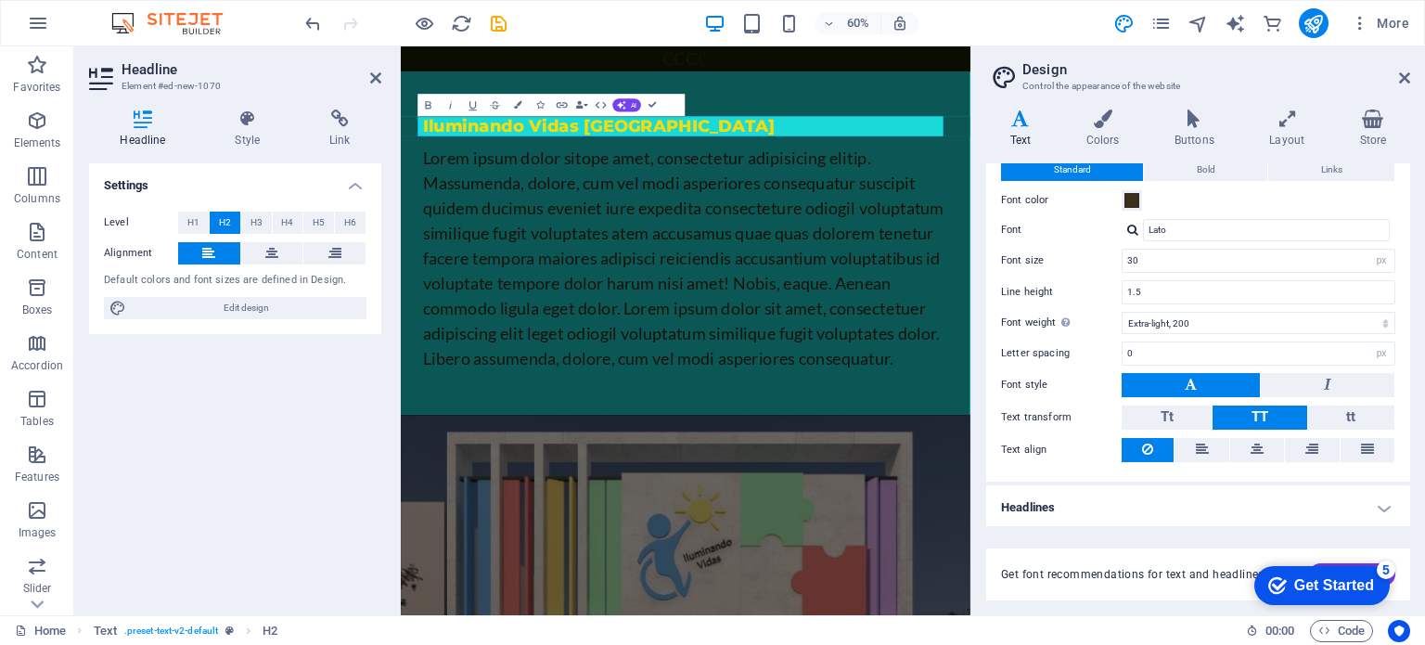
click at [1353, 492] on h4 "Headlines" at bounding box center [1198, 507] width 424 height 45
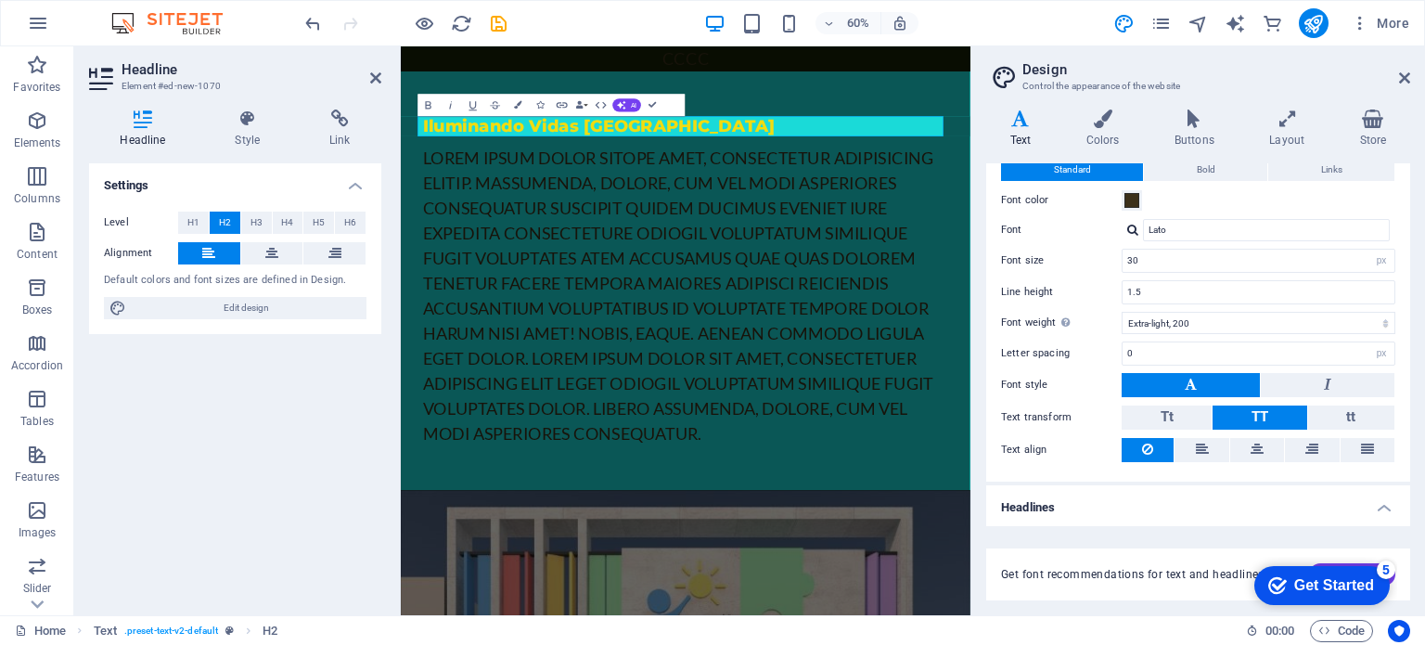
click at [1382, 503] on h4 "Headlines" at bounding box center [1198, 501] width 424 height 33
click at [1382, 503] on h4 "Headlines" at bounding box center [1198, 507] width 424 height 45
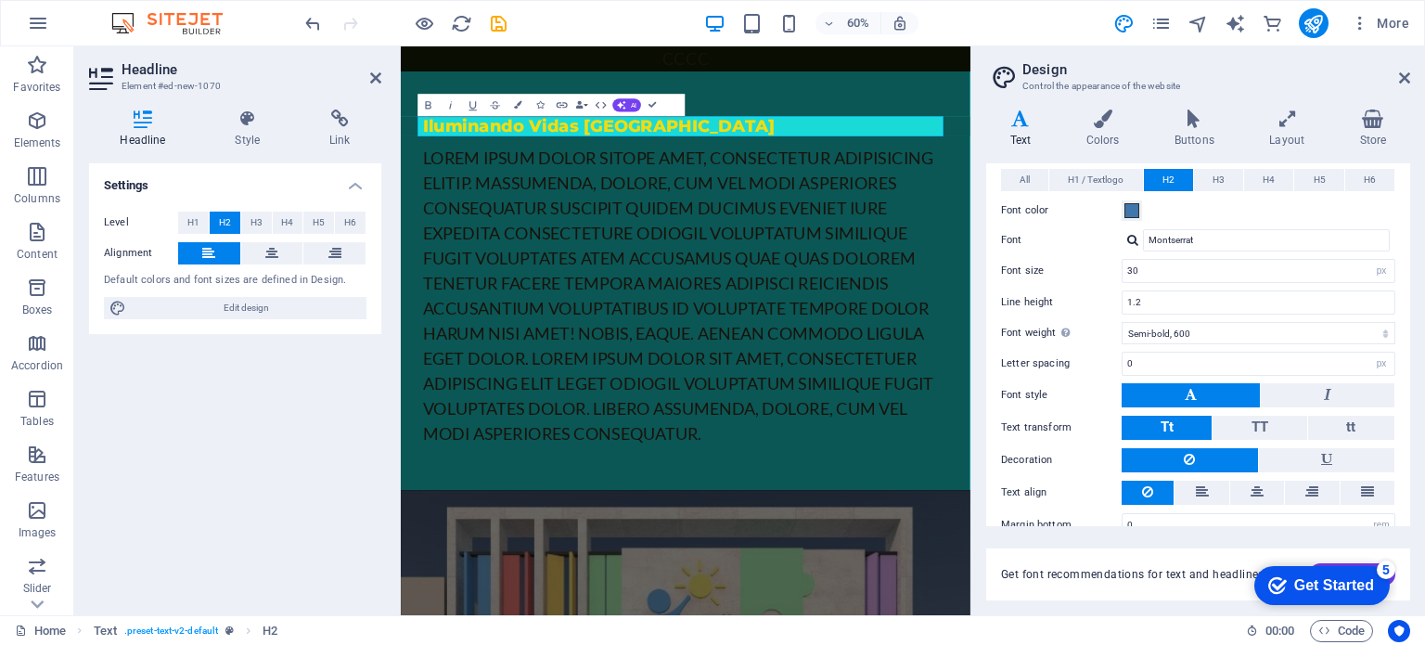
scroll to position [428, 0]
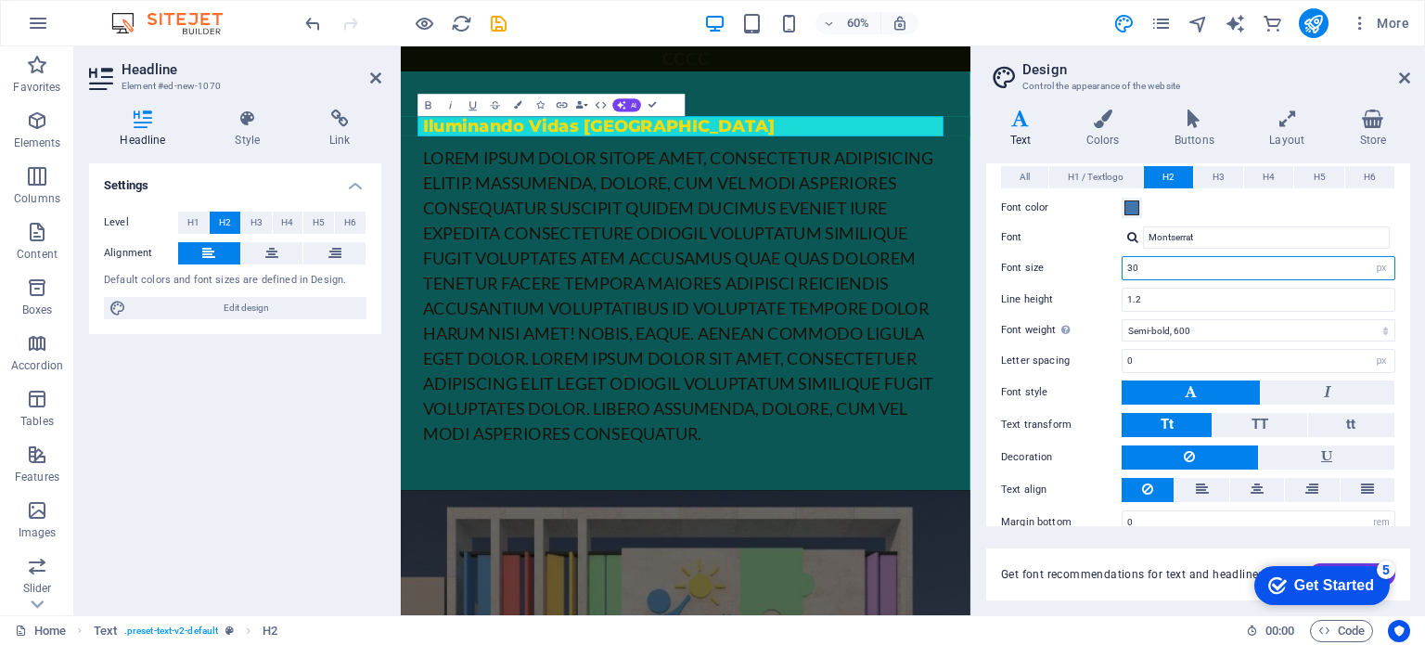
drag, startPoint x: 1143, startPoint y: 261, endPoint x: 1083, endPoint y: 261, distance: 59.4
click at [1083, 261] on div "Font size 30 rem px em %" at bounding box center [1198, 268] width 394 height 24
click at [658, 185] on span "Iluminando Vidas [GEOGRAPHIC_DATA]" at bounding box center [731, 178] width 587 height 34
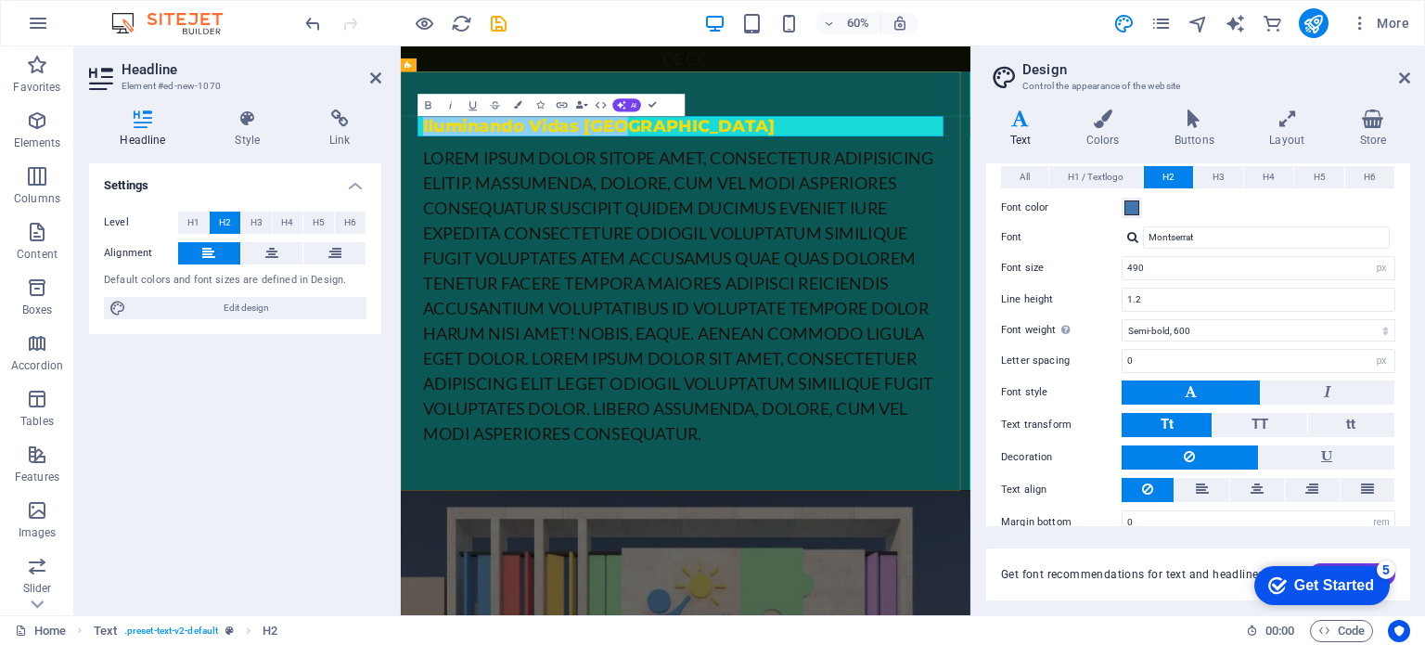
click at [658, 185] on span "Iluminando Vidas [GEOGRAPHIC_DATA]" at bounding box center [731, 178] width 587 height 34
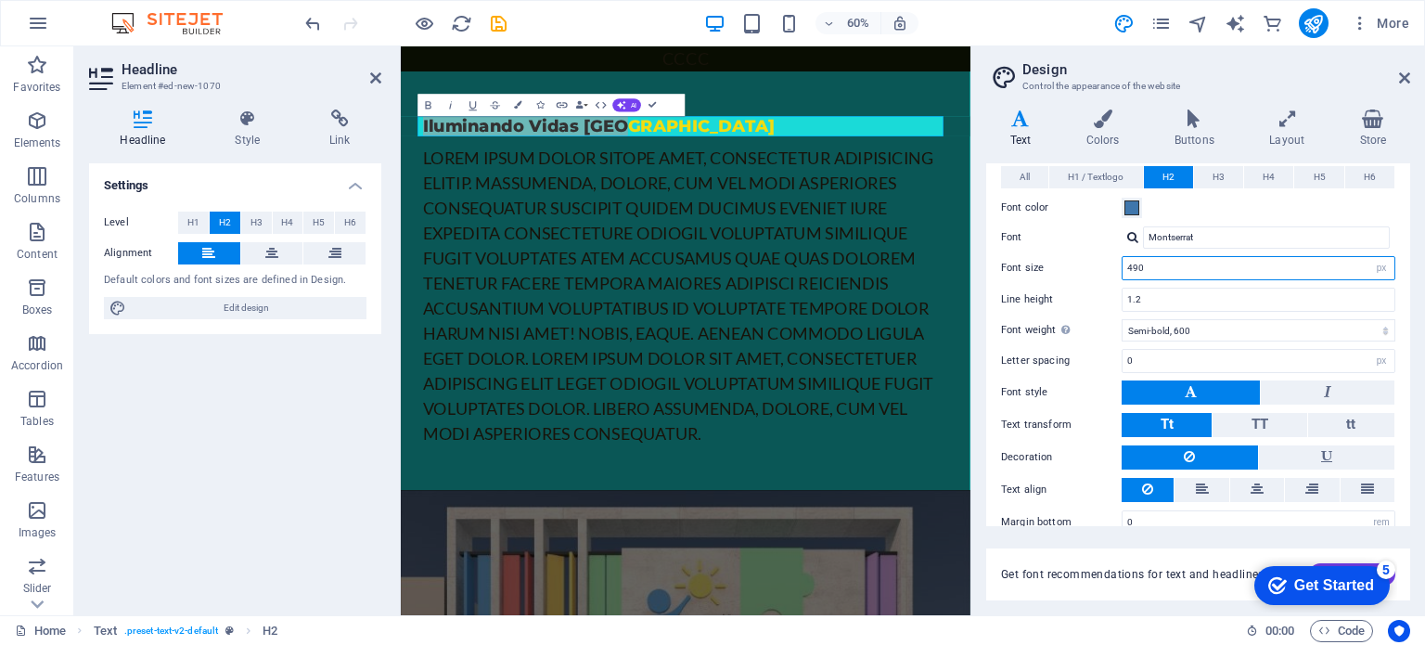
drag, startPoint x: 1159, startPoint y: 255, endPoint x: 1066, endPoint y: 273, distance: 95.3
click at [1068, 273] on div "Font size 490 rem px em %" at bounding box center [1198, 268] width 394 height 24
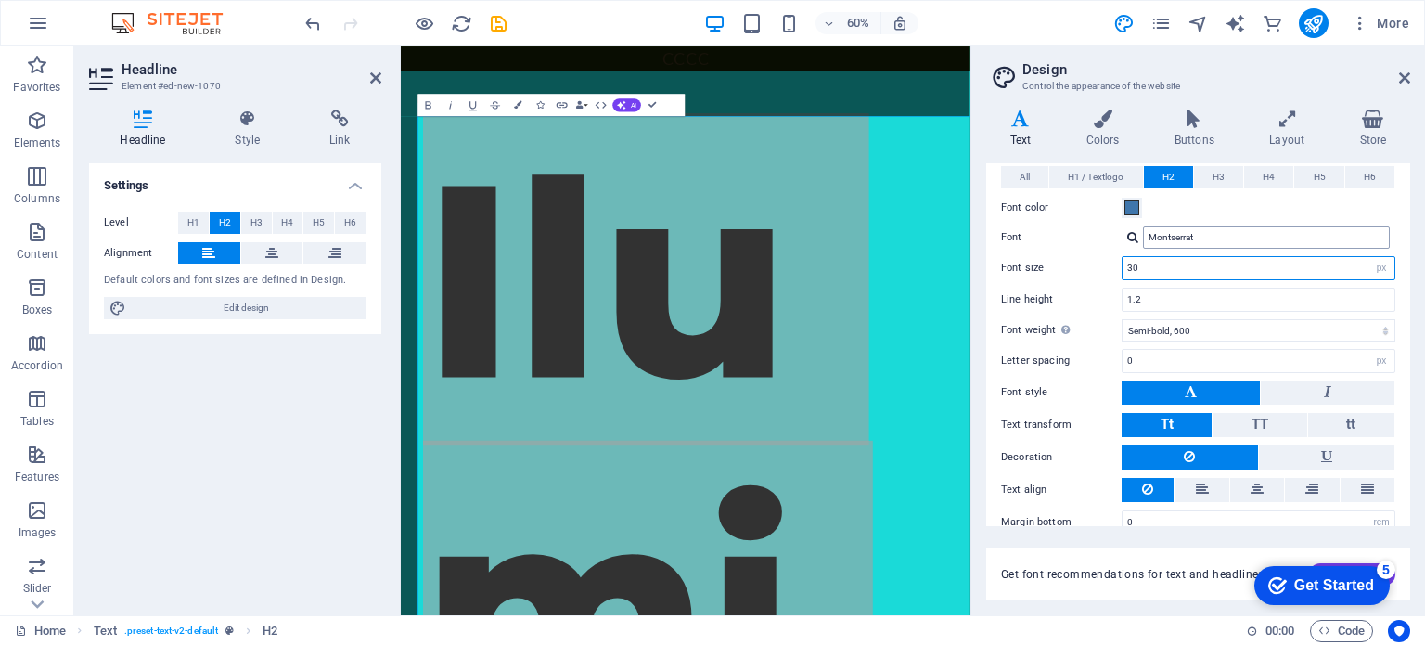
type input "30"
click at [1181, 233] on input "Montserrat" at bounding box center [1266, 237] width 247 height 22
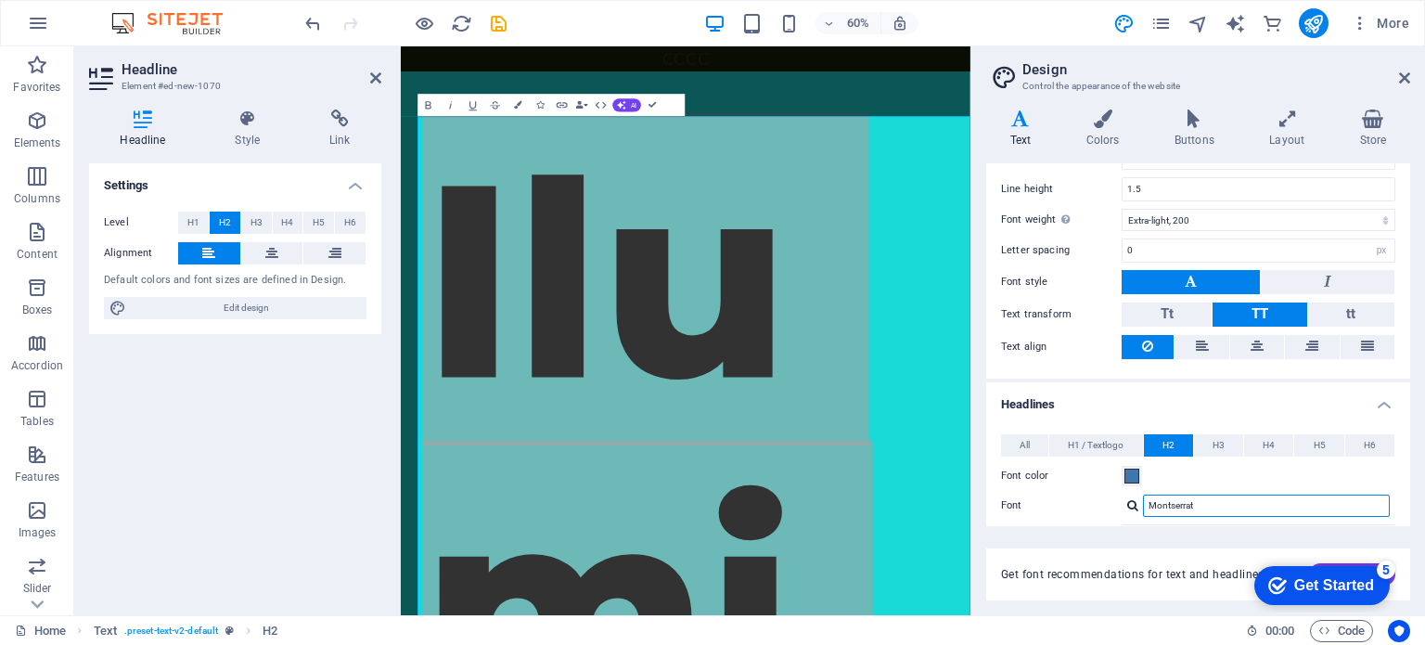
scroll to position [149, 0]
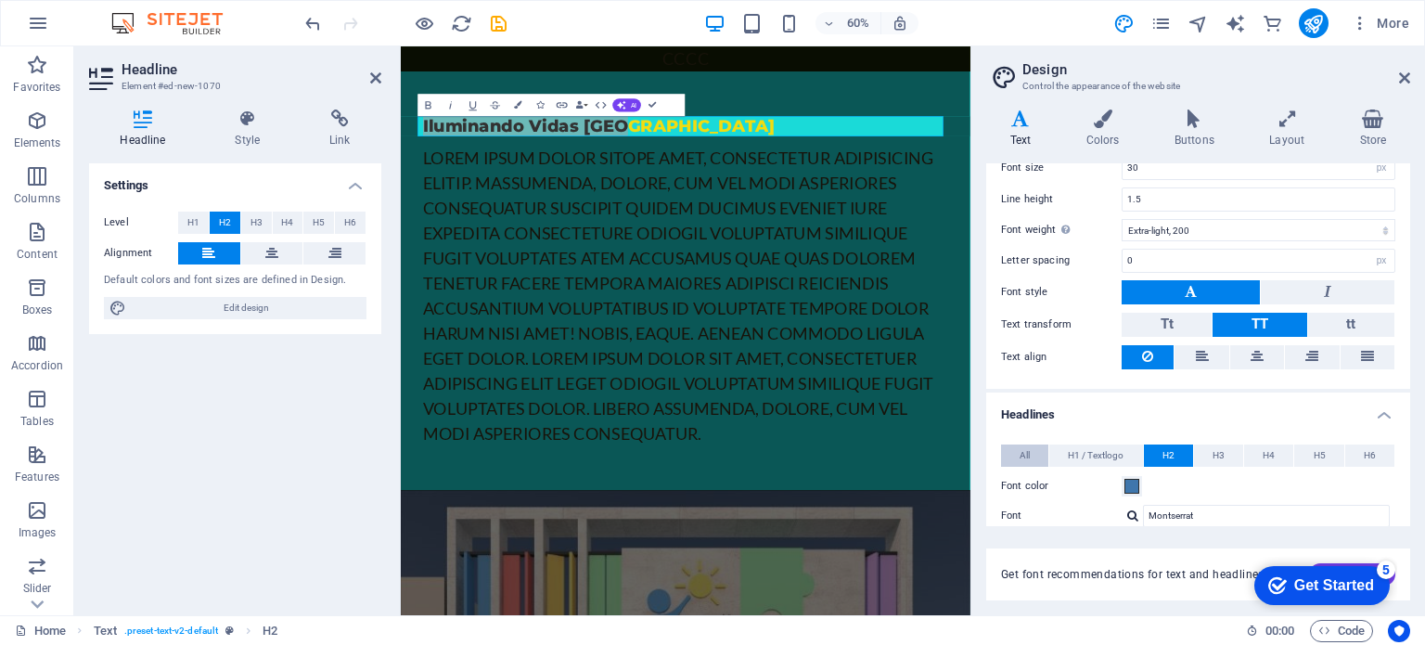
click at [1031, 452] on button "All" at bounding box center [1024, 455] width 47 height 22
click at [1105, 454] on span "H1 / Textlogo" at bounding box center [1095, 455] width 56 height 22
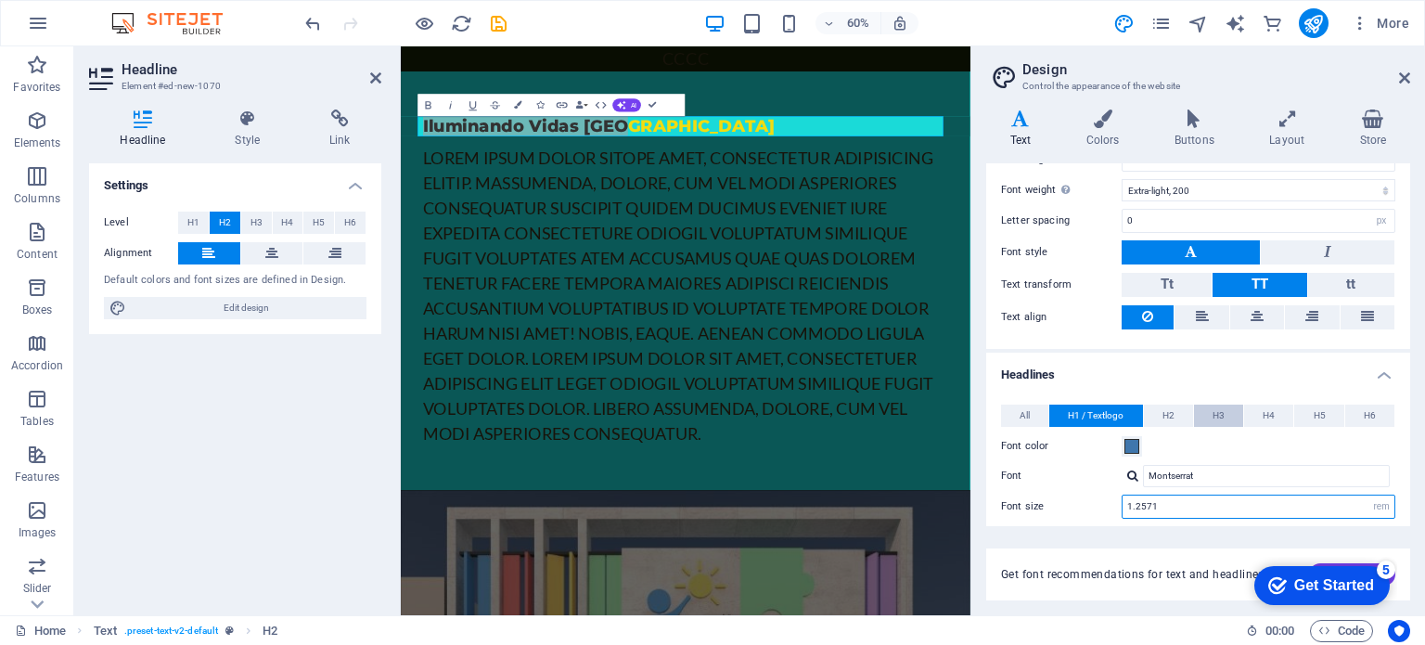
scroll to position [242, 0]
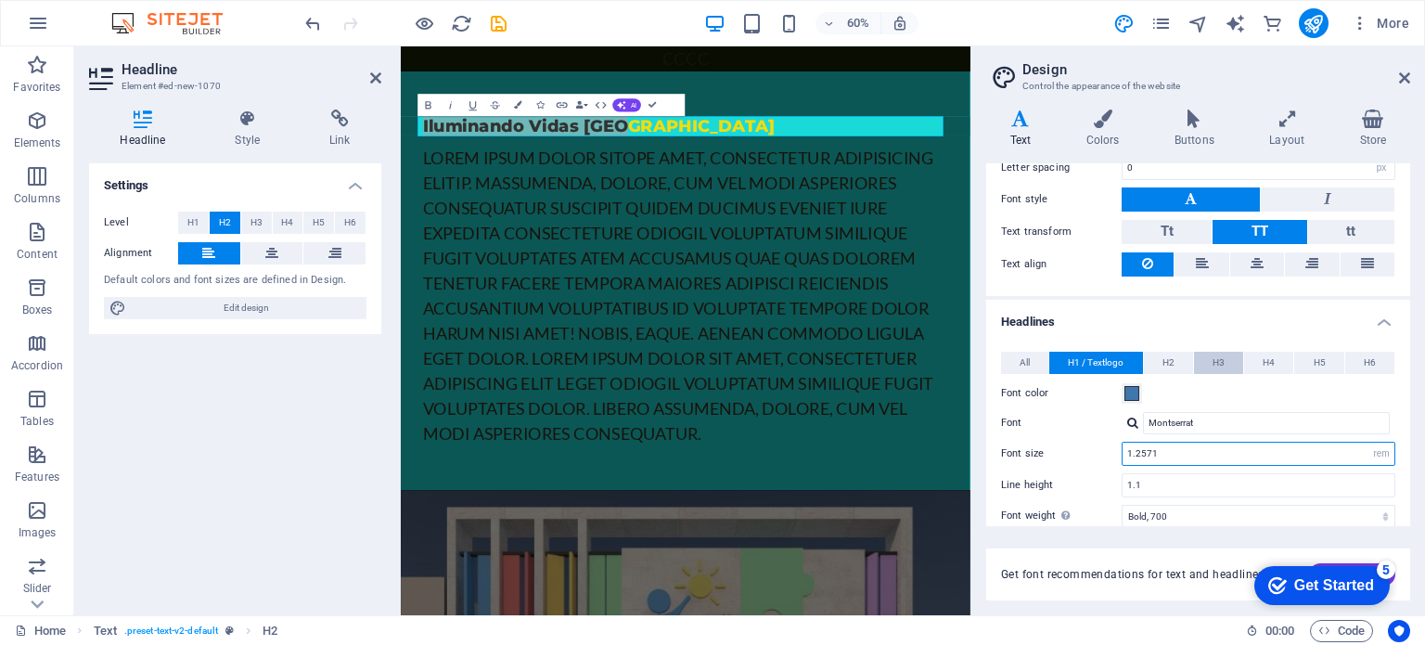
click at [1204, 452] on input "1.2571" at bounding box center [1258, 453] width 272 height 22
click at [1173, 351] on button "H2" at bounding box center [1168, 362] width 49 height 22
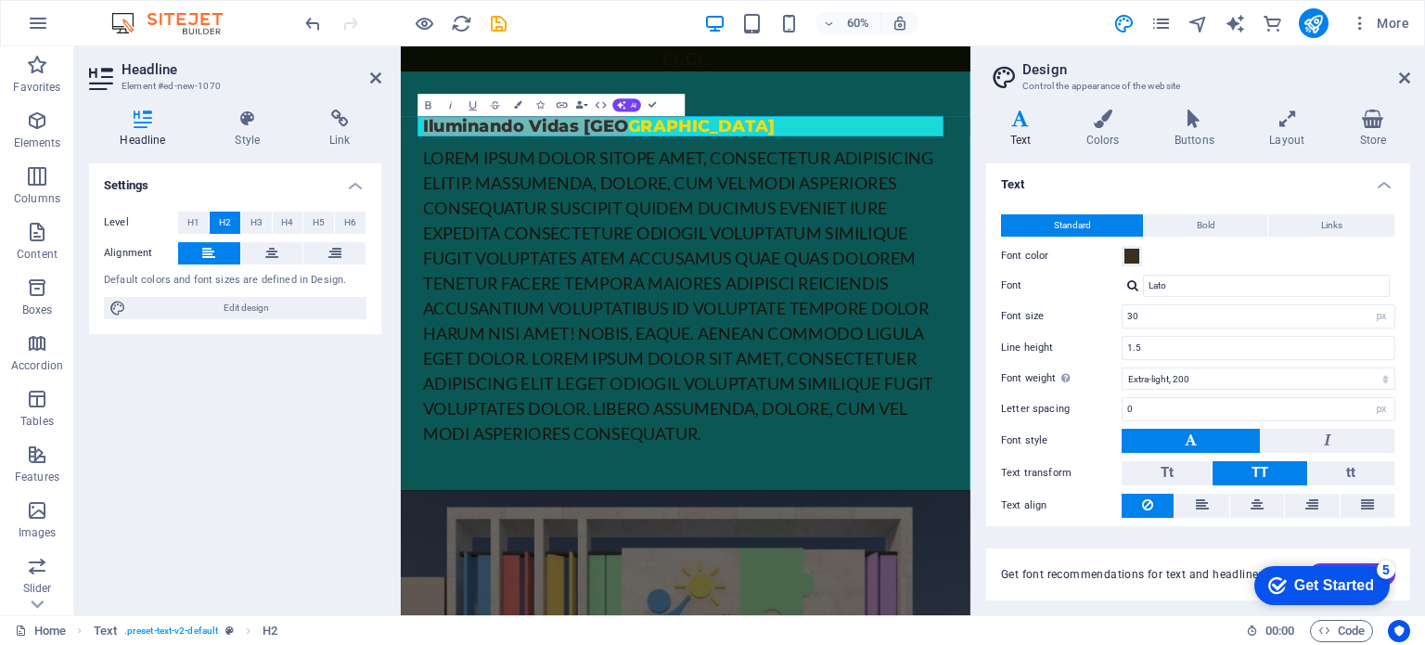
scroll to position [0, 0]
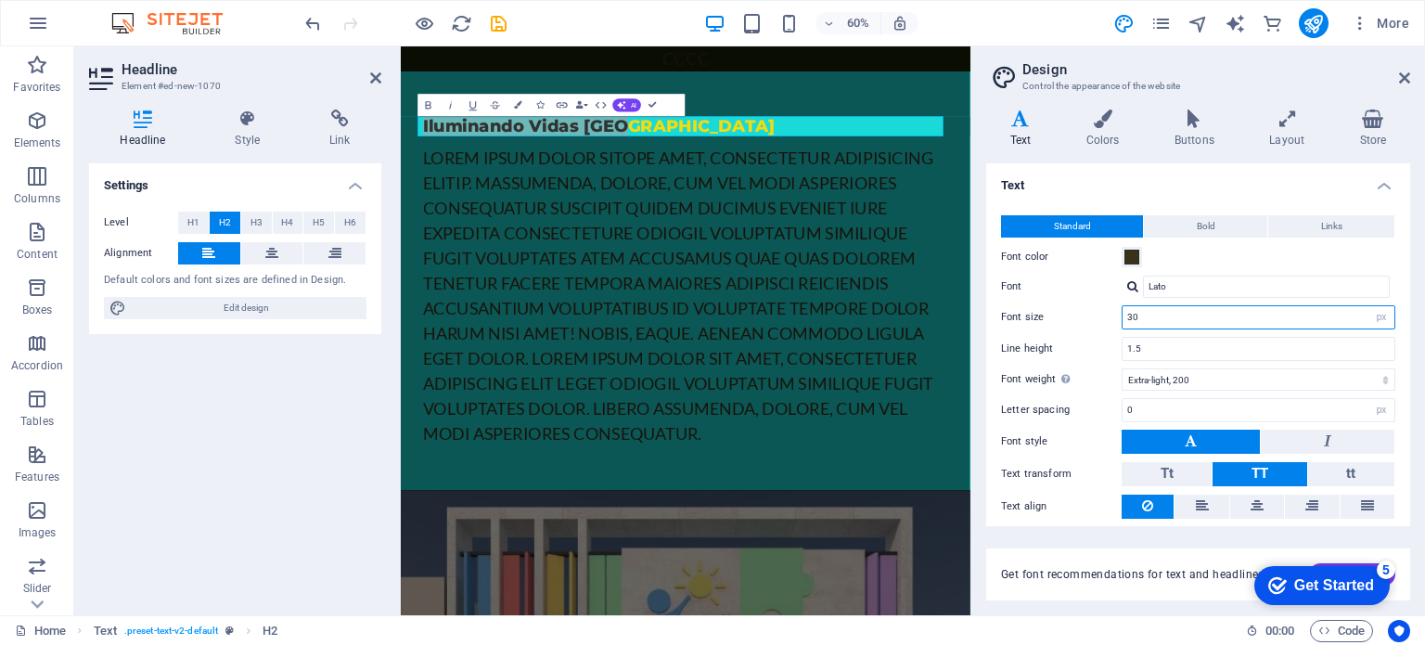
drag, startPoint x: 1188, startPoint y: 307, endPoint x: 1102, endPoint y: 312, distance: 86.4
click at [1102, 312] on div "Font size 30 rem px" at bounding box center [1198, 317] width 394 height 24
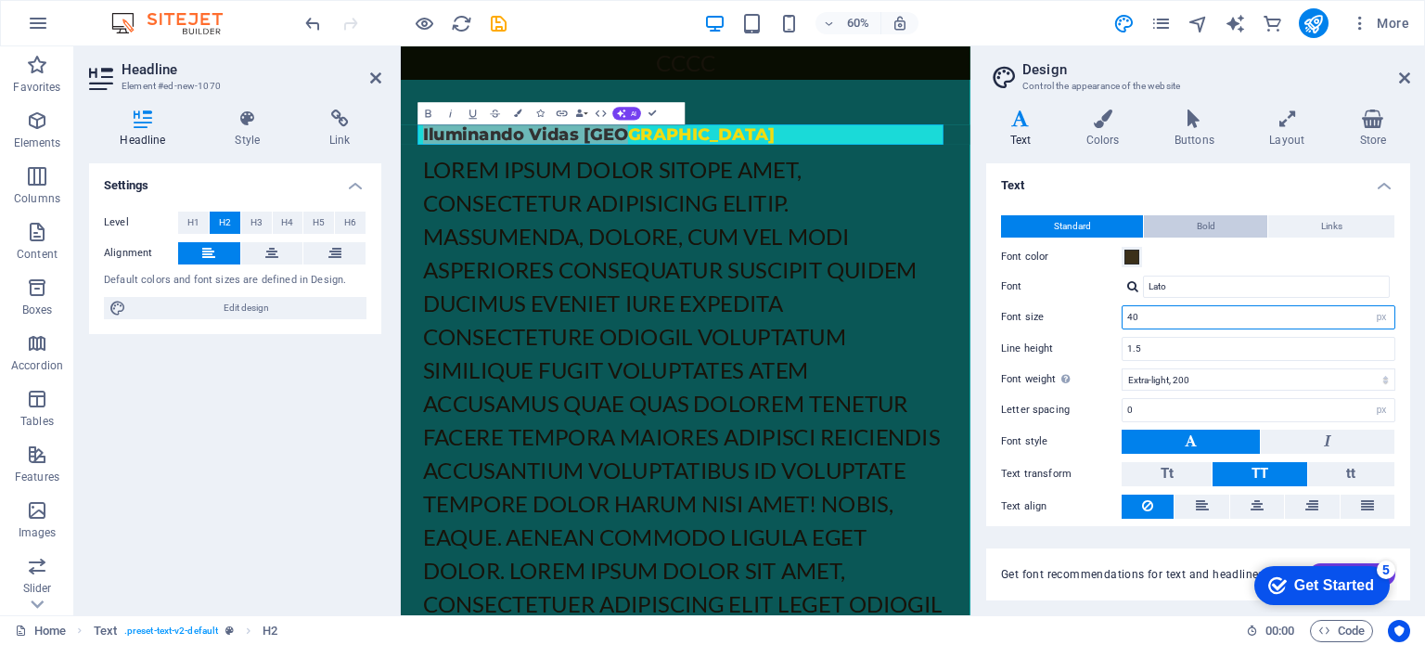
type input "40"
click at [1210, 223] on span "Bold" at bounding box center [1205, 226] width 19 height 22
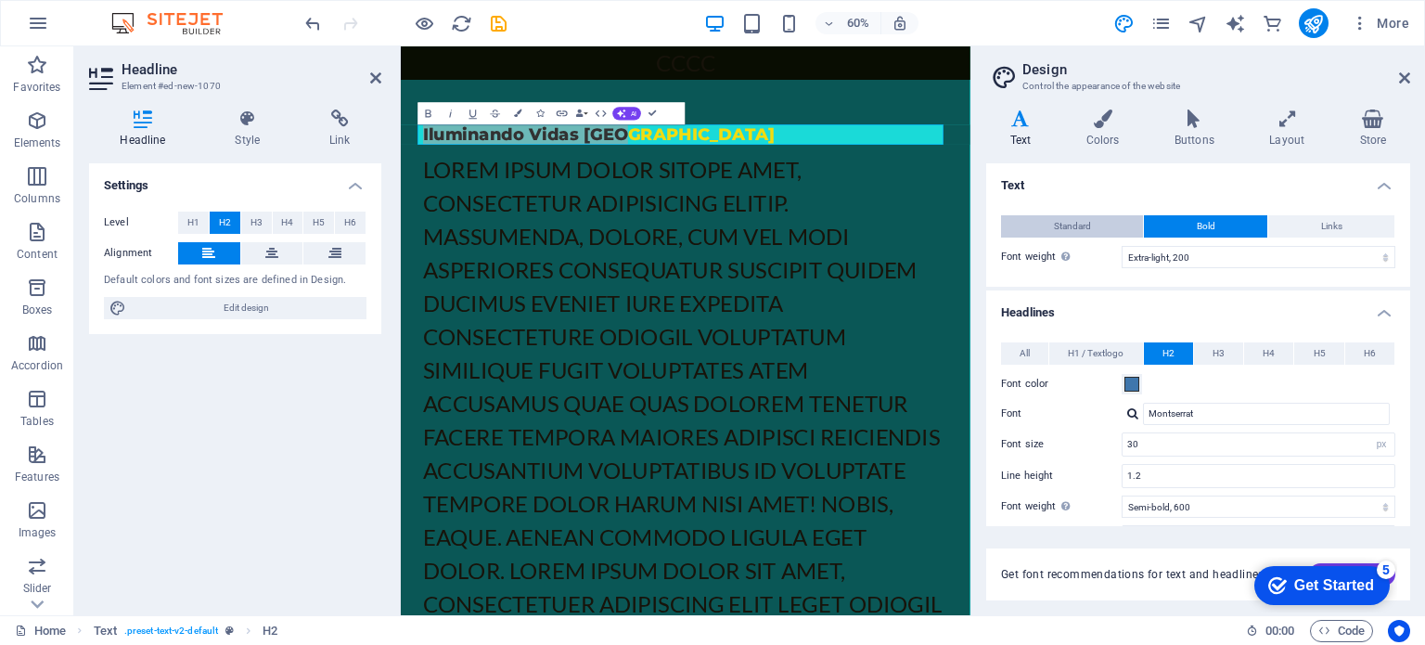
click at [1067, 229] on span "Standard" at bounding box center [1072, 226] width 37 height 22
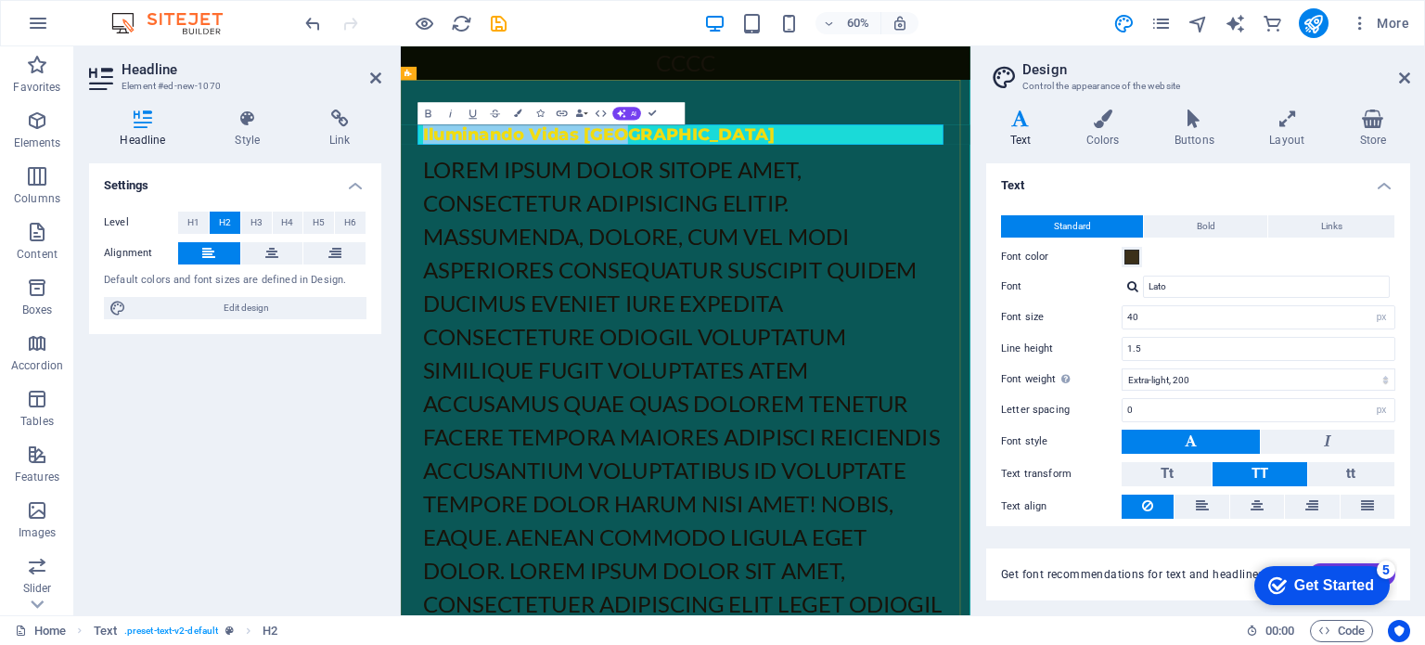
click at [885, 202] on h2 "Iluminando Vidas [GEOGRAPHIC_DATA]" at bounding box center [875, 192] width 875 height 33
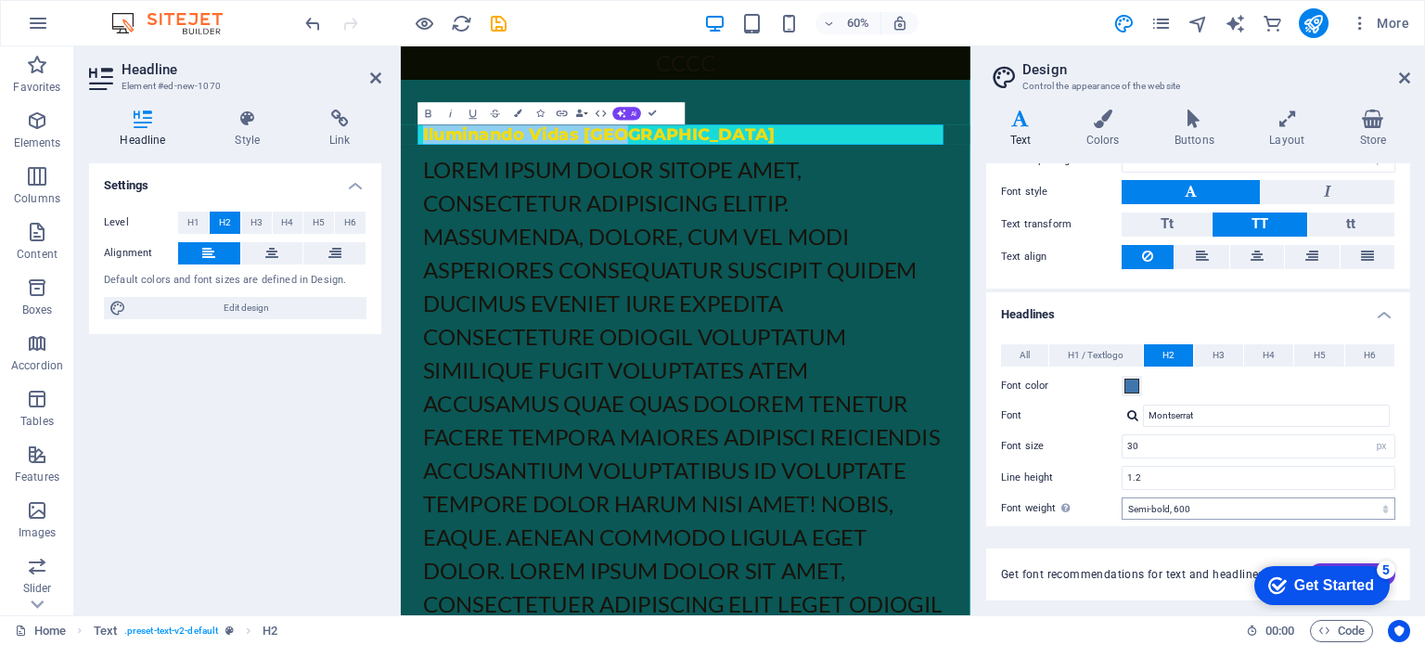
scroll to position [371, 0]
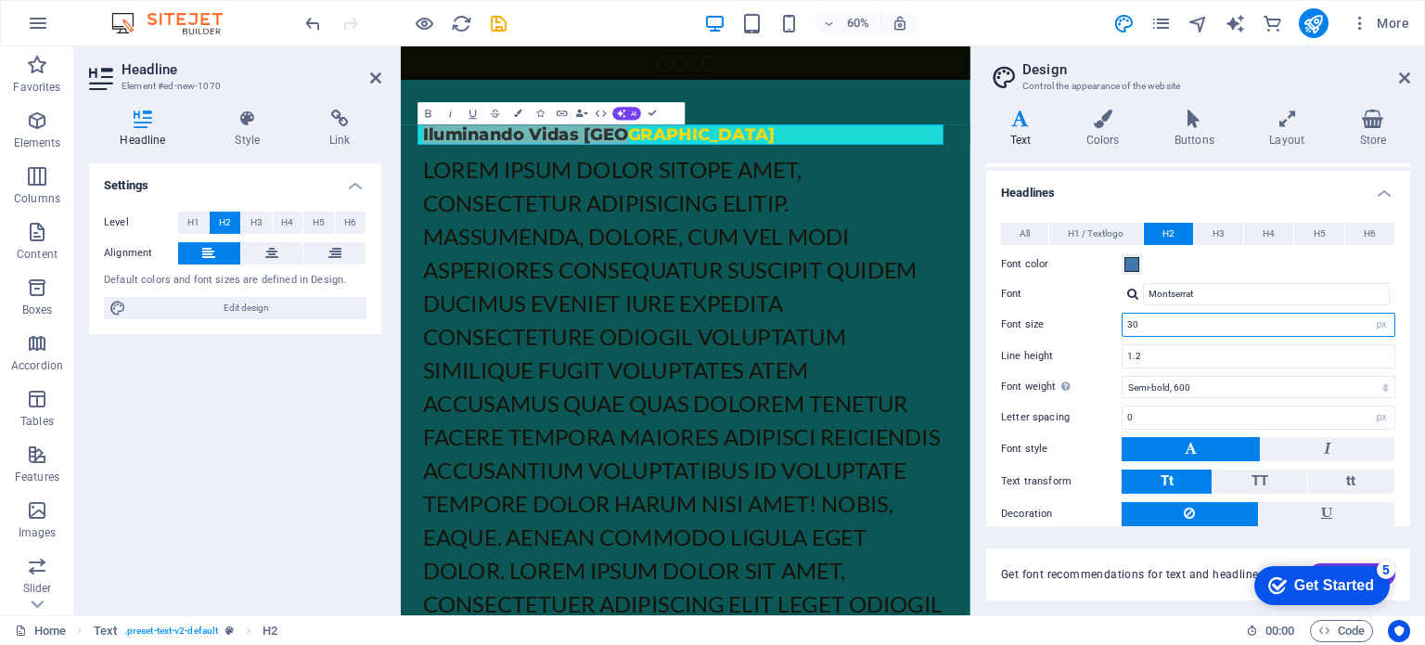
drag, startPoint x: 1151, startPoint y: 326, endPoint x: 1024, endPoint y: 326, distance: 127.1
click at [1024, 326] on div "Font size 30 rem px em %" at bounding box center [1198, 325] width 394 height 24
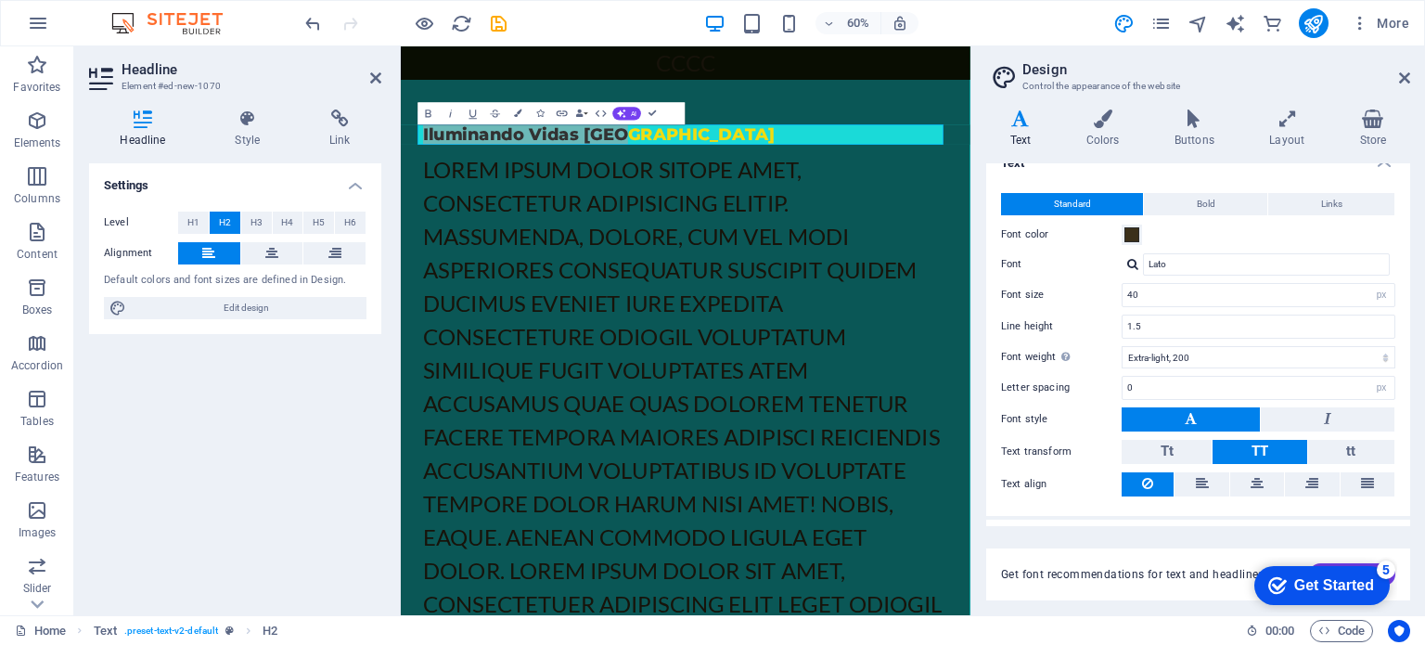
scroll to position [0, 0]
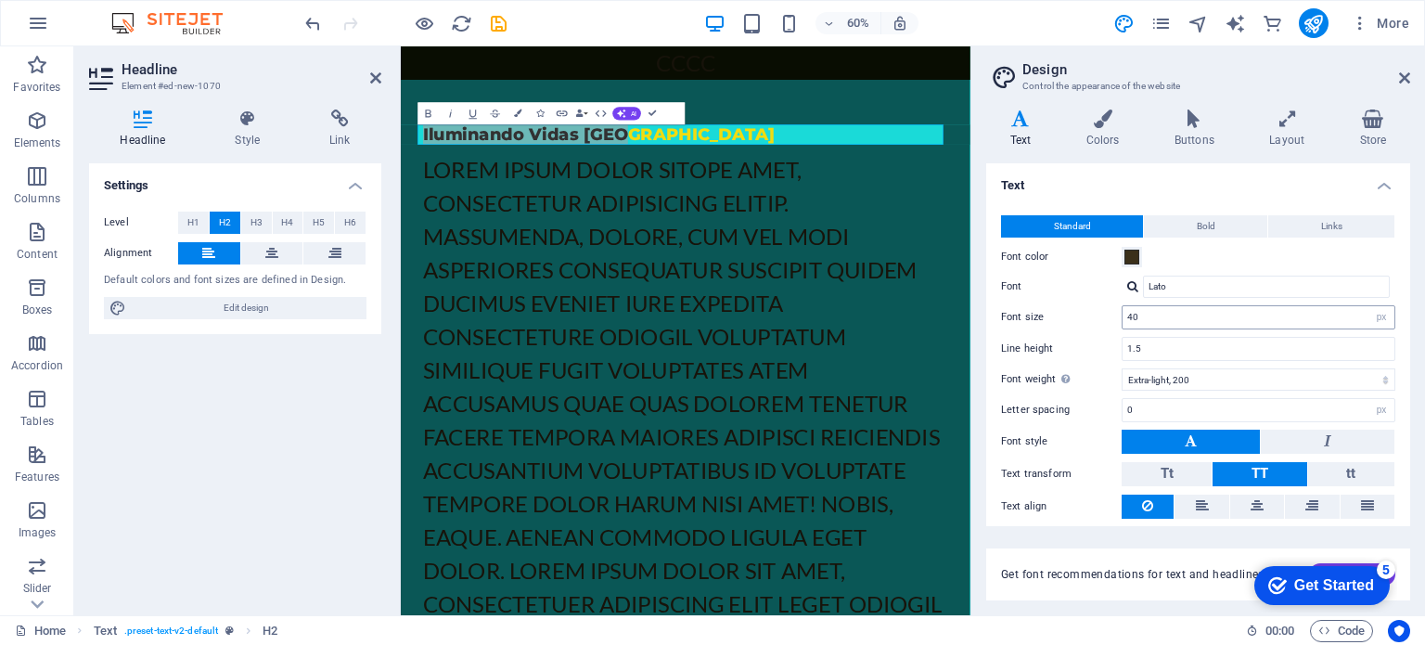
type input "40"
drag, startPoint x: 1146, startPoint y: 318, endPoint x: 1054, endPoint y: 320, distance: 92.8
click at [1054, 320] on div "Font size 40 rem px" at bounding box center [1198, 317] width 394 height 24
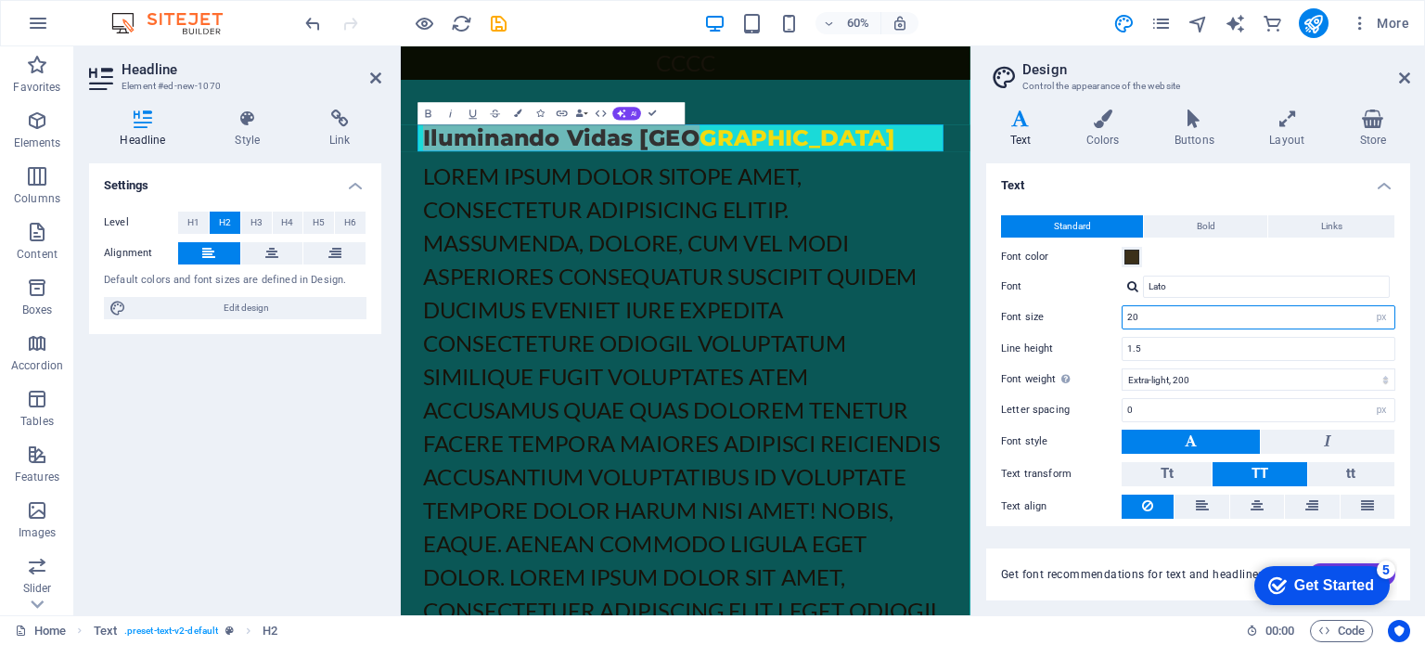
type input "20"
click at [1076, 308] on div "Font size 20 rem px" at bounding box center [1198, 317] width 394 height 24
click at [1204, 219] on span "Bold" at bounding box center [1205, 226] width 19 height 22
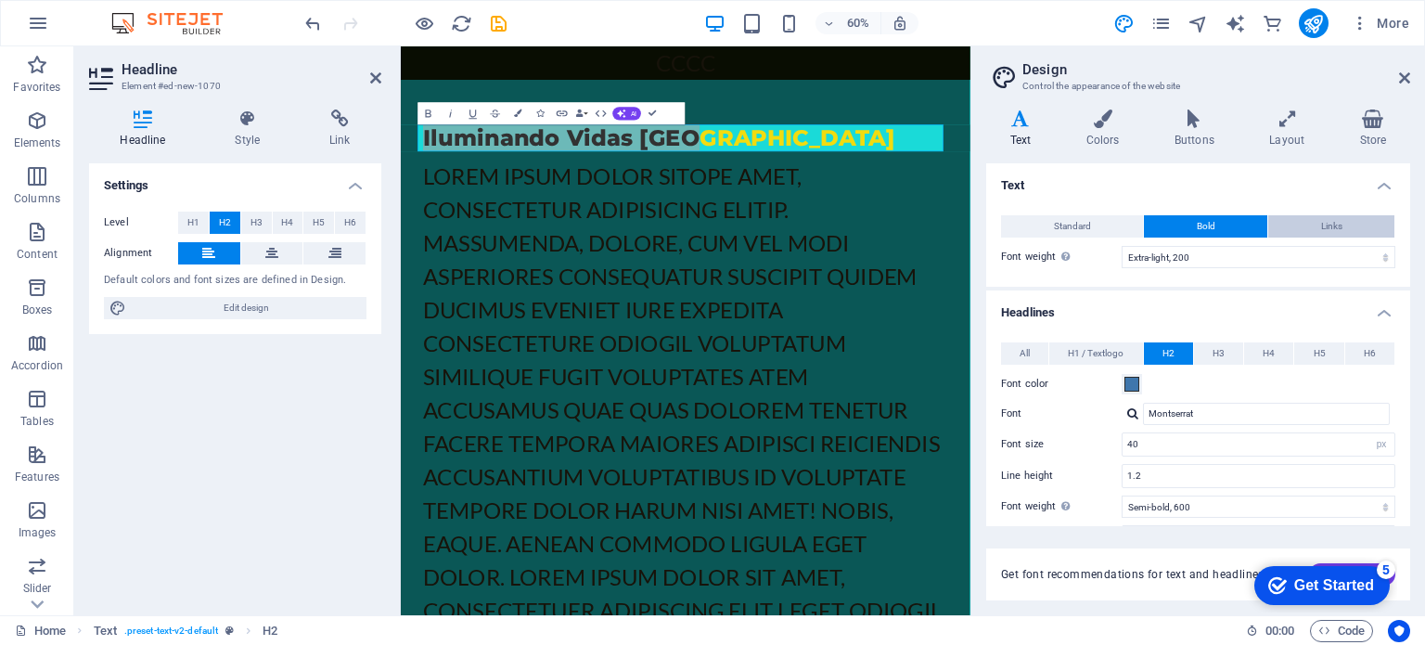
click at [1335, 225] on span "Links" at bounding box center [1331, 226] width 21 height 22
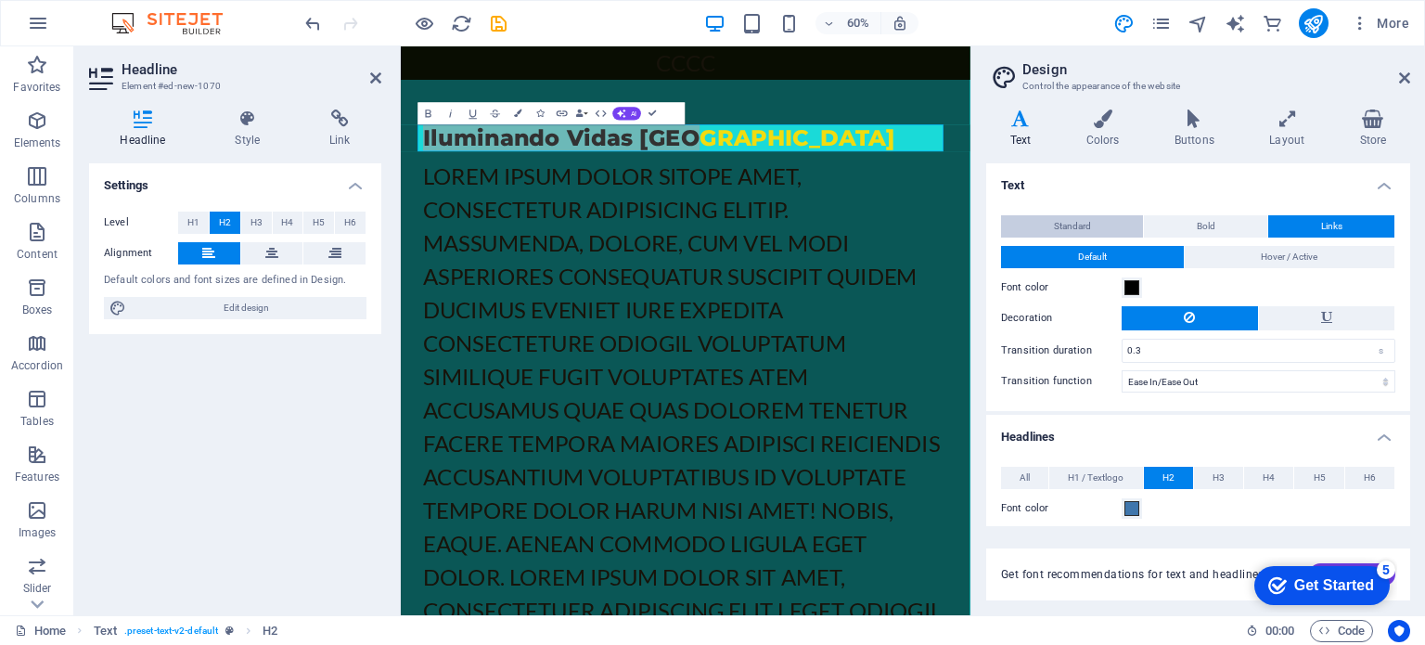
click at [1099, 225] on button "Standard" at bounding box center [1072, 226] width 142 height 22
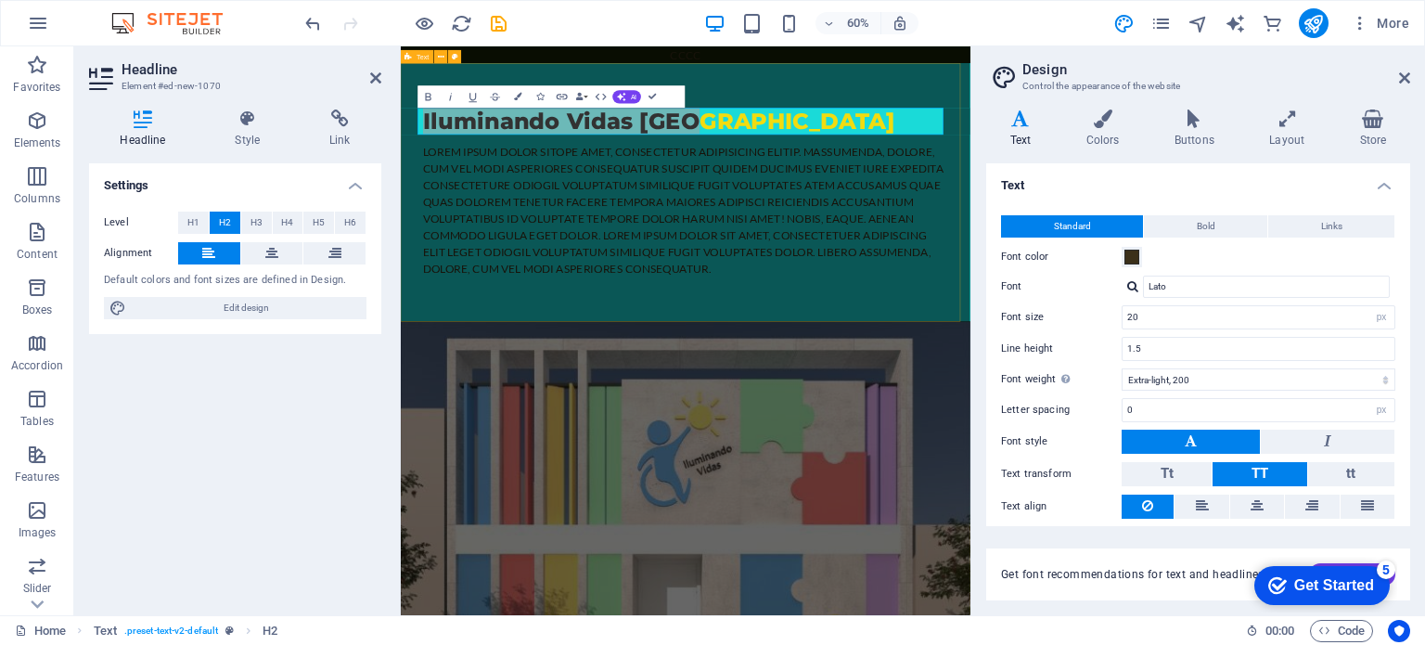
click at [1174, 440] on div "Iluminando Vidas Perú Lorem ipsum dolor sitope amet, consectetur adipisicing el…" at bounding box center [875, 289] width 949 height 430
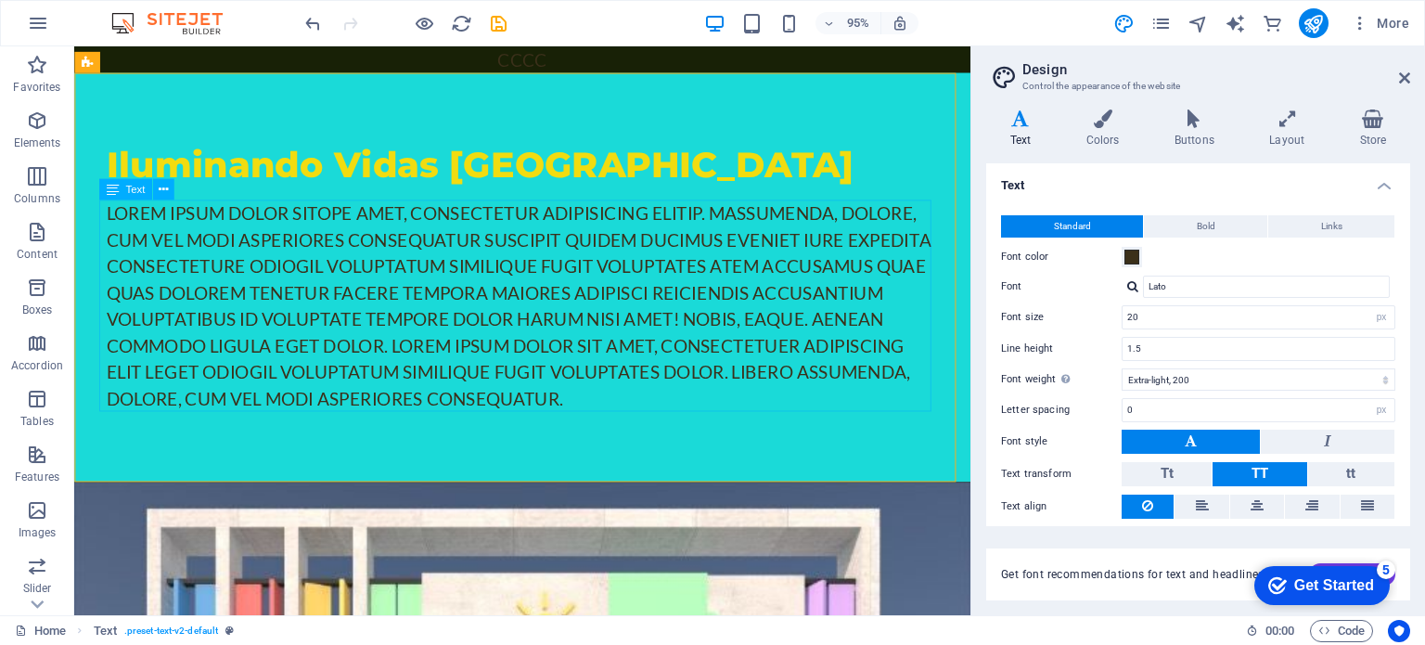
click at [113, 195] on icon at bounding box center [112, 189] width 12 height 21
click at [133, 230] on div "Lorem ipsum dolor sitope amet, consectetur adipisicing elitip. Massumenda, dolo…" at bounding box center [546, 319] width 875 height 223
click at [130, 222] on div "Placeholder Logo Text on background Container H2 Text Menu Bar Hamburger Logo C…" at bounding box center [522, 330] width 896 height 569
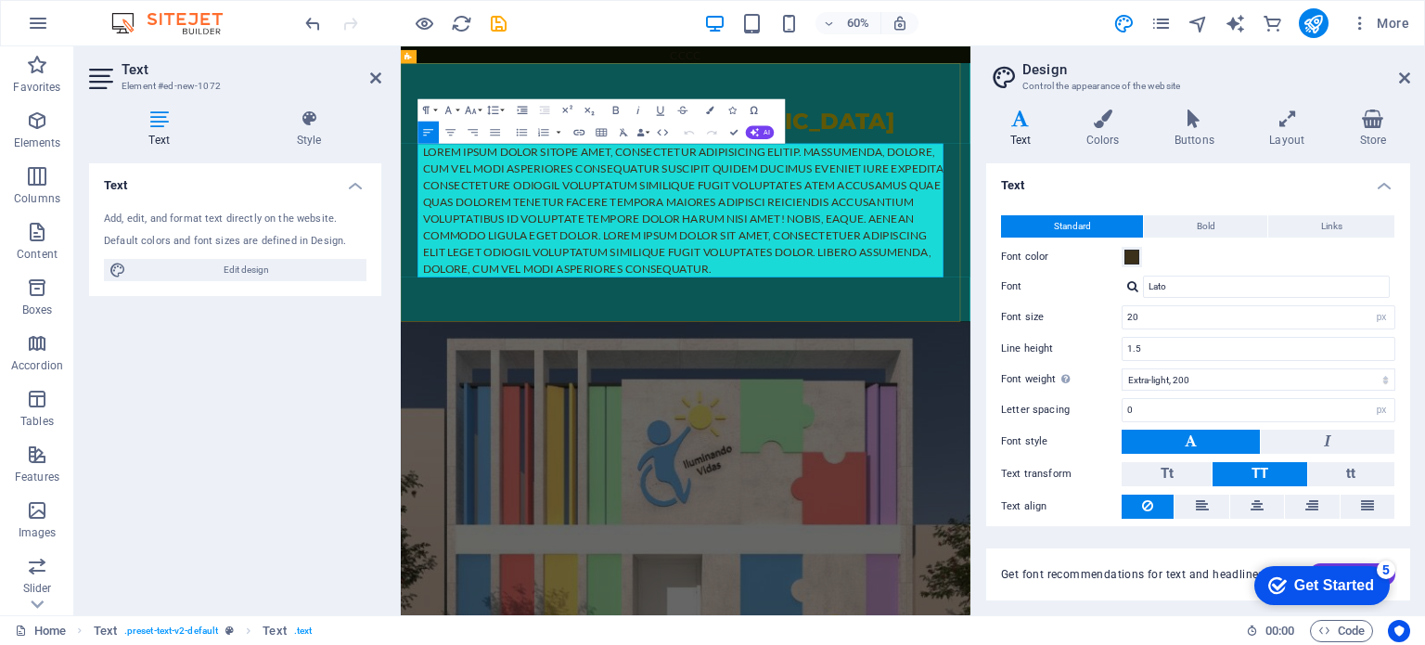
click at [670, 311] on p "Lorem ipsum dolor sitope amet, consectetur adipisicing elitip. Massumenda, dolo…" at bounding box center [875, 319] width 875 height 223
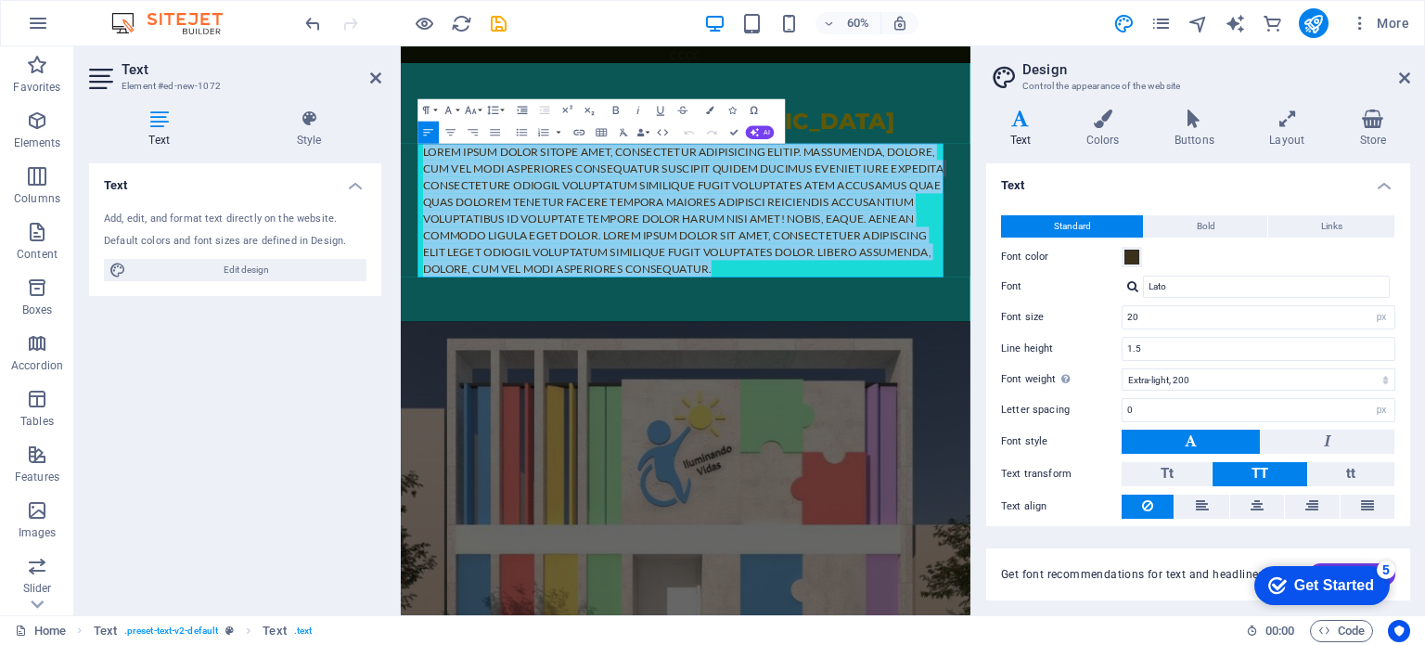
drag, startPoint x: 934, startPoint y: 413, endPoint x: 387, endPoint y: 218, distance: 580.8
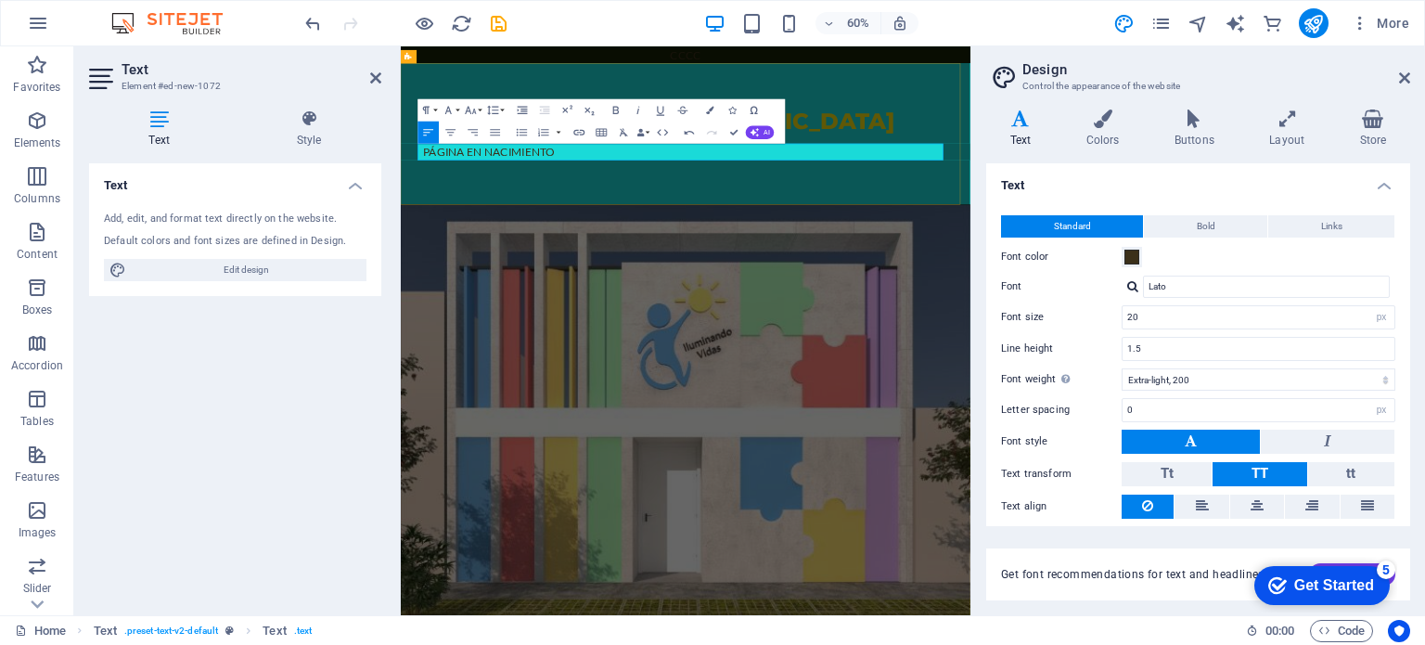
click at [577, 210] on p "Página en nacimiento" at bounding box center [875, 222] width 875 height 28
click at [695, 288] on div "Iluminando Vidas Perú Página en construcción" at bounding box center [875, 192] width 949 height 236
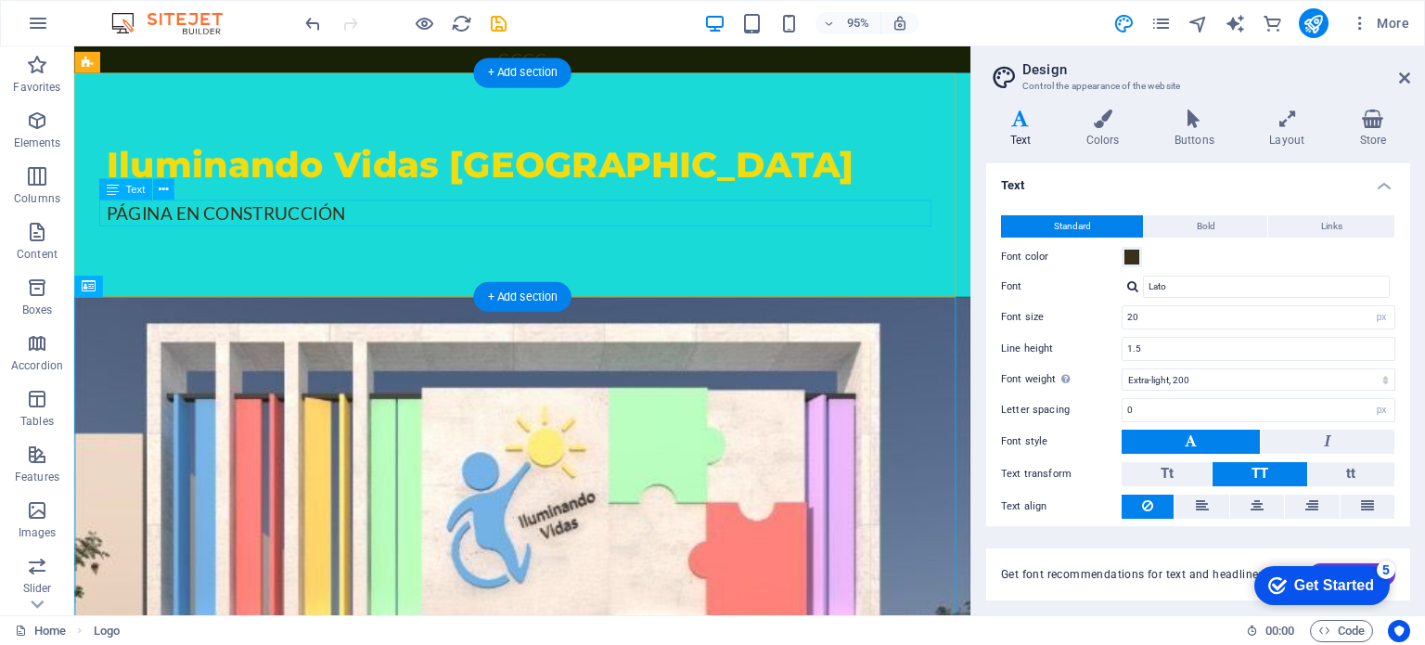
click at [497, 184] on div "Iluminando Vidas [GEOGRAPHIC_DATA]" at bounding box center [546, 170] width 875 height 45
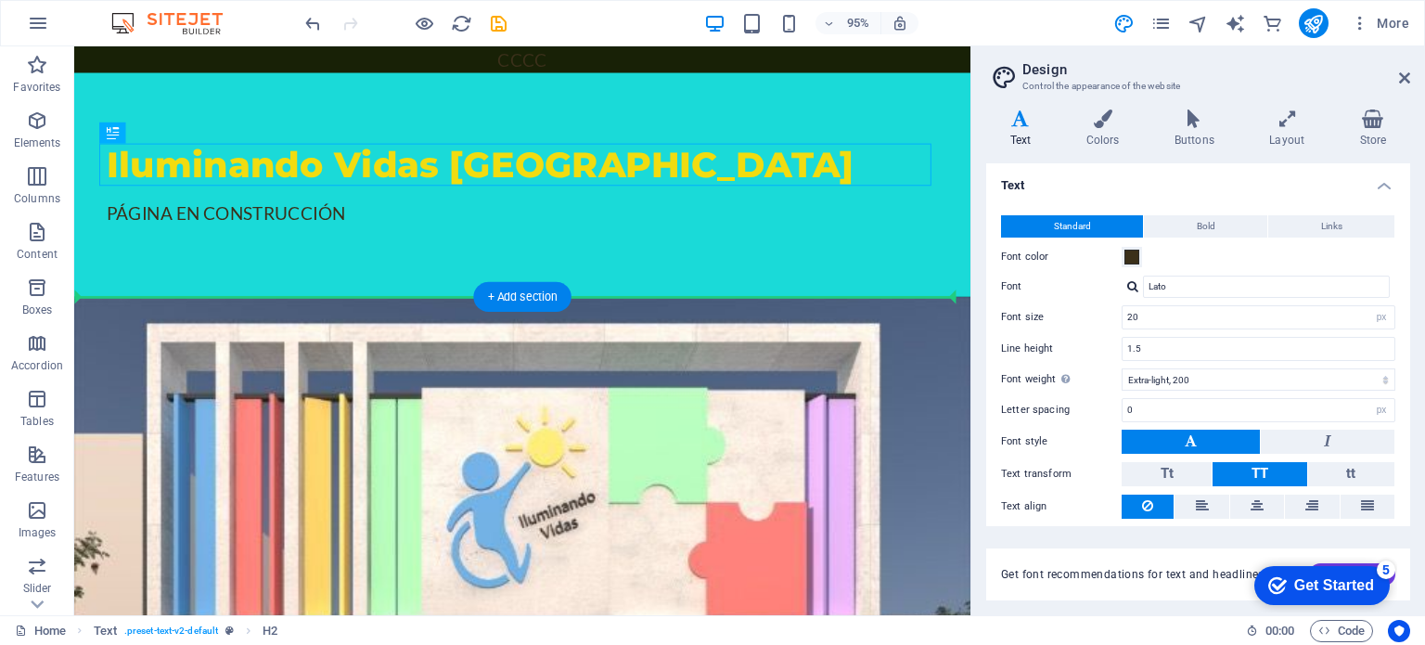
drag, startPoint x: 487, startPoint y: 148, endPoint x: 492, endPoint y: 166, distance: 18.5
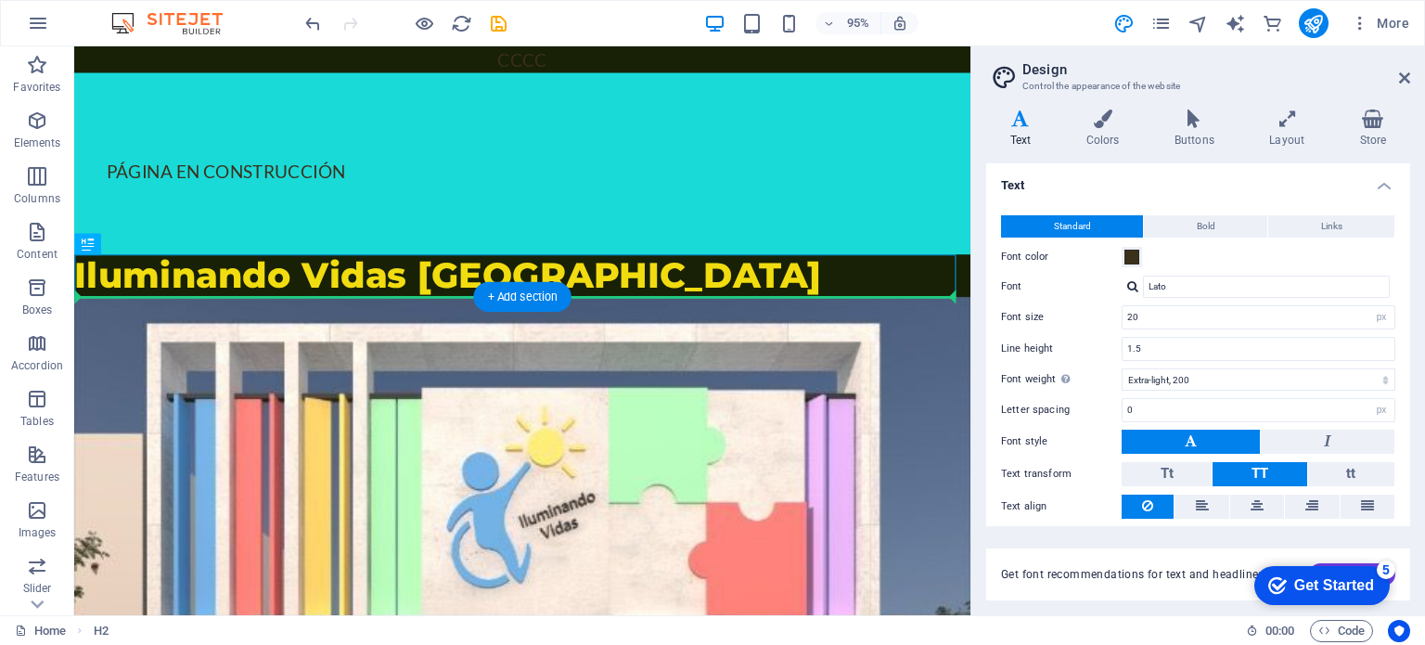
drag, startPoint x: 448, startPoint y: 278, endPoint x: 425, endPoint y: 289, distance: 25.7
drag, startPoint x: 423, startPoint y: 284, endPoint x: 622, endPoint y: 351, distance: 210.6
click at [483, 281] on div "Iluminando Vidas [GEOGRAPHIC_DATA]" at bounding box center [545, 287] width 943 height 45
drag, startPoint x: 437, startPoint y: 275, endPoint x: 635, endPoint y: 505, distance: 303.8
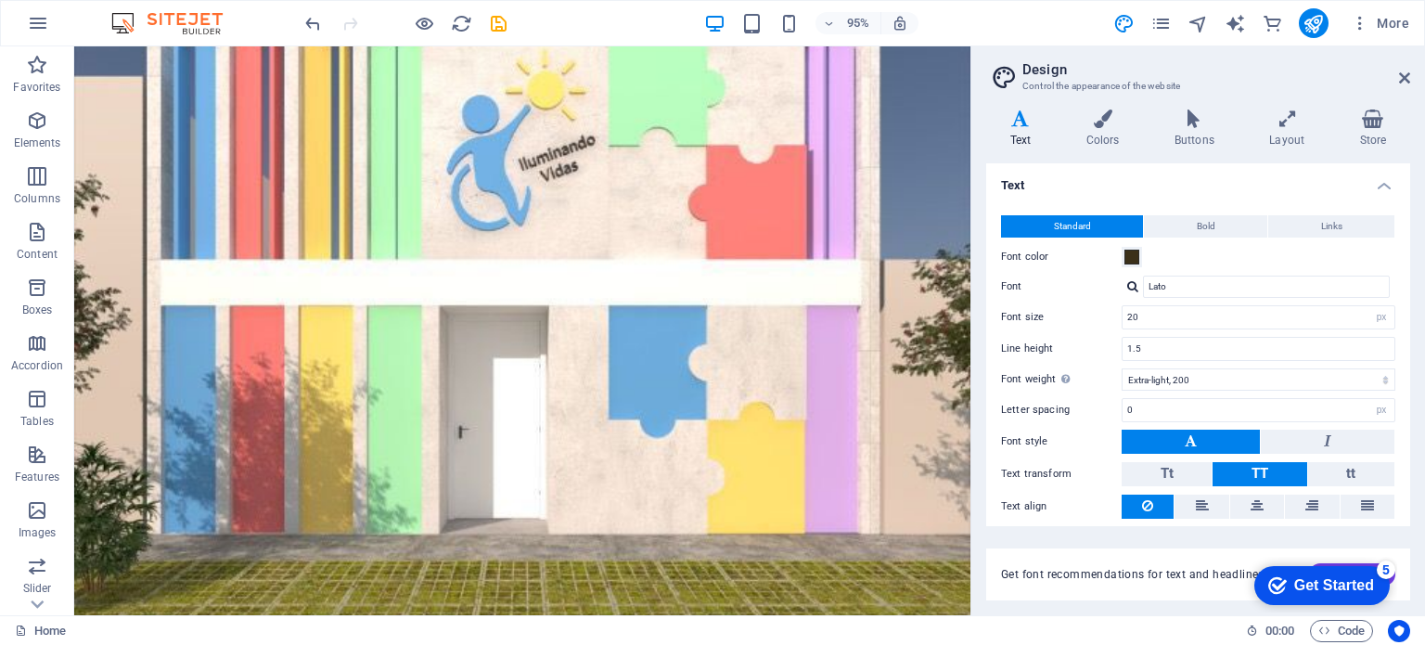
drag, startPoint x: 234, startPoint y: 177, endPoint x: 509, endPoint y: 313, distance: 306.9
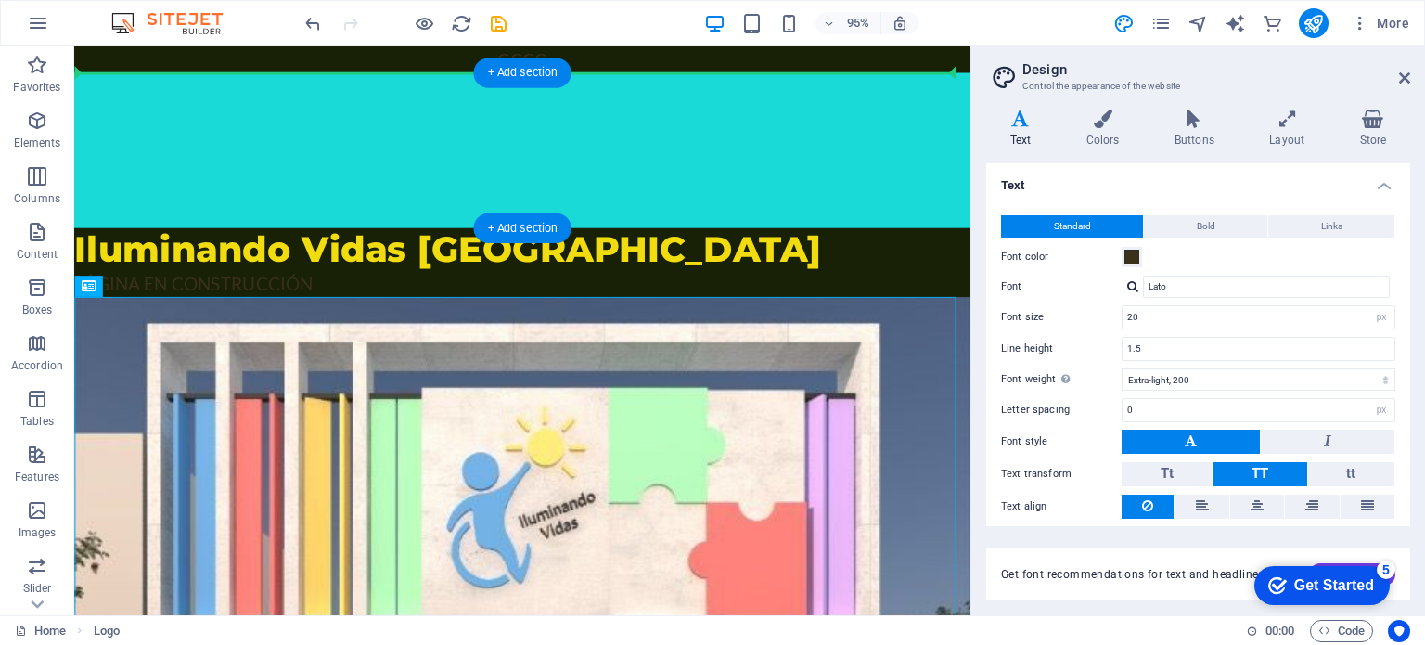
drag, startPoint x: 498, startPoint y: 503, endPoint x: 509, endPoint y: 144, distance: 359.1
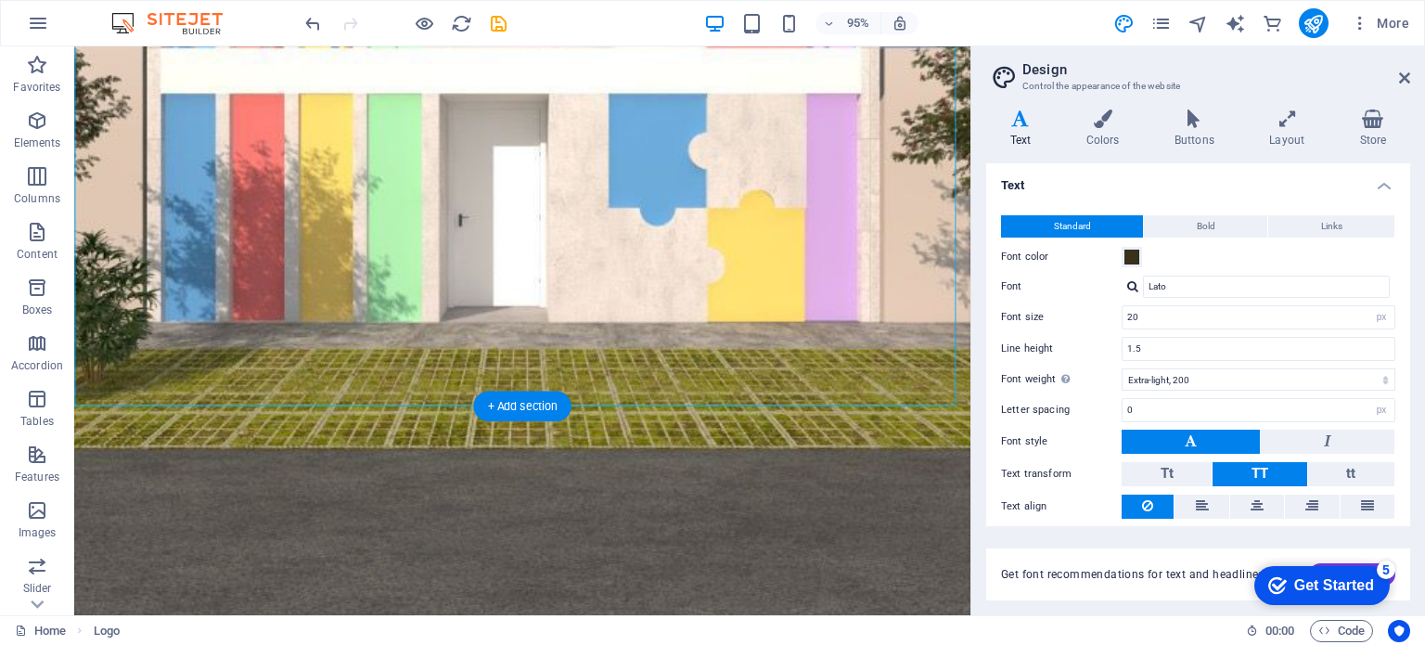
scroll to position [621, 0]
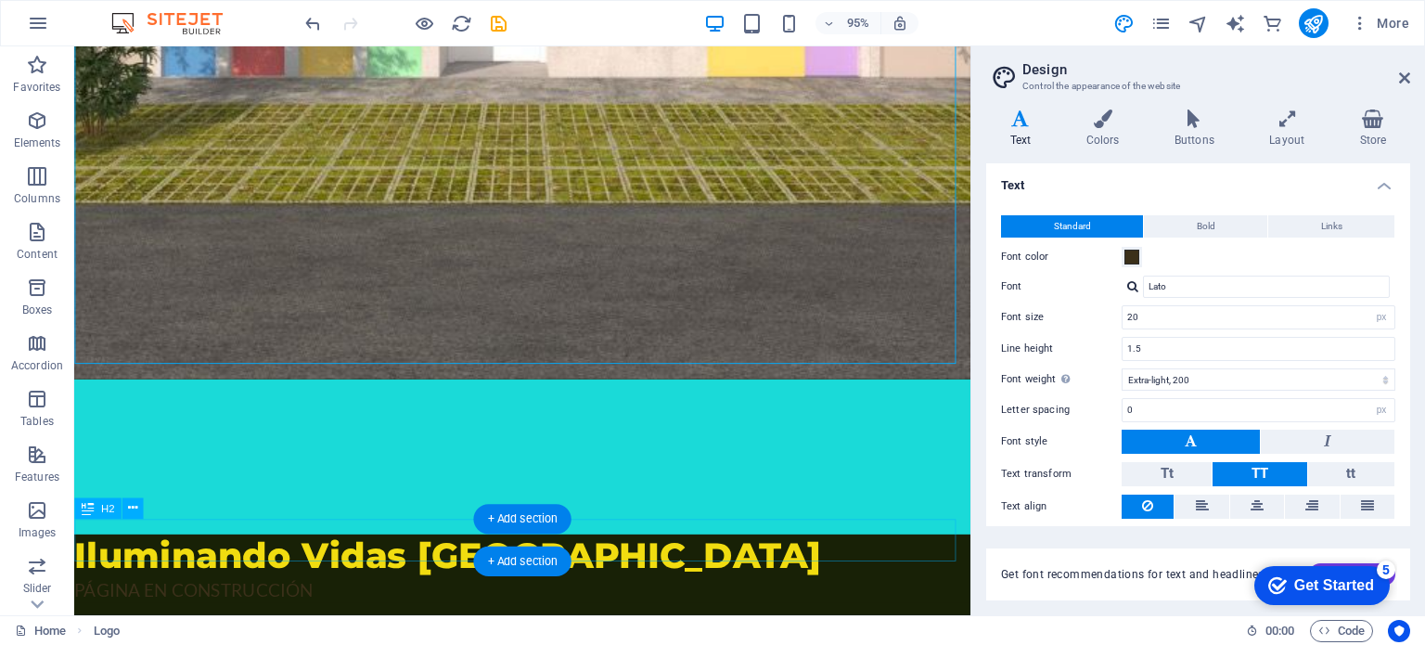
click at [438, 559] on div "Iluminando Vidas [GEOGRAPHIC_DATA]" at bounding box center [545, 581] width 943 height 45
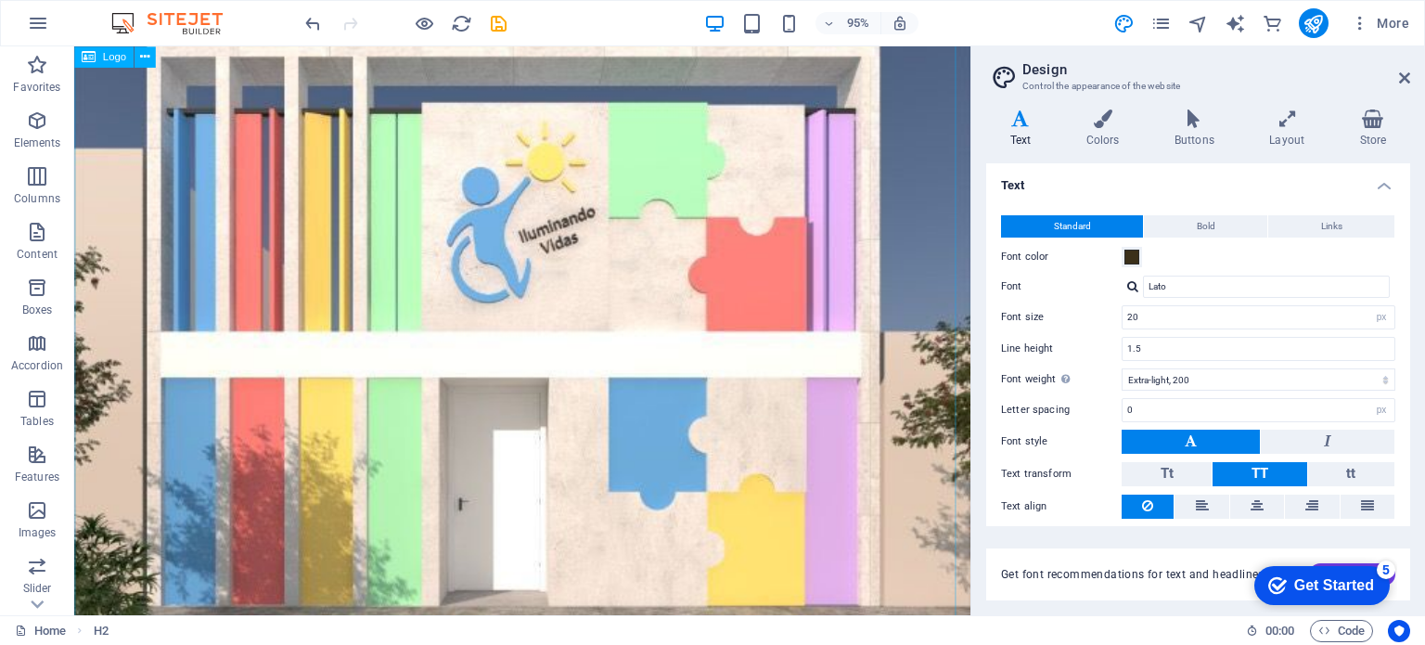
click at [465, 256] on div at bounding box center [545, 480] width 943 height 943
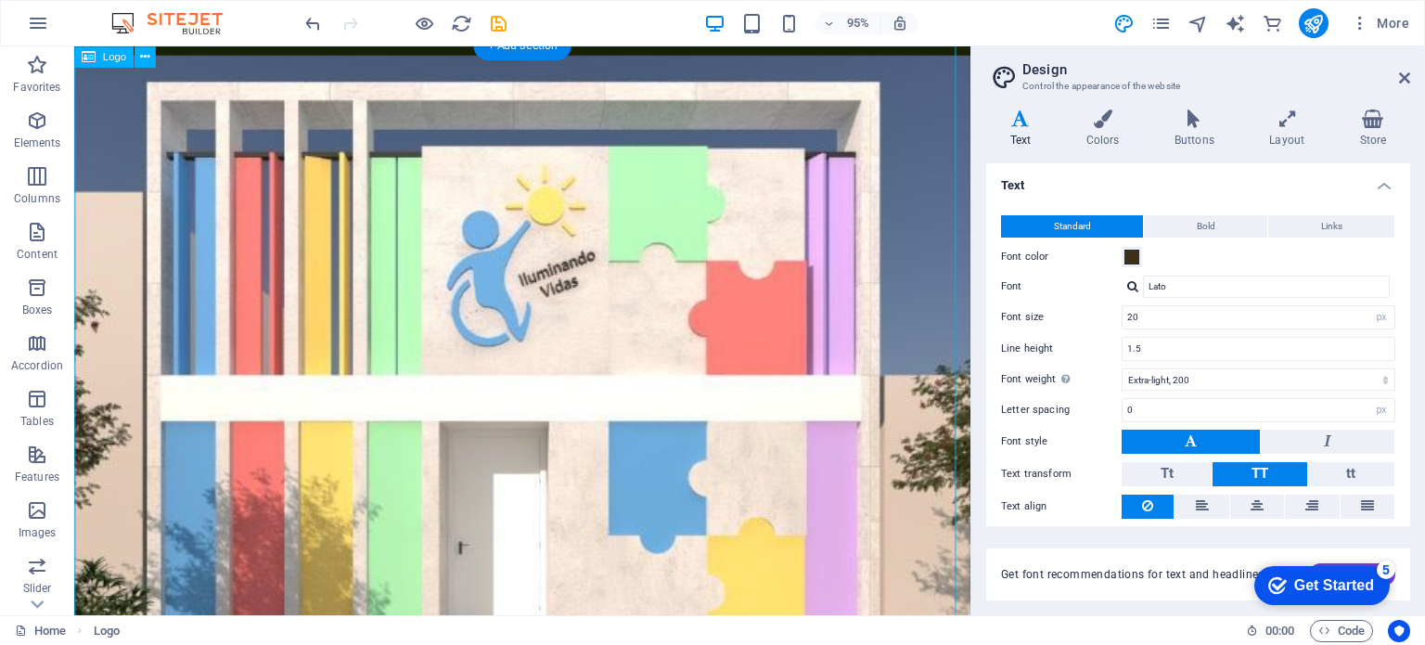
scroll to position [0, 0]
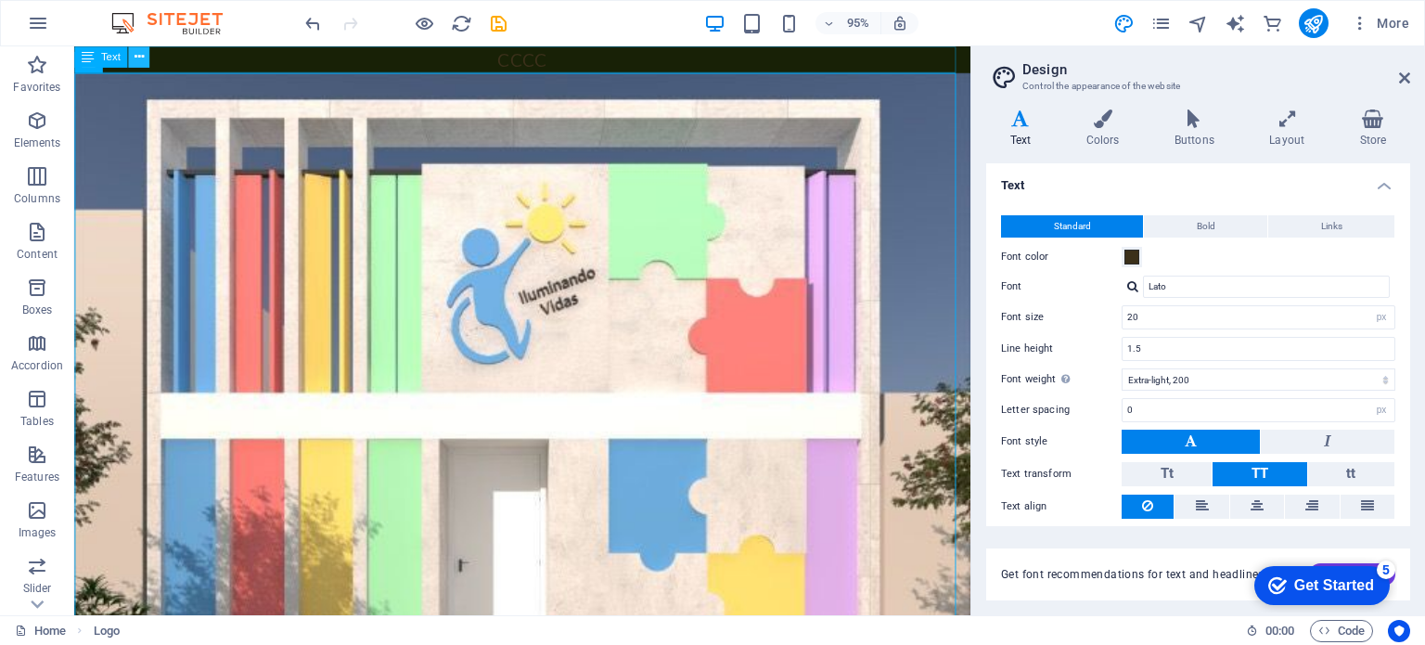
click at [134, 56] on icon at bounding box center [138, 56] width 9 height 19
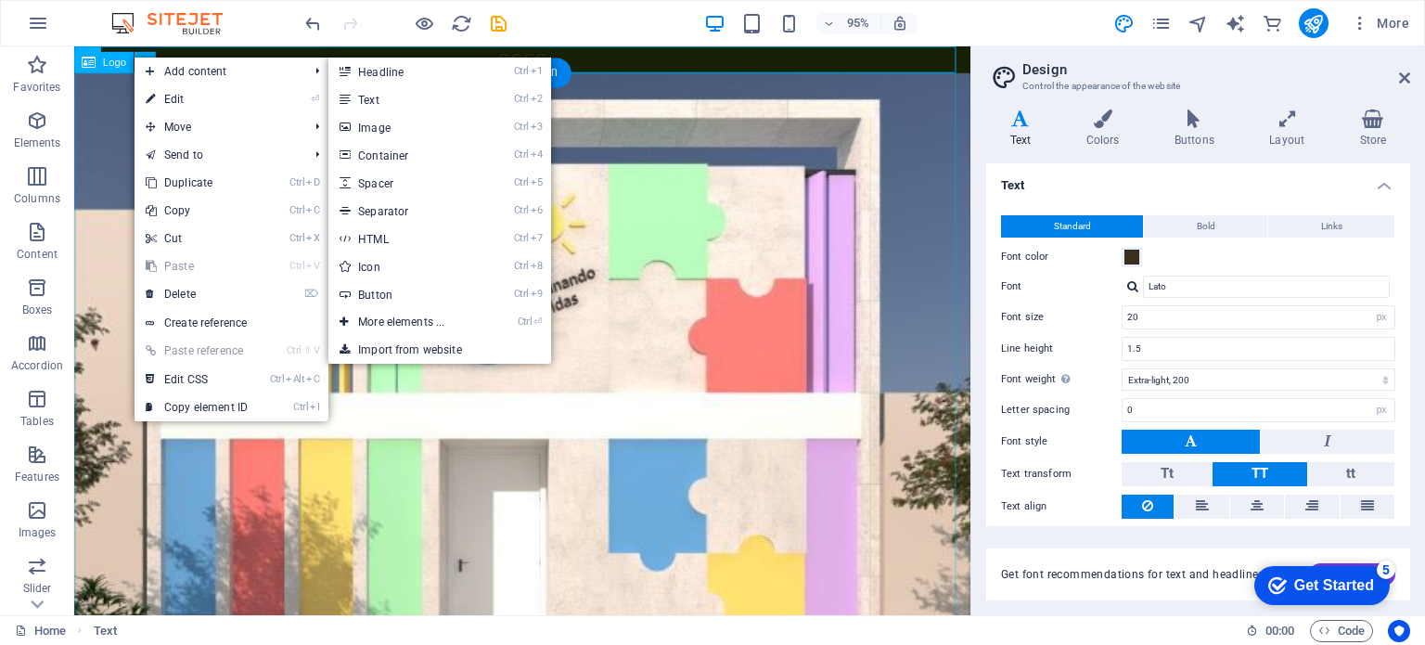
drag, startPoint x: 614, startPoint y: 127, endPoint x: 616, endPoint y: 109, distance: 17.7
click at [614, 127] on div at bounding box center [545, 545] width 943 height 943
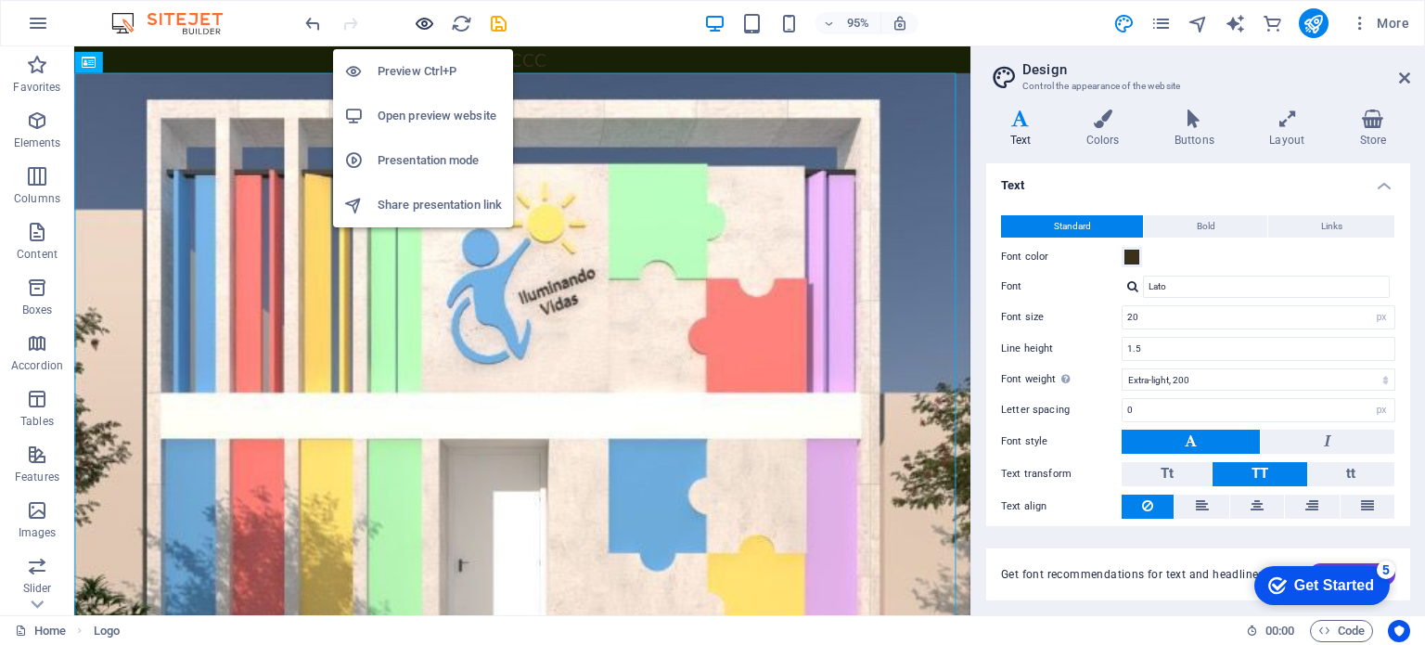
click at [422, 19] on icon "button" at bounding box center [424, 23] width 21 height 21
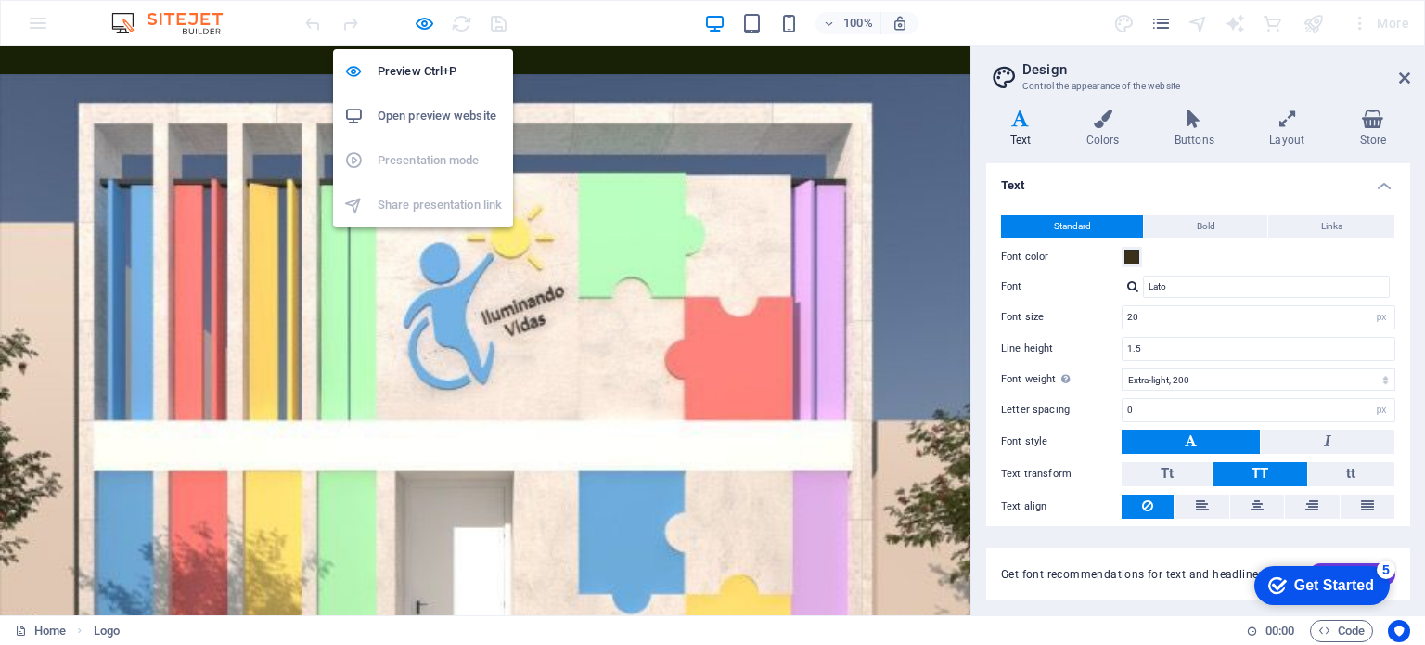
click at [438, 107] on h6 "Open preview website" at bounding box center [439, 116] width 124 height 22
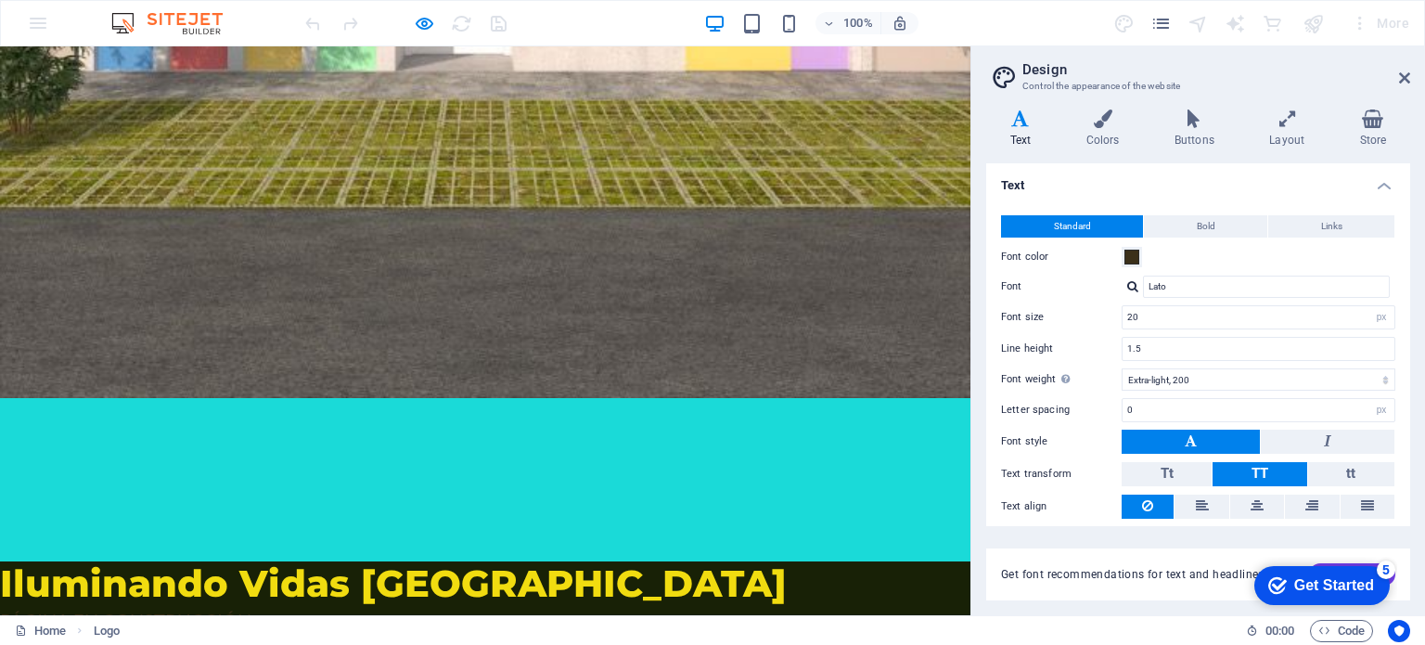
scroll to position [679, 0]
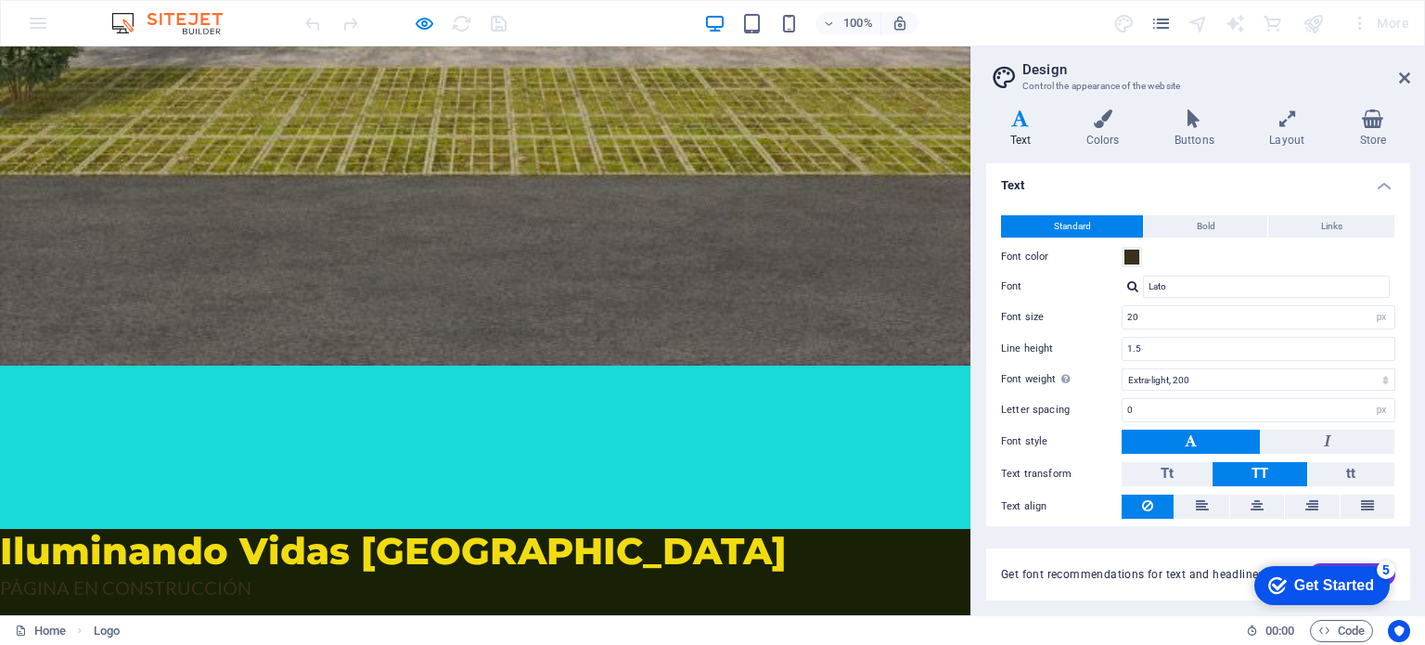
click at [390, 544] on span "Iluminando Vidas [GEOGRAPHIC_DATA]" at bounding box center [393, 550] width 786 height 45
click at [390, 541] on span "Iluminando Vidas [GEOGRAPHIC_DATA]" at bounding box center [393, 550] width 786 height 45
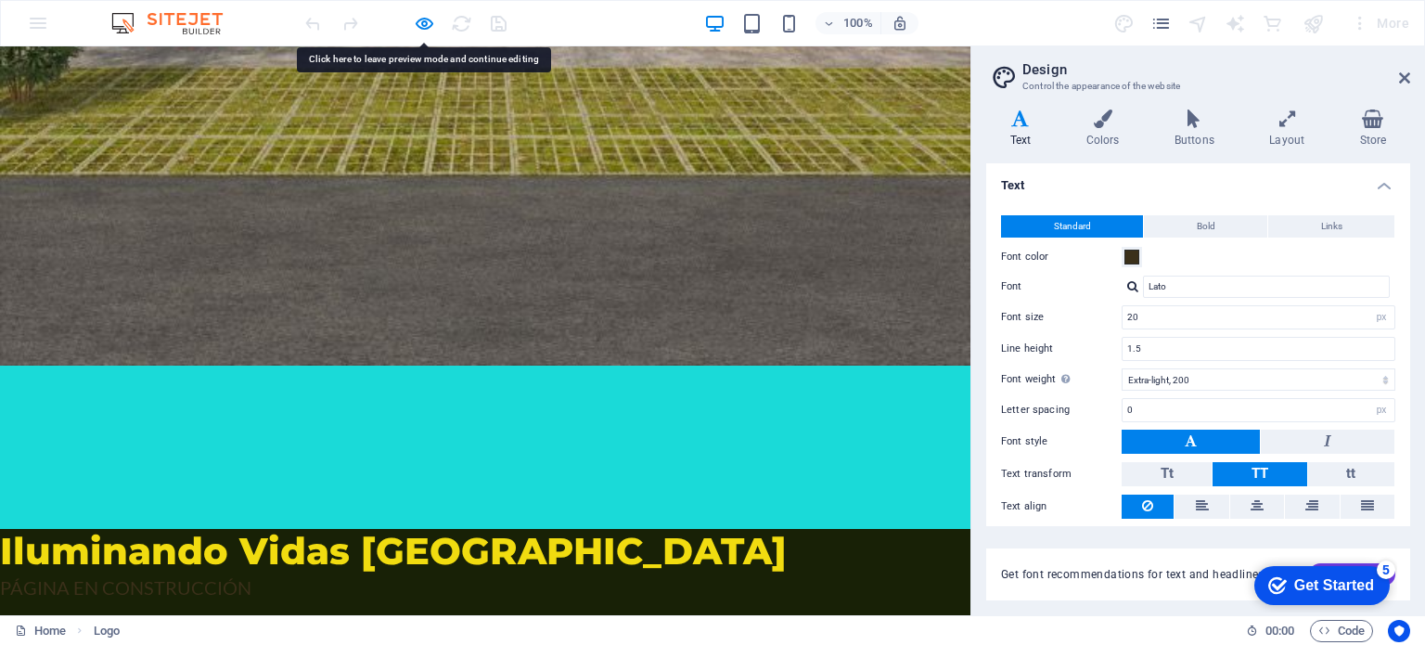
click at [287, 396] on div at bounding box center [485, 446] width 970 height 163
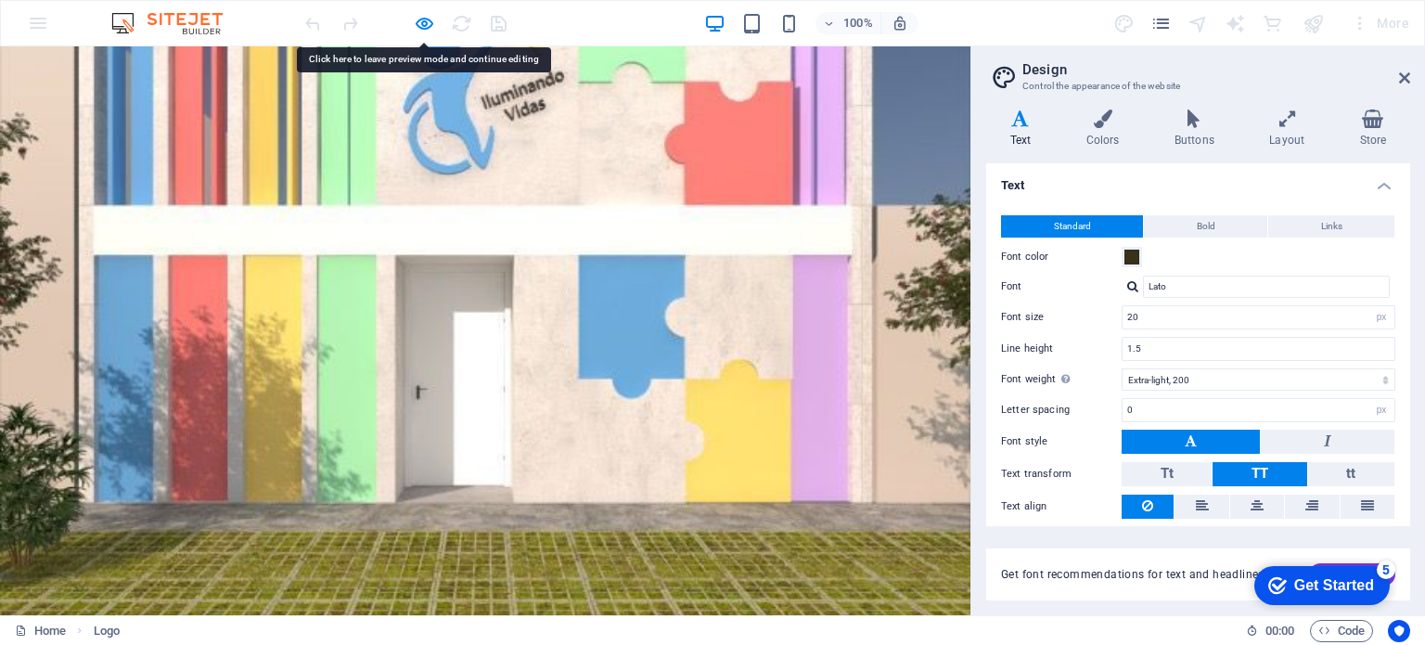
scroll to position [0, 0]
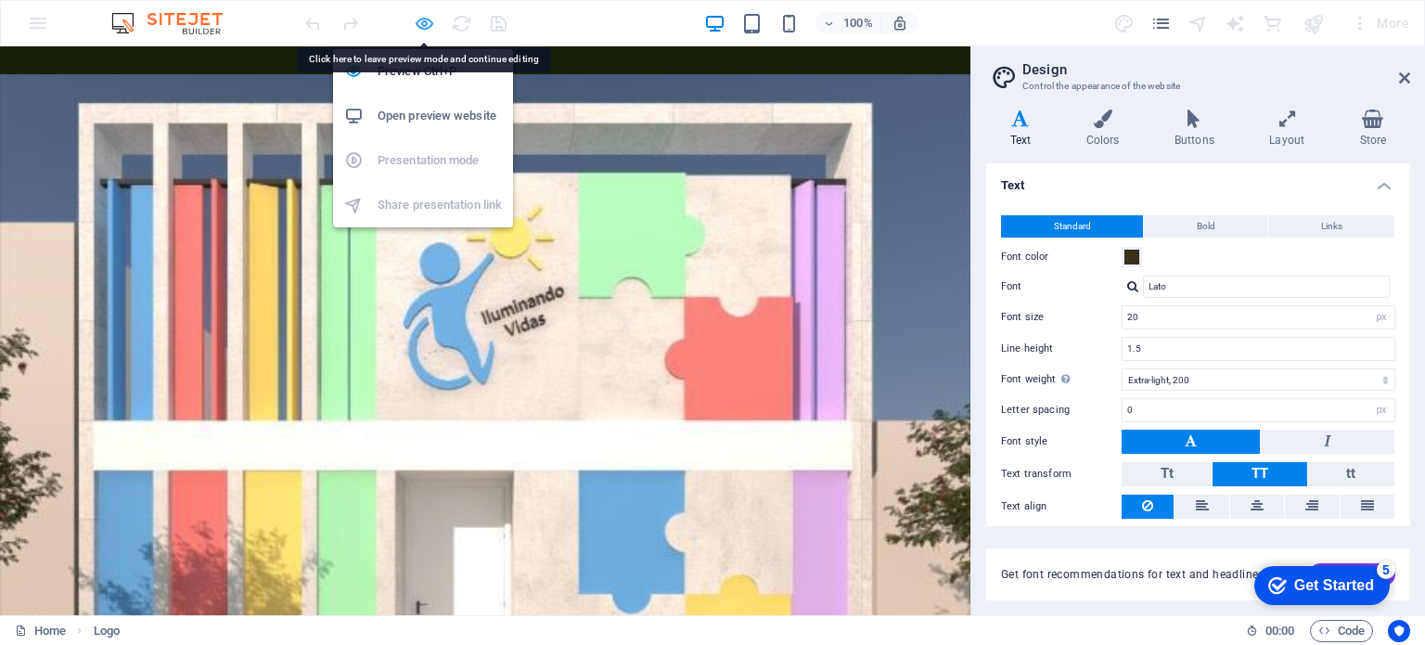
click at [427, 25] on icon "button" at bounding box center [424, 23] width 21 height 21
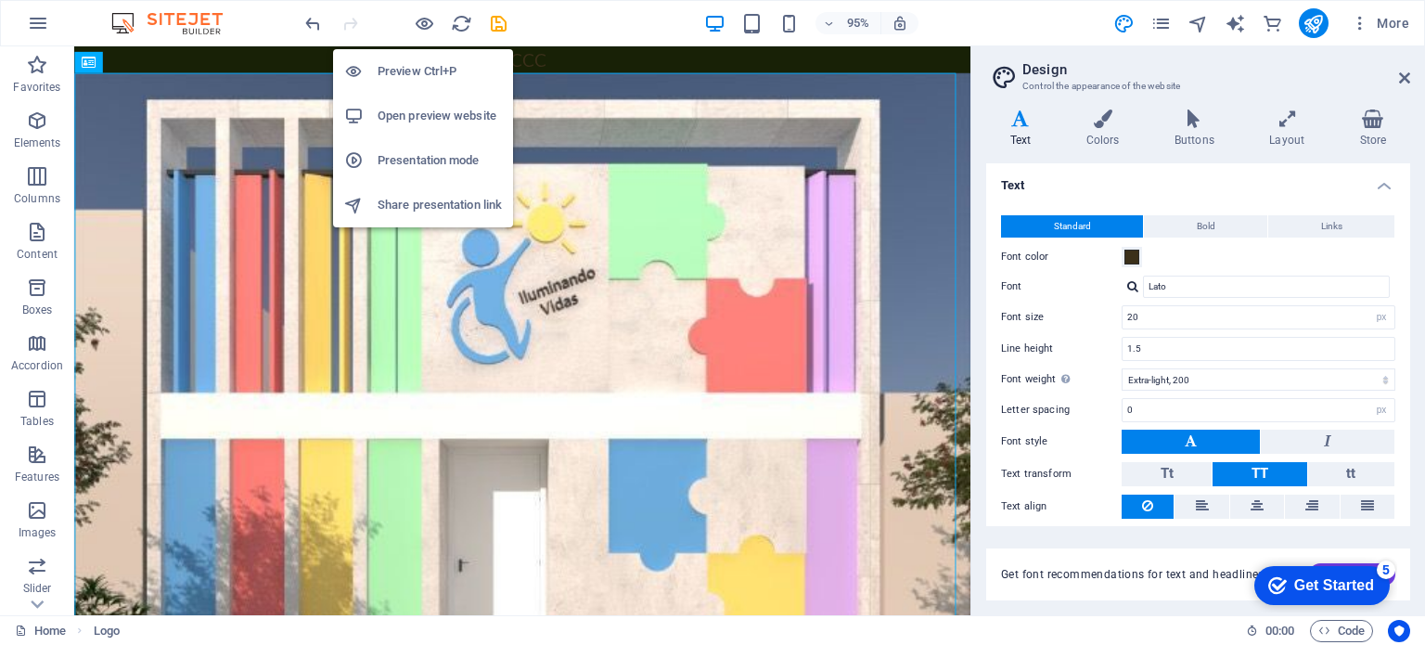
click at [418, 67] on h6 "Preview Ctrl+P" at bounding box center [439, 71] width 124 height 22
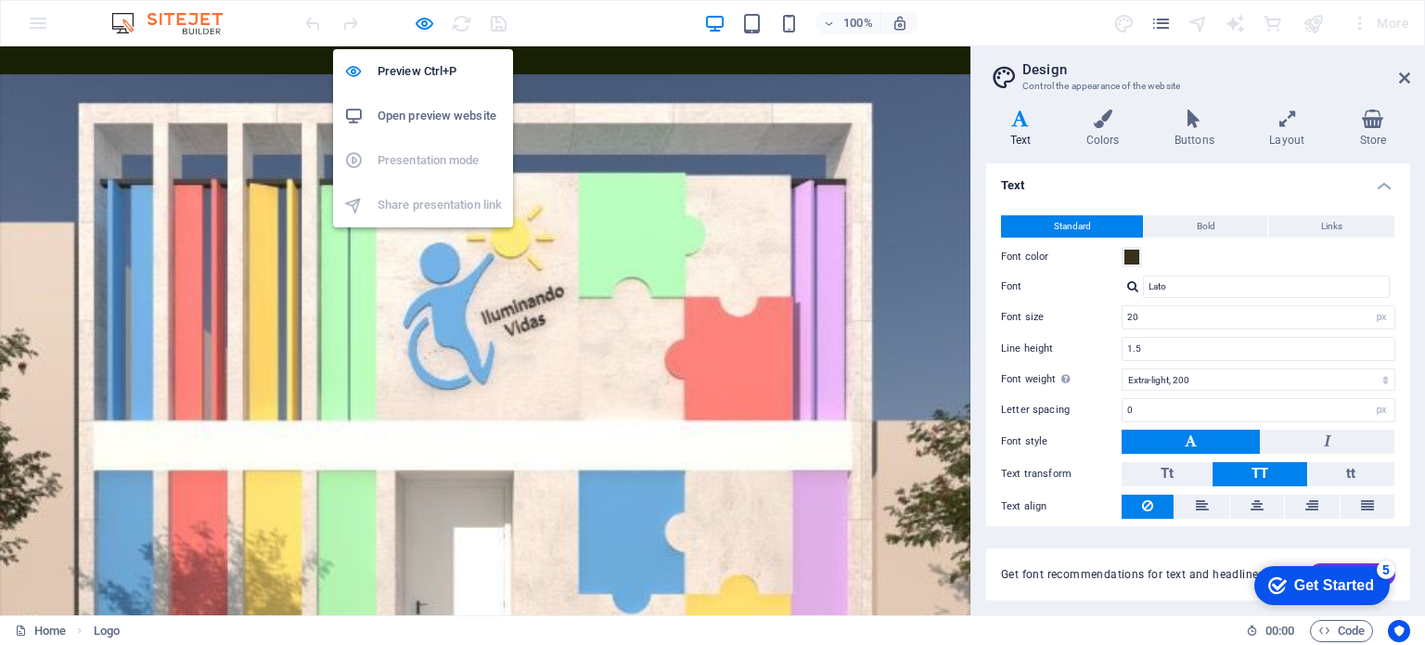
click at [450, 164] on ul "Preview Ctrl+P Open preview website Presentation mode Share presentation link" at bounding box center [423, 138] width 180 height 178
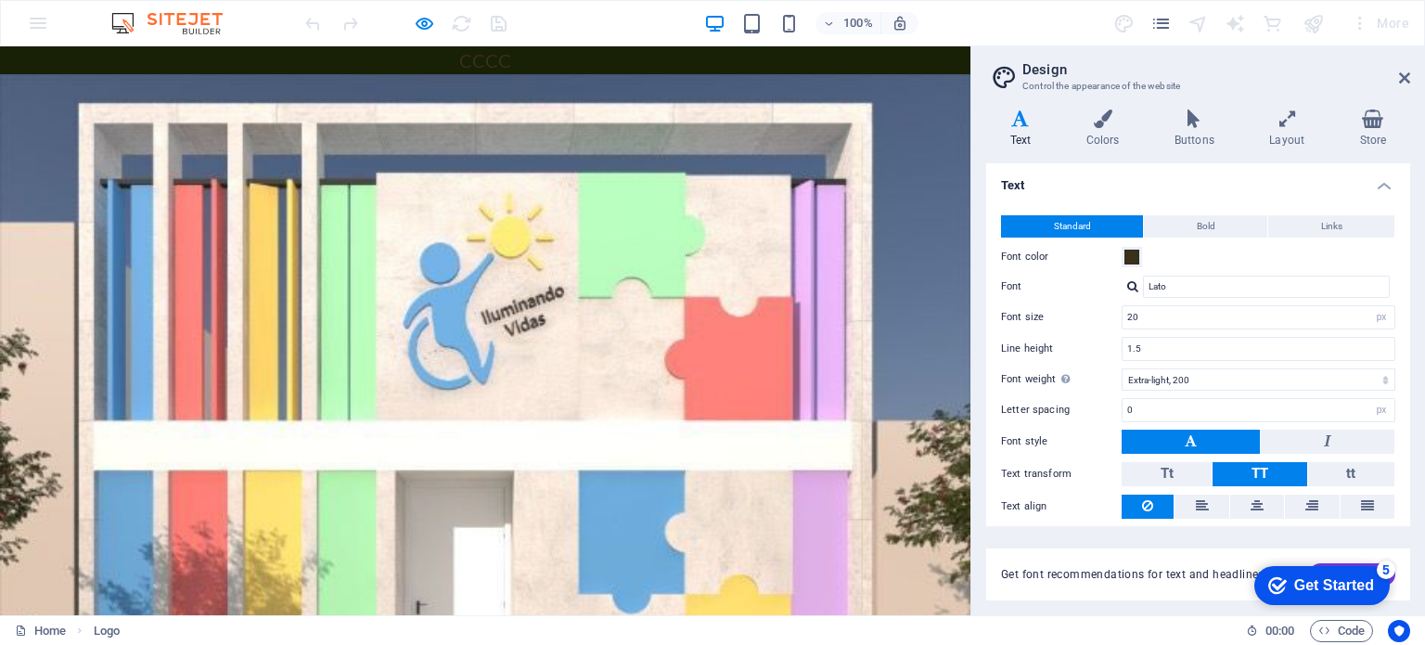
click at [682, 274] on img at bounding box center [485, 559] width 970 height 970
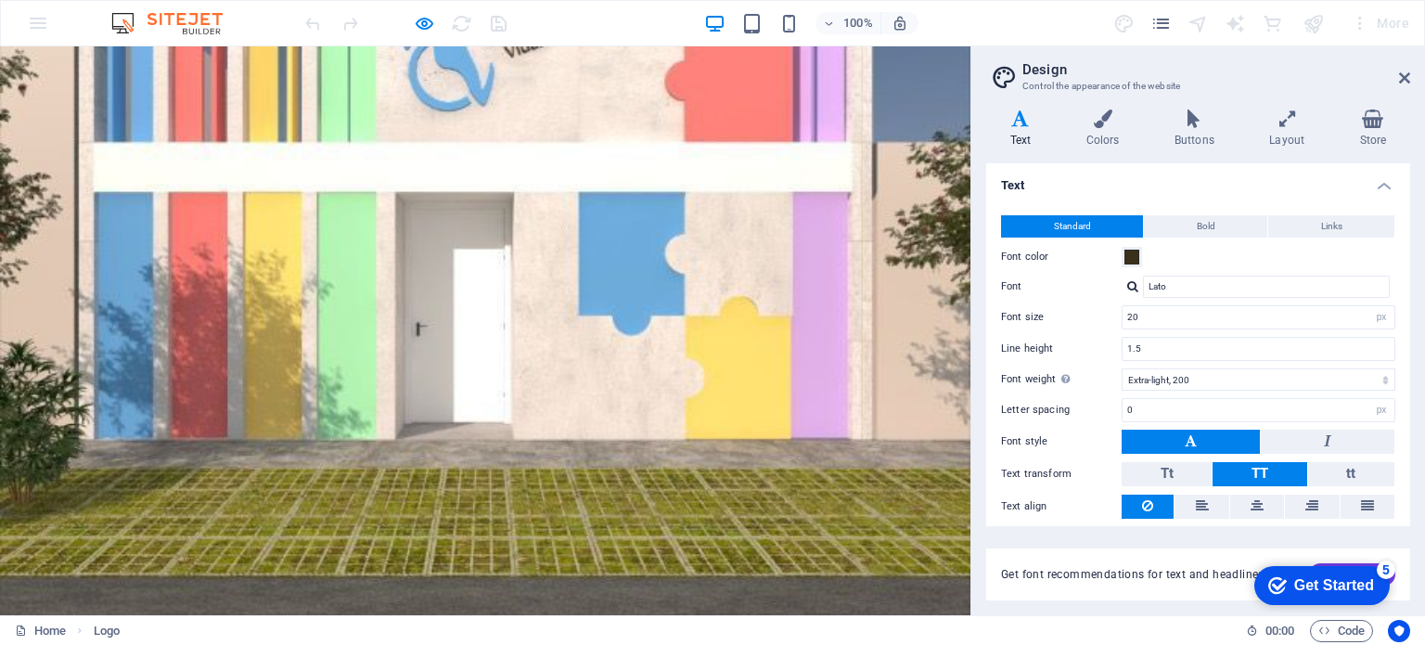
click at [1411, 67] on aside "Design Control the appearance of the website Variants Text Colors Buttons Layou…" at bounding box center [1197, 330] width 454 height 569
click at [1410, 76] on aside "Design Control the appearance of the website Variants Text Colors Buttons Layou…" at bounding box center [1197, 330] width 454 height 569
click at [1402, 76] on icon at bounding box center [1404, 77] width 11 height 15
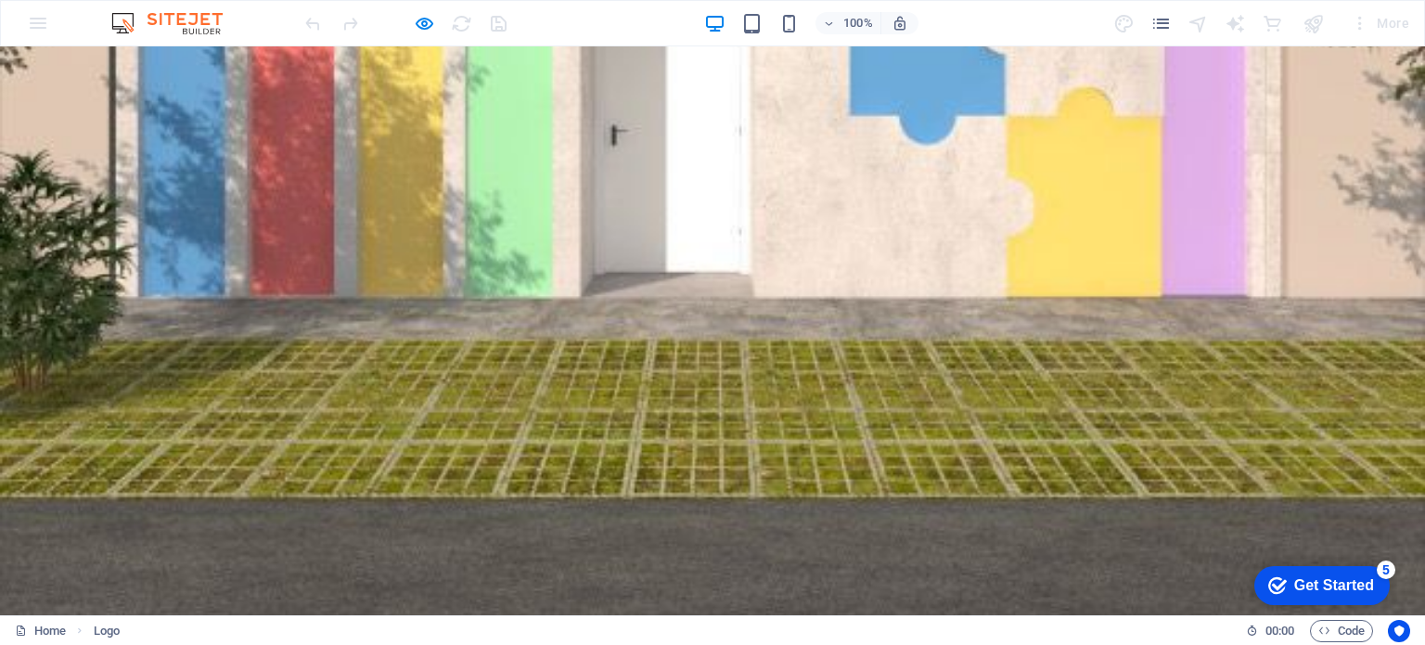
scroll to position [483, 0]
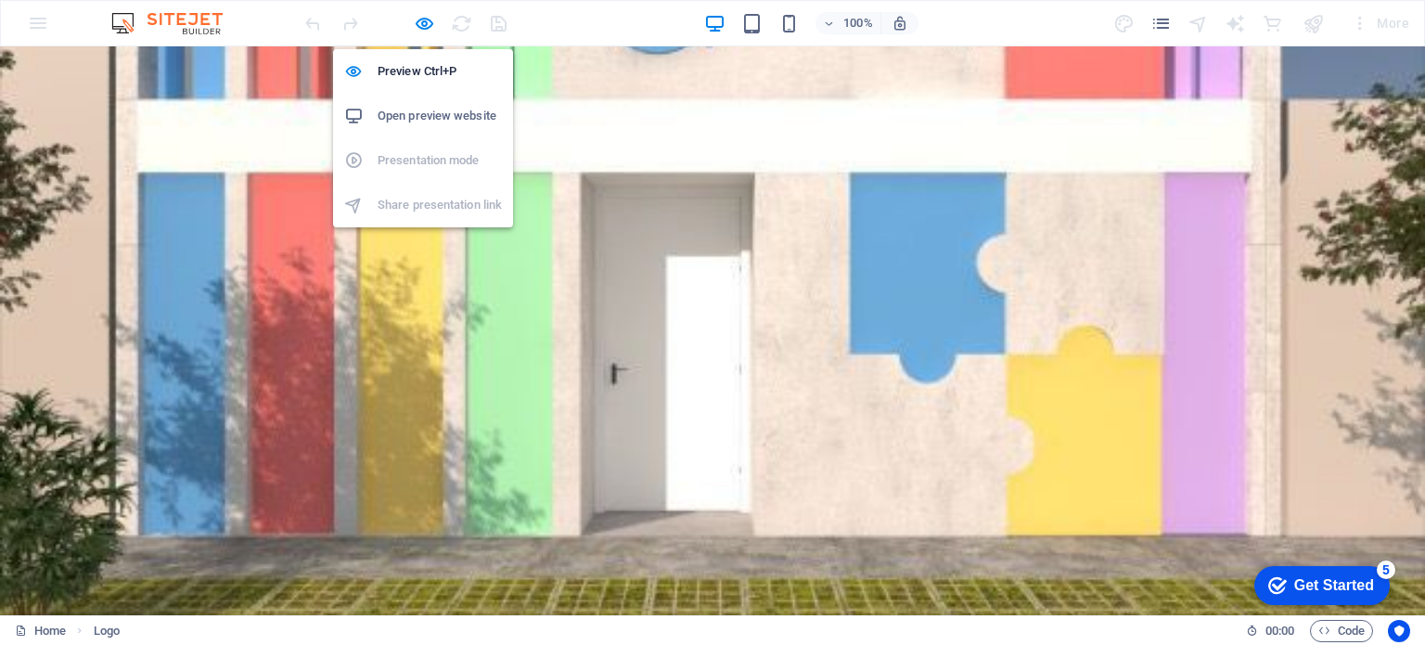
click at [427, 118] on h6 "Open preview website" at bounding box center [439, 116] width 124 height 22
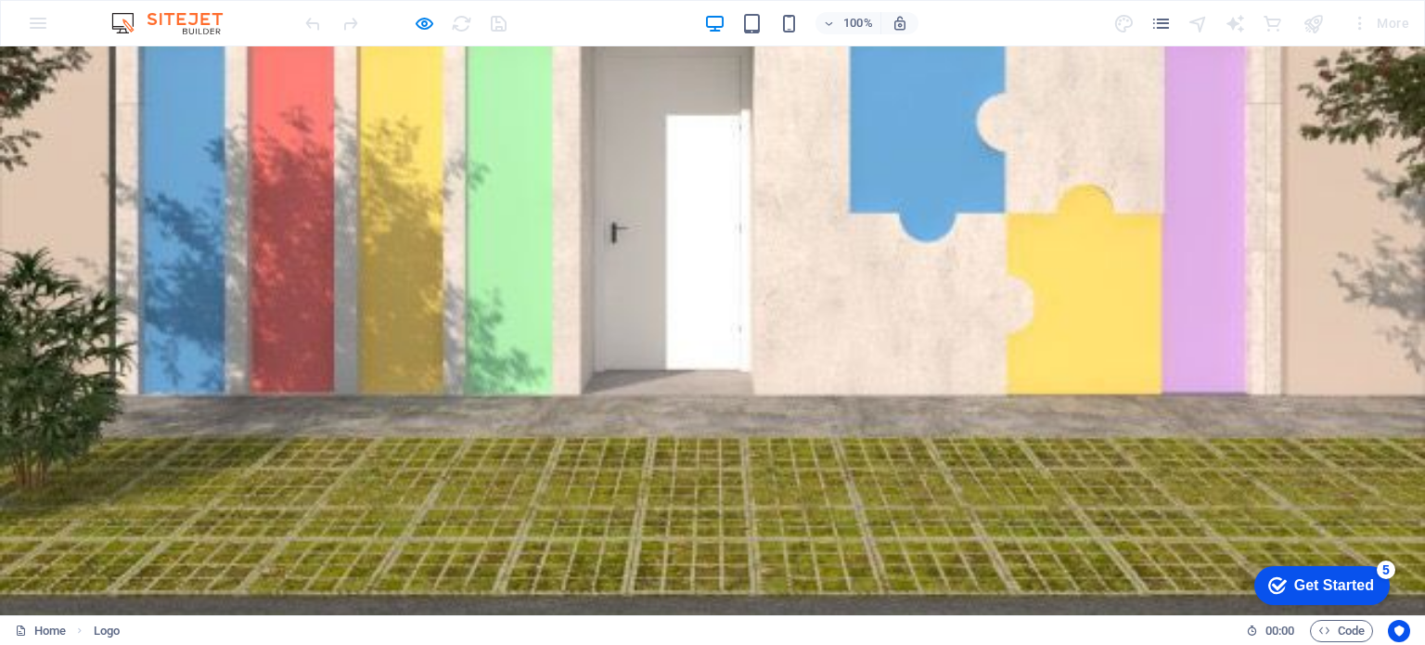
scroll to position [371, 0]
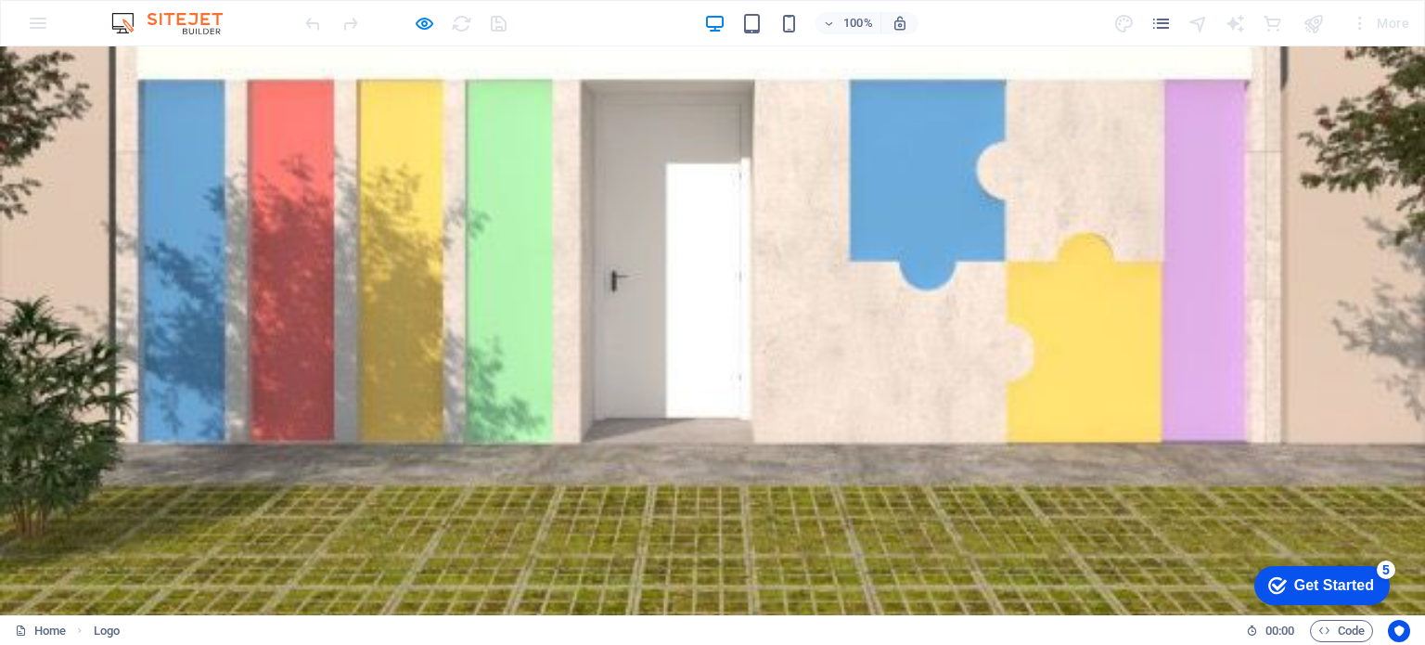
click at [644, 217] on img at bounding box center [712, 210] width 1425 height 1425
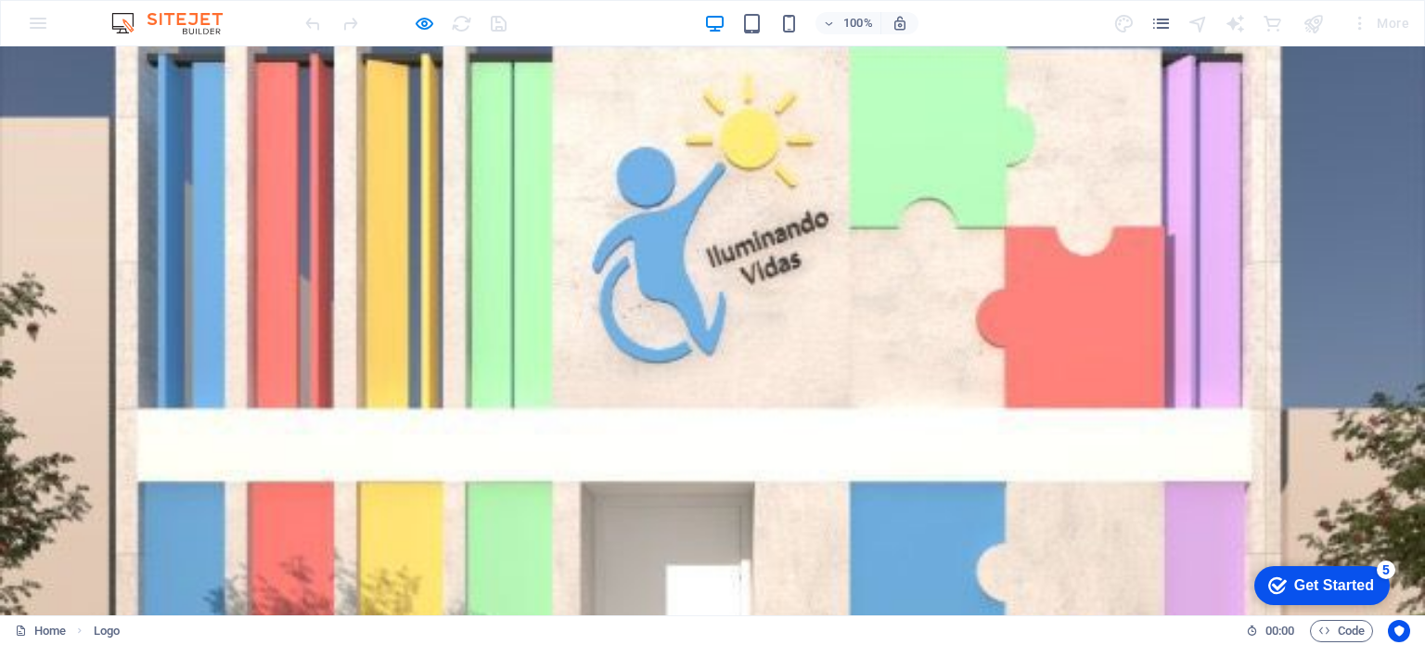
scroll to position [0, 0]
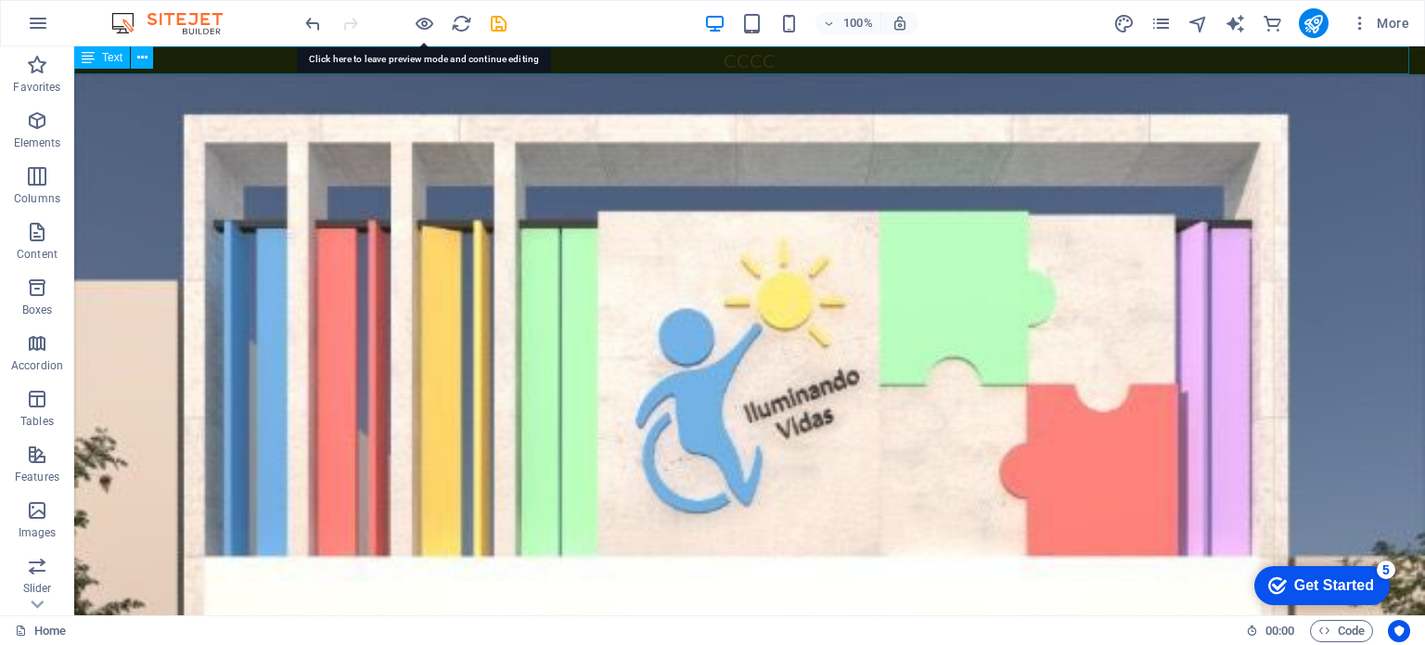
click at [109, 58] on span "Text" at bounding box center [112, 57] width 20 height 11
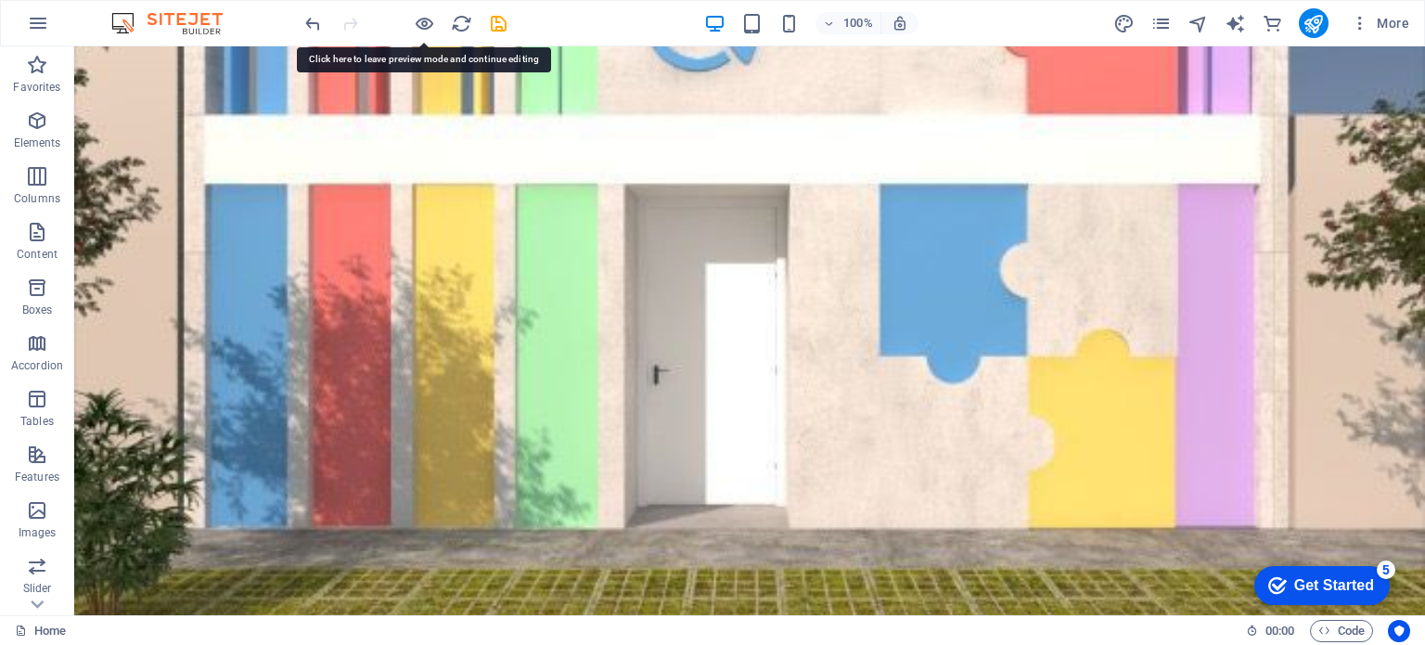
scroll to position [319, 0]
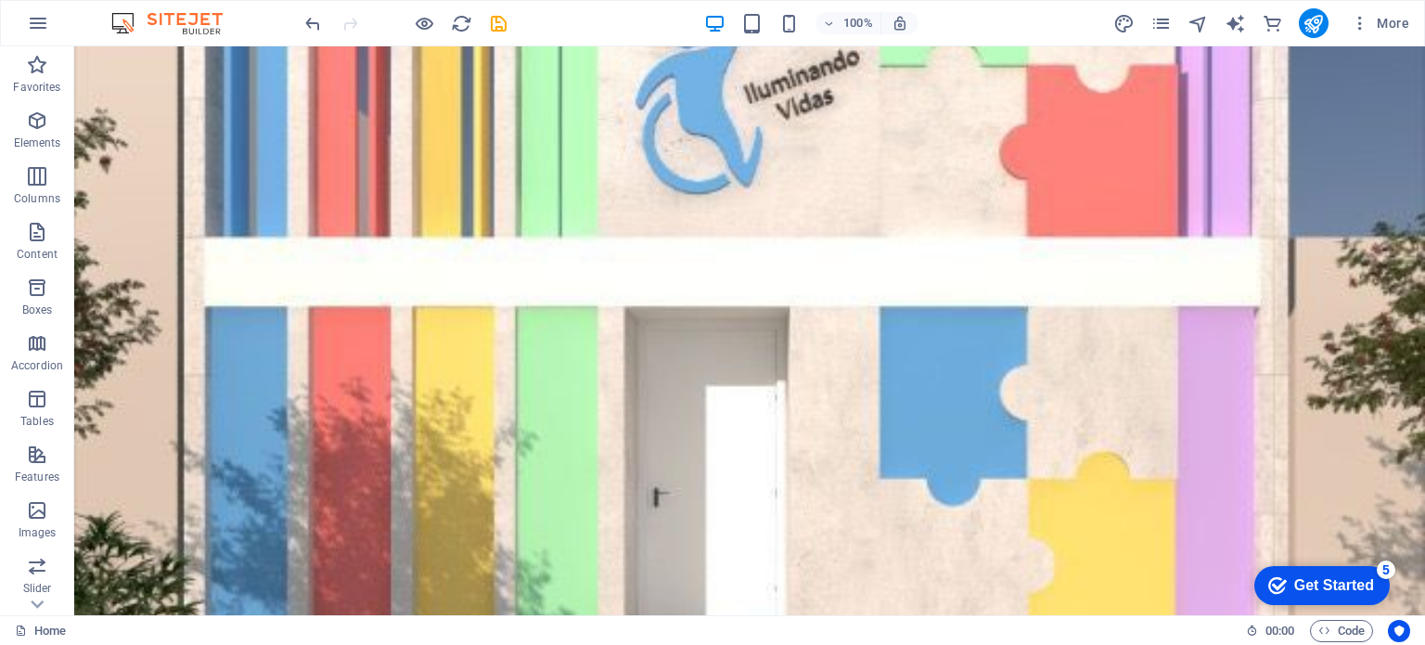
drag, startPoint x: 175, startPoint y: 105, endPoint x: 651, endPoint y: 257, distance: 499.5
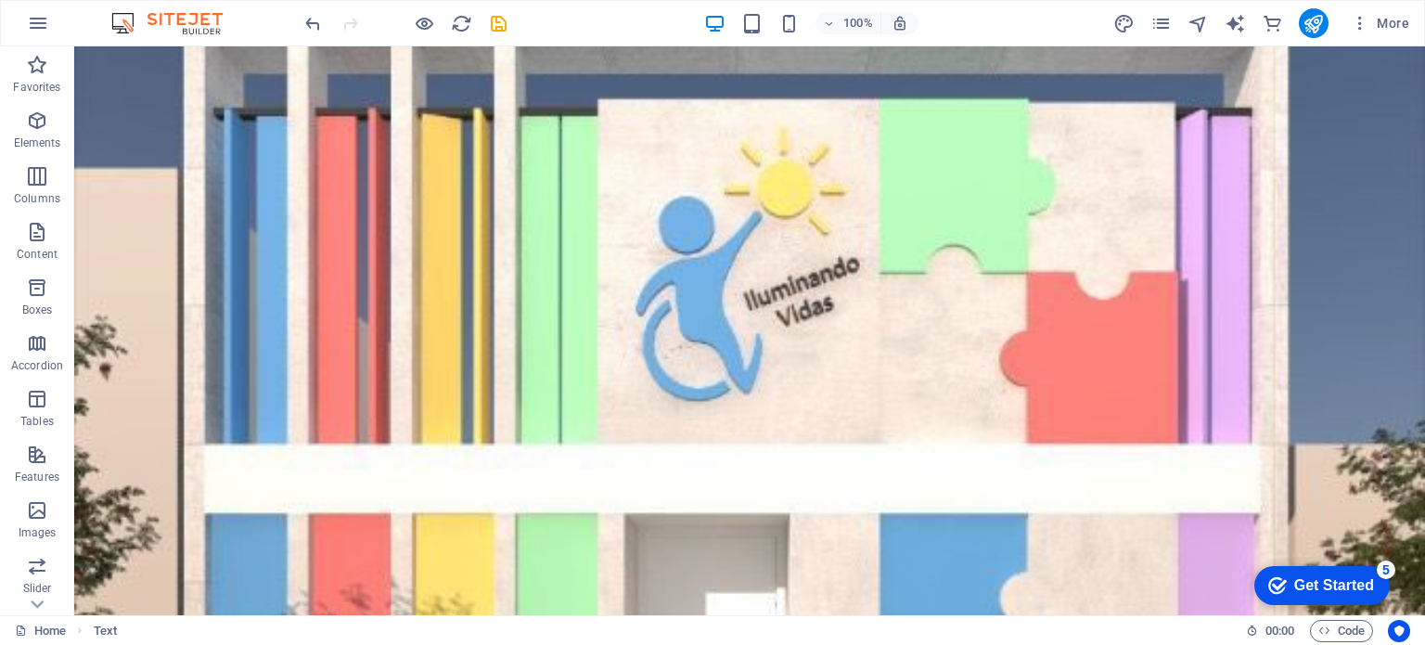
scroll to position [0, 0]
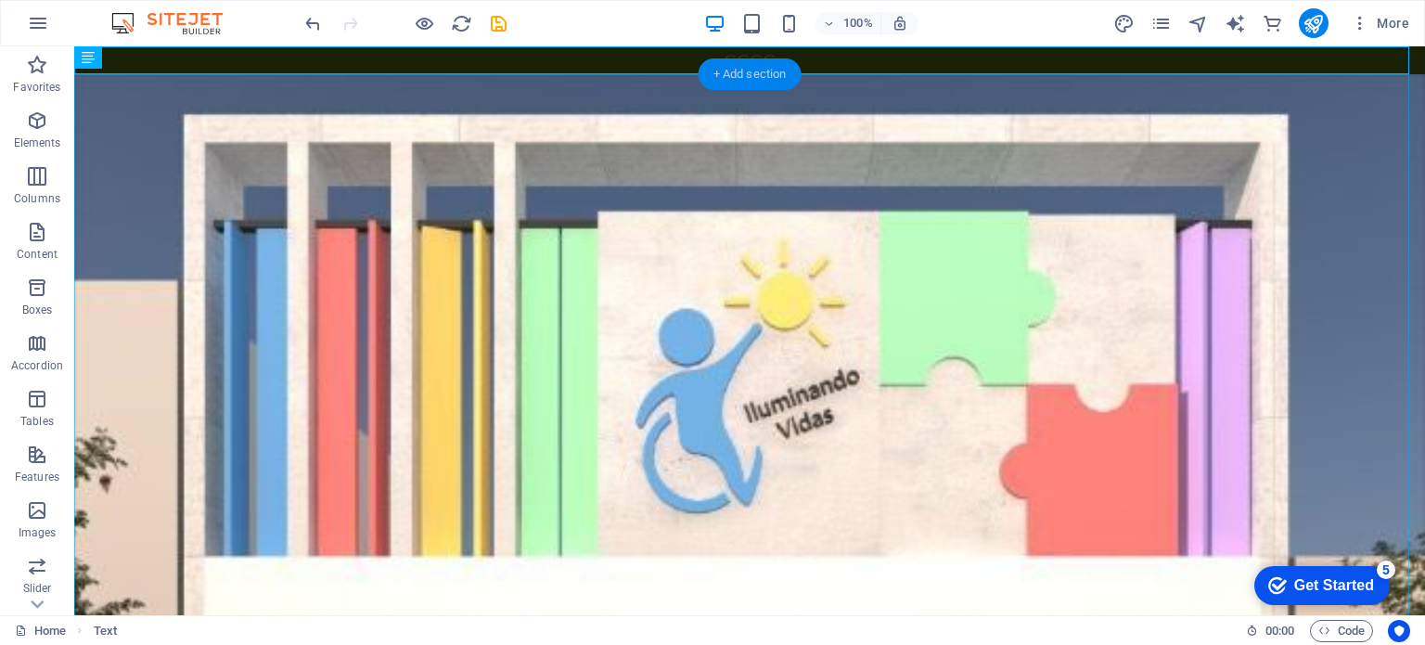
click at [760, 73] on div "+ Add section" at bounding box center [749, 74] width 103 height 32
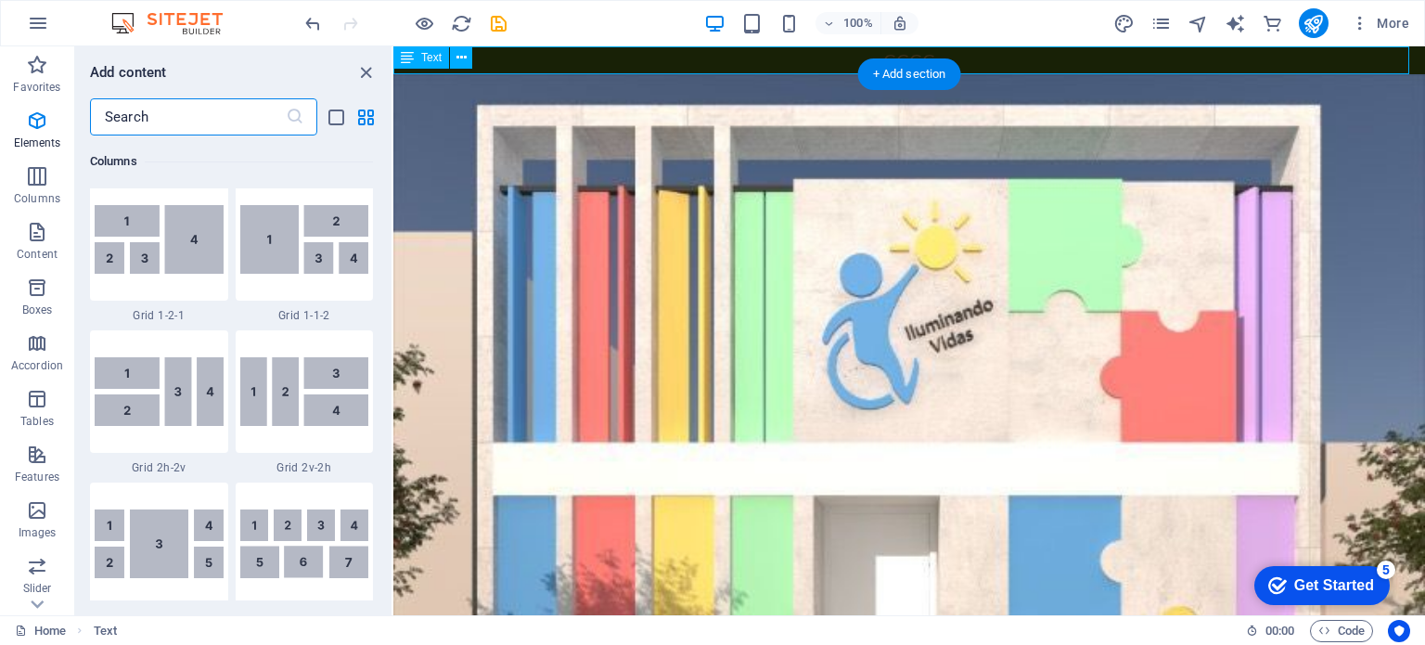
scroll to position [3396, 0]
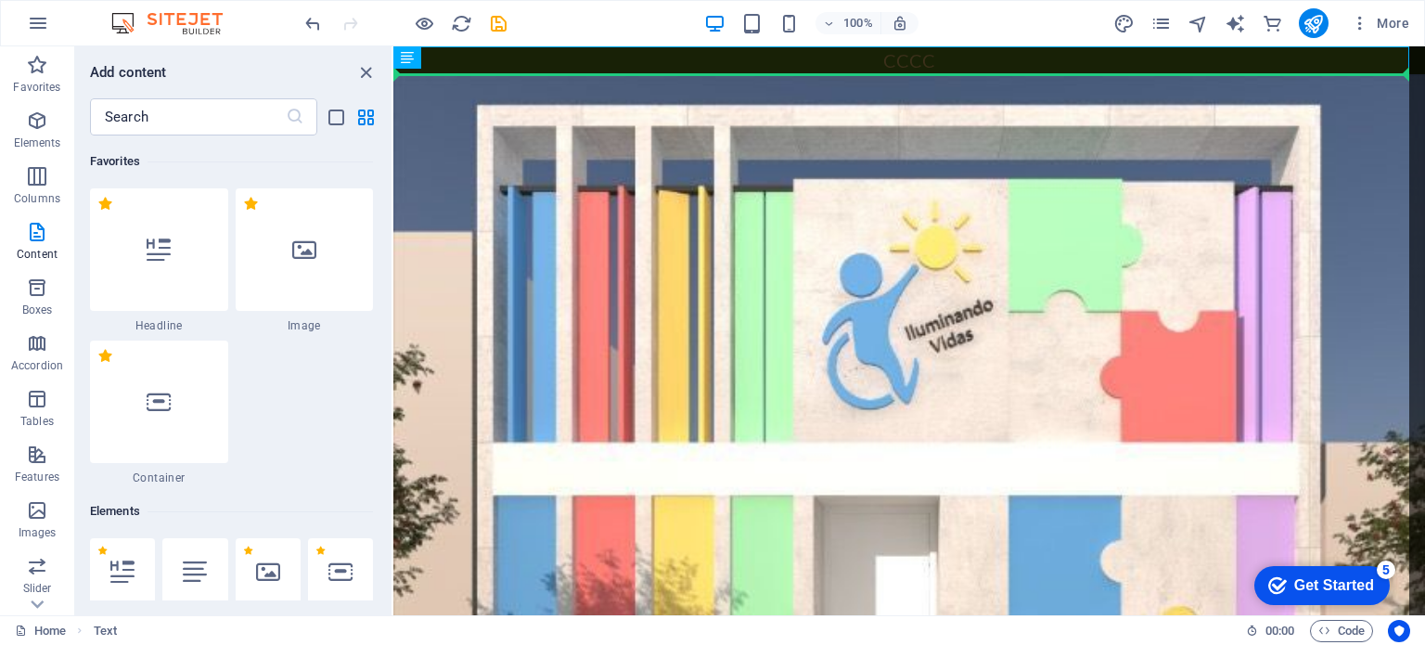
scroll to position [3396, 0]
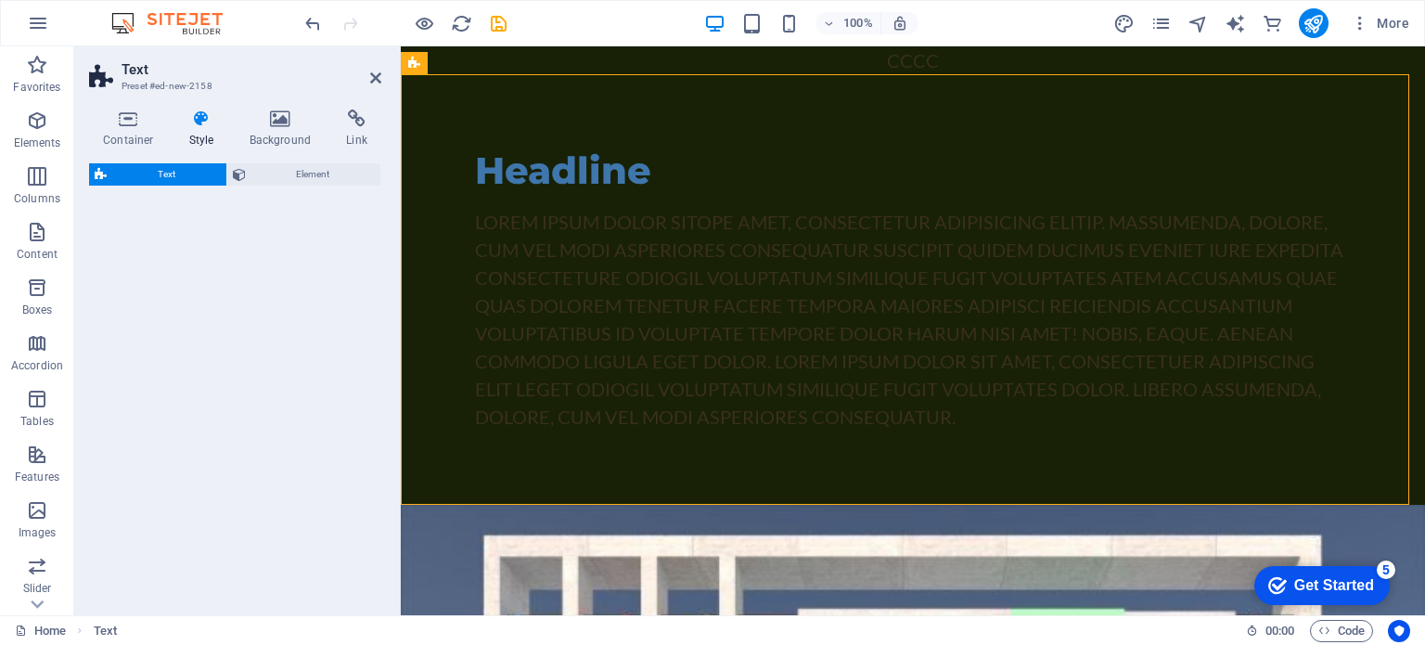
select select "preset-text-v2-default"
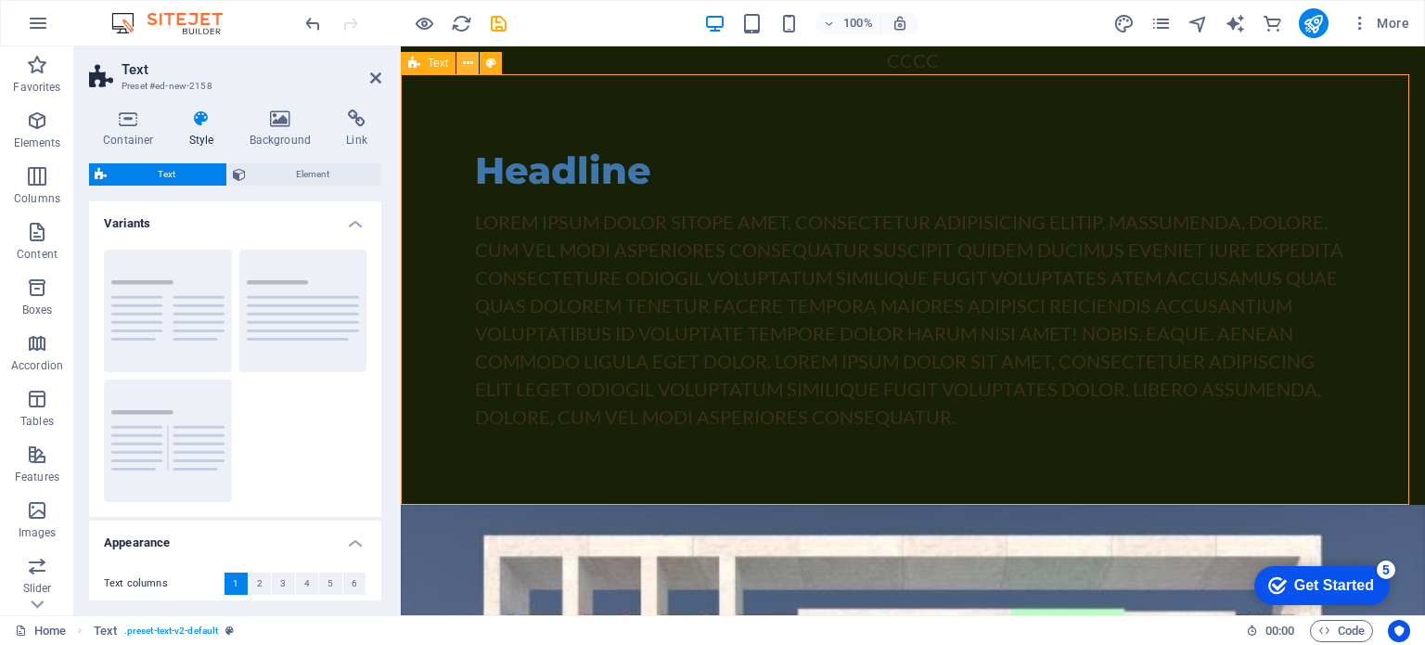
click at [473, 58] on button at bounding box center [467, 63] width 22 height 22
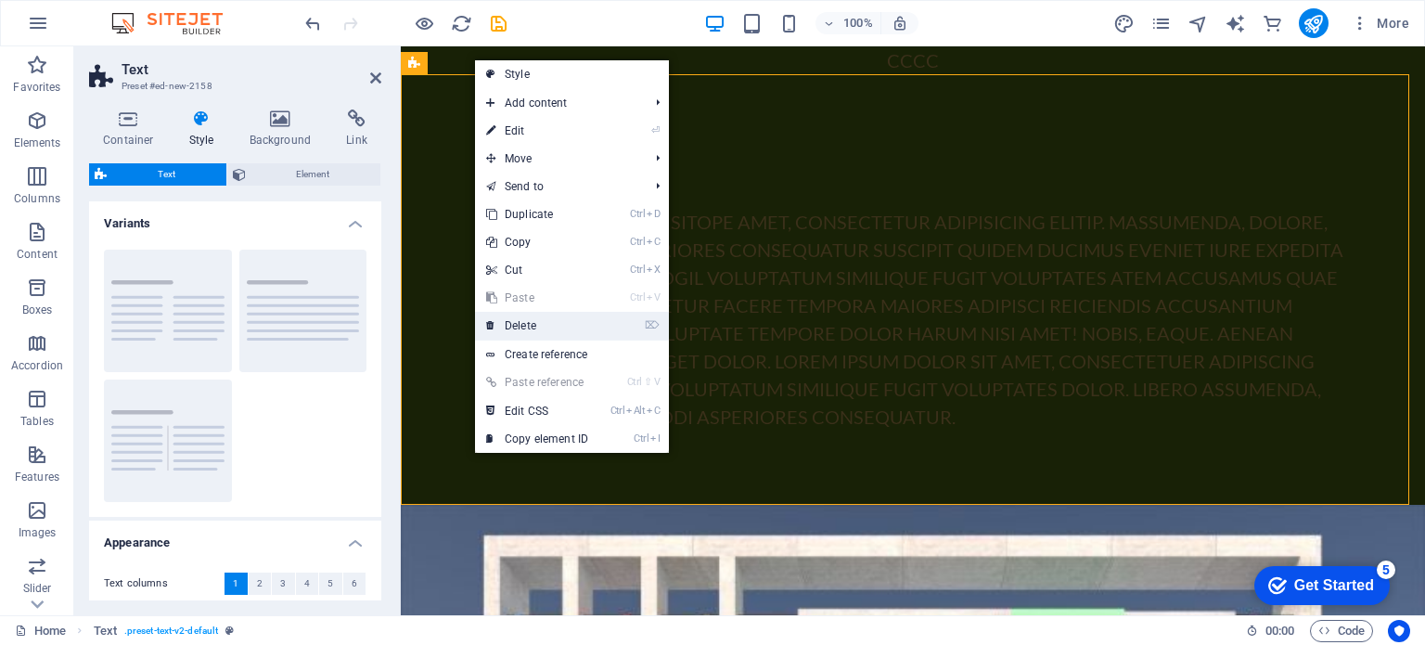
click at [556, 325] on link "⌦ Delete" at bounding box center [537, 326] width 124 height 28
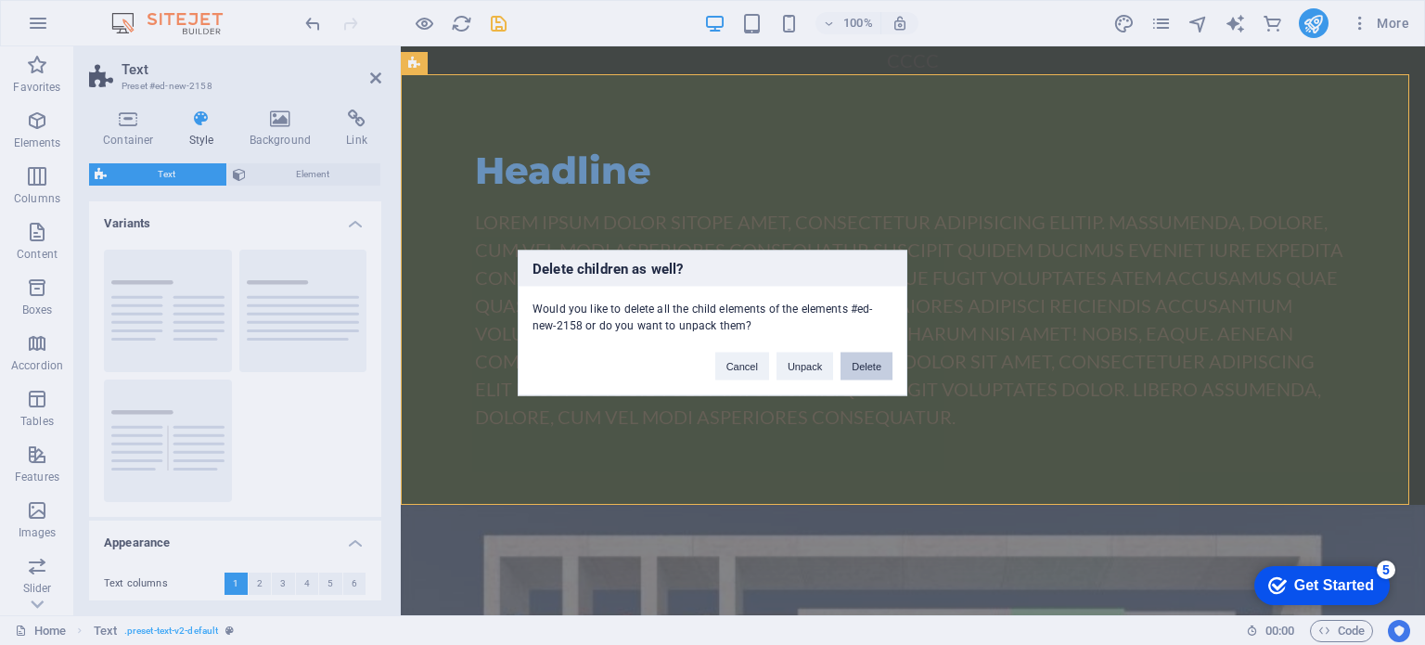
click at [859, 365] on button "Delete" at bounding box center [866, 365] width 52 height 28
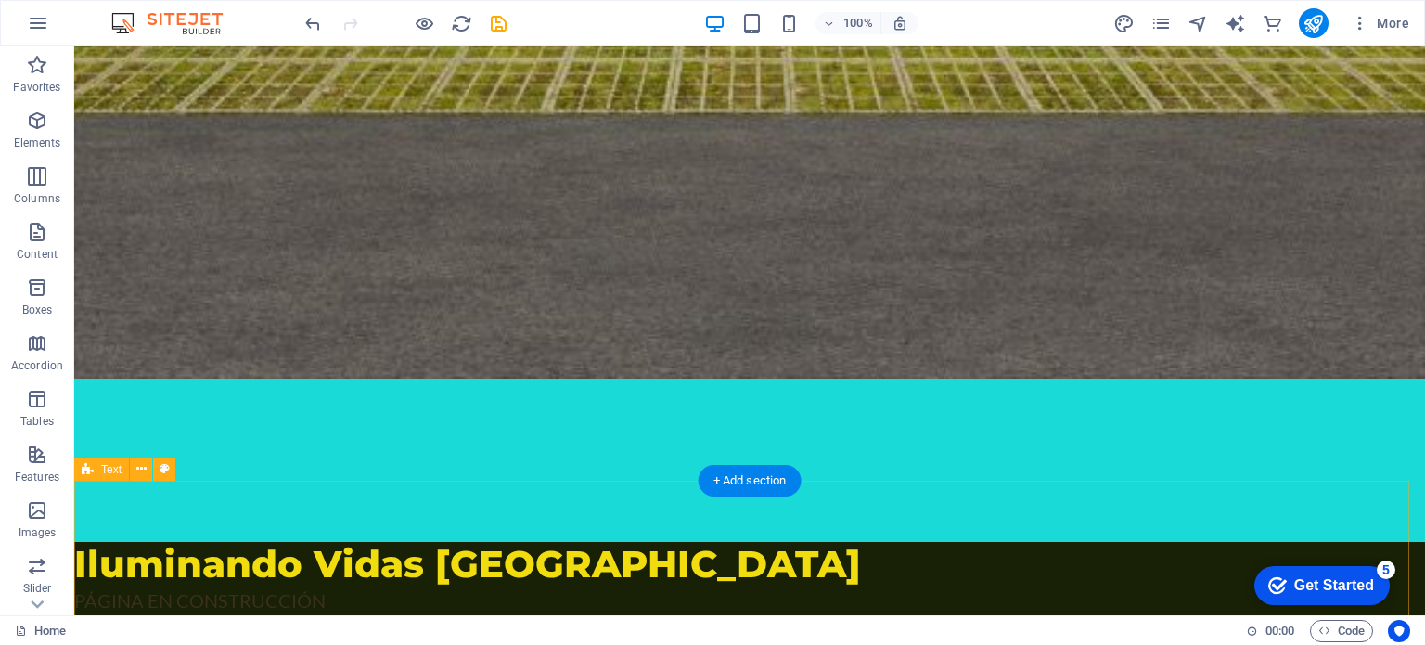
scroll to position [1058, 0]
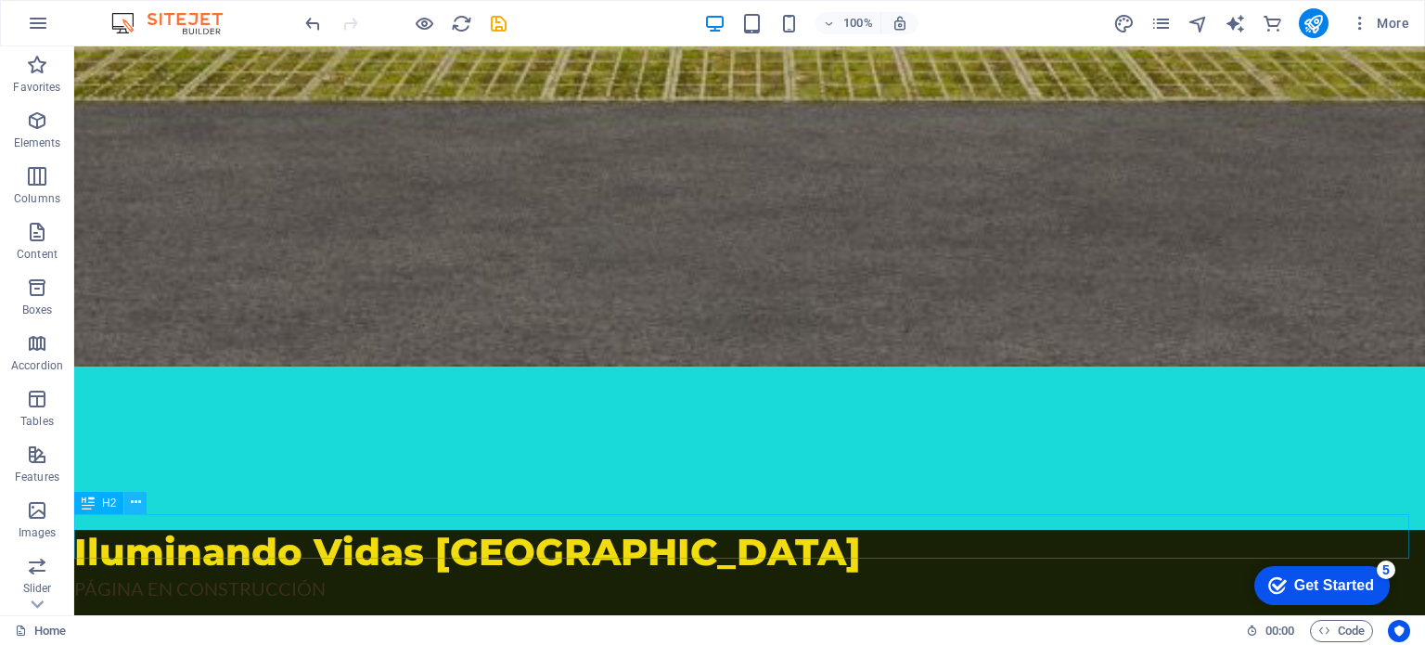
click at [136, 501] on icon at bounding box center [136, 501] width 10 height 19
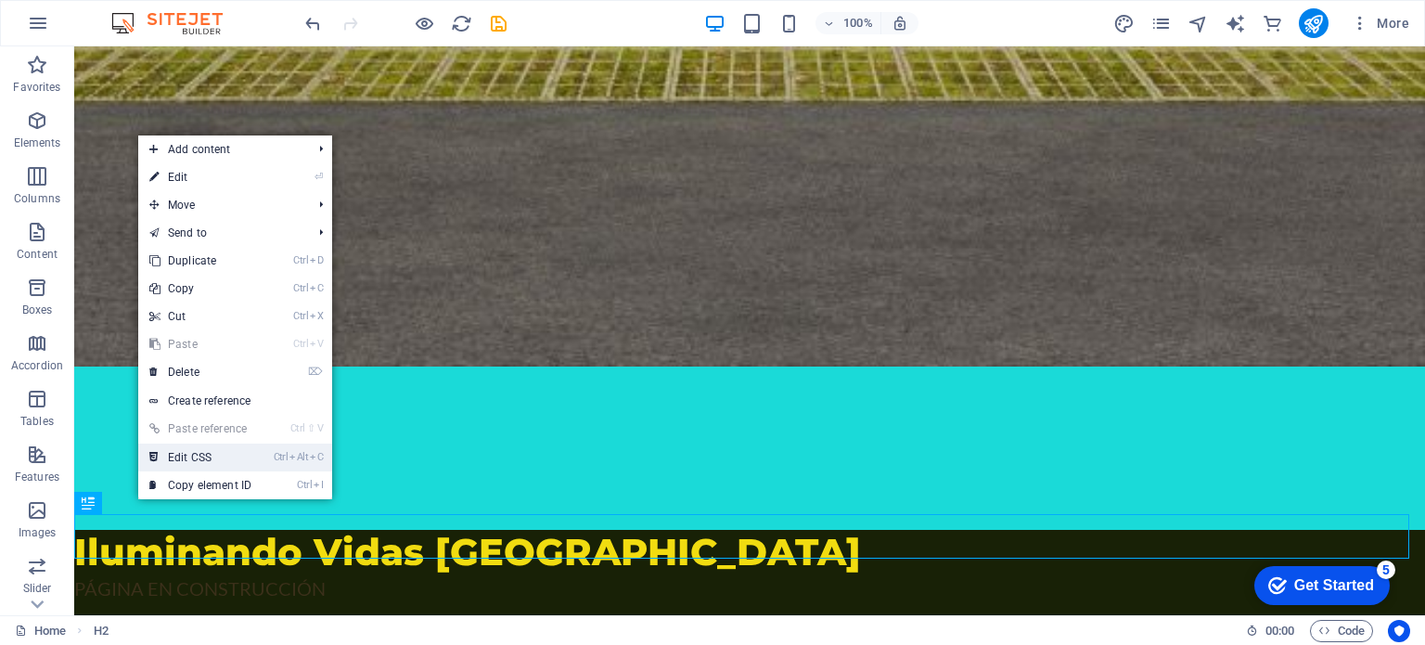
click at [181, 454] on link "Ctrl Alt C Edit CSS" at bounding box center [200, 457] width 124 height 28
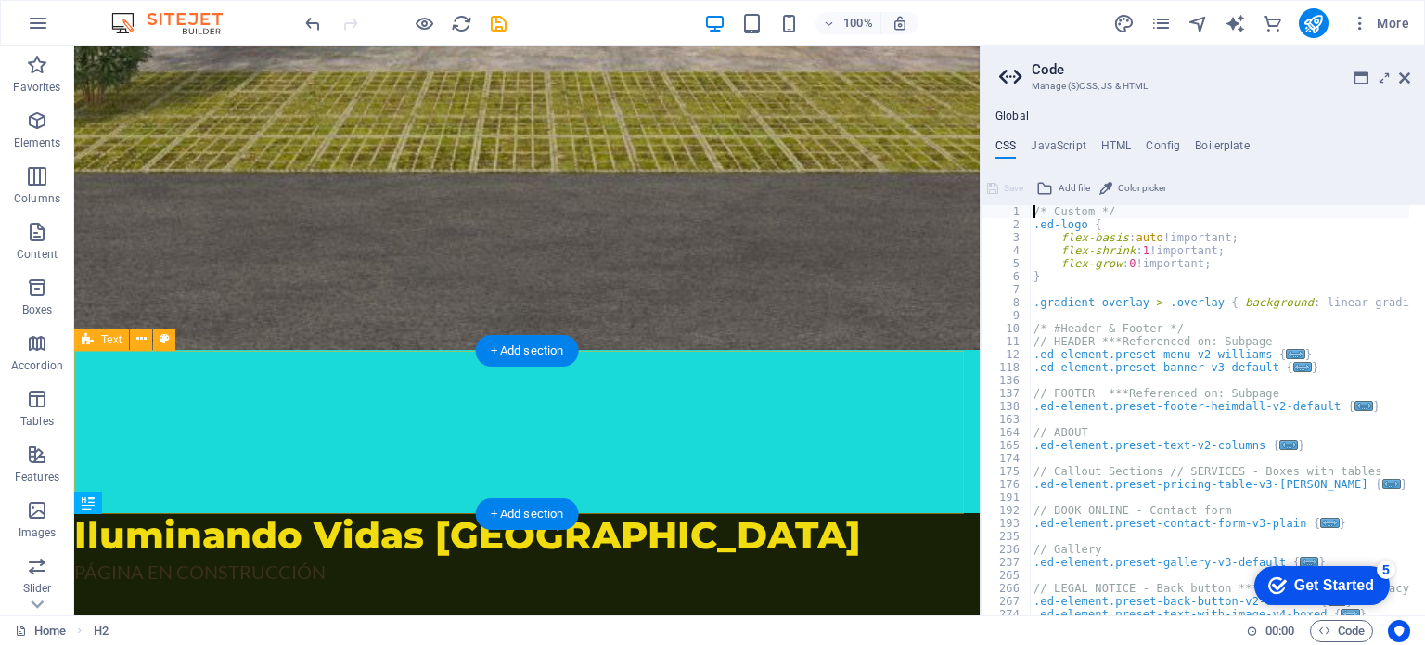
scroll to position [613, 0]
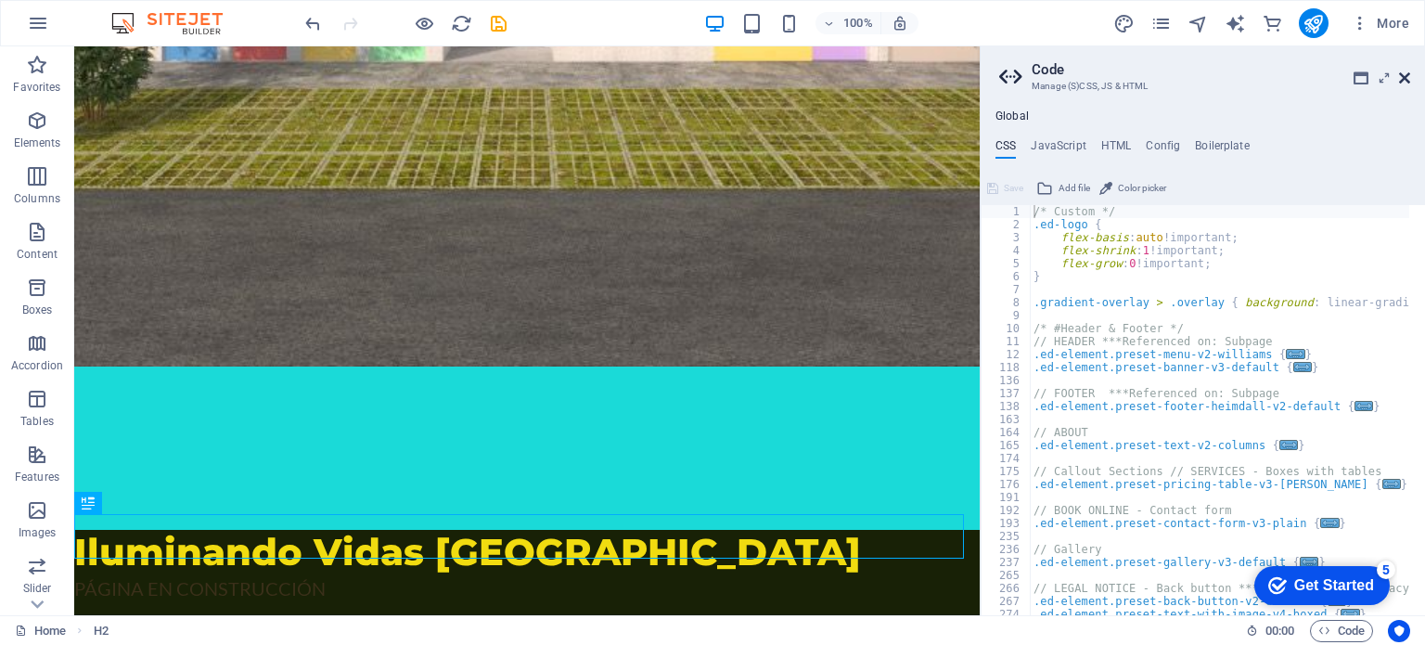
drag, startPoint x: 1399, startPoint y: 75, endPoint x: 905, endPoint y: 264, distance: 529.3
click at [1399, 75] on icon at bounding box center [1404, 77] width 11 height 15
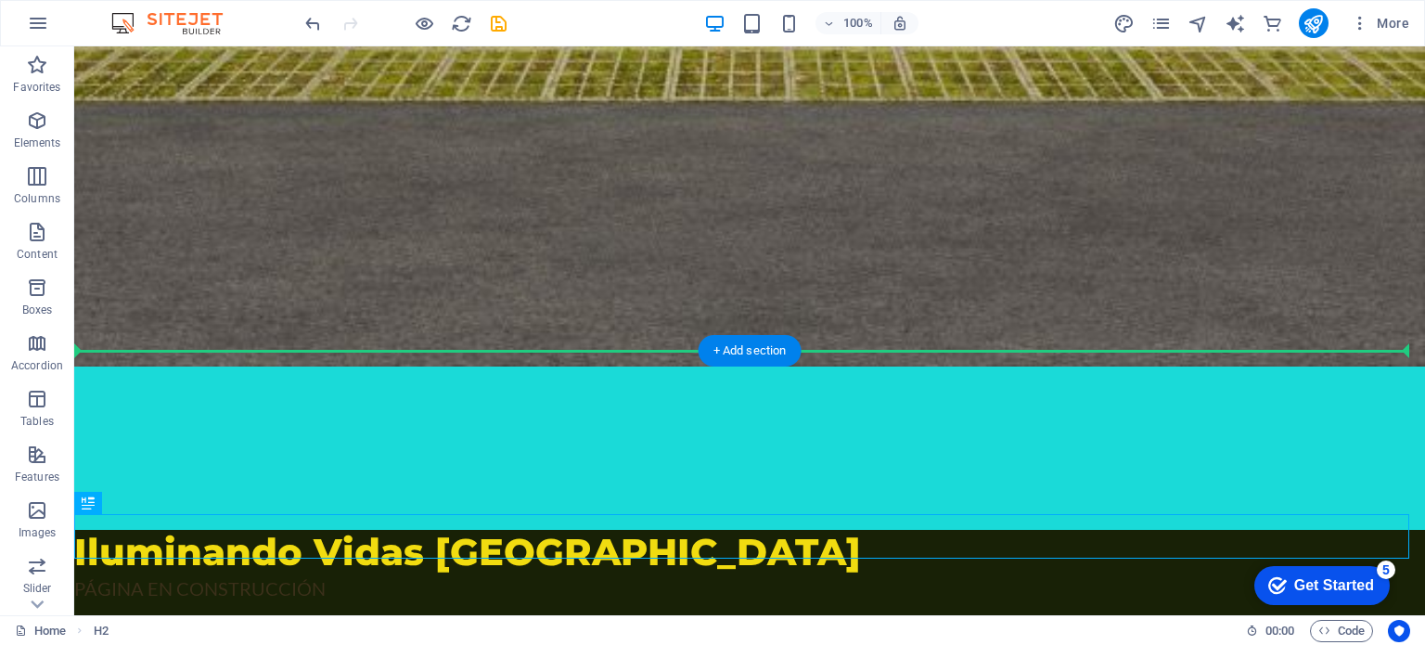
drag, startPoint x: 239, startPoint y: 525, endPoint x: 441, endPoint y: 206, distance: 377.7
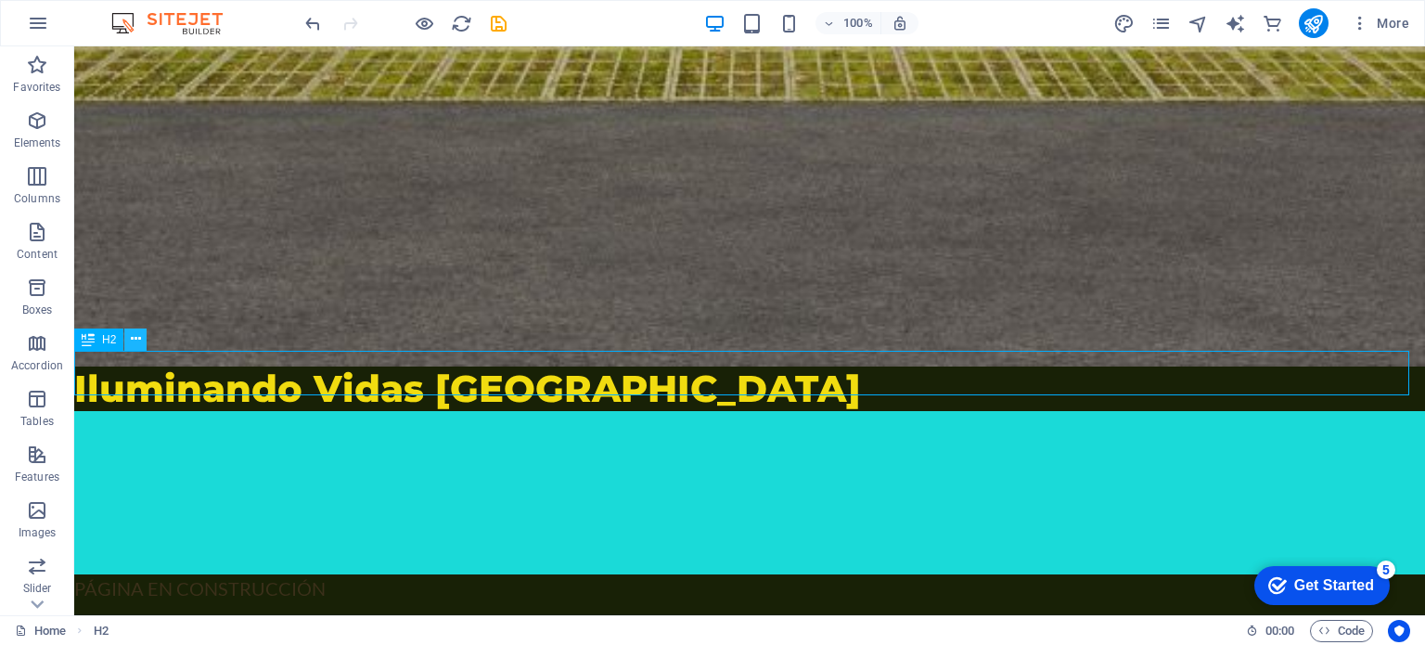
click at [133, 338] on icon at bounding box center [136, 338] width 10 height 19
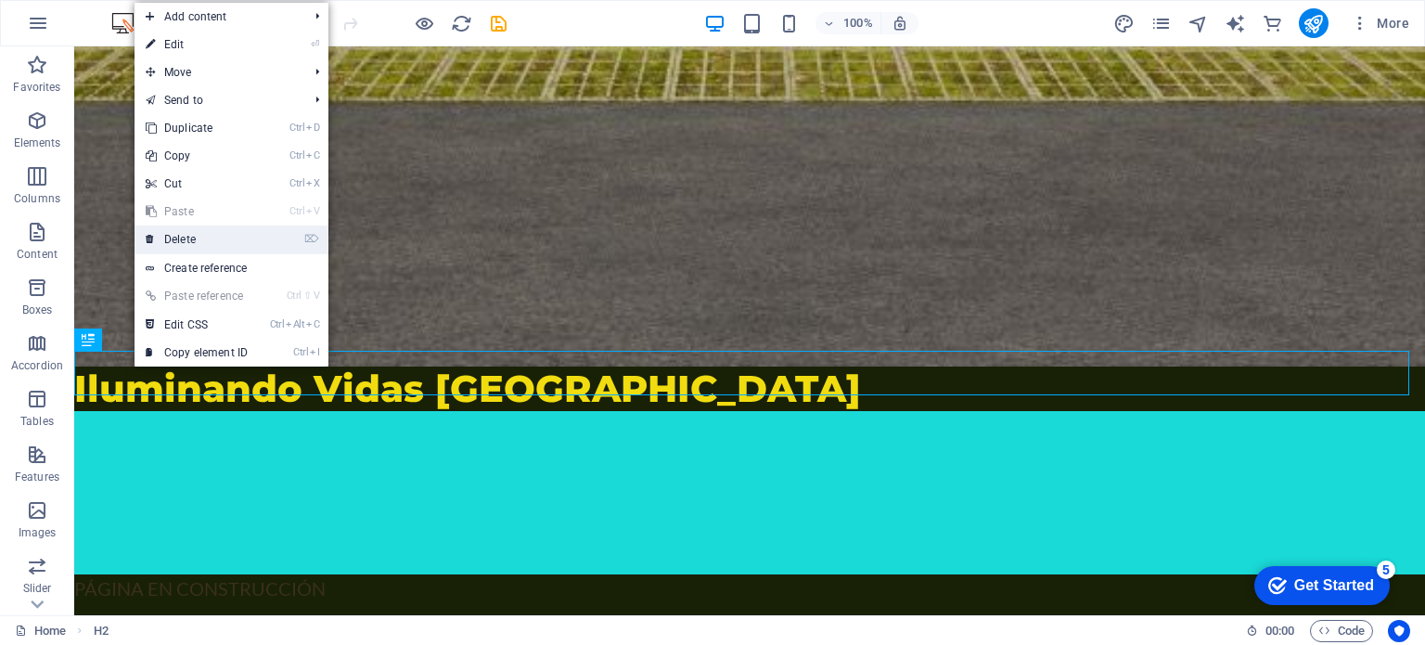
click at [207, 231] on link "⌦ Delete" at bounding box center [196, 239] width 124 height 28
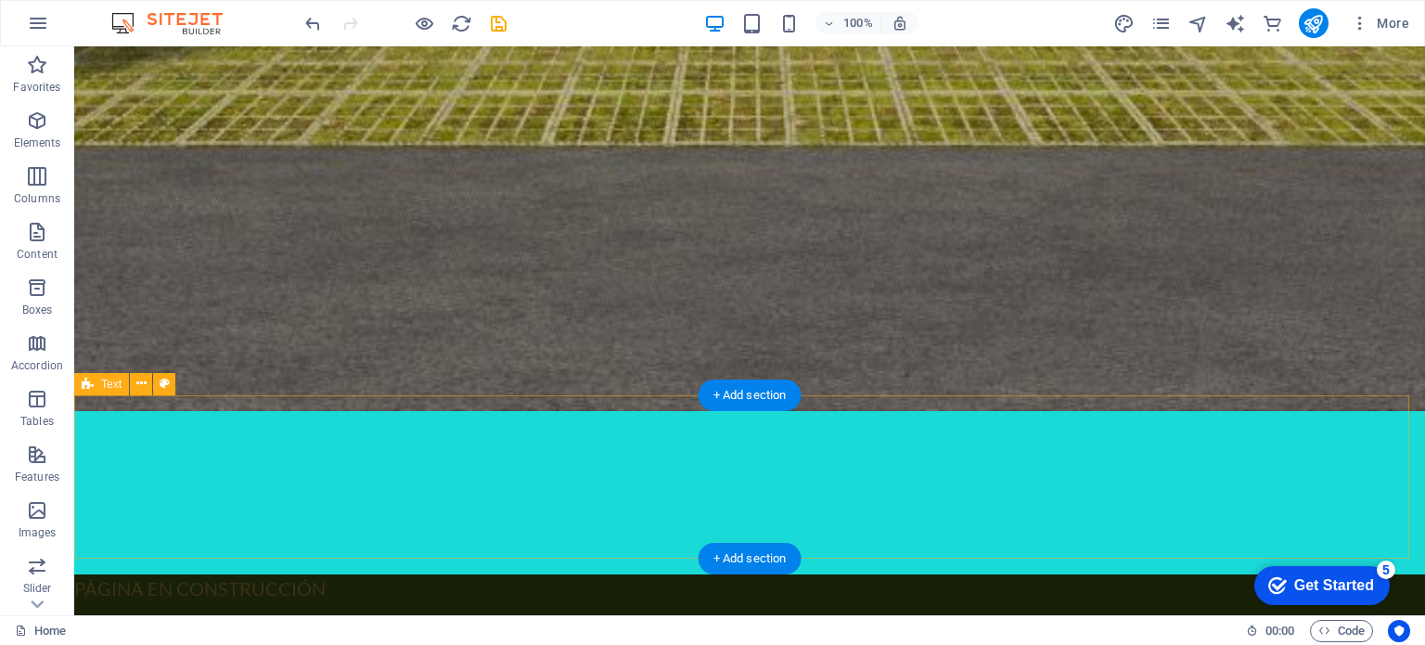
click at [559, 456] on div at bounding box center [749, 492] width 1350 height 163
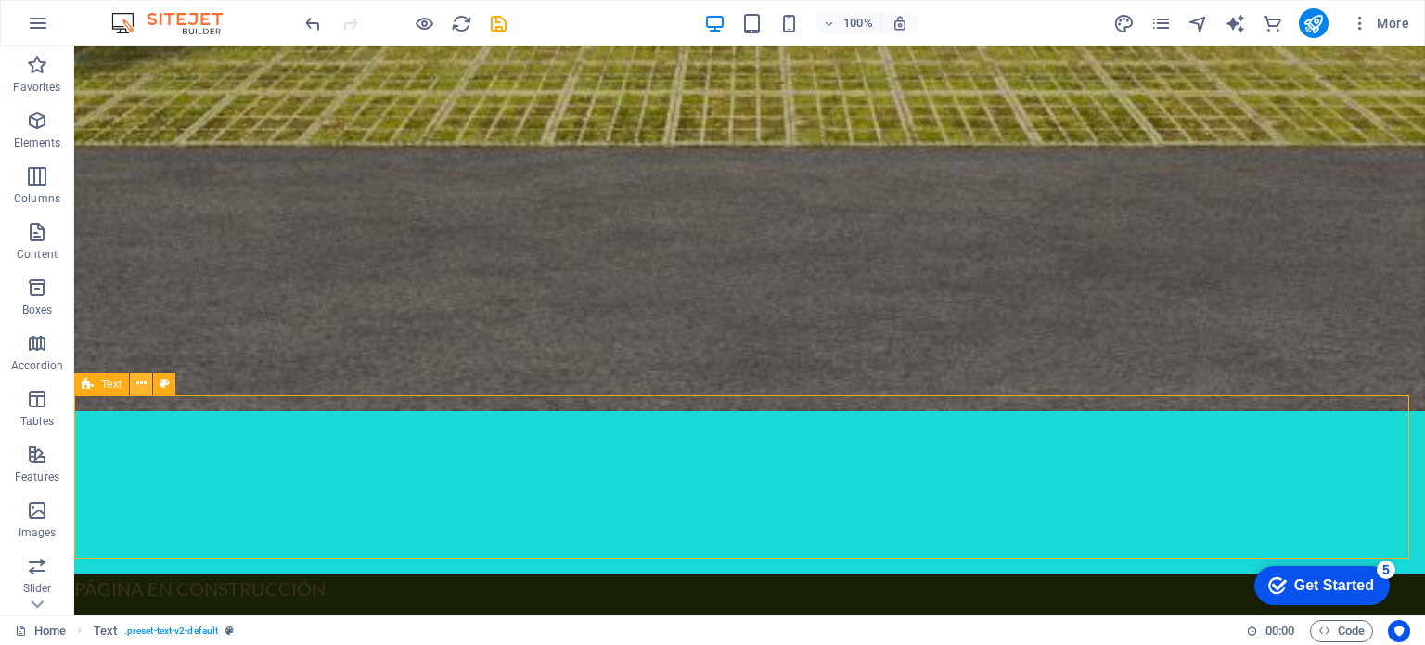
click at [139, 384] on icon at bounding box center [141, 383] width 10 height 19
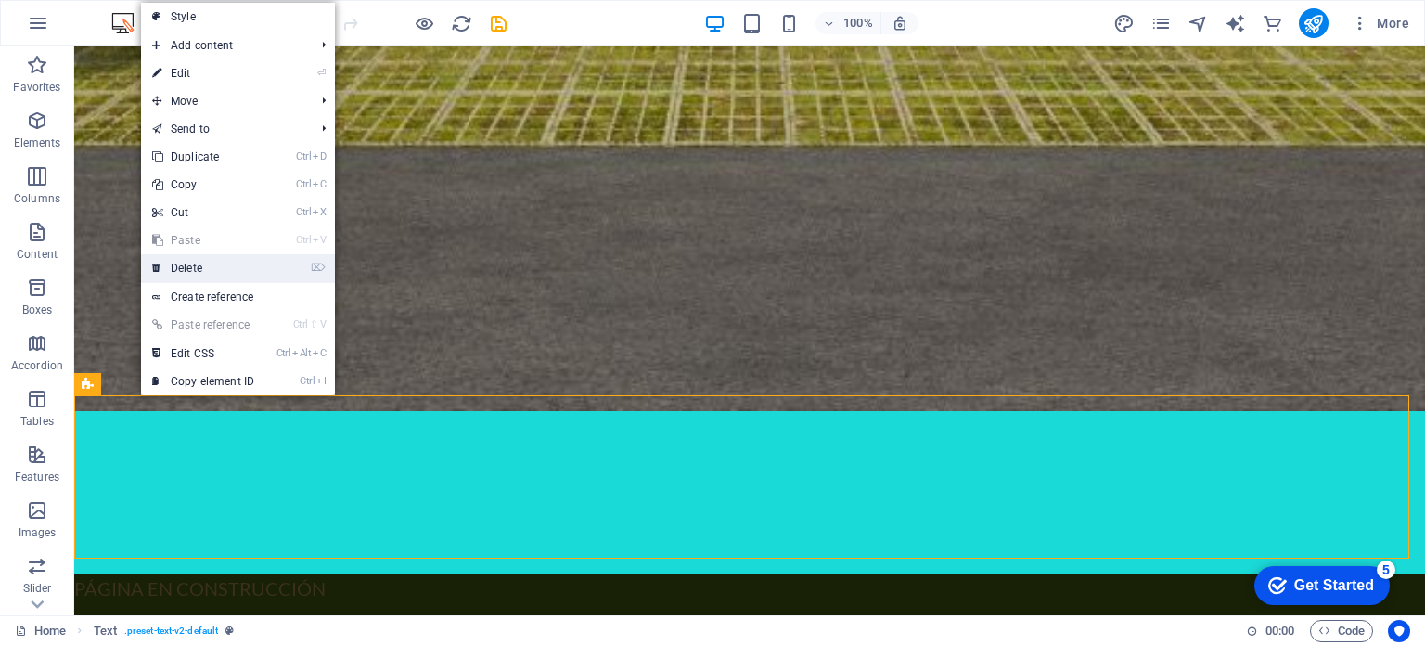
click at [199, 259] on link "⌦ Delete" at bounding box center [203, 268] width 124 height 28
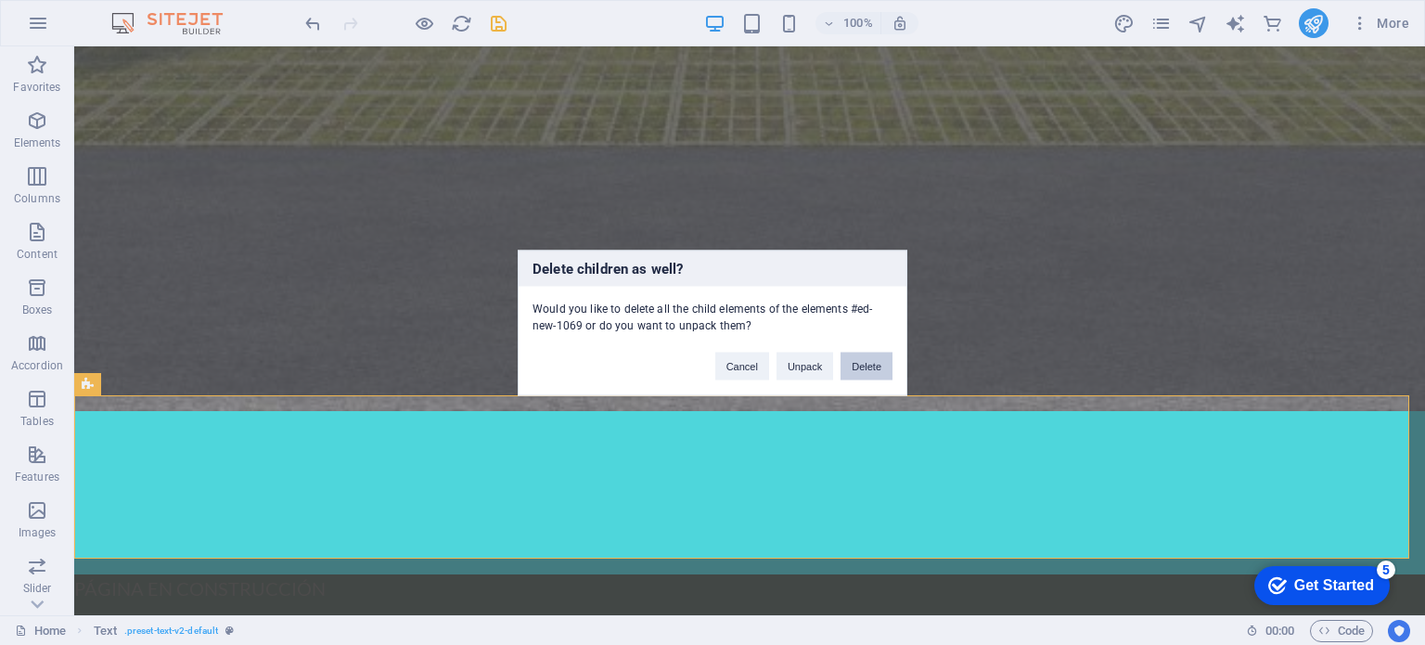
drag, startPoint x: 875, startPoint y: 365, endPoint x: 458, endPoint y: 357, distance: 417.4
click at [875, 365] on button "Delete" at bounding box center [866, 365] width 52 height 28
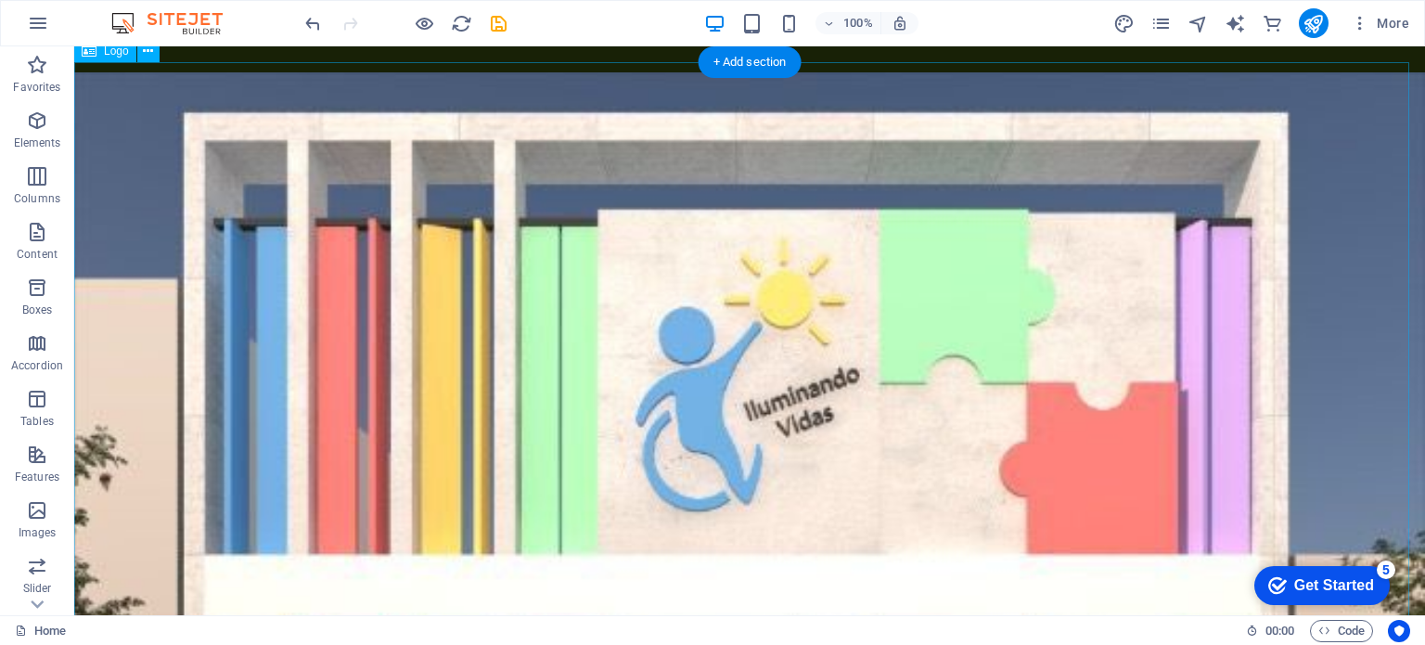
scroll to position [0, 0]
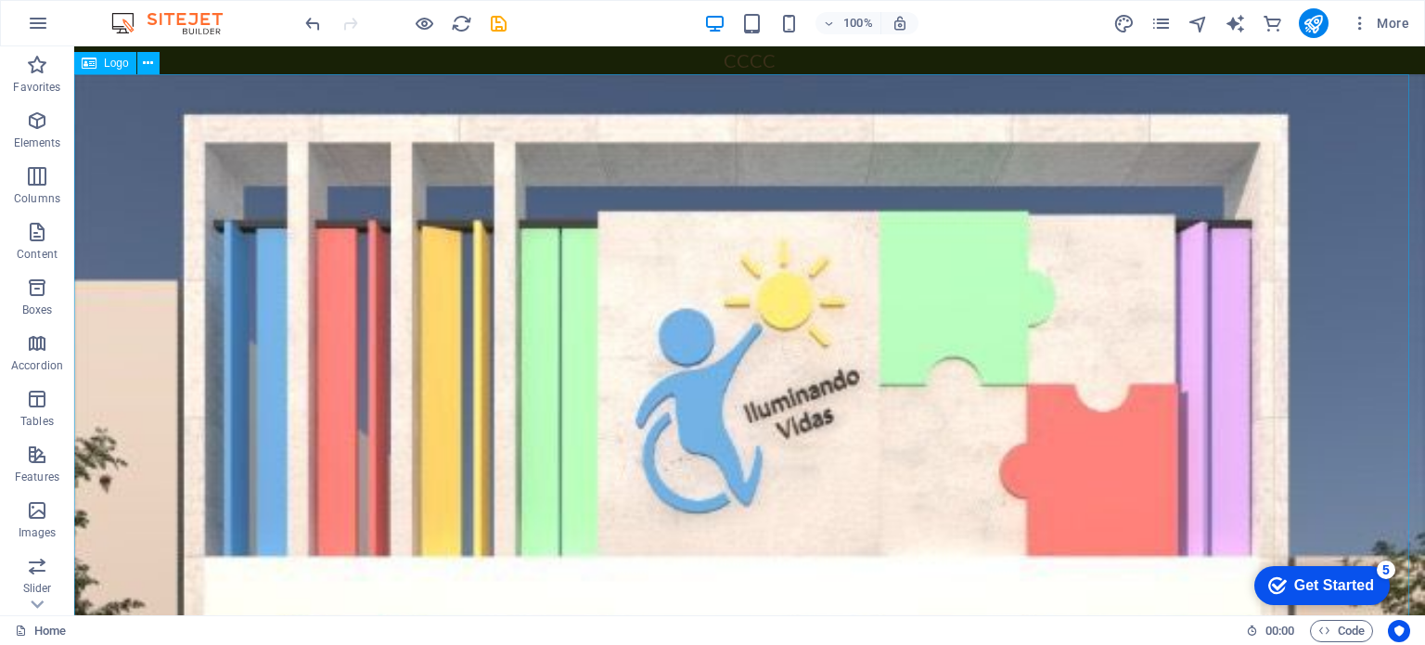
click at [105, 60] on span "Logo" at bounding box center [116, 63] width 25 height 11
click at [149, 66] on icon at bounding box center [148, 63] width 10 height 19
click at [145, 62] on icon at bounding box center [142, 57] width 10 height 19
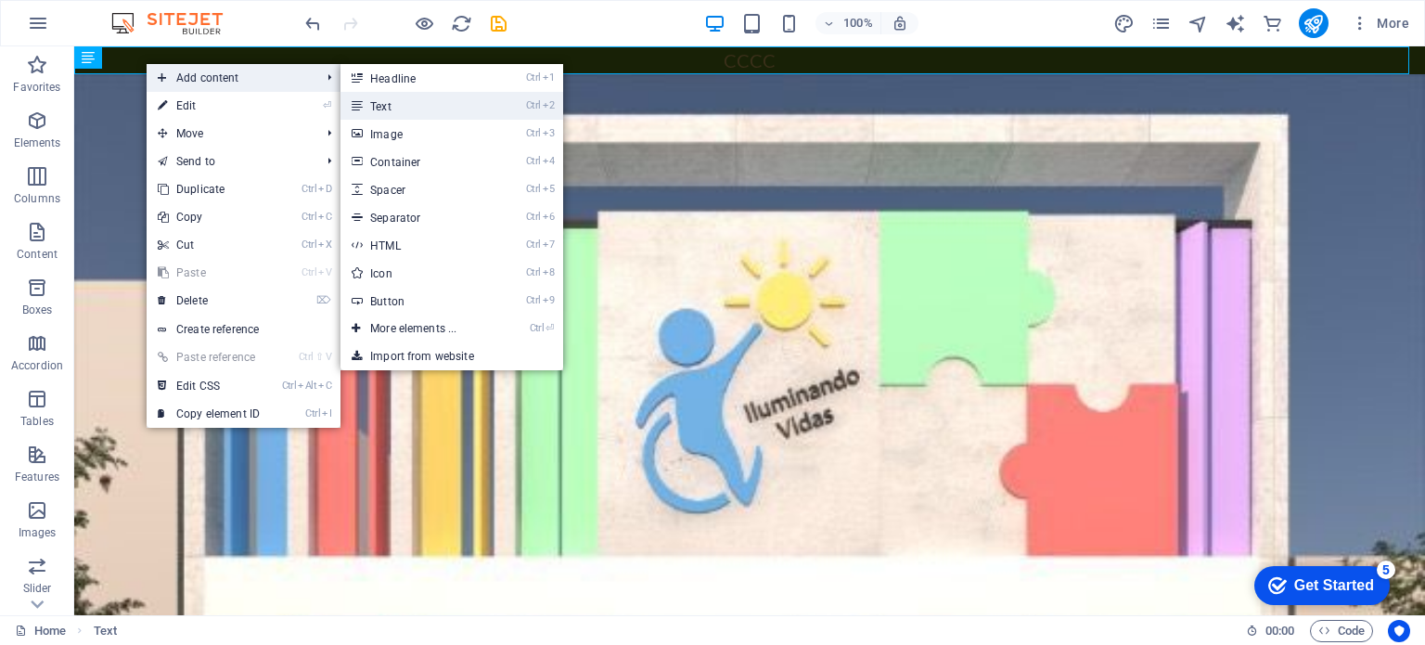
click at [394, 109] on link "Ctrl 2 Text" at bounding box center [416, 106] width 153 height 28
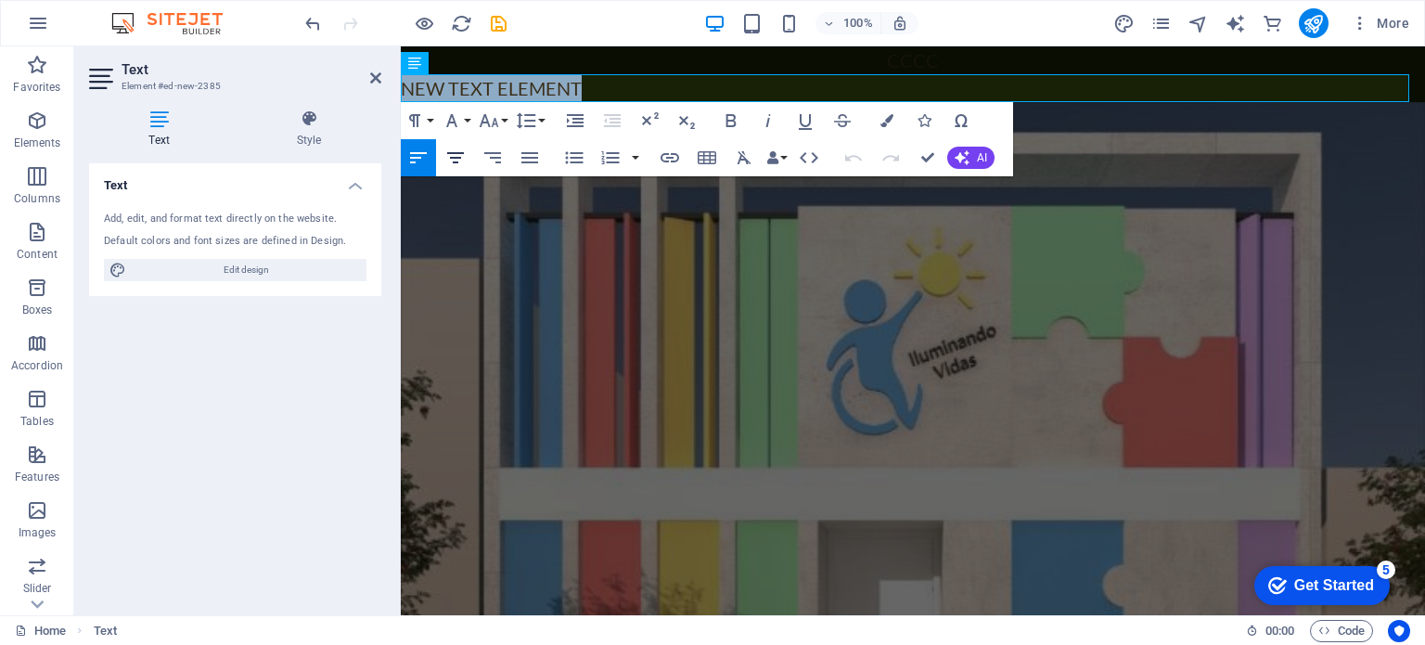
click at [455, 162] on icon "button" at bounding box center [455, 157] width 17 height 11
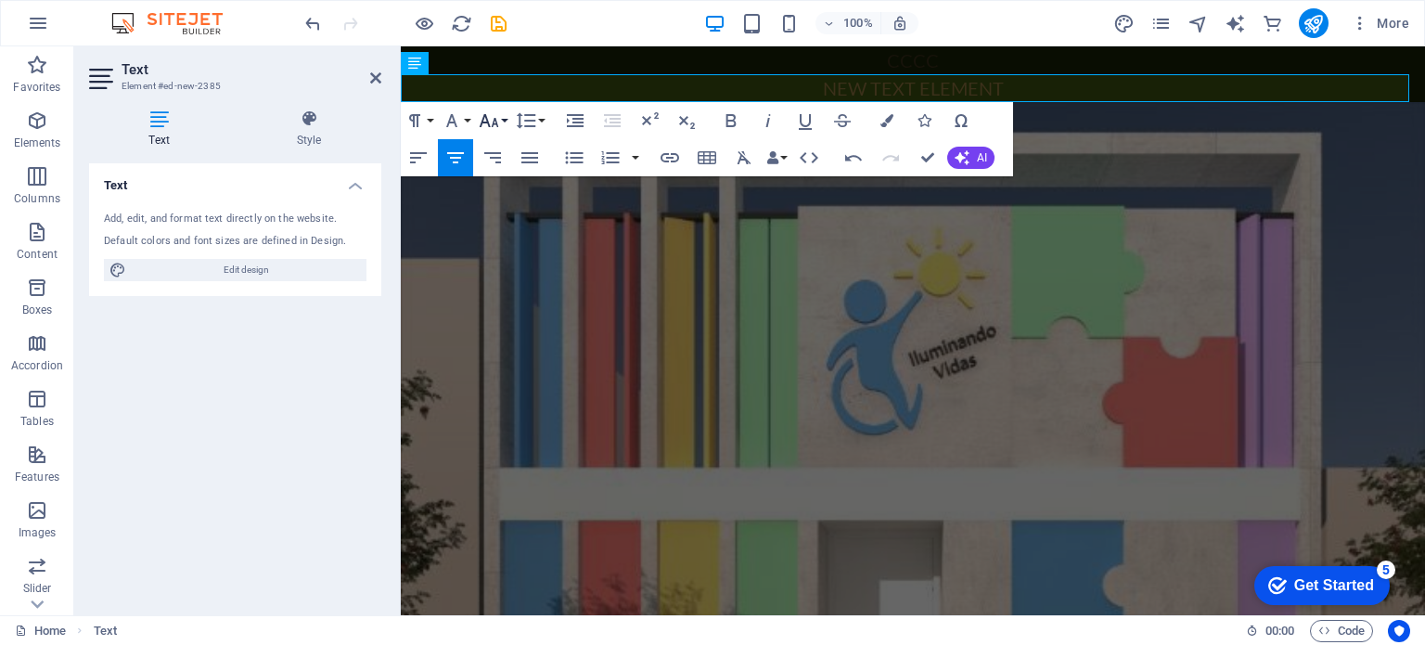
click at [488, 126] on icon "button" at bounding box center [489, 120] width 22 height 22
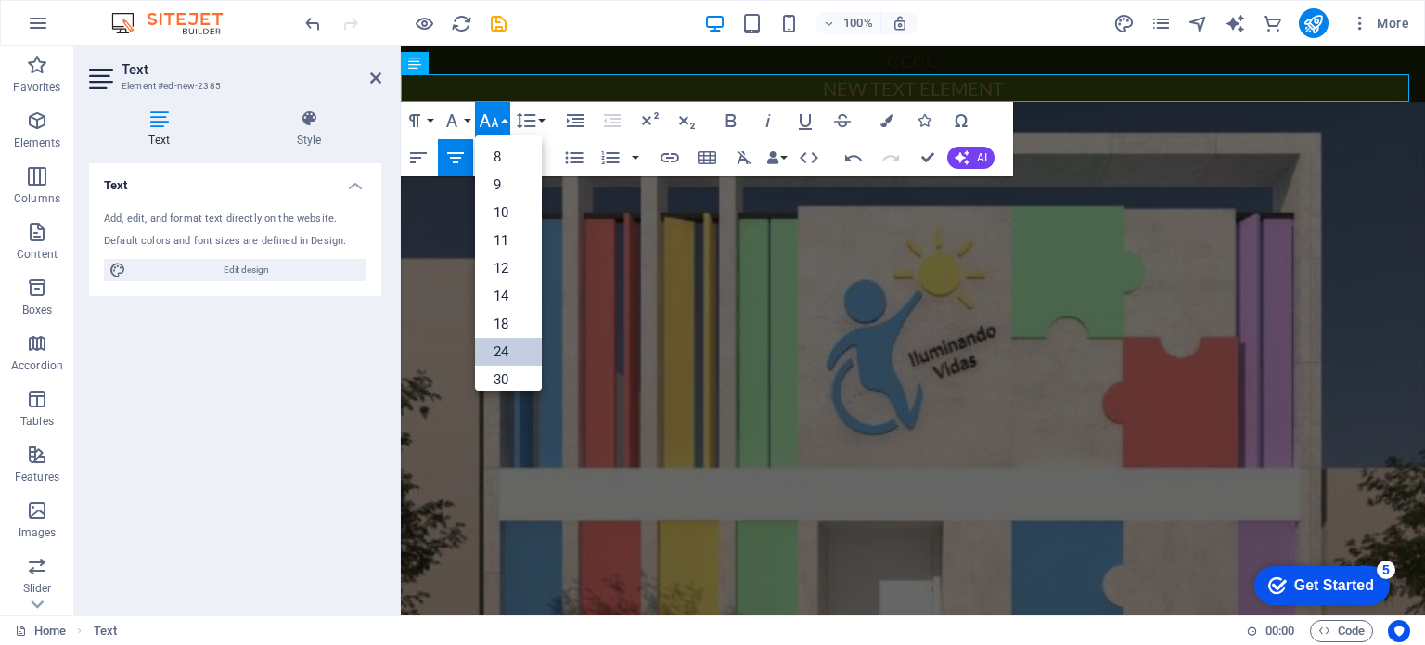
click at [502, 354] on link "24" at bounding box center [508, 352] width 67 height 28
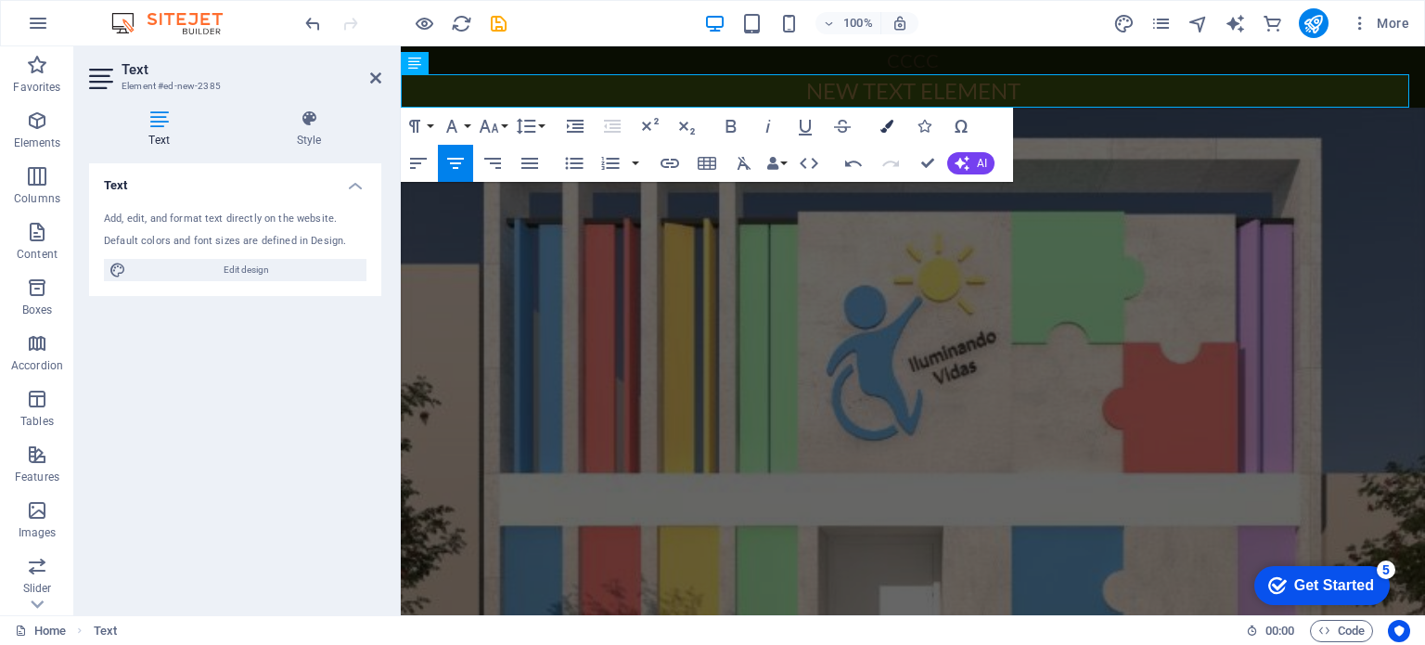
click at [894, 126] on button "Colors" at bounding box center [886, 126] width 35 height 37
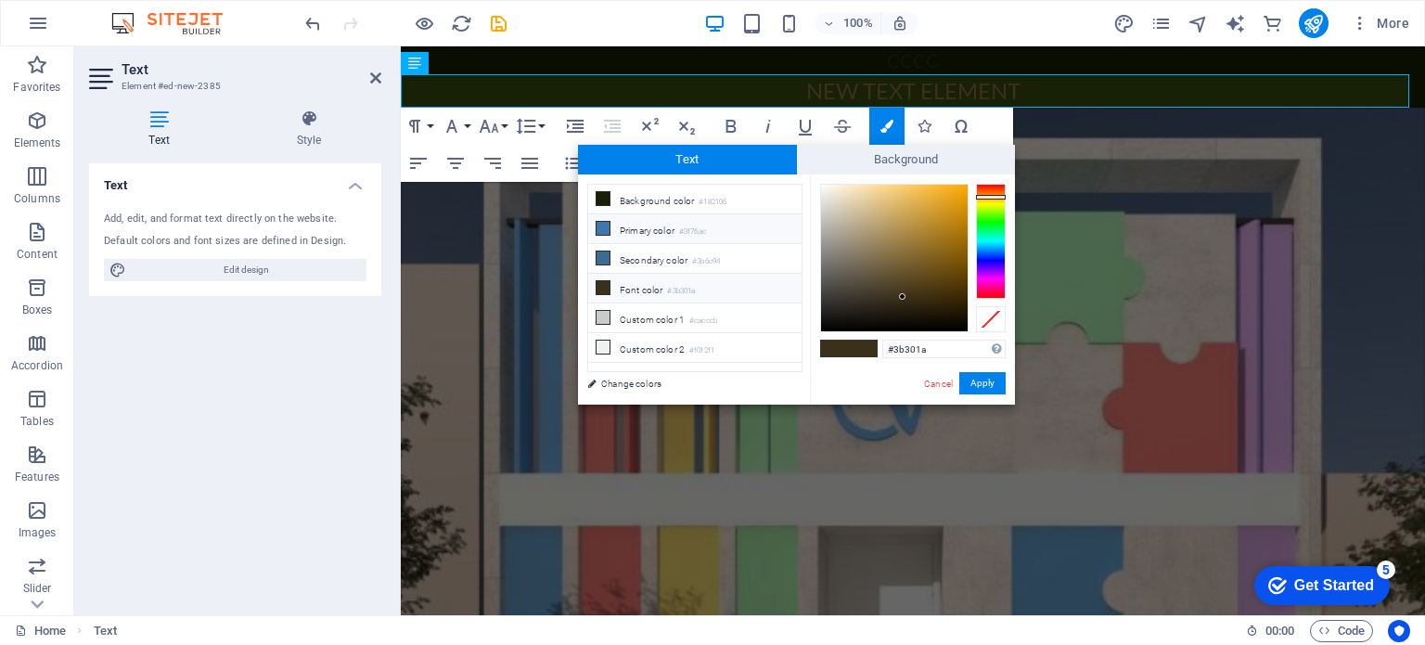
click at [600, 227] on icon at bounding box center [602, 228] width 13 height 13
type input "#3f76ac"
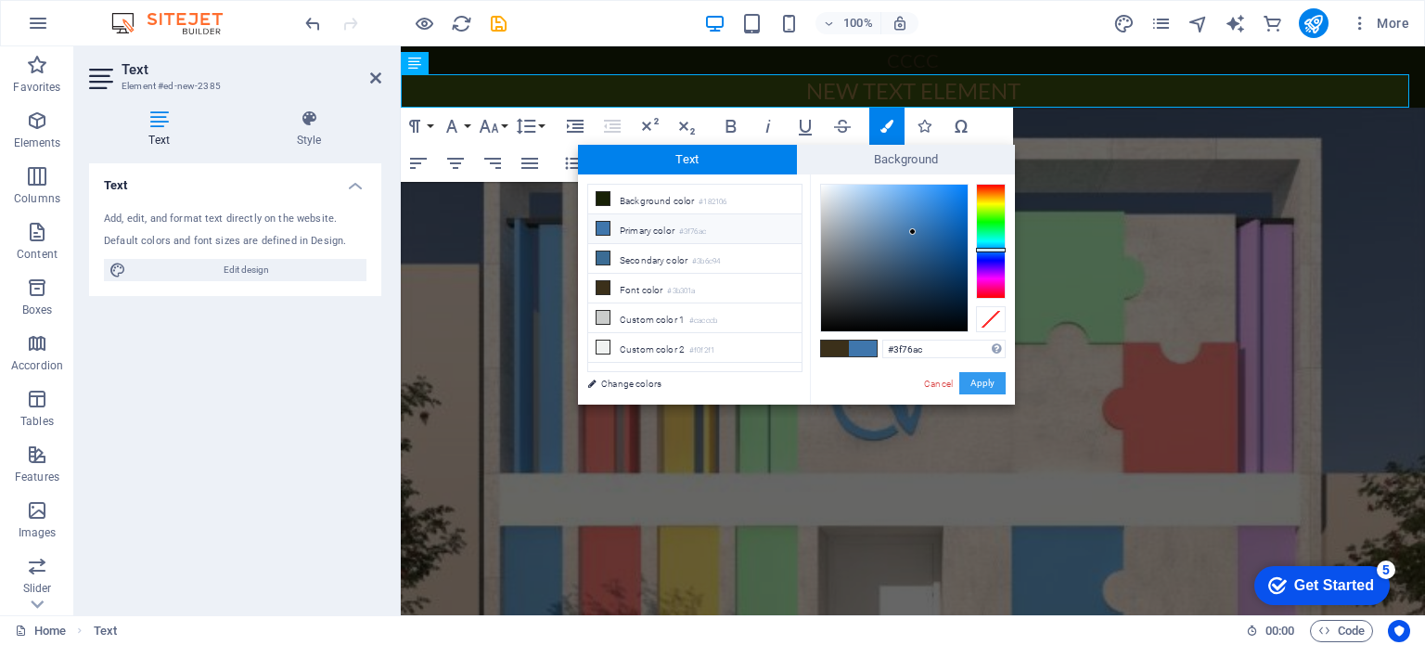
click at [983, 381] on button "Apply" at bounding box center [982, 383] width 46 height 22
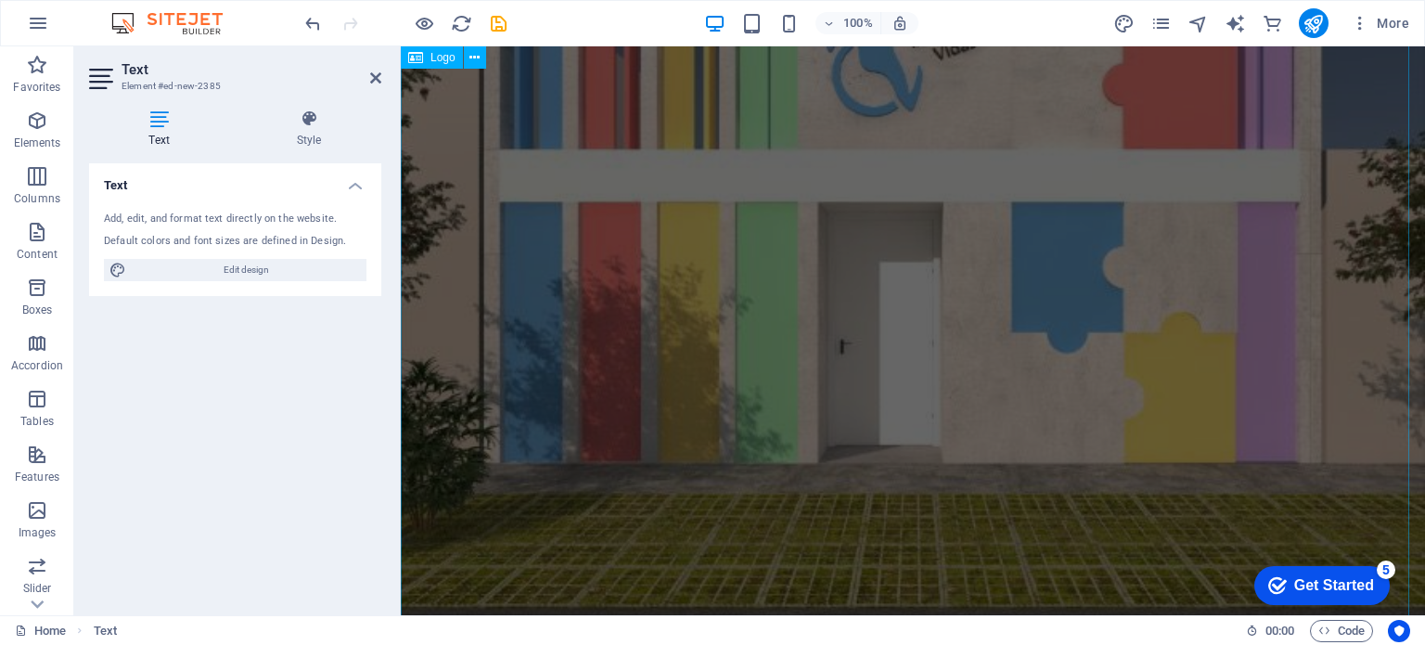
scroll to position [89, 0]
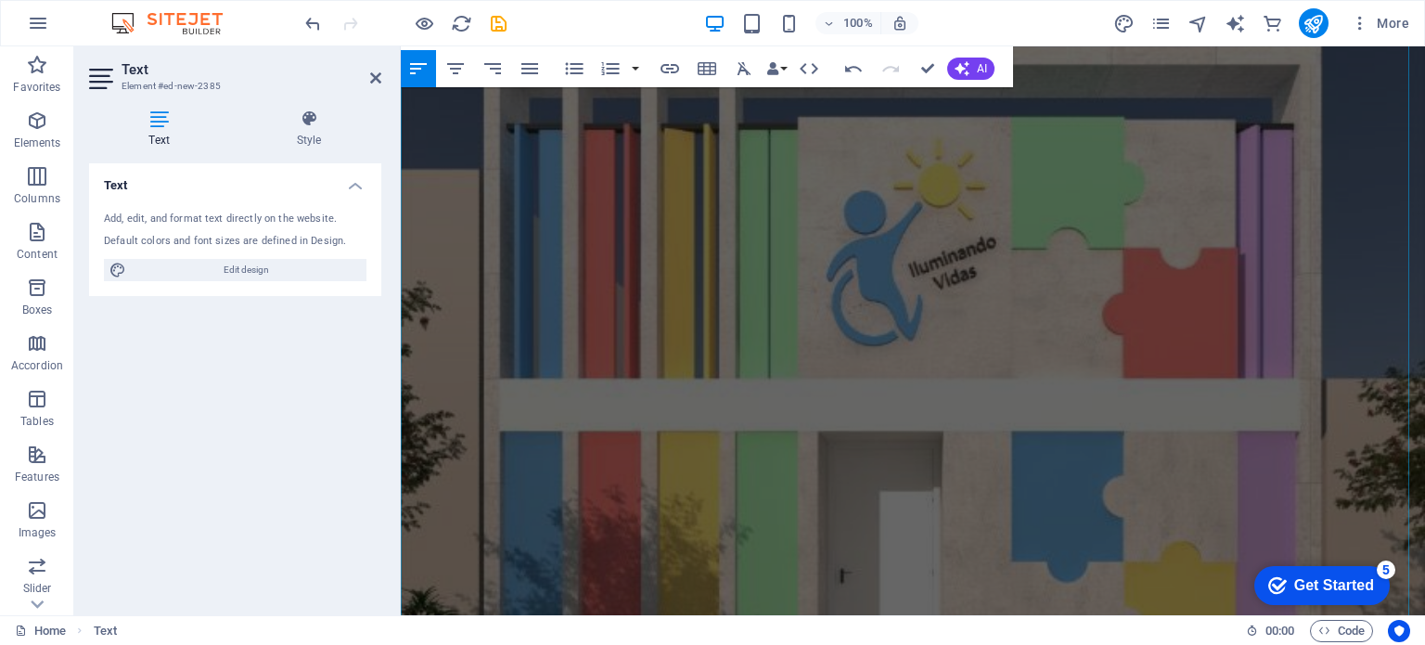
click at [793, 292] on div at bounding box center [913, 525] width 1024 height 1024
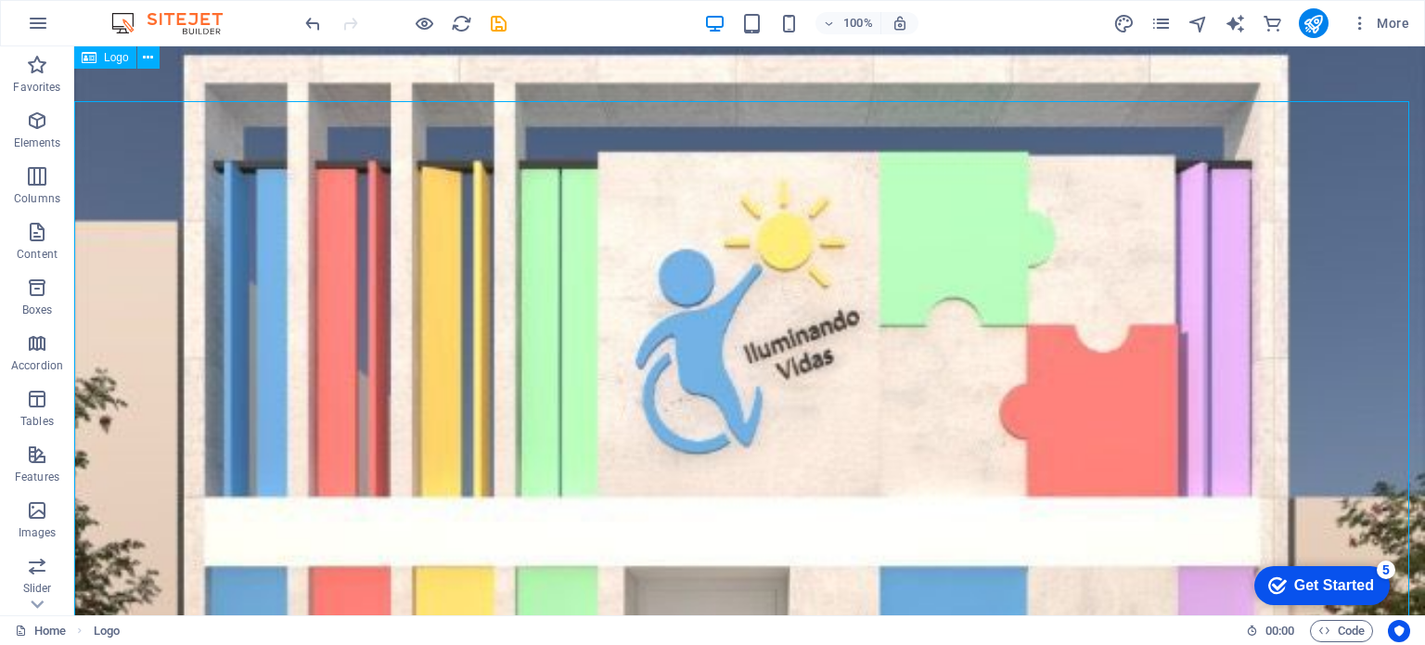
scroll to position [0, 0]
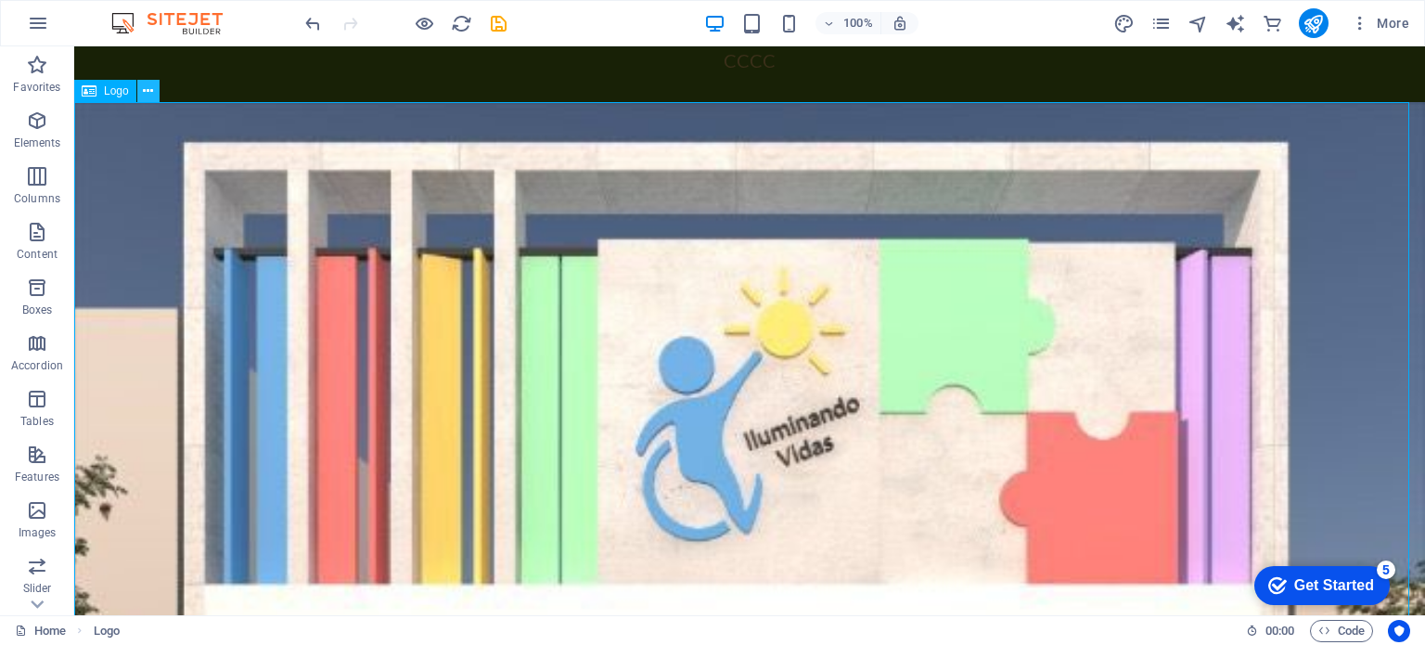
click at [148, 96] on icon at bounding box center [148, 91] width 10 height 19
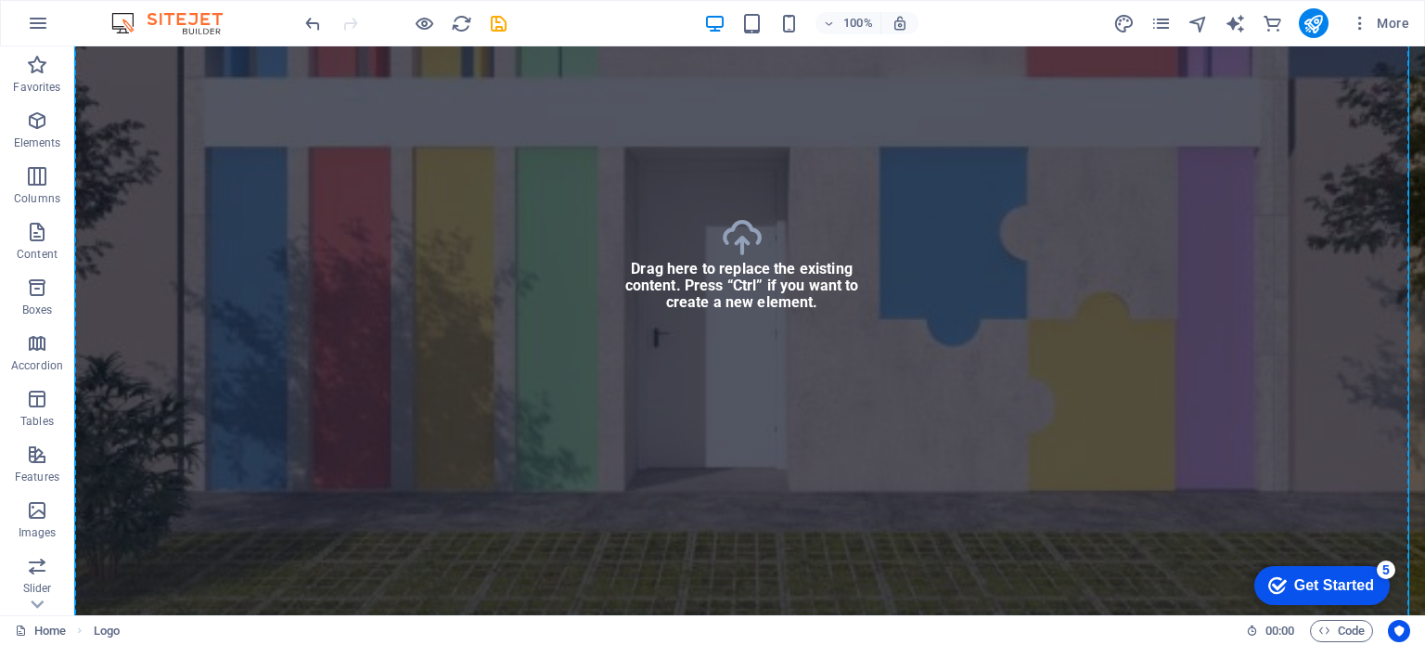
scroll to position [515, 0]
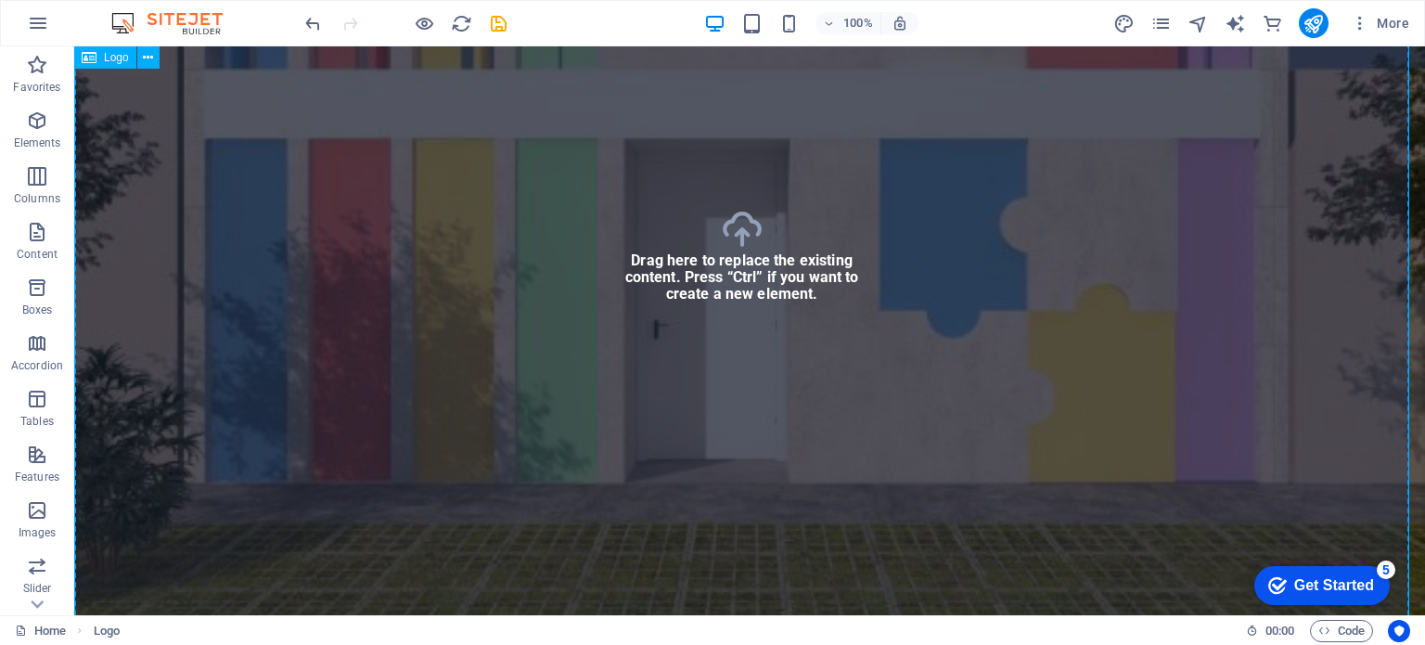
click at [775, 286] on div at bounding box center [749, 262] width 1350 height 1350
click at [746, 227] on div at bounding box center [749, 262] width 1350 height 1350
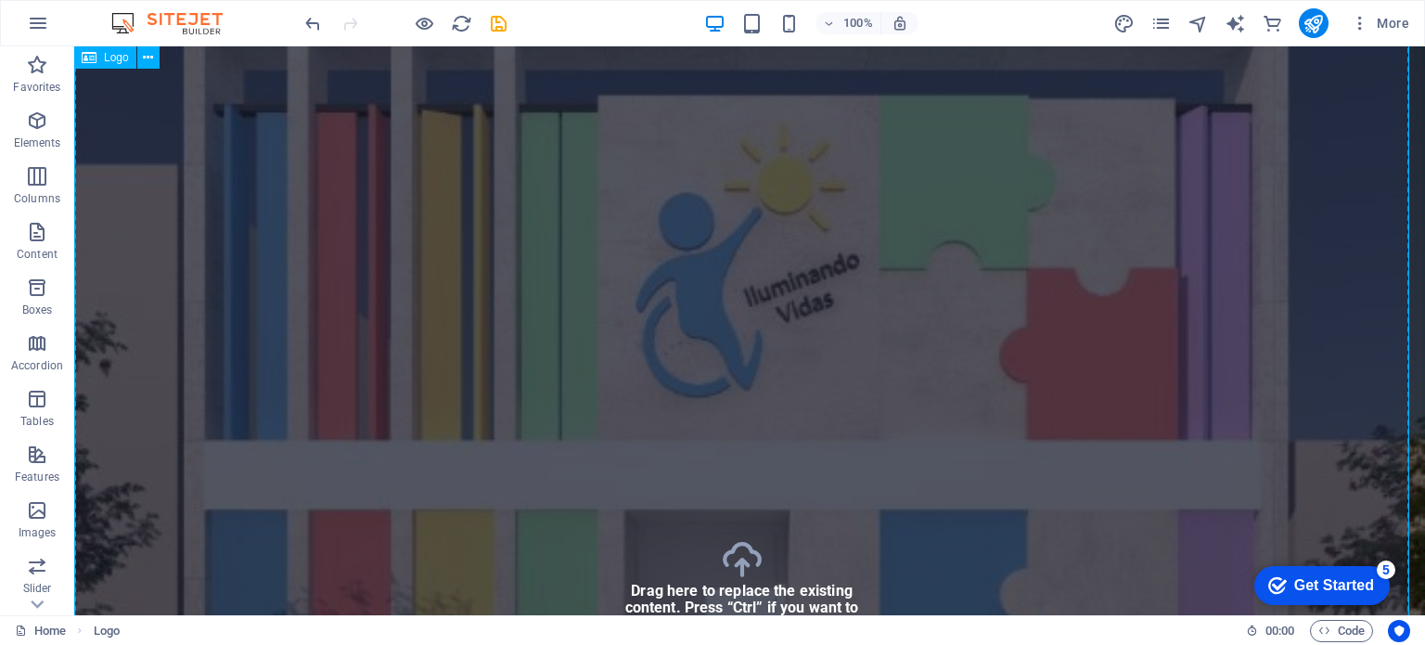
scroll to position [422, 0]
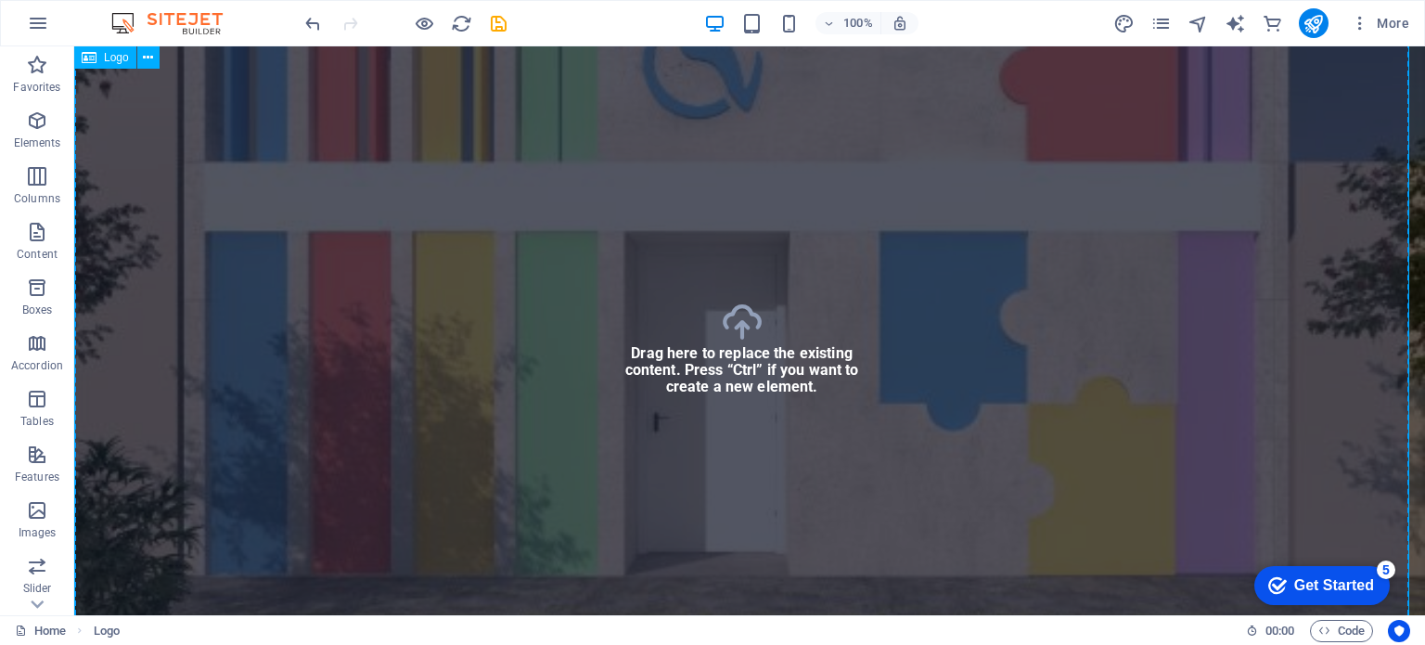
click at [573, 225] on div at bounding box center [749, 355] width 1350 height 1350
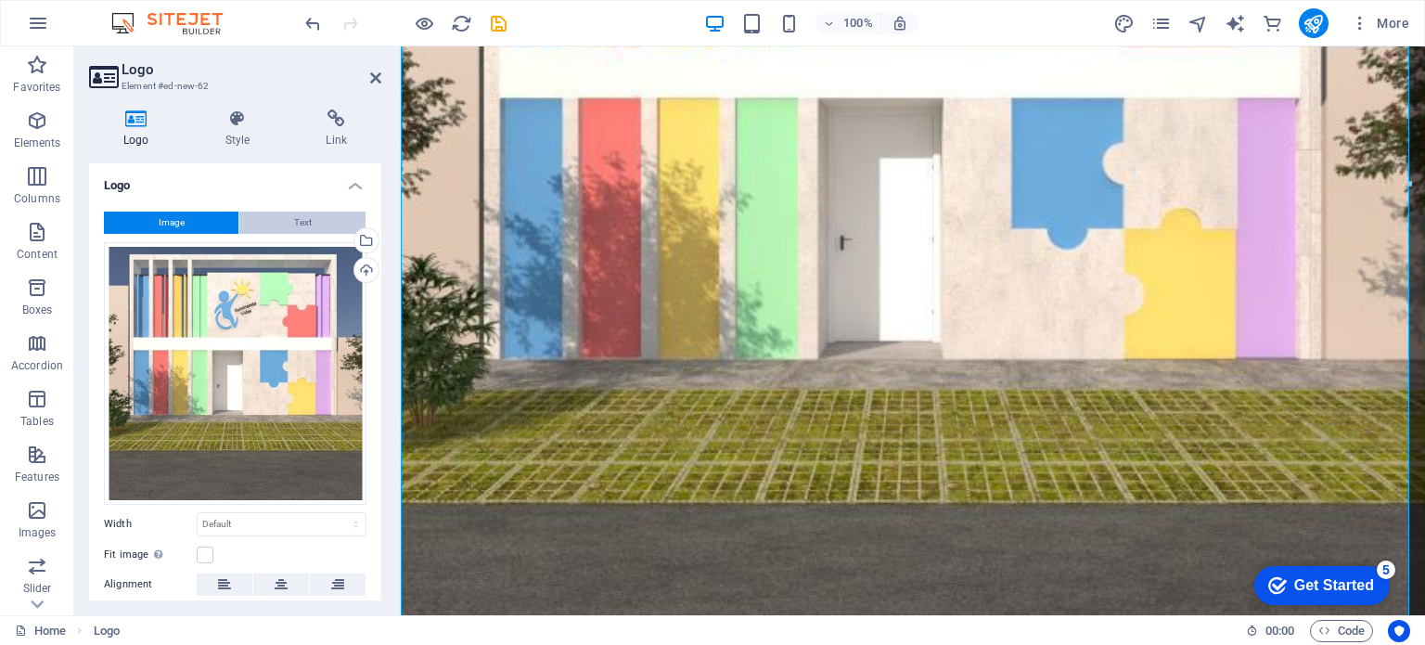
click at [308, 215] on button "Text" at bounding box center [302, 222] width 126 height 22
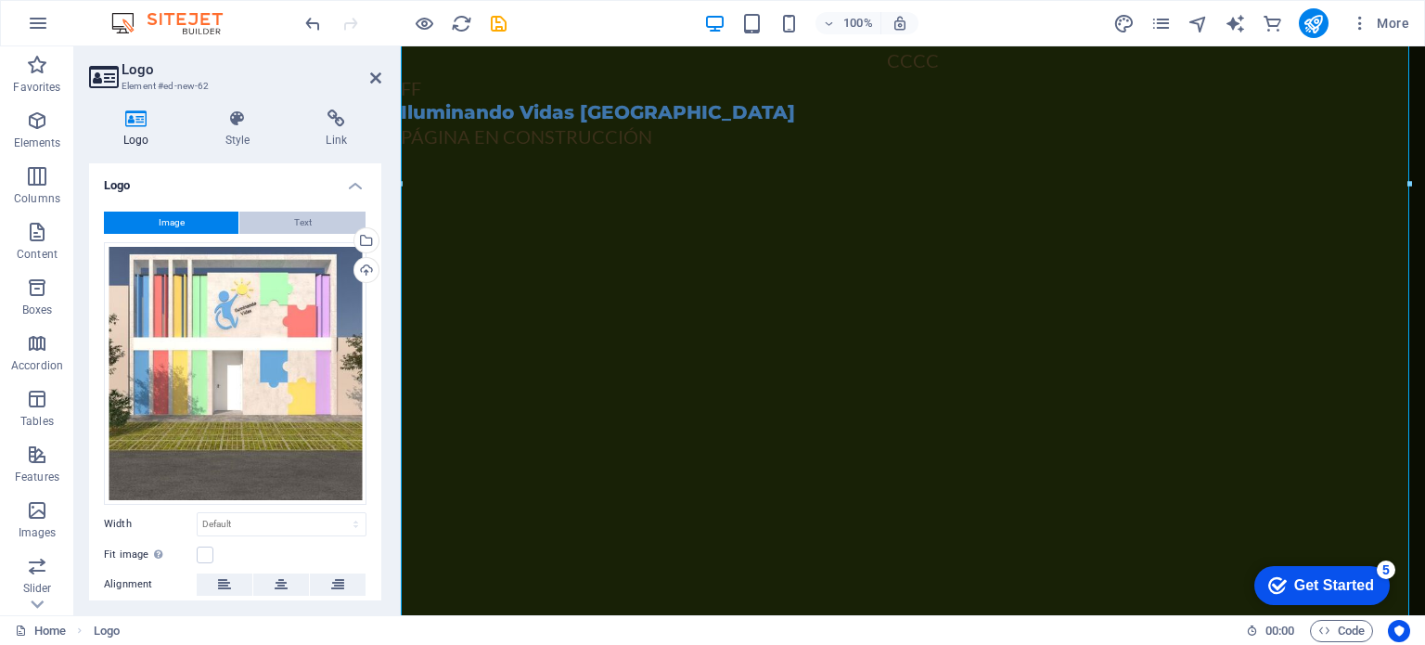
scroll to position [0, 0]
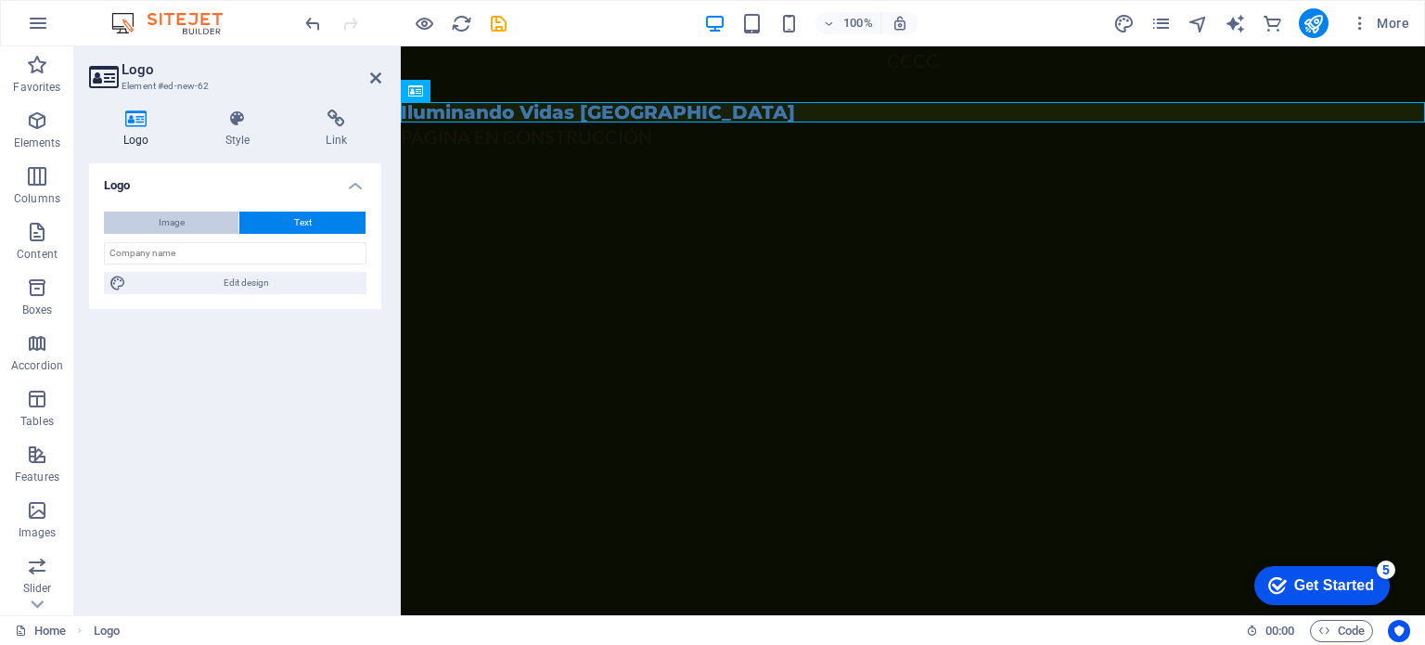
click at [193, 224] on button "Image" at bounding box center [171, 222] width 134 height 22
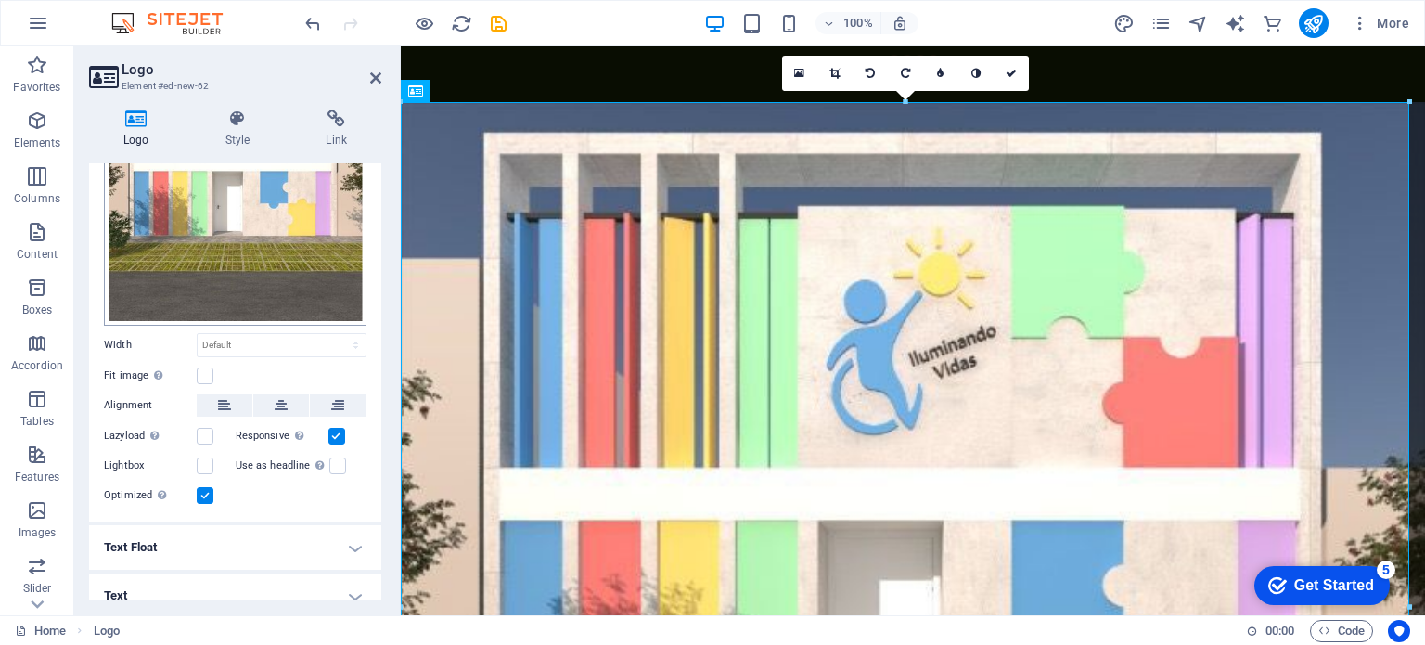
scroll to position [192, 0]
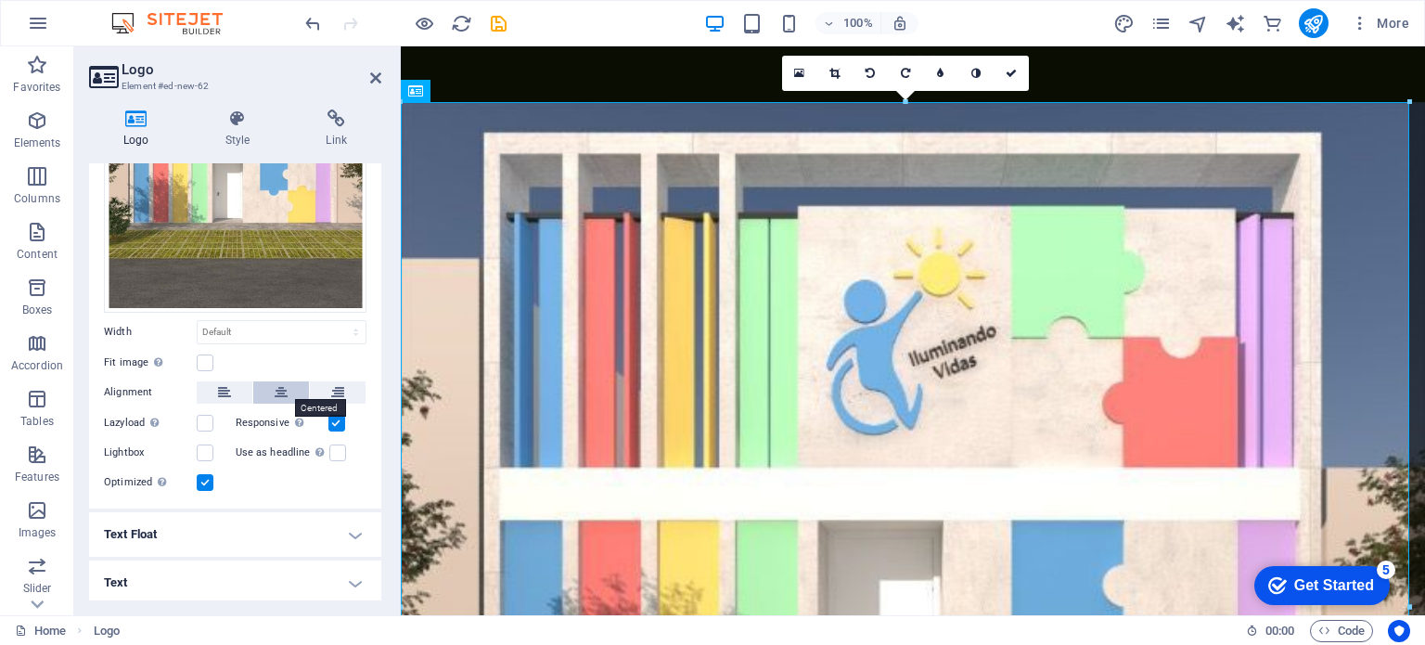
click at [279, 389] on icon at bounding box center [281, 392] width 13 height 22
click at [144, 531] on h4 "Text Float" at bounding box center [235, 534] width 292 height 45
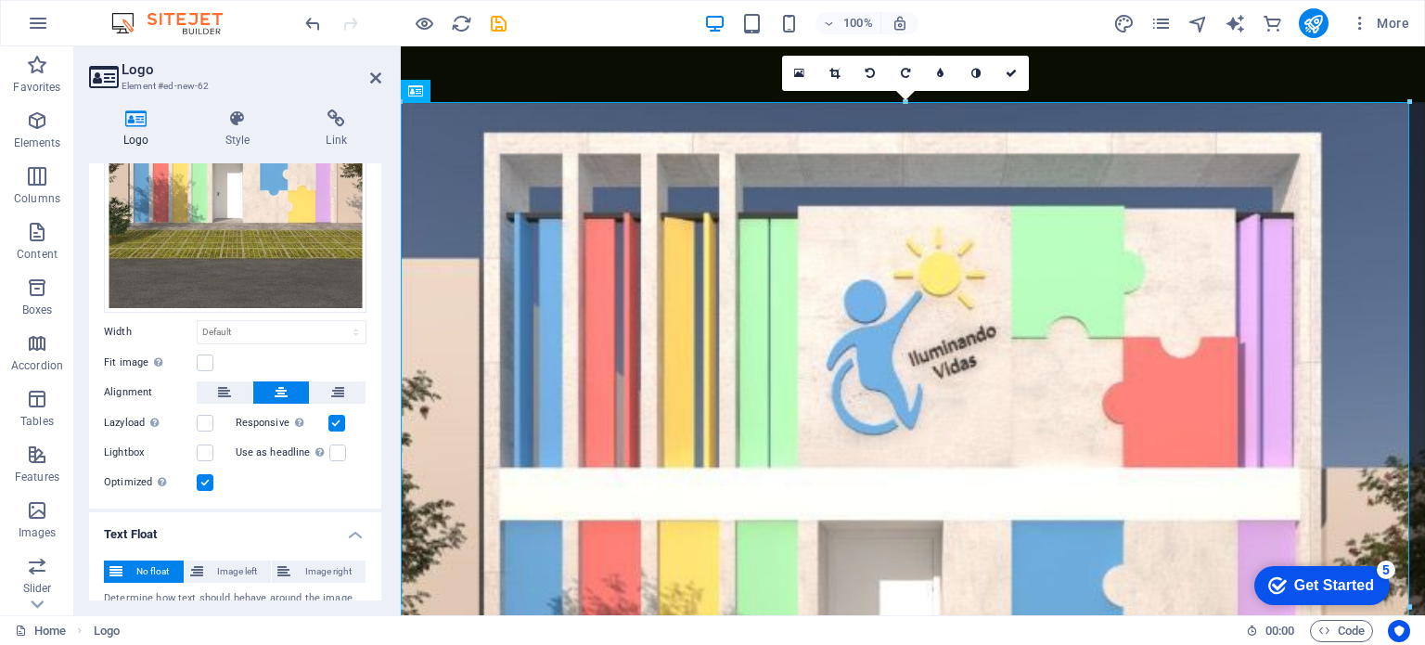
click at [163, 530] on h4 "Text Float" at bounding box center [235, 528] width 292 height 33
click at [170, 578] on h4 "Text" at bounding box center [235, 582] width 292 height 45
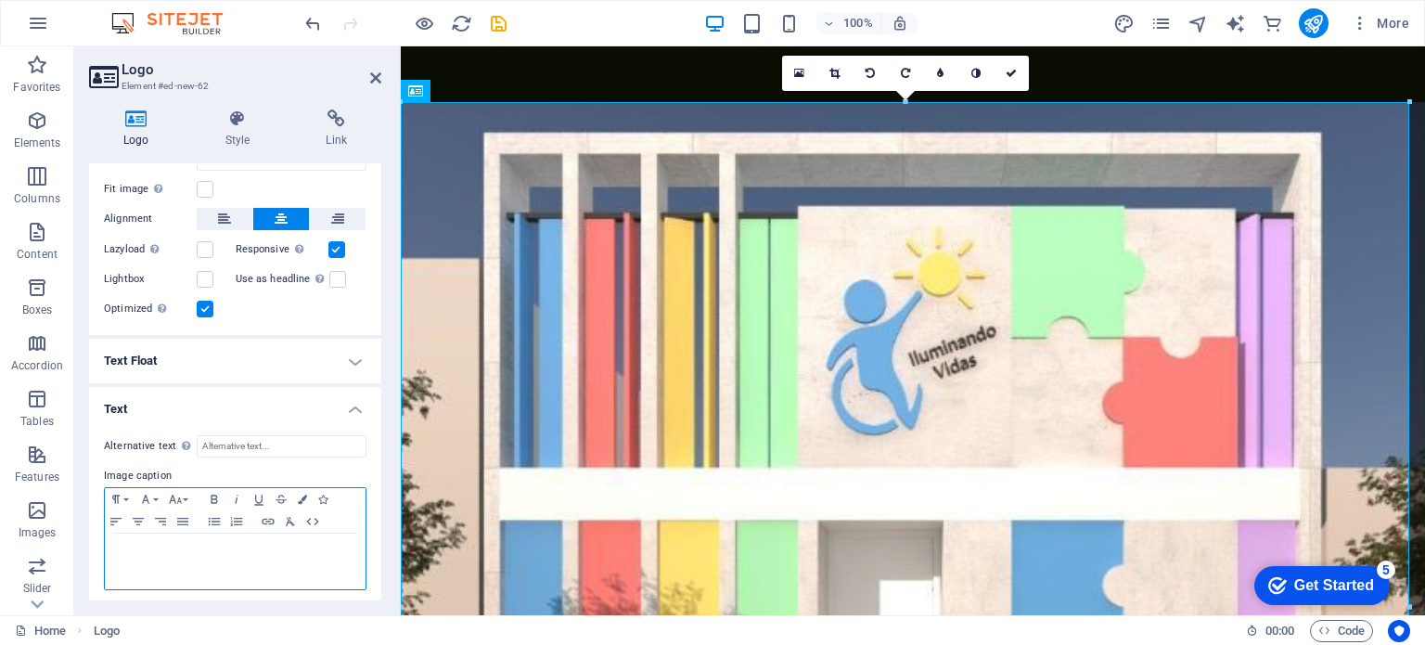
click at [185, 544] on p at bounding box center [235, 551] width 242 height 17
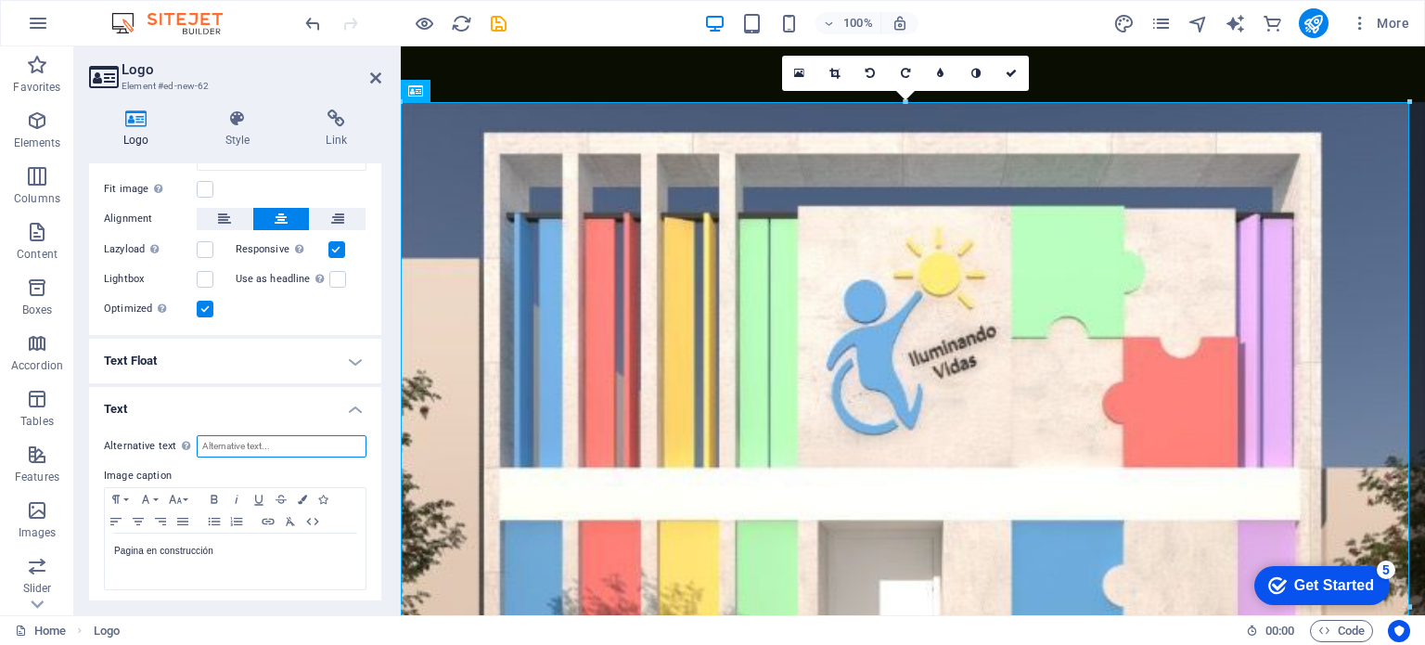
click at [288, 448] on input "Alternative text The alternative text is used by devices that cannot display im…" at bounding box center [282, 446] width 170 height 22
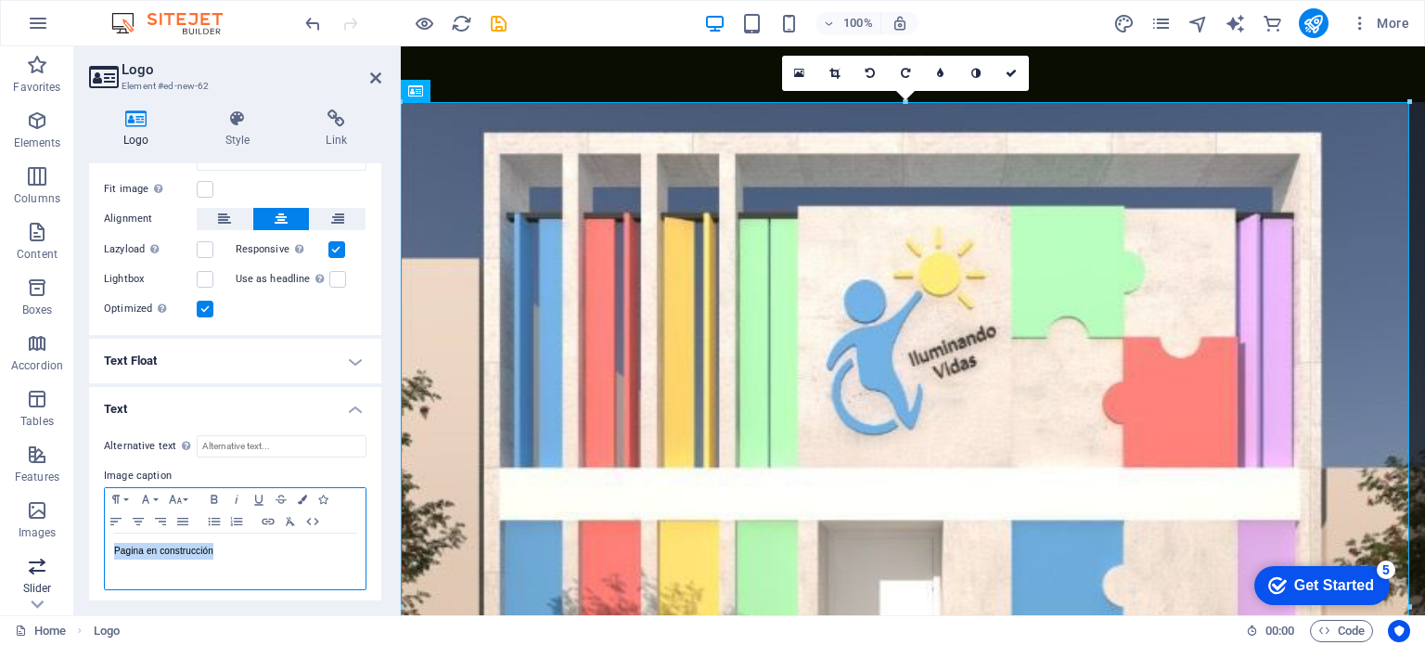
drag, startPoint x: 239, startPoint y: 548, endPoint x: 33, endPoint y: 562, distance: 206.4
click at [33, 562] on section "Favorites Elements Columns Content Boxes Accordion Tables Features Images Slide…" at bounding box center [712, 330] width 1425 height 569
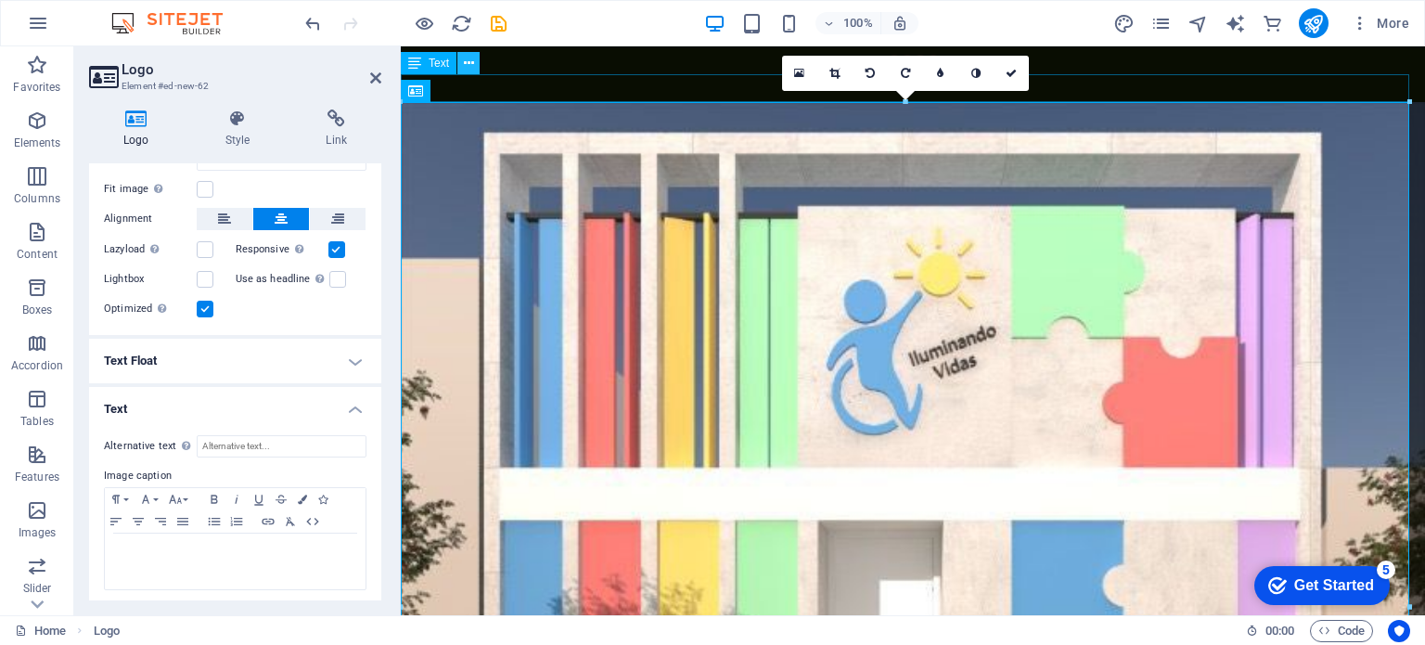
click at [466, 66] on icon at bounding box center [469, 63] width 10 height 19
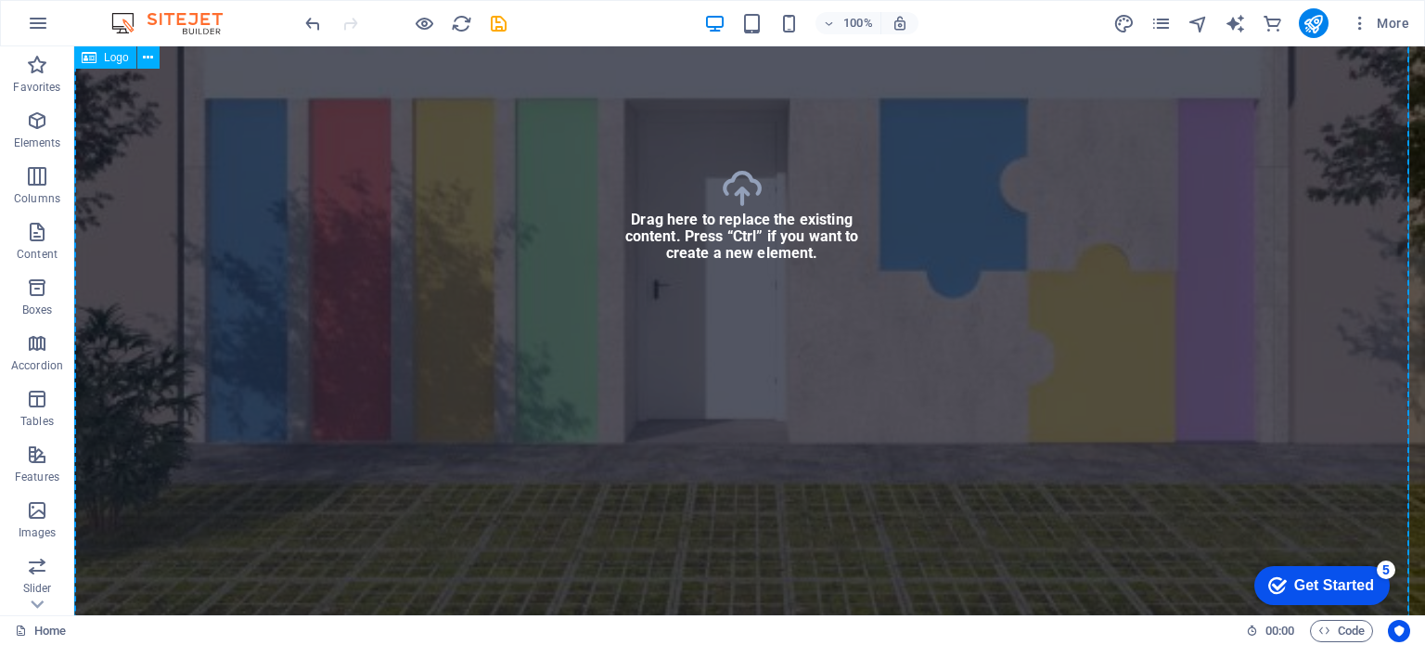
scroll to position [556, 0]
drag, startPoint x: 121, startPoint y: 51, endPoint x: 113, endPoint y: 63, distance: 14.7
click at [113, 63] on div "Logo" at bounding box center [105, 57] width 62 height 22
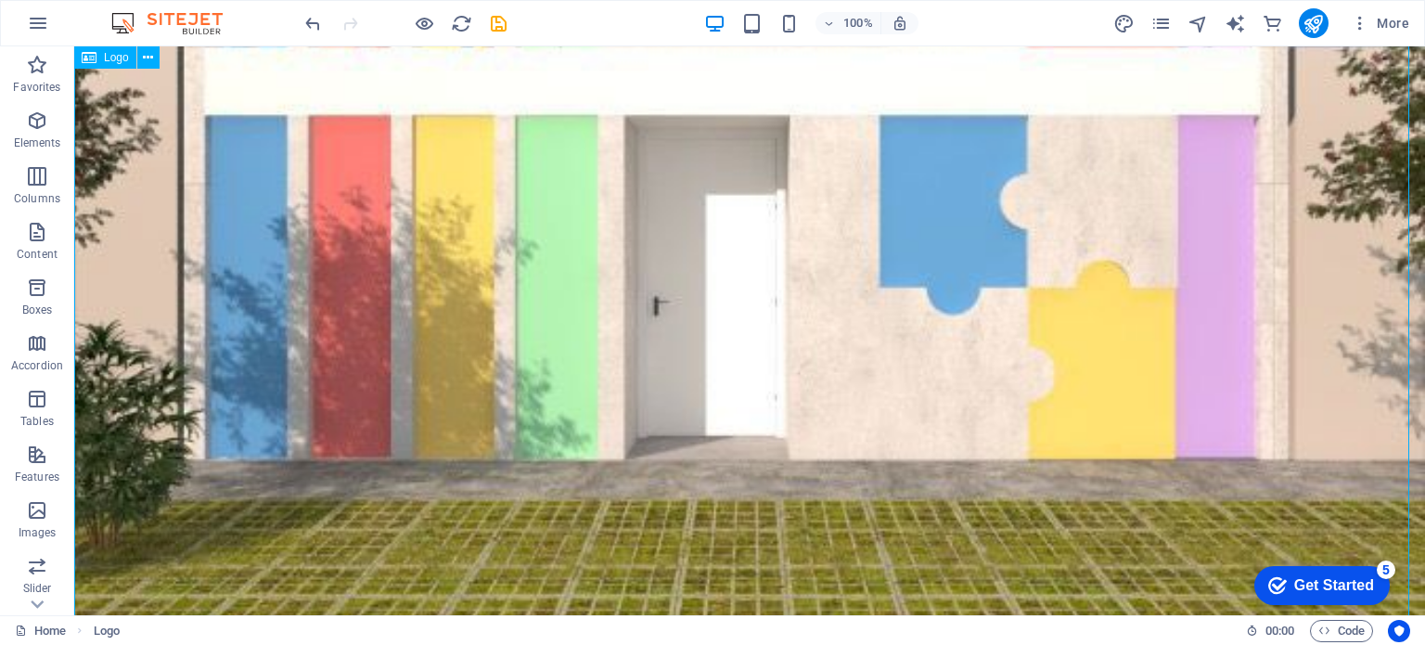
click at [113, 63] on span "Logo" at bounding box center [116, 57] width 25 height 11
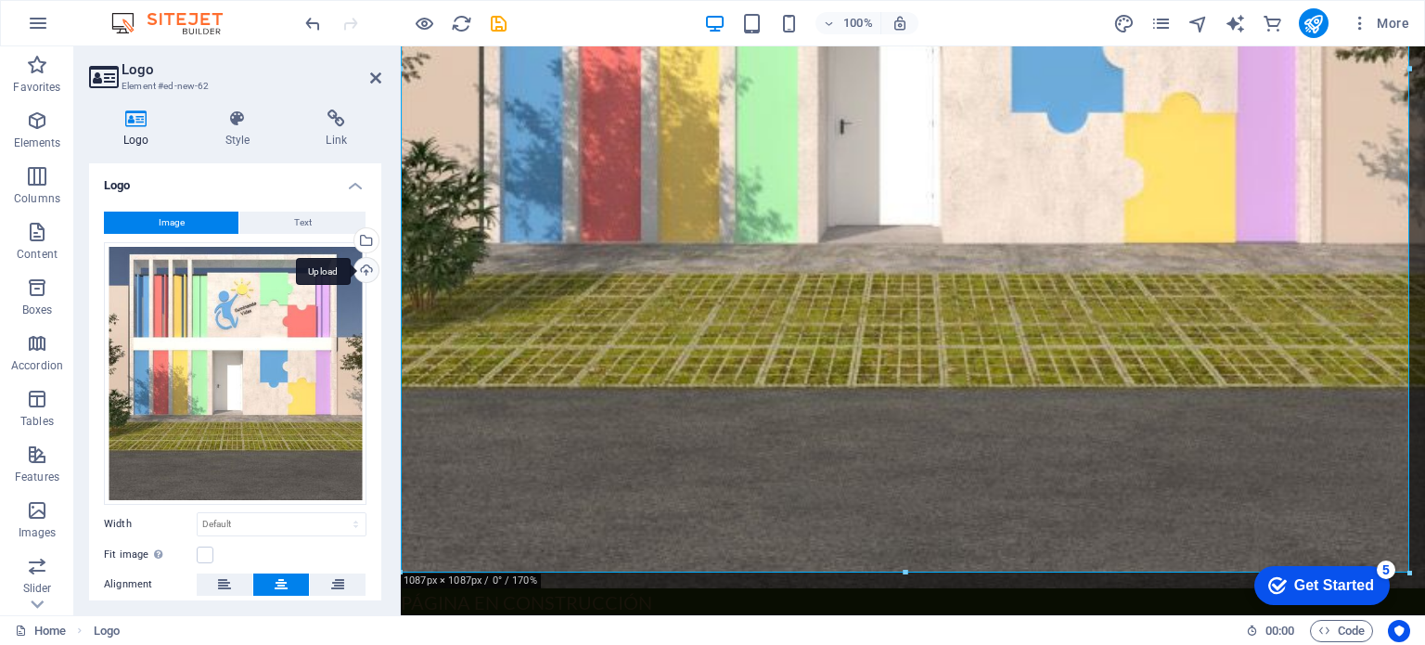
click at [354, 266] on div "Upload" at bounding box center [365, 272] width 28 height 28
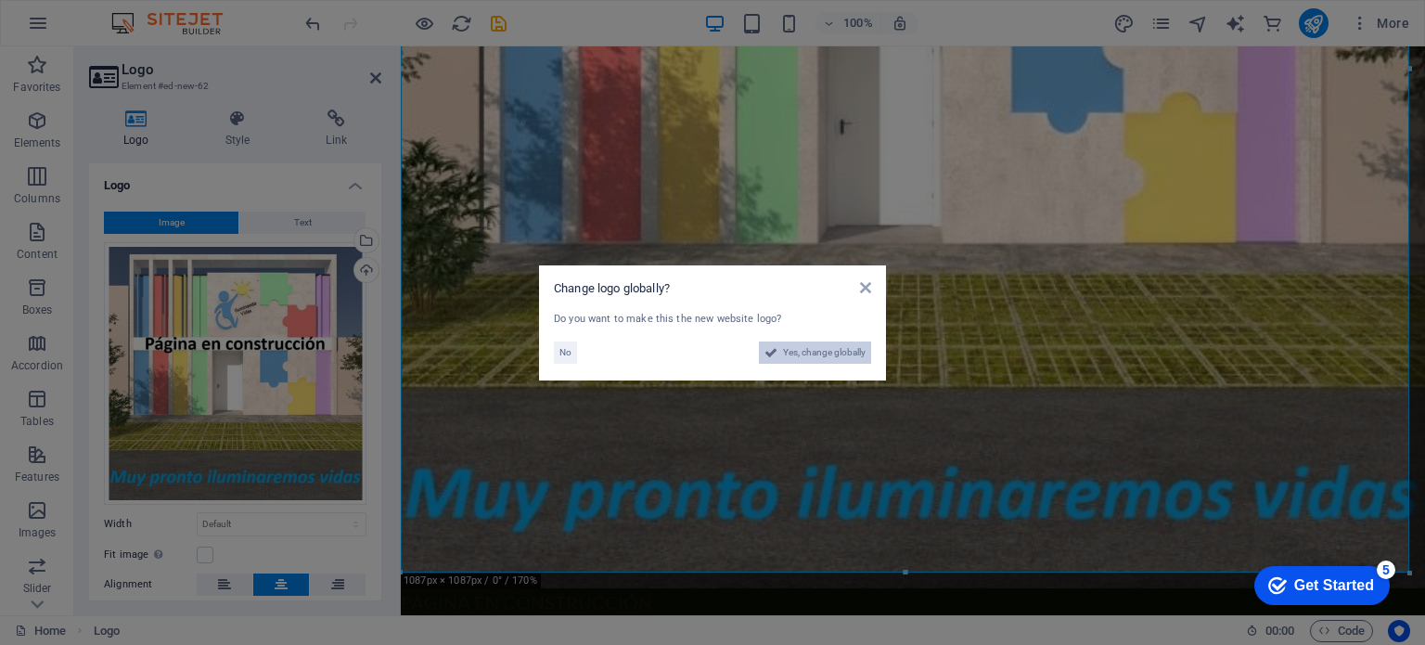
click at [792, 347] on span "Yes, change globally" at bounding box center [824, 352] width 83 height 22
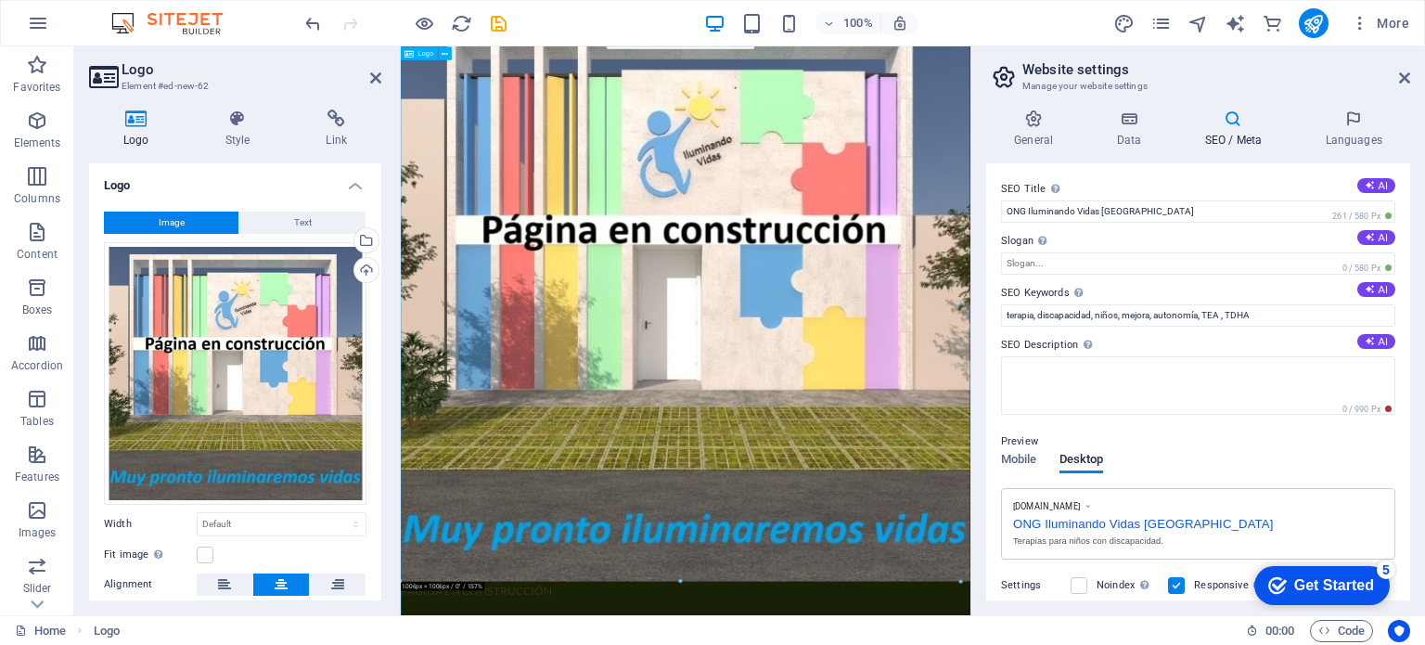
scroll to position [98, 0]
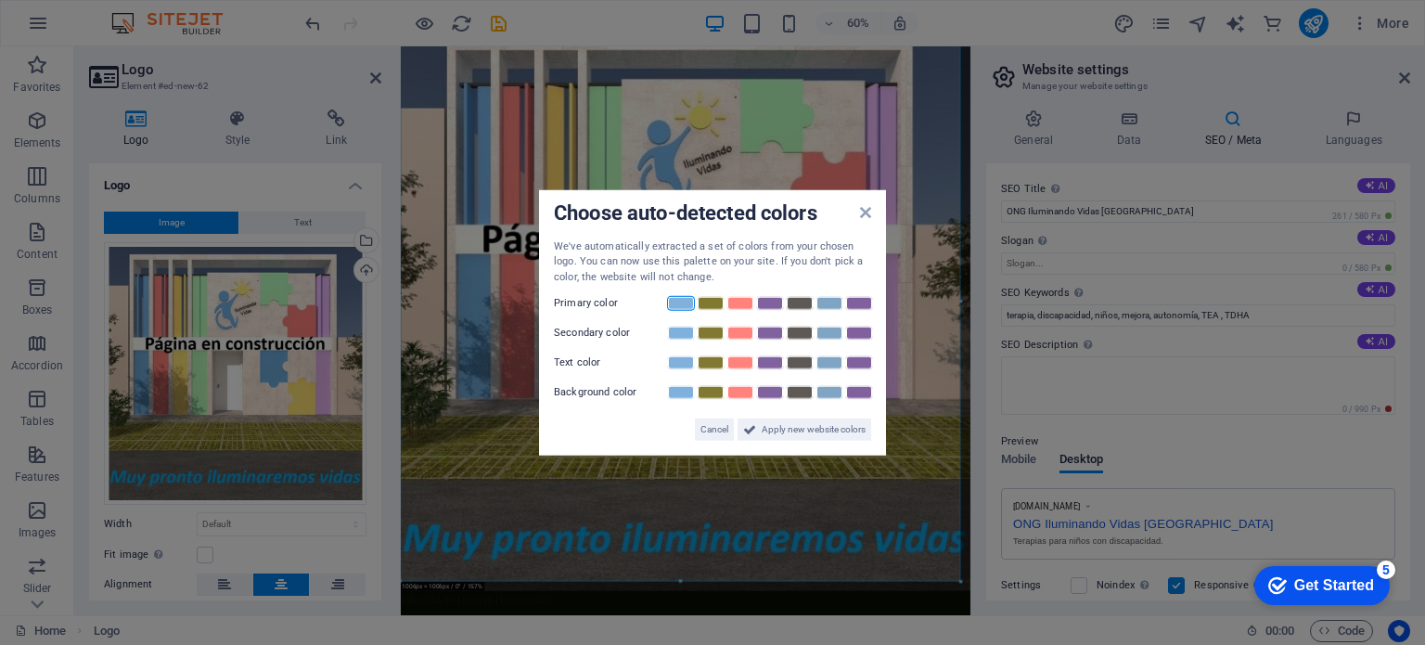
click at [678, 308] on link at bounding box center [681, 303] width 28 height 15
click at [713, 337] on link at bounding box center [710, 333] width 28 height 15
click at [805, 363] on link at bounding box center [800, 362] width 28 height 15
click at [827, 387] on link at bounding box center [829, 392] width 28 height 15
click at [816, 426] on span "Apply new website colors" at bounding box center [813, 429] width 104 height 22
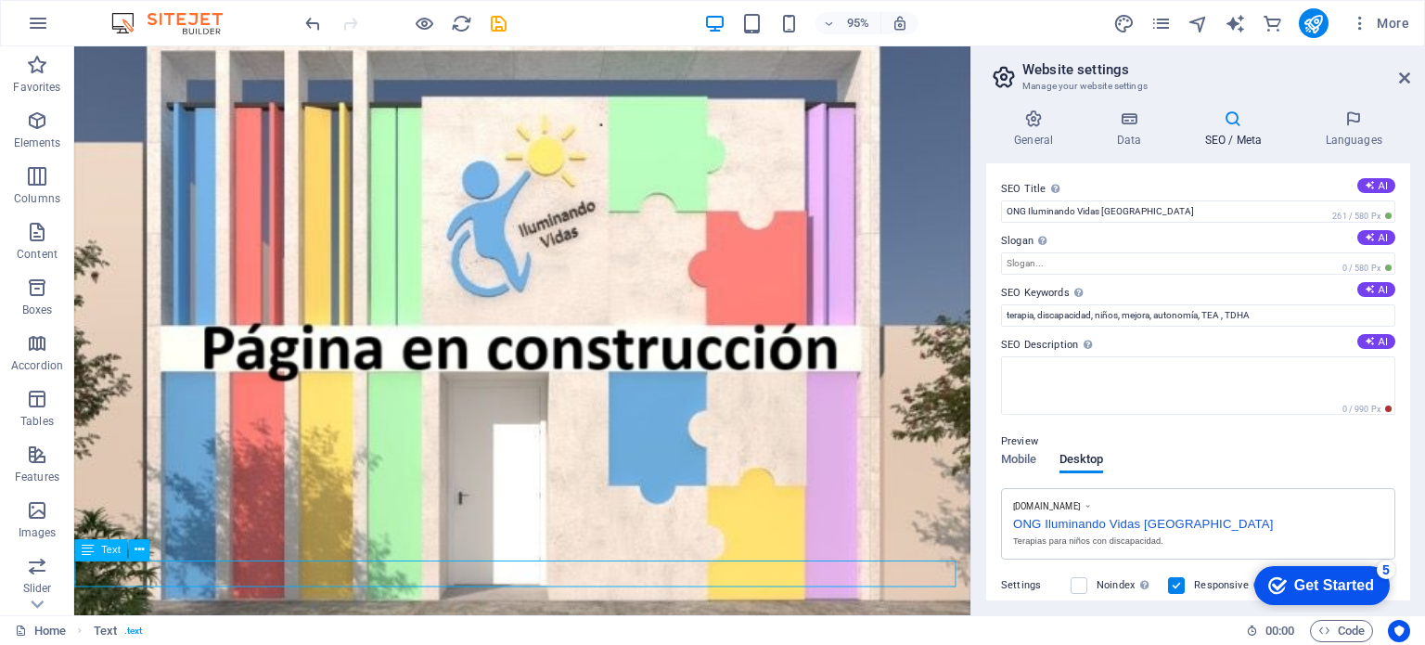
scroll to position [441, 0]
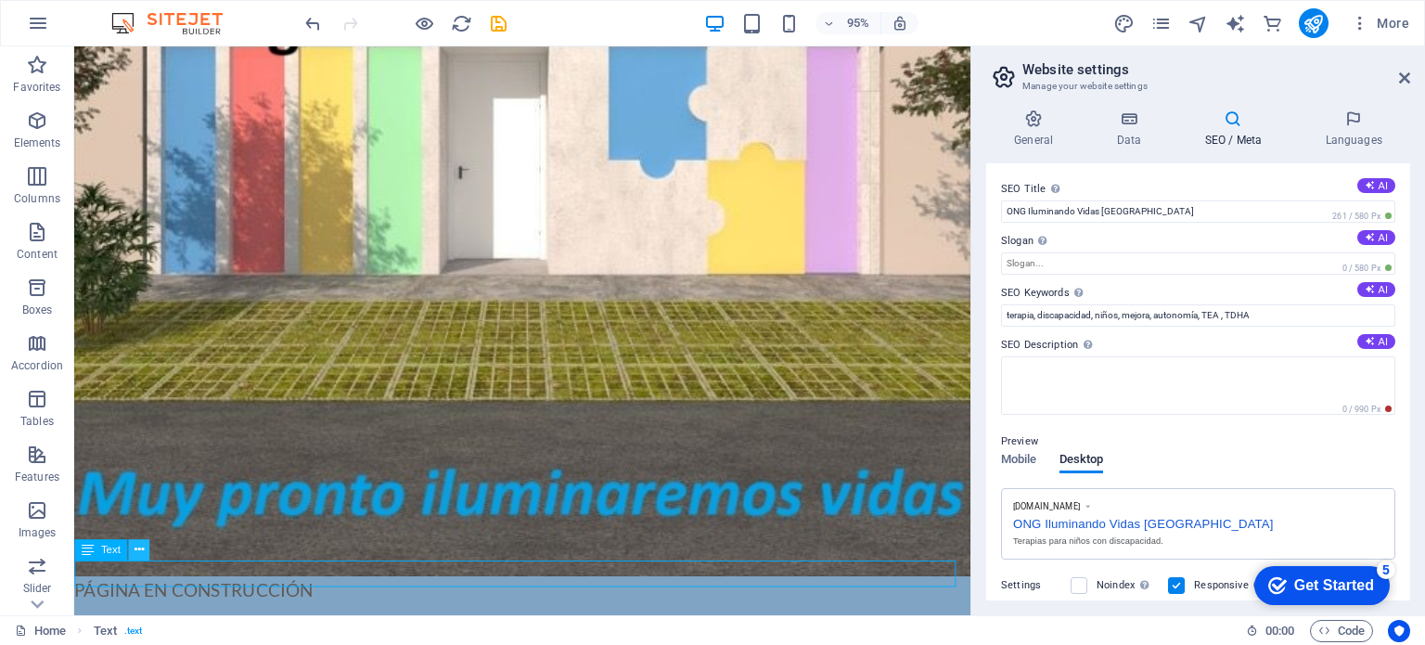
click at [134, 552] on icon at bounding box center [138, 550] width 9 height 19
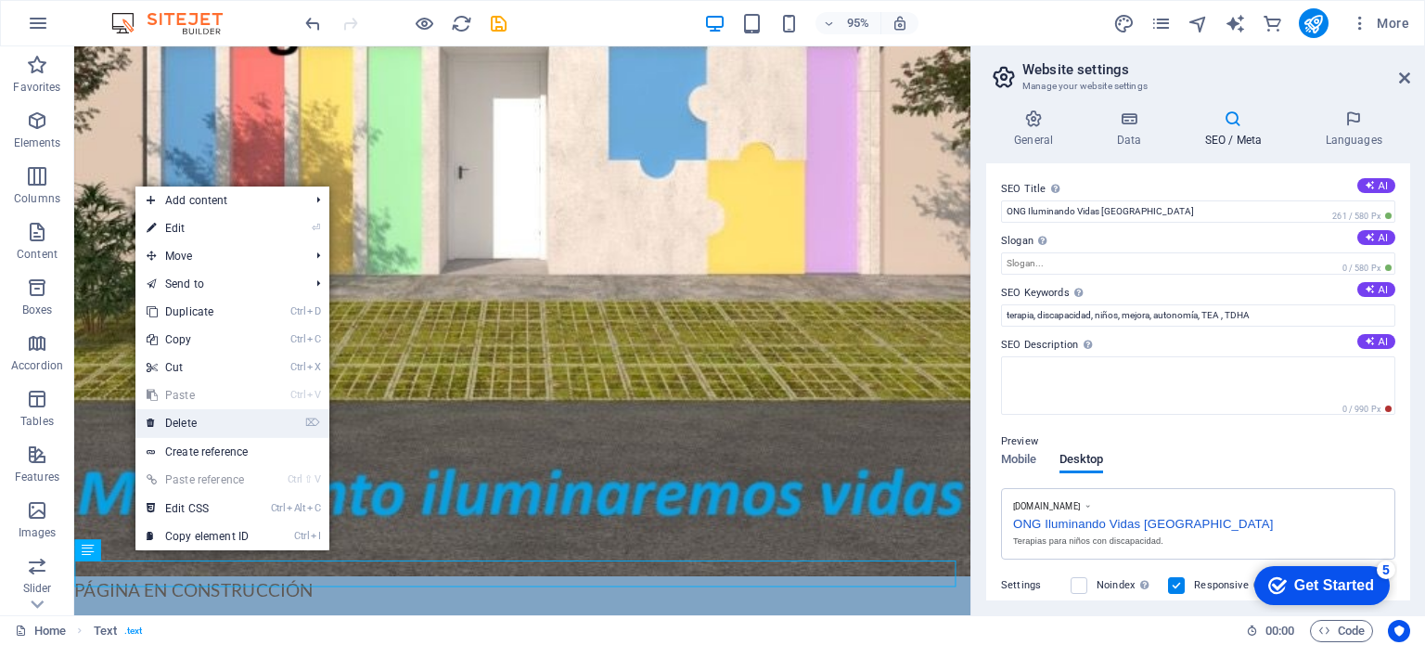
click at [198, 422] on link "⌦ Delete" at bounding box center [197, 423] width 124 height 28
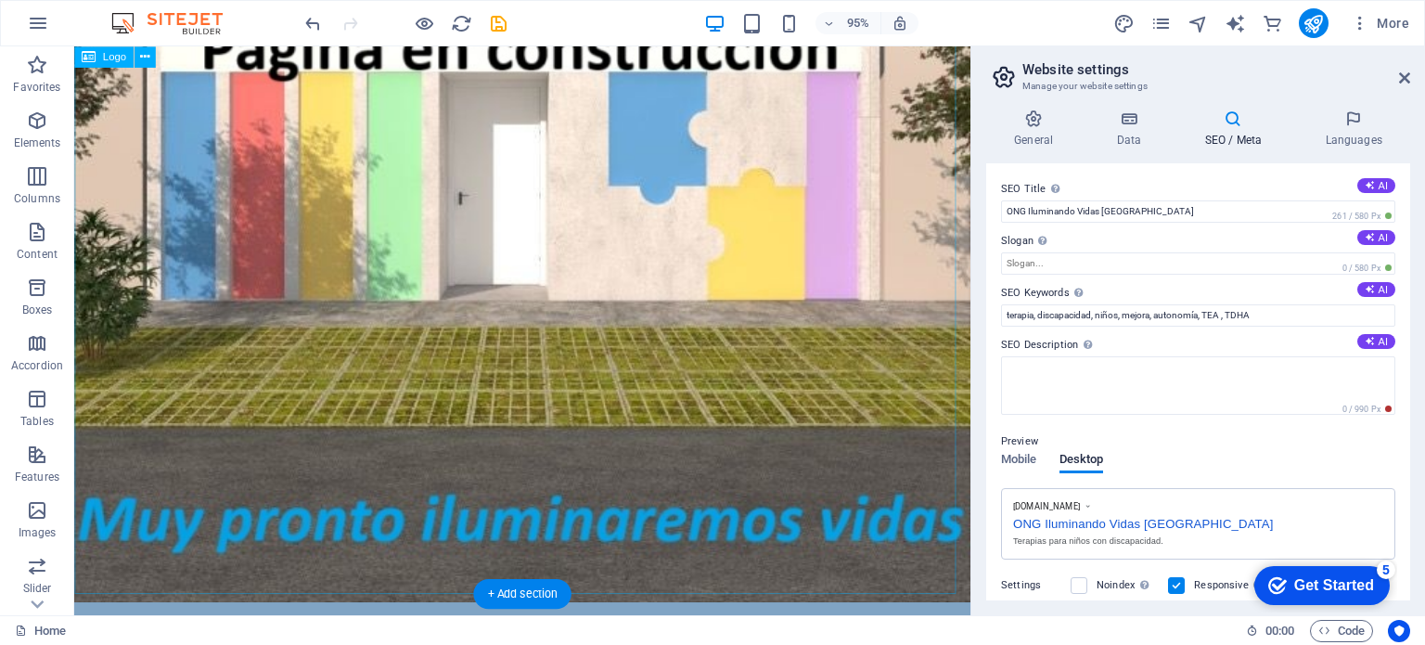
scroll to position [0, 0]
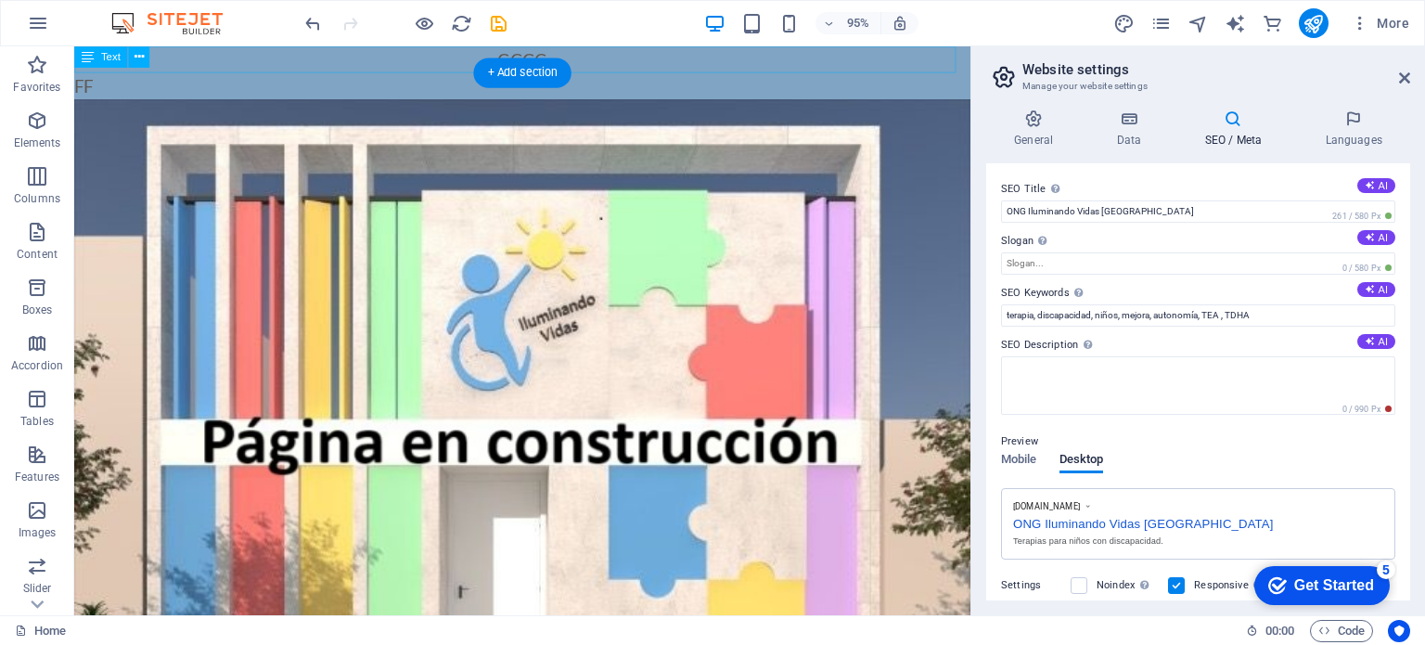
click at [466, 57] on div "CCCC" at bounding box center [545, 60] width 943 height 28
click at [136, 56] on icon at bounding box center [138, 56] width 9 height 19
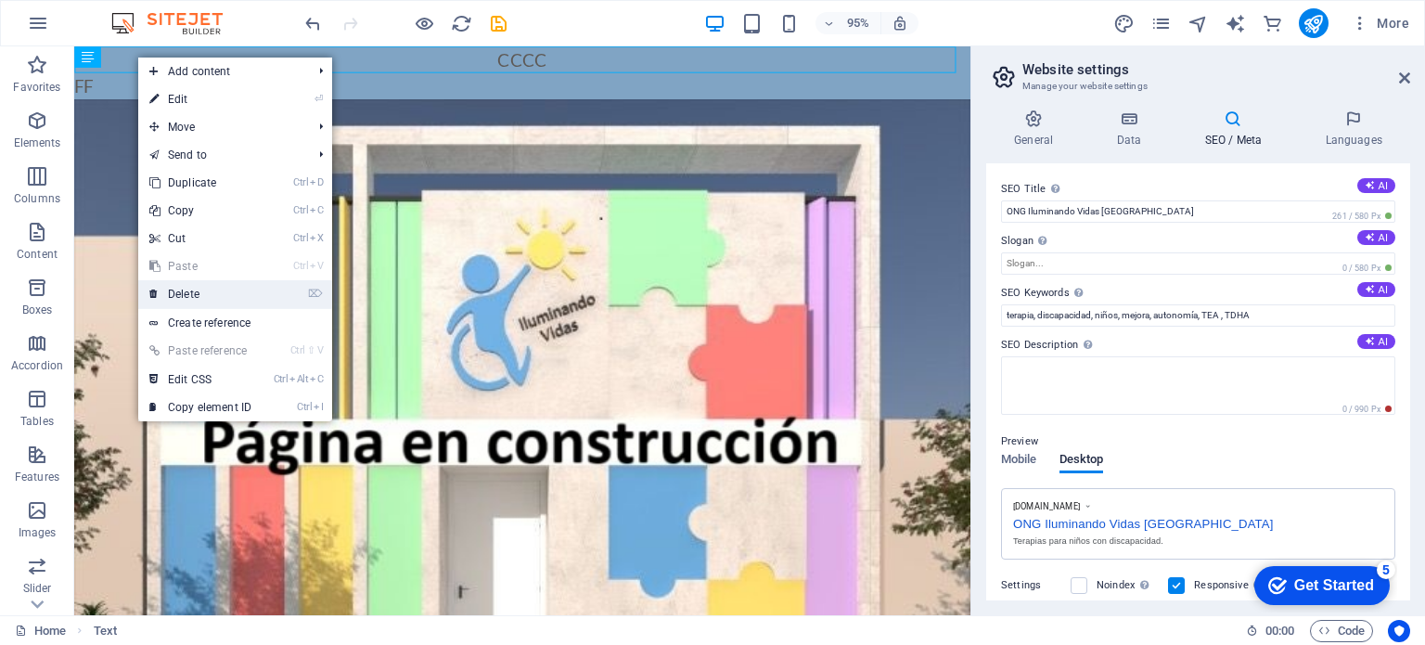
click at [200, 286] on link "⌦ Delete" at bounding box center [200, 294] width 124 height 28
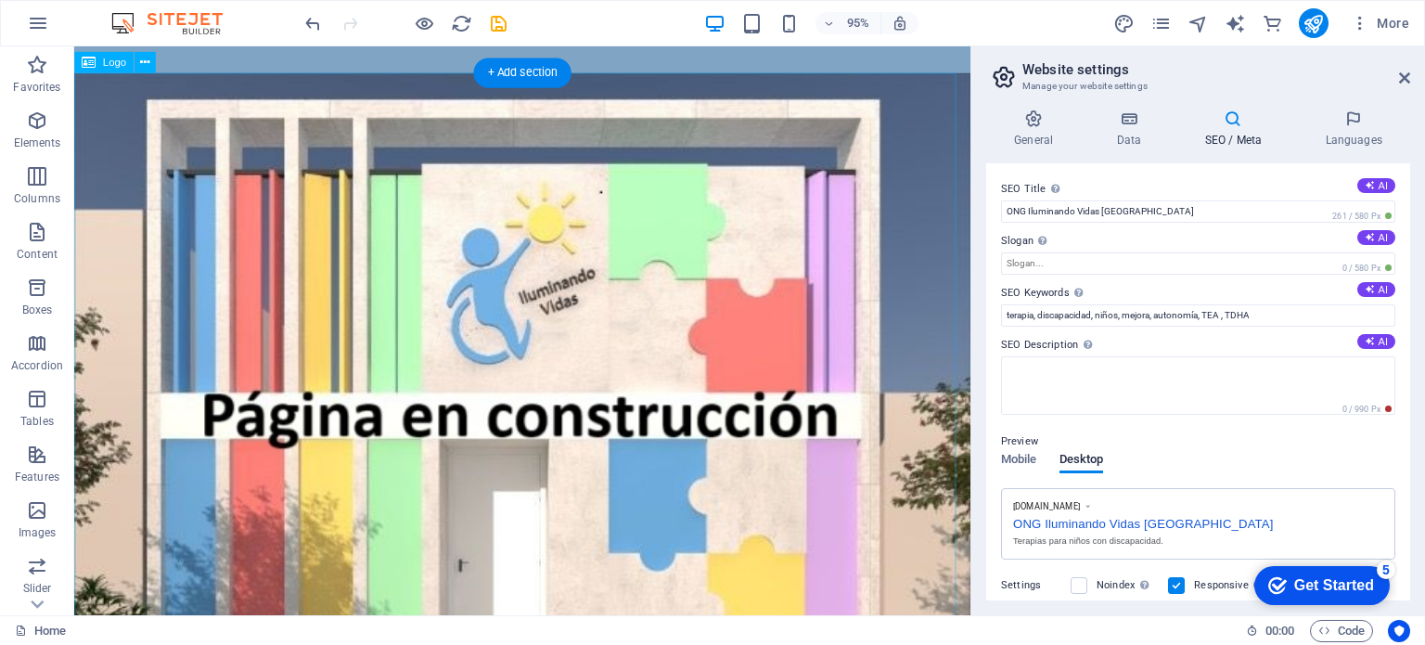
click at [767, 94] on div at bounding box center [545, 545] width 943 height 943
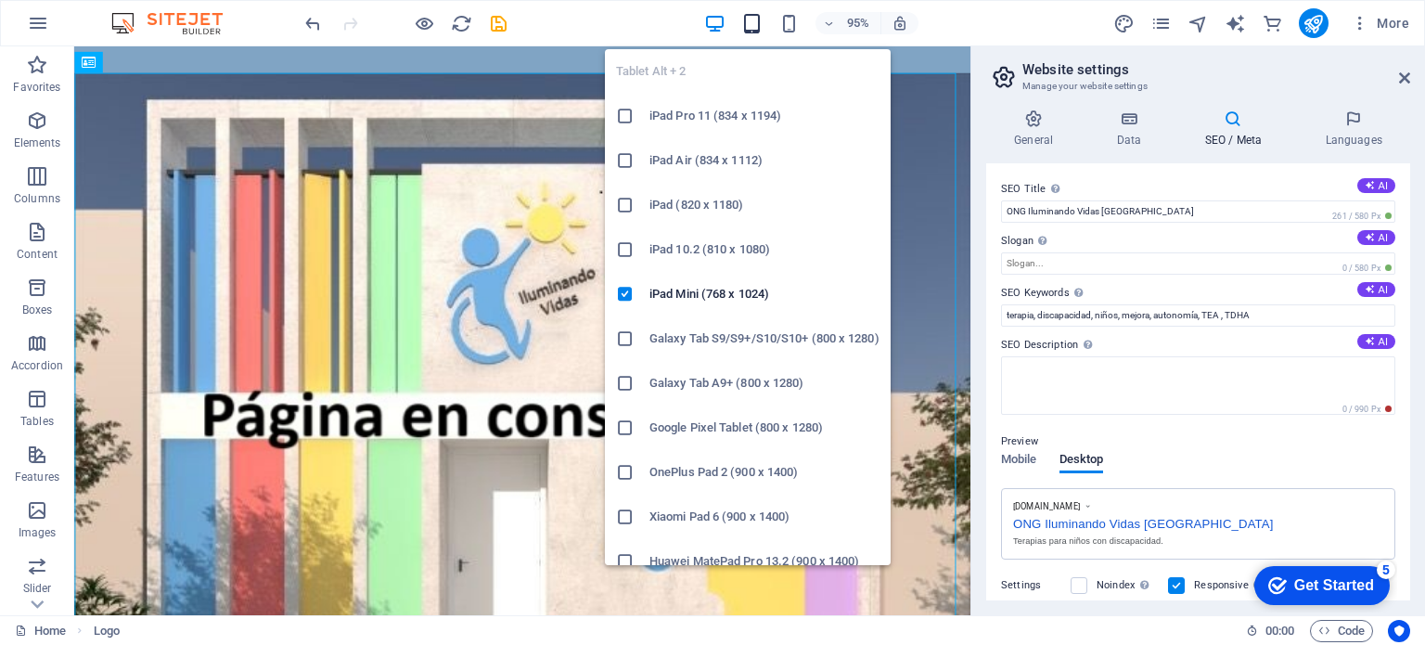
click at [757, 29] on icon "button" at bounding box center [751, 23] width 21 height 21
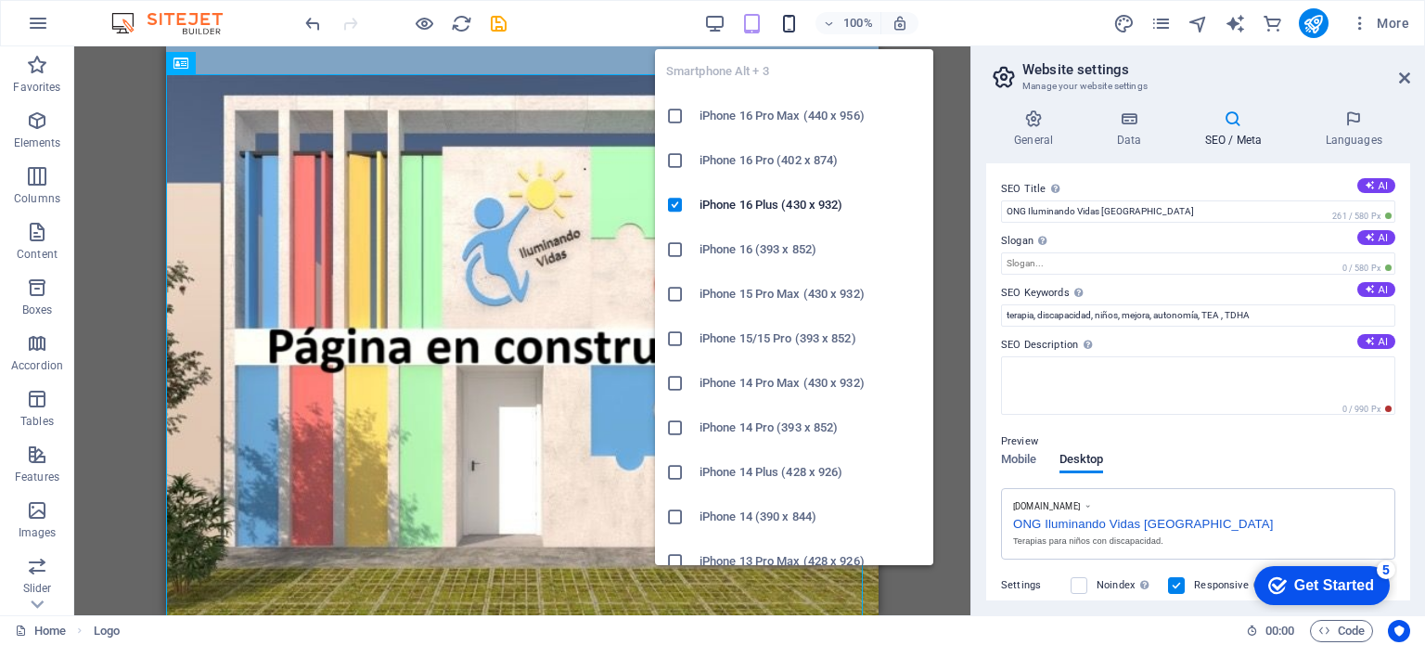
click at [788, 32] on icon "button" at bounding box center [788, 23] width 21 height 21
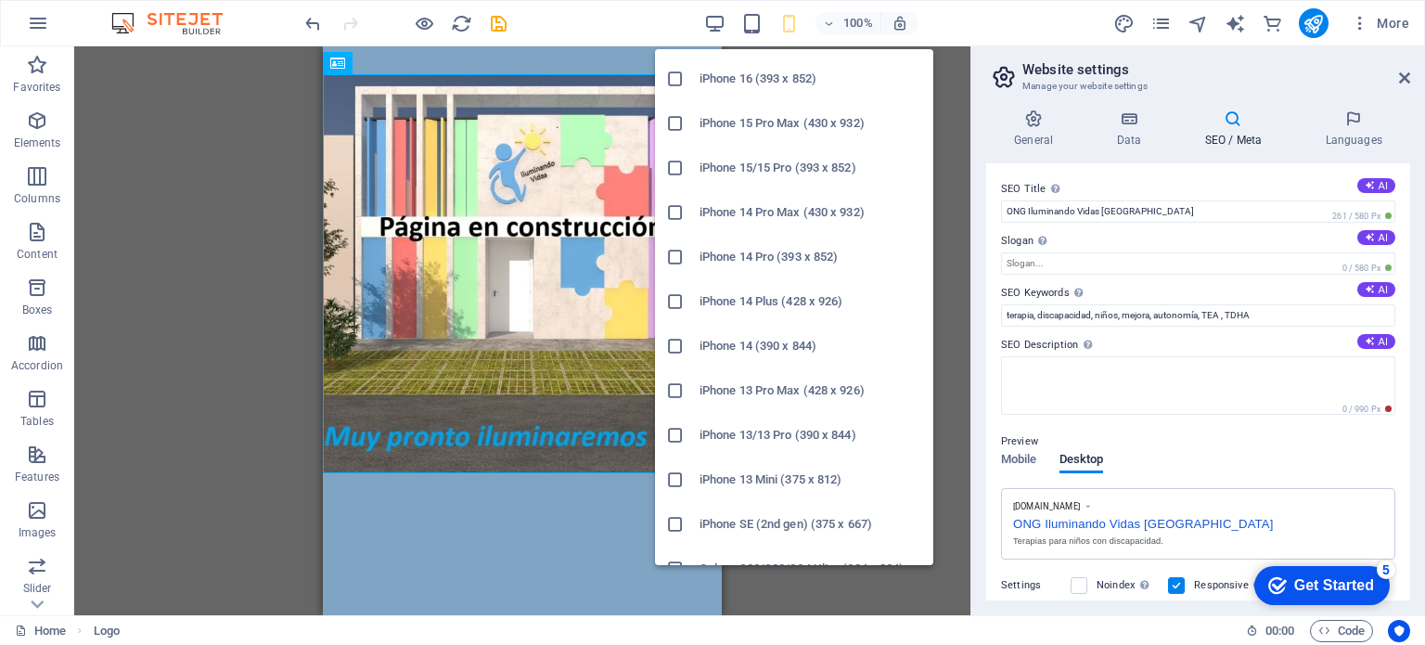
scroll to position [371, 0]
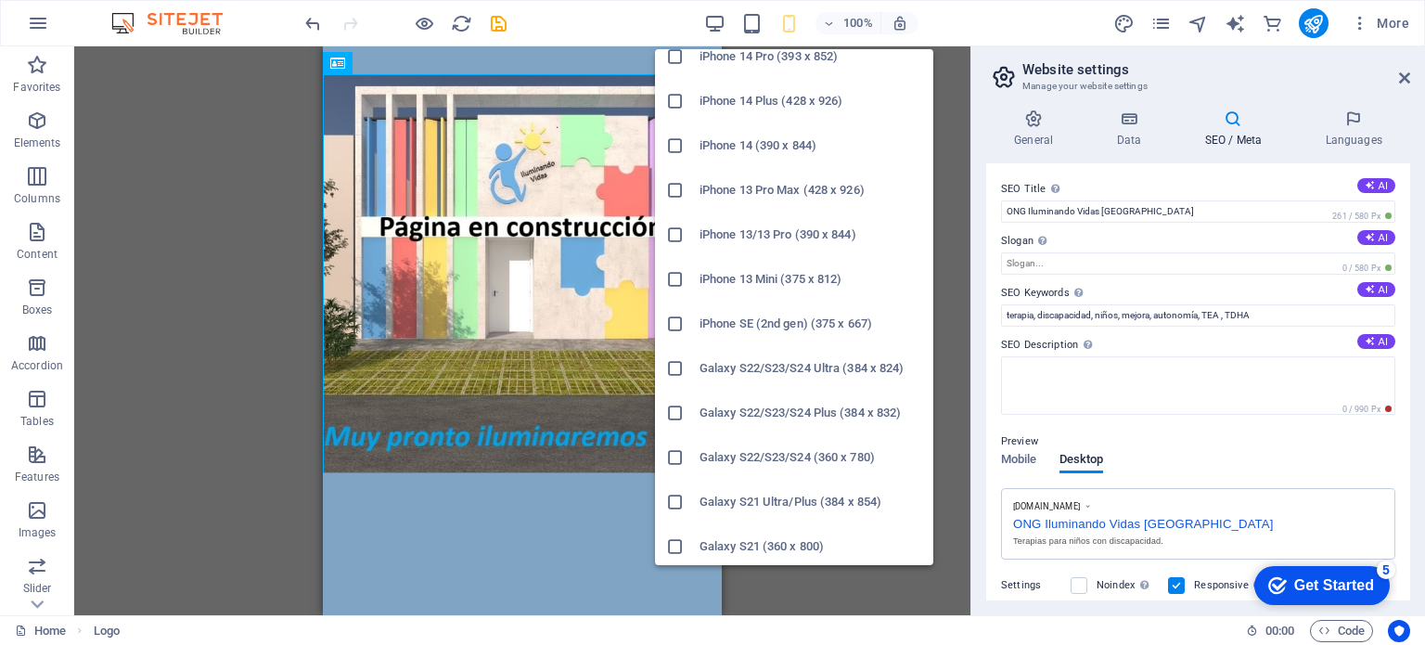
click at [744, 543] on h6 "Galaxy S21 (360 x 800)" at bounding box center [810, 546] width 223 height 22
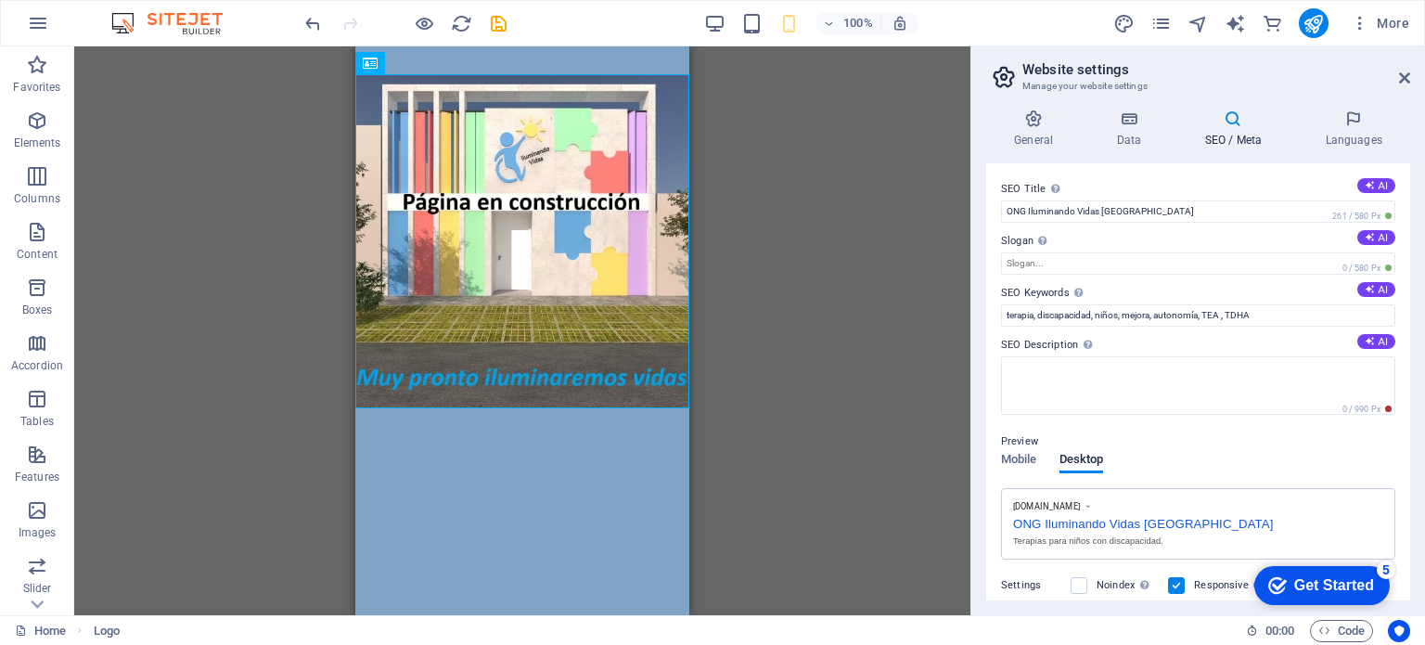
click at [560, 438] on html "Skip to main content ff Drop content here or Add elements Paste clipboard 01. S…" at bounding box center [522, 241] width 334 height 391
click at [796, 319] on div "Drag here to replace the existing content. Press “Ctrl” if you want to create a…" at bounding box center [522, 330] width 896 height 569
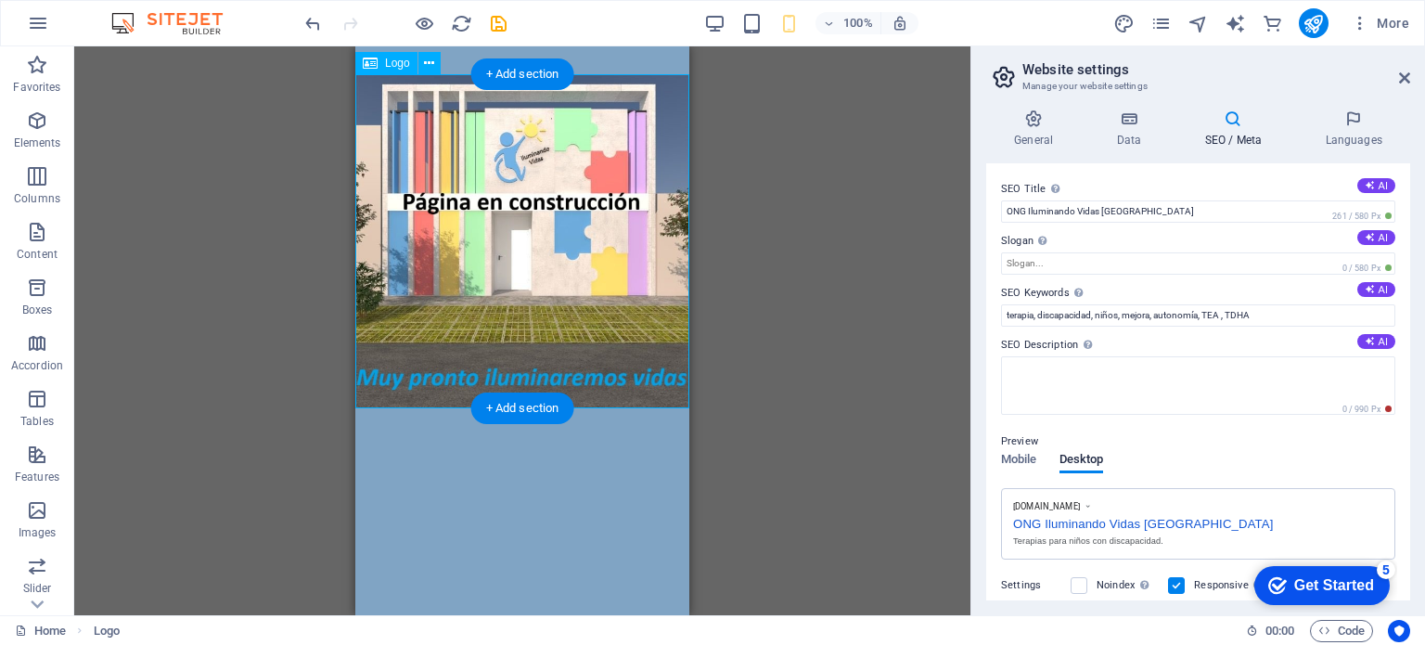
click at [452, 197] on div at bounding box center [522, 241] width 334 height 334
click at [472, 185] on div at bounding box center [522, 241] width 334 height 334
click at [472, 185] on div "Drag here to replace the existing content. Press “Ctrl” if you want to create a…" at bounding box center [522, 330] width 896 height 569
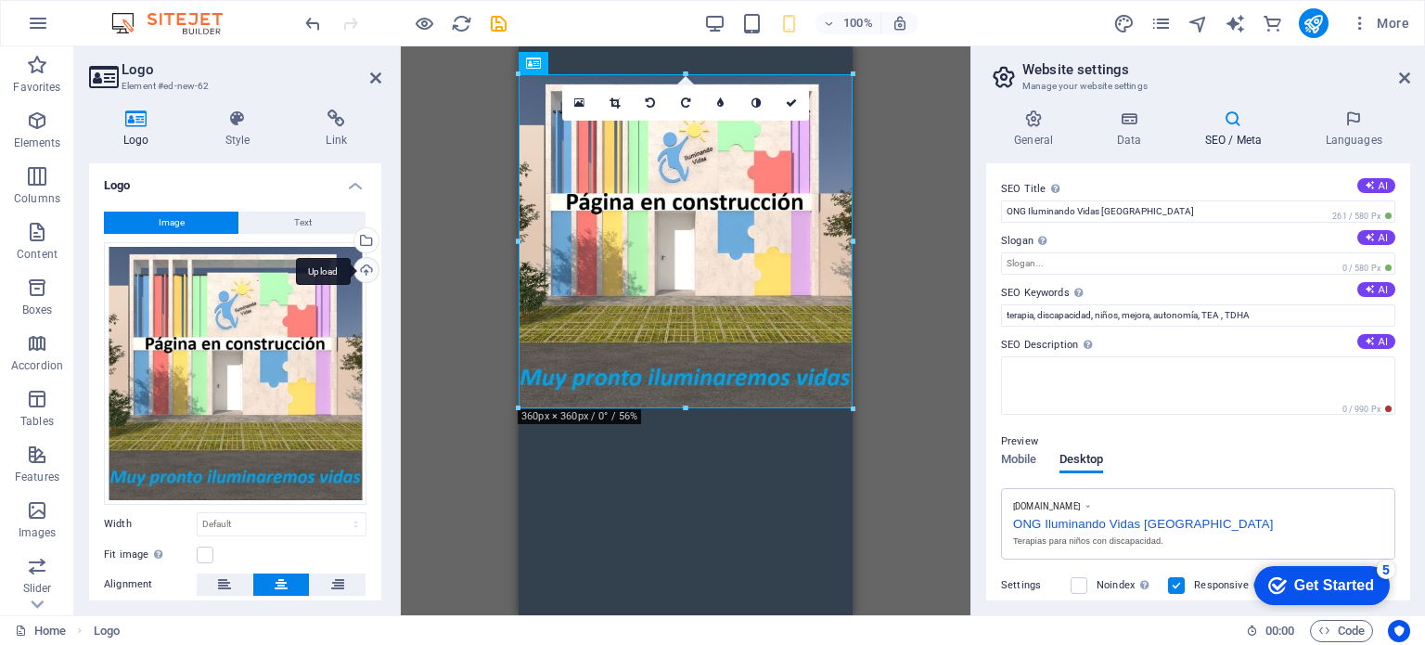
click at [364, 267] on div "Upload" at bounding box center [365, 272] width 28 height 28
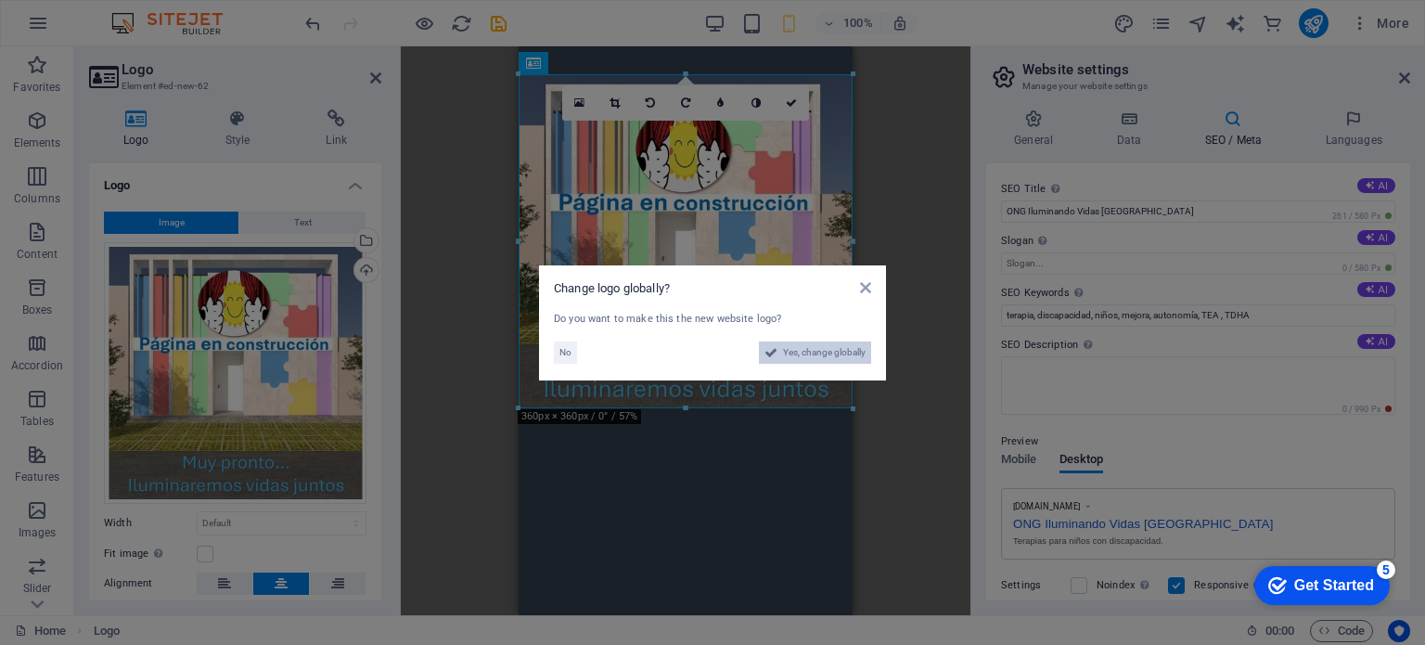
click at [814, 356] on span "Yes, change globally" at bounding box center [824, 352] width 83 height 22
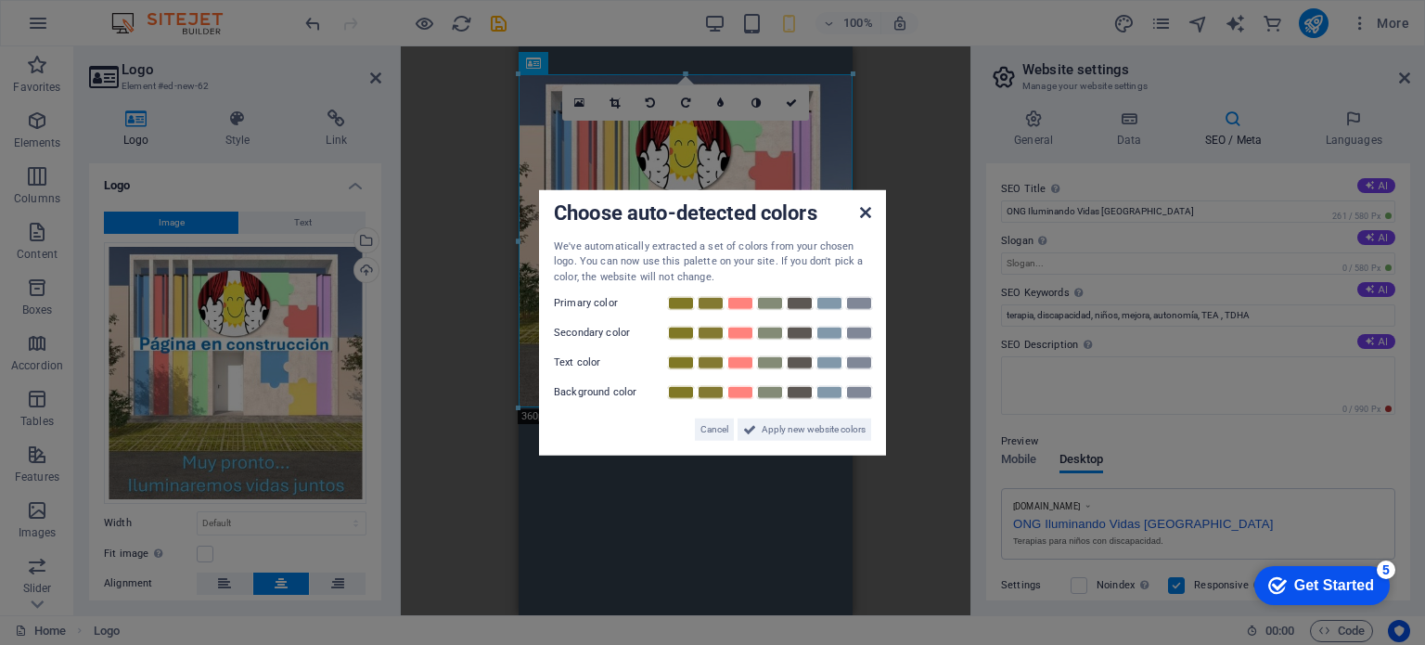
click at [864, 216] on icon at bounding box center [865, 211] width 11 height 15
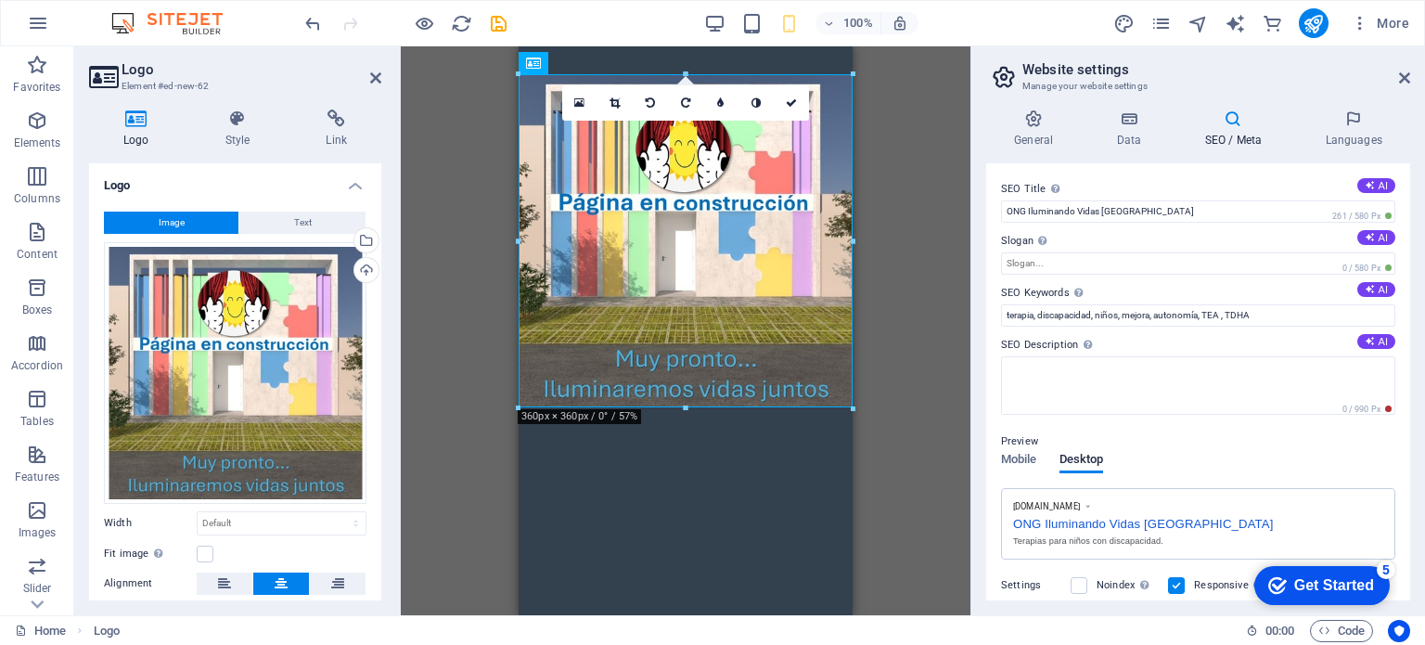
click at [913, 225] on div "Drag here to replace the existing content. Press “Ctrl” if you want to create a…" at bounding box center [685, 330] width 569 height 569
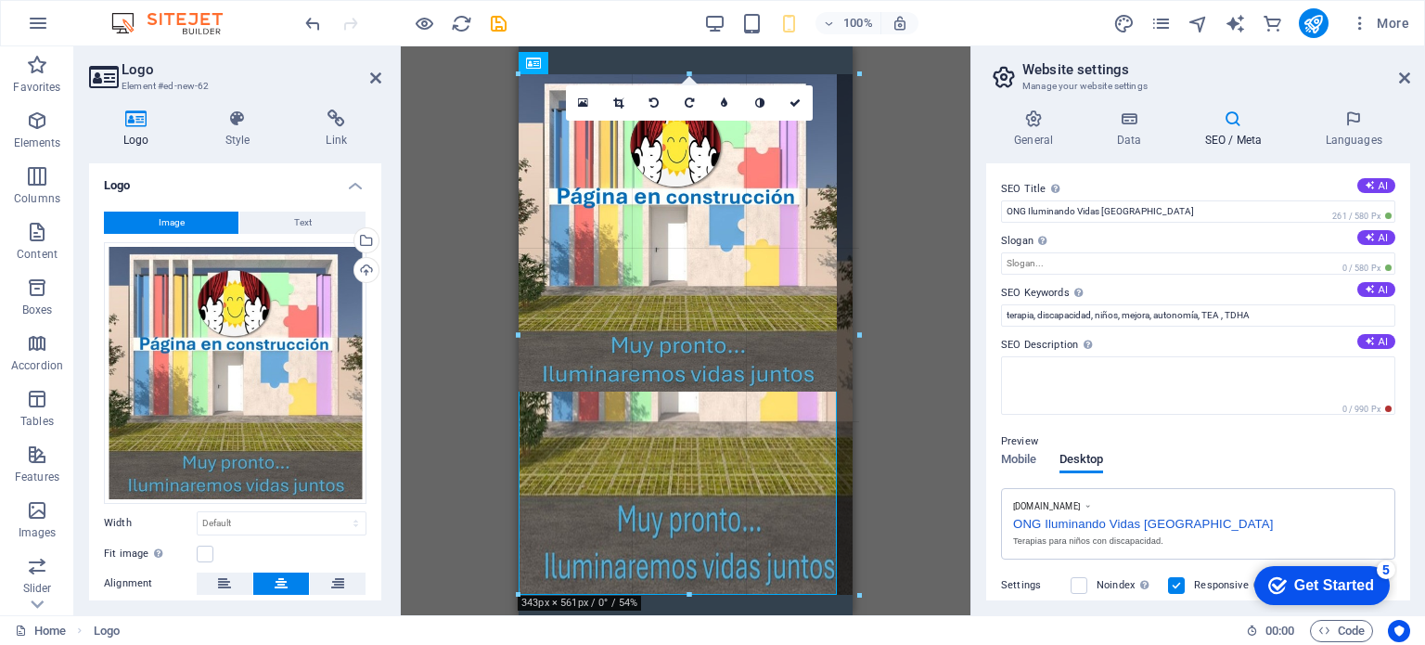
drag, startPoint x: 683, startPoint y: 74, endPoint x: 668, endPoint y: -112, distance: 187.0
type input "343"
select select "px"
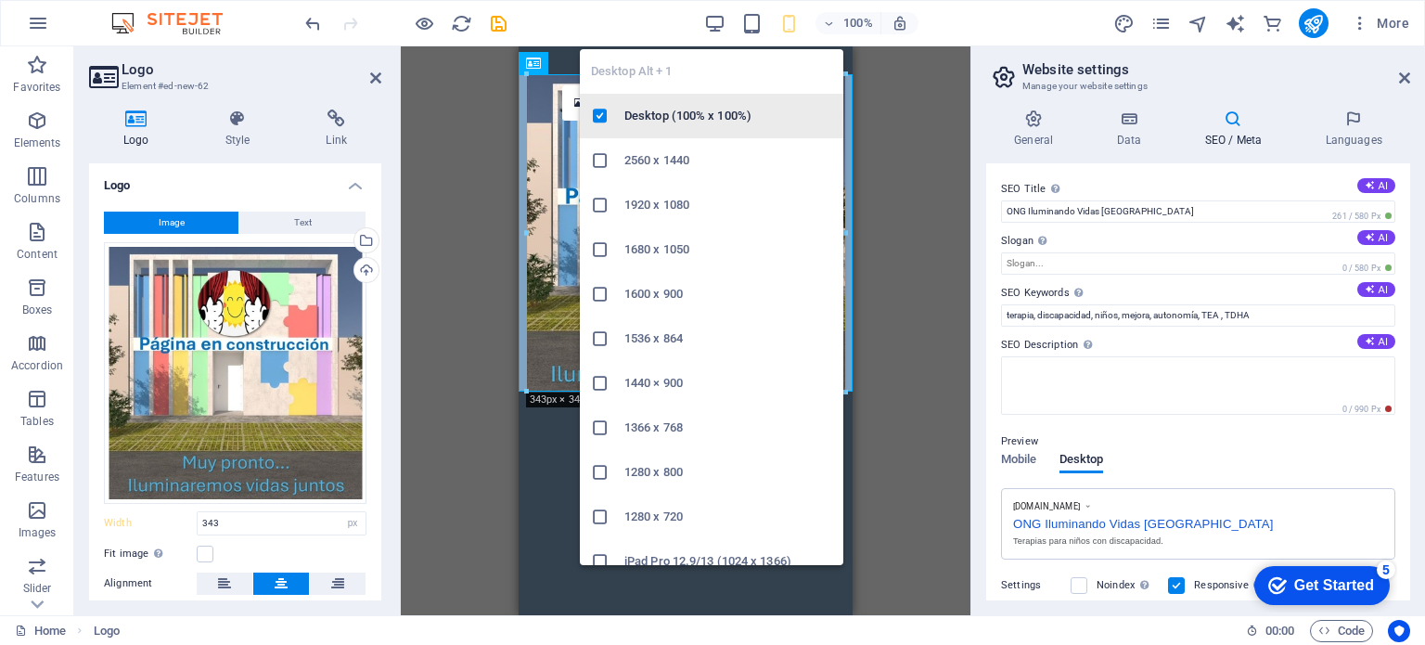
click at [767, 110] on h6 "Desktop (100% x 100%)" at bounding box center [728, 116] width 208 height 22
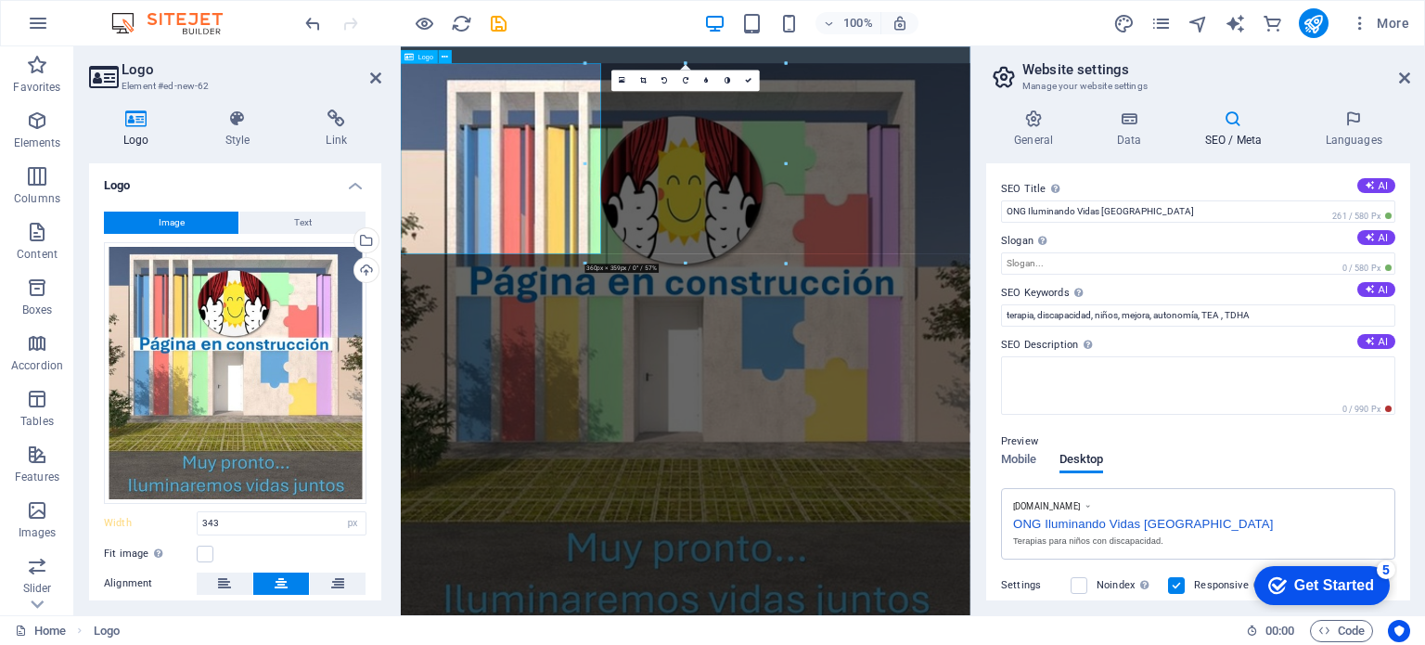
select select "DISABLED_OPTION_VALUE"
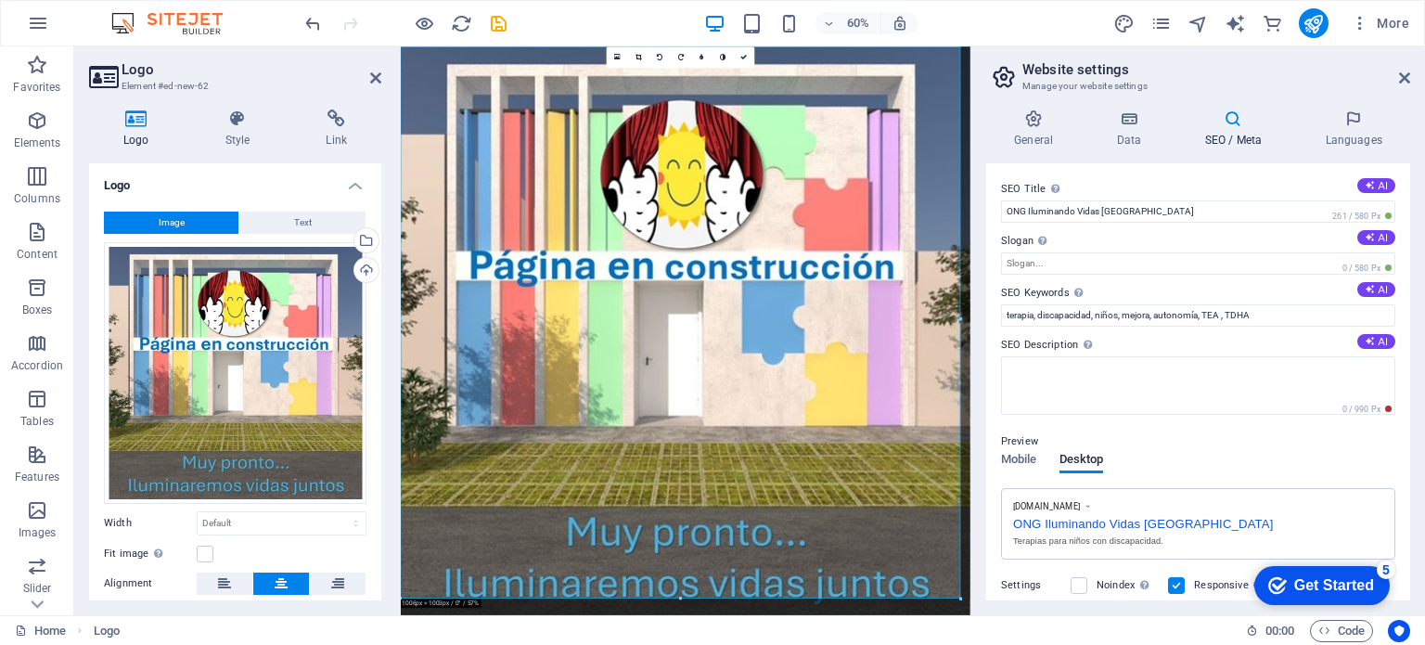
scroll to position [39, 0]
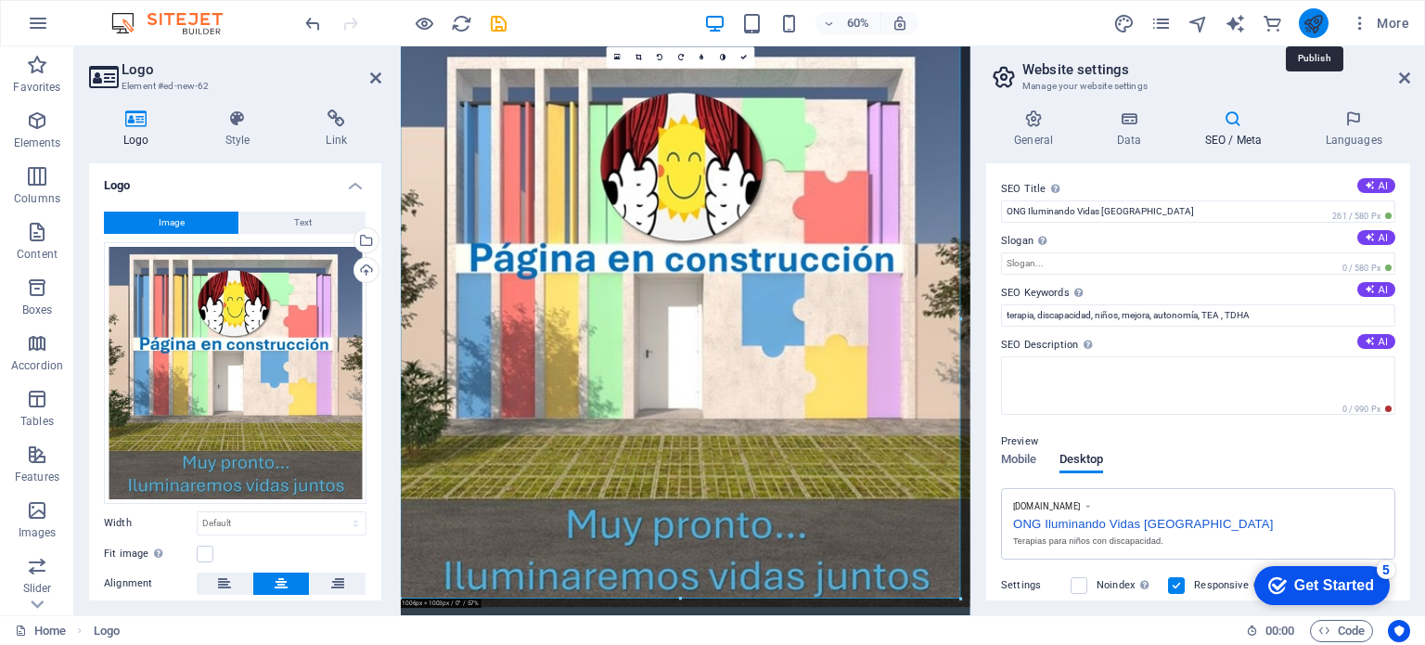
click at [1317, 25] on icon "publish" at bounding box center [1312, 23] width 21 height 21
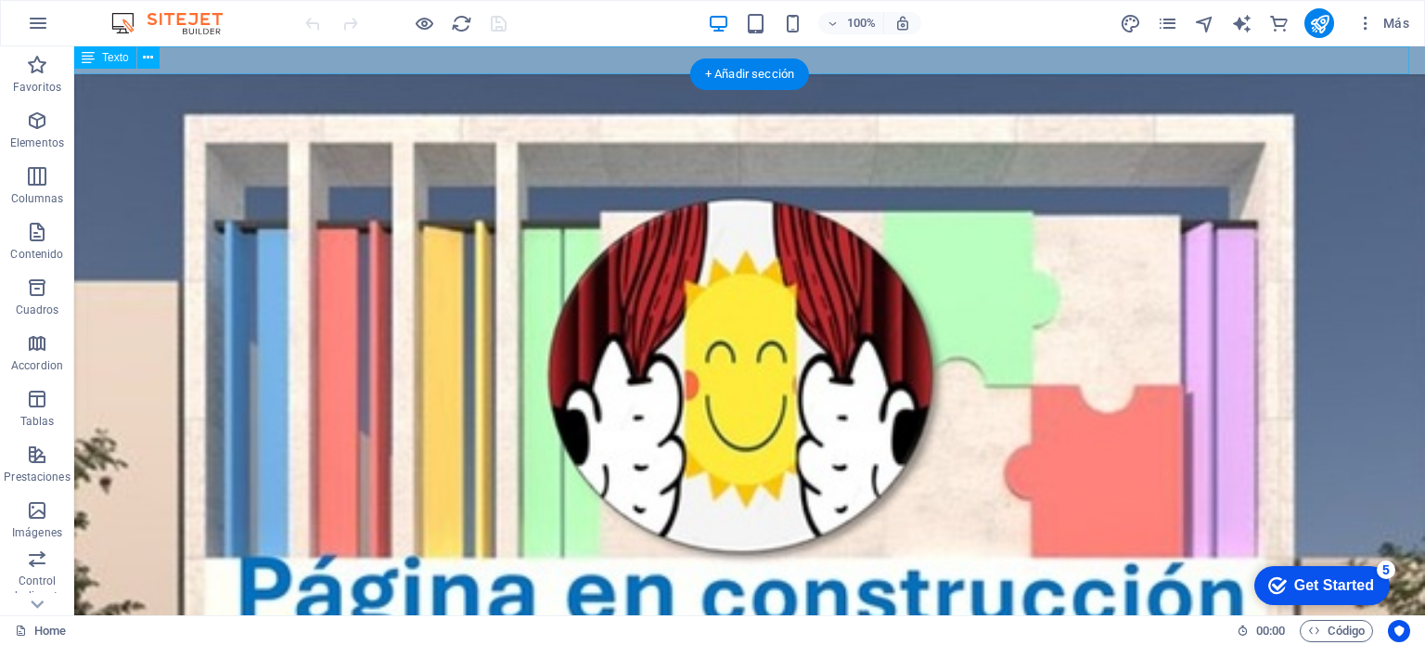
click at [196, 58] on div "ff" at bounding box center [749, 60] width 1350 height 28
click at [196, 58] on div "Arrastra aquí para reemplazar el contenido existente. Si quieres crear un eleme…" at bounding box center [749, 330] width 1350 height 569
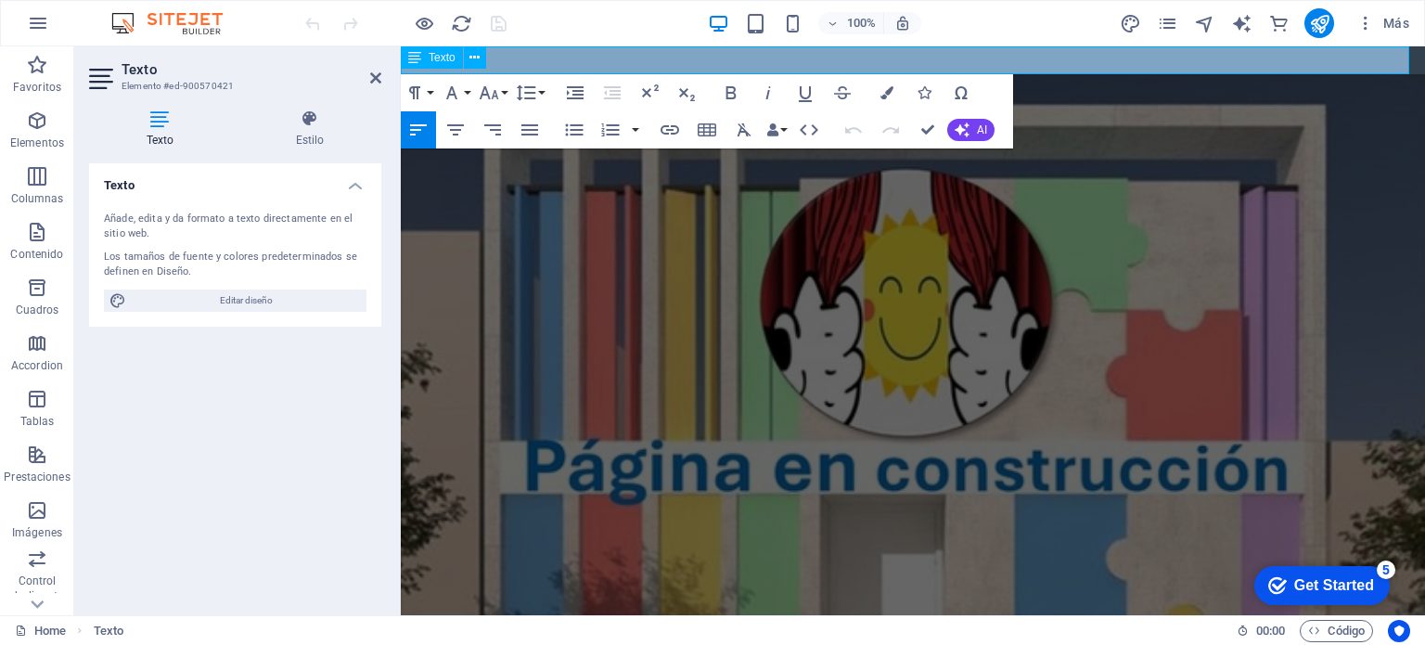
drag, startPoint x: 488, startPoint y: 54, endPoint x: 103, endPoint y: 5, distance: 388.0
click at [488, 54] on div "Texto" at bounding box center [449, 57] width 97 height 23
drag, startPoint x: 810, startPoint y: 148, endPoint x: 1060, endPoint y: 238, distance: 266.1
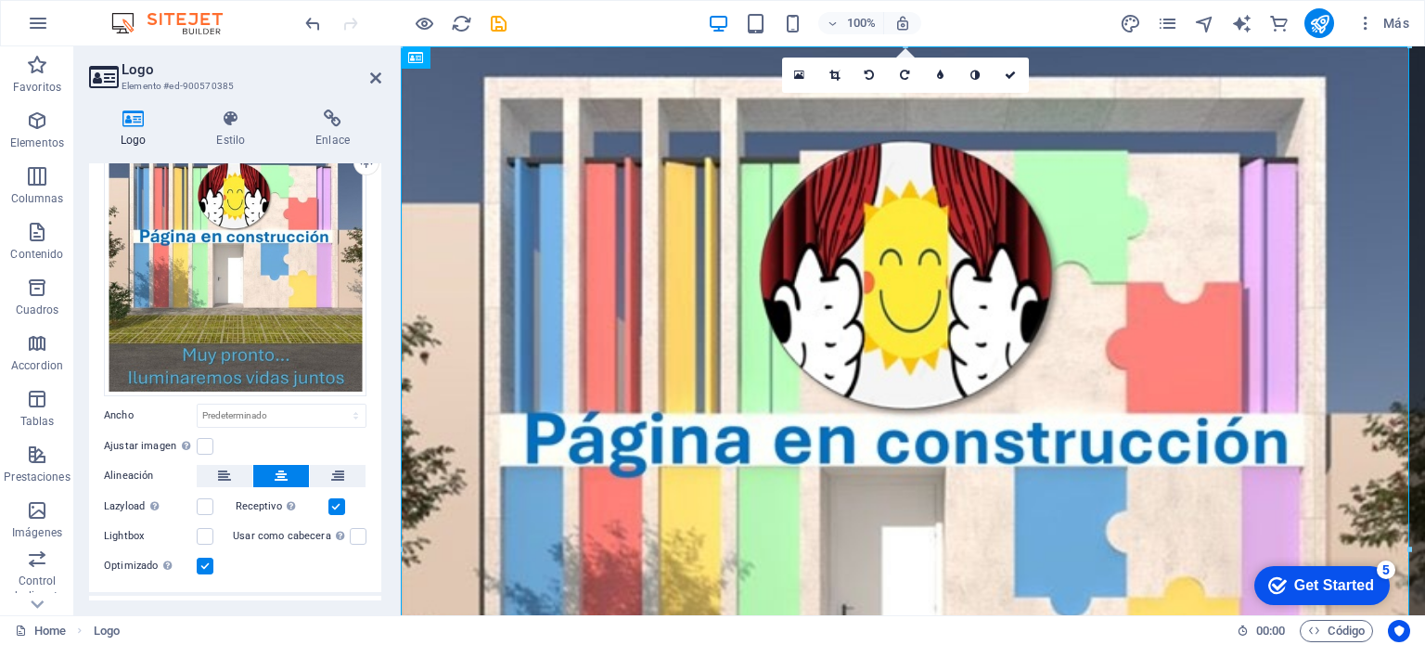
scroll to position [191, 0]
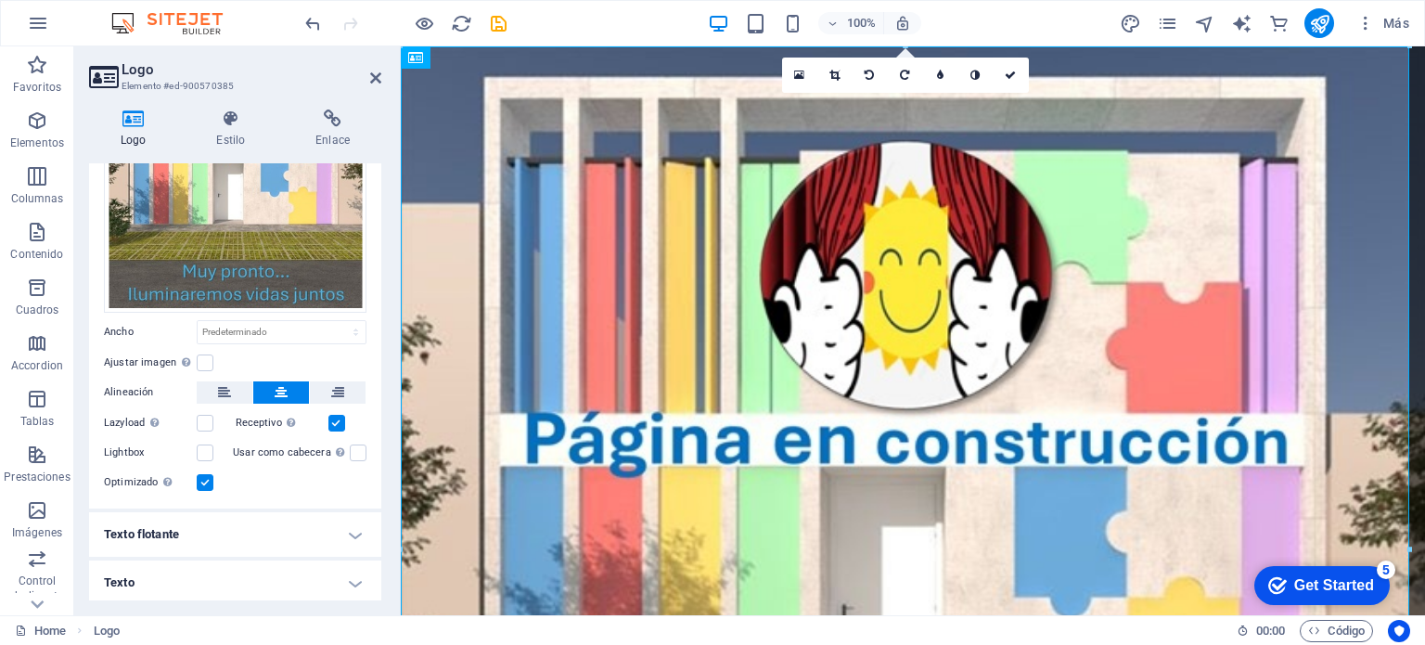
click at [189, 570] on h4 "Texto" at bounding box center [235, 582] width 292 height 45
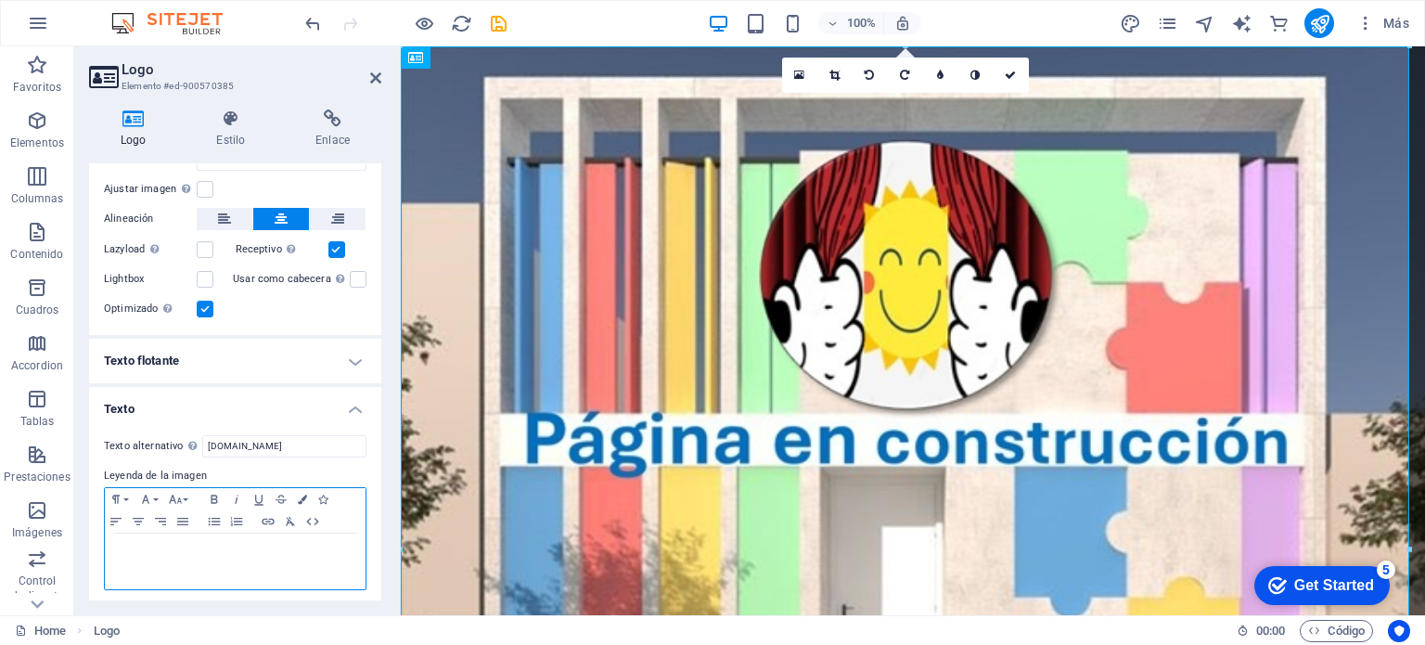
click at [211, 533] on div at bounding box center [235, 561] width 261 height 56
click at [825, 77] on link at bounding box center [834, 75] width 35 height 35
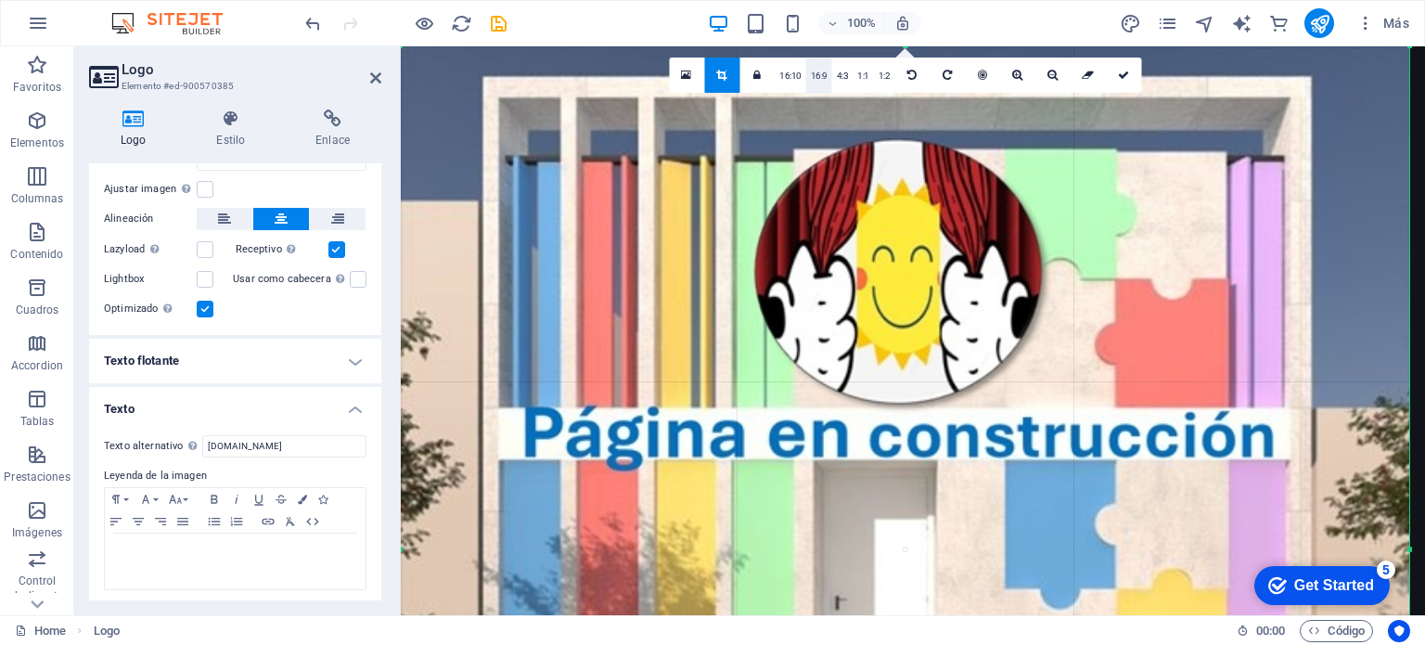
click at [818, 82] on link "16:9" at bounding box center [819, 75] width 26 height 35
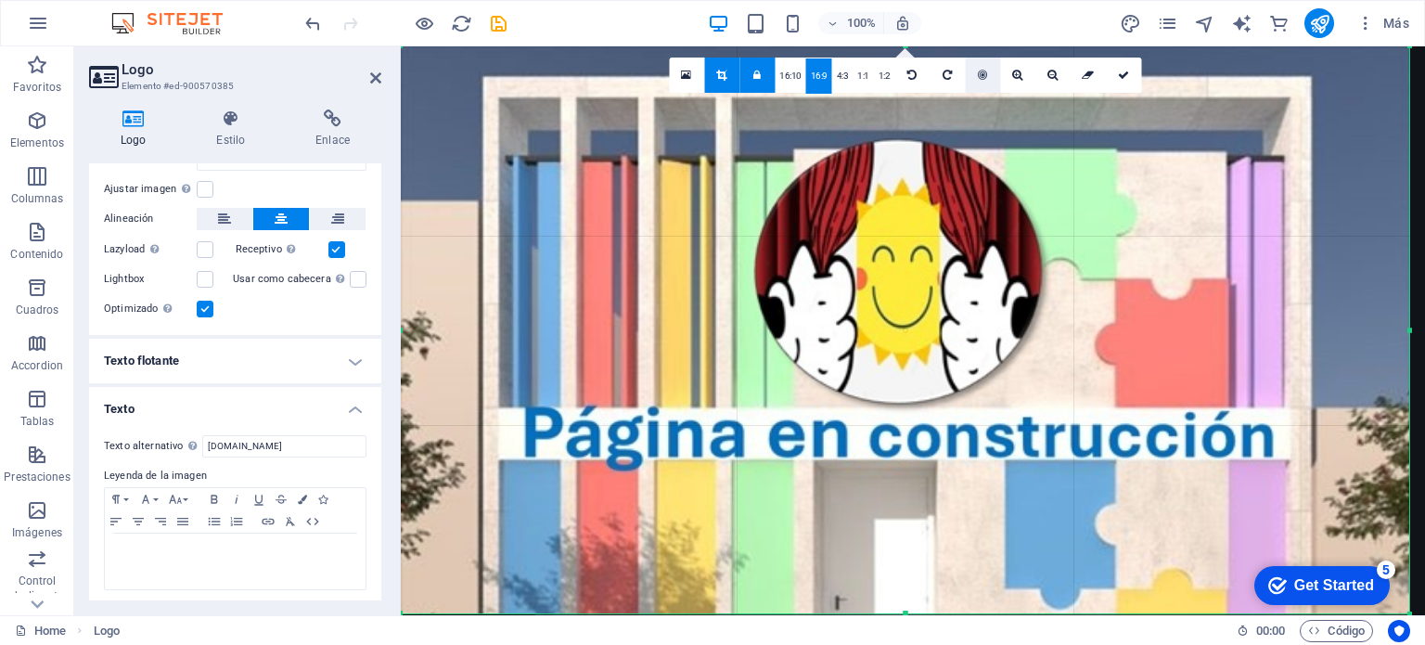
click at [987, 76] on link at bounding box center [982, 75] width 35 height 35
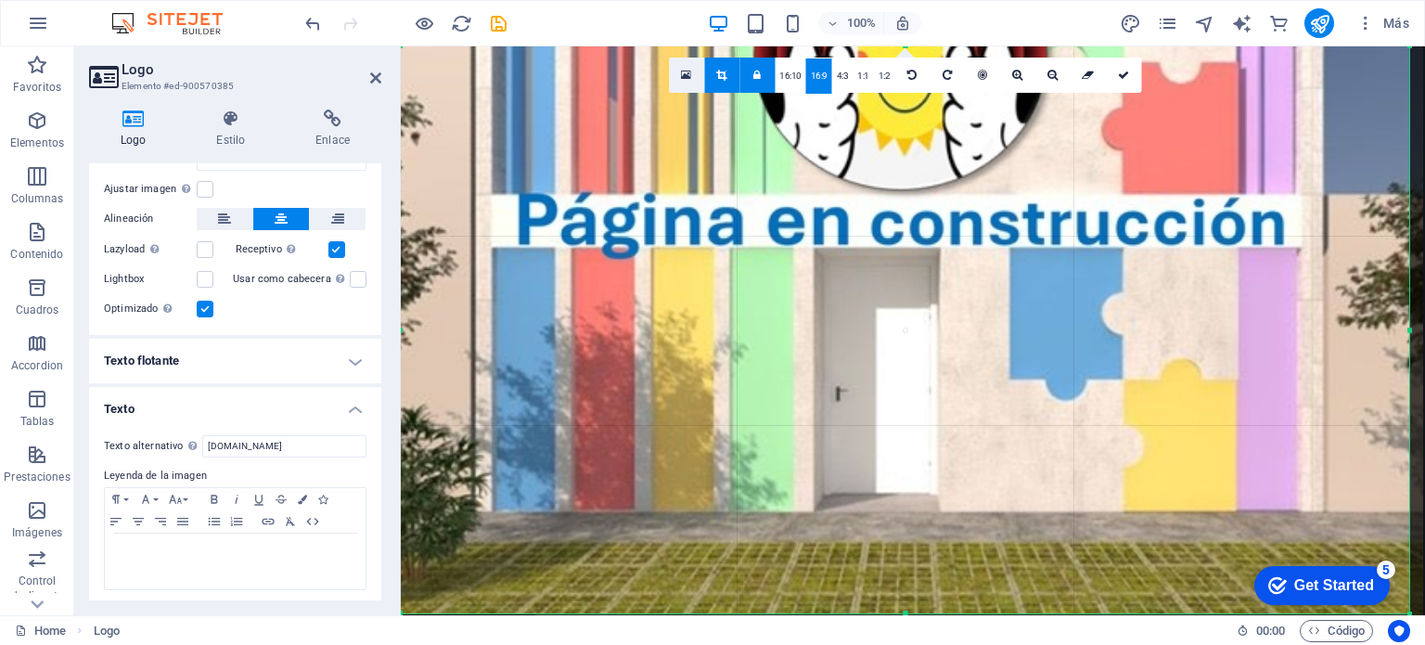
click at [693, 77] on link at bounding box center [686, 75] width 35 height 35
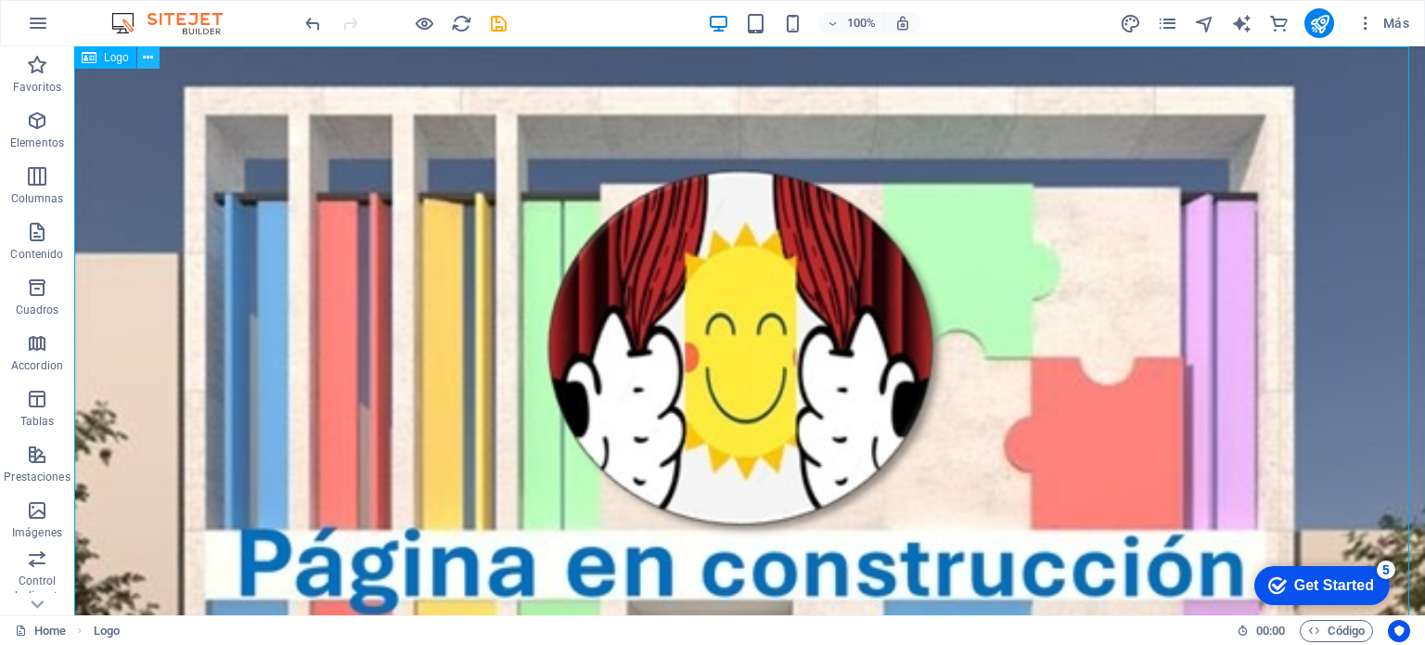
click at [149, 55] on icon at bounding box center [148, 57] width 10 height 19
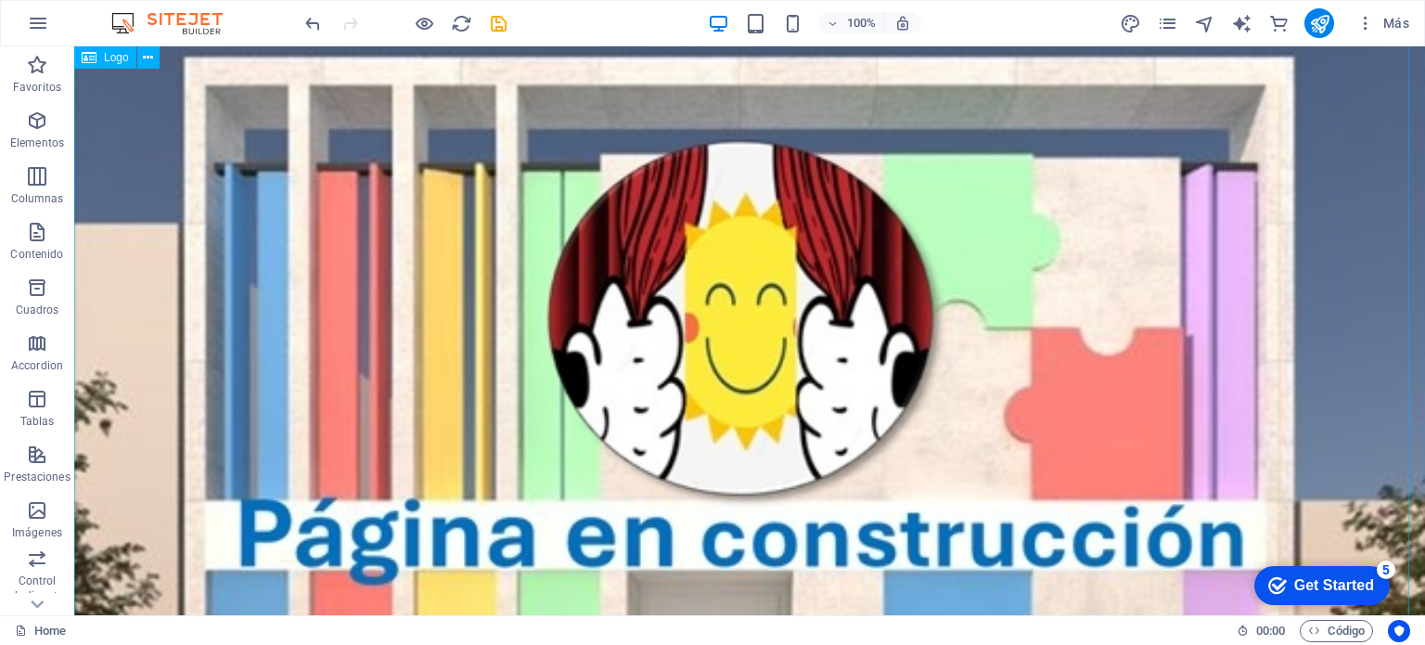
scroll to position [0, 0]
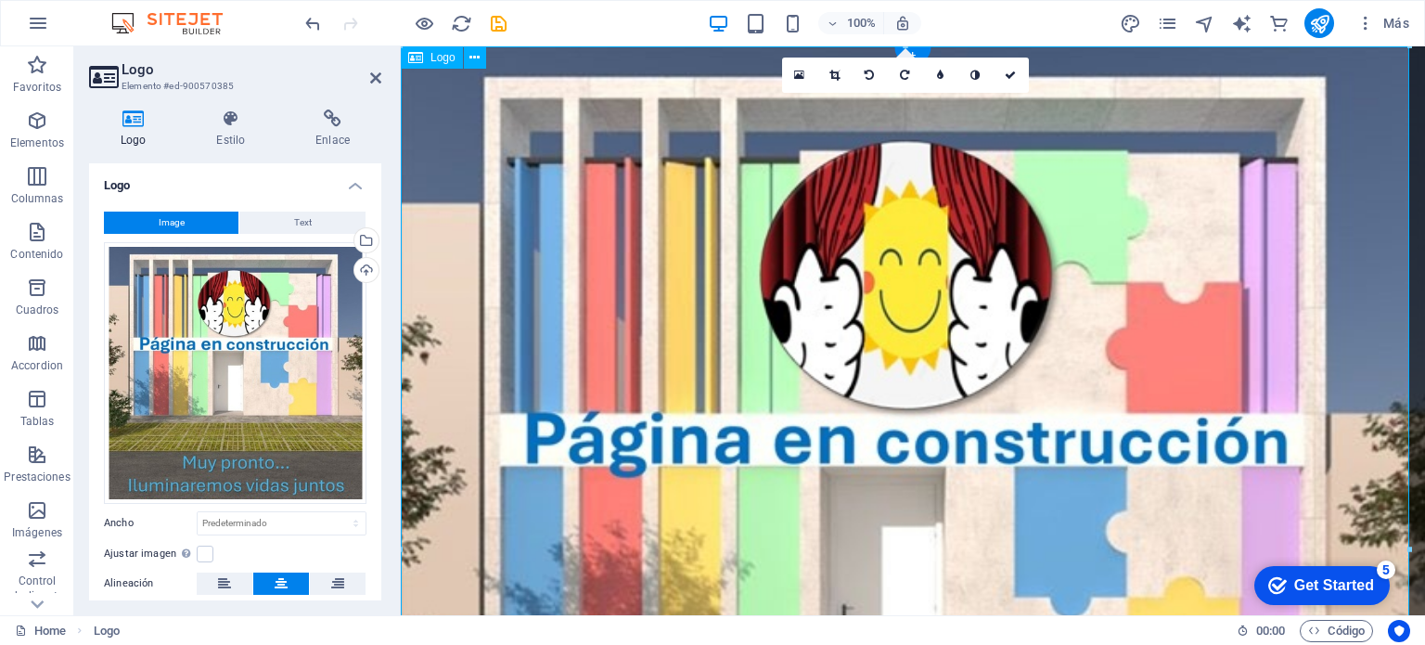
click at [1121, 96] on div at bounding box center [913, 556] width 1024 height 1021
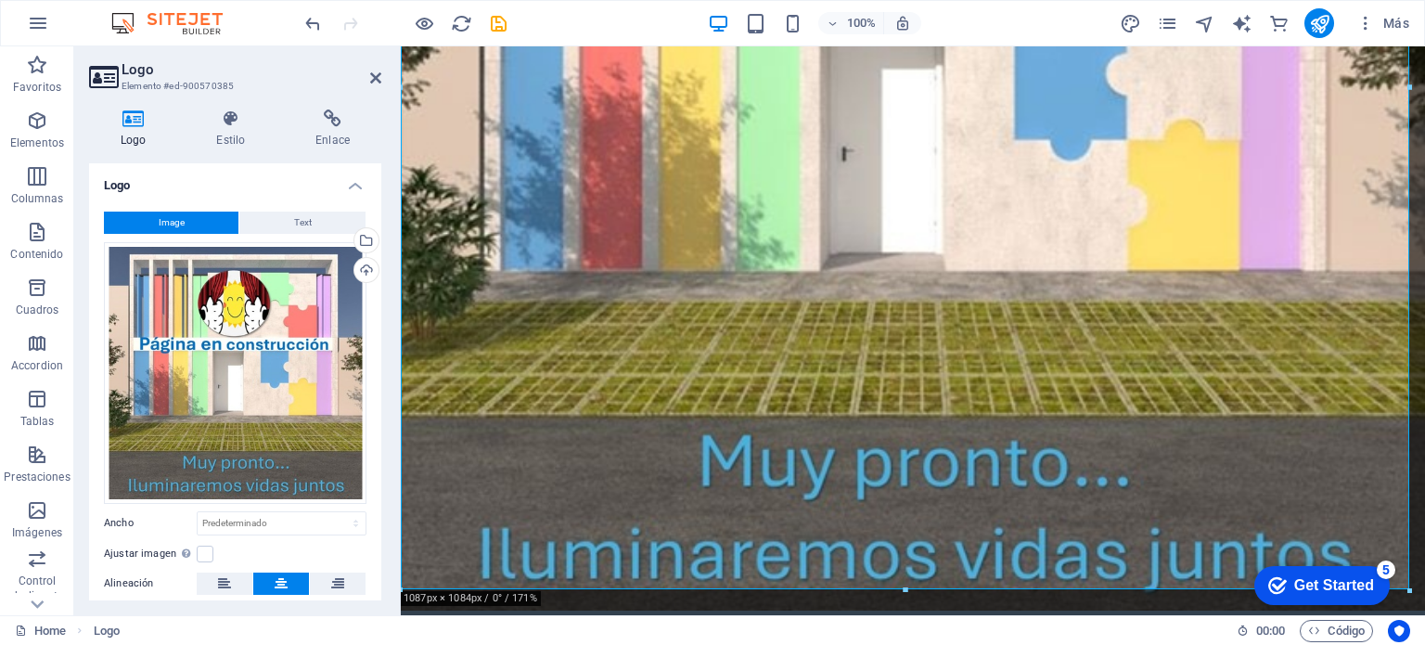
scroll to position [464, 0]
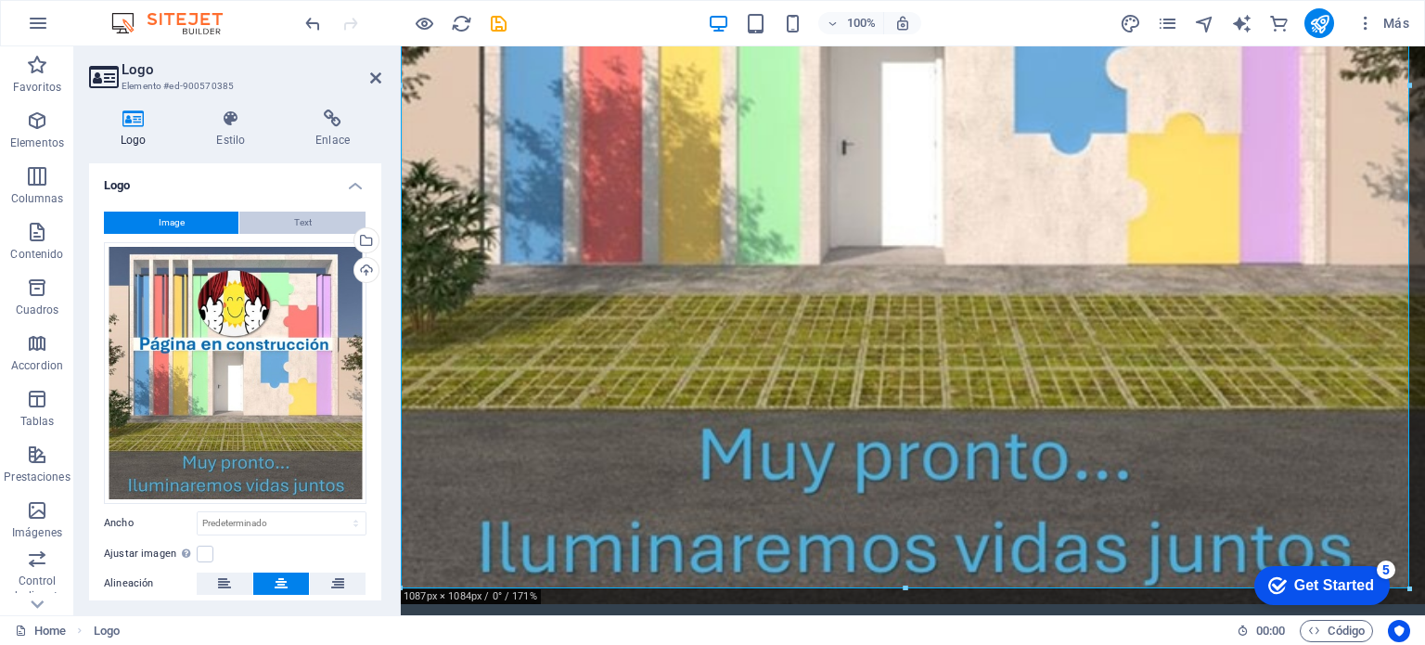
click at [303, 214] on span "Text" at bounding box center [303, 222] width 18 height 22
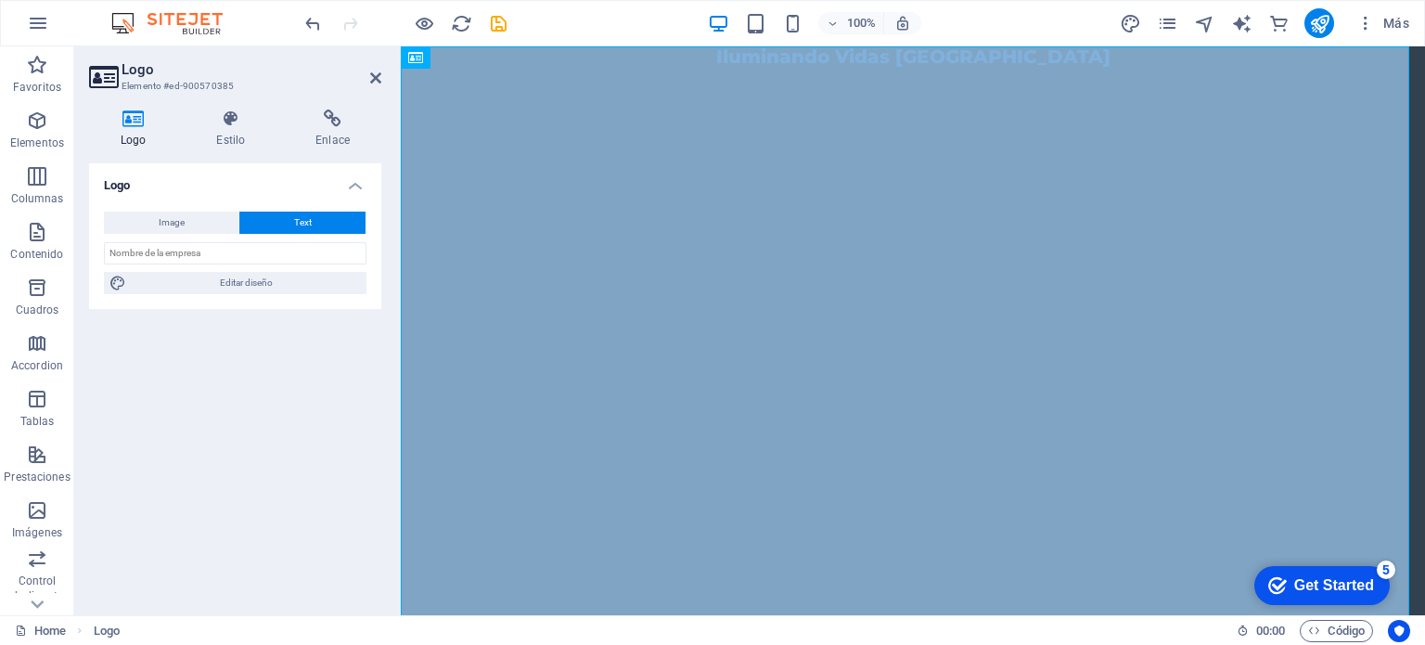
scroll to position [0, 0]
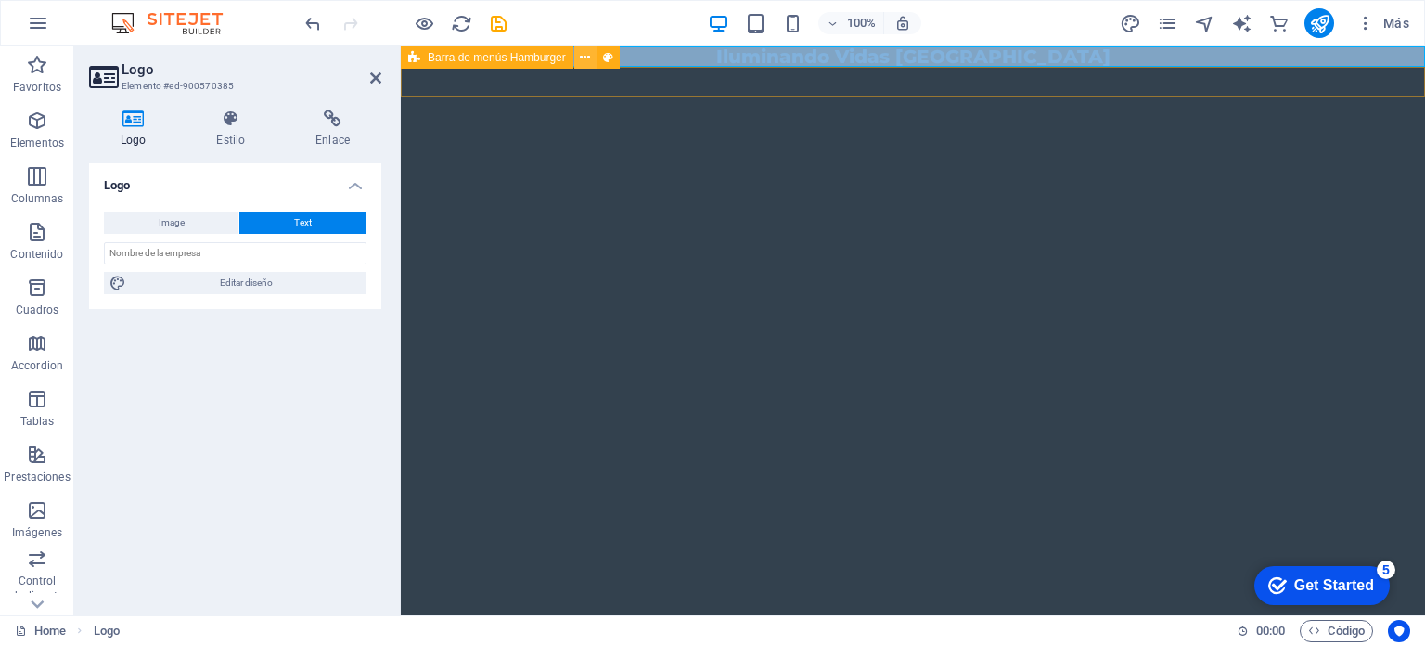
click at [586, 59] on icon at bounding box center [585, 57] width 10 height 19
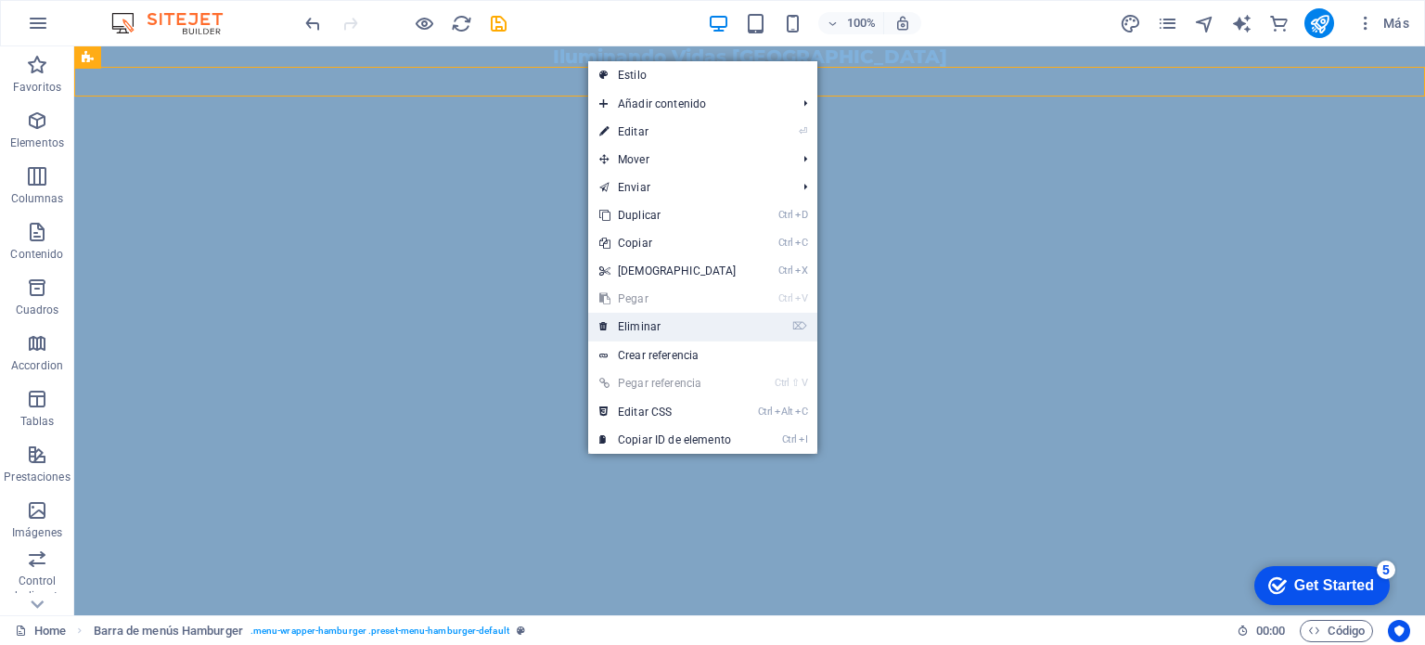
click at [658, 326] on link "⌦ Eliminar" at bounding box center [668, 327] width 160 height 28
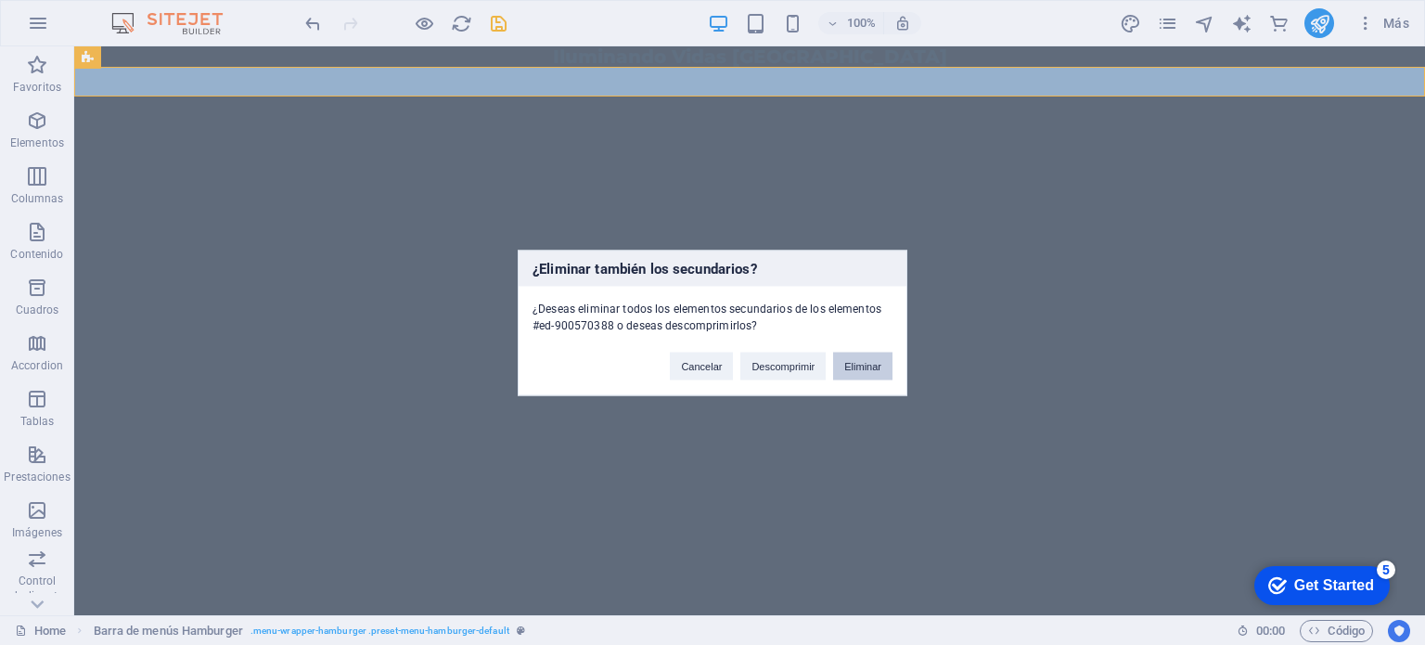
click at [857, 361] on button "Eliminar" at bounding box center [862, 365] width 59 height 28
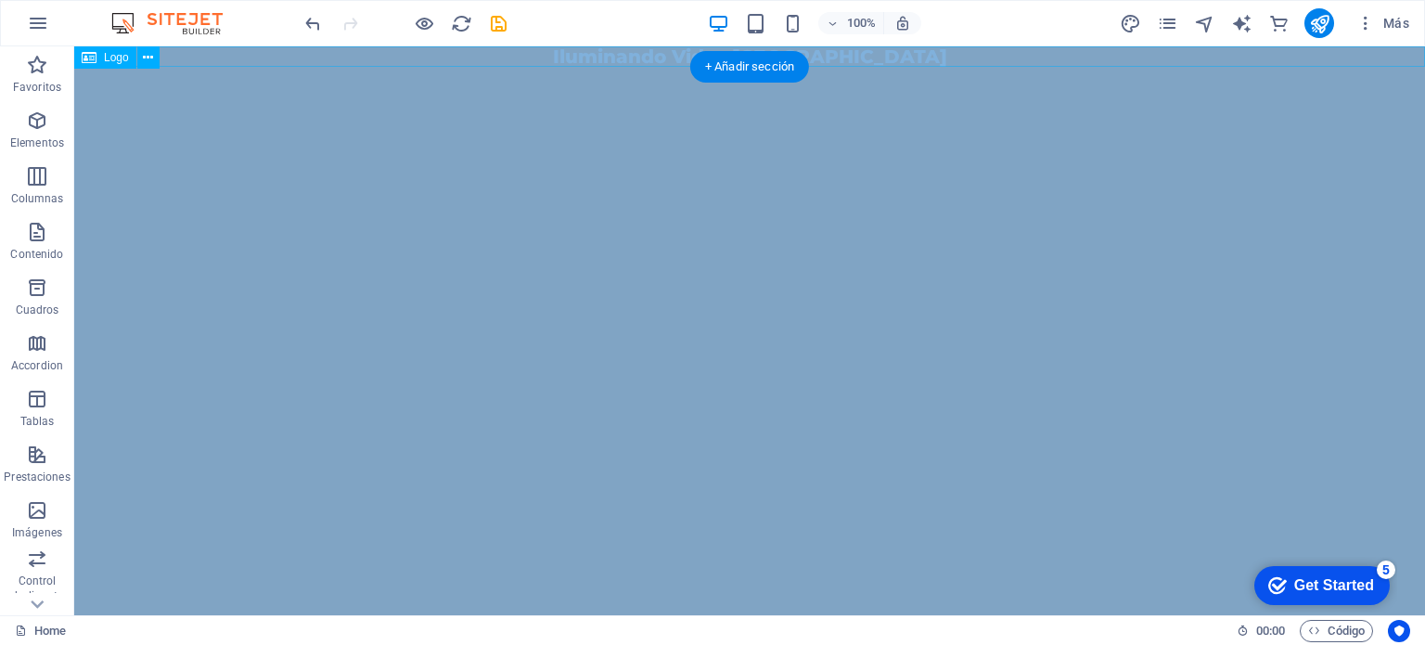
click at [664, 58] on div "Iluminando Vidas [GEOGRAPHIC_DATA]" at bounding box center [749, 56] width 1350 height 20
click at [148, 56] on icon at bounding box center [148, 57] width 10 height 19
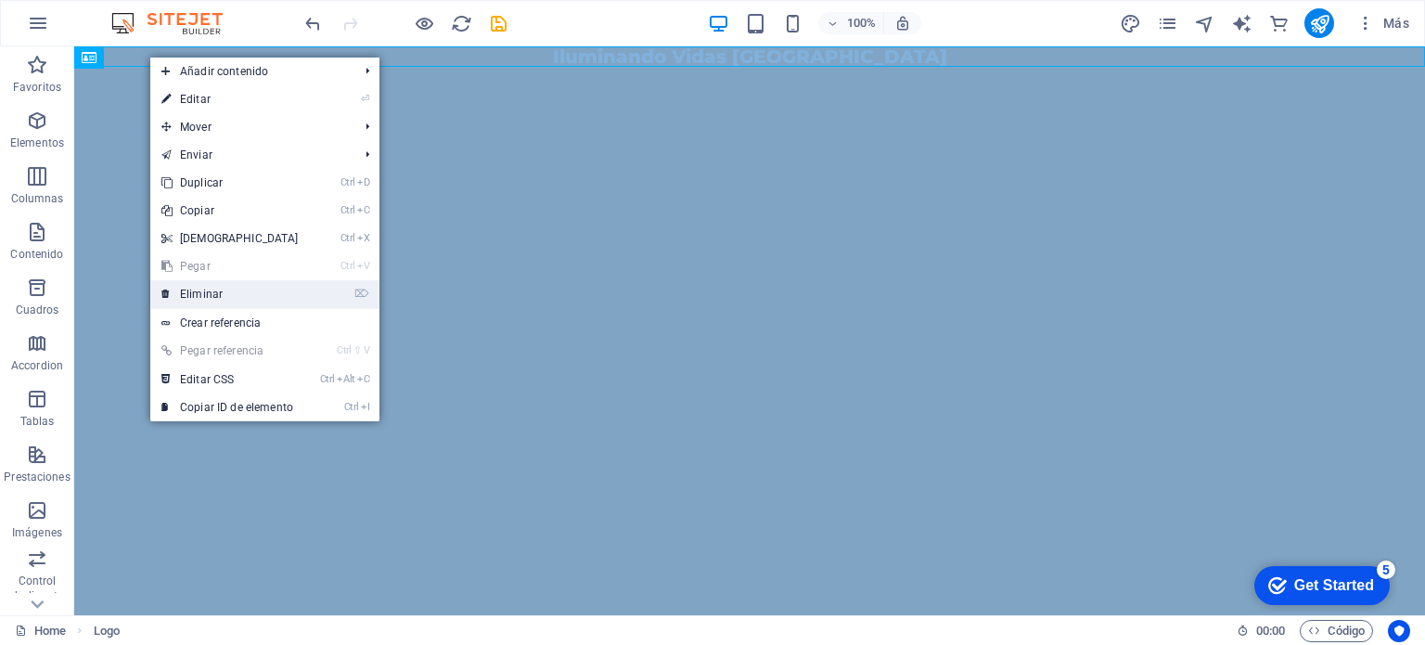
click at [223, 288] on link "⌦ Eliminar" at bounding box center [230, 294] width 160 height 28
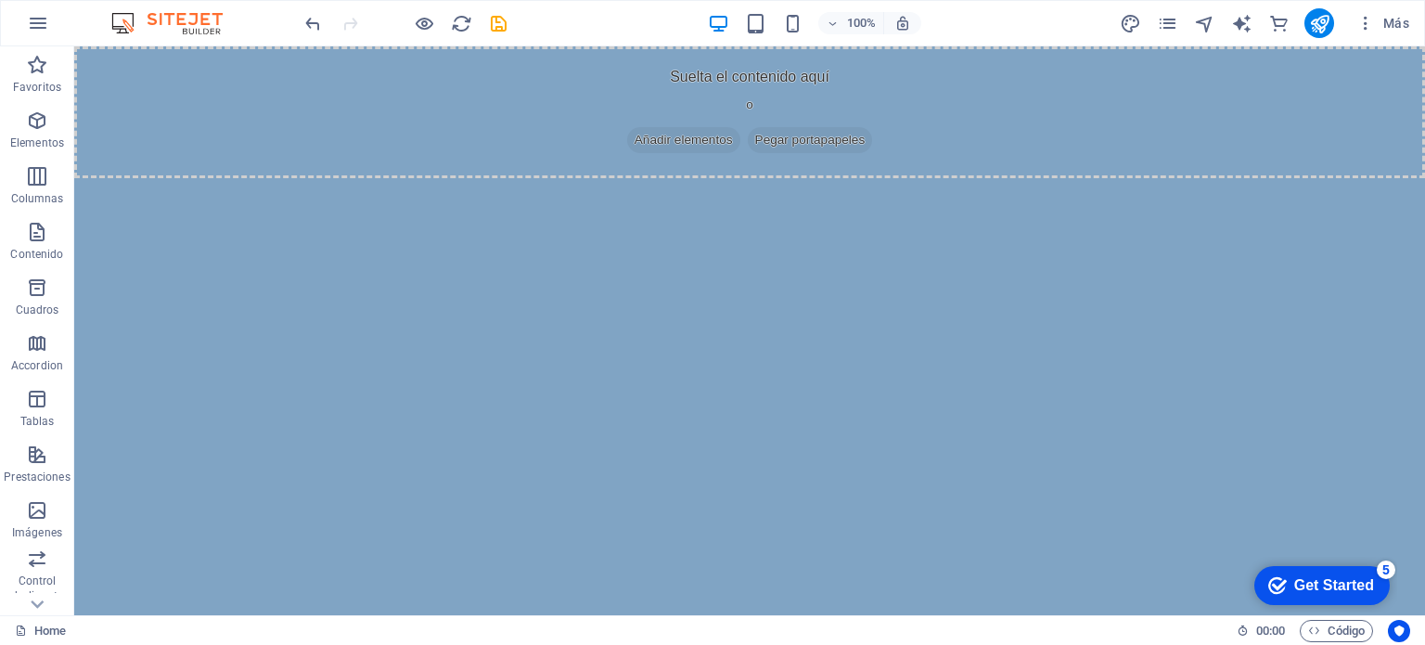
click at [166, 13] on img at bounding box center [176, 23] width 139 height 22
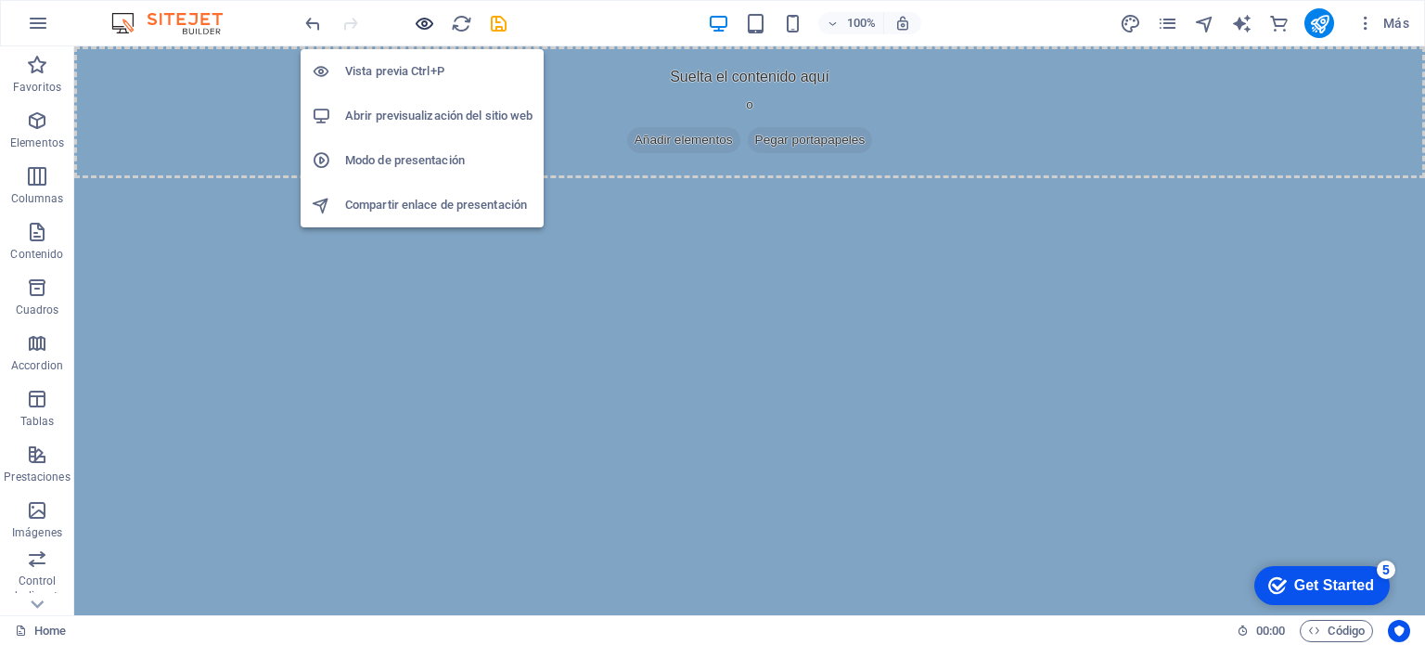
click at [422, 25] on icon "button" at bounding box center [424, 23] width 21 height 21
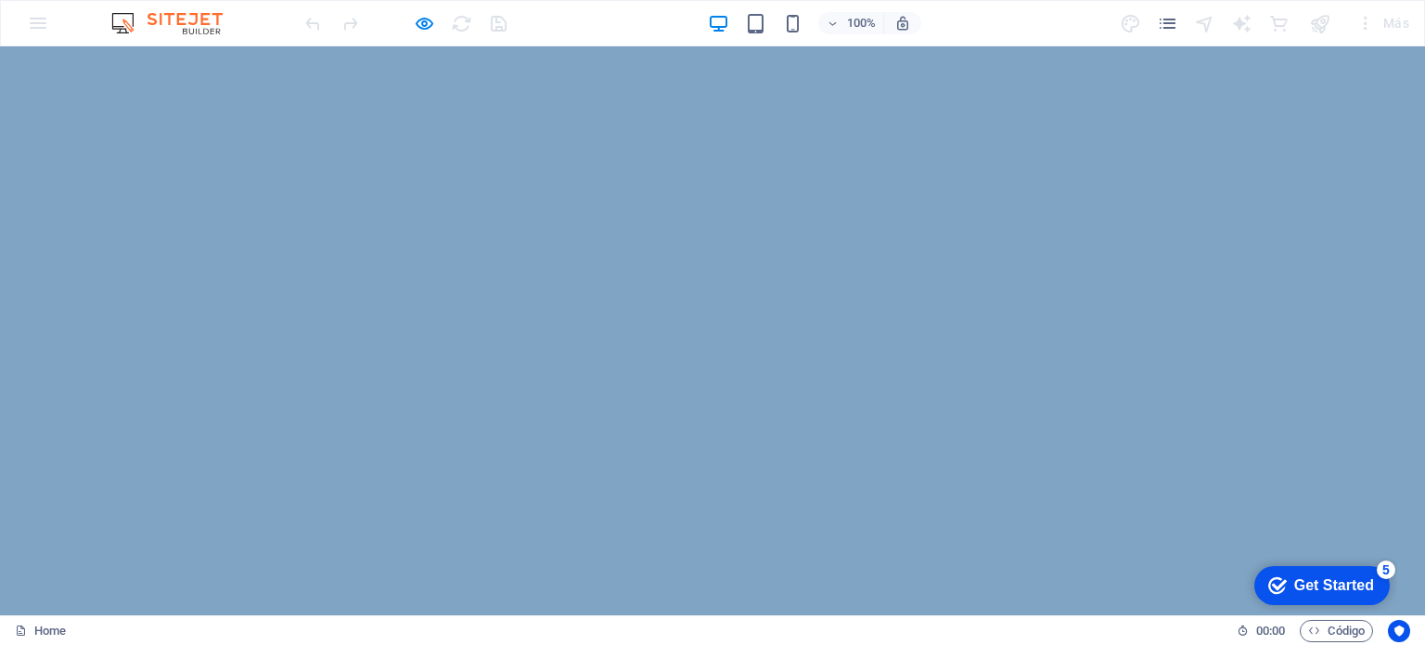
click at [28, 27] on div "100% Más" at bounding box center [712, 23] width 1423 height 45
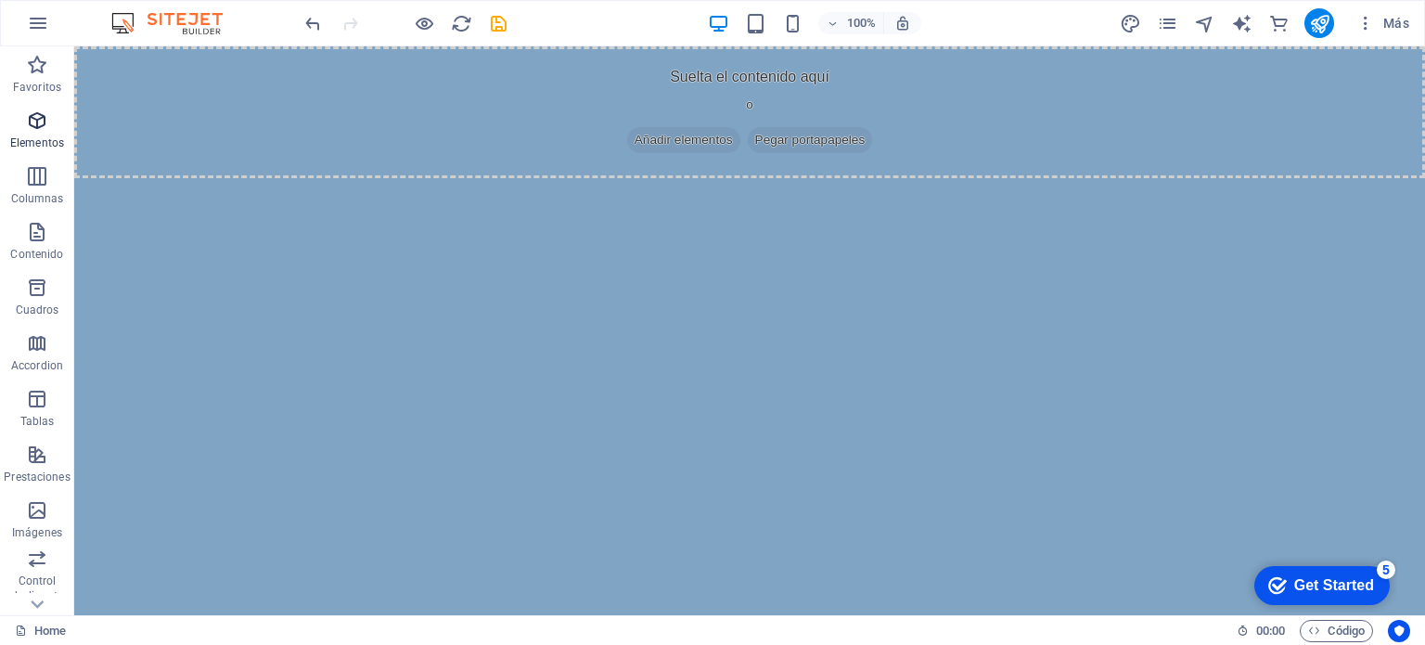
click at [26, 136] on p "Elementos" at bounding box center [37, 142] width 54 height 15
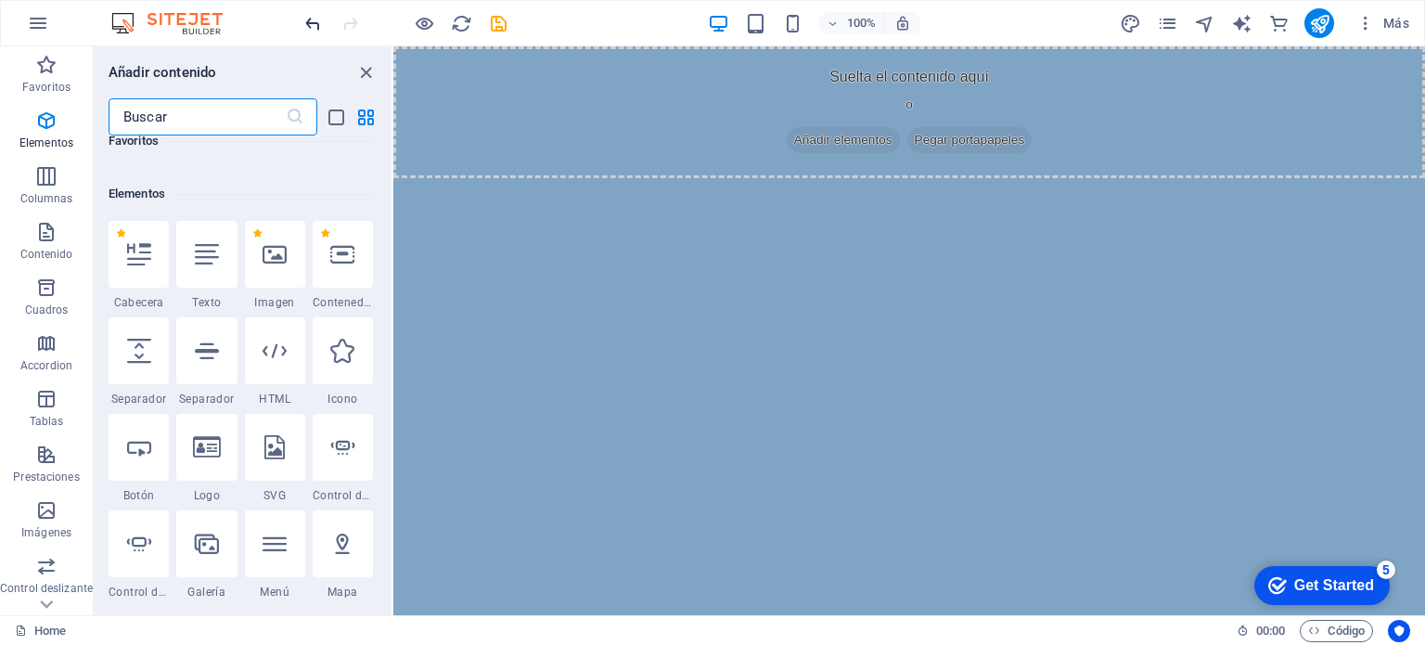
scroll to position [501, 0]
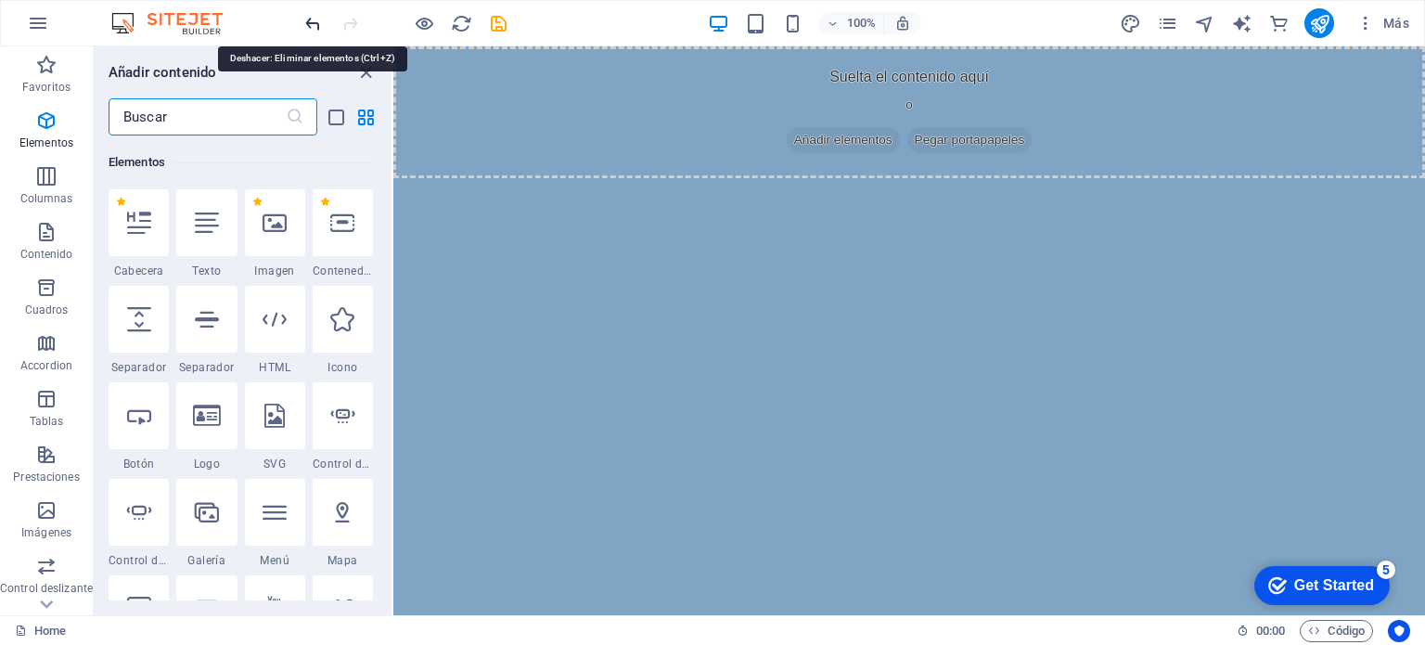
click at [315, 23] on icon "undo" at bounding box center [312, 23] width 21 height 21
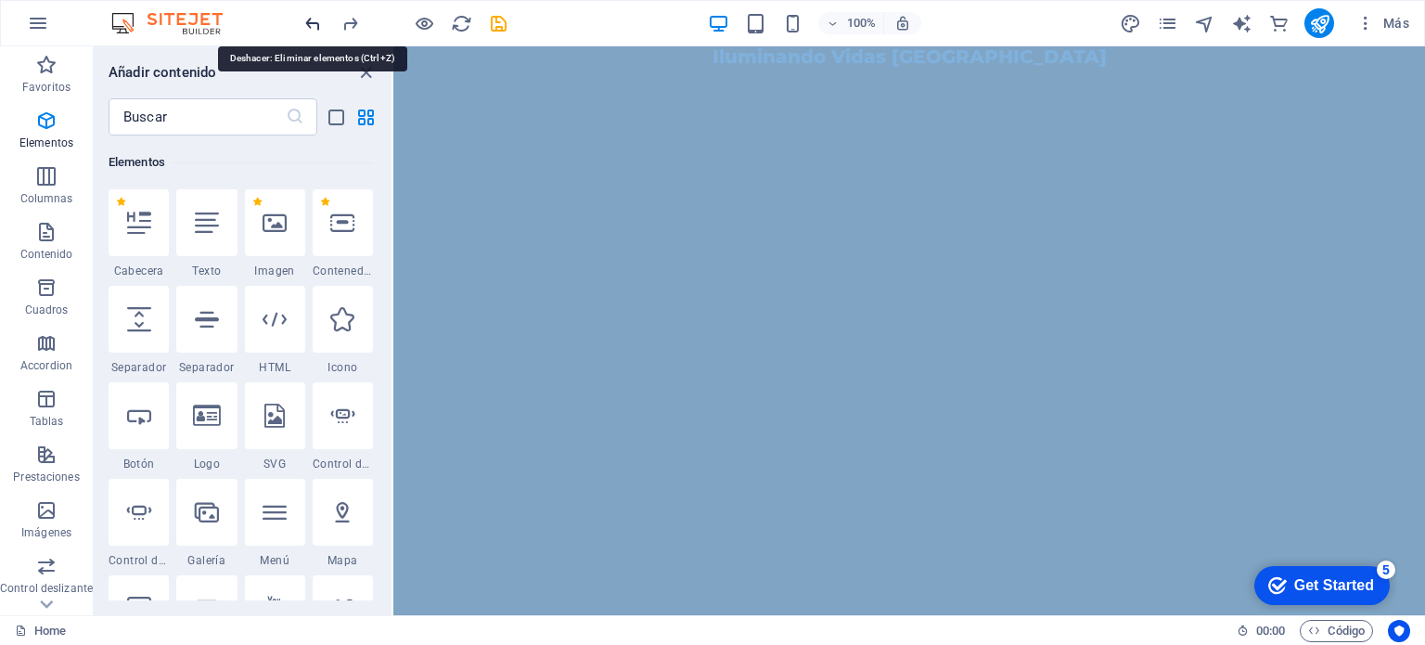
click at [315, 23] on icon "undo" at bounding box center [312, 23] width 21 height 21
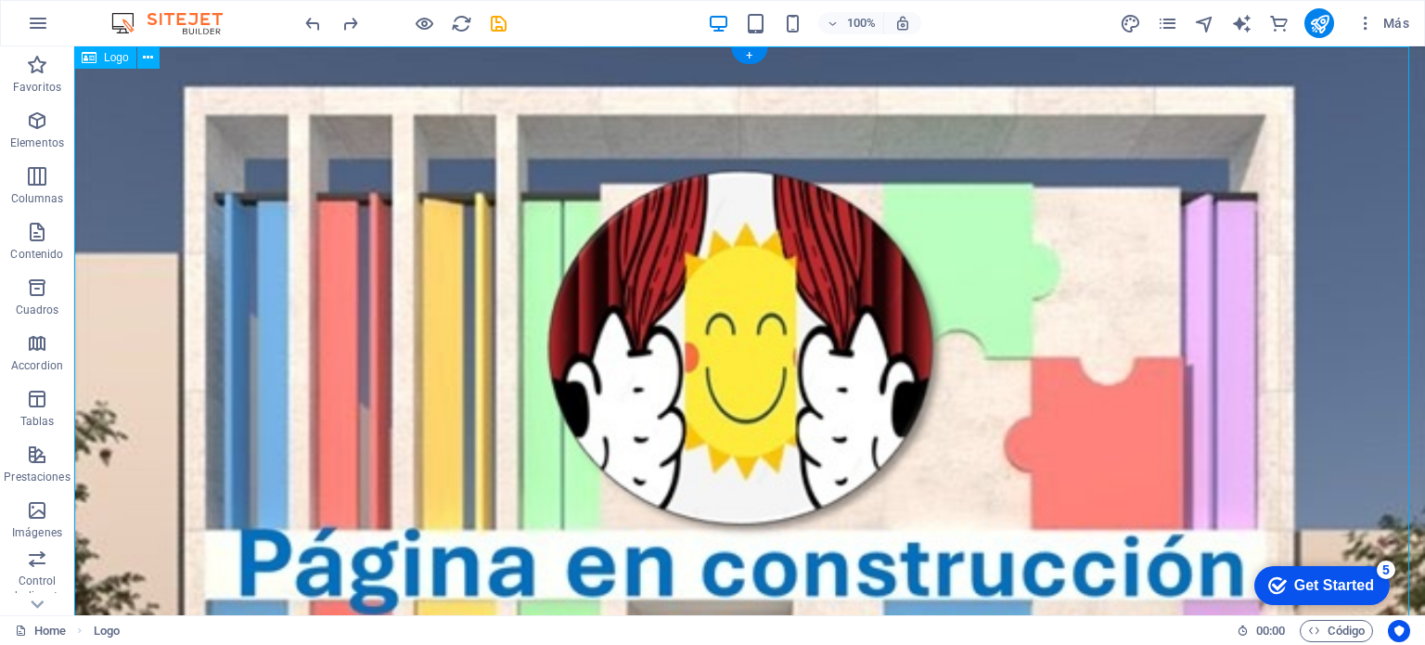
drag, startPoint x: 798, startPoint y: 133, endPoint x: 811, endPoint y: 296, distance: 163.8
click at [460, 29] on icon "reload" at bounding box center [461, 23] width 21 height 21
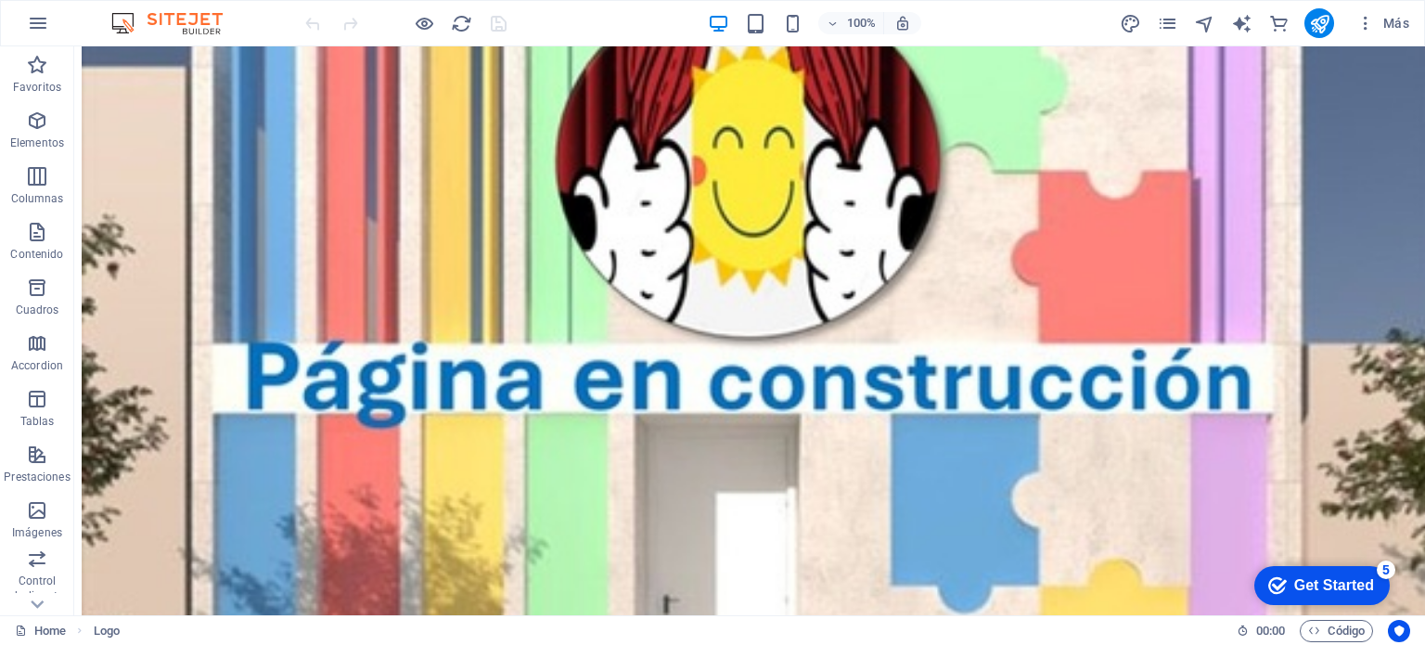
scroll to position [0, 0]
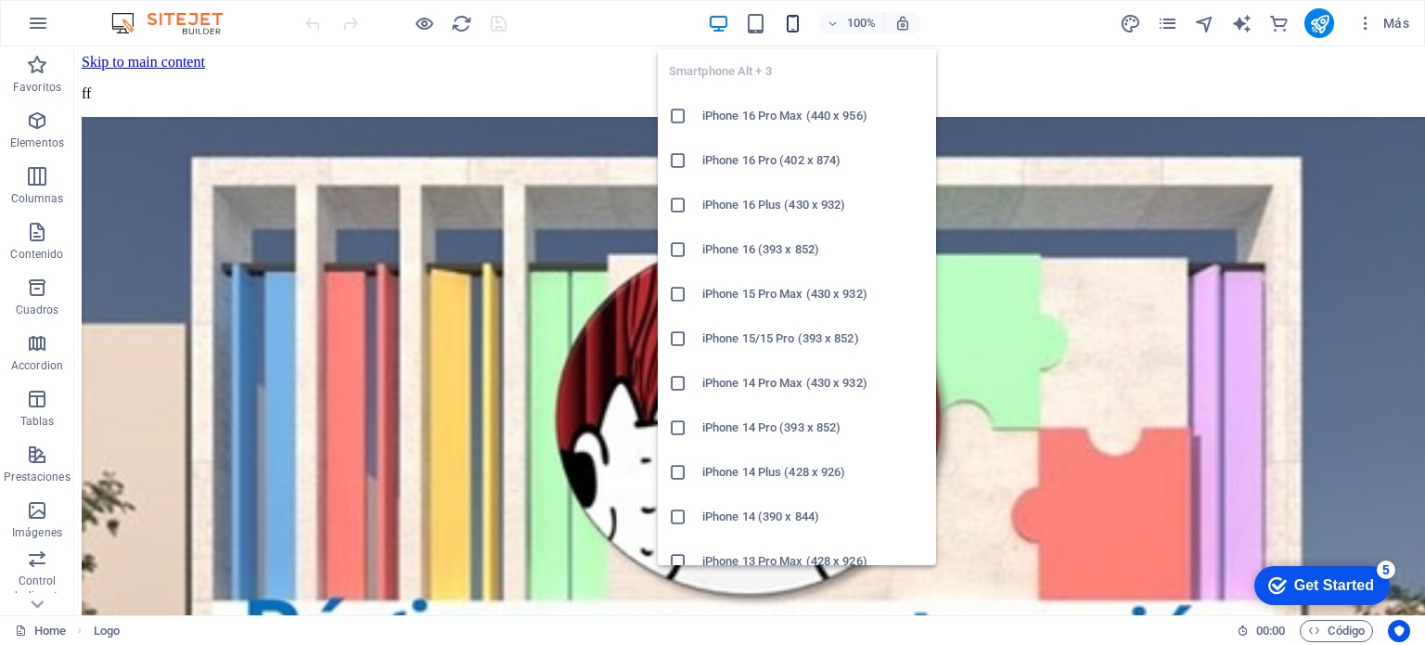
click at [787, 25] on icon "button" at bounding box center [792, 23] width 21 height 21
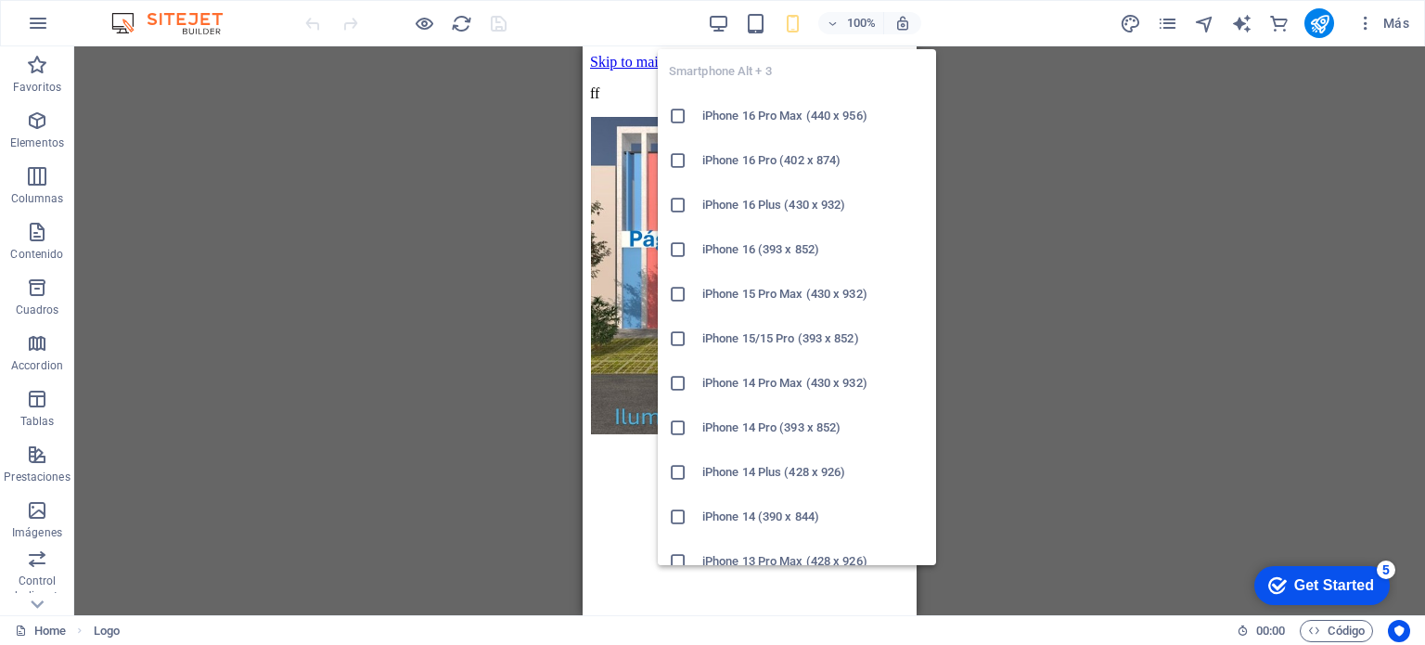
click at [760, 112] on h6 "iPhone 16 Pro Max (440 x 956)" at bounding box center [813, 116] width 223 height 22
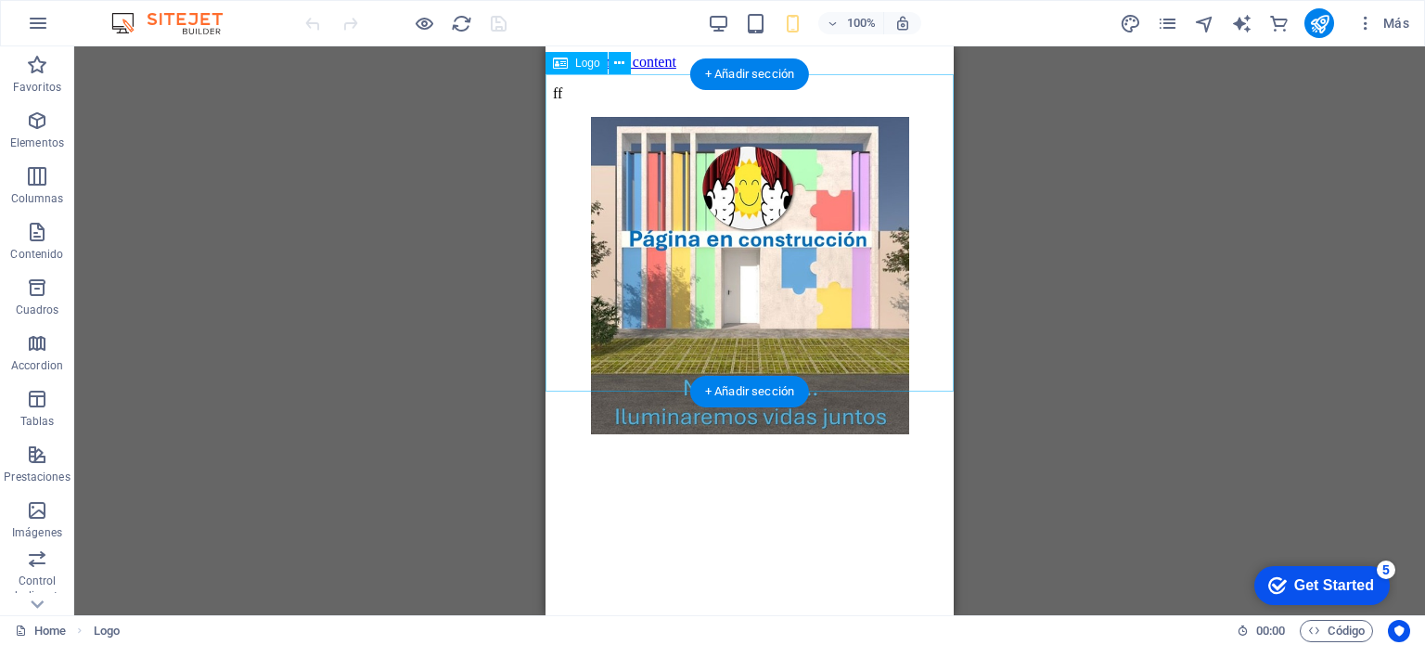
click at [746, 359] on div at bounding box center [749, 277] width 393 height 321
drag, startPoint x: 812, startPoint y: 208, endPoint x: 713, endPoint y: 225, distance: 100.8
click at [755, 275] on div at bounding box center [749, 277] width 393 height 321
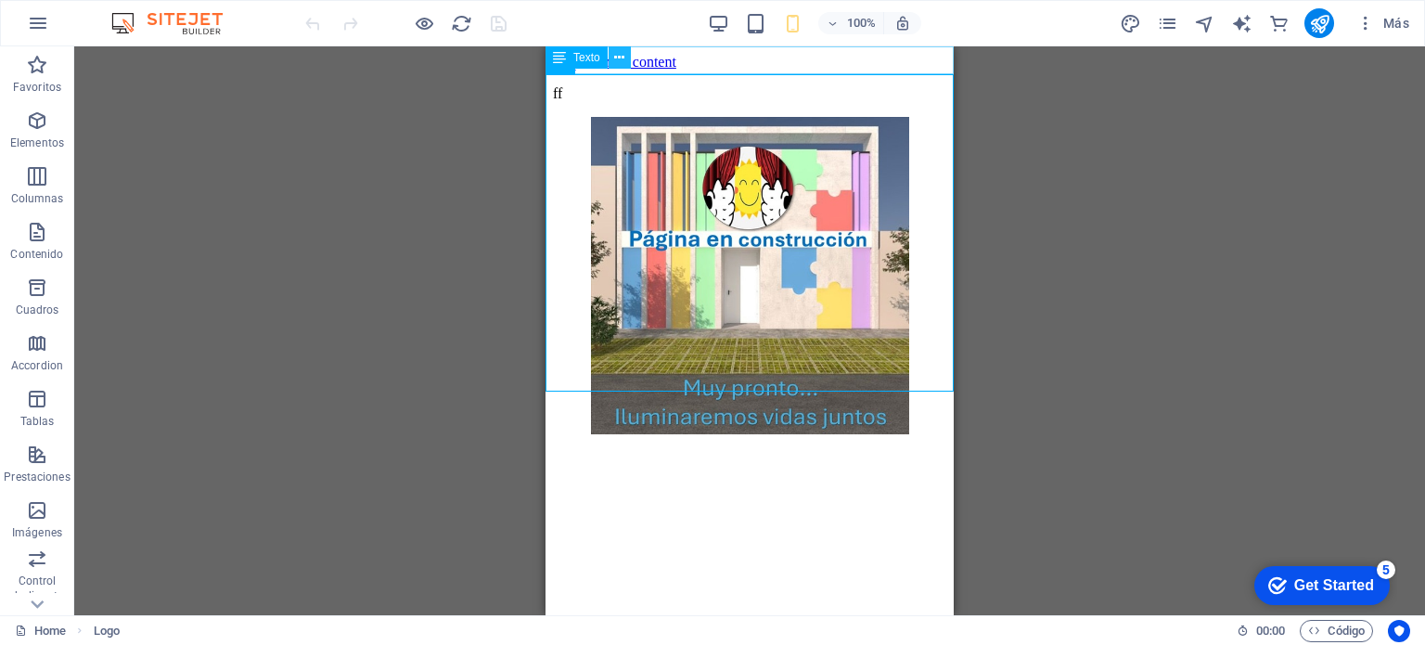
click at [619, 56] on icon at bounding box center [619, 57] width 10 height 19
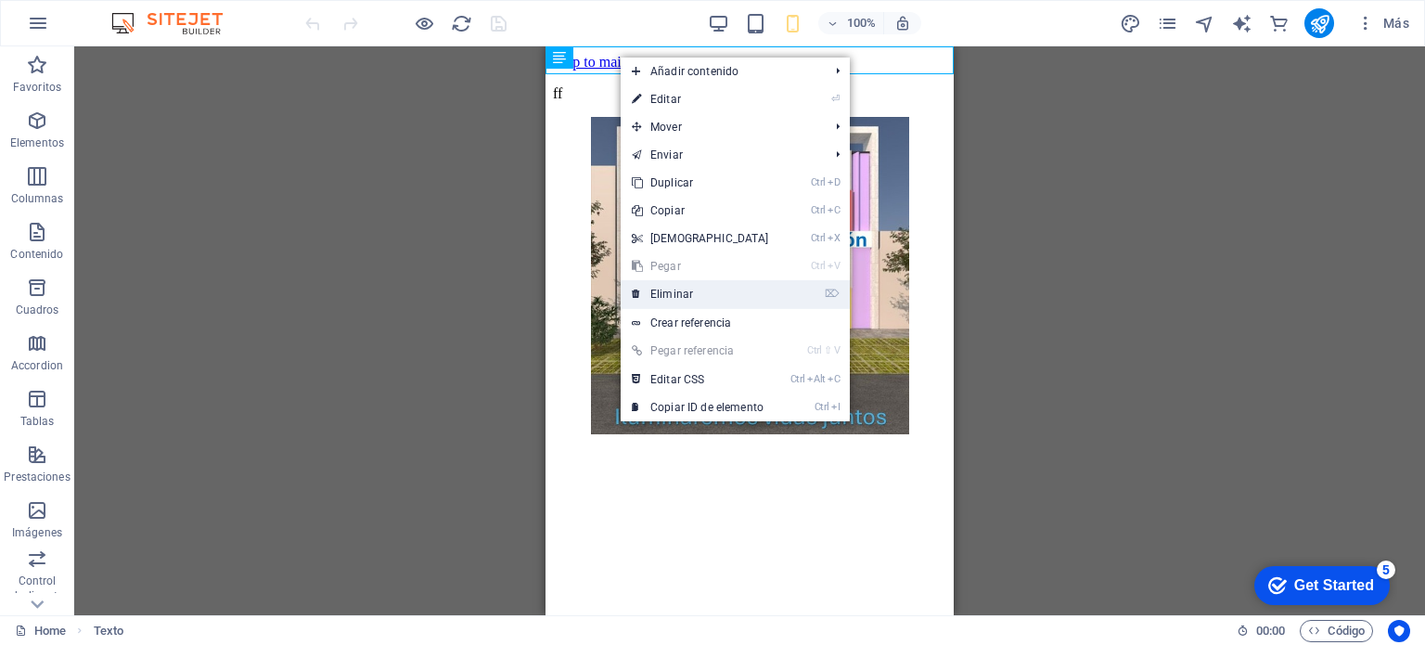
click at [690, 293] on link "⌦ Eliminar" at bounding box center [700, 294] width 160 height 28
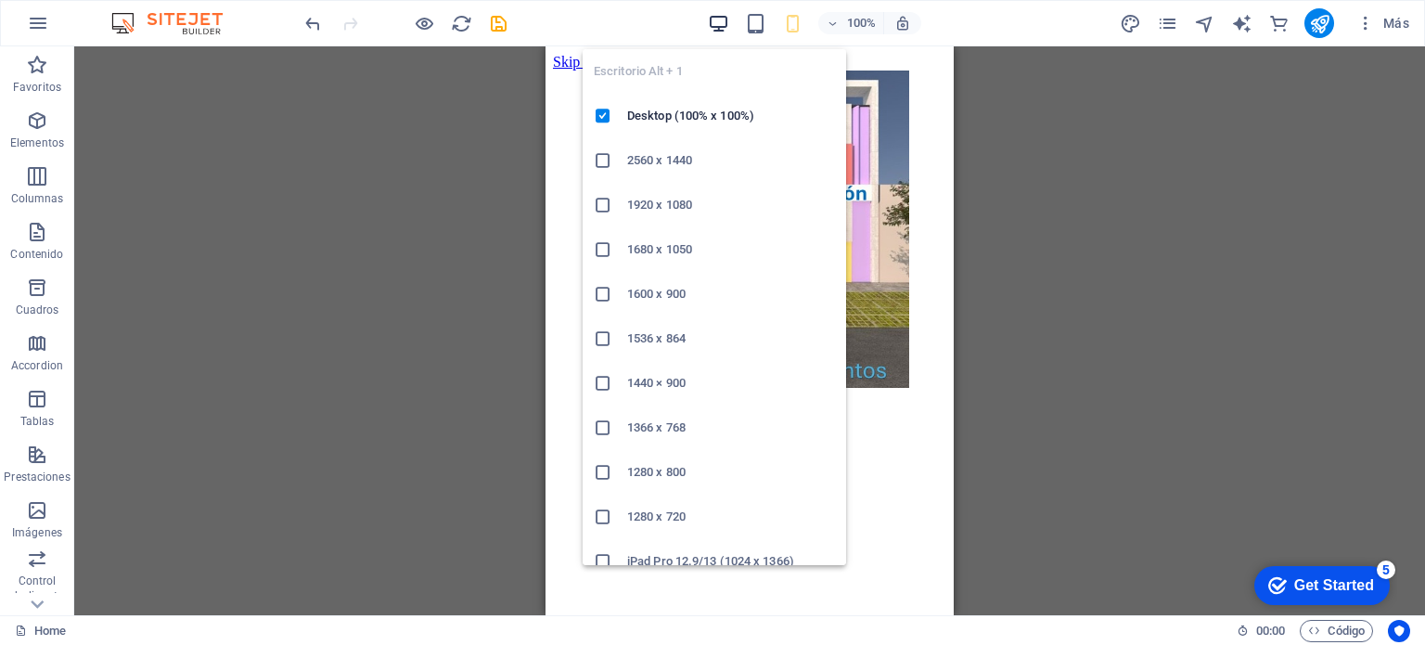
click at [709, 23] on icon "button" at bounding box center [718, 23] width 21 height 21
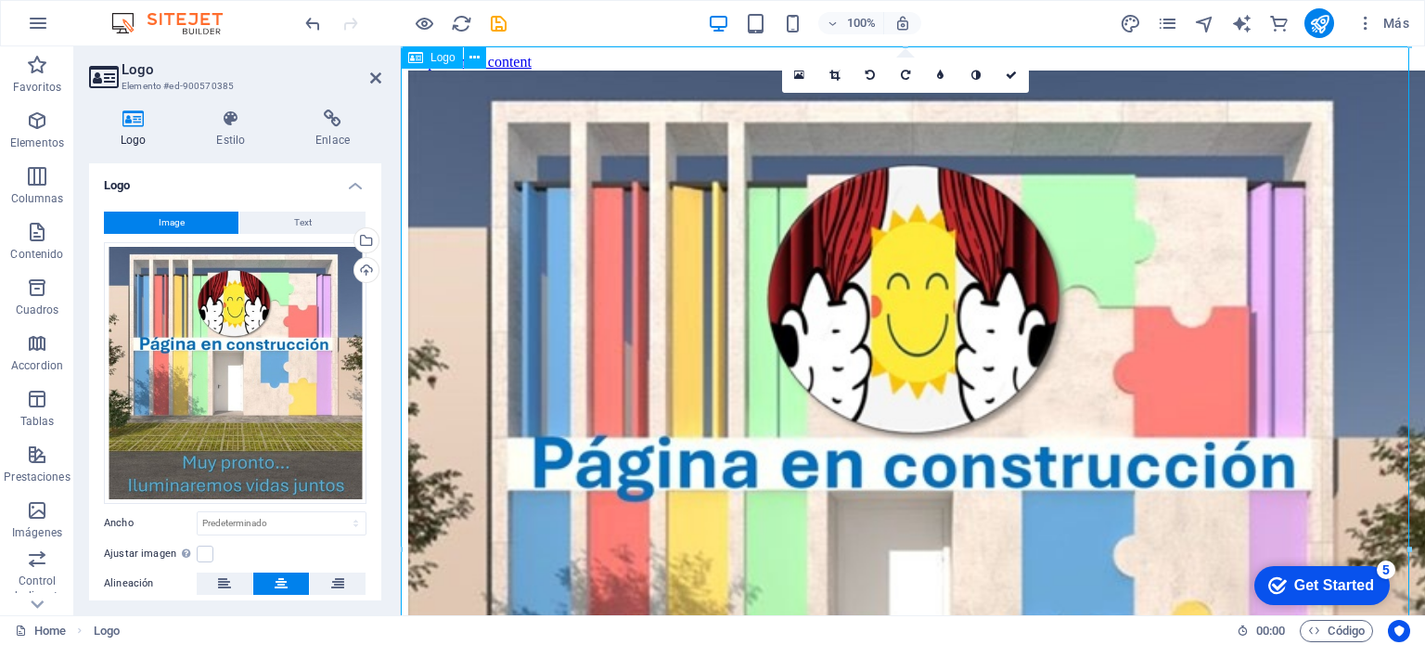
click at [524, 70] on div at bounding box center [912, 582] width 1009 height 1025
click at [527, 70] on div at bounding box center [912, 582] width 1009 height 1025
click at [752, 33] on span at bounding box center [755, 23] width 22 height 22
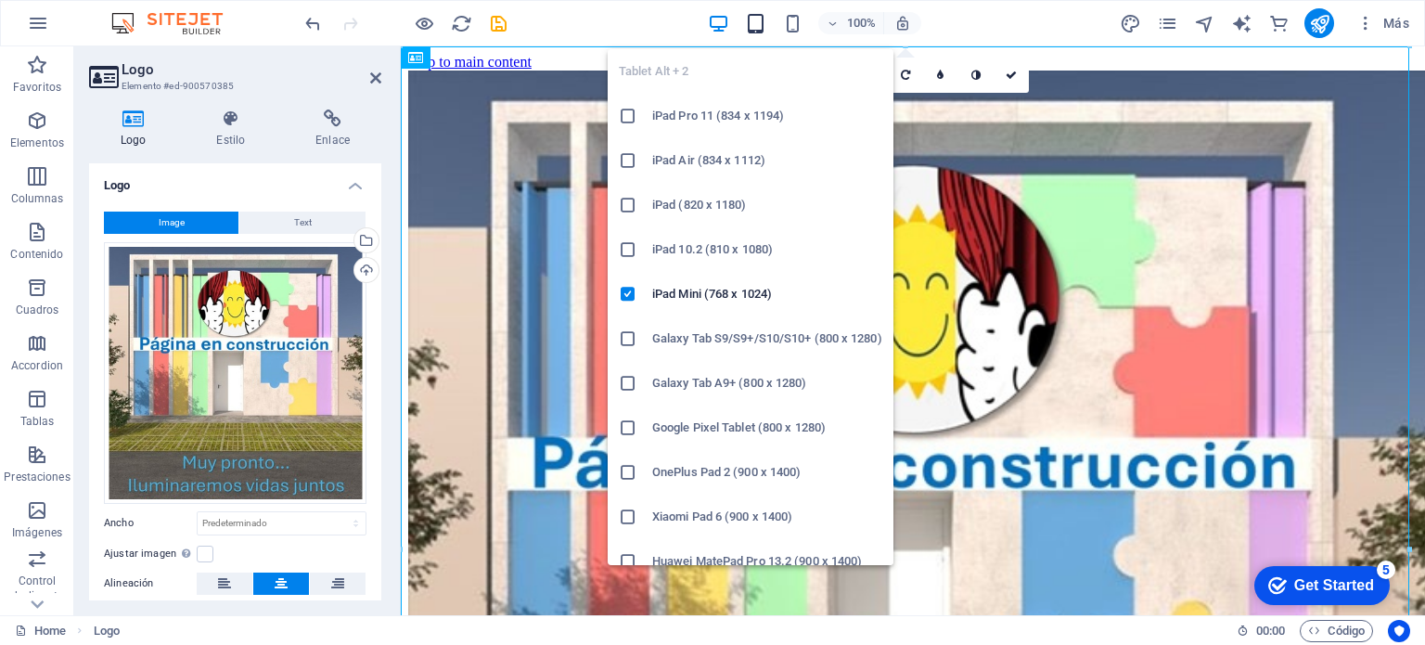
click at [752, 27] on icon "button" at bounding box center [755, 23] width 21 height 21
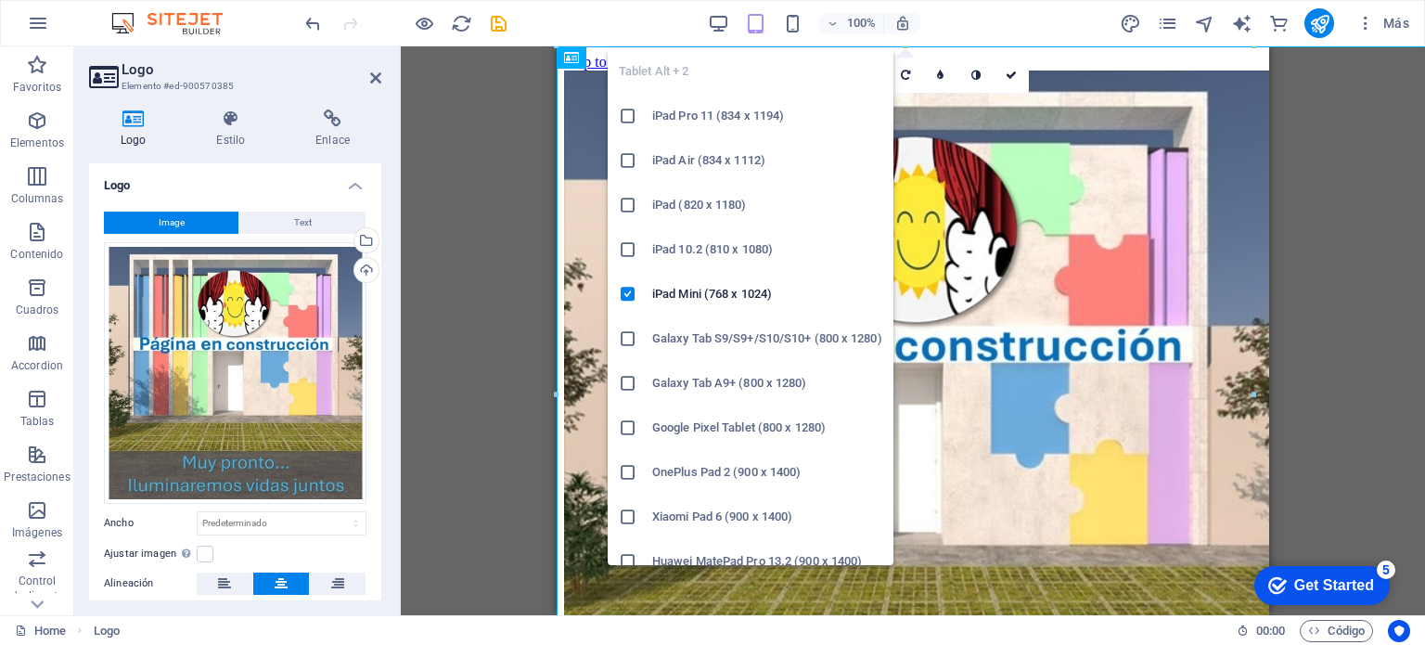
click at [752, 27] on icon "button" at bounding box center [755, 23] width 21 height 21
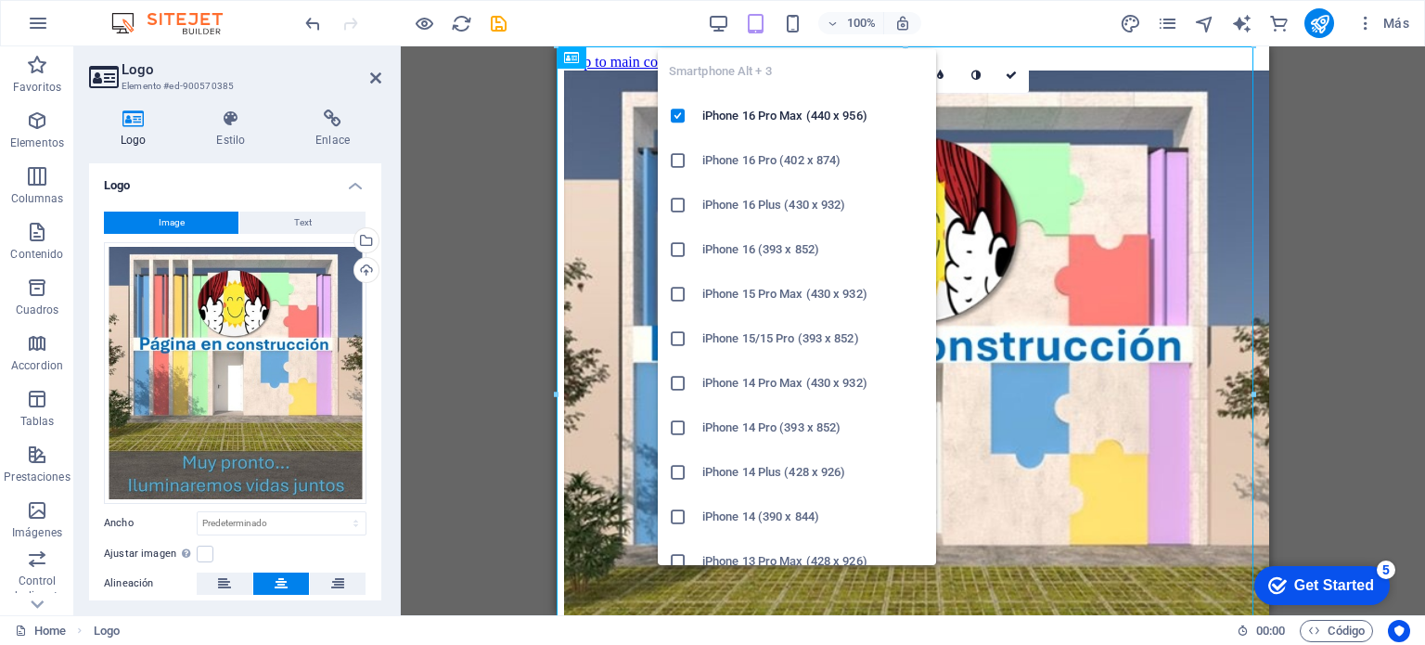
click at [786, 34] on div "Smartphone Alt + 3 iPhone 16 Pro Max (440 x 956) iPhone 16 Pro (402 x 874) iPho…" at bounding box center [797, 299] width 278 height 530
click at [792, 29] on icon "button" at bounding box center [792, 23] width 21 height 21
type input "343"
select select "px"
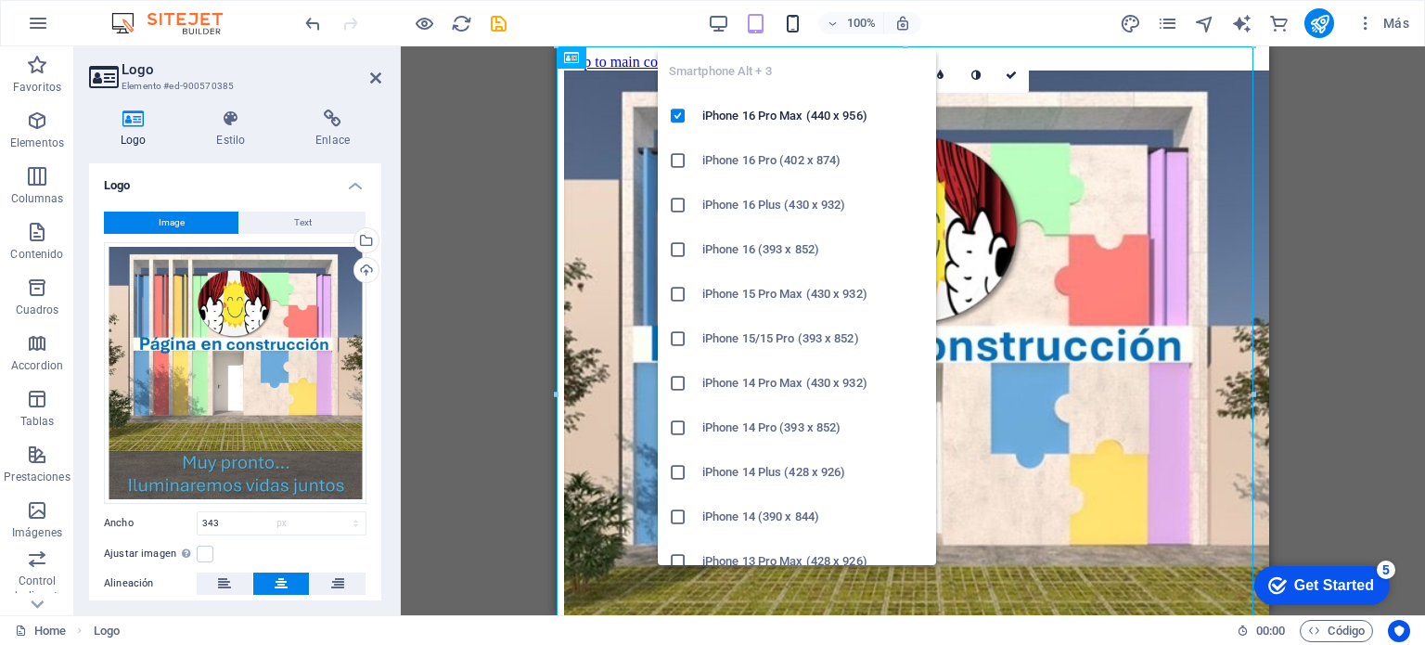
click at [792, 29] on icon "button" at bounding box center [792, 23] width 21 height 21
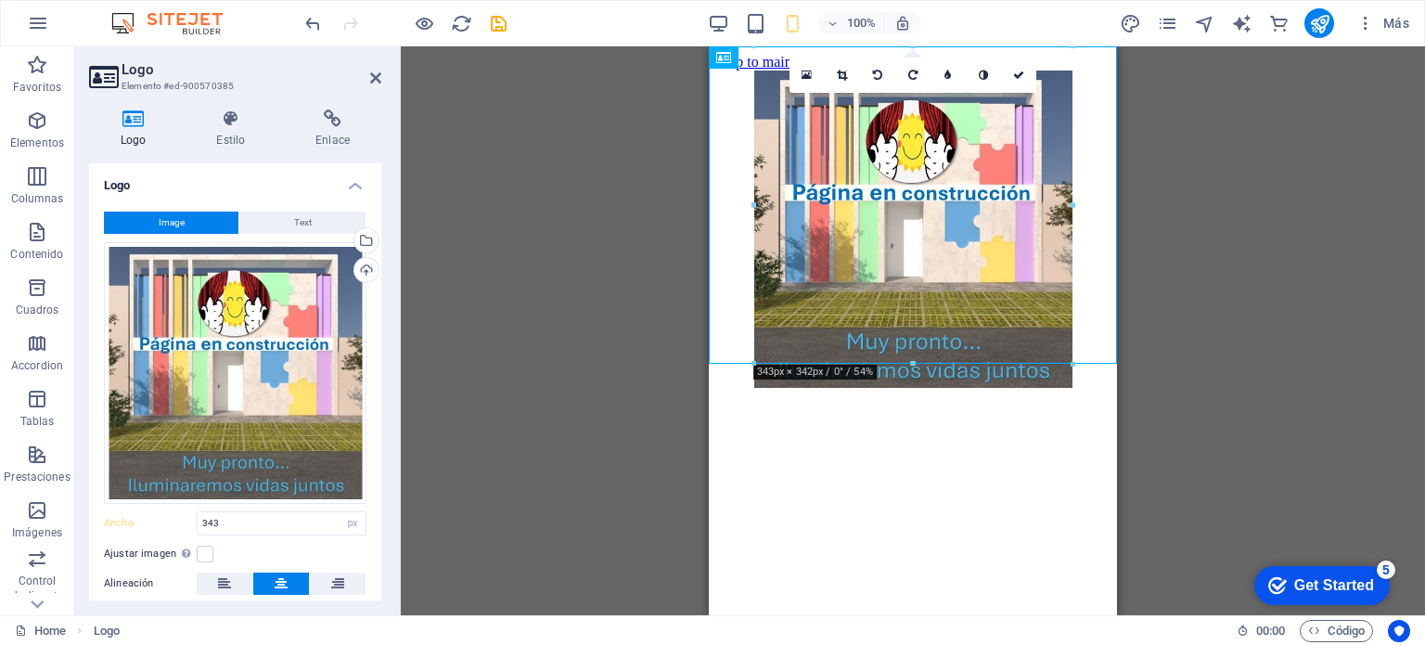
click at [1187, 274] on div "Texto Logo Barra de menús Hamburger Arrastra aquí para reemplazar el contenido …" at bounding box center [913, 330] width 1024 height 569
click at [1028, 249] on div at bounding box center [912, 230] width 393 height 321
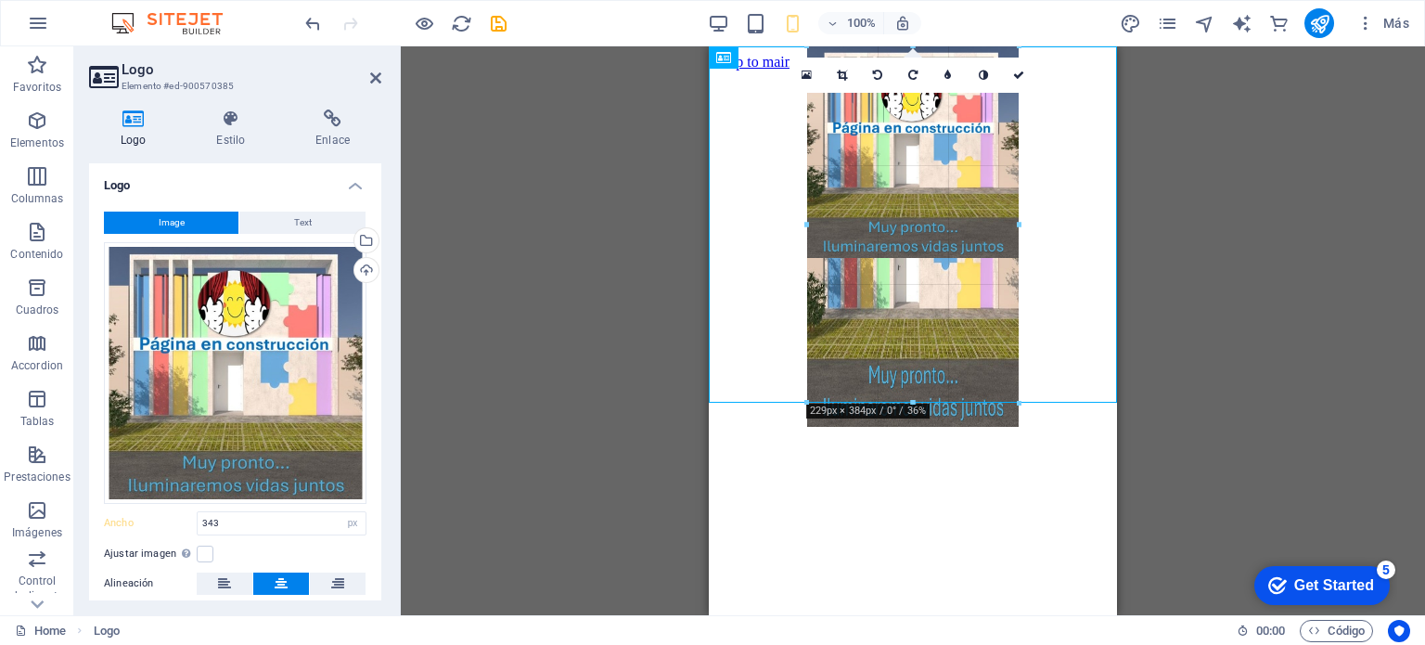
drag, startPoint x: 1072, startPoint y: 361, endPoint x: 965, endPoint y: 359, distance: 106.7
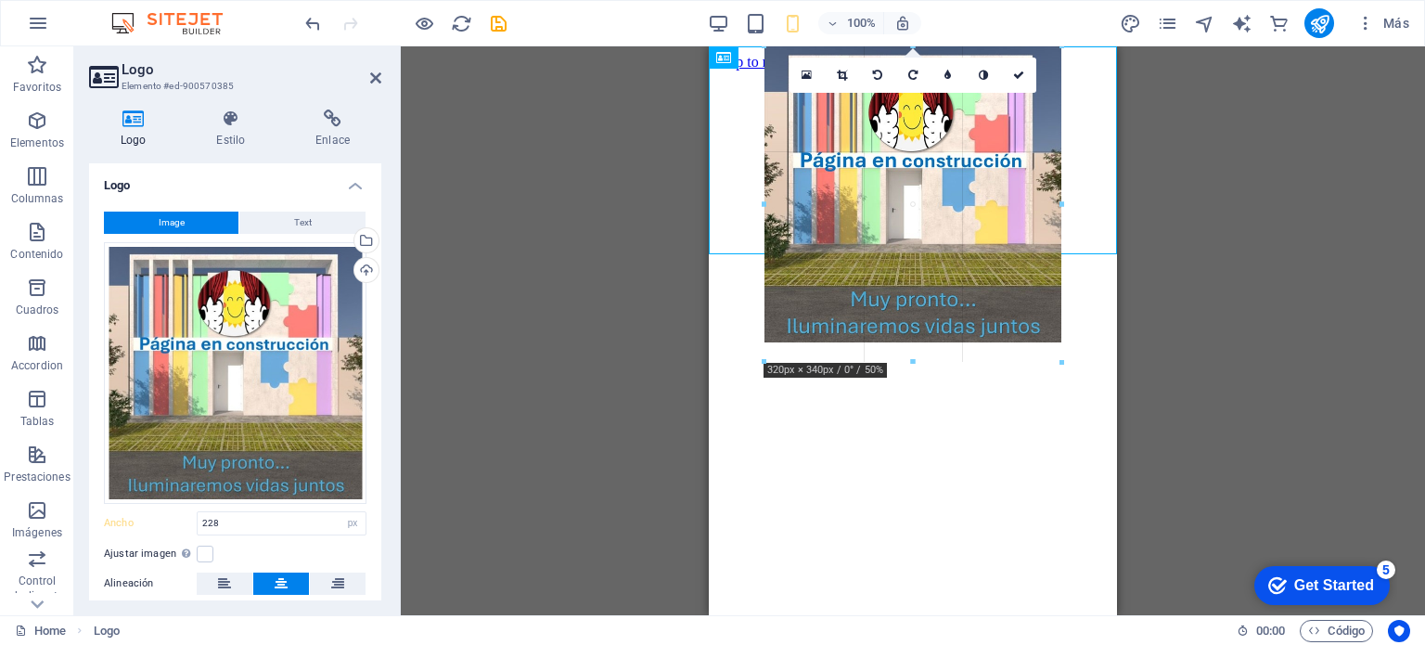
drag, startPoint x: 1016, startPoint y: 258, endPoint x: 1016, endPoint y: 366, distance: 108.5
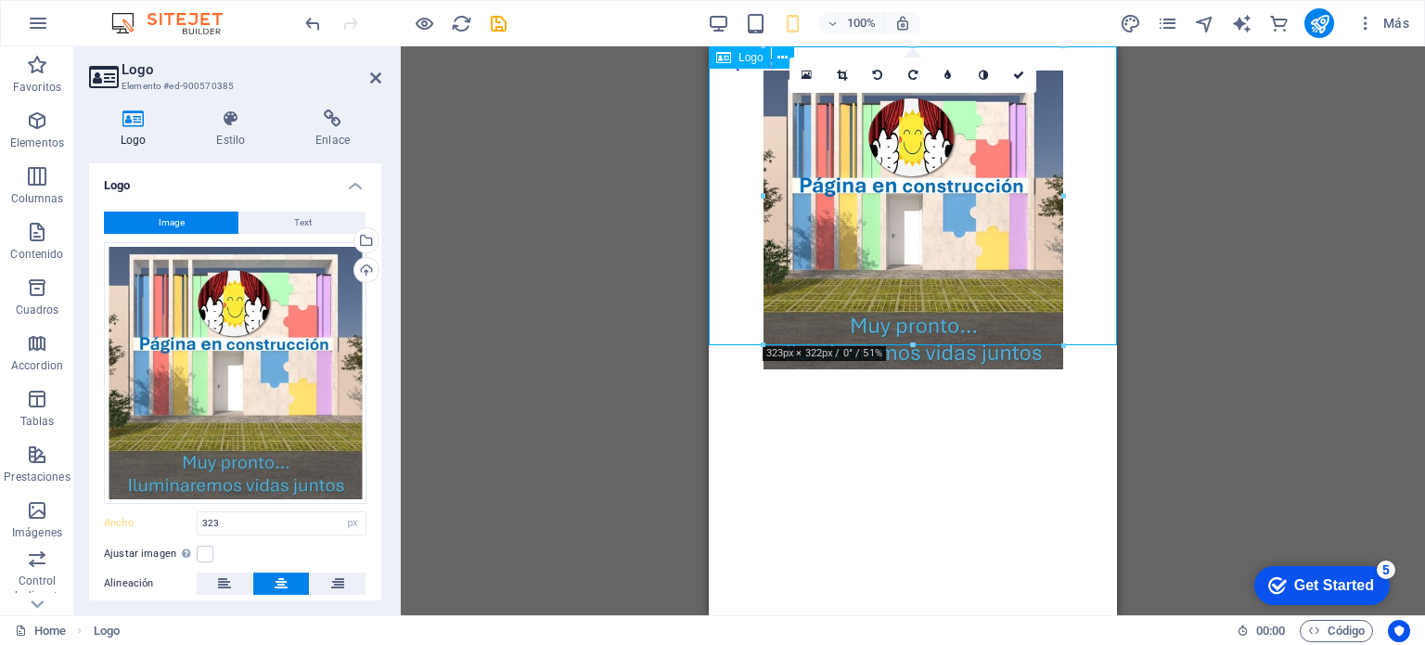
click at [1066, 338] on div at bounding box center [912, 221] width 393 height 302
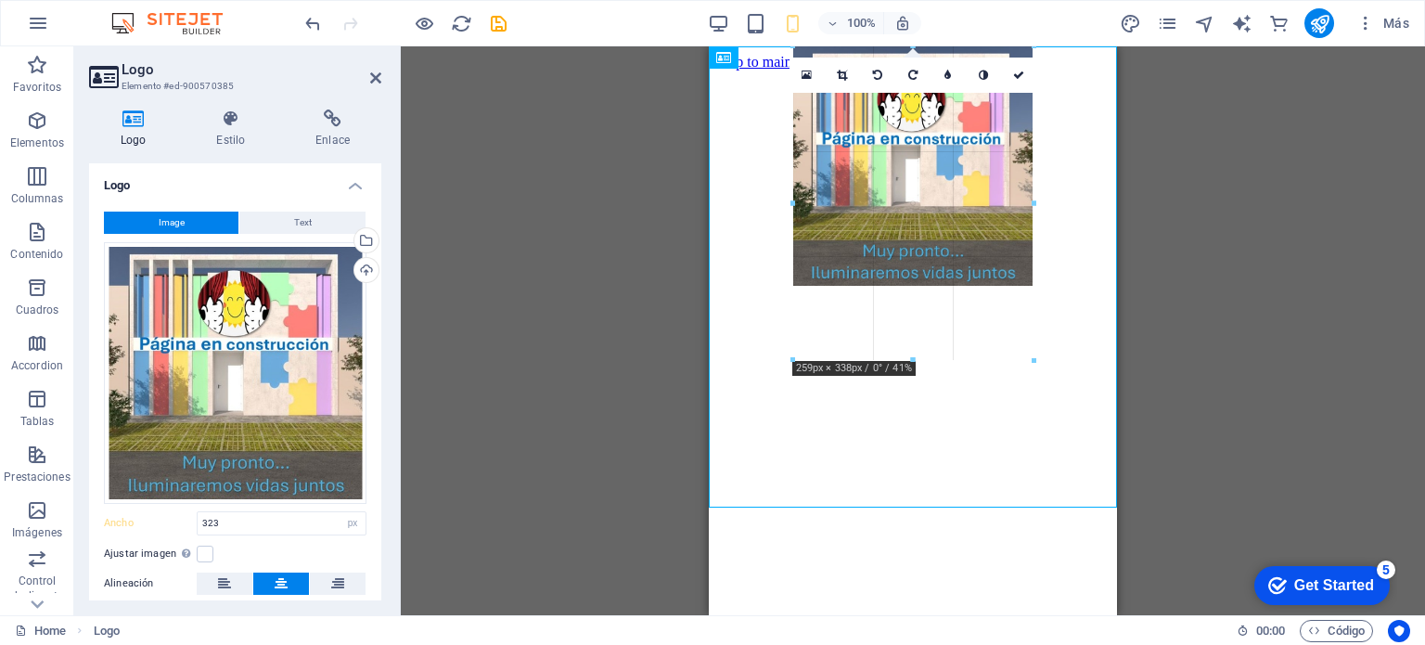
drag, startPoint x: 1062, startPoint y: 197, endPoint x: 909, endPoint y: 211, distance: 153.7
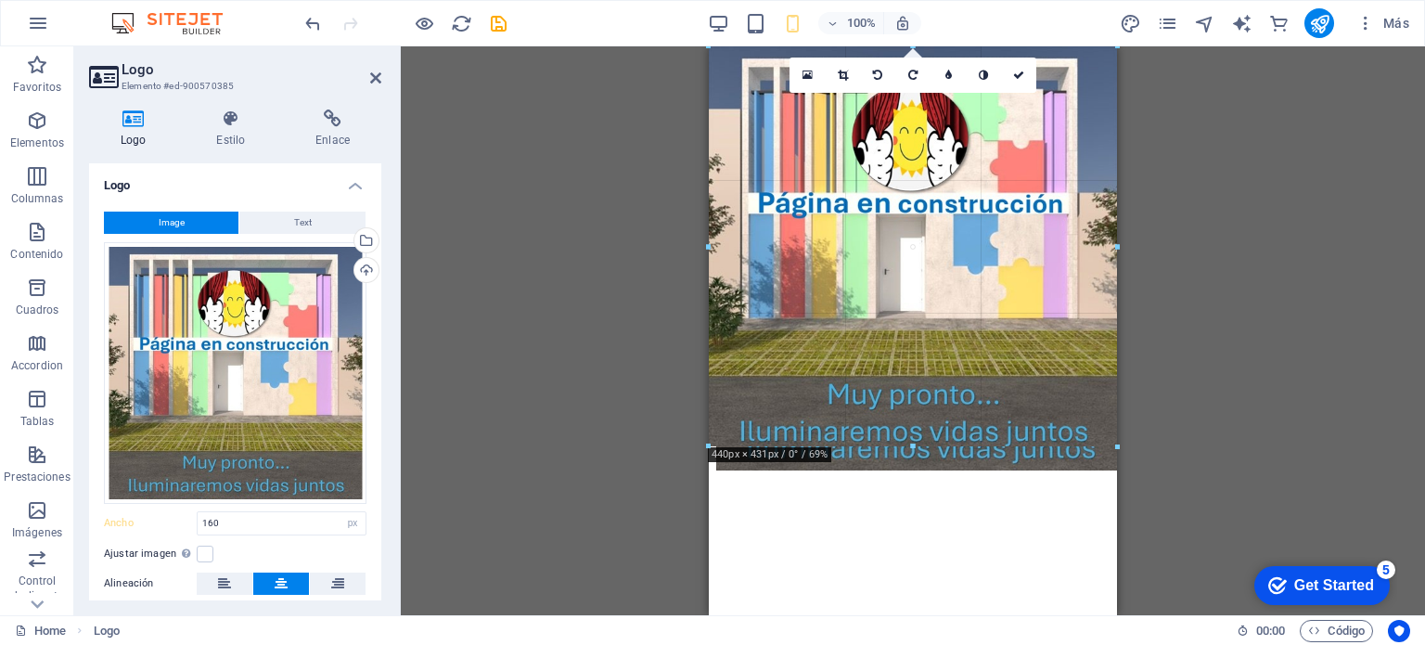
drag, startPoint x: 987, startPoint y: 119, endPoint x: 1252, endPoint y: 198, distance: 276.7
type input "440"
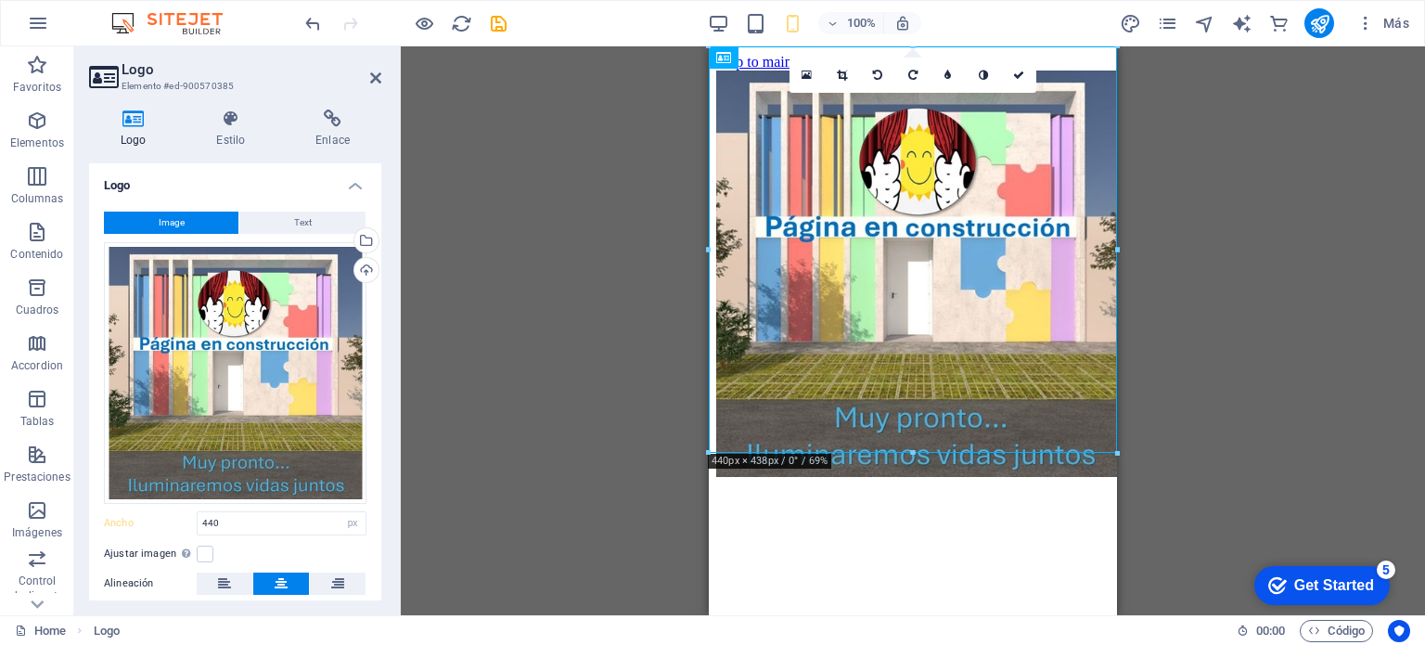
click at [1220, 315] on div "Texto Logo Barra de menús Hamburger Arrastra aquí para reemplazar el contenido …" at bounding box center [913, 330] width 1024 height 569
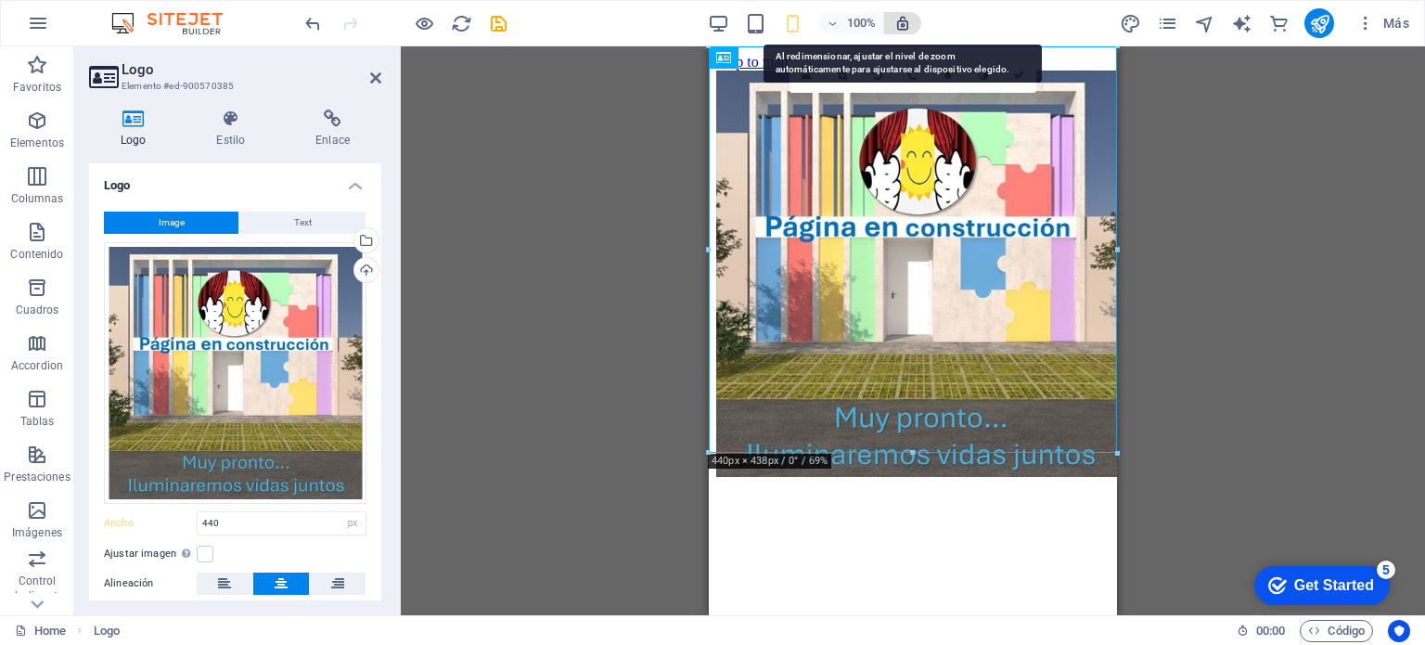
click at [906, 27] on icon "button" at bounding box center [902, 23] width 17 height 17
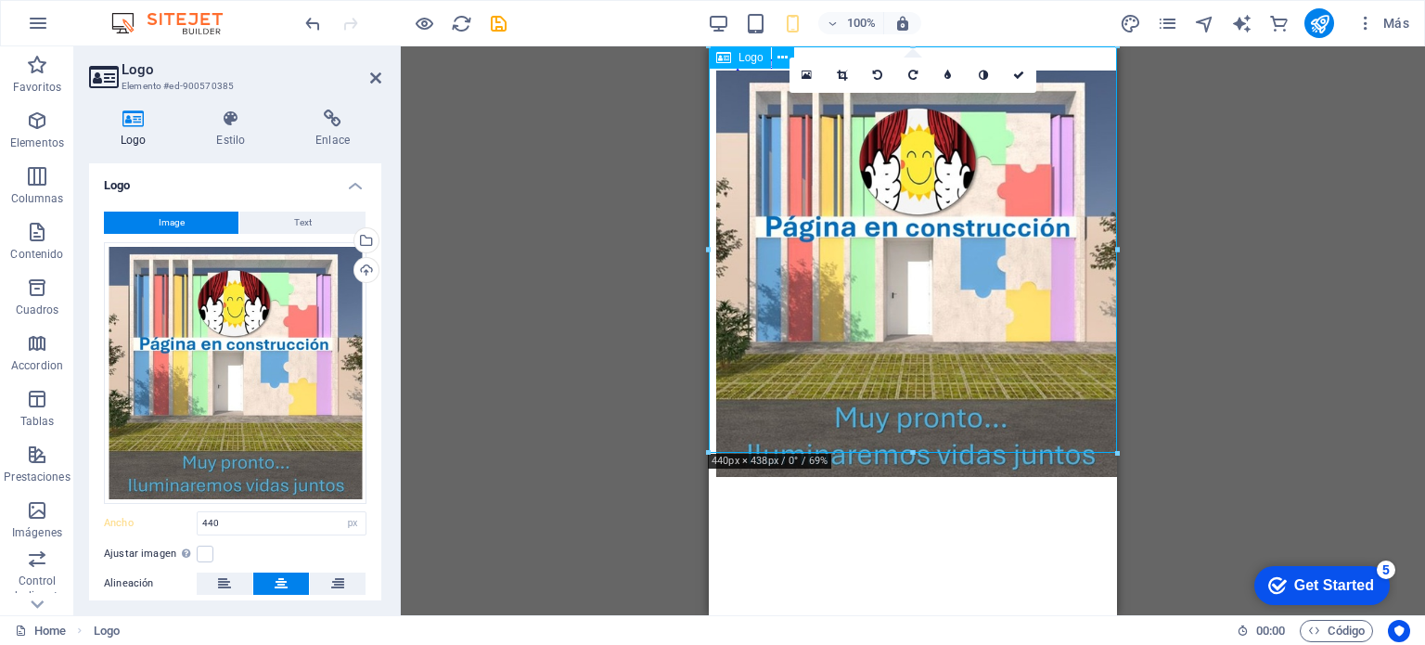
click at [1006, 251] on div at bounding box center [912, 275] width 393 height 410
click at [1265, 295] on div "Texto Logo Barra de menús Hamburger Arrastra aquí para reemplazar el contenido …" at bounding box center [913, 330] width 1024 height 569
click at [1317, 30] on icon "publish" at bounding box center [1319, 23] width 21 height 21
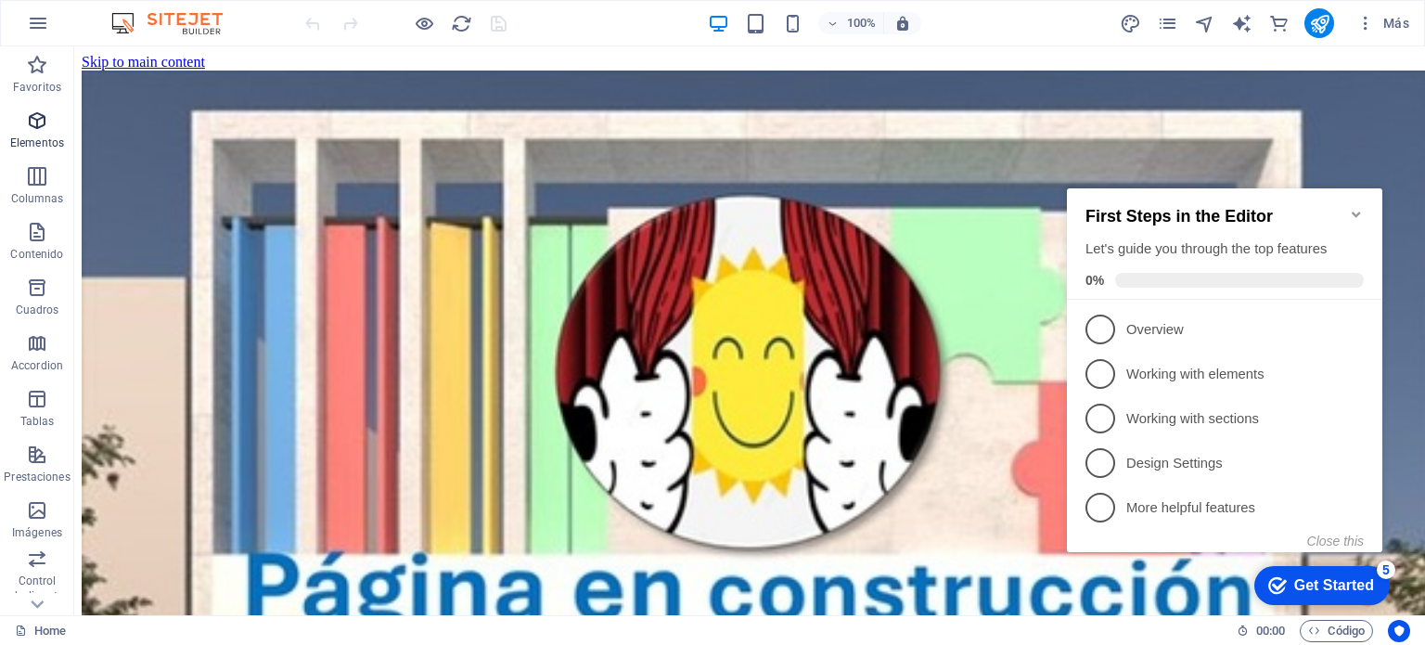
click at [41, 121] on icon "button" at bounding box center [37, 120] width 22 height 22
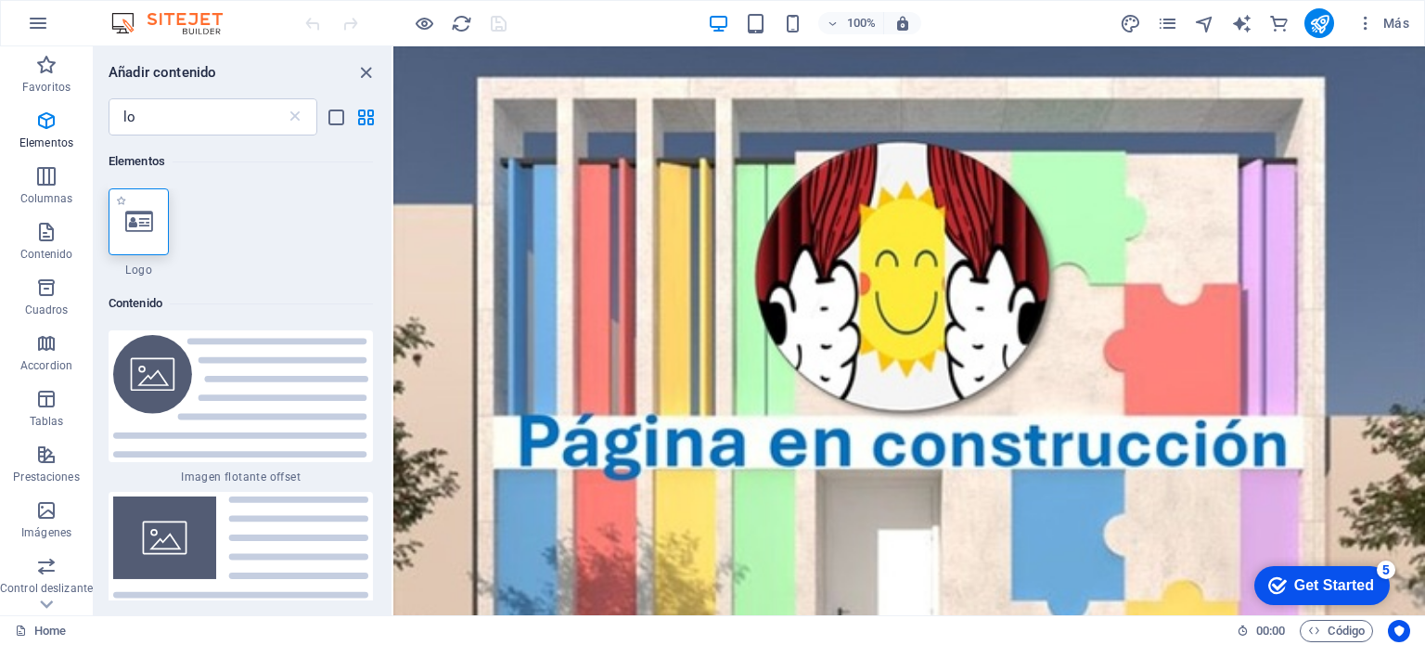
click at [135, 213] on icon at bounding box center [139, 222] width 28 height 24
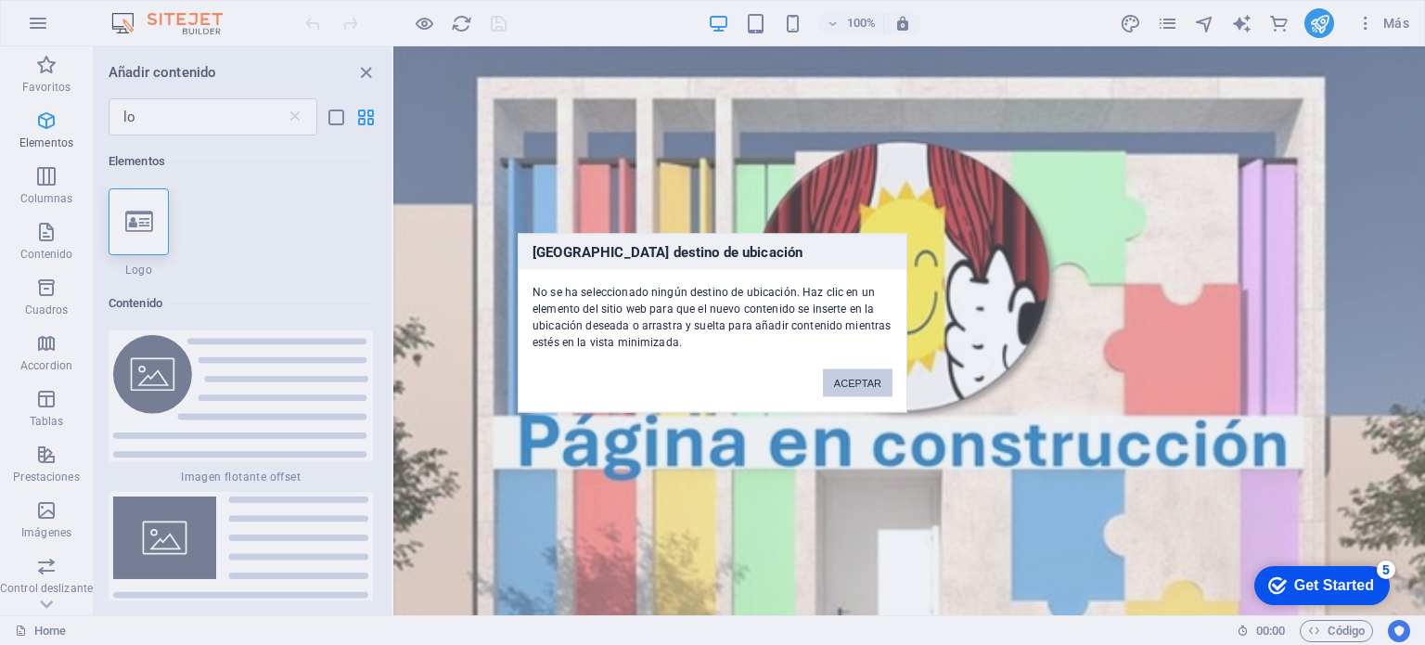
click at [859, 377] on button "ACEPTAR" at bounding box center [858, 382] width 70 height 28
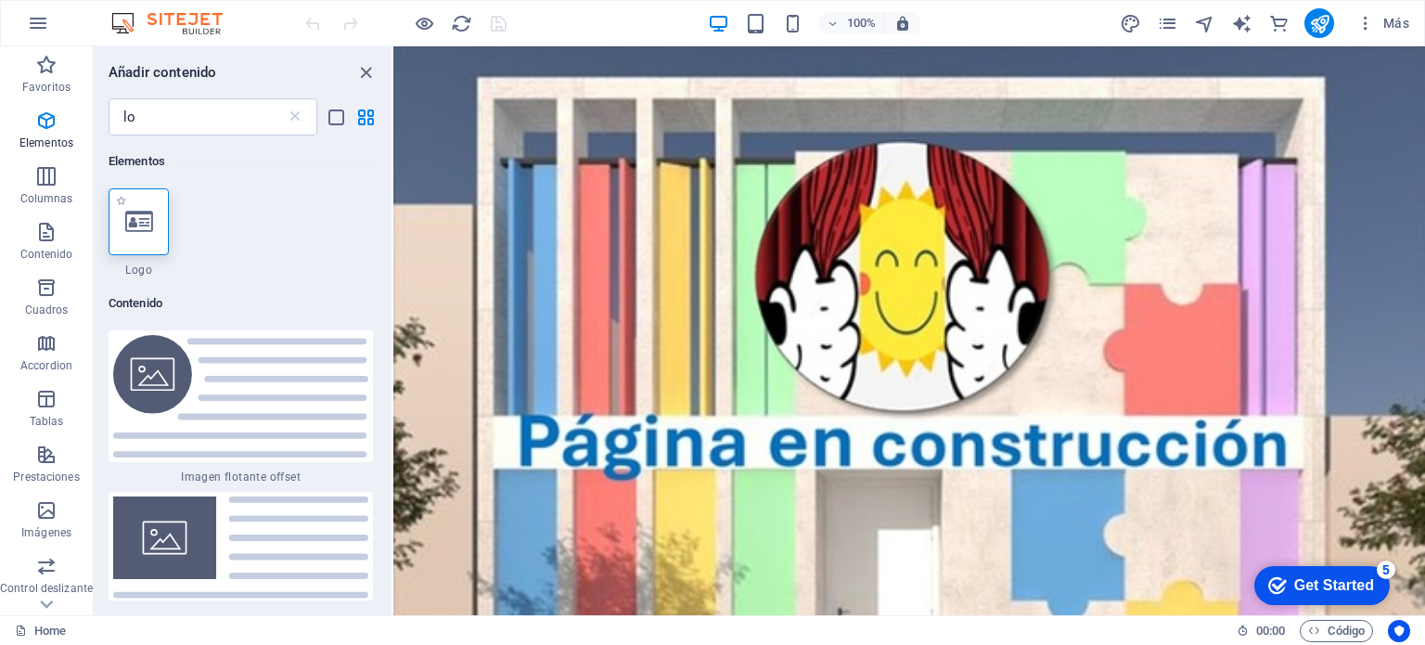
click at [134, 227] on icon at bounding box center [139, 222] width 28 height 24
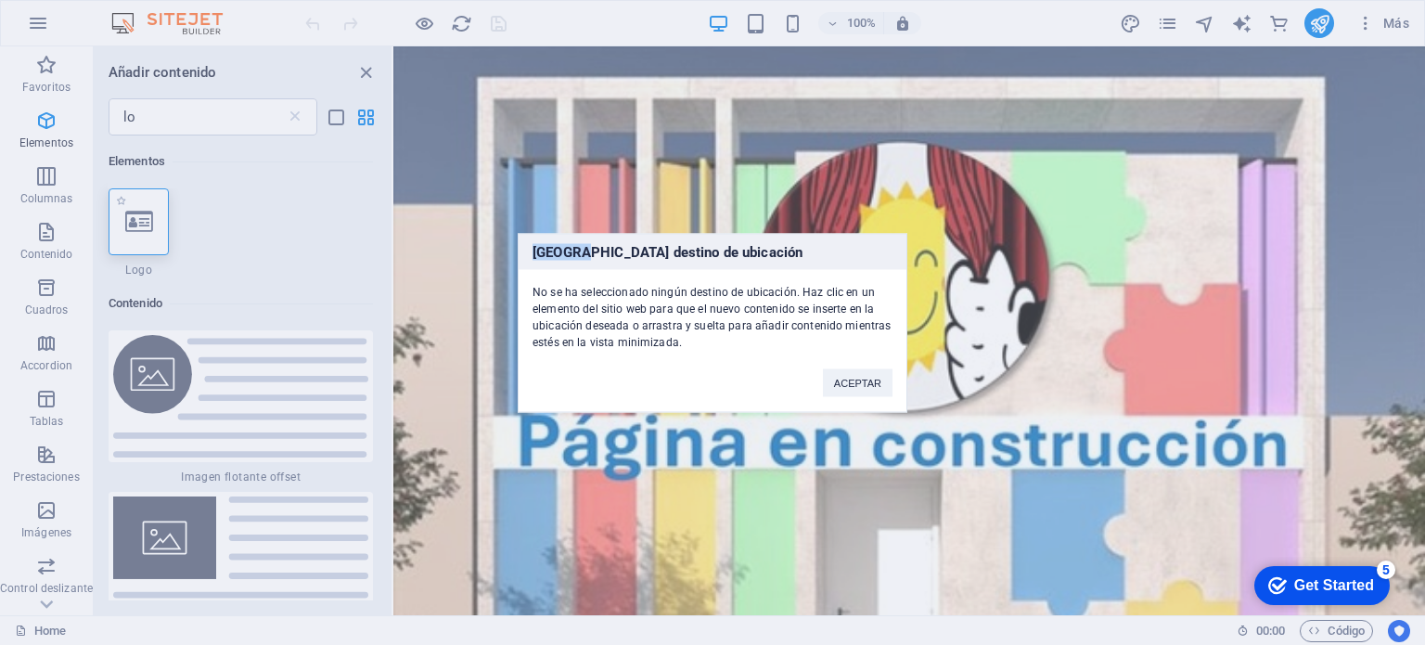
click at [134, 227] on div "[GEOGRAPHIC_DATA] destino de ubicación No se ha seleccionado ningún destino de …" at bounding box center [712, 322] width 1425 height 645
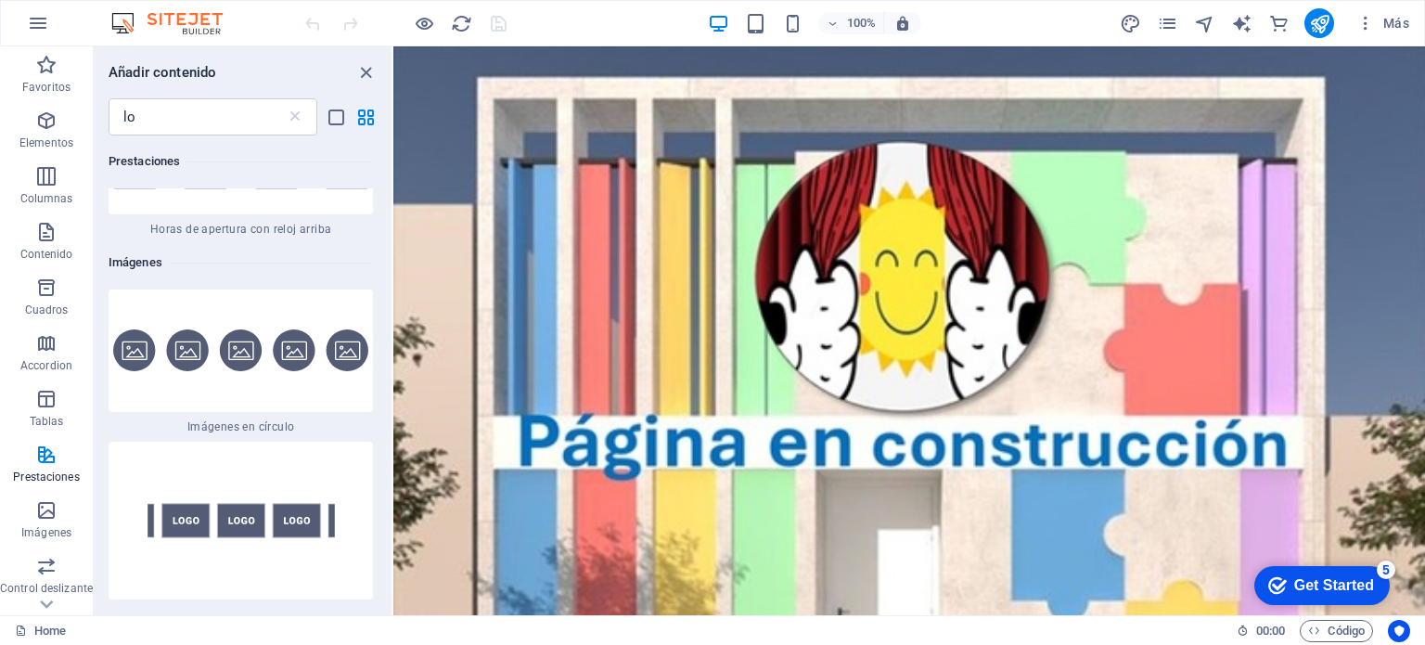
scroll to position [1855, 0]
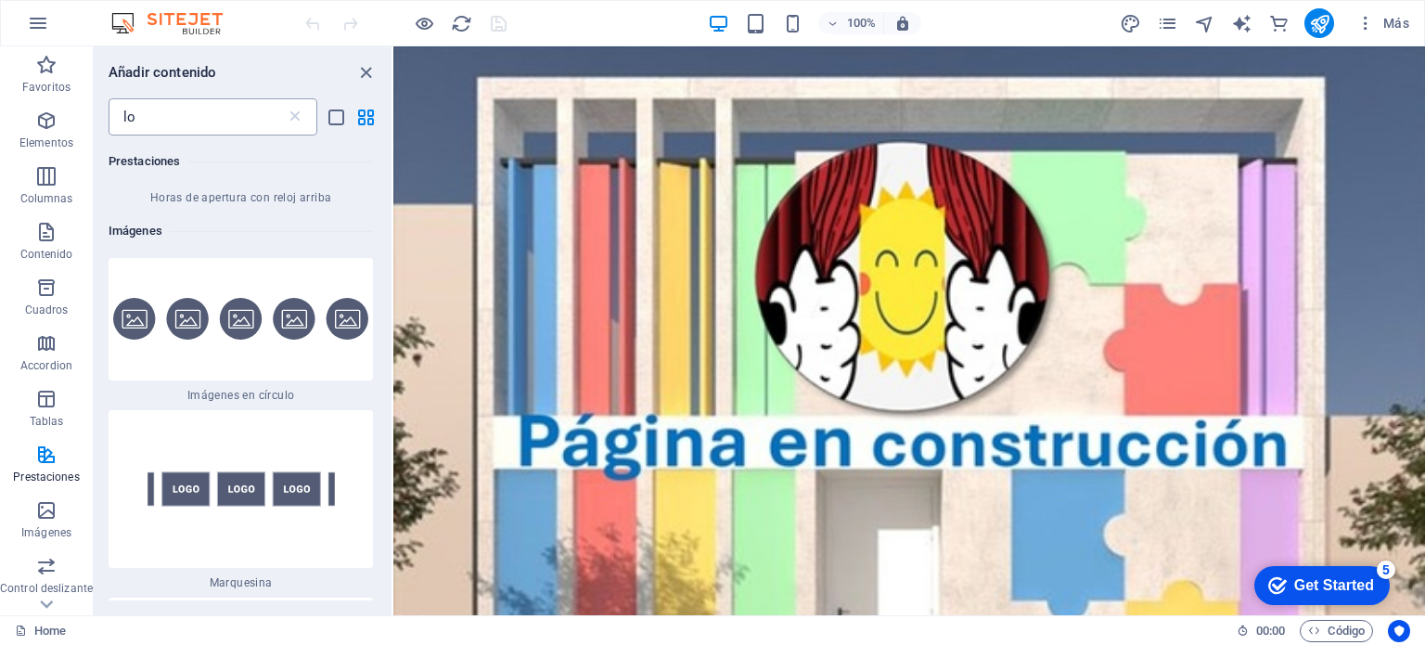
click at [196, 118] on input "lo" at bounding box center [197, 116] width 177 height 37
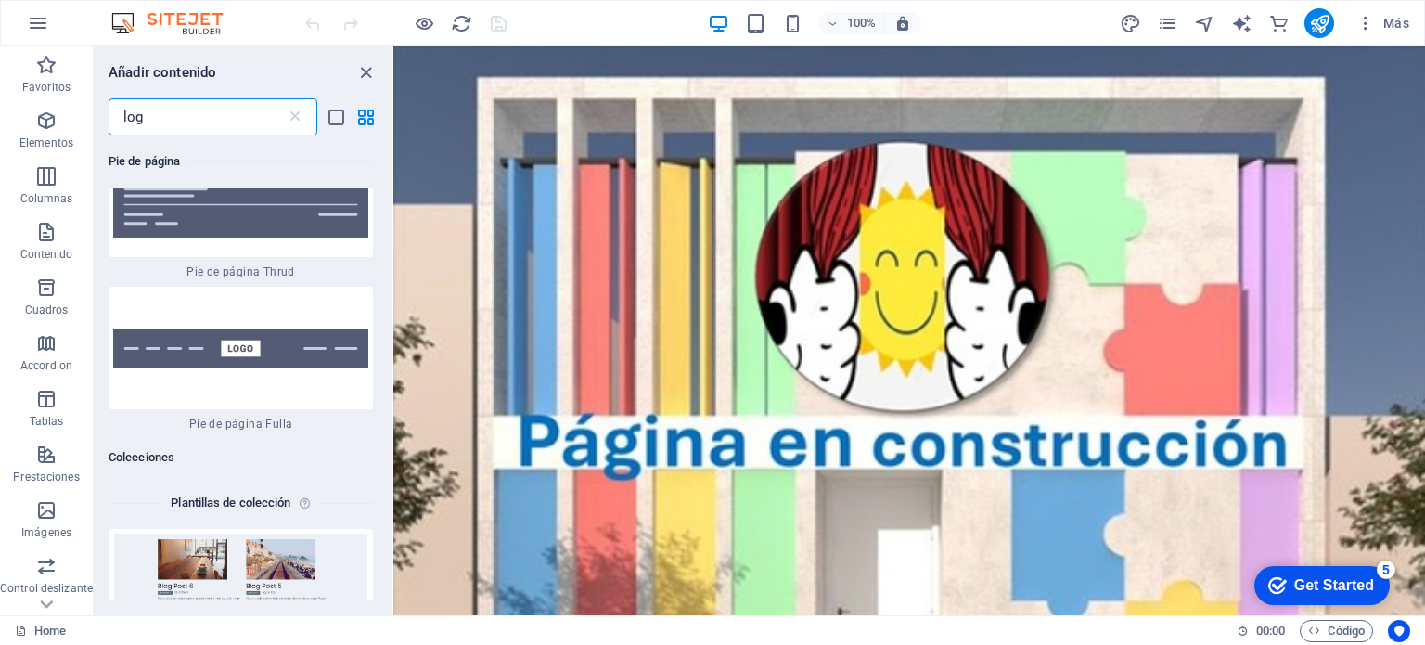
scroll to position [1948, 0]
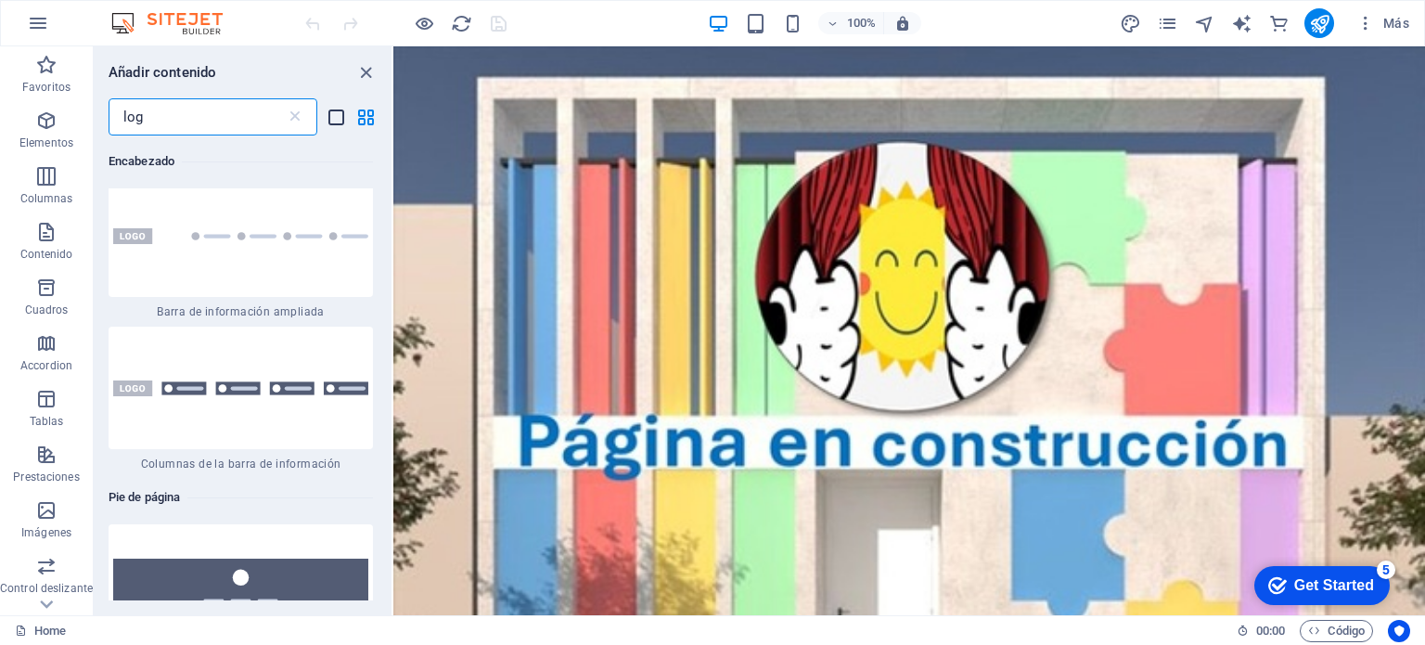
click at [334, 113] on icon "list-view" at bounding box center [336, 117] width 21 height 21
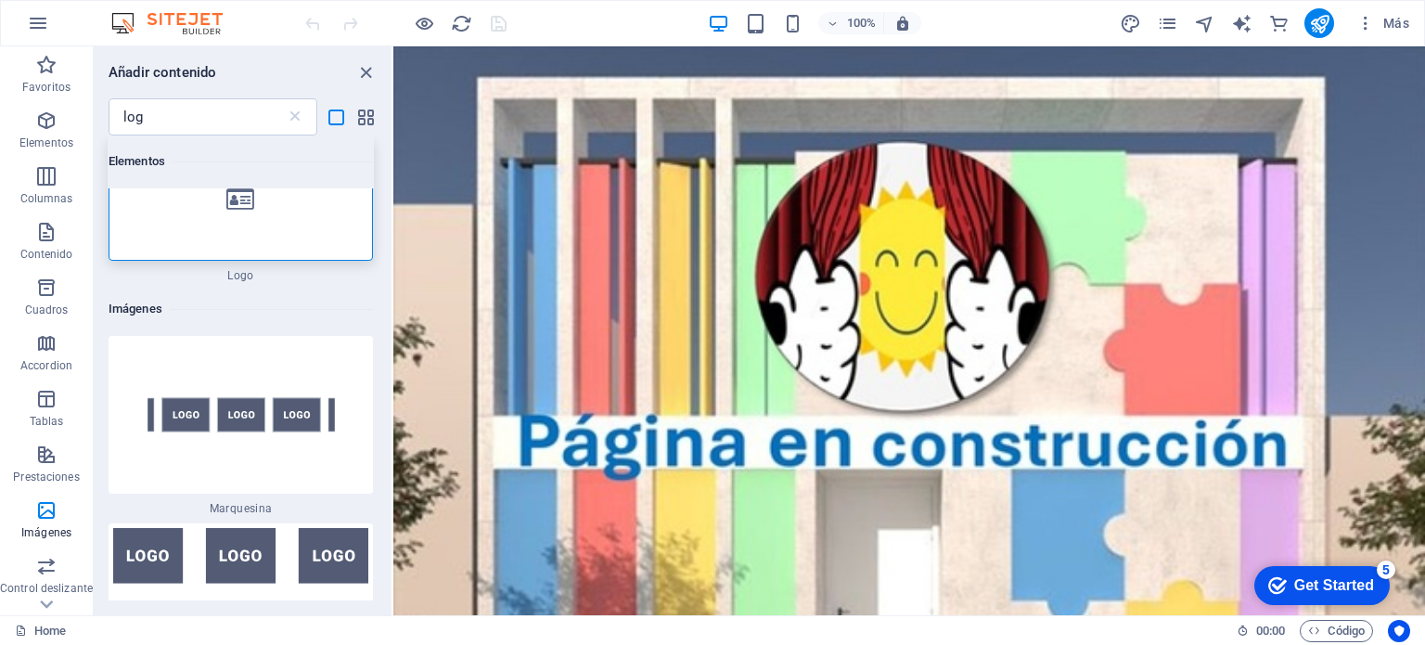
scroll to position [0, 0]
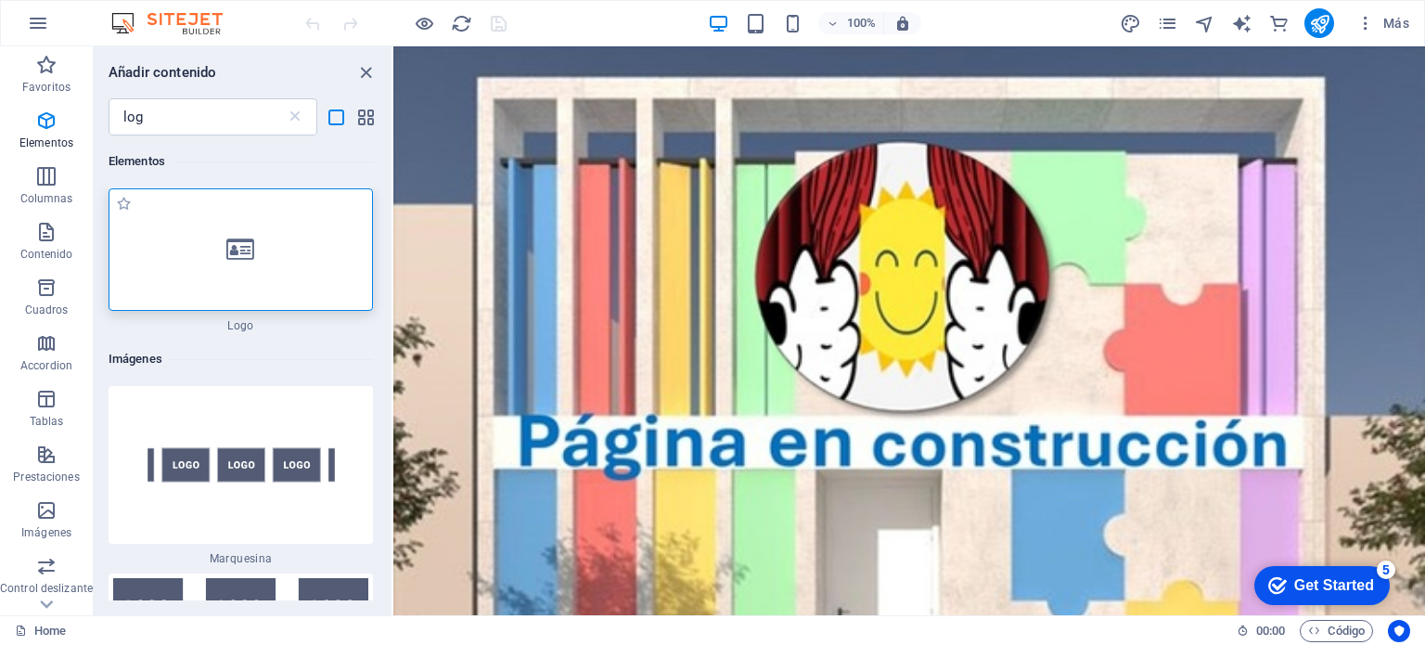
click at [244, 271] on div at bounding box center [241, 249] width 264 height 122
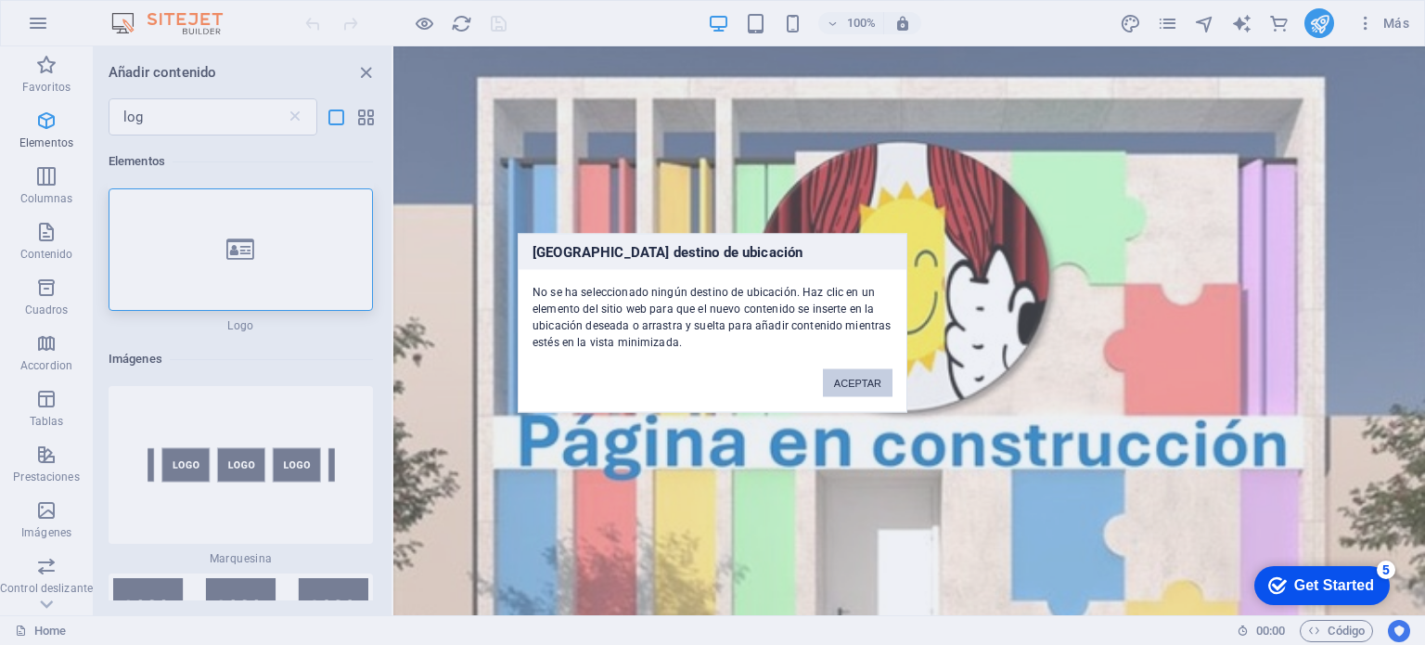
click at [863, 376] on button "ACEPTAR" at bounding box center [858, 382] width 70 height 28
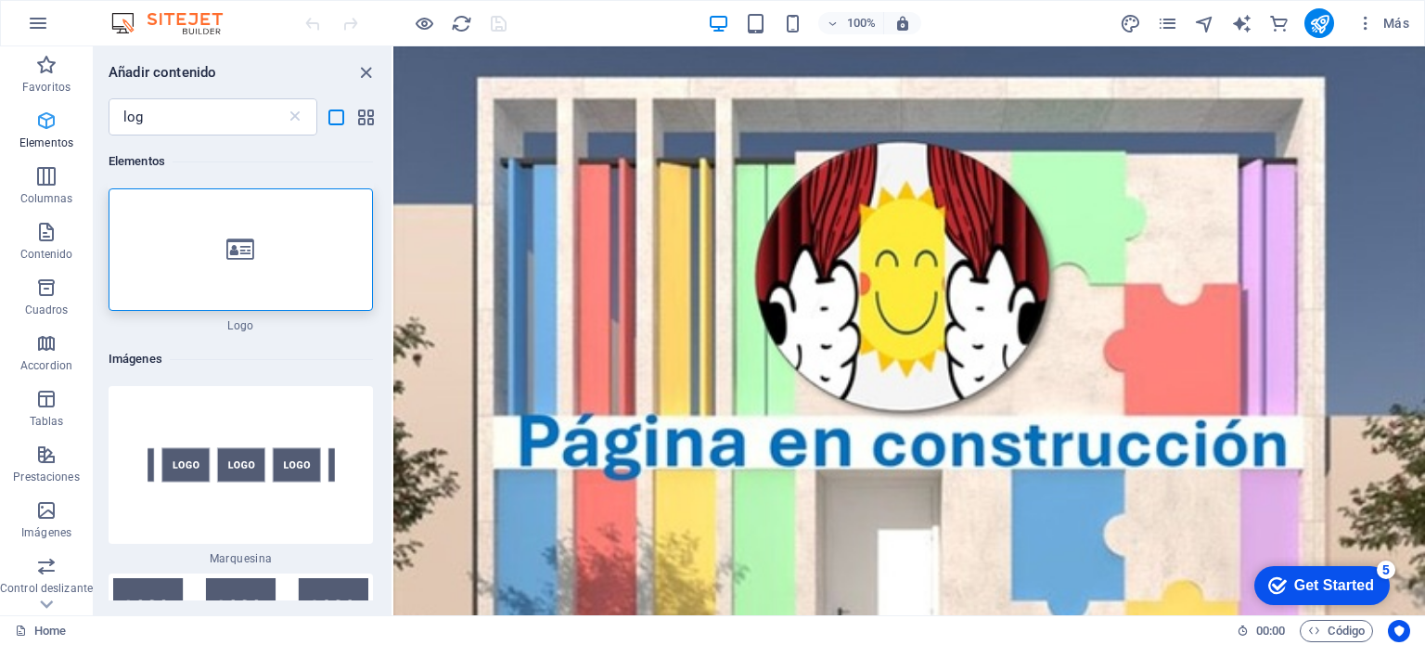
click at [48, 113] on icon "button" at bounding box center [46, 120] width 22 height 22
click at [216, 110] on input "log" at bounding box center [197, 116] width 177 height 37
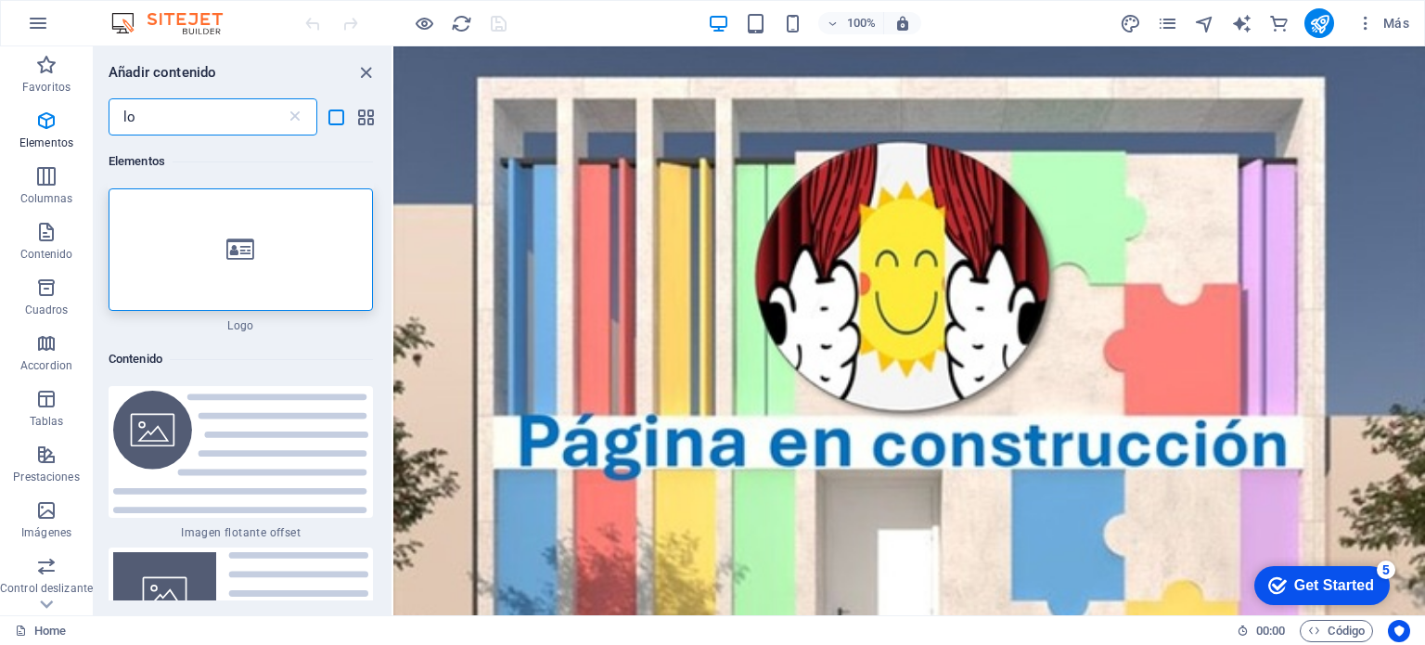
type input "l"
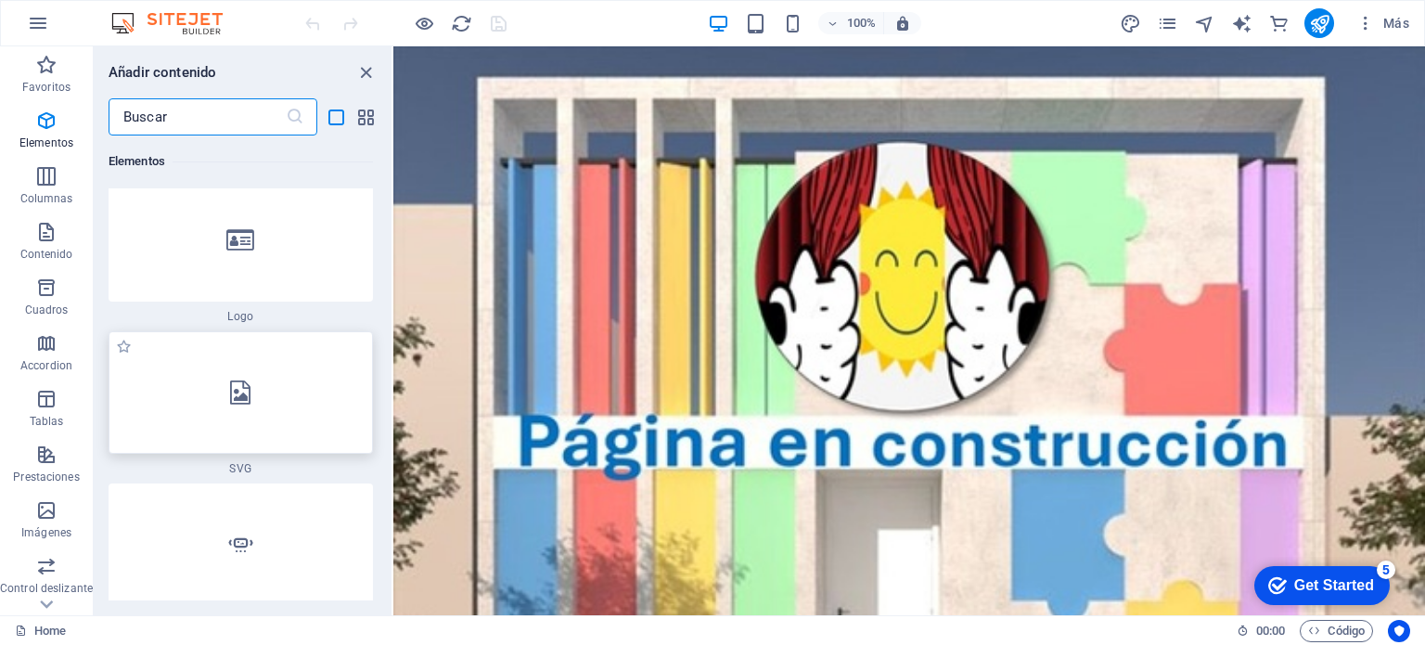
scroll to position [1855, 0]
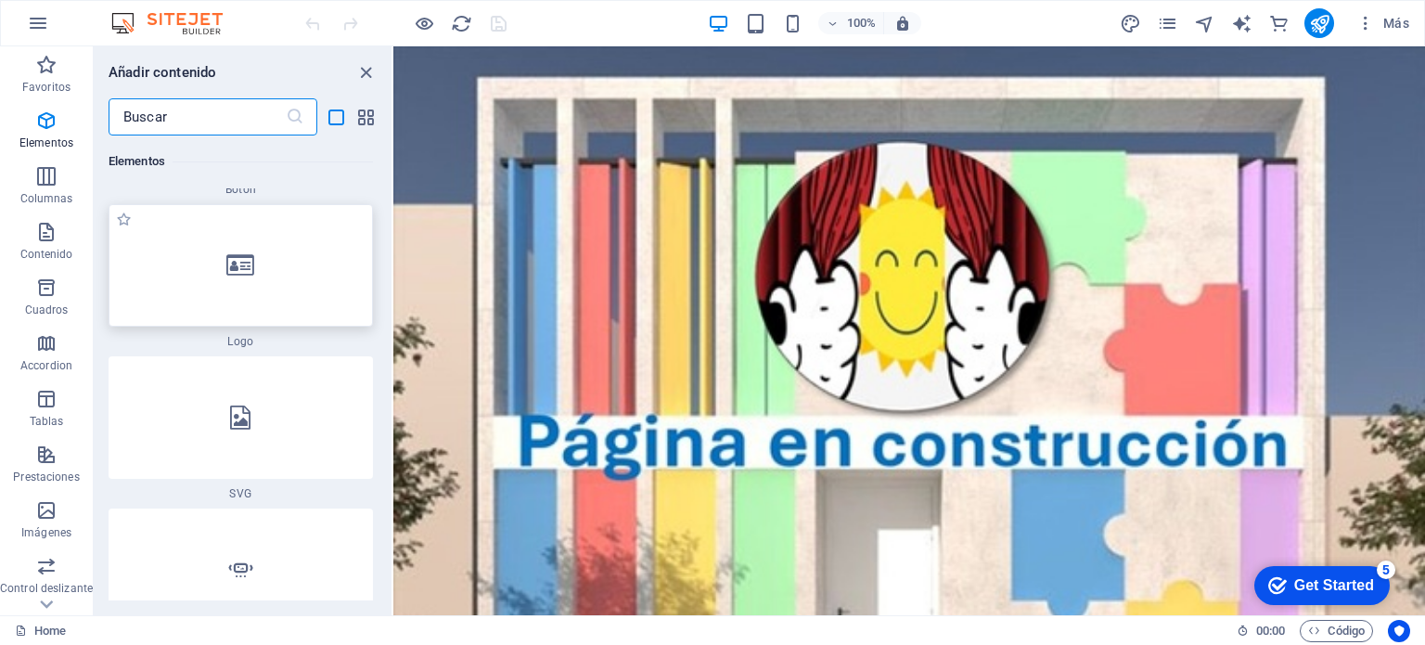
click at [271, 275] on div at bounding box center [241, 265] width 264 height 122
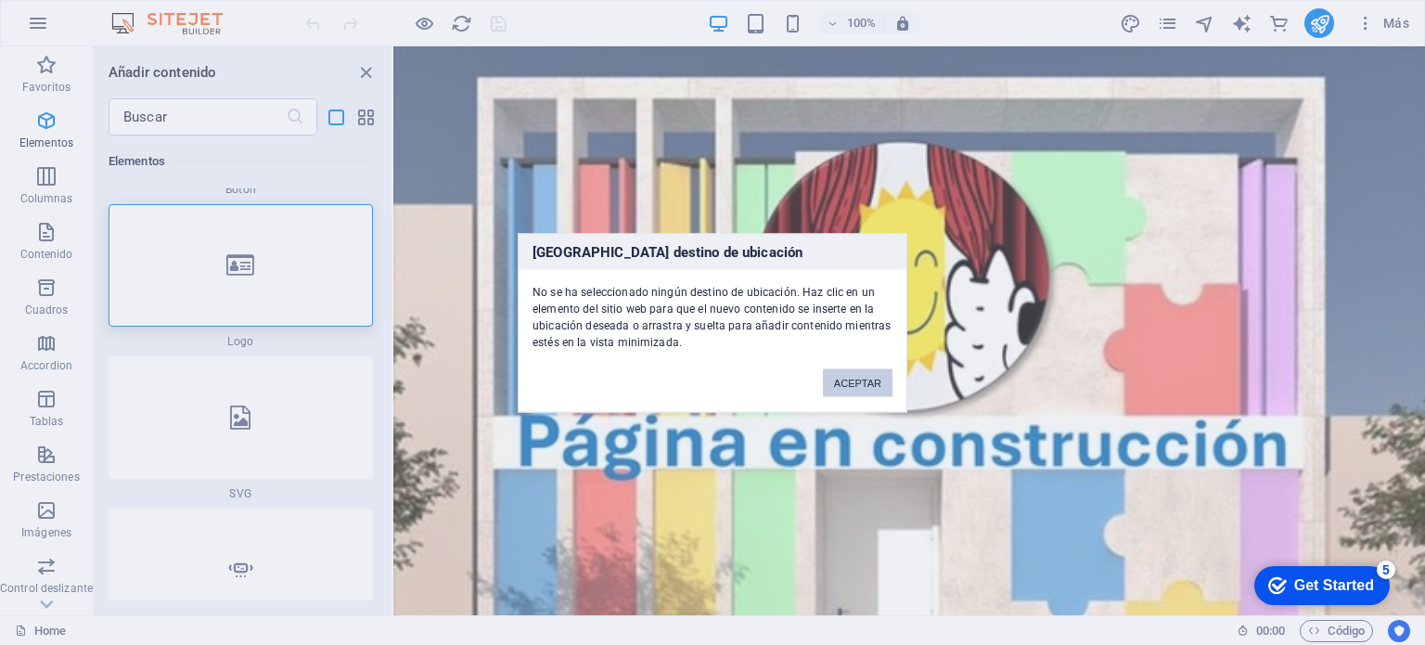
click at [841, 369] on button "ACEPTAR" at bounding box center [858, 382] width 70 height 28
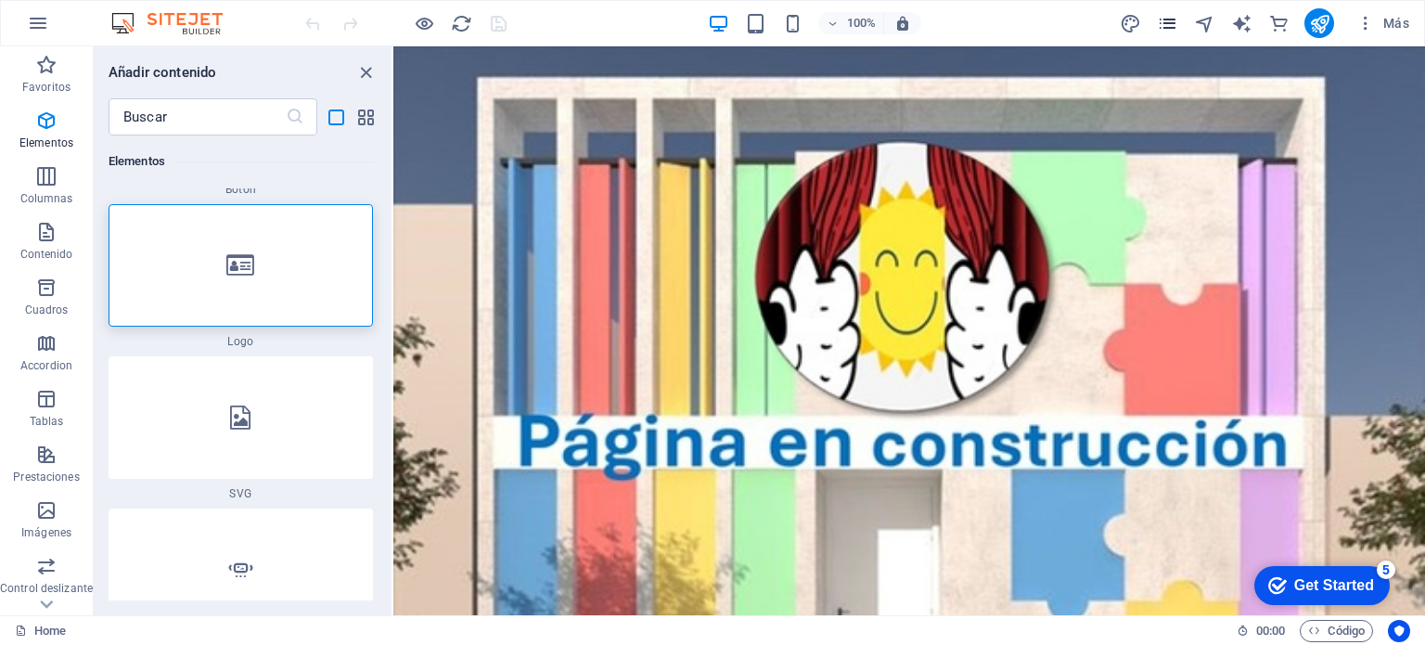
click at [1168, 32] on icon "pages" at bounding box center [1167, 23] width 21 height 21
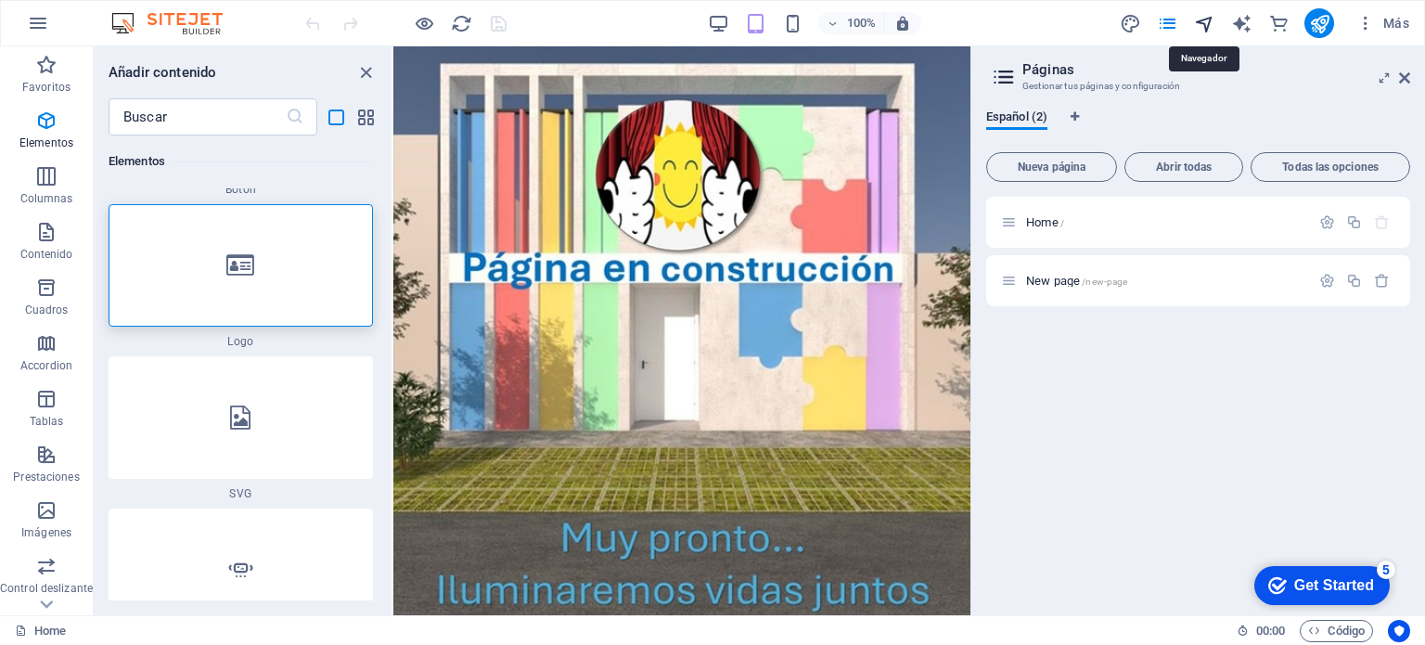
click at [1204, 21] on icon "navigator" at bounding box center [1204, 23] width 21 height 21
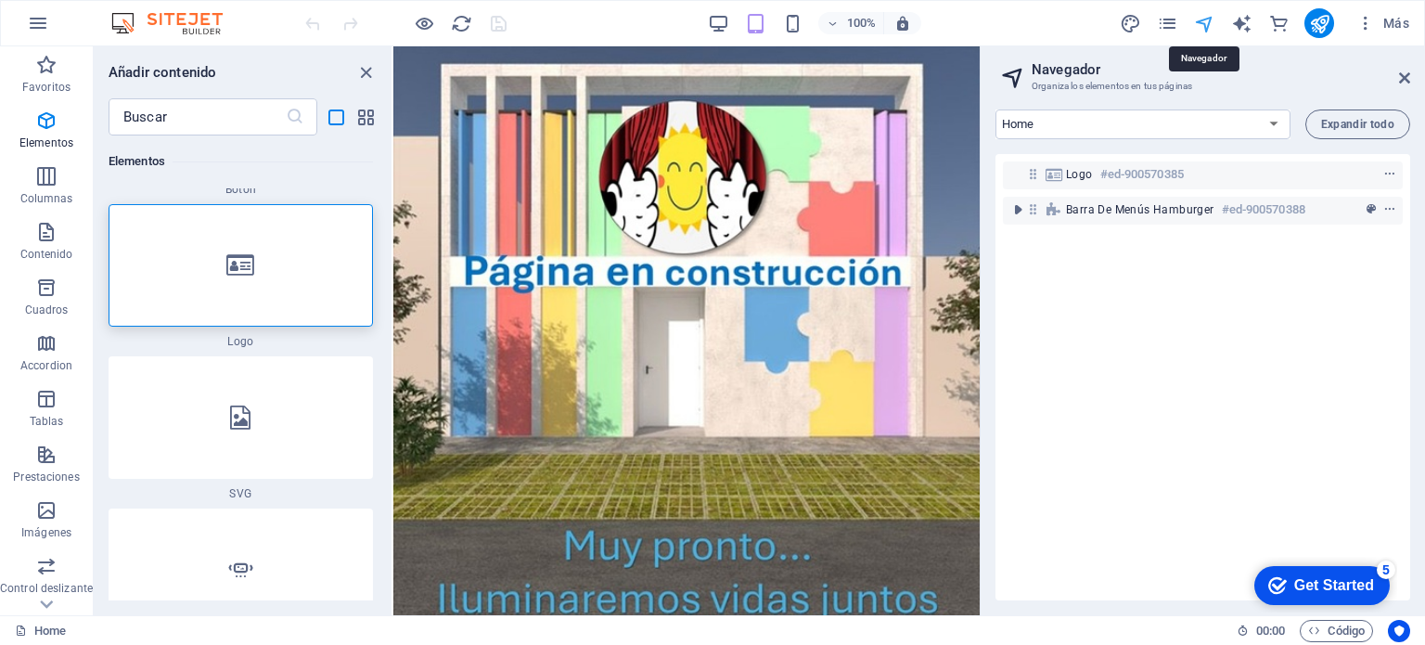
click at [1207, 25] on icon "navigator" at bounding box center [1204, 23] width 21 height 21
click at [1269, 121] on select "Home New page" at bounding box center [1142, 124] width 295 height 30
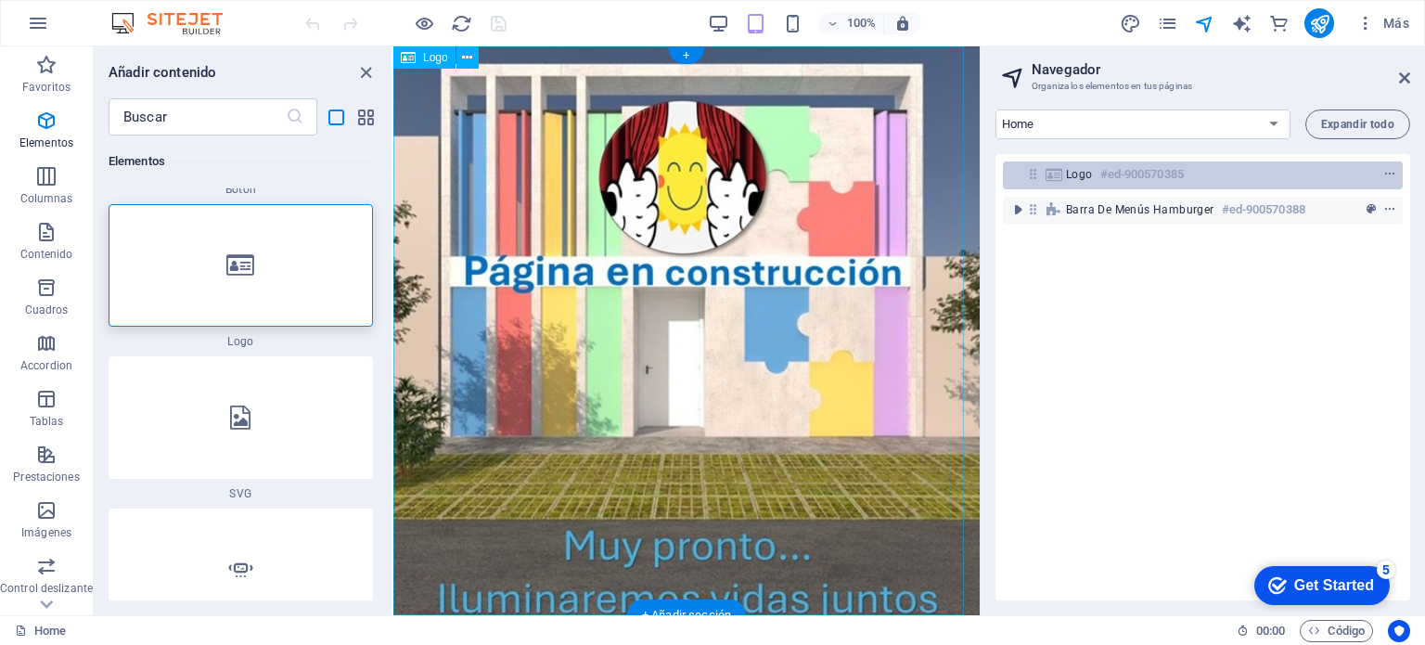
click at [1097, 181] on div "Logo #ed-900570385" at bounding box center [1188, 174] width 244 height 22
click at [1383, 172] on icon "context-menu" at bounding box center [1389, 174] width 13 height 13
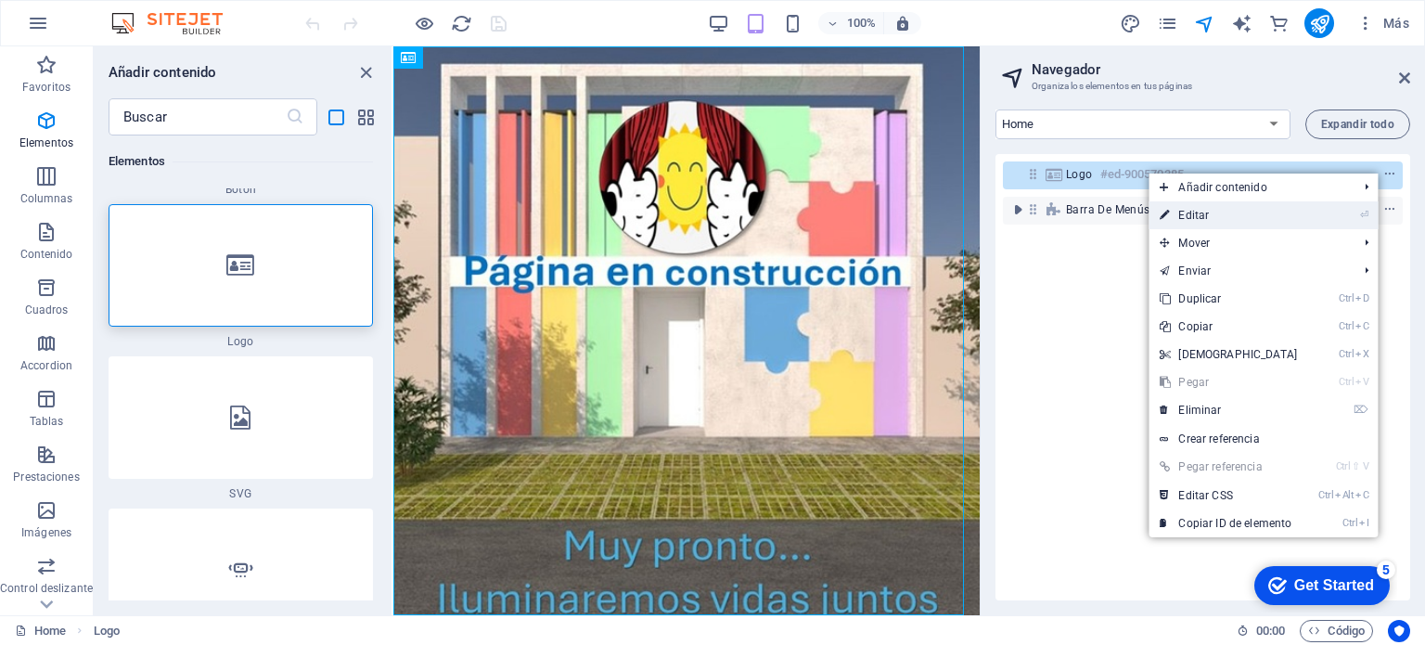
click at [1261, 211] on link "⏎ Editar" at bounding box center [1228, 215] width 160 height 28
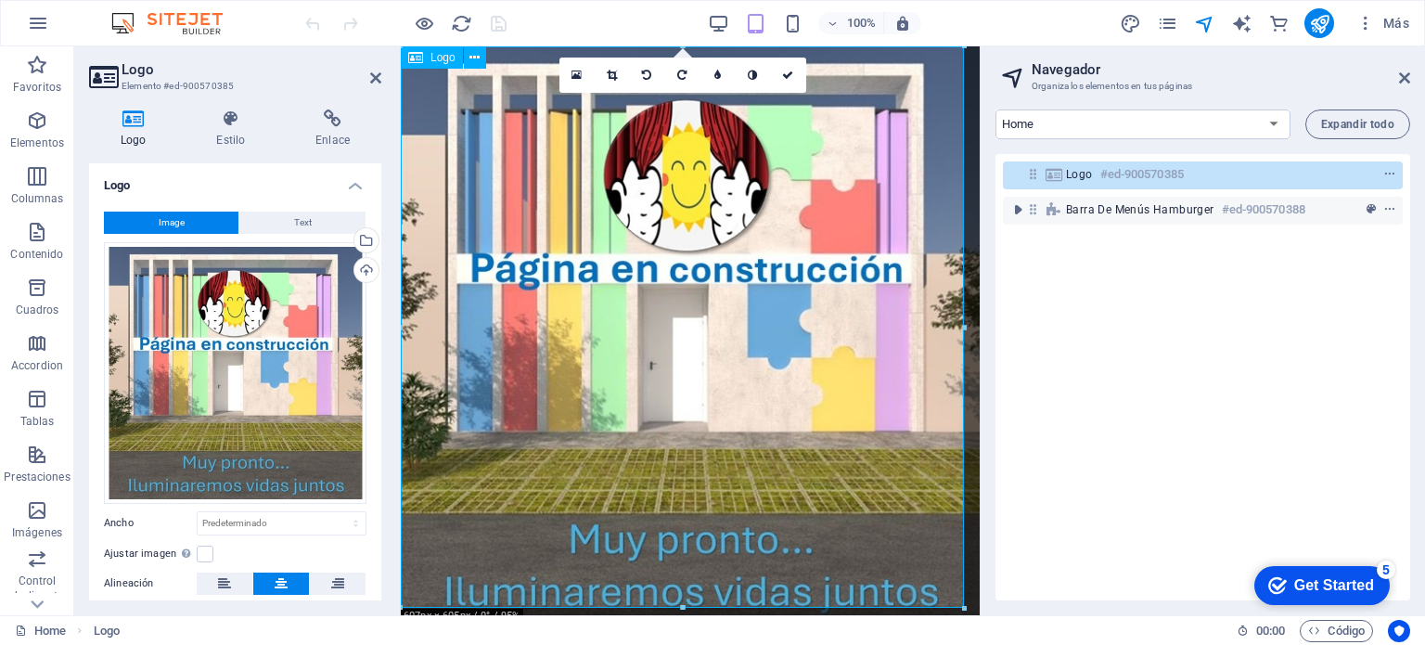
click at [1057, 176] on icon at bounding box center [1053, 174] width 20 height 15
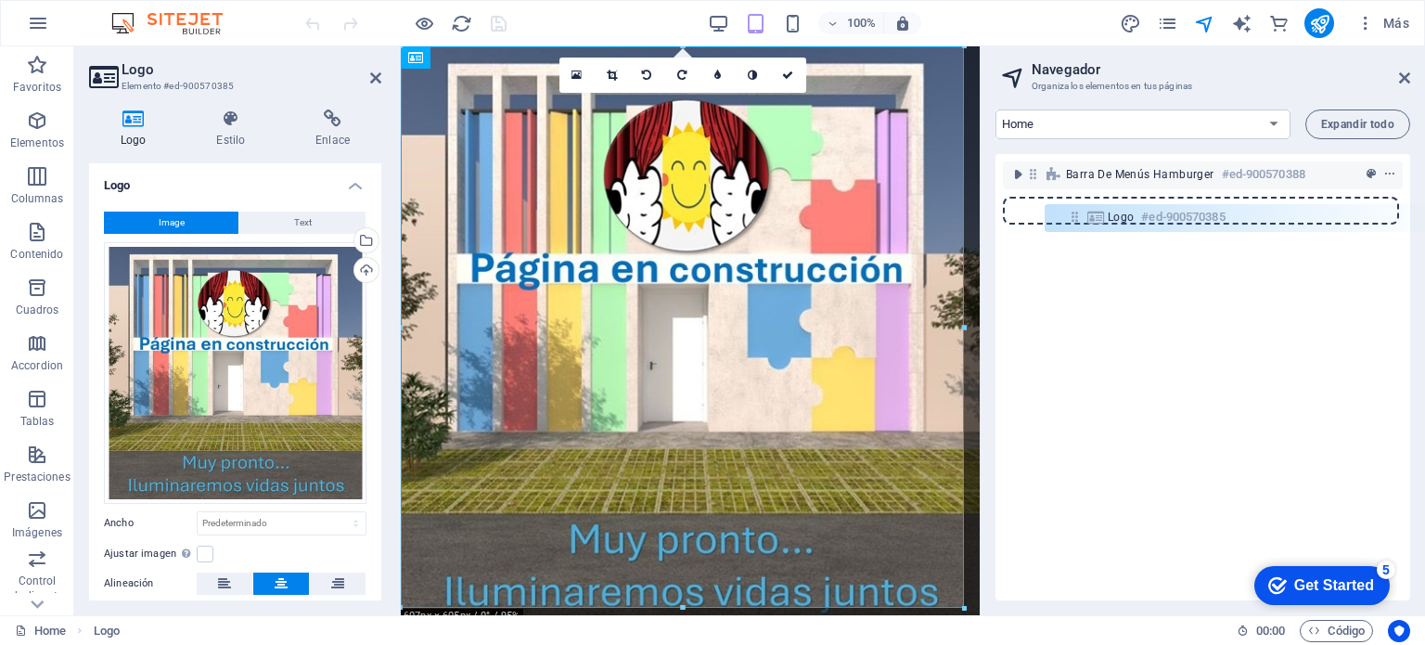
drag, startPoint x: 1030, startPoint y: 175, endPoint x: 1062, endPoint y: 220, distance: 54.6
click at [1062, 220] on div "Logo #ed-900570385 Barra de menús Hamburger #ed-900570388" at bounding box center [1202, 377] width 415 height 446
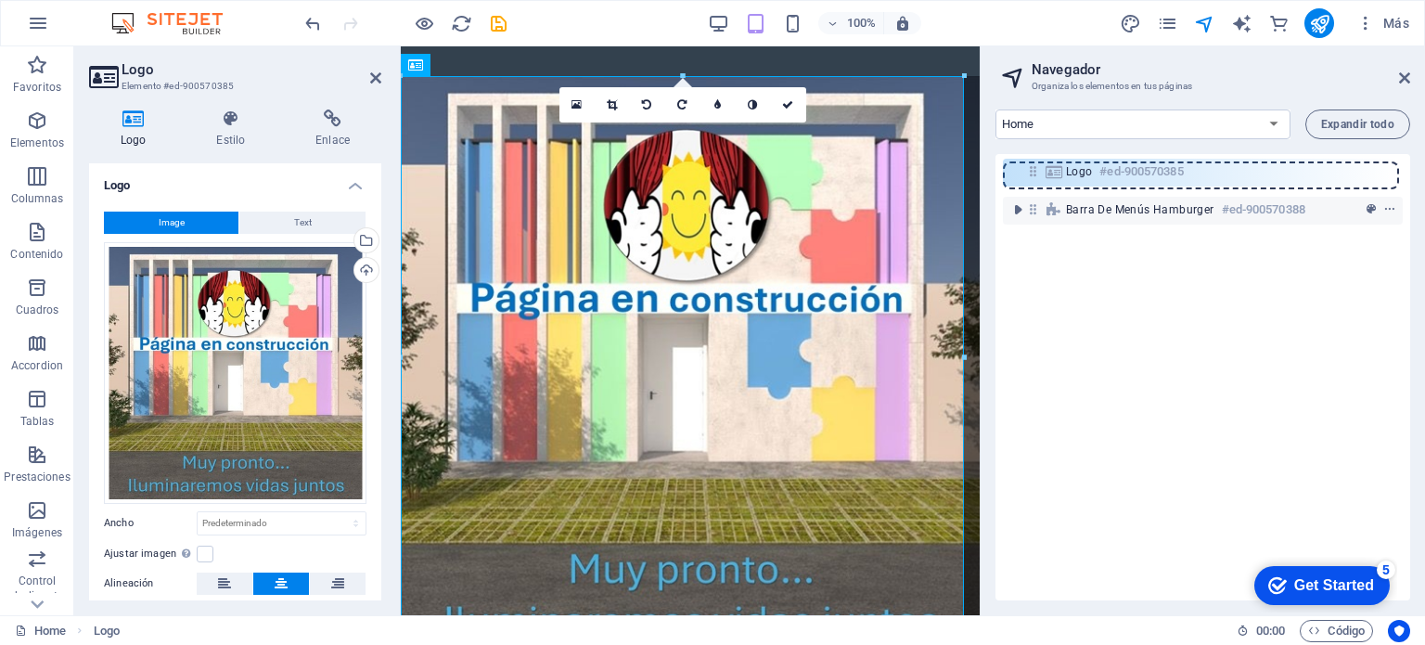
drag, startPoint x: 1033, startPoint y: 209, endPoint x: 1035, endPoint y: 166, distance: 42.7
click at [1035, 166] on div "Barra de menús Hamburger #ed-900570388 Logo #ed-900570385" at bounding box center [1202, 377] width 415 height 446
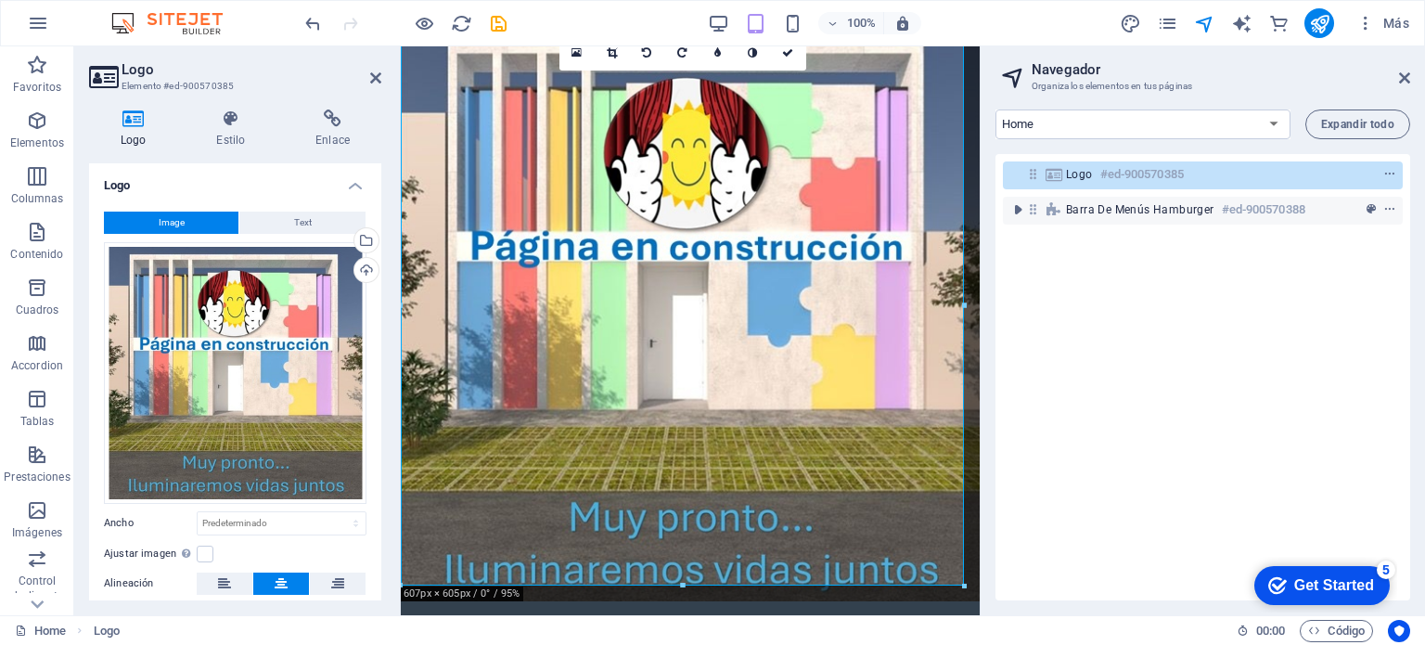
scroll to position [21, 0]
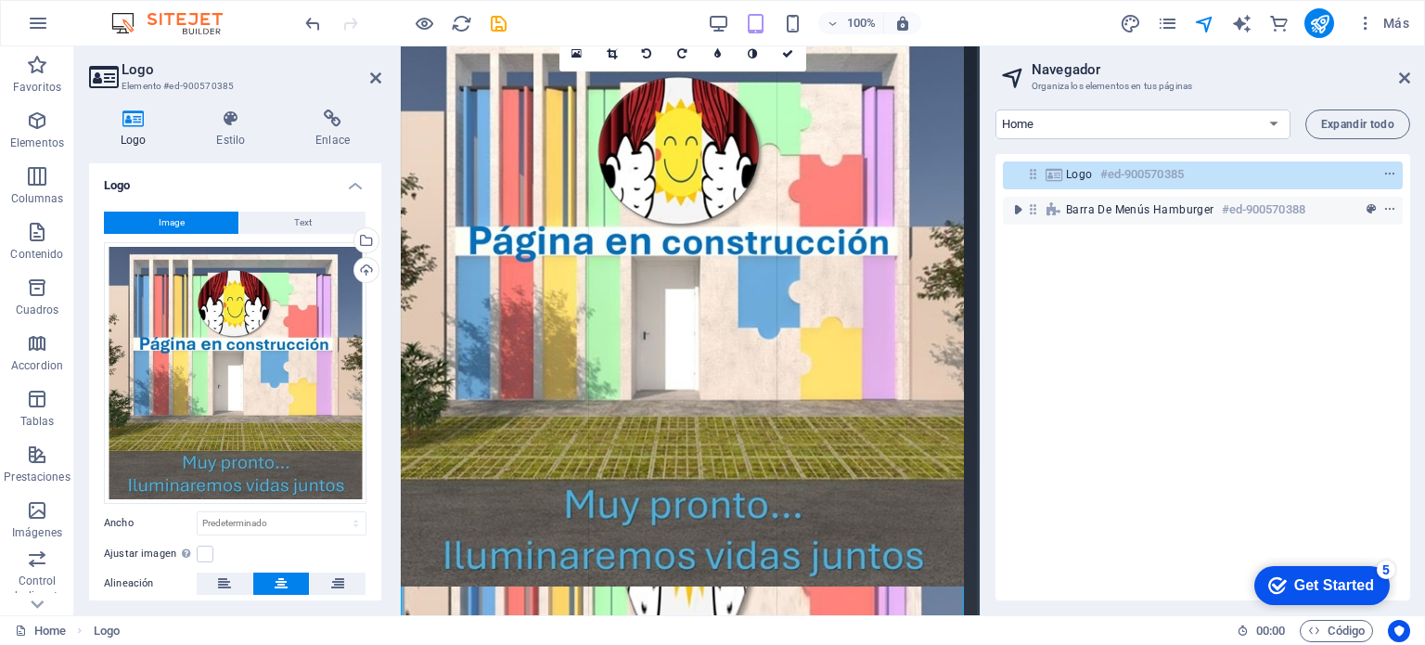
drag, startPoint x: 965, startPoint y: 585, endPoint x: 974, endPoint y: 554, distance: 32.9
click at [974, 554] on div "Arrastra aquí para reemplazar el contenido existente. Si quieres crear un eleme…" at bounding box center [690, 320] width 579 height 590
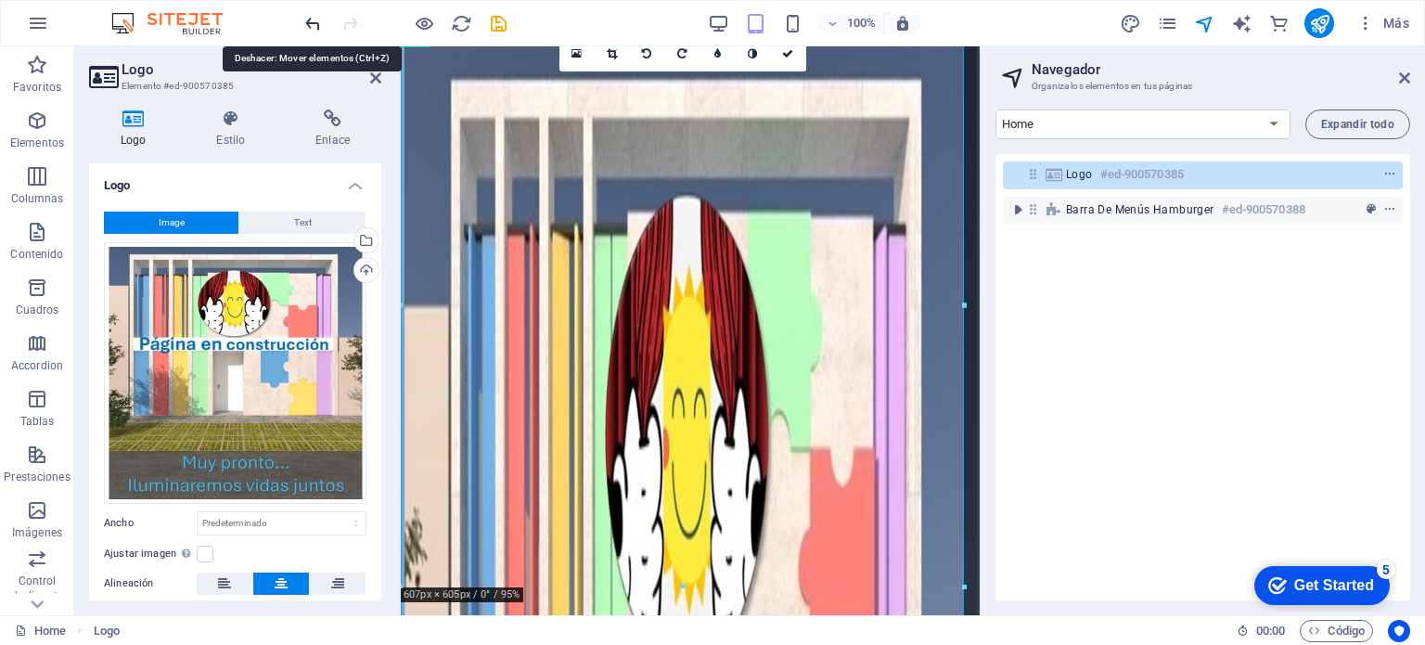
click at [308, 25] on icon "undo" at bounding box center [312, 23] width 21 height 21
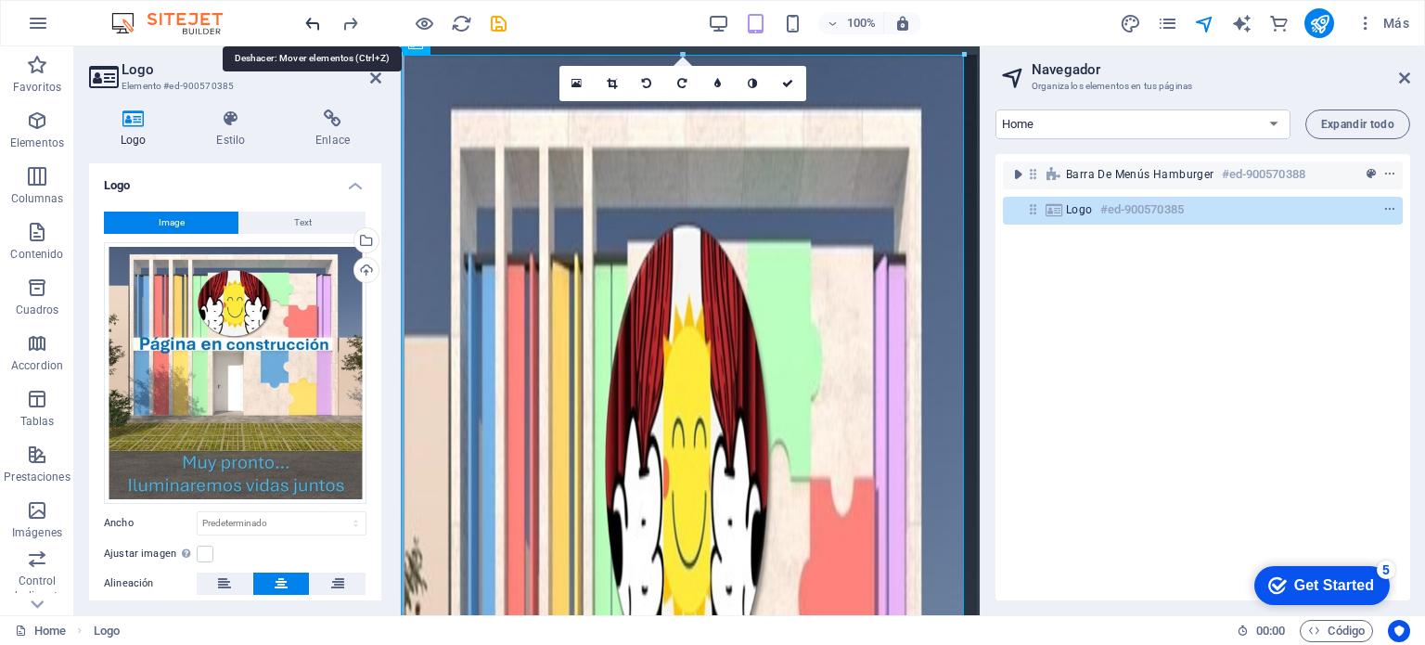
click at [302, 20] on icon "undo" at bounding box center [312, 23] width 21 height 21
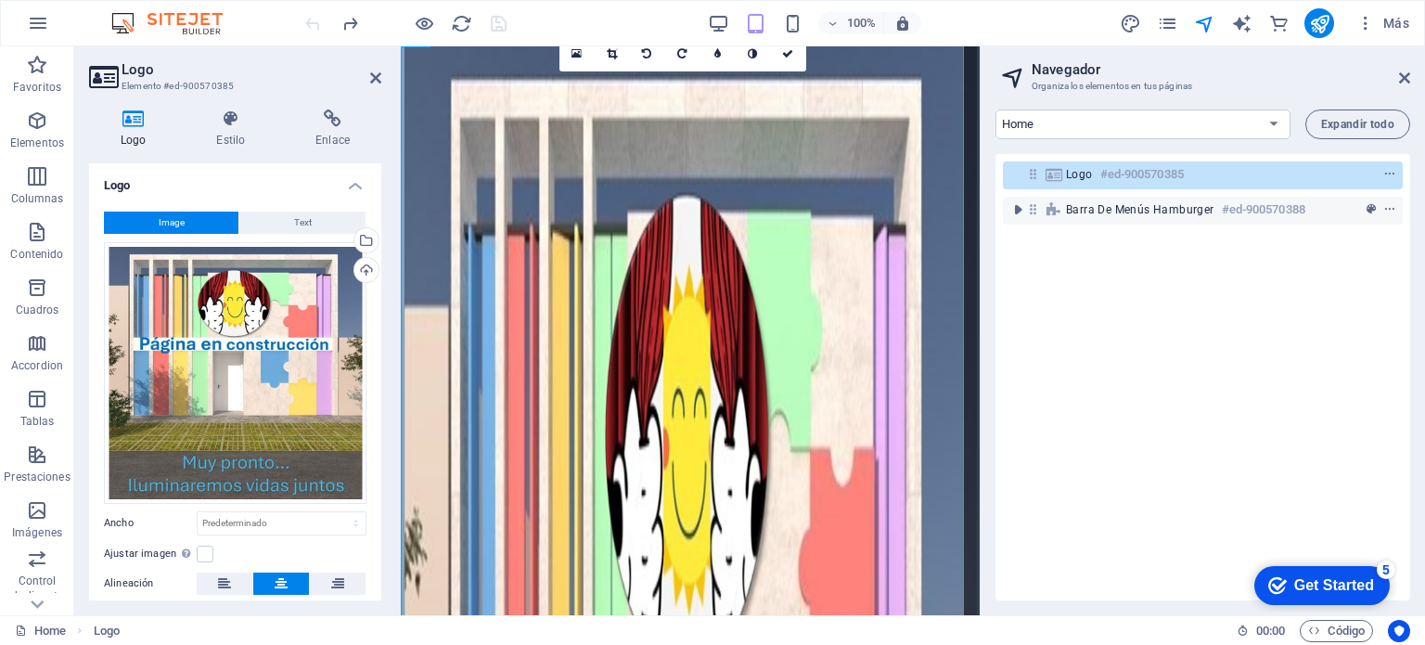
click at [302, 20] on div at bounding box center [405, 23] width 208 height 30
drag, startPoint x: 1144, startPoint y: 202, endPoint x: 1131, endPoint y: 159, distance: 45.5
click at [1131, 159] on div "Logo #ed-900570385 Barra de menús Hamburger #ed-900570388" at bounding box center [1202, 377] width 415 height 446
drag, startPoint x: 1112, startPoint y: 177, endPoint x: 1052, endPoint y: 184, distance: 60.6
click at [1099, 208] on div "Logo #ed-900570385 Barra de menús Hamburger #ed-900570388" at bounding box center [1202, 377] width 415 height 446
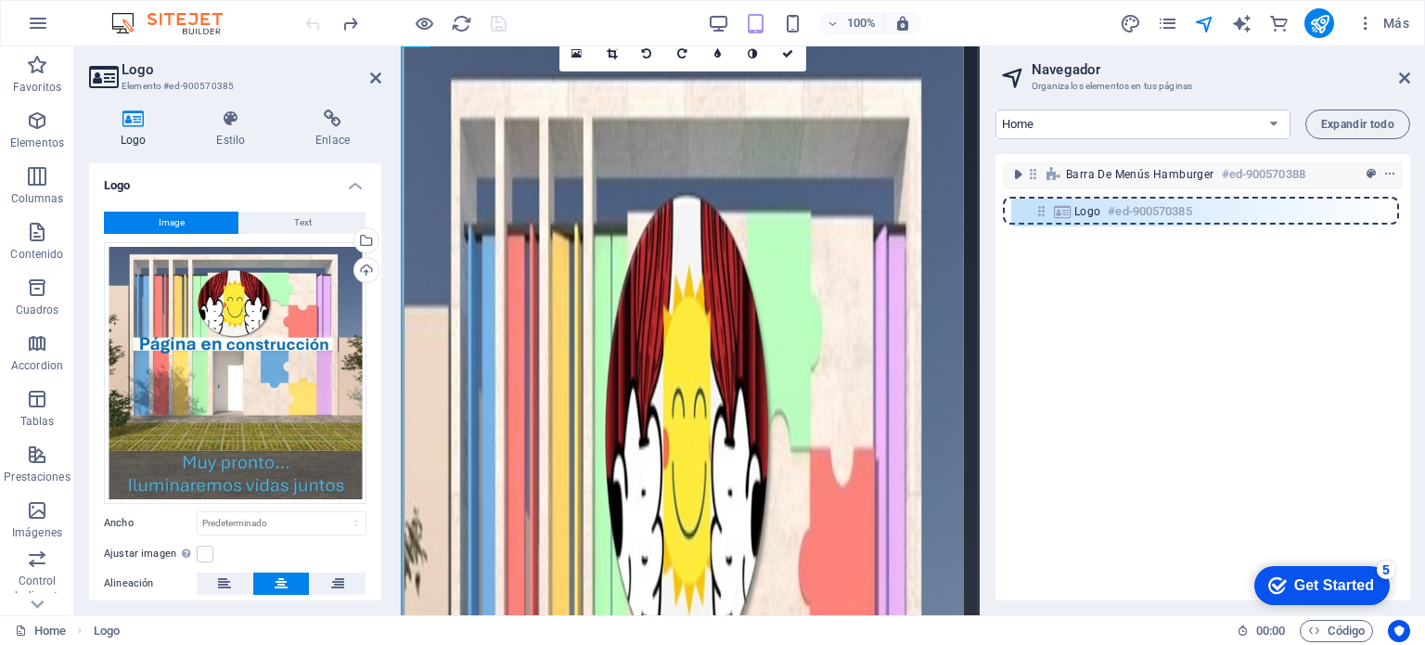
drag, startPoint x: 1028, startPoint y: 169, endPoint x: 1041, endPoint y: 212, distance: 45.5
click at [1041, 212] on div "Logo #ed-900570385 Barra de menús Hamburger #ed-900570388" at bounding box center [1202, 377] width 415 height 446
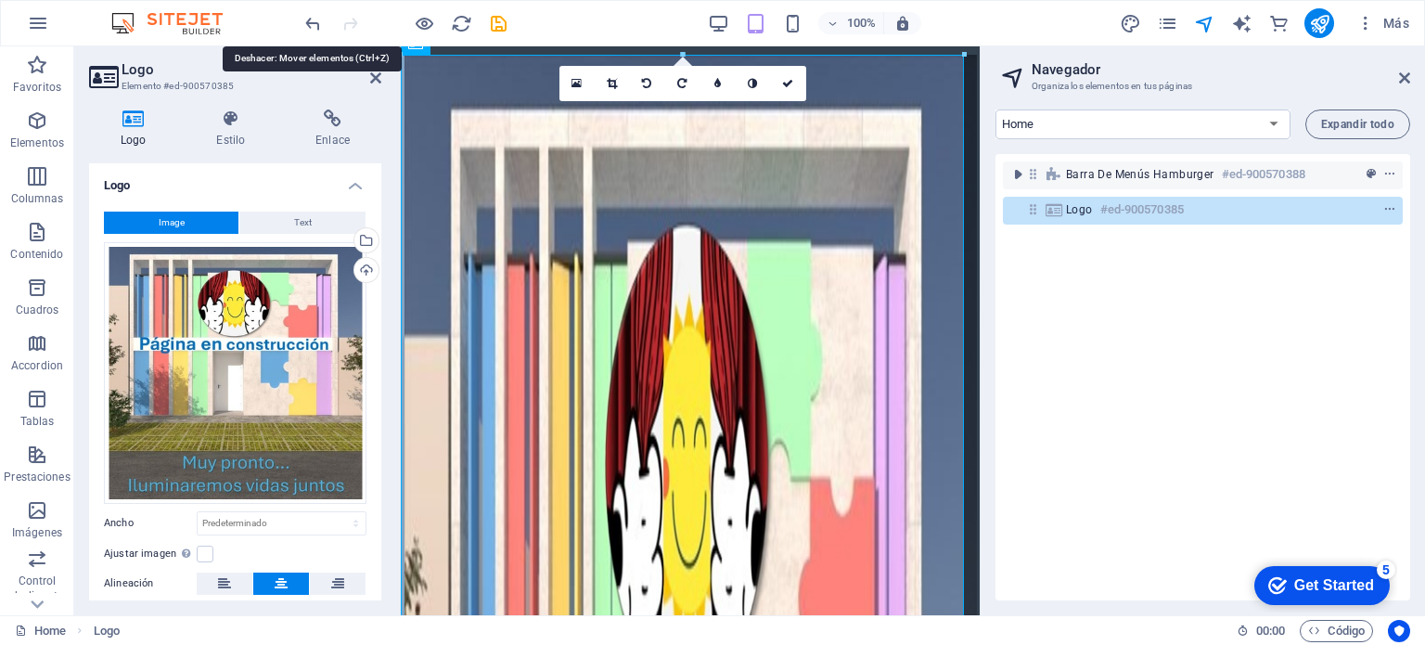
click at [325, 19] on div at bounding box center [405, 23] width 208 height 30
click at [315, 22] on icon "undo" at bounding box center [312, 23] width 21 height 21
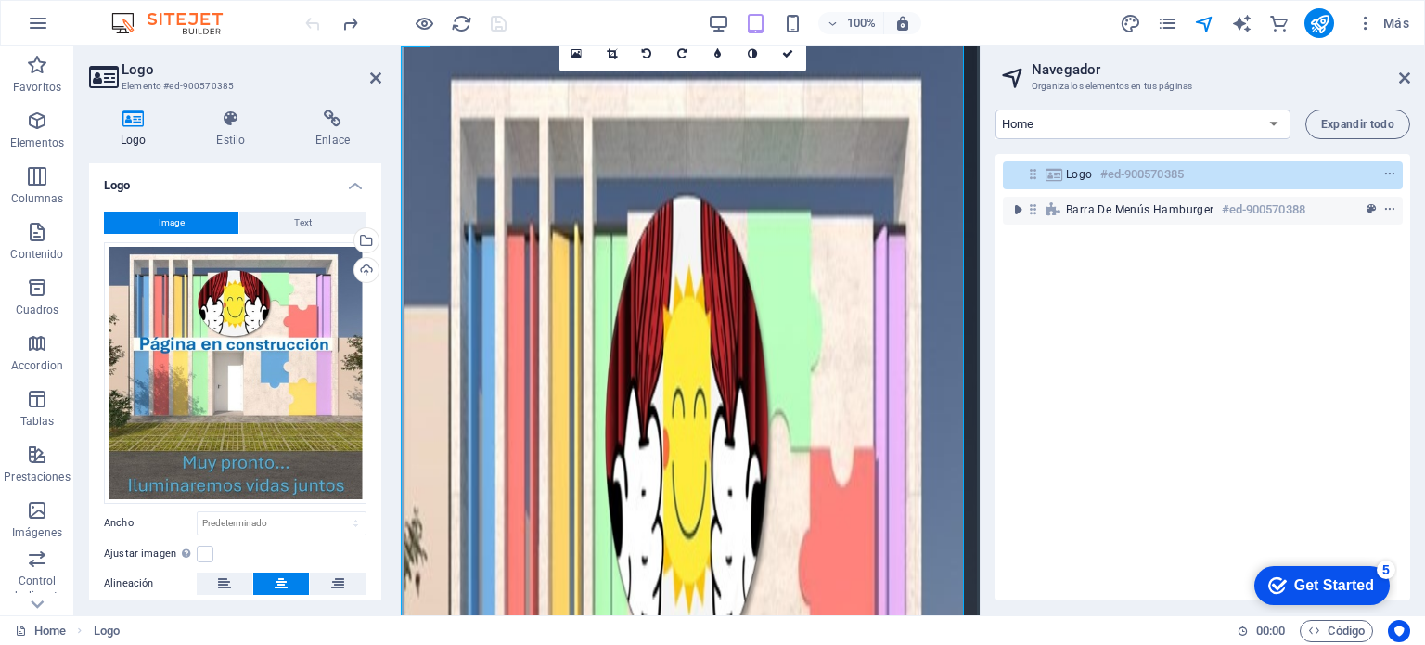
click at [315, 22] on div at bounding box center [405, 23] width 208 height 30
click at [1401, 69] on h2 "Navegador" at bounding box center [1220, 69] width 378 height 17
drag, startPoint x: 1402, startPoint y: 75, endPoint x: 998, endPoint y: 34, distance: 406.4
click at [1402, 75] on icon at bounding box center [1404, 77] width 11 height 15
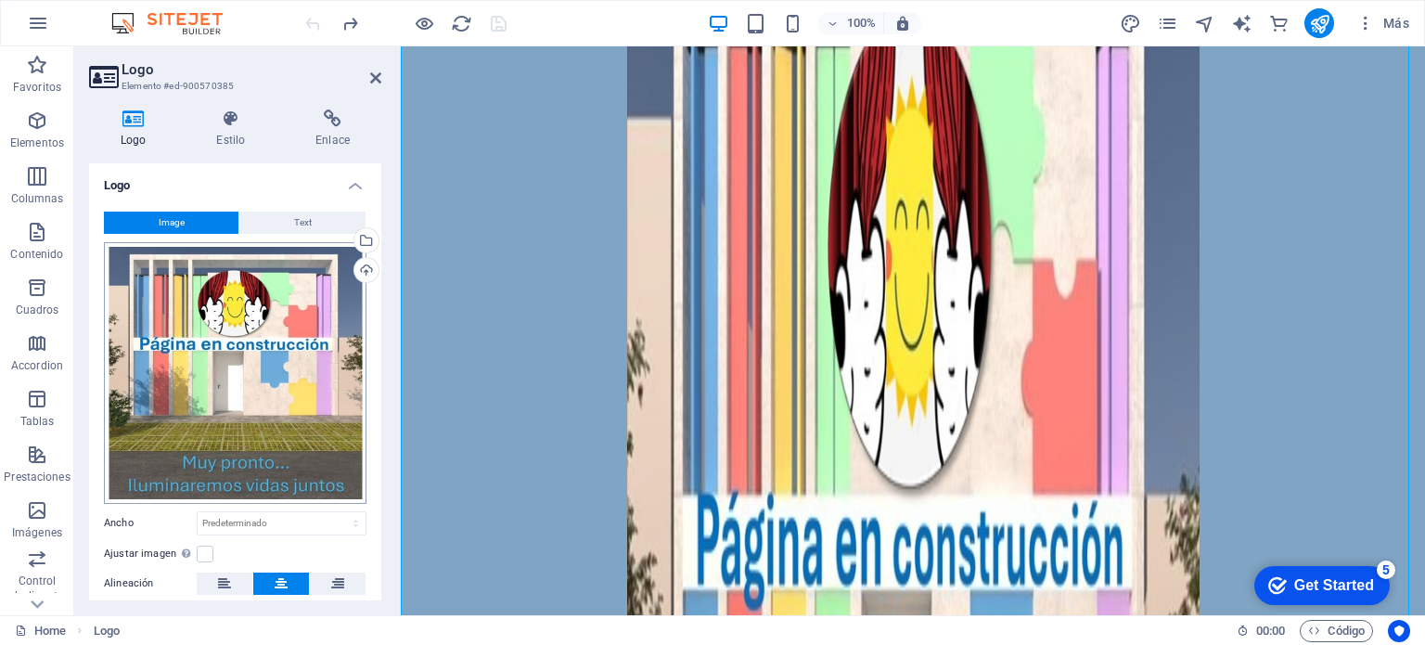
scroll to position [300, 0]
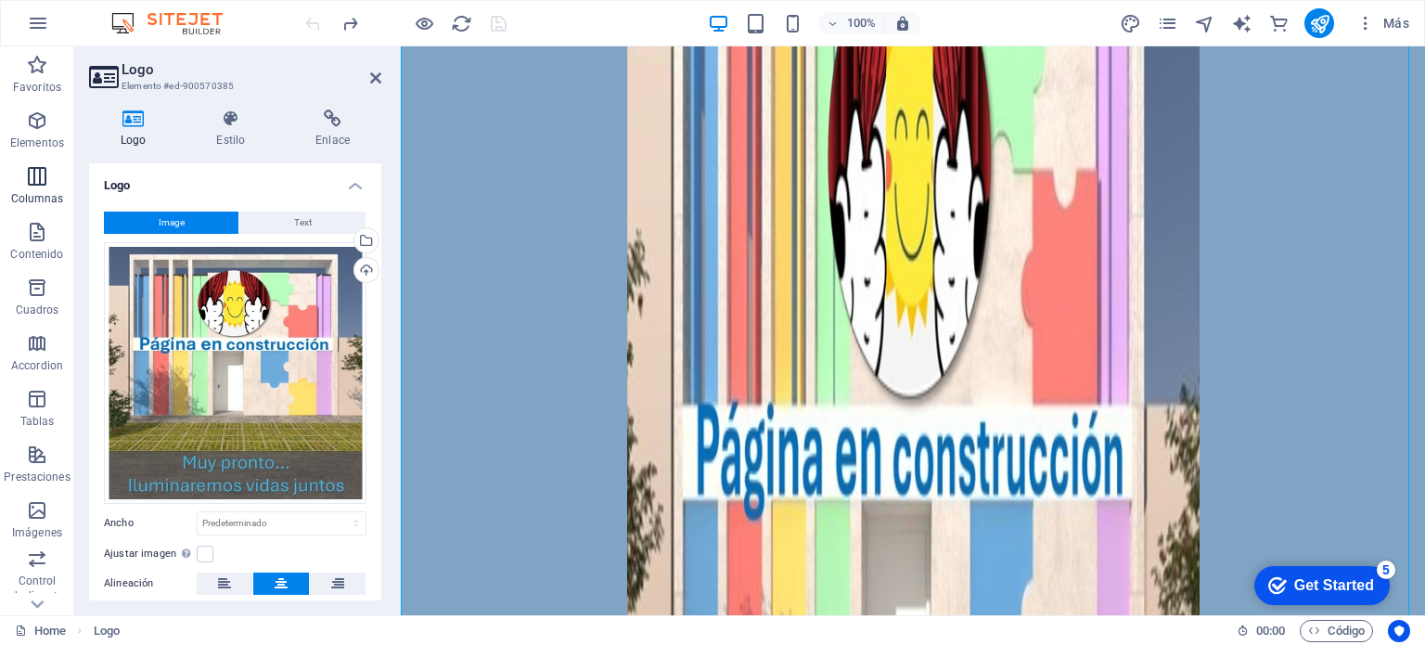
click at [19, 185] on span "Columnas" at bounding box center [37, 187] width 74 height 45
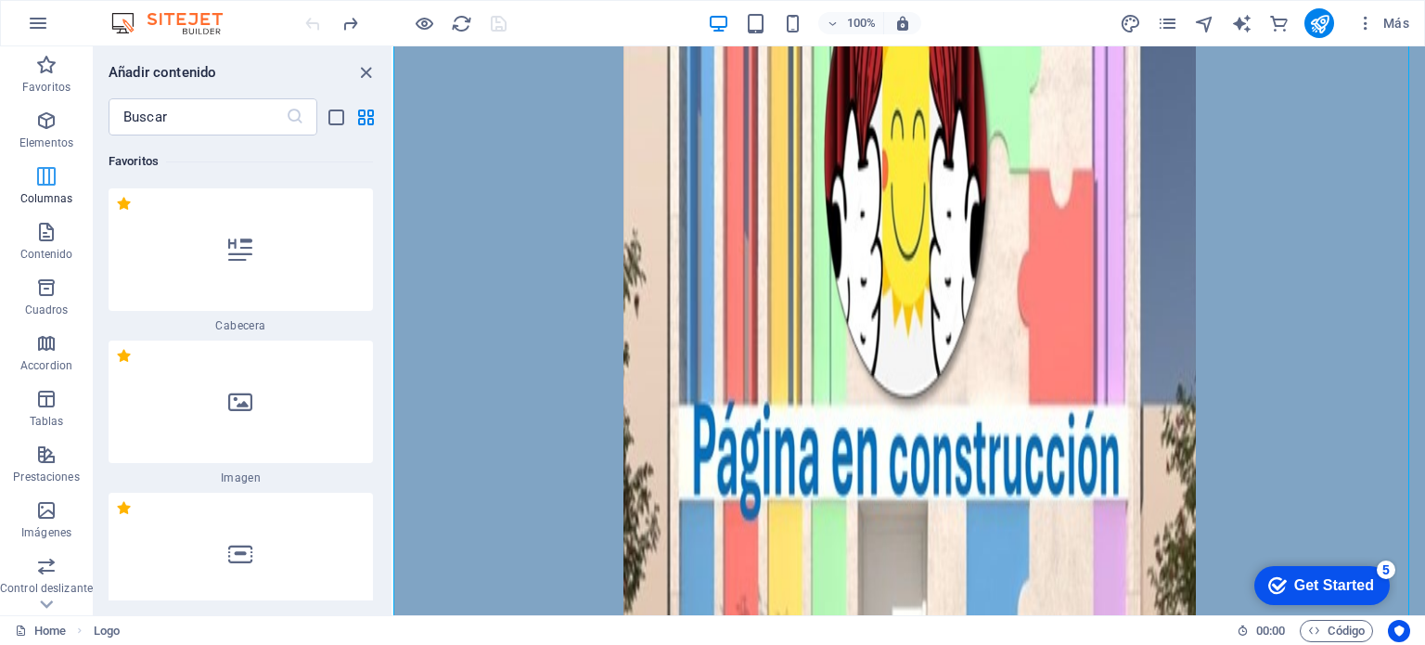
click at [27, 171] on span "Columnas" at bounding box center [46, 187] width 93 height 45
click at [52, 123] on icon "button" at bounding box center [46, 120] width 22 height 22
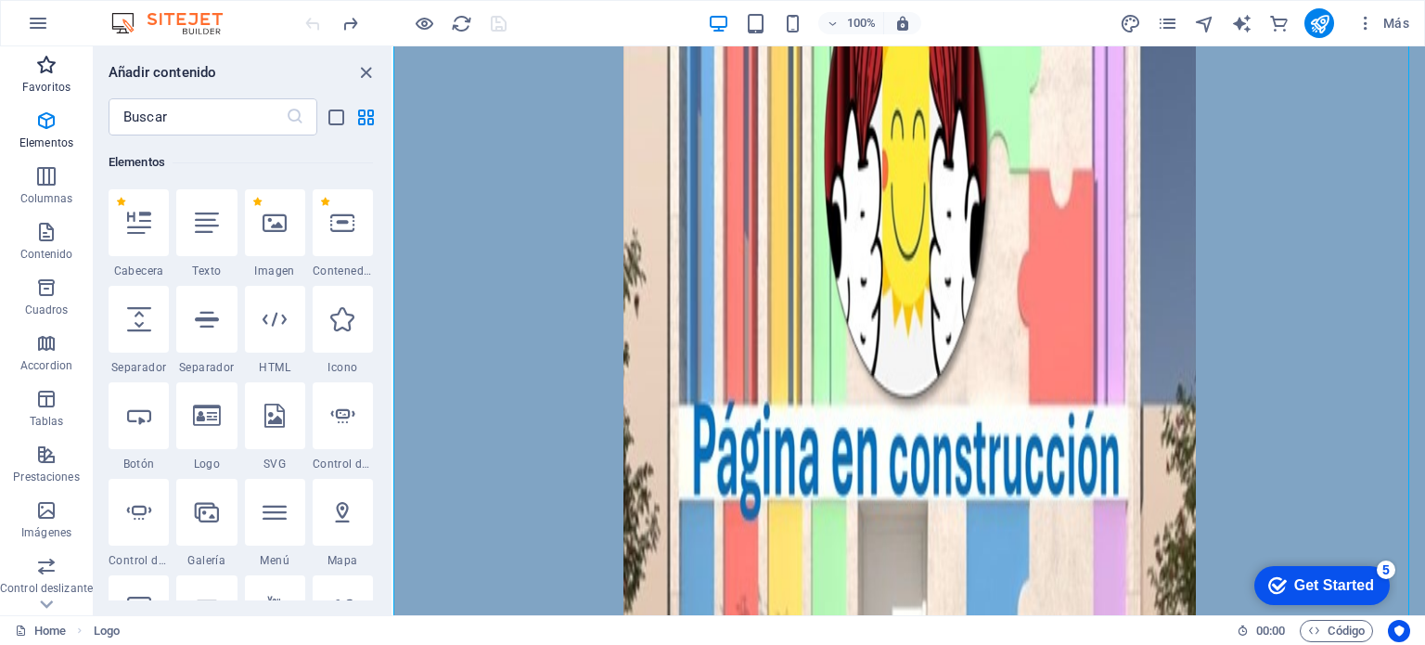
click at [49, 74] on icon "button" at bounding box center [46, 65] width 22 height 22
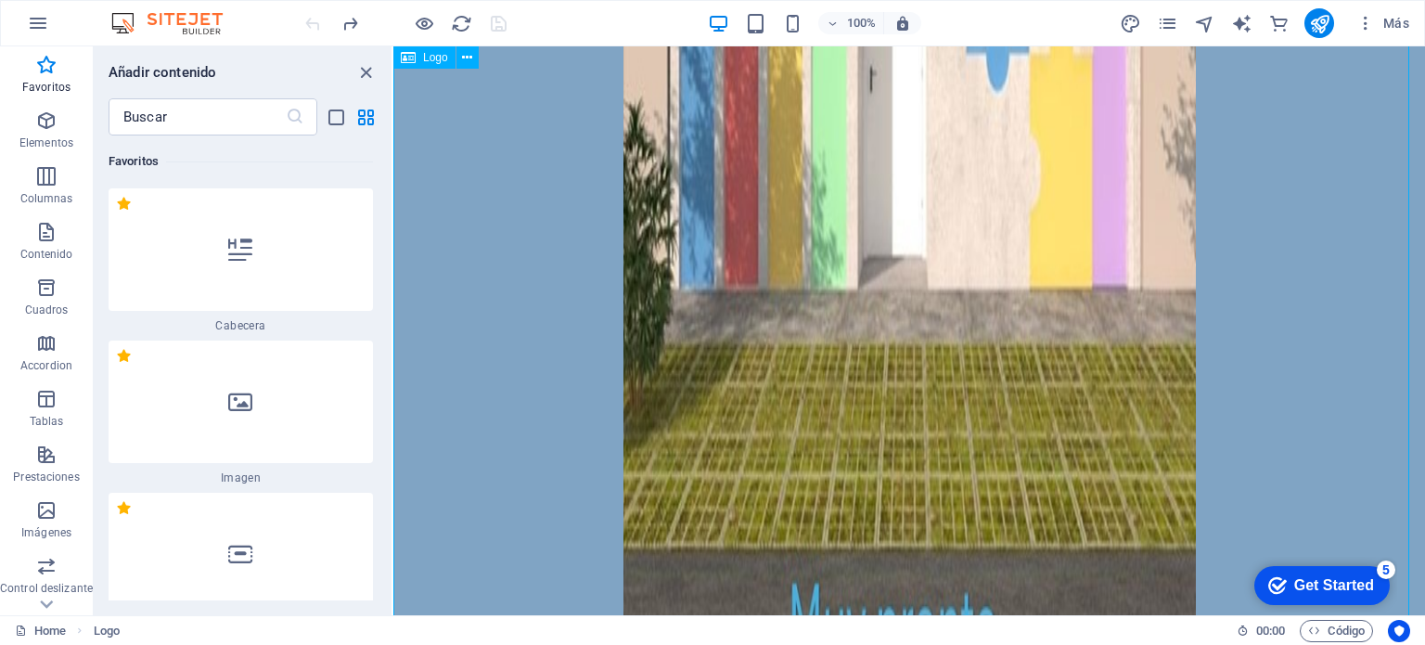
scroll to position [921, 0]
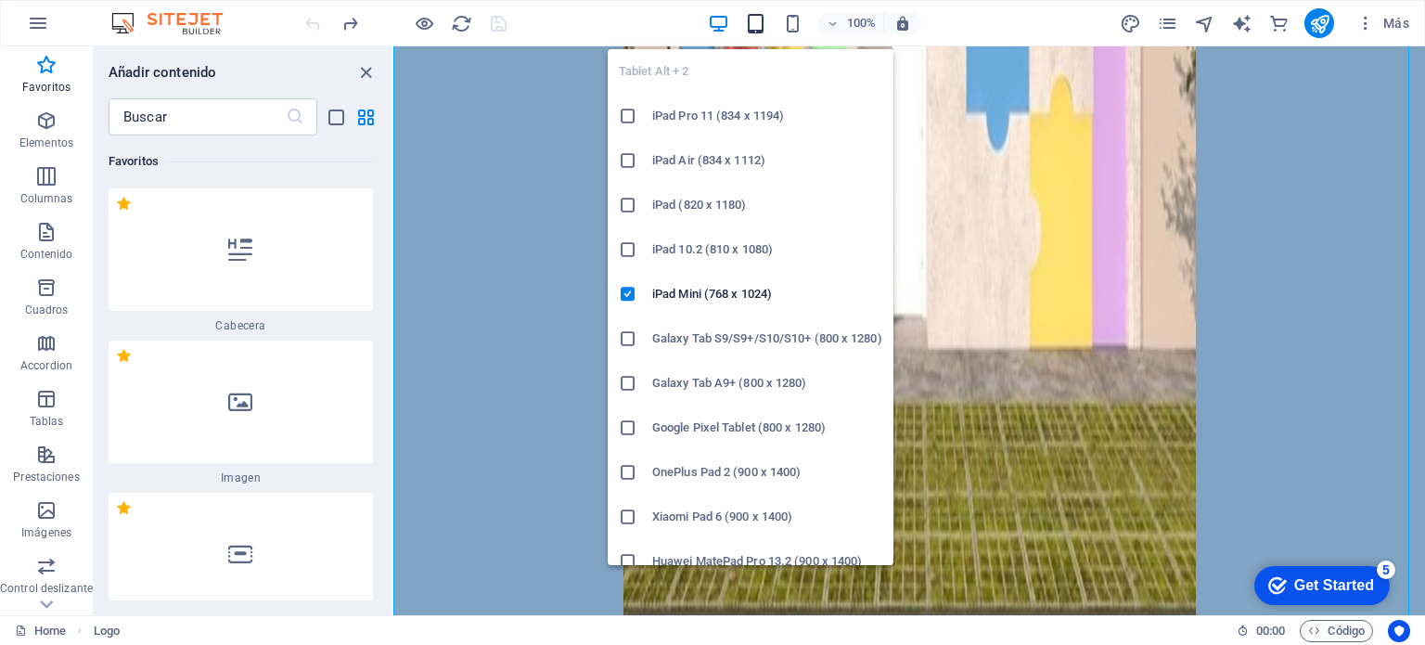
click at [751, 21] on icon "button" at bounding box center [755, 23] width 21 height 21
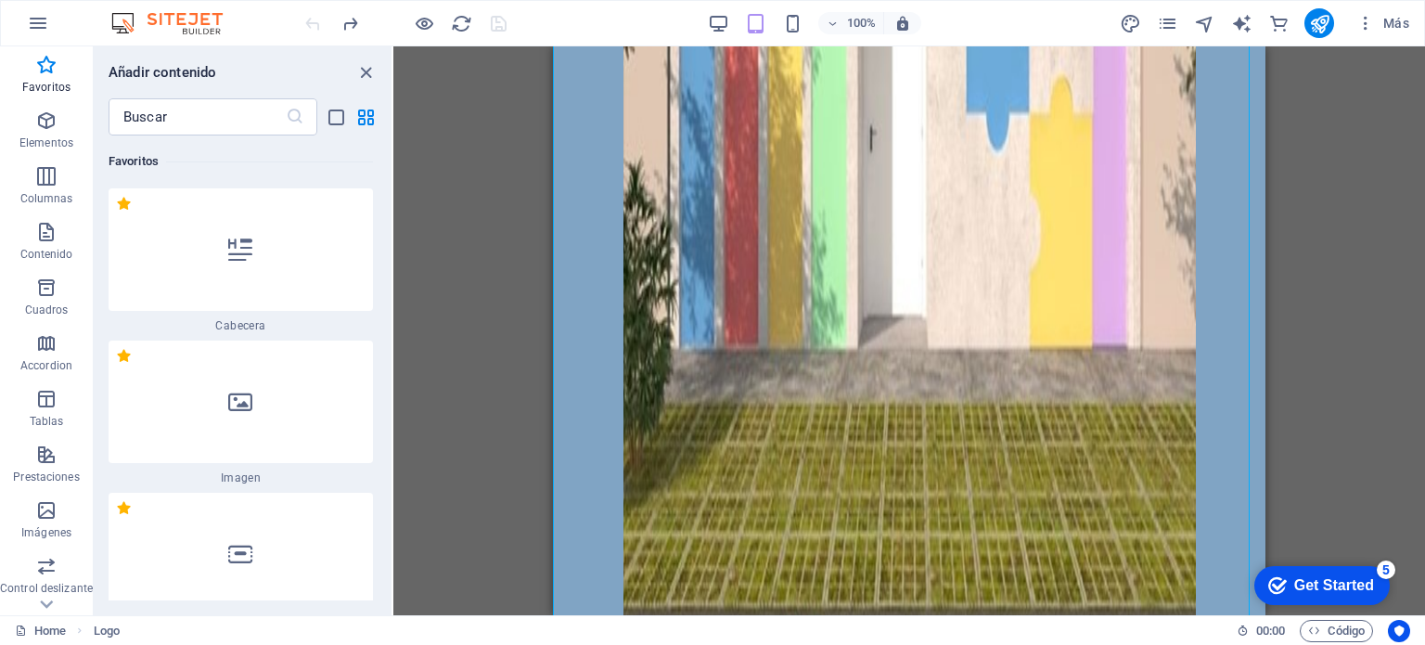
click at [730, 24] on div "100%" at bounding box center [814, 23] width 214 height 30
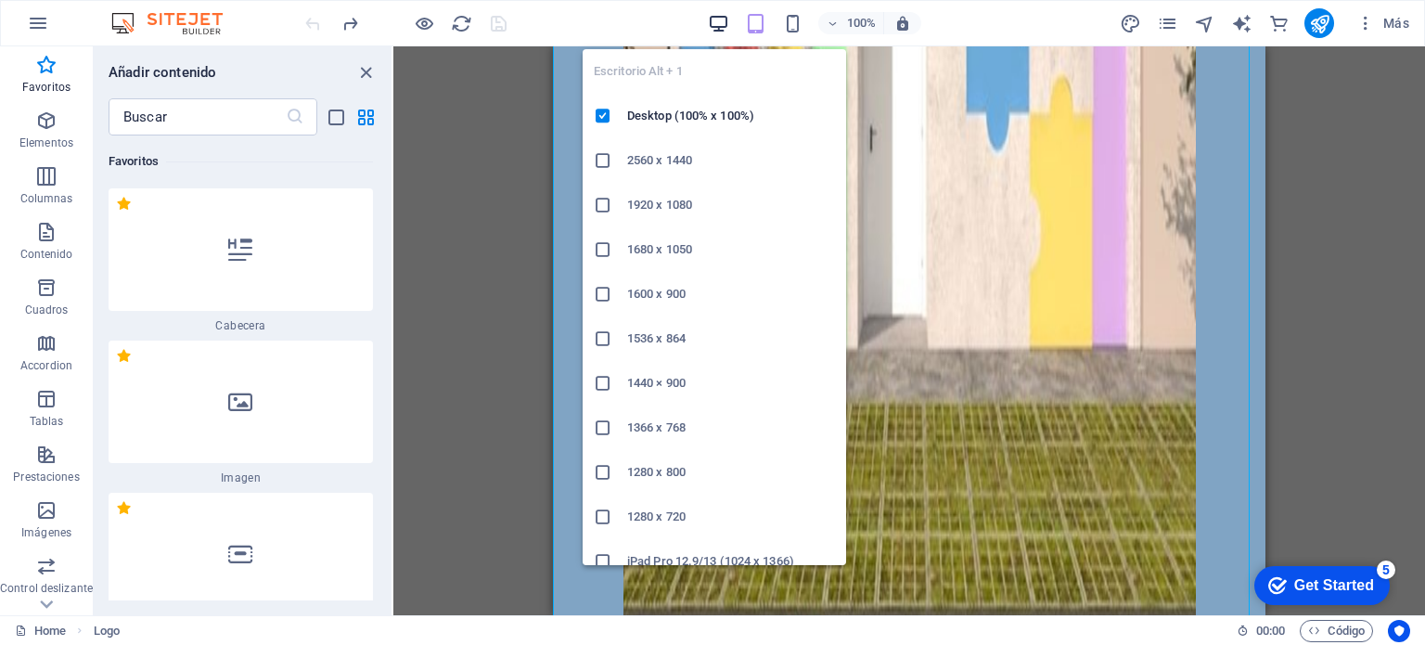
click at [717, 19] on icon "button" at bounding box center [718, 23] width 21 height 21
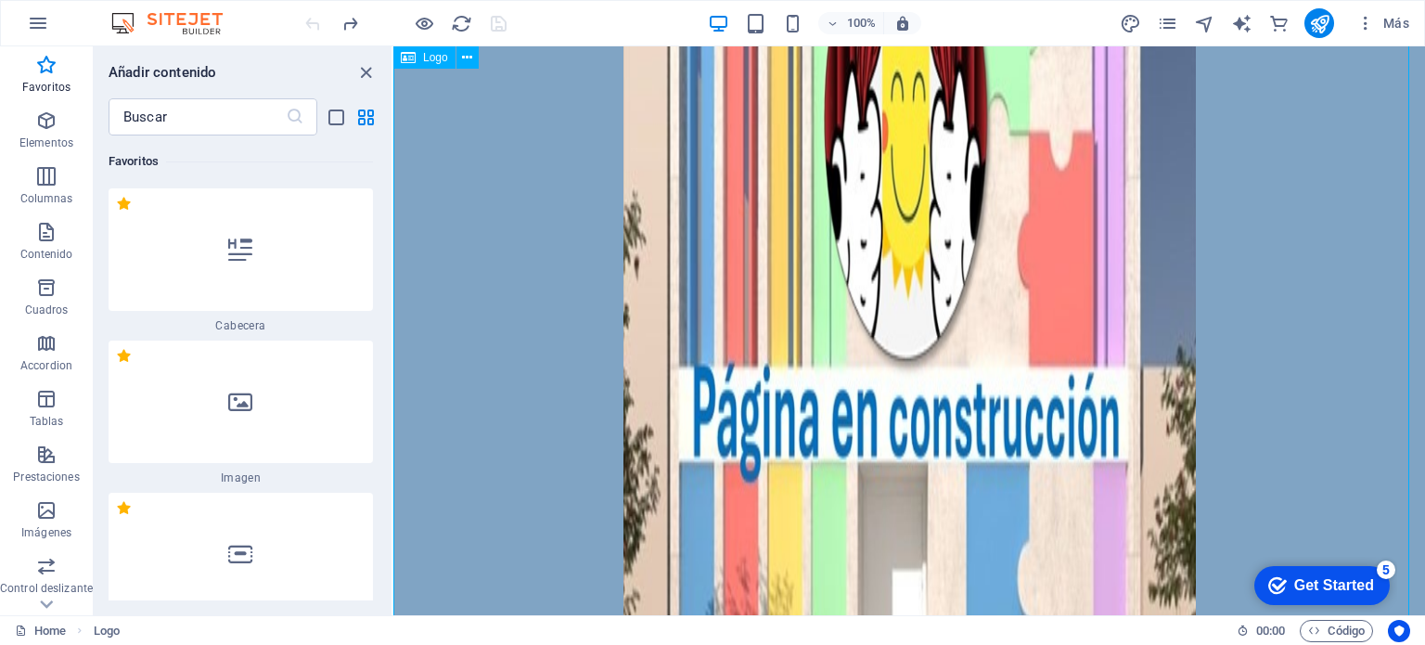
scroll to position [0, 0]
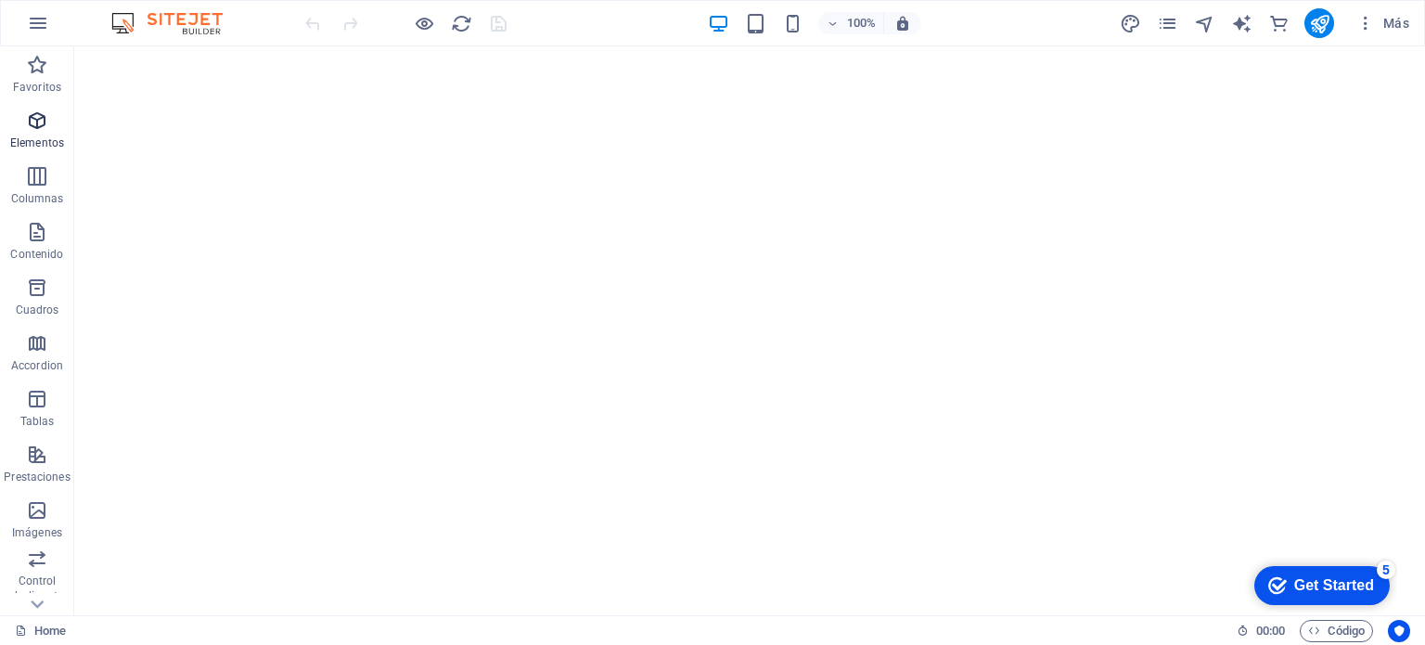
click at [22, 123] on span "Elementos" at bounding box center [37, 131] width 74 height 45
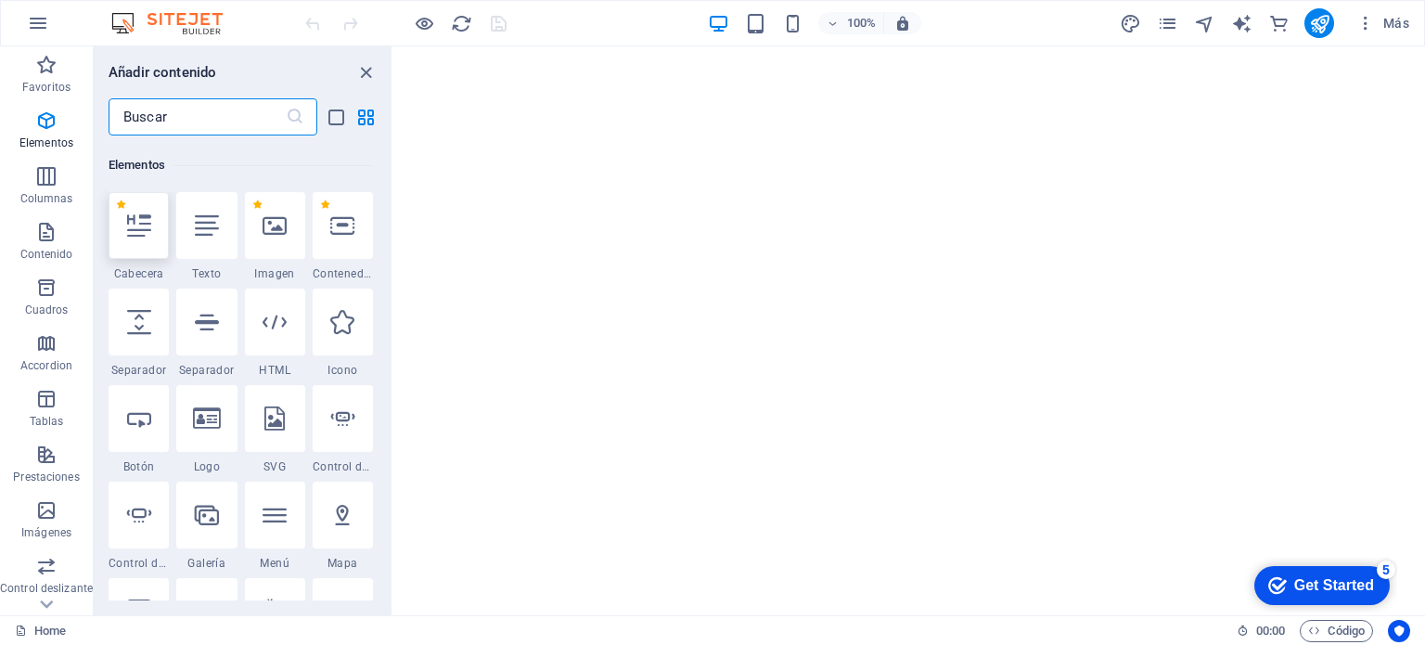
scroll to position [501, 0]
click at [211, 403] on icon at bounding box center [207, 415] width 28 height 24
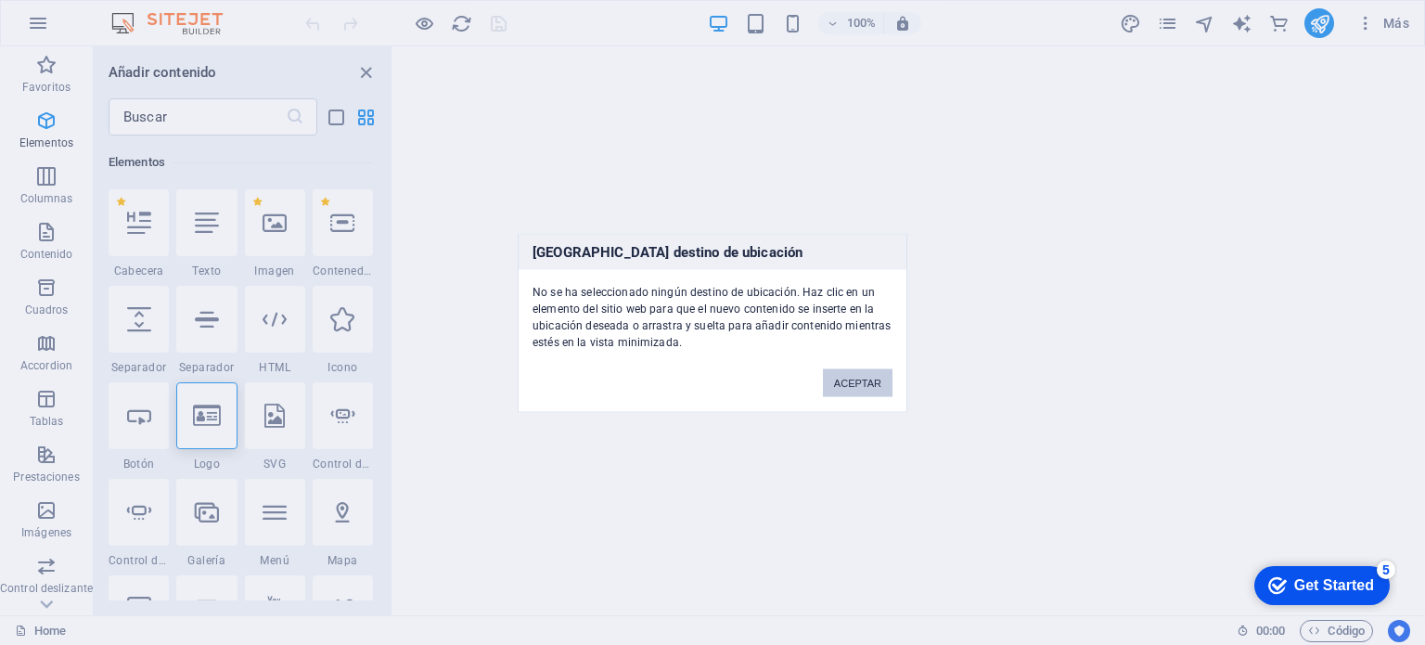
click at [852, 381] on button "ACEPTAR" at bounding box center [858, 382] width 70 height 28
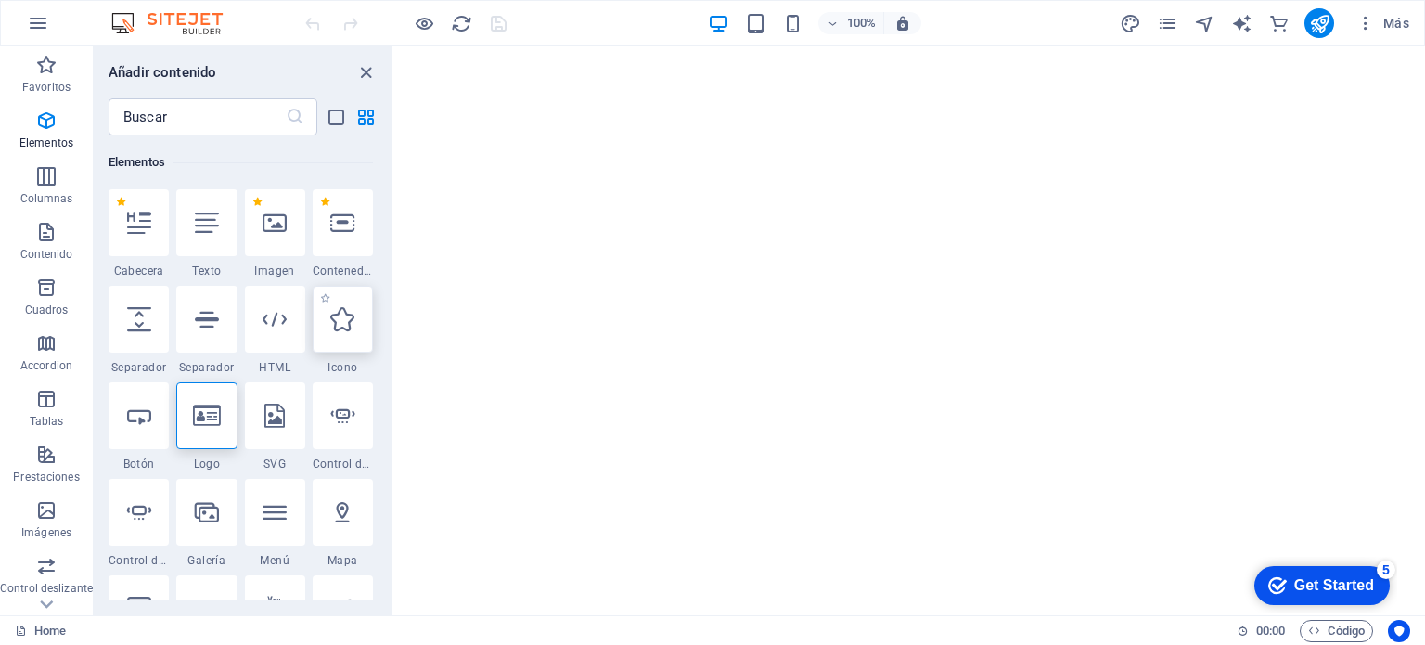
click at [333, 314] on icon at bounding box center [342, 319] width 24 height 24
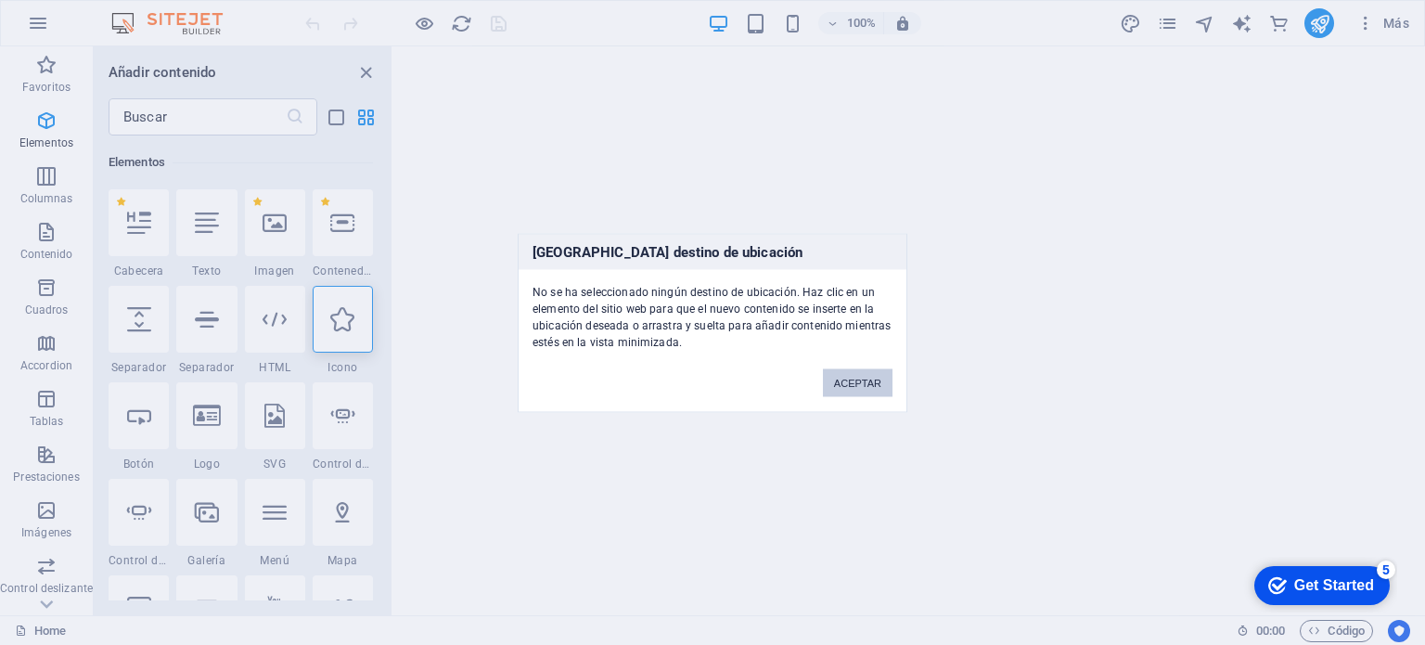
click at [864, 385] on button "ACEPTAR" at bounding box center [858, 382] width 70 height 28
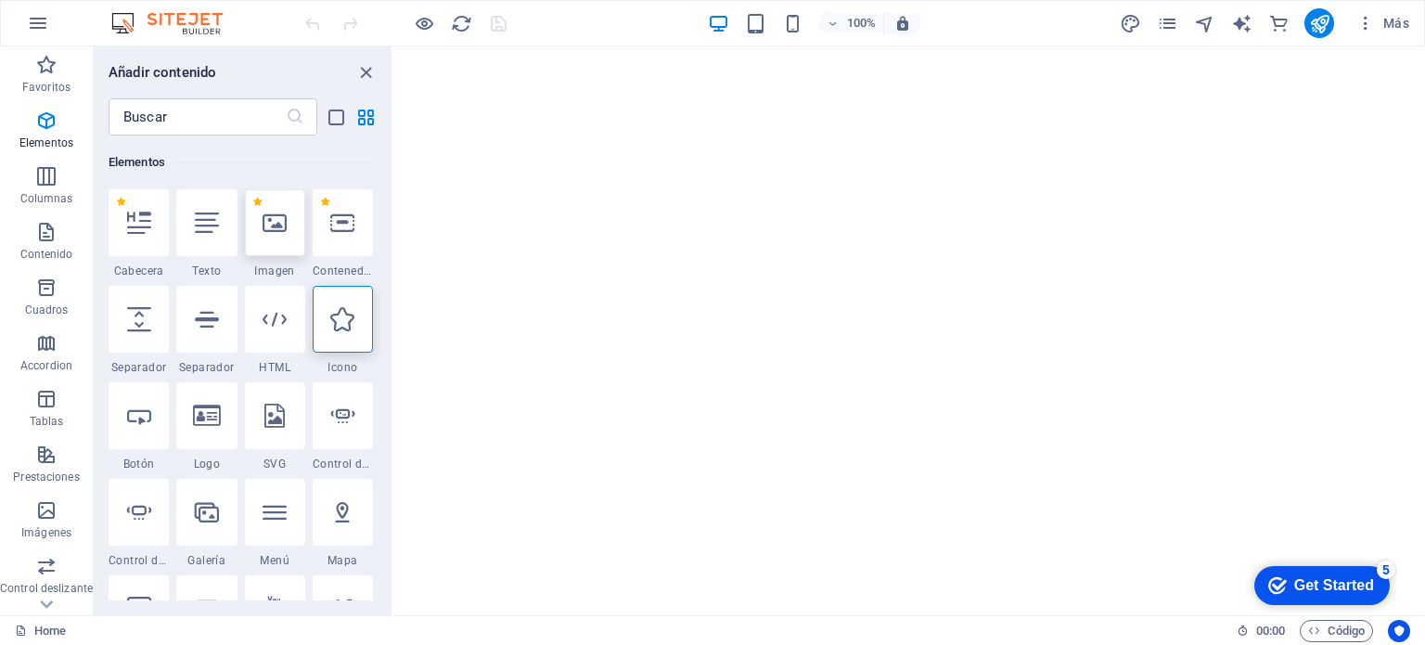
click at [290, 225] on div at bounding box center [275, 222] width 60 height 67
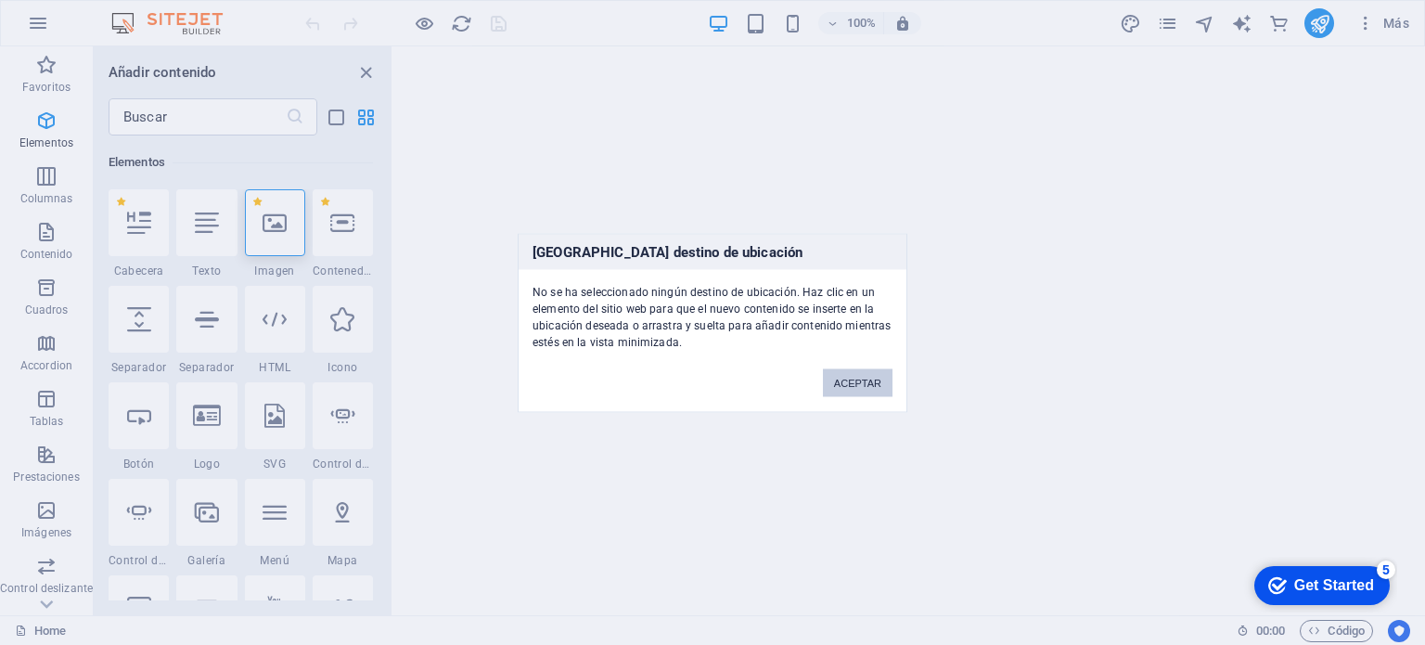
click at [867, 380] on button "ACEPTAR" at bounding box center [858, 382] width 70 height 28
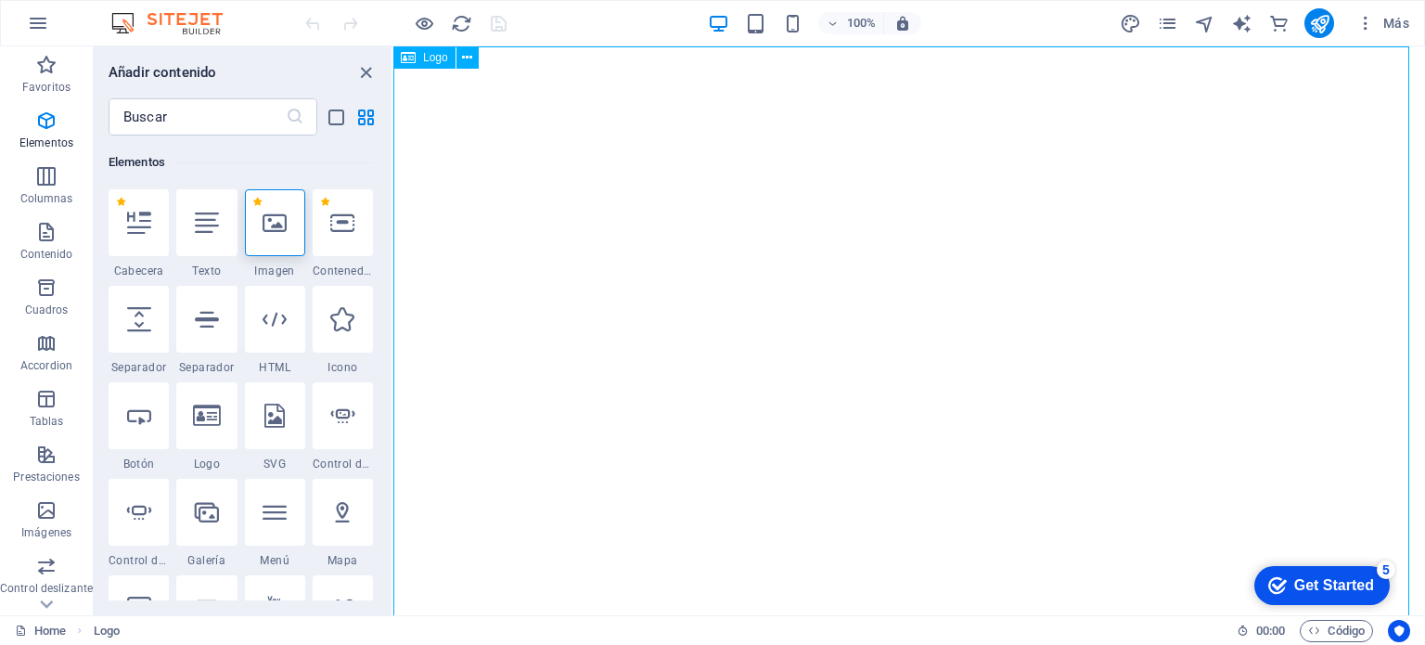
click at [441, 62] on span "Logo" at bounding box center [435, 57] width 25 height 11
click at [471, 62] on icon at bounding box center [467, 57] width 10 height 19
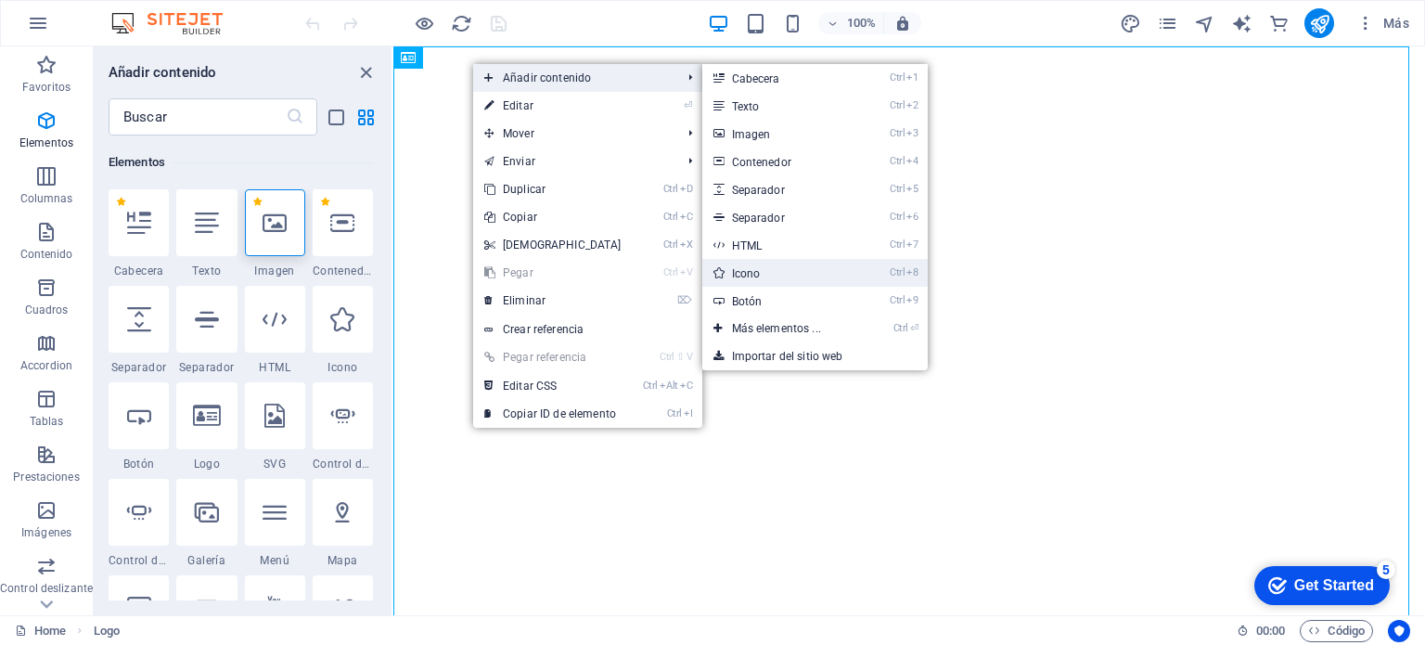
click at [792, 275] on link "Ctrl 8 Icono" at bounding box center [780, 273] width 156 height 28
select select "xMidYMid"
select select "px"
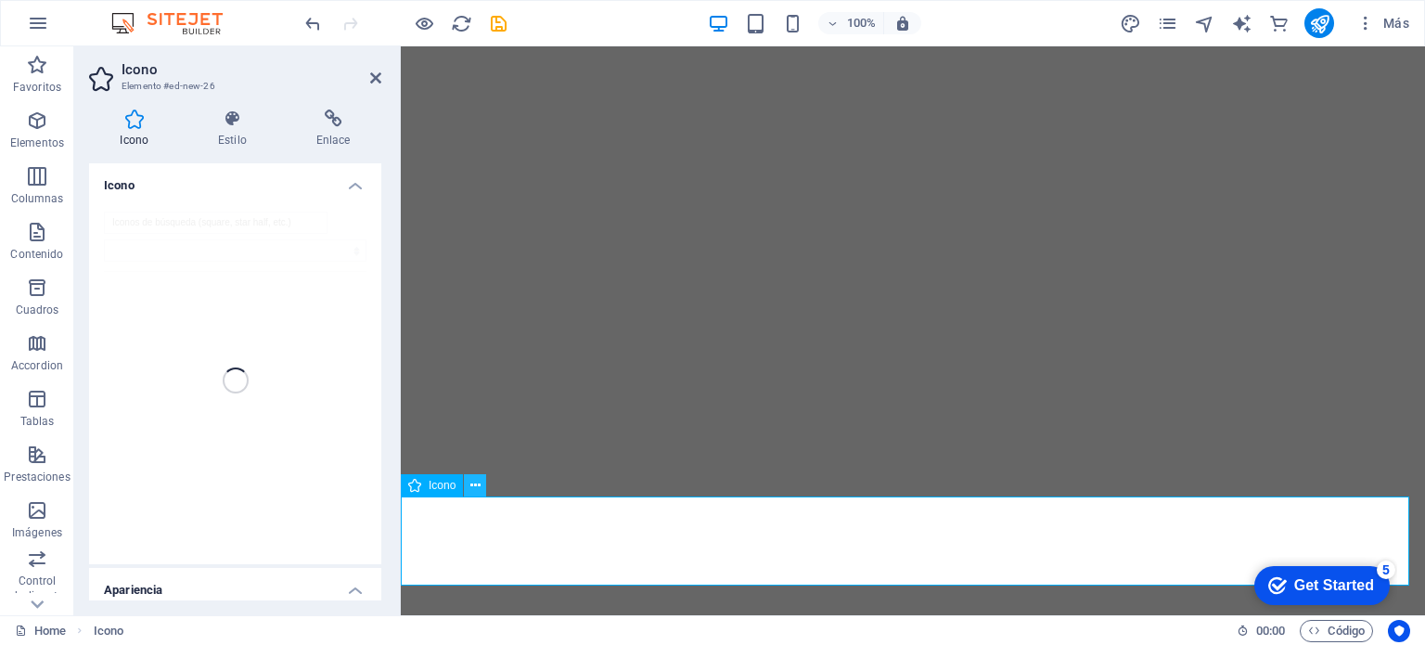
click at [475, 482] on icon at bounding box center [475, 485] width 10 height 19
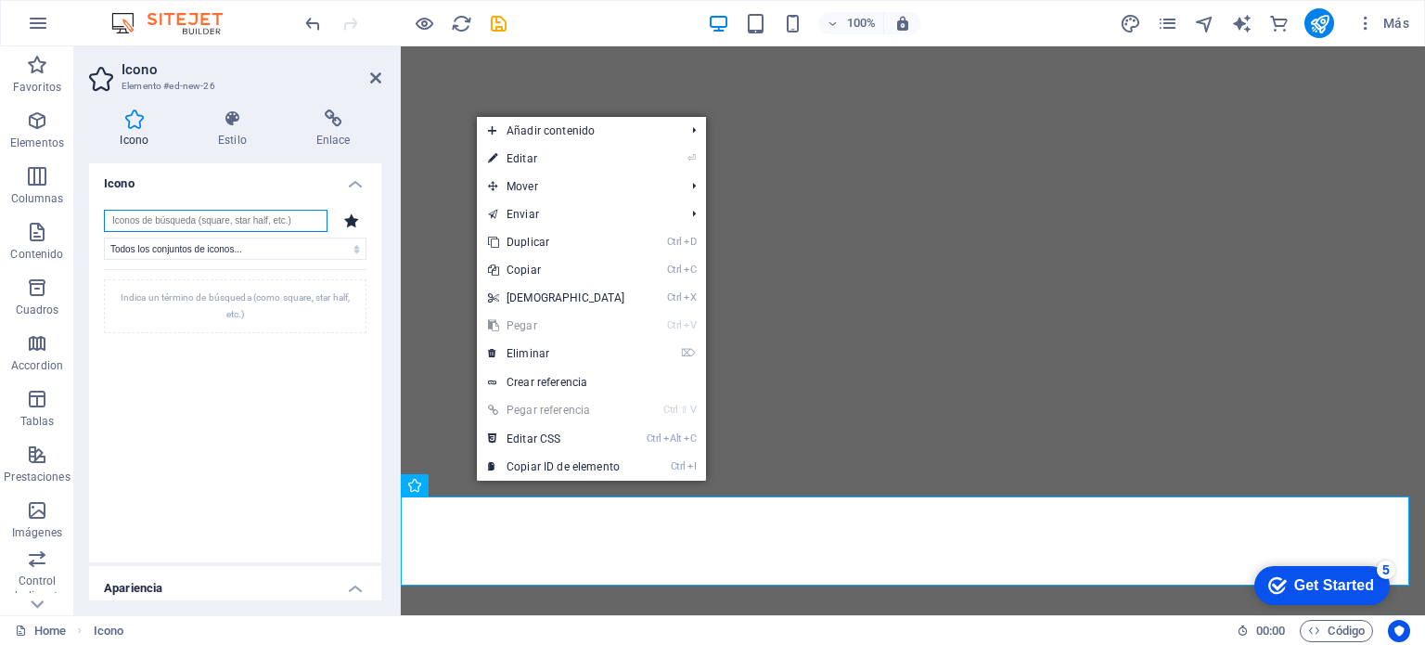
scroll to position [0, 0]
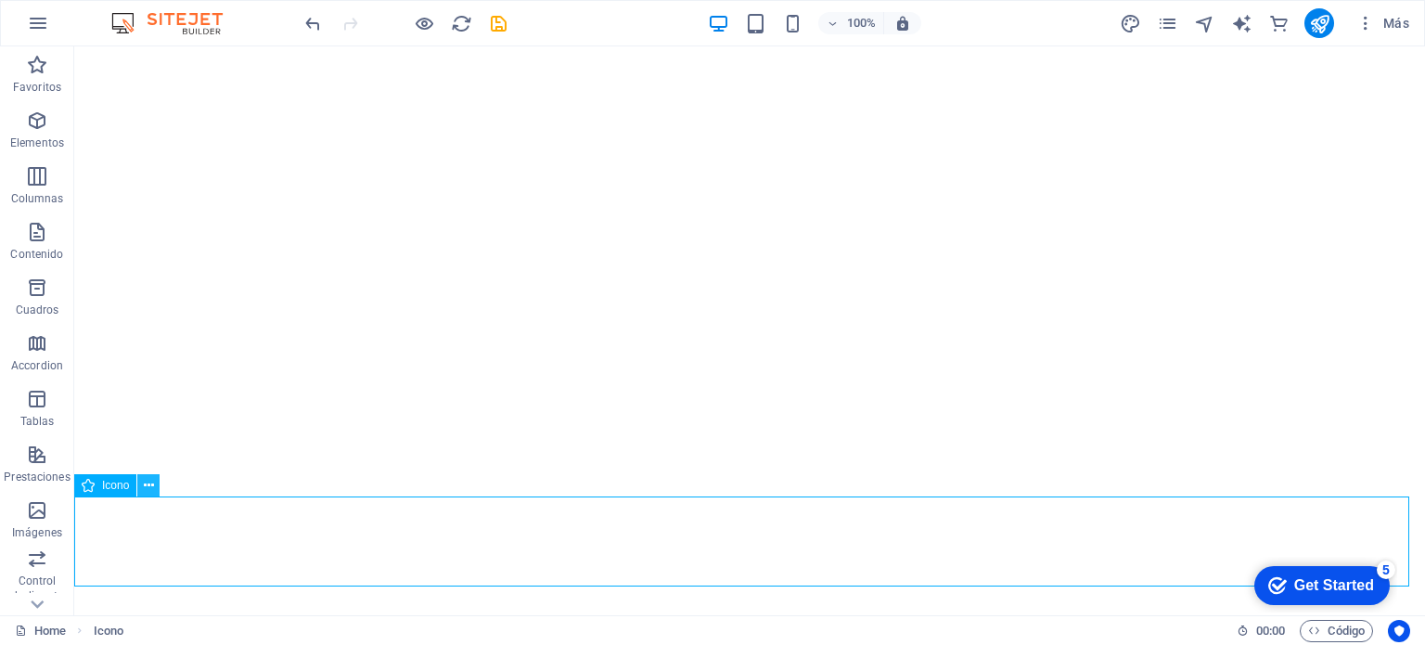
click at [147, 483] on icon at bounding box center [149, 485] width 10 height 19
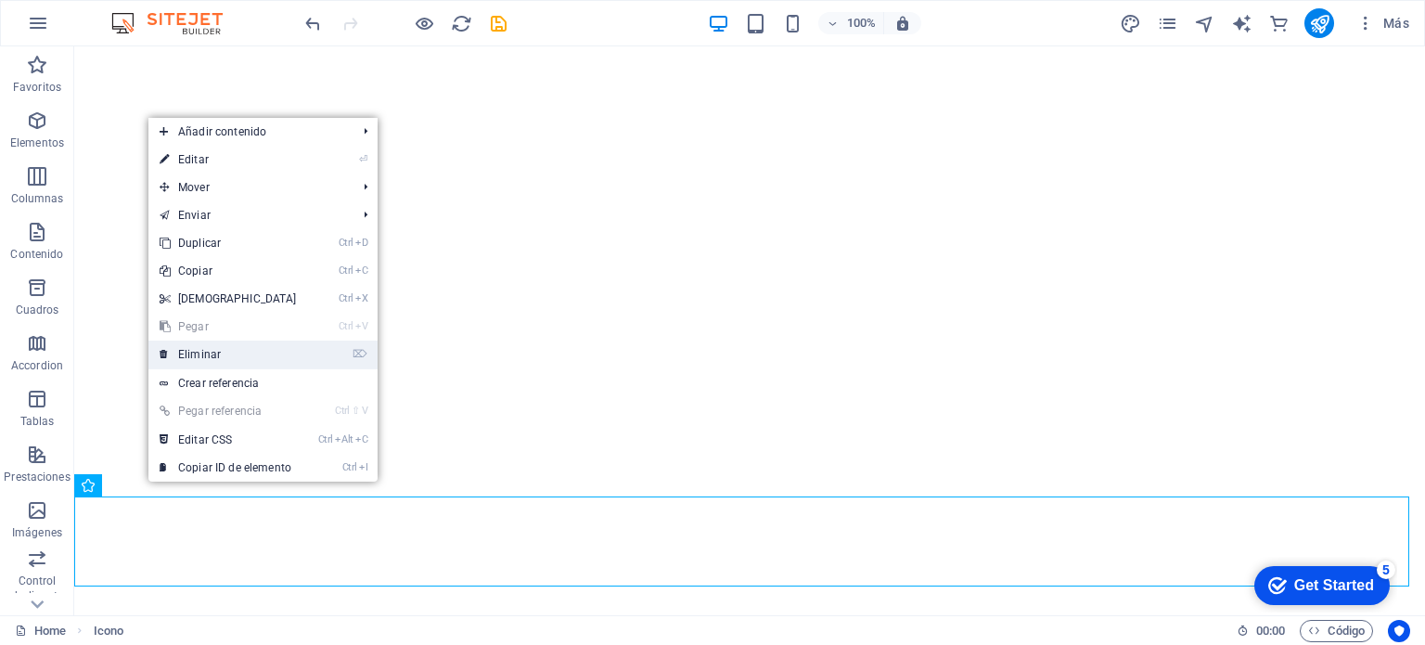
click at [238, 354] on link "⌦ Eliminar" at bounding box center [228, 354] width 160 height 28
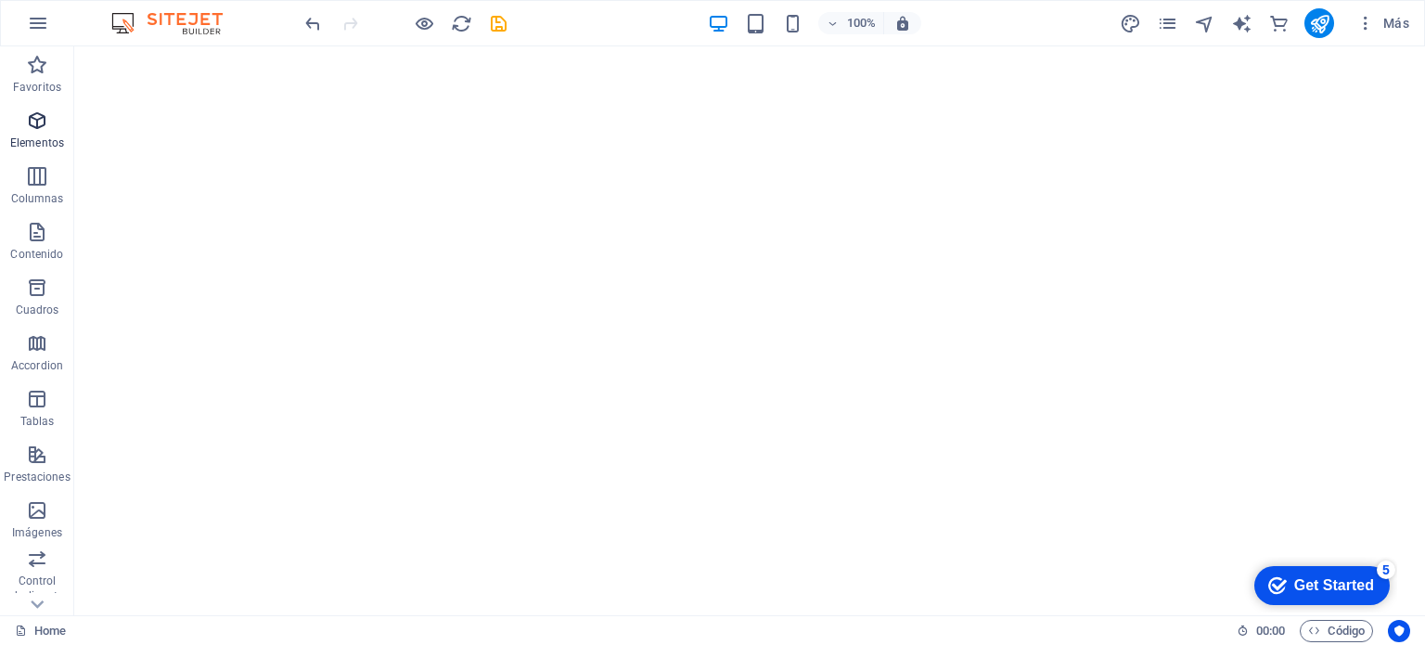
click at [41, 131] on icon "button" at bounding box center [37, 120] width 22 height 22
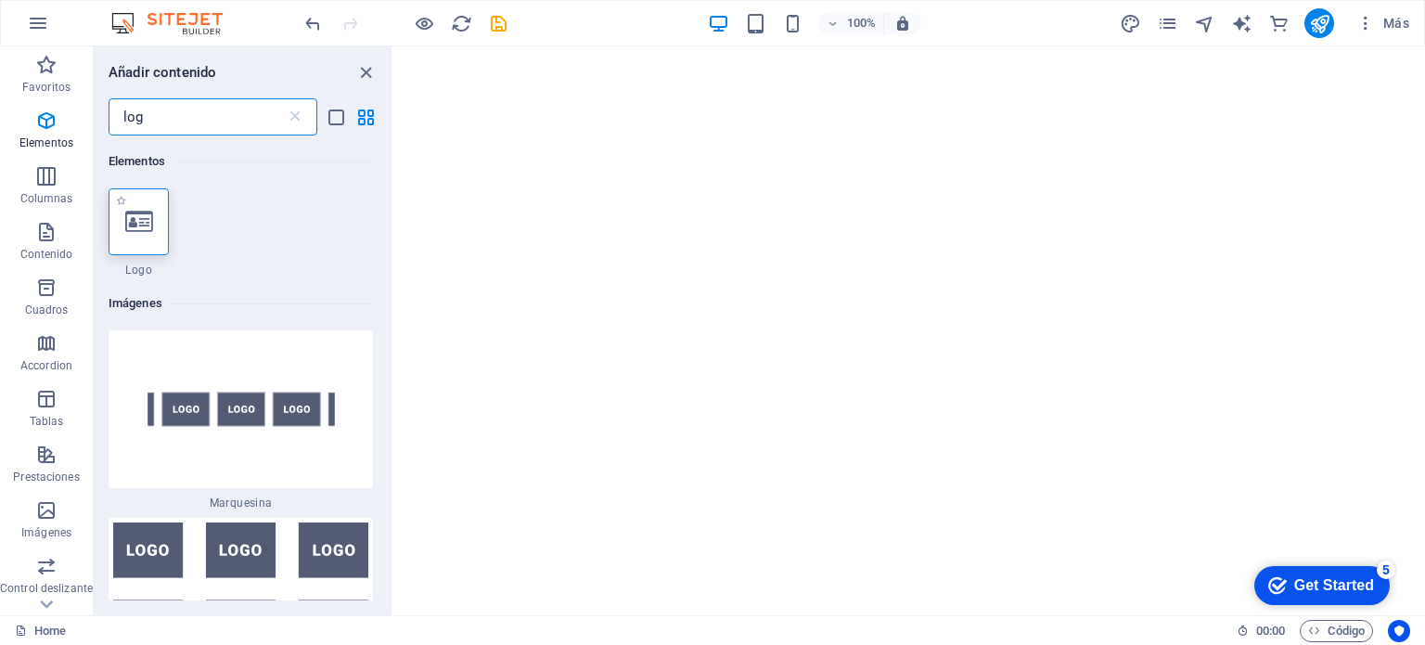
type input "log"
click at [143, 220] on icon at bounding box center [139, 222] width 28 height 24
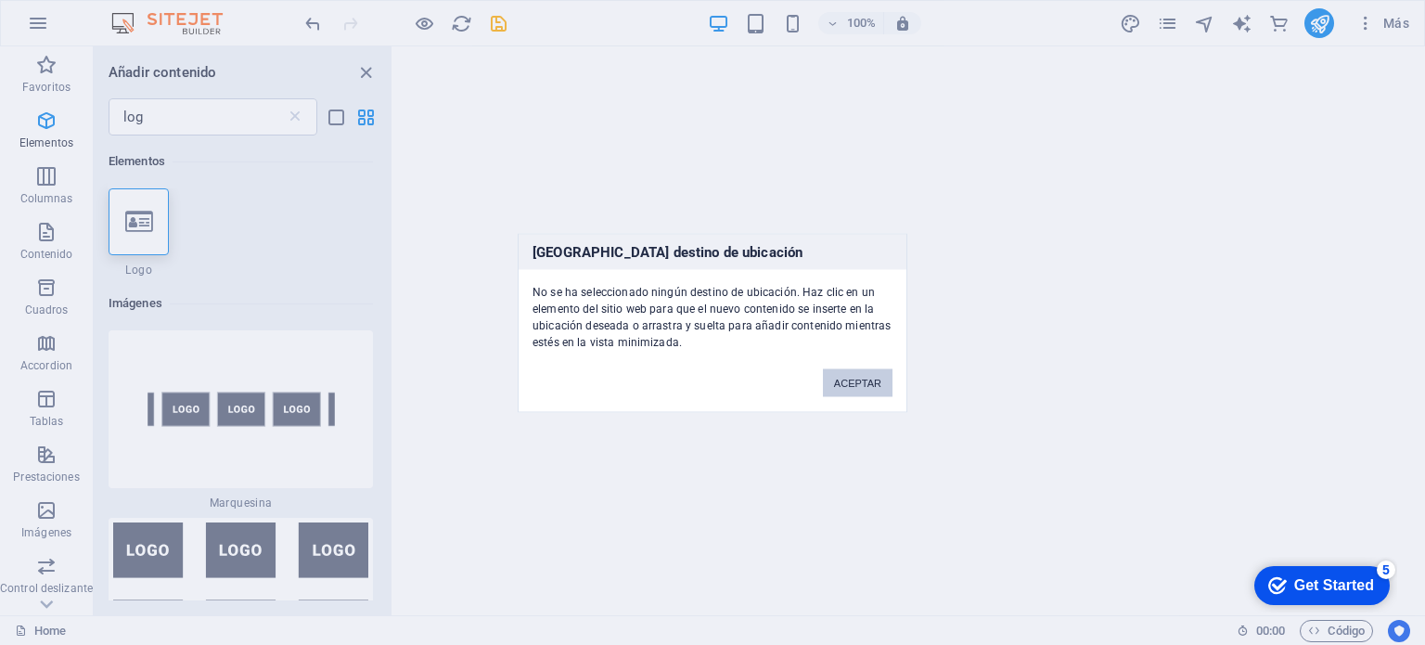
click at [862, 379] on button "ACEPTAR" at bounding box center [858, 382] width 70 height 28
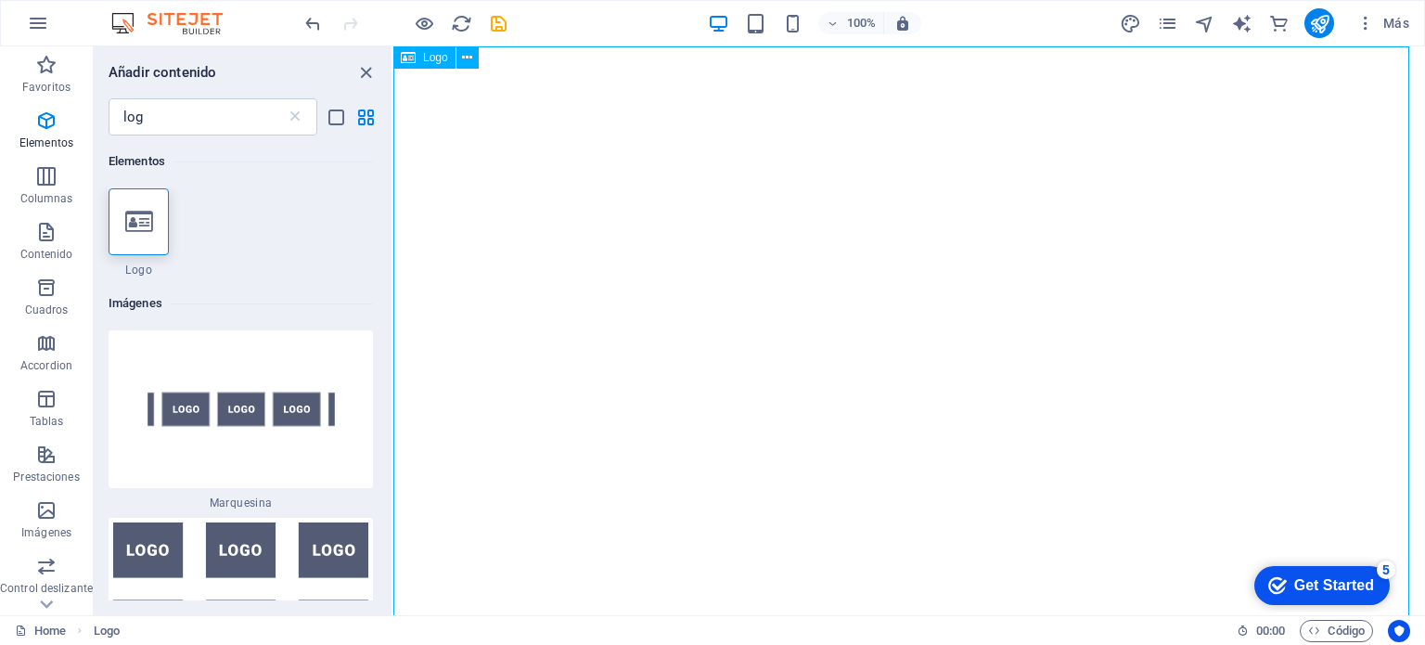
click at [426, 54] on span "Logo" at bounding box center [435, 57] width 25 height 11
click at [473, 55] on button at bounding box center [467, 57] width 22 height 22
